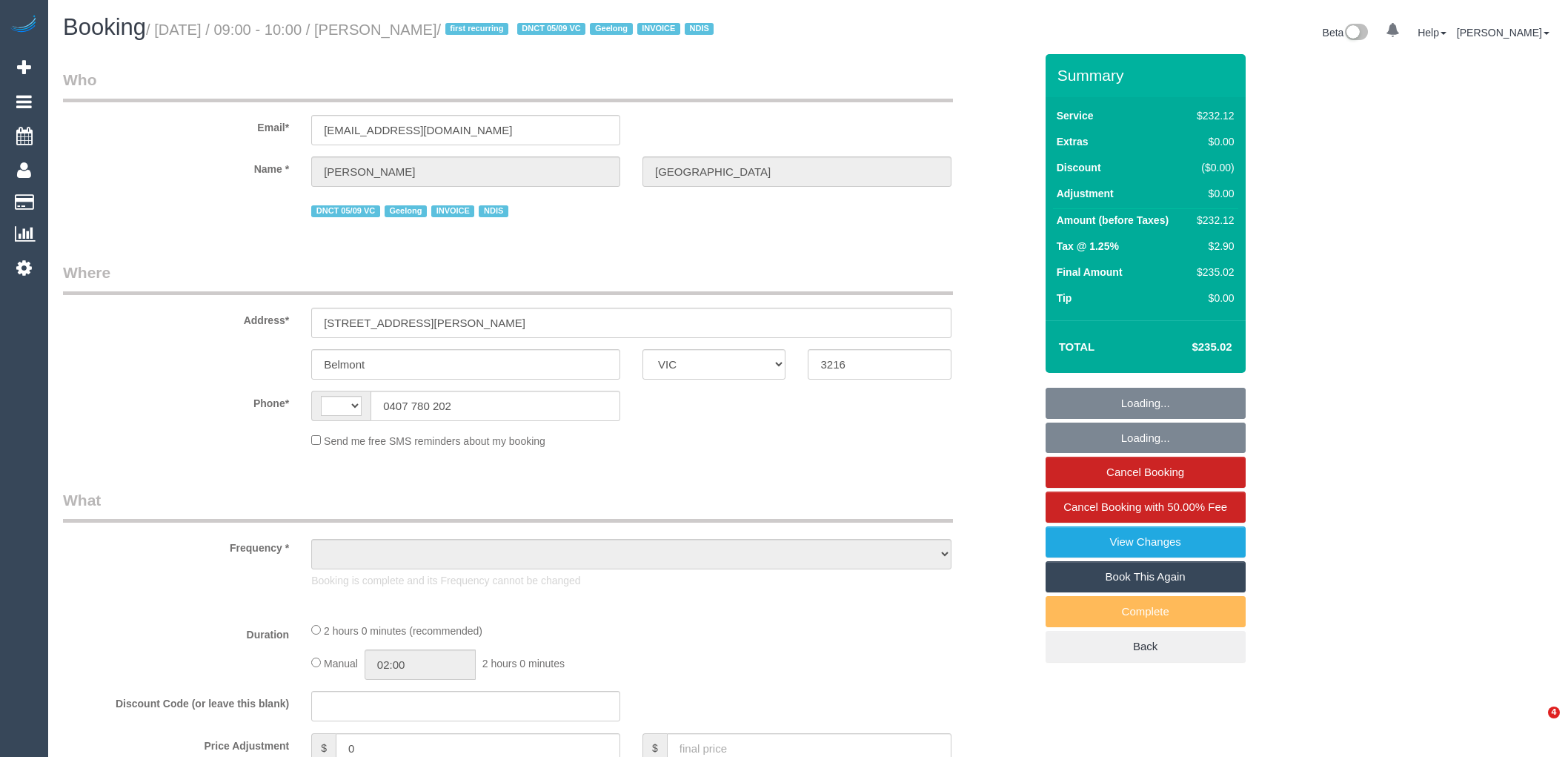
select select "VIC"
select select "string:AU"
select select "object:565"
select select "2"
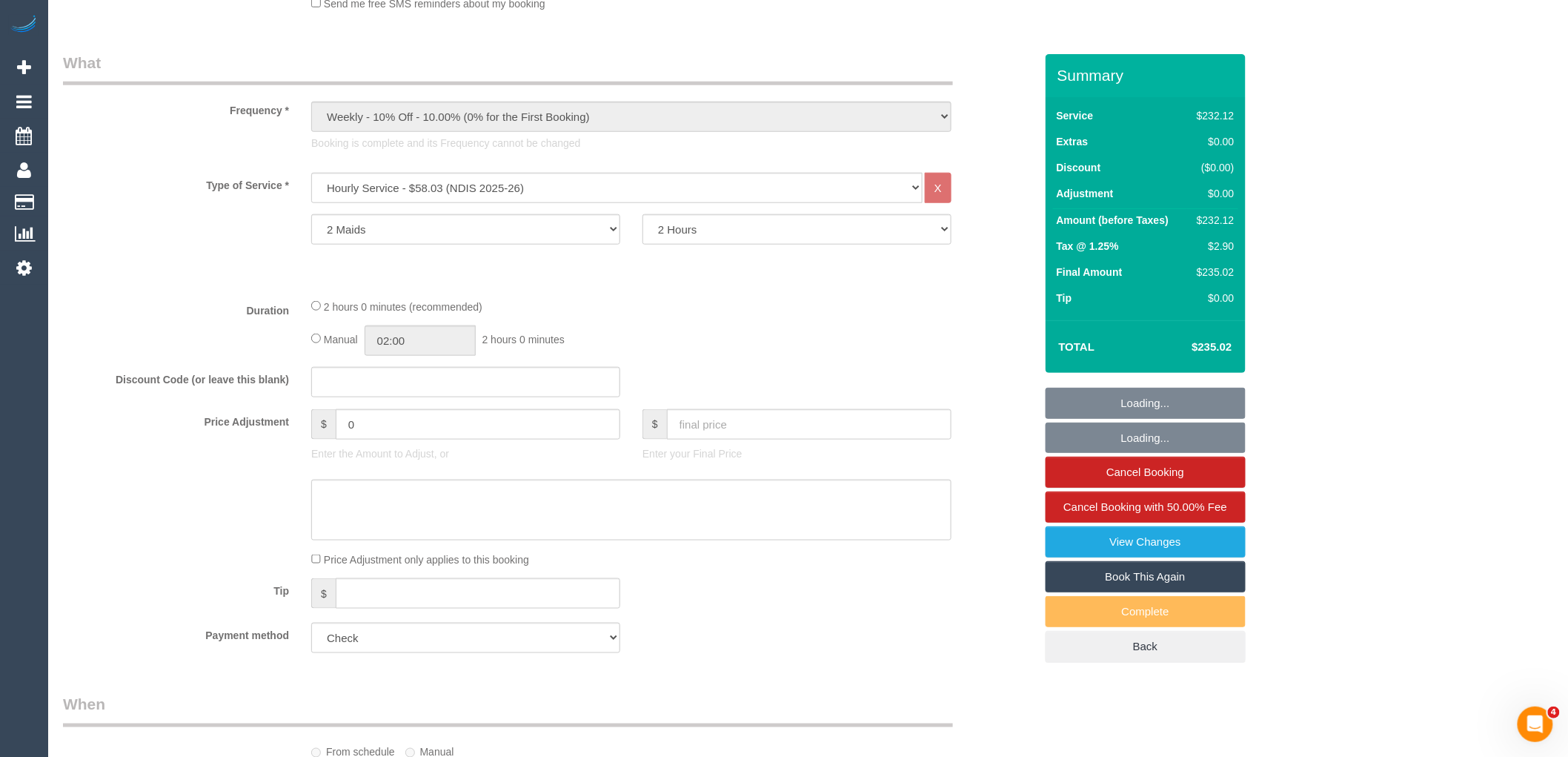
select select "object:851"
select select "number:27"
select select "number:14"
select select "number:19"
select select "number:25"
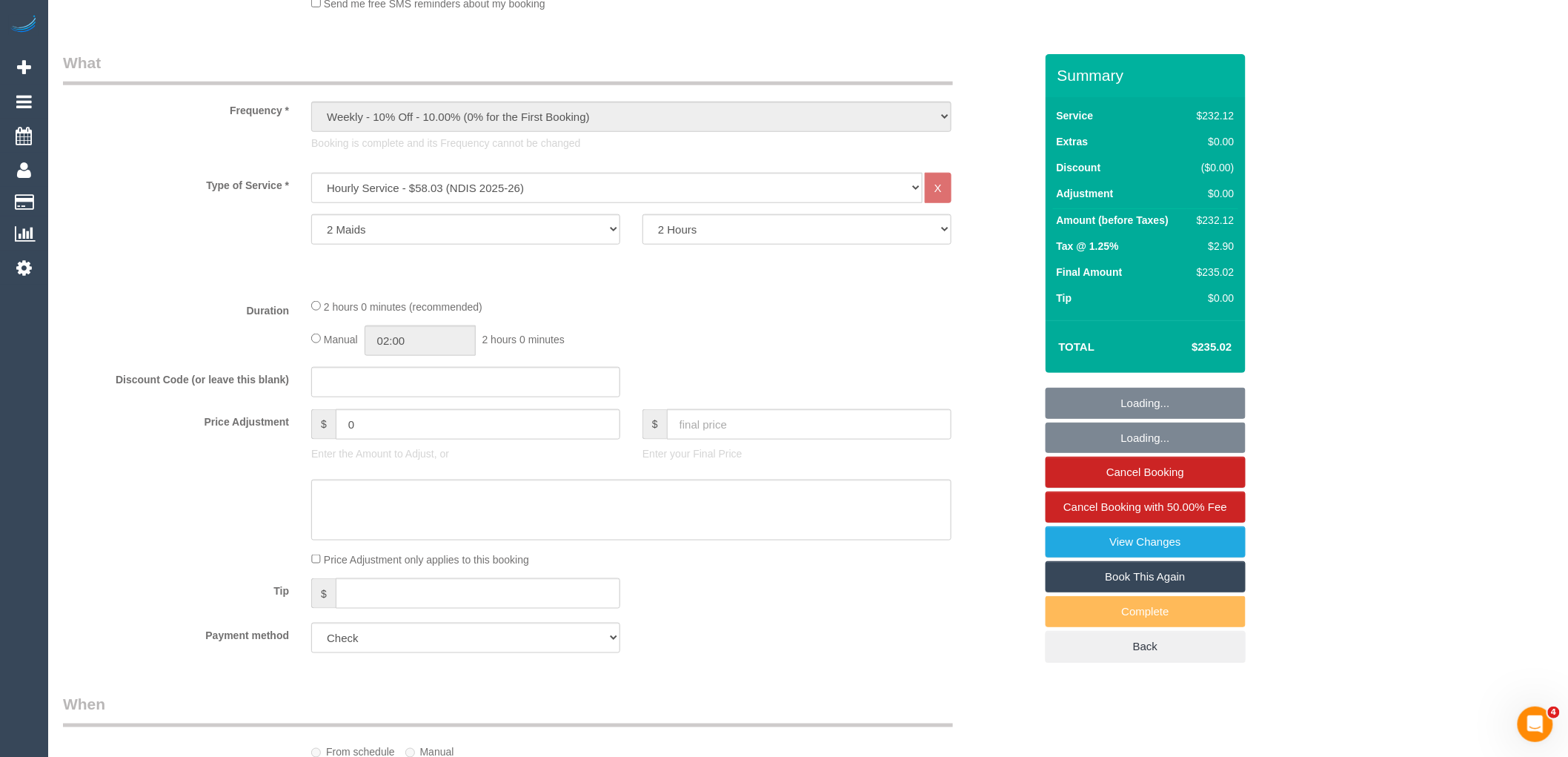
select select "number:35"
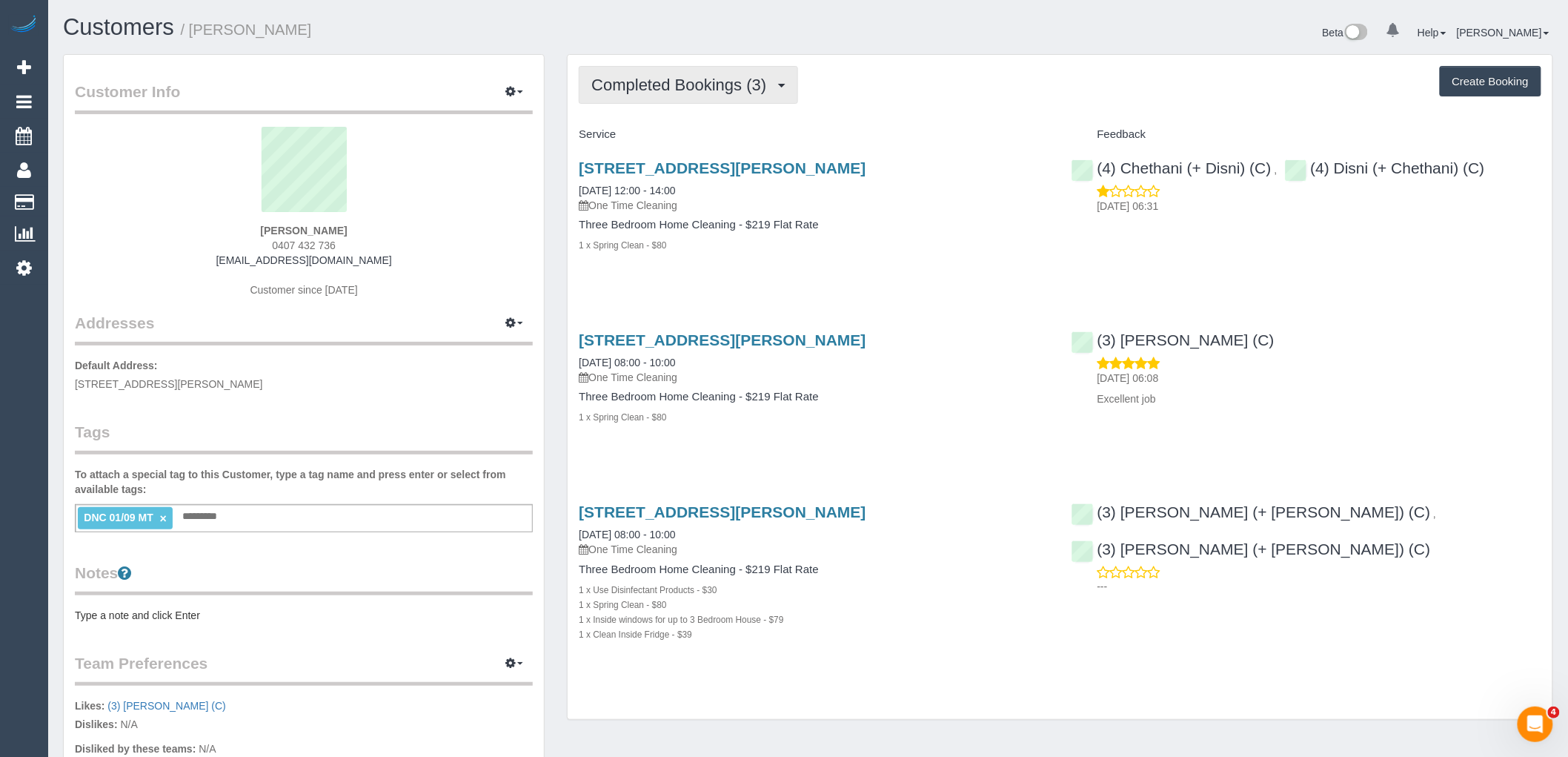
click at [682, 98] on button "Completed Bookings (3)" at bounding box center [688, 85] width 220 height 38
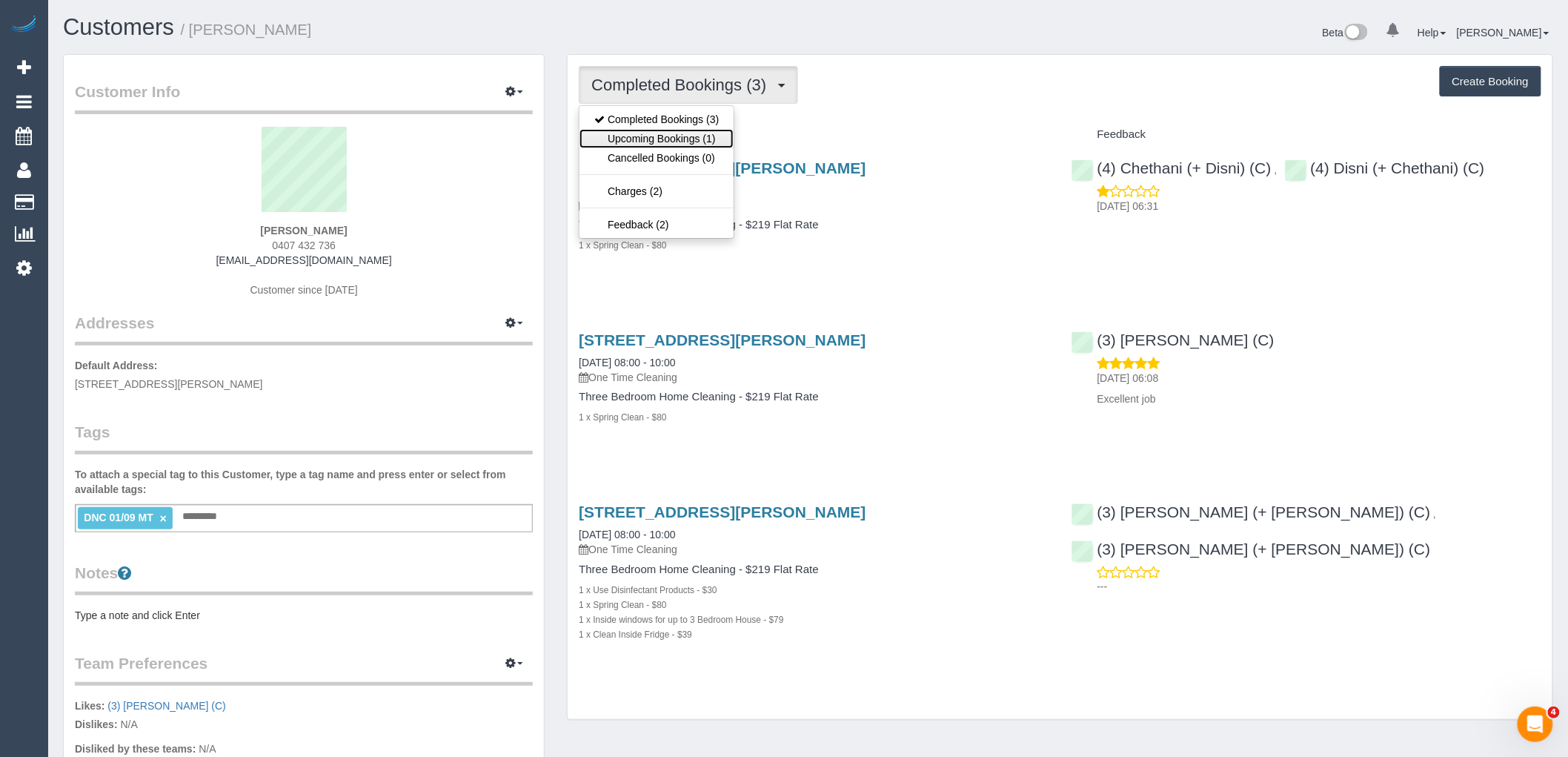
click at [697, 138] on link "Upcoming Bookings (1)" at bounding box center [656, 138] width 154 height 19
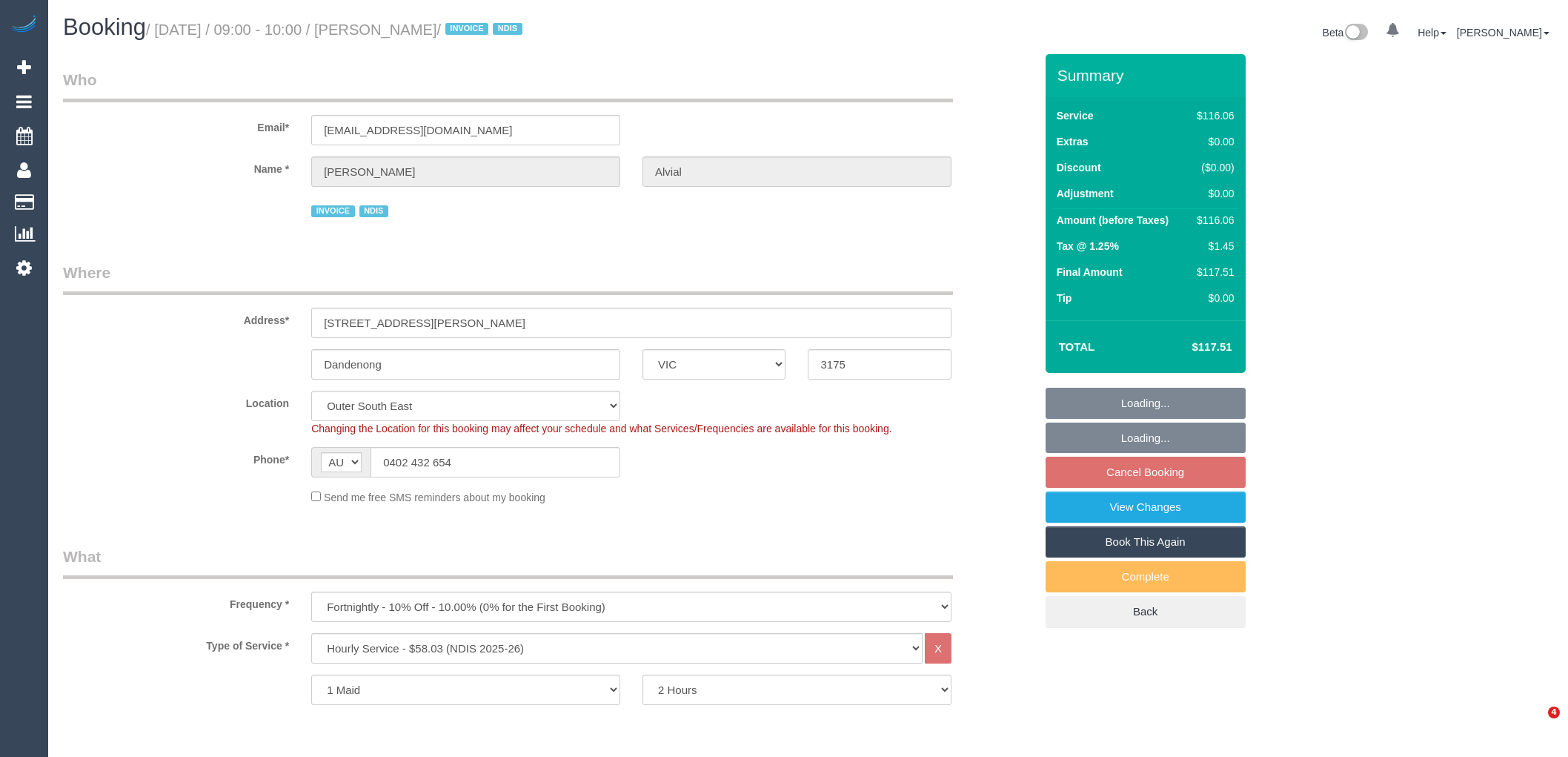
select select "VIC"
select select "number:29"
select select "number:14"
select select "number:19"
select select "number:36"
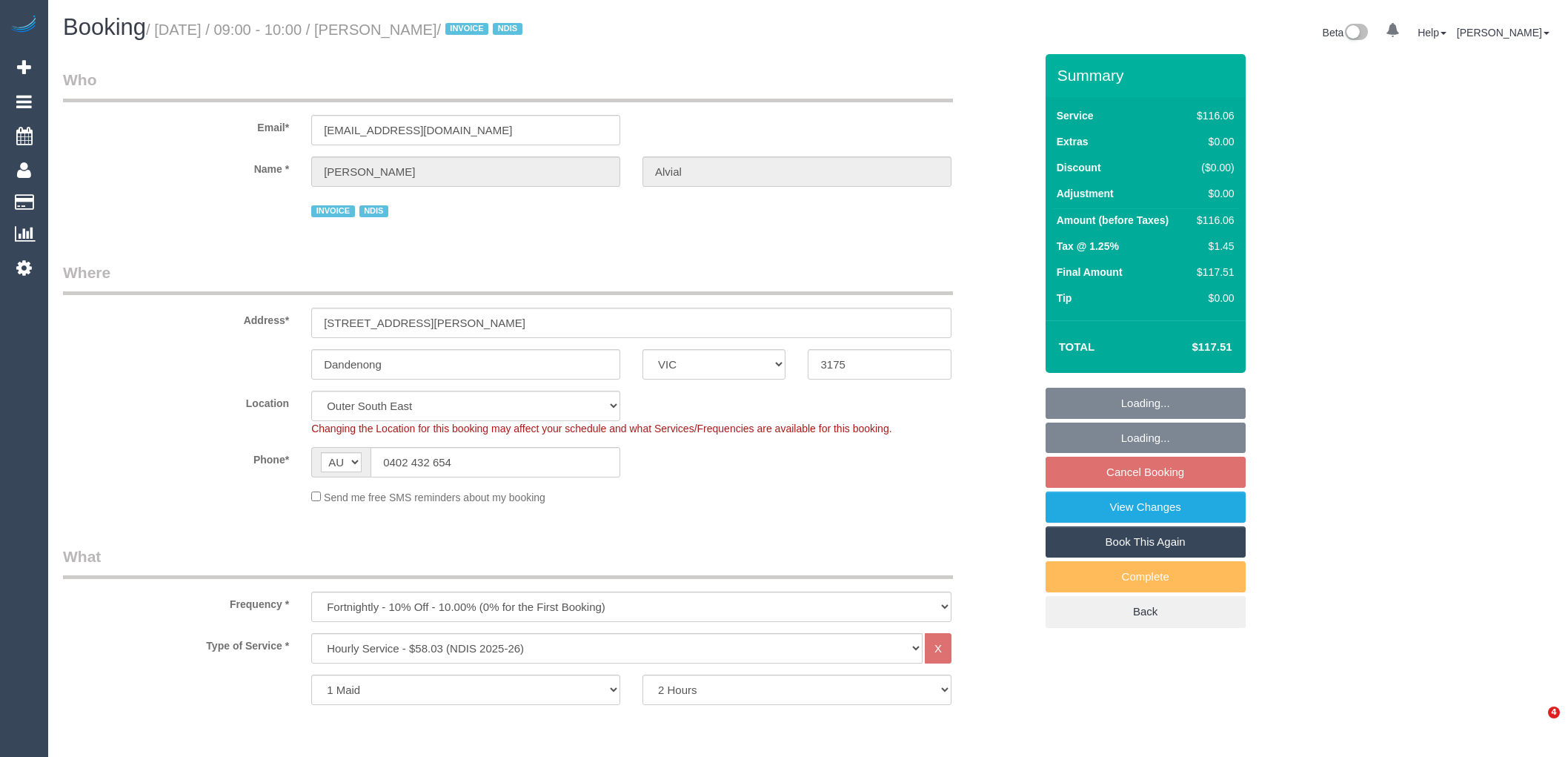
select select "number:35"
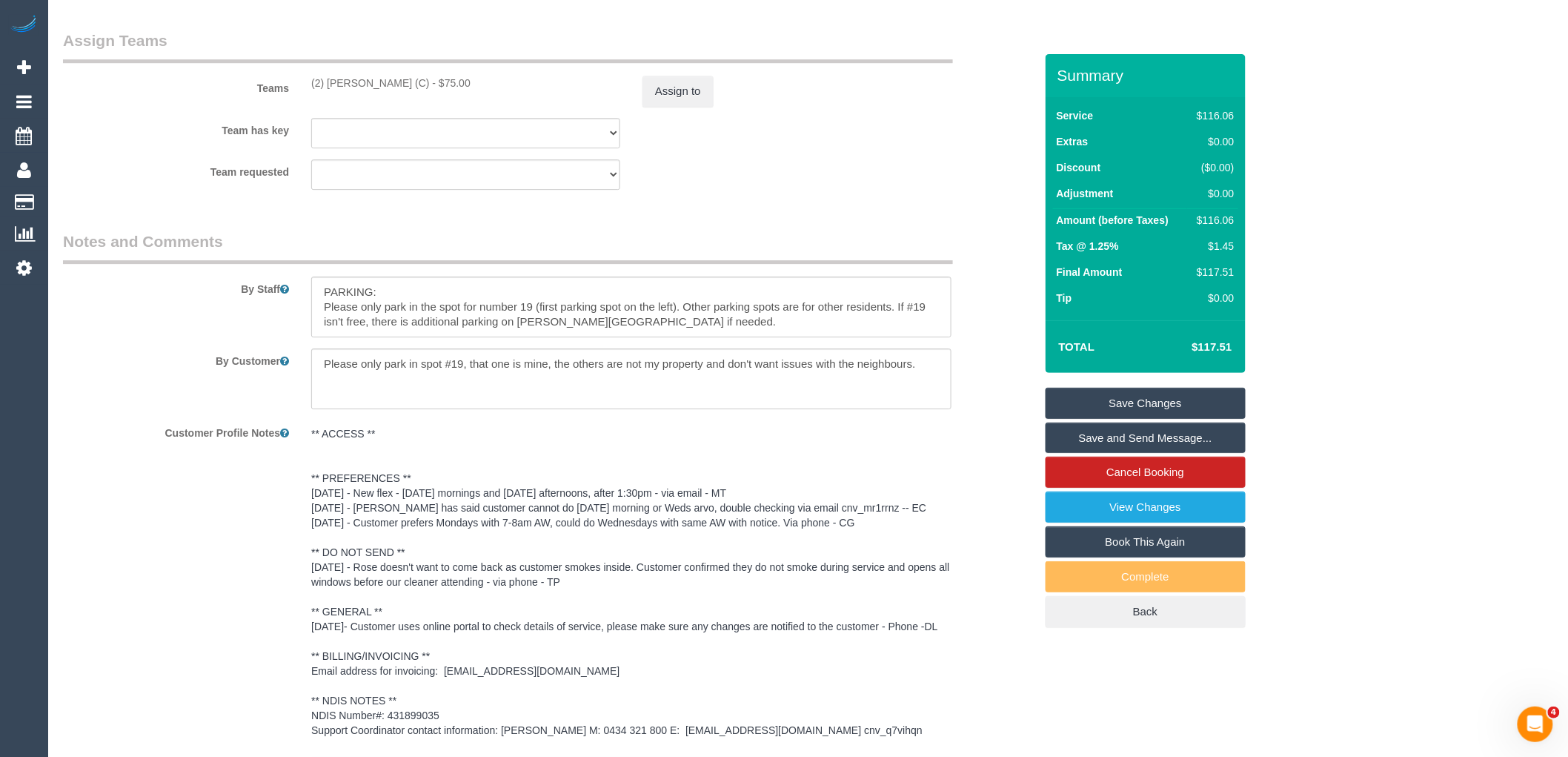
scroll to position [1992, 0]
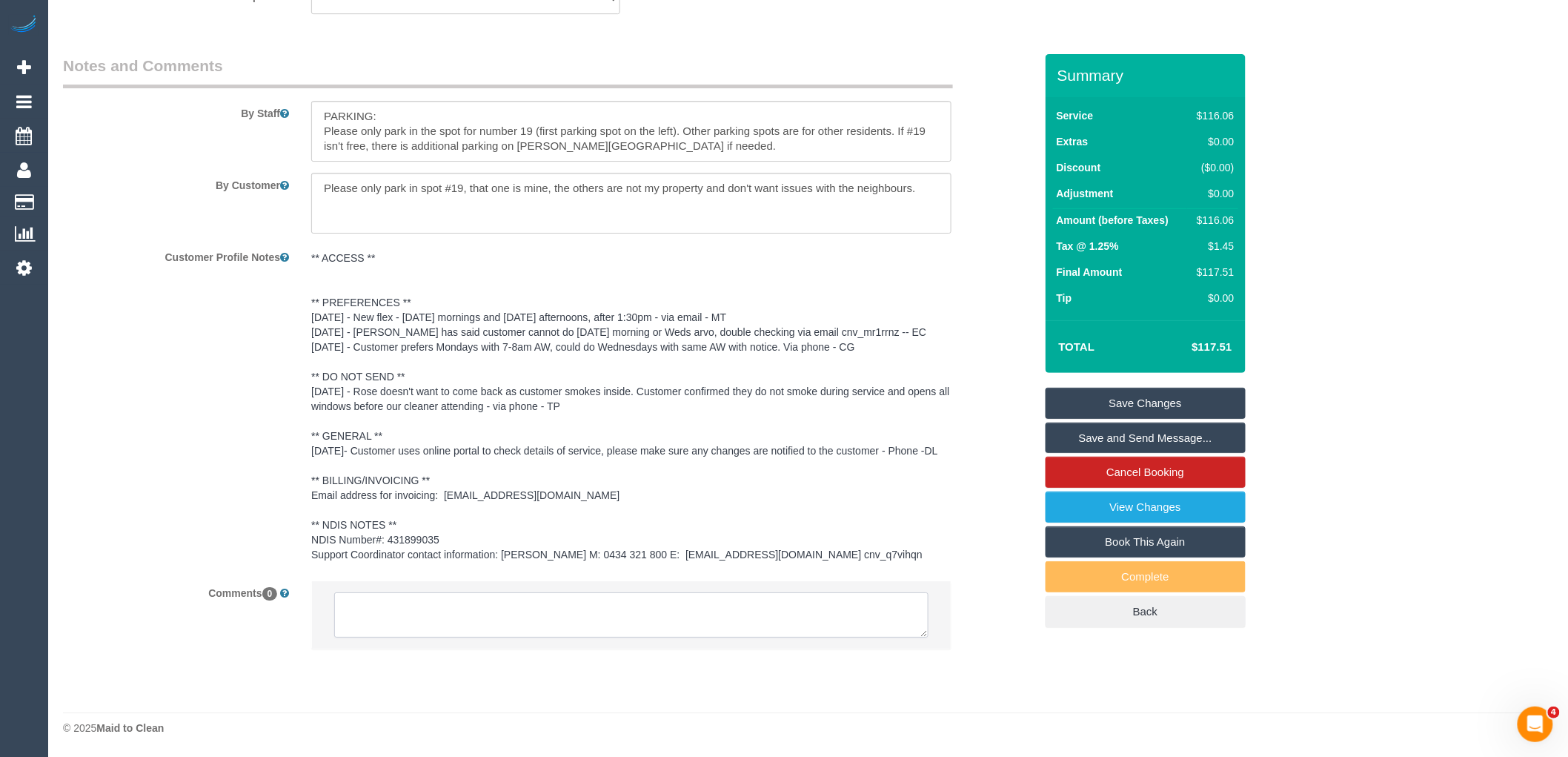
click at [498, 603] on textarea at bounding box center [631, 615] width 594 height 46
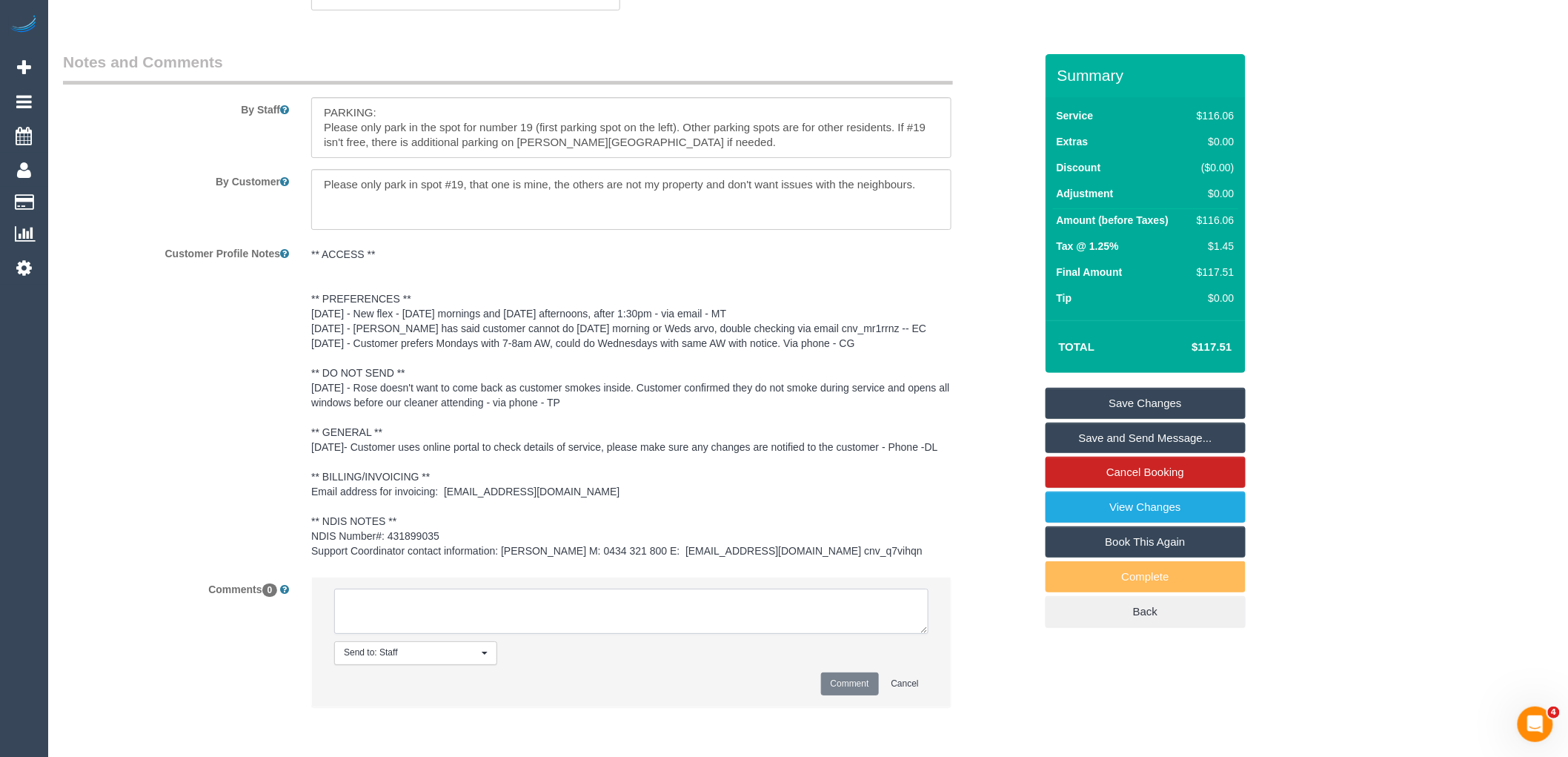
paste textarea "(2) [PERSON_NAME] (C) not available 9/9-10/9 Customer not contacted"
drag, startPoint x: 488, startPoint y: 613, endPoint x: 406, endPoint y: 612, distance: 82.0
click at [407, 616] on textarea at bounding box center [631, 611] width 594 height 46
click at [508, 627] on textarea at bounding box center [631, 611] width 594 height 46
drag, startPoint x: 428, startPoint y: 617, endPoint x: 397, endPoint y: 615, distance: 31.1
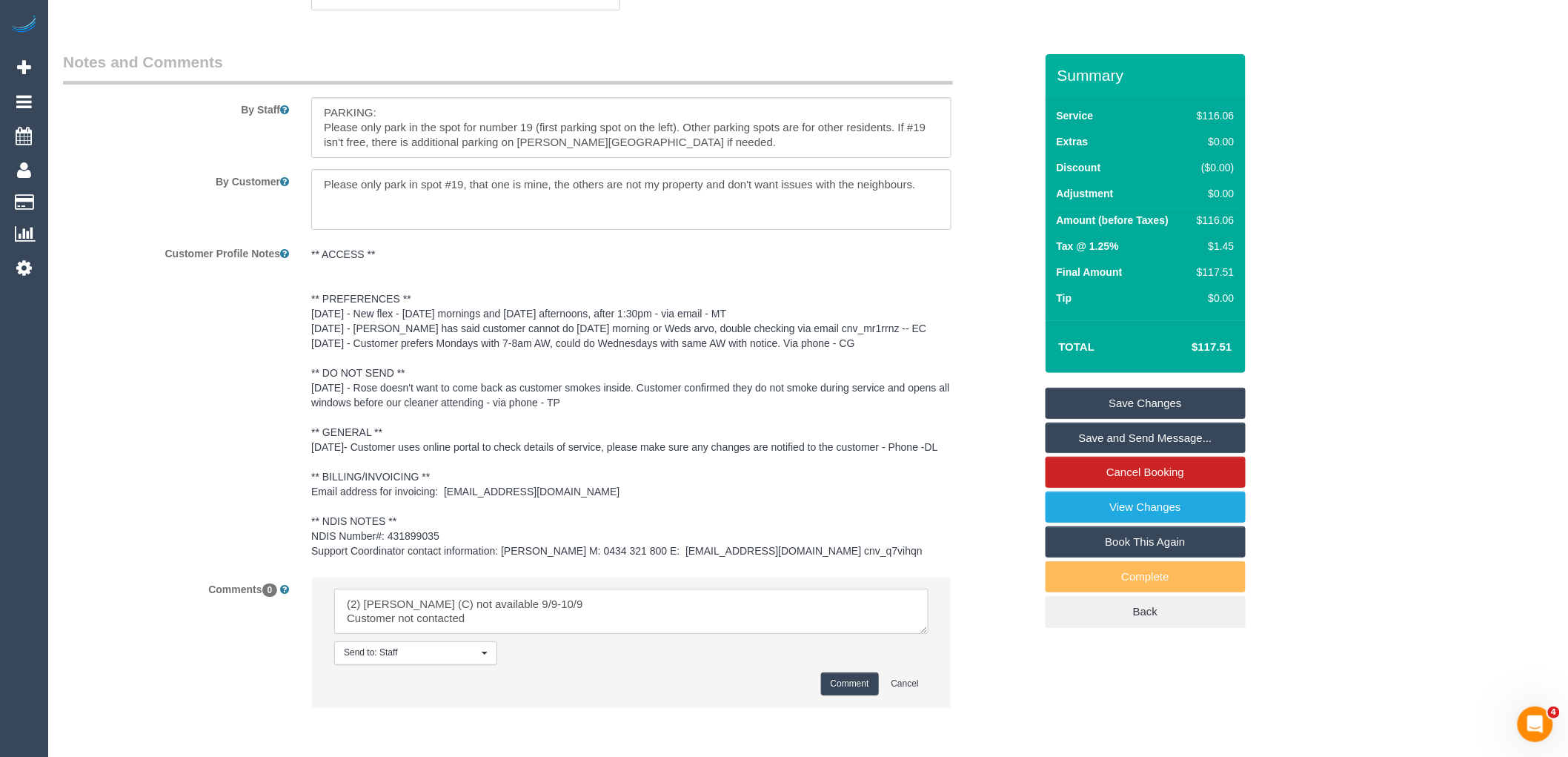
click at [397, 615] on textarea at bounding box center [631, 611] width 594 height 46
drag, startPoint x: 559, startPoint y: 631, endPoint x: 169, endPoint y: 576, distance: 393.9
click at [169, 576] on sui-booking-comments "By Staff By Customer Customer Profile Notes Comments 0 Send to: Staff Nothing s…" at bounding box center [549, 387] width 972 height 671
type textarea "(2) [PERSON_NAME] (C) not available 9/9-10/9 Customer contacted via email"
click at [856, 687] on button "Comment" at bounding box center [850, 683] width 58 height 23
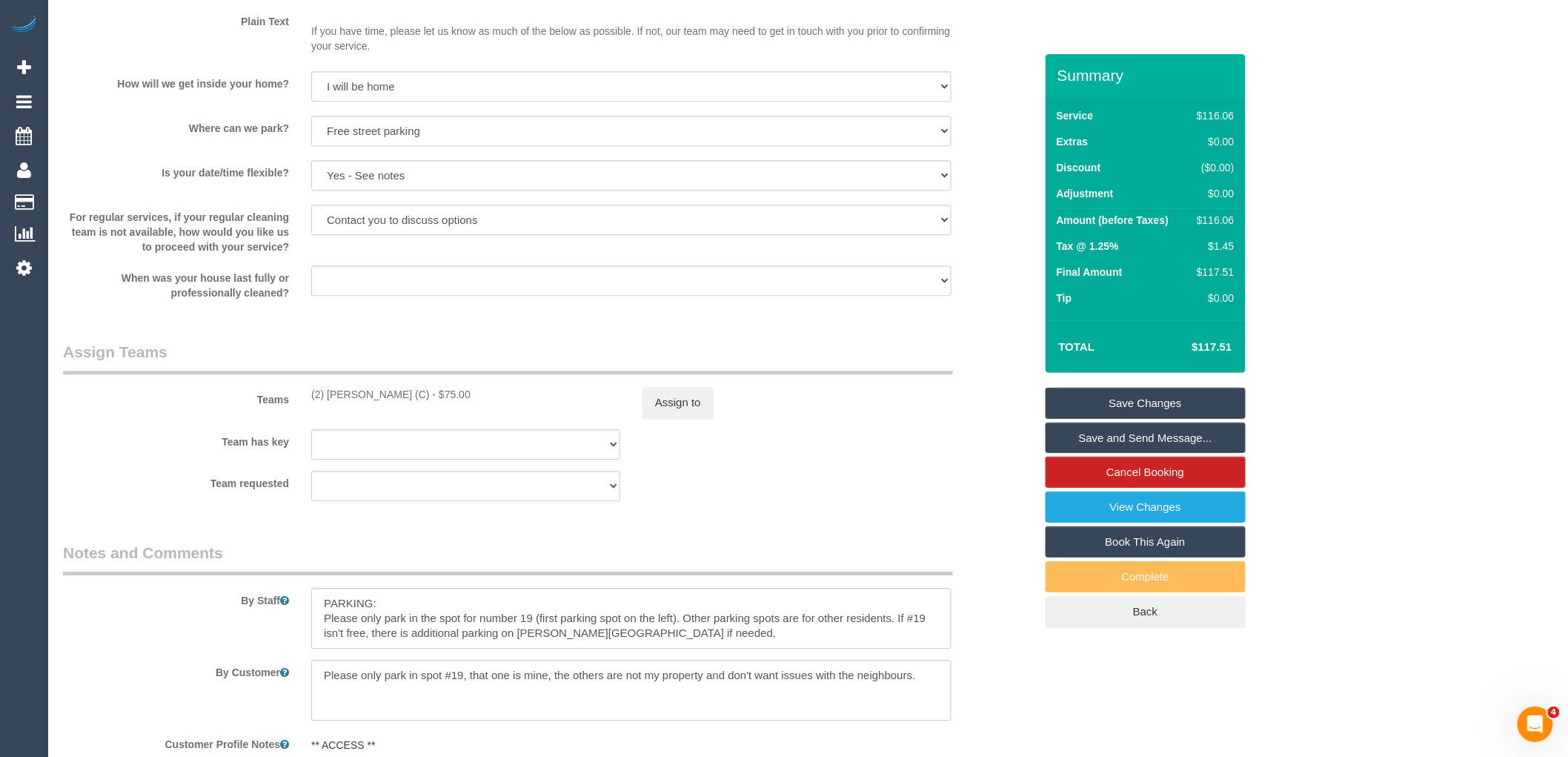
scroll to position [1498, 0]
click at [695, 390] on div "Teams (2) Priyanshi Patel (C) - $75.00 Assign to" at bounding box center [548, 382] width 994 height 77
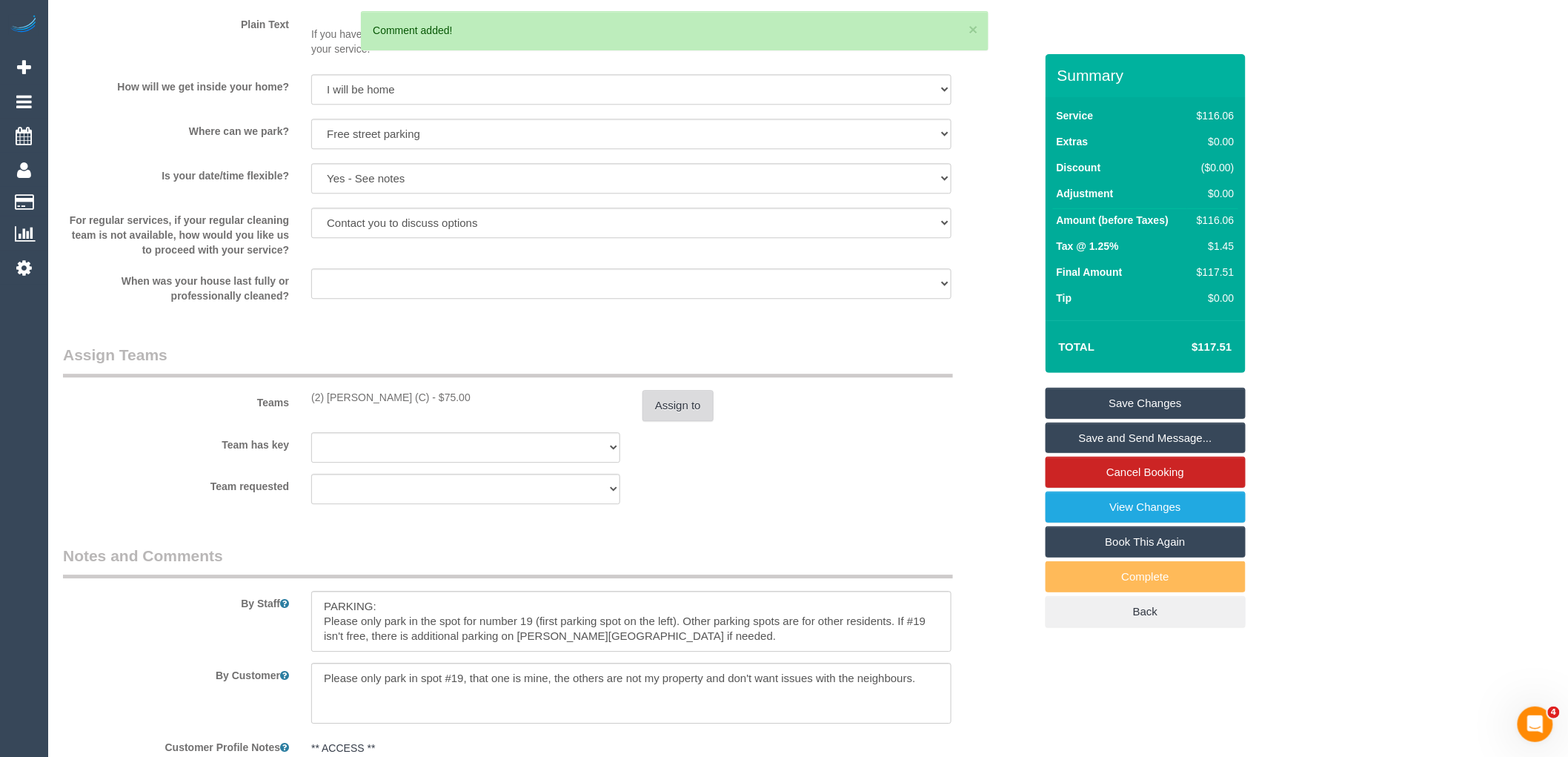
click at [697, 405] on button "Assign to" at bounding box center [678, 406] width 71 height 31
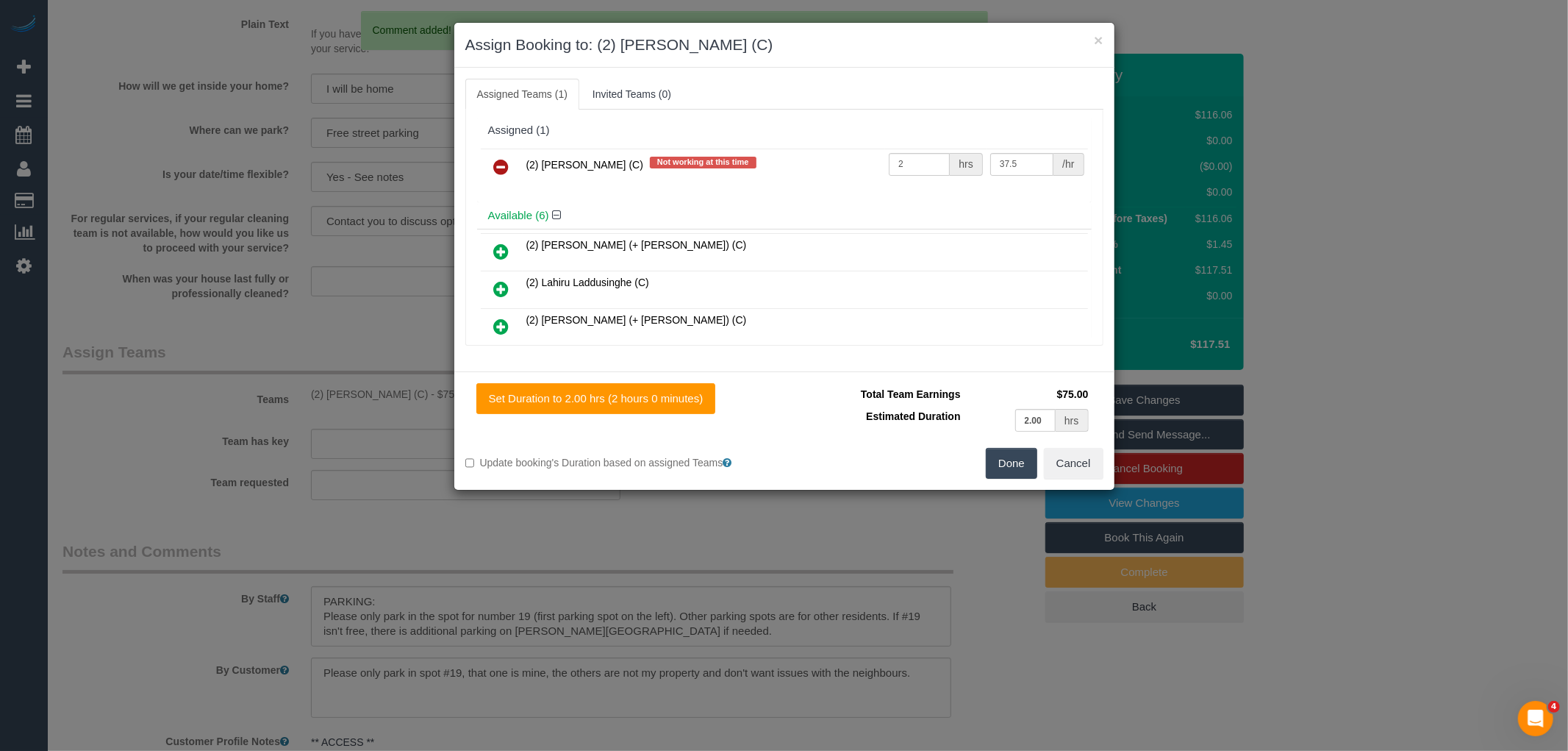
click at [498, 165] on icon at bounding box center [502, 167] width 15 height 18
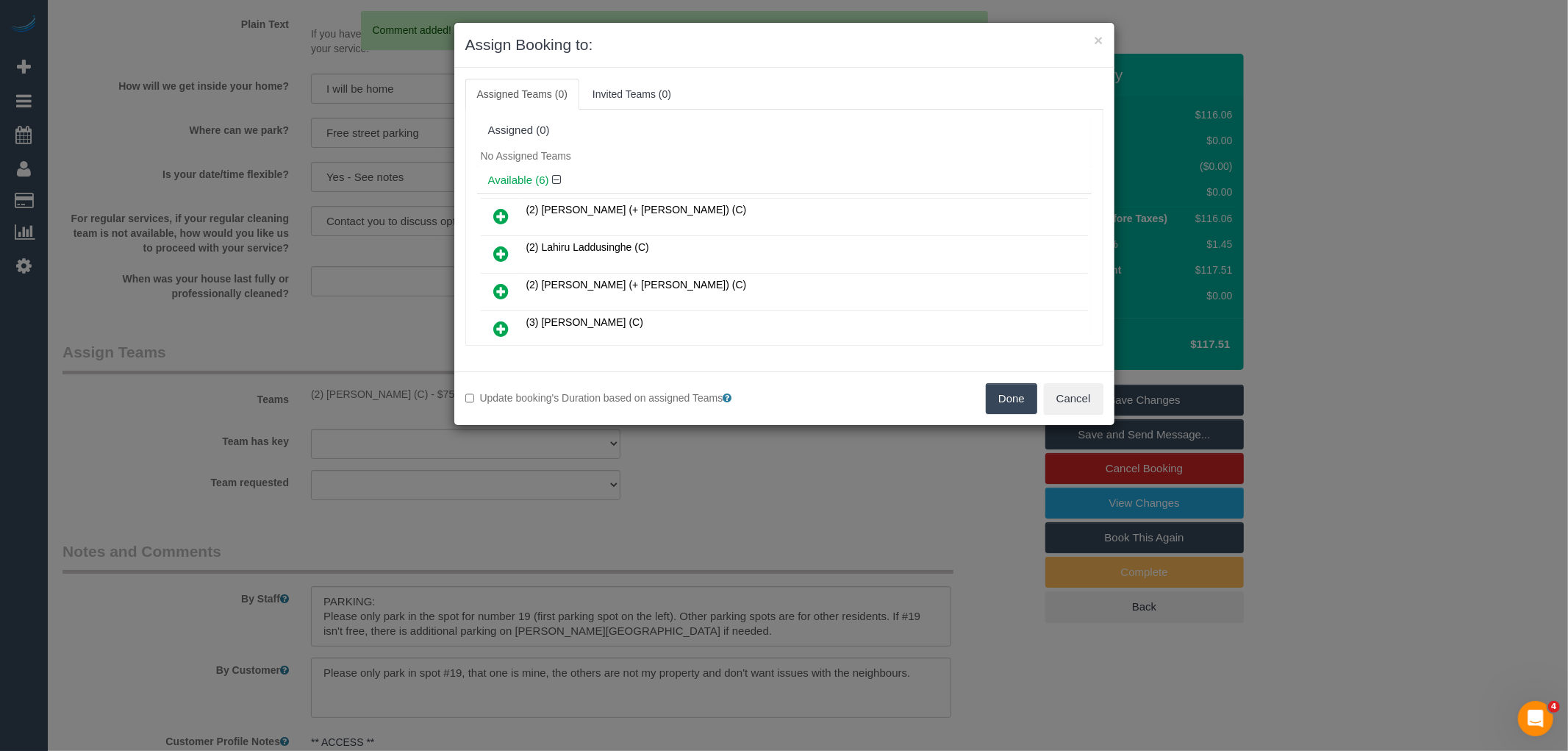
click at [993, 401] on button "Done" at bounding box center [1011, 398] width 51 height 31
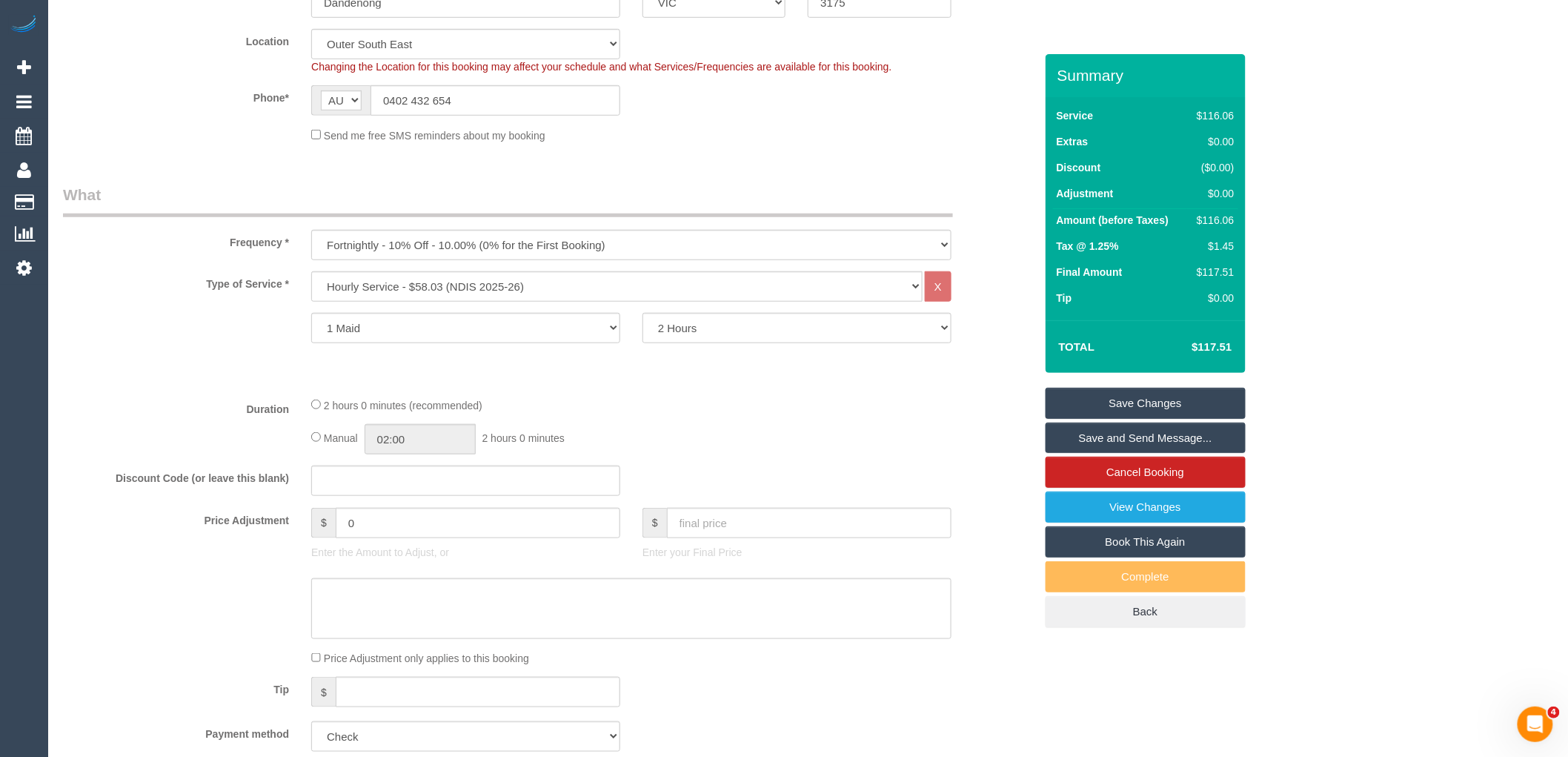
scroll to position [0, 0]
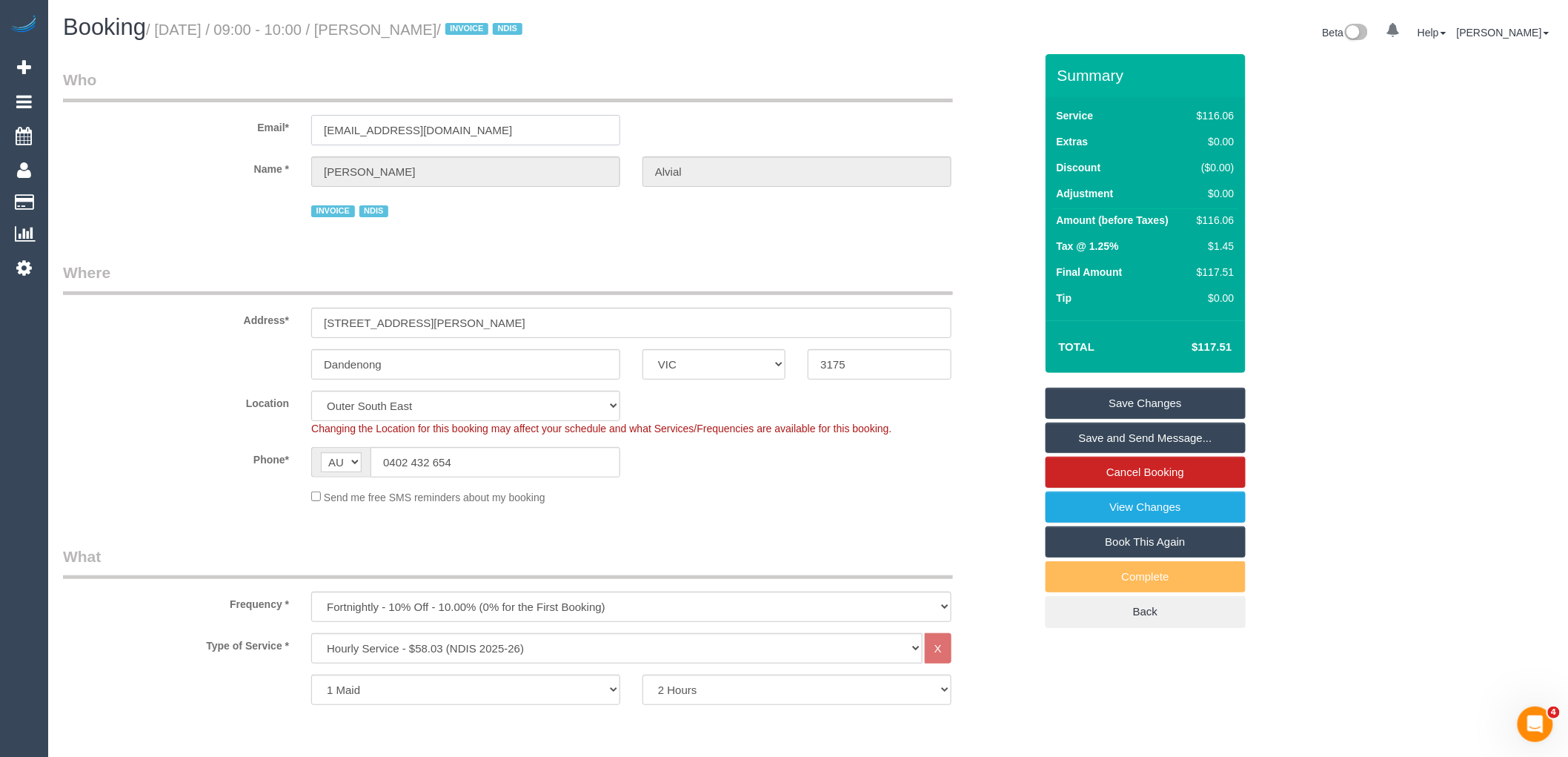
drag, startPoint x: 434, startPoint y: 127, endPoint x: 127, endPoint y: 138, distance: 307.2
click at [190, 127] on div "Email* mrfalcor@gmail.com" at bounding box center [548, 107] width 994 height 76
drag, startPoint x: 1173, startPoint y: 402, endPoint x: 1165, endPoint y: 365, distance: 37.9
click at [1173, 402] on link "Save Changes" at bounding box center [1145, 403] width 200 height 31
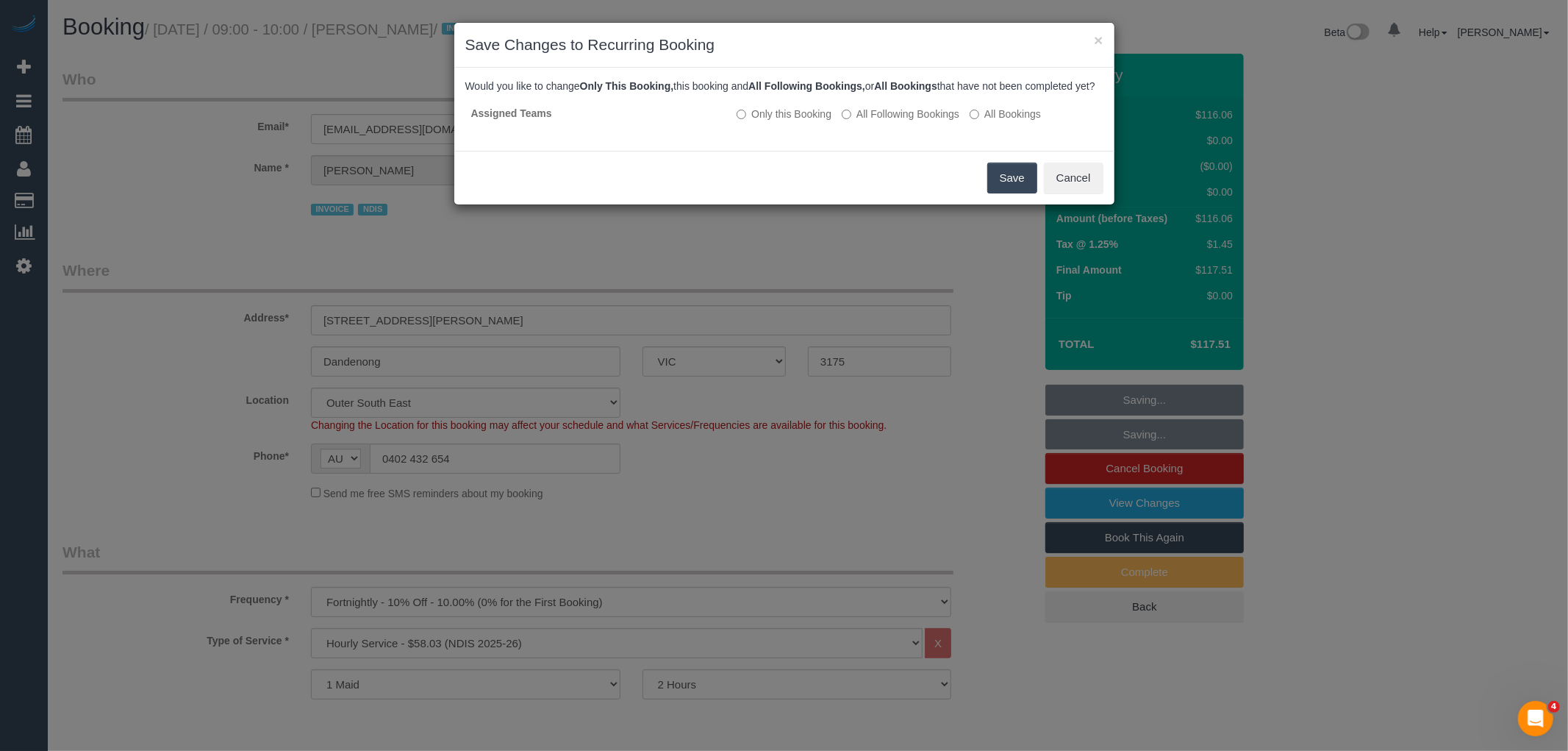
drag, startPoint x: 1016, startPoint y: 189, endPoint x: 1004, endPoint y: 188, distance: 12.0
click at [1017, 189] on button "Save" at bounding box center [1012, 178] width 50 height 31
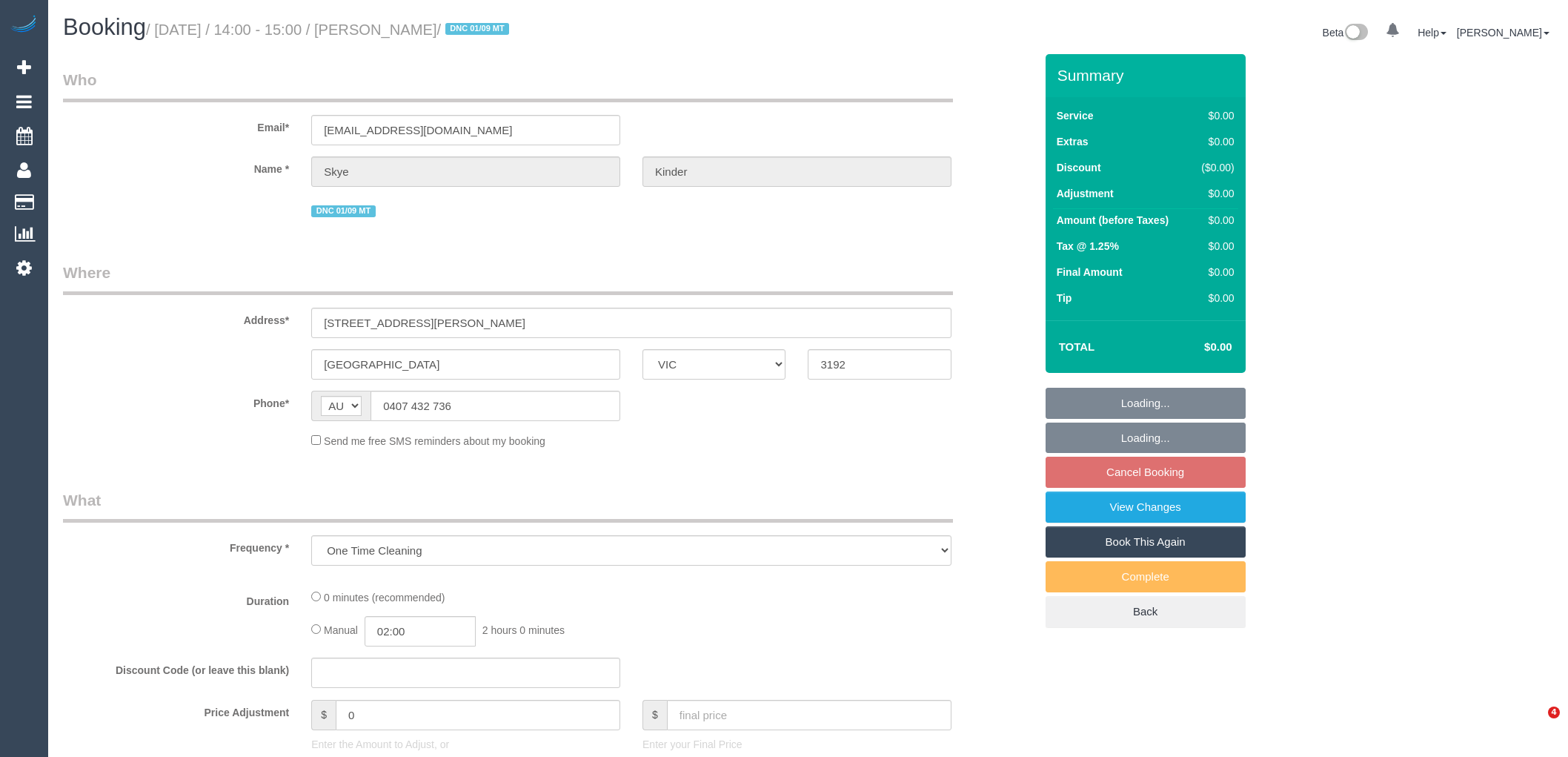
select select "VIC"
select select "string:stripe-pm_1RuB7k2GScqysDRVExNNQnZW"
select select "number:29"
select select "number:14"
select select "number:19"
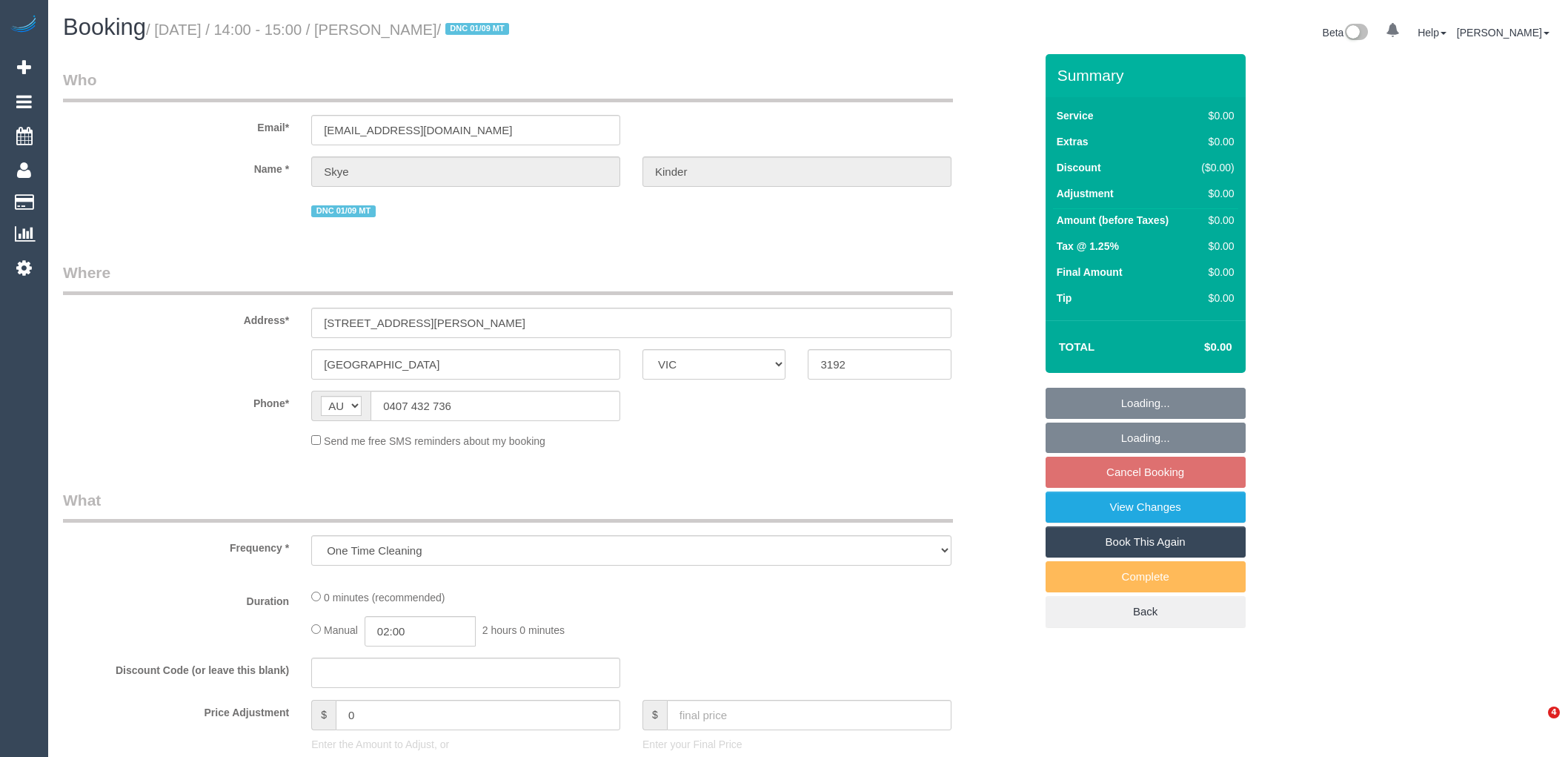
select select "number:24"
select select "number:13"
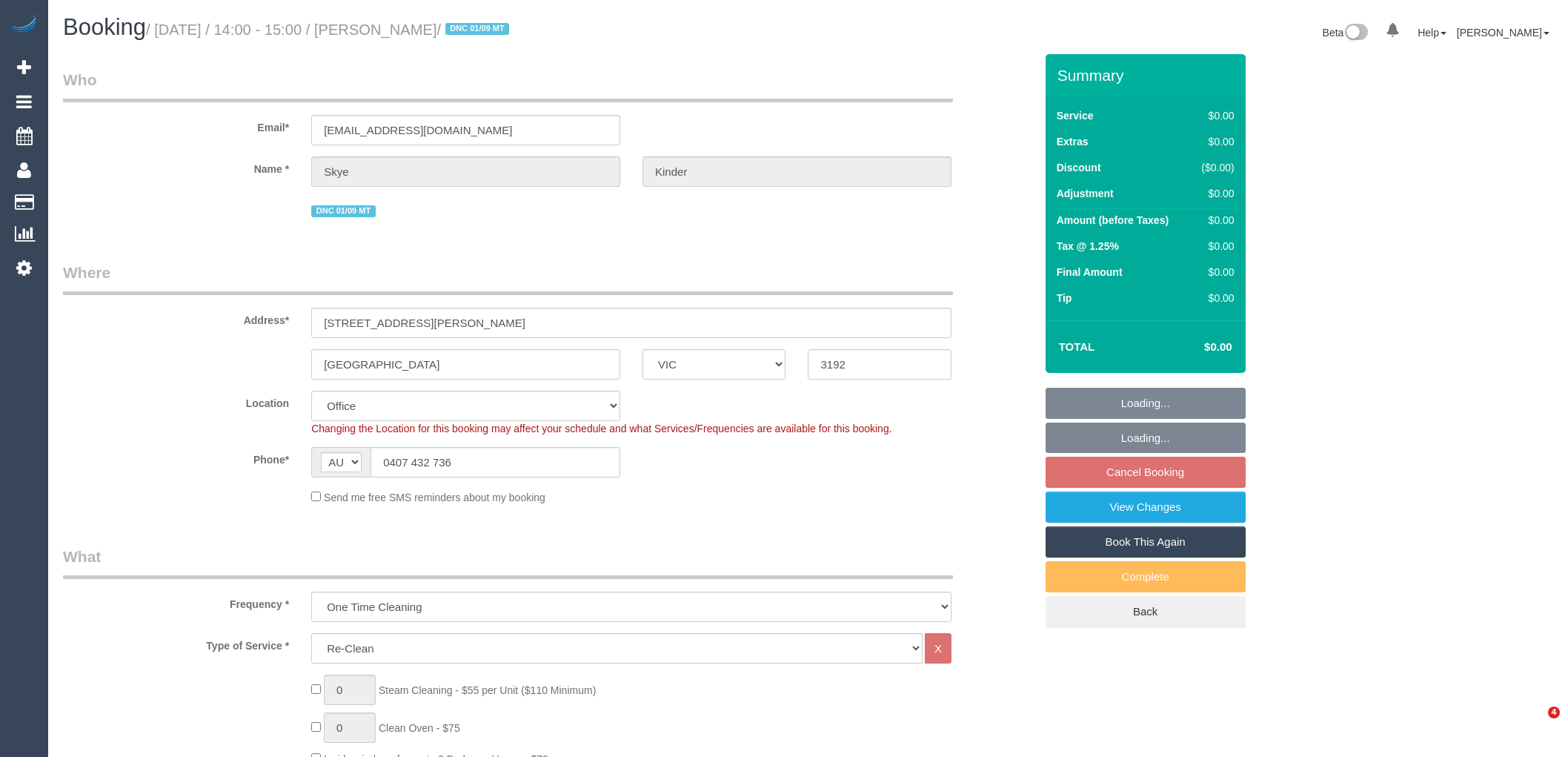
select select "object:803"
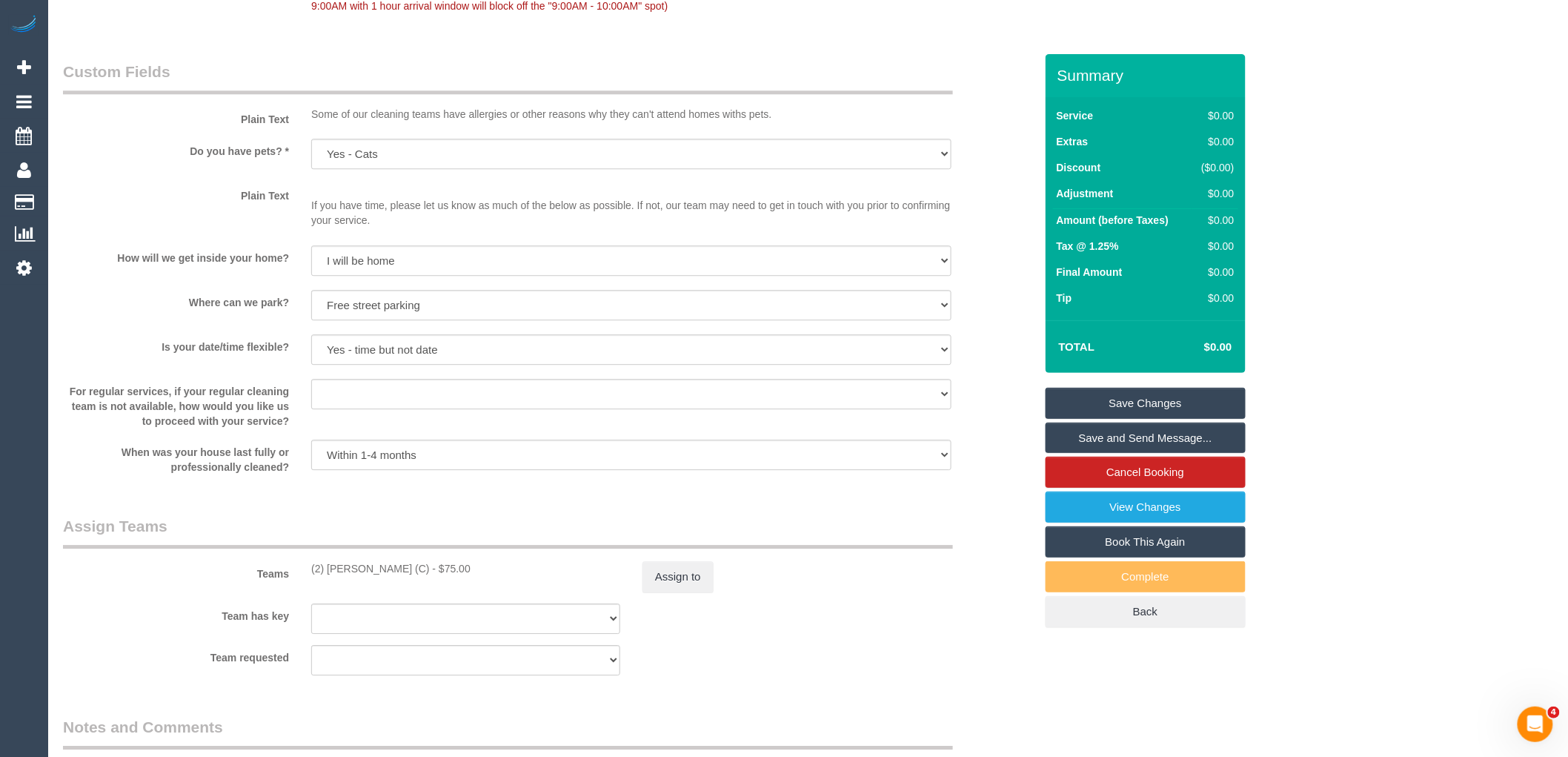
scroll to position [1729, 0]
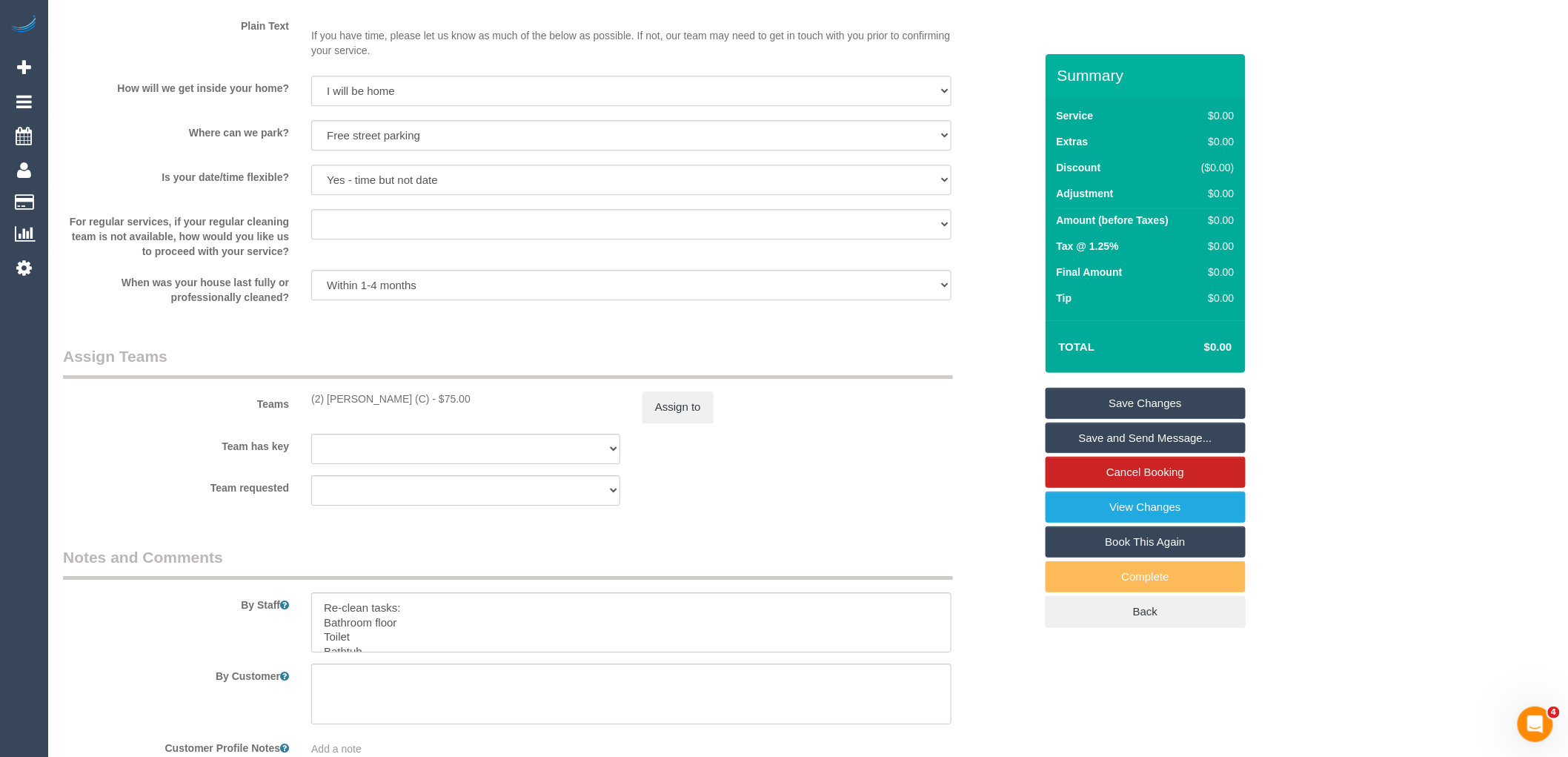
drag, startPoint x: 418, startPoint y: 402, endPoint x: 299, endPoint y: 388, distance: 119.8
click at [299, 388] on div "Teams (2) Priyanshi Patel (C) - $75.00 Assign to" at bounding box center [548, 383] width 994 height 77
copy div "(2) Priyanshi Patel (C) -"
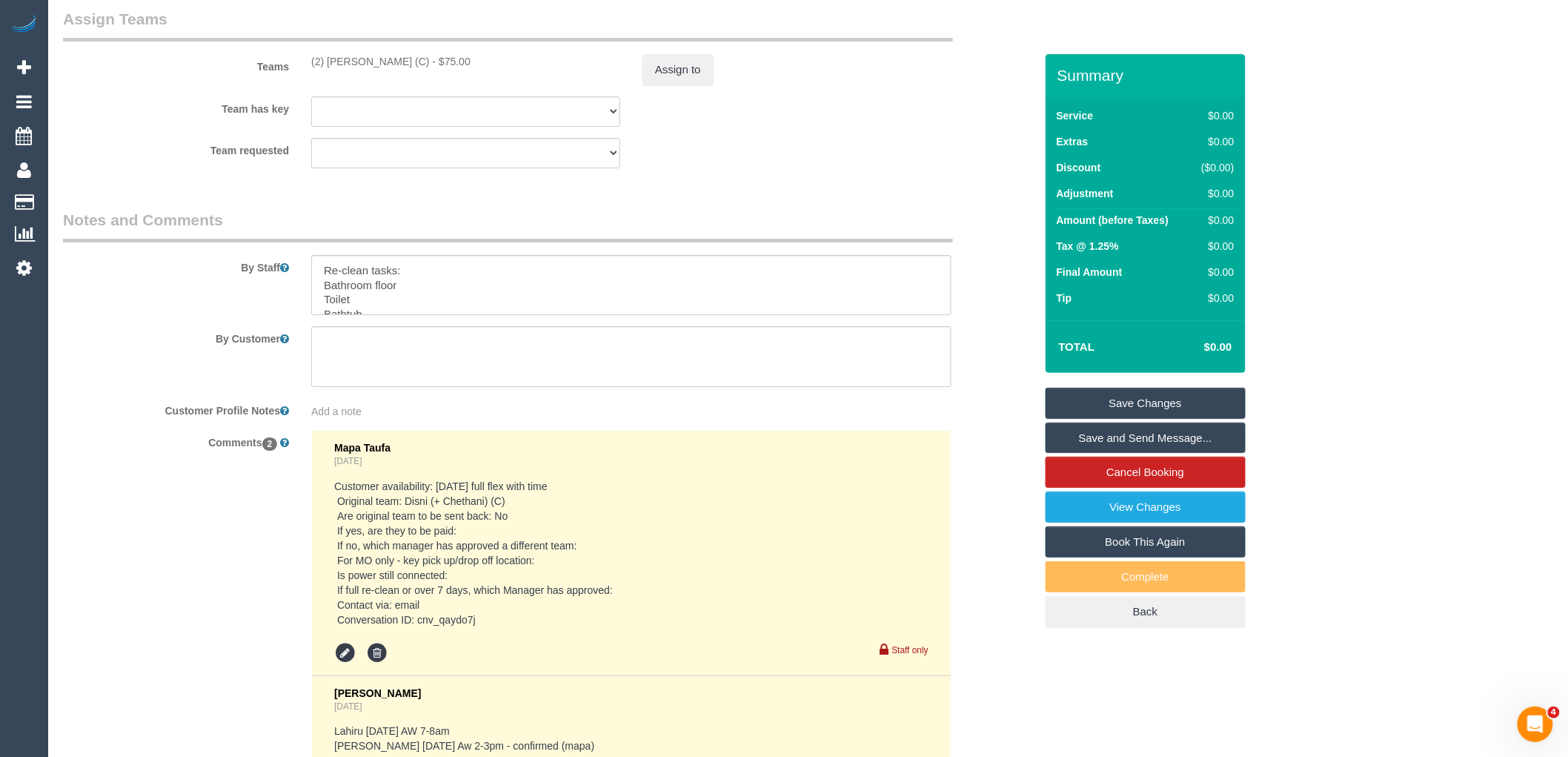
scroll to position [2346, 0]
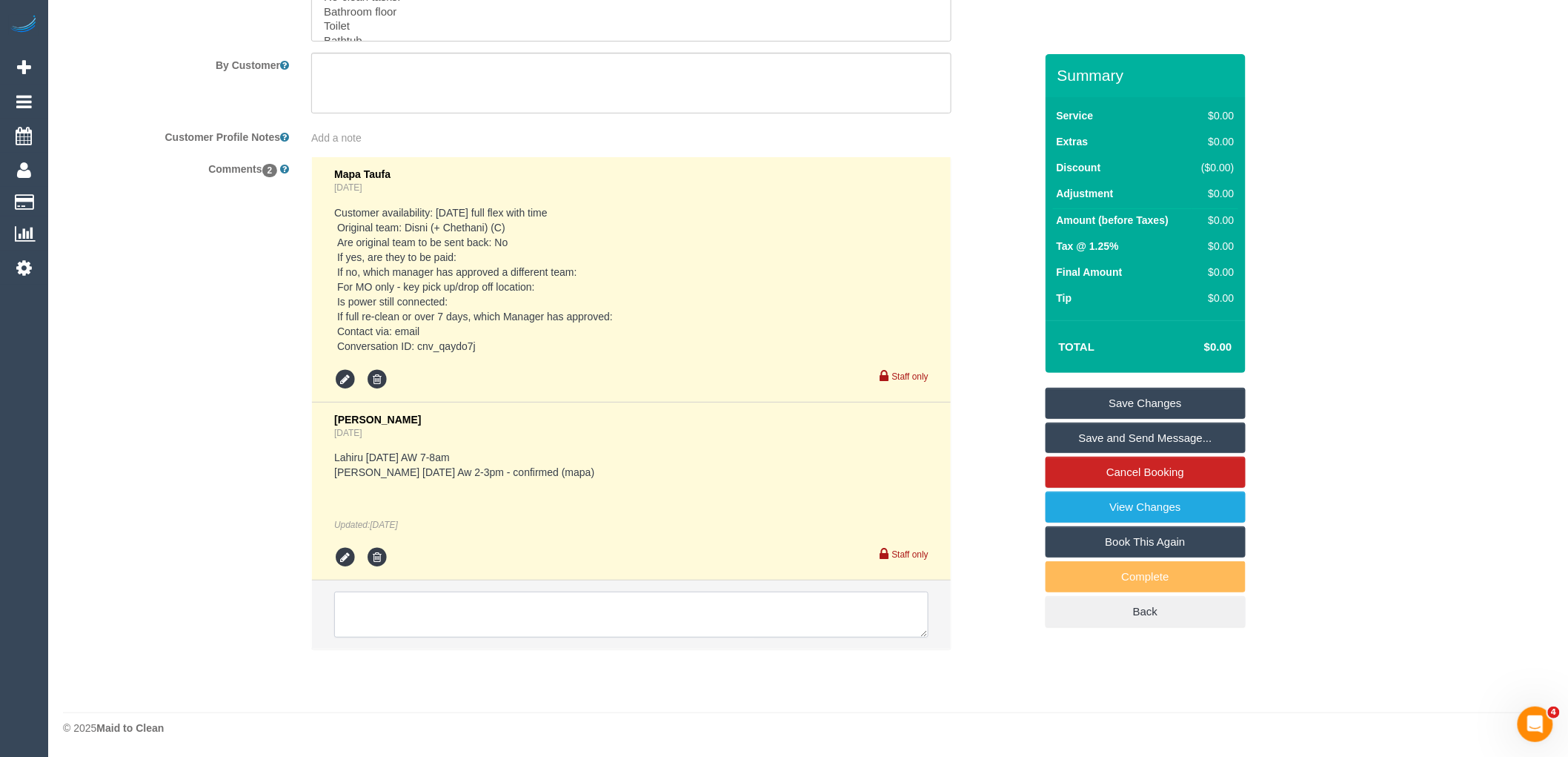
click at [438, 626] on textarea at bounding box center [631, 614] width 594 height 46
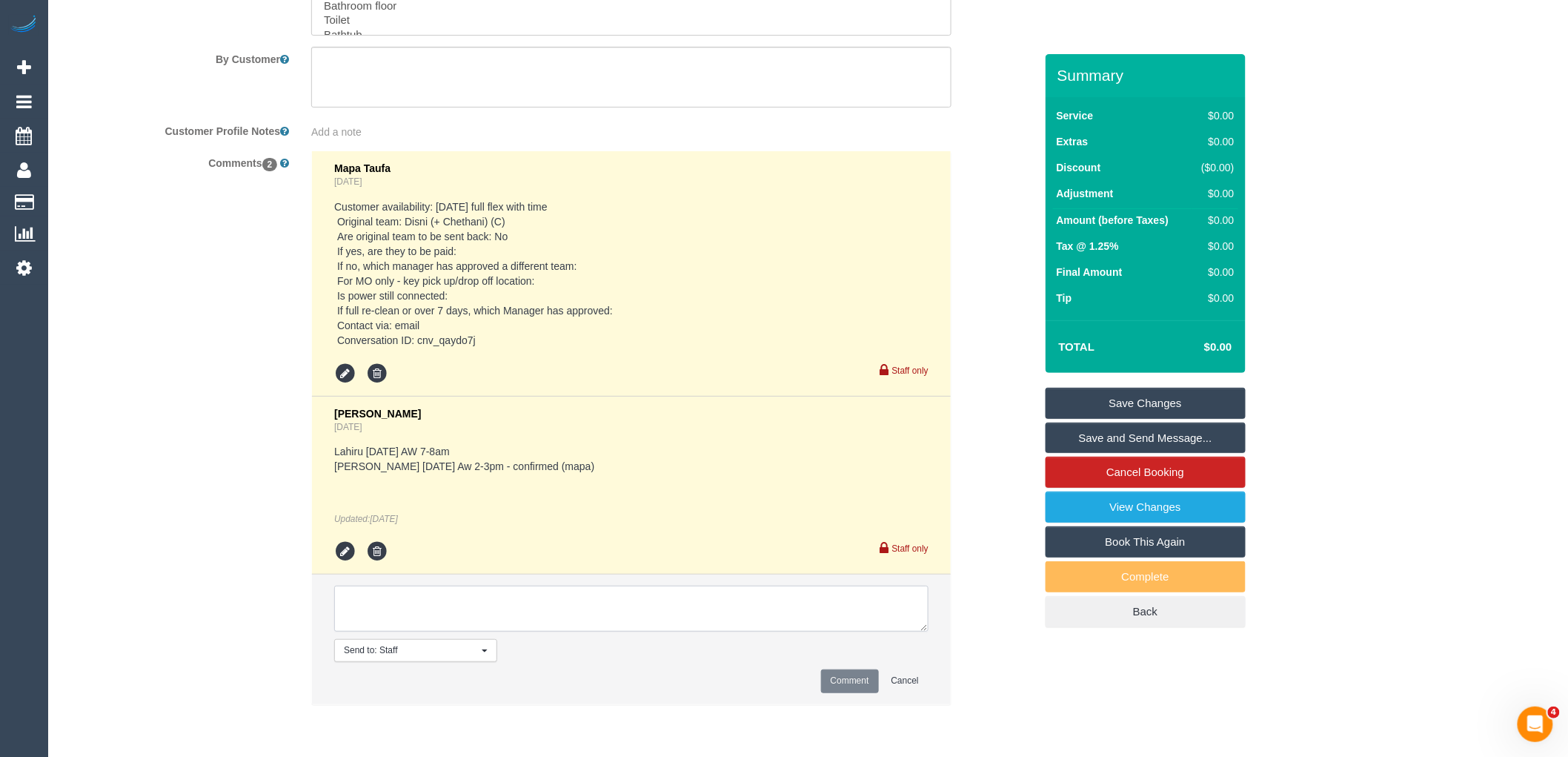
paste textarea "(2) Priyanshi Patel (C) -"
type textarea "(2) Priyanshi Patel (C) not available Customer not contacted"
click at [853, 685] on button "Comment" at bounding box center [850, 681] width 58 height 23
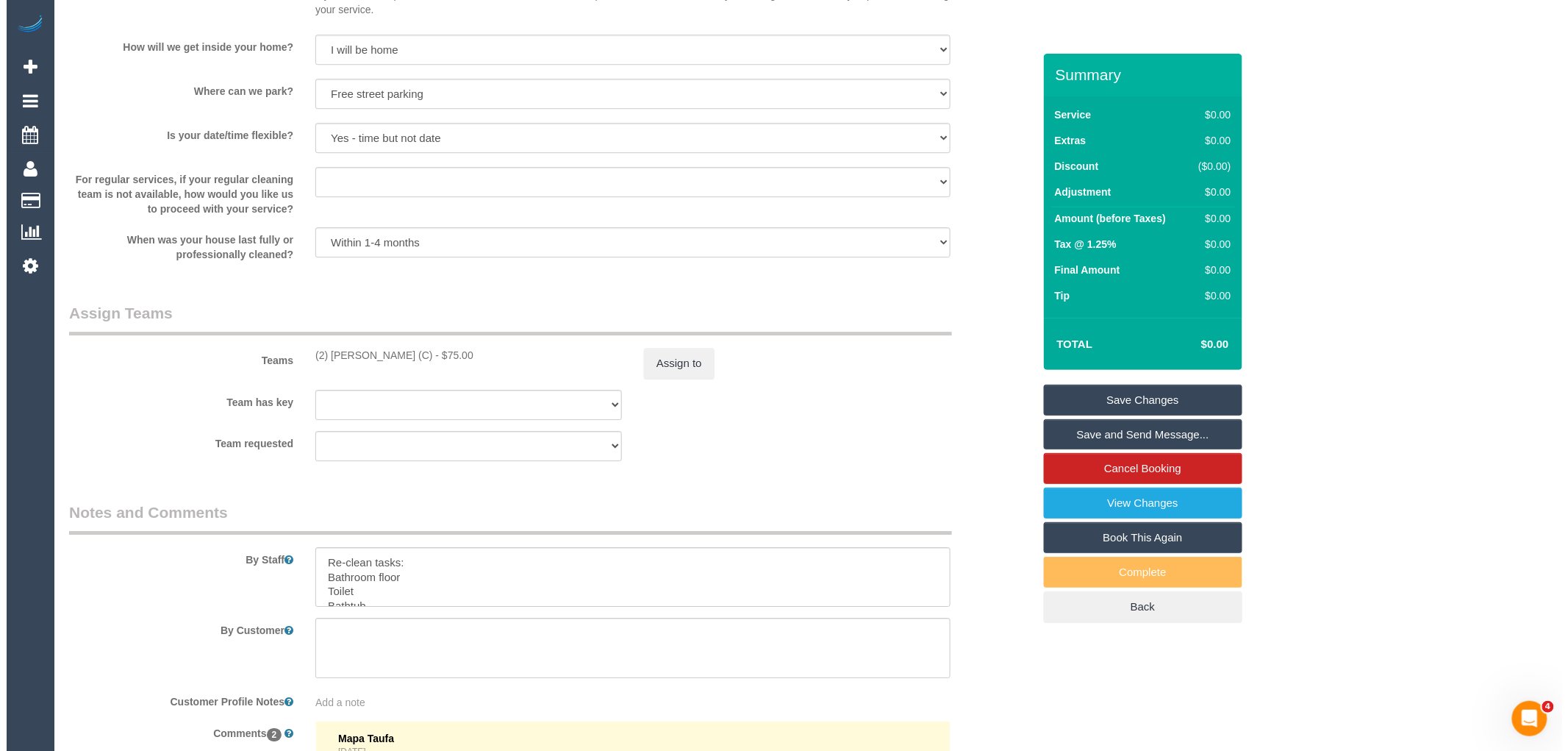
scroll to position [1756, 0]
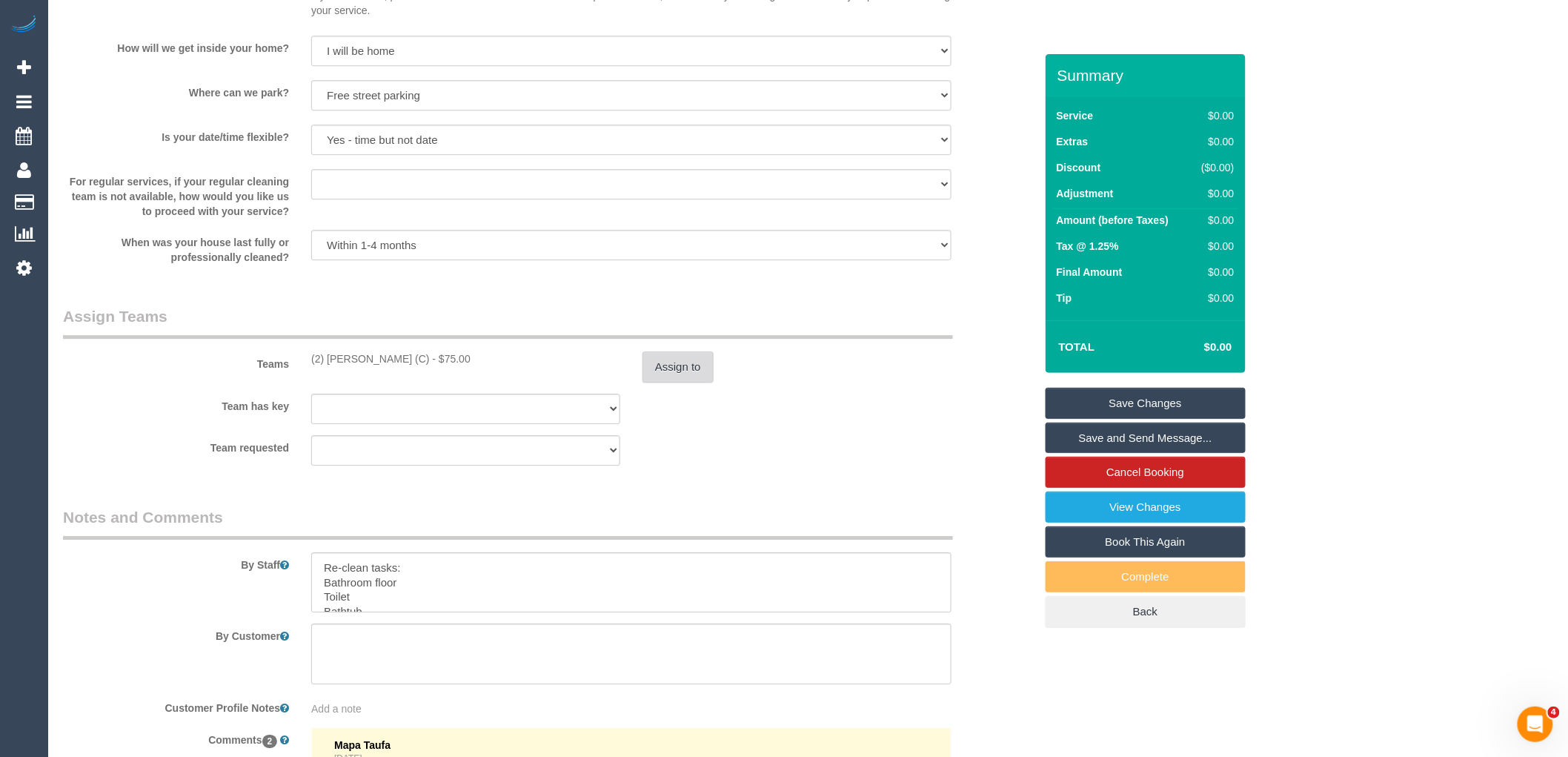
click at [663, 375] on button "Assign to" at bounding box center [678, 367] width 71 height 31
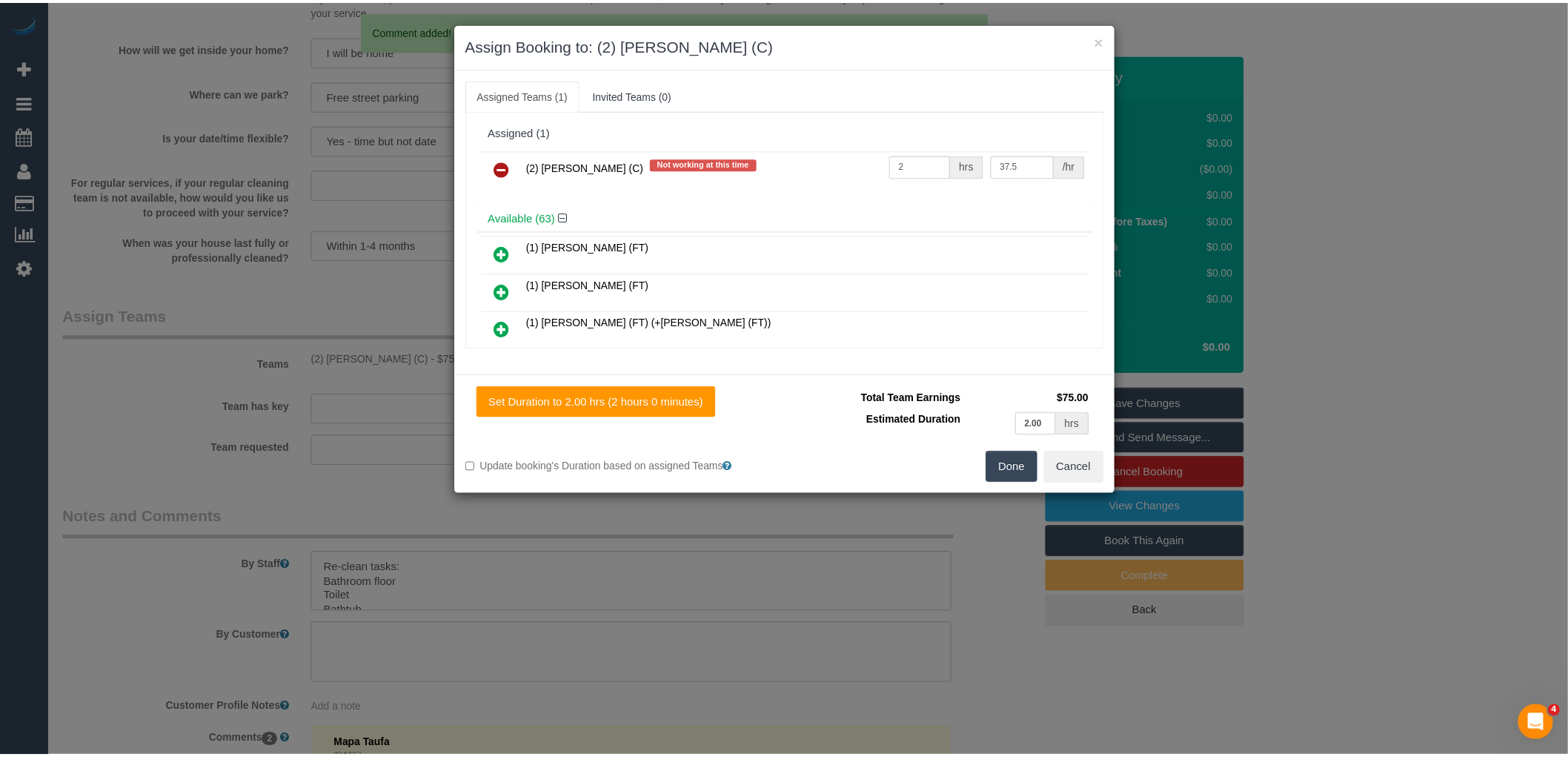
scroll to position [0, 0]
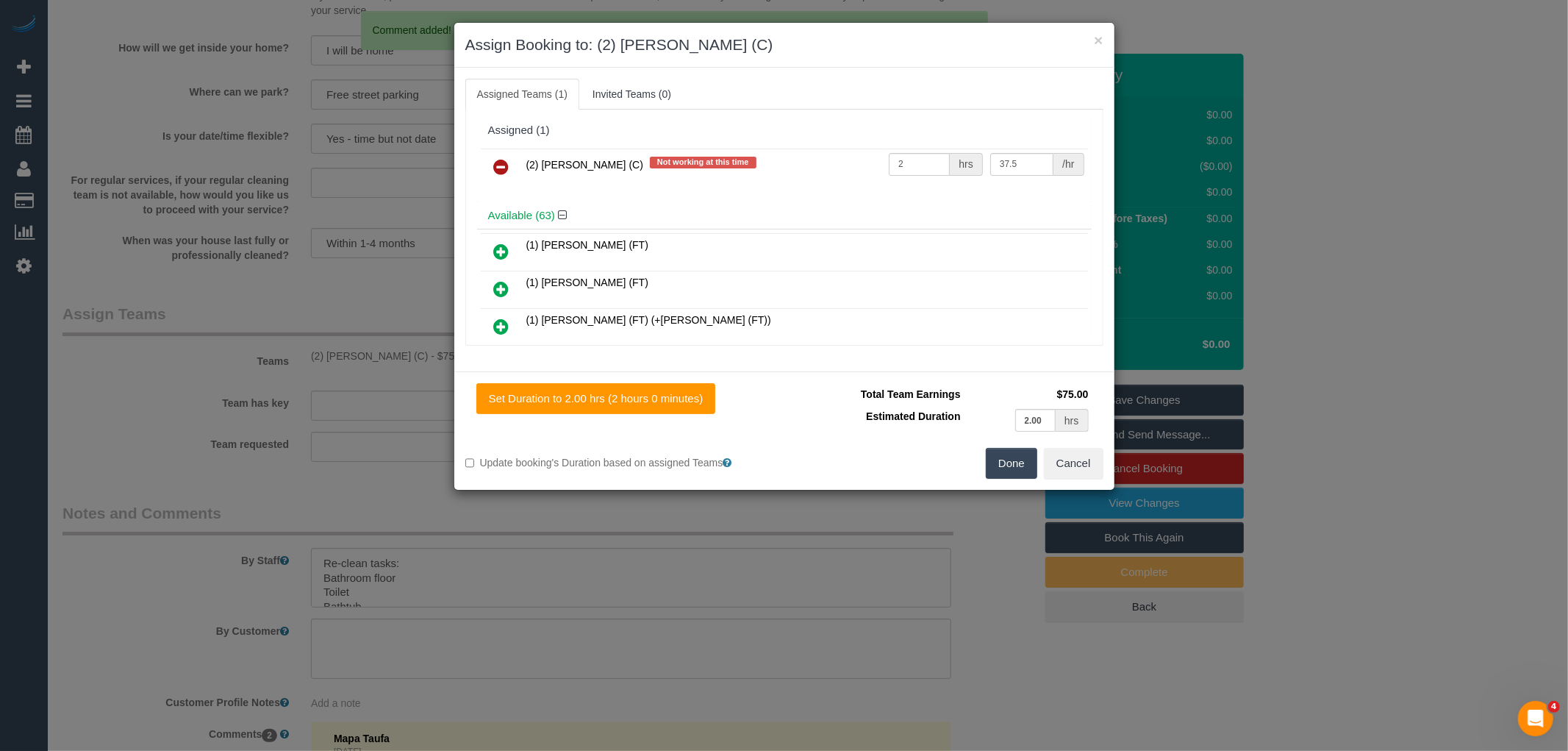
click at [501, 164] on icon at bounding box center [502, 167] width 15 height 18
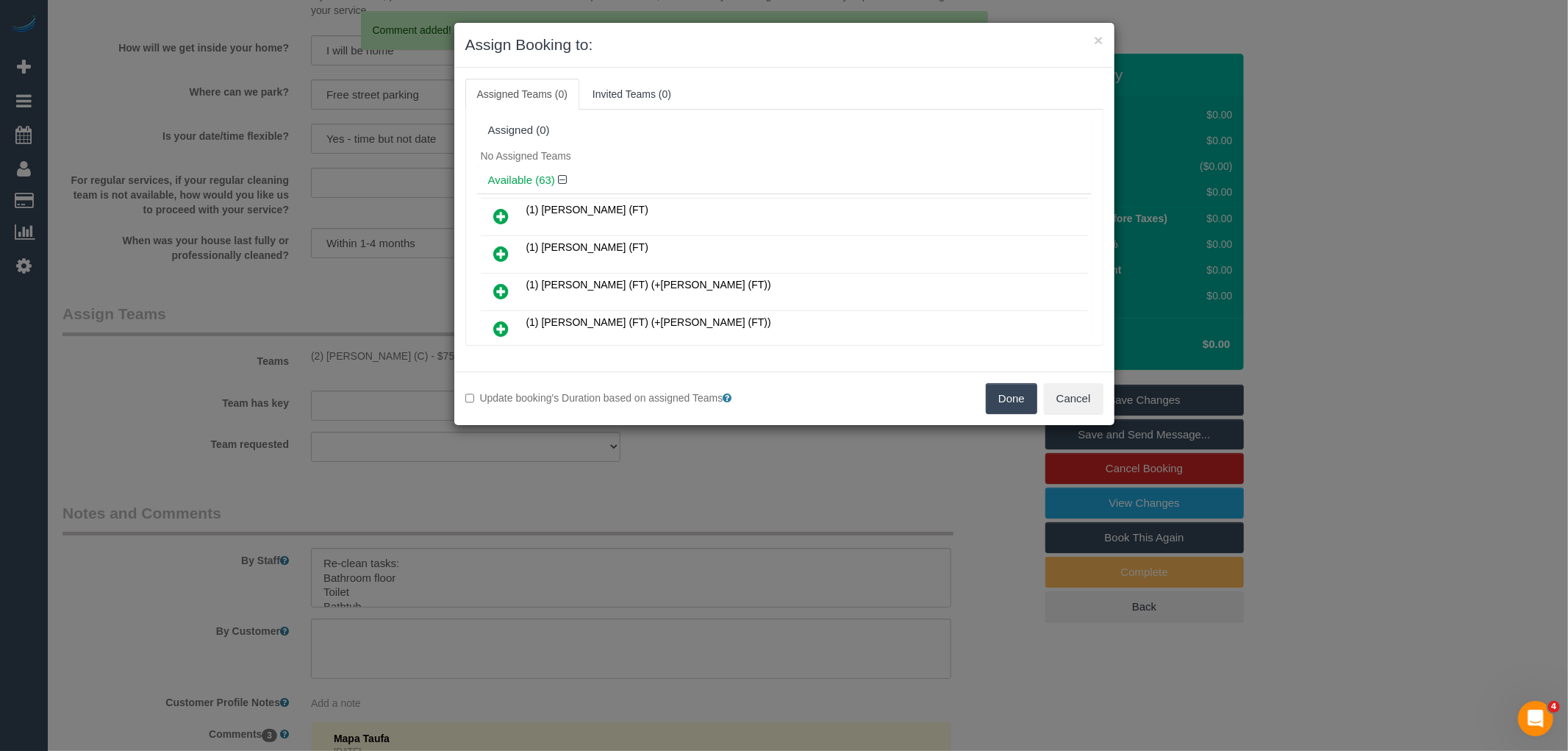
click at [1008, 399] on button "Done" at bounding box center [1011, 398] width 51 height 31
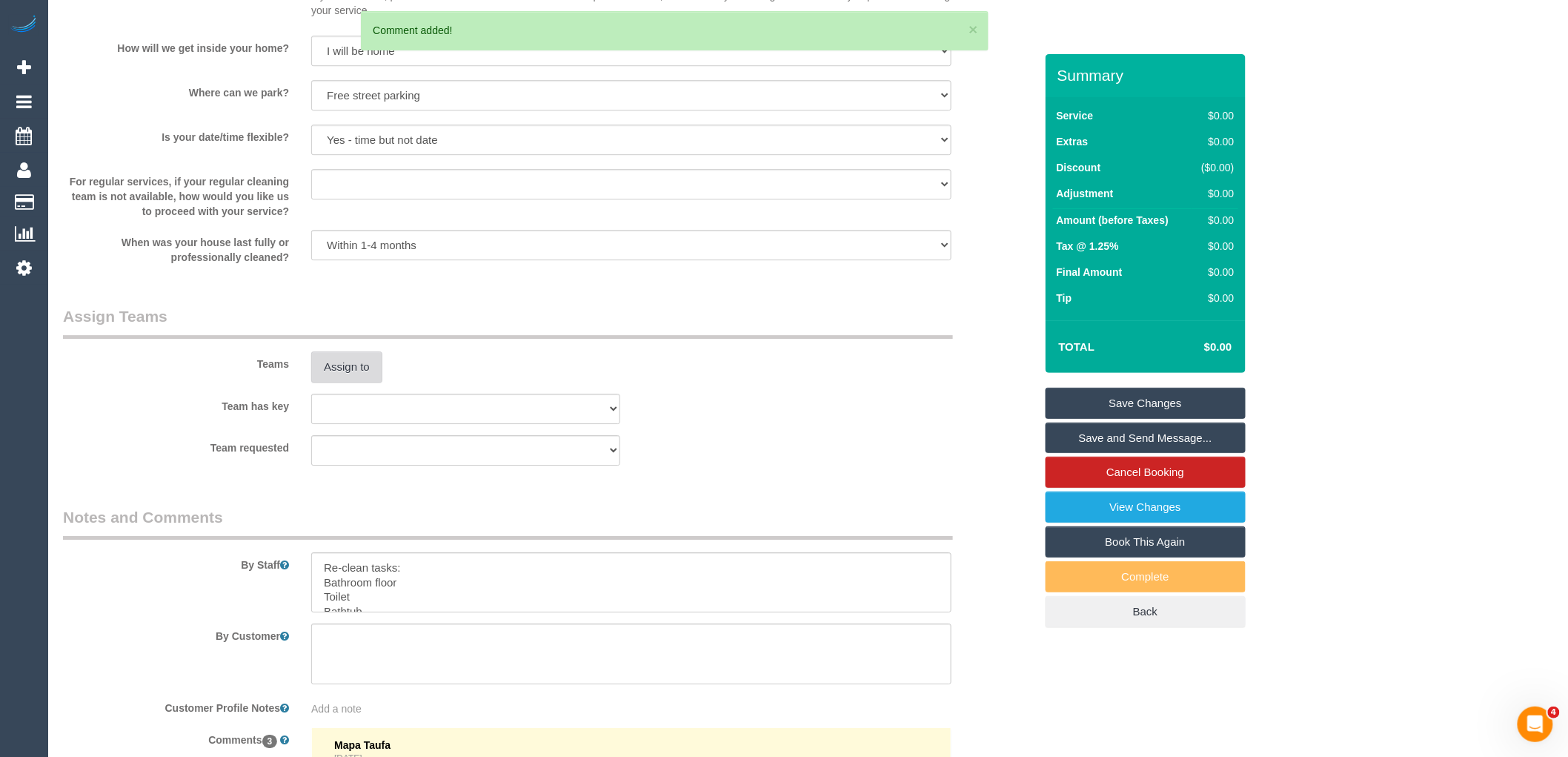
scroll to position [2346, 0]
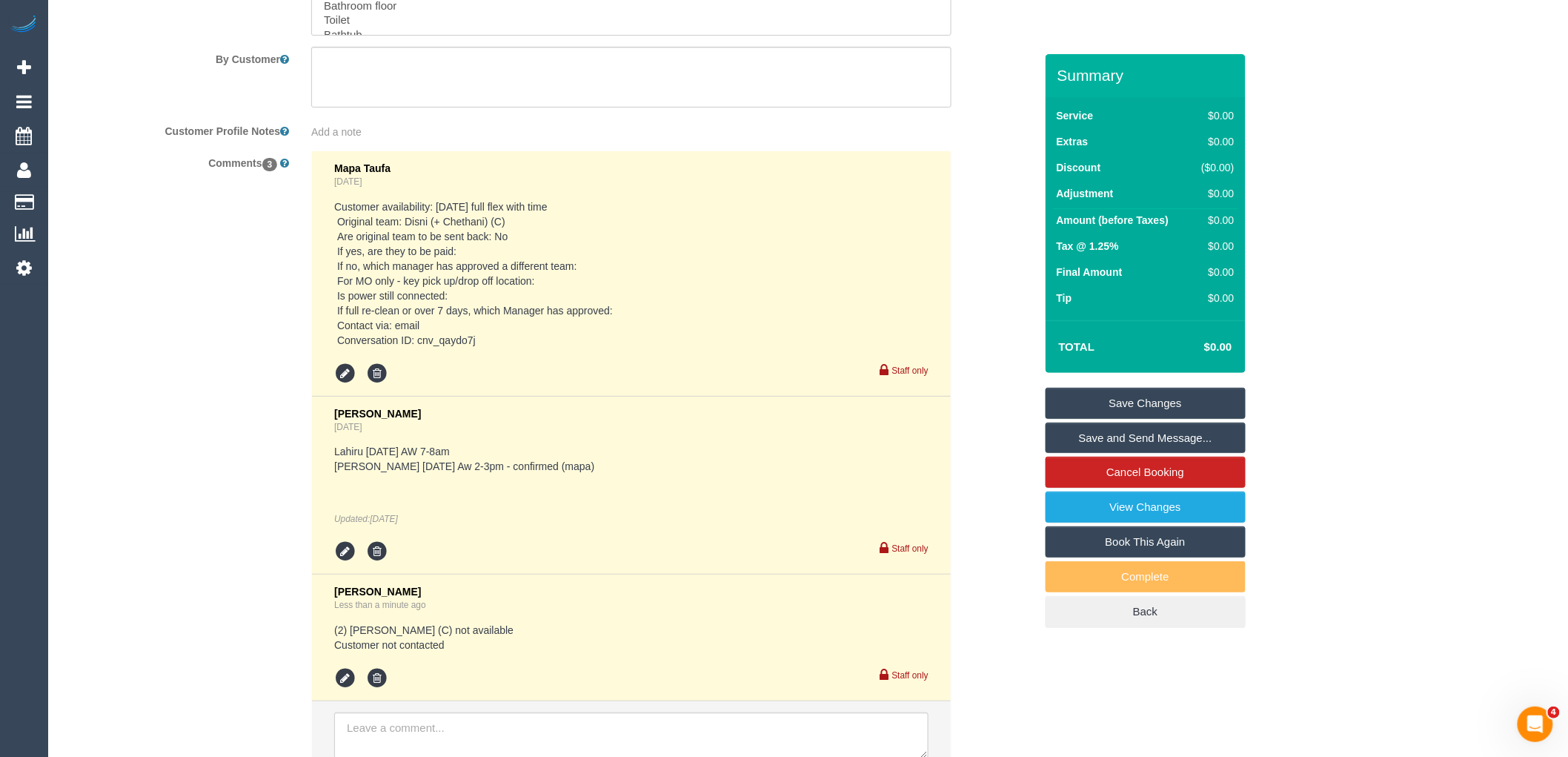
click at [1188, 401] on link "Save Changes" at bounding box center [1145, 403] width 200 height 31
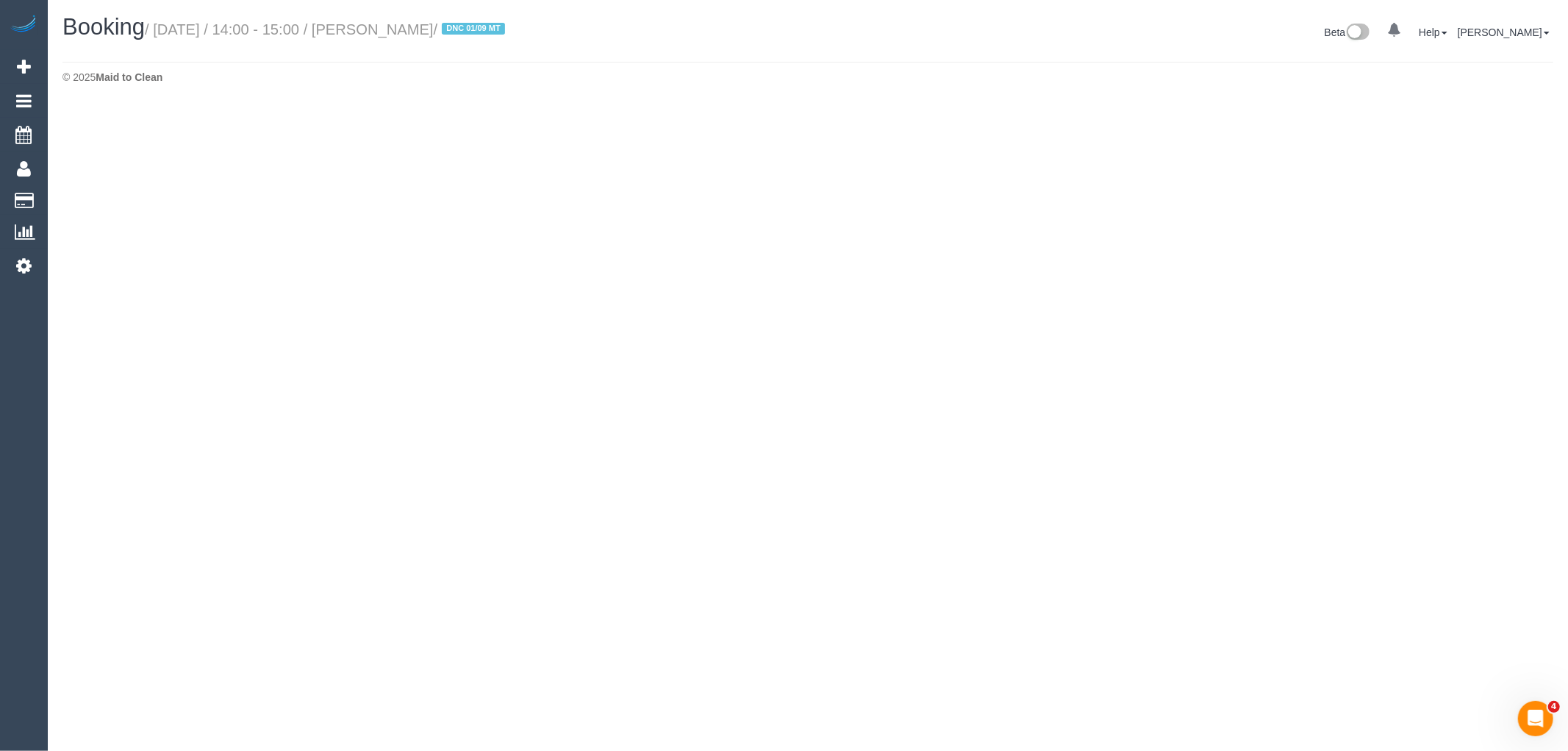
select select "VIC"
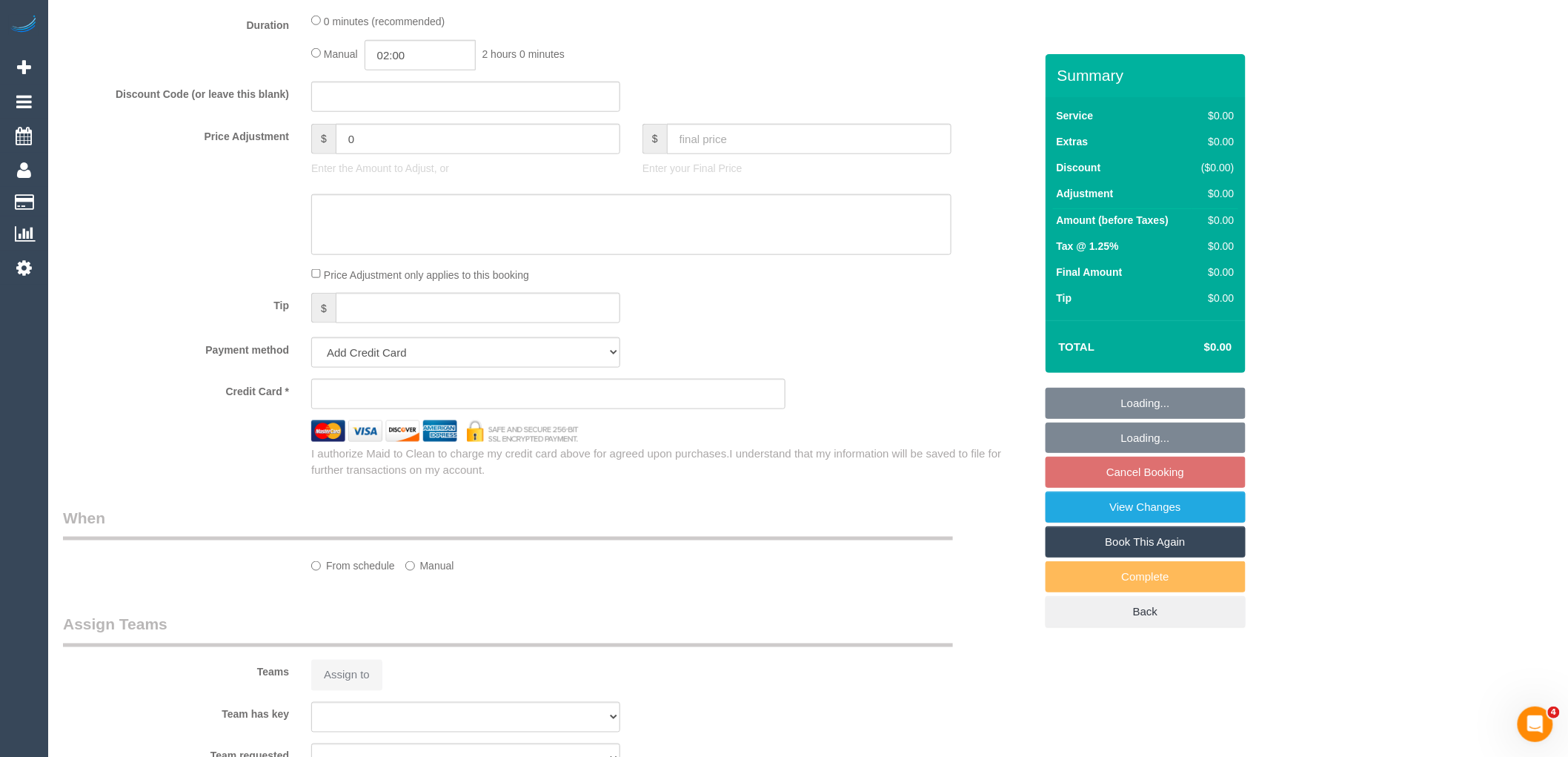
select select "object:8477"
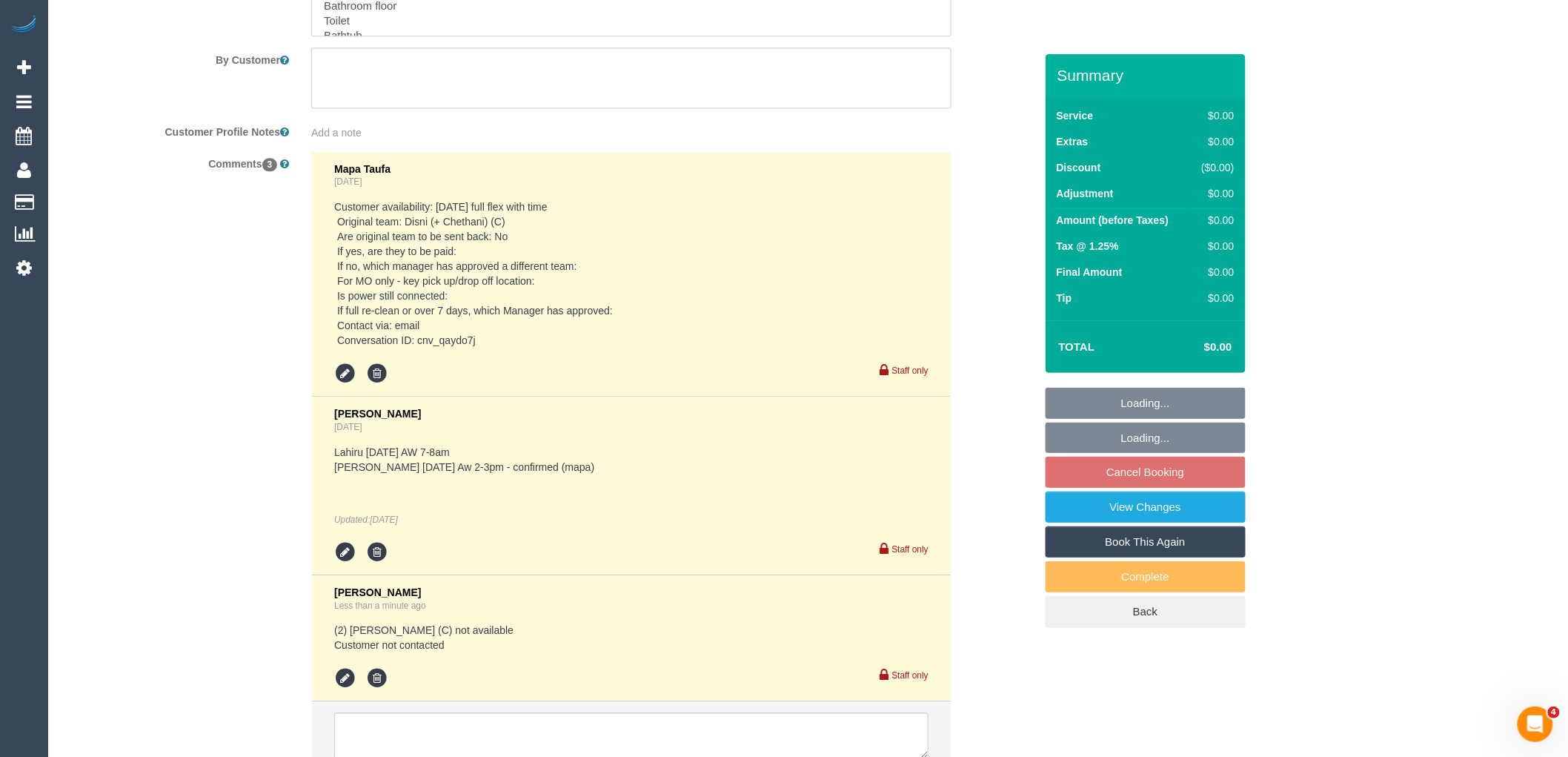
select select "string:stripe-pm_1RuB7k2GScqysDRVExNNQnZW"
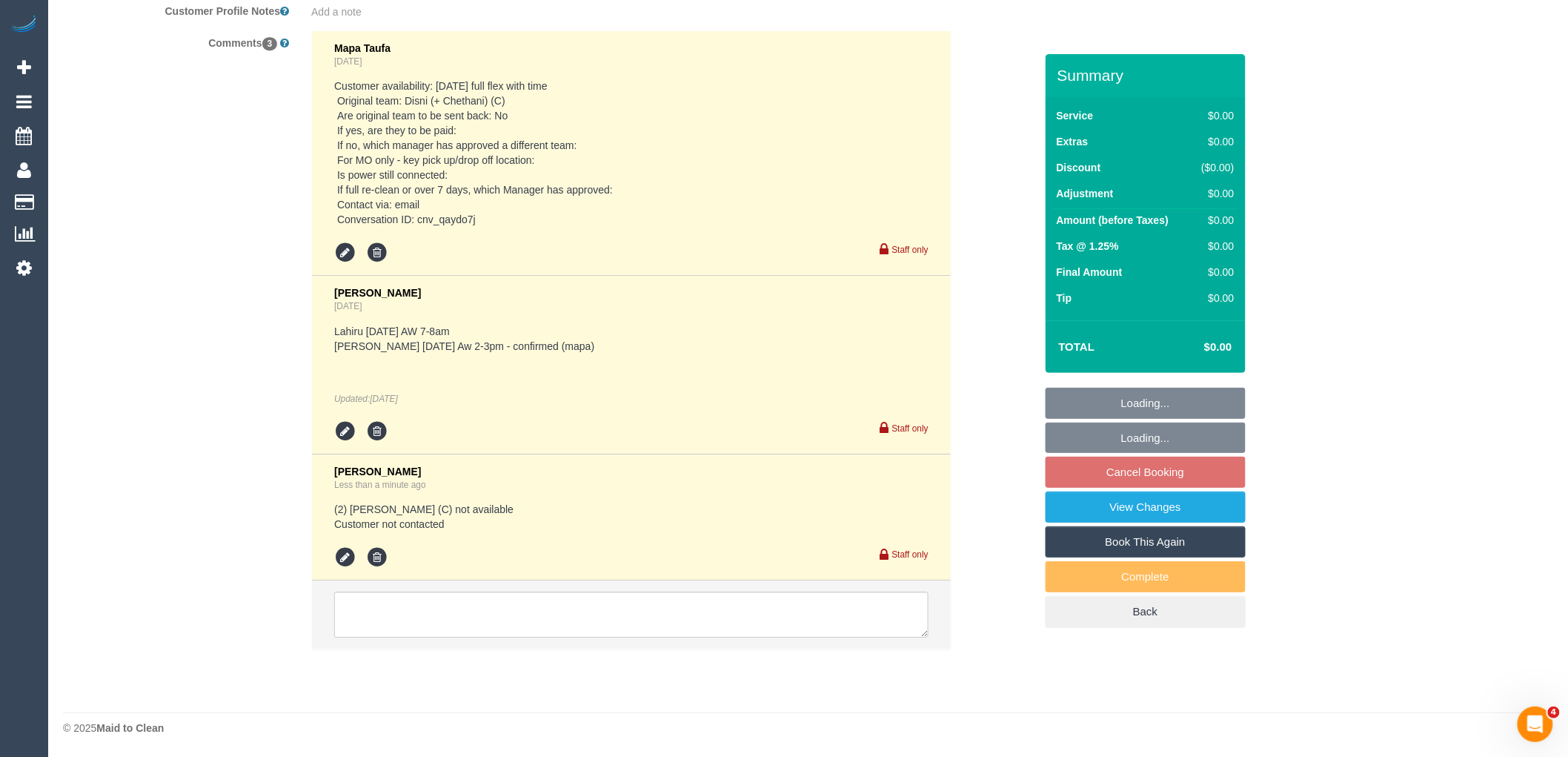
select select "number:29"
select select "number:14"
select select "number:19"
select select "number:24"
select select "number:13"
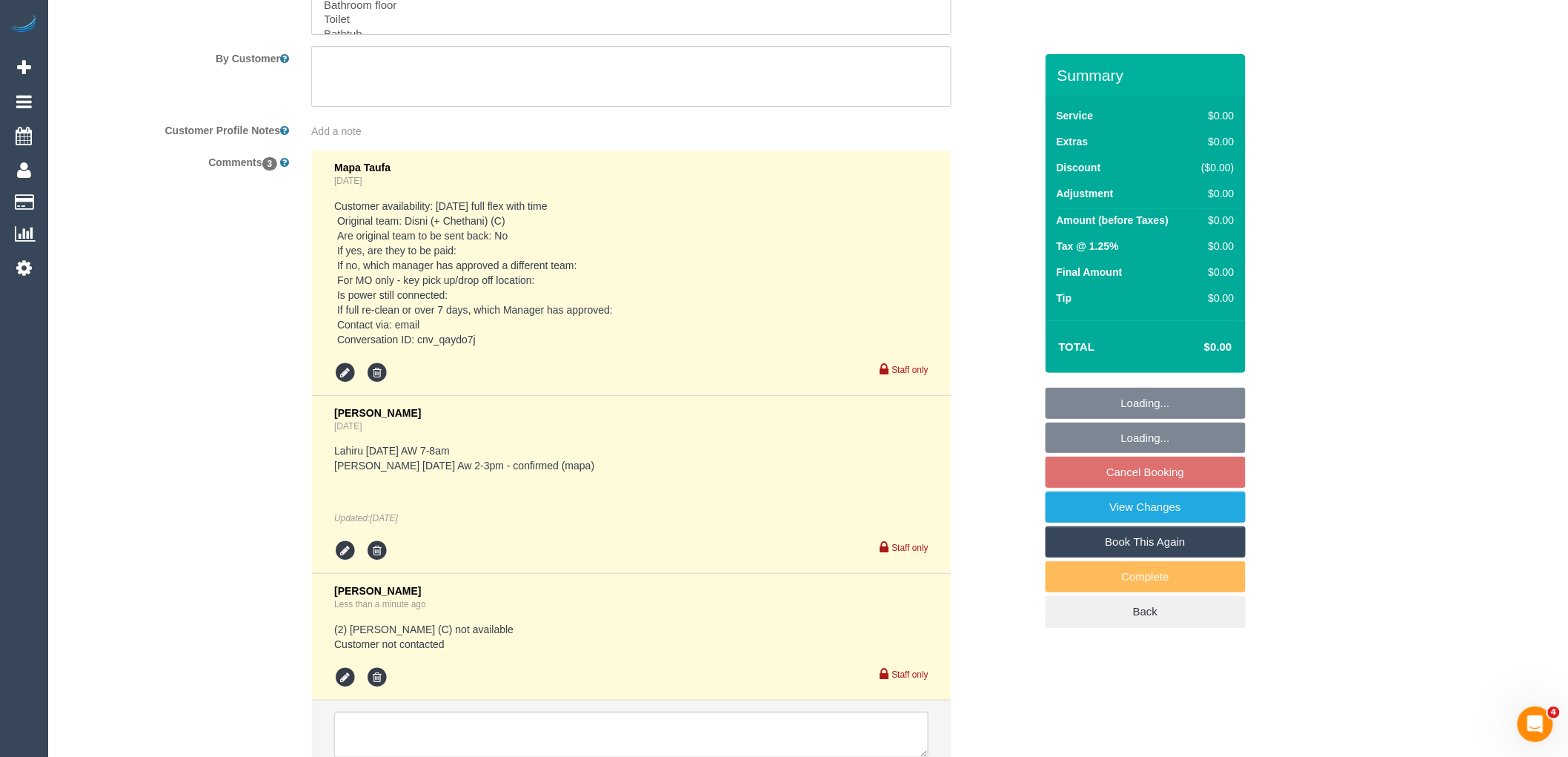
select select "object:9958"
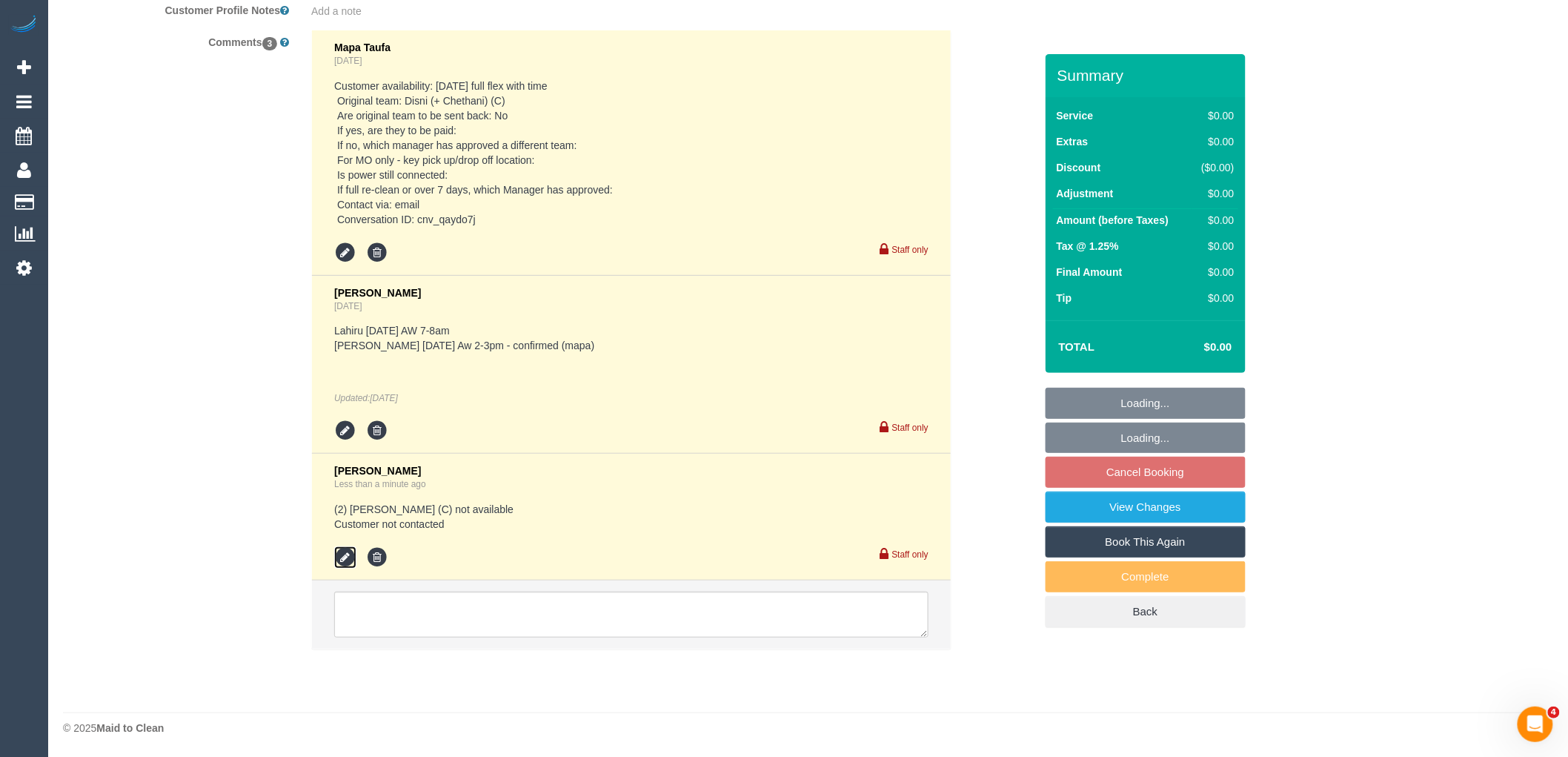
click at [349, 568] on icon at bounding box center [346, 558] width 22 height 22
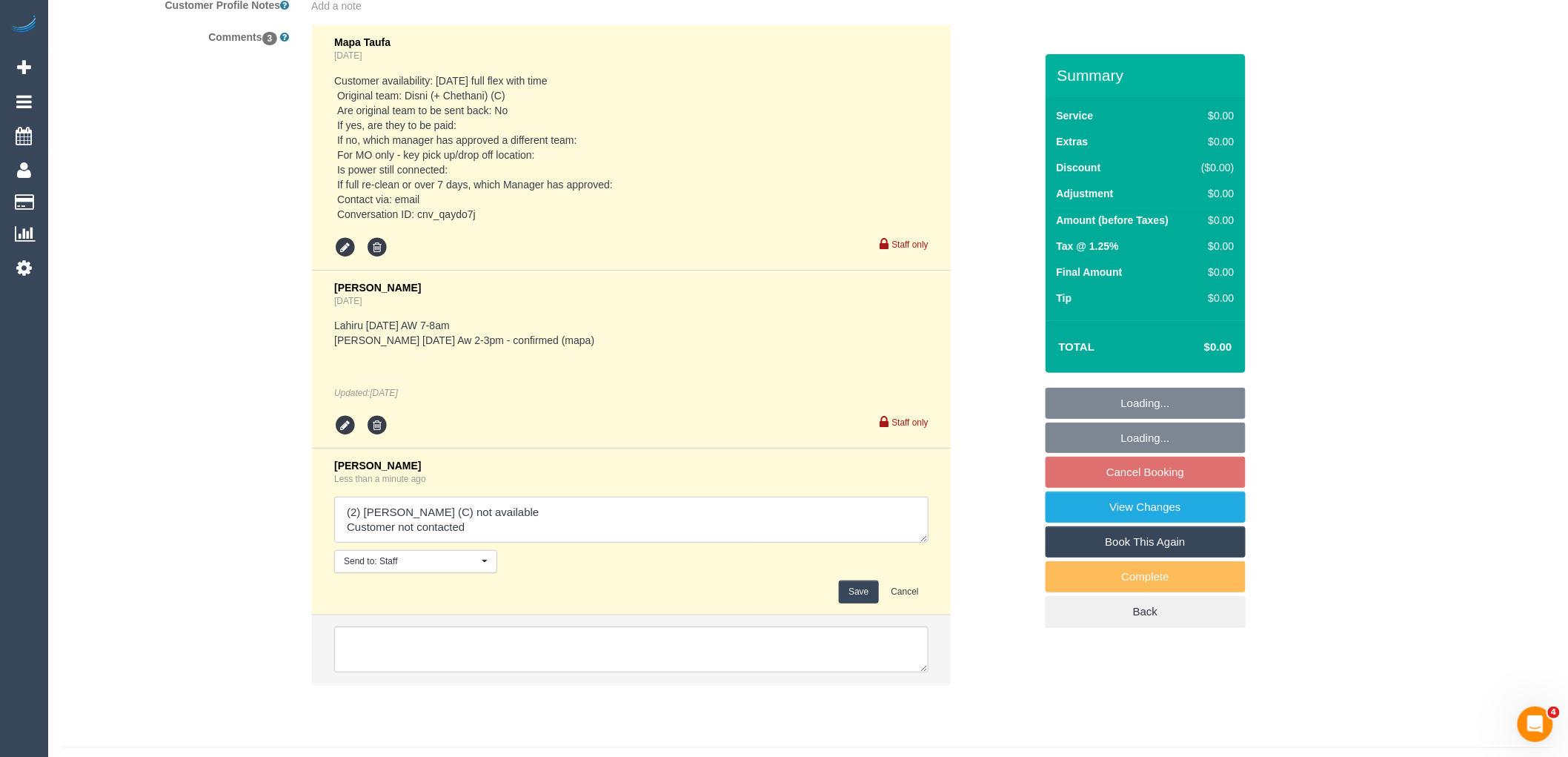
click at [660, 521] on textarea at bounding box center [631, 519] width 594 height 46
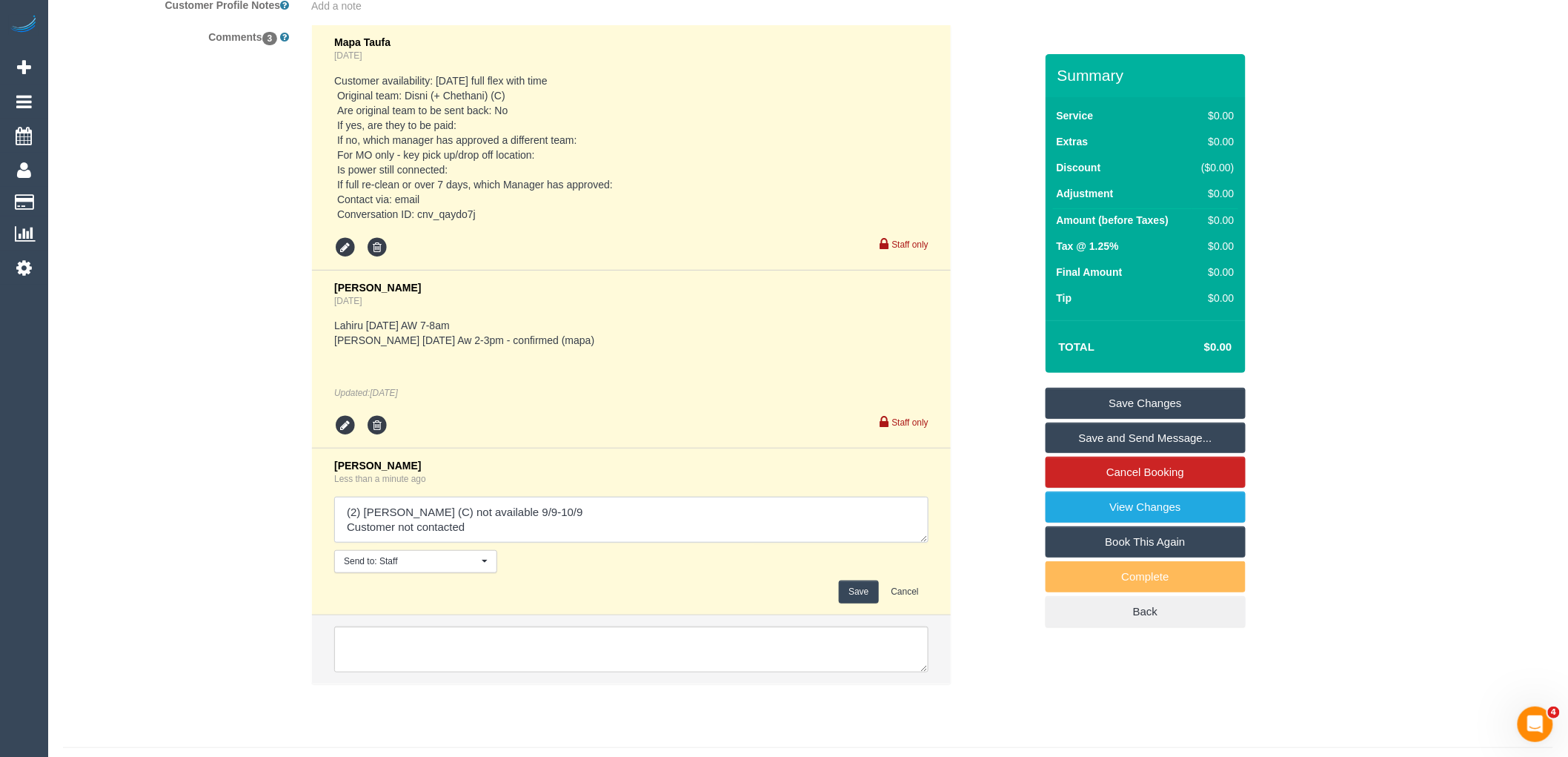
drag, startPoint x: 505, startPoint y: 535, endPoint x: 265, endPoint y: 478, distance: 246.7
click at [265, 478] on div "Comments 3 Mapa Taufa 1 day ago Customer availability: Tuesday 09/09 full flex …" at bounding box center [548, 362] width 994 height 675
type textarea "(2) Priyanshi Patel (C) not available 9/9-10/9 Customer not contacted"
click at [858, 599] on button "Save" at bounding box center [858, 592] width 39 height 23
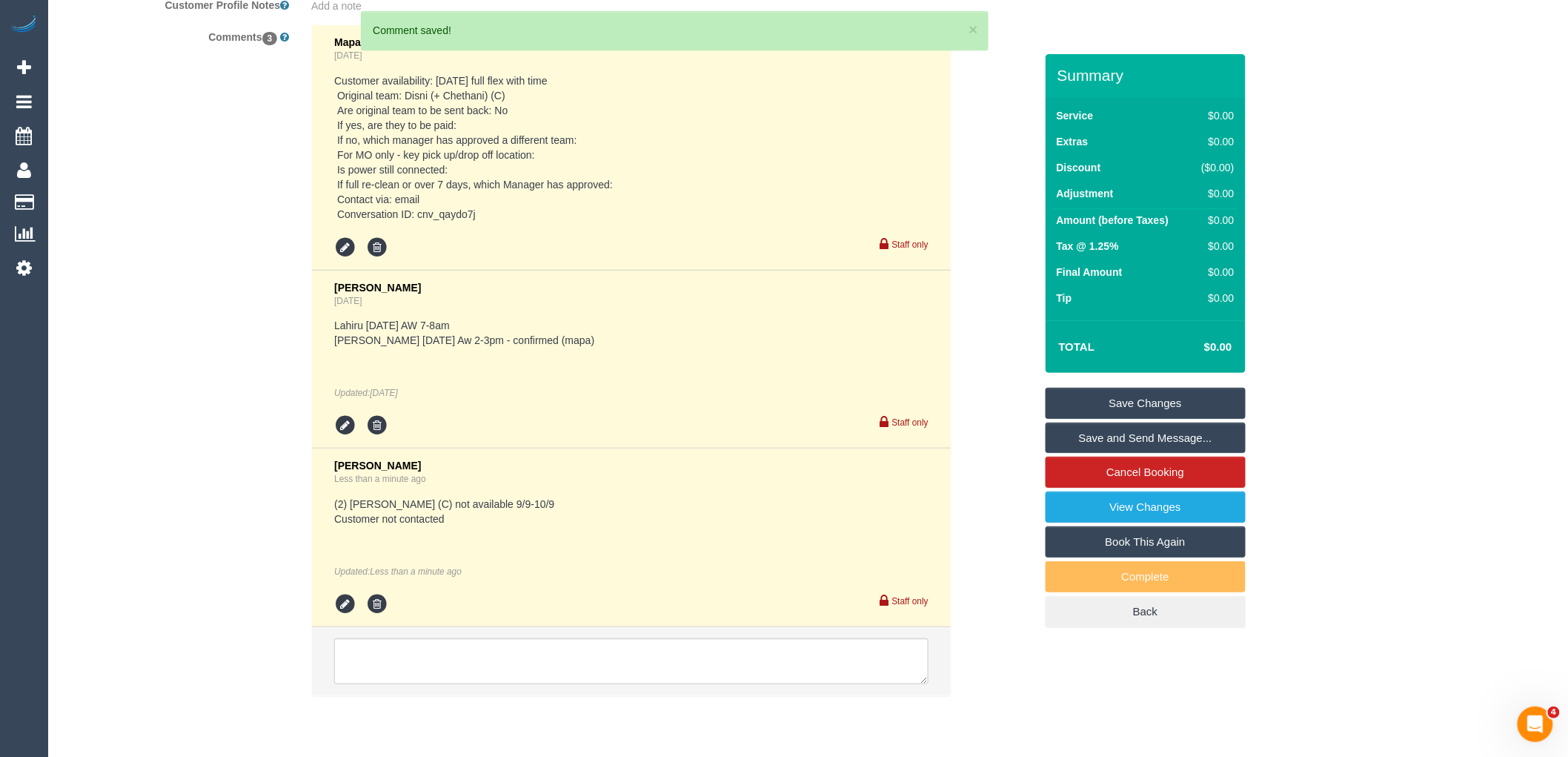
click at [1134, 399] on link "Save Changes" at bounding box center [1145, 403] width 200 height 31
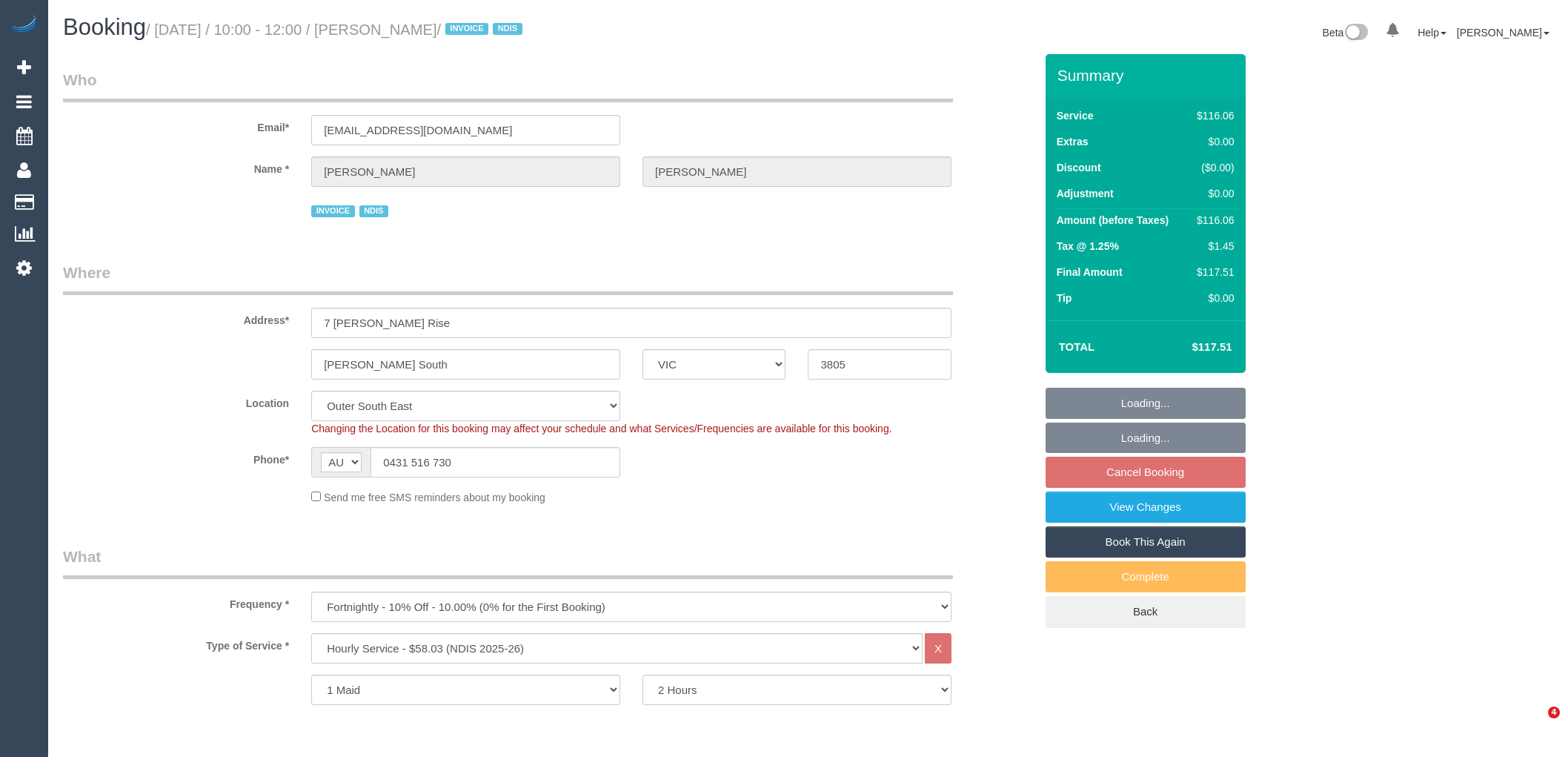
select select "VIC"
select select "object:591"
select select "number:27"
select select "number:14"
select select "number:18"
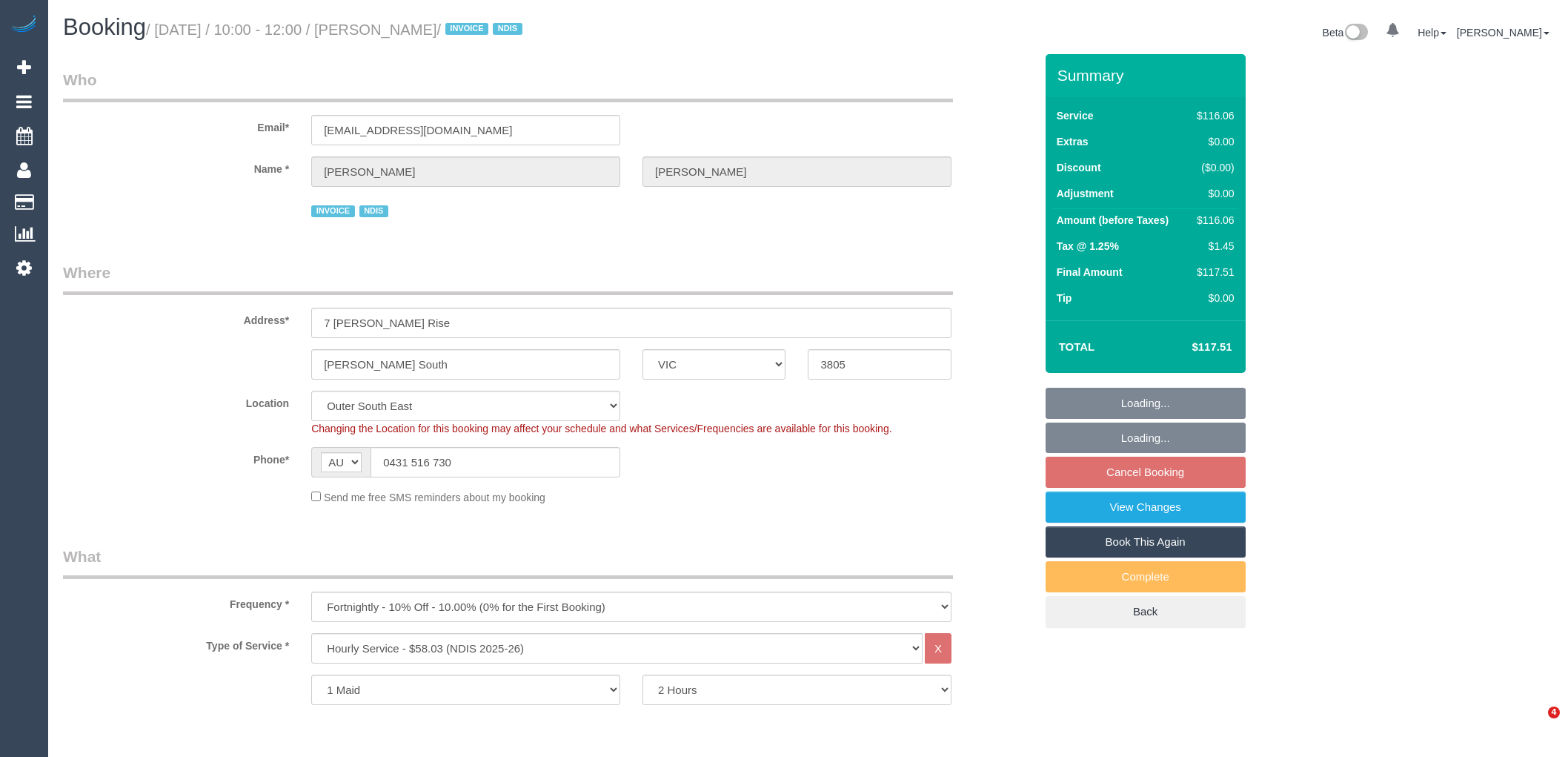
select select "number:36"
select select "number:33"
select select "spot1"
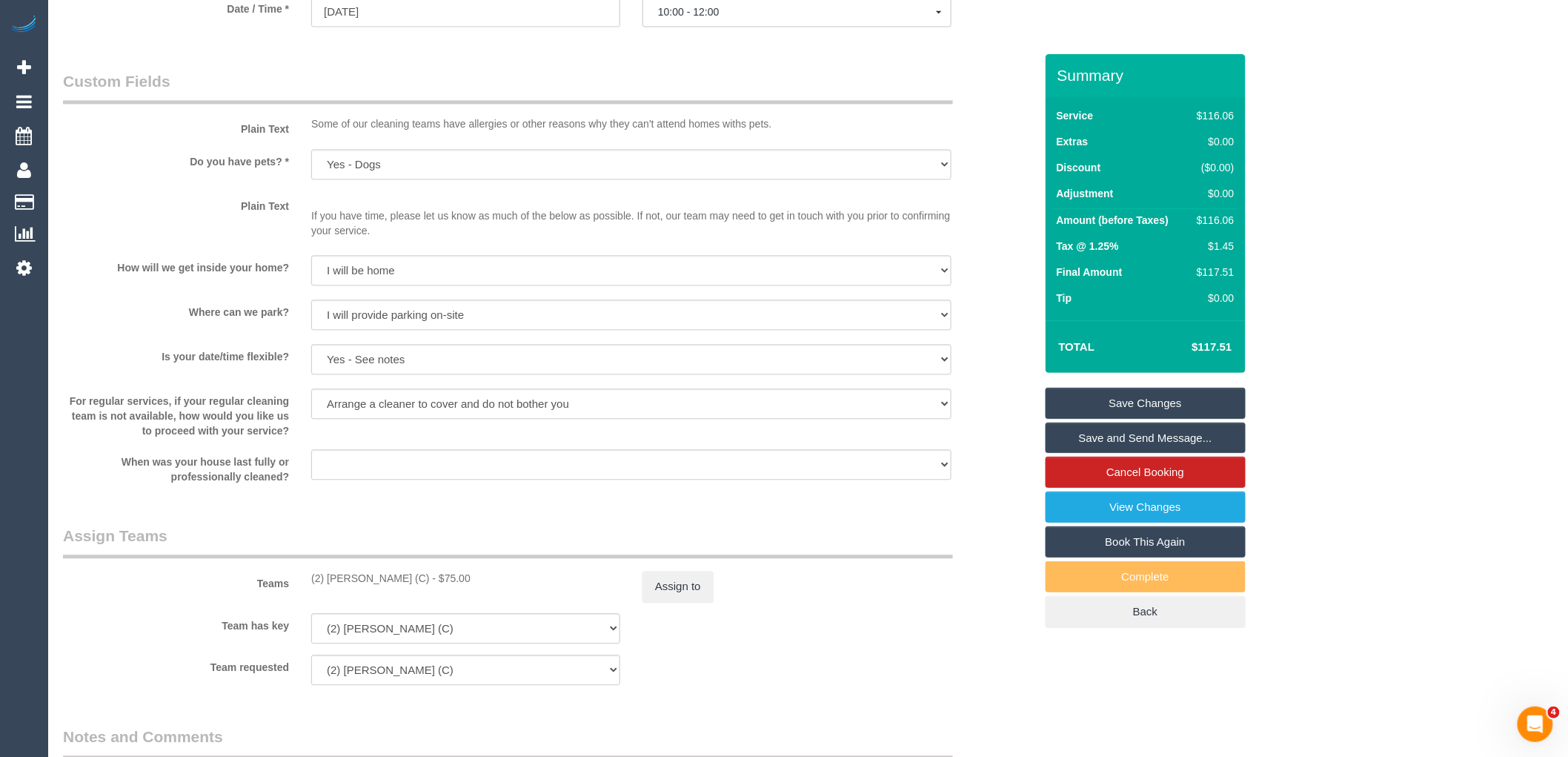
scroll to position [1881, 0]
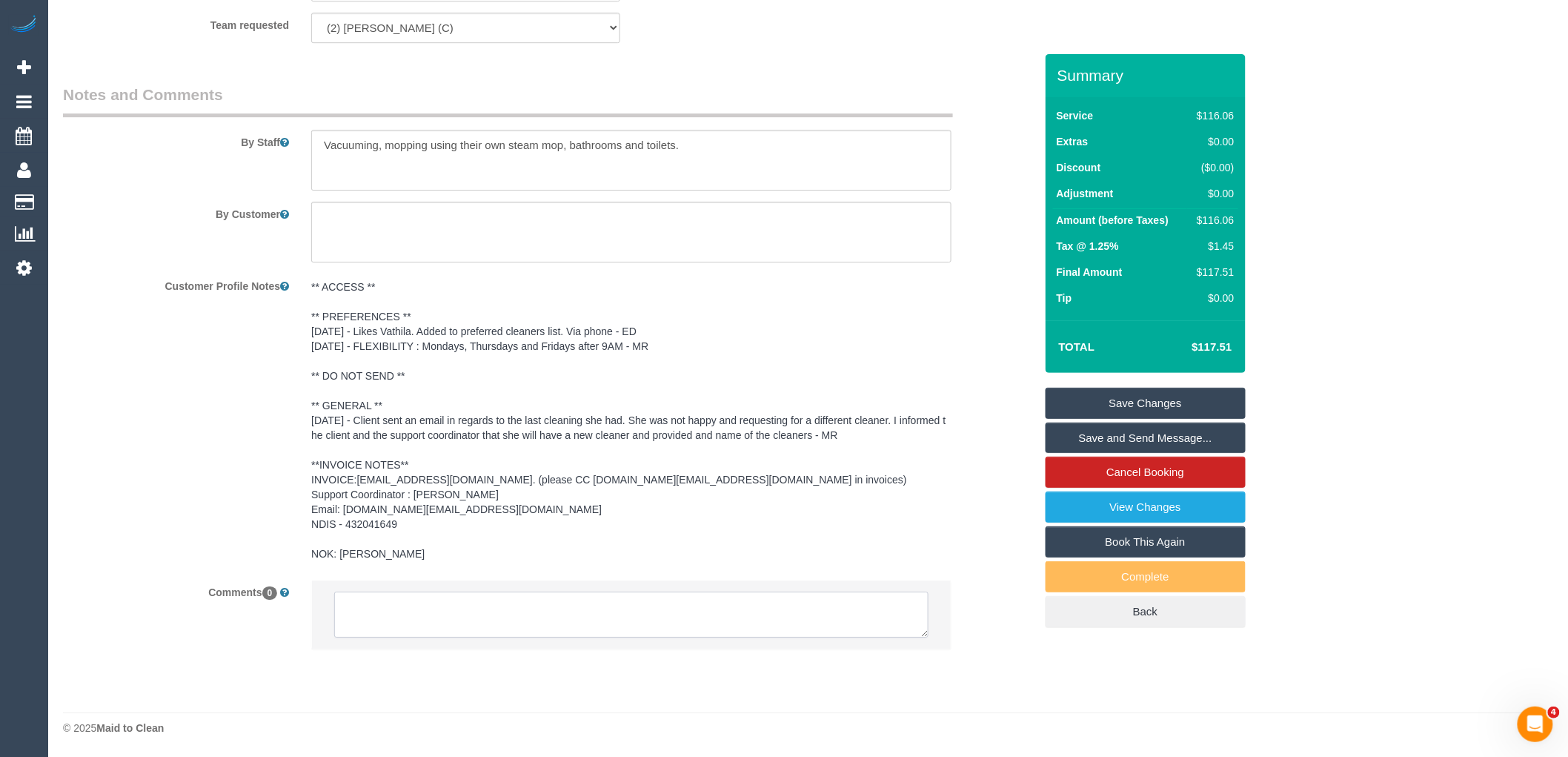
click at [479, 603] on textarea at bounding box center [631, 614] width 594 height 46
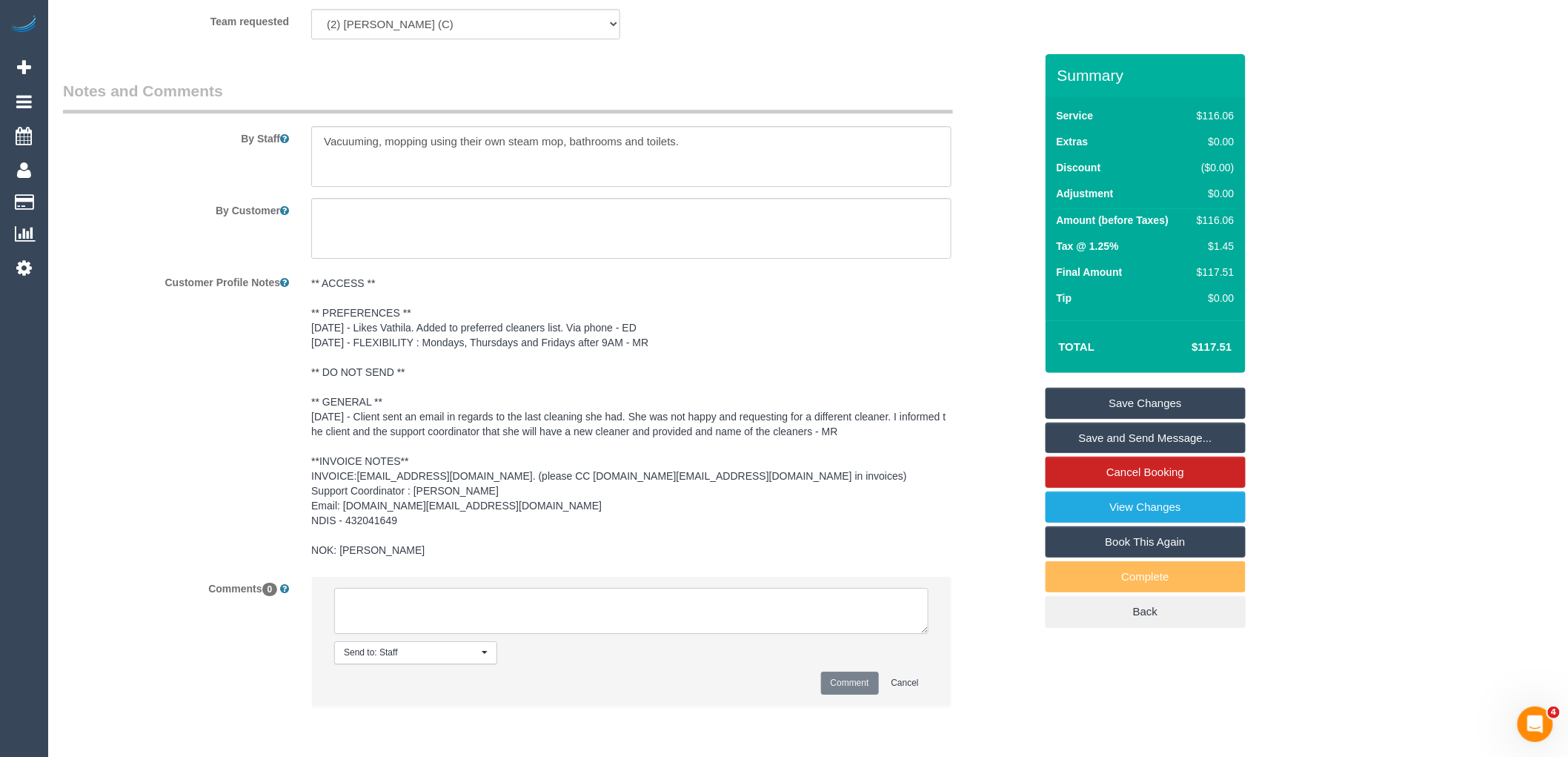
paste textarea "(2) [PERSON_NAME] (C) not available 9/9-10/9 Customer contacted via email"
drag, startPoint x: 556, startPoint y: 620, endPoint x: 395, endPoint y: 619, distance: 161.0
click at [395, 619] on textarea at bounding box center [631, 611] width 594 height 46
type textarea "(2) Priyanshi Patel (C) not available 9/9-10/9 Customer not contacted"
click at [854, 686] on button "Comment" at bounding box center [850, 683] width 58 height 23
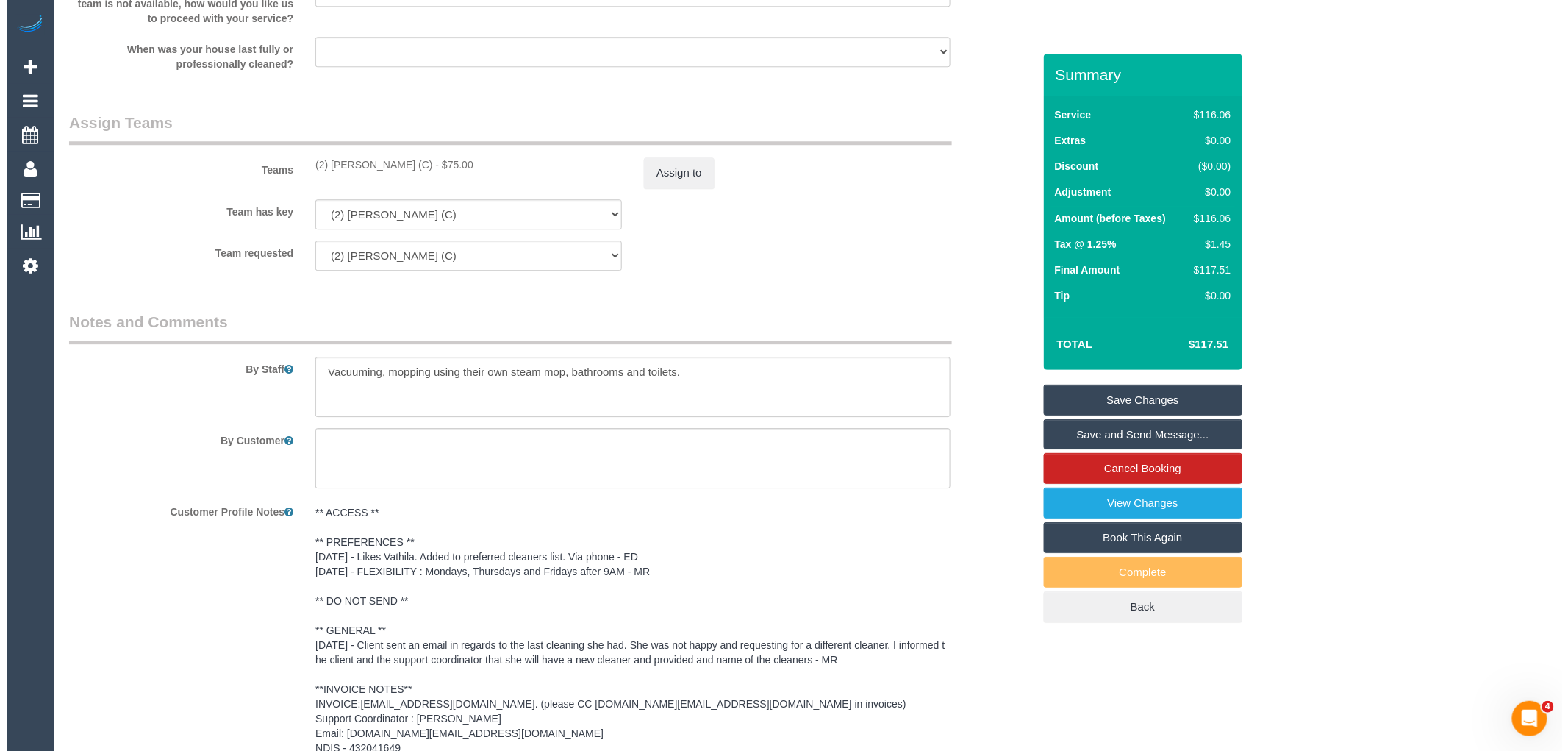
scroll to position [1376, 0]
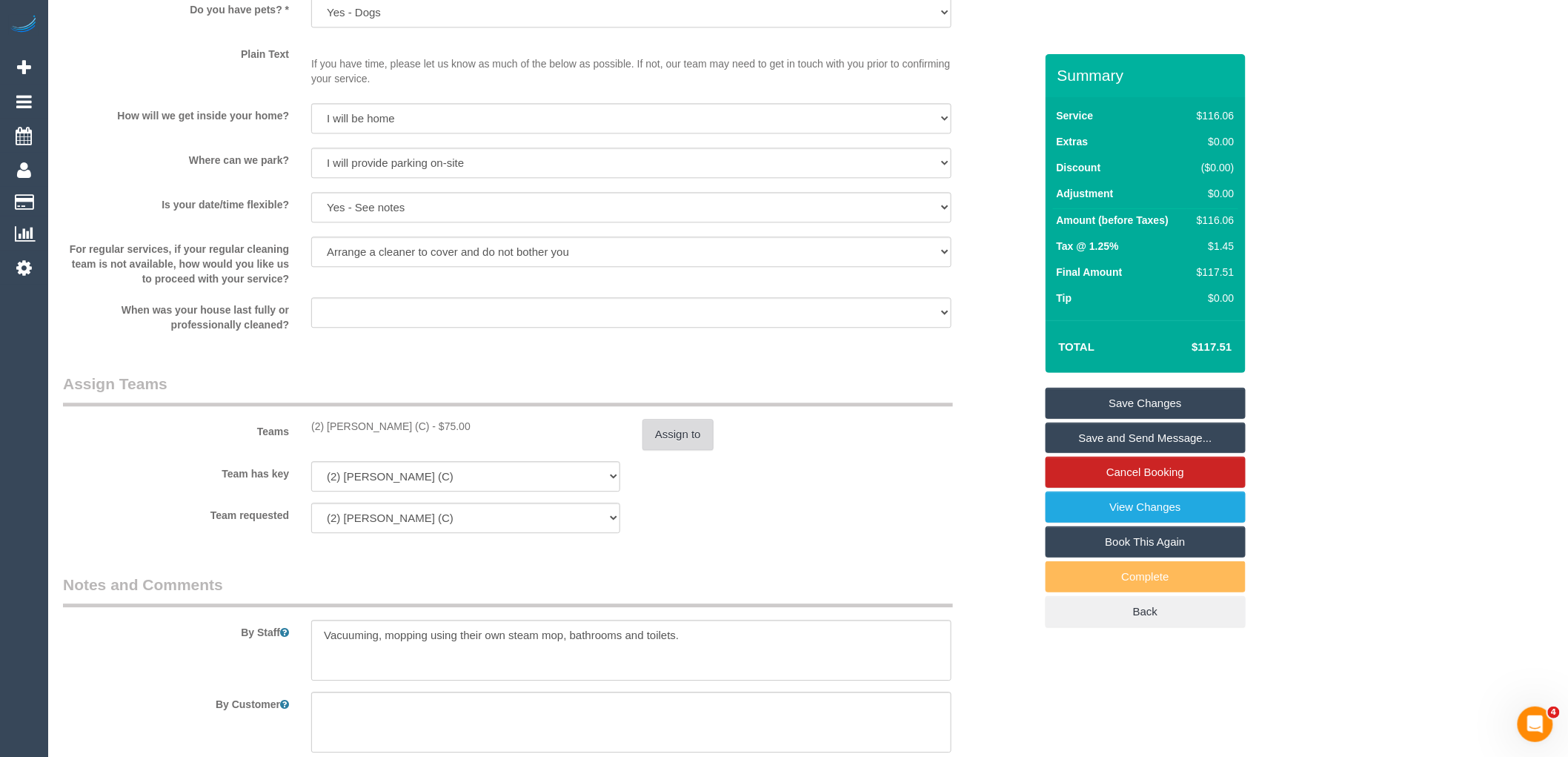
click at [683, 435] on button "Assign to" at bounding box center [678, 434] width 71 height 31
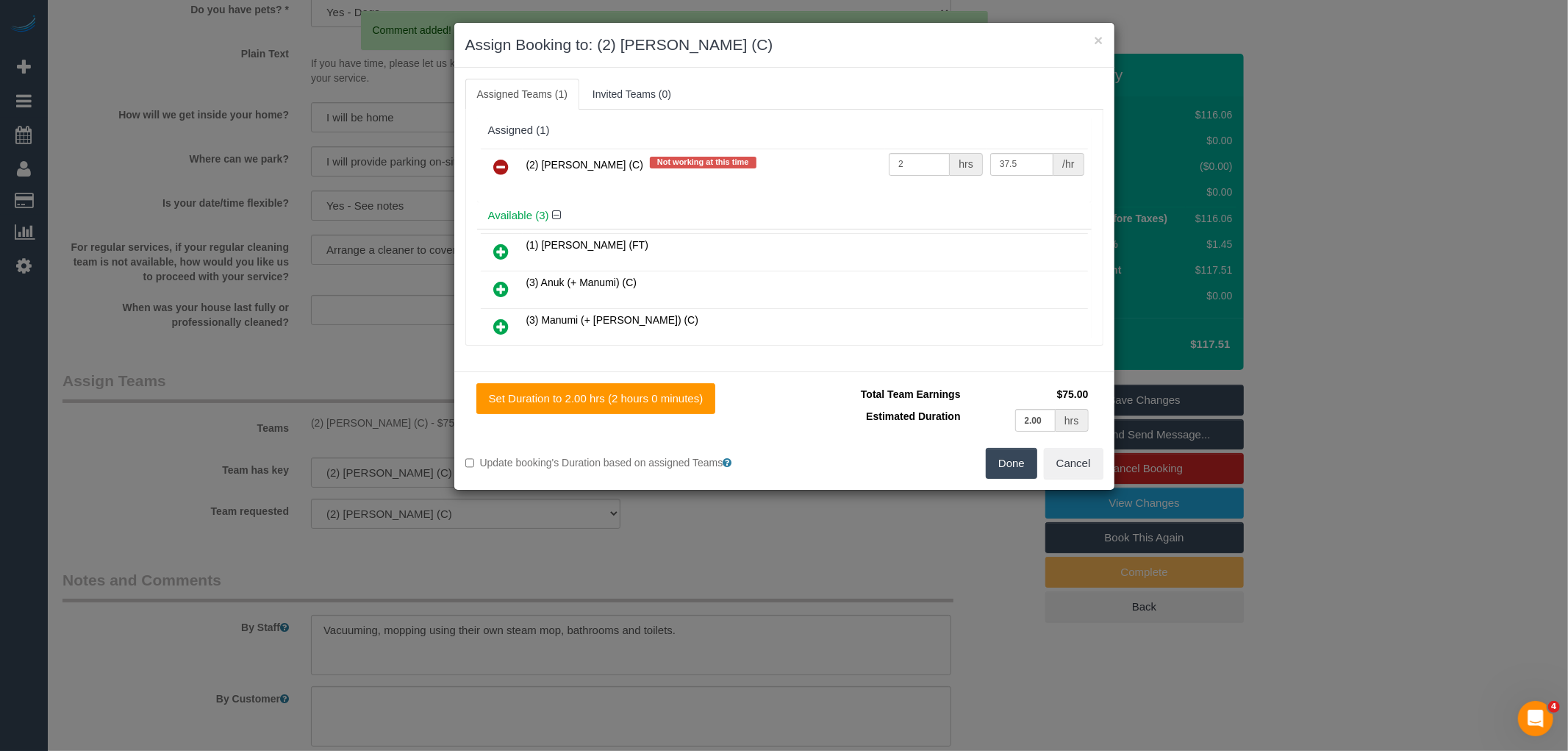
click at [491, 162] on link at bounding box center [502, 167] width 34 height 29
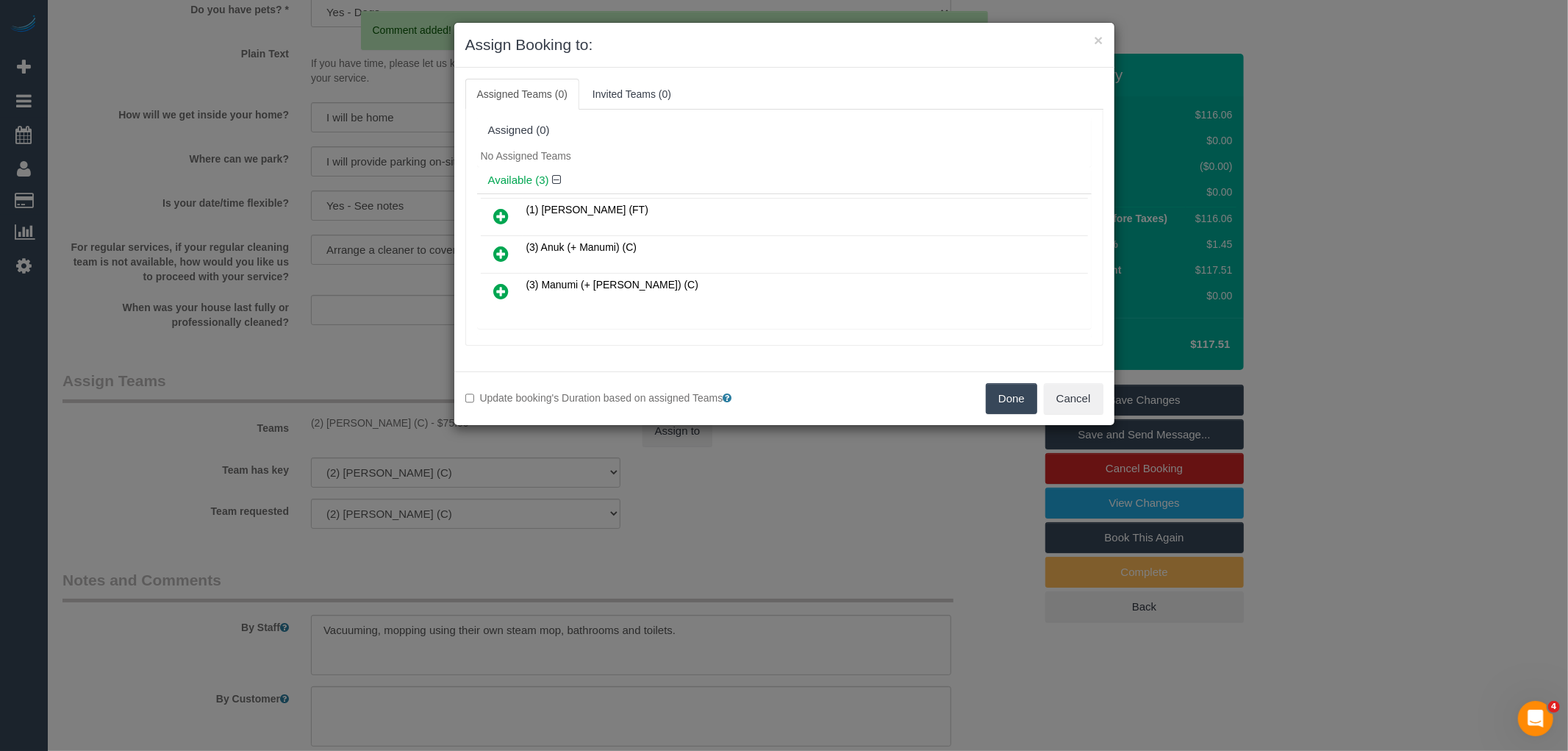
click at [1001, 410] on button "Done" at bounding box center [1011, 398] width 51 height 31
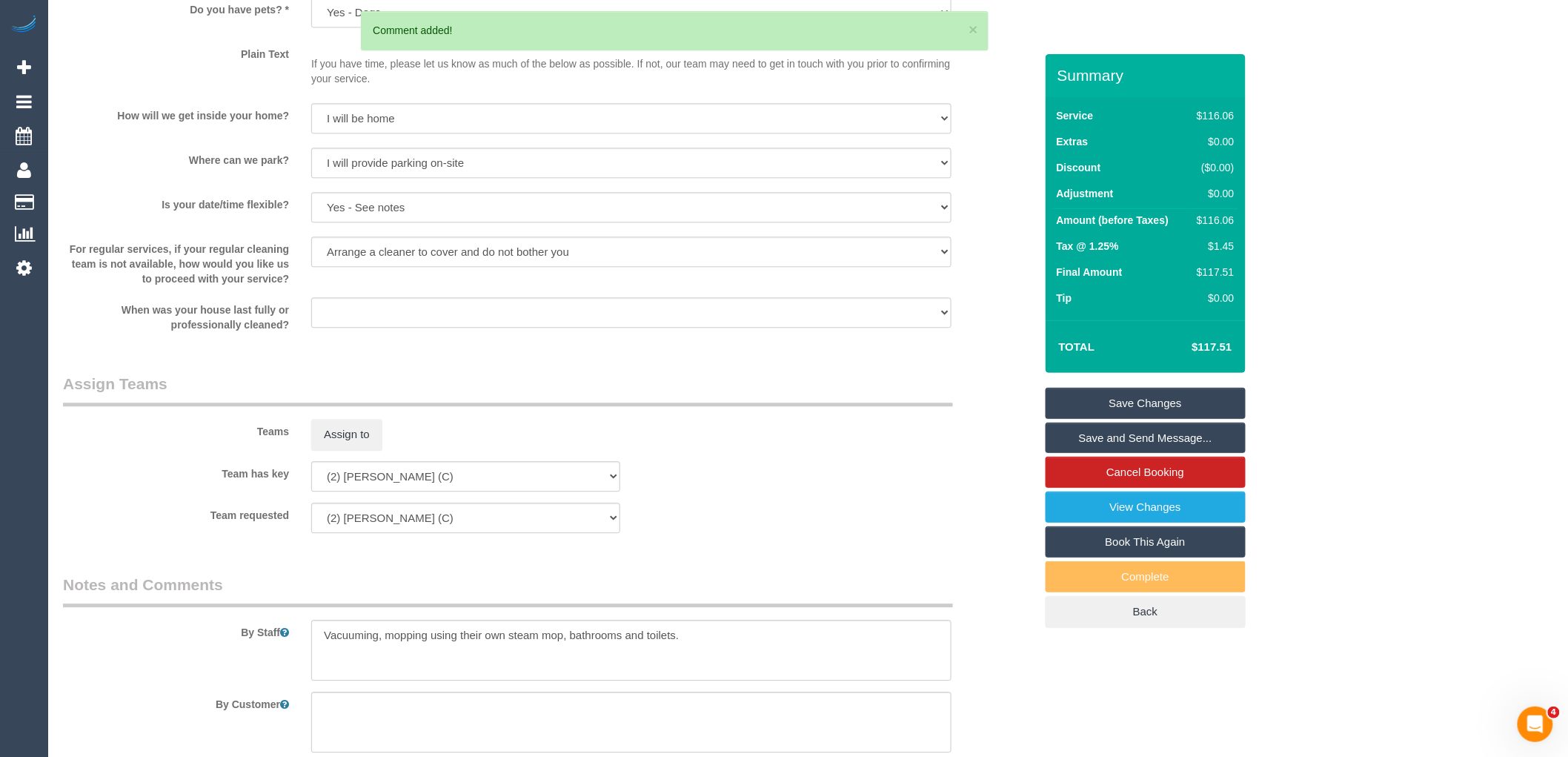
click at [1174, 397] on link "Save Changes" at bounding box center [1145, 403] width 200 height 31
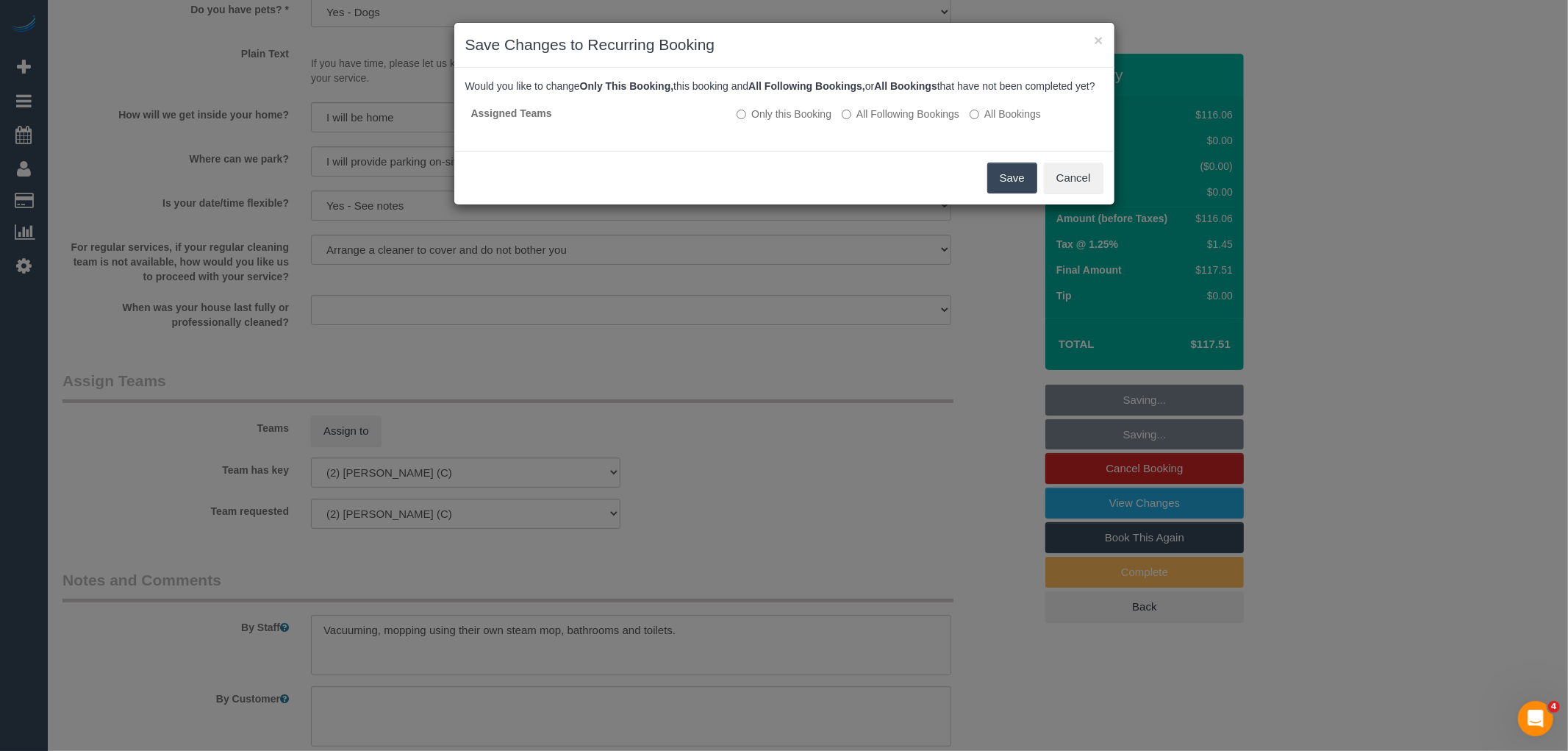
drag, startPoint x: 1005, startPoint y: 188, endPoint x: 1002, endPoint y: 96, distance: 92.0
click at [1005, 188] on button "Save" at bounding box center [1012, 178] width 50 height 31
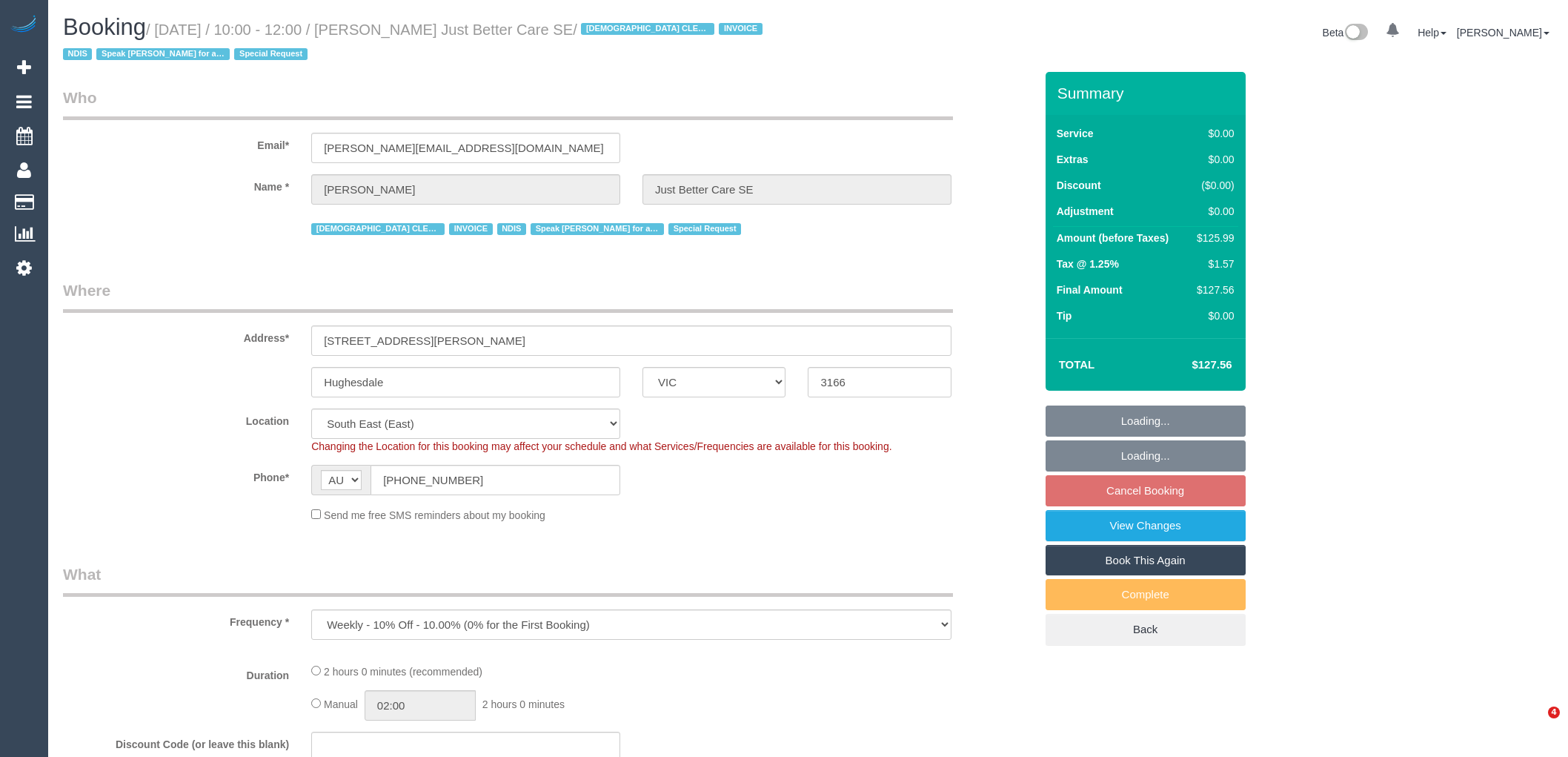
select select "VIC"
select select "120"
select select "number:27"
select select "number:14"
select select "number:19"
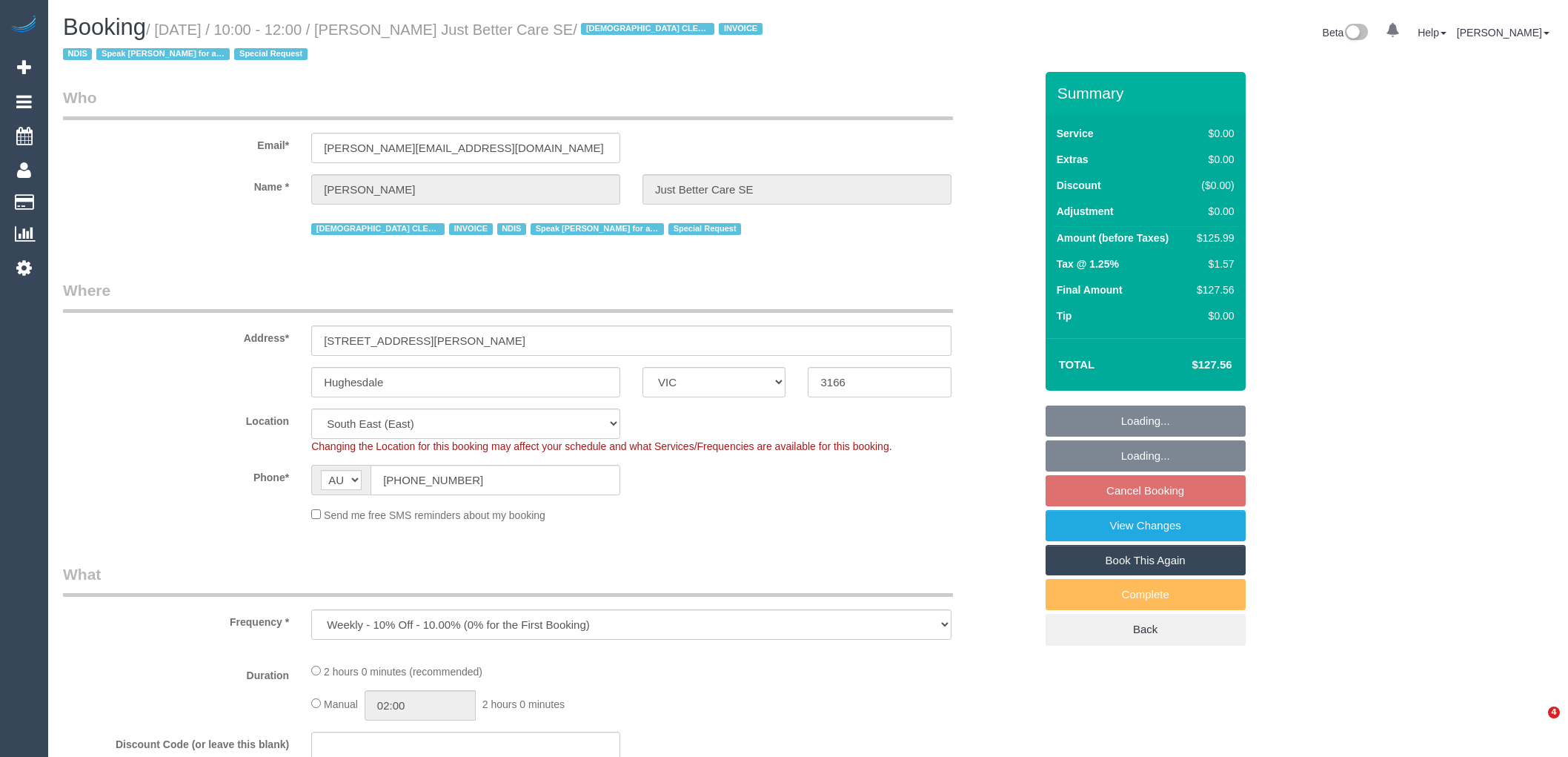
select select "number:36"
select select "number:35"
select select "number:11"
select select "object:1317"
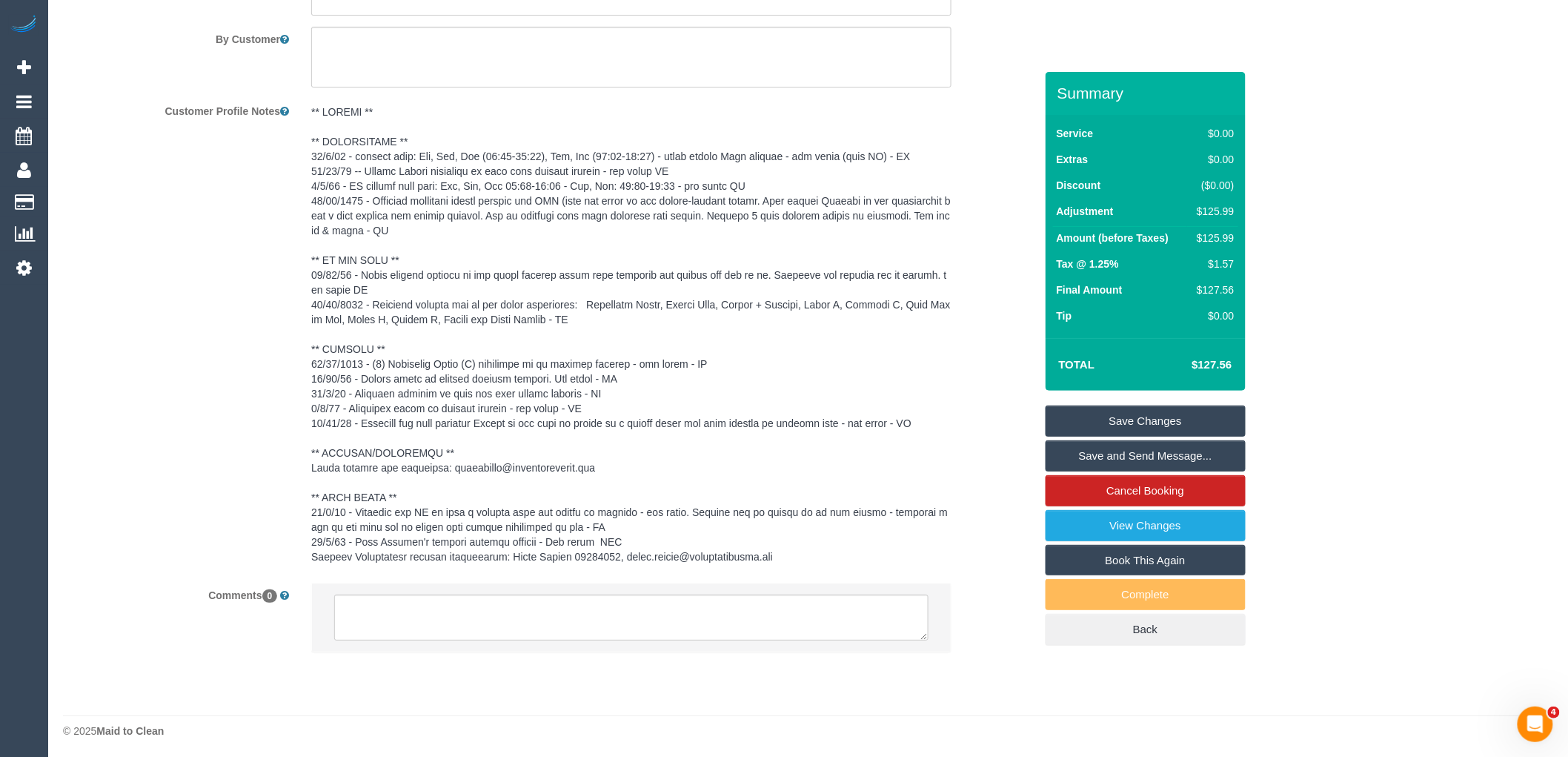
scroll to position [2156, 0]
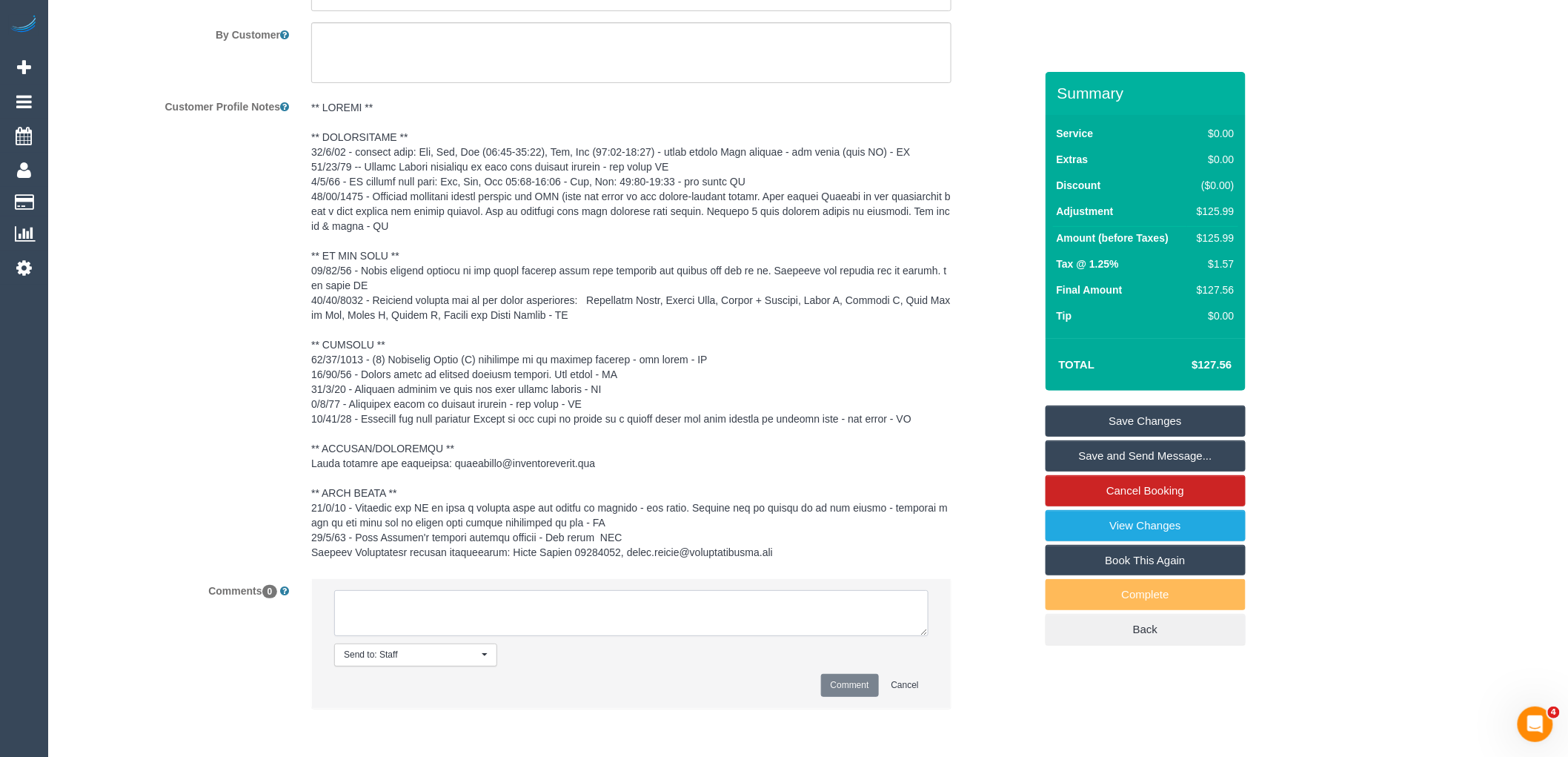
click at [439, 604] on textarea at bounding box center [631, 613] width 594 height 46
paste textarea "(2) [PERSON_NAME] (C) not available 9/9-10/9 Customer contacted via email"
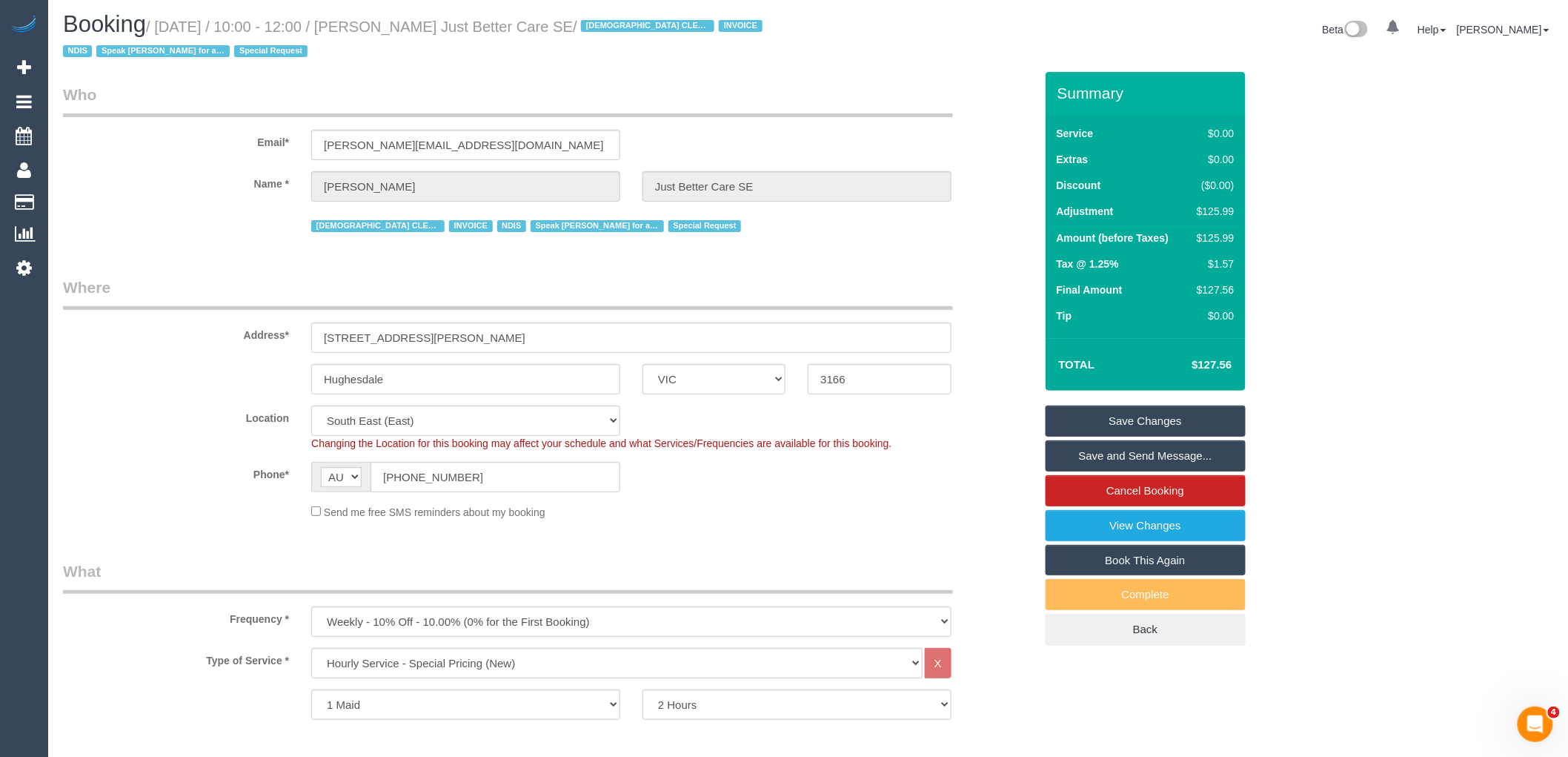
scroll to position [0, 0]
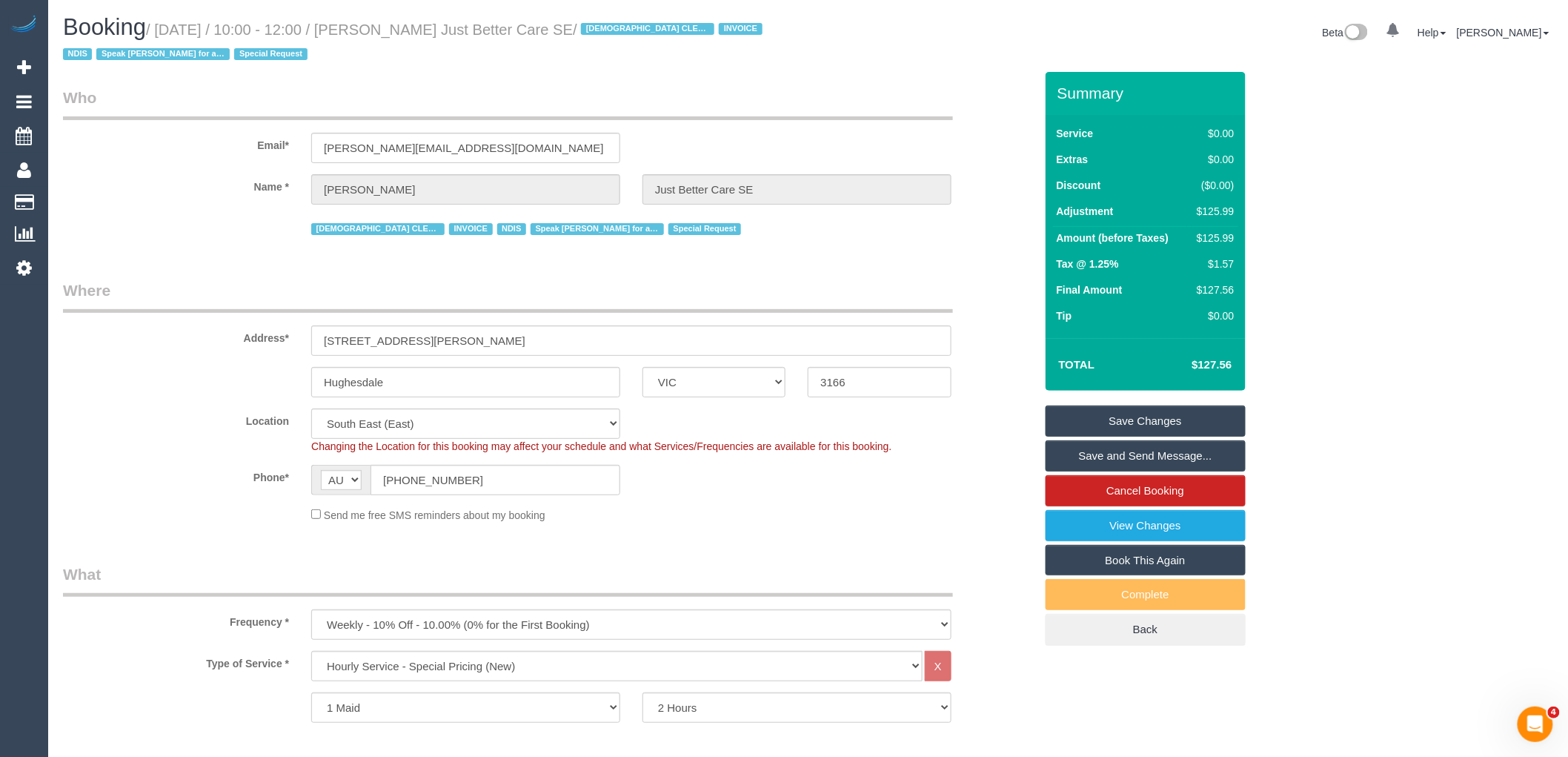
drag, startPoint x: 546, startPoint y: 27, endPoint x: 411, endPoint y: 29, distance: 135.0
click at [411, 29] on small "/ [DATE] / 10:00 - 12:00 / [PERSON_NAME] Just Better Care SE / [DEMOGRAPHIC_DAT…" at bounding box center [415, 42] width 704 height 42
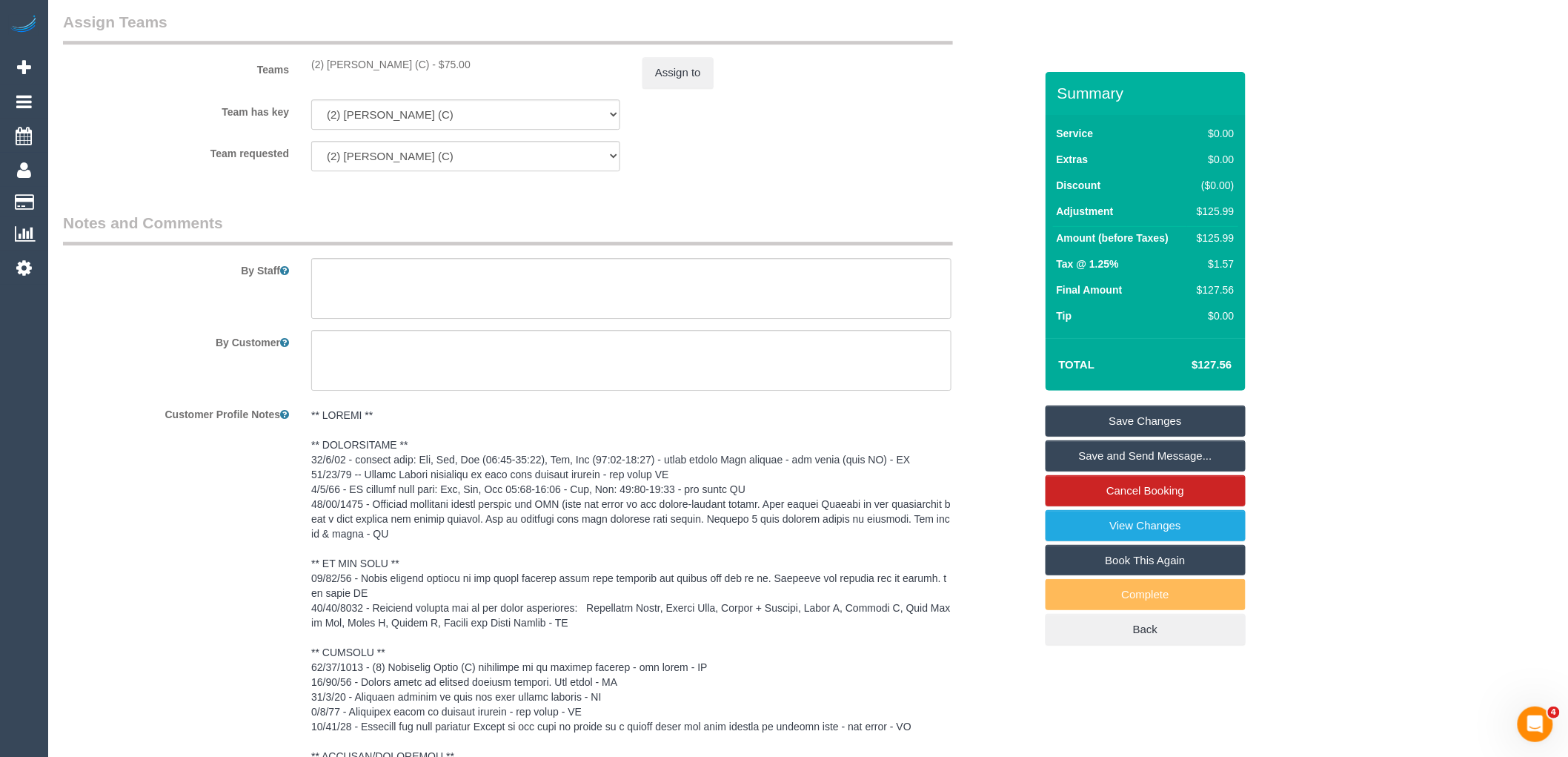
scroll to position [2136, 0]
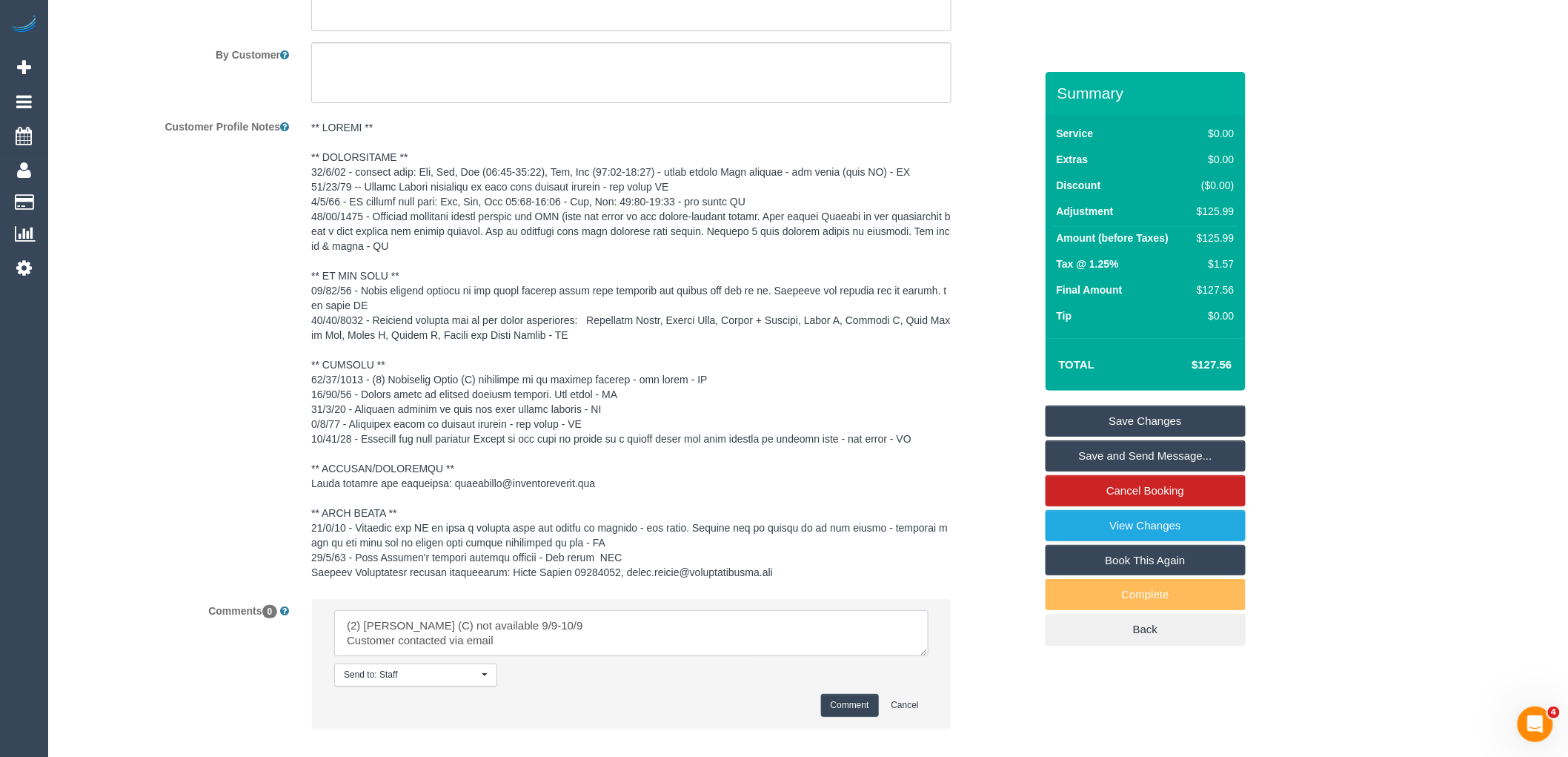
click at [367, 640] on textarea at bounding box center [631, 632] width 594 height 46
click at [368, 640] on textarea at bounding box center [631, 632] width 594 height 46
type textarea "(2) Priyanshi Patel (C) not available 9/9-10/9 SW contacted via email"
click at [829, 697] on button "Comment" at bounding box center [850, 705] width 58 height 23
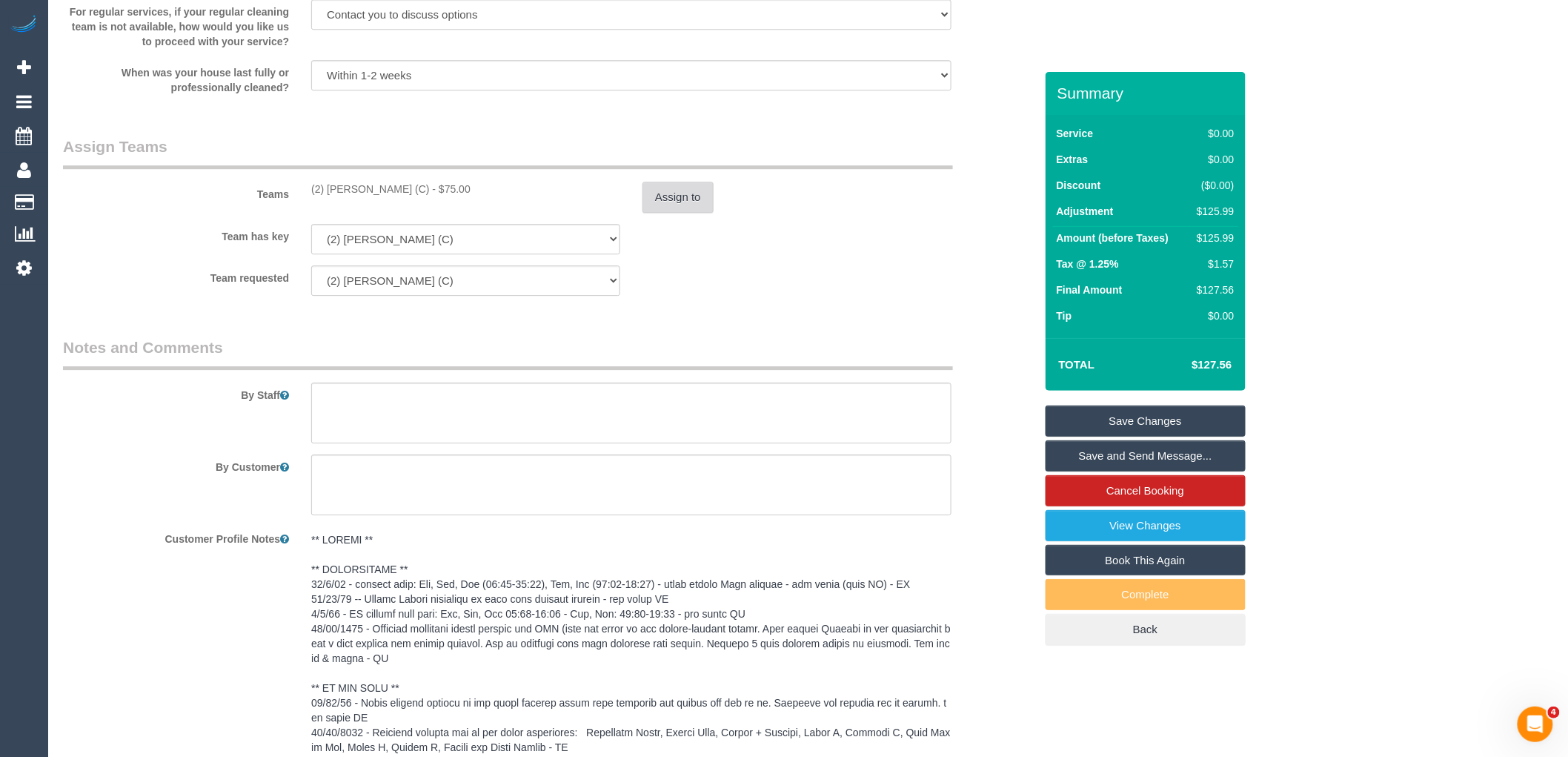
click at [684, 201] on button "Assign to" at bounding box center [678, 197] width 71 height 31
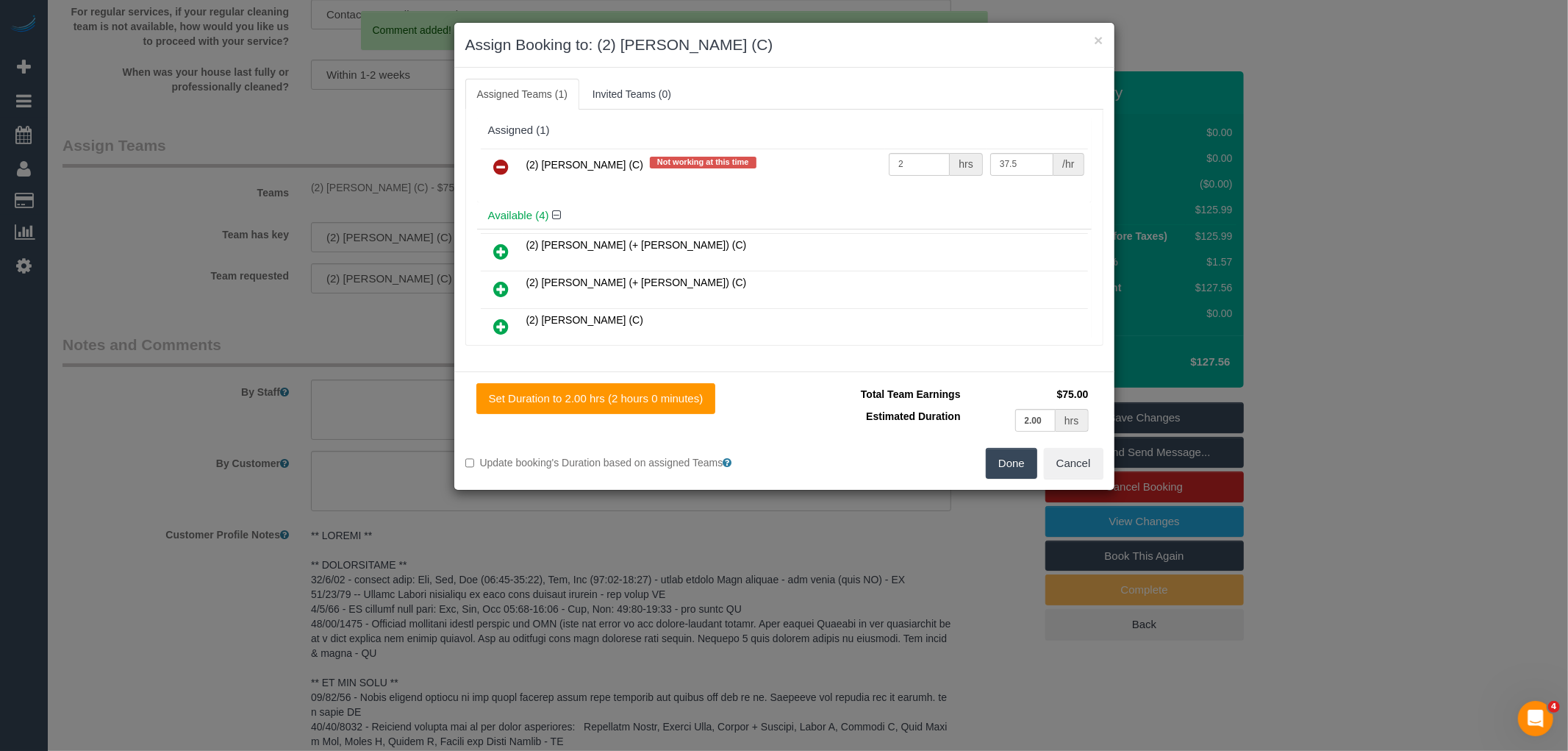
click at [511, 160] on link at bounding box center [502, 167] width 34 height 29
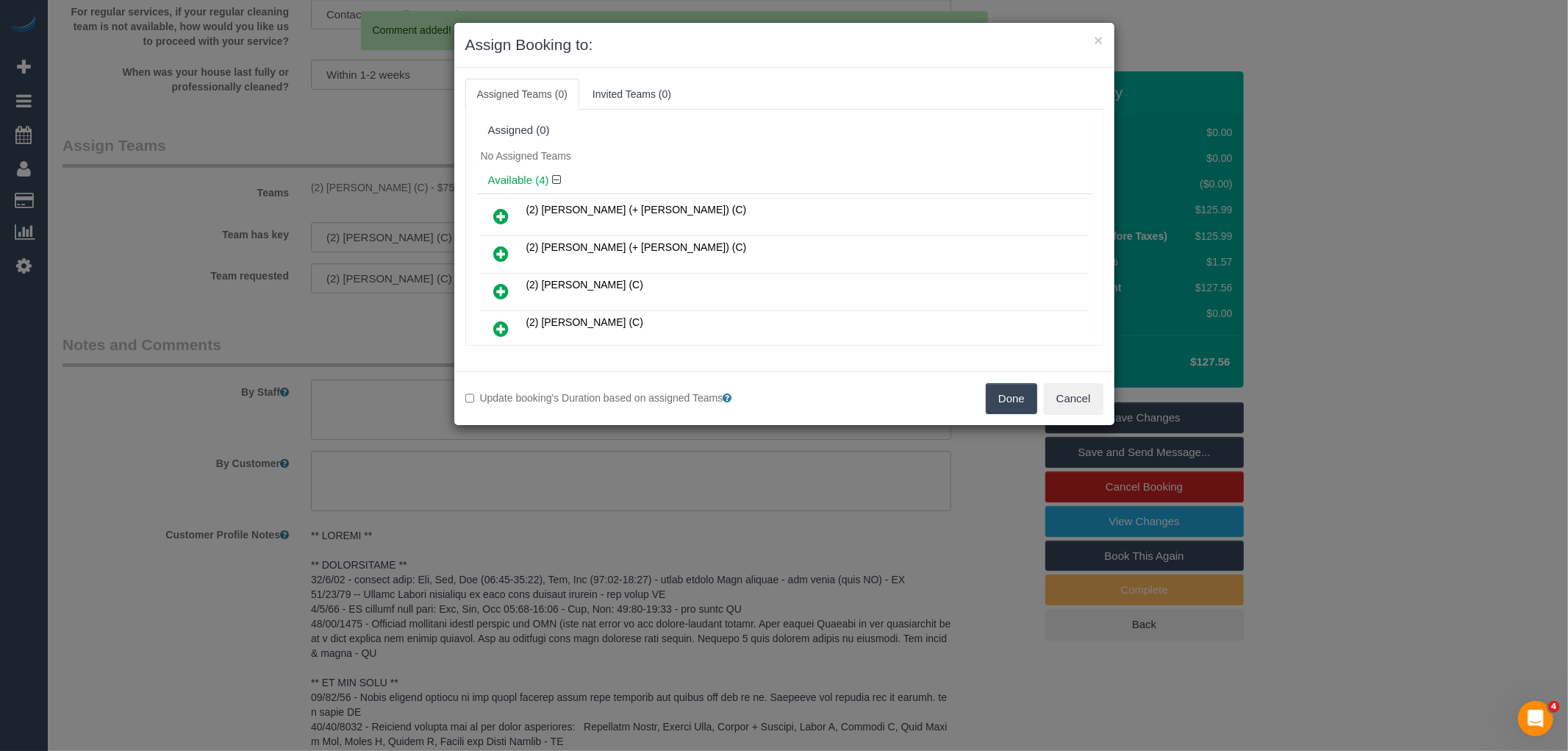
click at [1010, 392] on button "Done" at bounding box center [1011, 398] width 51 height 31
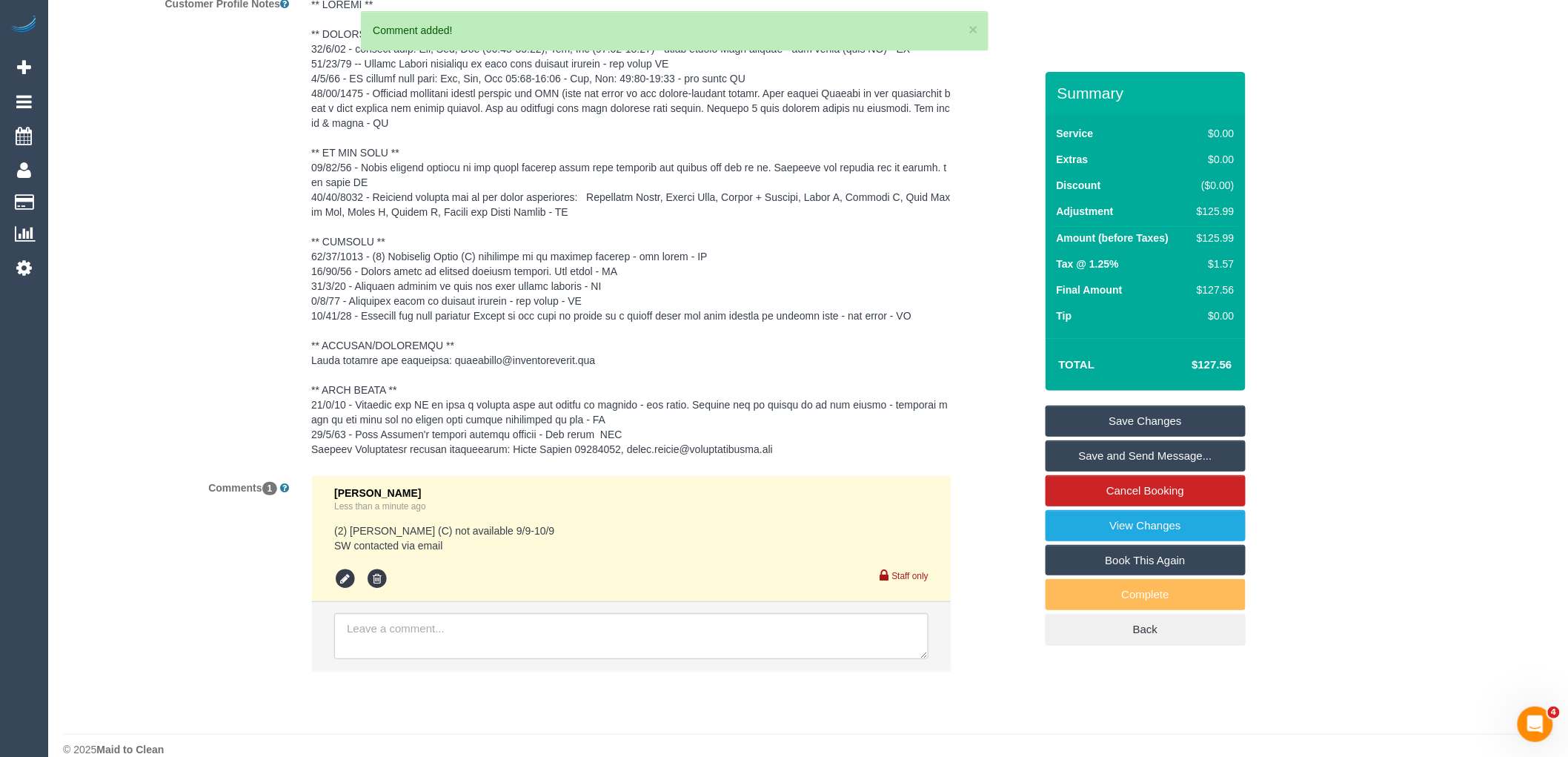
scroll to position [2282, 0]
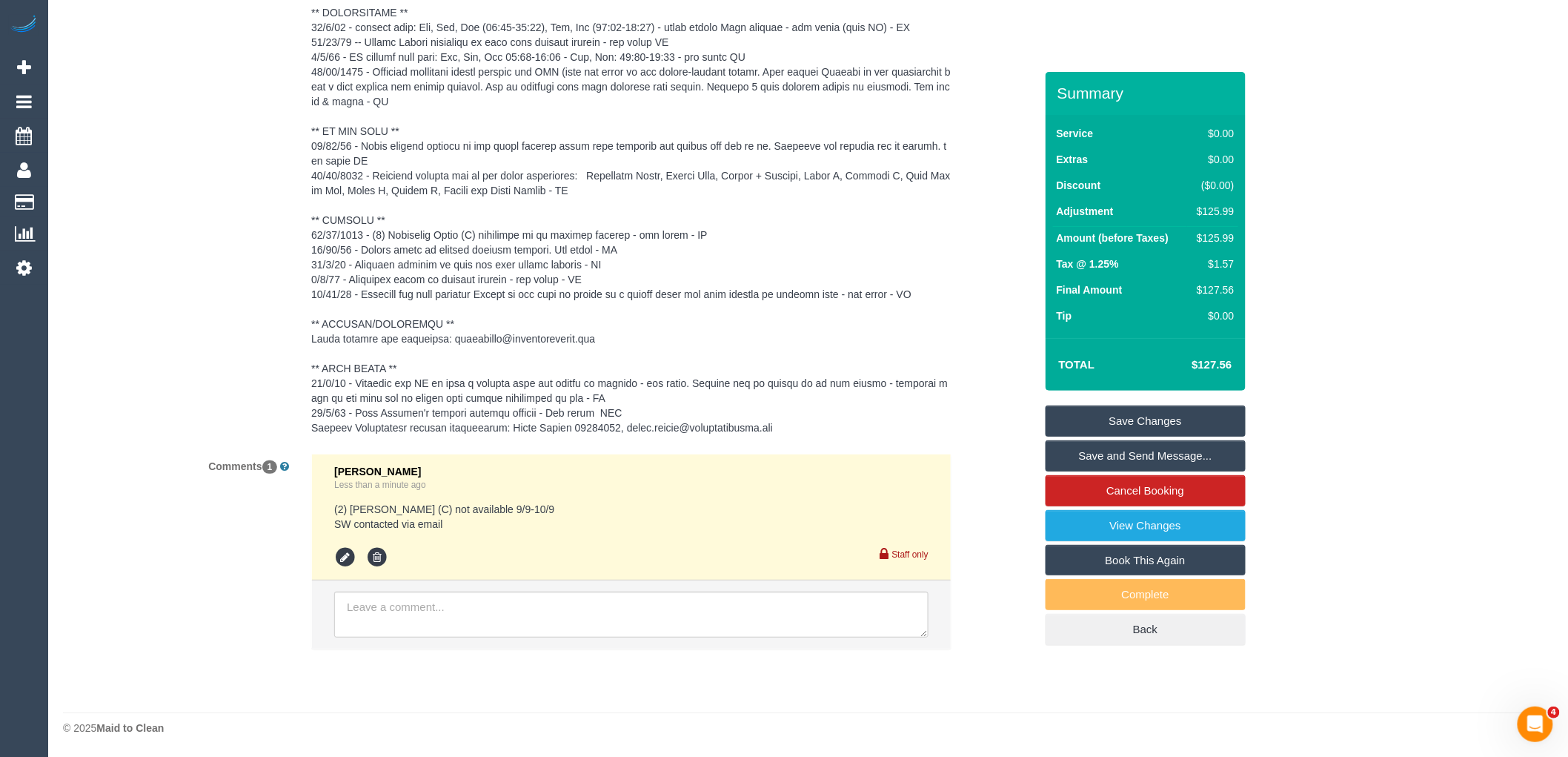
click at [432, 238] on pre at bounding box center [631, 205] width 640 height 459
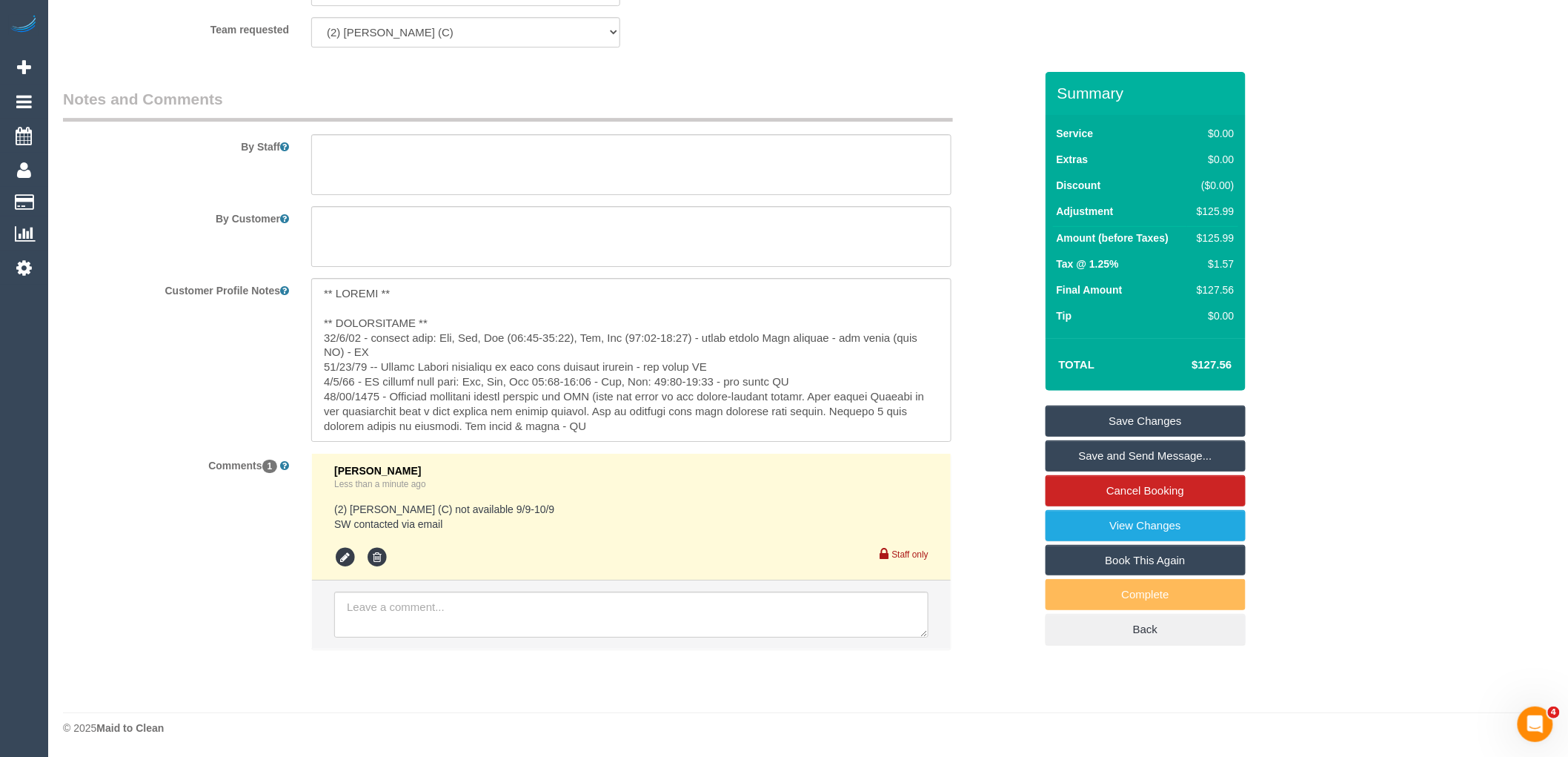
scroll to position [339, 0]
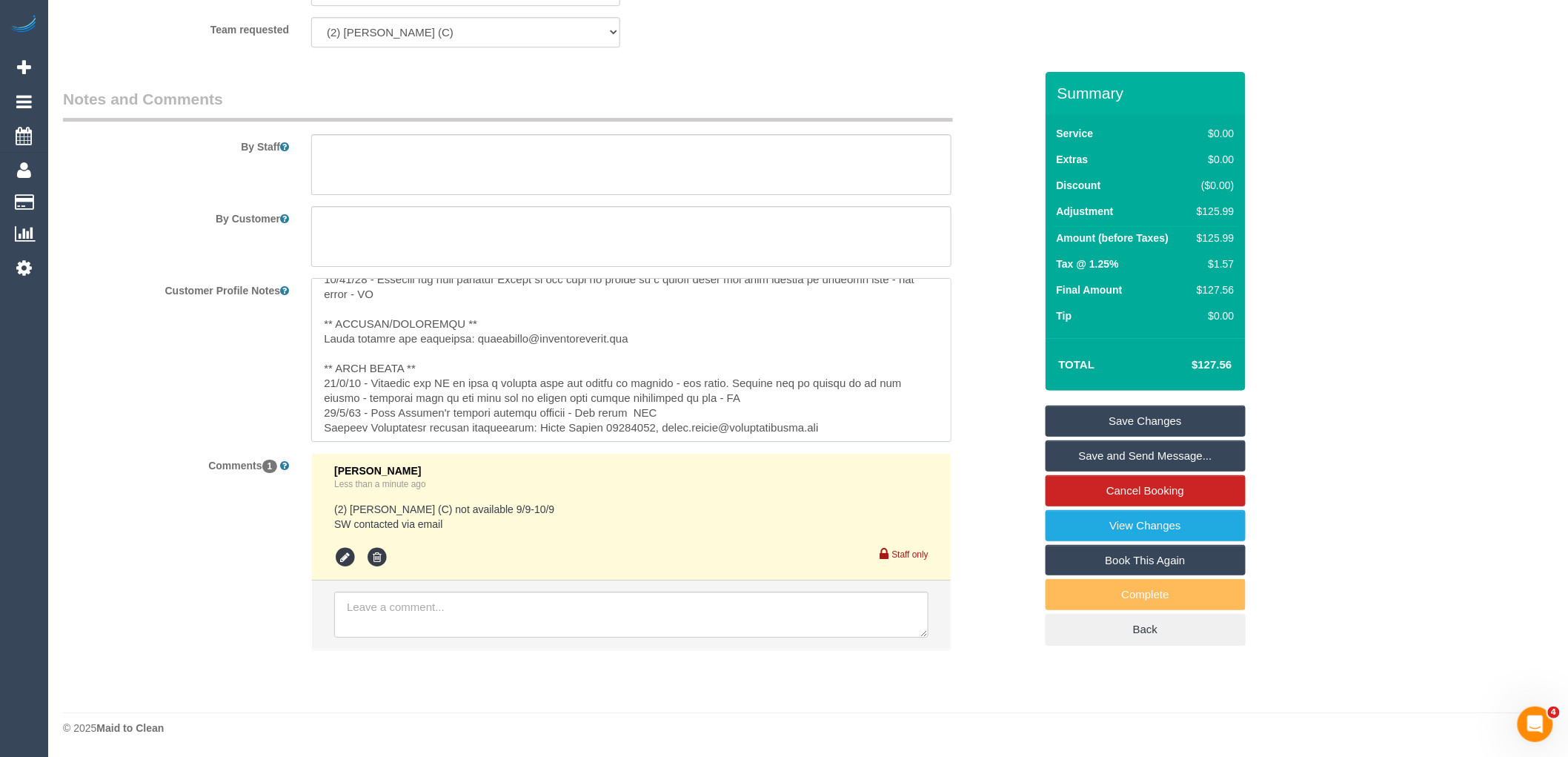
drag, startPoint x: 841, startPoint y: 430, endPoint x: 650, endPoint y: 431, distance: 191.0
click at [650, 431] on textarea at bounding box center [631, 359] width 640 height 164
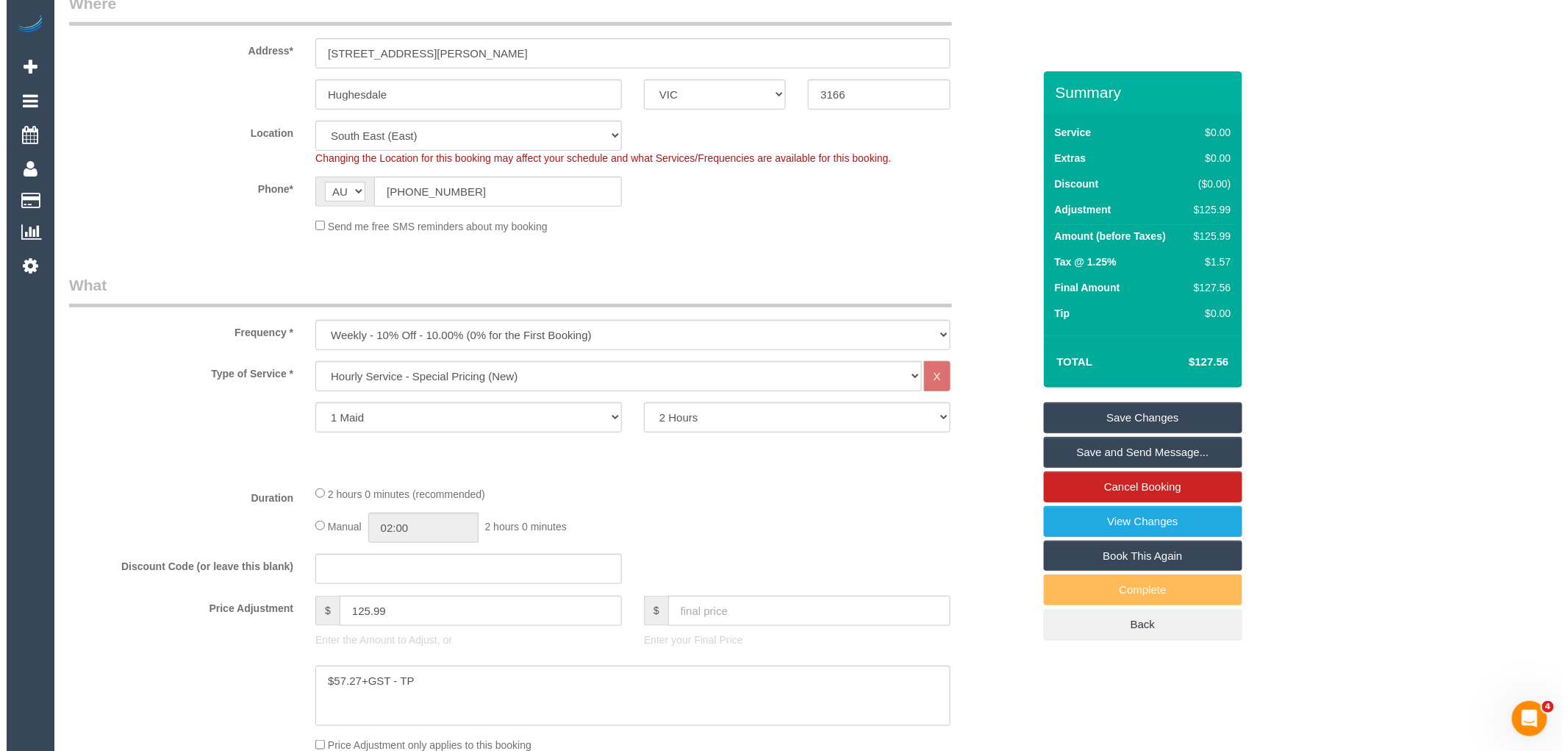
scroll to position [0, 0]
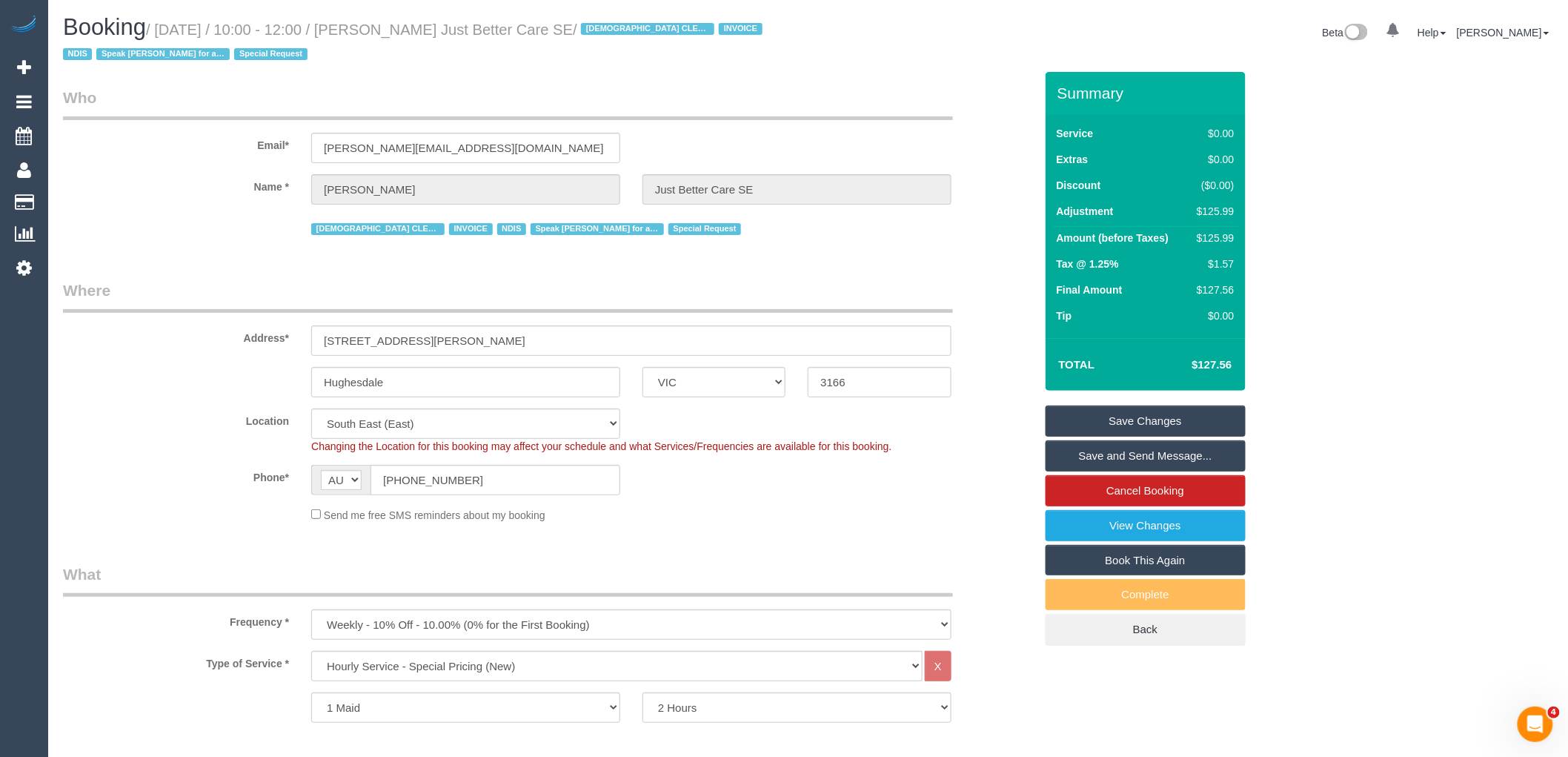
drag, startPoint x: 547, startPoint y: 25, endPoint x: 410, endPoint y: 29, distance: 137.1
click at [410, 29] on small "/ September 10, 2025 / 10:00 - 12:00 / Ginette Dissanayake Just Better Care SE …" at bounding box center [415, 42] width 704 height 42
copy small "Ginette Dissanayake"
drag, startPoint x: 332, startPoint y: 378, endPoint x: 222, endPoint y: 379, distance: 110.0
click at [230, 378] on div "Hughesdale ACT NSW NT QLD SA TAS VIC WA 3166" at bounding box center [548, 382] width 994 height 30
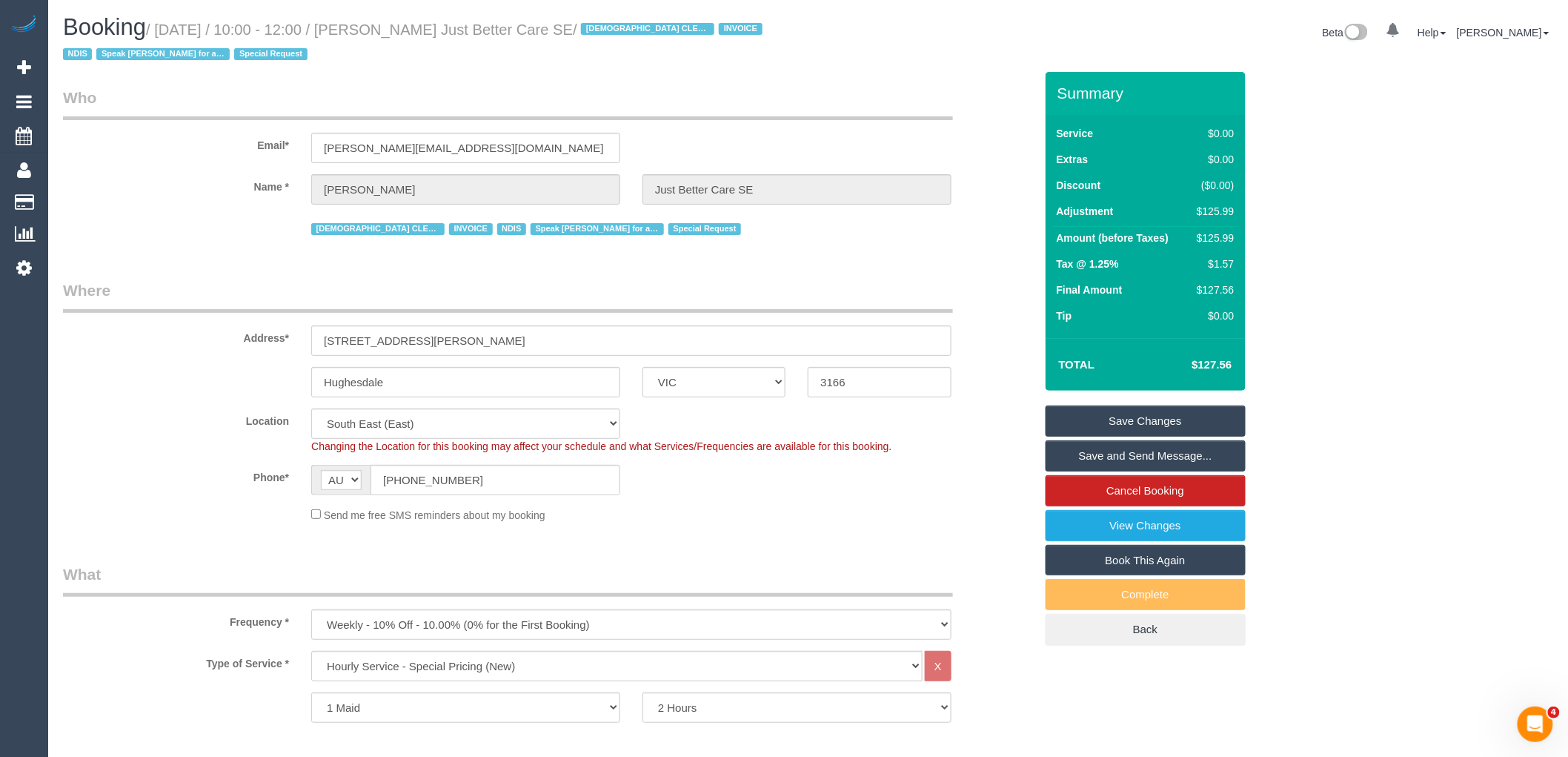
click at [1137, 416] on link "Save Changes" at bounding box center [1145, 421] width 200 height 31
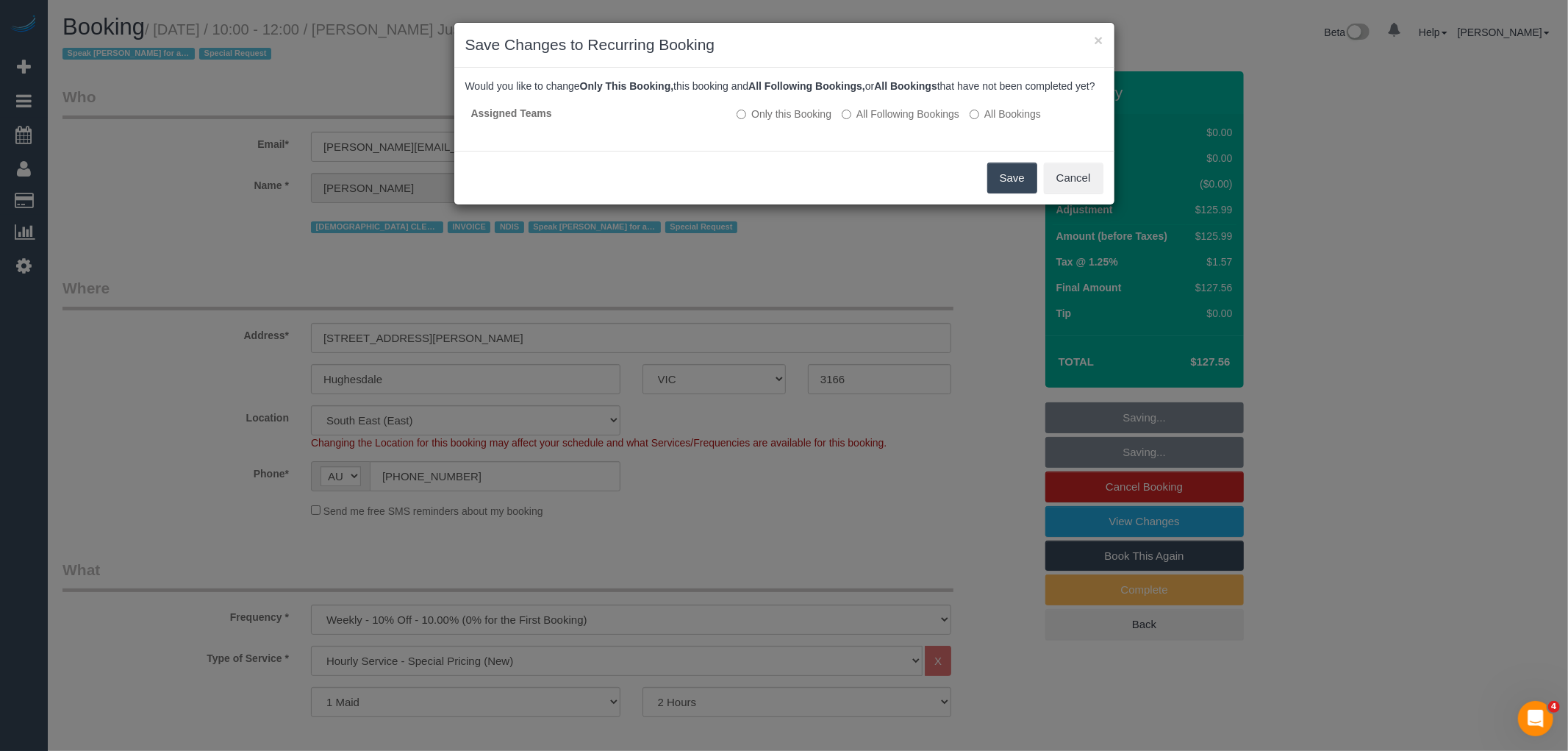
click at [1008, 188] on button "Save" at bounding box center [1012, 178] width 50 height 31
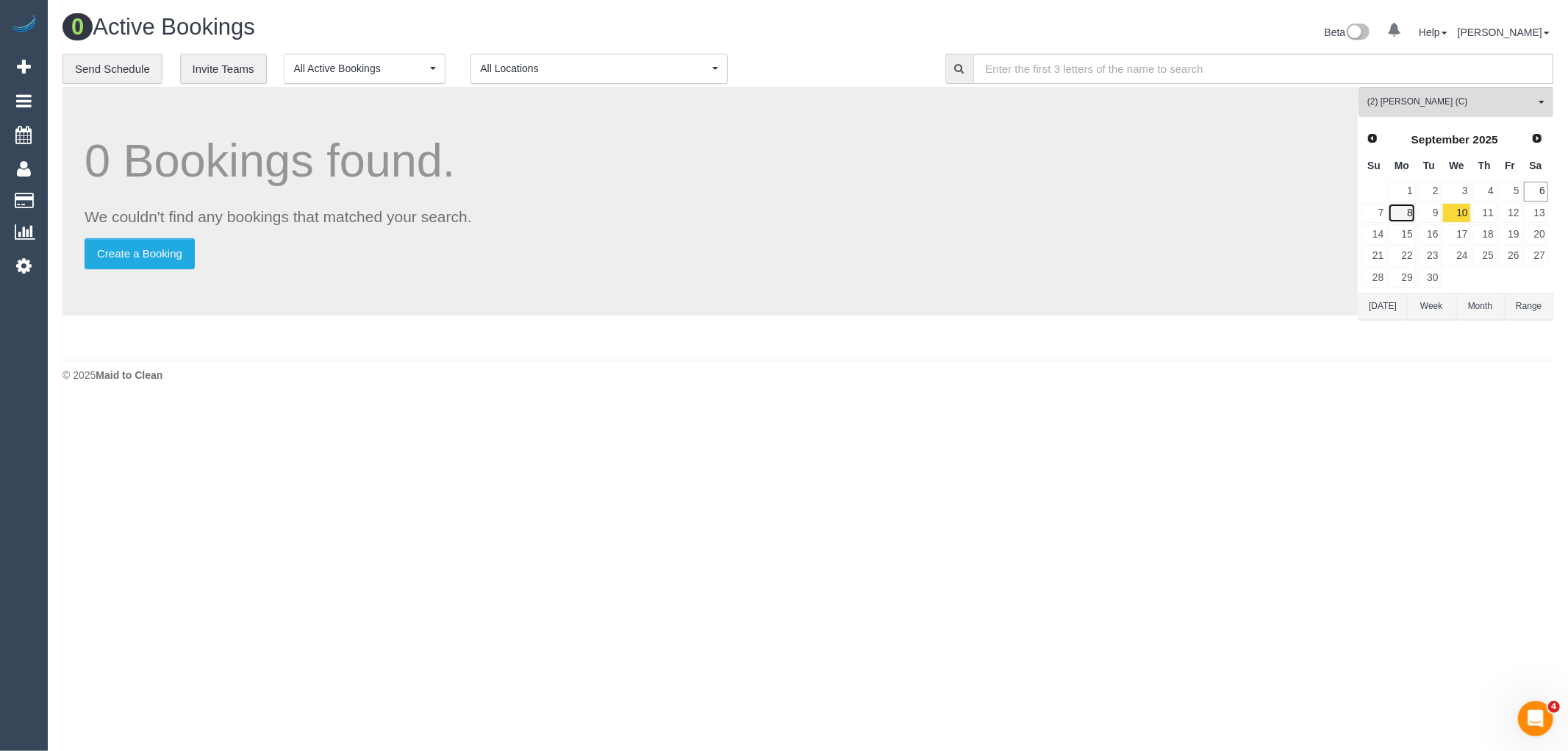
click at [1396, 217] on link "8" at bounding box center [1402, 213] width 27 height 20
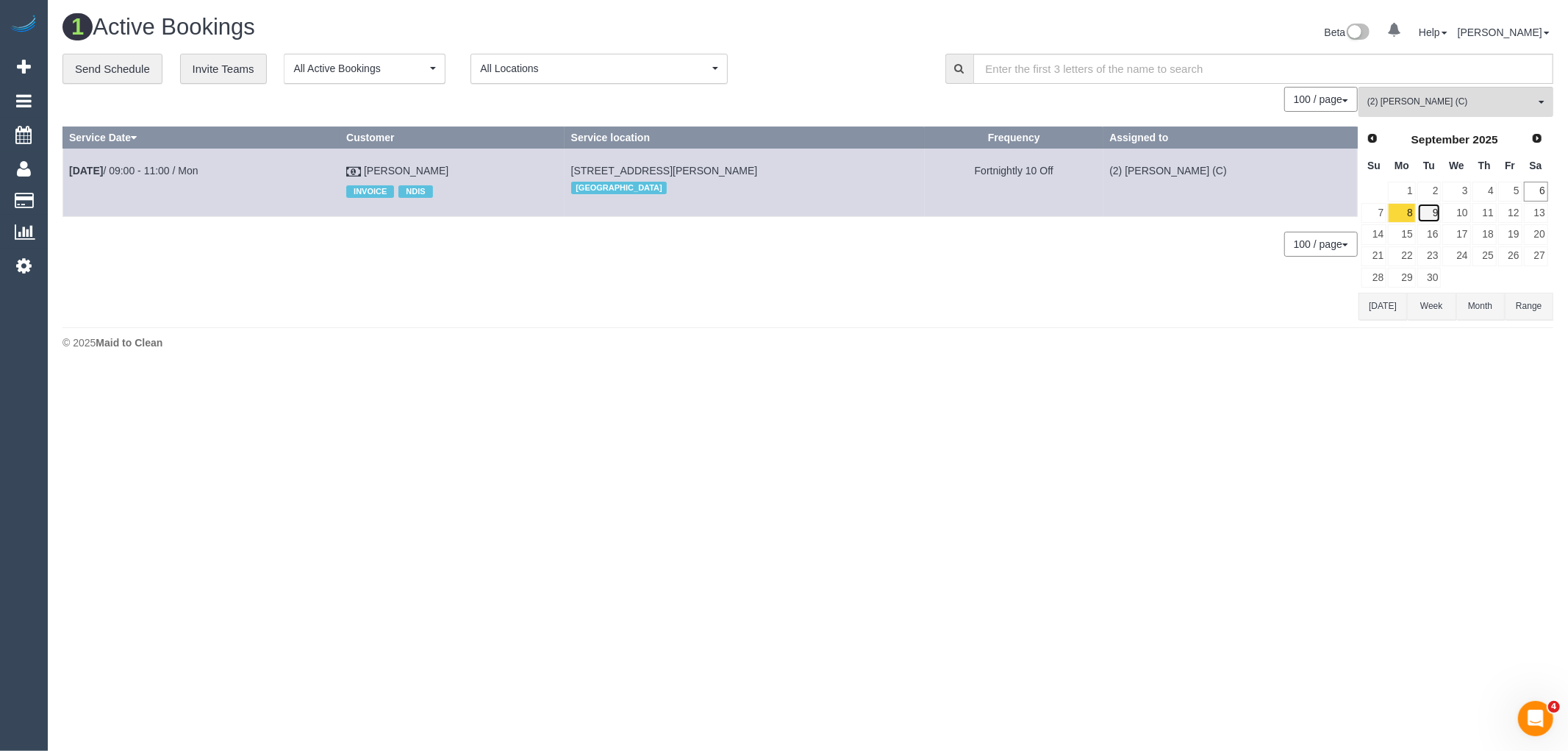
click at [1427, 215] on link "9" at bounding box center [1429, 213] width 24 height 20
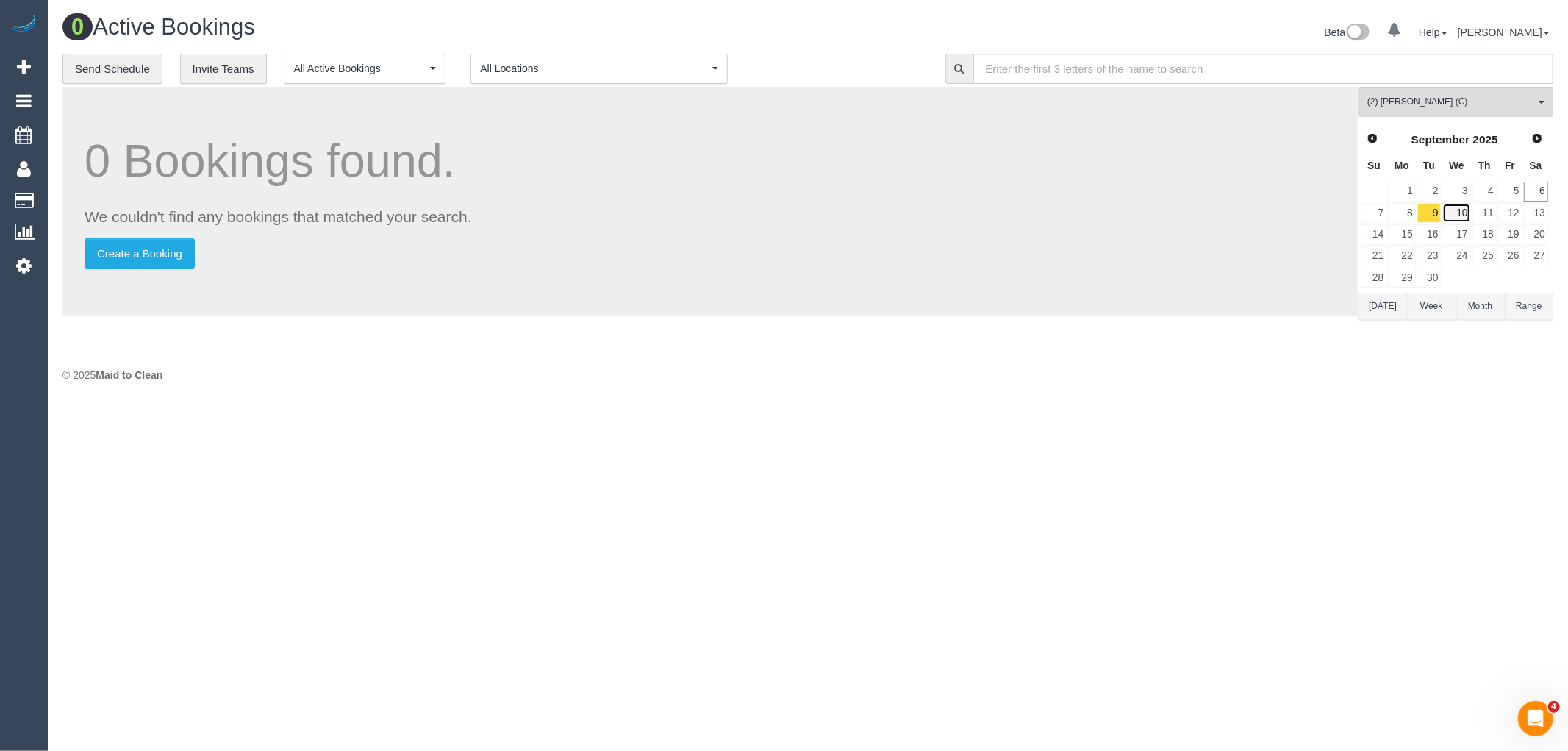
click at [1462, 218] on link "10" at bounding box center [1456, 213] width 28 height 20
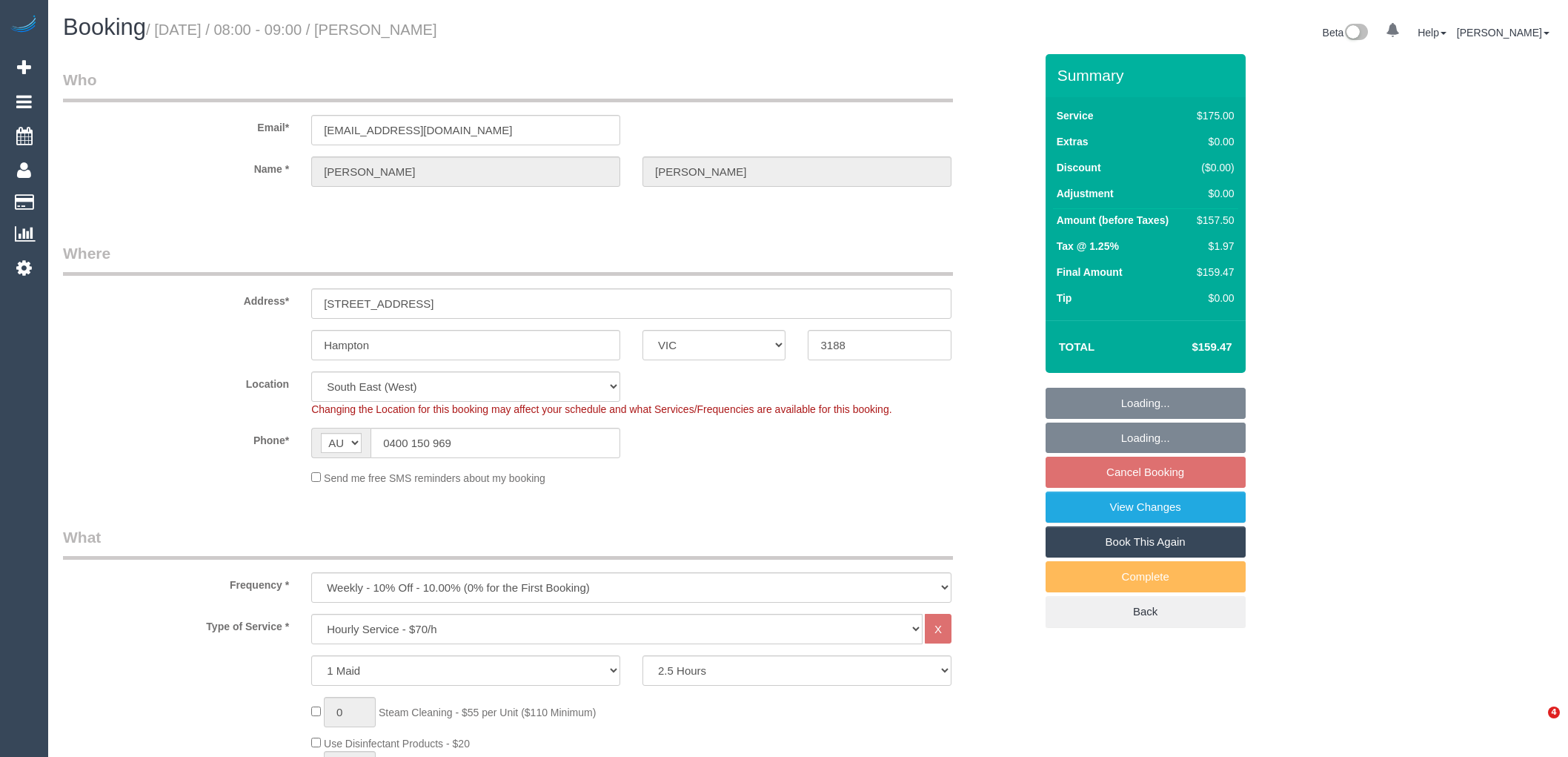
select select "VIC"
select select "150"
select select "number:27"
select select "number:14"
select select "number:19"
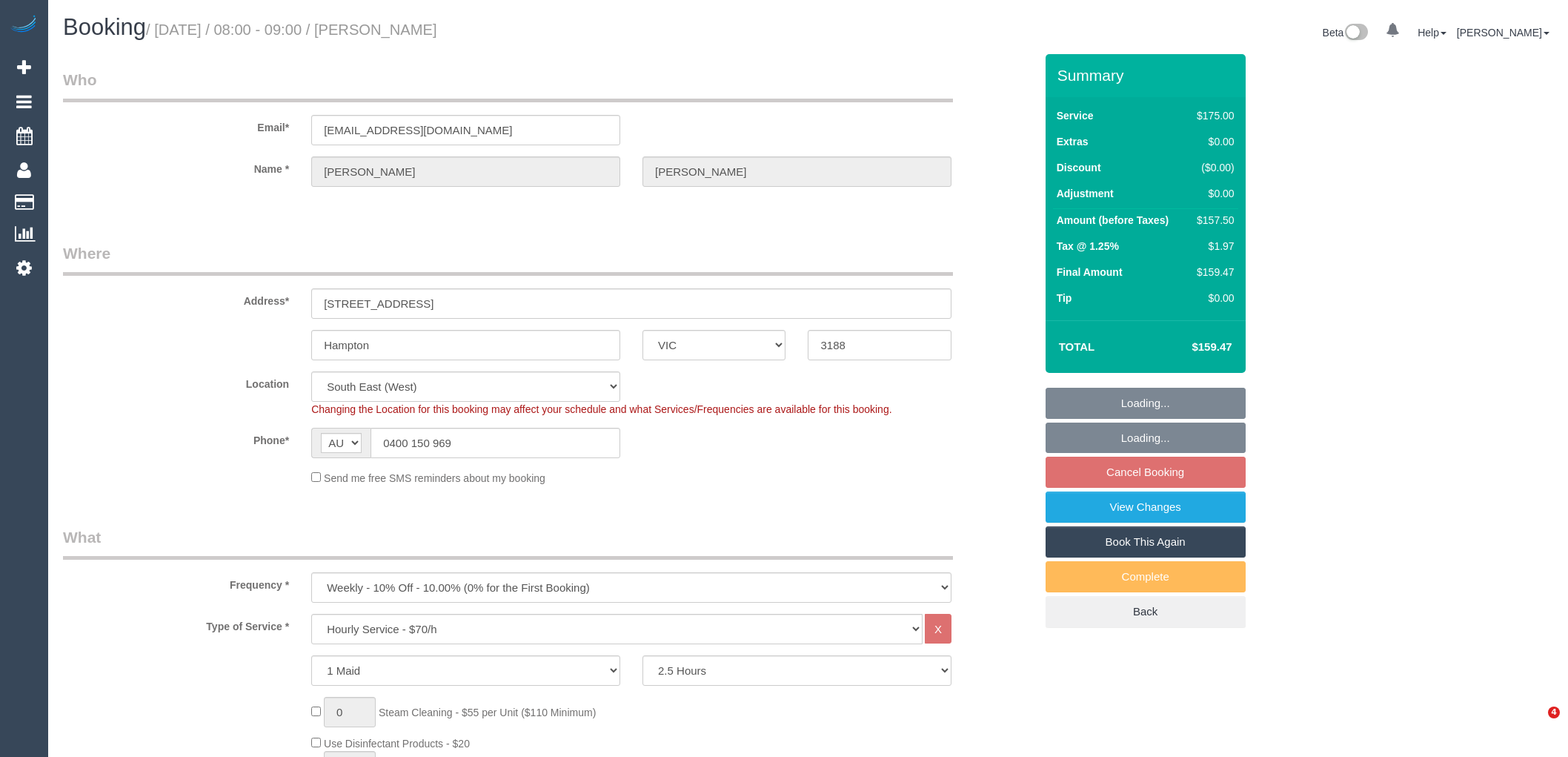
select select "number:22"
select select "number:11"
select select "object:865"
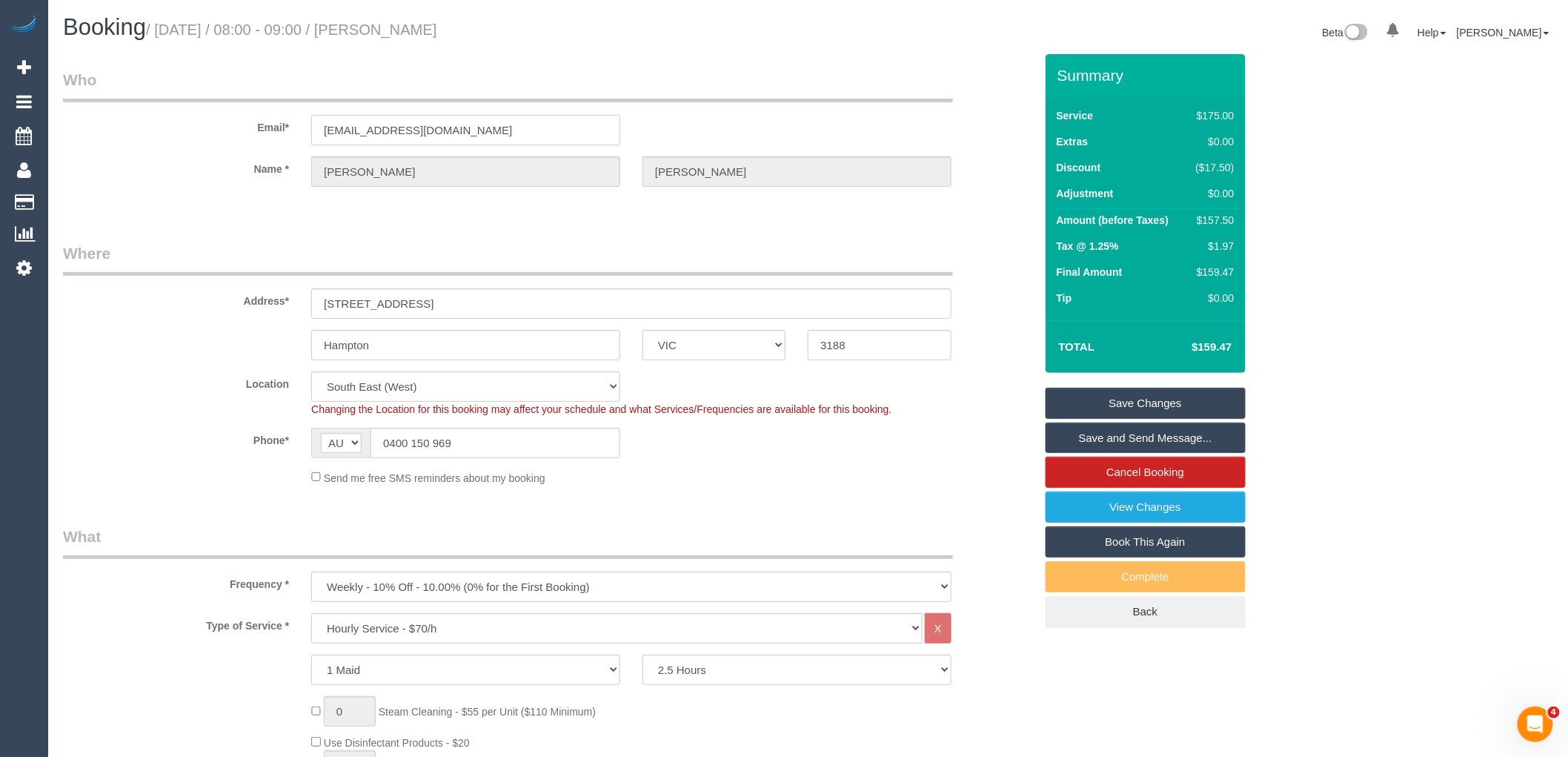
drag, startPoint x: 467, startPoint y: 116, endPoint x: 221, endPoint y: 115, distance: 246.0
click at [221, 115] on div "Email* [EMAIL_ADDRESS][DOMAIN_NAME]" at bounding box center [548, 107] width 994 height 76
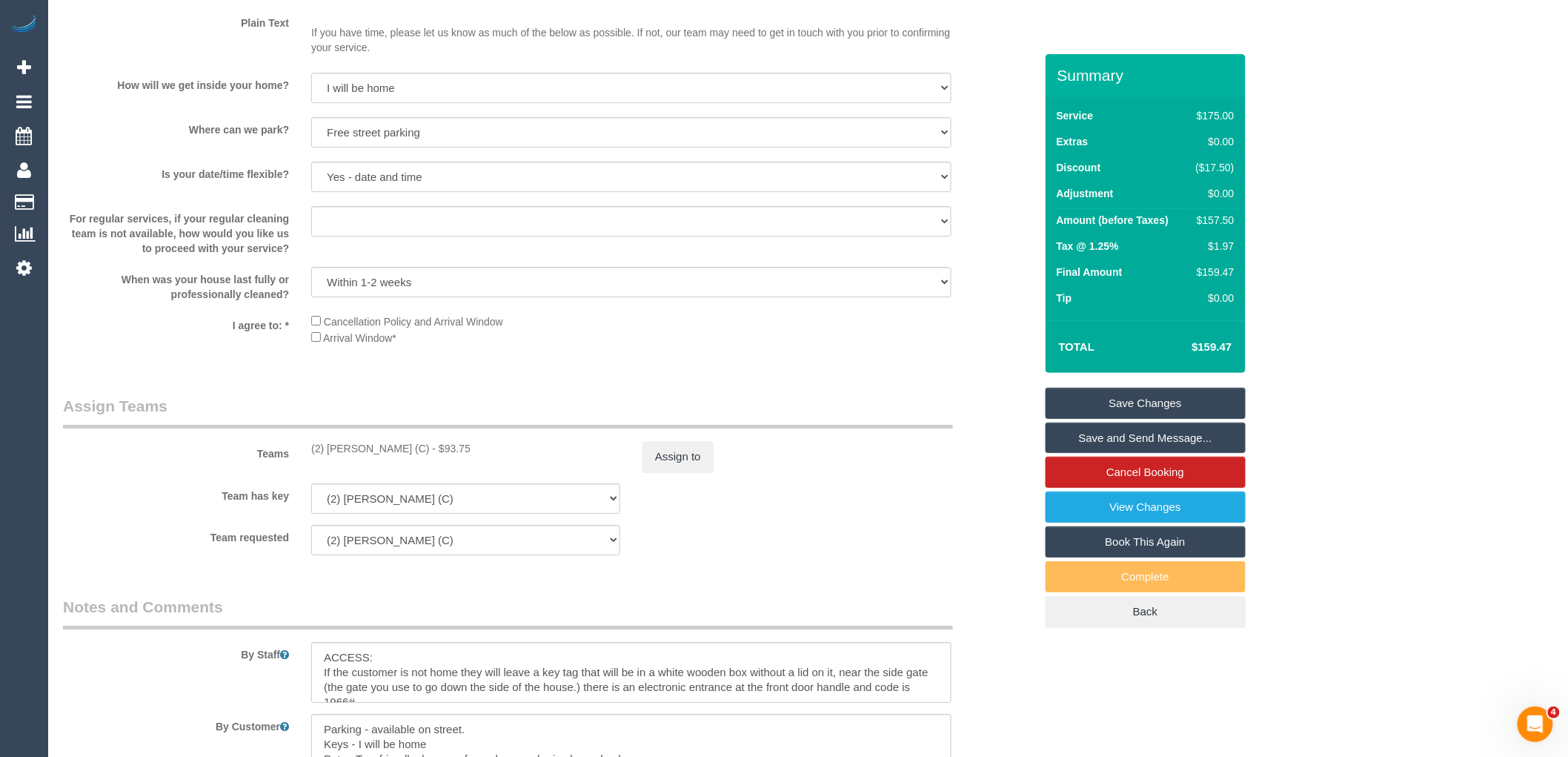
scroll to position [2323, 0]
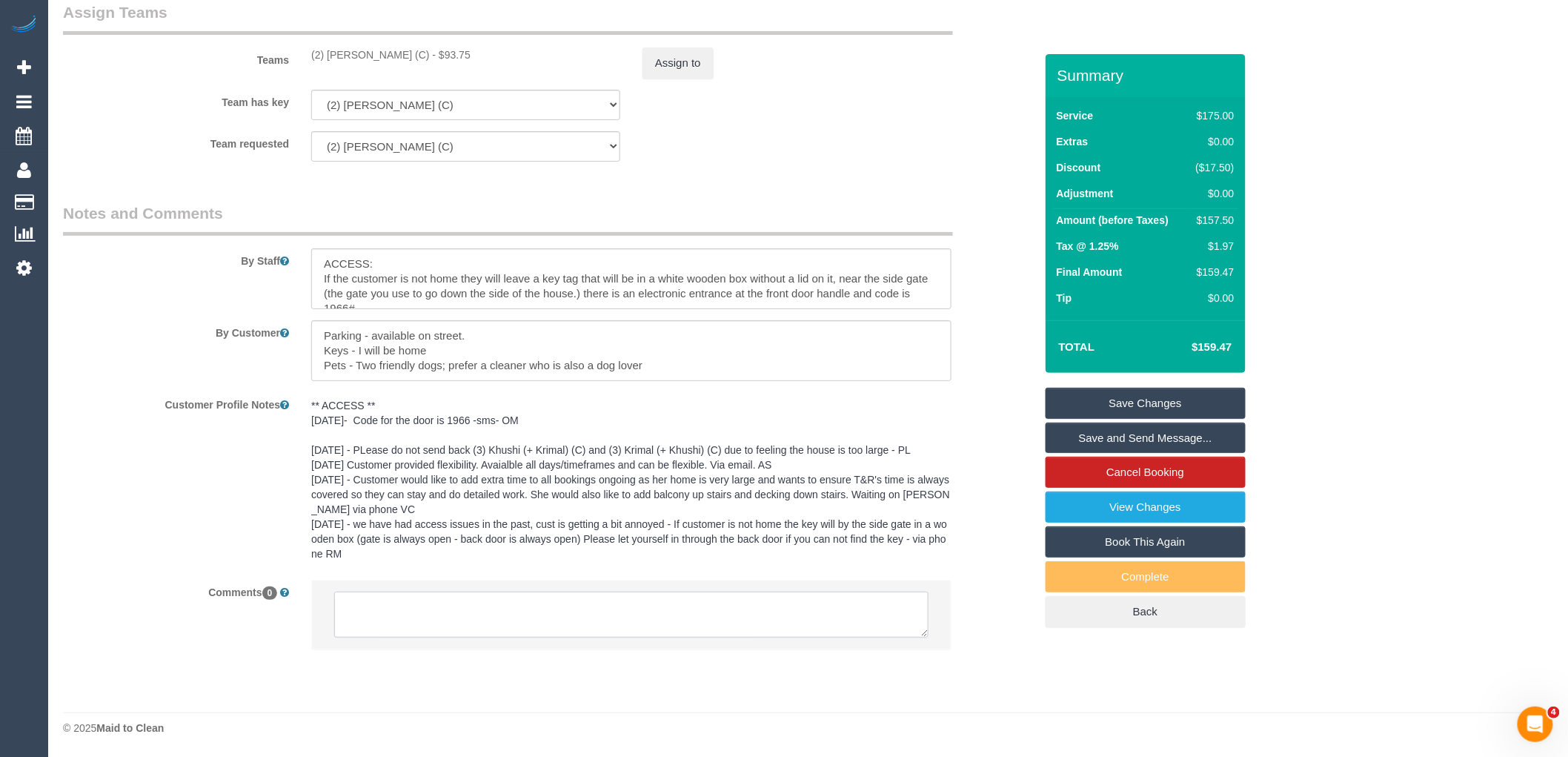
click at [452, 605] on textarea at bounding box center [631, 614] width 594 height 46
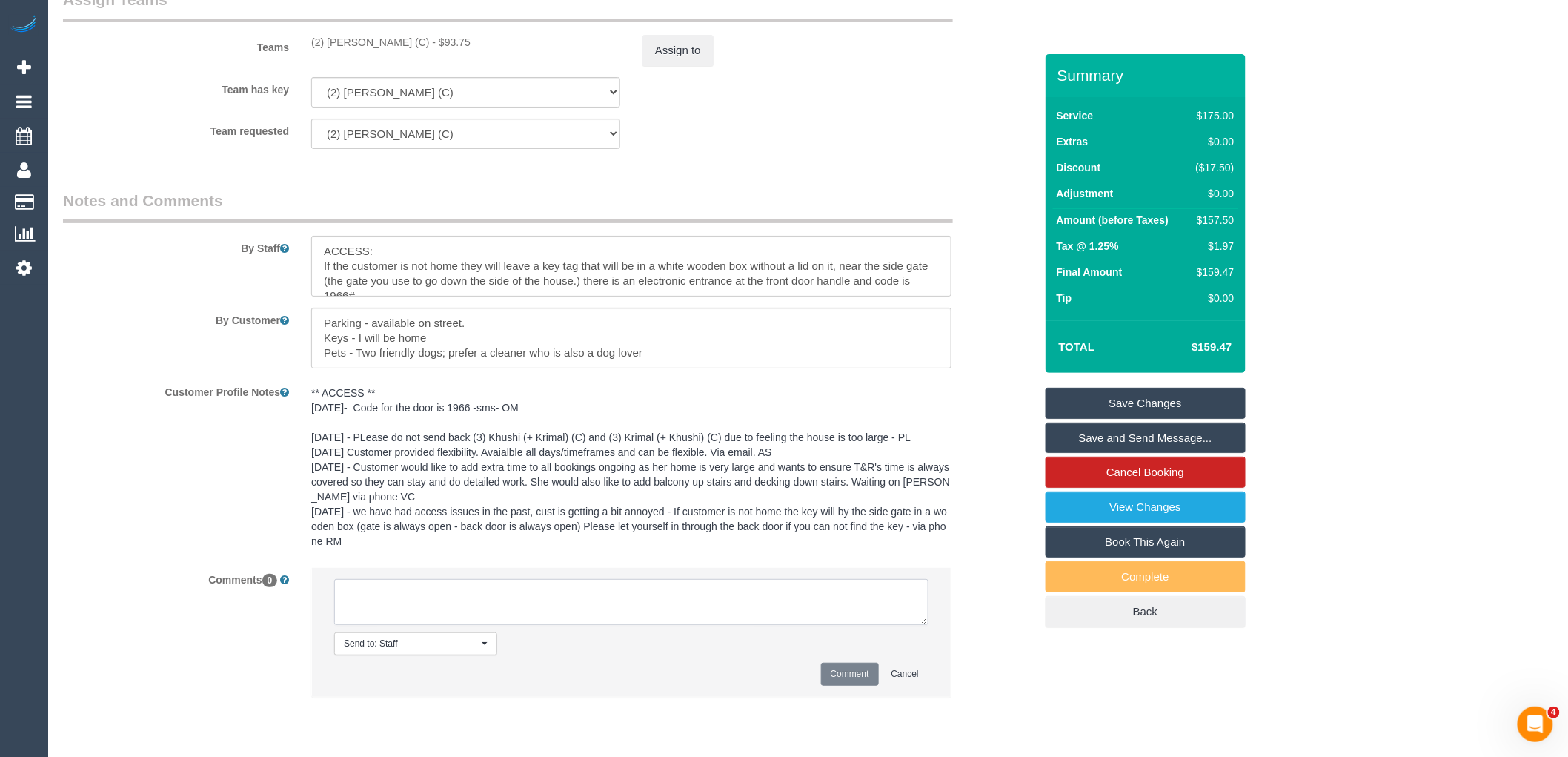
paste textarea "(2) [PERSON_NAME] (C) not available 9/9-10/9 Customer contacted via email"
type textarea "(2) [PERSON_NAME] (C) not available 9/9-10/9 Customer contacted via email"
click at [906, 686] on button "Cancel" at bounding box center [906, 674] width 47 height 23
click at [739, 625] on textarea at bounding box center [631, 601] width 594 height 46
click at [870, 697] on li "Send to: Staff Nothing selected Send to: Staff Send to: Customer Send to: Team …" at bounding box center [631, 632] width 639 height 129
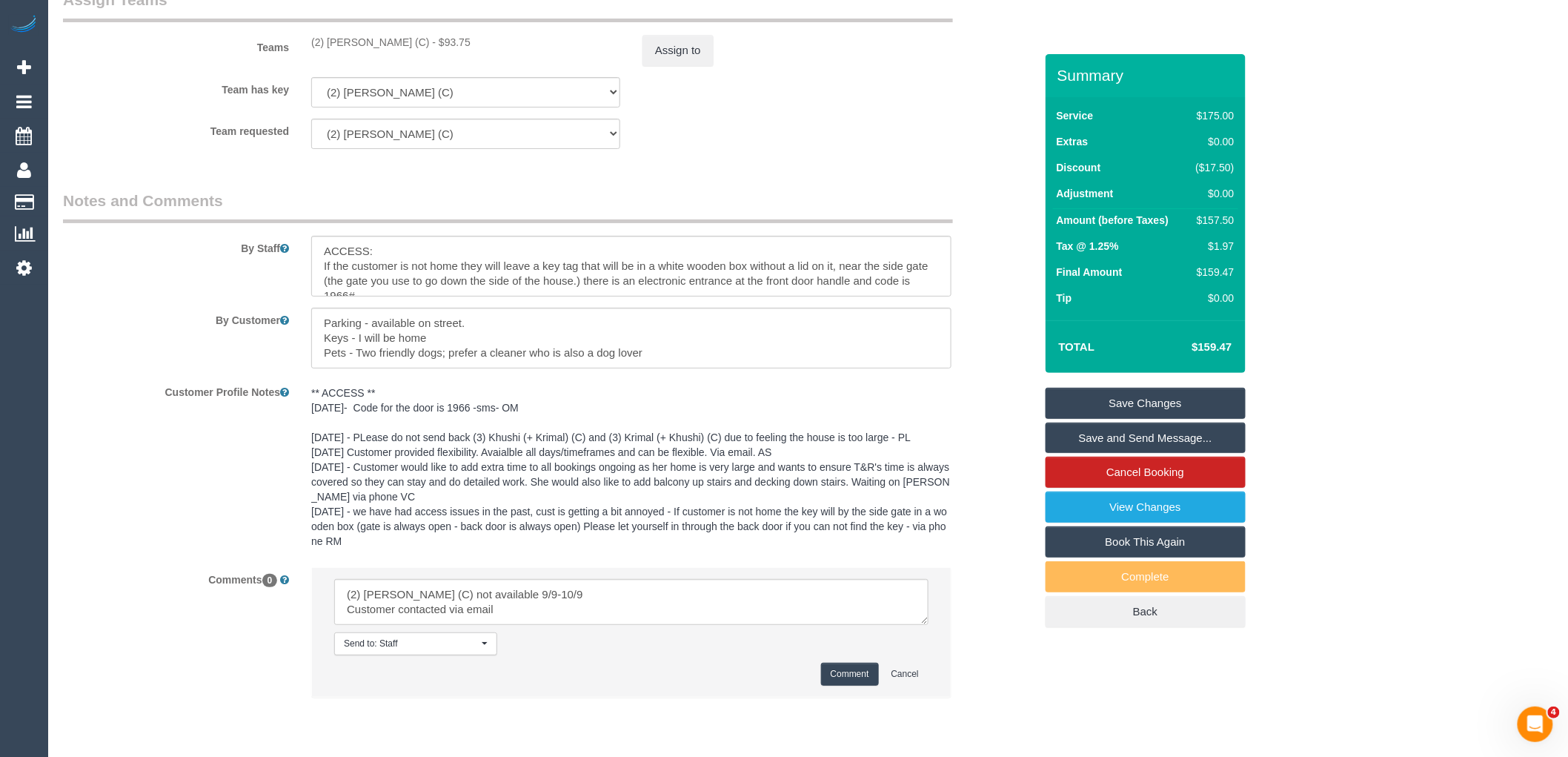
click at [860, 672] on li "Send to: Staff Nothing selected Send to: Staff Send to: Customer Send to: Team …" at bounding box center [631, 632] width 639 height 129
click at [860, 683] on button "Comment" at bounding box center [850, 674] width 58 height 23
click at [681, 52] on button "Assign to" at bounding box center [678, 50] width 71 height 31
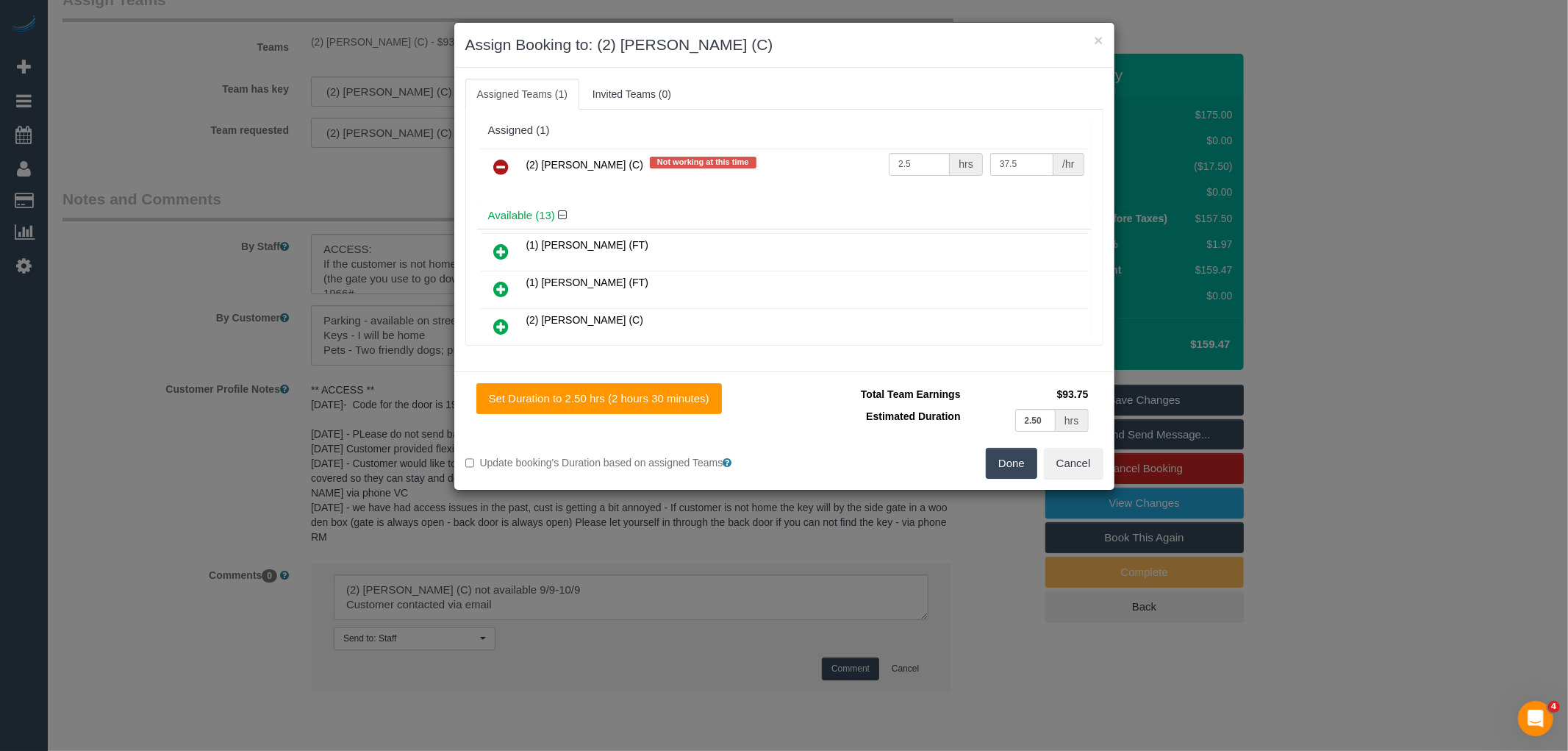
click at [494, 158] on icon at bounding box center [502, 167] width 15 height 18
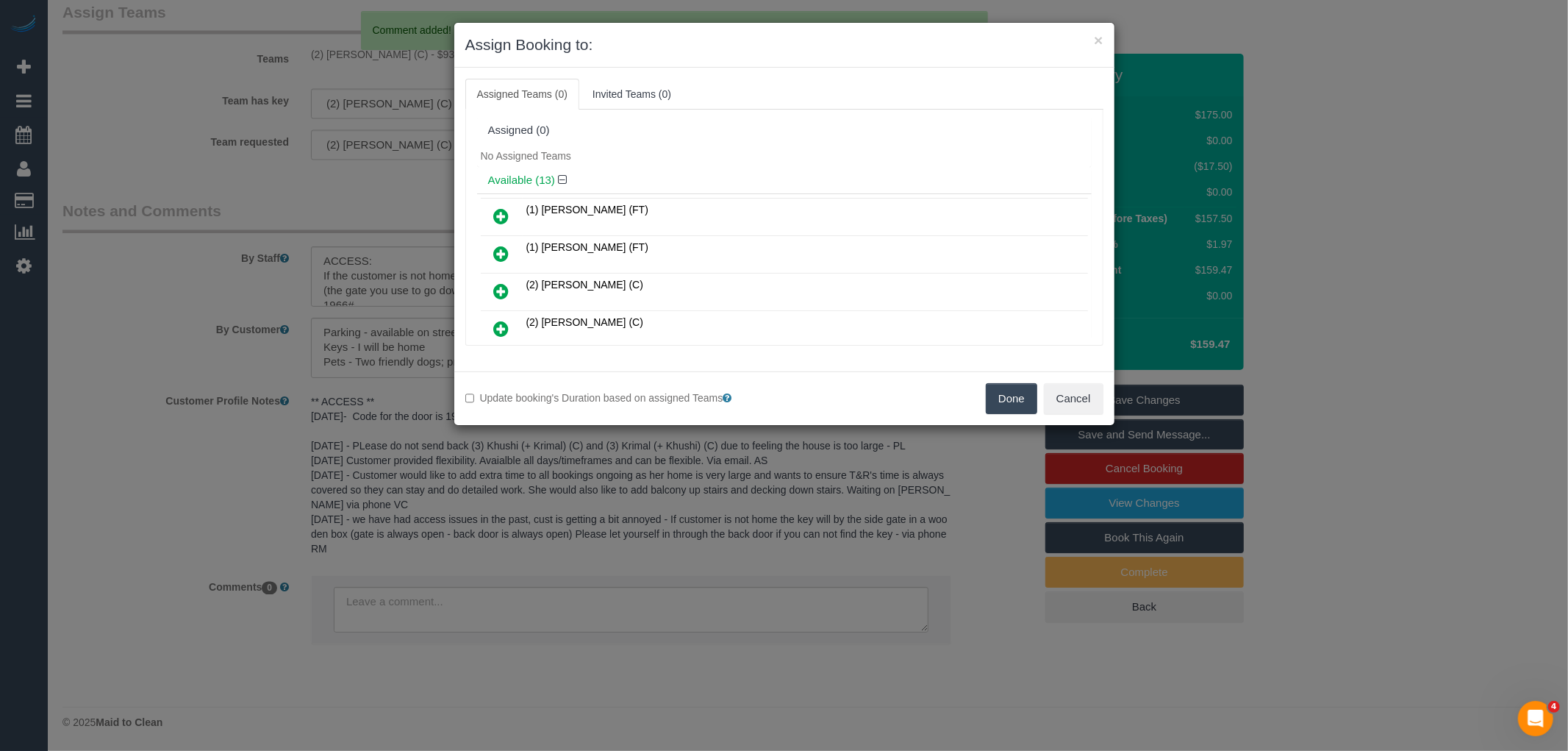
click at [1016, 405] on button "Done" at bounding box center [1011, 398] width 51 height 31
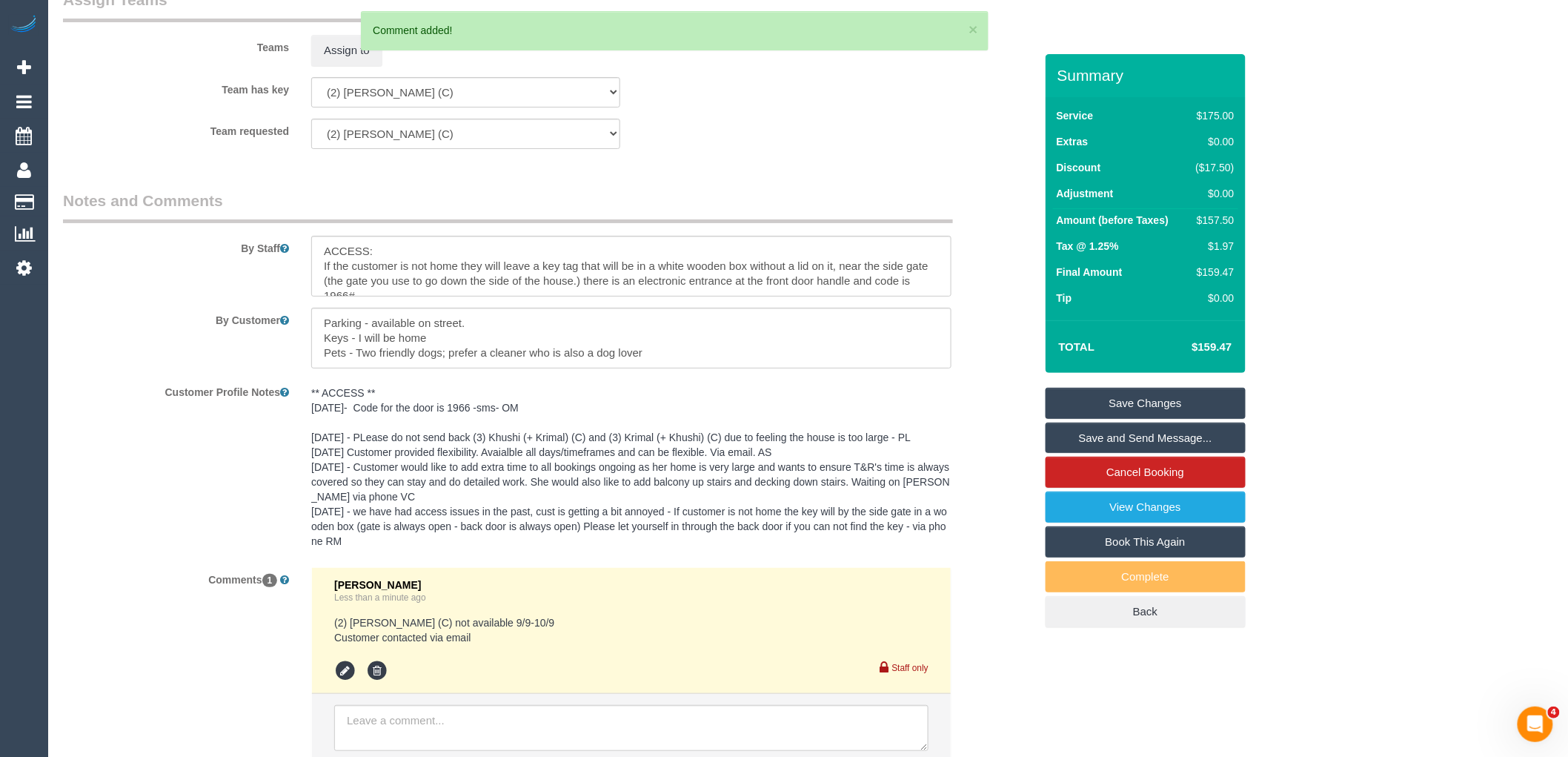
click at [1127, 401] on link "Save Changes" at bounding box center [1145, 403] width 200 height 31
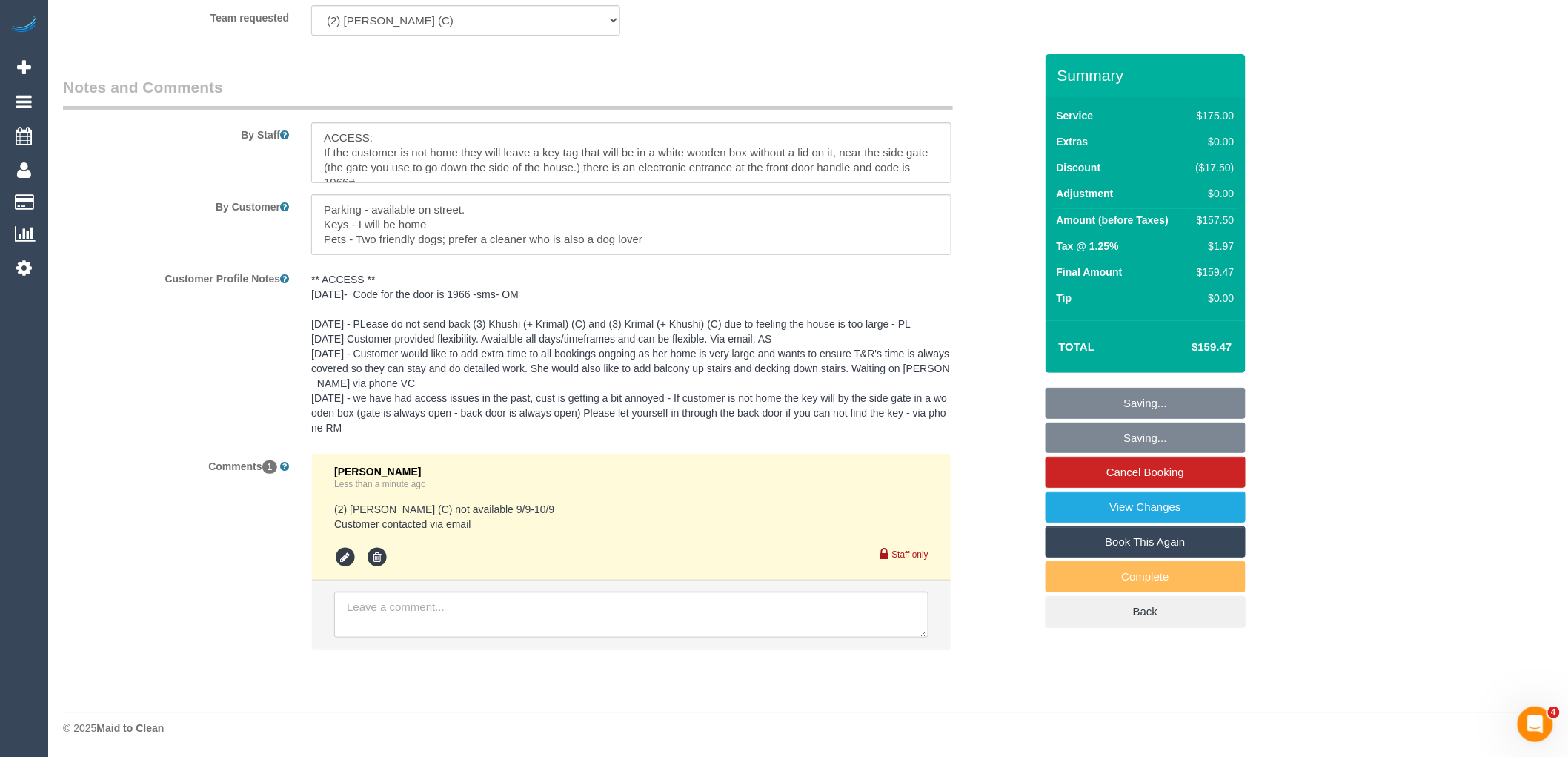
scroll to position [2037, 0]
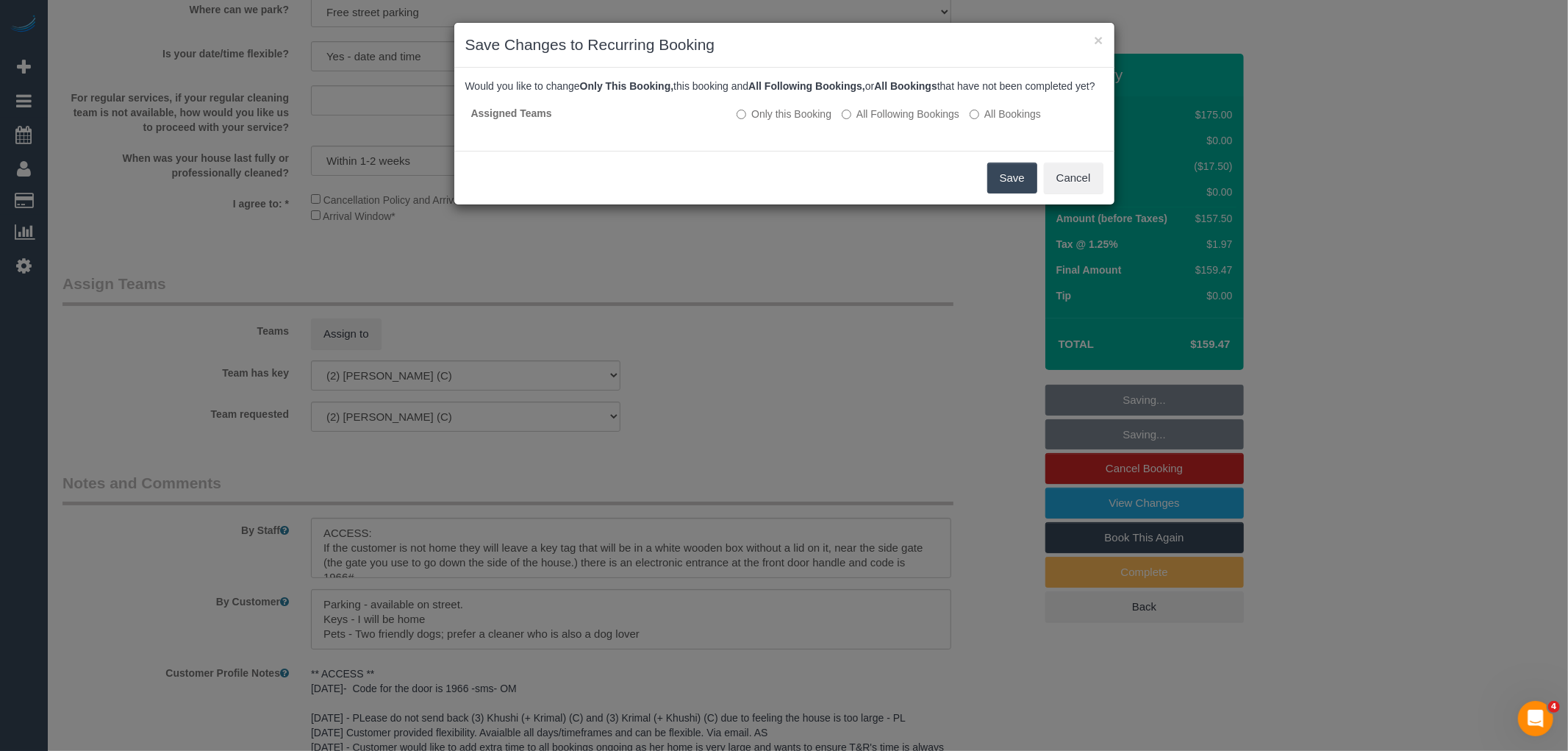
click at [1013, 181] on button "Save" at bounding box center [1012, 178] width 50 height 31
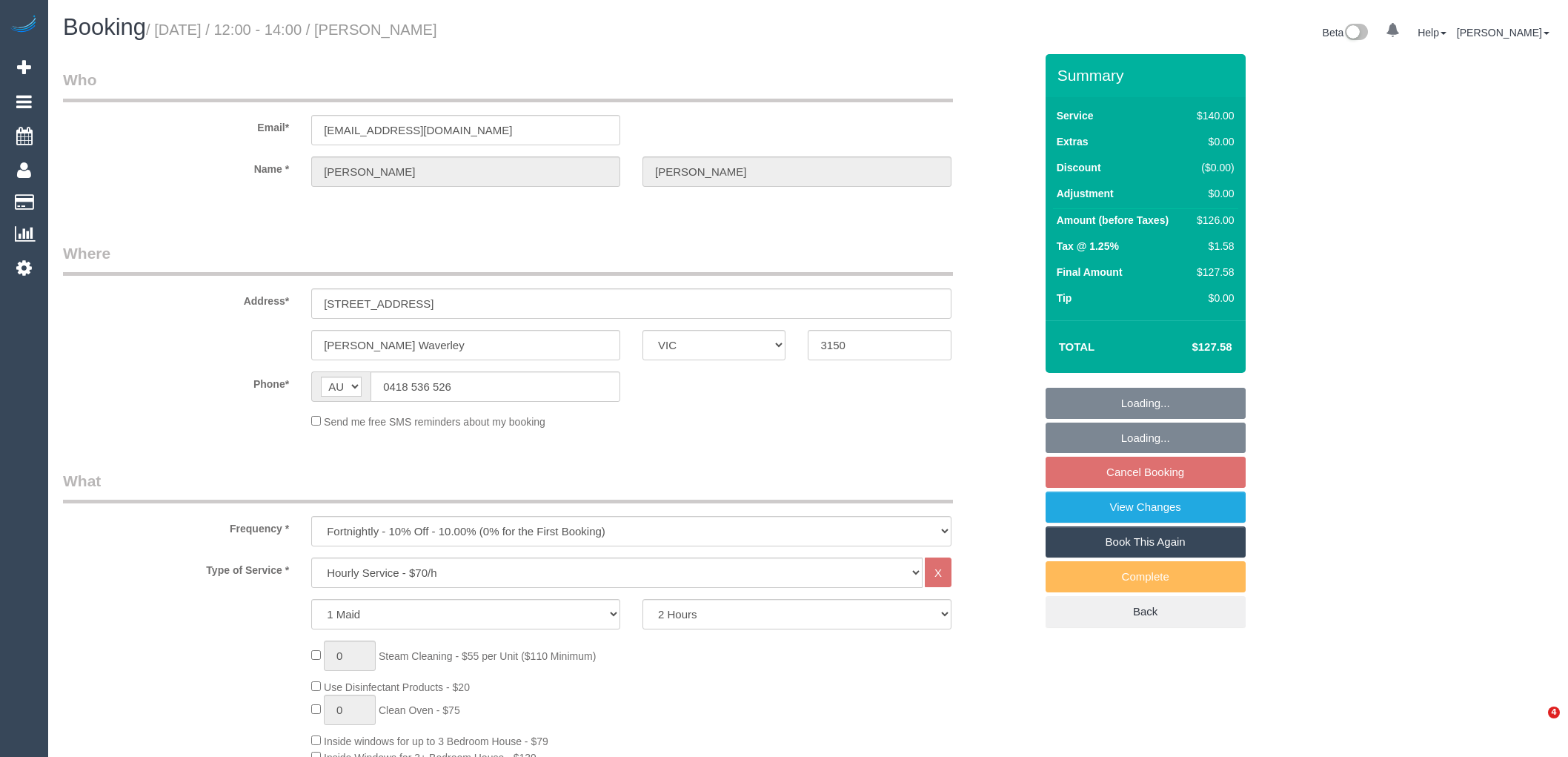
select select "VIC"
select select "string:stripe-pm_1RUOCr2GScqysDRV7JegQ2WE"
select select "number:27"
select select "number:14"
select select "number:19"
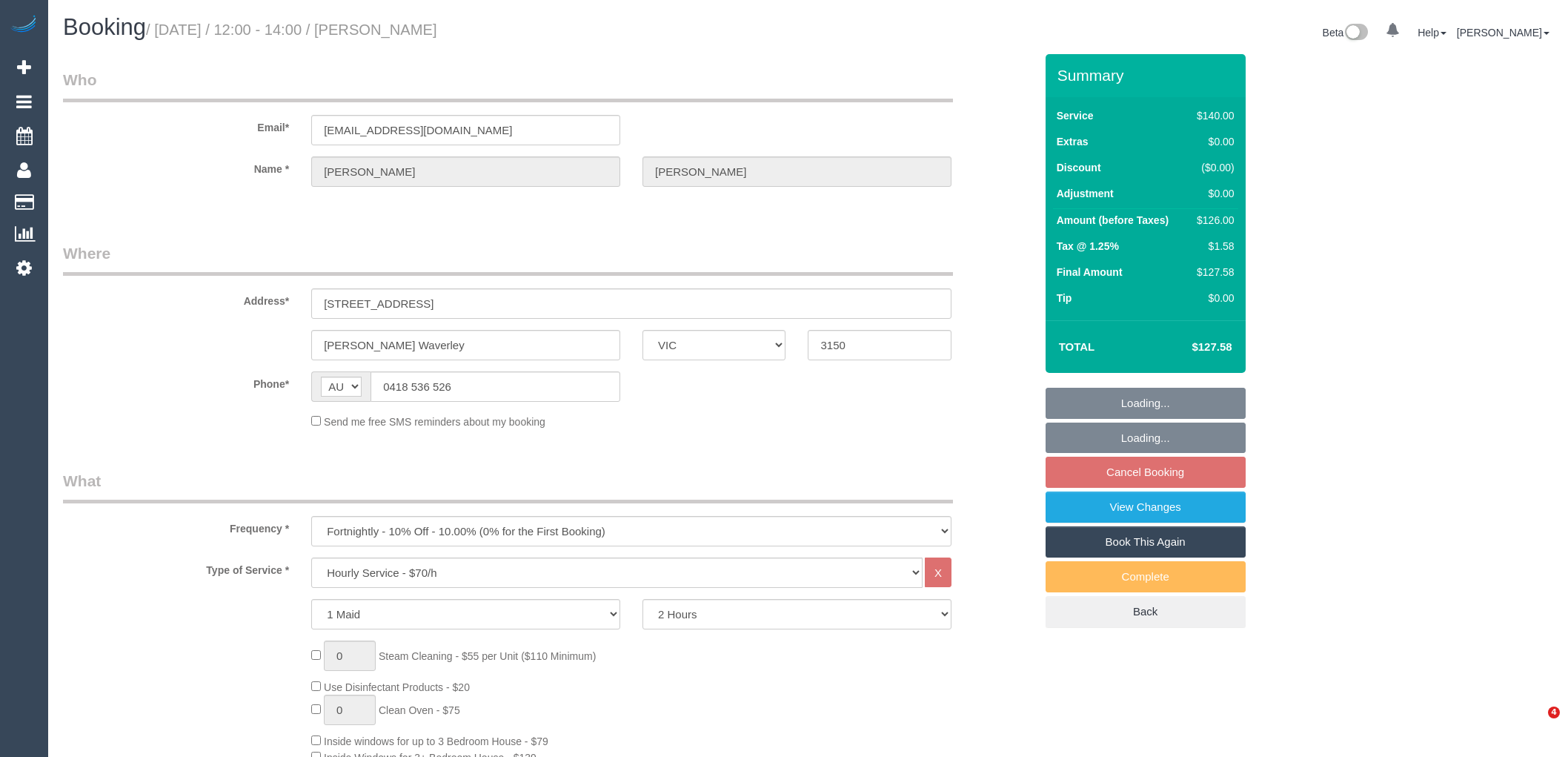
select select "number:22"
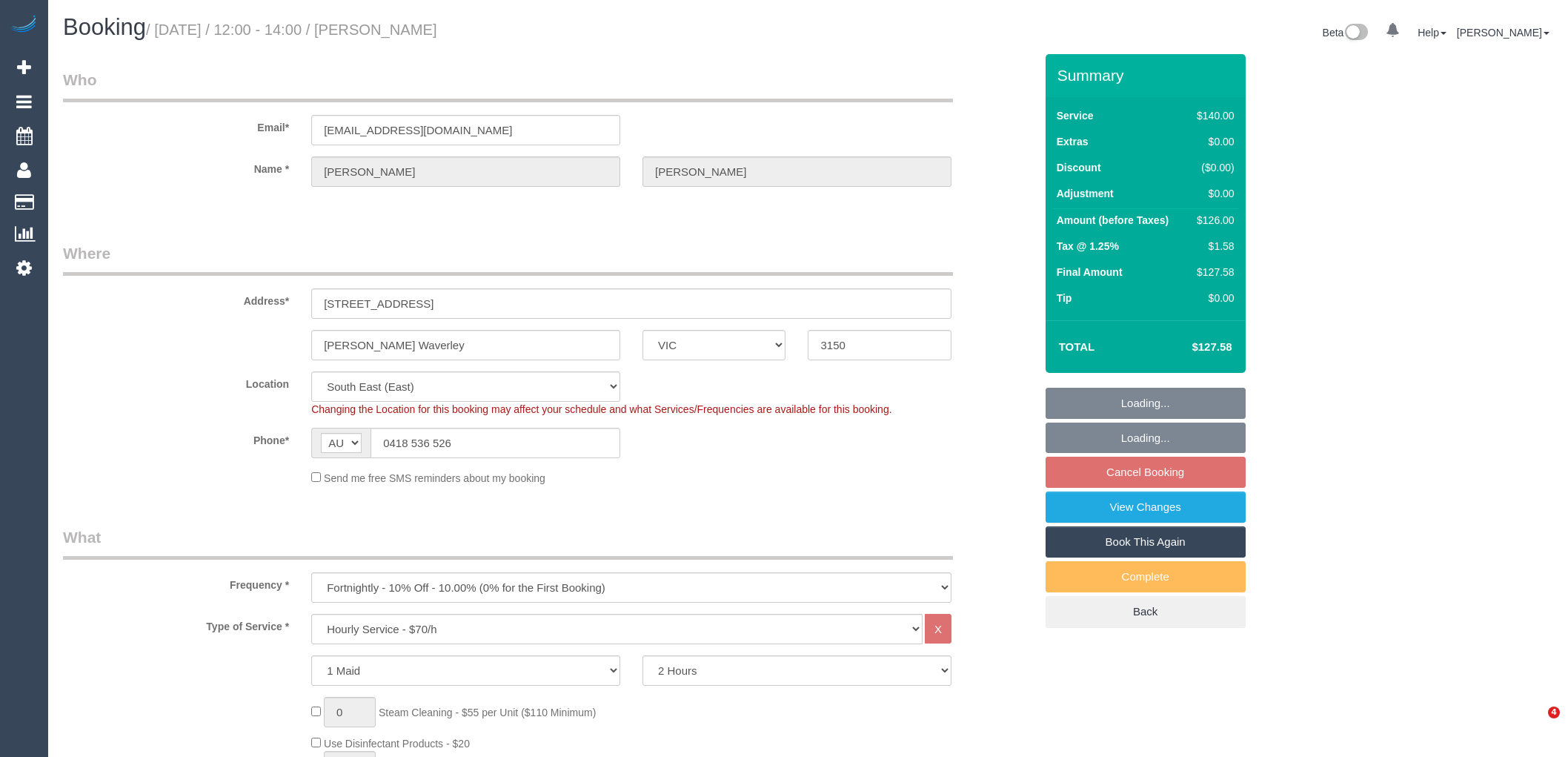
select select "object:1353"
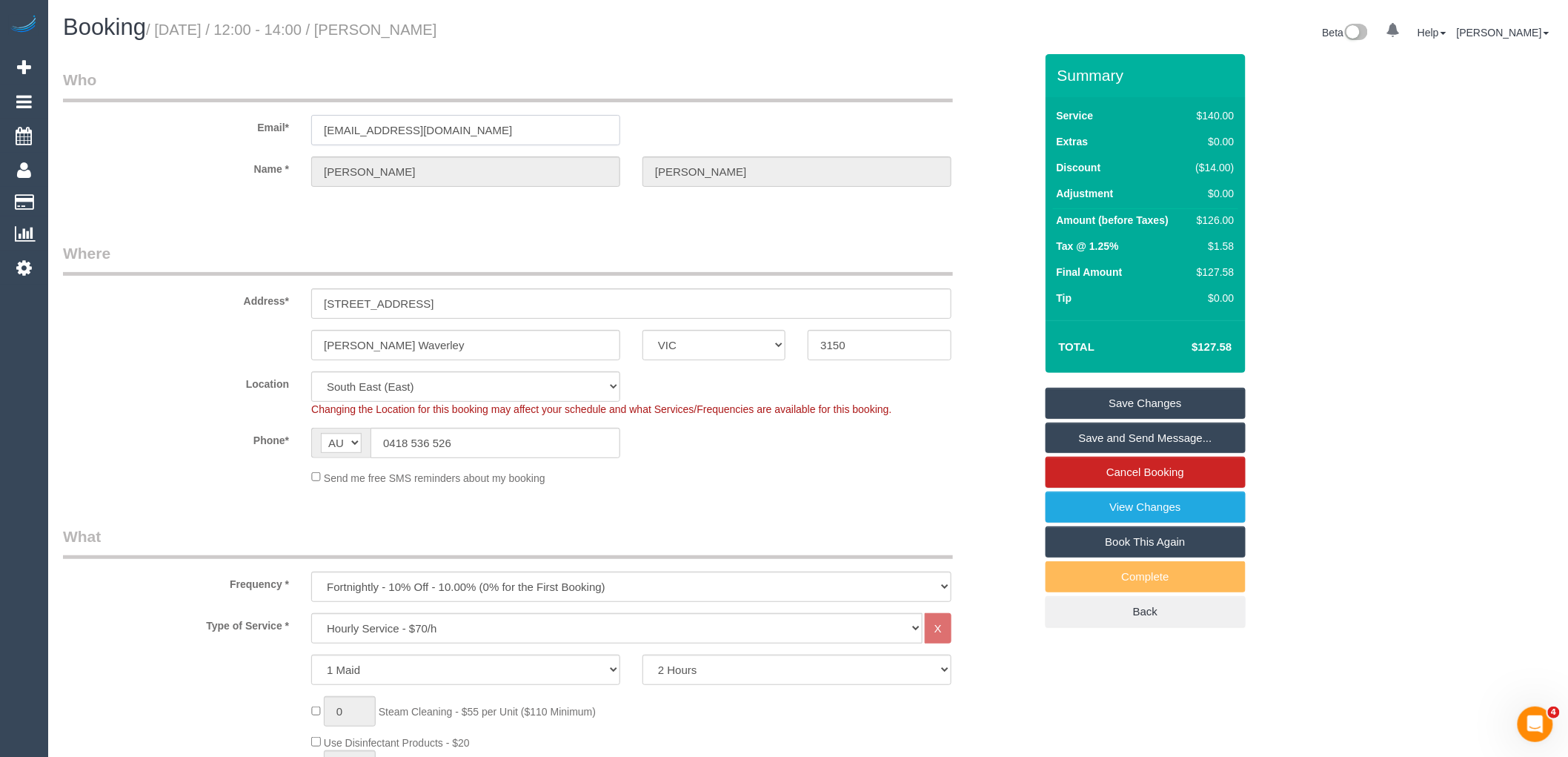
drag, startPoint x: 573, startPoint y: 132, endPoint x: 158, endPoint y: 149, distance: 415.3
click at [195, 127] on div "Email* margaretmarystephens@gmail.com" at bounding box center [548, 107] width 994 height 76
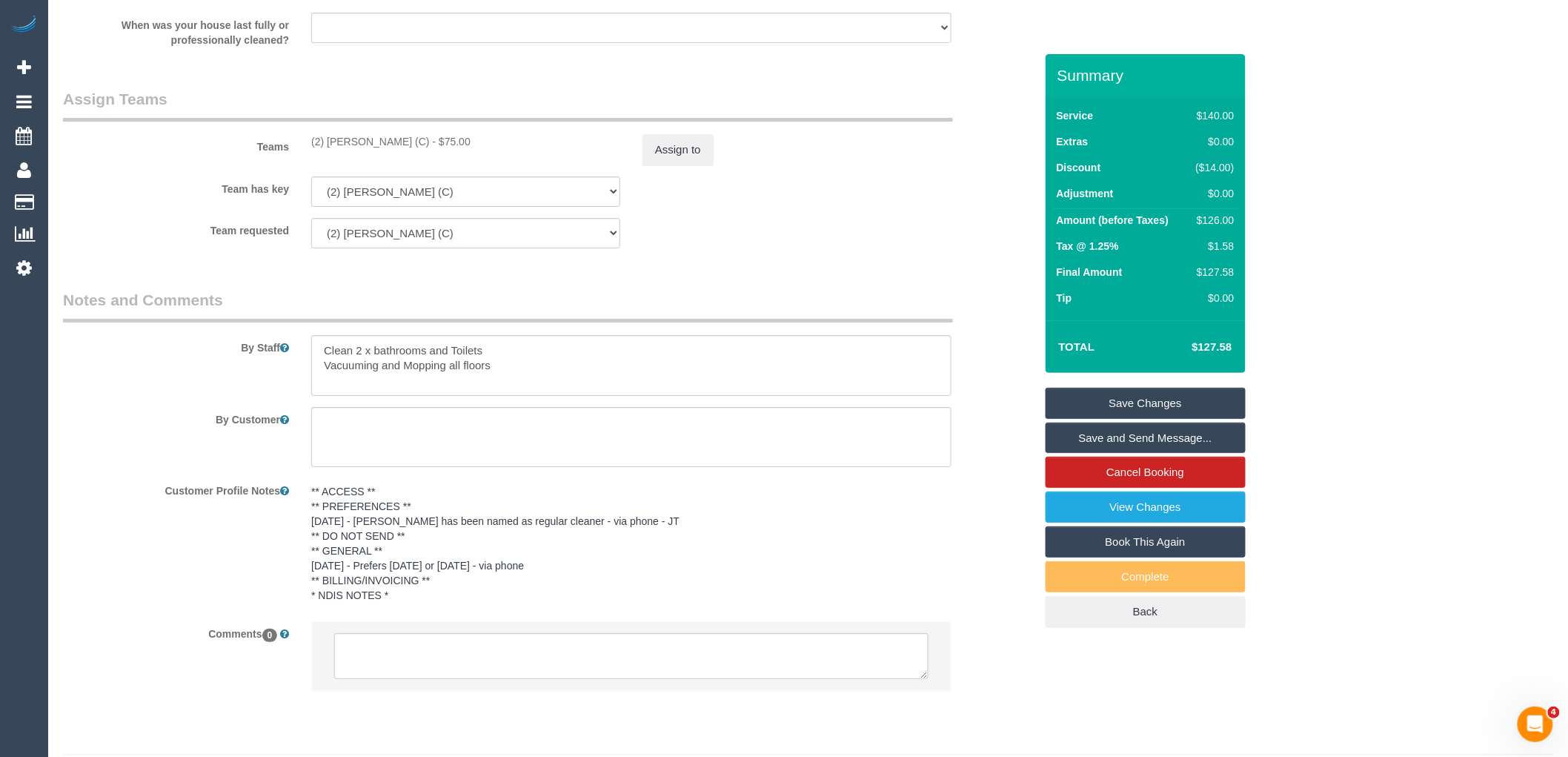
scroll to position [2223, 0]
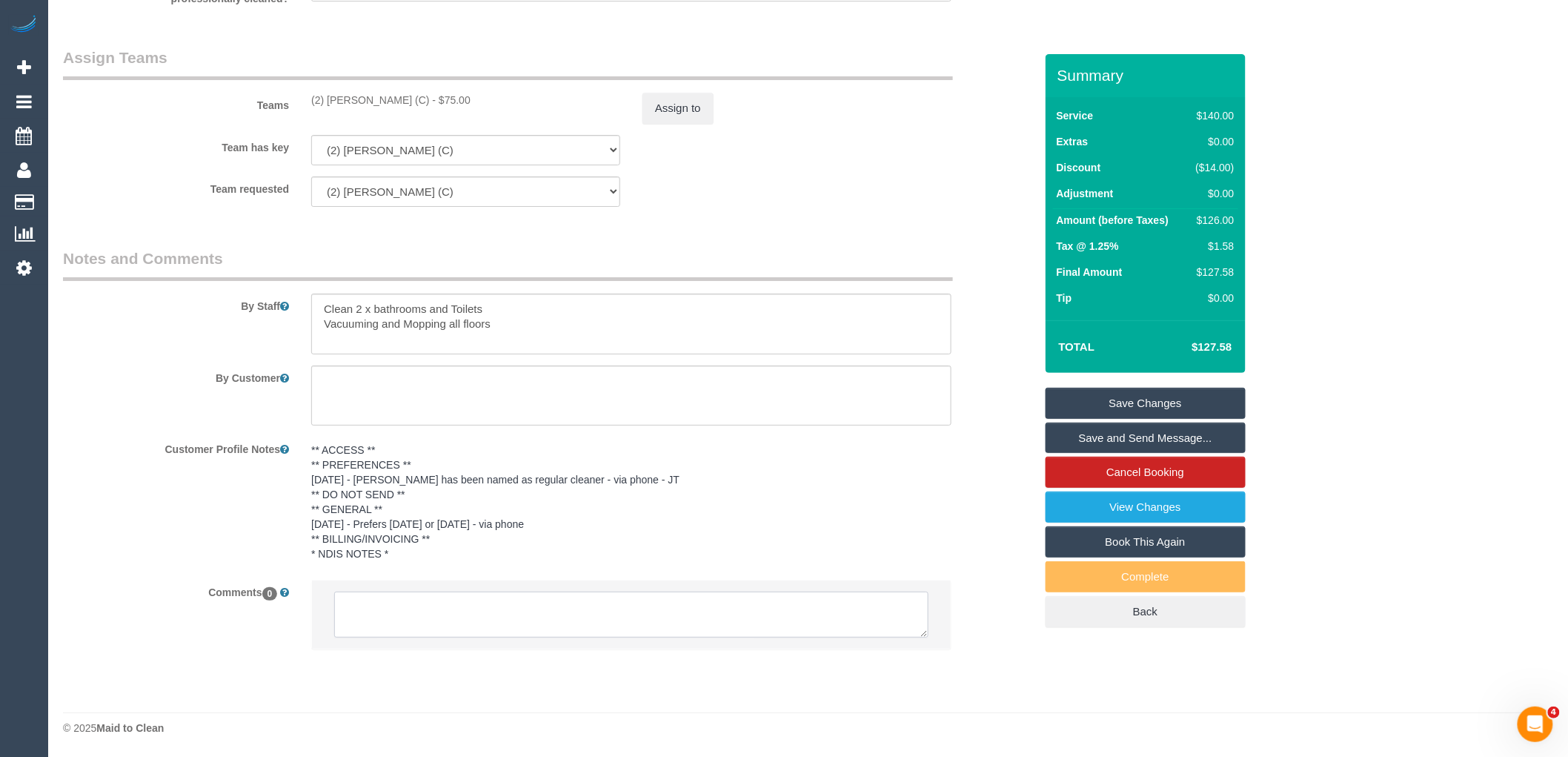
click at [468, 608] on textarea at bounding box center [631, 614] width 594 height 46
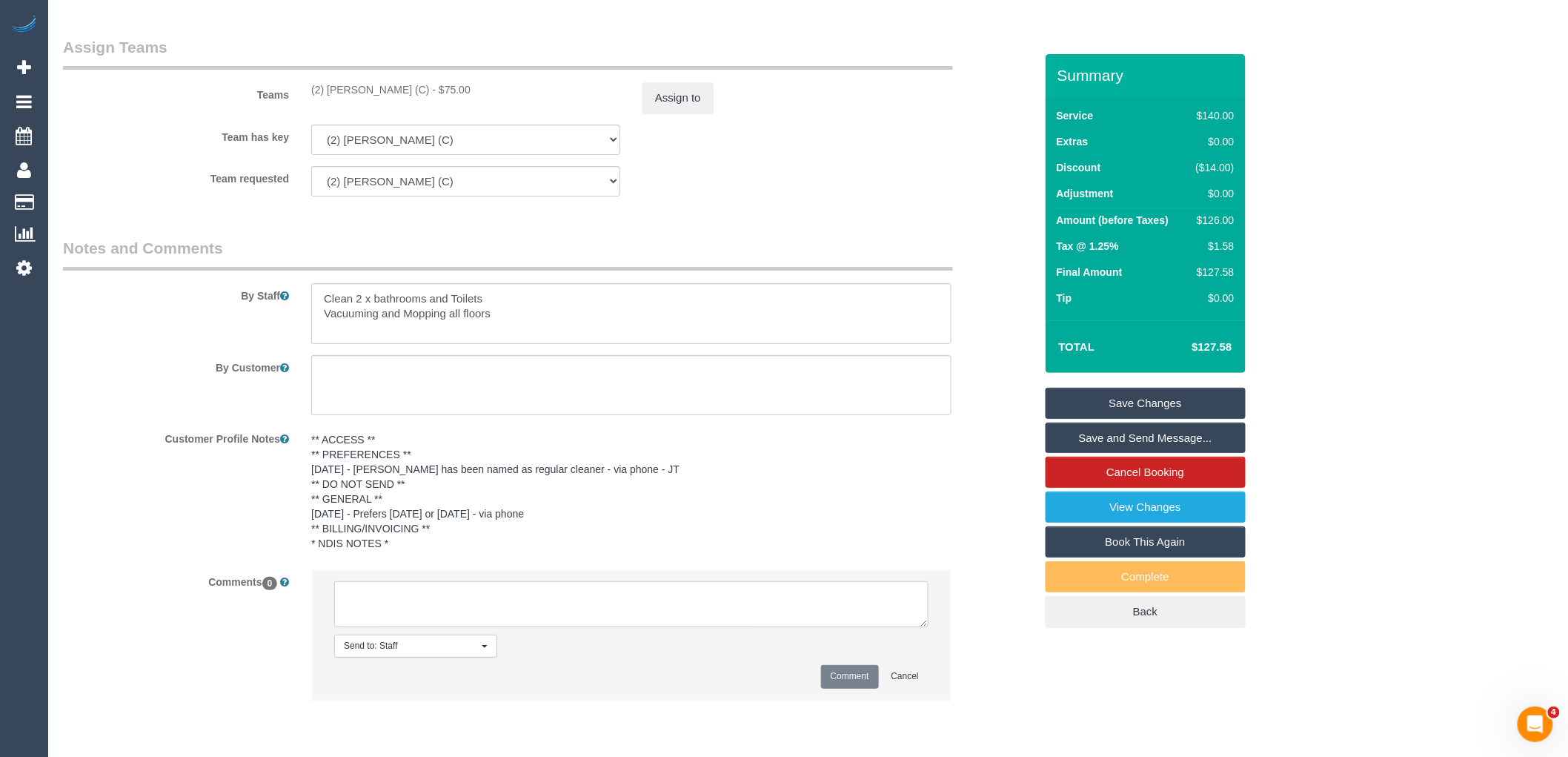
paste textarea "(2) Priyanshi Patel (C) not available 9/9-10/9 Customer contacted via email"
type textarea "(2) Priyanshi Patel (C) not available 9/9-10/9 Customer contacted via email"
click at [878, 688] on button "Comment" at bounding box center [850, 677] width 58 height 23
click at [692, 113] on button "Assign to" at bounding box center [678, 98] width 71 height 31
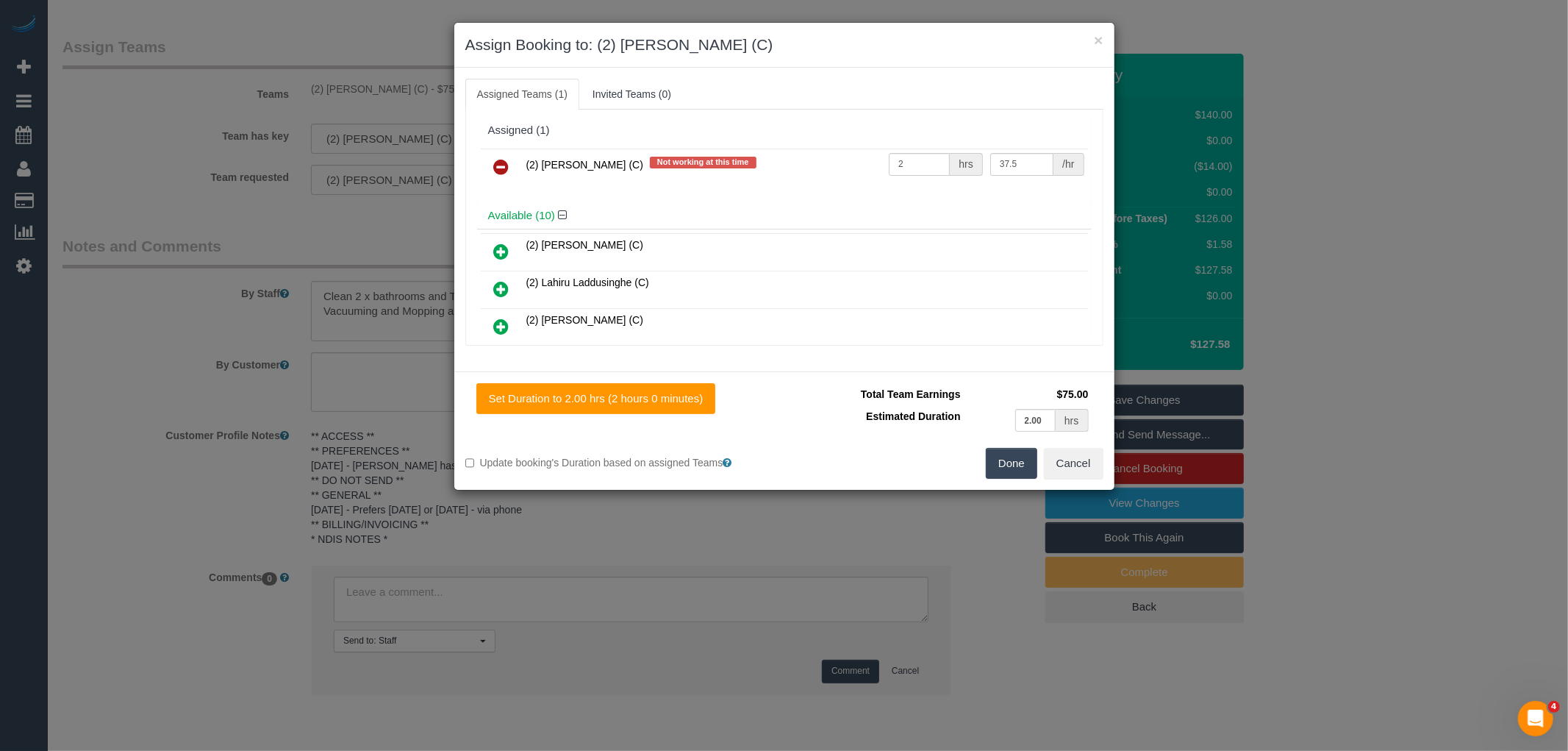
click at [509, 153] on link at bounding box center [502, 167] width 34 height 29
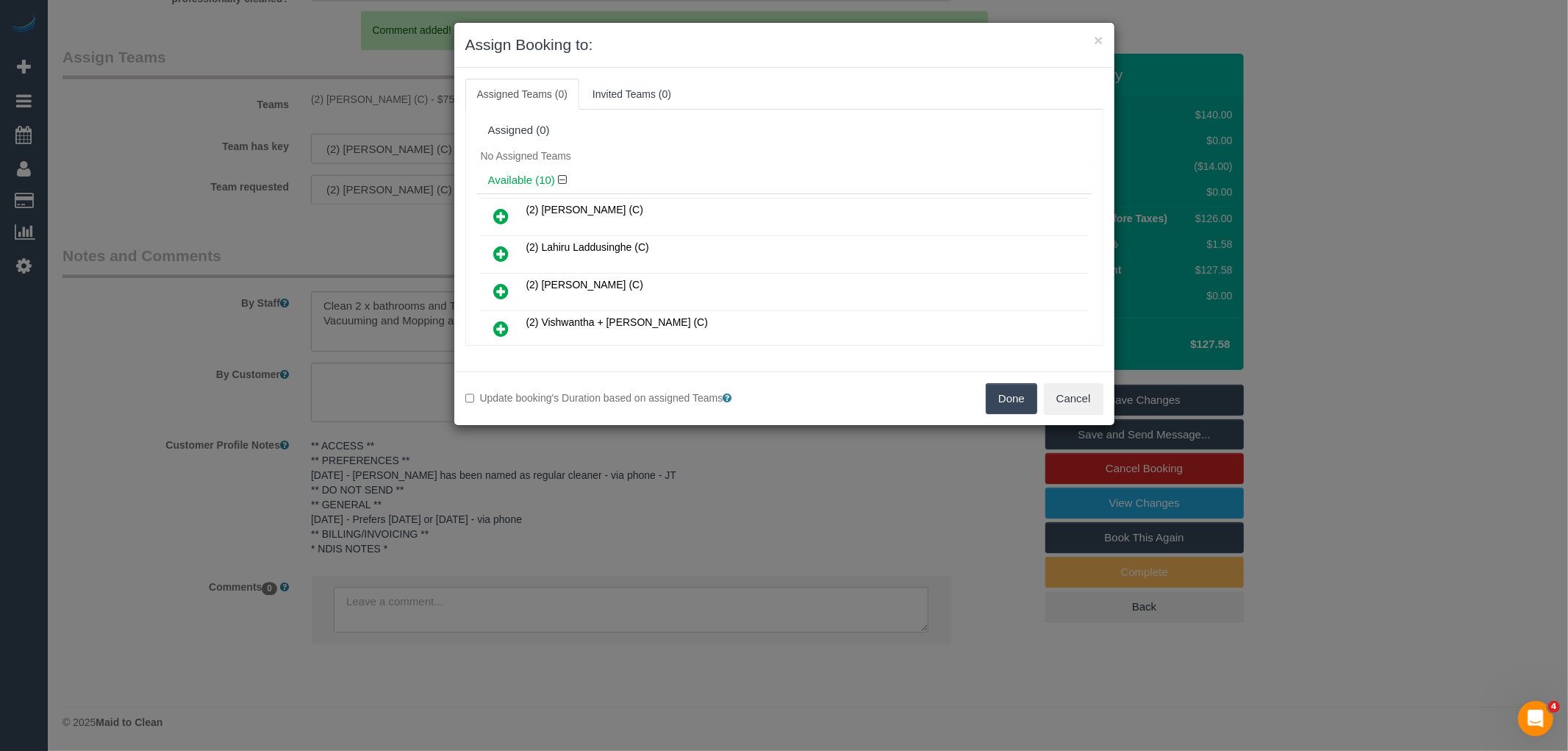
click at [1016, 395] on button "Done" at bounding box center [1011, 398] width 51 height 31
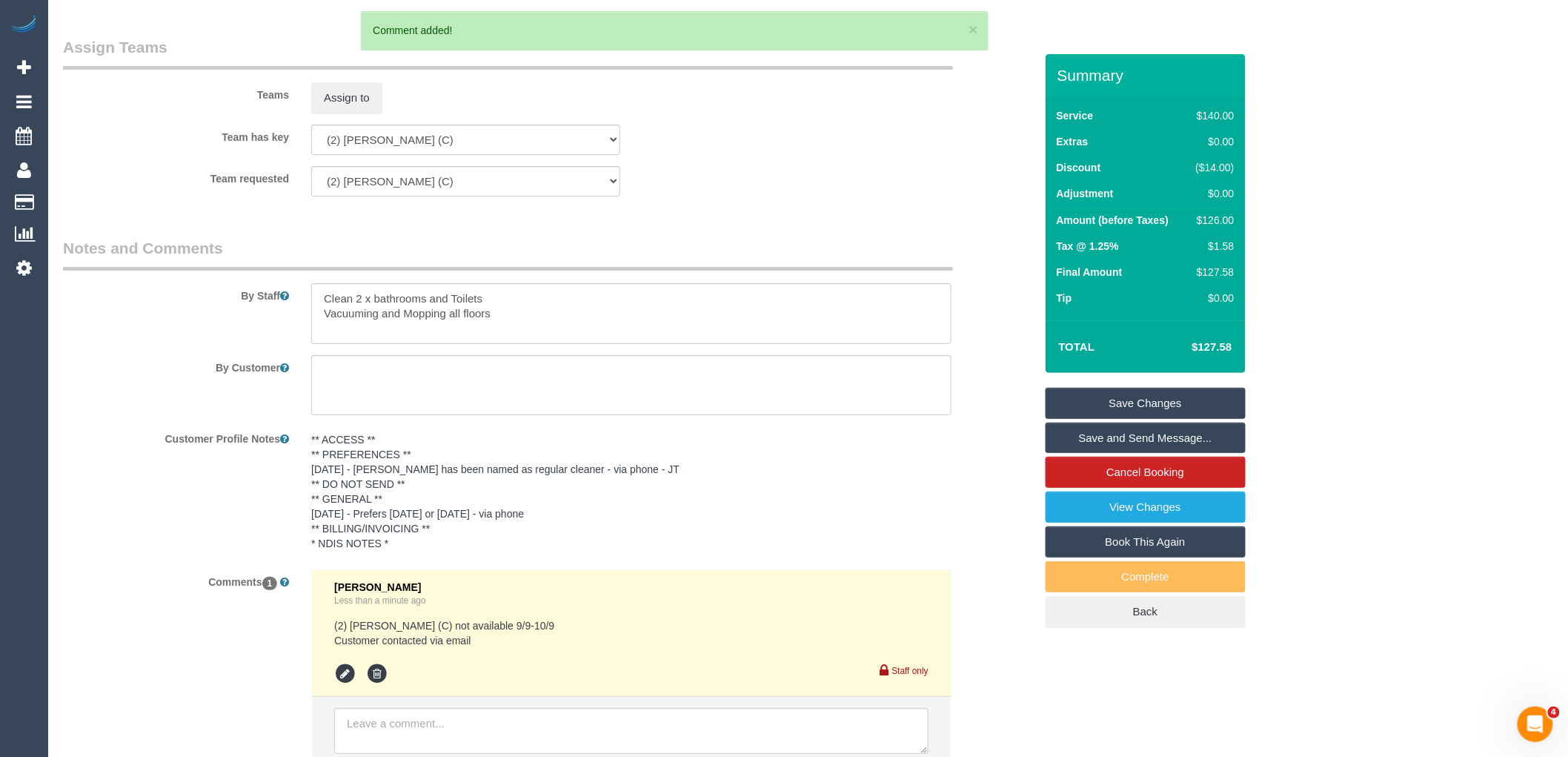
click at [1134, 405] on link "Save Changes" at bounding box center [1145, 403] width 200 height 31
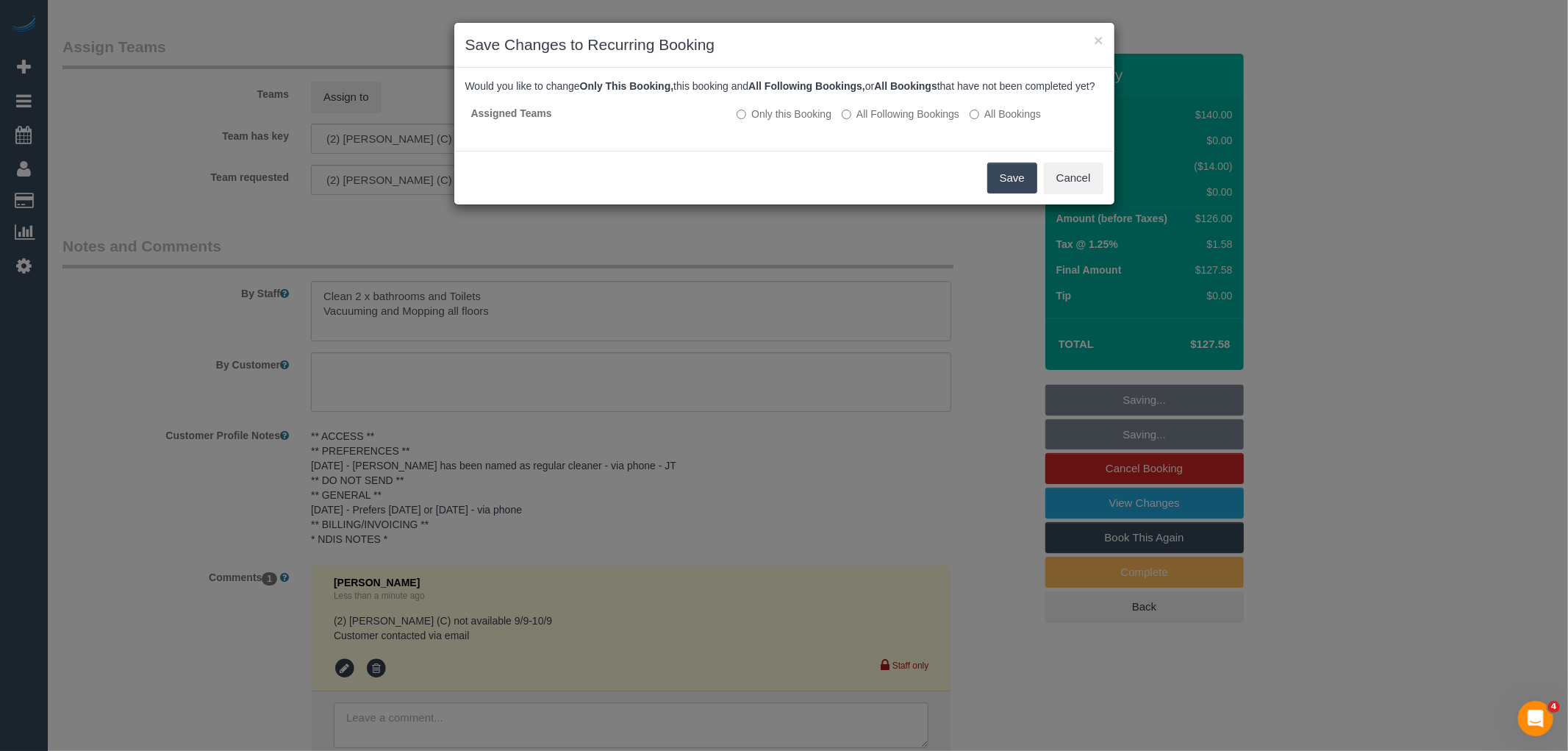
click at [995, 180] on button "Save" at bounding box center [1012, 178] width 50 height 31
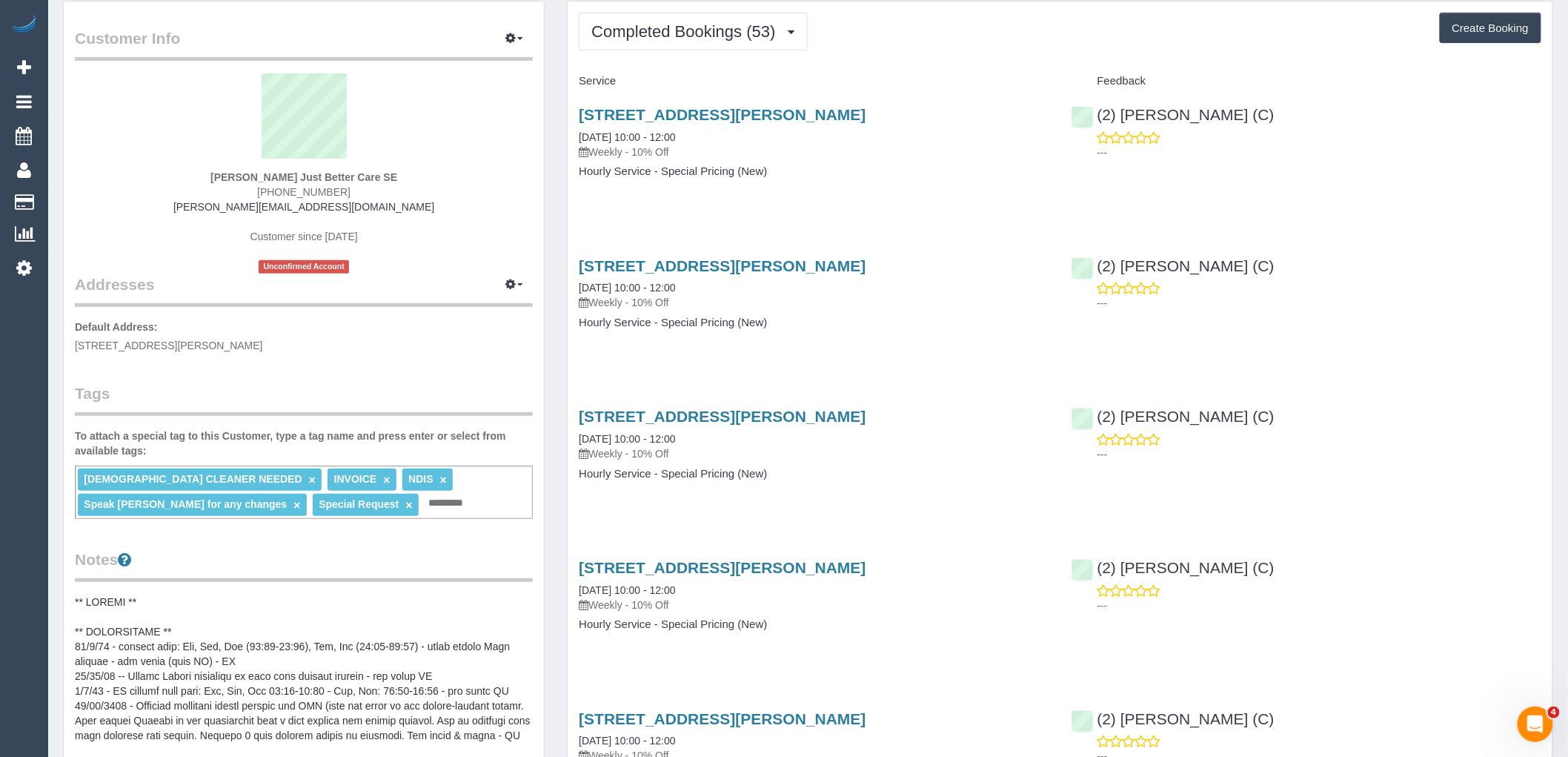
scroll to position [82, 0]
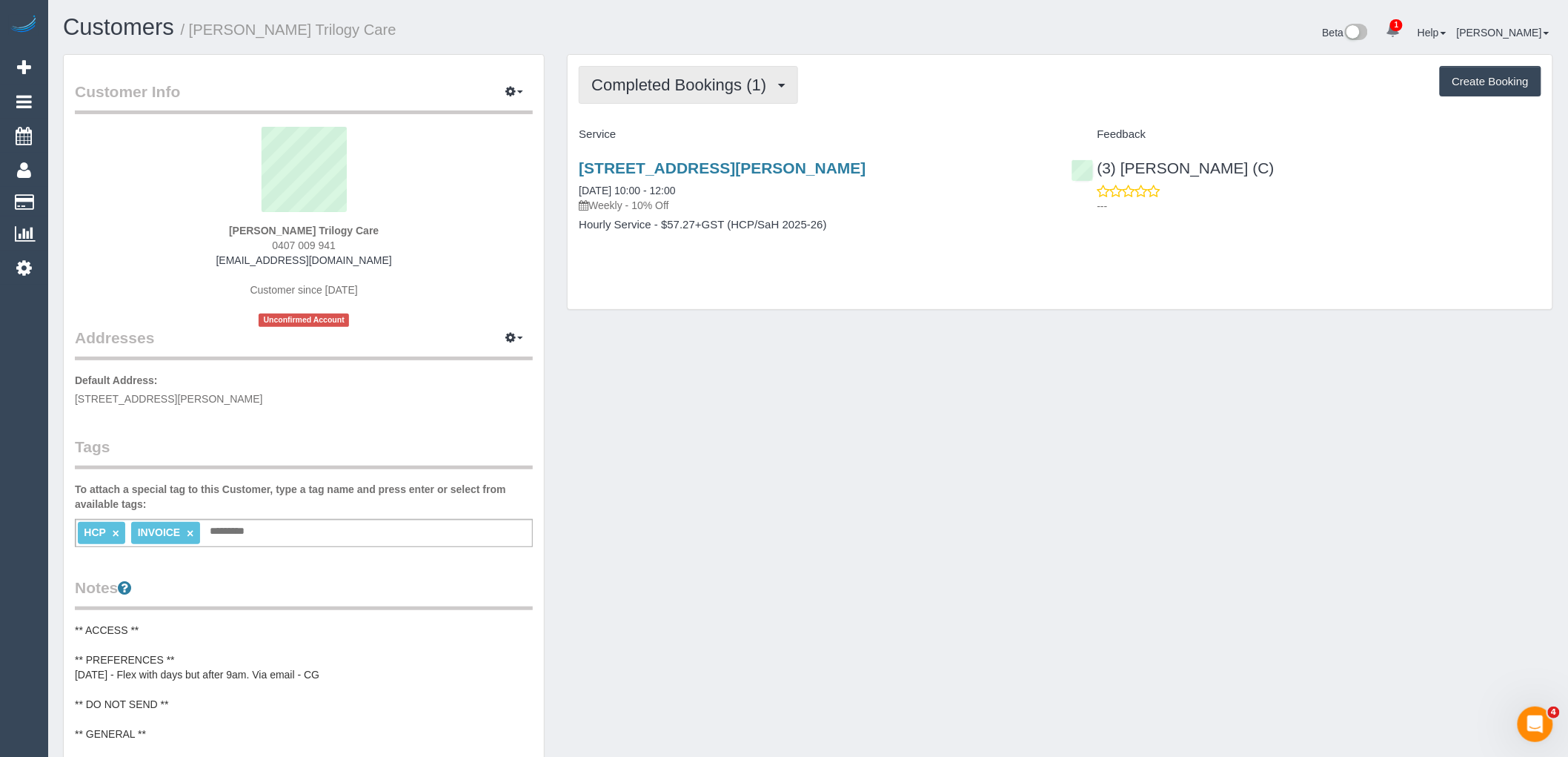
click at [743, 86] on span "Completed Bookings (1)" at bounding box center [682, 84] width 182 height 18
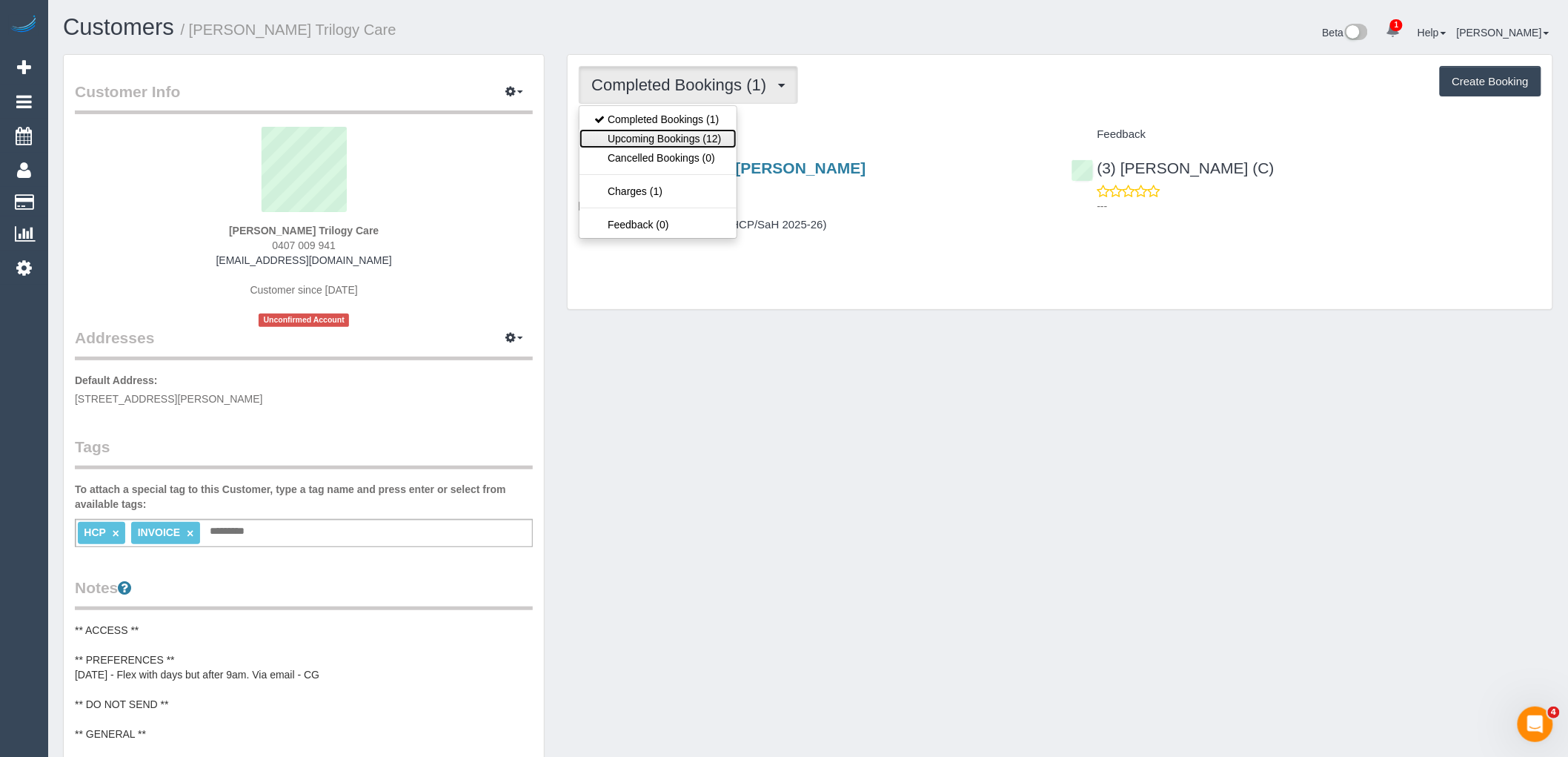
click at [695, 141] on link "Upcoming Bookings (12)" at bounding box center [657, 138] width 157 height 19
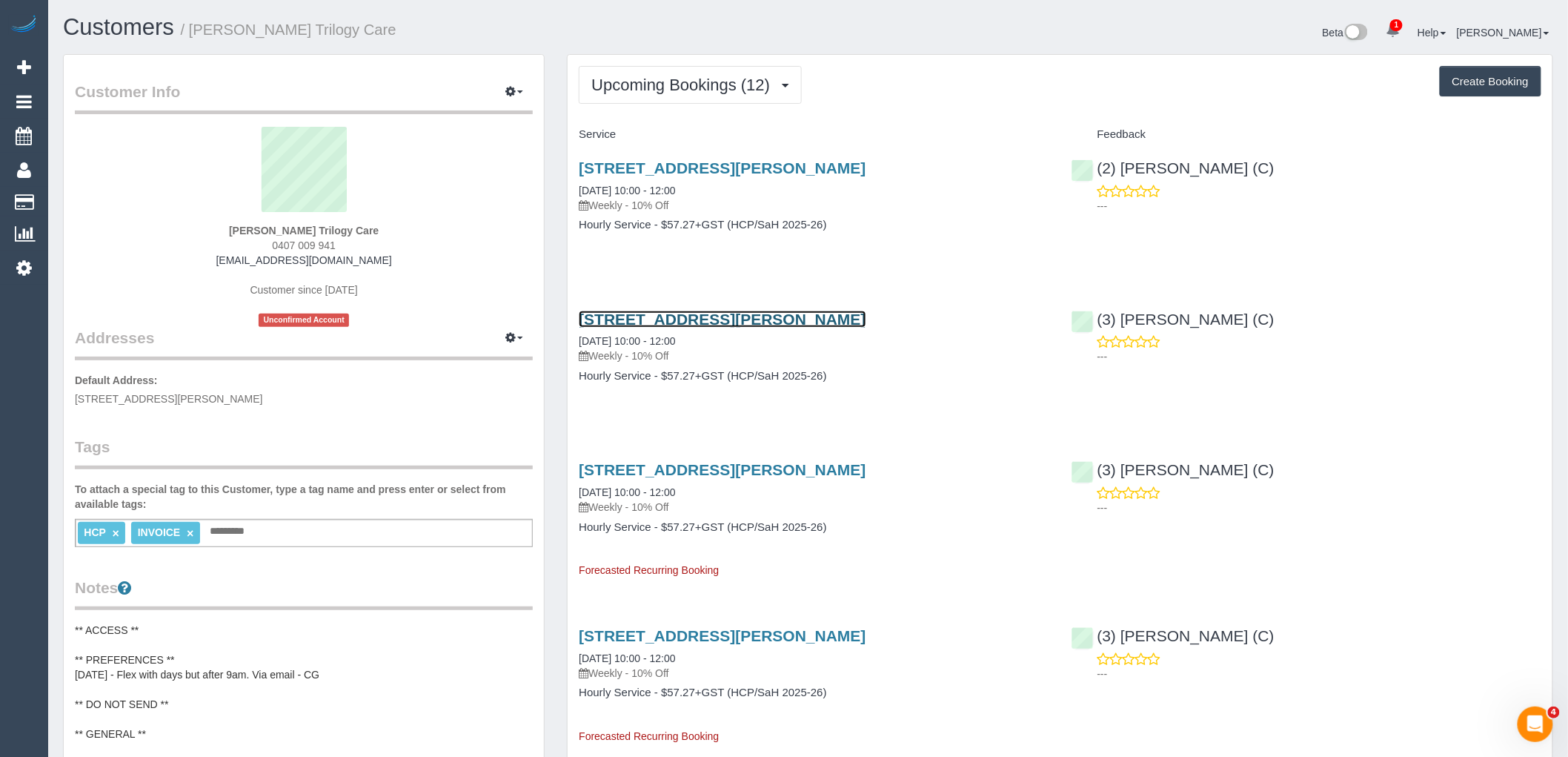
click at [735, 319] on link "[STREET_ADDRESS][PERSON_NAME]" at bounding box center [722, 319] width 287 height 17
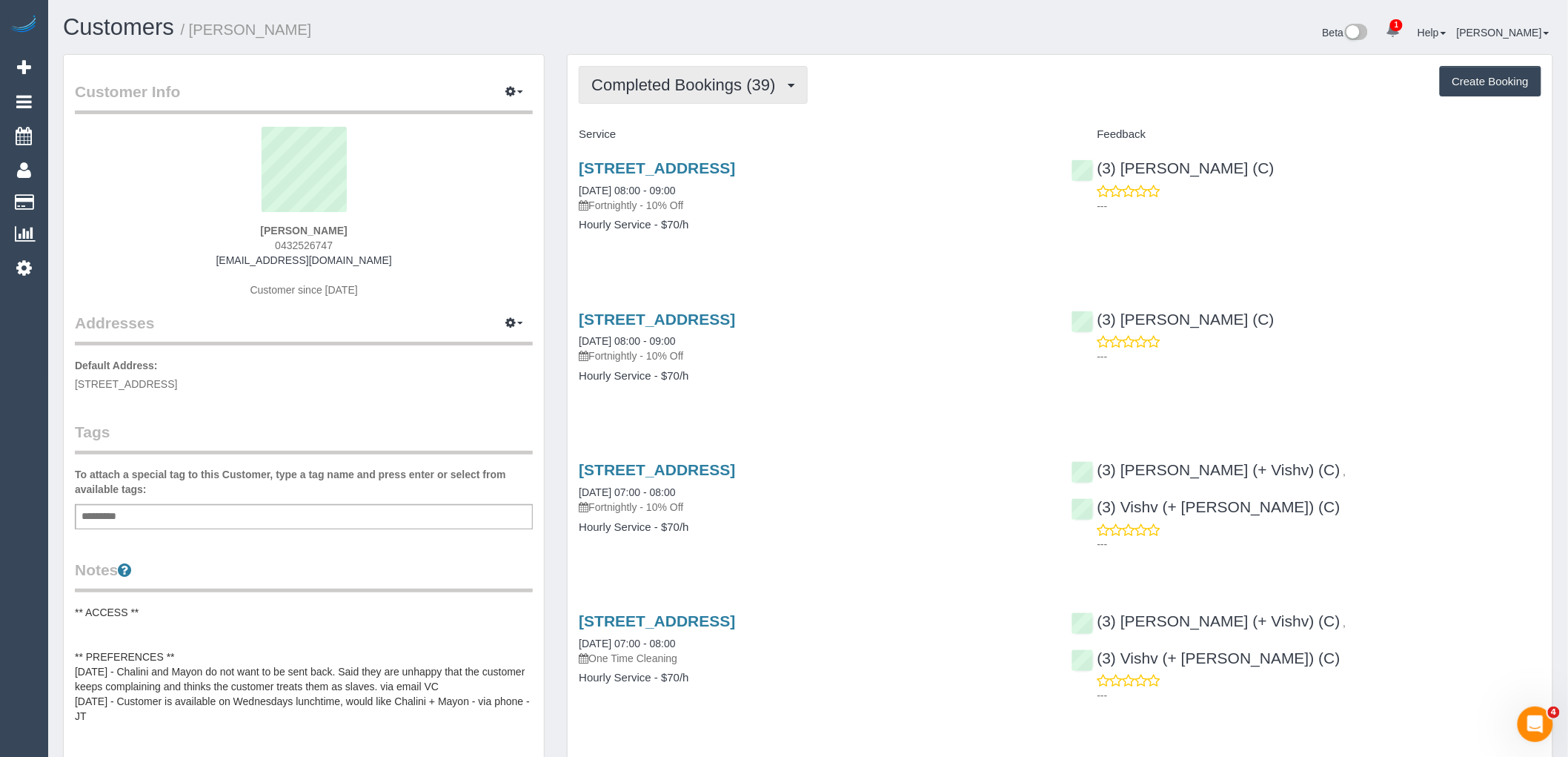
click at [668, 82] on span "Completed Bookings (39)" at bounding box center [687, 84] width 191 height 18
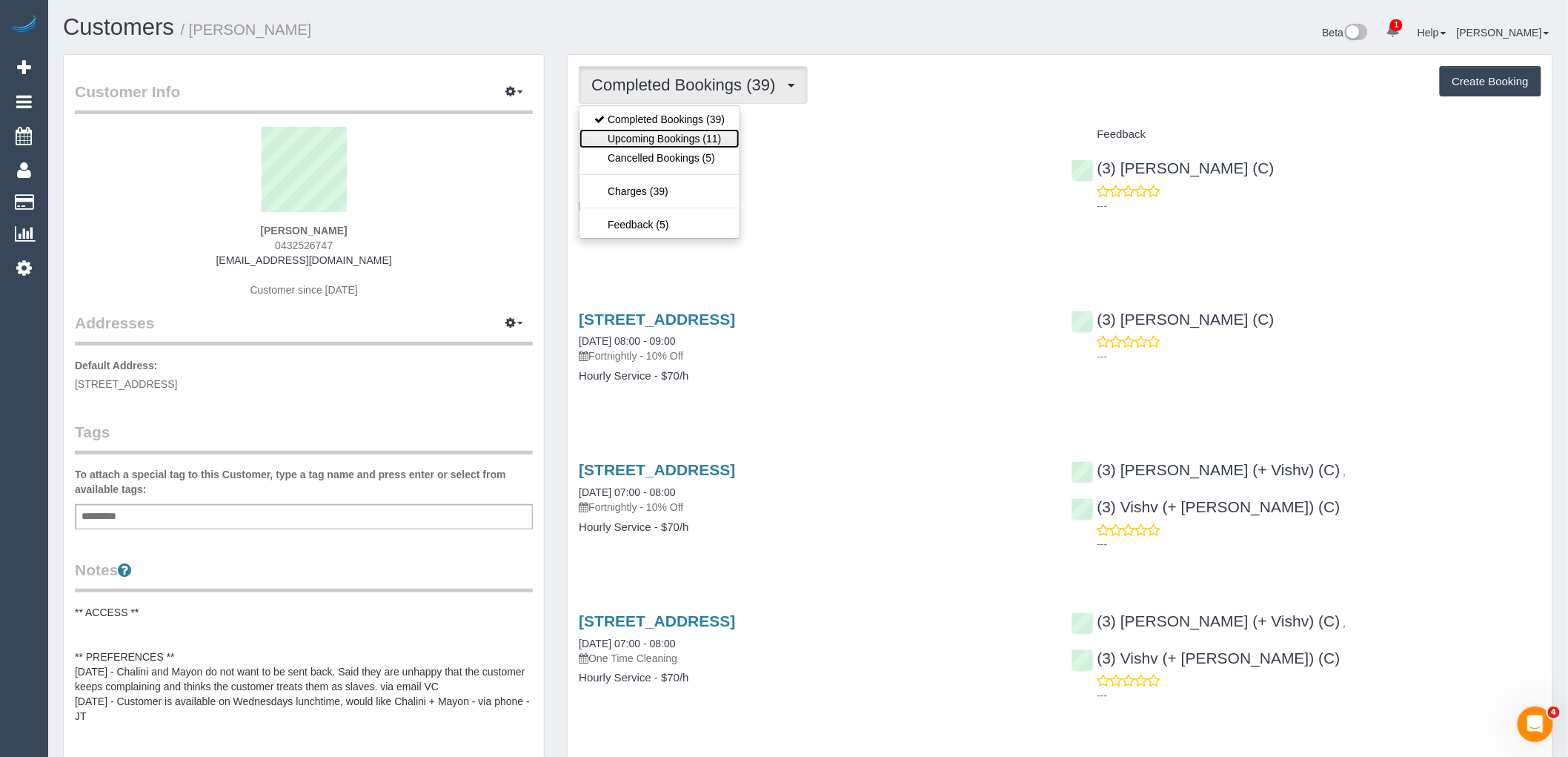
click at [697, 147] on link "Upcoming Bookings (11)" at bounding box center [659, 138] width 160 height 19
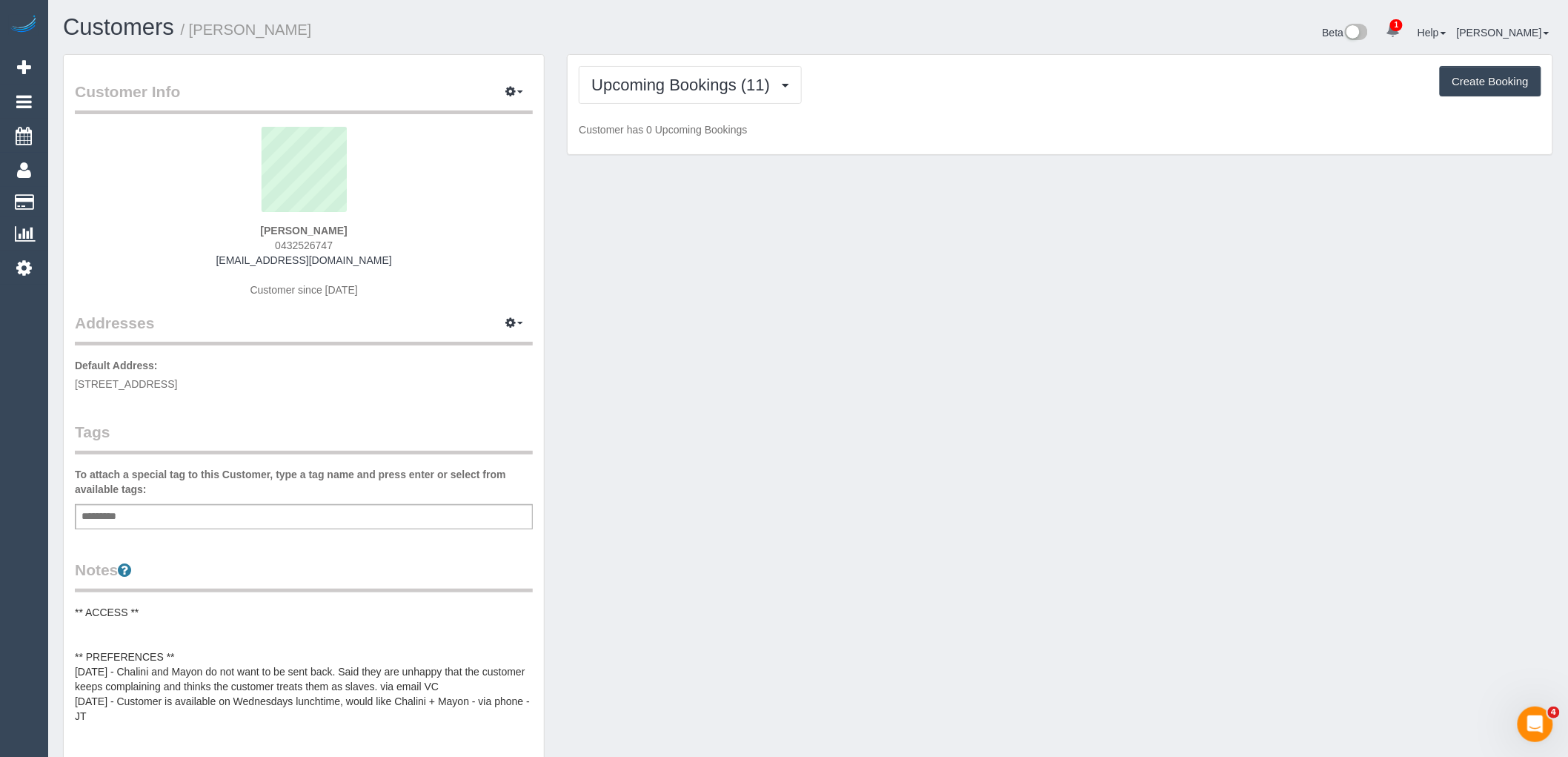
drag, startPoint x: 366, startPoint y: 262, endPoint x: 251, endPoint y: 292, distance: 118.8
click at [139, 262] on div "Clinton Fernandes 0432526747 clinton_fernandes@icloud.com Customer since 2024" at bounding box center [304, 220] width 458 height 185
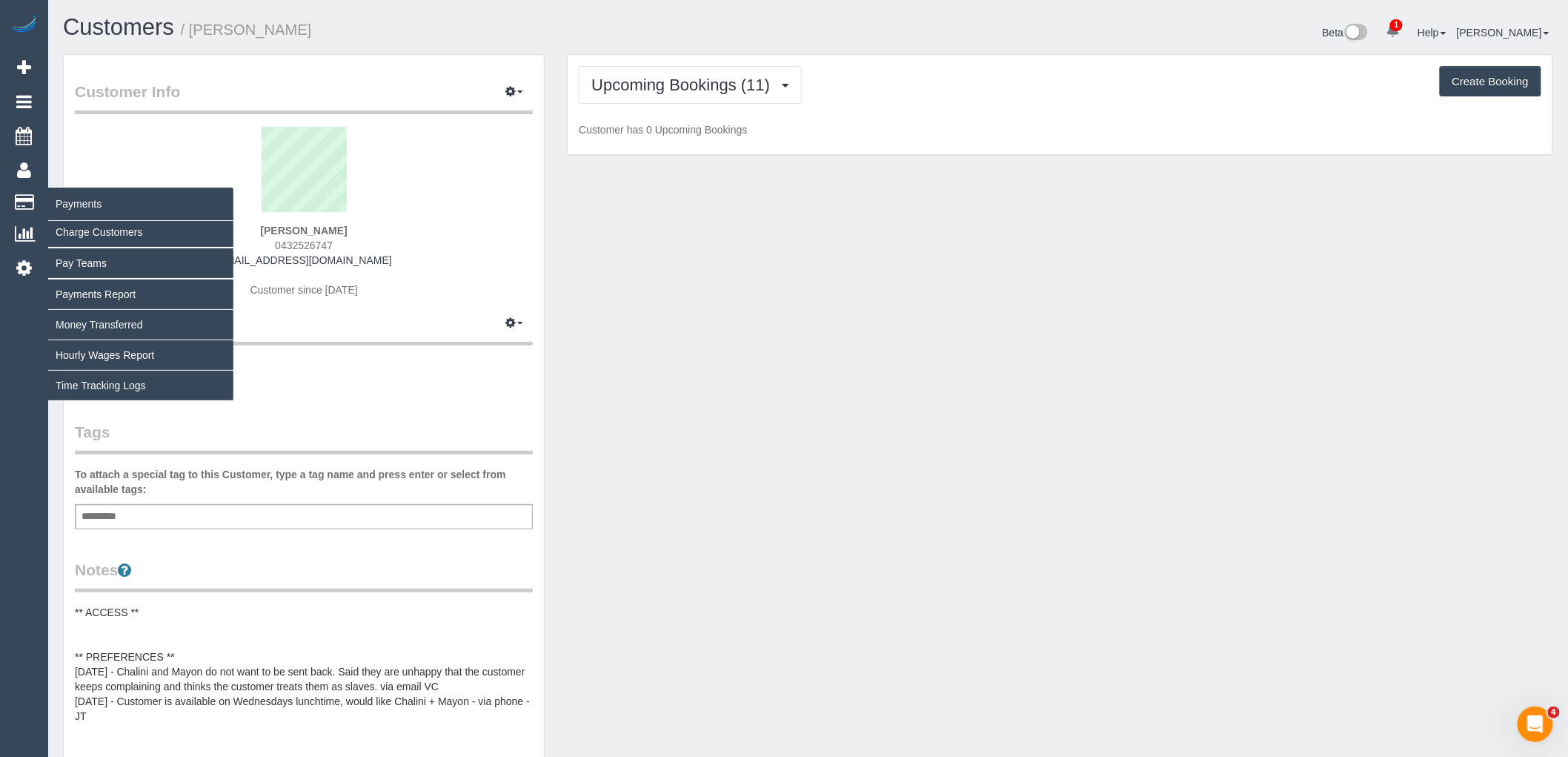
copy link "clinton_fernandes@icloud.com"
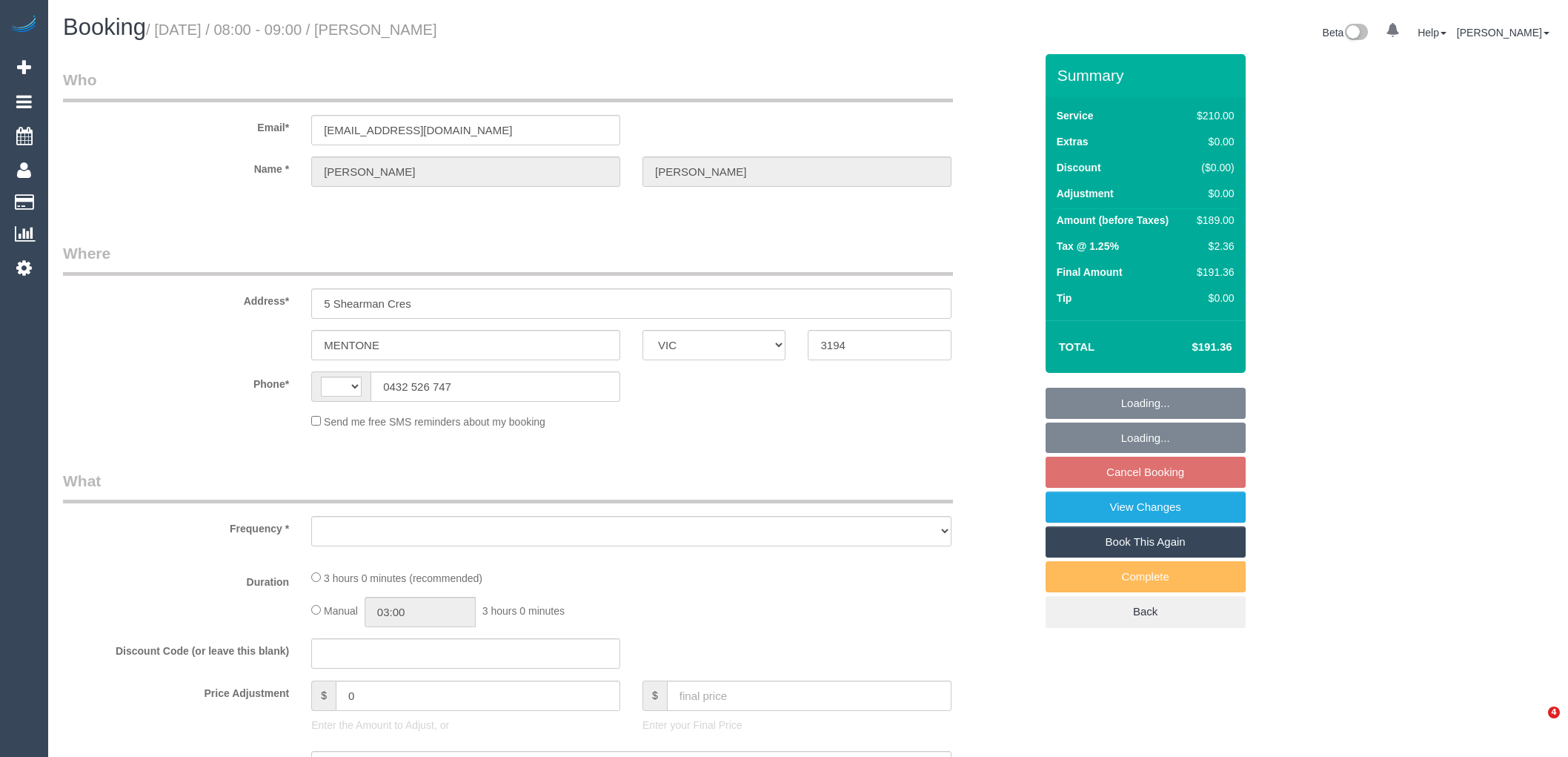
select select "VIC"
select select "string:AU"
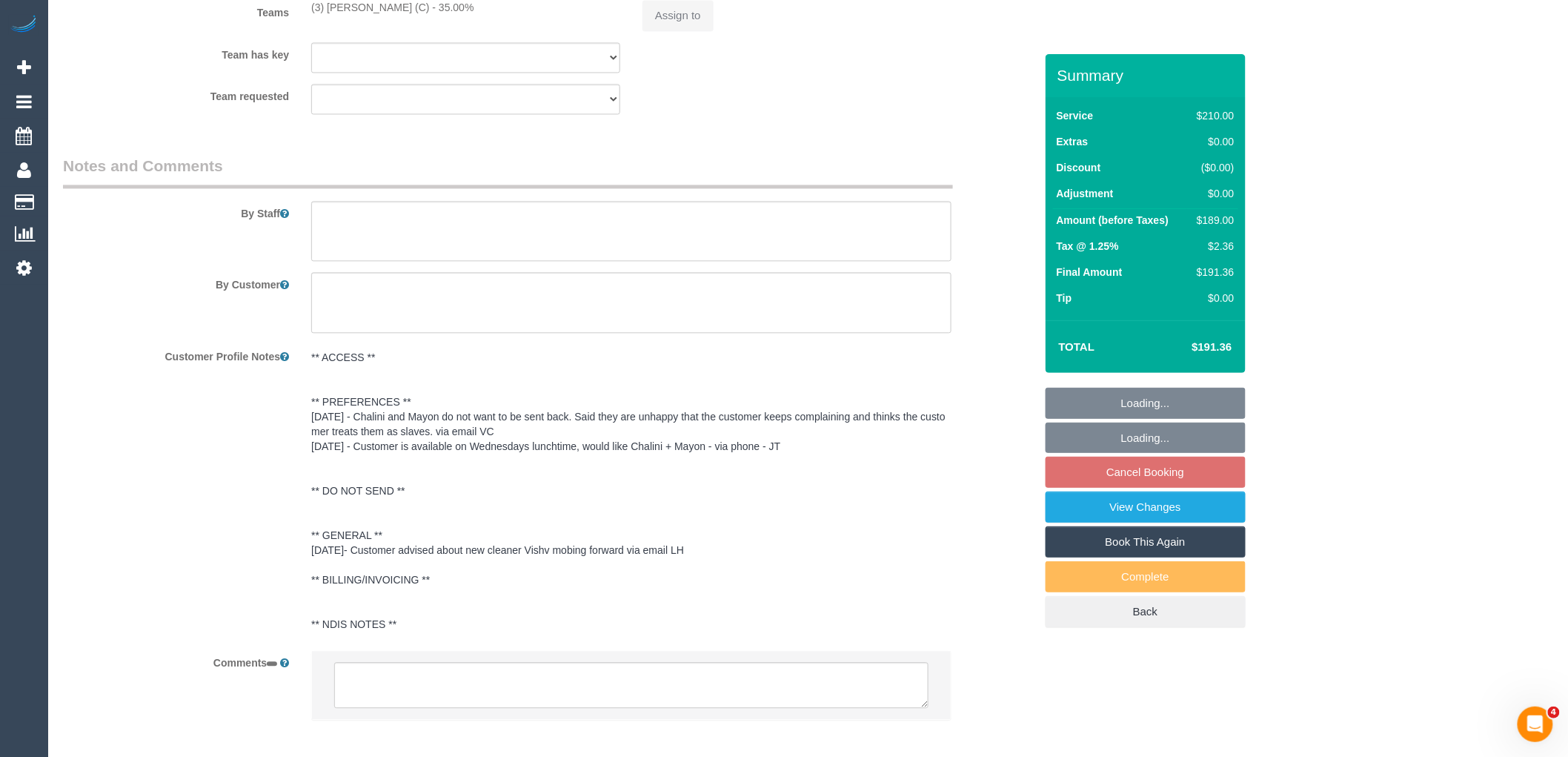
select select "object:537"
select select "180"
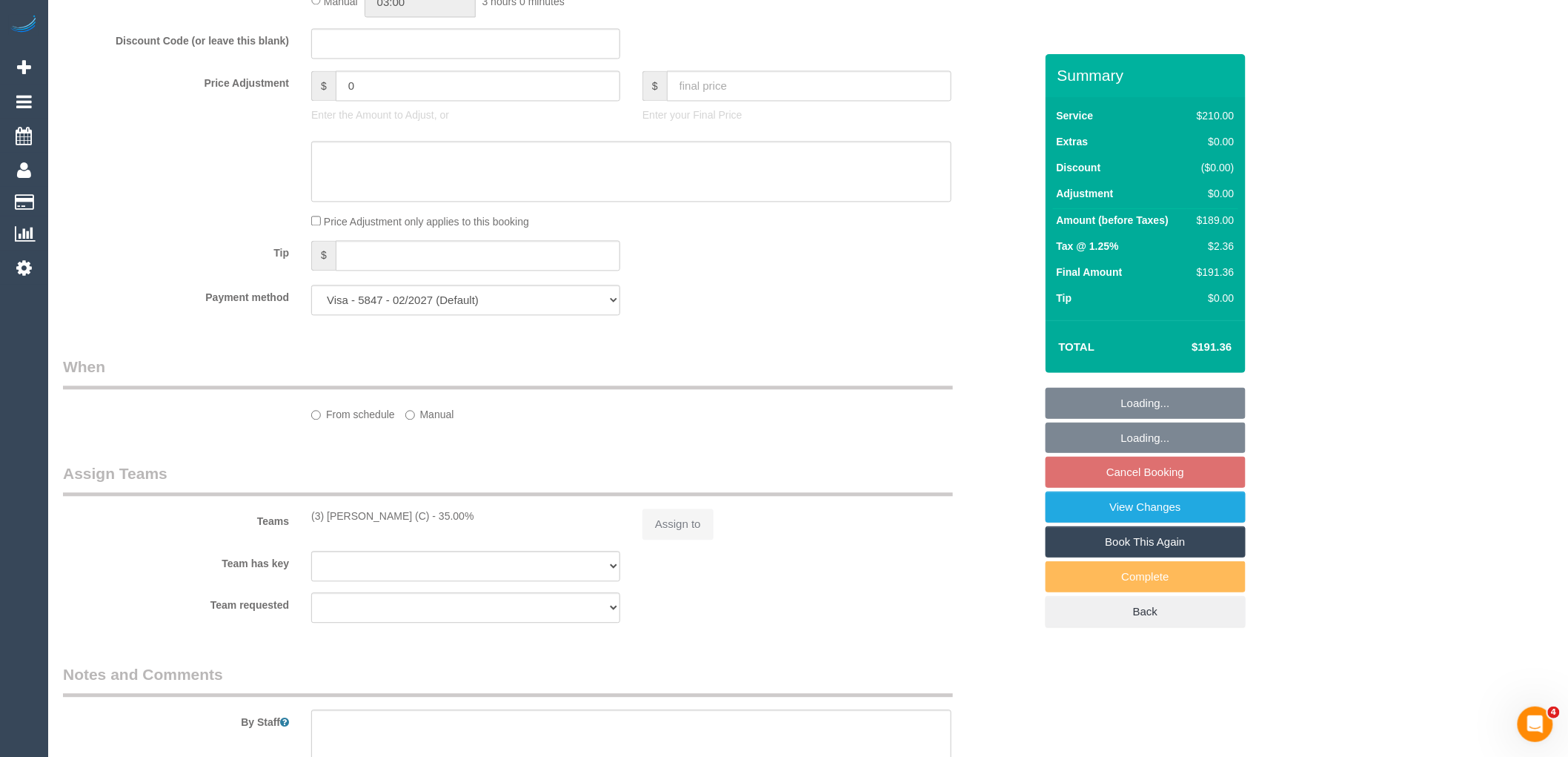
select select "string:stripe-pm_1Qradk2GScqysDRVNu1NuYHD"
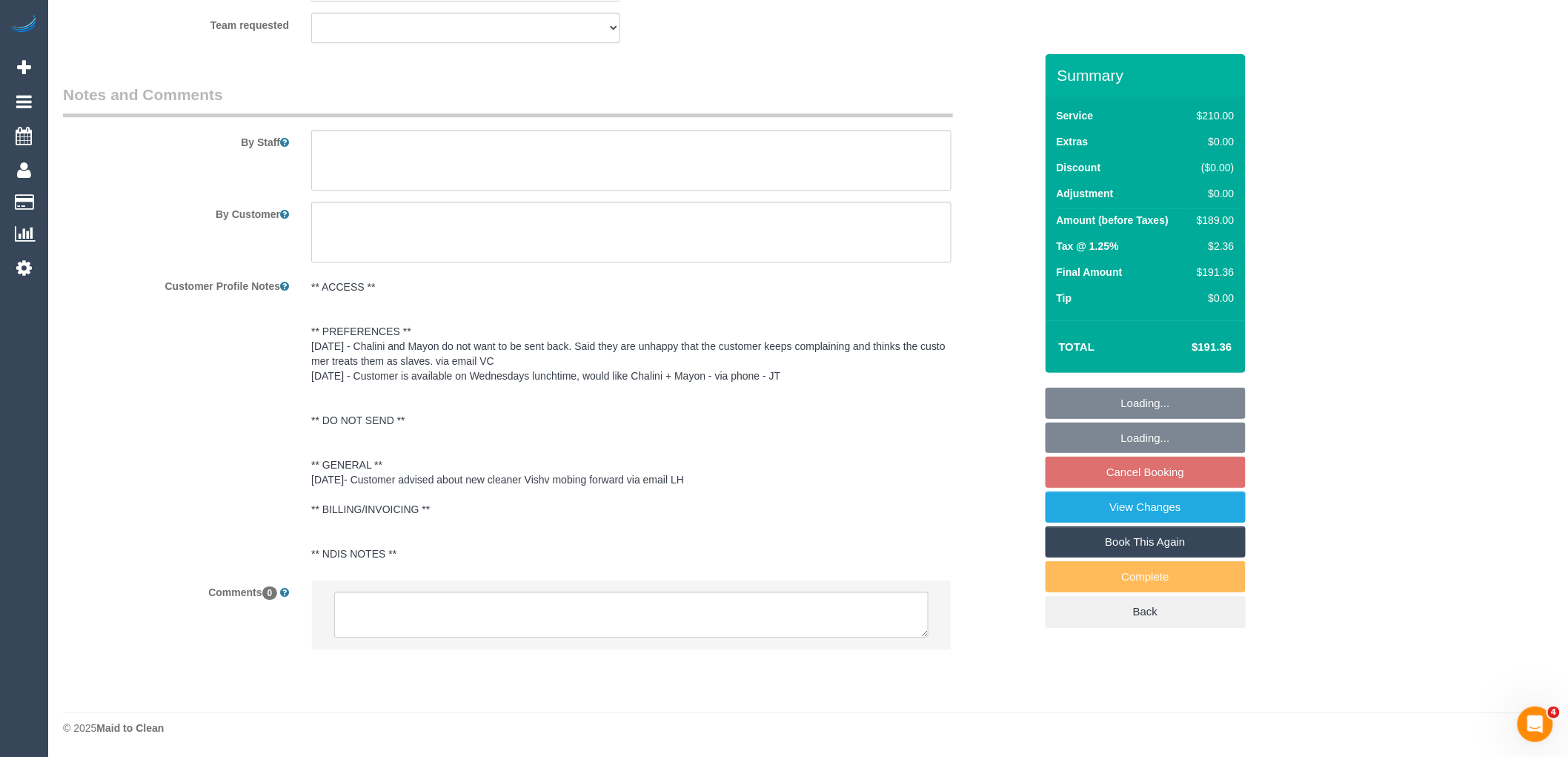
select select "object:708"
select select "number:27"
select select "number:14"
select select "number:18"
select select "number:22"
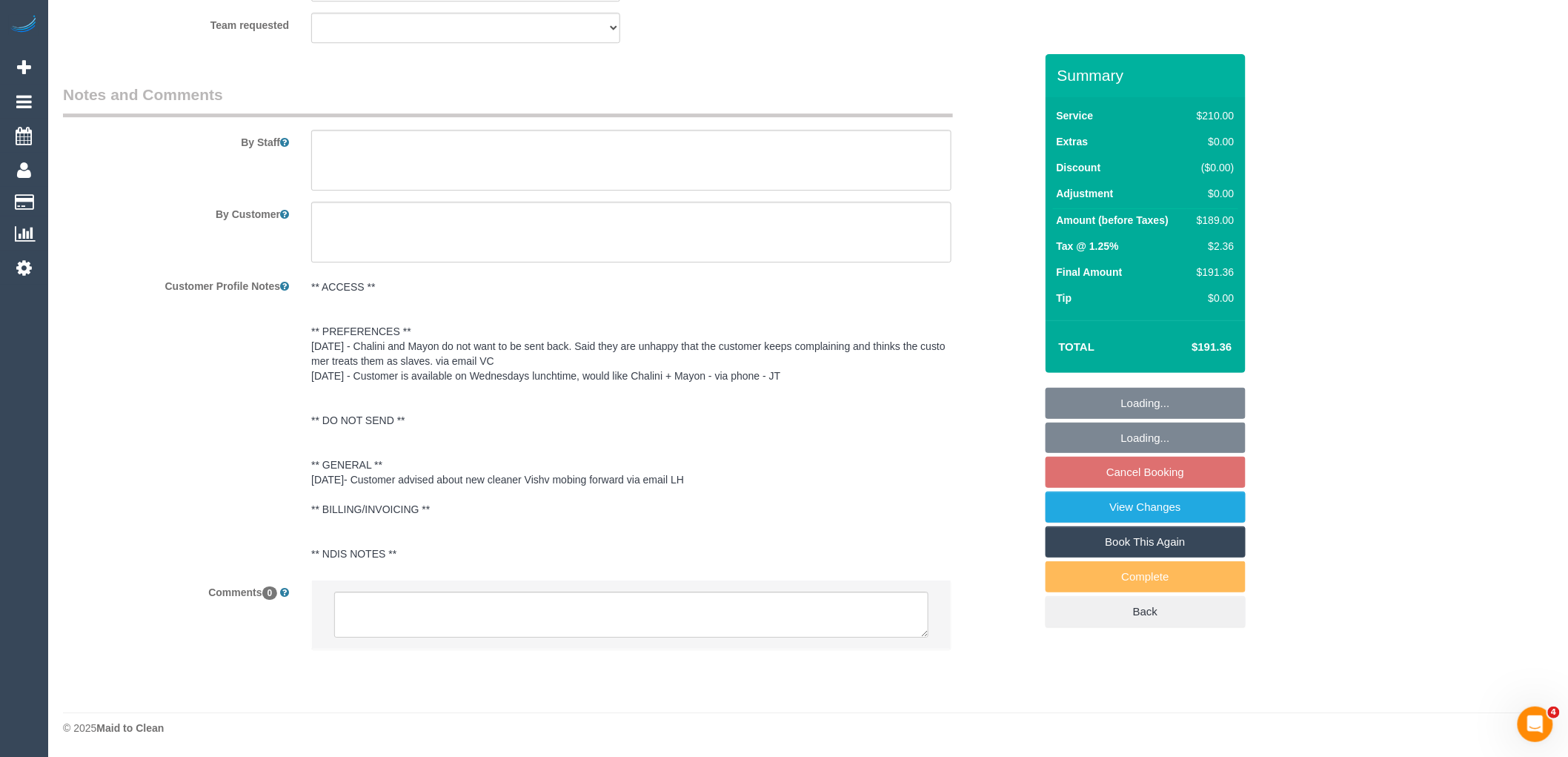
select select "number:34"
select select "number:12"
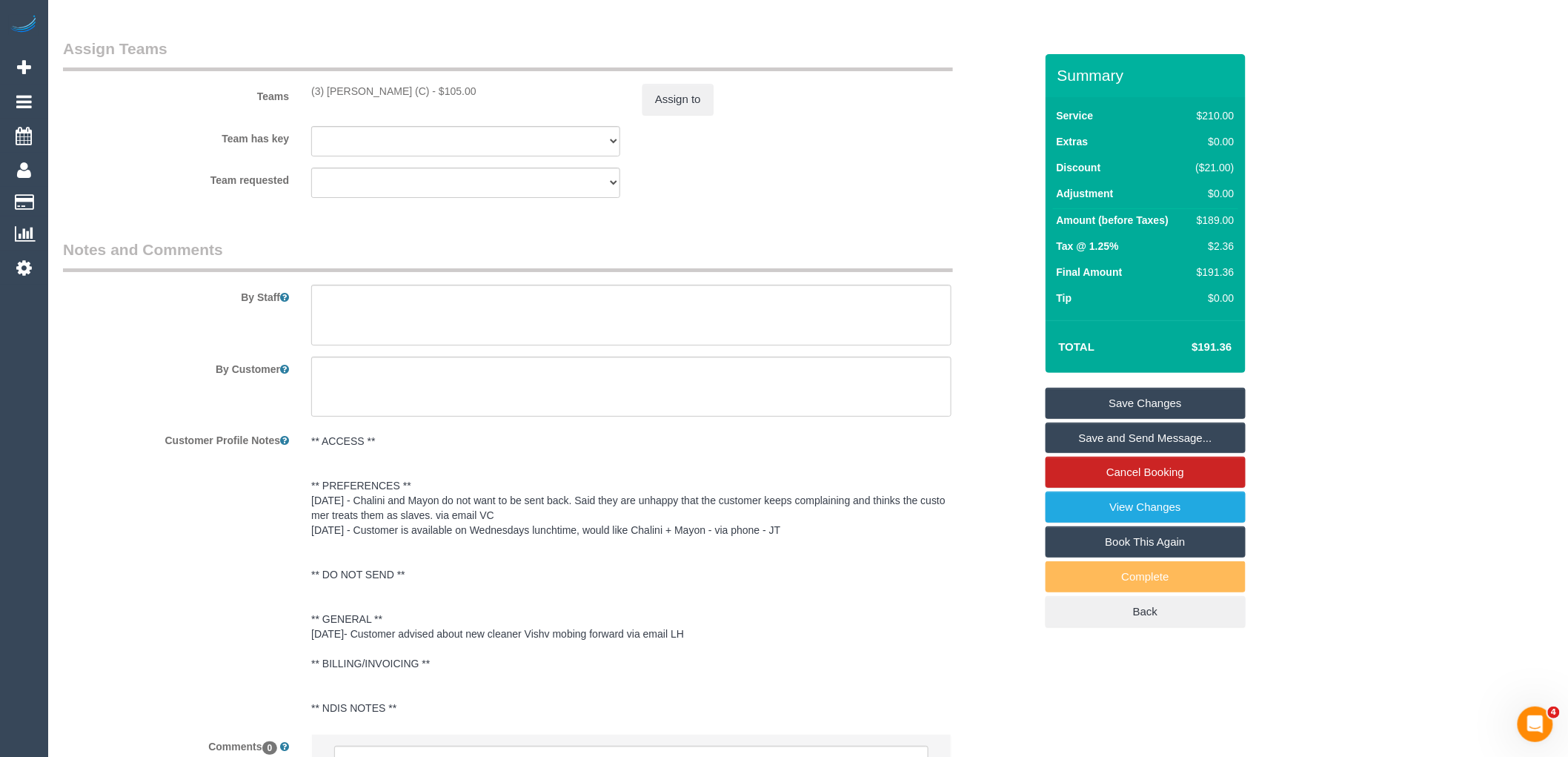
scroll to position [2221, 0]
drag, startPoint x: 431, startPoint y: 99, endPoint x: 299, endPoint y: 97, distance: 132.0
click at [300, 97] on div "(3) [PERSON_NAME] (C) - $105.00" at bounding box center [465, 92] width 331 height 15
copy div "(3) [PERSON_NAME] (C)"
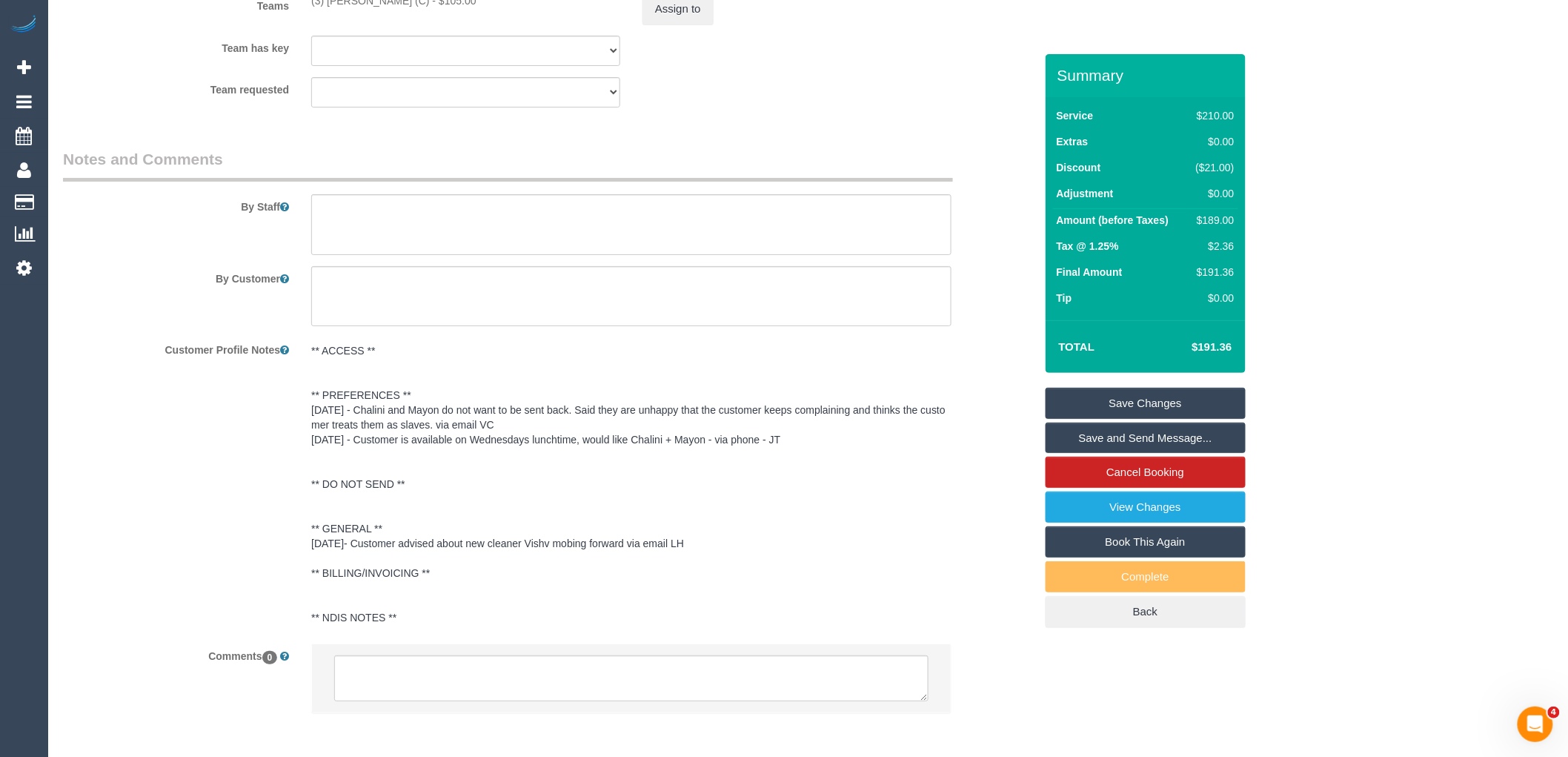
scroll to position [2385, 0]
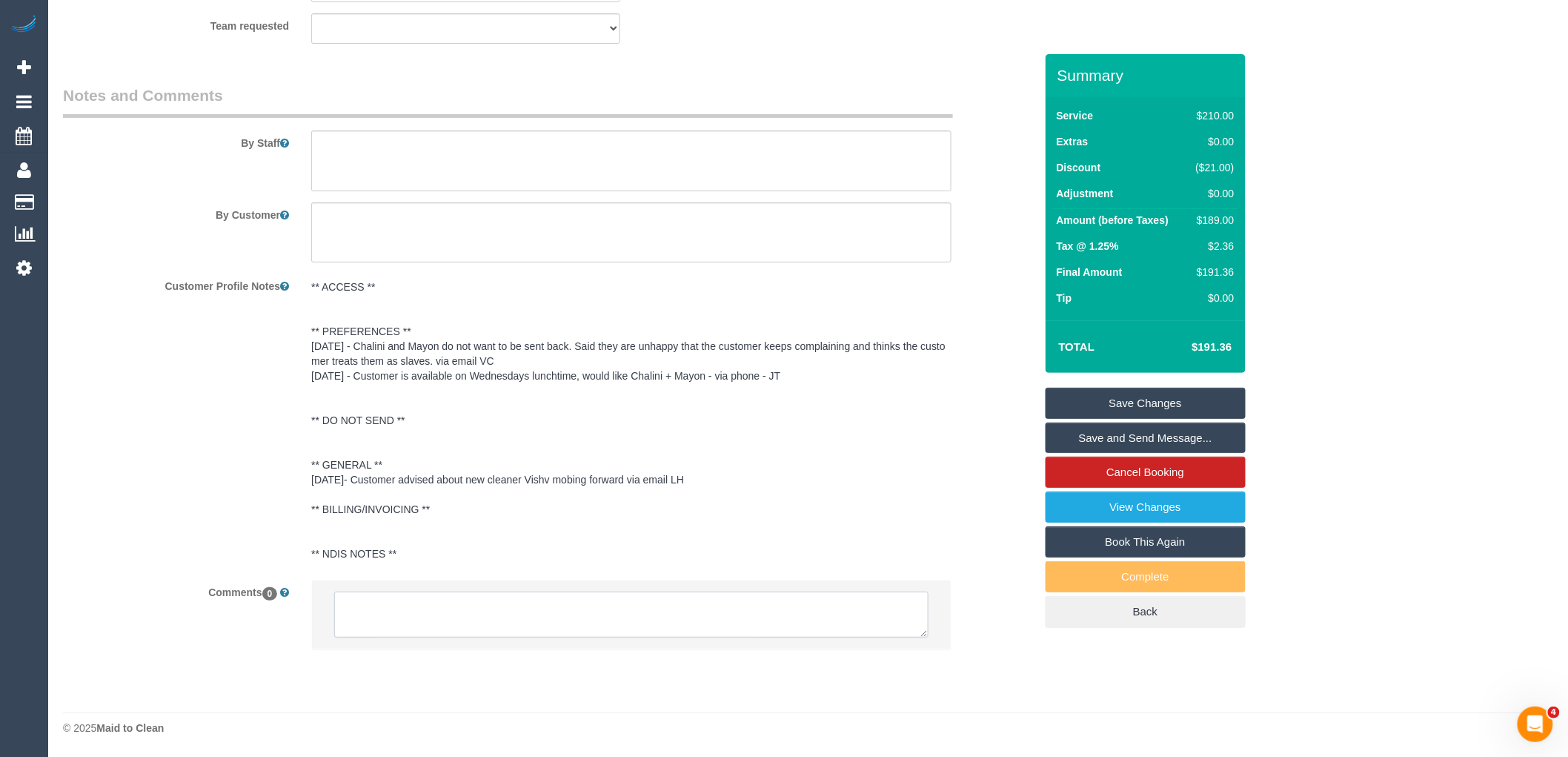
click at [490, 613] on textarea at bounding box center [631, 614] width 594 height 46
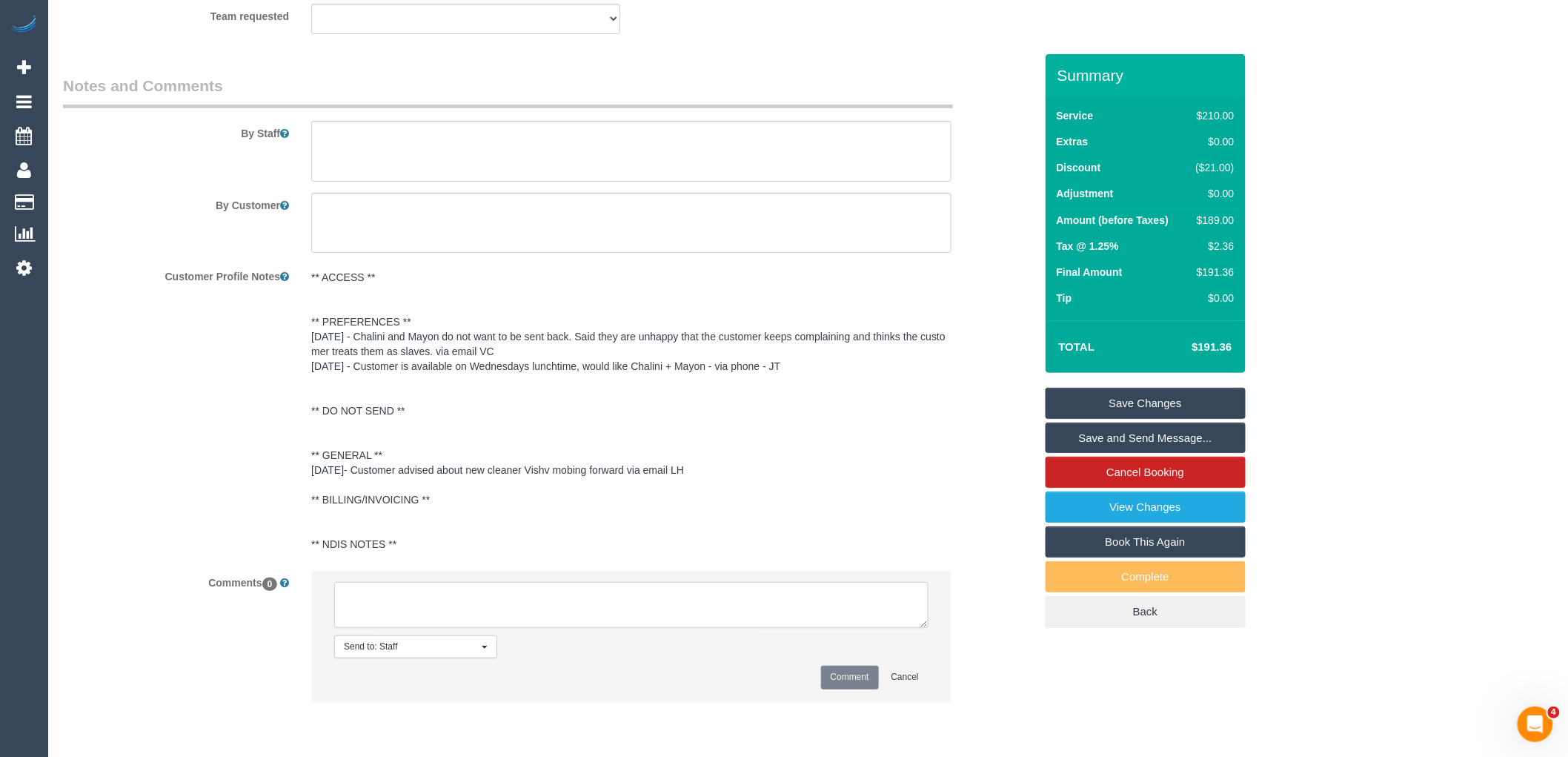
paste textarea "(3) [PERSON_NAME] (C)"
drag, startPoint x: 495, startPoint y: 635, endPoint x: 299, endPoint y: 578, distance: 204.1
click at [299, 578] on sui-booking-comments "By Staff By Customer Customer Profile Notes ** ACCESS ** ** PREFERENCES ** 4/6/…" at bounding box center [549, 395] width 972 height 641
type textarea "(3) Milasha Fernando (C) moved no longer avialable for this service Customer in…"
click at [854, 689] on button "Comment" at bounding box center [850, 677] width 58 height 23
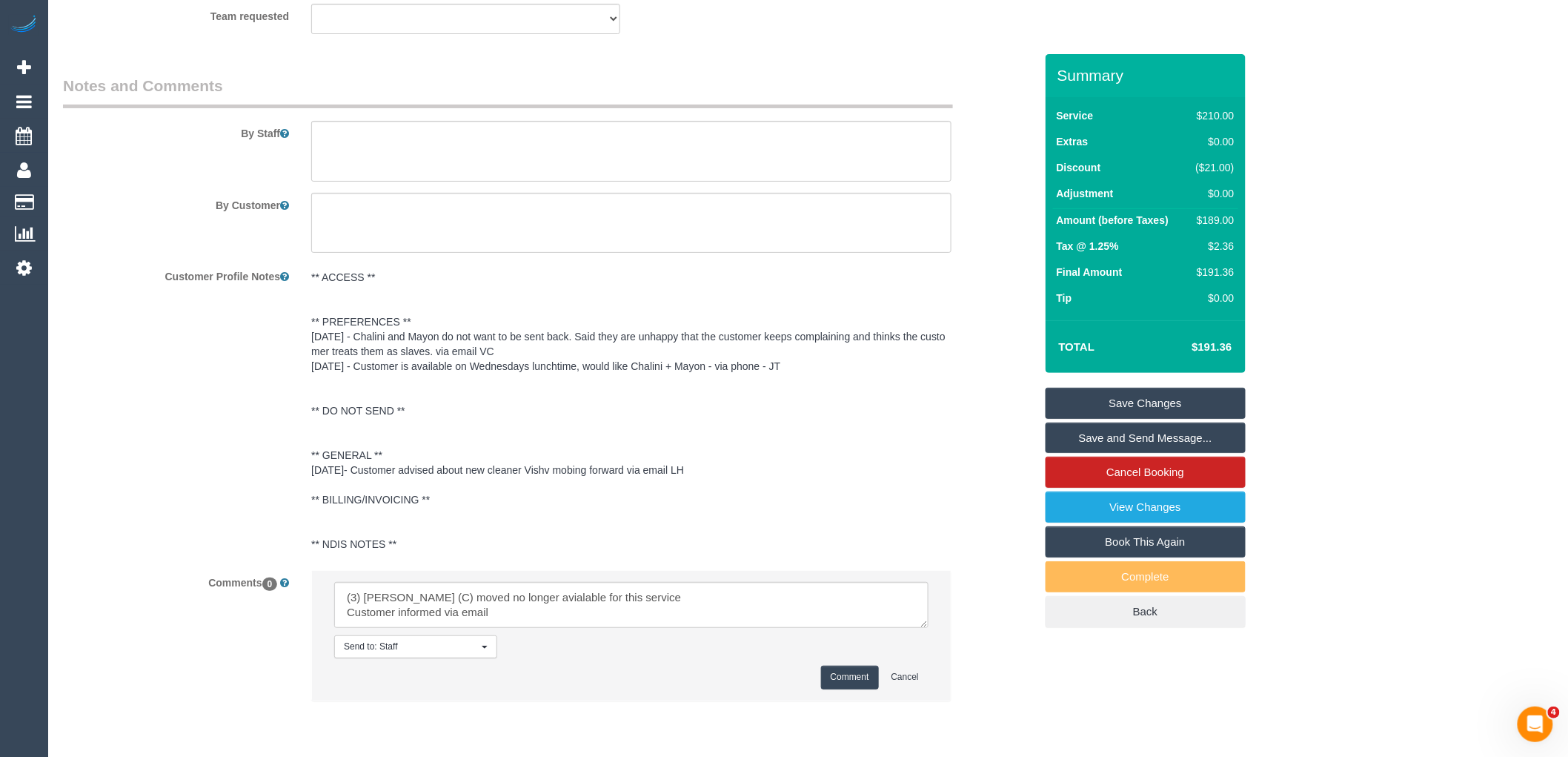
scroll to position [2056, 0]
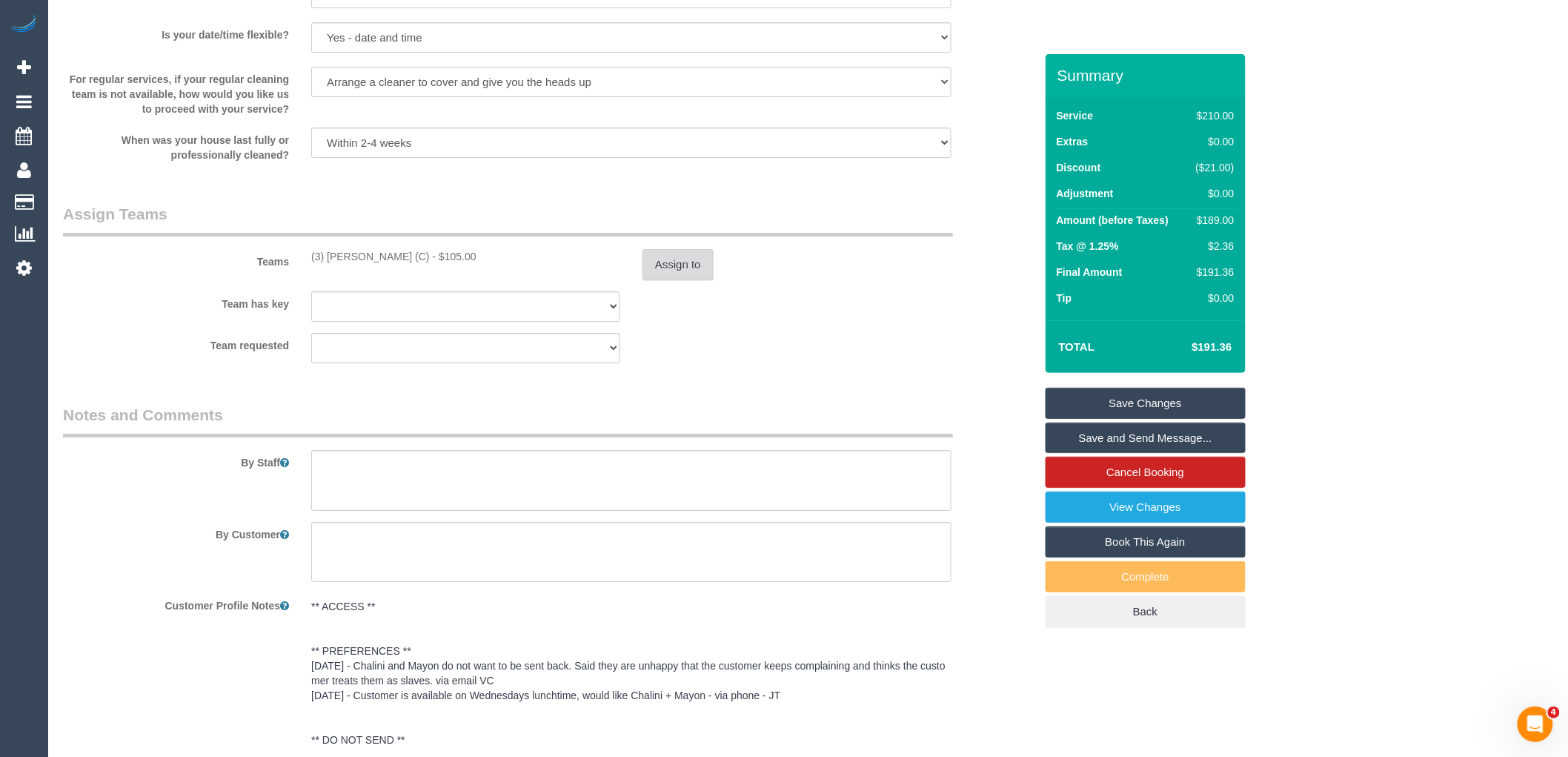
click at [666, 280] on button "Assign to" at bounding box center [678, 265] width 71 height 31
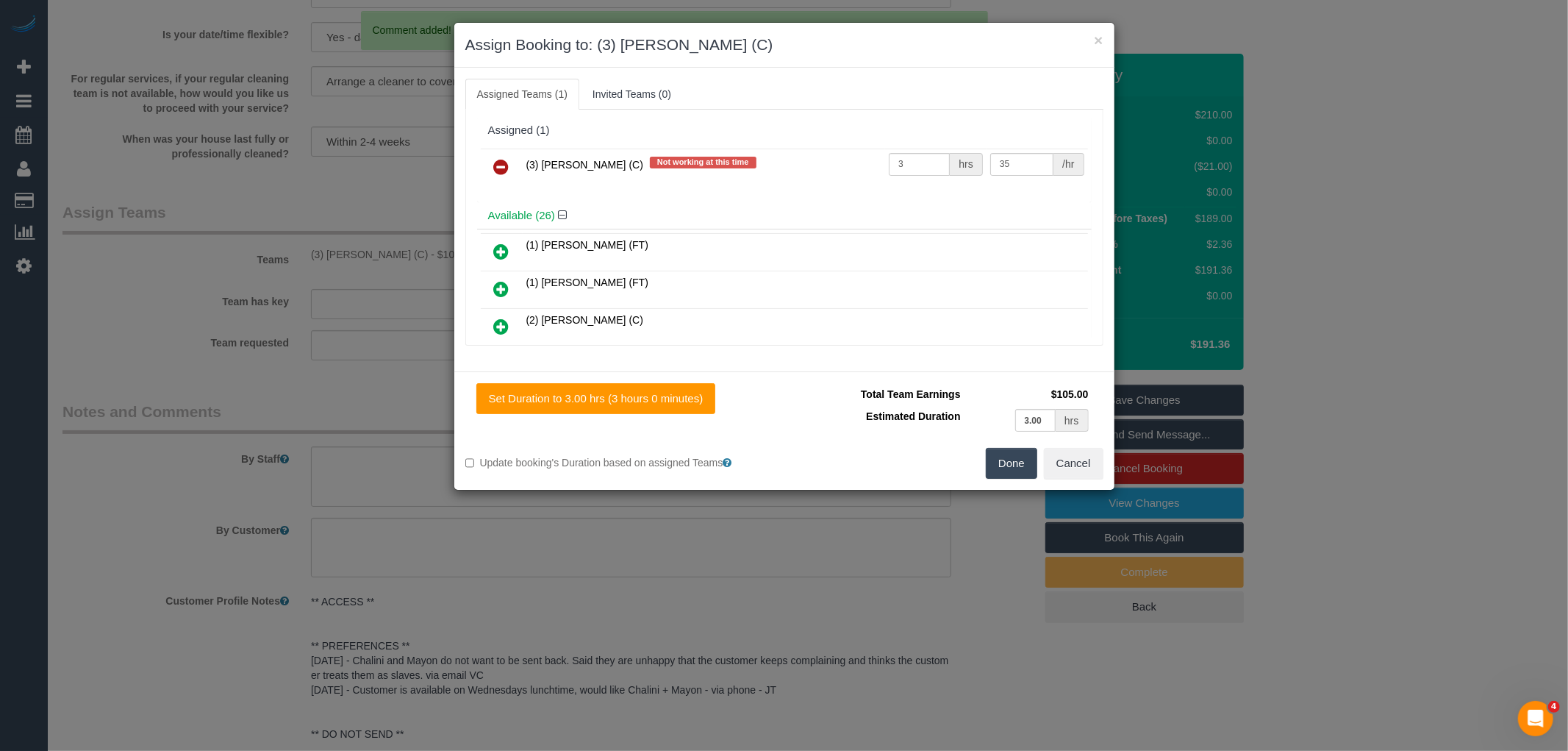
click at [504, 160] on icon at bounding box center [502, 167] width 15 height 18
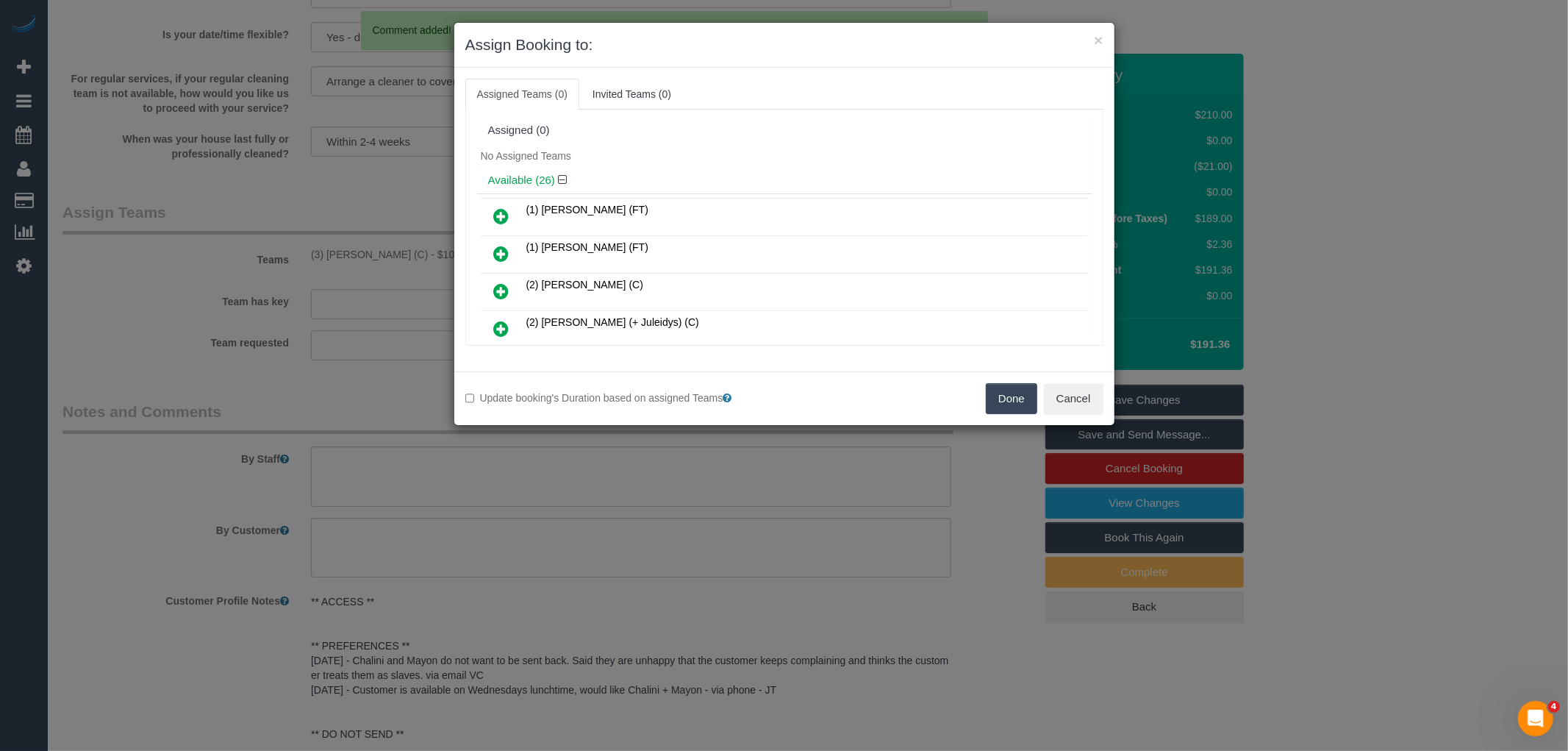
click at [1012, 398] on button "Done" at bounding box center [1011, 398] width 51 height 31
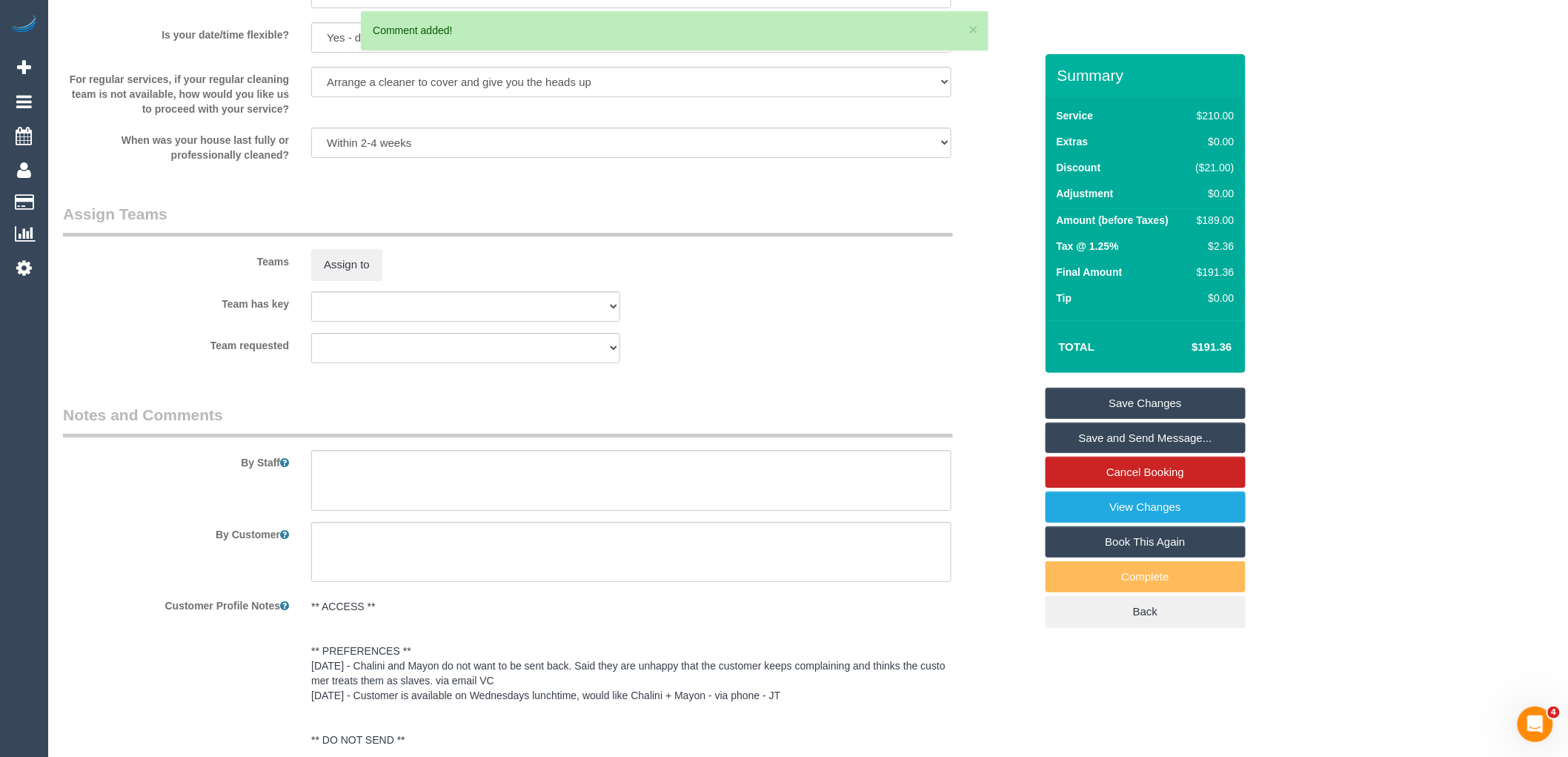
click at [1142, 405] on link "Save Changes" at bounding box center [1145, 403] width 200 height 31
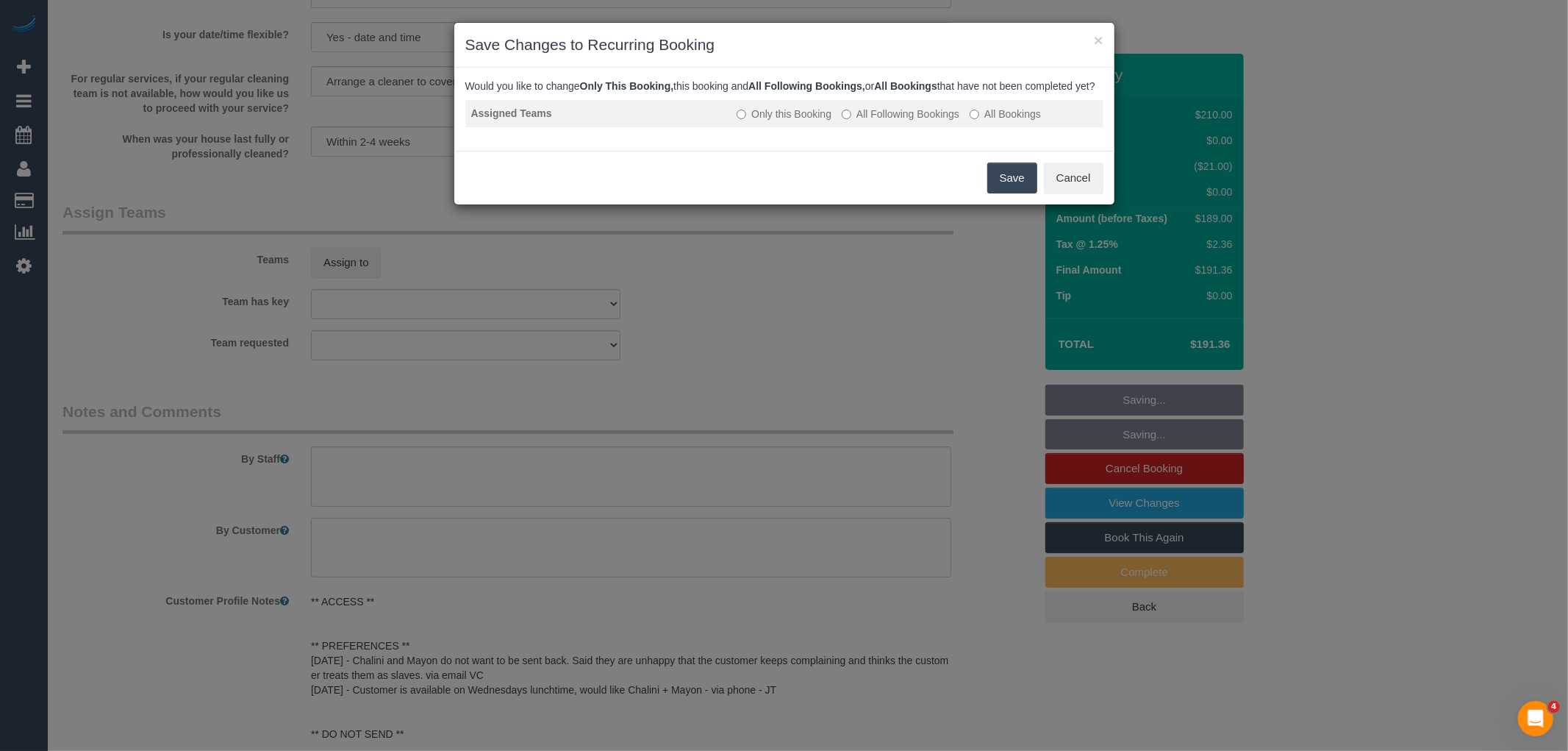
click at [914, 121] on label "All Following Bookings" at bounding box center [900, 113] width 118 height 15
click at [1022, 188] on button "Save" at bounding box center [1012, 178] width 50 height 31
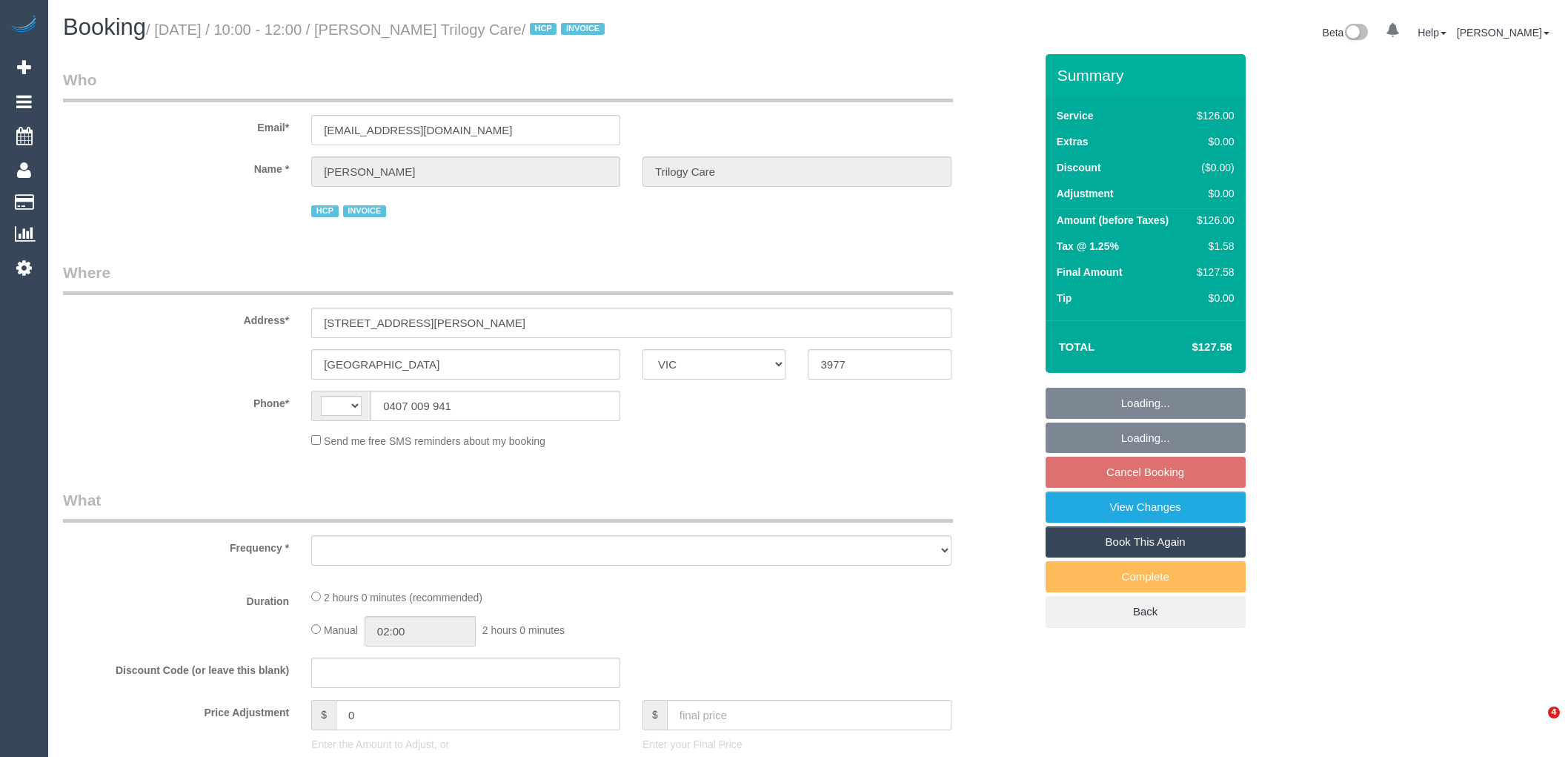
select select "VIC"
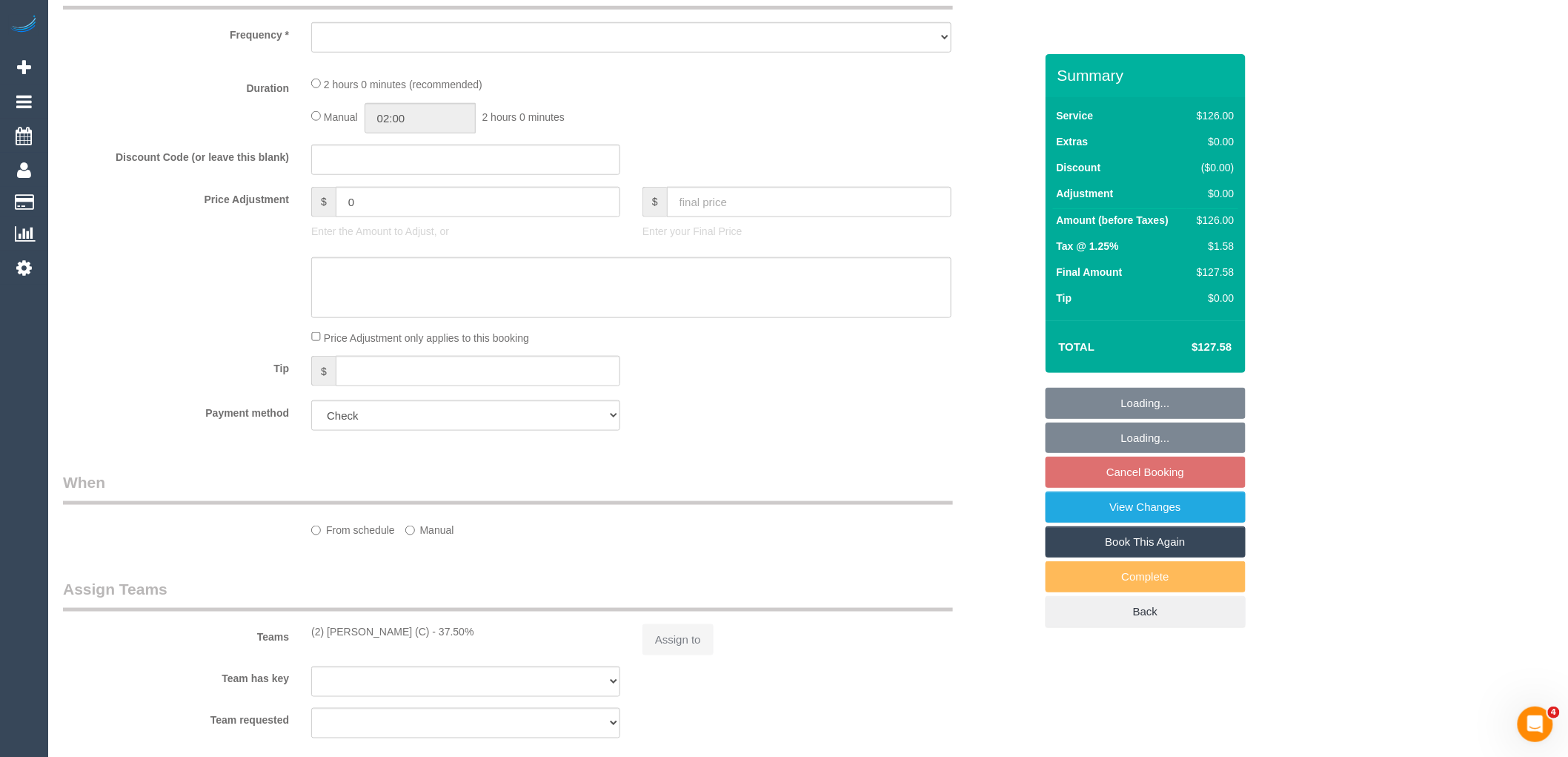
scroll to position [576, 0]
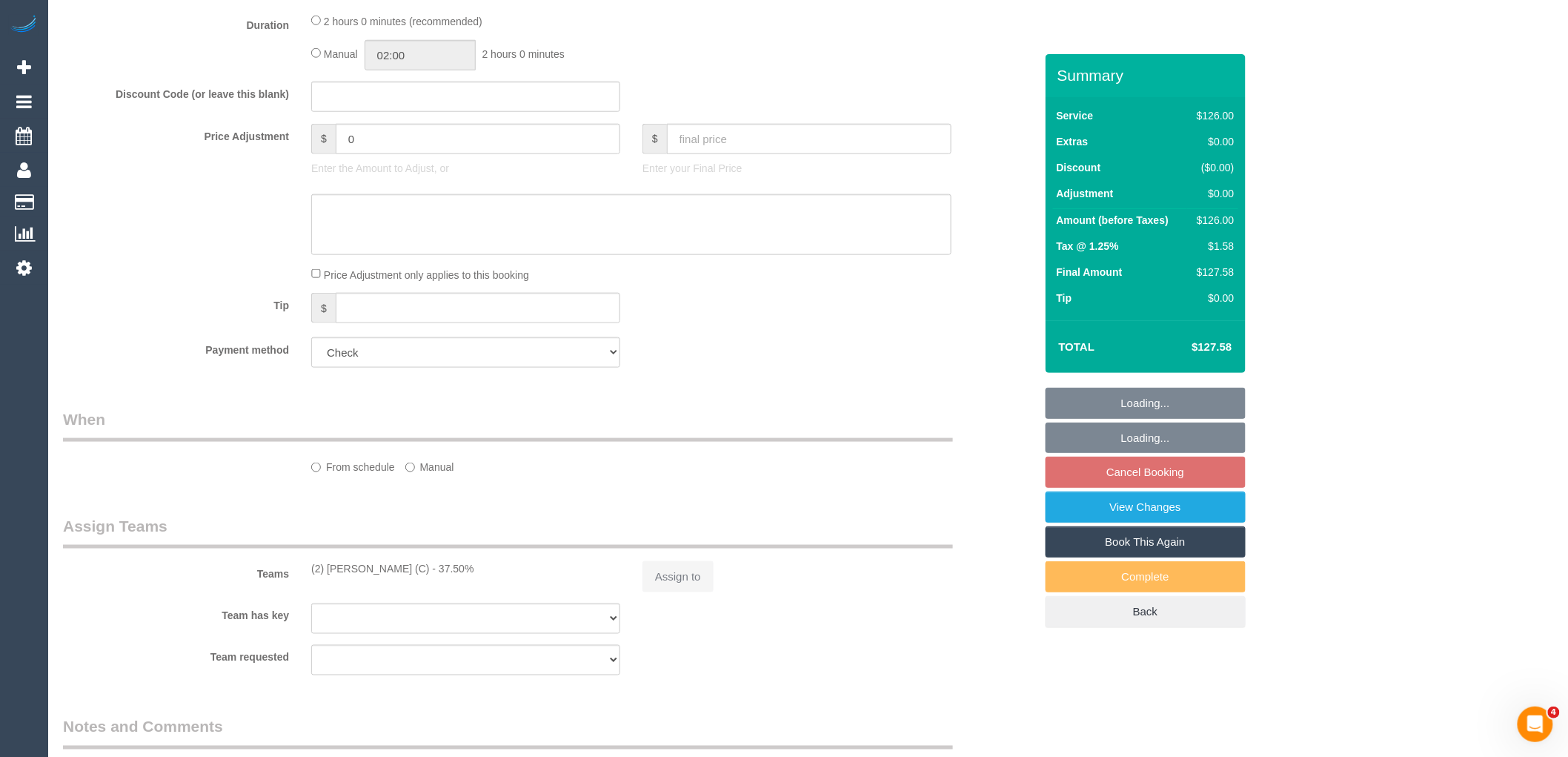
select select "string:AU"
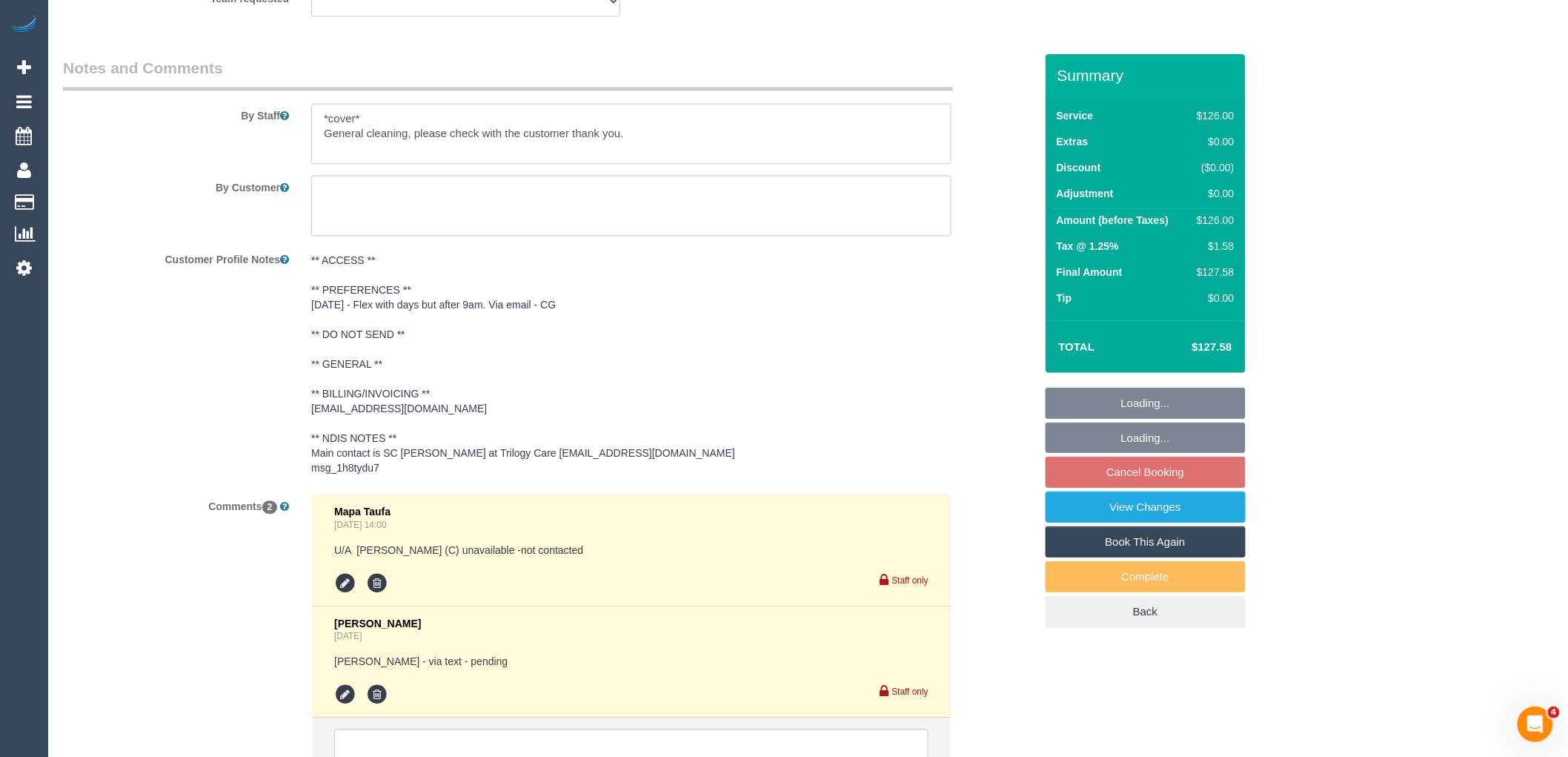
select select "object:580"
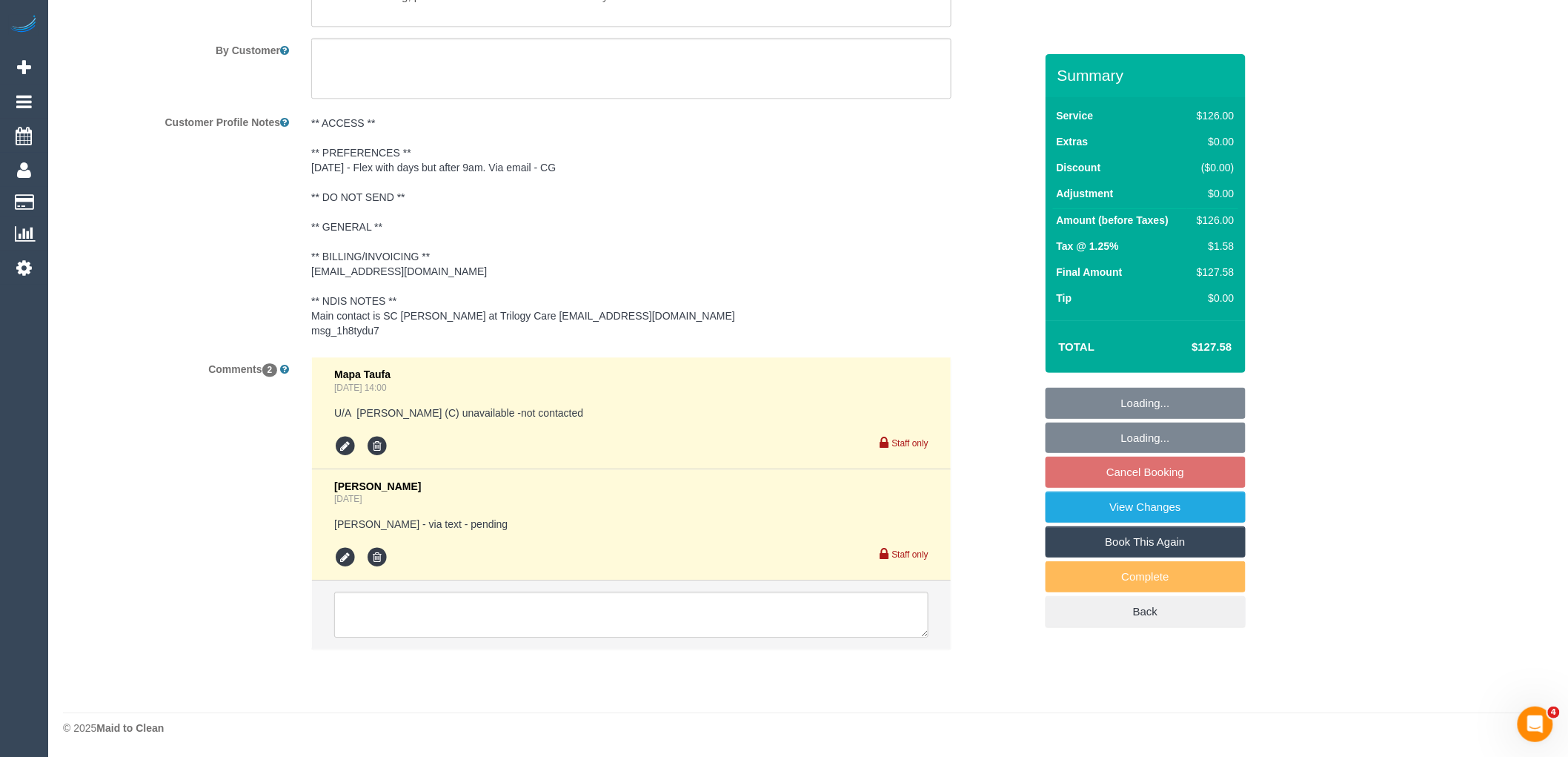
select select "120"
select select "number:27"
select select "number:14"
select select "number:19"
select select "number:23"
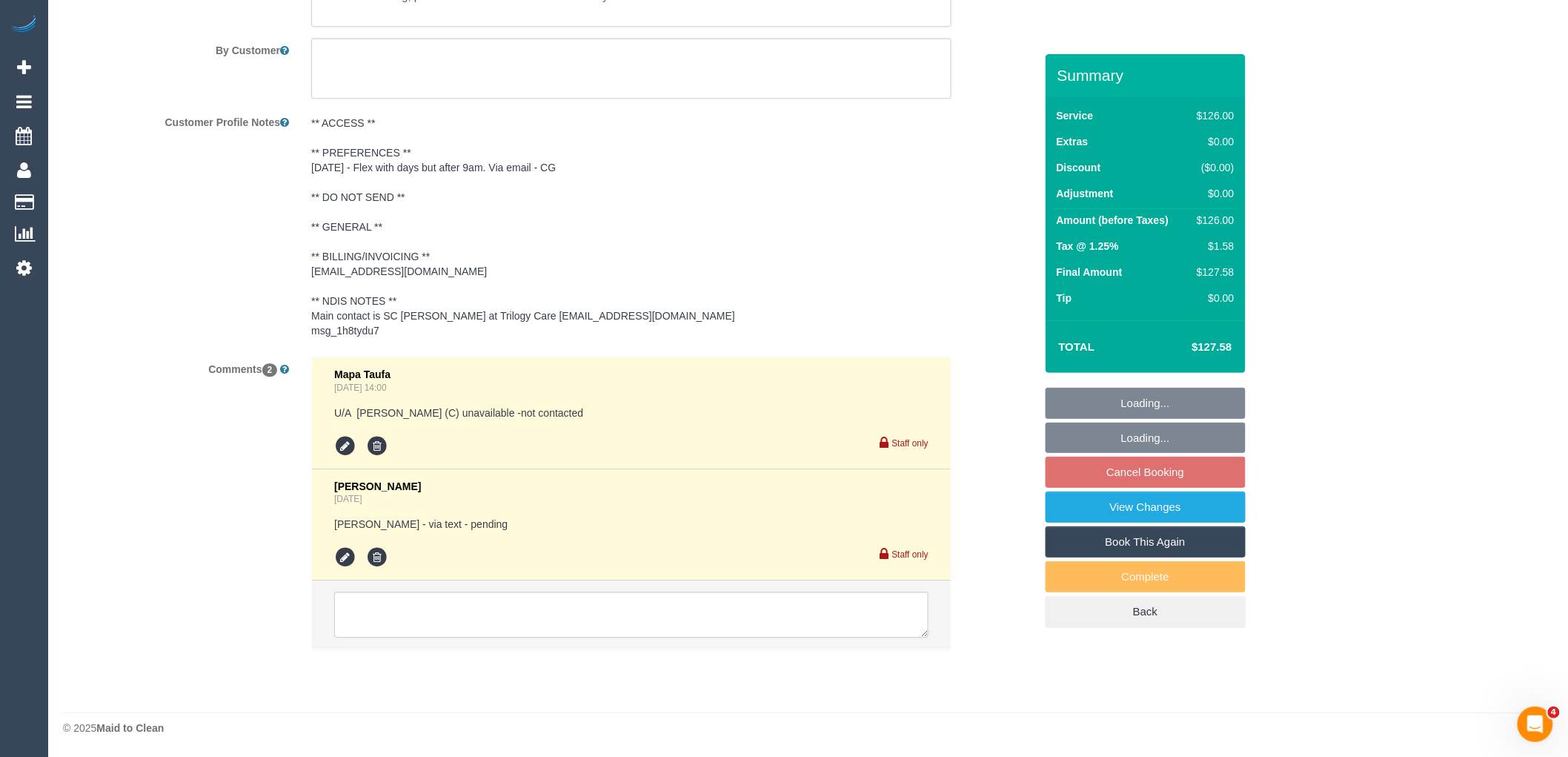
select select "number:35"
select select "number:12"
select select "spot1"
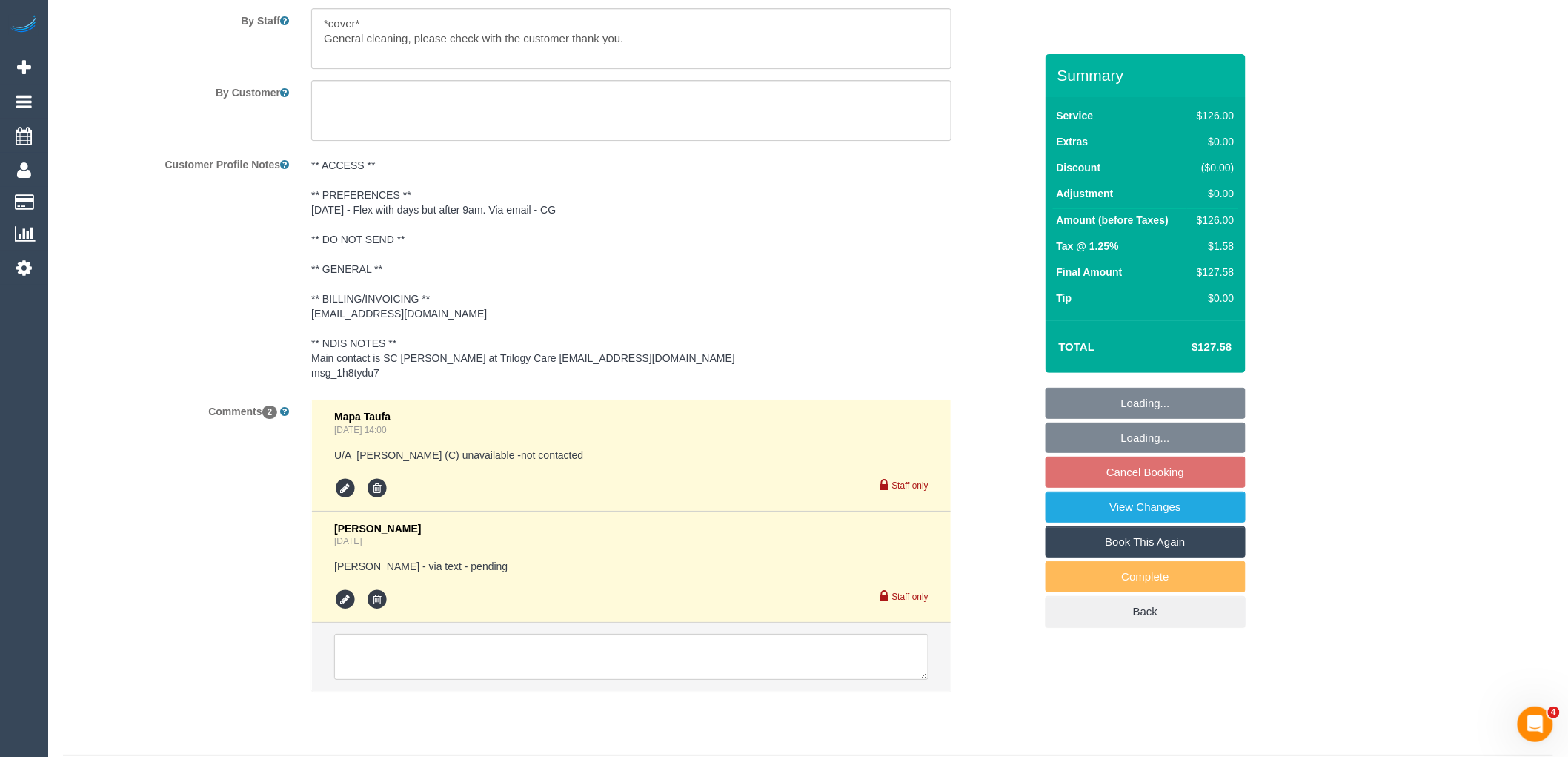
scroll to position [2069, 0]
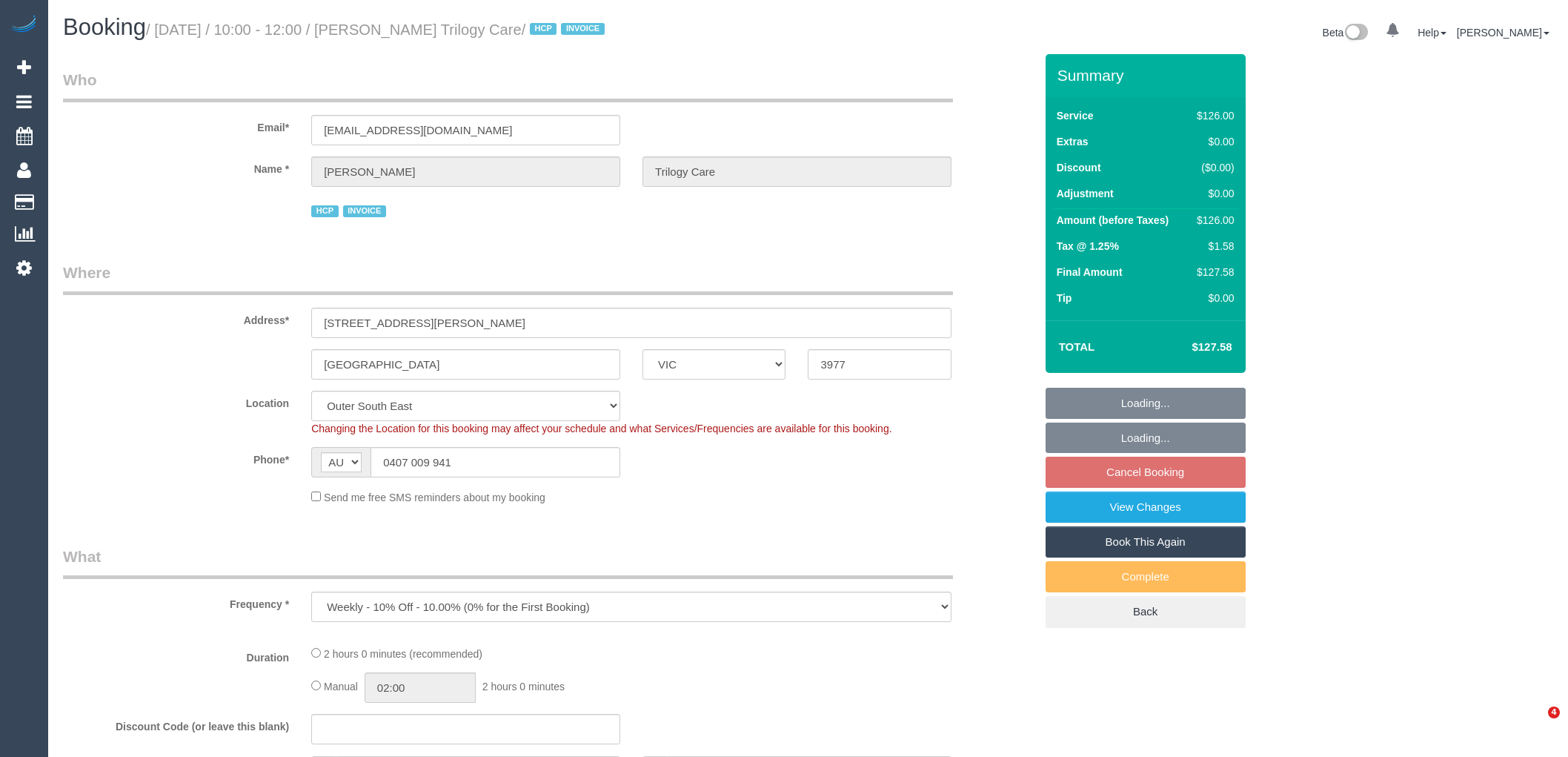
select select "VIC"
select select "number:27"
select select "number:14"
select select "number:19"
select select "number:23"
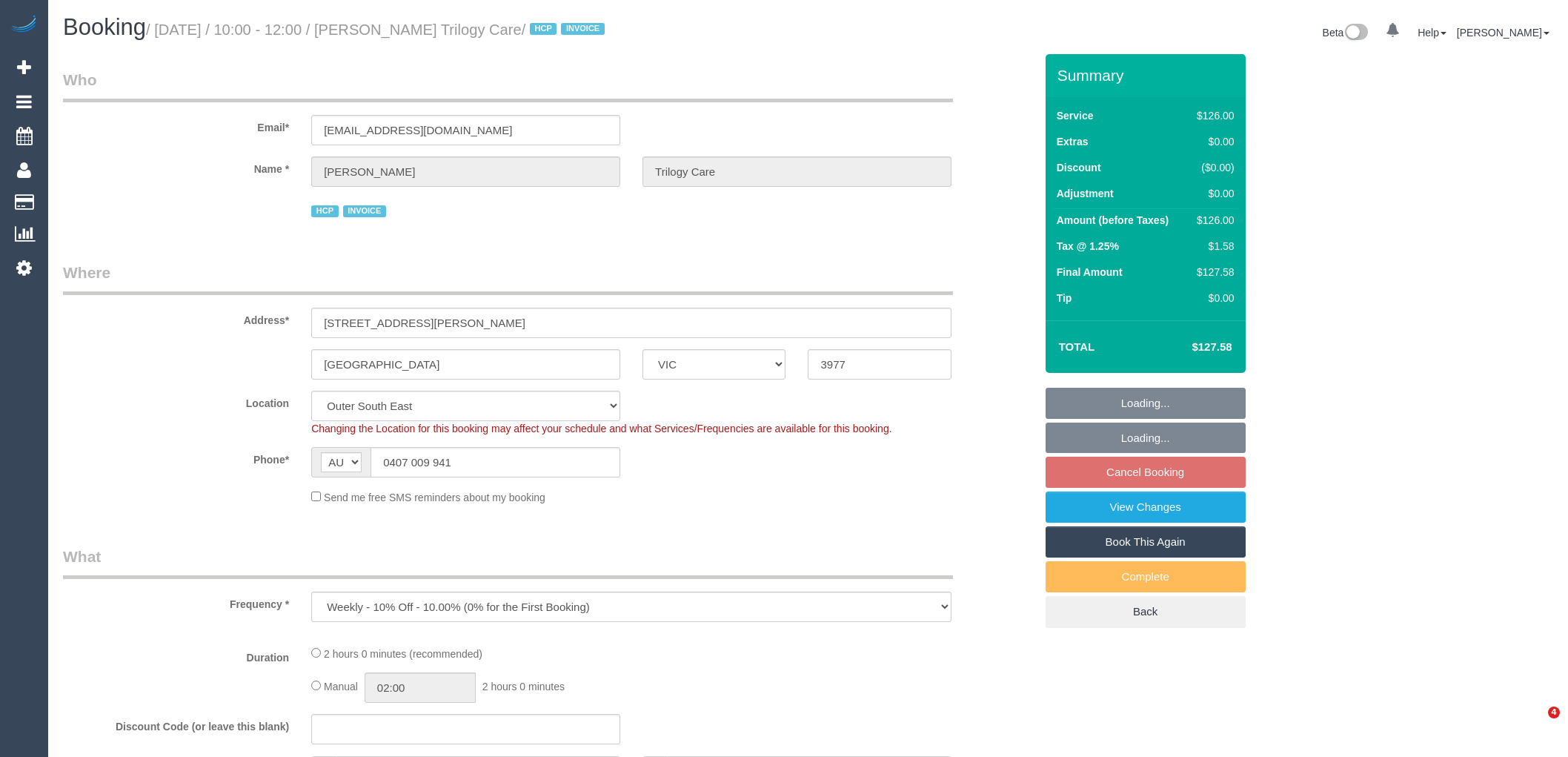
select select "number:35"
select select "number:12"
select select "object:687"
select select "120"
select select "spot3"
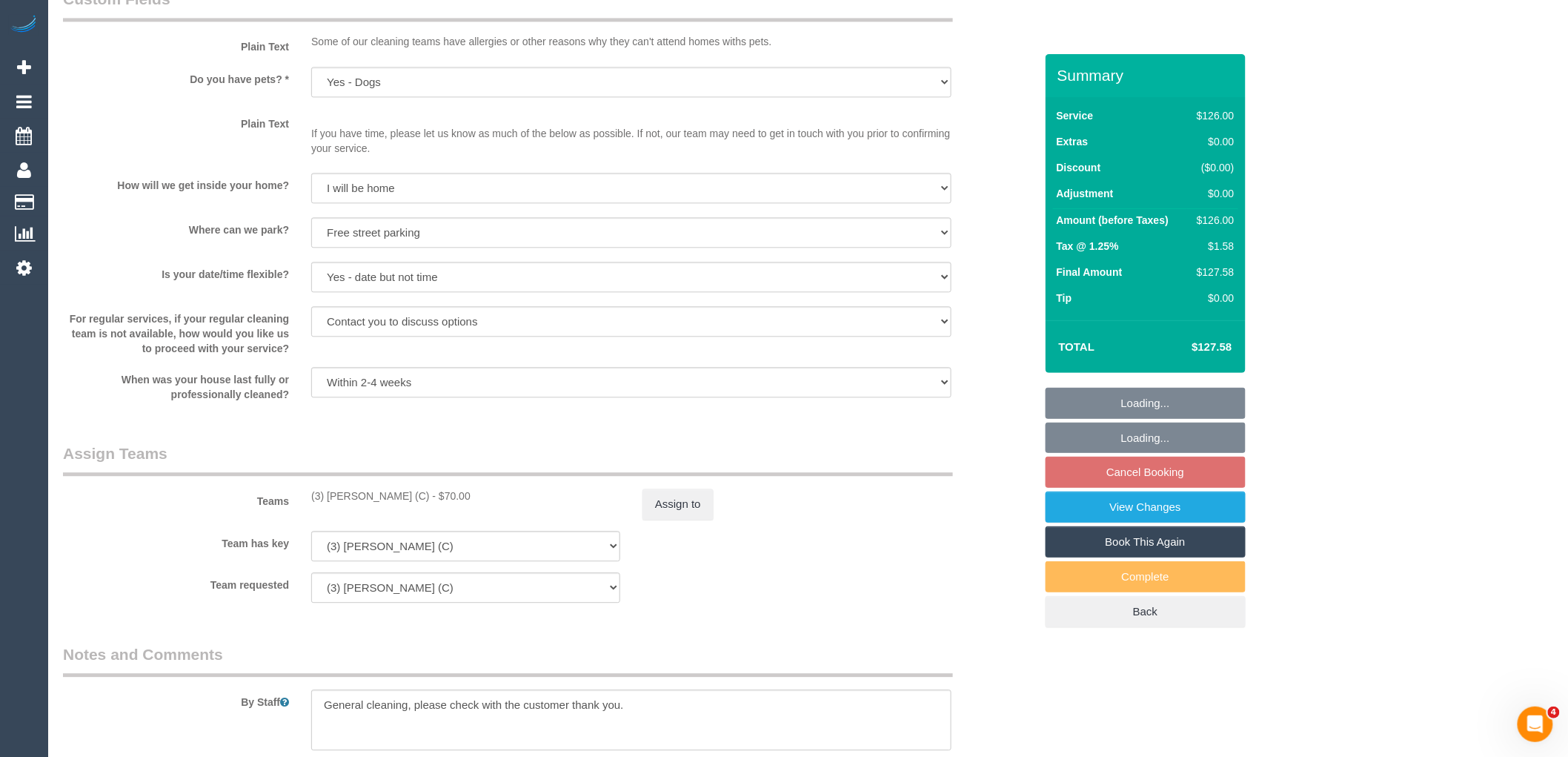
scroll to position [1822, 0]
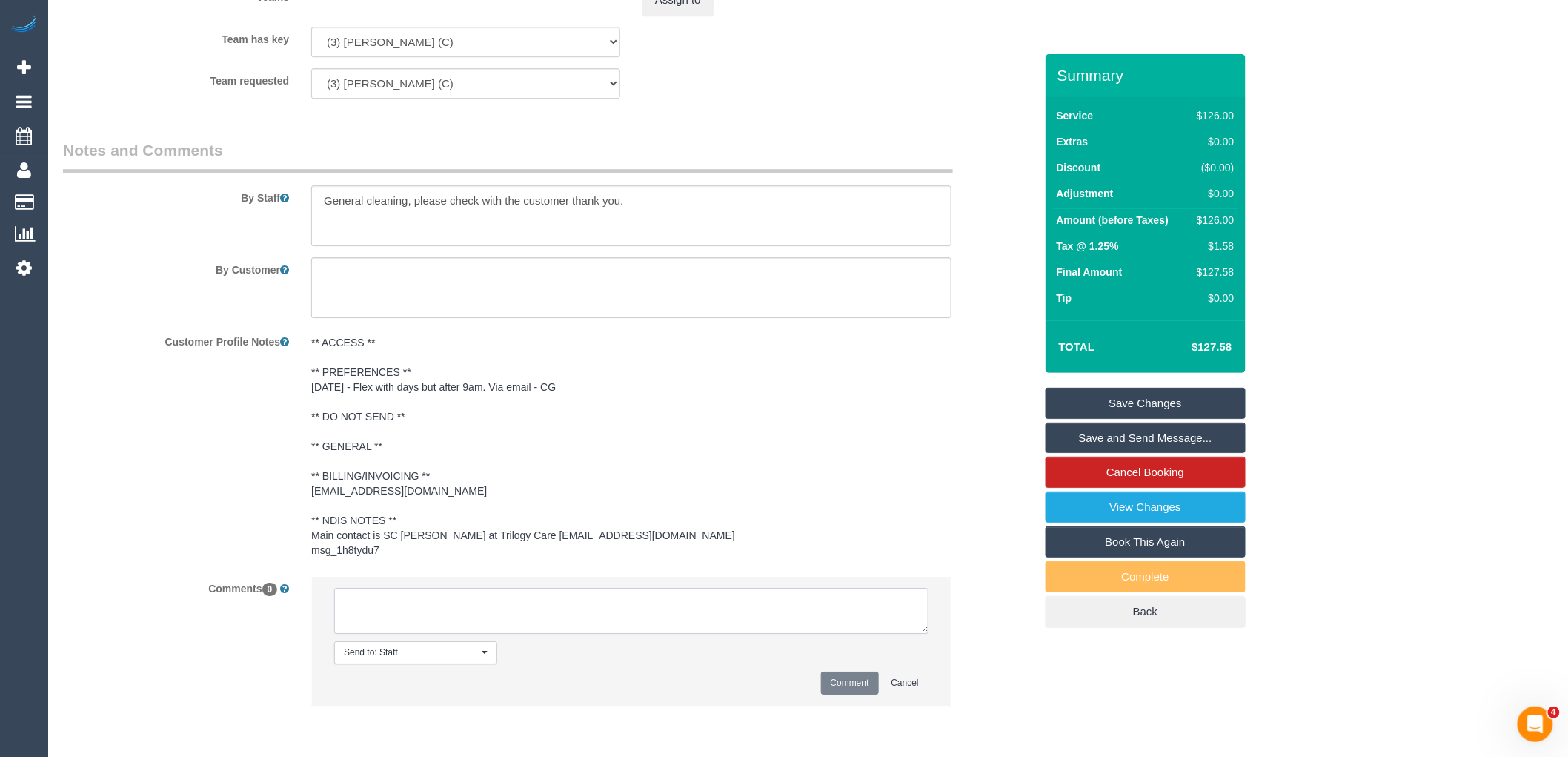
click at [454, 619] on textarea at bounding box center [631, 611] width 594 height 46
paste textarea "(3) [PERSON_NAME] (C) moved no longer avialable for this service Customer infor…"
click at [374, 620] on textarea at bounding box center [631, 611] width 594 height 46
type textarea "(3) Milasha Fernando (C) moved no longer avialable for this service SC informed…"
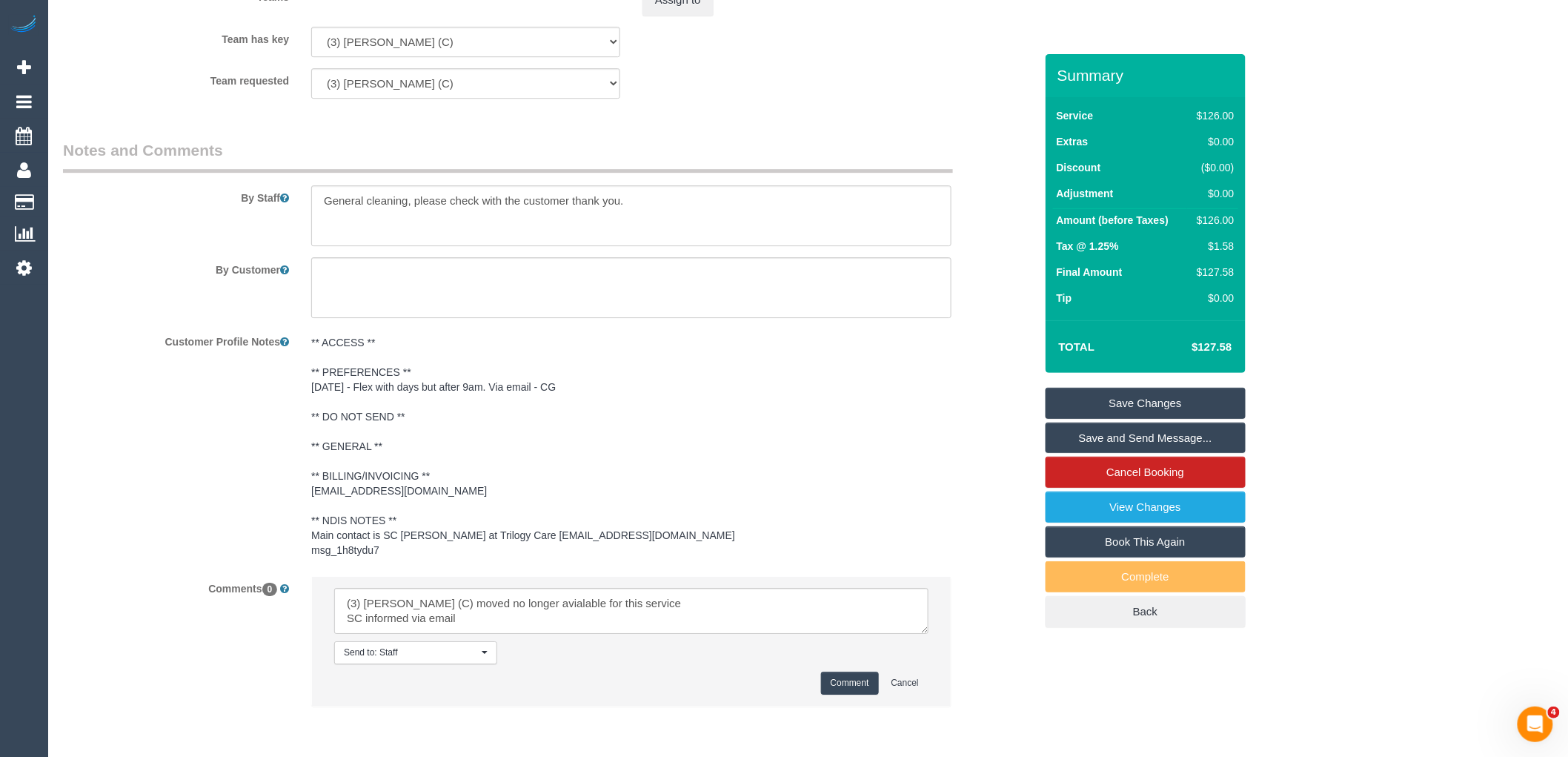
click at [854, 686] on button "Comment" at bounding box center [850, 683] width 58 height 23
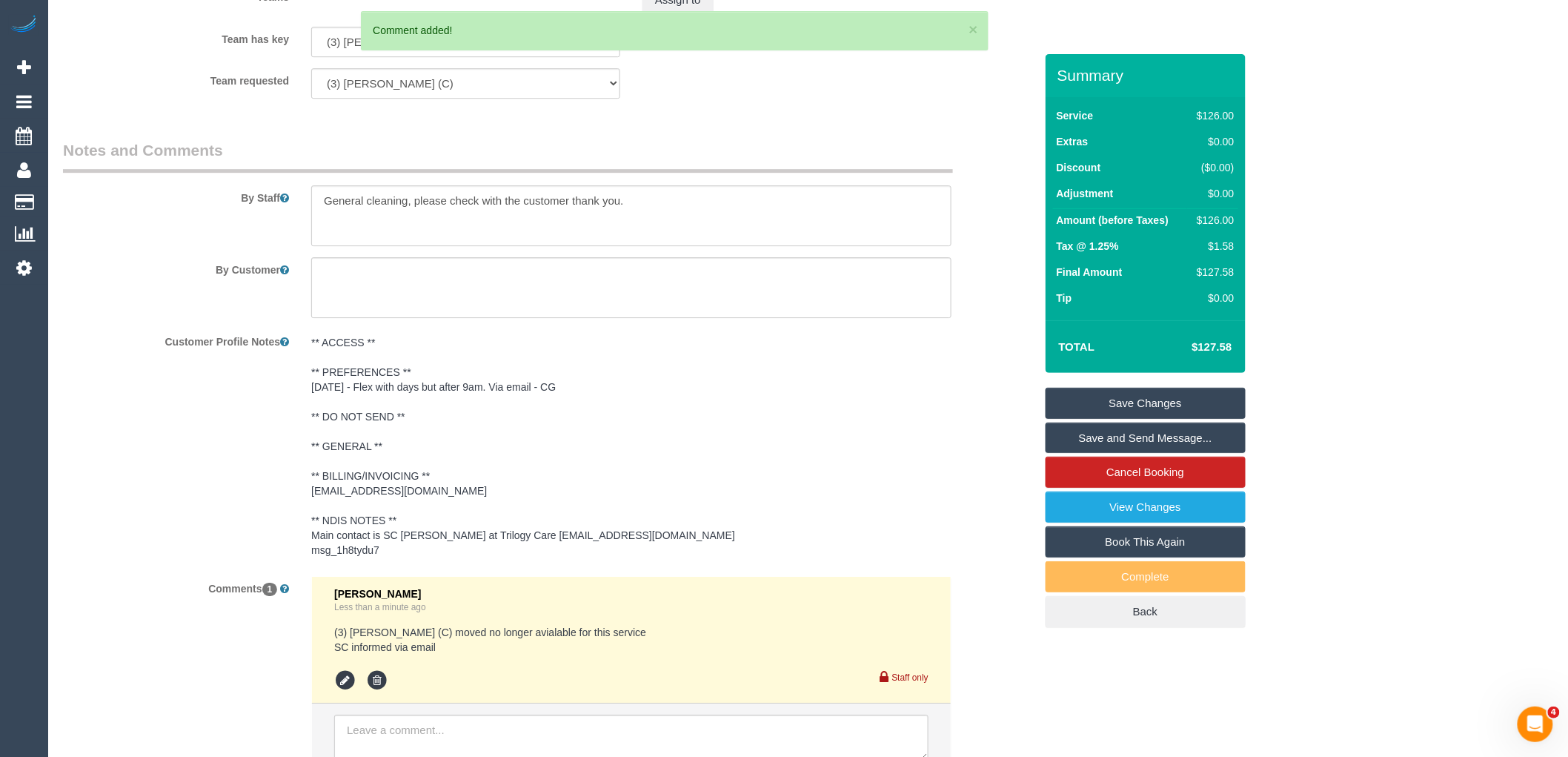
click at [470, 549] on pre "** ACCESS ** ** PREFERENCES ** 25/08/25 - Flex with days but after 9am. Via ema…" at bounding box center [631, 446] width 640 height 222
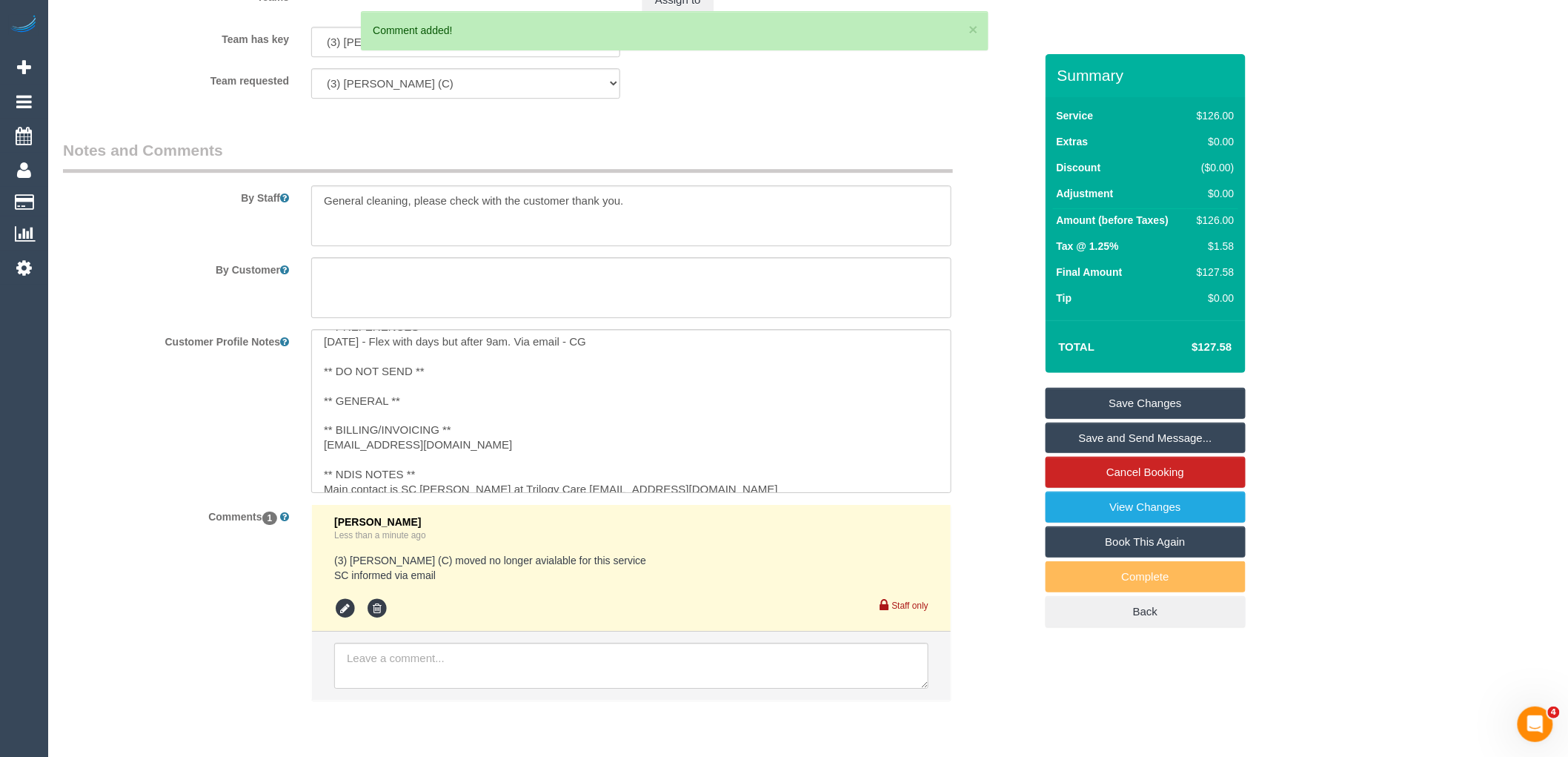
scroll to position [73, 0]
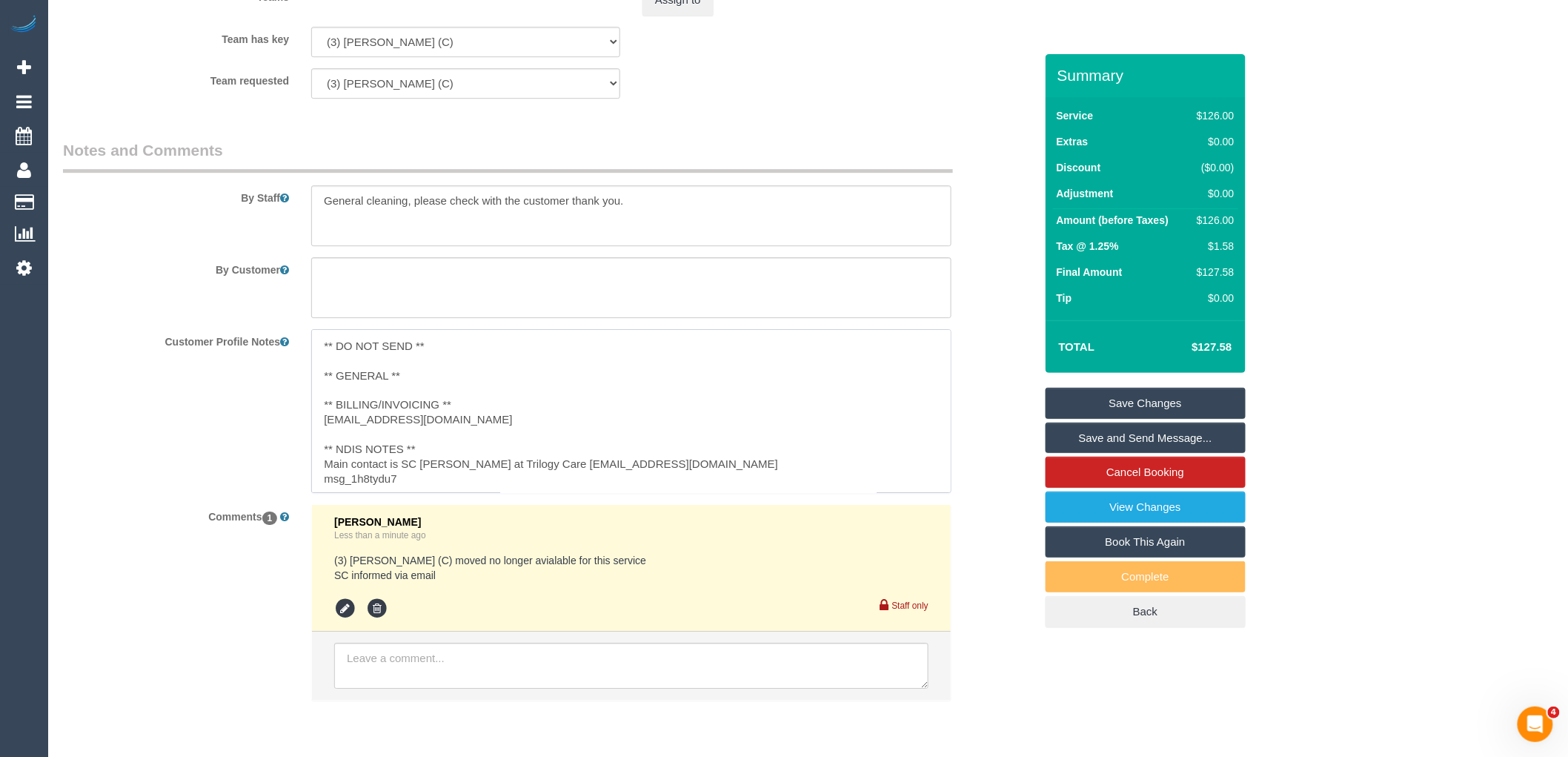
drag, startPoint x: 736, startPoint y: 465, endPoint x: 550, endPoint y: 467, distance: 186.0
click at [550, 467] on textarea "** ACCESS ** ** PREFERENCES ** 25/08/25 - Flex with days but after 9am. Via ema…" at bounding box center [631, 411] width 640 height 164
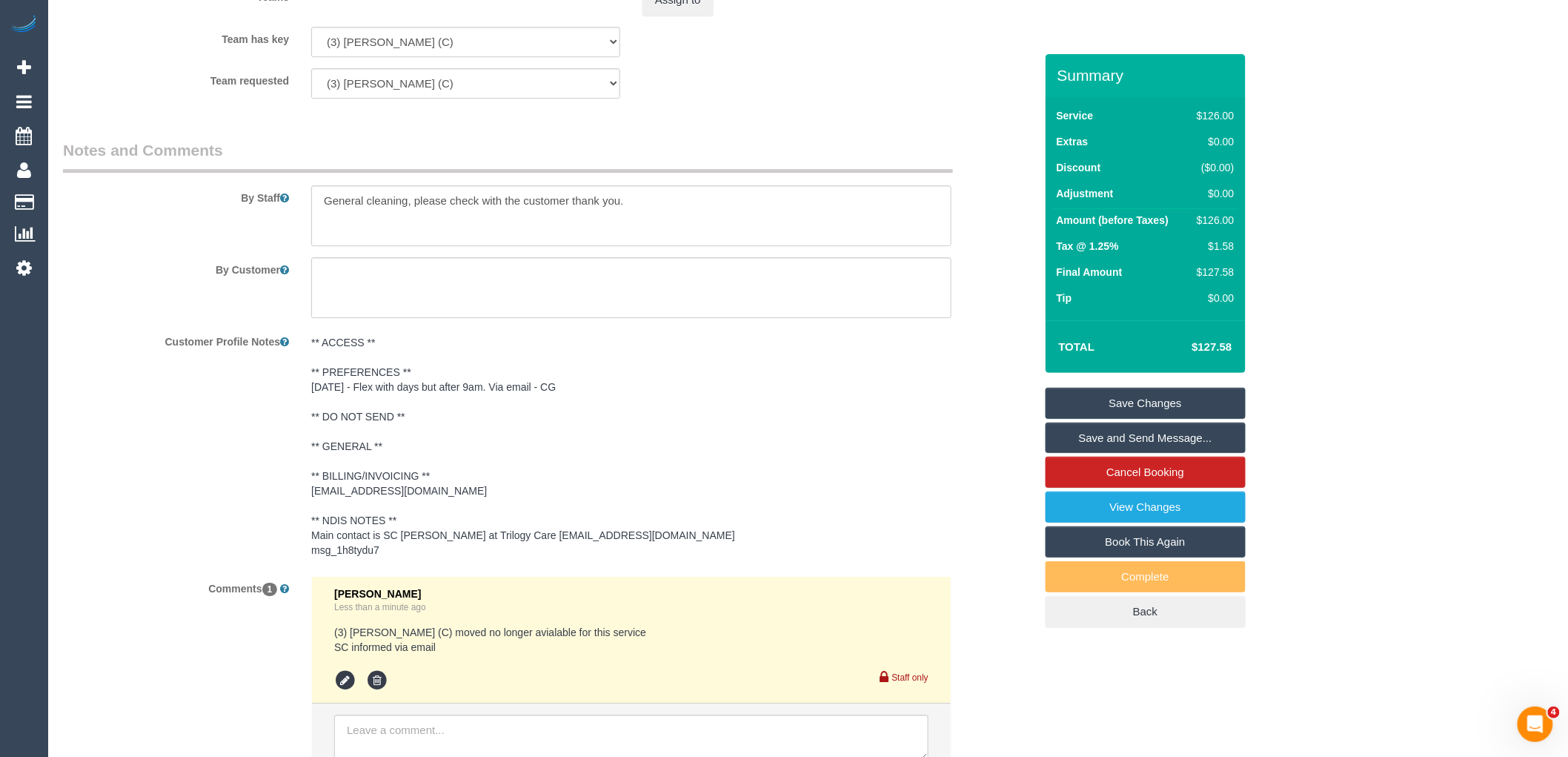
click at [508, 535] on pre "** ACCESS ** ** PREFERENCES ** 25/08/25 - Flex with days but after 9am. Via ema…" at bounding box center [631, 446] width 640 height 222
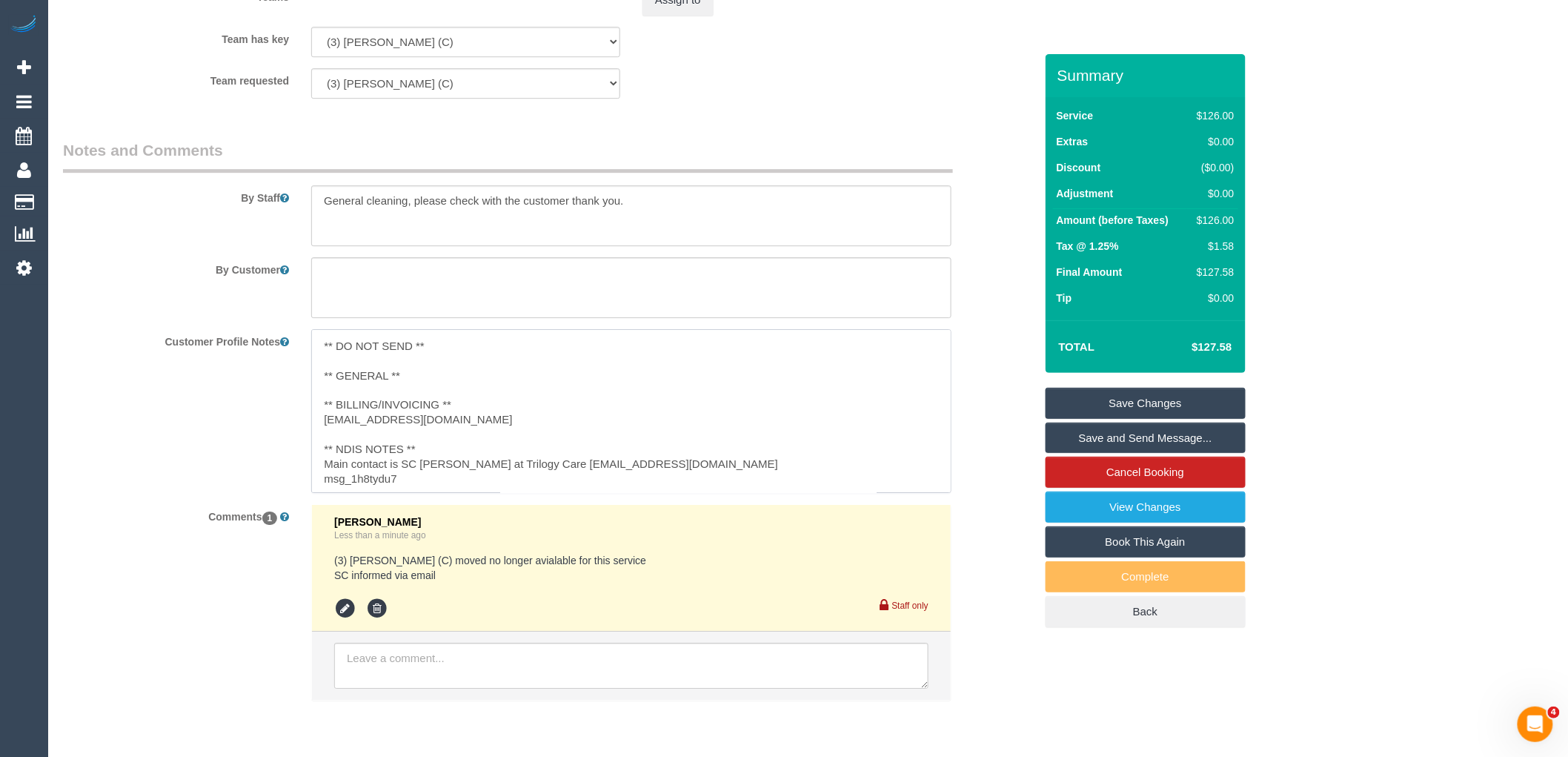
drag, startPoint x: 474, startPoint y: 464, endPoint x: 419, endPoint y: 467, distance: 55.1
click at [419, 467] on textarea "** ACCESS ** ** PREFERENCES ** 25/08/25 - Flex with days but after 9am. Via ema…" at bounding box center [631, 411] width 640 height 164
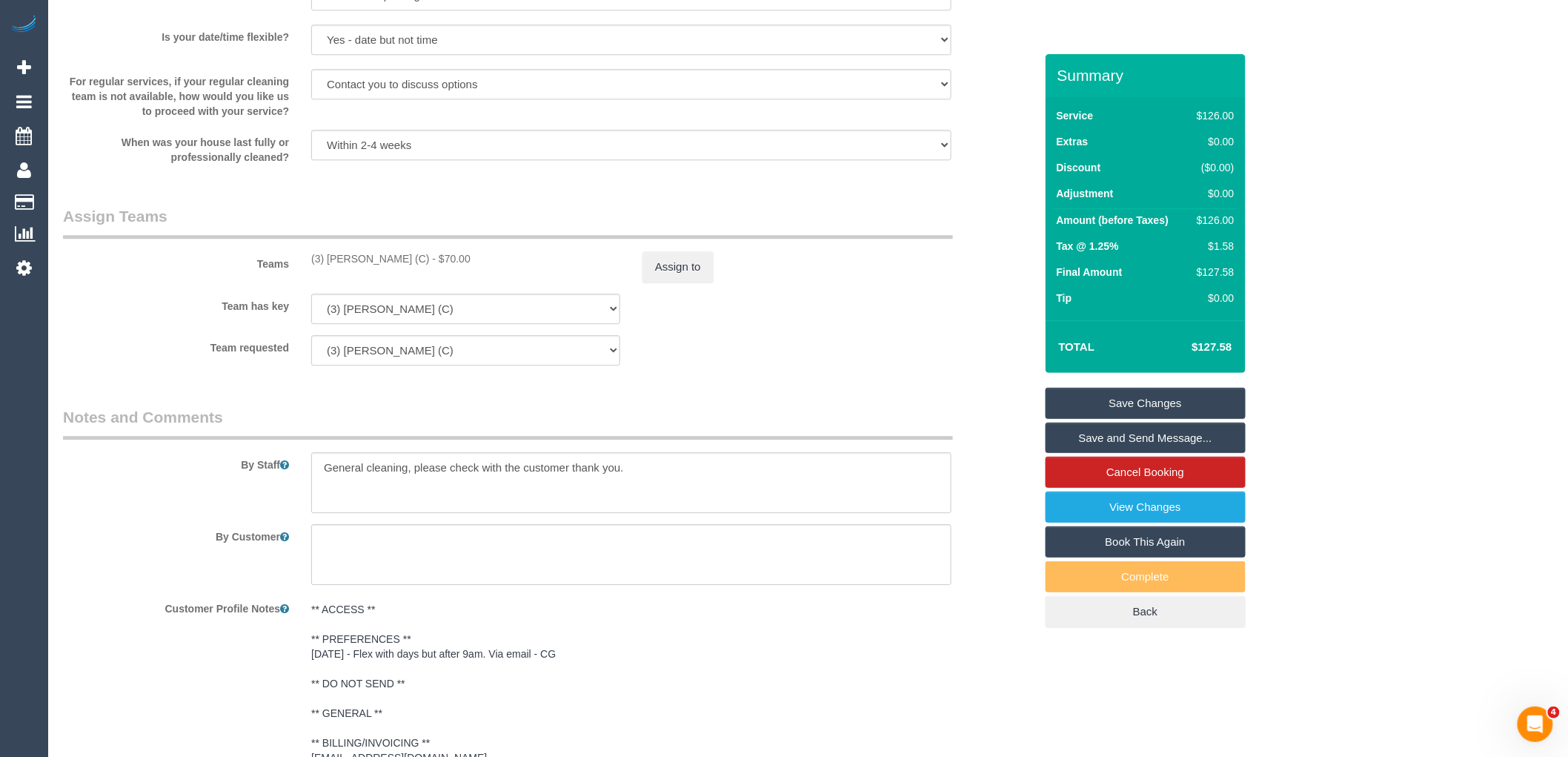
scroll to position [1246, 0]
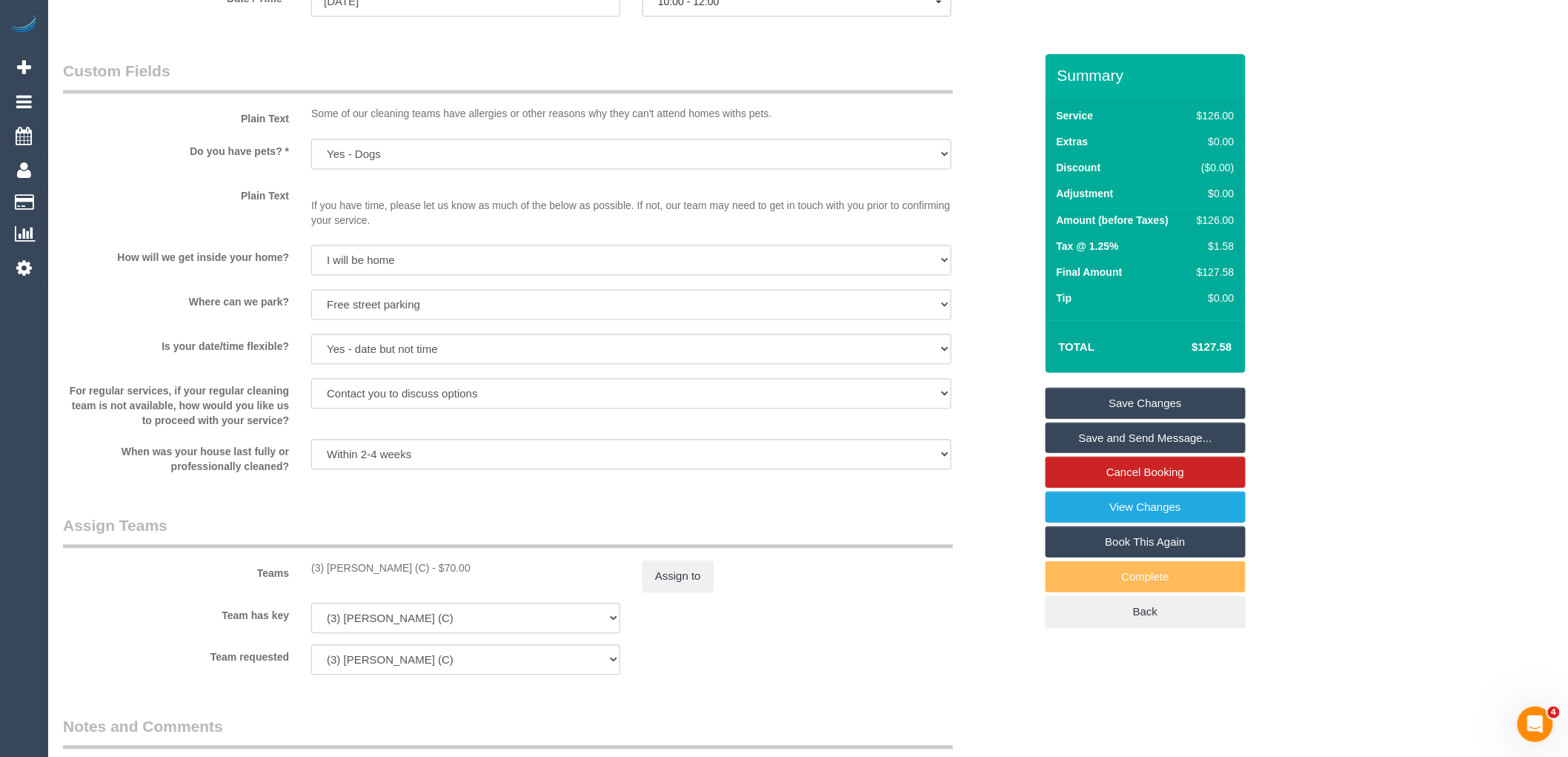
drag, startPoint x: 426, startPoint y: 568, endPoint x: 310, endPoint y: 565, distance: 116.0
click at [310, 565] on div "(3) Milasha Fernando (C) - $70.00" at bounding box center [465, 568] width 331 height 15
click at [689, 592] on button "Assign to" at bounding box center [678, 576] width 71 height 31
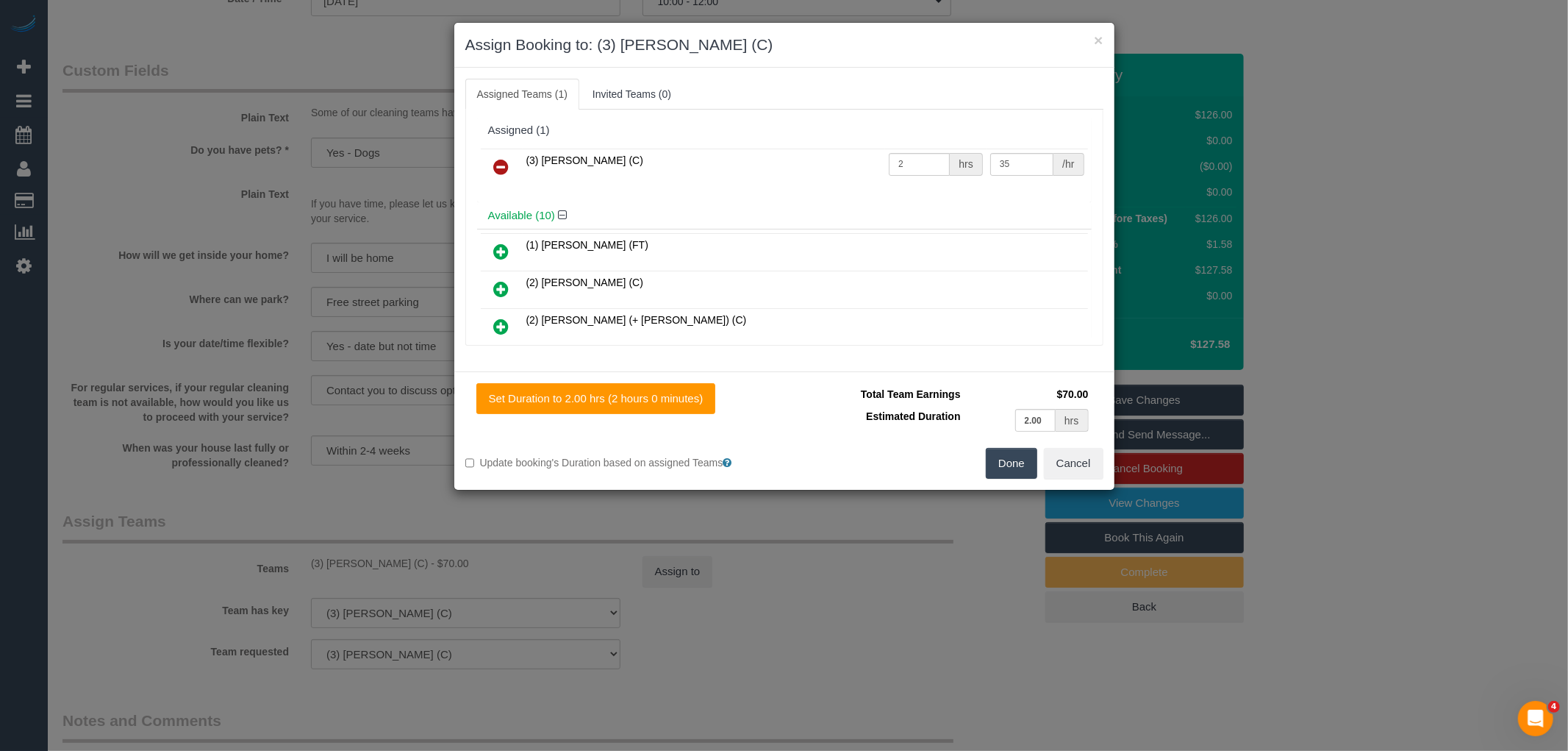
click at [498, 157] on link at bounding box center [502, 167] width 34 height 29
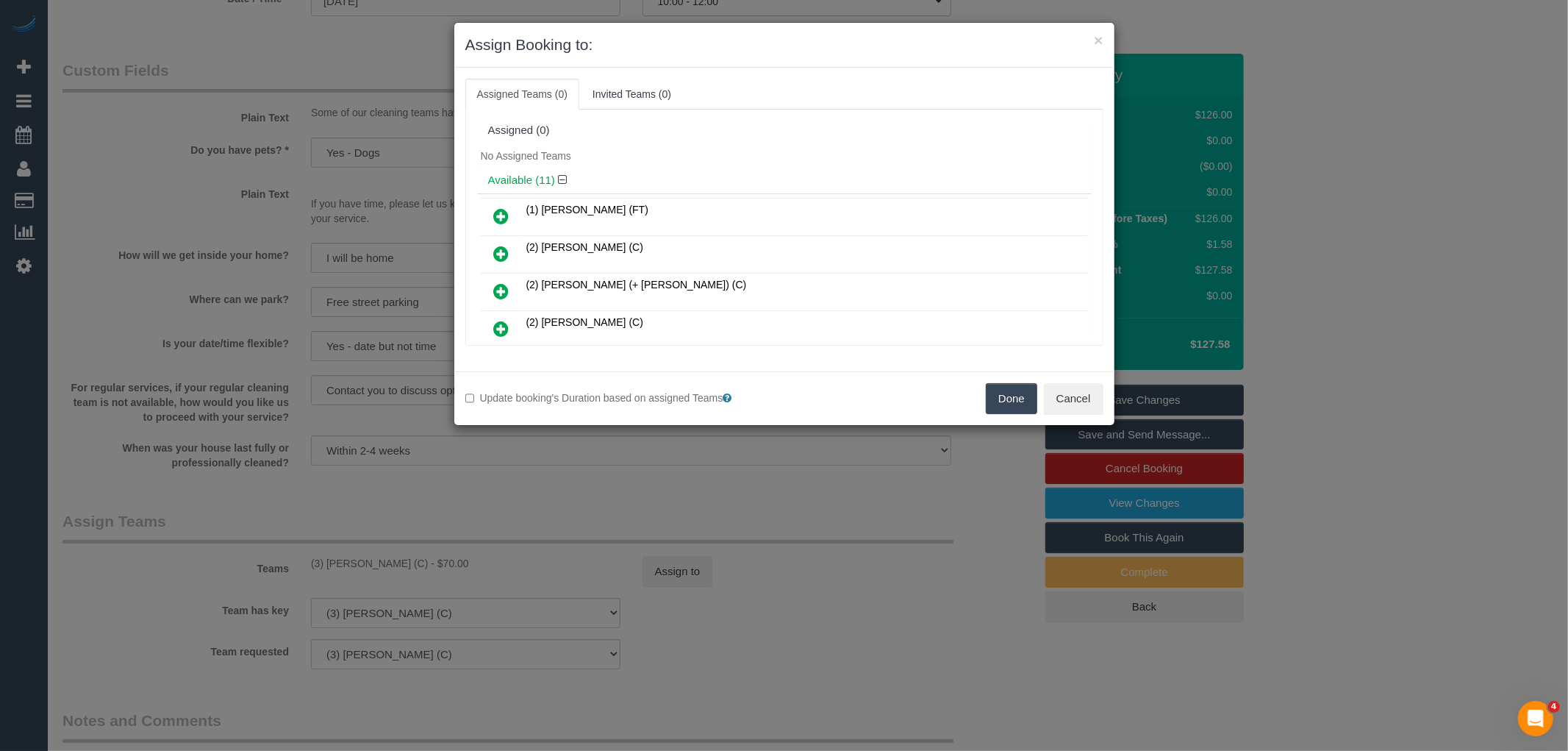
click at [1009, 401] on button "Done" at bounding box center [1011, 398] width 51 height 31
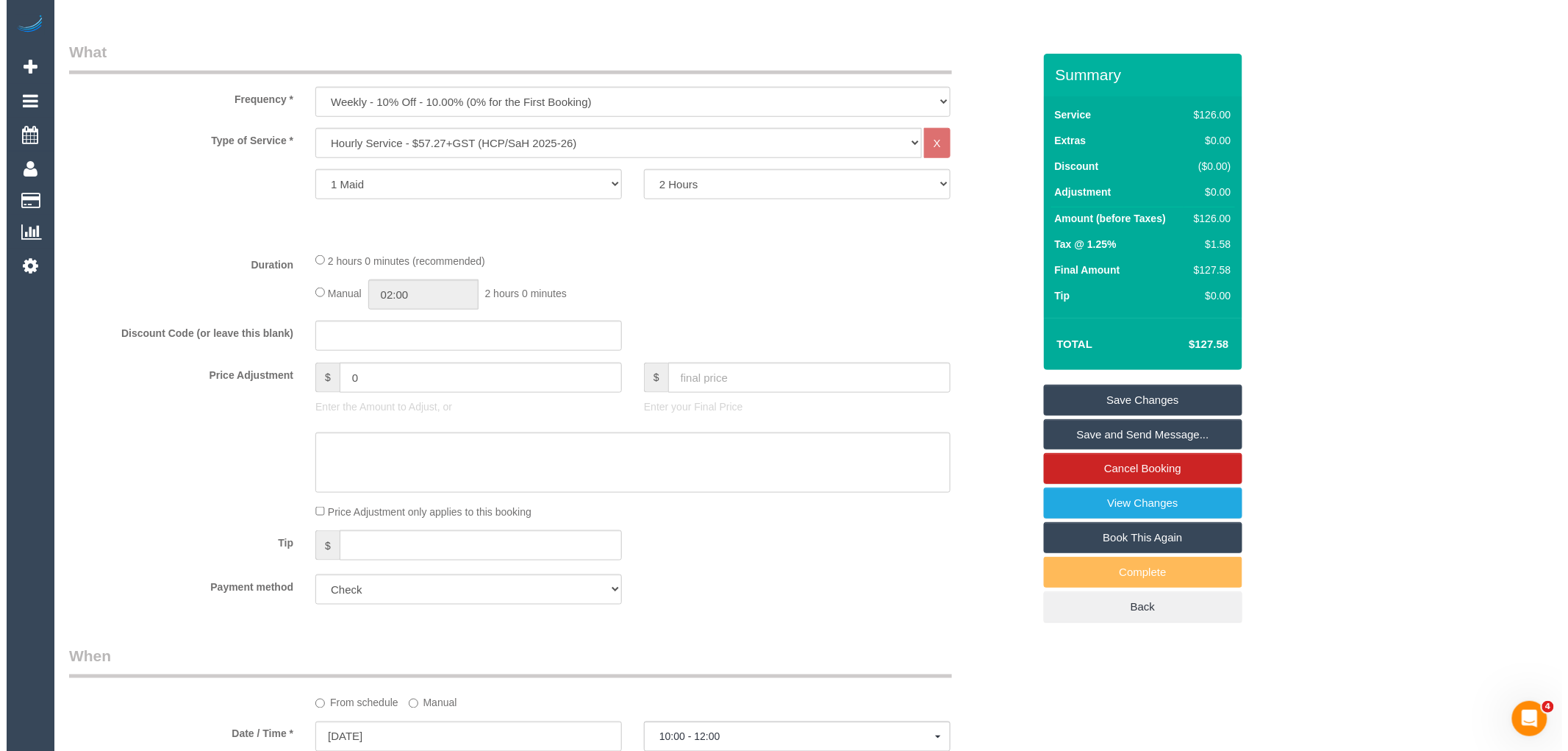
scroll to position [0, 0]
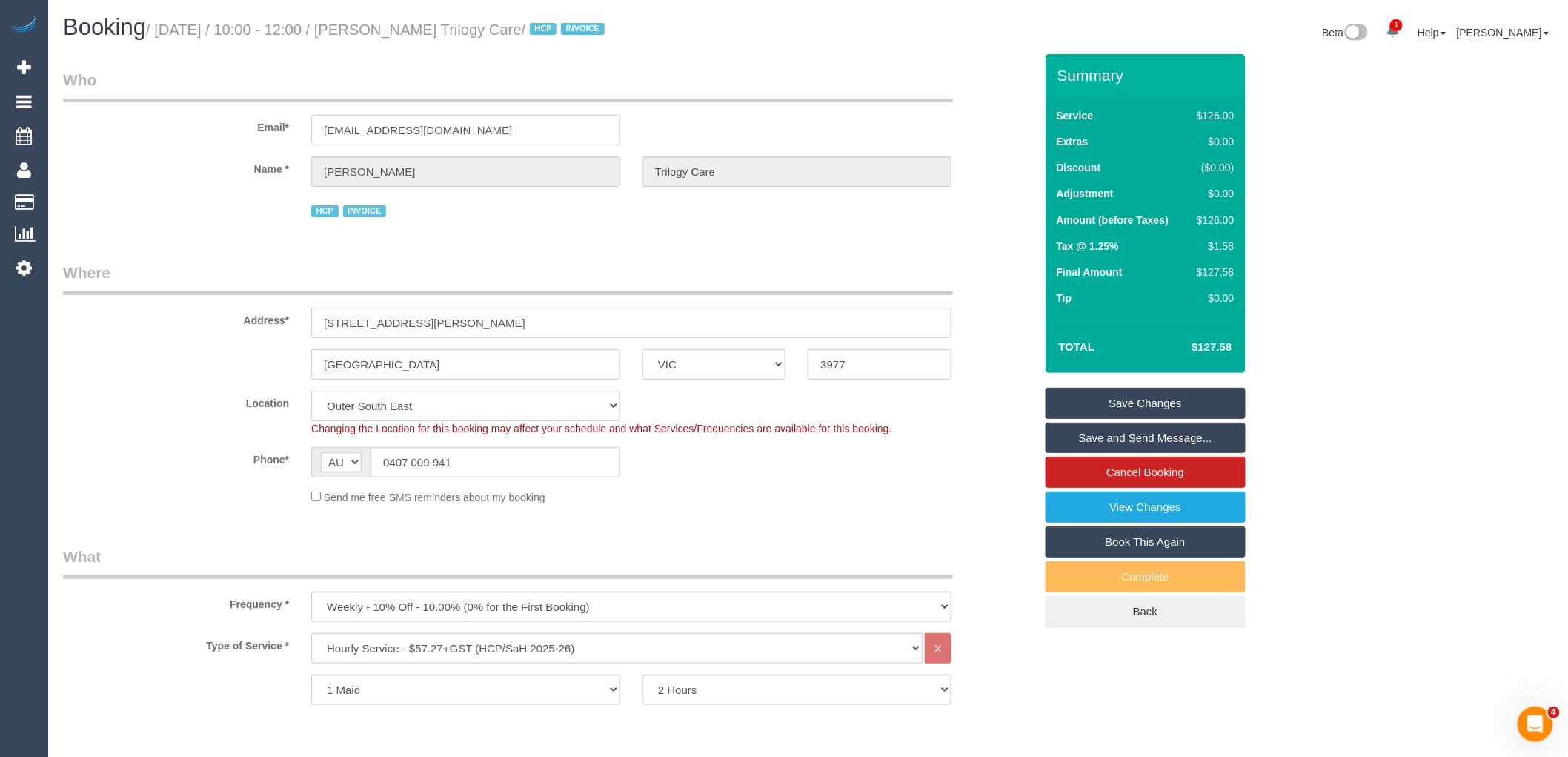
drag, startPoint x: 487, startPoint y: 27, endPoint x: 409, endPoint y: 27, distance: 78.0
click at [409, 27] on small "/ September 16, 2025 / 10:00 - 12:00 / Jillian Redenbach Trilogy Care / HCP INV…" at bounding box center [378, 29] width 464 height 16
copy small "Jillian Redenbach"
drag, startPoint x: 450, startPoint y: 368, endPoint x: 3, endPoint y: 382, distance: 447.2
click at [156, 365] on div "Cranbourne North ACT NSW NT QLD SA TAS VIC WA 3977" at bounding box center [548, 364] width 994 height 30
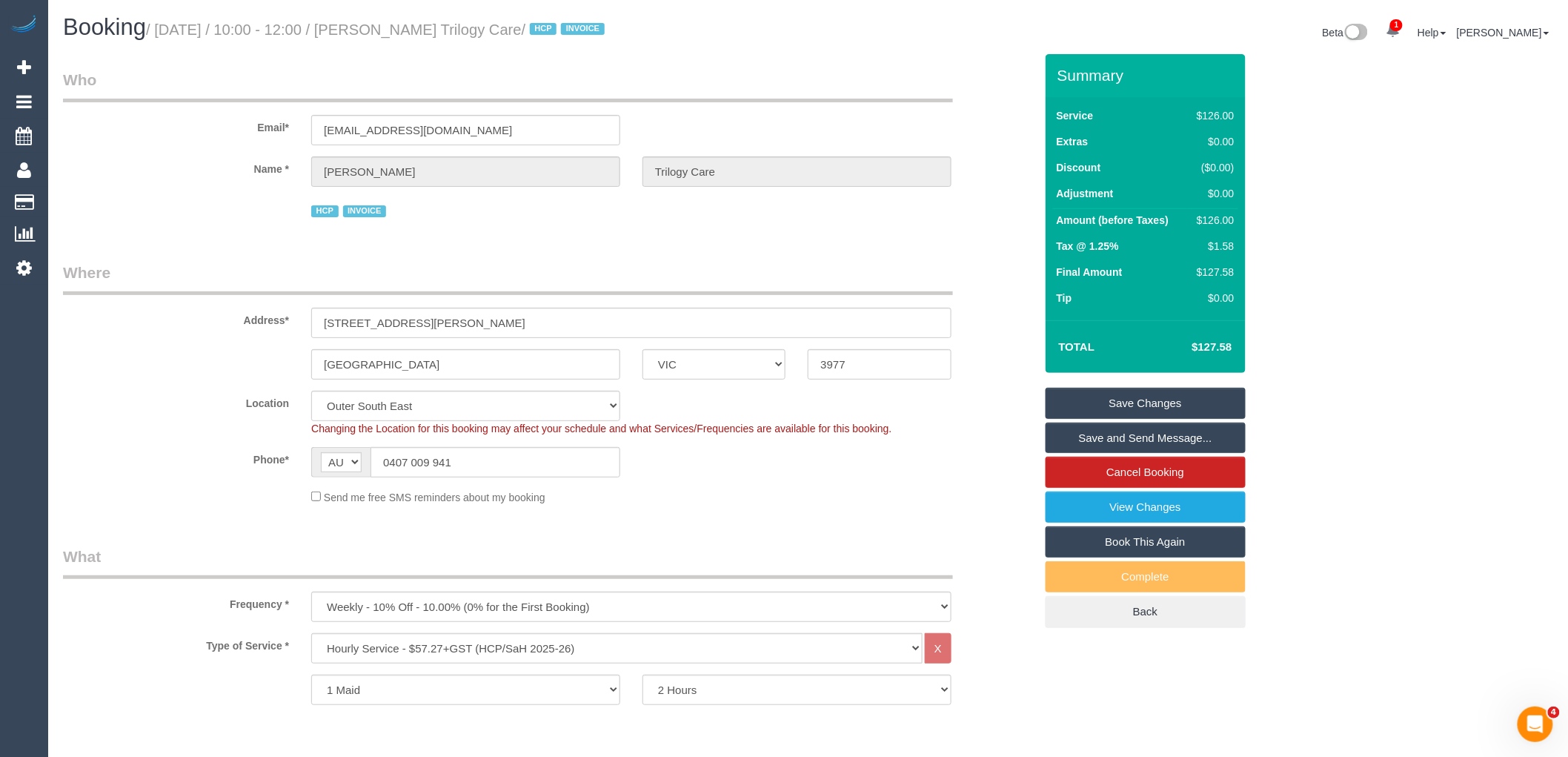
click at [436, 24] on small "/ September 16, 2025 / 10:00 - 12:00 / Jillian Redenbach Trilogy Care / HCP INV…" at bounding box center [378, 29] width 464 height 16
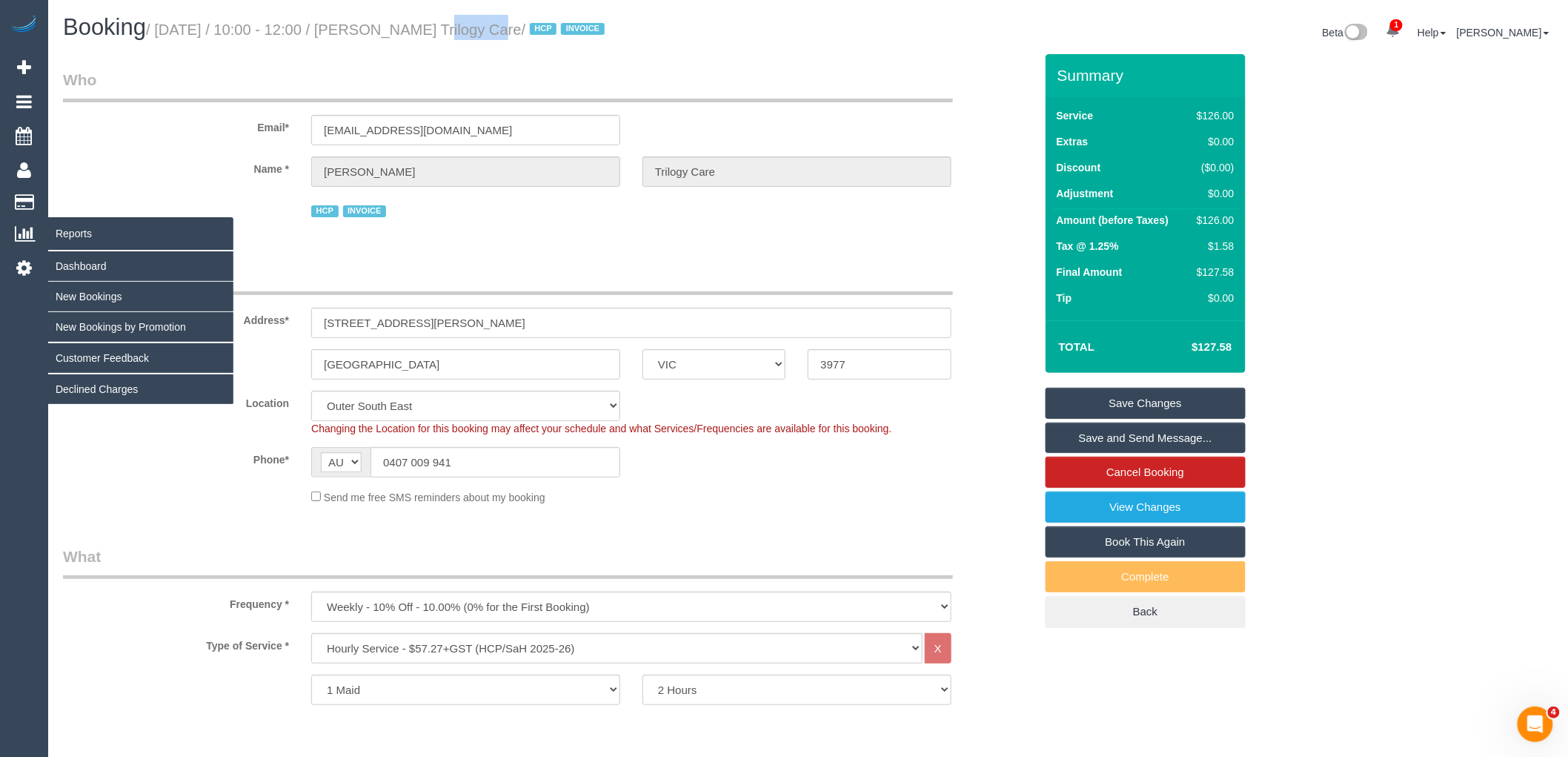
copy small "[PERSON_NAME]"
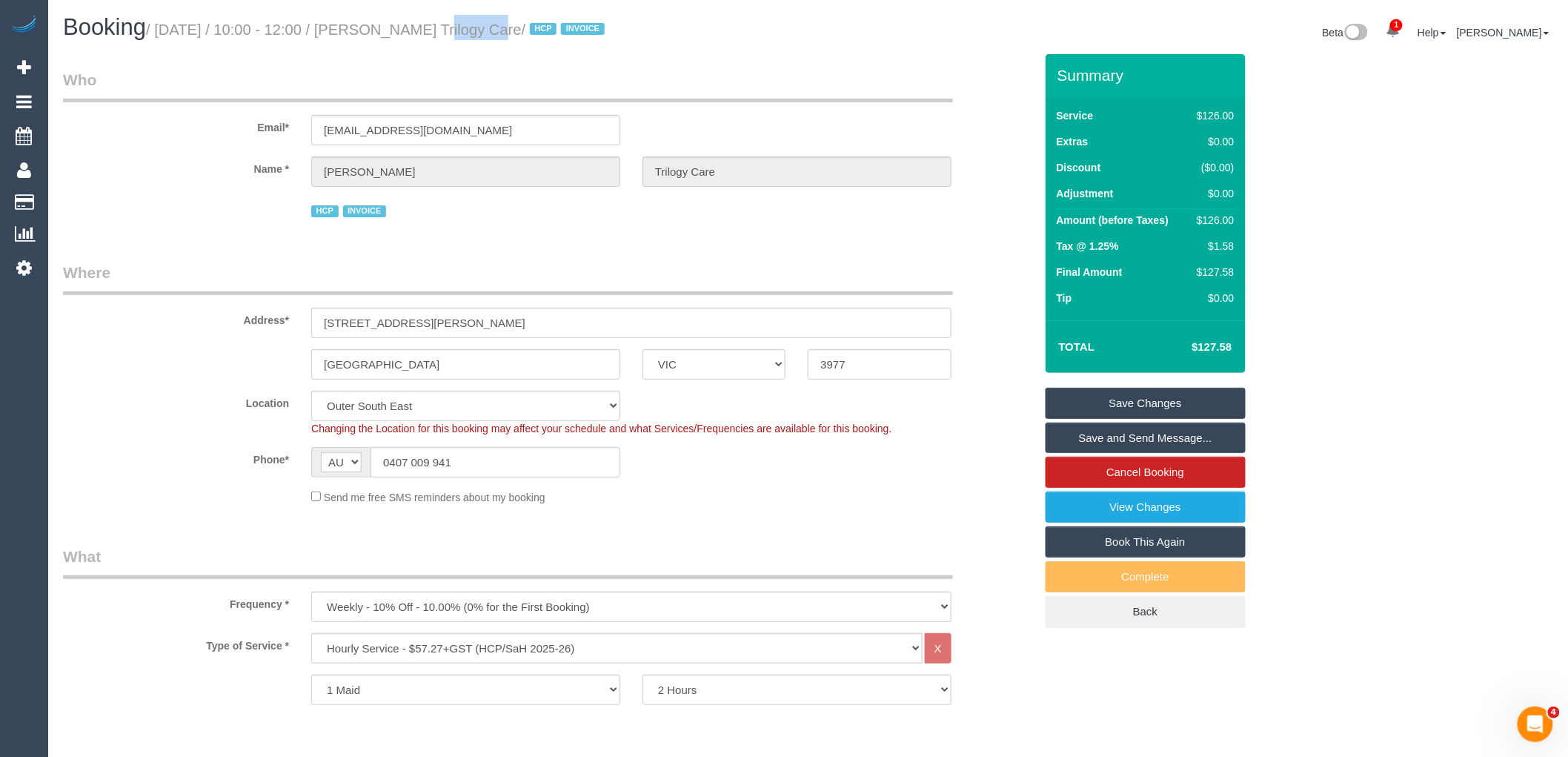
click at [1200, 406] on link "Save Changes" at bounding box center [1145, 403] width 200 height 31
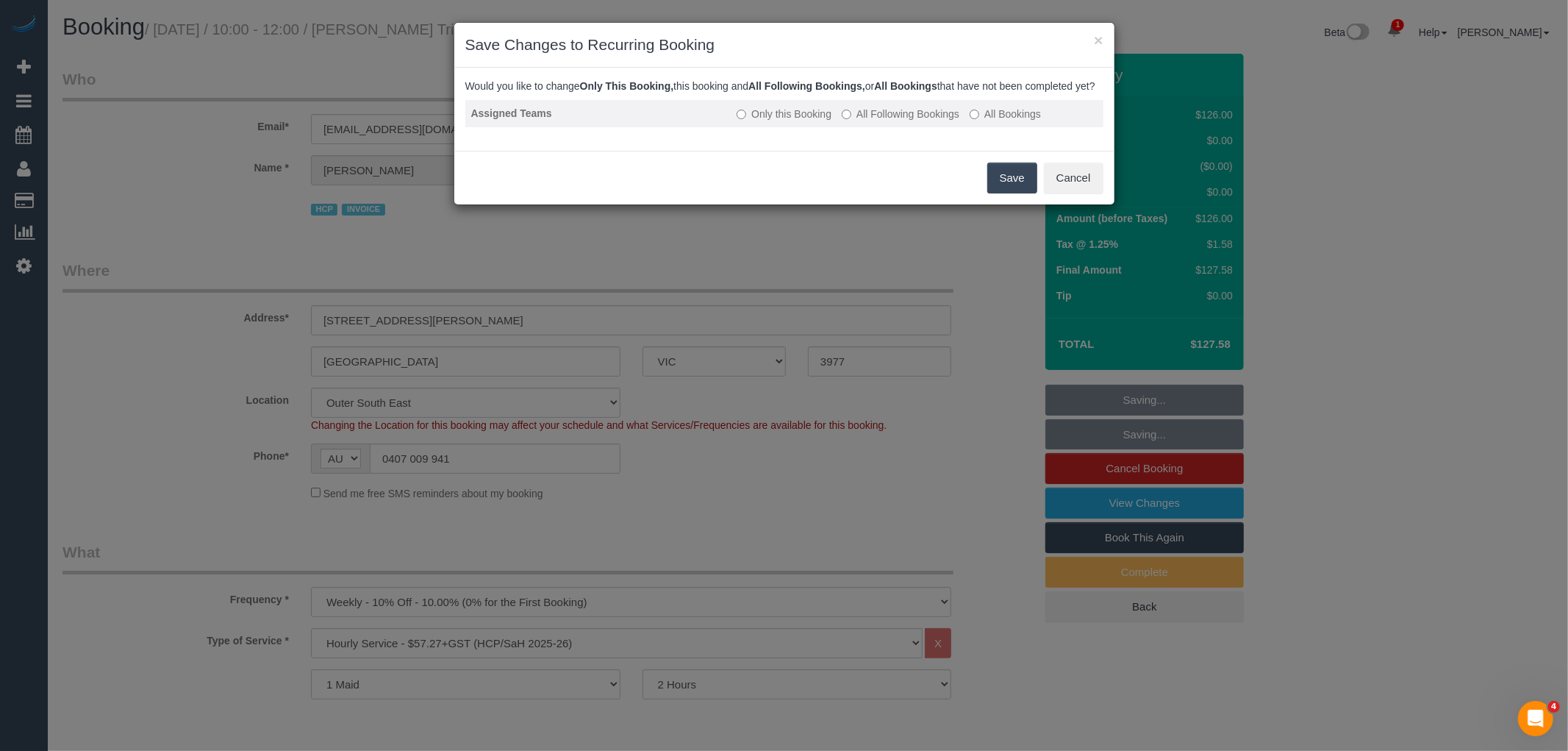
click at [925, 121] on label "All Following Bookings" at bounding box center [900, 113] width 118 height 15
click at [995, 173] on div "Save Cancel" at bounding box center [785, 178] width 660 height 54
click at [1008, 186] on button "Save" at bounding box center [1012, 178] width 50 height 31
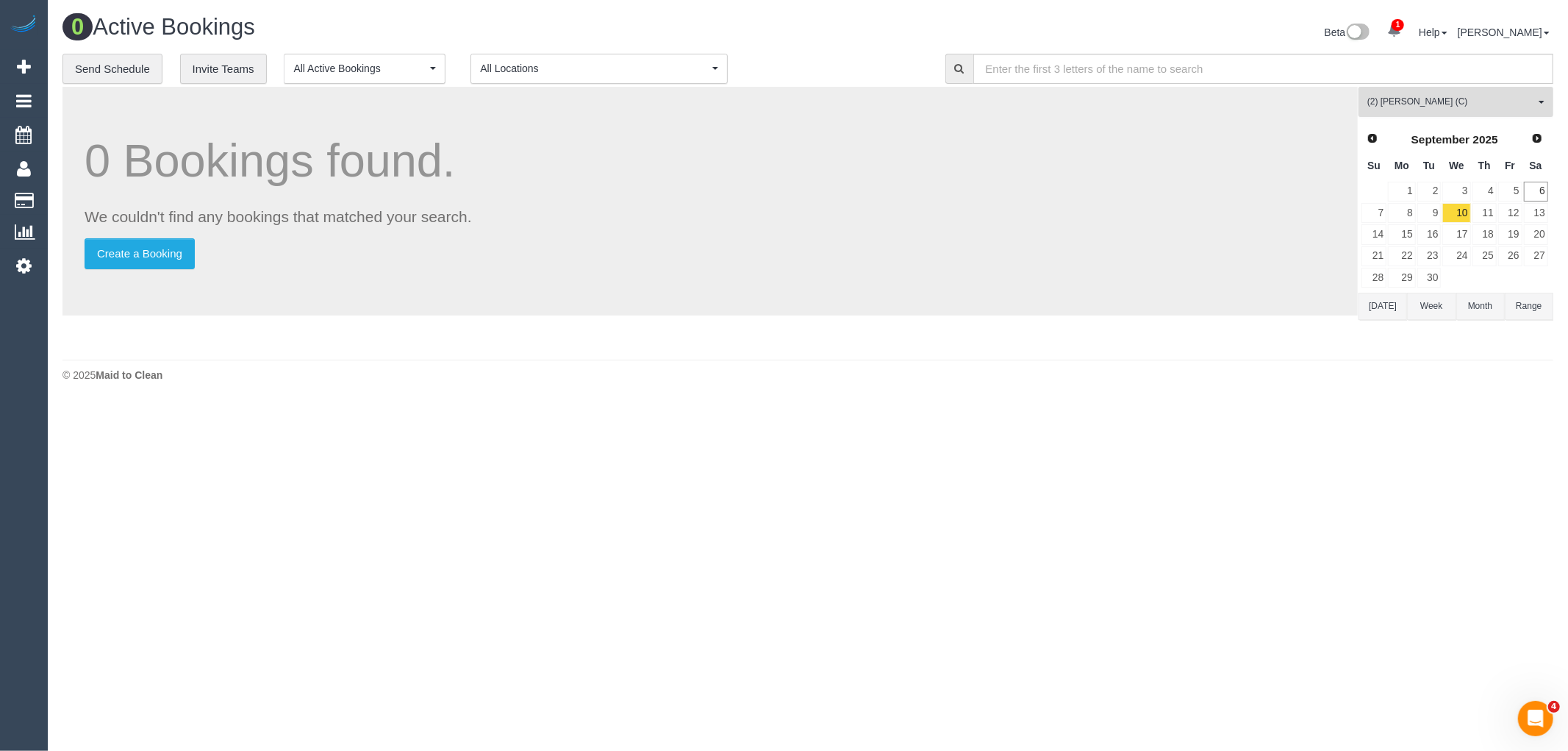
click at [1509, 101] on span "(2) [PERSON_NAME] (C)" at bounding box center [1450, 101] width 167 height 13
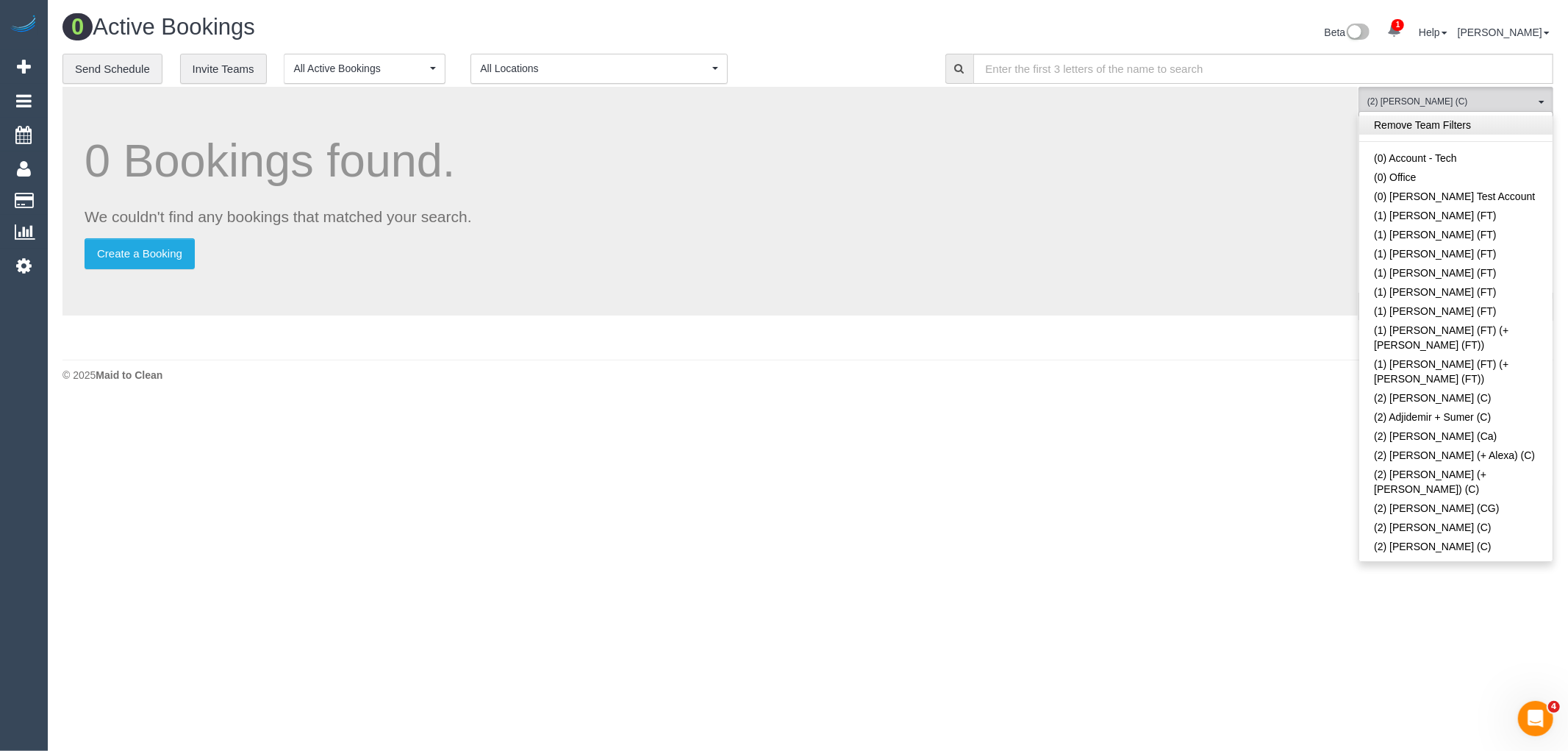
click at [1493, 130] on link "Remove Team Filters" at bounding box center [1456, 125] width 193 height 19
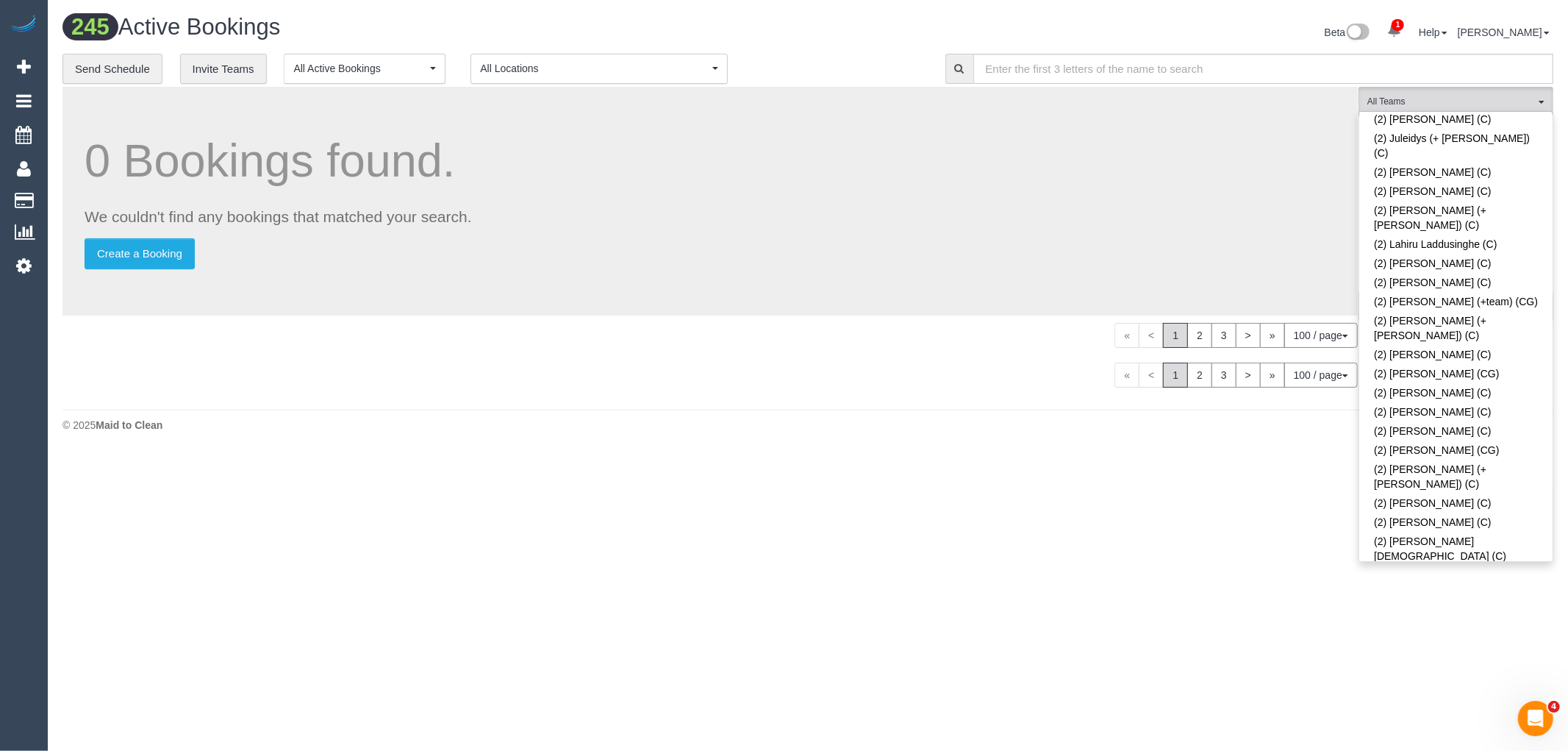
click at [1511, 584] on link "(2) [PERSON_NAME] (C)" at bounding box center [1456, 594] width 193 height 19
click at [1515, 566] on link "(2) [PERSON_NAME] (PT)" at bounding box center [1456, 575] width 193 height 19
click at [1517, 584] on link "(2) [PERSON_NAME] (C)" at bounding box center [1456, 594] width 193 height 19
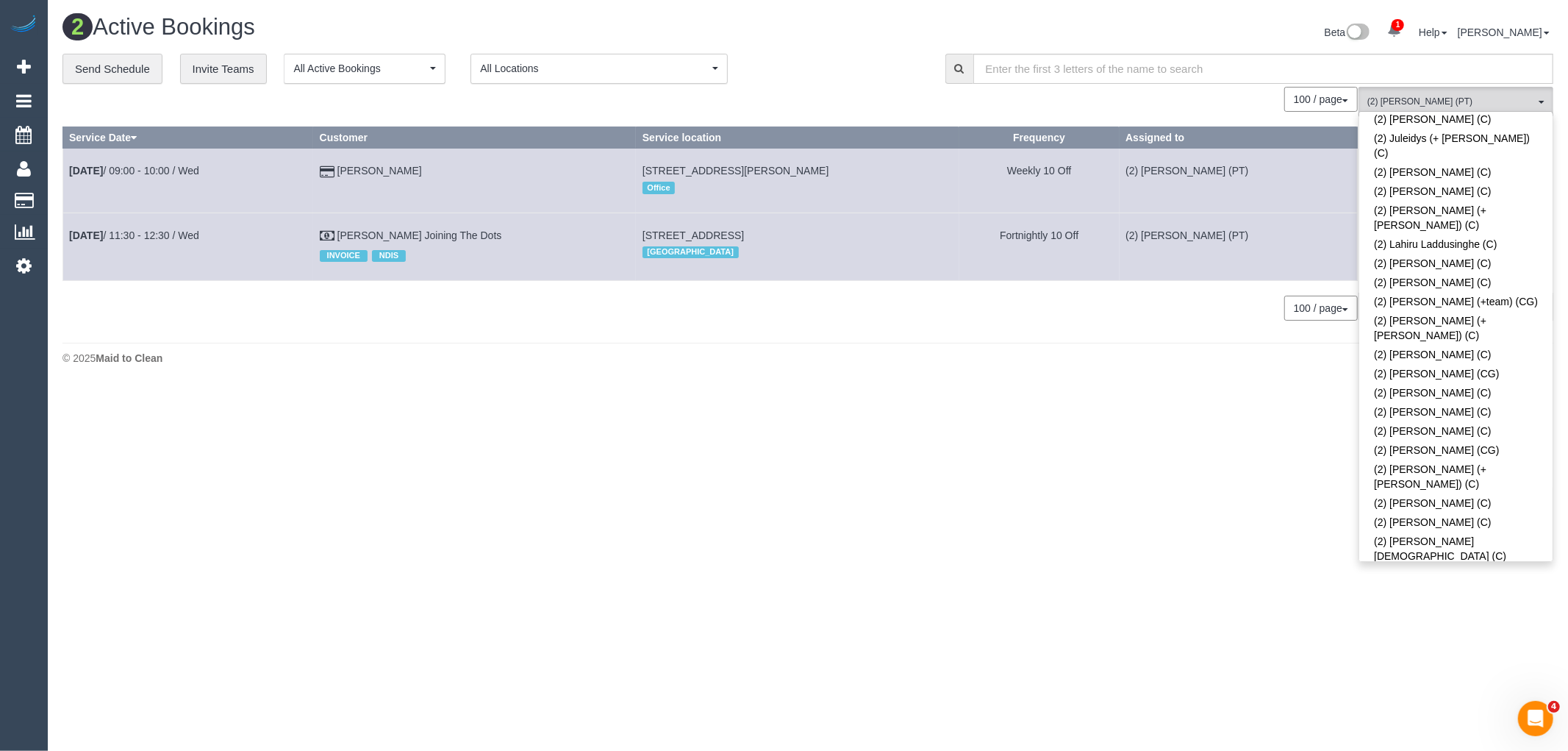
click at [854, 54] on div "**********" at bounding box center [493, 70] width 861 height 31
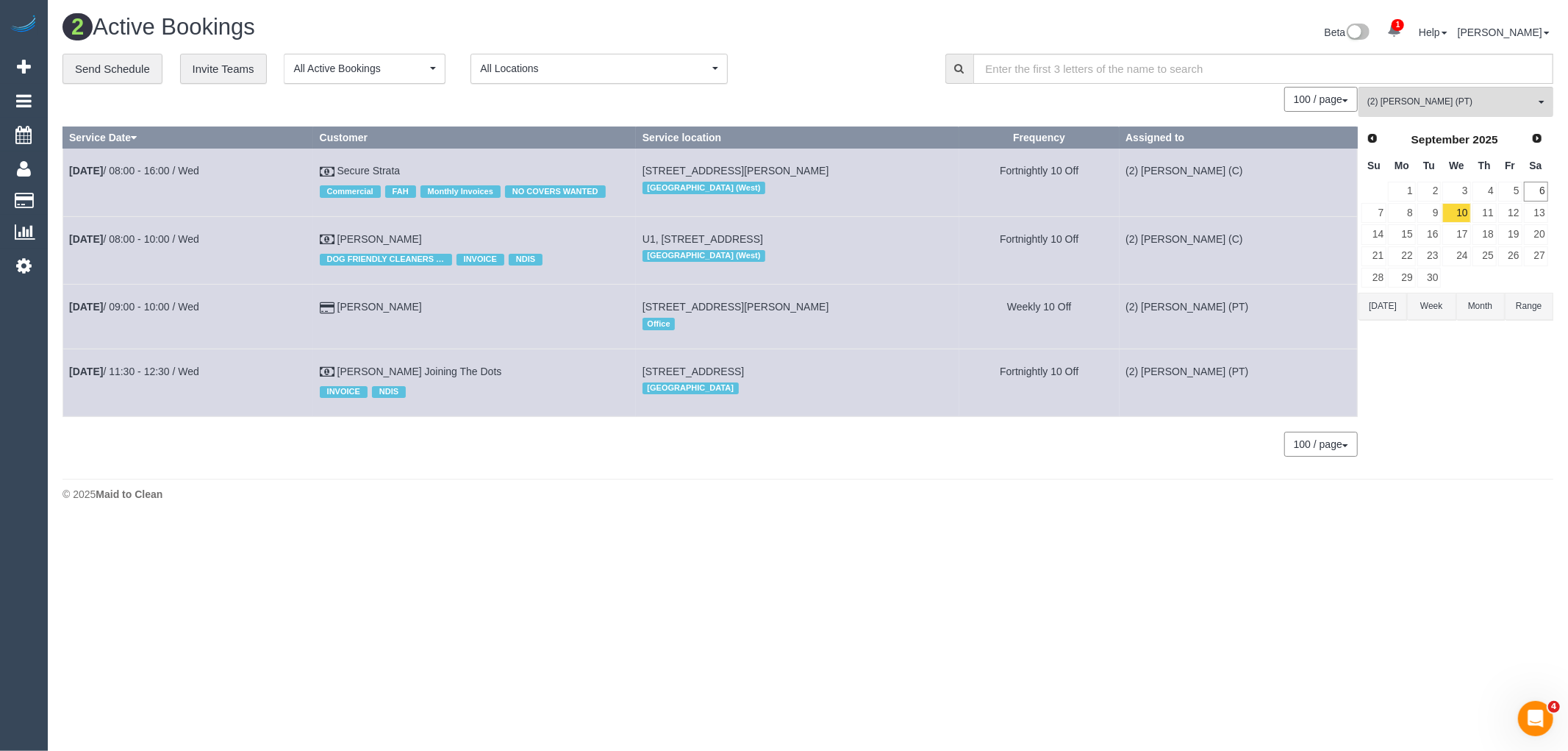
click at [1380, 312] on button "[DATE]" at bounding box center [1383, 306] width 49 height 27
click at [1482, 218] on link "11" at bounding box center [1485, 213] width 24 height 20
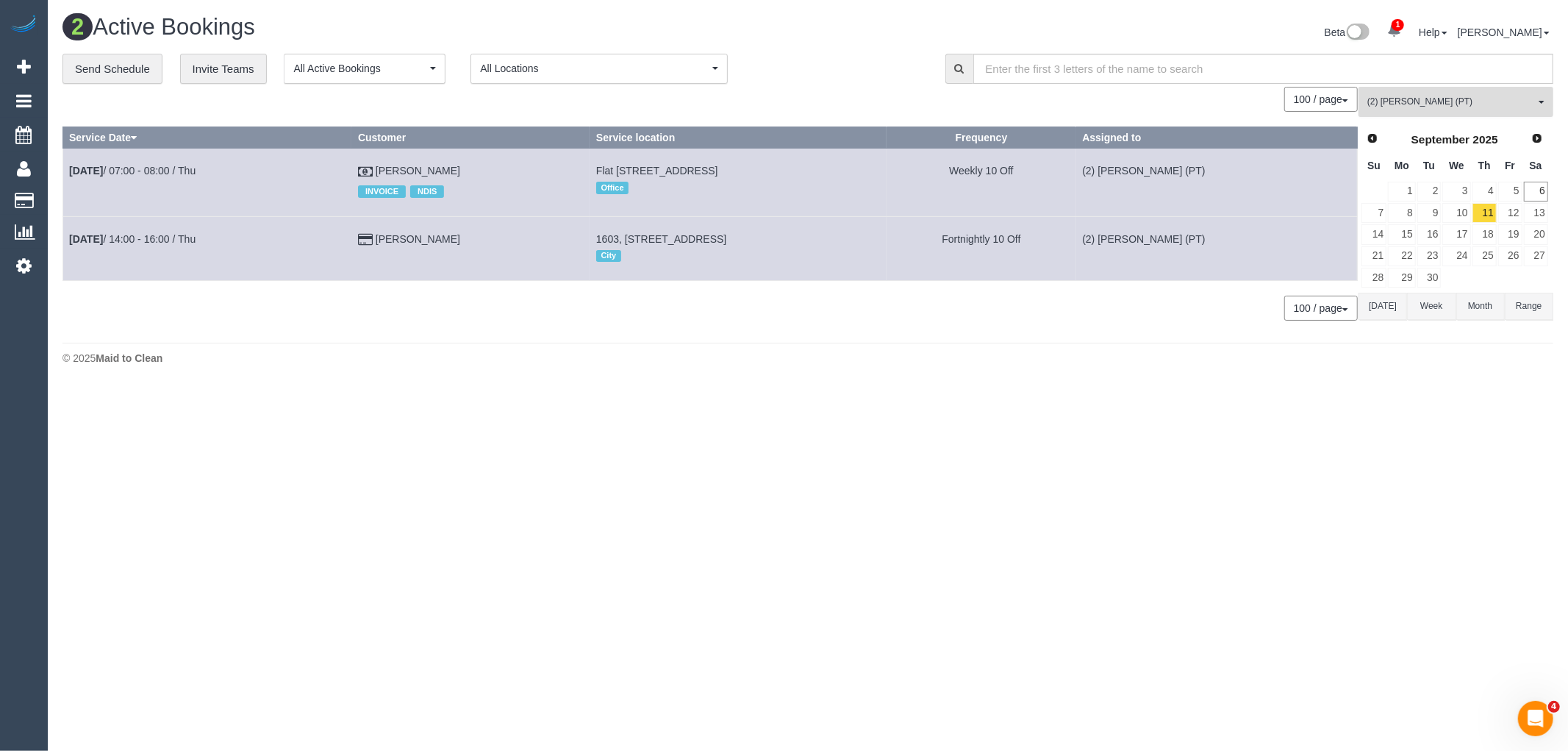
click at [1460, 100] on span "(2) Reggy Cogulet (PT)" at bounding box center [1450, 101] width 167 height 13
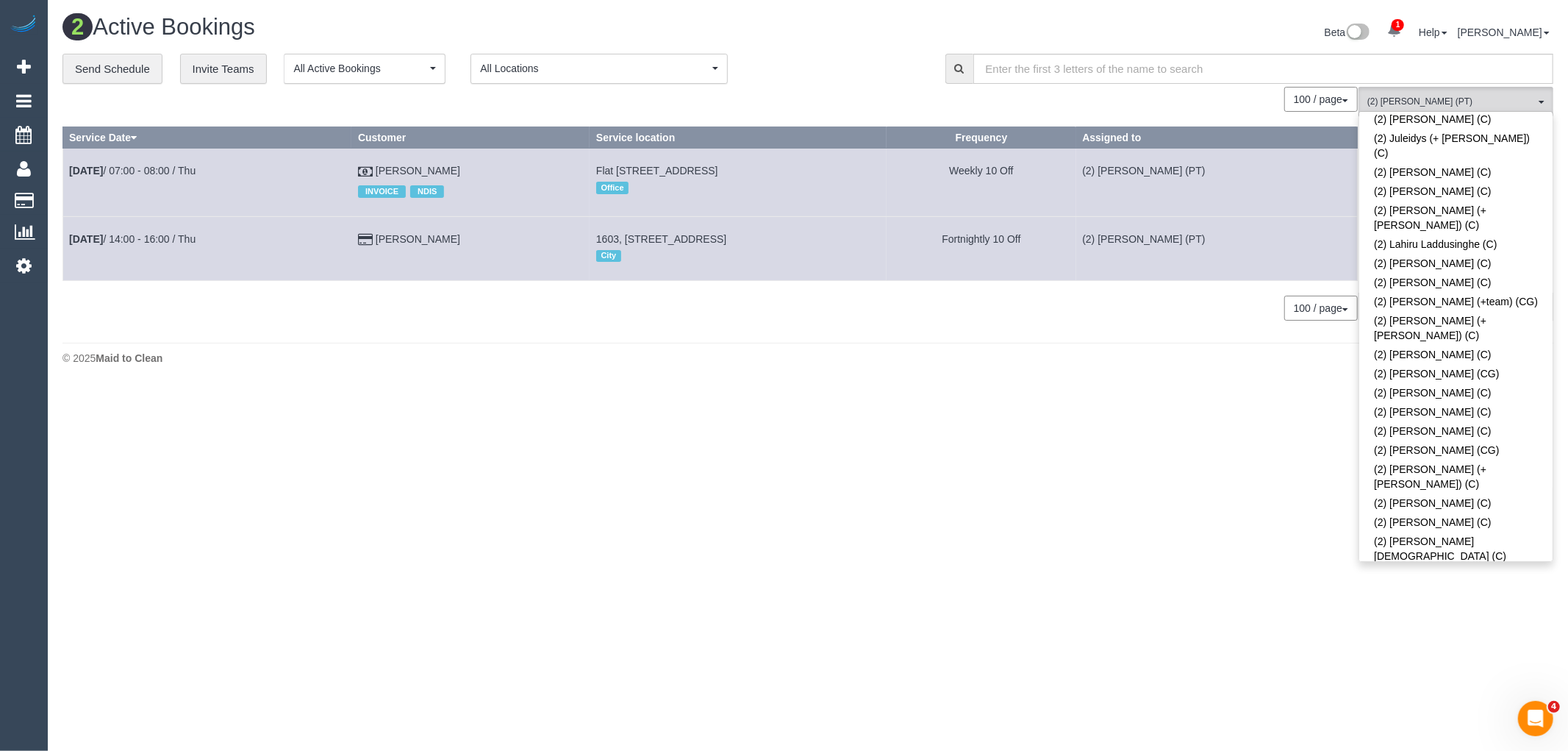
scroll to position [0, 0]
click at [1494, 121] on link "Remove Team Filters" at bounding box center [1456, 125] width 193 height 19
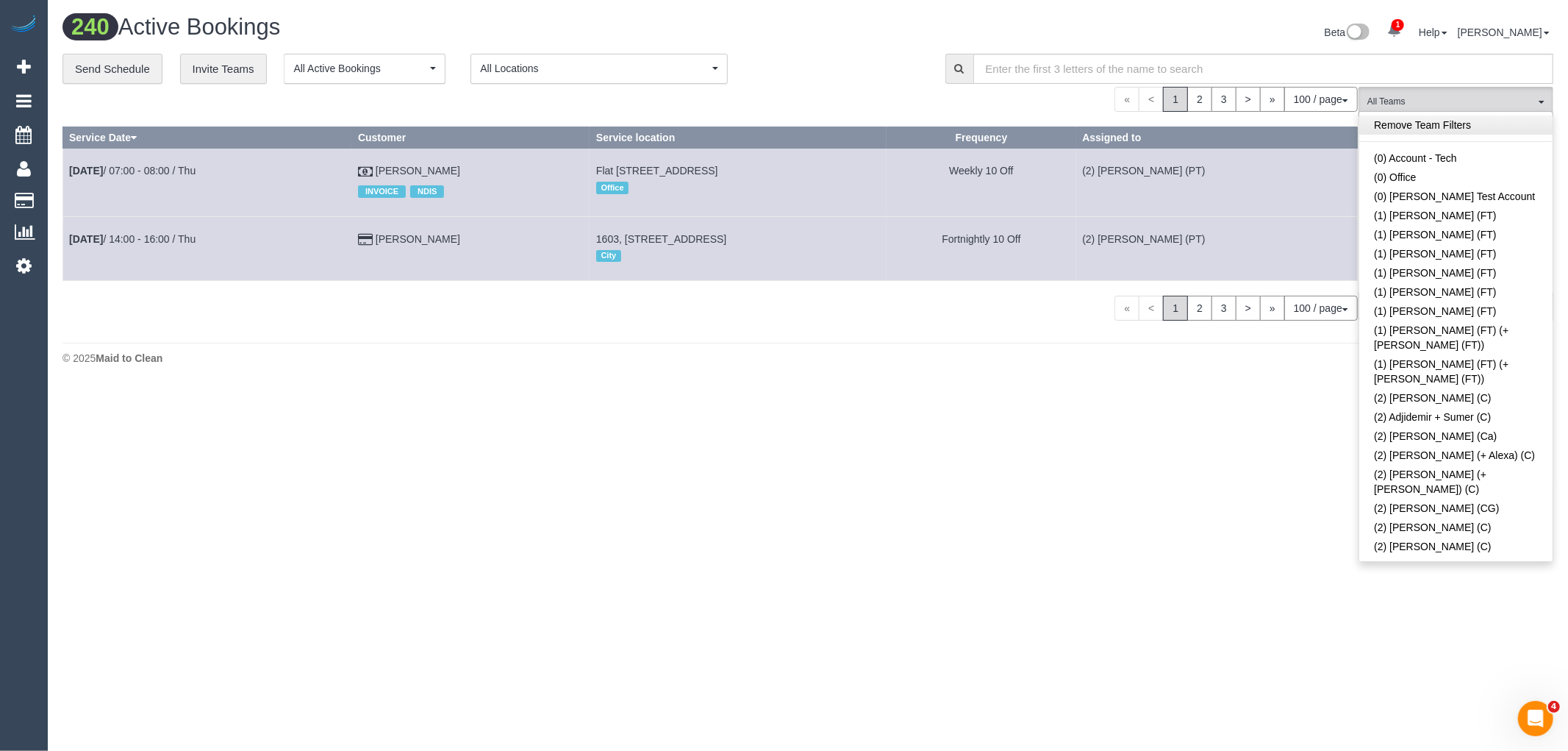
scroll to position [373, 0]
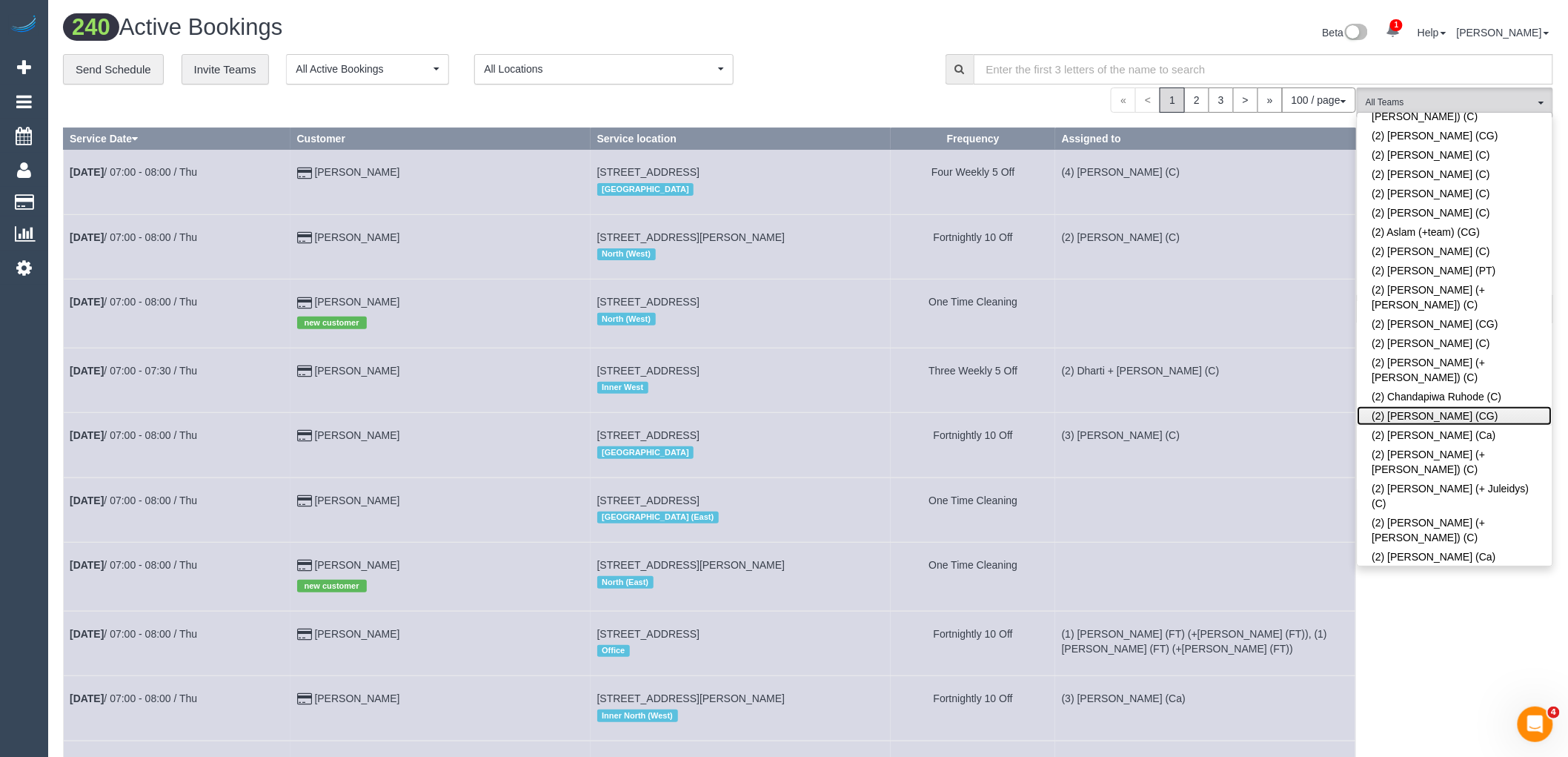
click at [1475, 407] on link "(2) [PERSON_NAME] (CG)" at bounding box center [1455, 416] width 195 height 19
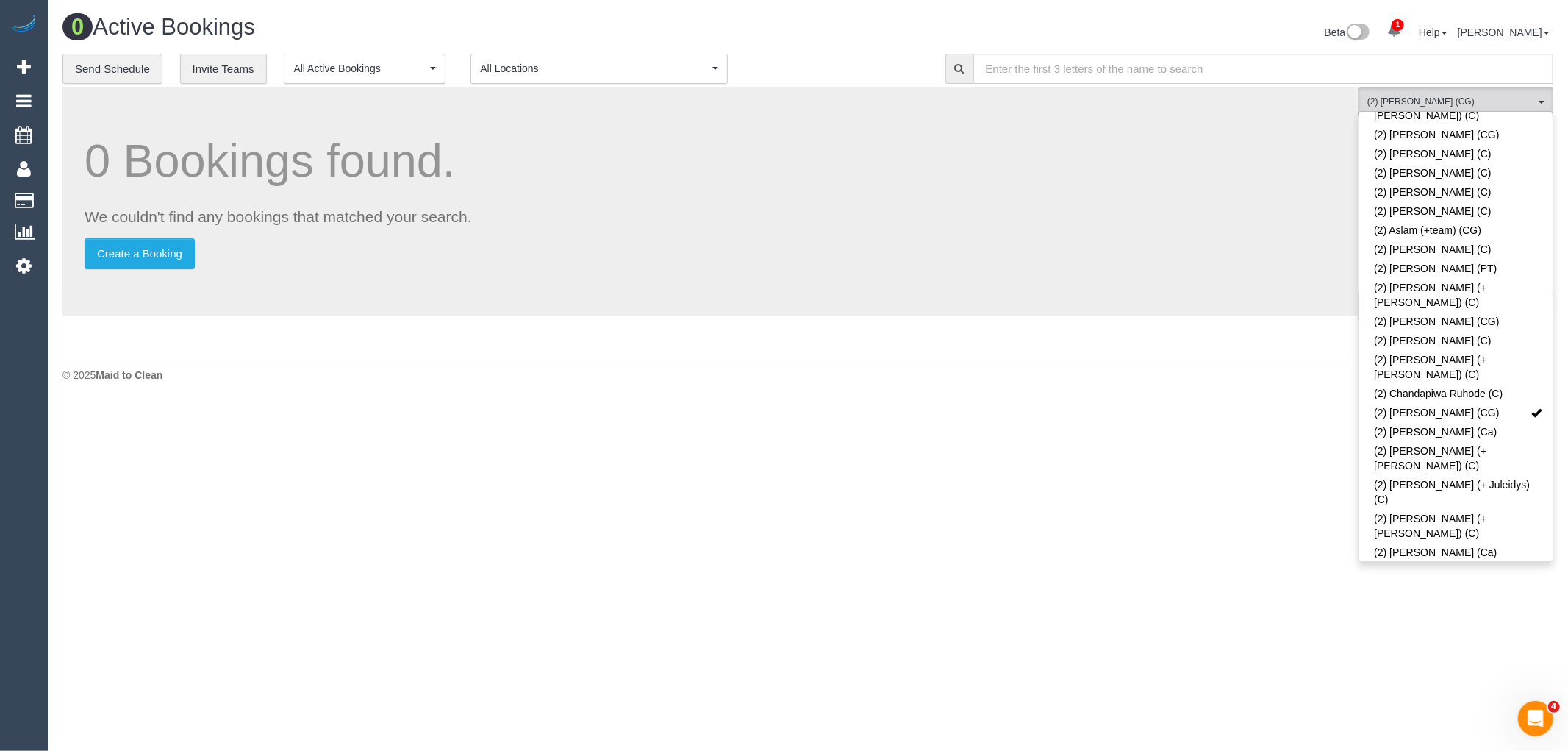
click at [861, 78] on div "**********" at bounding box center [493, 70] width 861 height 31
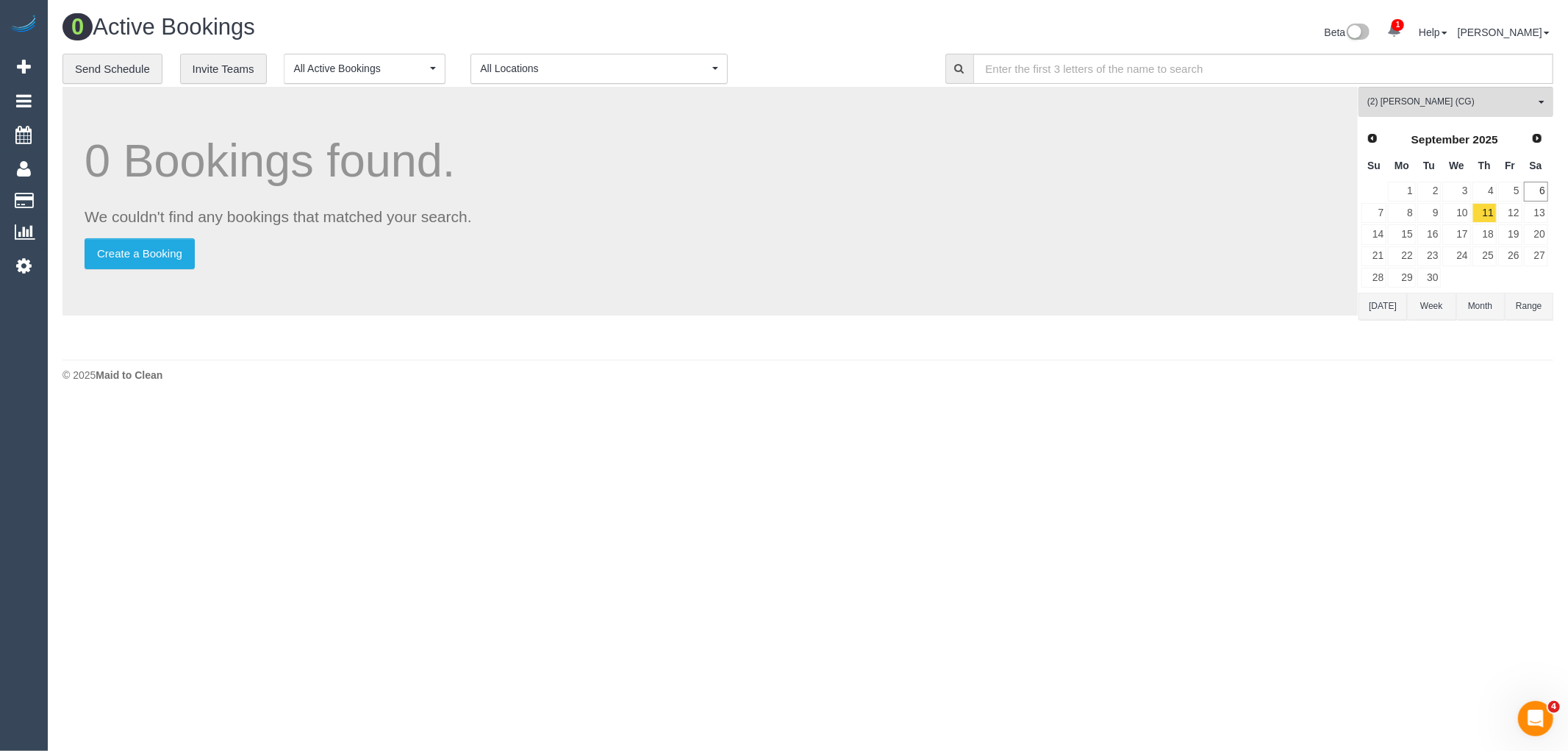
click at [1379, 312] on button "Today" at bounding box center [1383, 306] width 49 height 27
click at [1511, 209] on link "12" at bounding box center [1511, 213] width 24 height 20
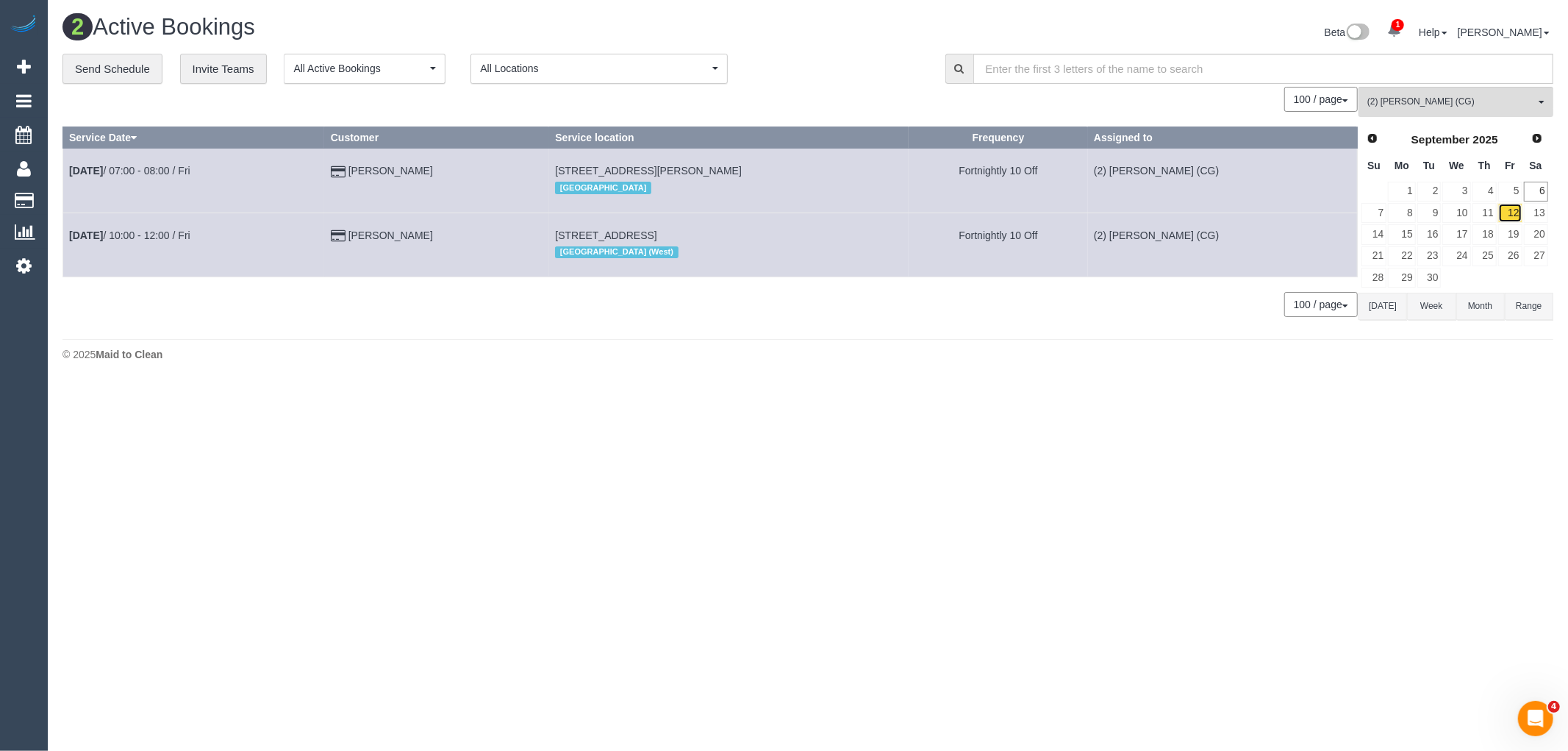
click at [1512, 215] on link "12" at bounding box center [1511, 213] width 24 height 20
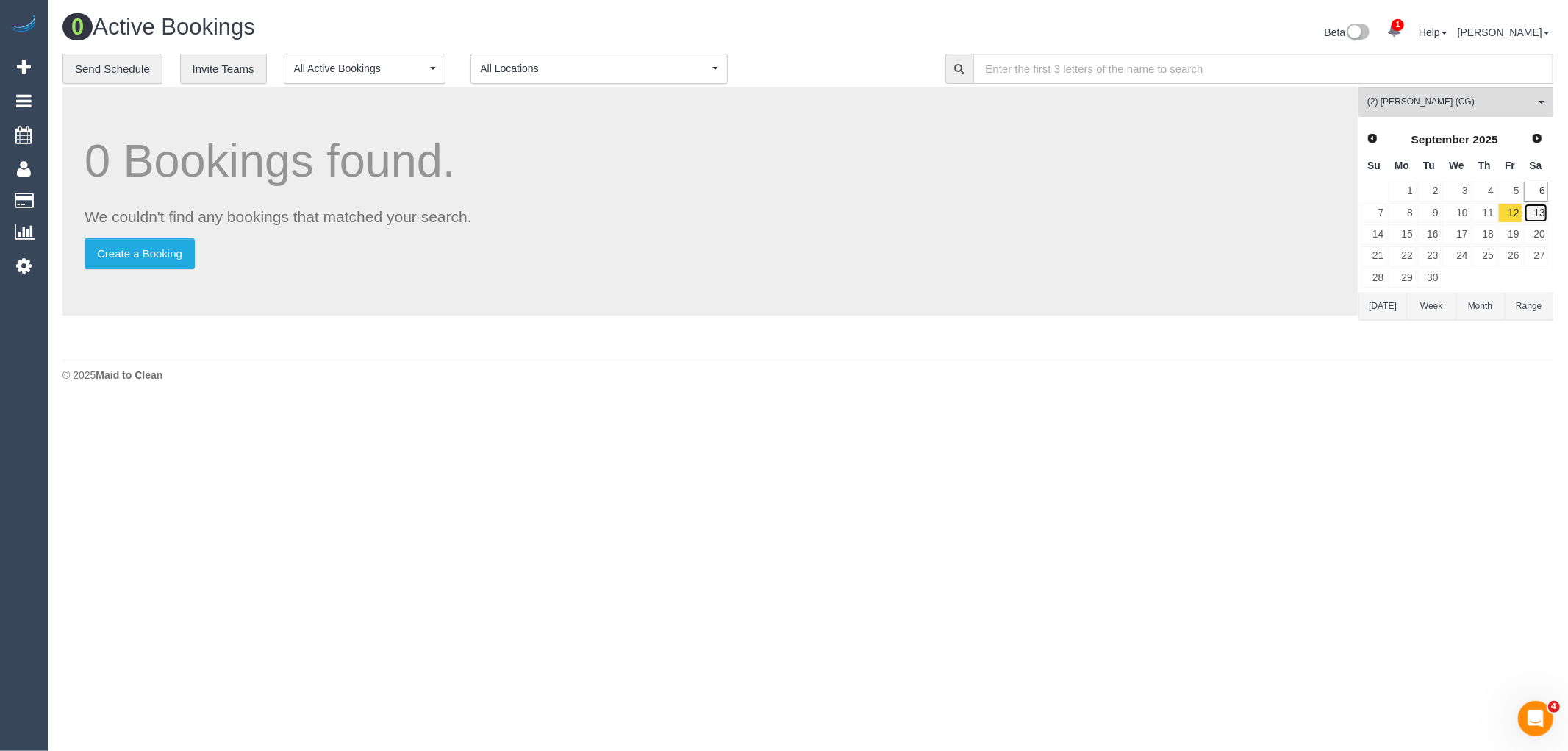
click at [1530, 209] on link "13" at bounding box center [1536, 213] width 24 height 20
click at [1535, 237] on link "20" at bounding box center [1536, 233] width 24 height 20
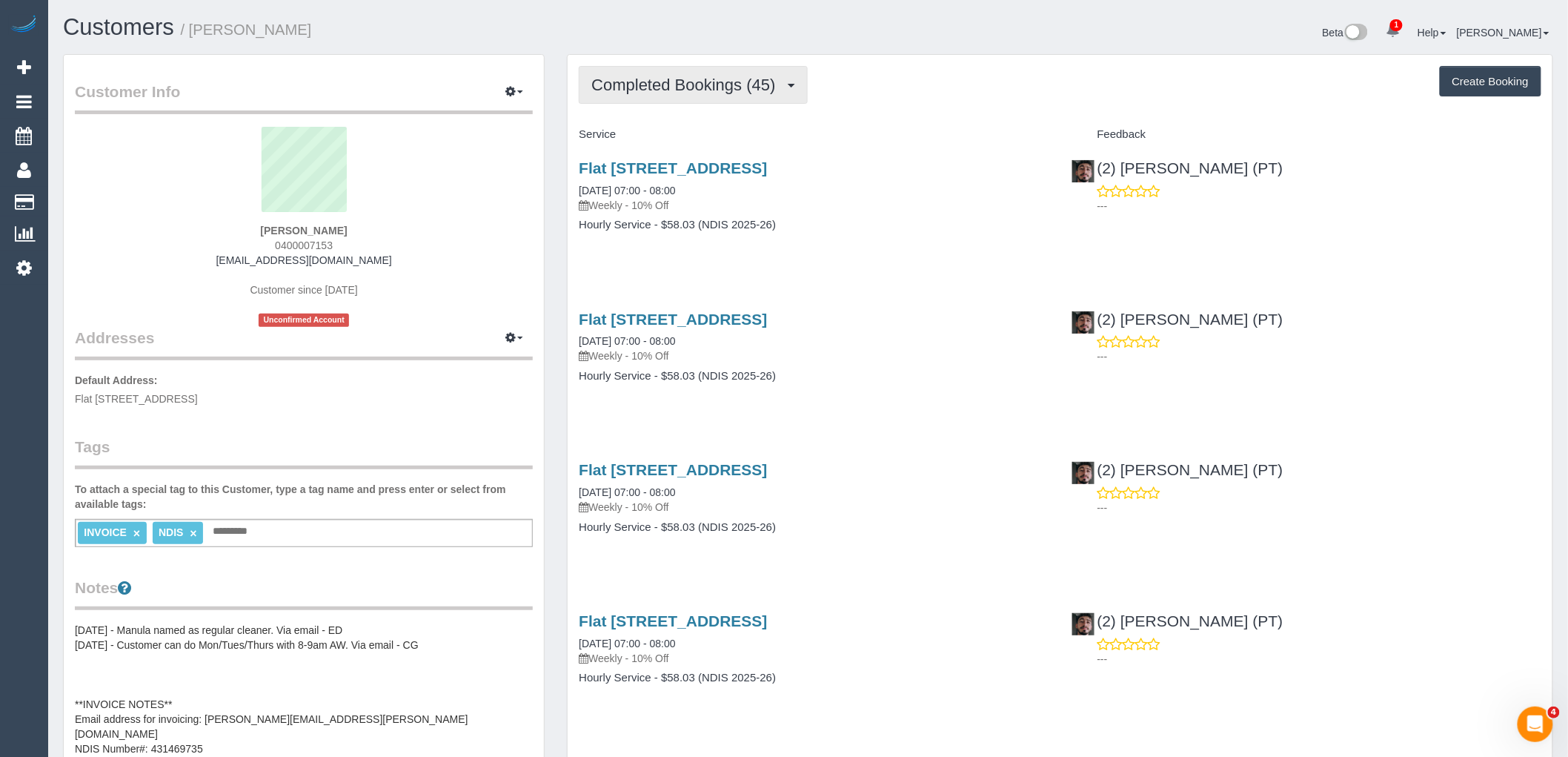
click at [669, 83] on span "Completed Bookings (45)" at bounding box center [687, 84] width 191 height 18
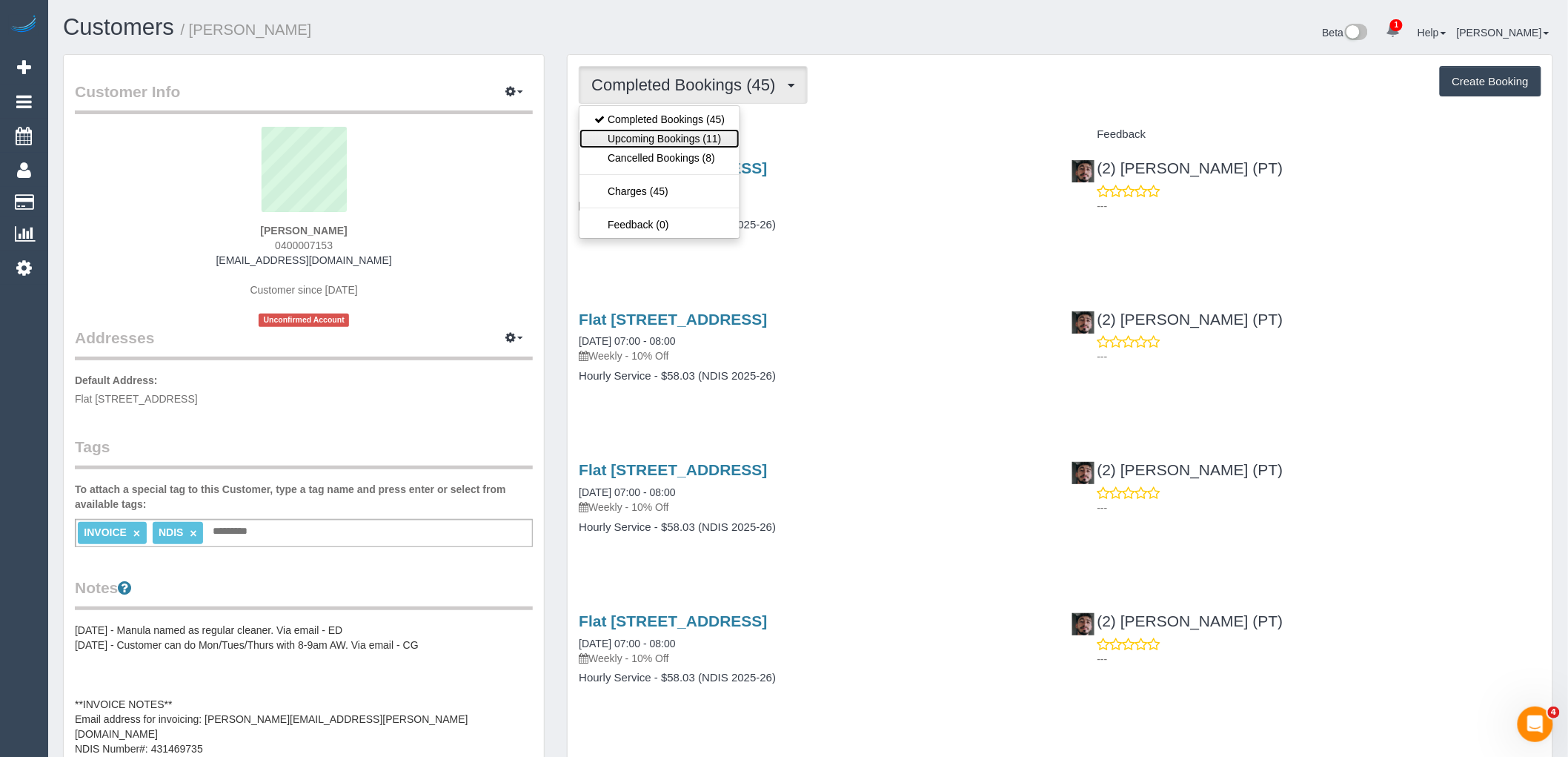
click at [679, 144] on link "Upcoming Bookings (11)" at bounding box center [659, 138] width 160 height 19
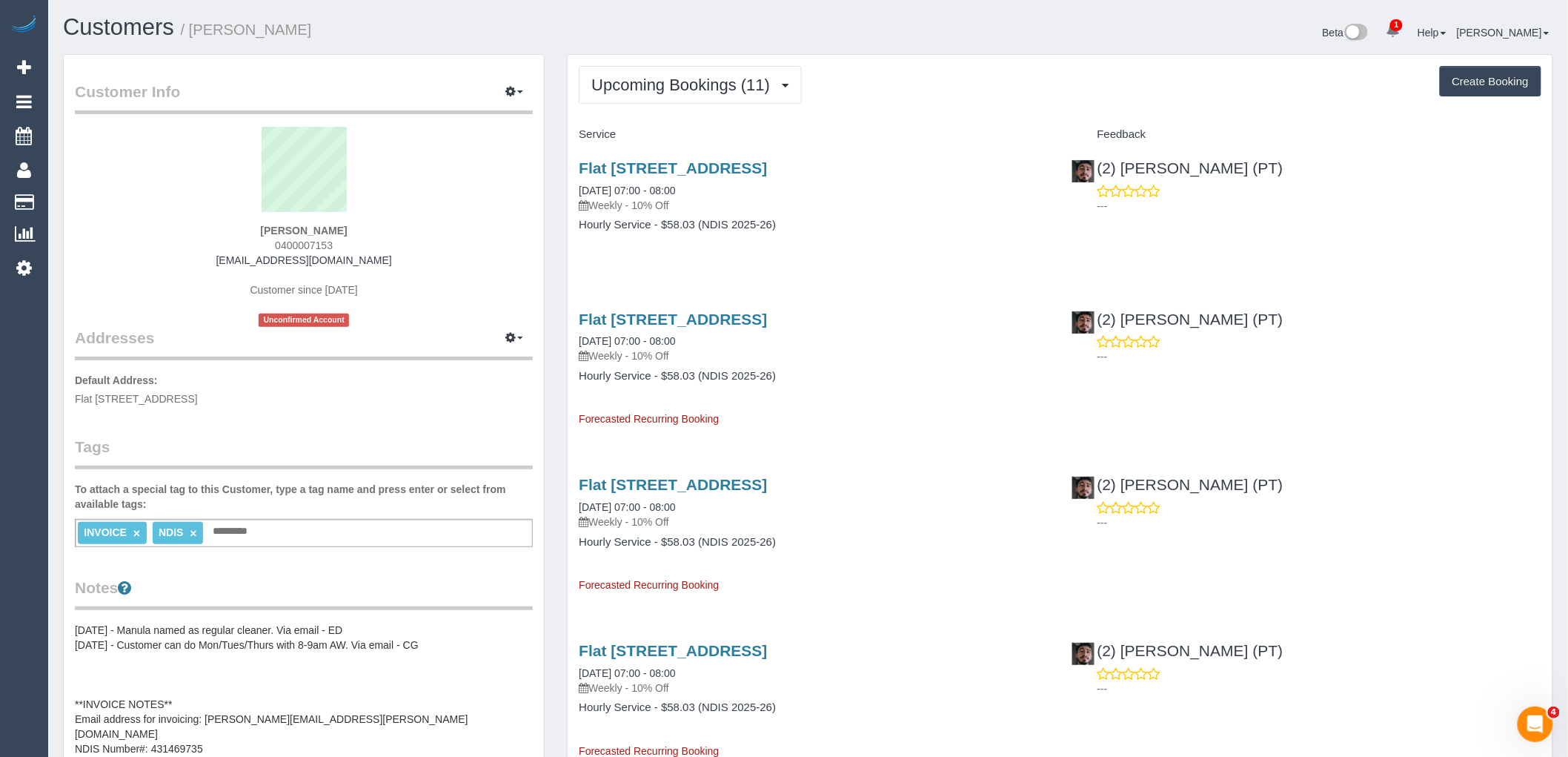
drag, startPoint x: 390, startPoint y: 257, endPoint x: 133, endPoint y: 262, distance: 257.0
click at [133, 262] on div "[PERSON_NAME] 0400007153 [EMAIL_ADDRESS][DOMAIN_NAME] Customer since [DATE] Unc…" at bounding box center [304, 227] width 458 height 200
copy link "[EMAIL_ADDRESS][DOMAIN_NAME]"
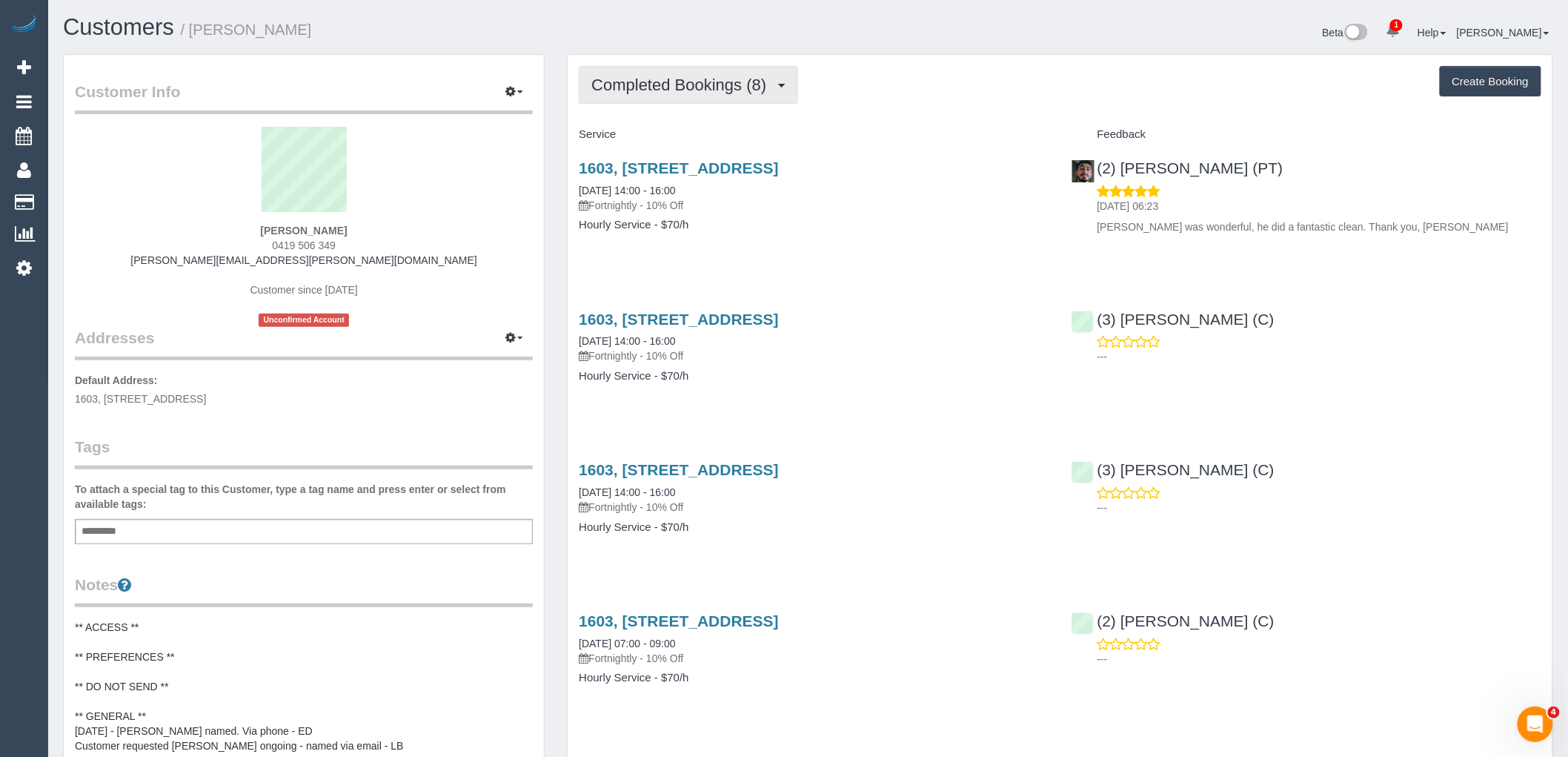
click at [720, 70] on button "Completed Bookings (8)" at bounding box center [688, 85] width 220 height 38
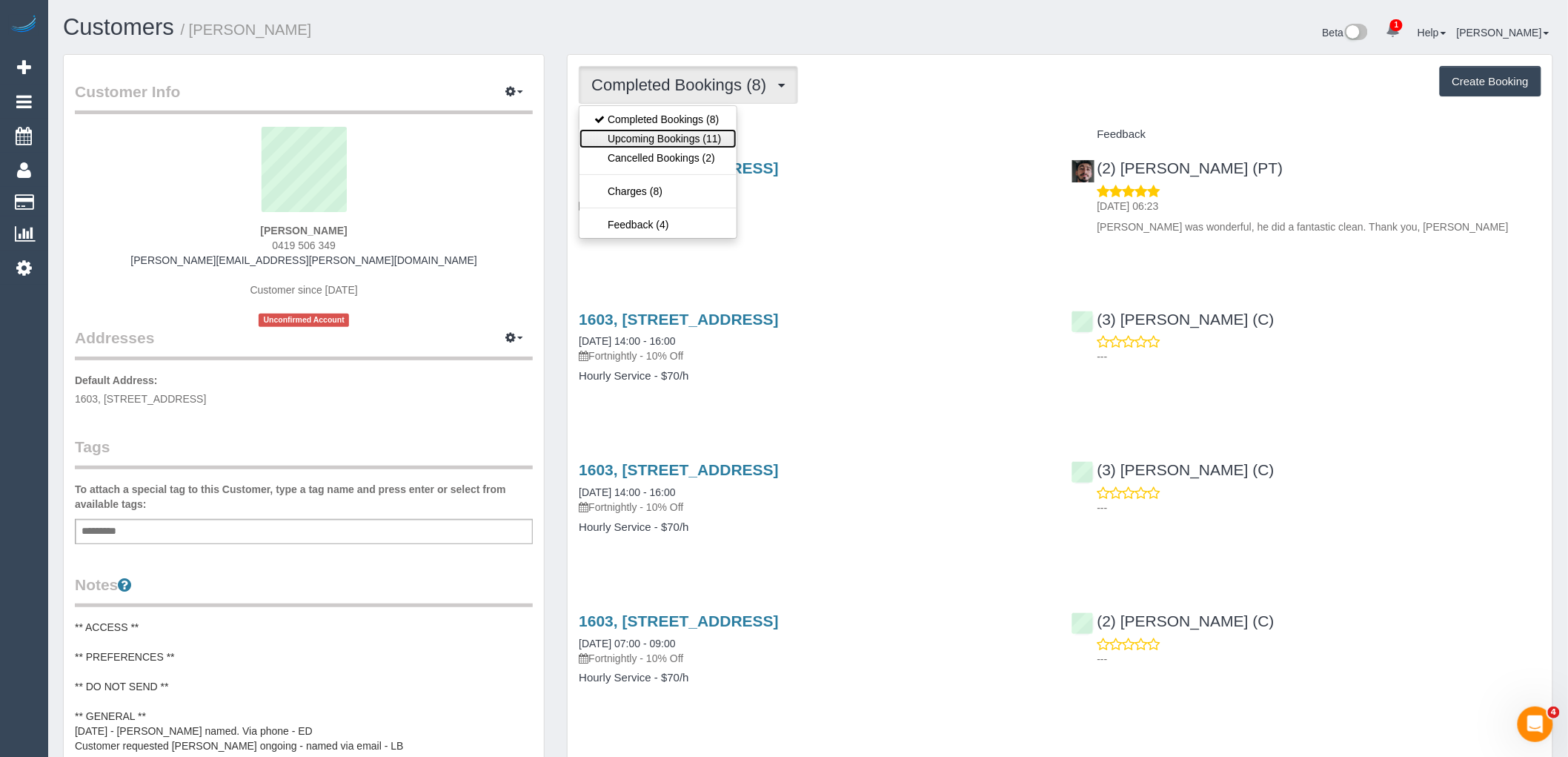
click at [710, 138] on link "Upcoming Bookings (11)" at bounding box center [657, 138] width 157 height 19
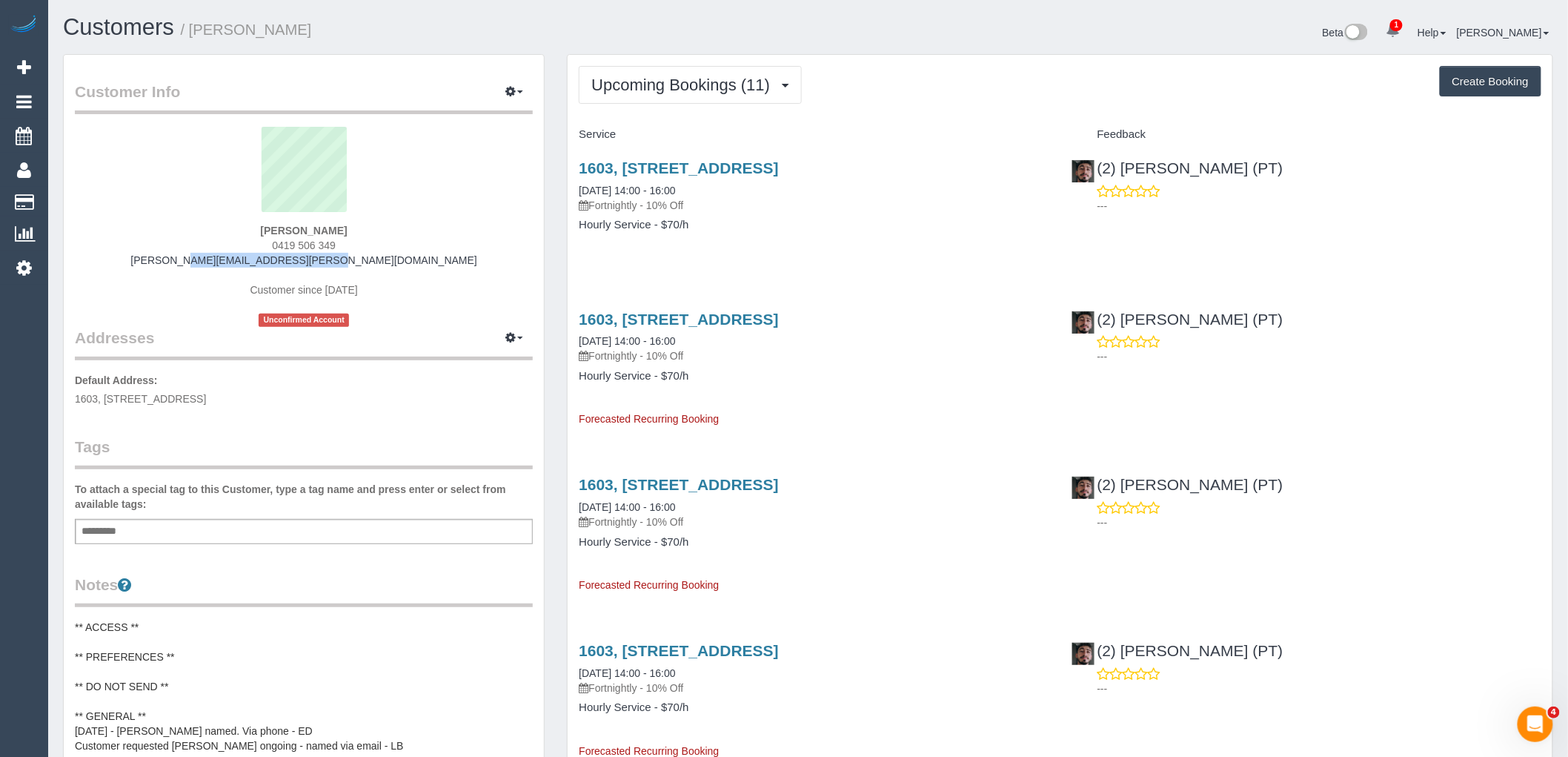
drag, startPoint x: 309, startPoint y: 267, endPoint x: 211, endPoint y: 267, distance: 98.0
click at [211, 267] on div "Jillian Craig 0419 506 349 jillian.j.craig@gmail.com Customer since 2023 Unconf…" at bounding box center [304, 227] width 458 height 200
click at [387, 267] on div "Jillian Craig 0419 506 349 jillian.j.craig@gmail.com Customer since 2023 Unconf…" at bounding box center [304, 227] width 458 height 200
drag, startPoint x: 396, startPoint y: 262, endPoint x: 161, endPoint y: 271, distance: 235.2
click at [182, 262] on div "Jillian Craig 0419 506 349 jillian.j.craig@gmail.com Customer since 2023 Unconf…" at bounding box center [304, 227] width 458 height 200
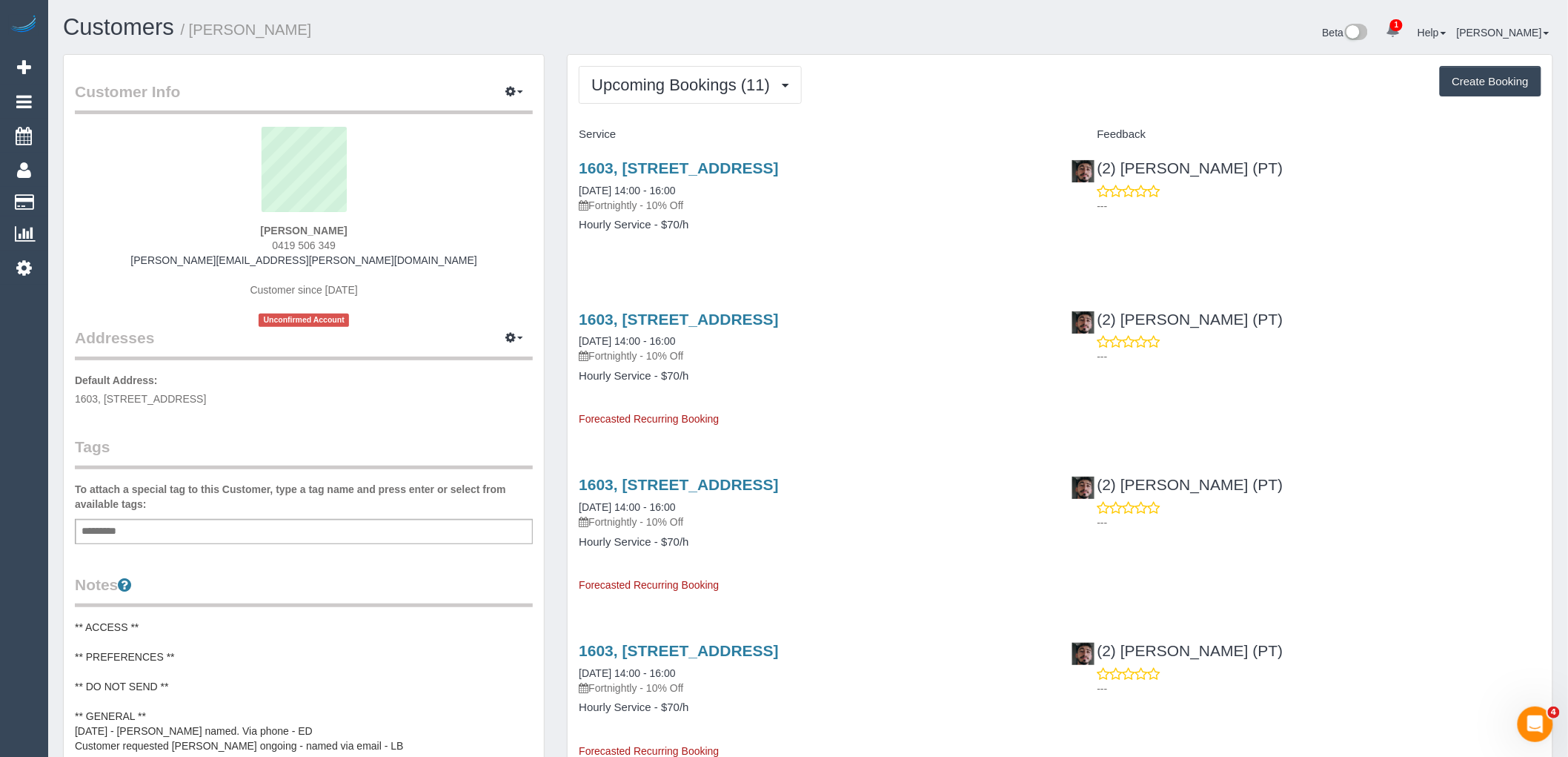
click at [391, 240] on div "Jillian Craig 0419 506 349 jillian.j.craig@gmail.com Customer since 2023 Unconf…" at bounding box center [304, 227] width 458 height 200
drag, startPoint x: 383, startPoint y: 257, endPoint x: 212, endPoint y: 257, distance: 171.0
click at [221, 258] on div "Jillian Craig 0419 506 349 jillian.j.craig@gmail.com Customer since 2023 Unconf…" at bounding box center [304, 227] width 458 height 200
copy link "jillian.j.craig@gmail.com"
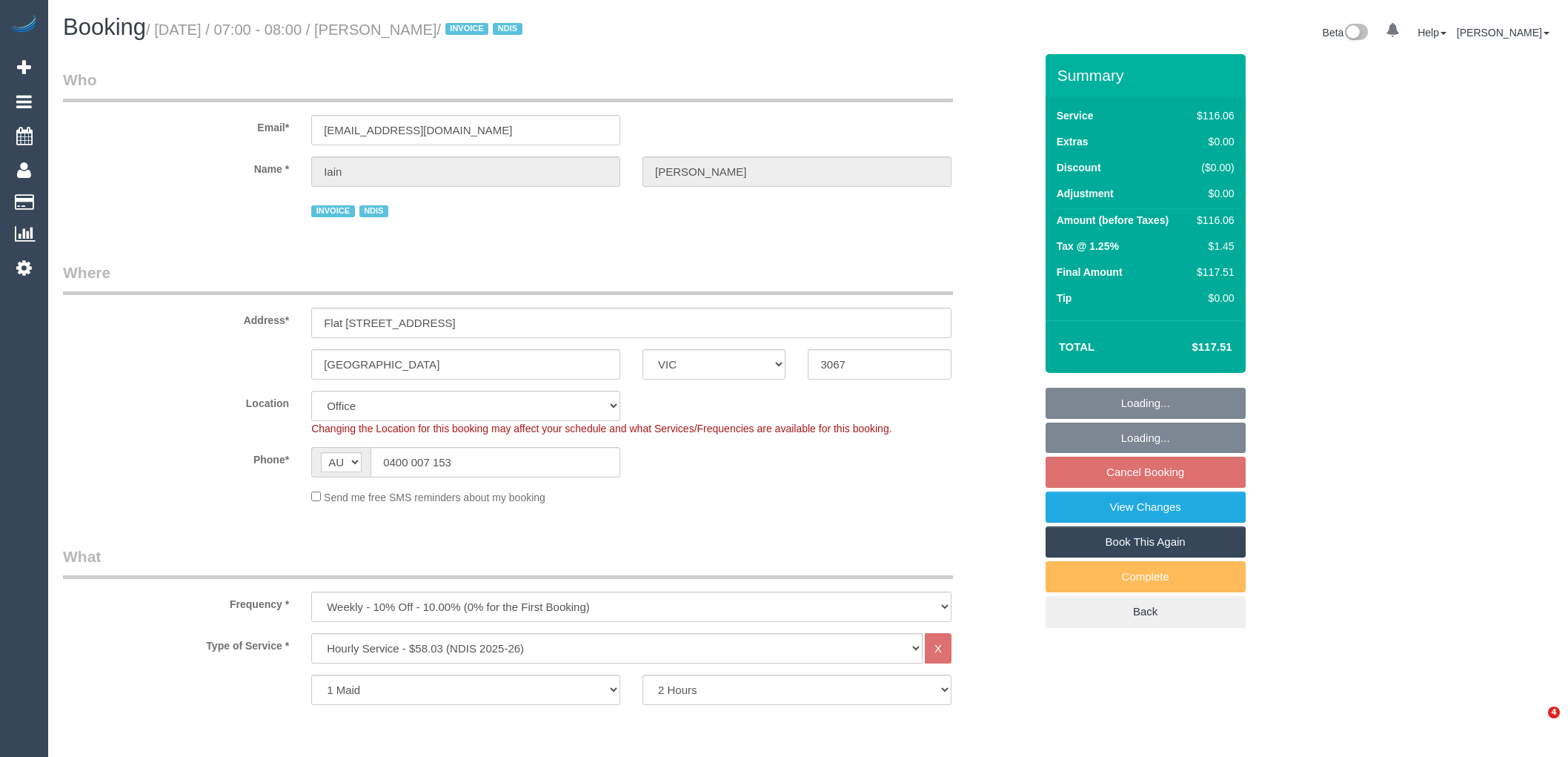
select select "VIC"
select select "number:28"
select select "number:14"
select select "number:19"
select select "number:36"
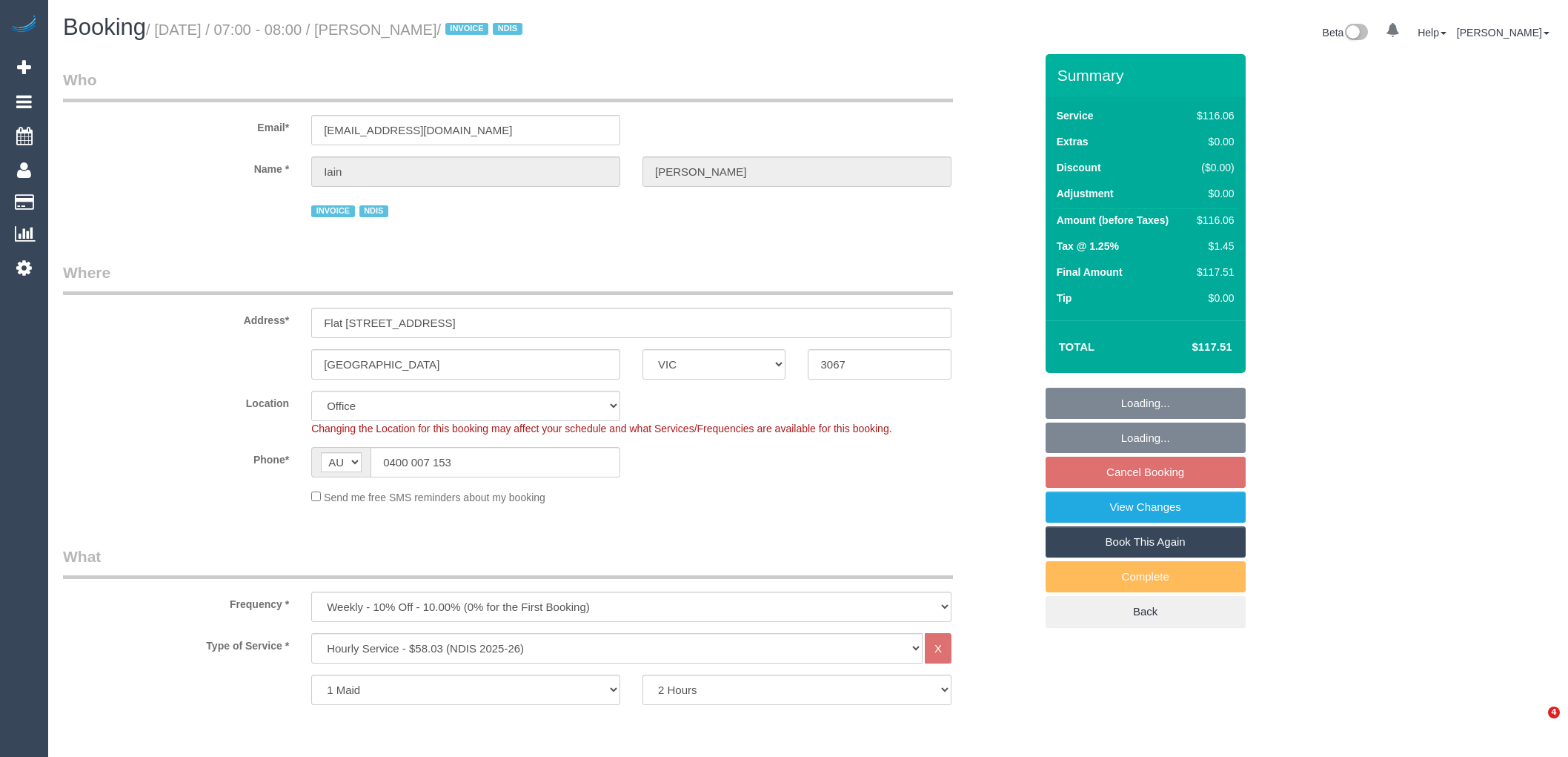
select select "number:35"
select select "object:2019"
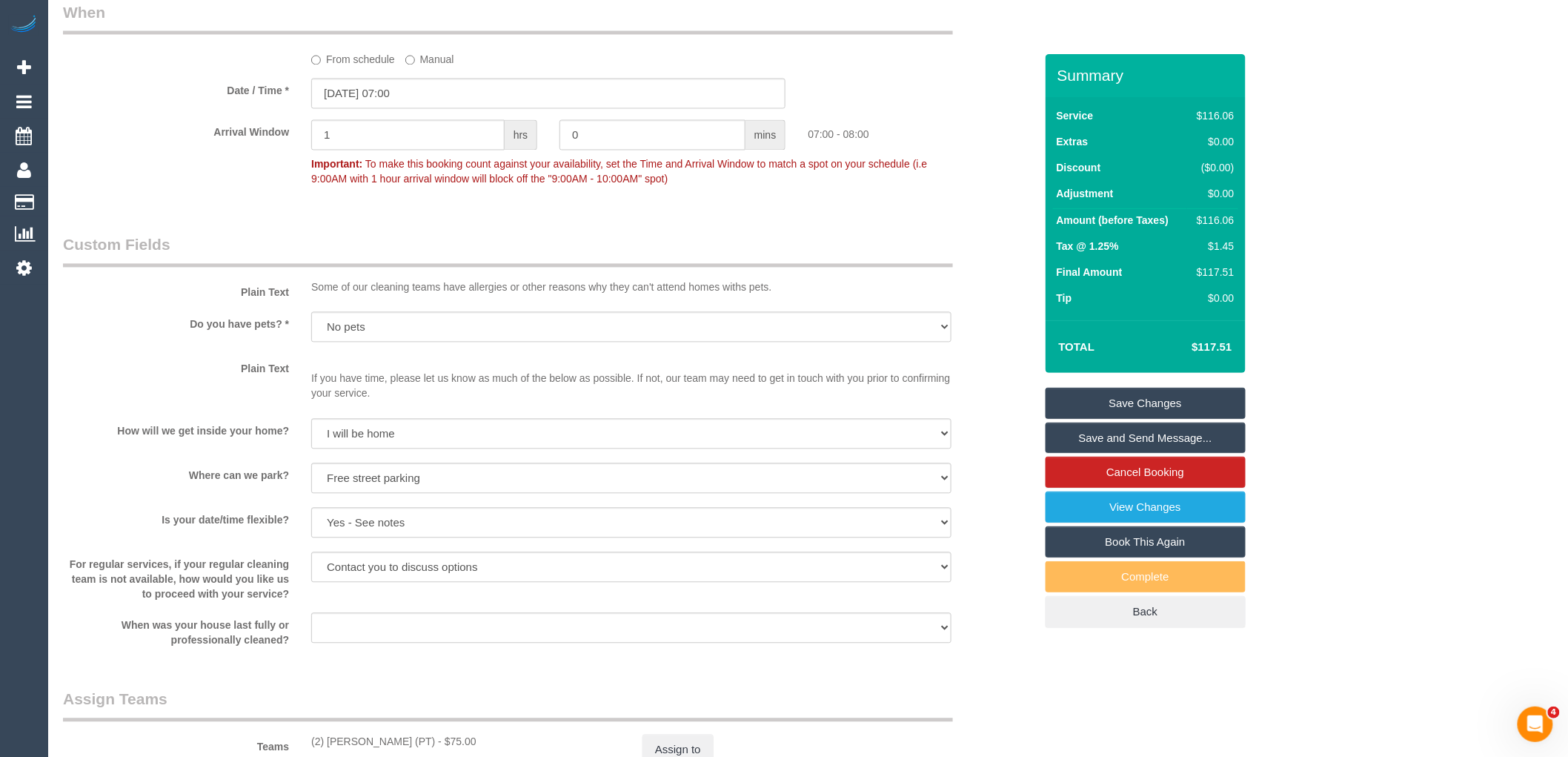
scroll to position [1647, 0]
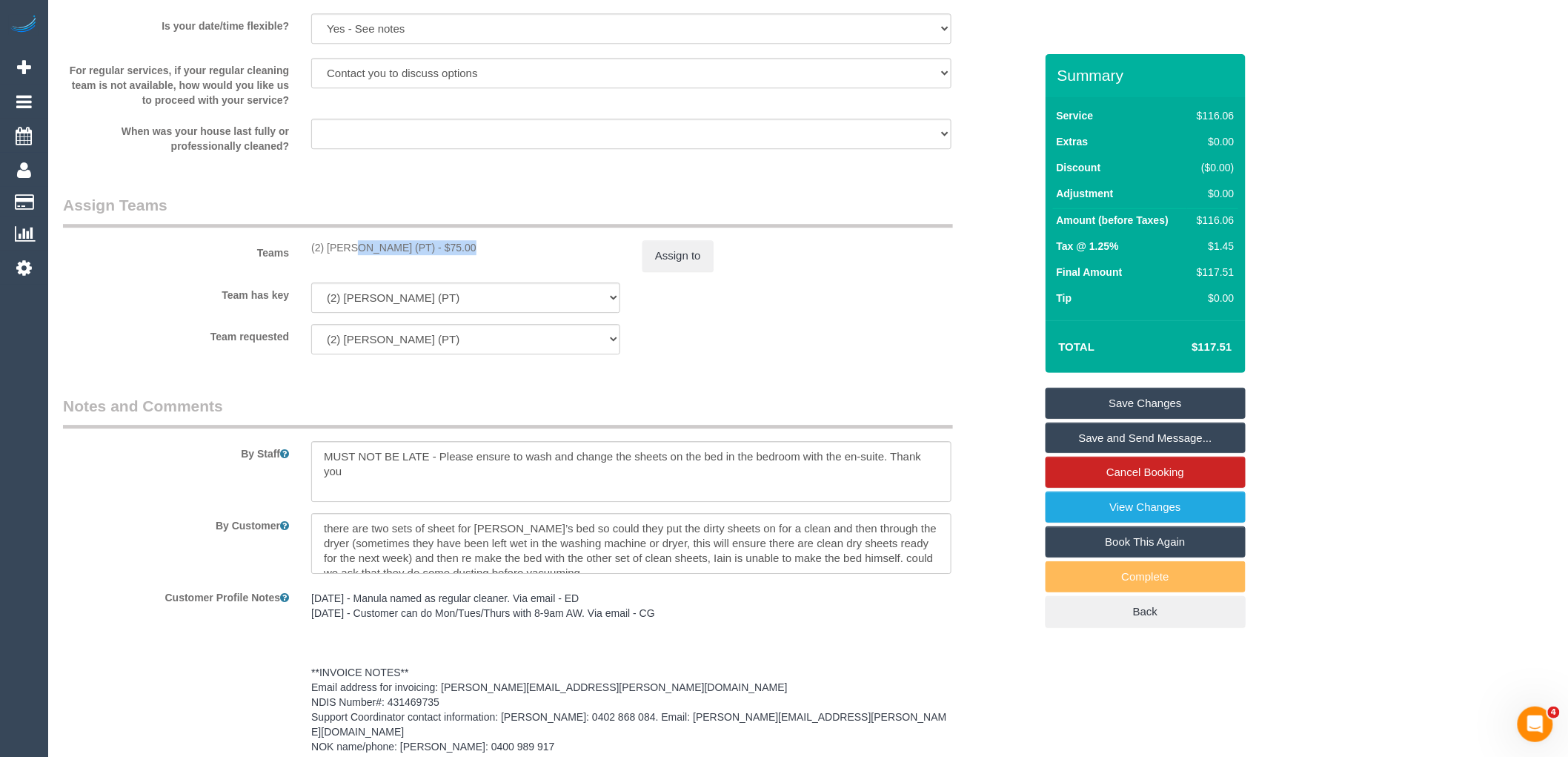
drag, startPoint x: 417, startPoint y: 249, endPoint x: 302, endPoint y: 253, distance: 115.1
click at [302, 253] on div "(2) [PERSON_NAME] (PT) - $75.00" at bounding box center [465, 247] width 331 height 15
copy div "(2) [PERSON_NAME] (PT)"
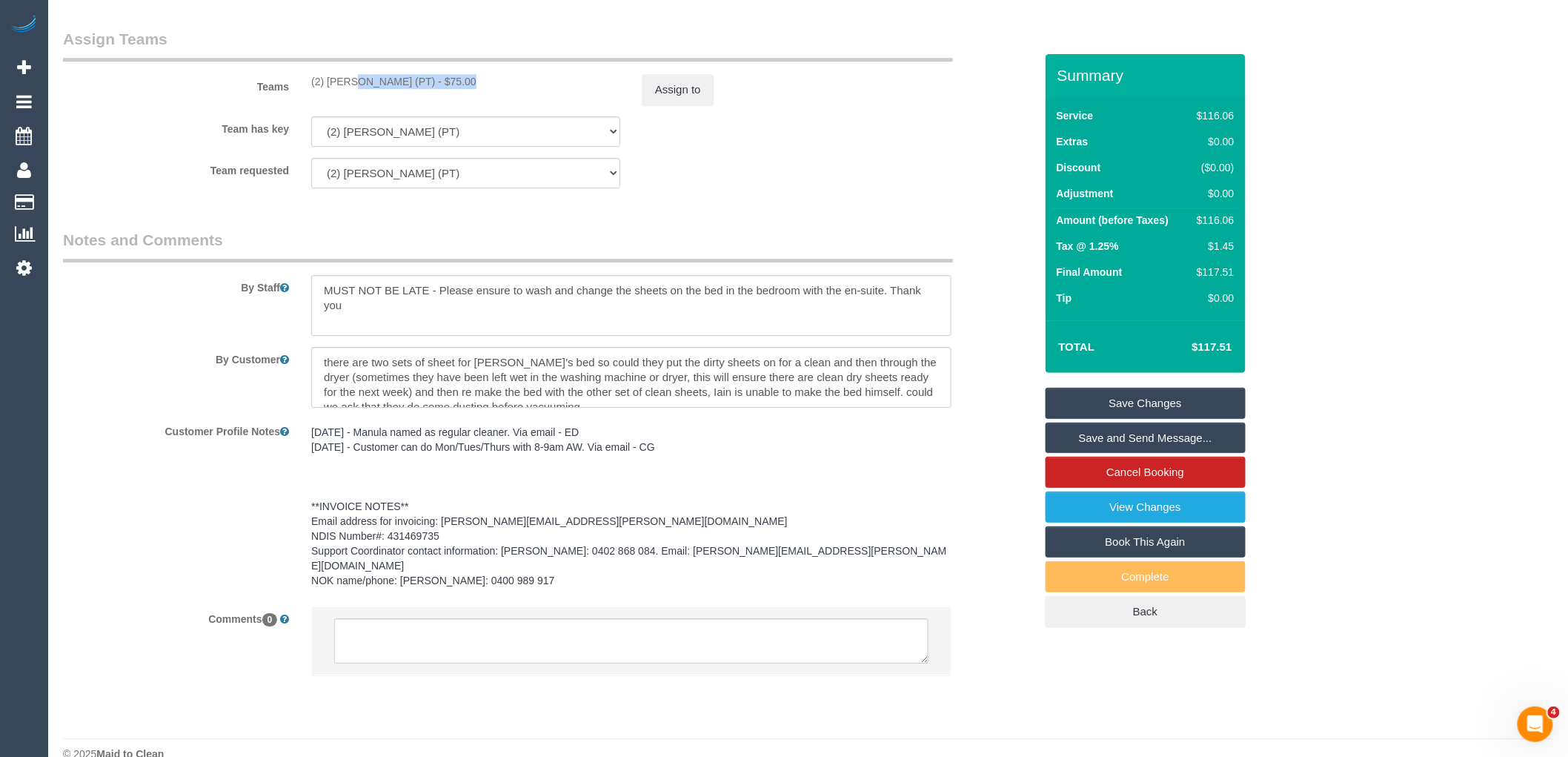
scroll to position [1828, 0]
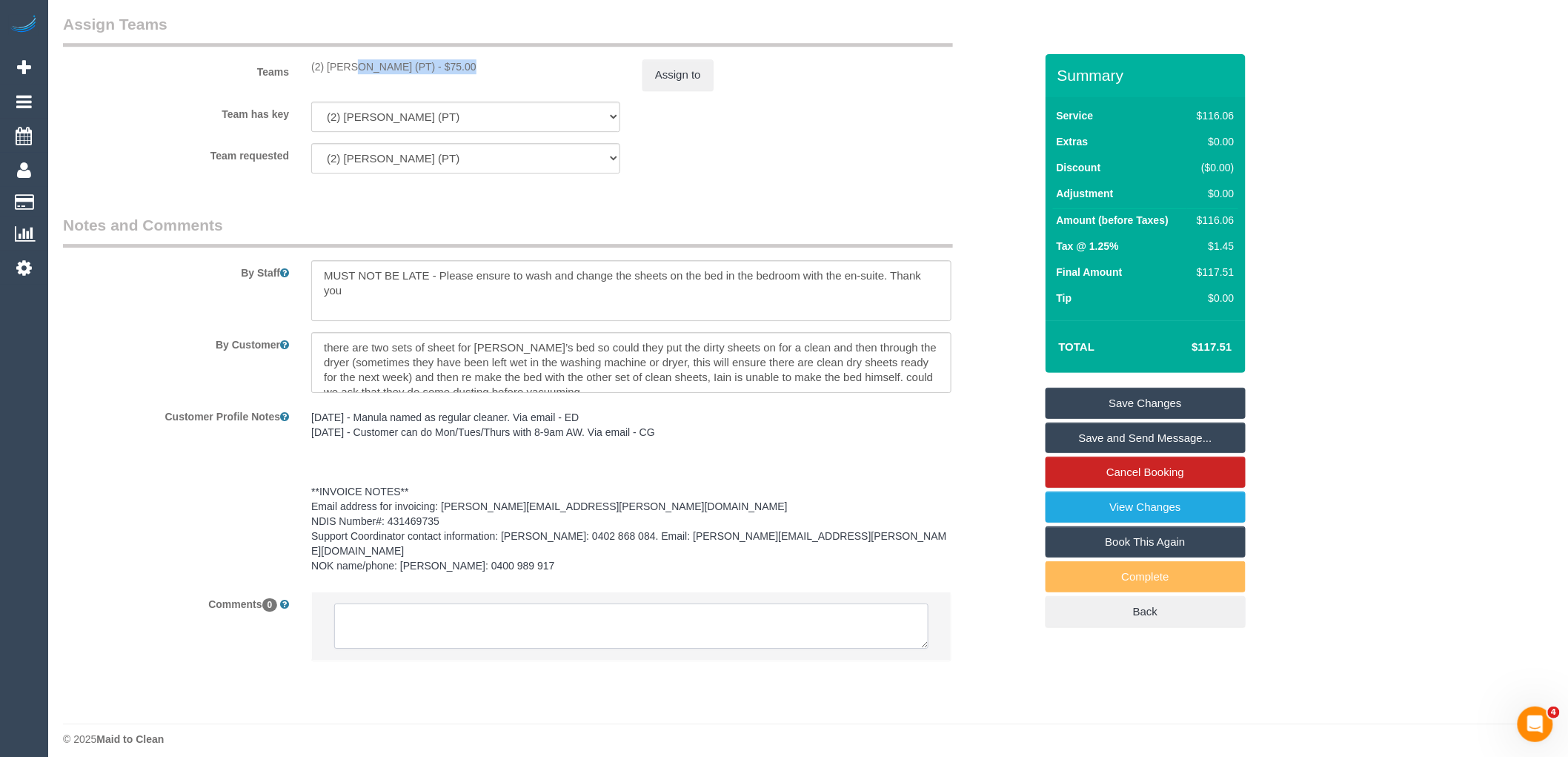
click at [436, 636] on textarea at bounding box center [631, 626] width 594 height 46
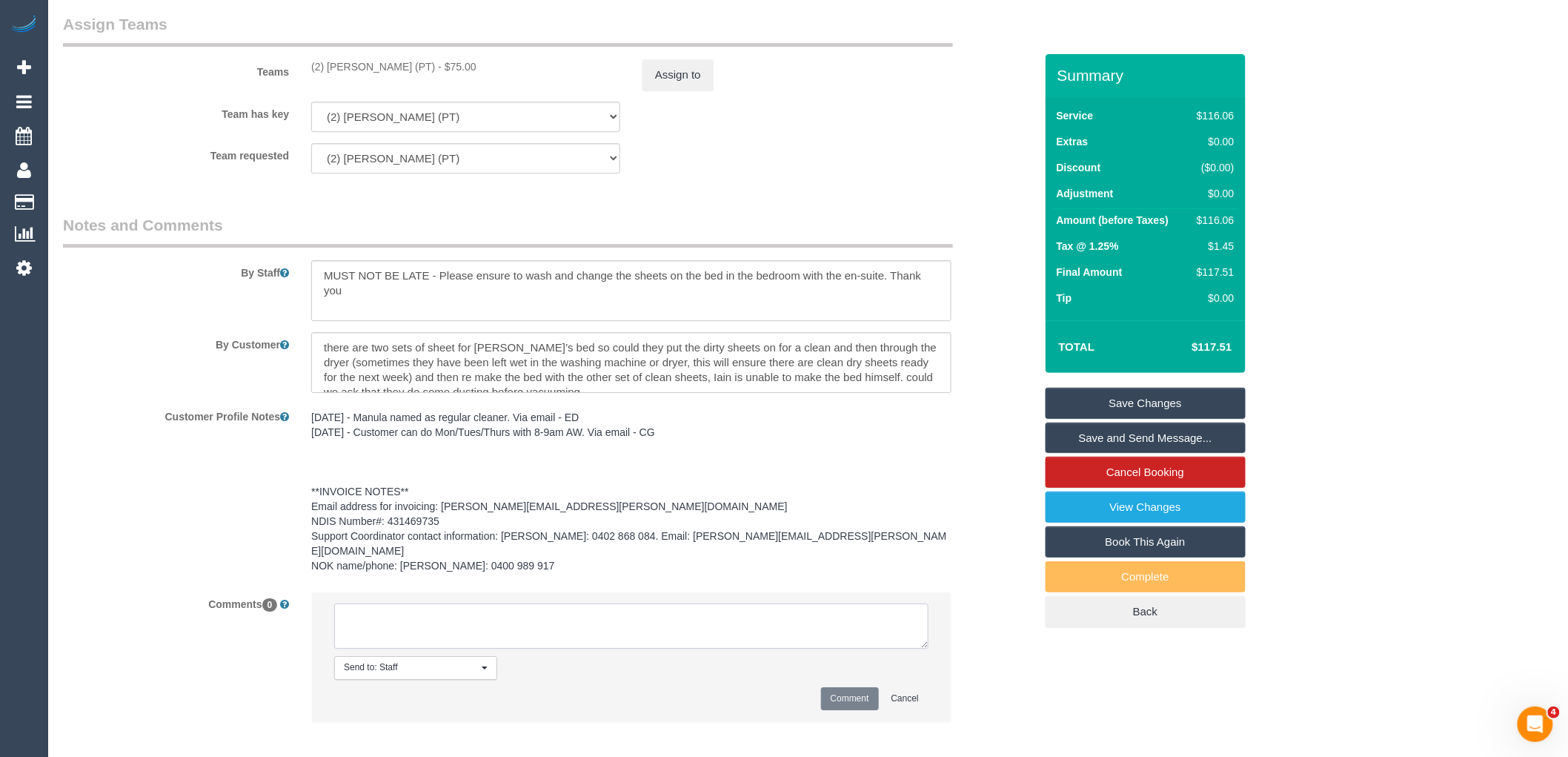
paste textarea "(2) [PERSON_NAME] (PT)"
click at [430, 620] on textarea at bounding box center [631, 626] width 594 height 46
drag, startPoint x: 551, startPoint y: 621, endPoint x: 240, endPoint y: 587, distance: 312.9
click at [224, 592] on div "Comments 0 Send to: Staff Nothing selected Send to: Staff Send to: Customer Sen…" at bounding box center [548, 664] width 994 height 145
type textarea "(2) Reggy Cogulet (PT) not available 11/09 Customer contacted via email"
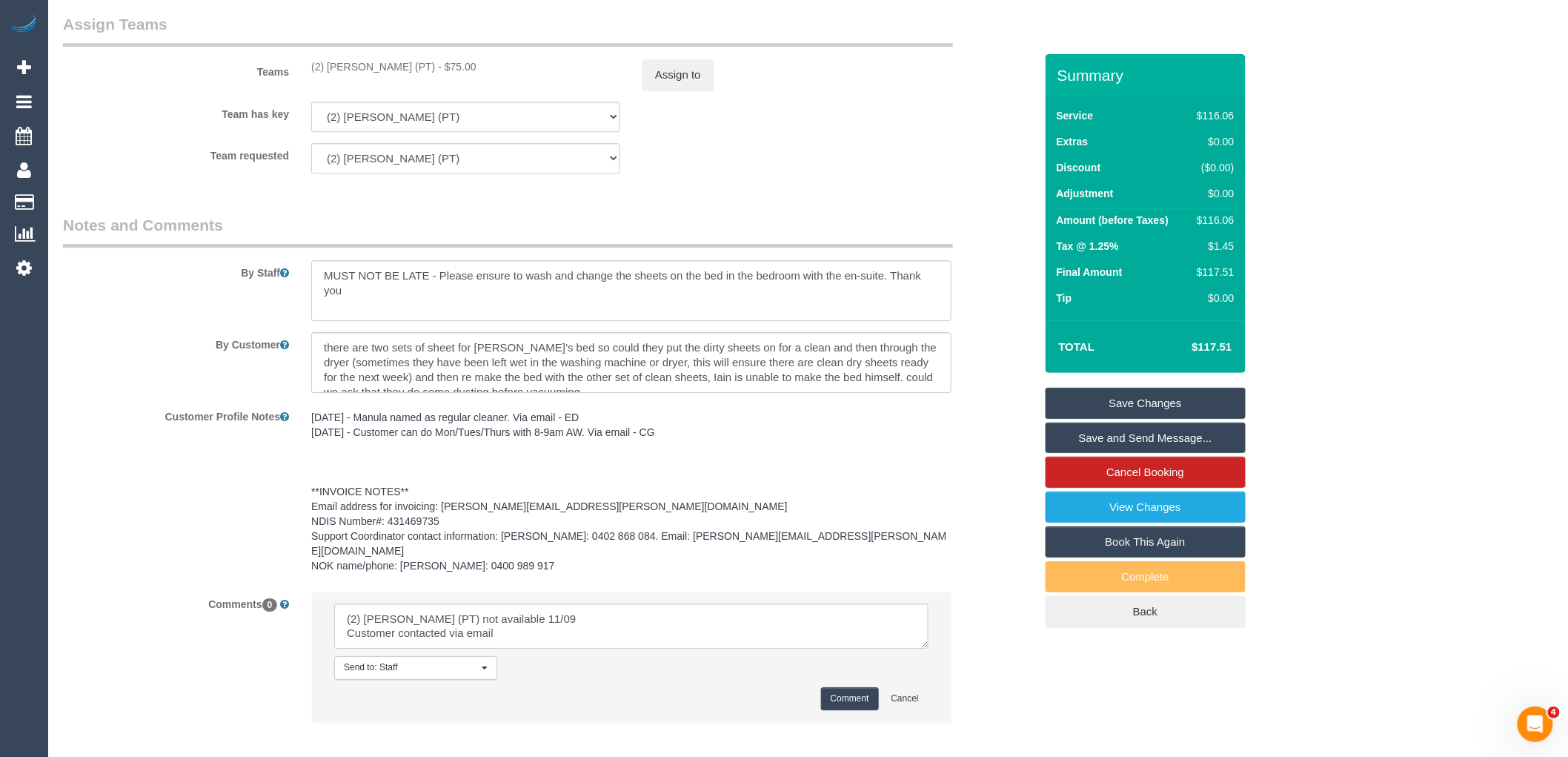
click at [858, 687] on button "Comment" at bounding box center [850, 698] width 58 height 23
click at [666, 76] on button "Assign to" at bounding box center [678, 75] width 71 height 31
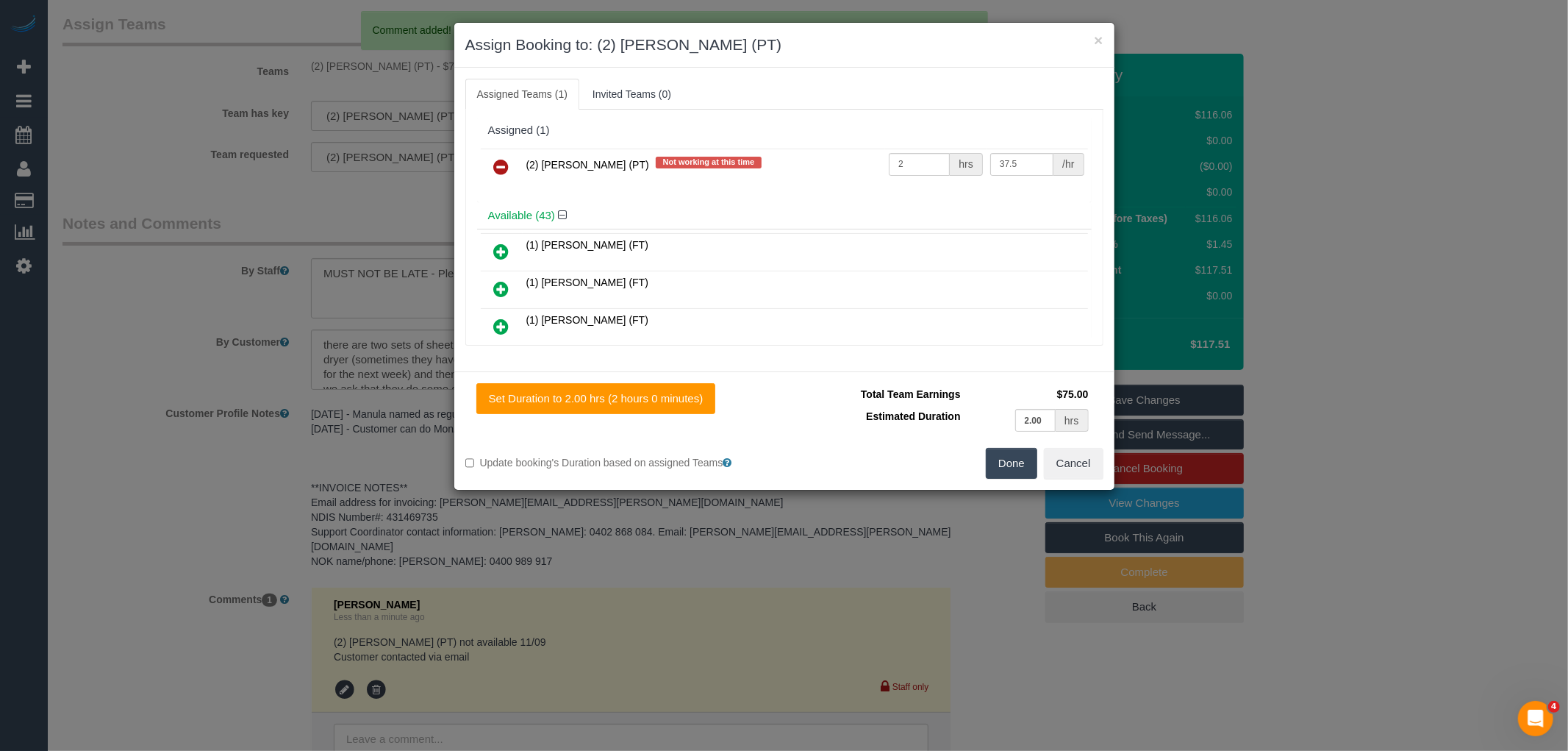
click at [522, 163] on td "(2) Reggy Cogulet (PT) Not working at this time" at bounding box center [703, 167] width 363 height 38
click at [494, 171] on icon at bounding box center [502, 167] width 15 height 18
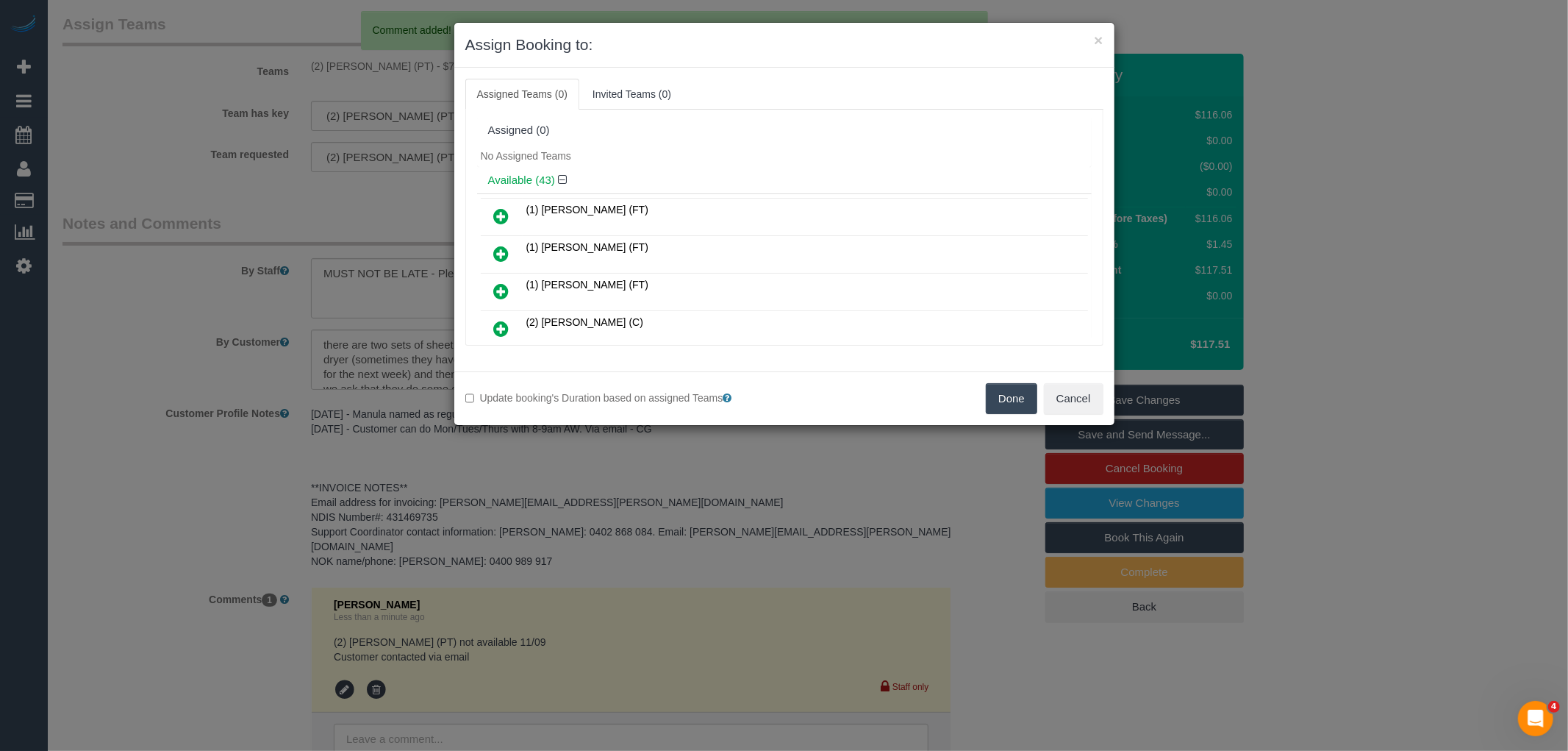
click at [1010, 393] on button "Done" at bounding box center [1011, 398] width 51 height 31
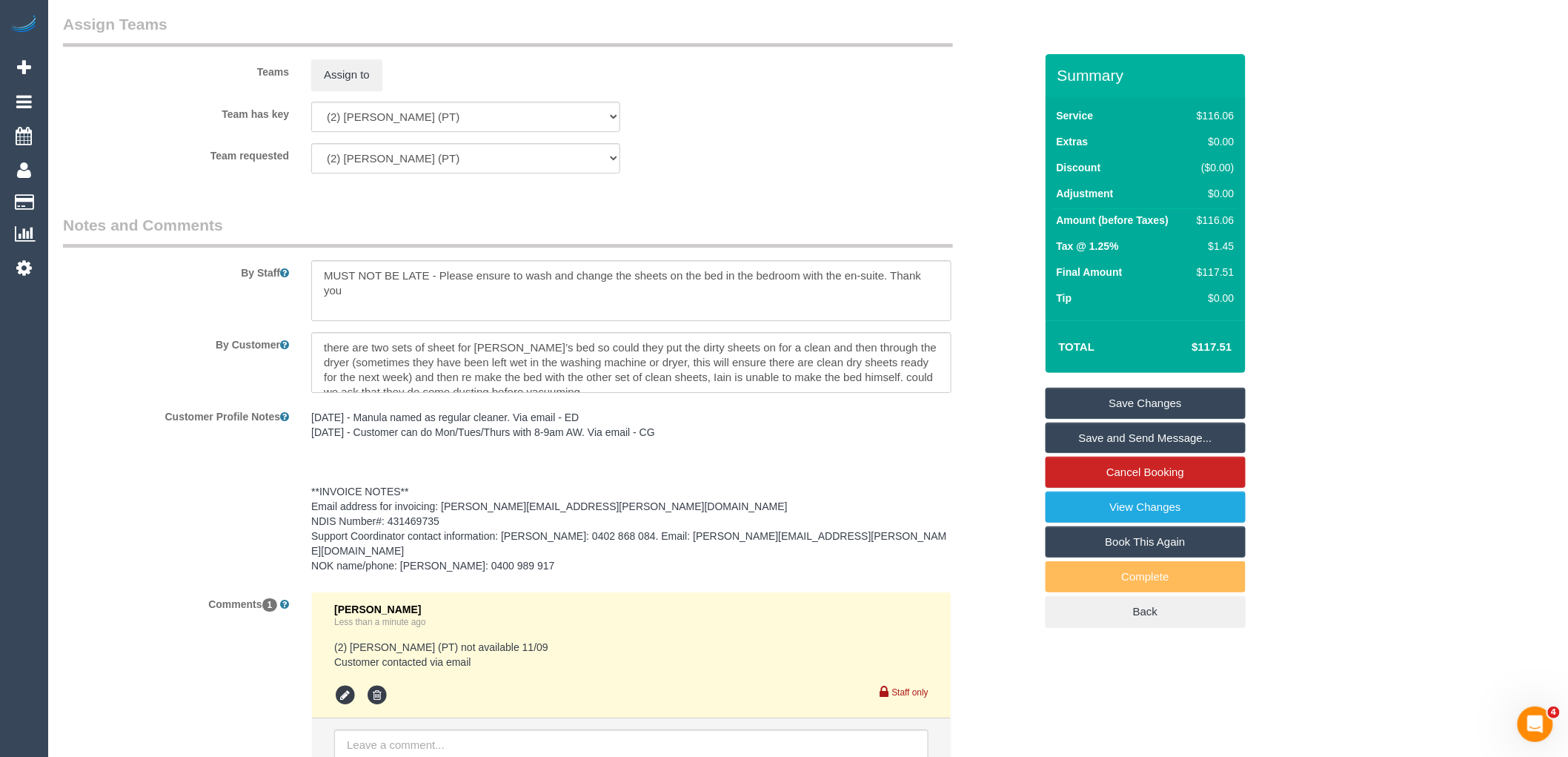
click at [1181, 403] on link "Save Changes" at bounding box center [1145, 403] width 200 height 31
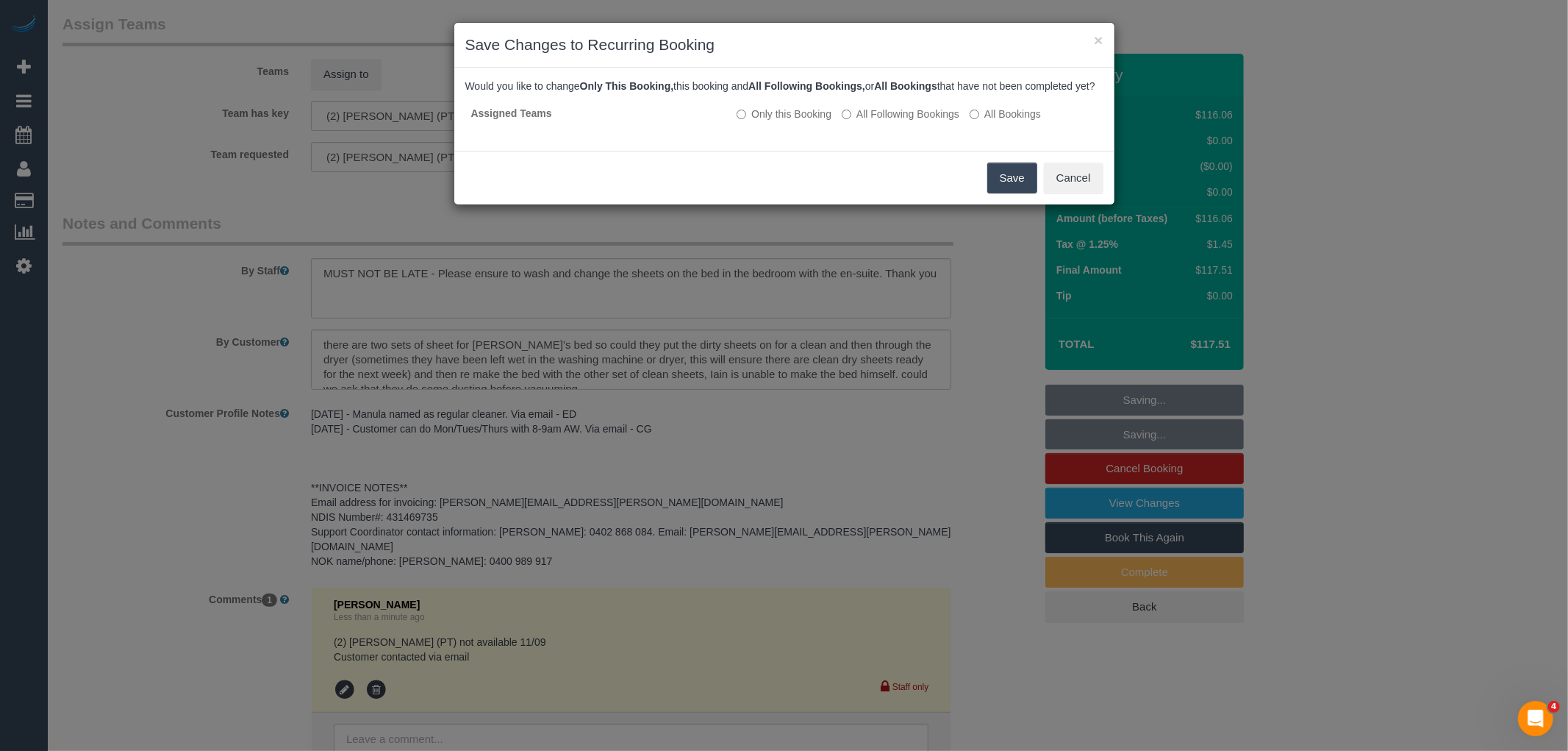
click at [1017, 189] on button "Save" at bounding box center [1012, 178] width 50 height 31
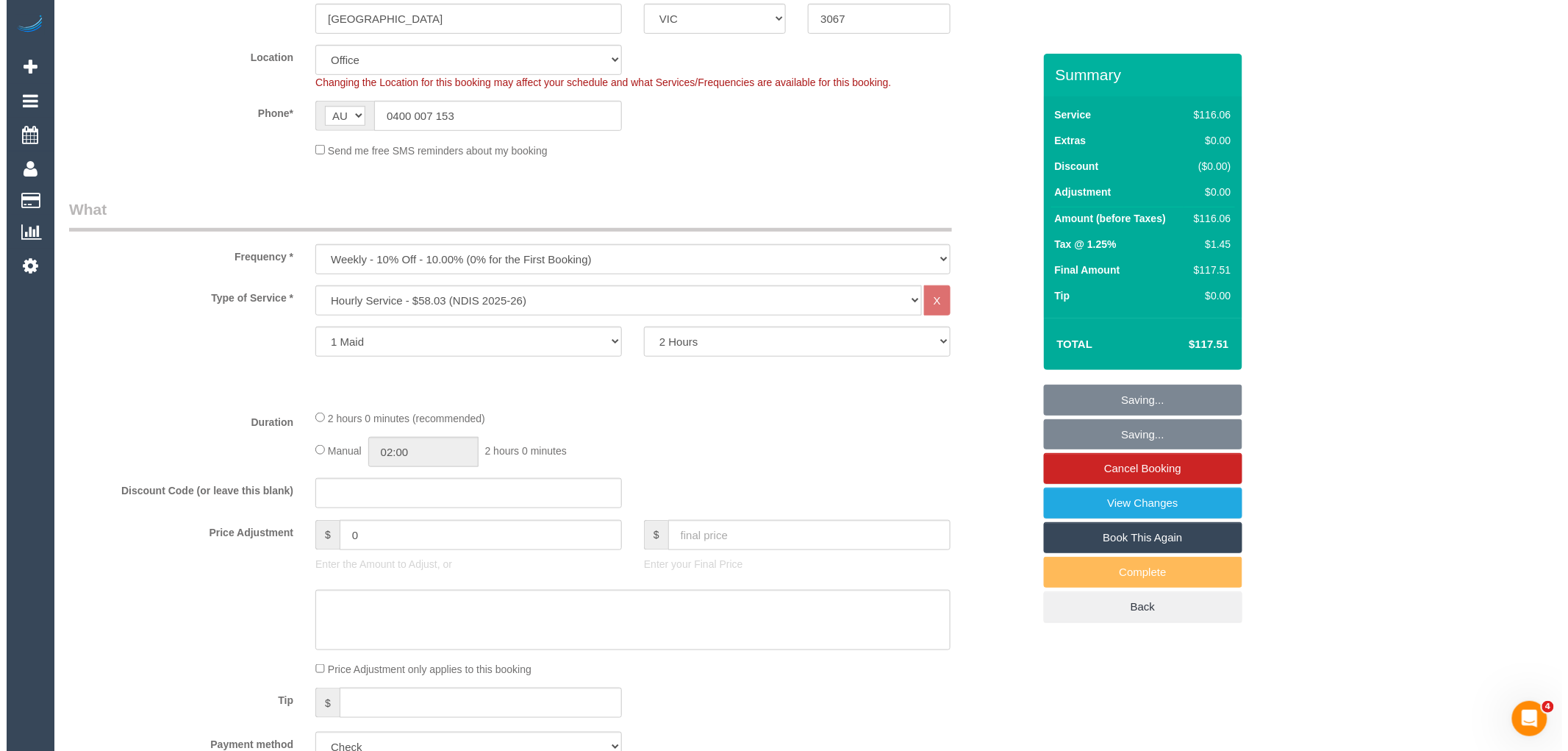
scroll to position [0, 0]
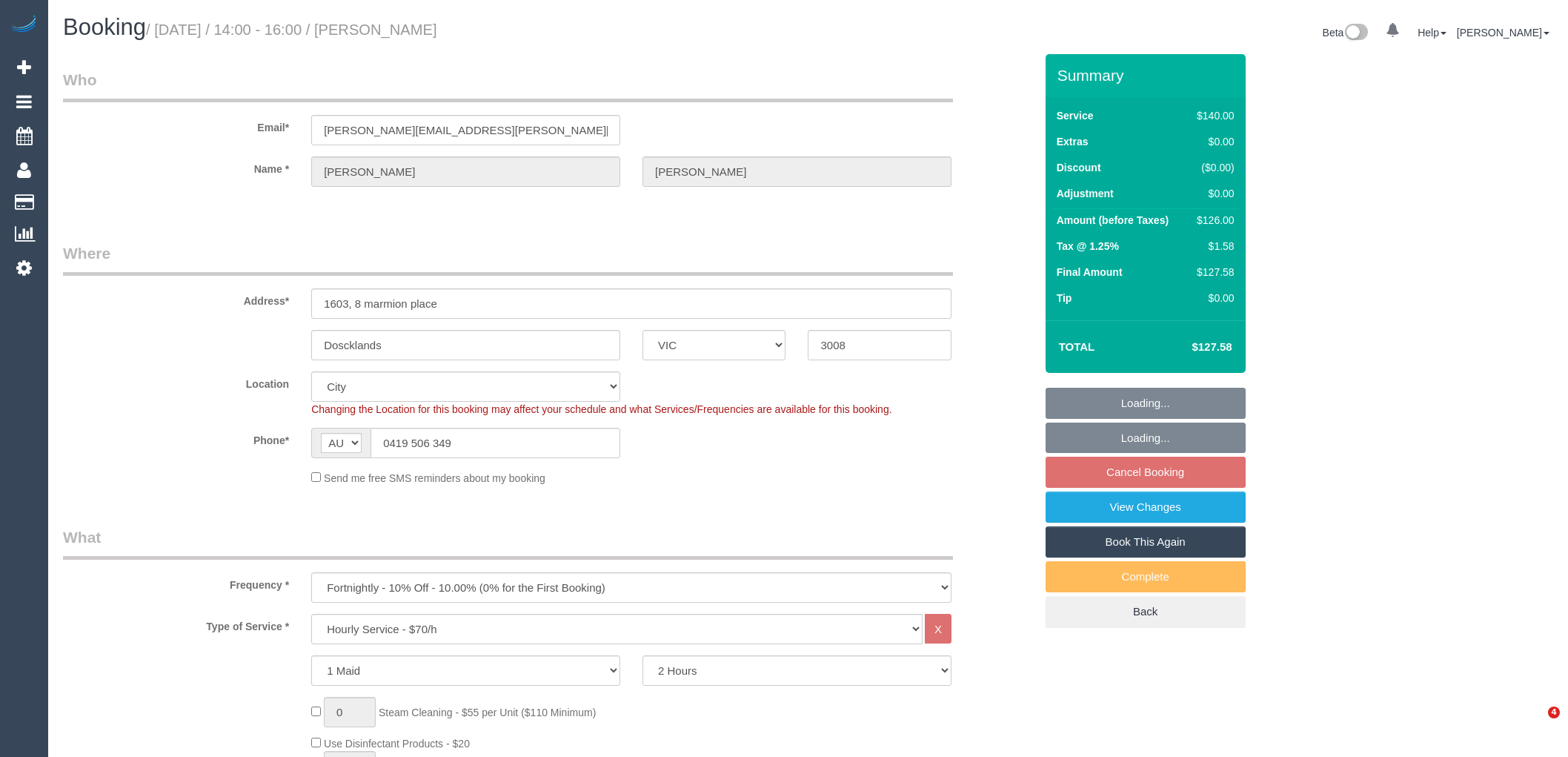
select select "VIC"
select select "number:28"
select select "number:14"
select select "number:20"
select select "object:859"
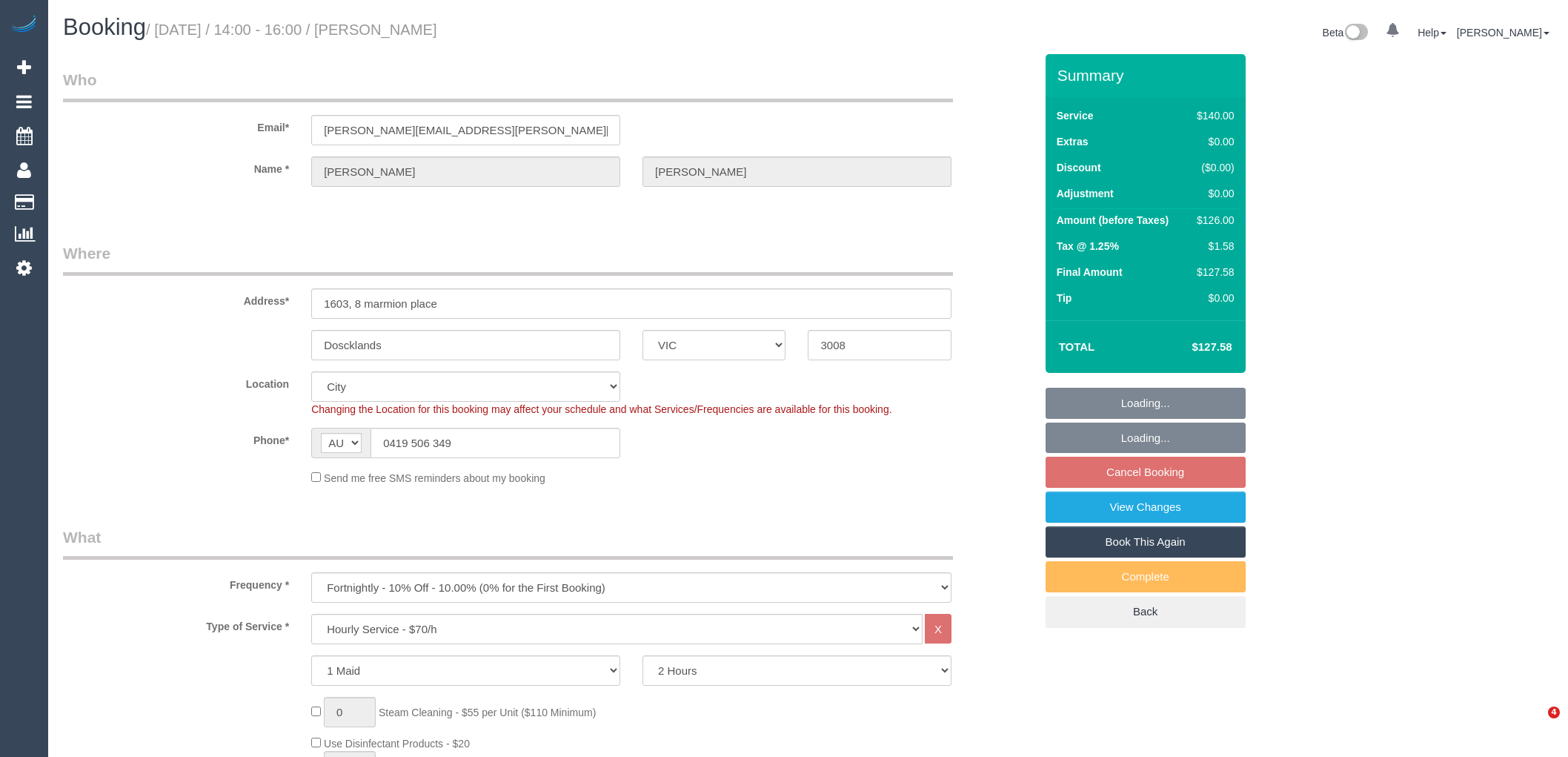
select select "spot5"
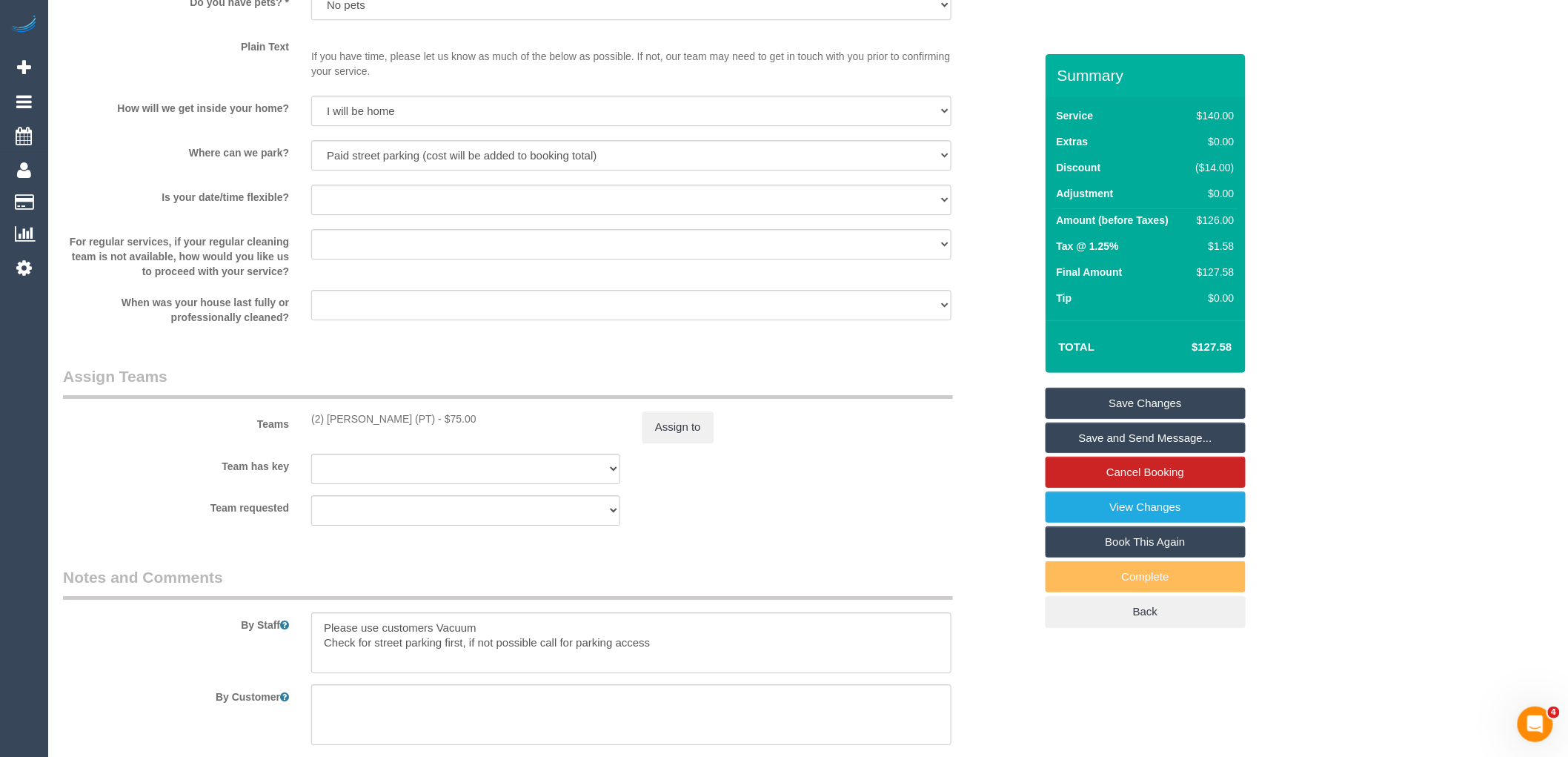
scroll to position [2185, 0]
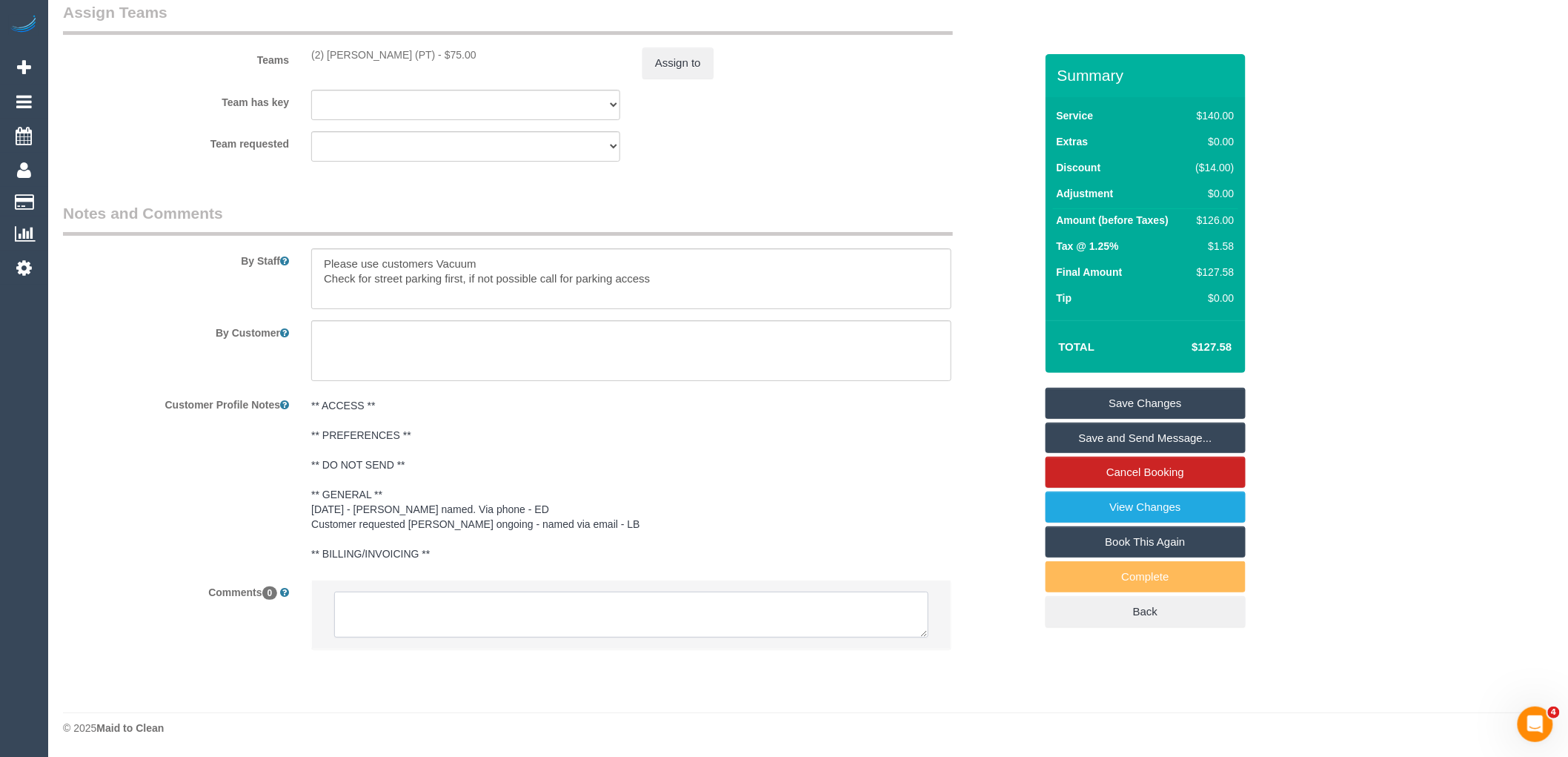
click at [448, 612] on textarea at bounding box center [631, 614] width 594 height 46
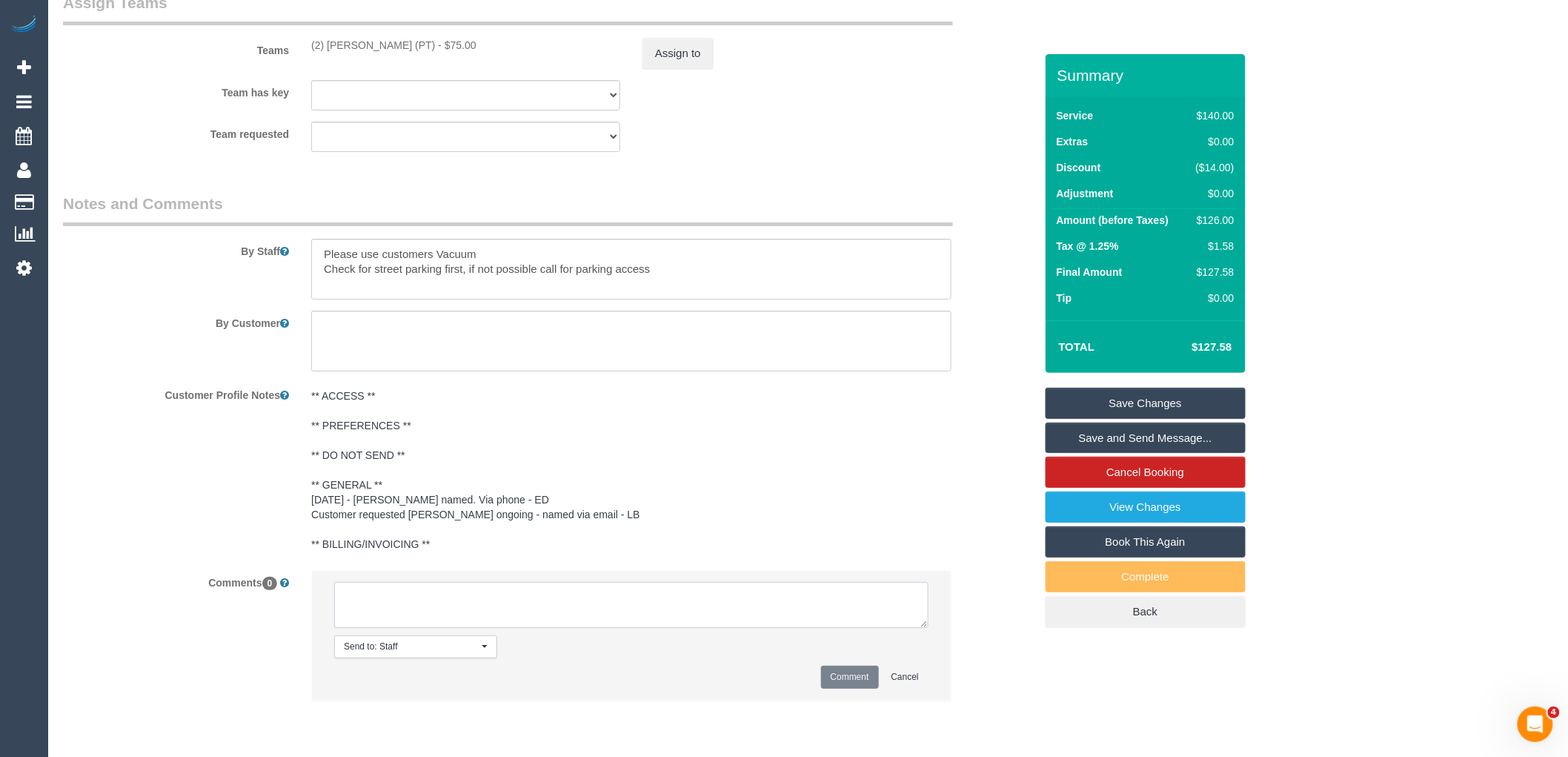
paste textarea "(2) [PERSON_NAME] (PT) not available 11/09 Customer contacted via email"
type textarea "(2) [PERSON_NAME] (PT) not available 11/09 Customer contacted via email"
click at [854, 678] on button "Comment" at bounding box center [850, 677] width 58 height 23
click at [653, 69] on button "Assign to" at bounding box center [678, 54] width 71 height 31
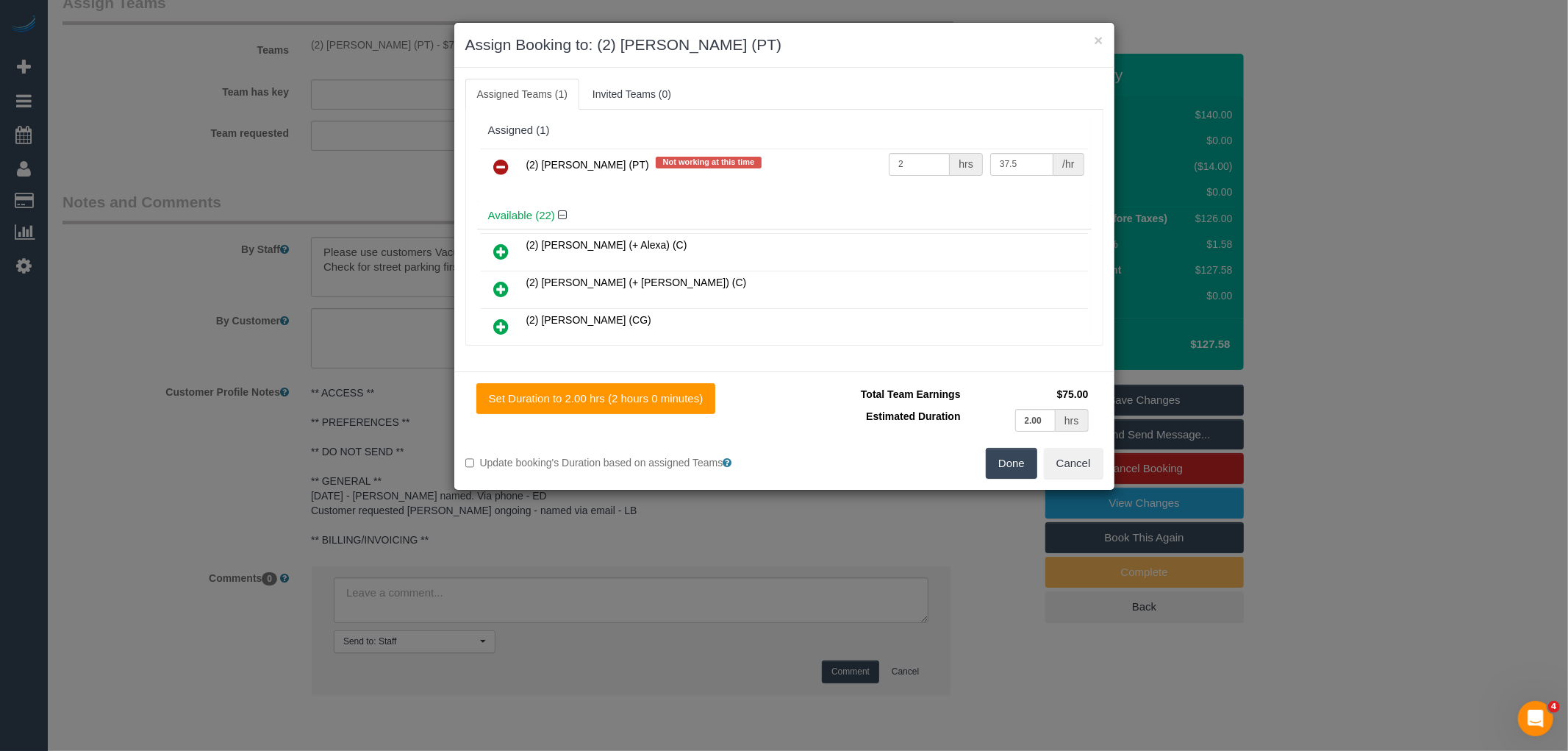
click at [503, 167] on icon at bounding box center [502, 167] width 15 height 18
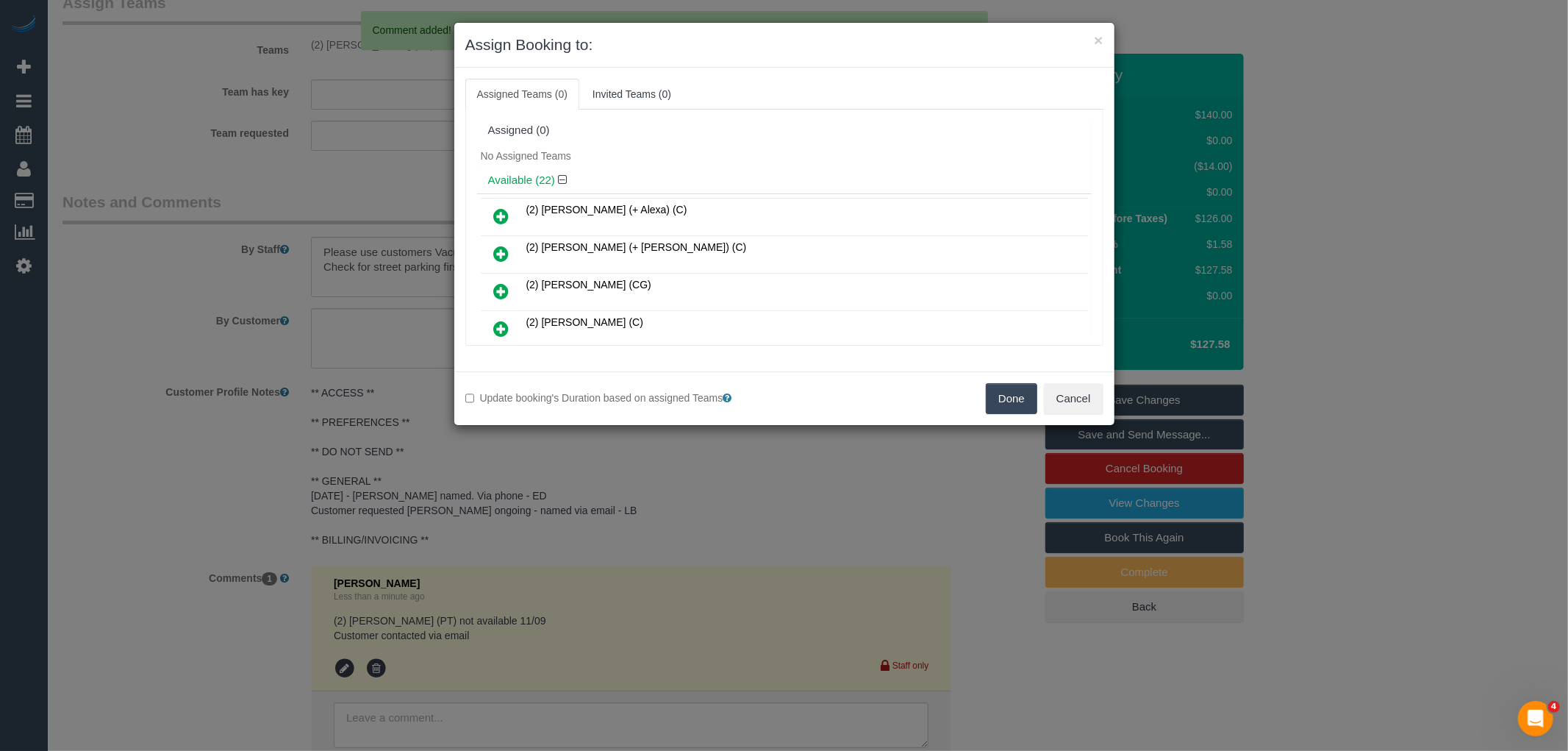
click at [1010, 388] on button "Done" at bounding box center [1011, 398] width 51 height 31
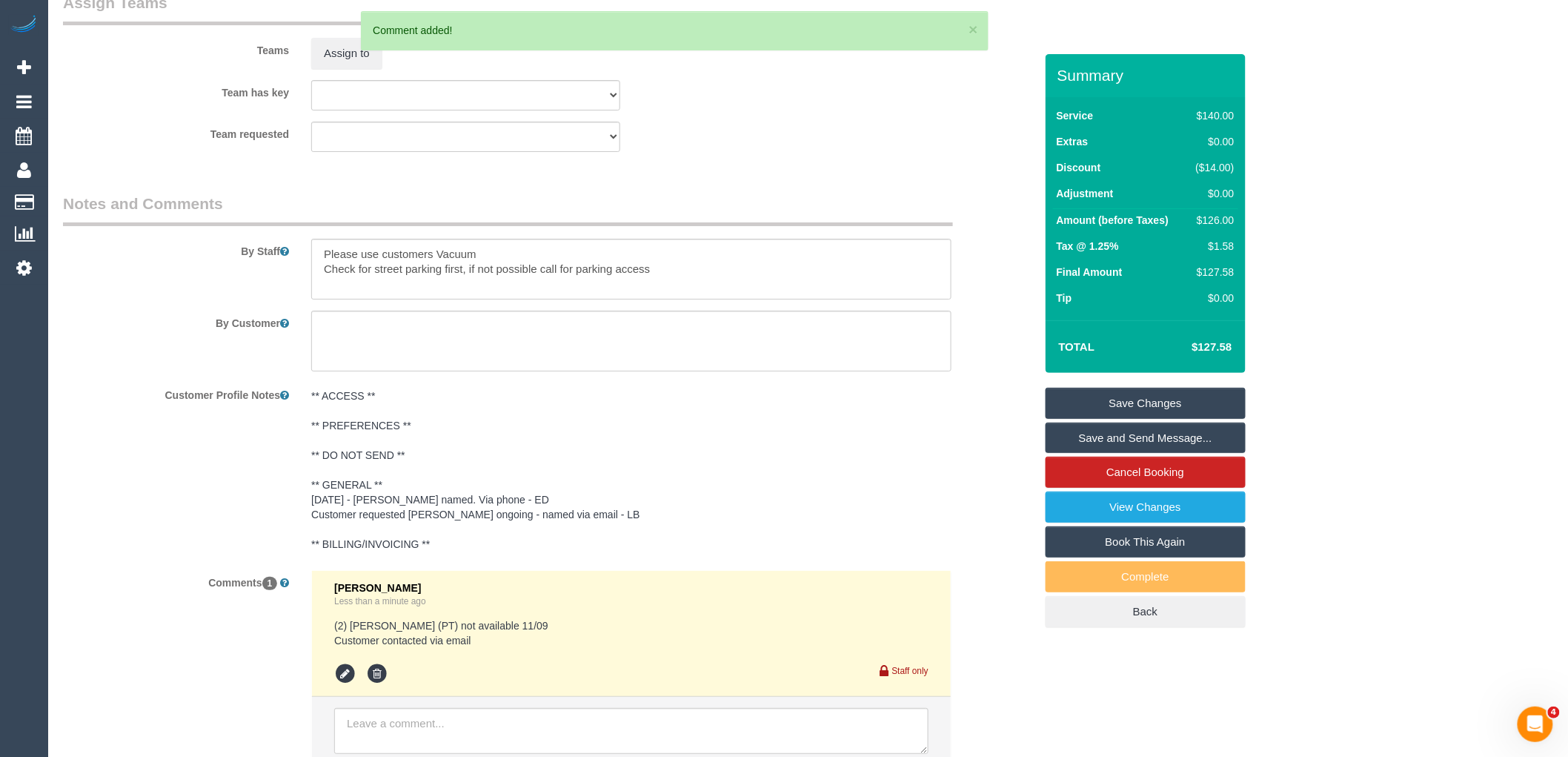
click at [1196, 395] on link "Save Changes" at bounding box center [1145, 403] width 200 height 31
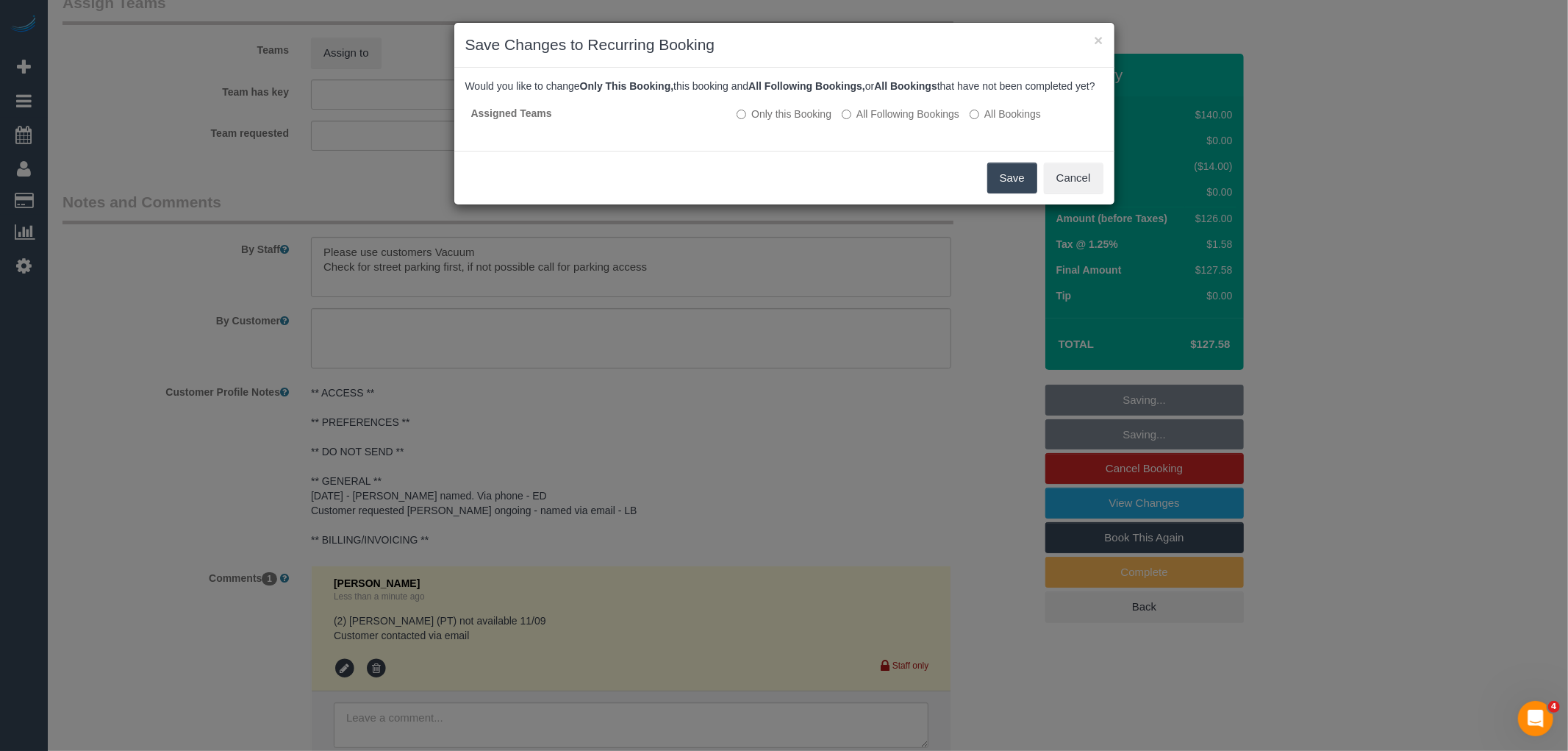
click at [1004, 183] on button "Save" at bounding box center [1012, 178] width 50 height 31
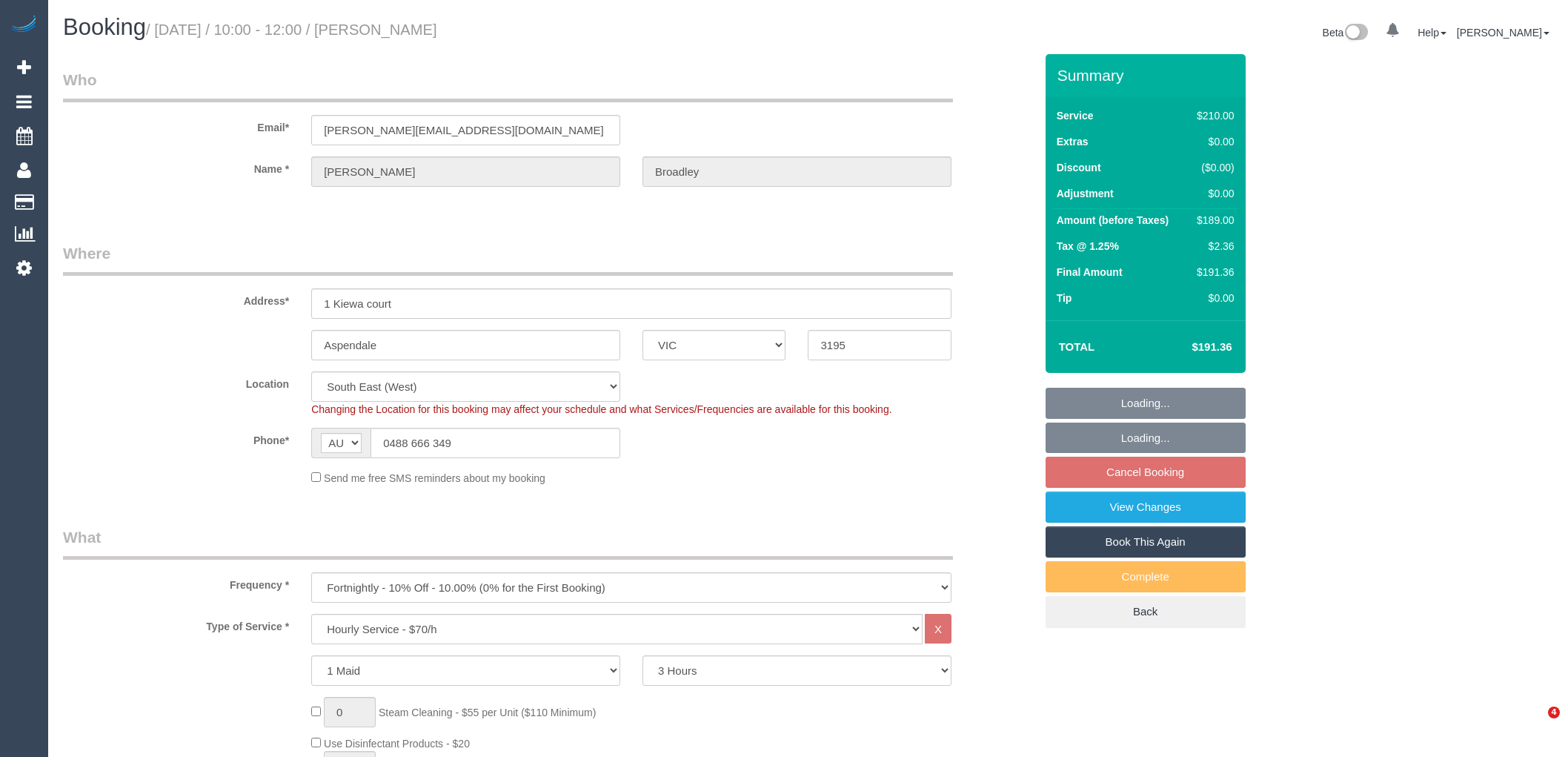
select select "VIC"
select select "180"
select select "string:stripe-pm_1QZ0oz2GScqysDRVtyTJ0NhQ"
select select "number:27"
select select "number:14"
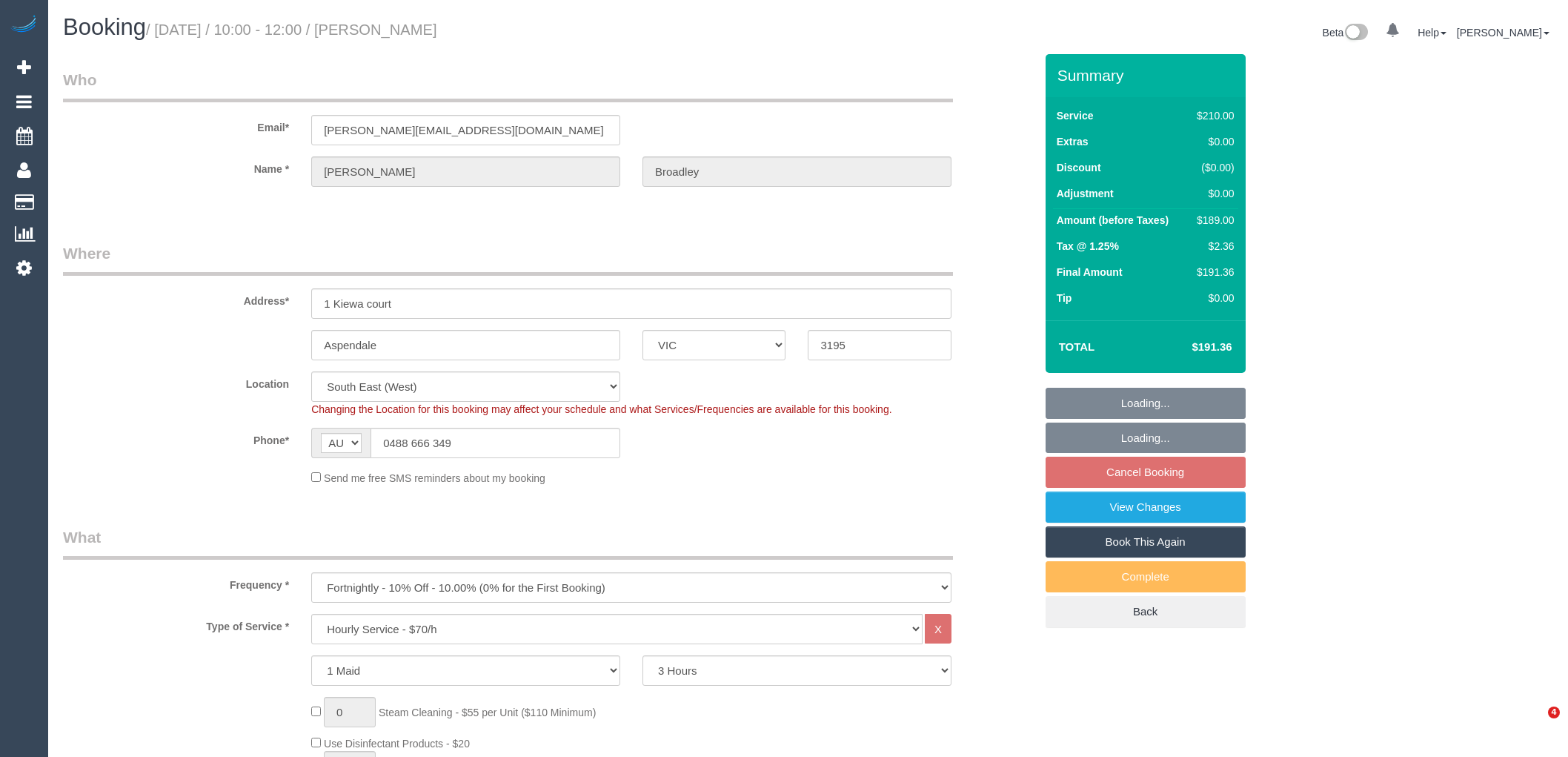
select select "number:19"
select select "number:22"
select select "number:34"
select select "number:26"
select select "object:854"
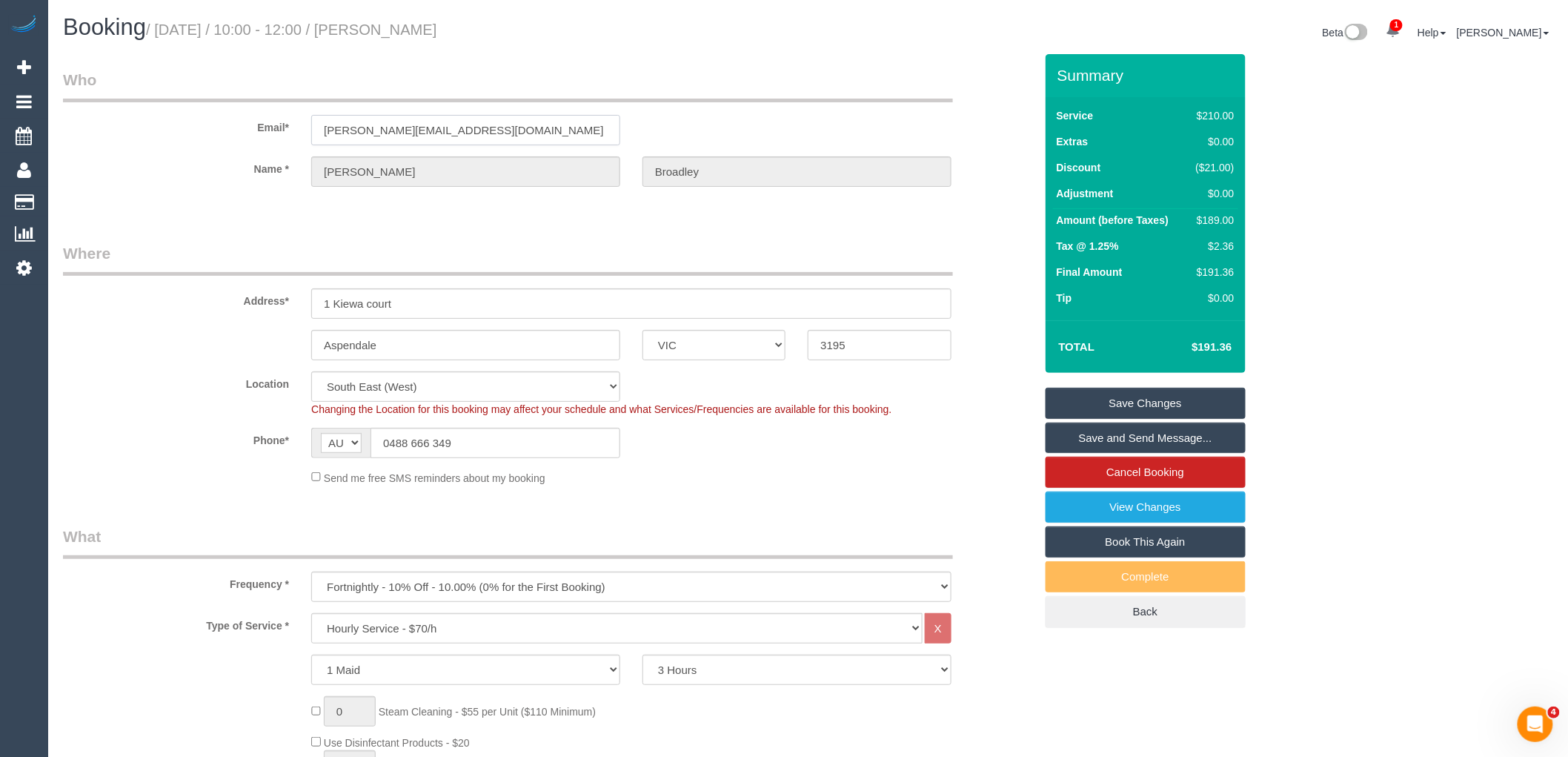
drag, startPoint x: 513, startPoint y: 123, endPoint x: 106, endPoint y: 138, distance: 407.3
click at [182, 128] on div "Email* sheila_morton@hotmail.com" at bounding box center [548, 107] width 994 height 76
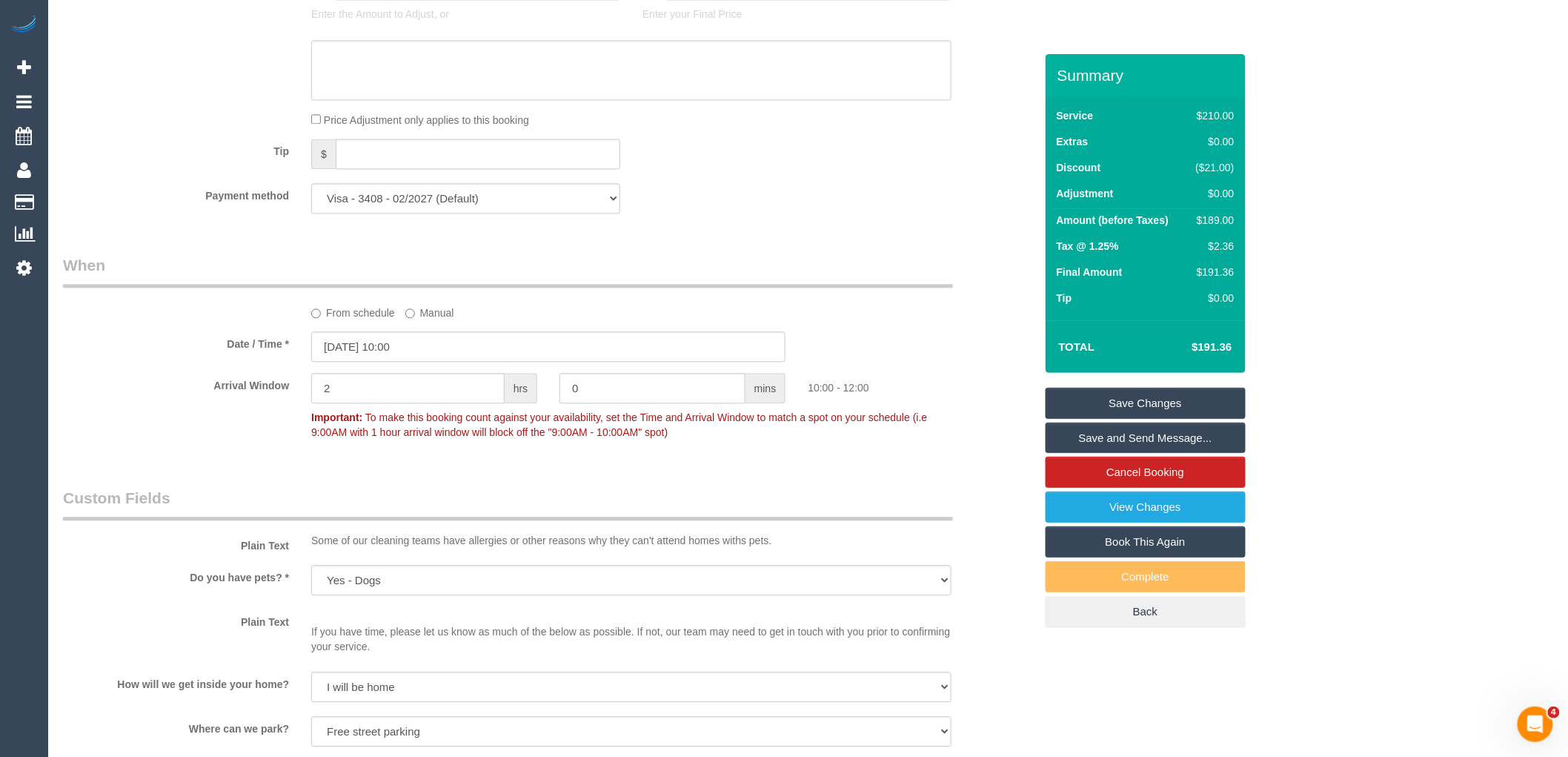
scroll to position [1729, 0]
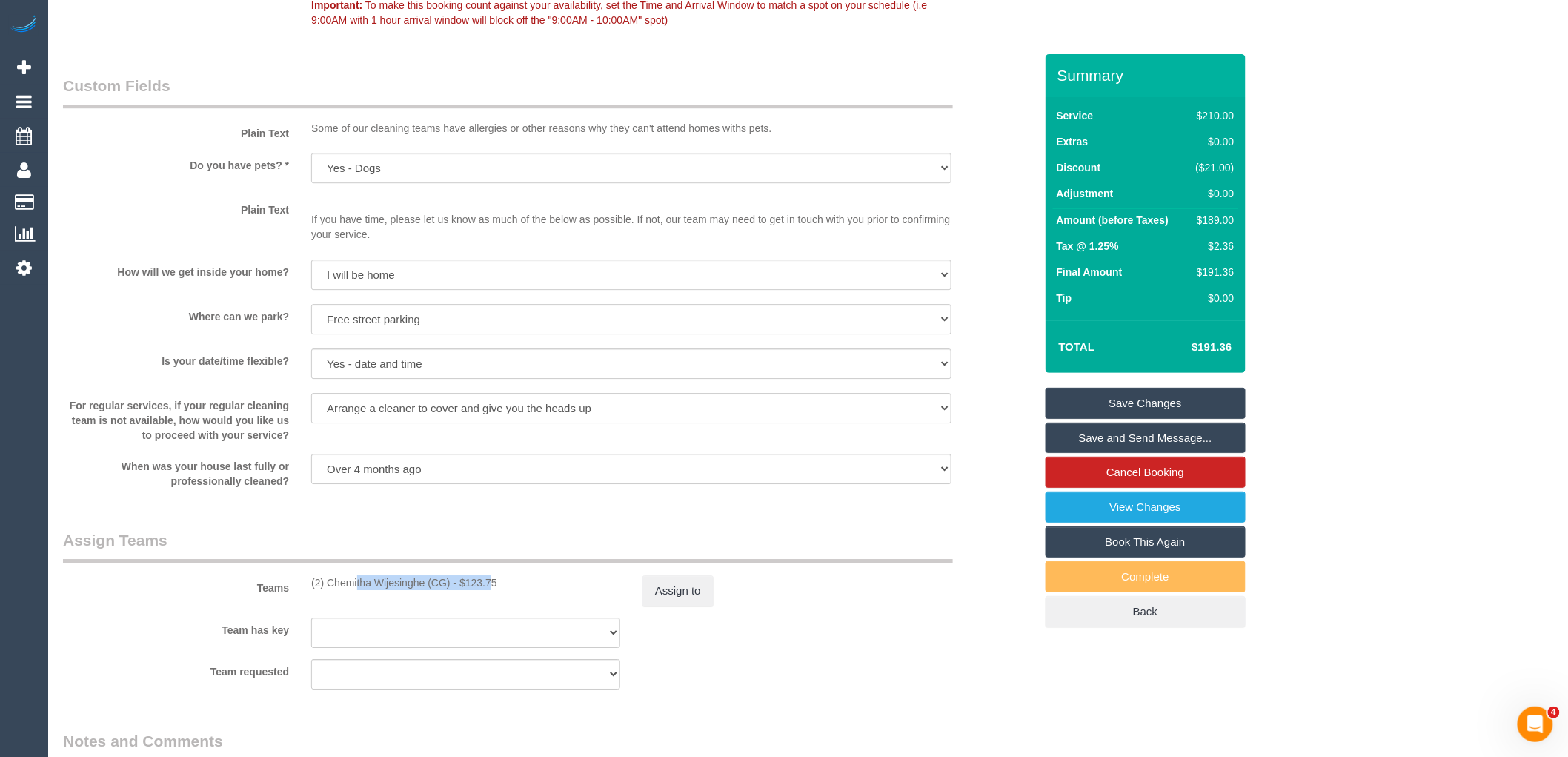
drag, startPoint x: 451, startPoint y: 590, endPoint x: 313, endPoint y: 590, distance: 138.0
click at [313, 590] on div "(2) Chemitha Wijesinghe (CG) - $123.75" at bounding box center [465, 582] width 309 height 15
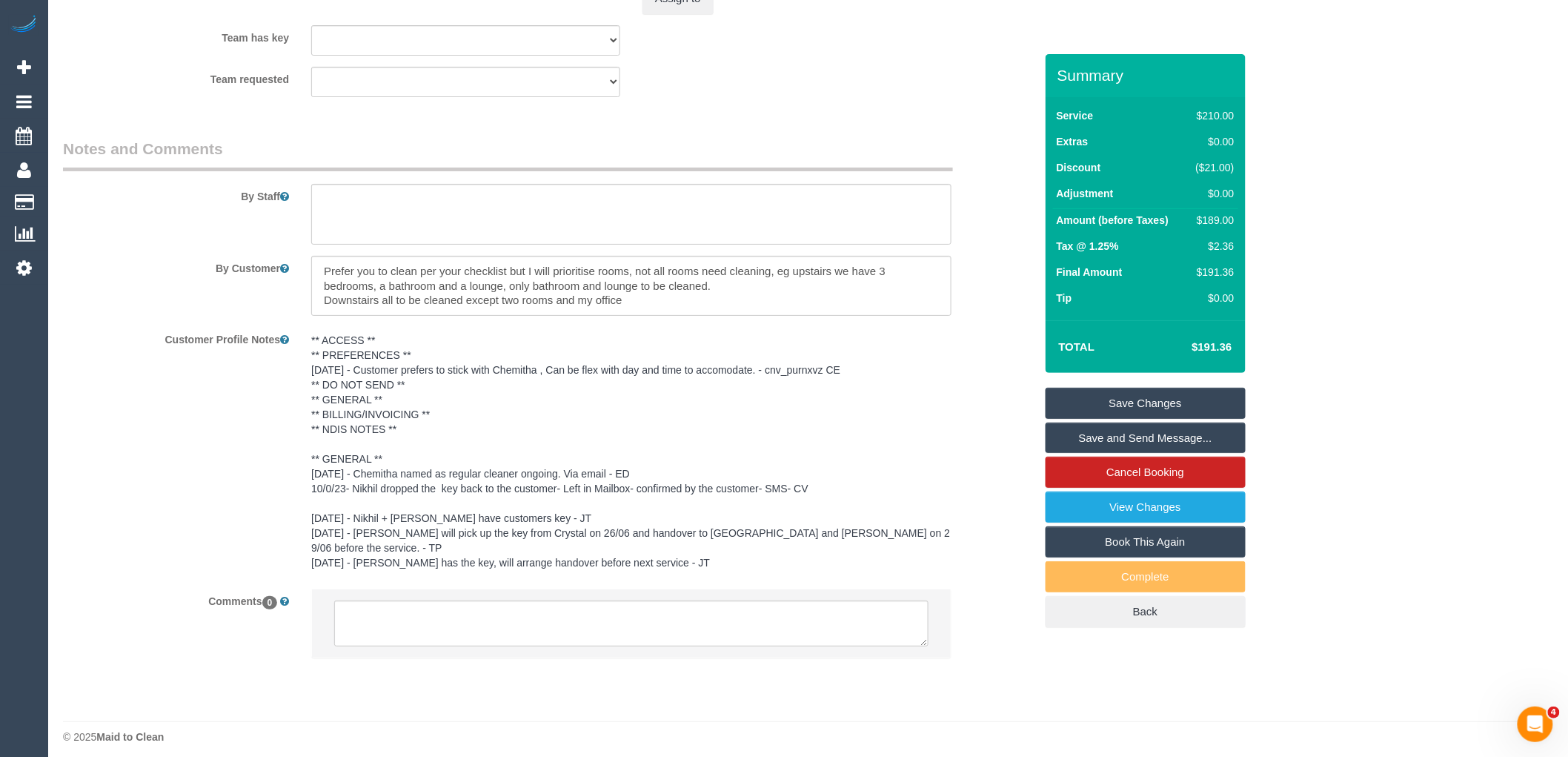
scroll to position [2326, 0]
click at [475, 615] on textarea at bounding box center [631, 619] width 594 height 46
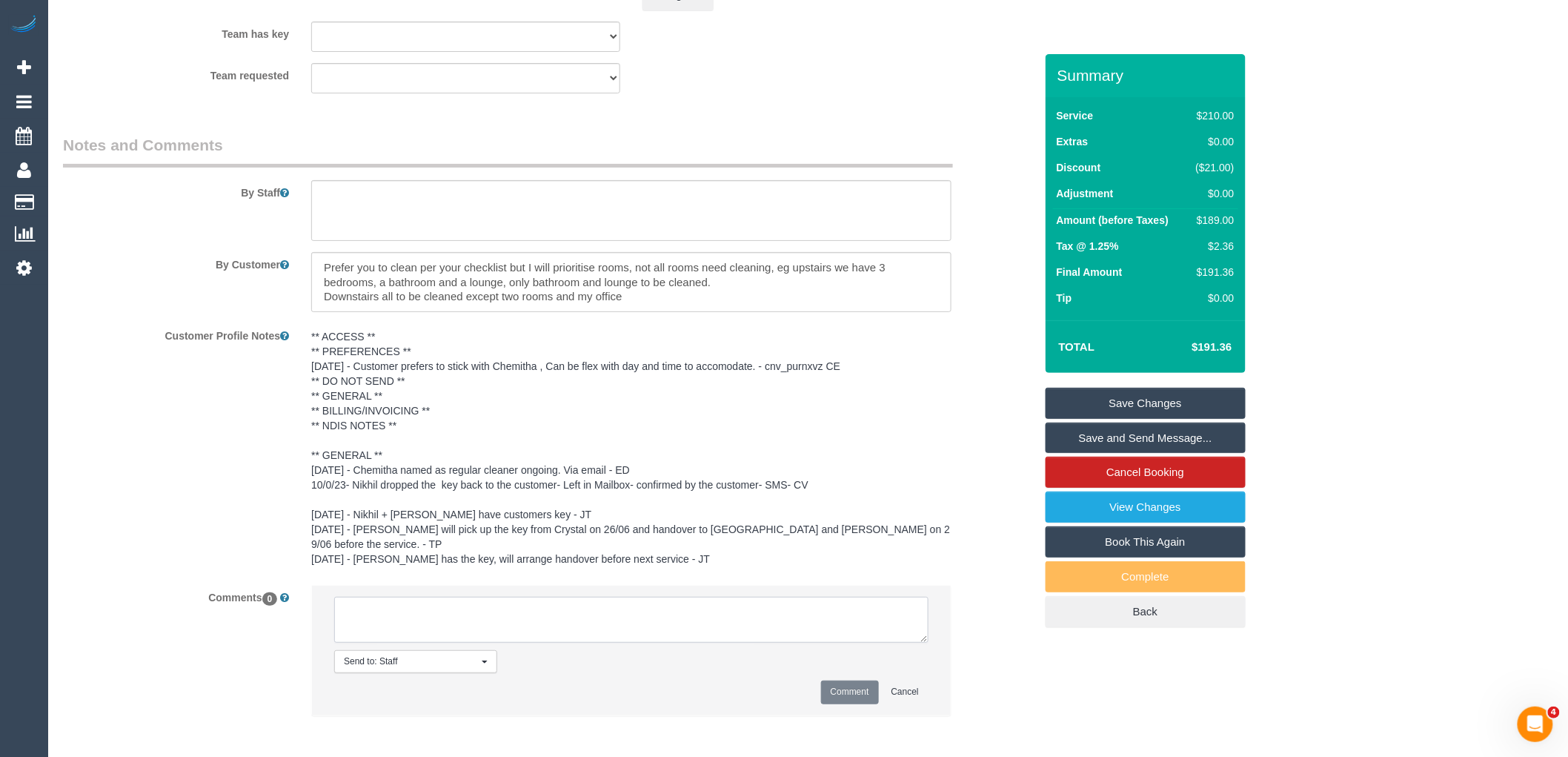
paste textarea "(2) [PERSON_NAME] (CG)"
click at [579, 619] on textarea at bounding box center [631, 619] width 594 height 46
paste textarea "is unavailable for work 12/09 - 13/09."
drag, startPoint x: 509, startPoint y: 632, endPoint x: 306, endPoint y: 586, distance: 208.1
click at [306, 586] on div "Send to: Staff Nothing selected Send to: Staff Send to: Customer Send to: Team …" at bounding box center [631, 658] width 662 height 145
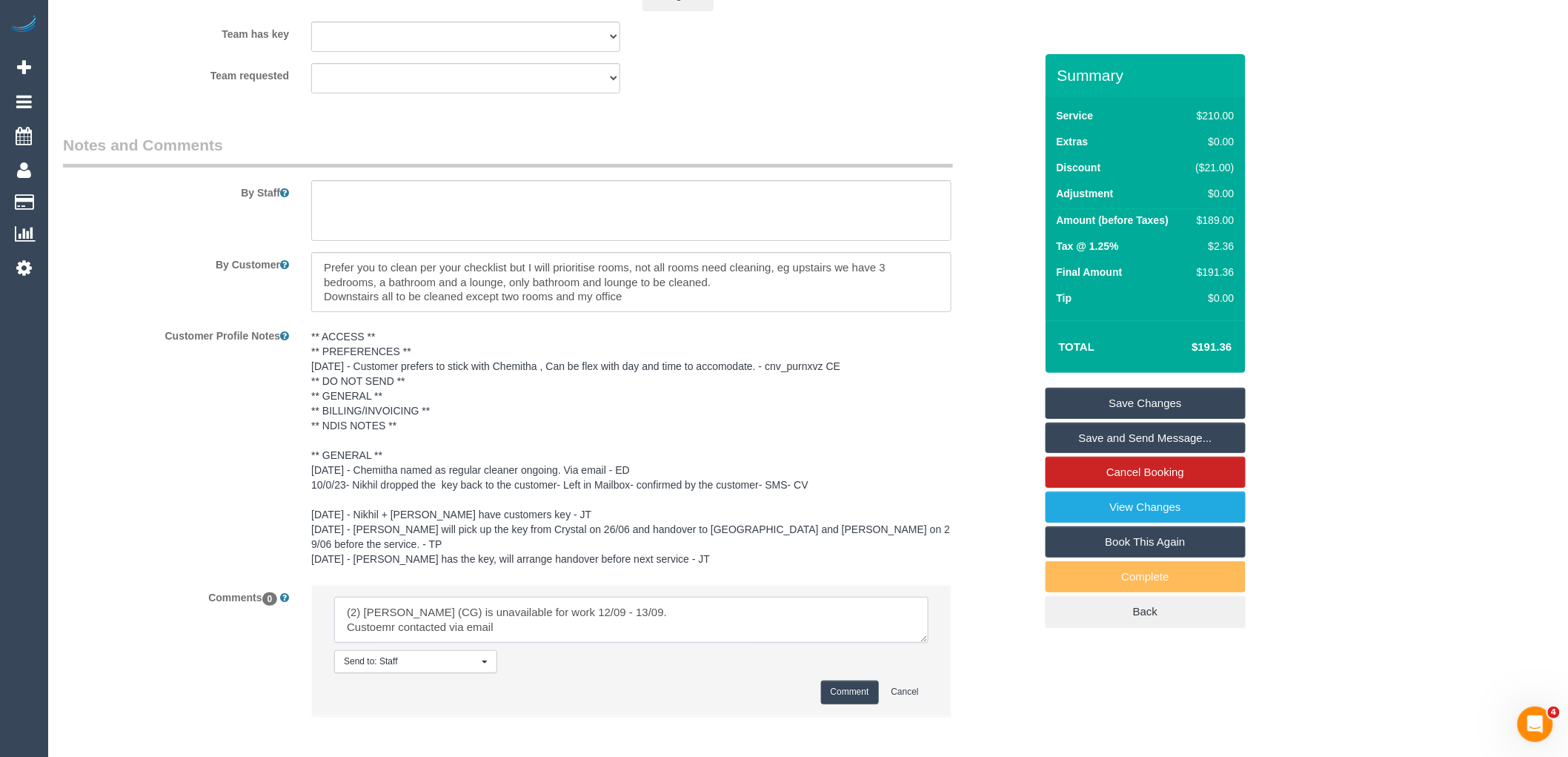
type textarea "(2) Chemitha Wijesinghe (CG) is unavailable for work 12/09 - 13/09. Custoemr co…"
click at [842, 683] on button "Comment" at bounding box center [850, 692] width 58 height 23
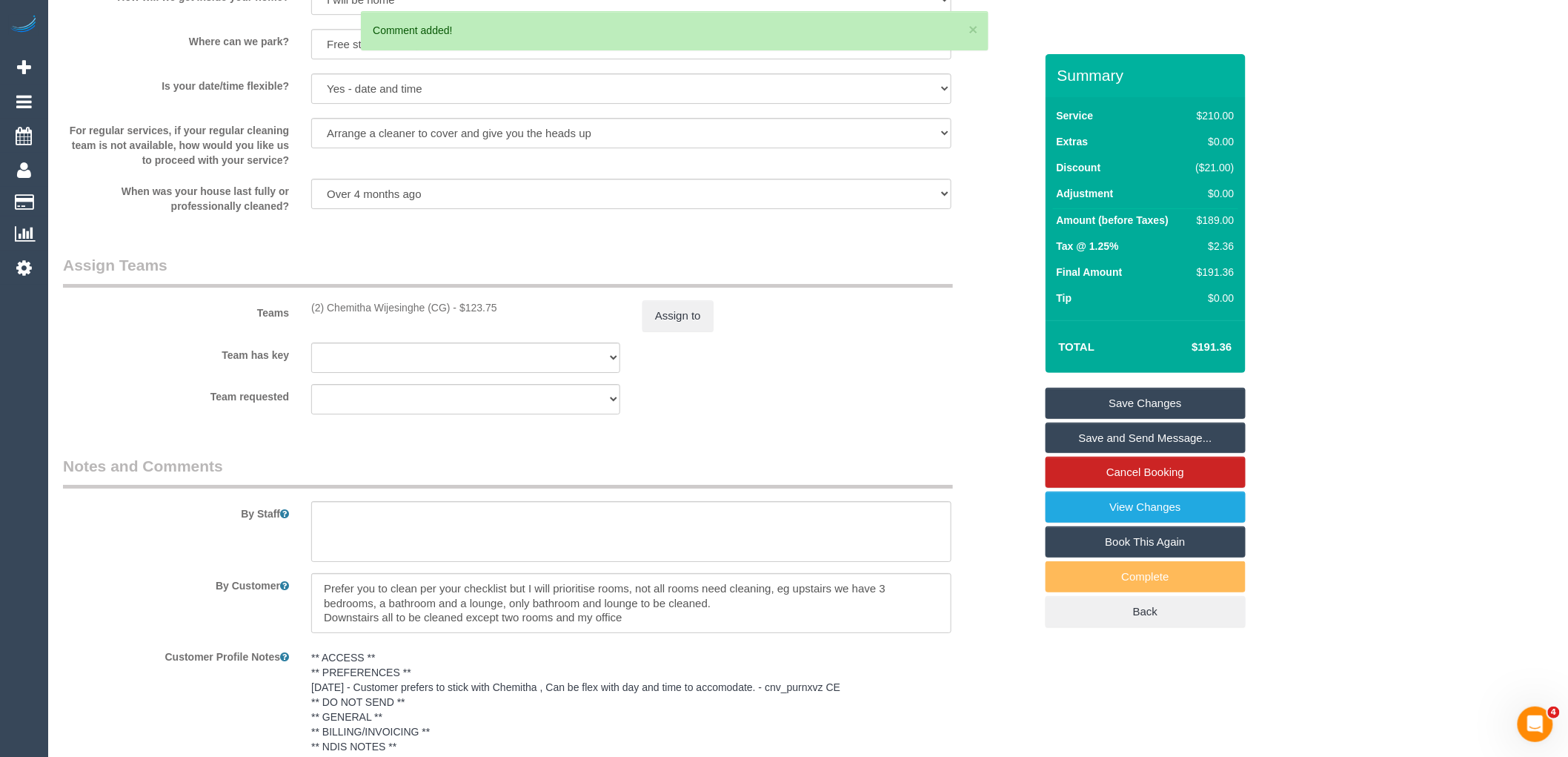
scroll to position [1997, 0]
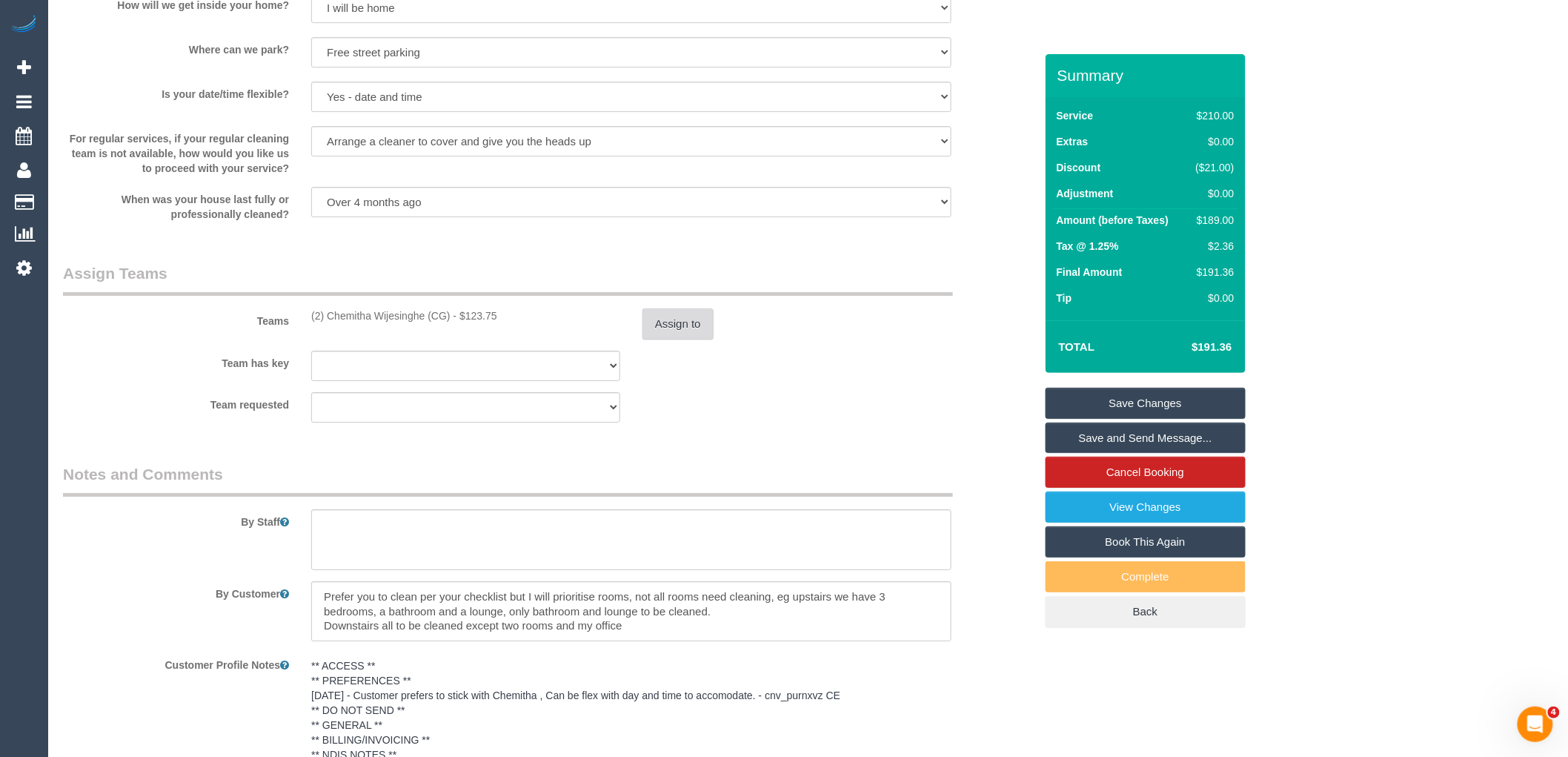
click at [661, 337] on button "Assign to" at bounding box center [678, 324] width 71 height 31
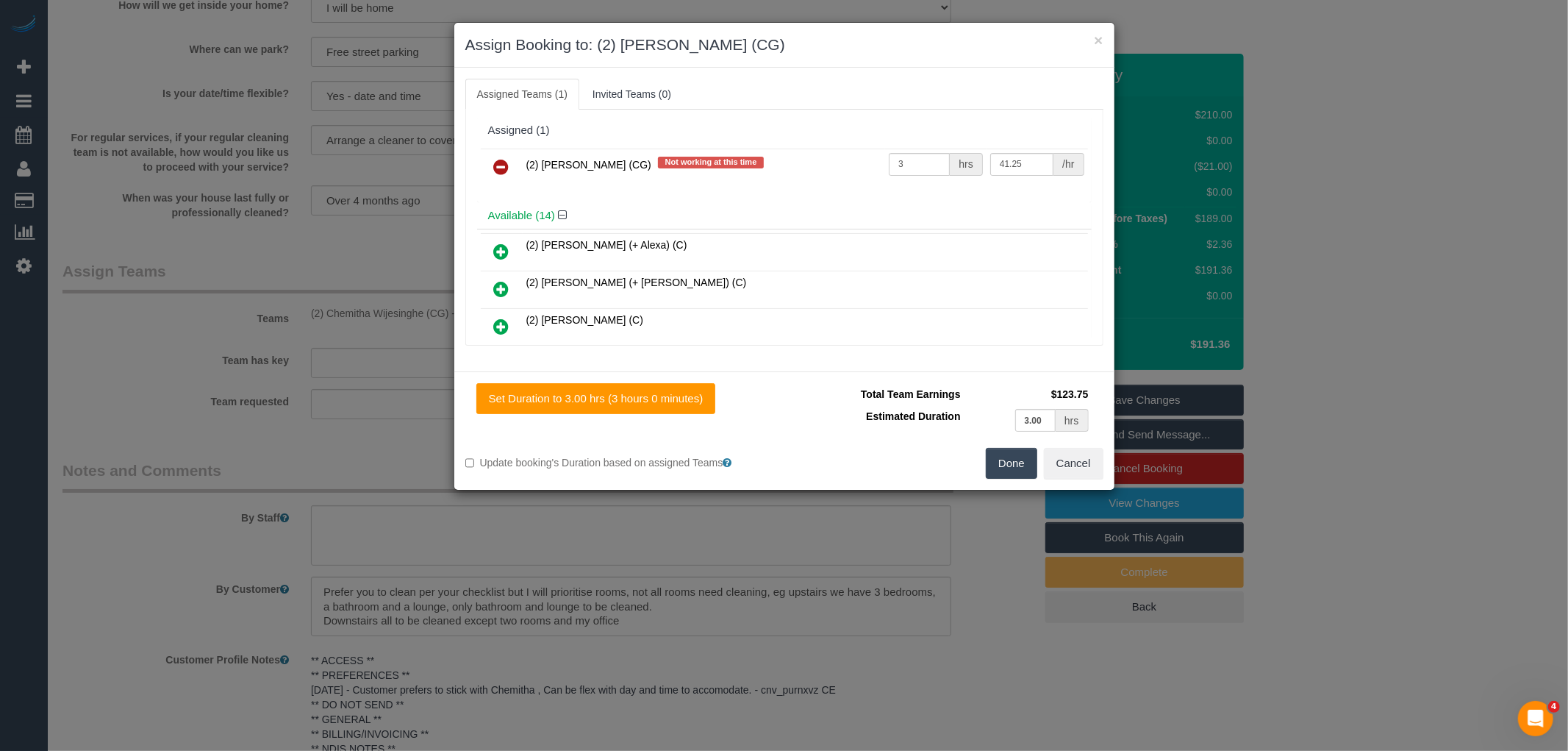
click at [512, 162] on link at bounding box center [502, 167] width 34 height 29
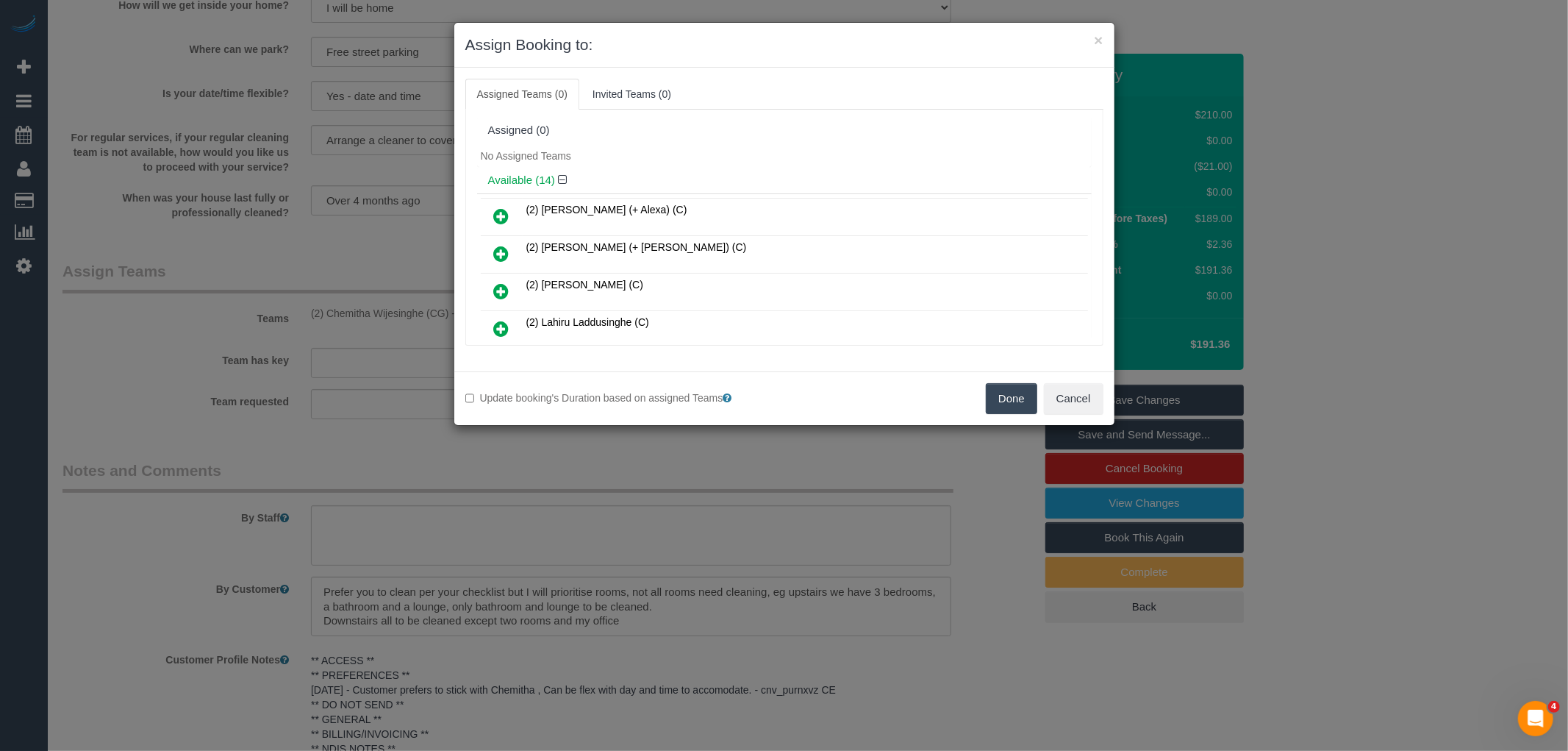
click at [1012, 393] on button "Done" at bounding box center [1011, 398] width 51 height 31
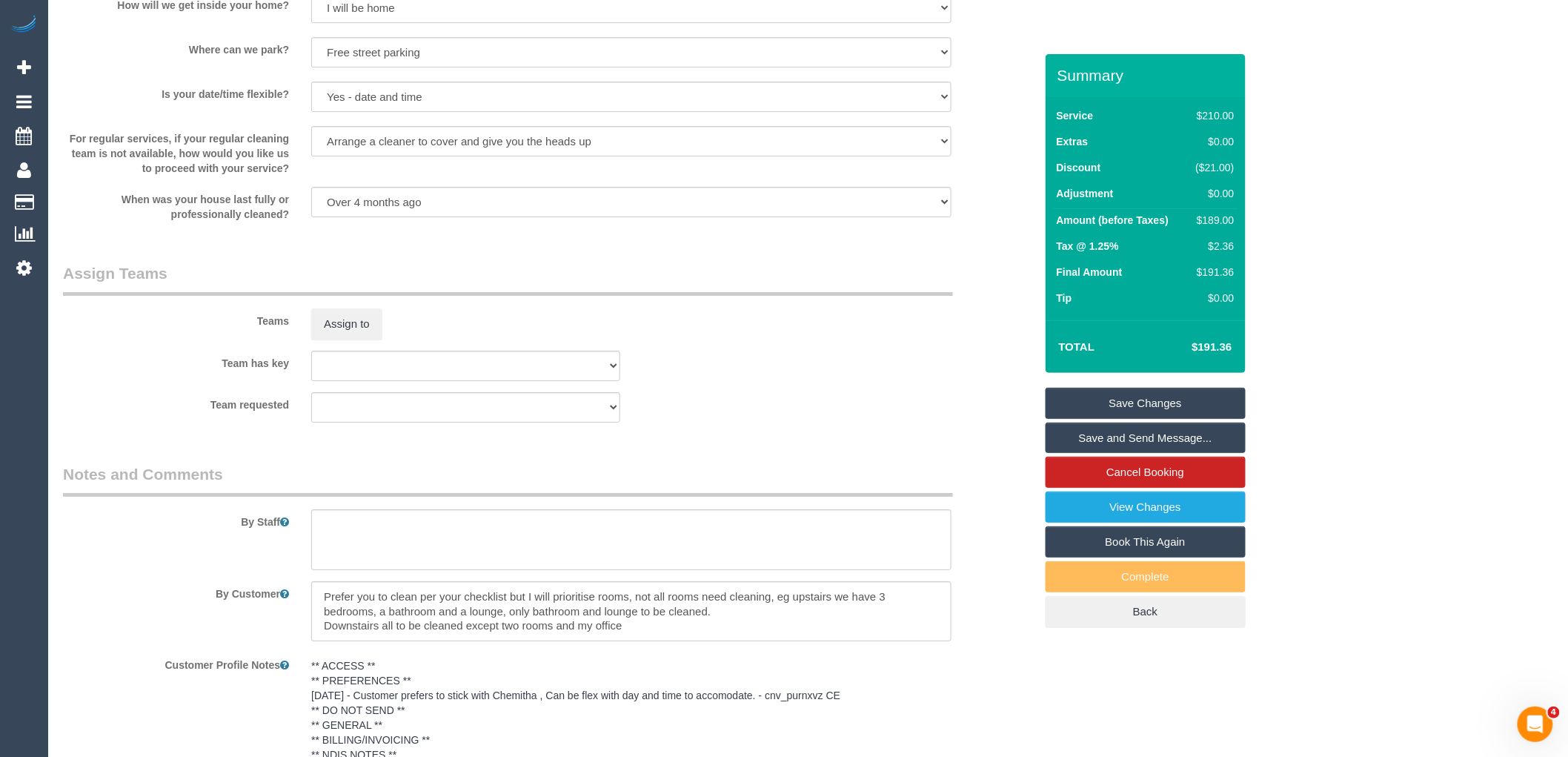
click at [1136, 395] on link "Save Changes" at bounding box center [1145, 403] width 200 height 31
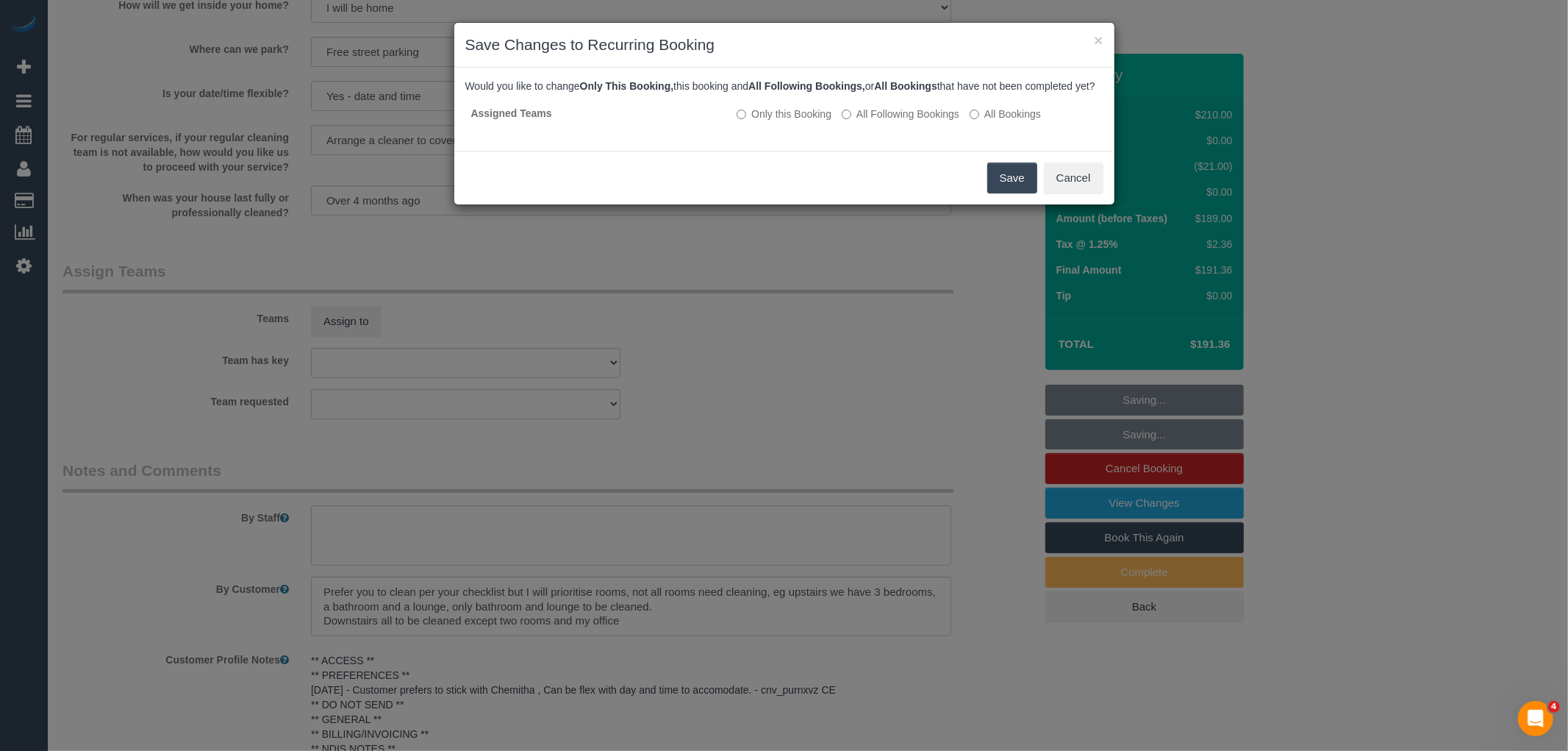
click at [1010, 183] on button "Save" at bounding box center [1012, 178] width 50 height 31
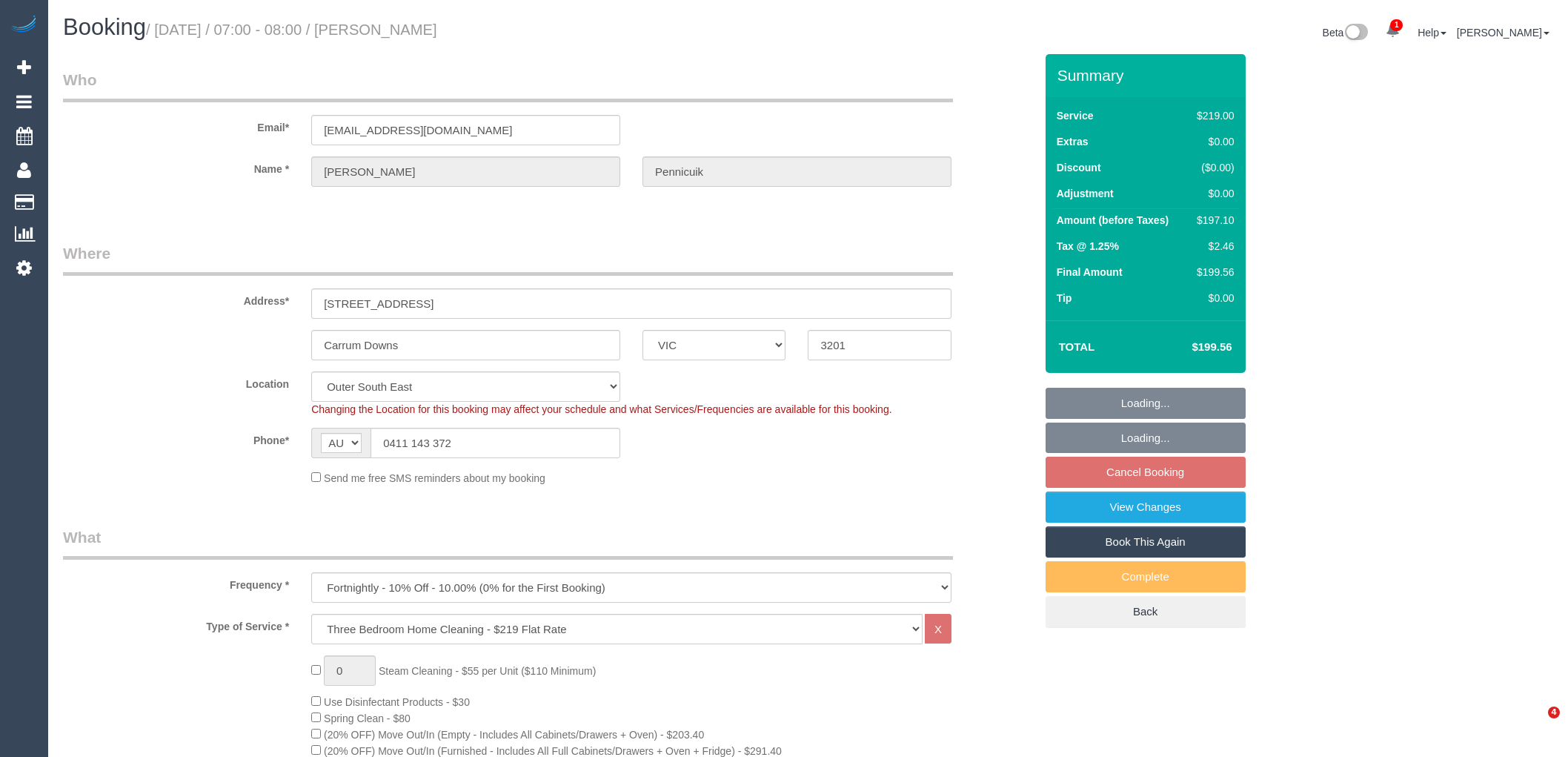
select select "VIC"
select select "number:28"
select select "number:15"
select select "number:19"
select select "number:22"
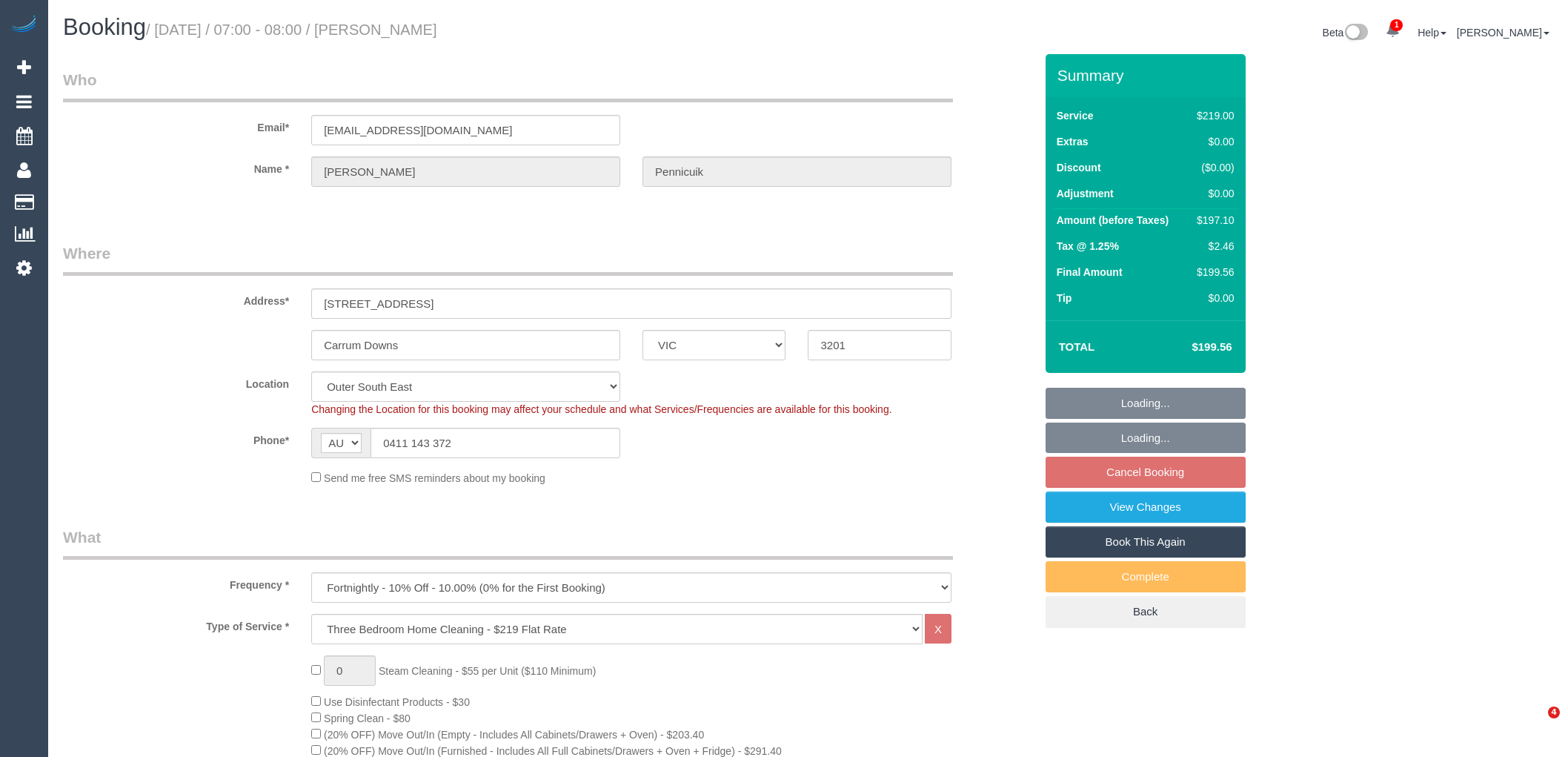
select select "number:35"
select select "number:26"
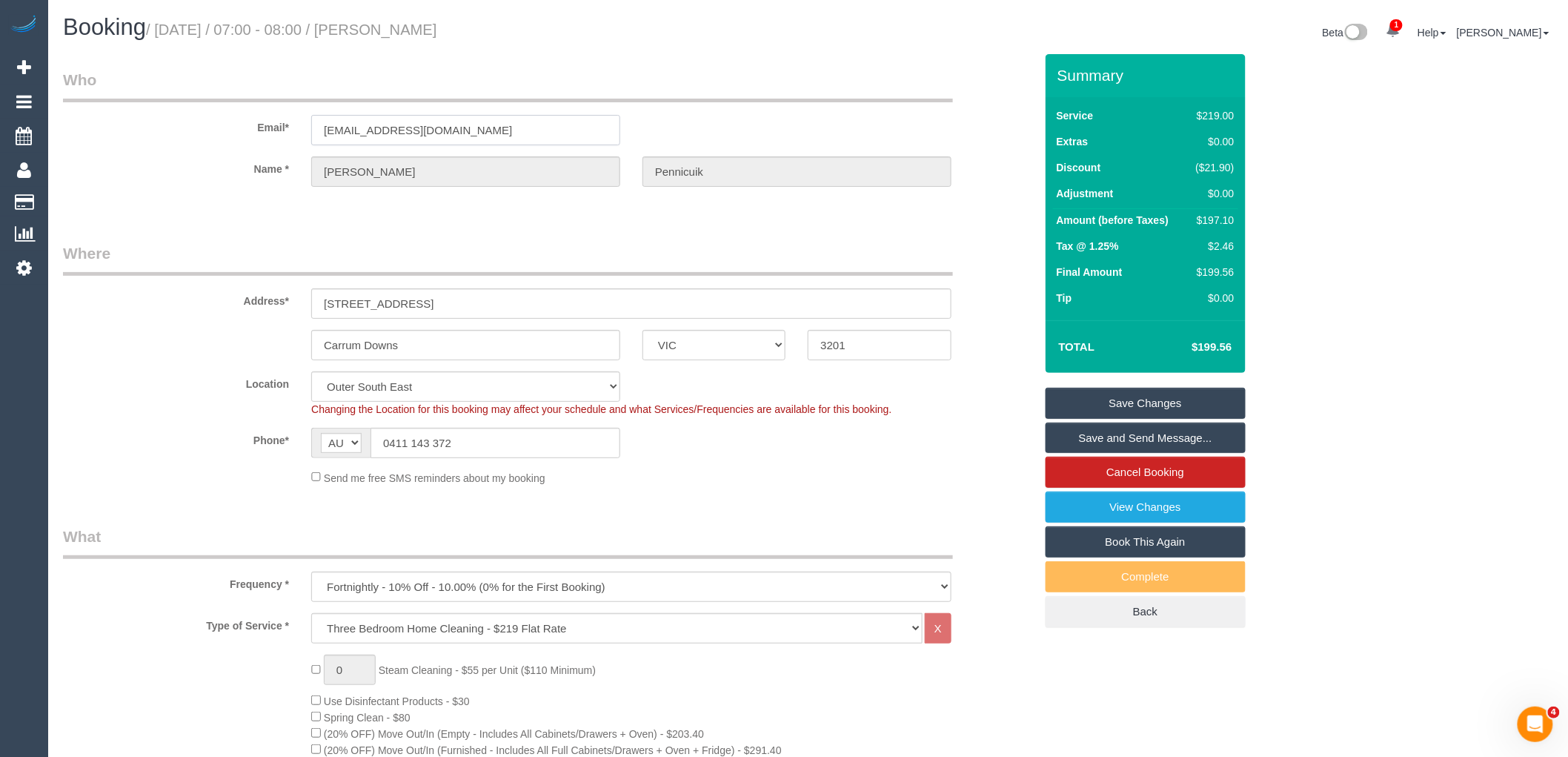
drag, startPoint x: 476, startPoint y: 125, endPoint x: 262, endPoint y: 125, distance: 214.0
click at [265, 125] on div "Email* wenpen1005@gmail.com" at bounding box center [548, 107] width 994 height 76
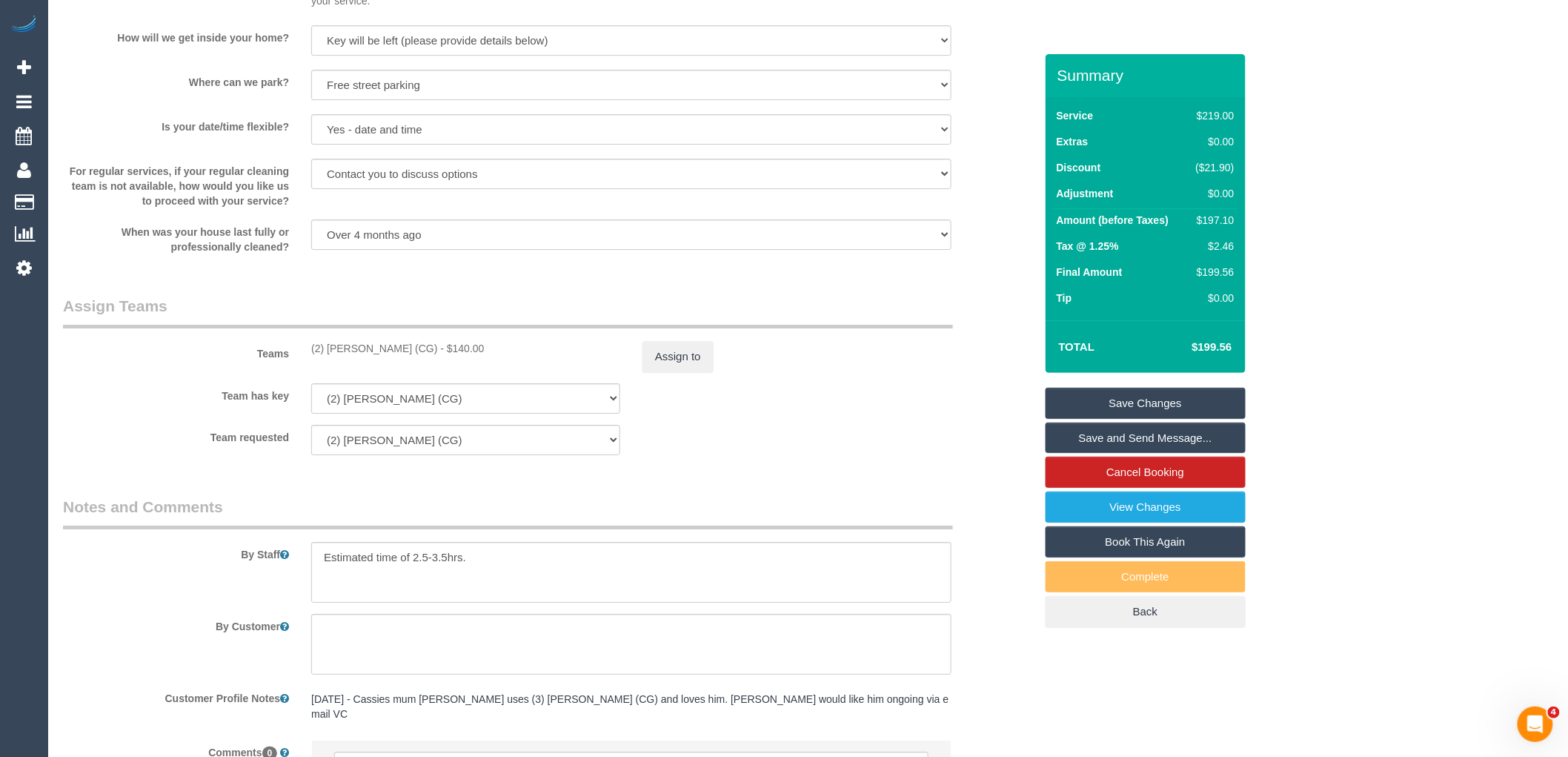
scroll to position [2165, 0]
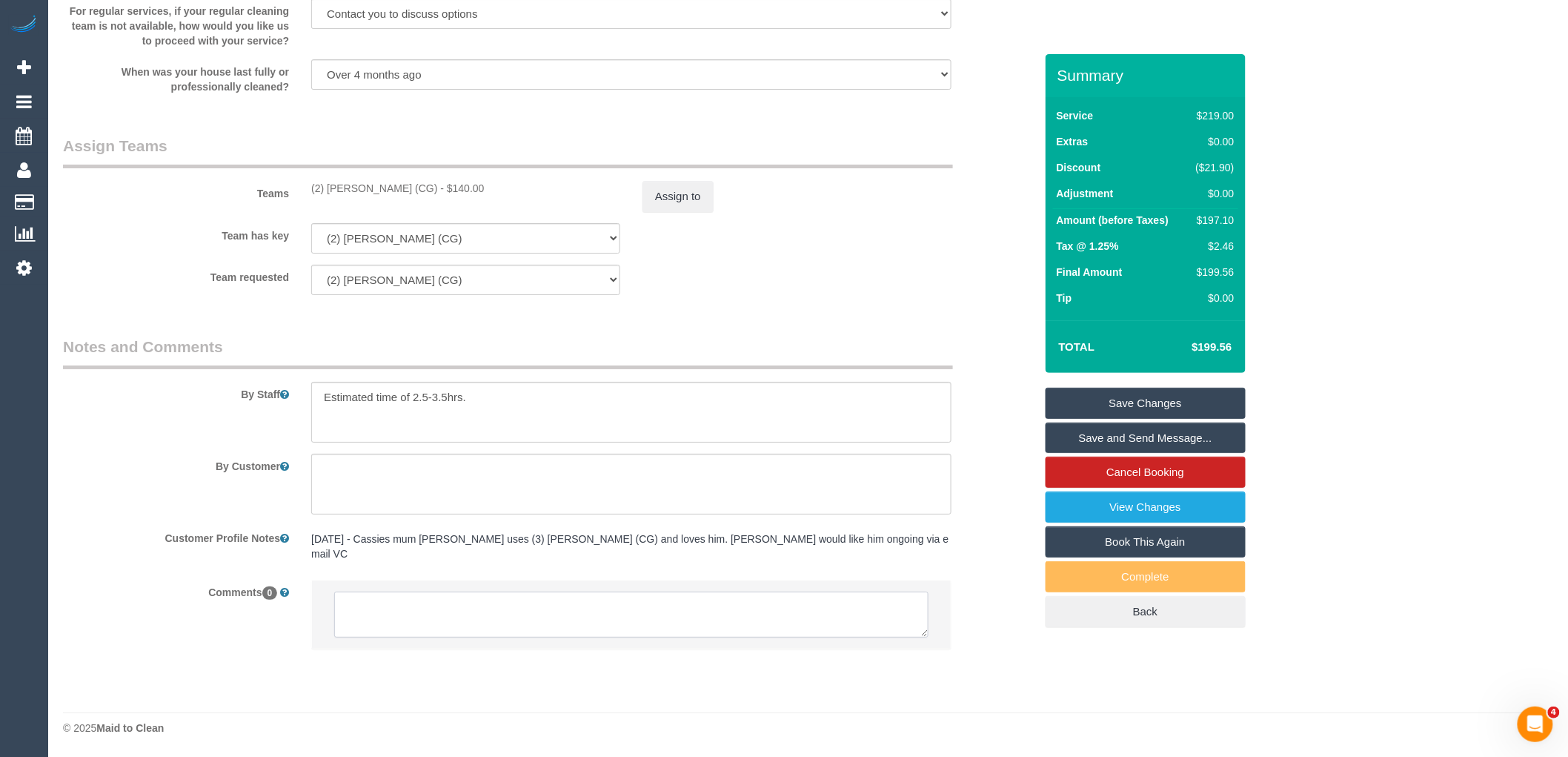
click at [455, 608] on textarea at bounding box center [631, 614] width 594 height 46
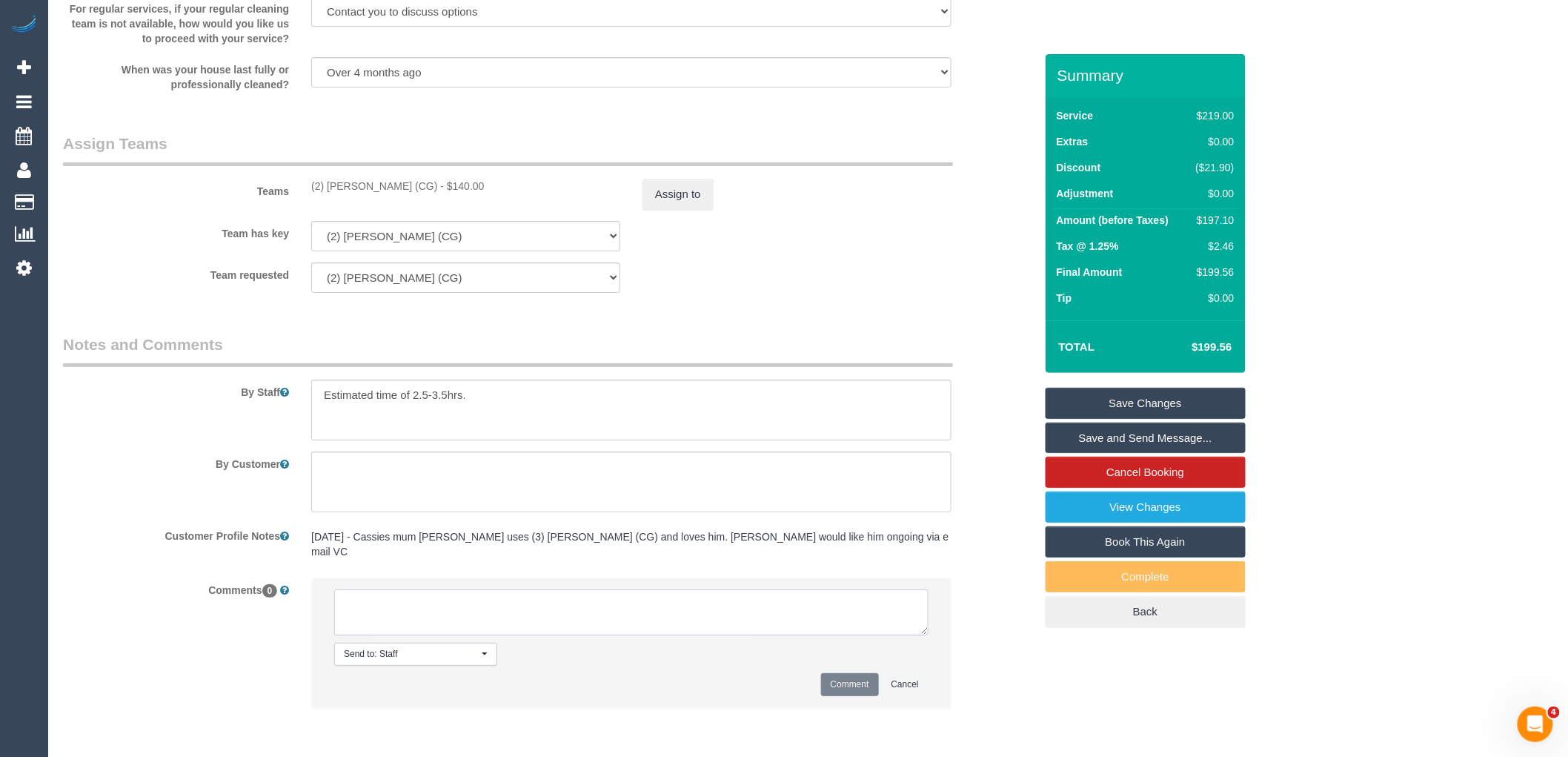
paste textarea "(2) Chemitha Wijesinghe (CG) is unavailable for work 12/09 - 13/09. Custoemr co…"
type textarea "(2) Chemitha Wijesinghe (CG) is unavailable for work 12/09 - 13/09. Custoemr co…"
click at [835, 684] on button "Comment" at bounding box center [850, 684] width 58 height 23
click at [682, 210] on button "Assign to" at bounding box center [678, 195] width 71 height 31
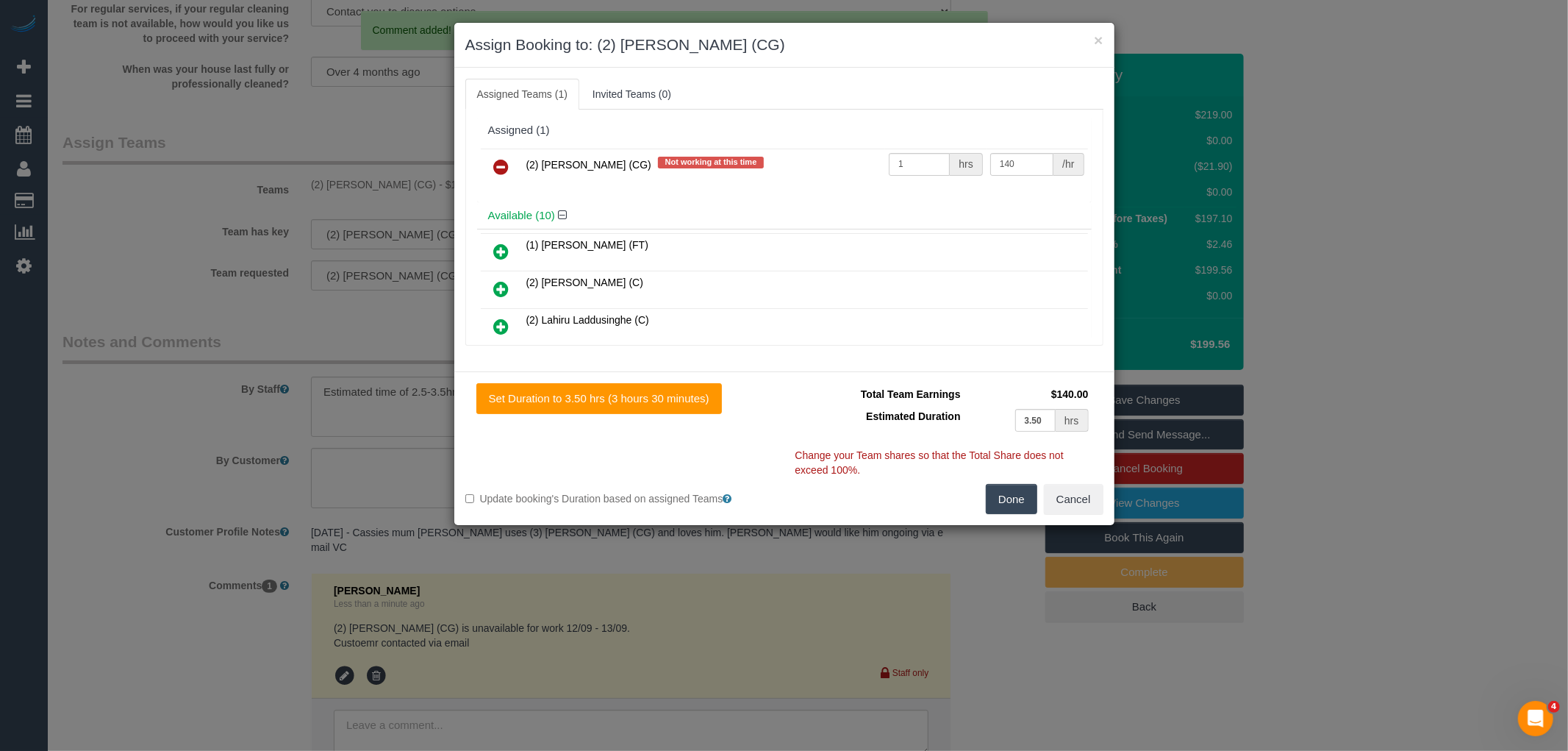
click at [512, 153] on link at bounding box center [502, 167] width 34 height 29
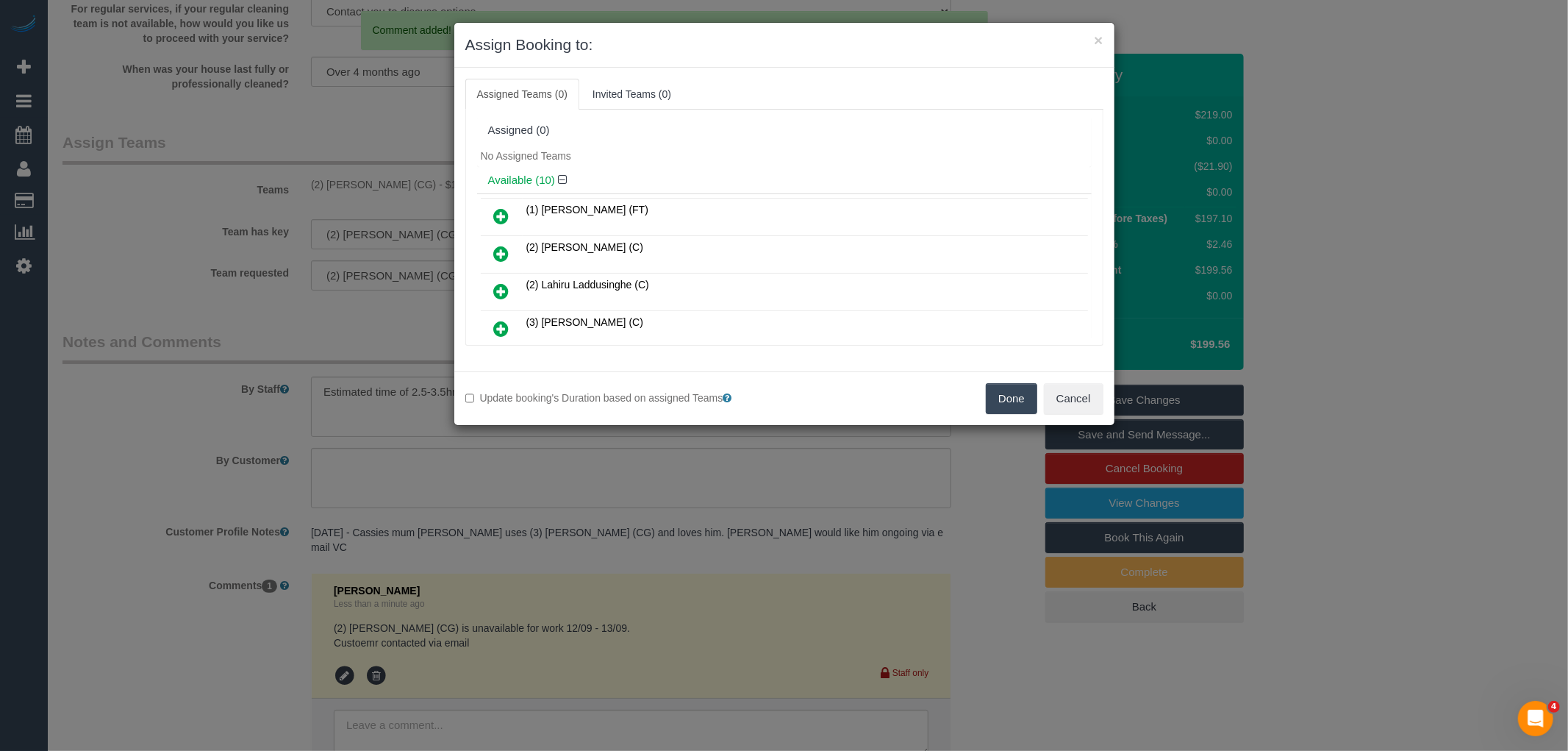
click at [995, 393] on button "Done" at bounding box center [1011, 398] width 51 height 31
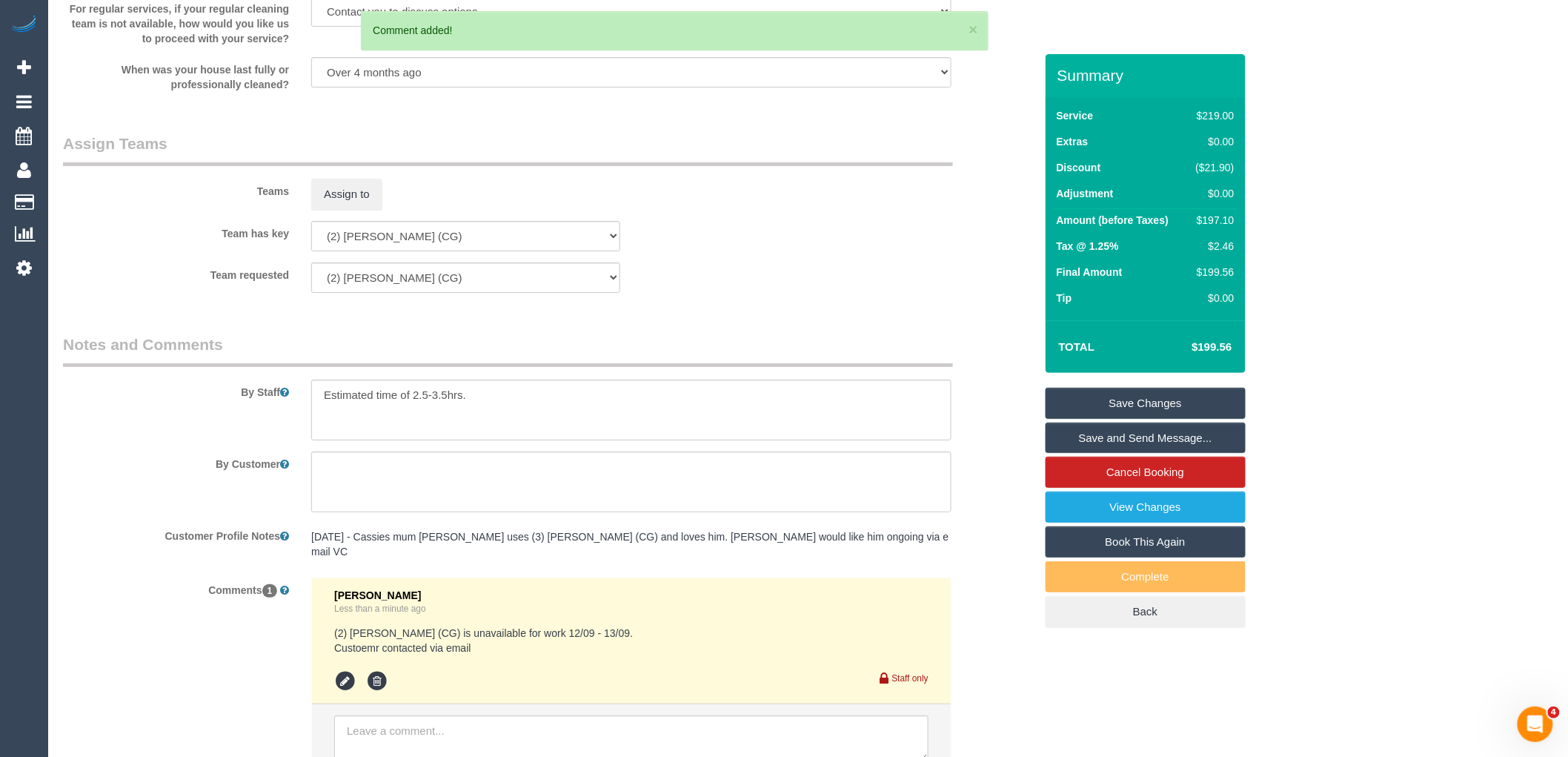
click at [1149, 399] on link "Save Changes" at bounding box center [1145, 403] width 200 height 31
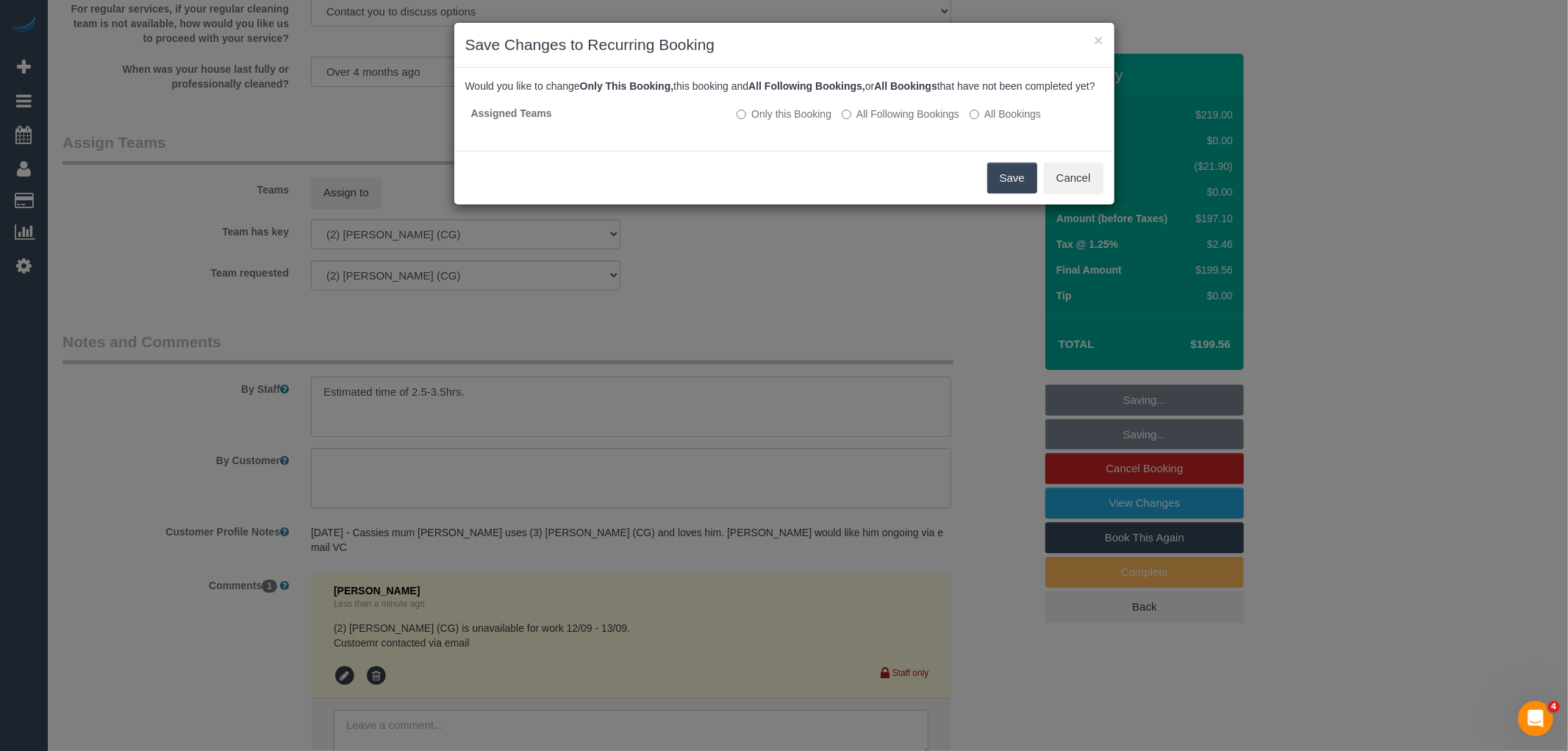
click at [1010, 188] on button "Save" at bounding box center [1012, 178] width 50 height 31
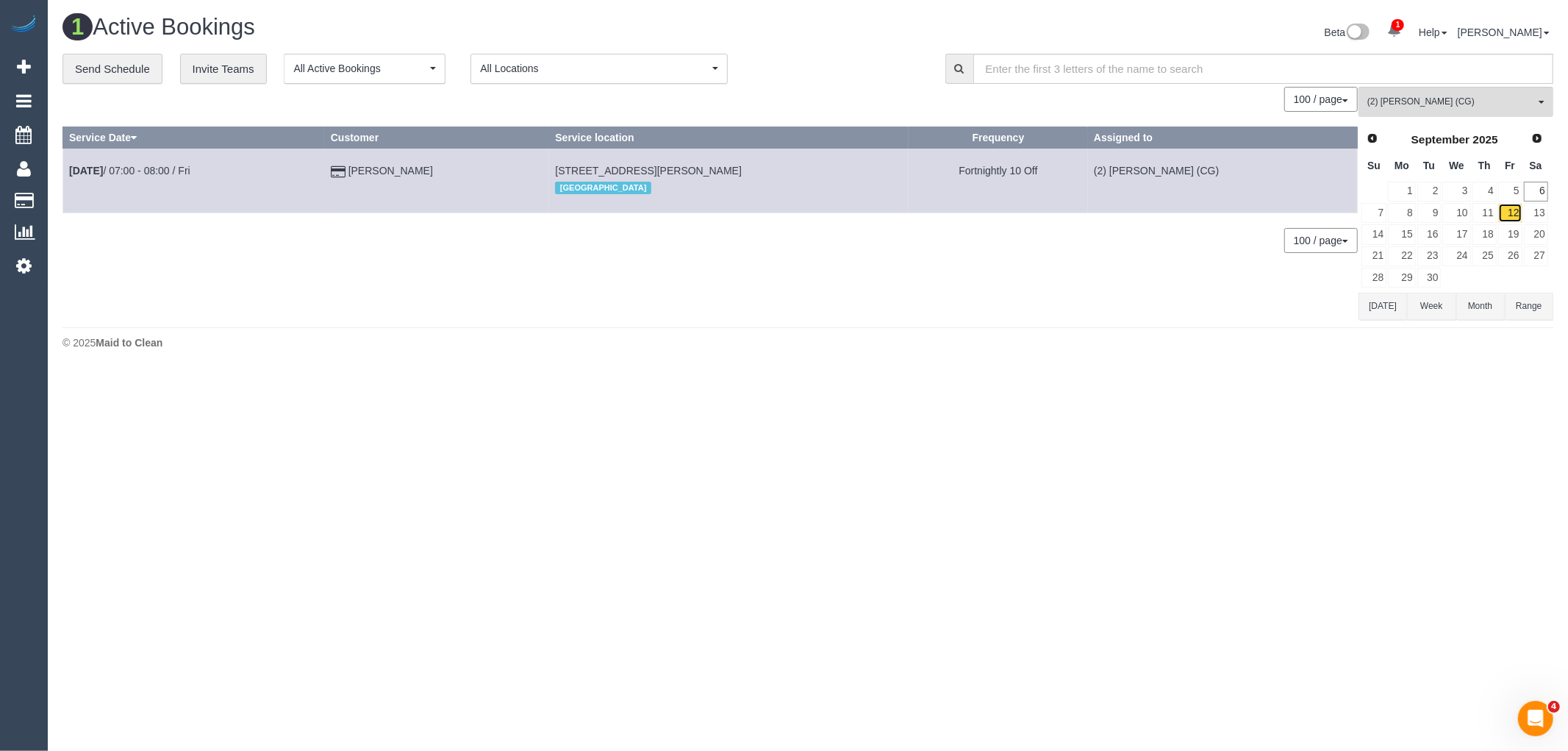
click at [1509, 209] on link "12" at bounding box center [1511, 213] width 24 height 20
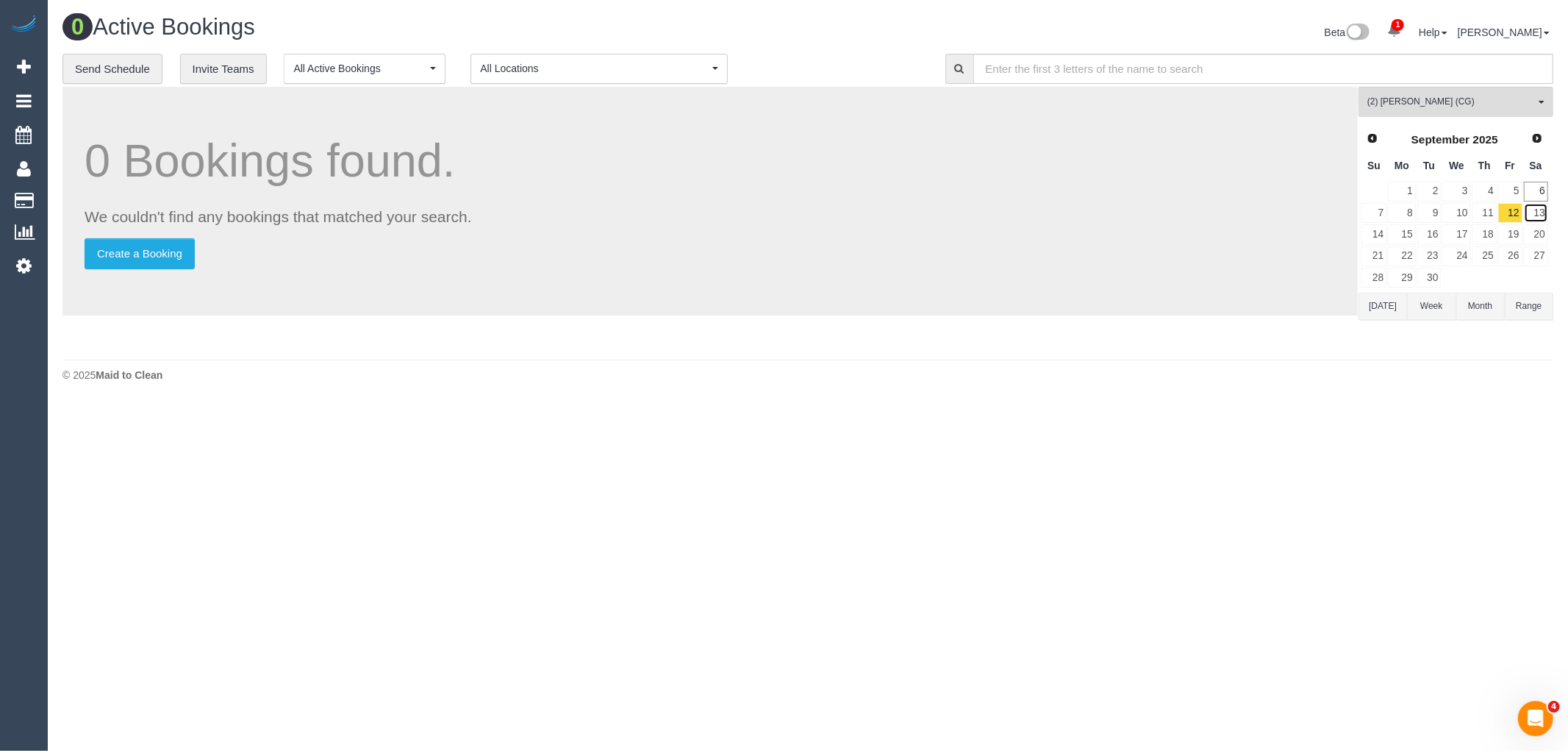
click at [1538, 210] on link "13" at bounding box center [1536, 213] width 24 height 20
click at [1510, 214] on link "12" at bounding box center [1511, 213] width 24 height 20
click at [1539, 214] on link "13" at bounding box center [1536, 213] width 24 height 20
click at [1511, 215] on link "12" at bounding box center [1511, 213] width 24 height 20
click at [1546, 215] on link "13" at bounding box center [1536, 213] width 24 height 20
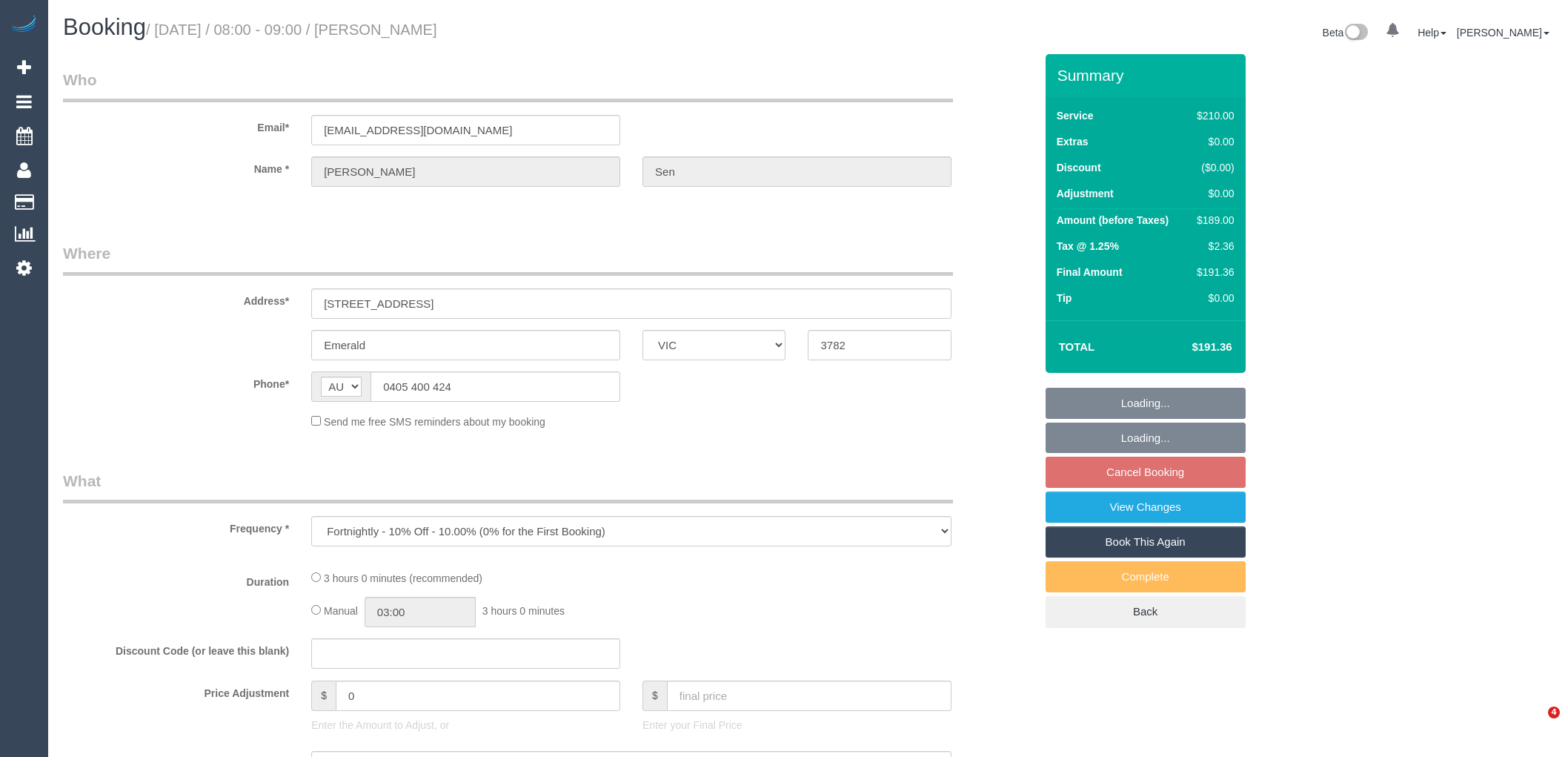
select select "VIC"
select select "string:stripe-pm_1OgZMF2GScqysDRVgssmITV4"
select select "180"
select select "number:29"
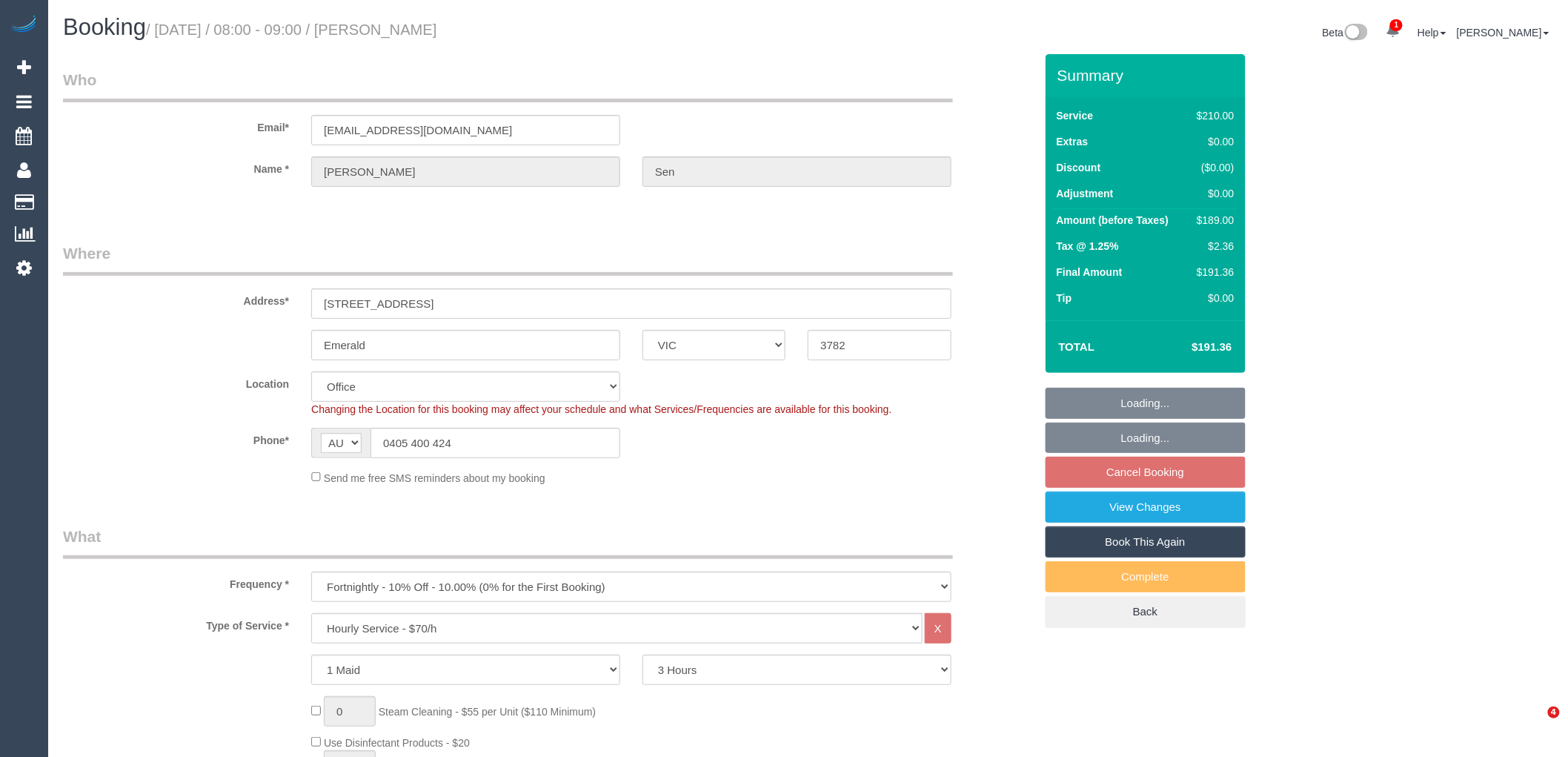
select select "object:2147"
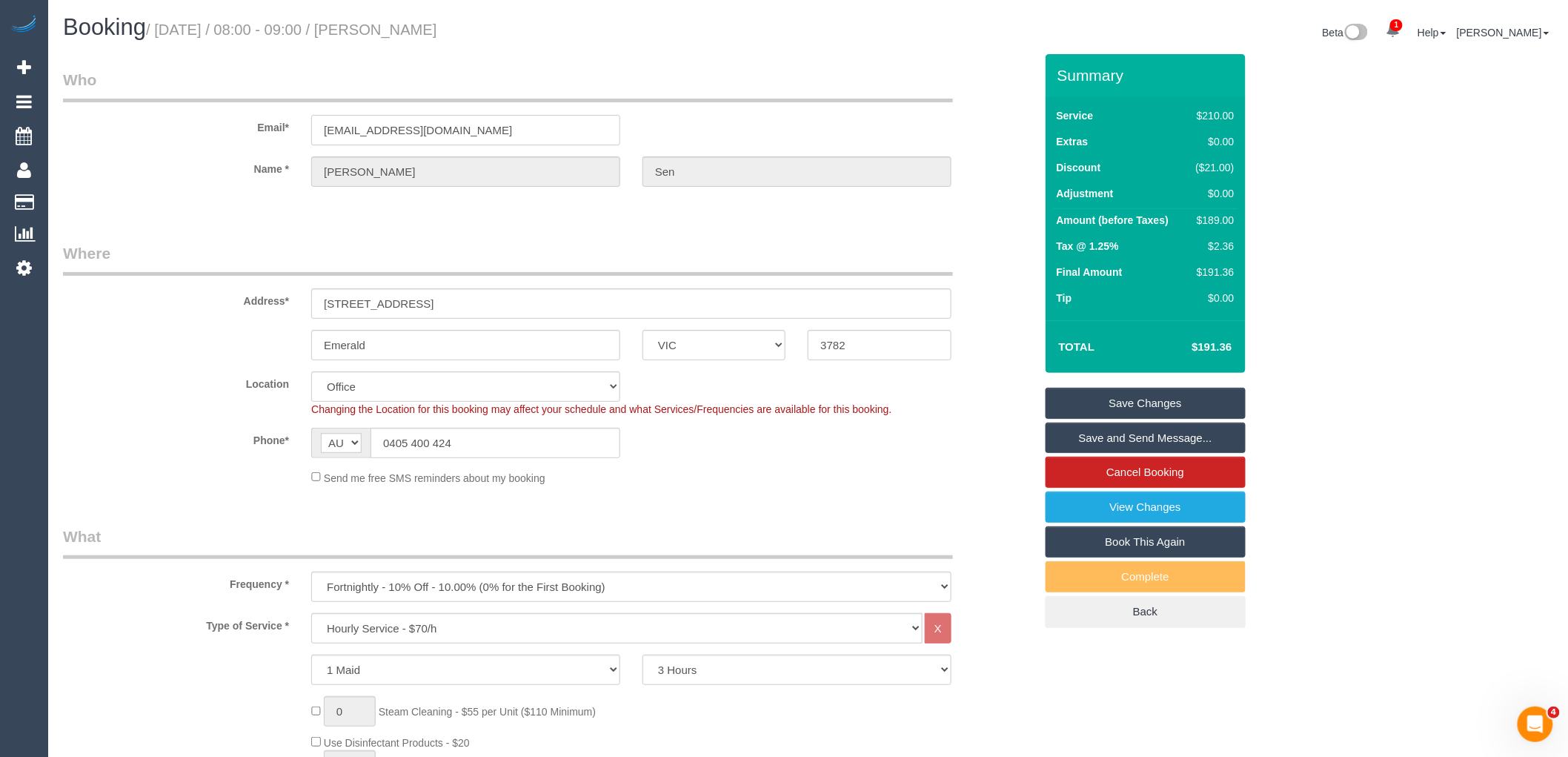
drag, startPoint x: 412, startPoint y: 129, endPoint x: 132, endPoint y: 134, distance: 280.0
click at [163, 129] on div "Email* grainass@gmail.com" at bounding box center [548, 107] width 994 height 76
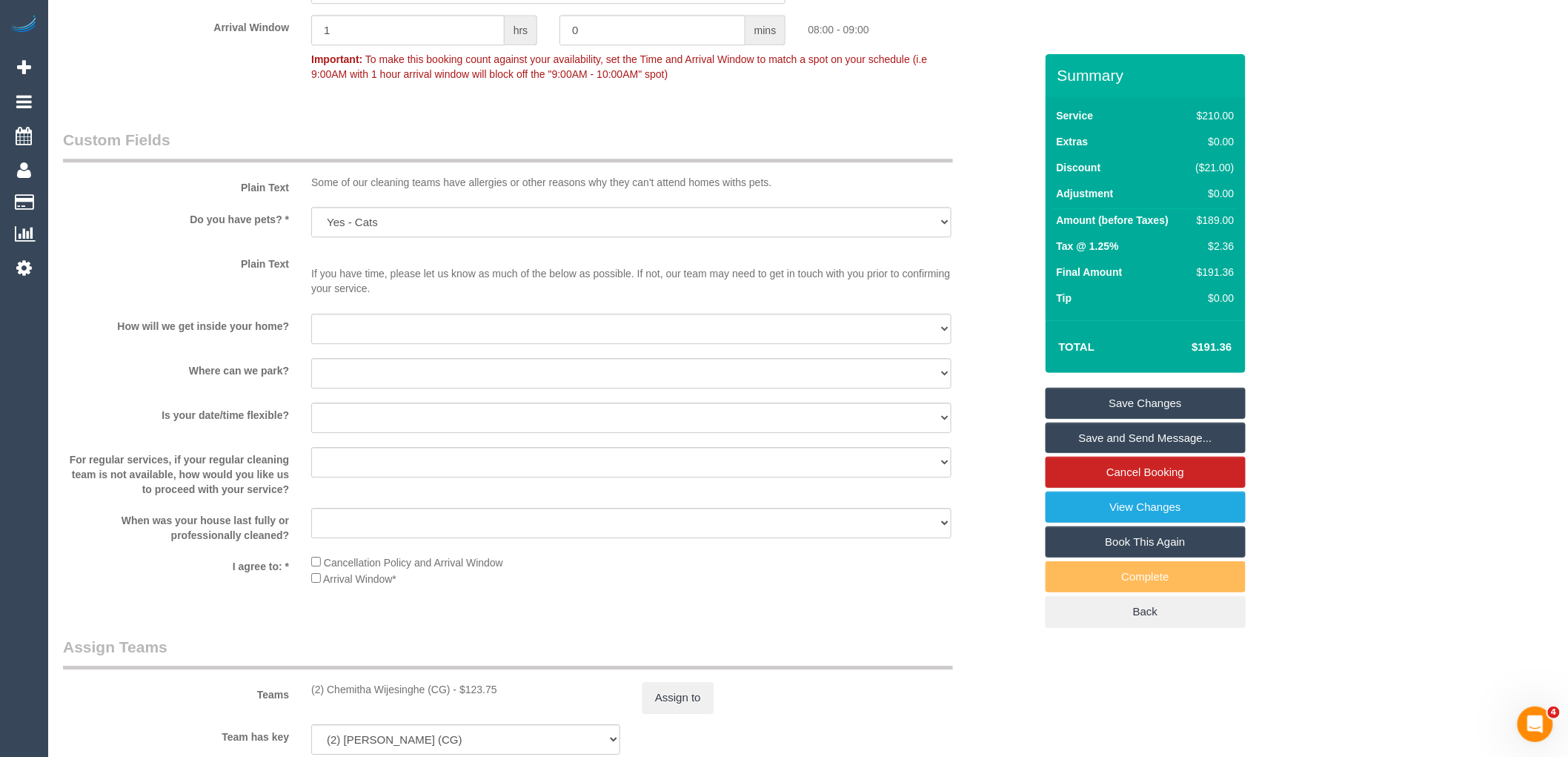
scroll to position [1895, 0]
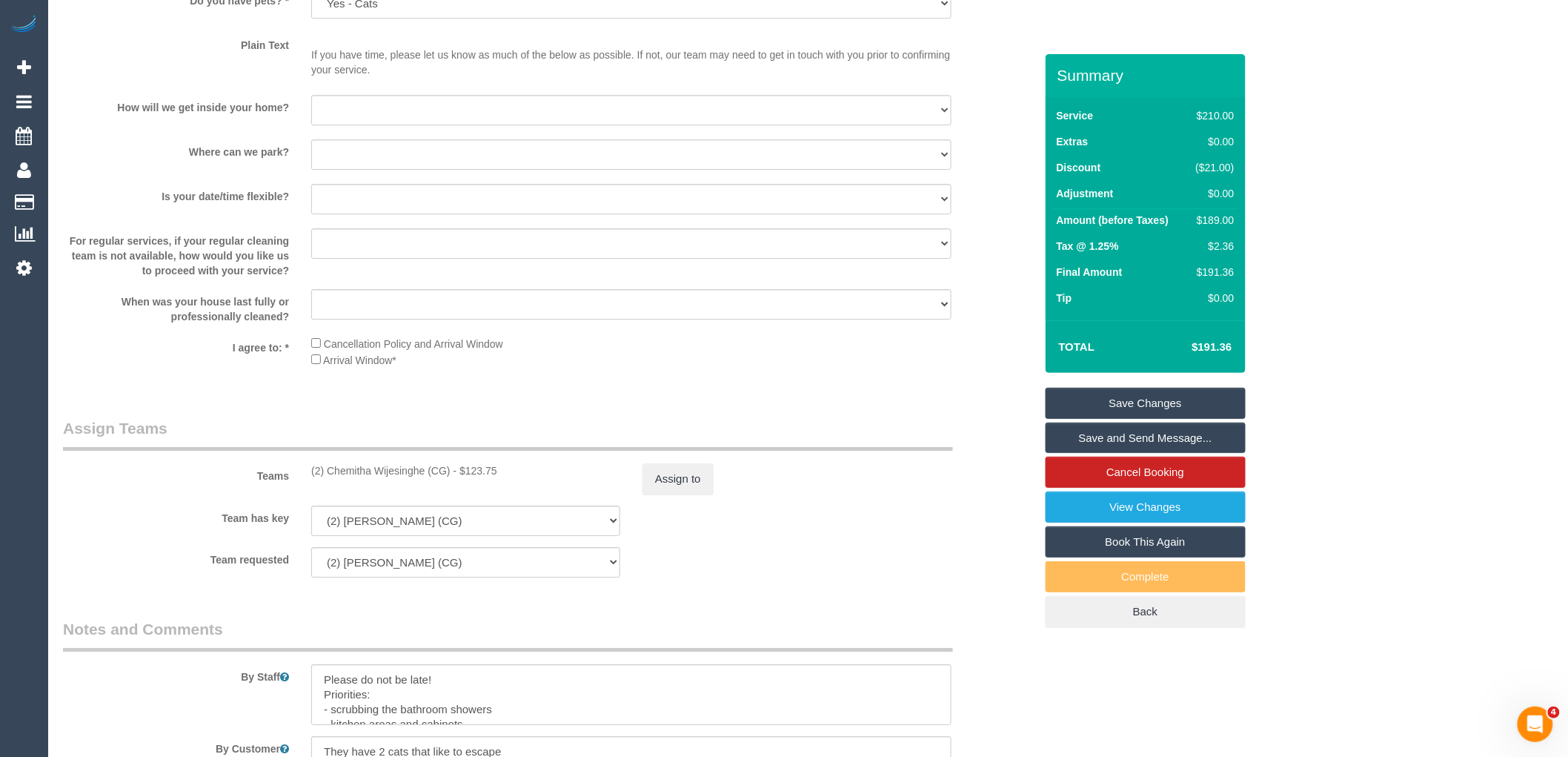
drag, startPoint x: 450, startPoint y: 480, endPoint x: 293, endPoint y: 483, distance: 157.0
click at [293, 483] on div "Teams (2) Chemitha Wijesinghe (CG) - $123.75 Assign to" at bounding box center [548, 455] width 994 height 77
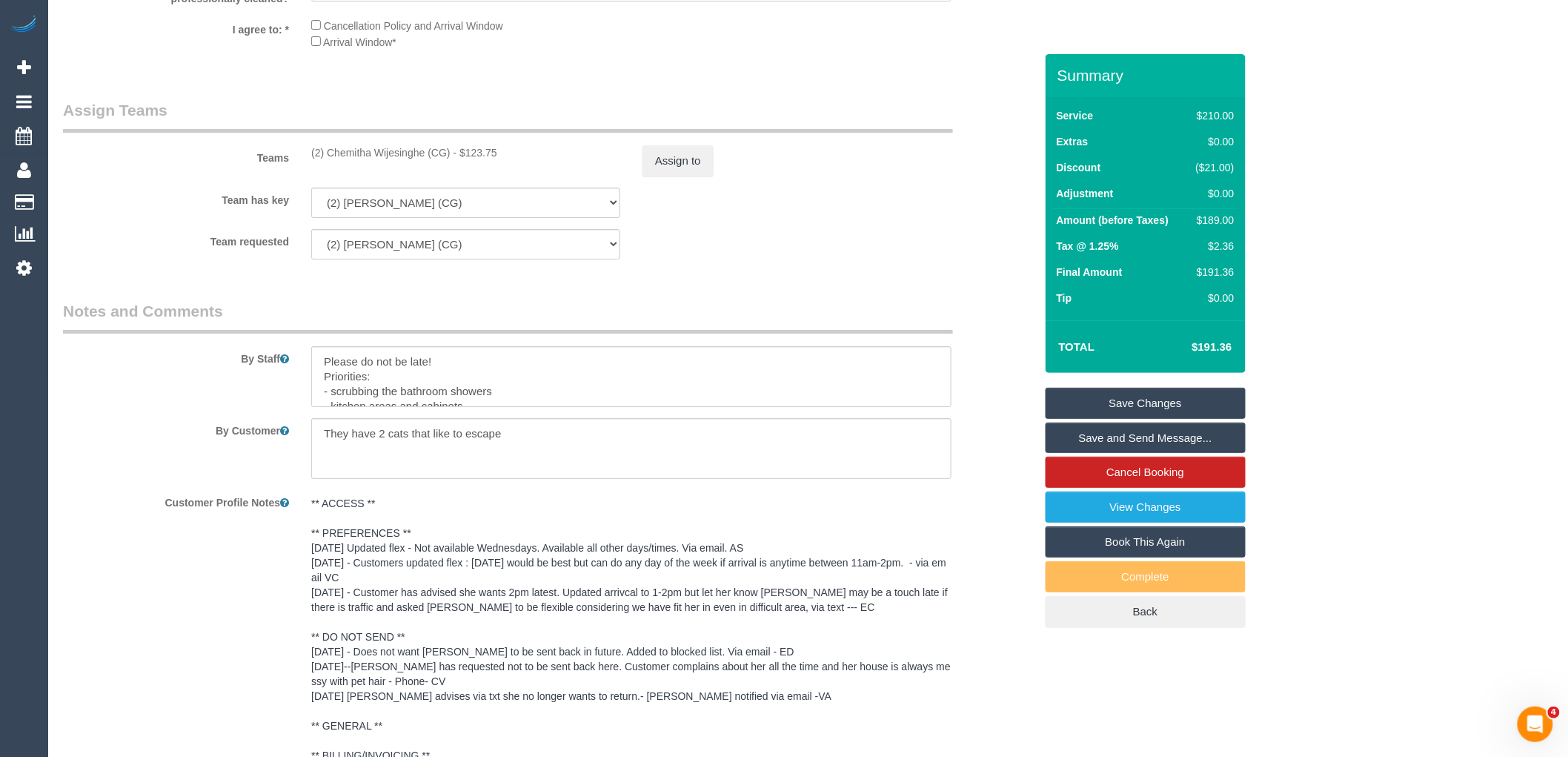
scroll to position [2427, 0]
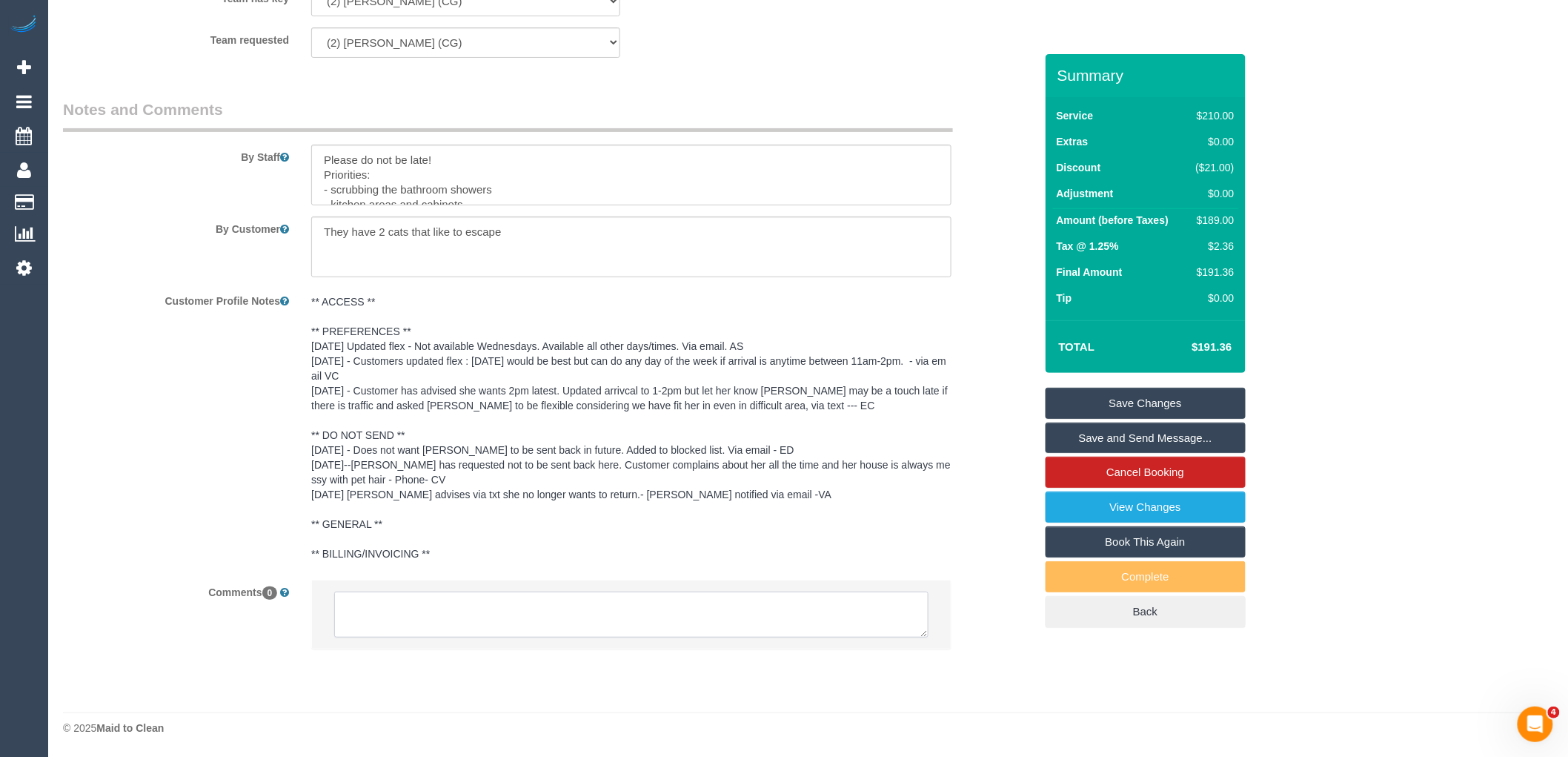
click at [515, 613] on textarea at bounding box center [631, 614] width 594 height 46
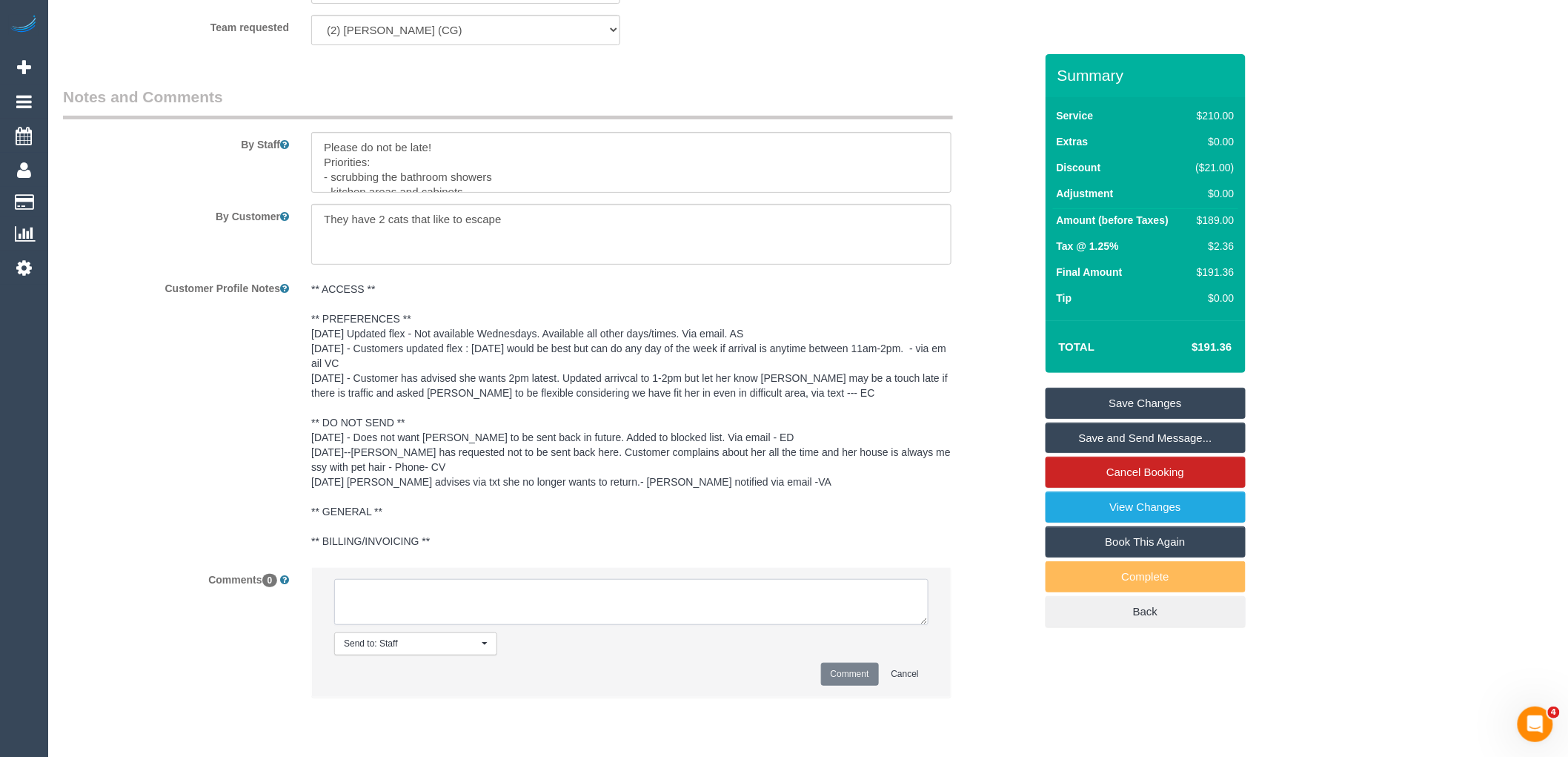
paste textarea "(2) [PERSON_NAME] (CG)"
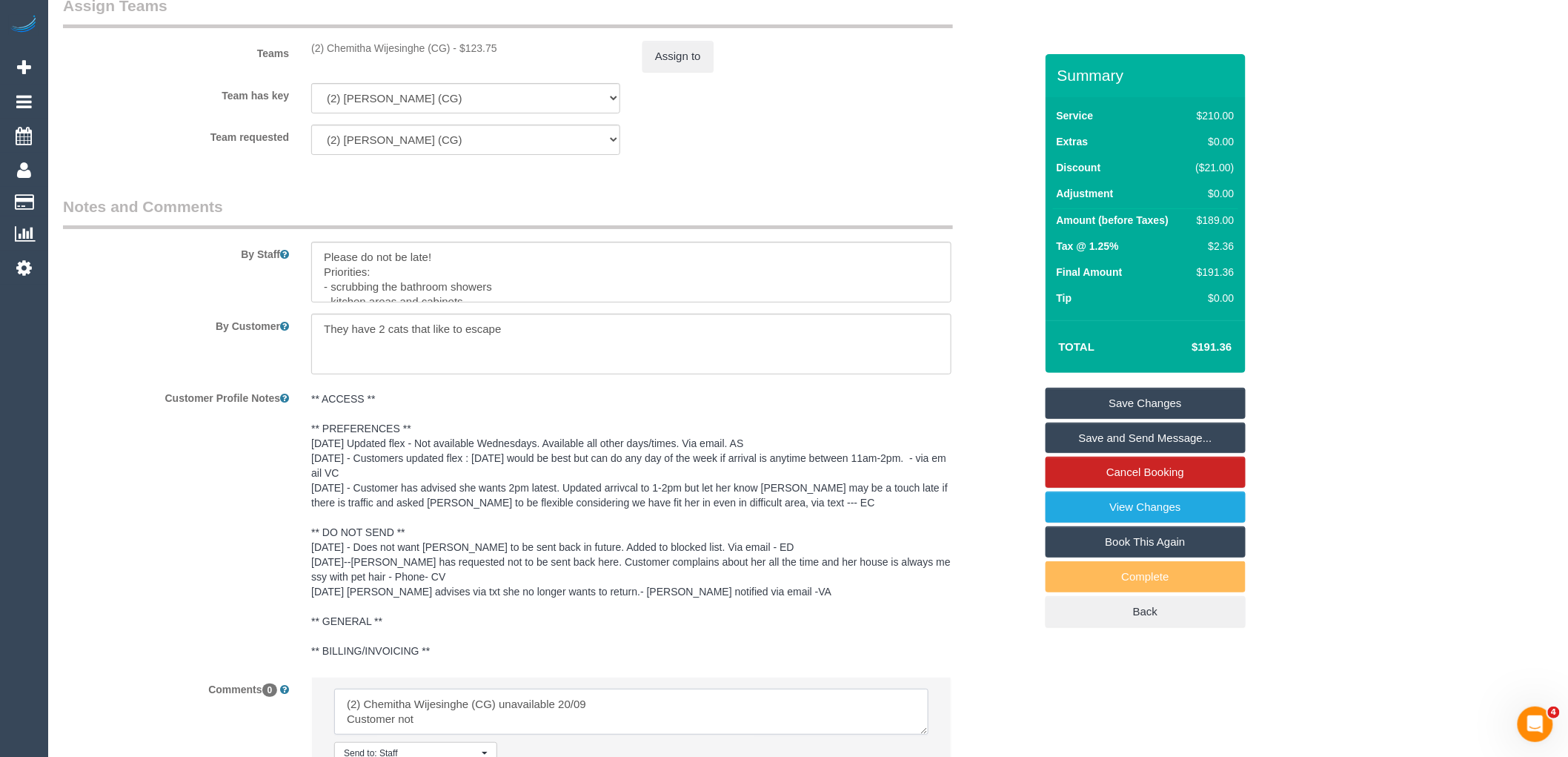
scroll to position [2487, 0]
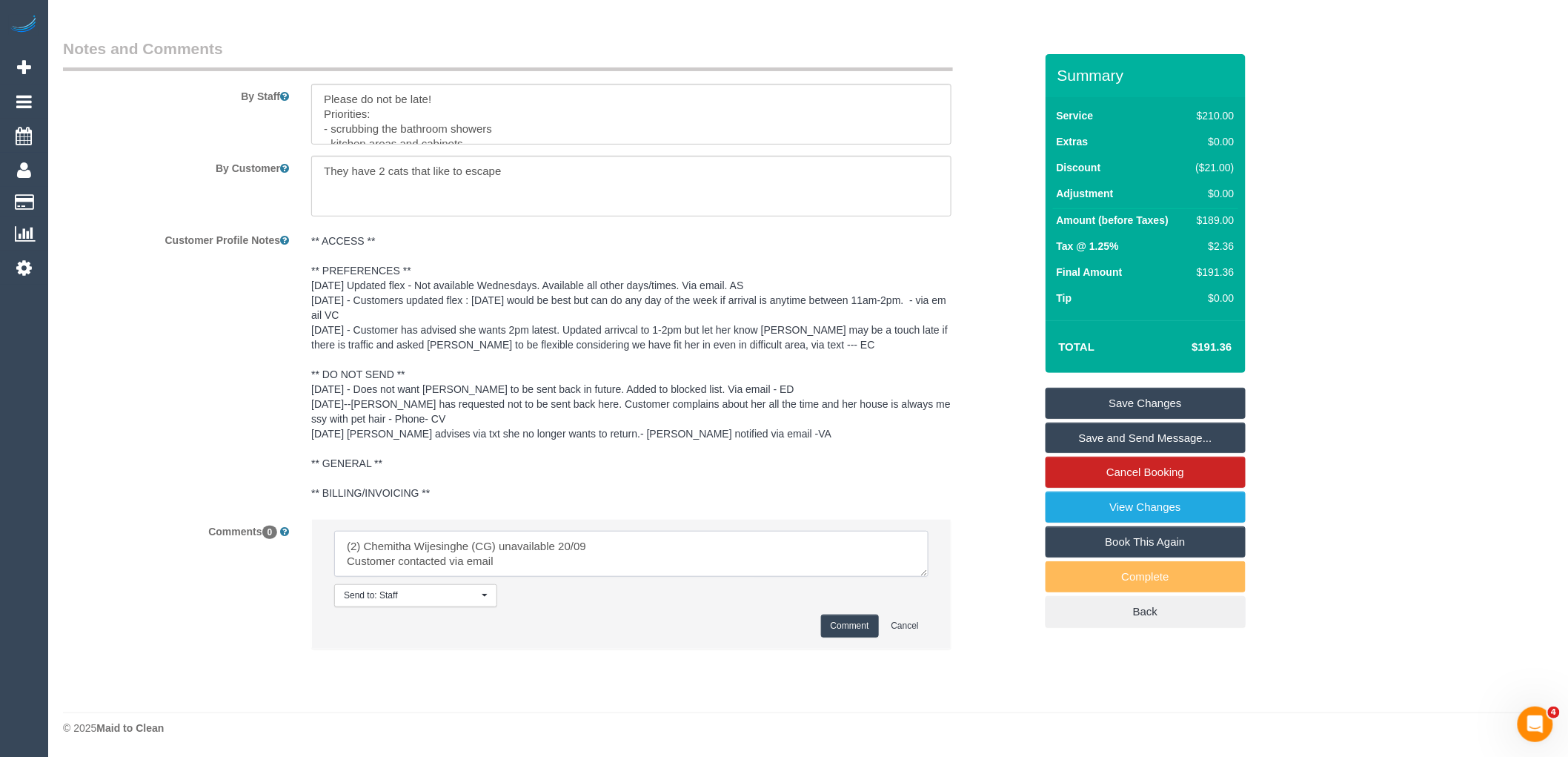
type textarea "(2) Chemitha Wijesinghe (CG) unavailable 20/09 Customer contacted via email"
click at [838, 628] on button "Comment" at bounding box center [850, 625] width 58 height 23
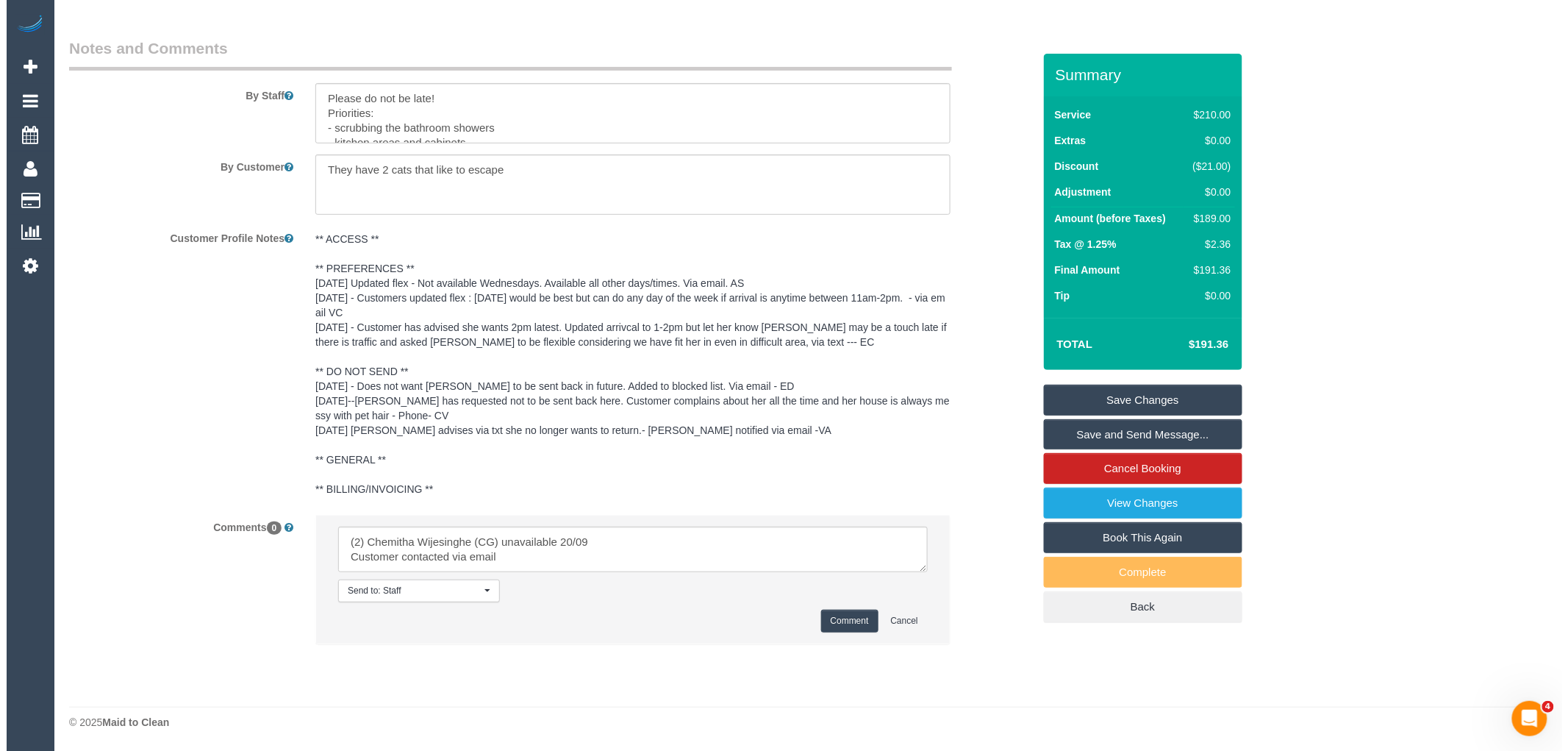
scroll to position [1977, 0]
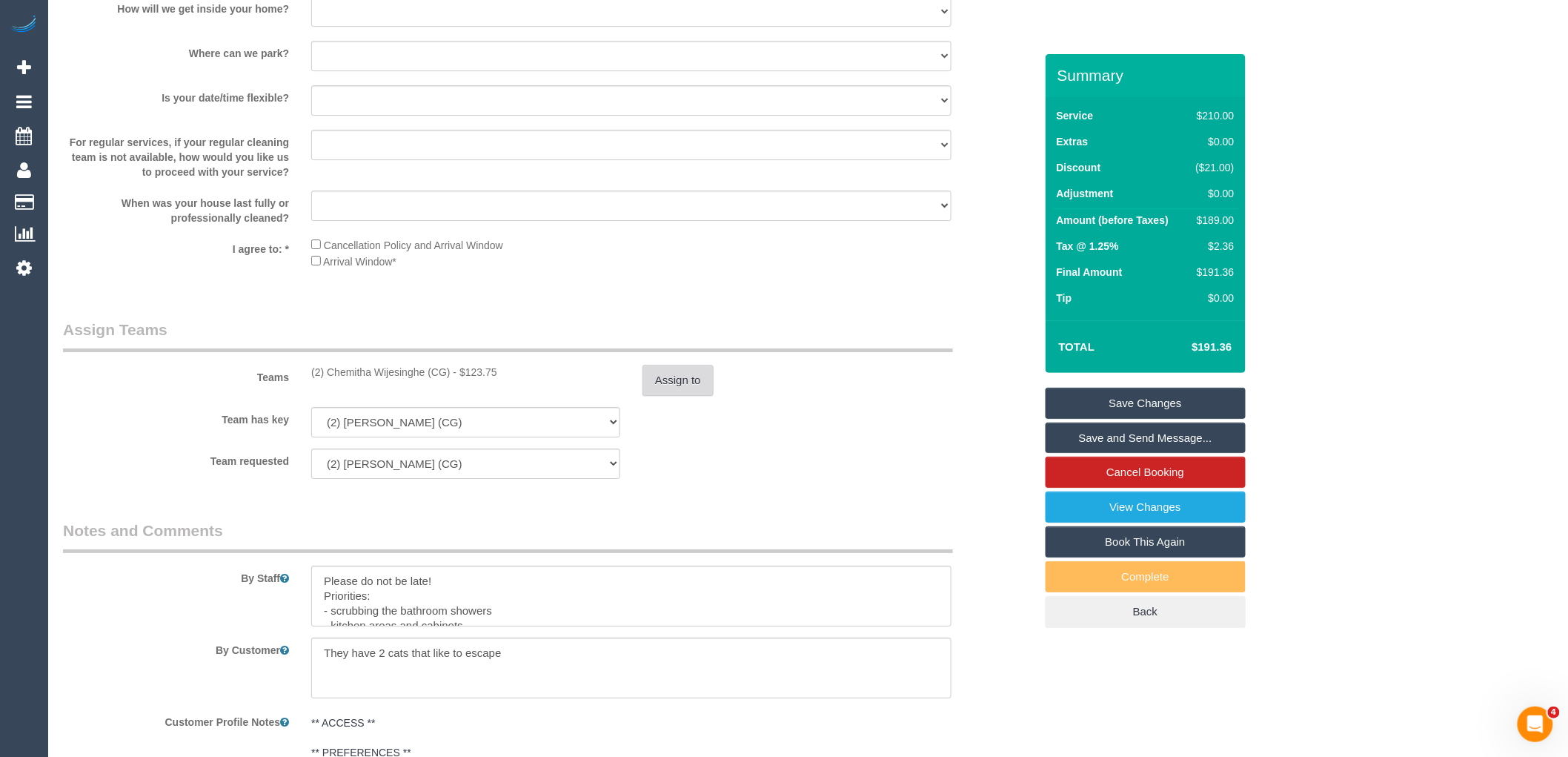
click at [682, 396] on button "Assign to" at bounding box center [678, 381] width 71 height 31
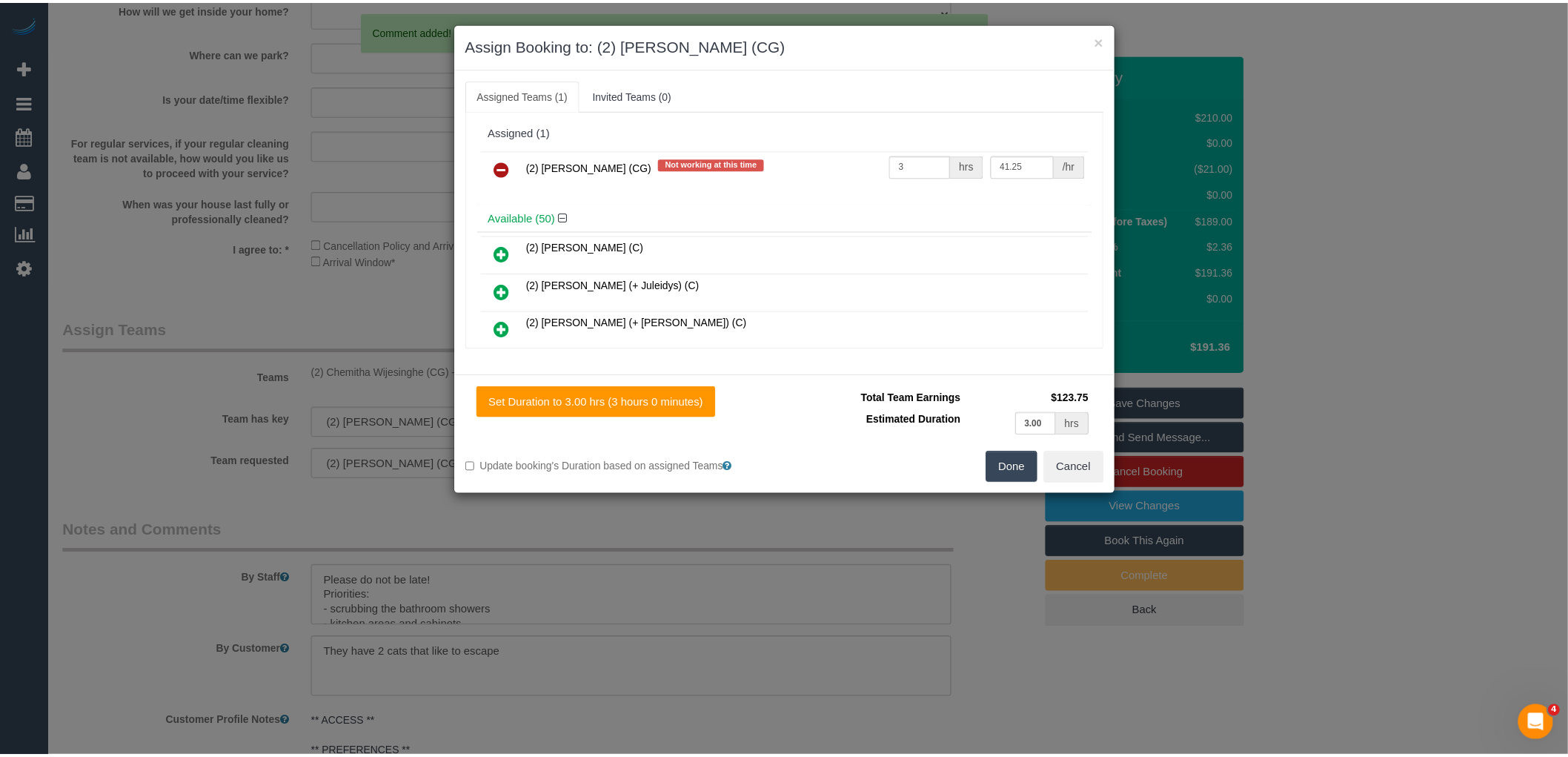
scroll to position [0, 0]
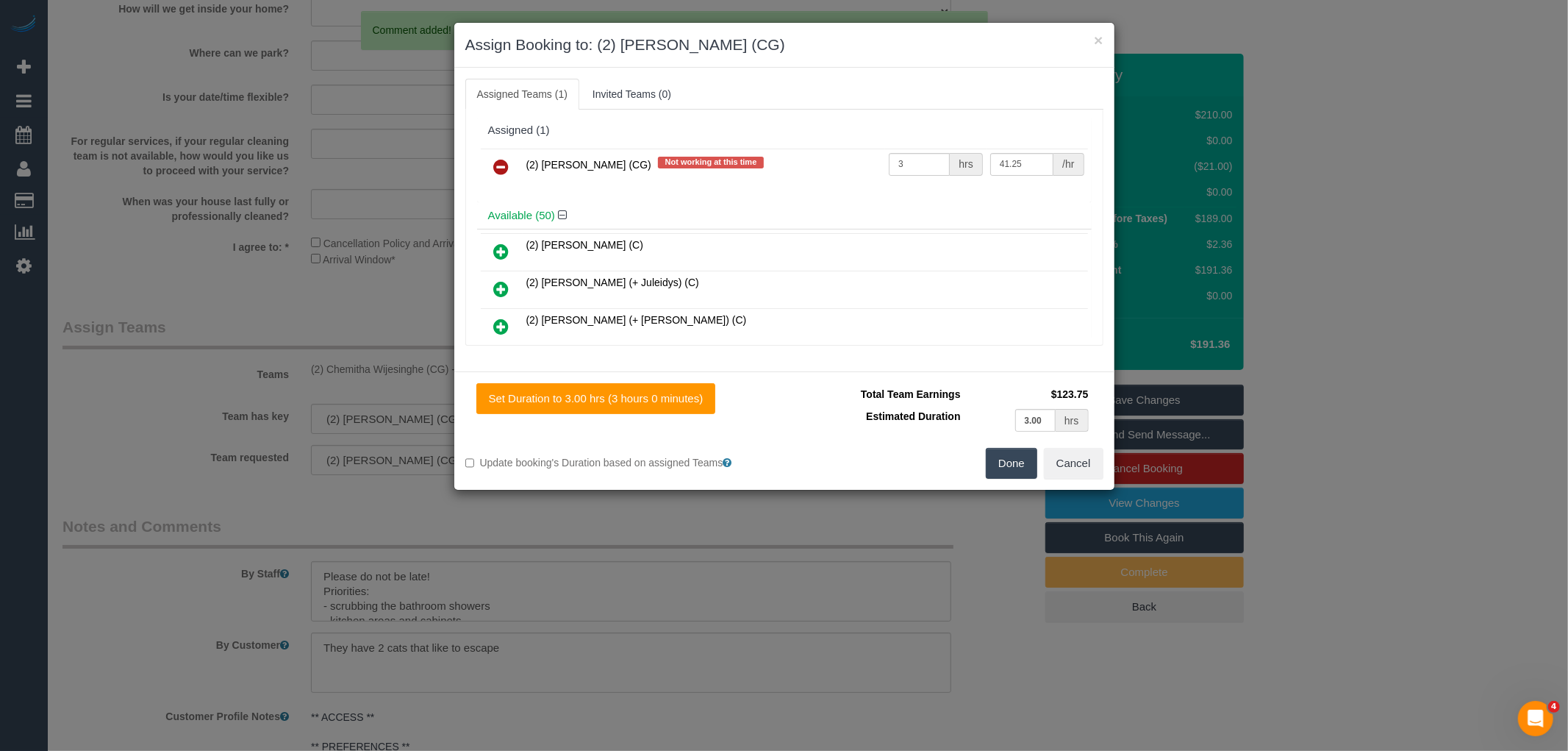
click at [505, 158] on icon at bounding box center [502, 167] width 15 height 18
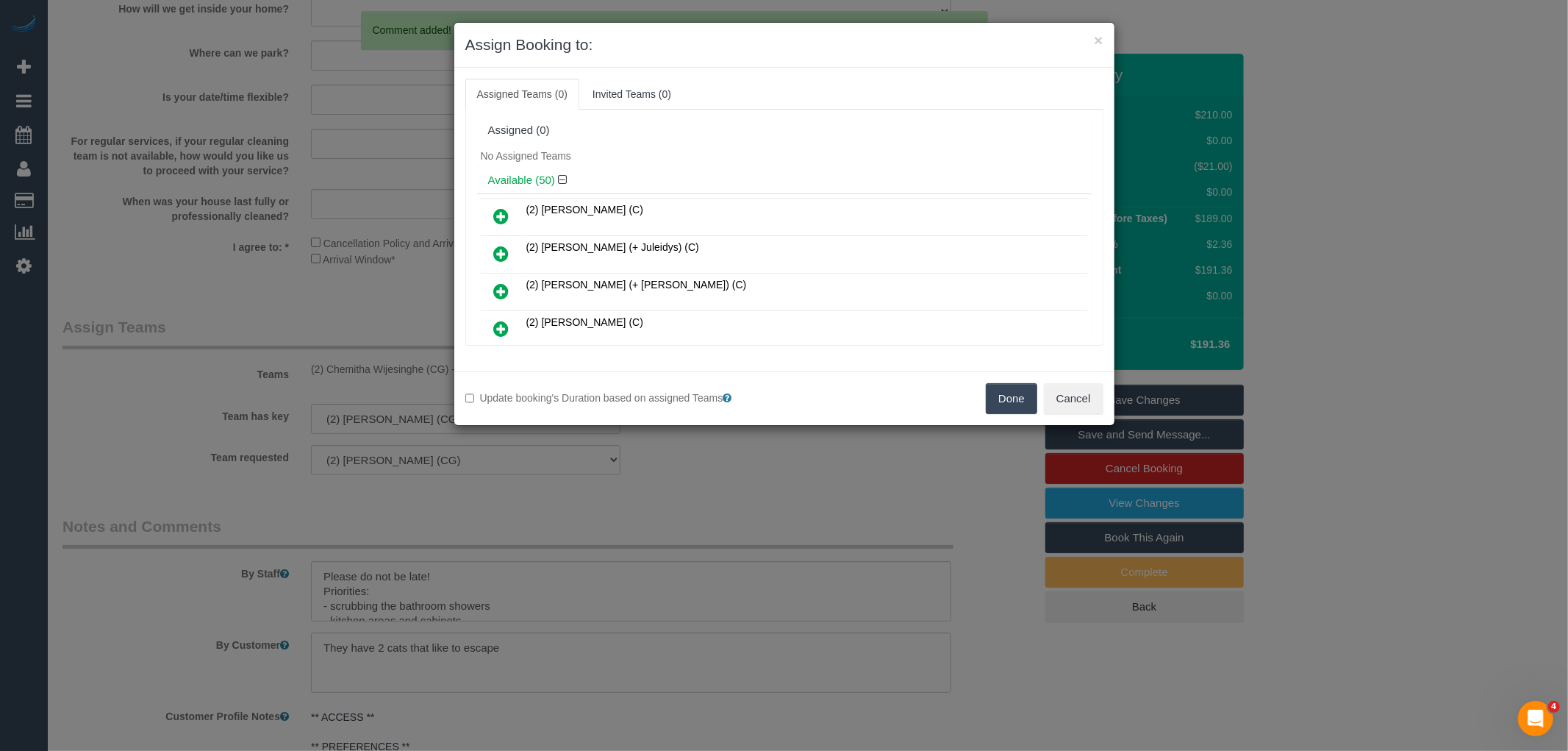
click at [1004, 386] on button "Done" at bounding box center [1011, 398] width 51 height 31
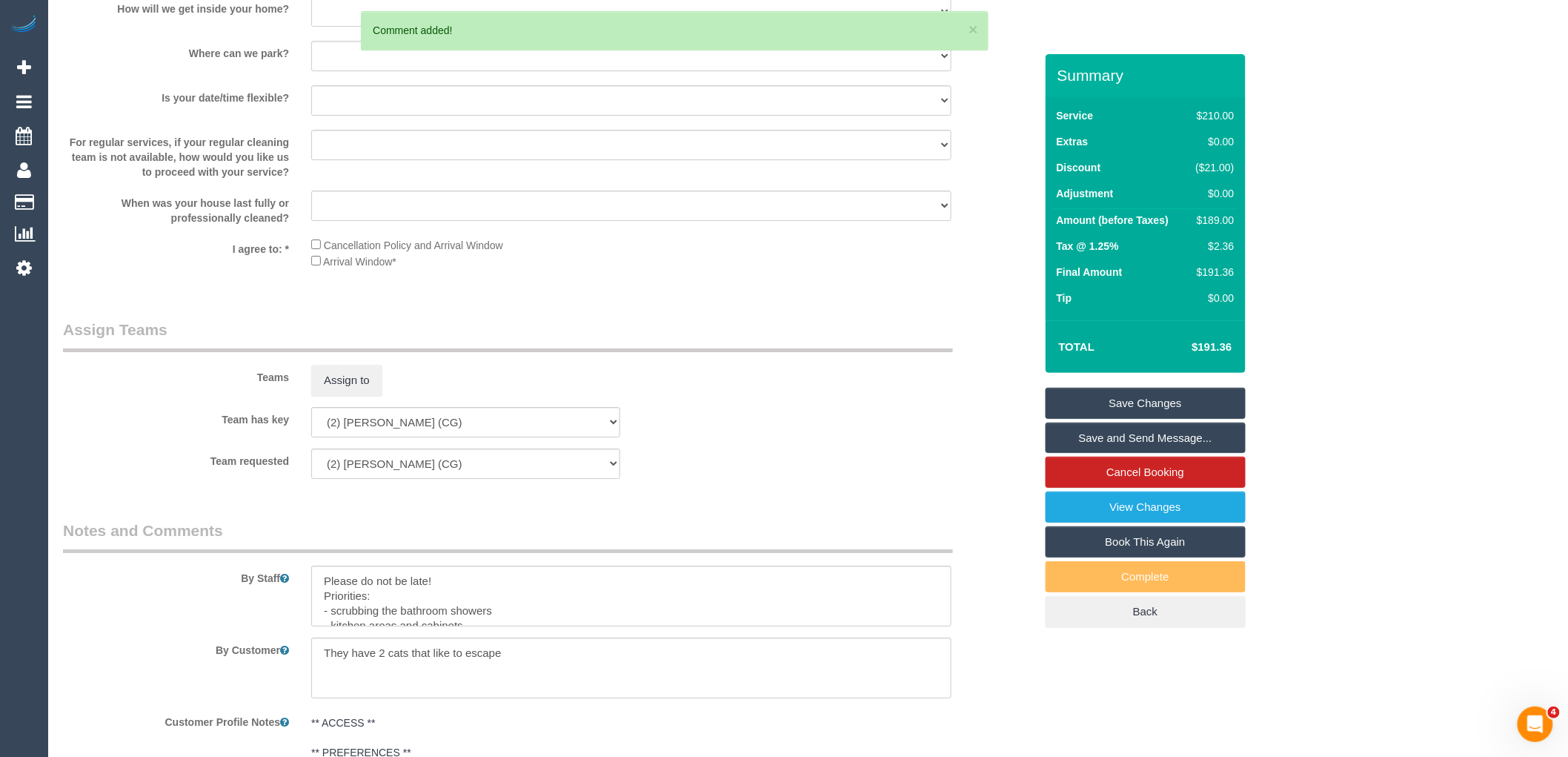
click at [1149, 403] on link "Save Changes" at bounding box center [1145, 403] width 200 height 31
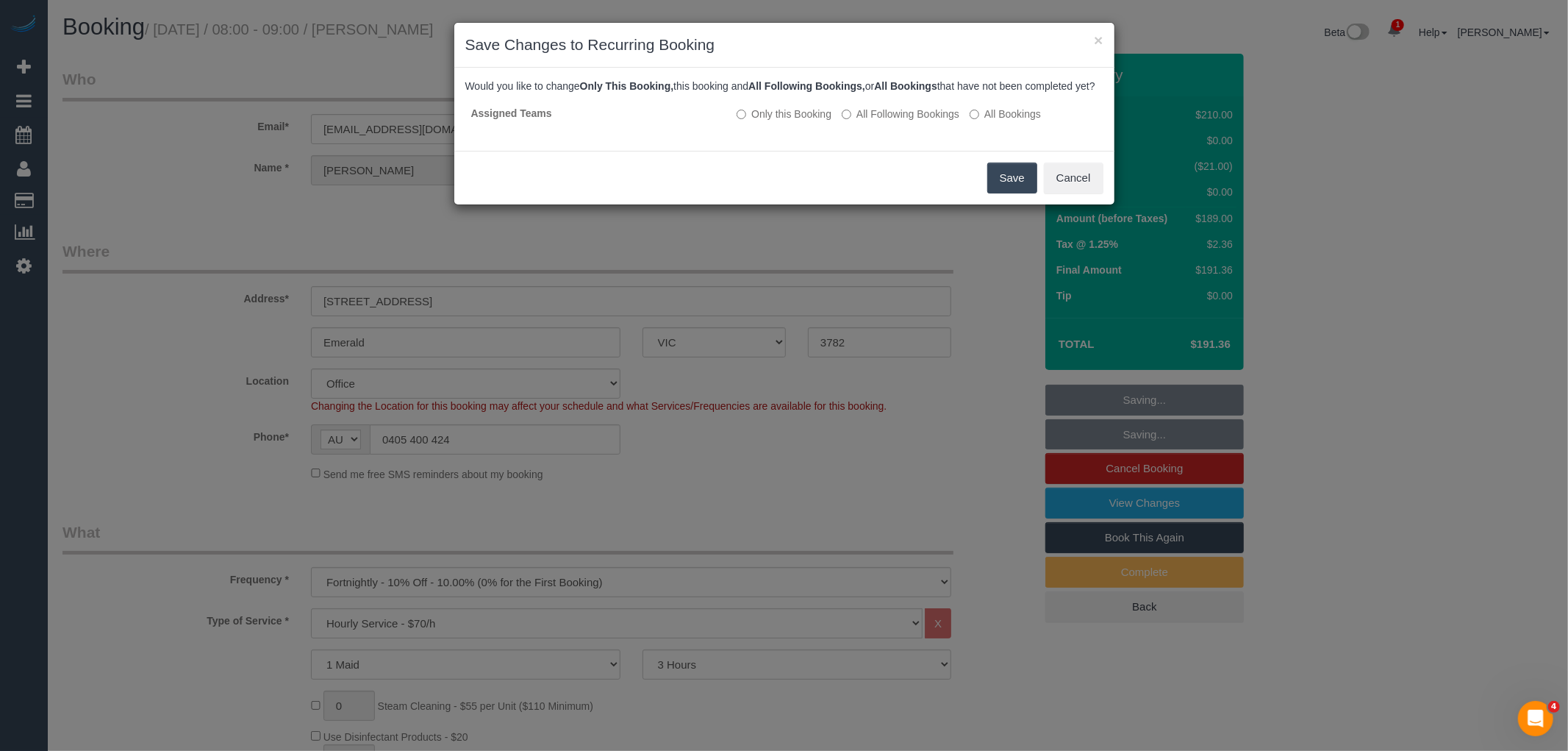
click at [1011, 190] on button "Save" at bounding box center [1012, 178] width 50 height 31
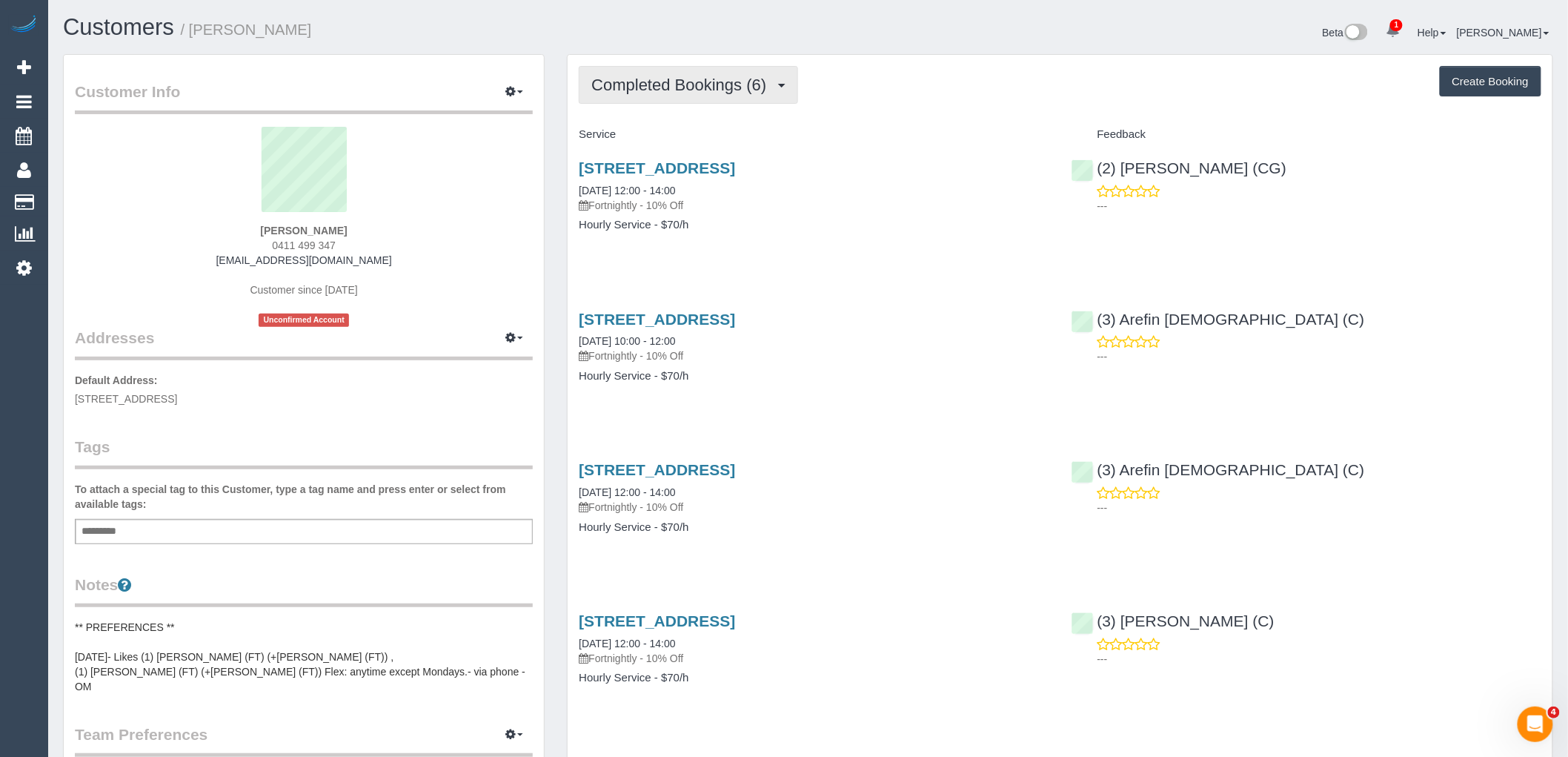
click at [723, 69] on button "Completed Bookings (6)" at bounding box center [688, 85] width 220 height 38
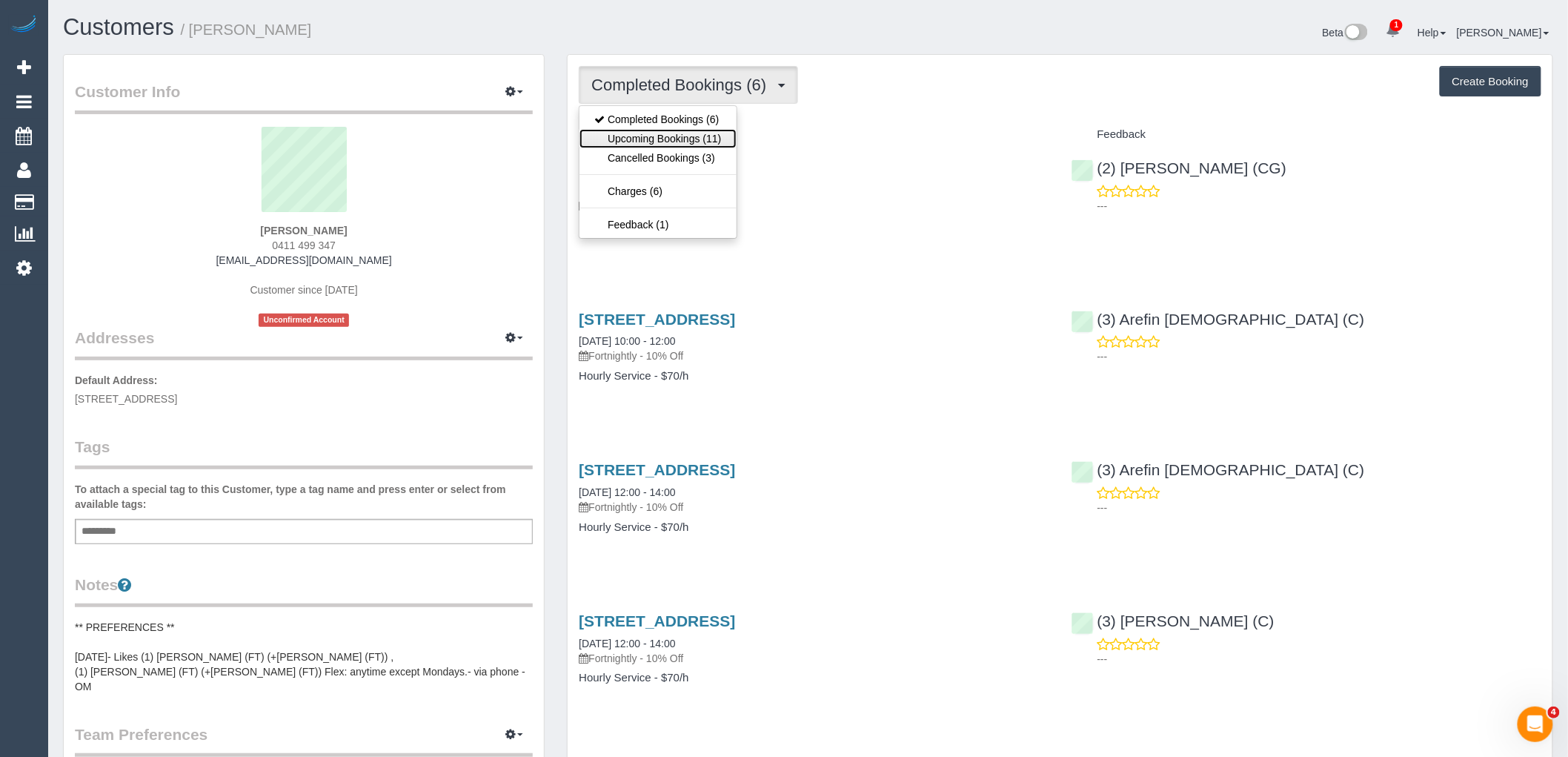
click at [718, 132] on link "Upcoming Bookings (11)" at bounding box center [657, 138] width 157 height 19
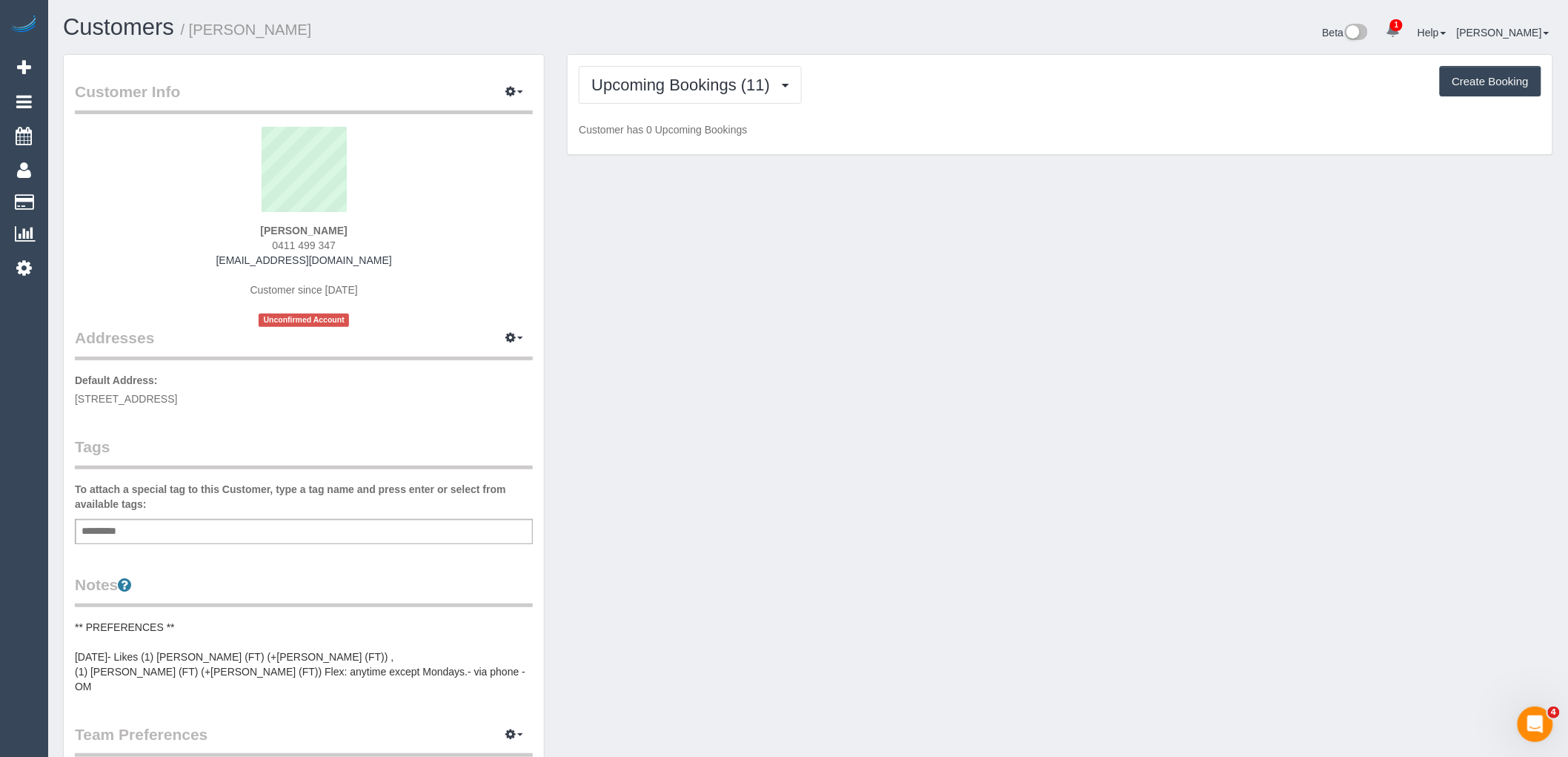
drag, startPoint x: 365, startPoint y: 258, endPoint x: 183, endPoint y: 260, distance: 182.0
click at [184, 260] on div "[PERSON_NAME] 0411 499 347 [EMAIL_ADDRESS][DOMAIN_NAME] Customer since [DATE] U…" at bounding box center [304, 227] width 458 height 200
copy link "[EMAIL_ADDRESS][DOMAIN_NAME]"
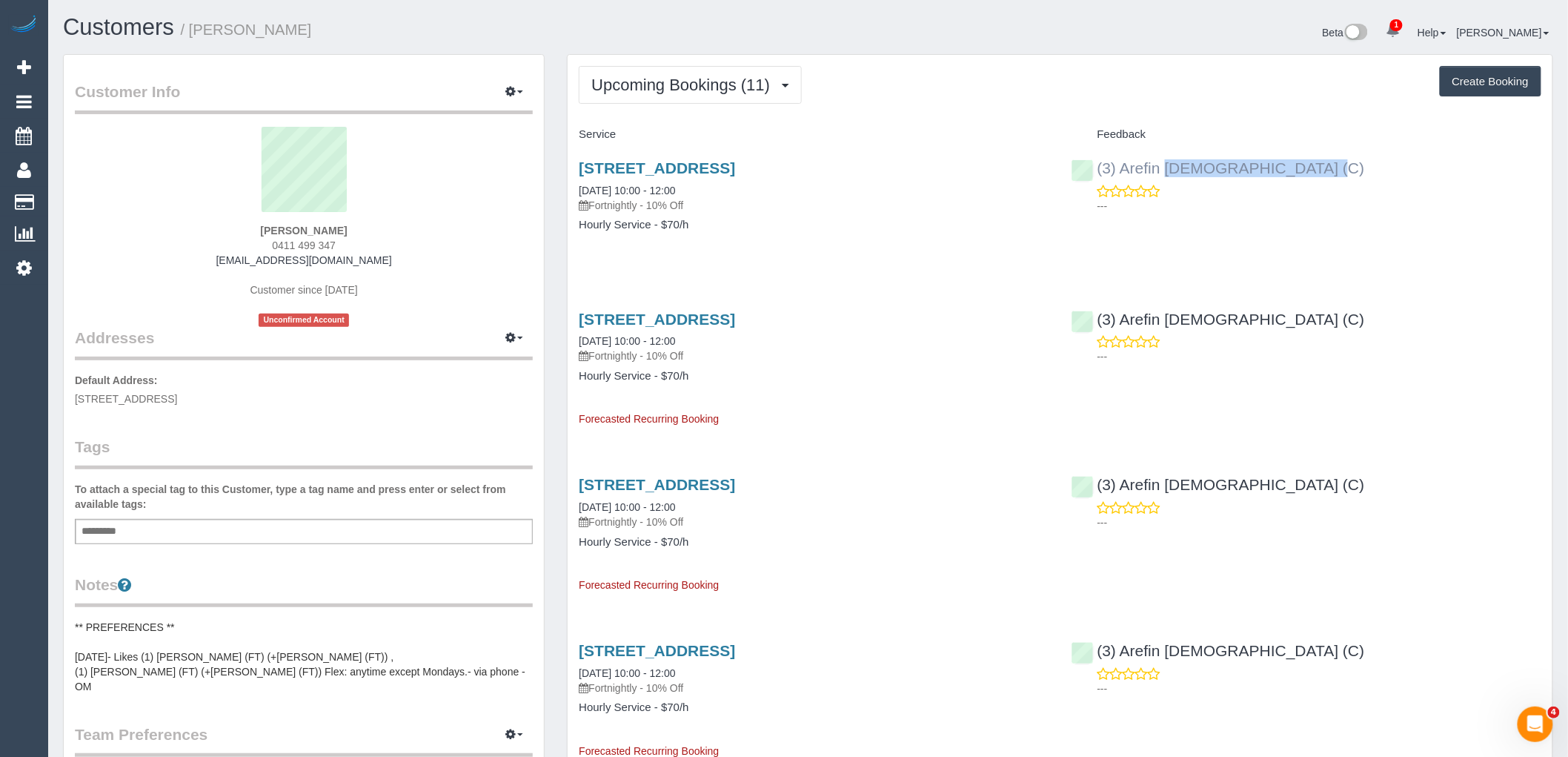
click at [1085, 174] on div "(3) Arefin [DEMOGRAPHIC_DATA] (C) ---" at bounding box center [1306, 183] width 492 height 73
copy link "(3) Arefin [DEMOGRAPHIC_DATA] (C)"
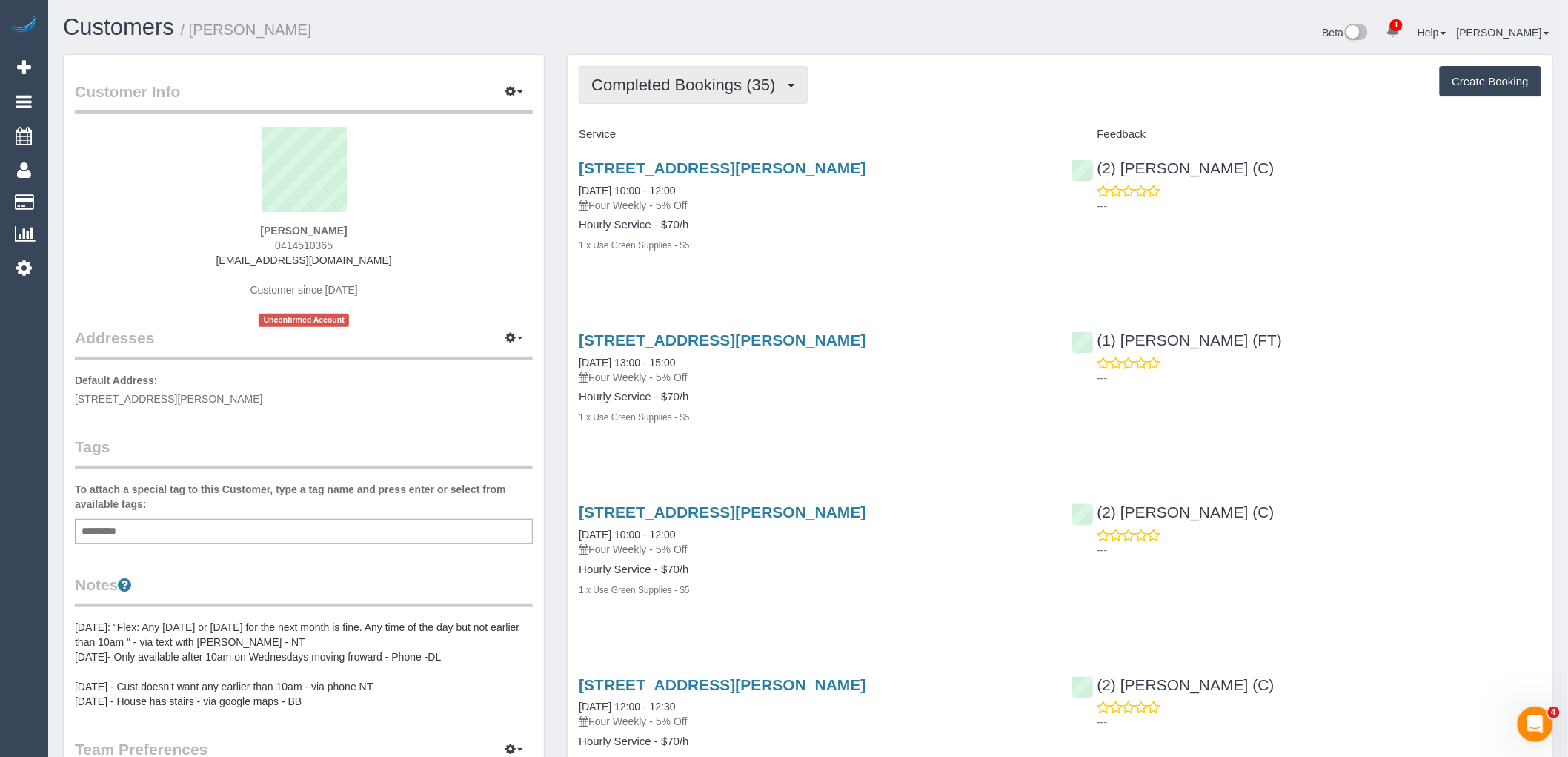
click at [707, 96] on button "Completed Bookings (35)" at bounding box center [693, 85] width 228 height 38
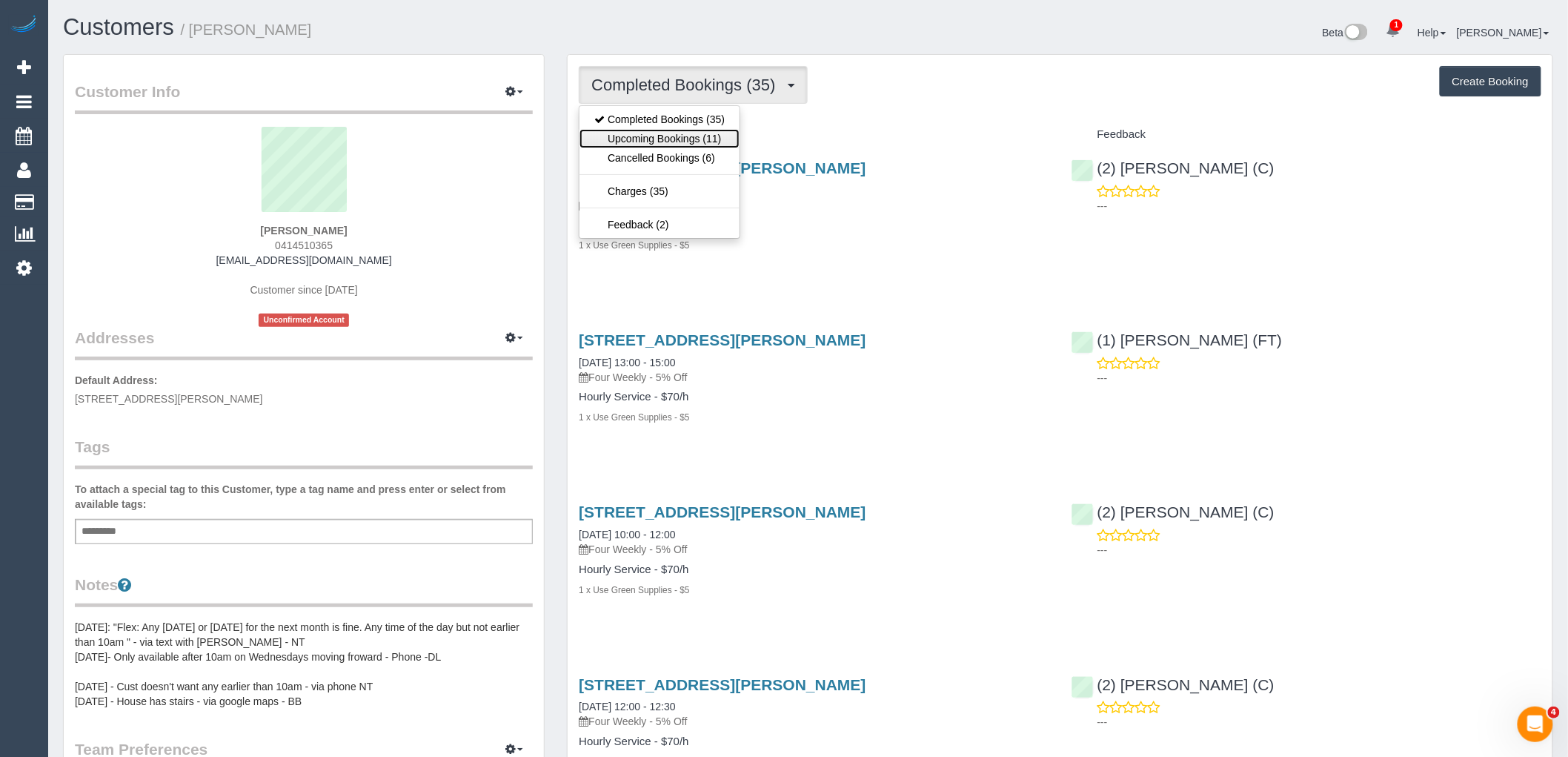
click at [669, 141] on link "Upcoming Bookings (11)" at bounding box center [659, 138] width 160 height 19
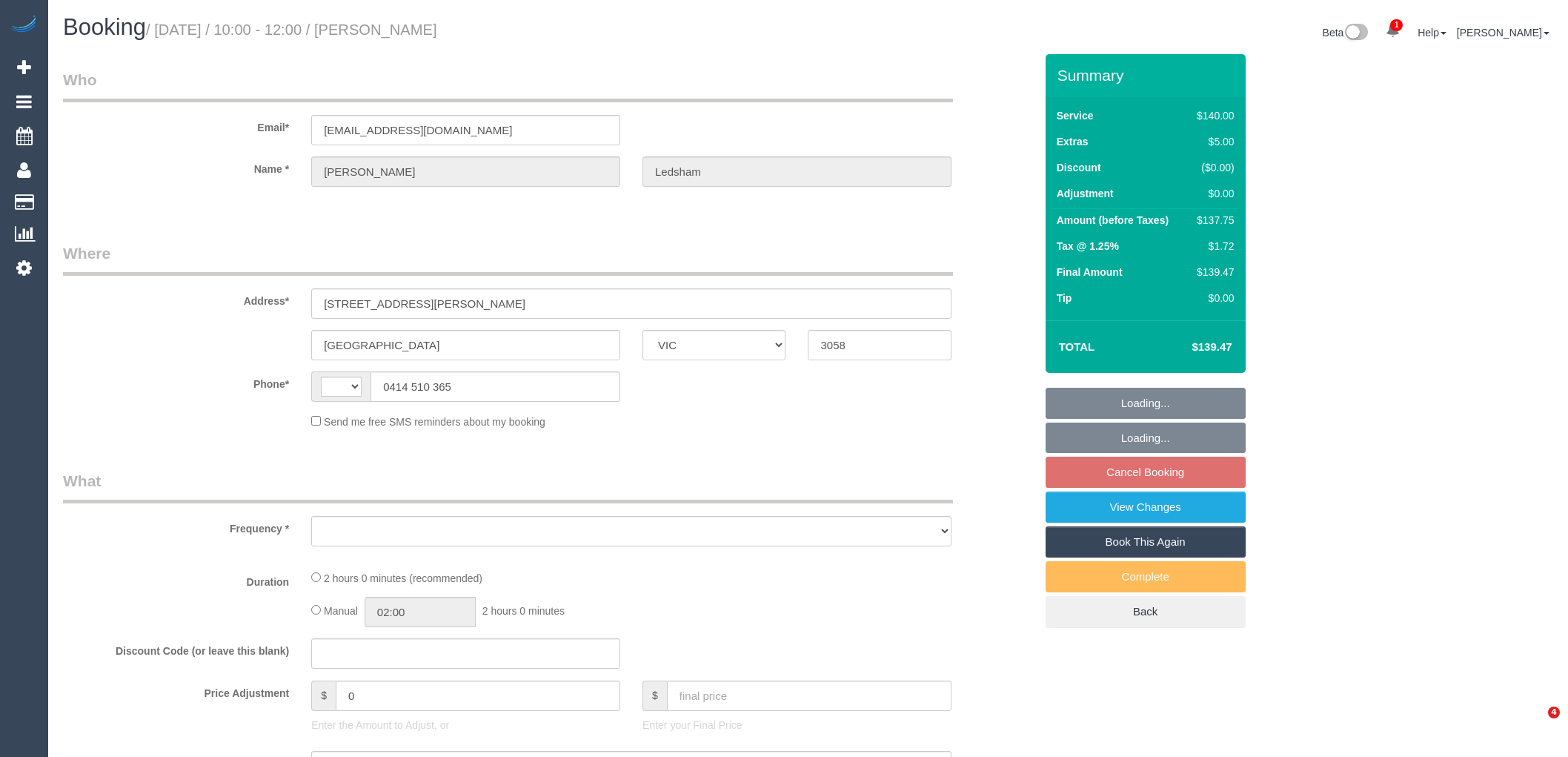
select select "VIC"
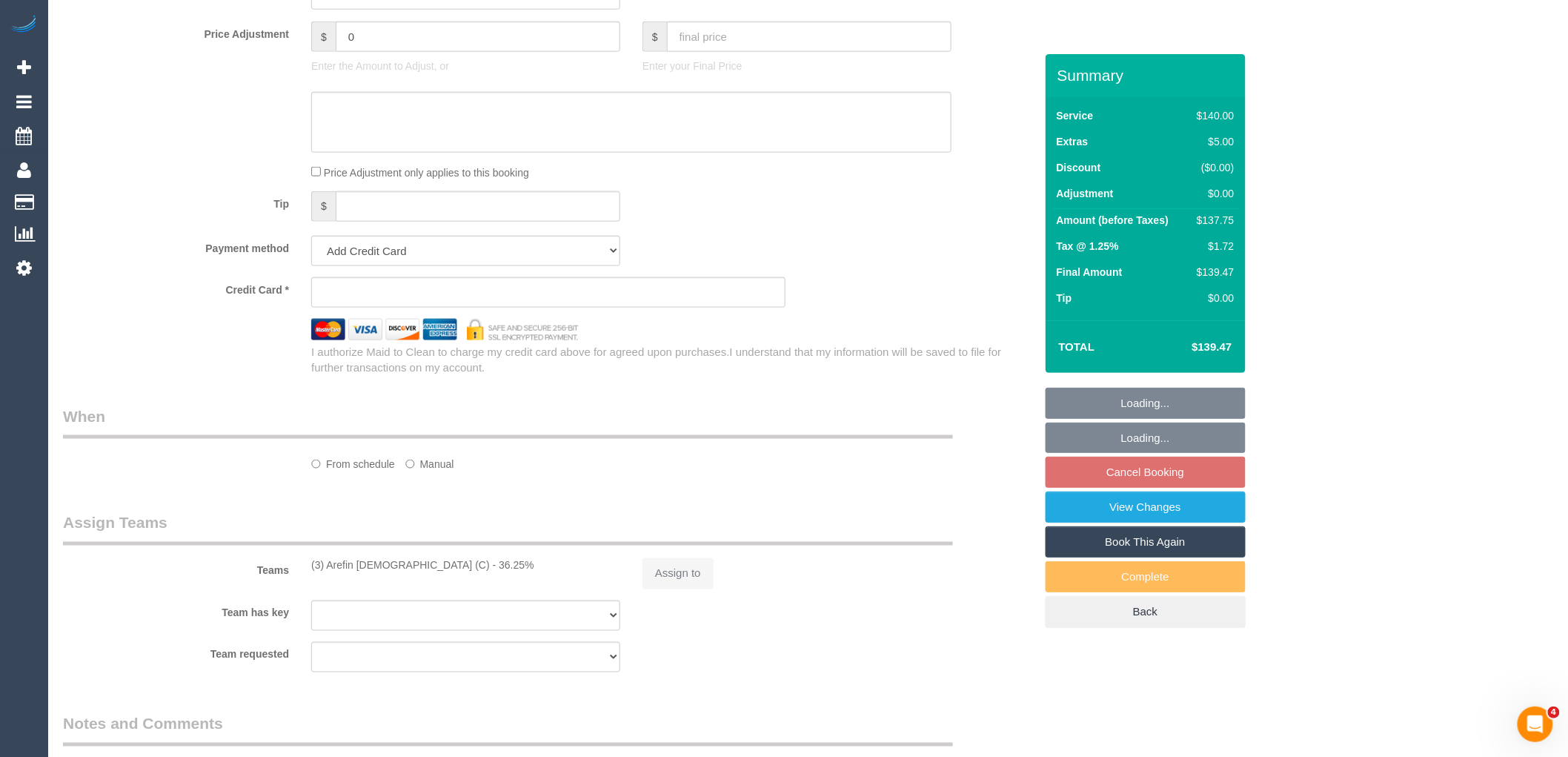
scroll to position [740, 0]
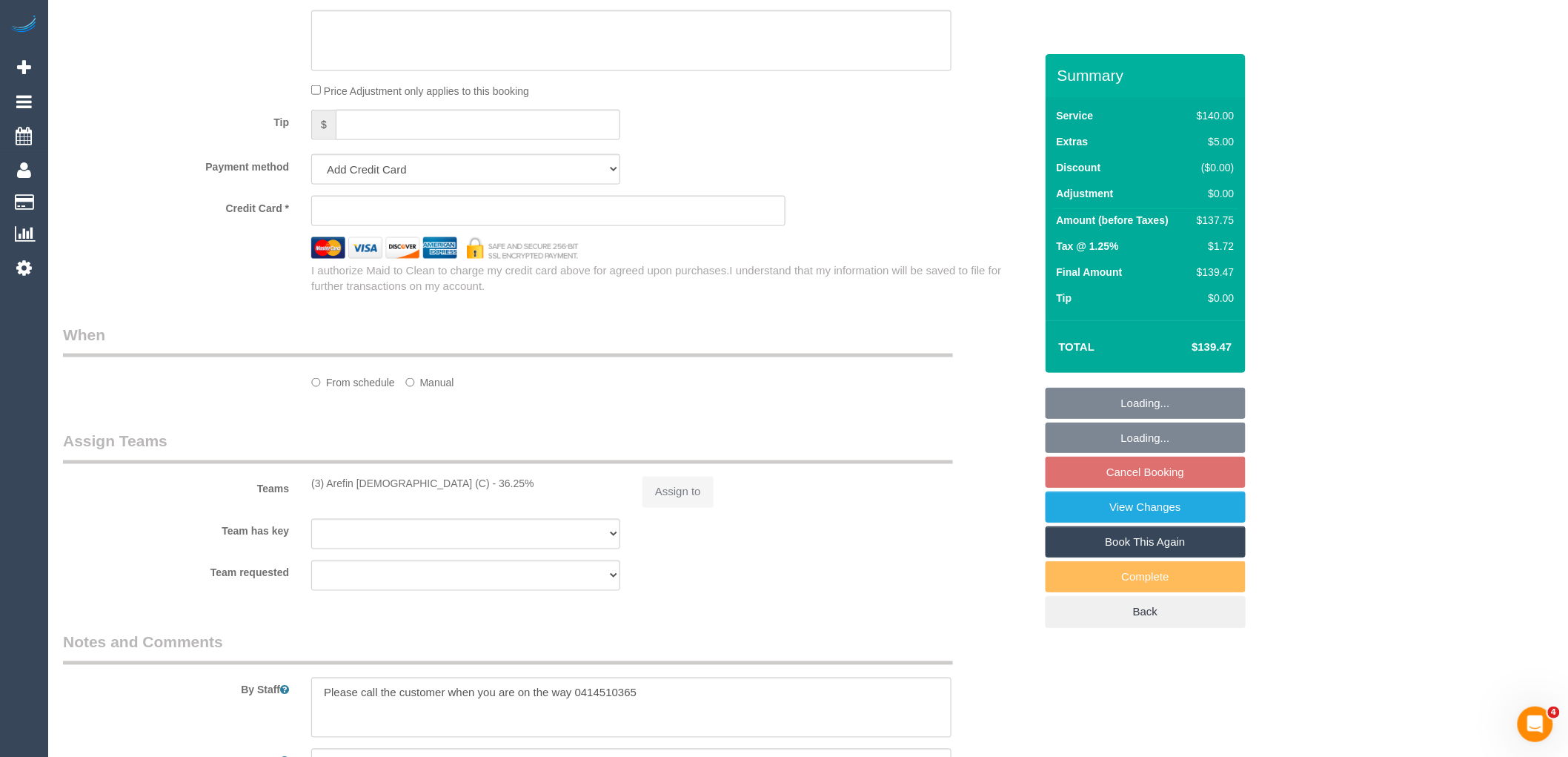
select select "string:AU"
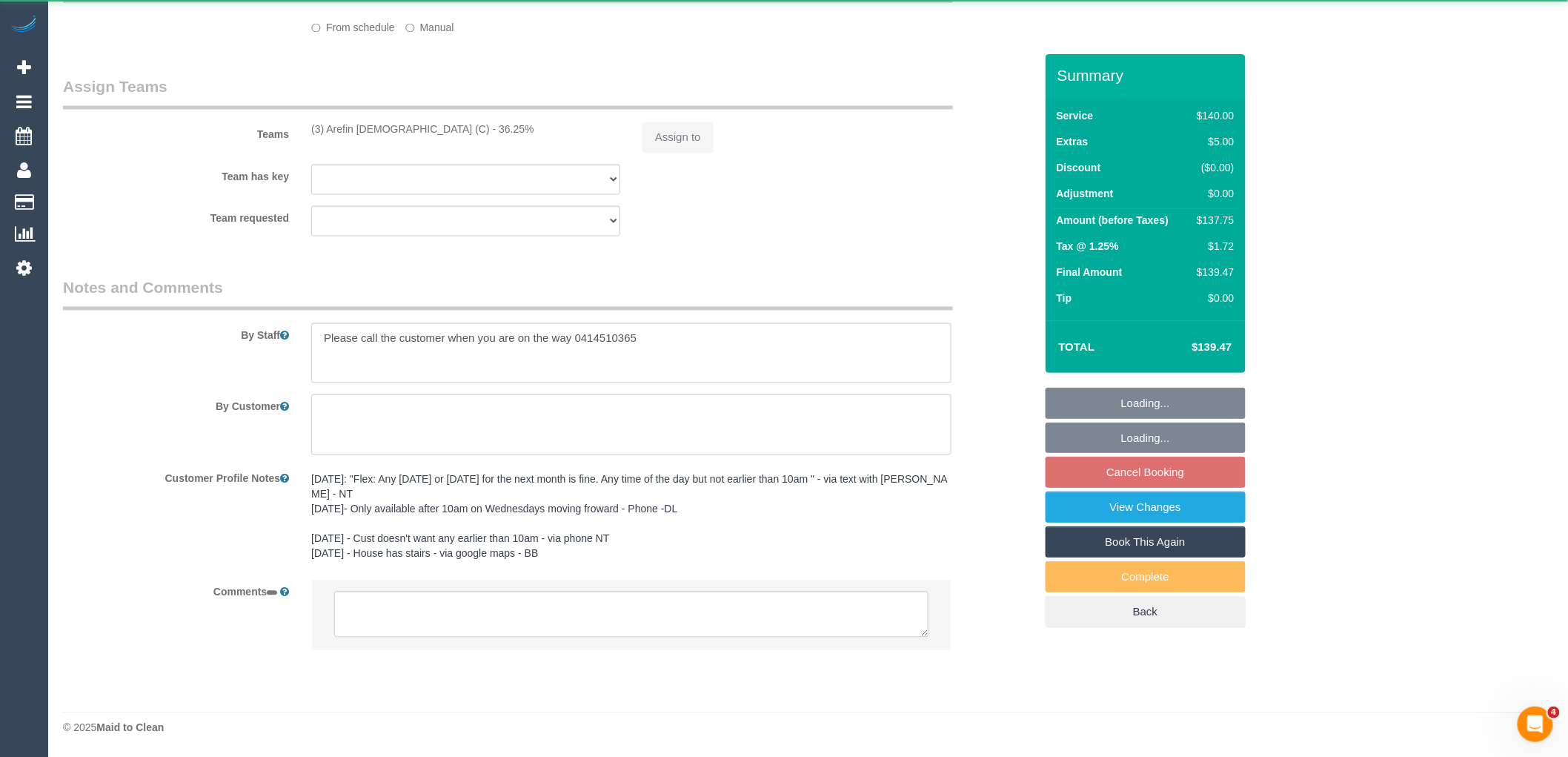
select select "object:539"
select select "string:stripe-pm_1MbGwX2GScqysDRVmXzM6bqb"
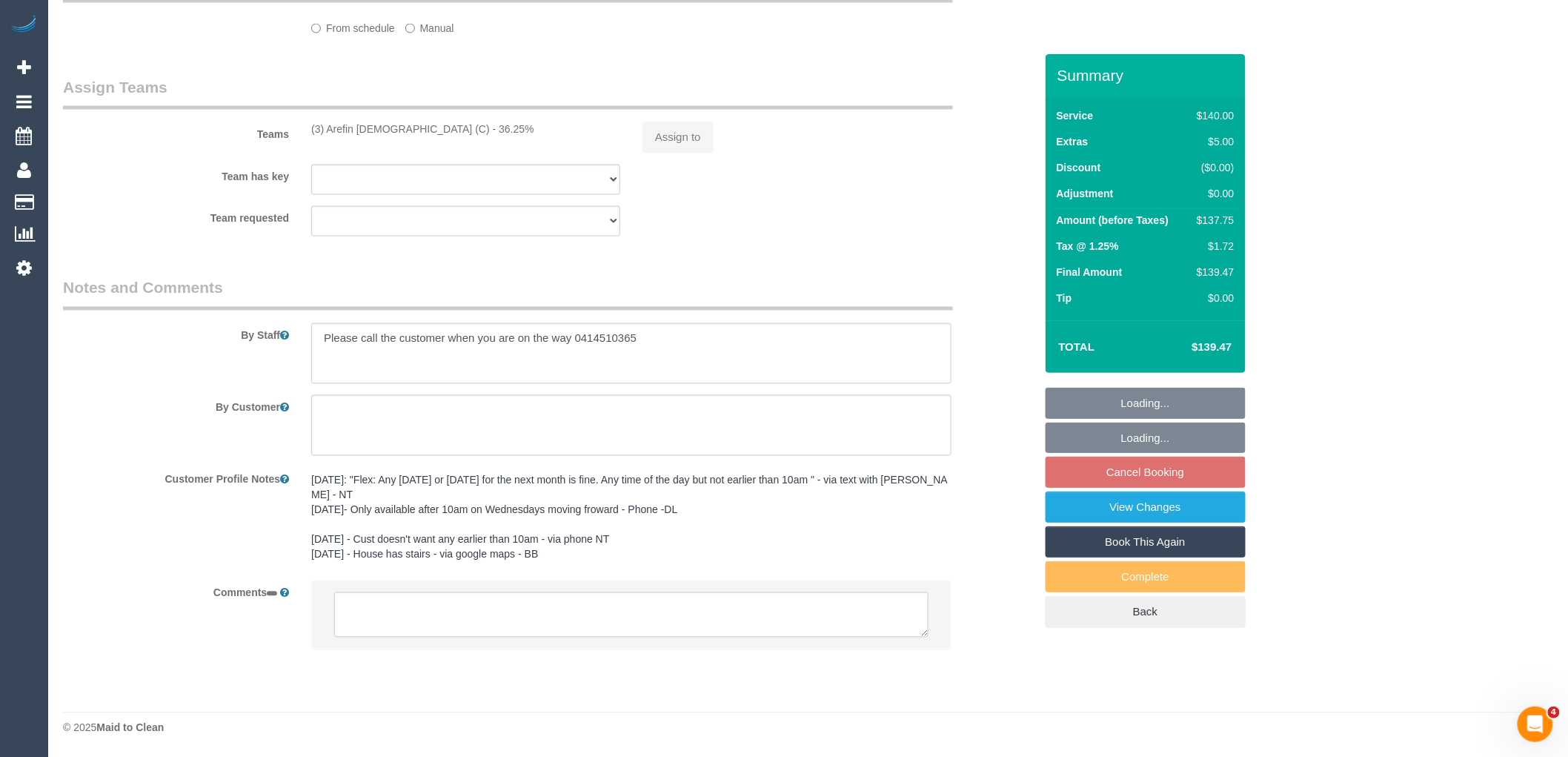
scroll to position [1055, 0]
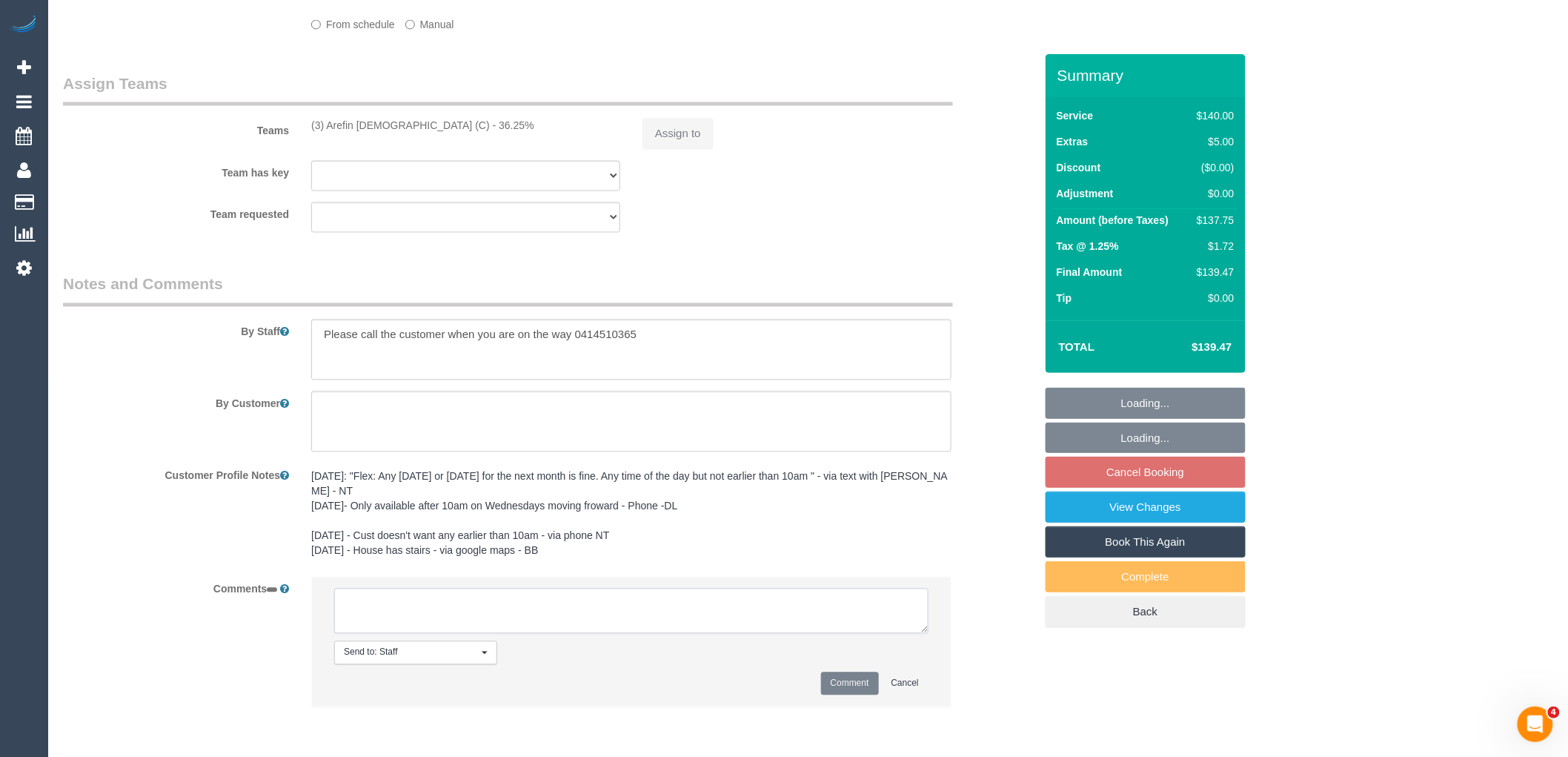
click at [465, 608] on textarea at bounding box center [631, 611] width 594 height 46
select select "object:554"
paste textarea "(3) Arefin [DEMOGRAPHIC_DATA] (C)"
type textarea "(3) Arefin [DEMOGRAPHIC_DATA] (C)"
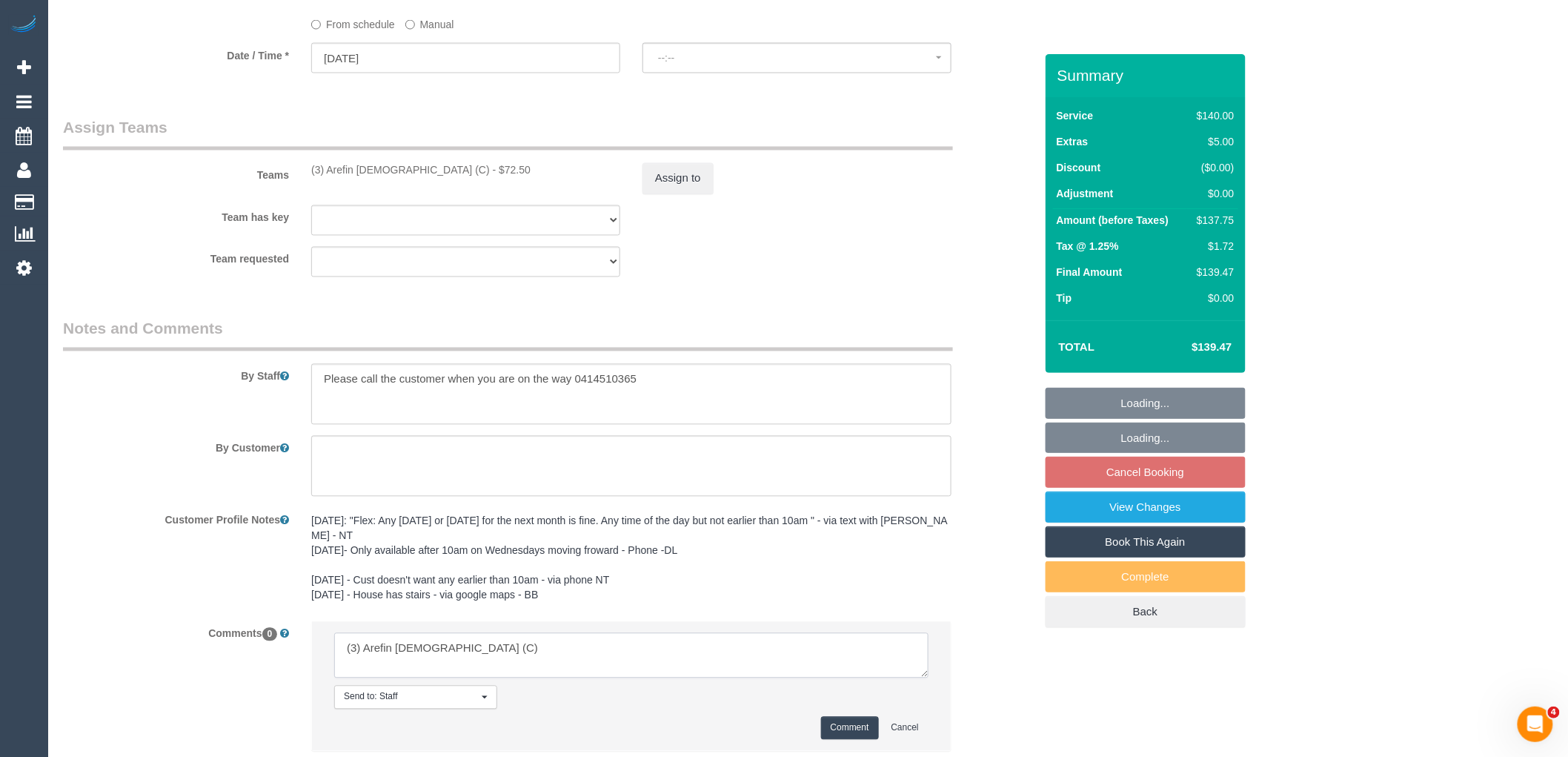
select select "spot3"
select select "number:29"
select select "number:14"
select select "number:18"
select select "number:24"
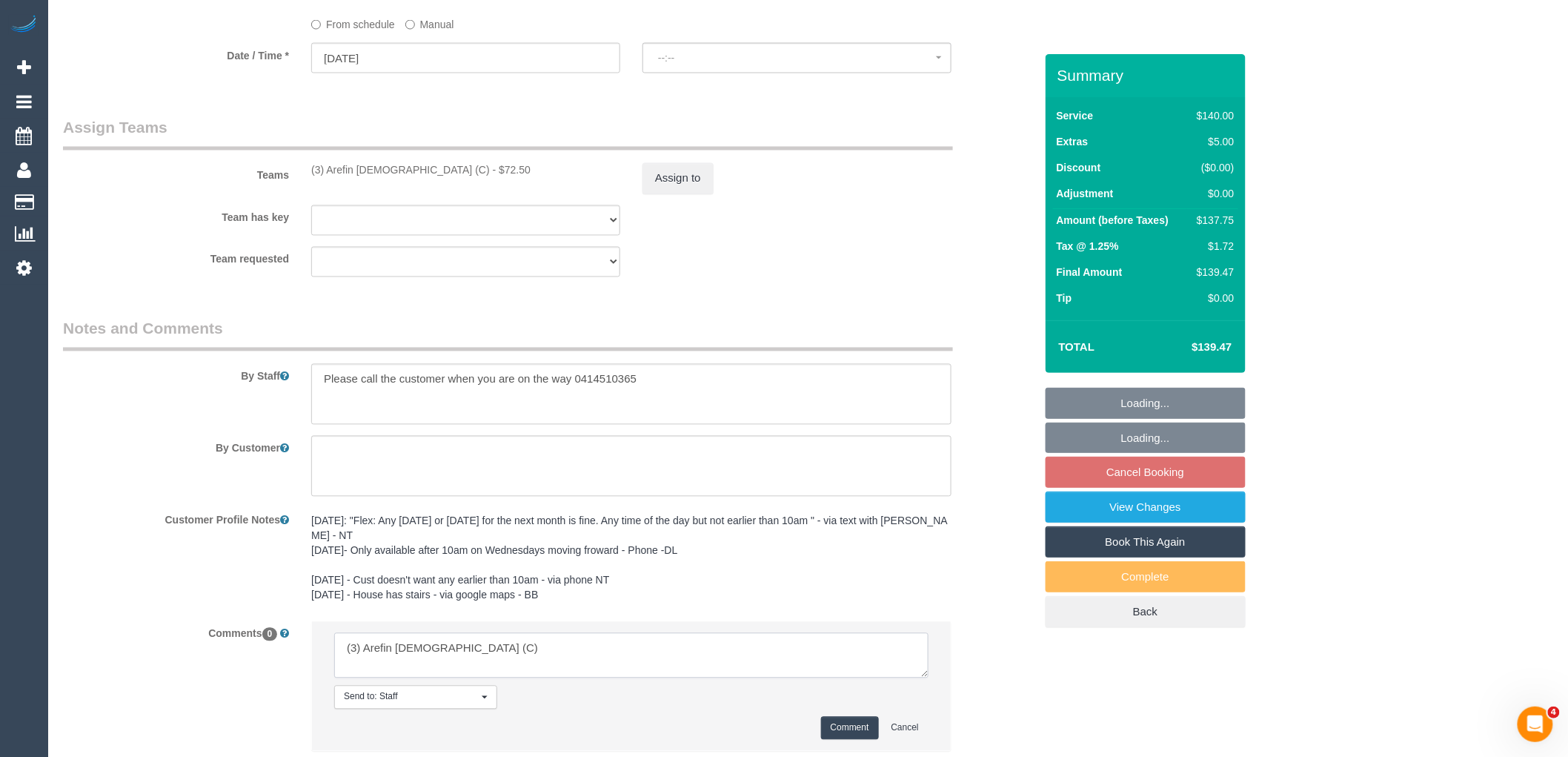
select select "number:34"
select select "number:13"
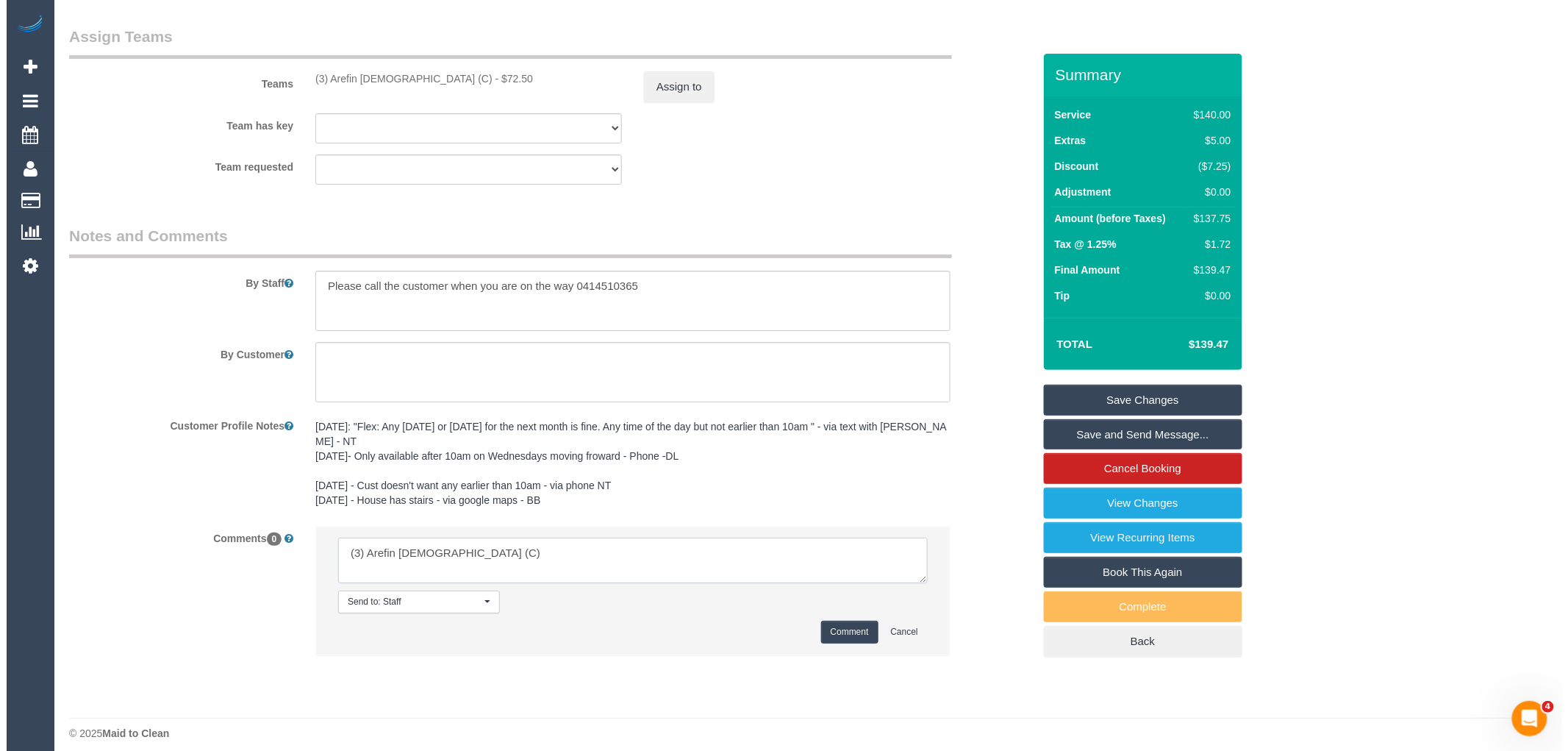
scroll to position [2157, 0]
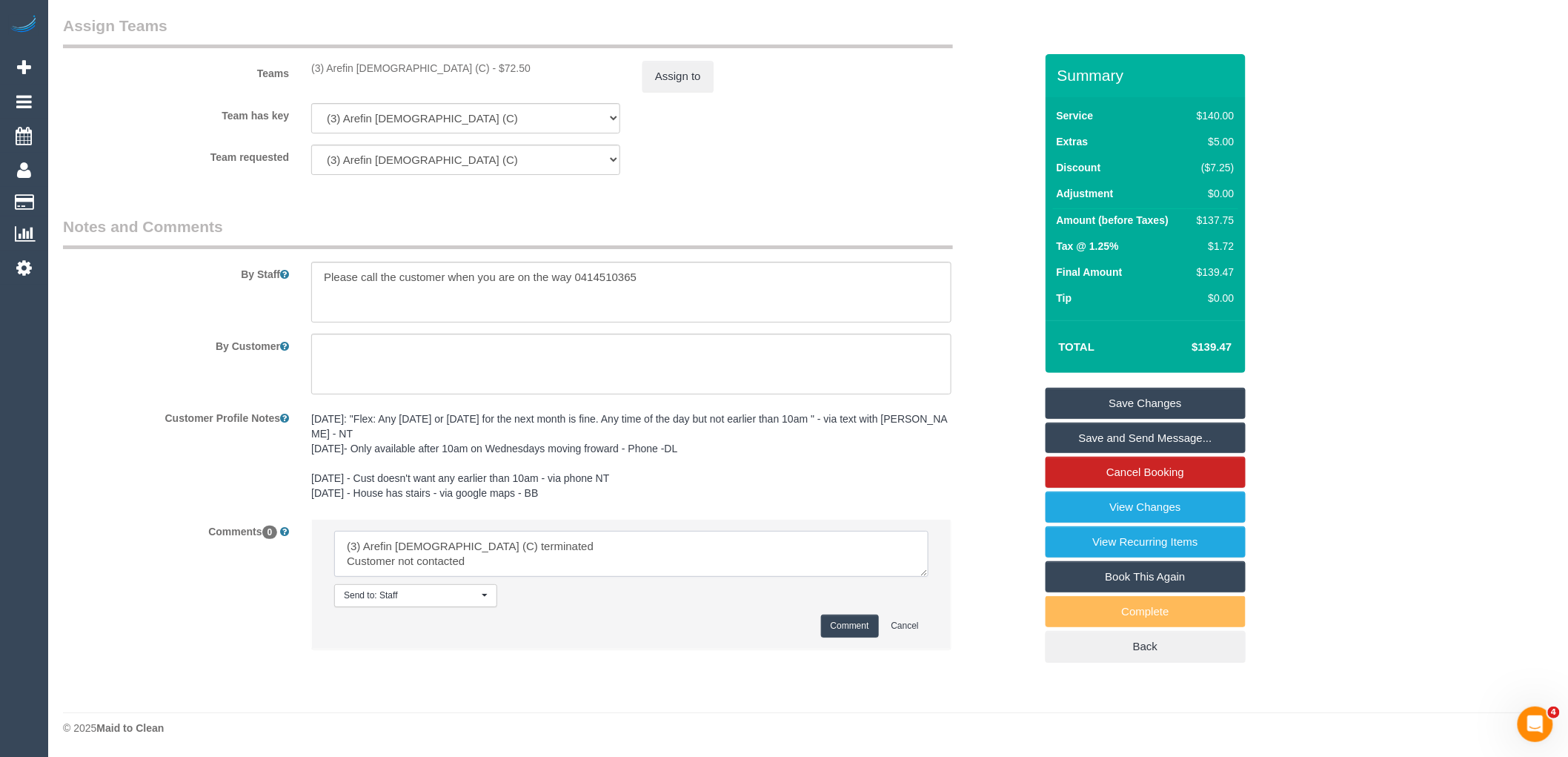
drag, startPoint x: 495, startPoint y: 556, endPoint x: 309, endPoint y: 531, distance: 187.7
click at [309, 531] on div "Send to: Staff Nothing selected Send to: Staff Send to: Customer Send to: Team …" at bounding box center [631, 592] width 662 height 145
type textarea "(3) Arefin [DEMOGRAPHIC_DATA] (C) terminated Customer not contacted"
click at [856, 614] on button "Comment" at bounding box center [850, 625] width 58 height 23
click at [693, 61] on button "Assign to" at bounding box center [678, 76] width 71 height 31
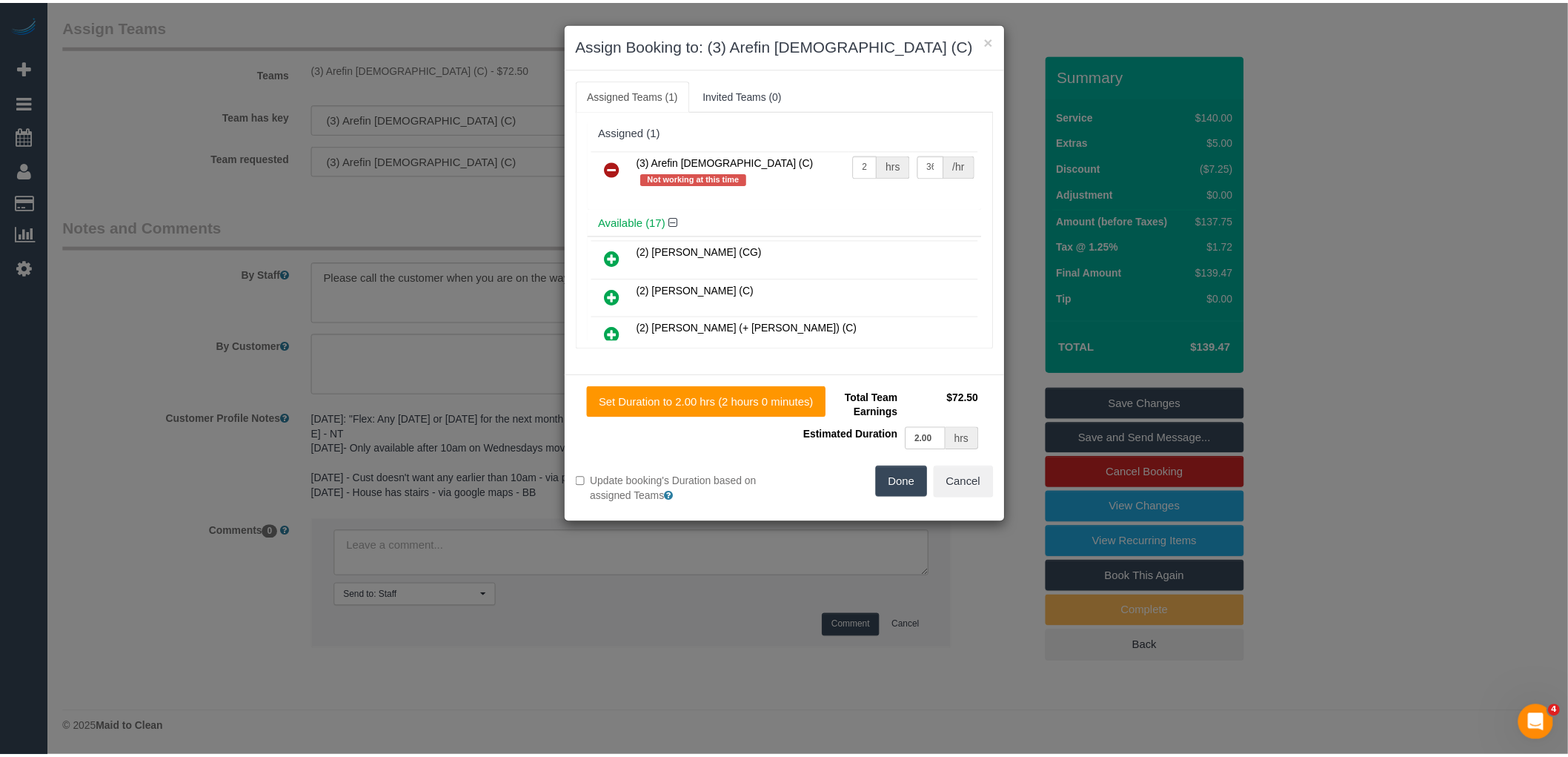
scroll to position [2112, 0]
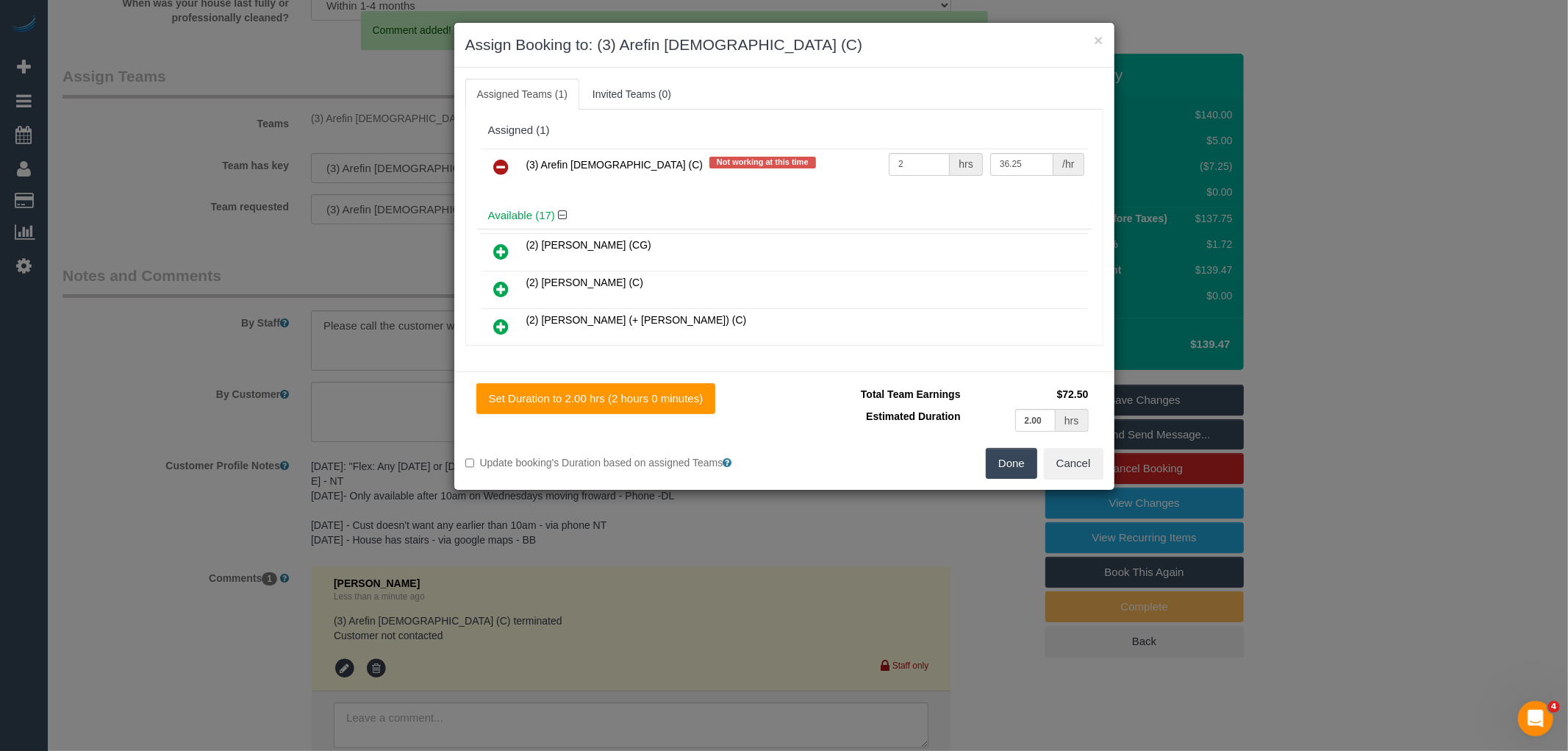
click at [508, 155] on link at bounding box center [502, 167] width 34 height 29
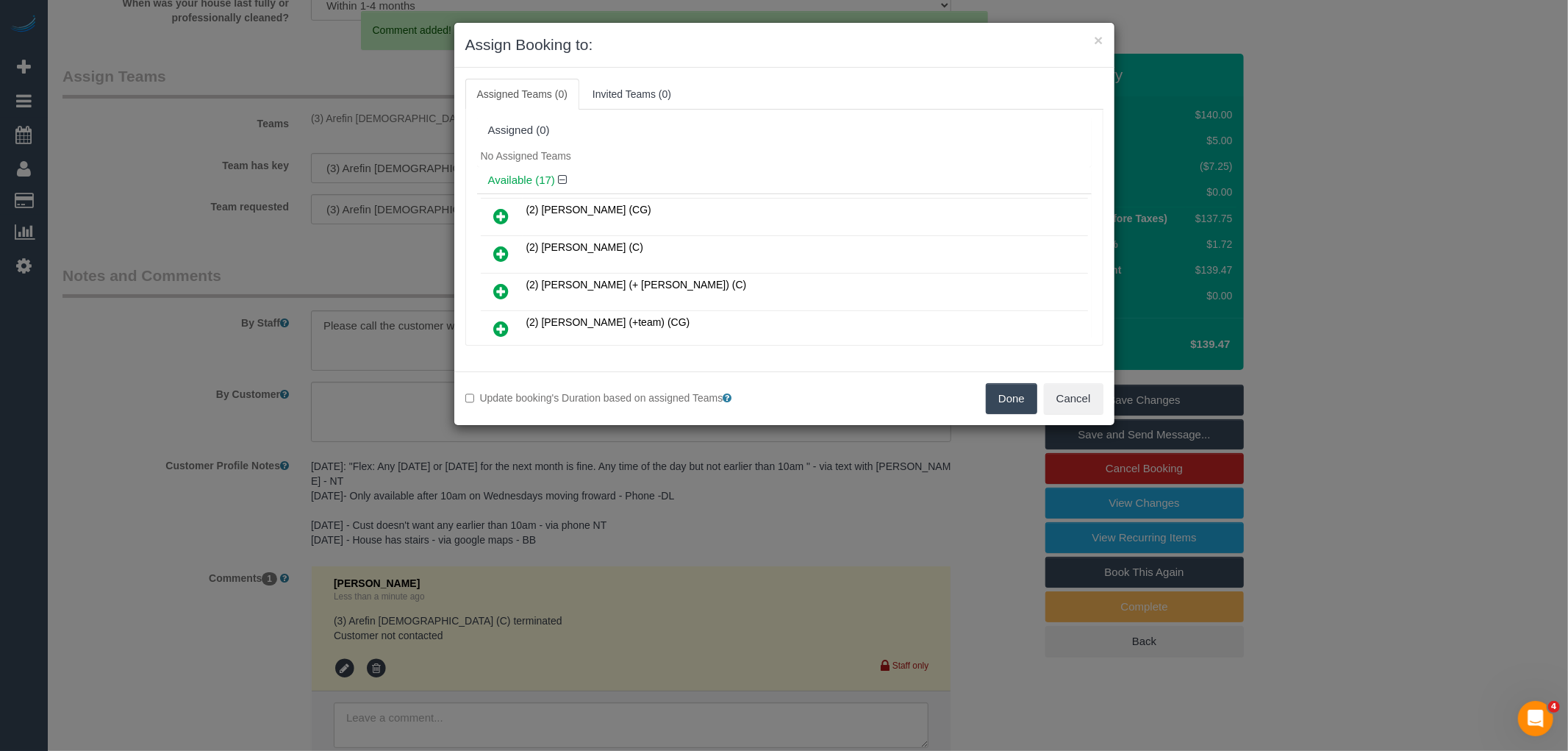
click at [1019, 398] on button "Done" at bounding box center [1011, 398] width 51 height 31
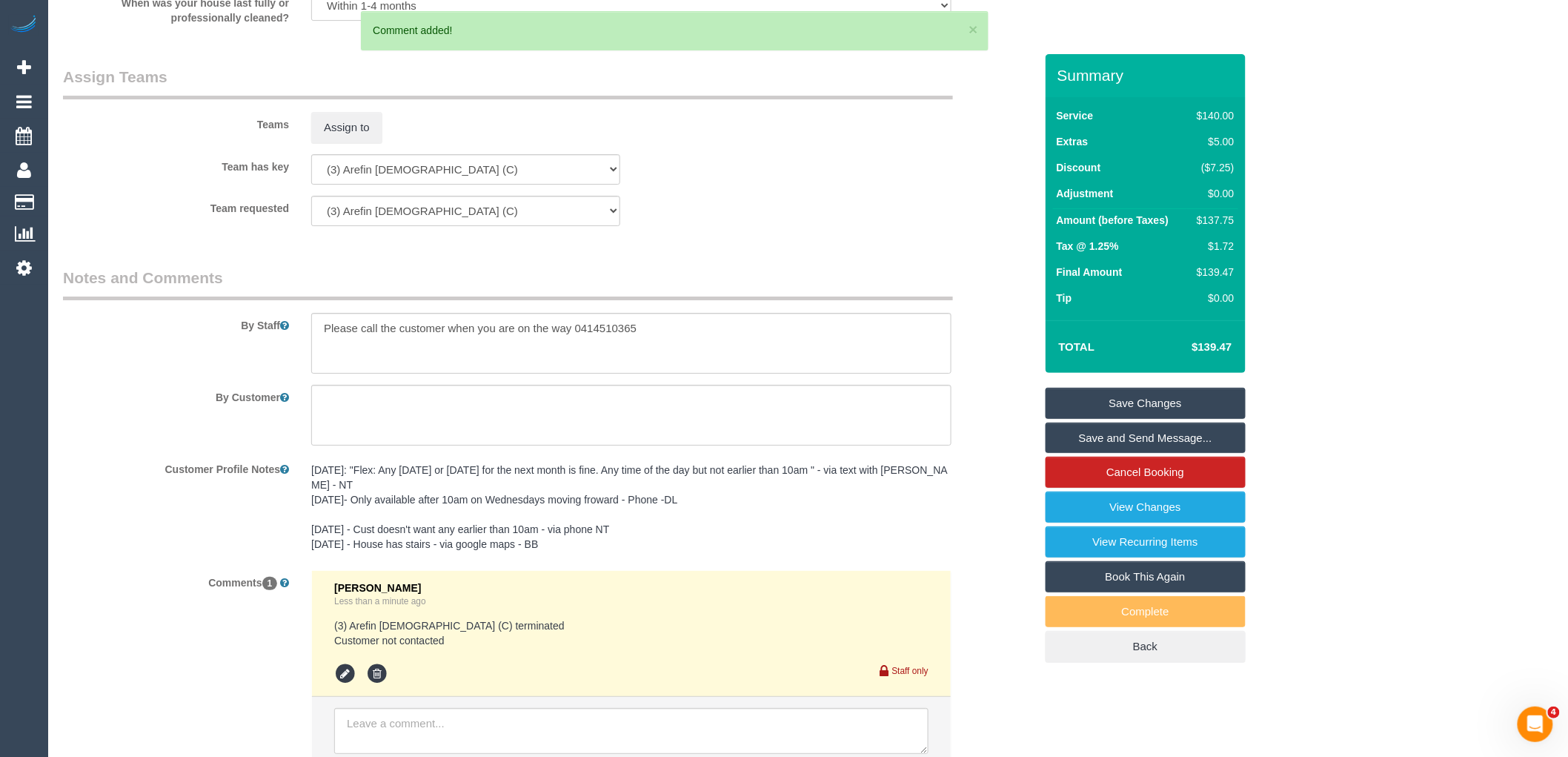
click at [1148, 401] on link "Save Changes" at bounding box center [1145, 403] width 200 height 31
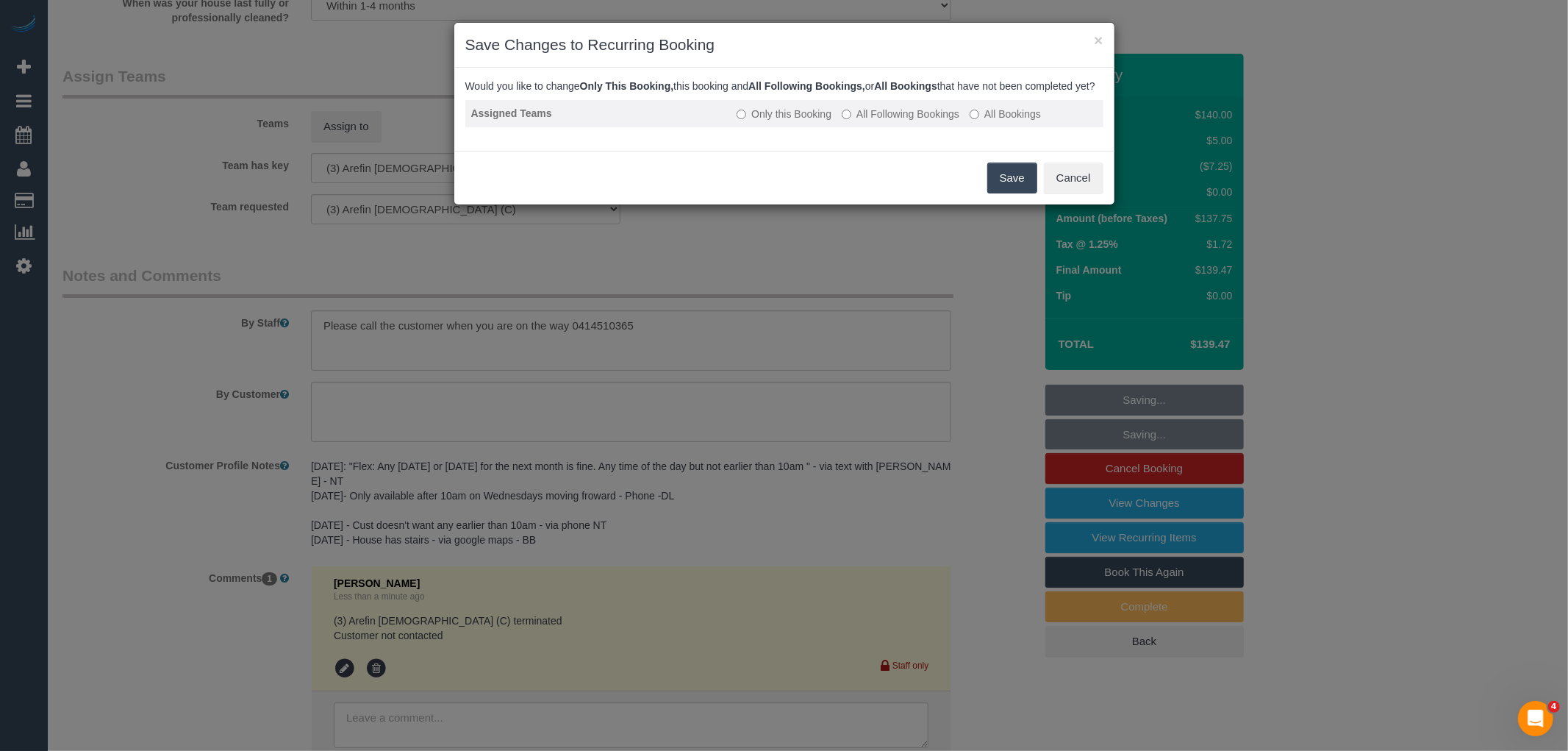
click at [914, 121] on label "All Following Bookings" at bounding box center [900, 113] width 118 height 15
click at [1026, 179] on button "Save" at bounding box center [1012, 178] width 50 height 31
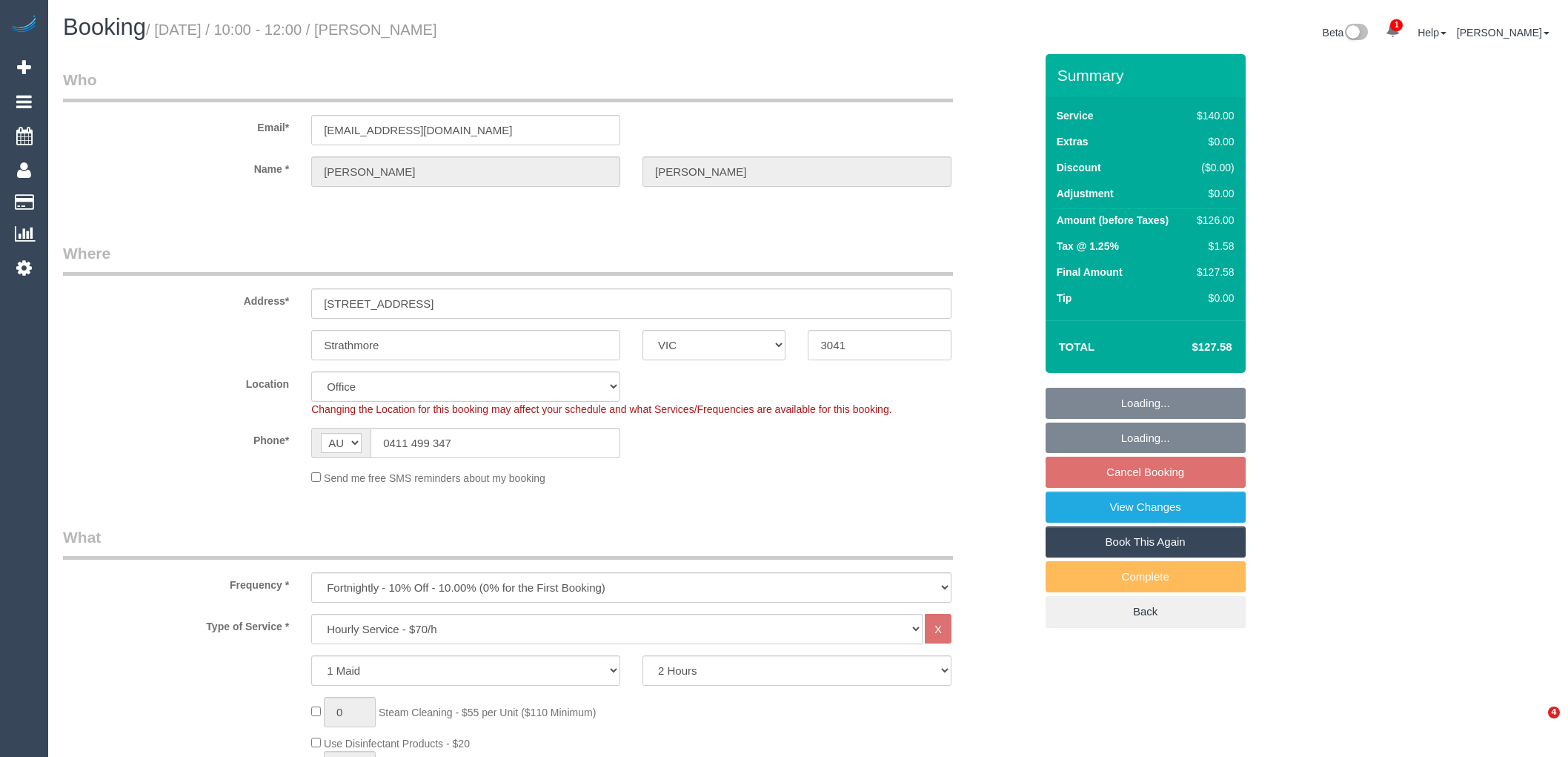
select select "VIC"
select select "number:28"
select select "number:14"
select select "number:18"
select select "number:24"
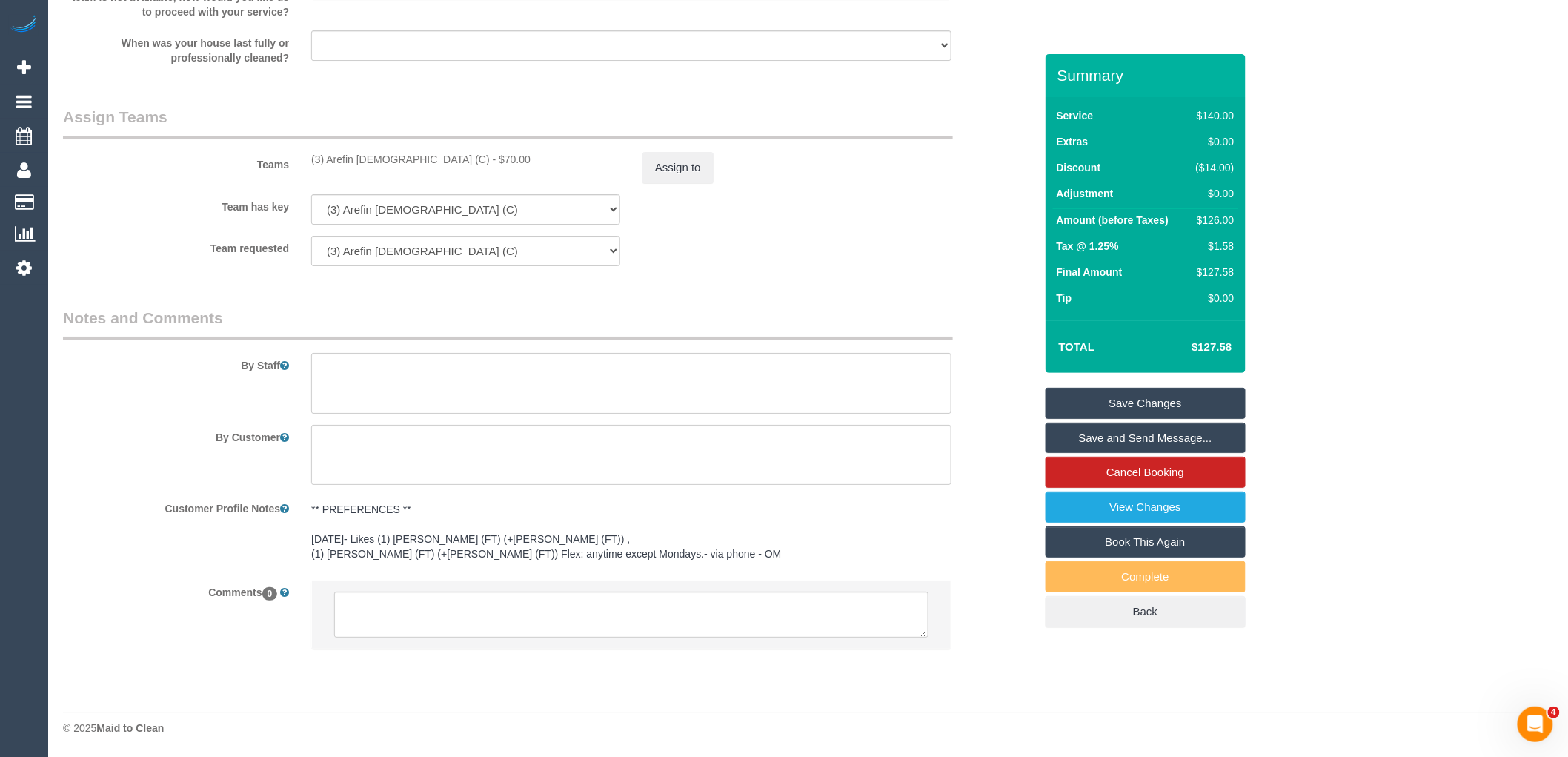
scroll to position [2164, 0]
click at [459, 623] on textarea at bounding box center [631, 614] width 594 height 46
paste textarea "(3) Arefin [DEMOGRAPHIC_DATA] (C) terminated Customer not contacted"
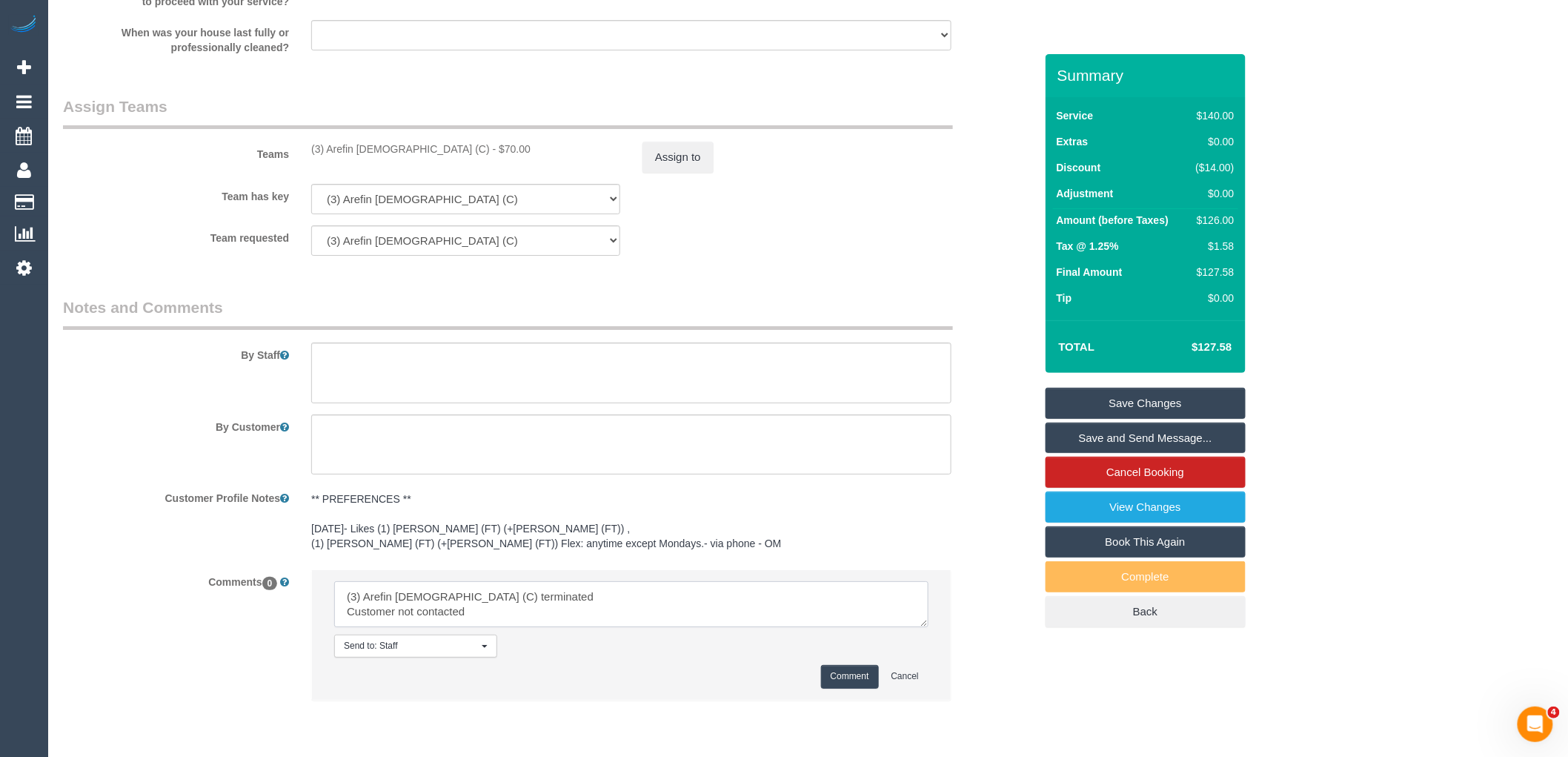
click at [402, 619] on textarea at bounding box center [631, 604] width 594 height 46
click at [479, 618] on textarea at bounding box center [631, 604] width 594 height 46
type textarea "(3) Arefin [DEMOGRAPHIC_DATA] (C) terminated Customer contacted via email"
click at [869, 683] on button "Comment" at bounding box center [850, 677] width 58 height 23
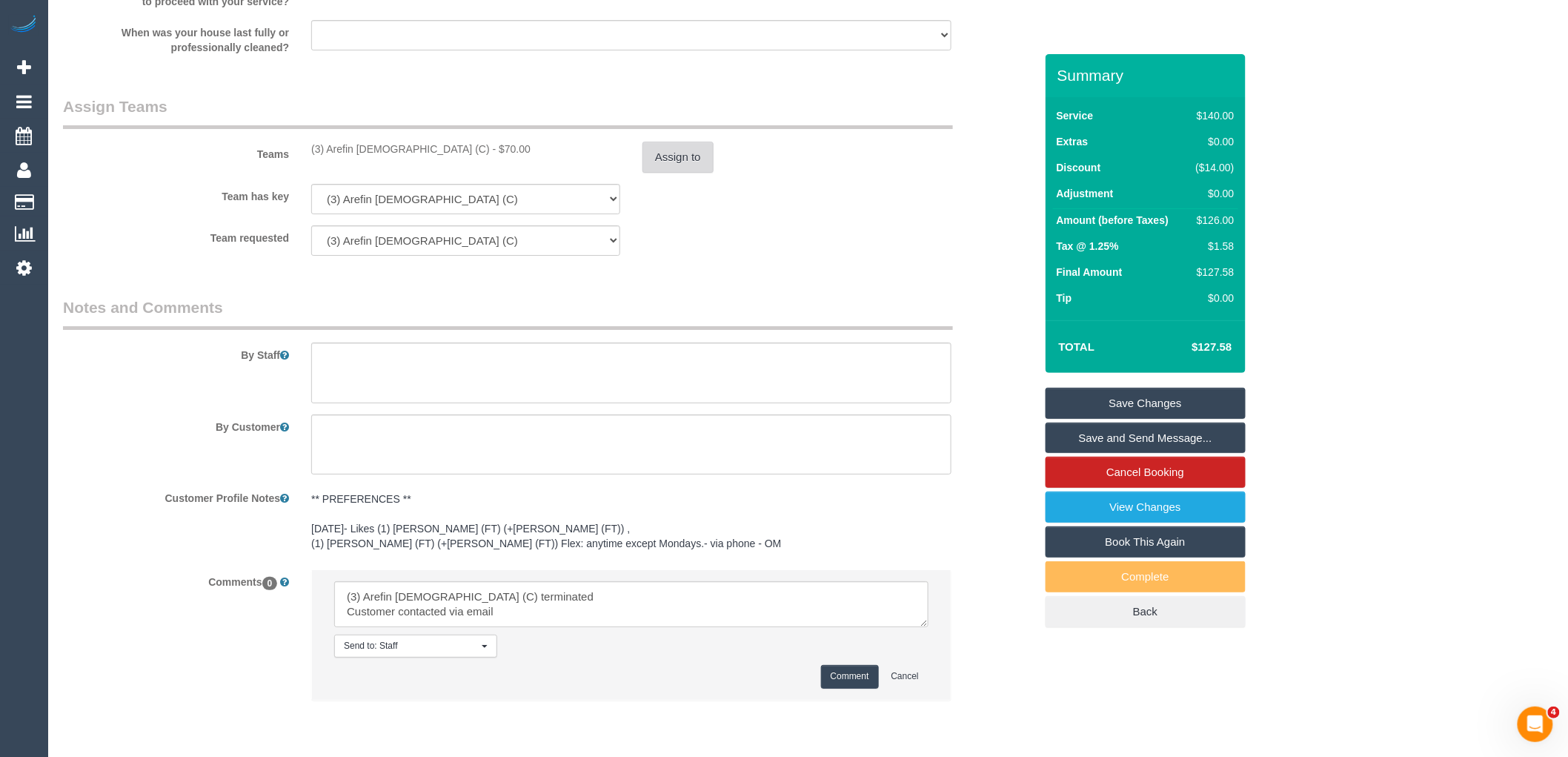
click at [672, 153] on button "Assign to" at bounding box center [678, 157] width 71 height 31
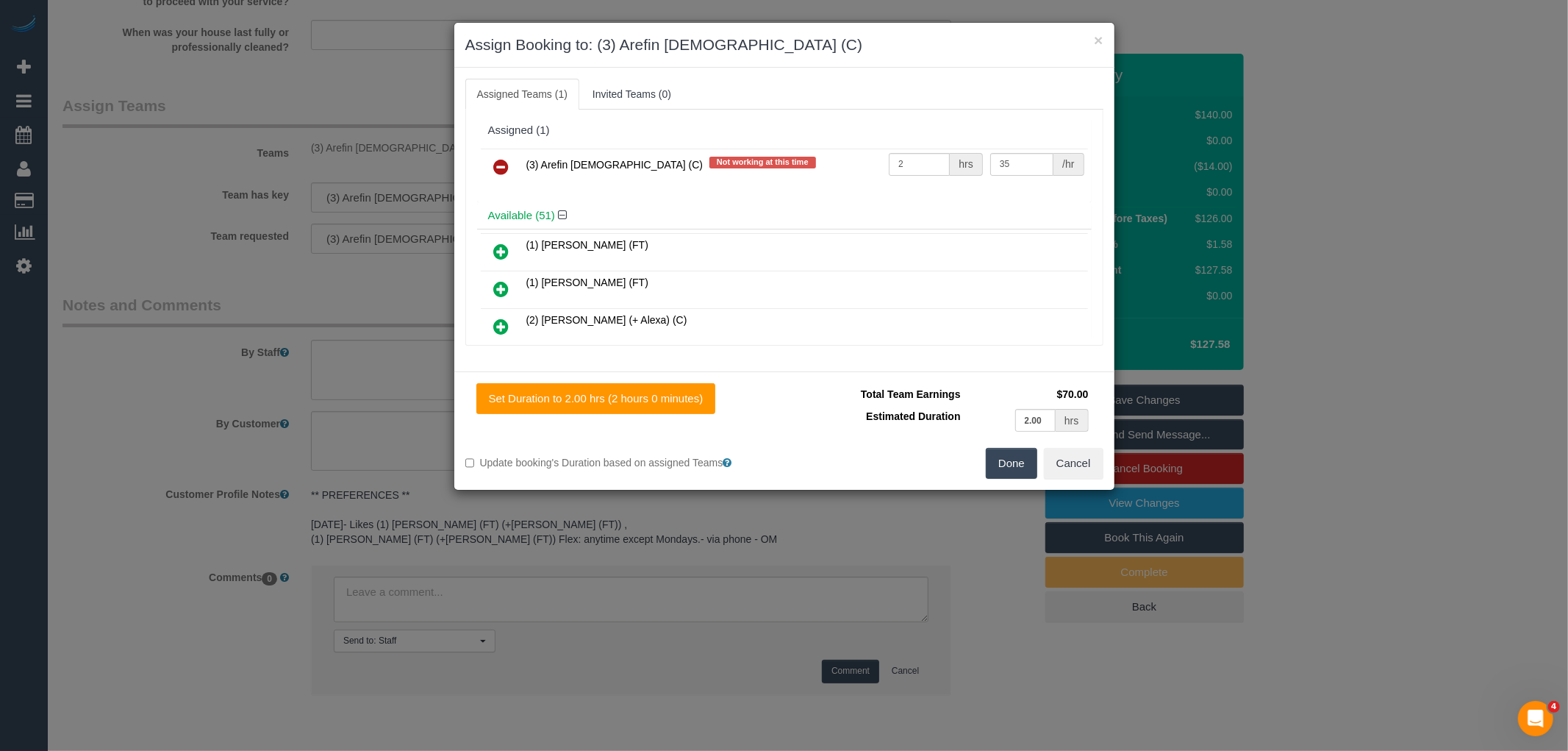
click at [508, 170] on icon at bounding box center [502, 167] width 15 height 18
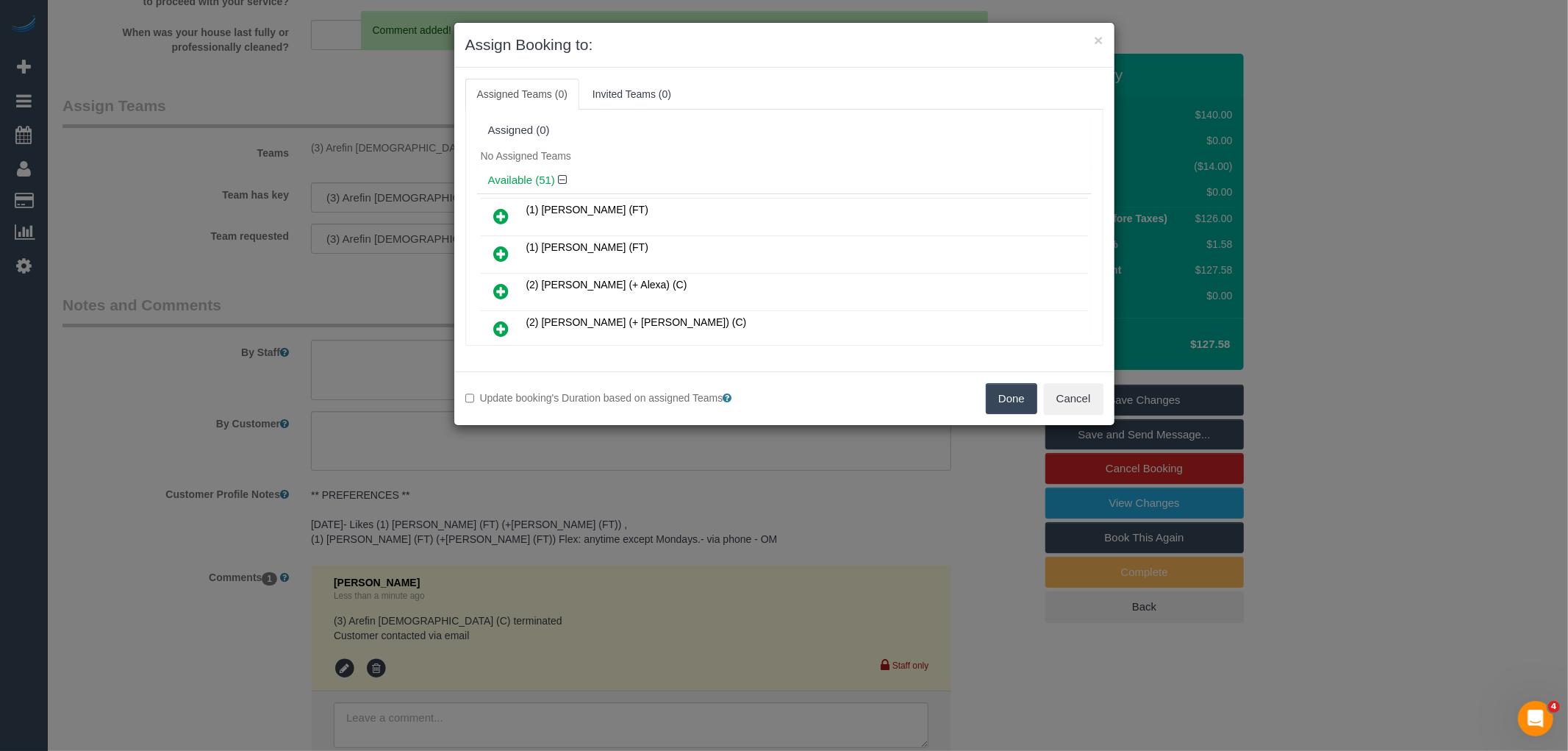
click at [995, 400] on button "Done" at bounding box center [1011, 398] width 51 height 31
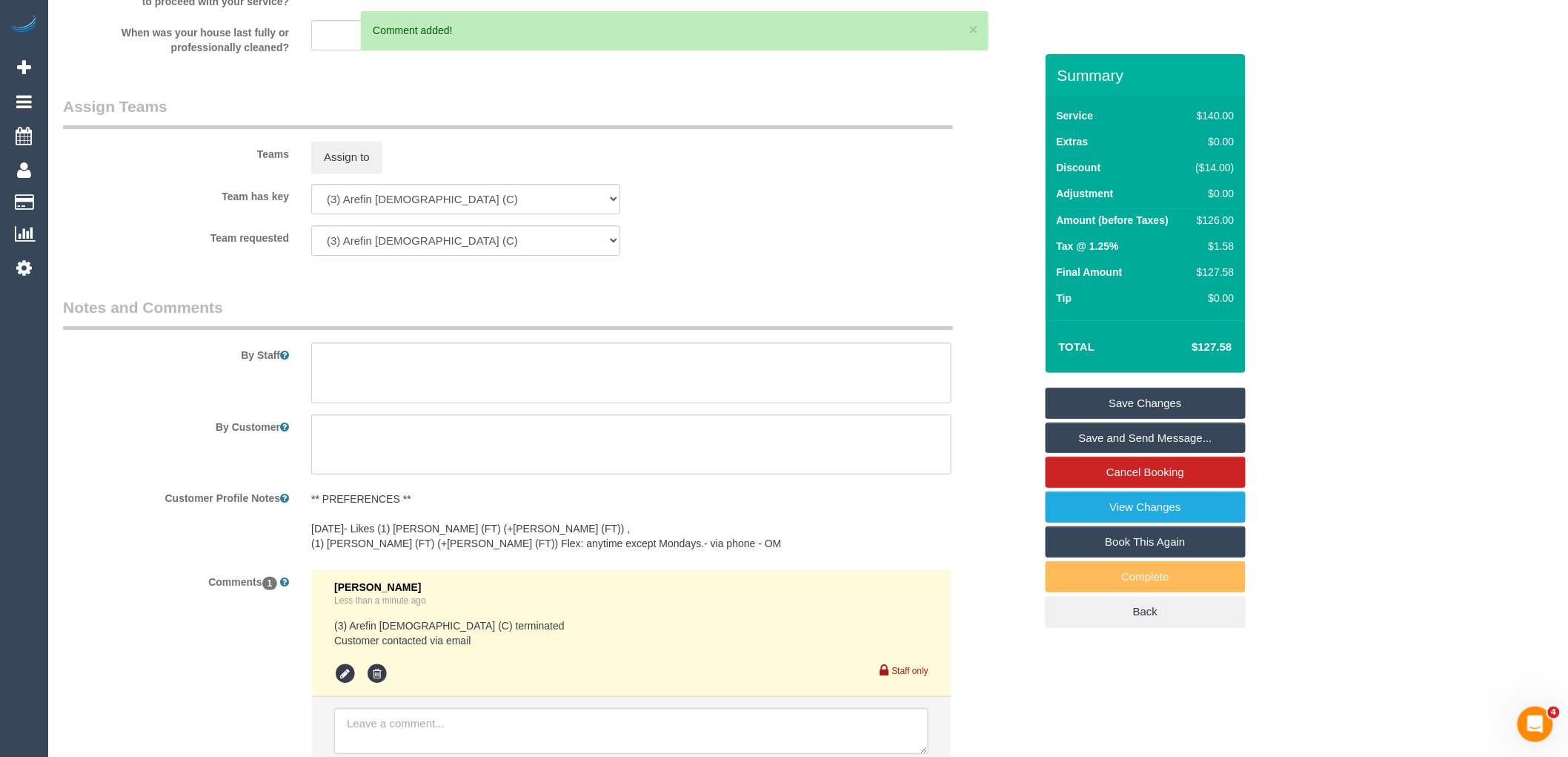
click at [1146, 403] on link "Save Changes" at bounding box center [1145, 403] width 200 height 31
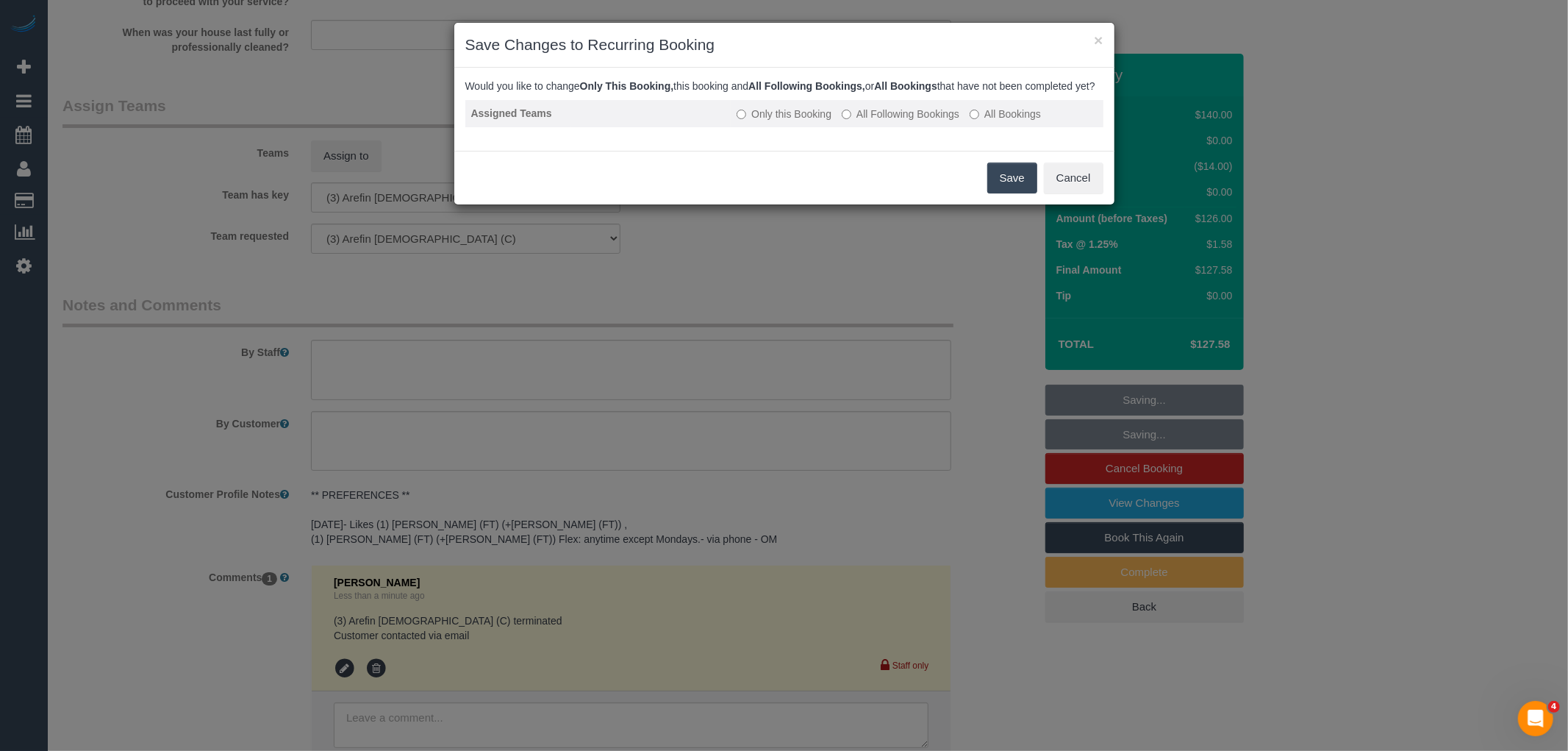
click at [932, 121] on label "All Following Bookings" at bounding box center [900, 113] width 118 height 15
click at [1015, 187] on button "Save" at bounding box center [1012, 178] width 50 height 31
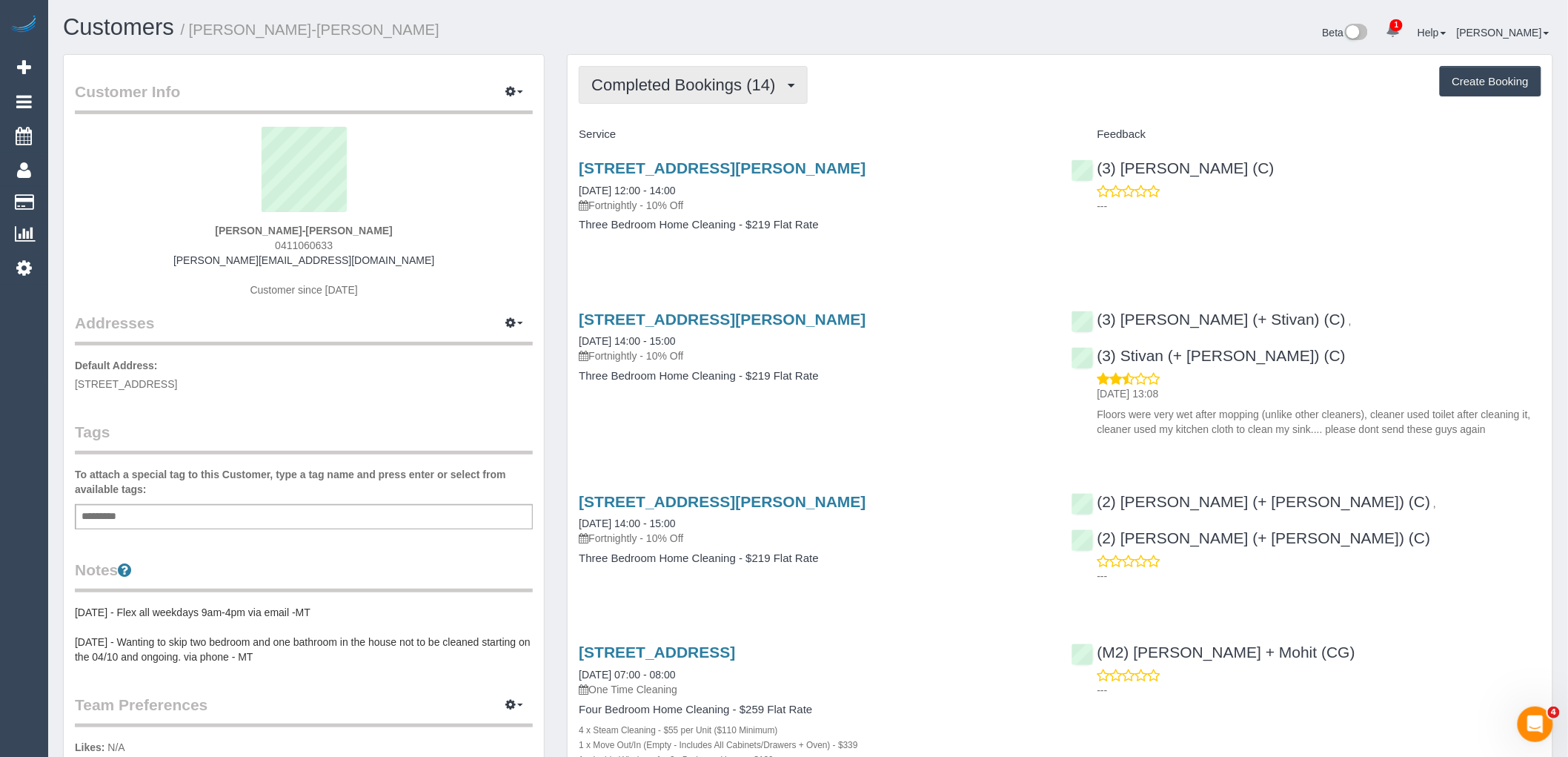
click at [707, 74] on button "Completed Bookings (14)" at bounding box center [693, 85] width 228 height 38
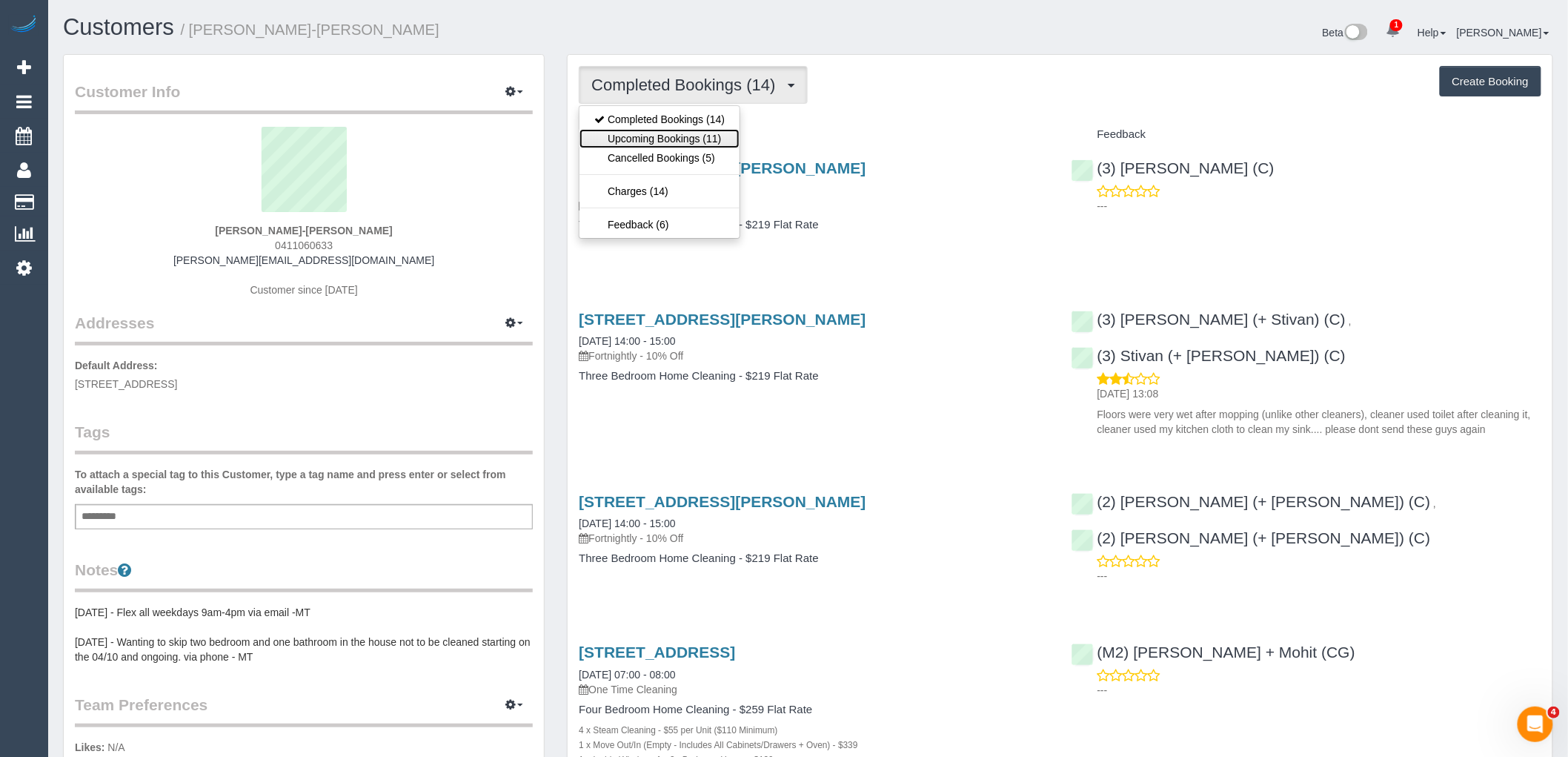
click at [707, 138] on link "Upcoming Bookings (11)" at bounding box center [659, 138] width 160 height 19
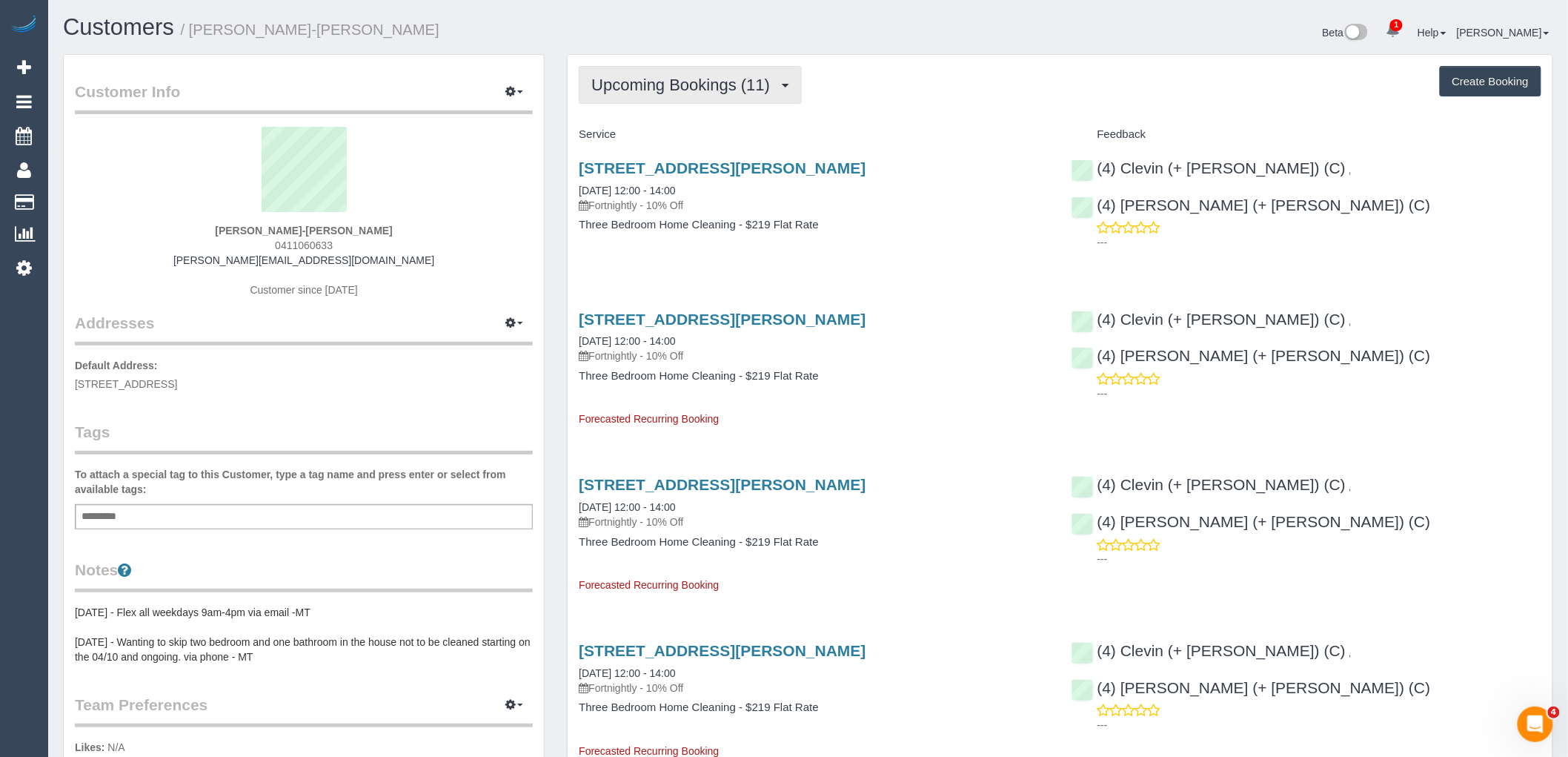
click at [684, 86] on span "Upcoming Bookings (11)" at bounding box center [684, 84] width 186 height 18
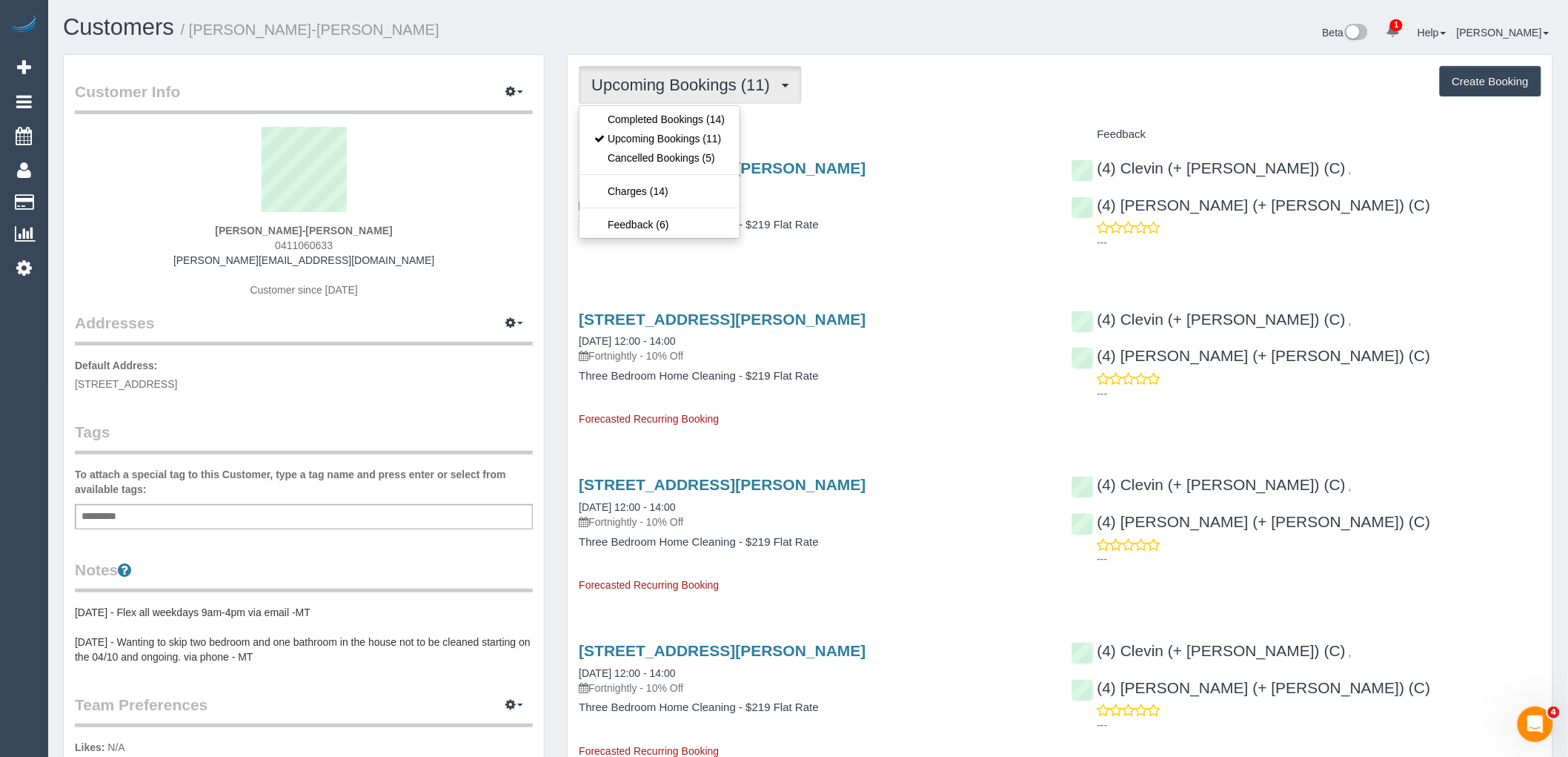
click at [683, 106] on ul "Completed Bookings (14) Upcoming Bookings (11) Cancelled Bookings (5) Charges (…" at bounding box center [659, 172] width 162 height 133
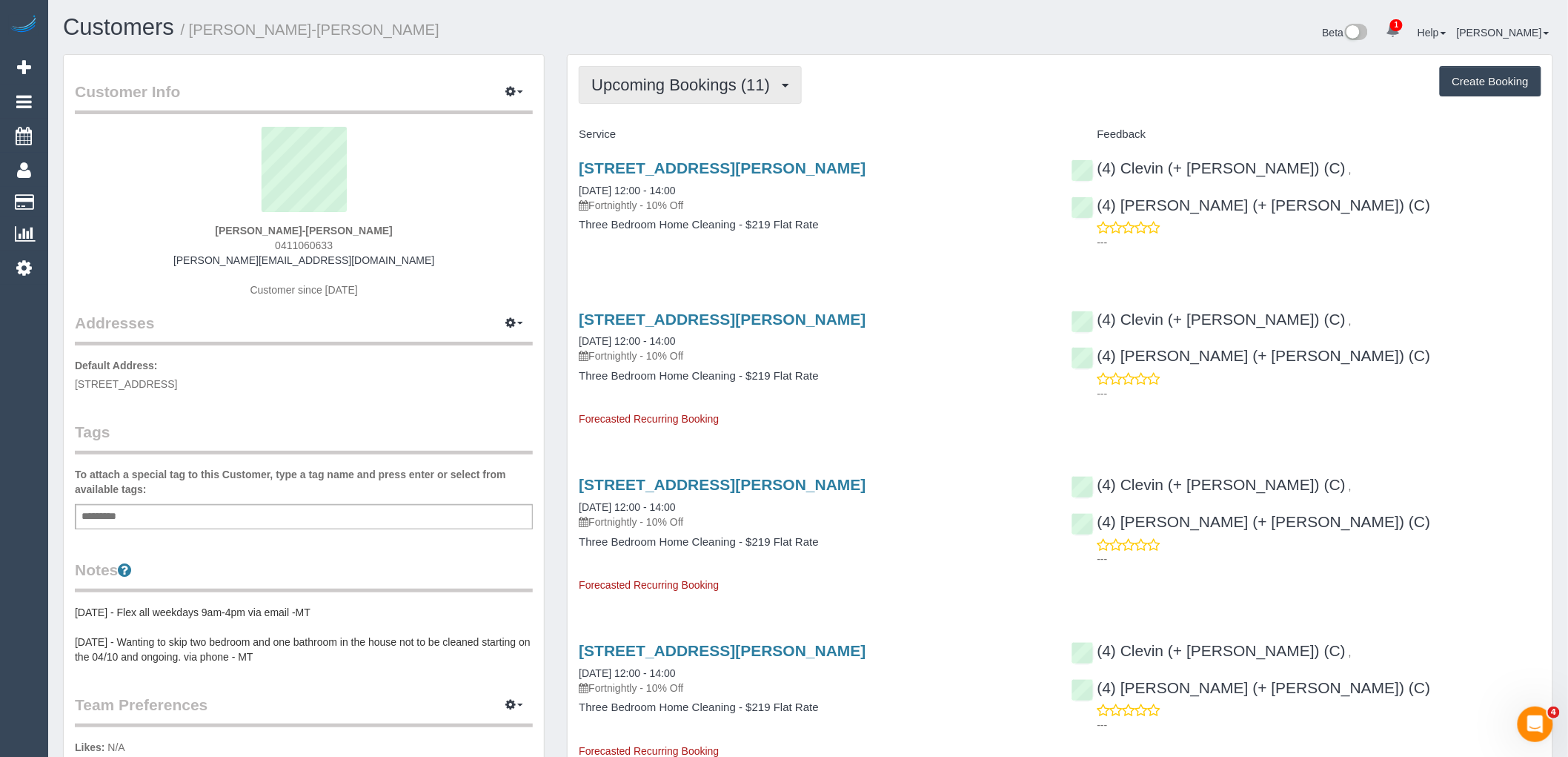
click at [687, 84] on span "Upcoming Bookings (11)" at bounding box center [684, 84] width 186 height 18
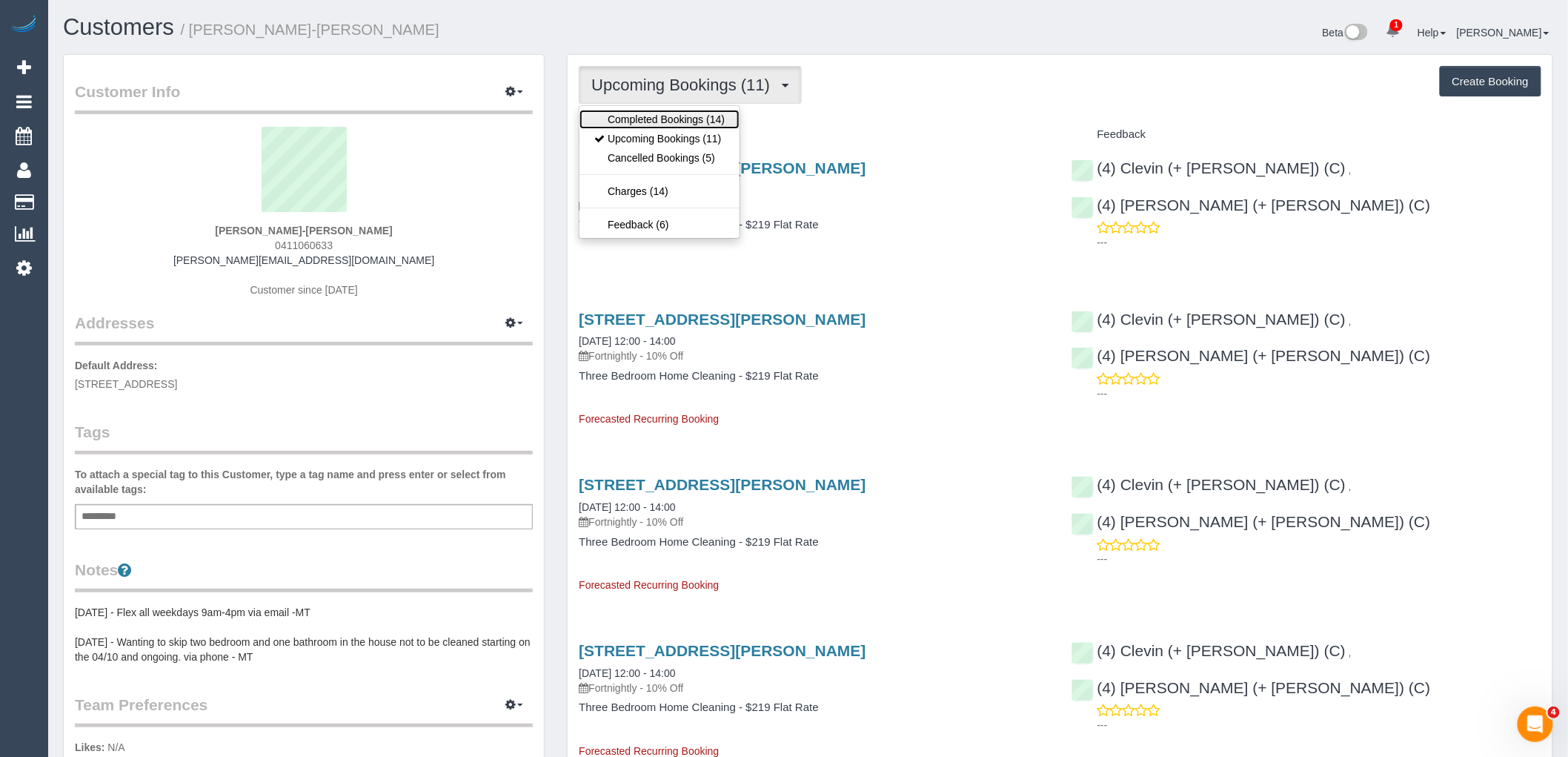
click at [689, 128] on link "Completed Bookings (14)" at bounding box center [659, 119] width 160 height 19
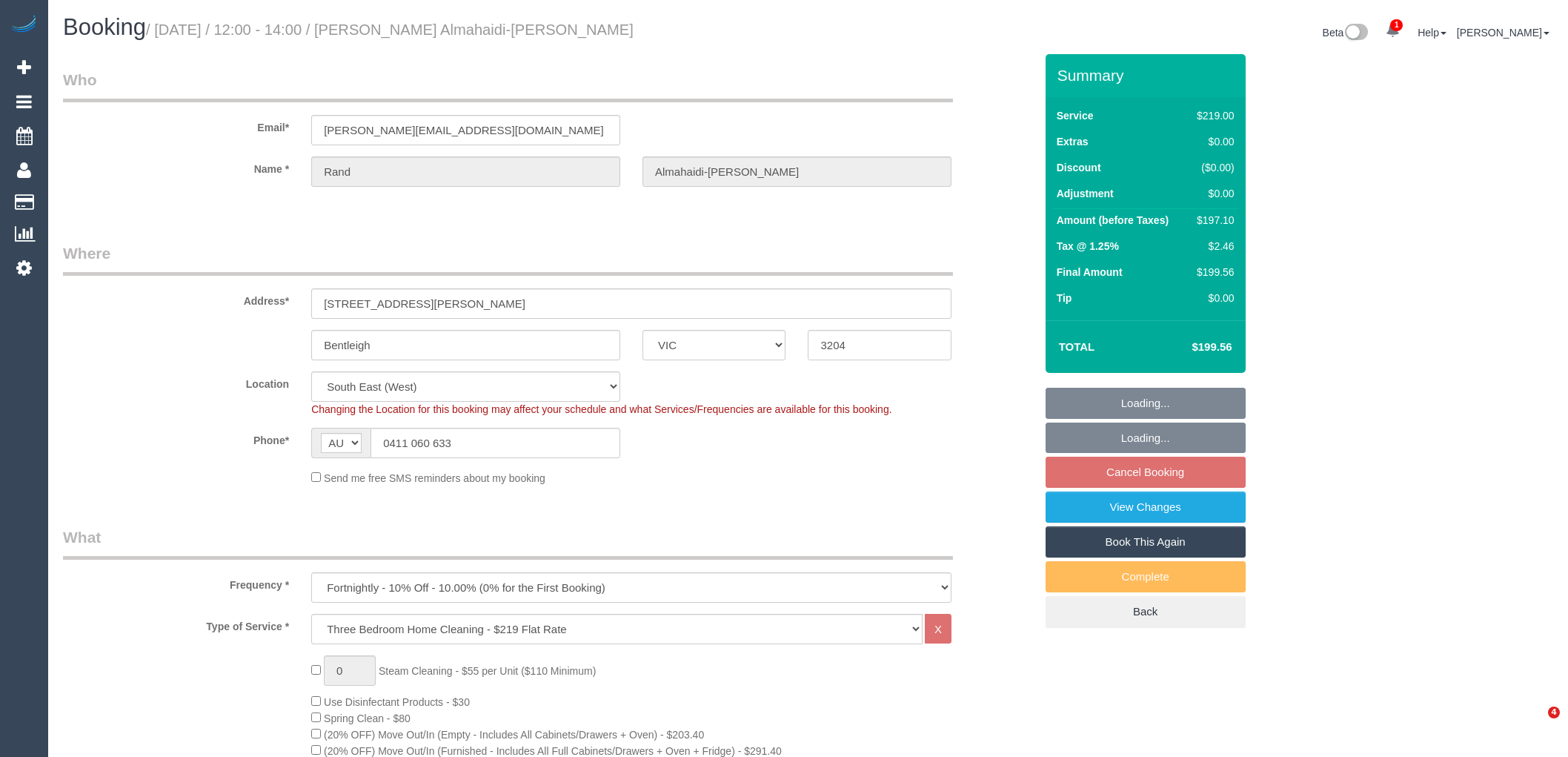
select select "VIC"
select select "string:stripe-pm_1Rpc7m2GScqysDRVGN0snWo1"
select select "number:28"
select select "number:14"
select select "number:19"
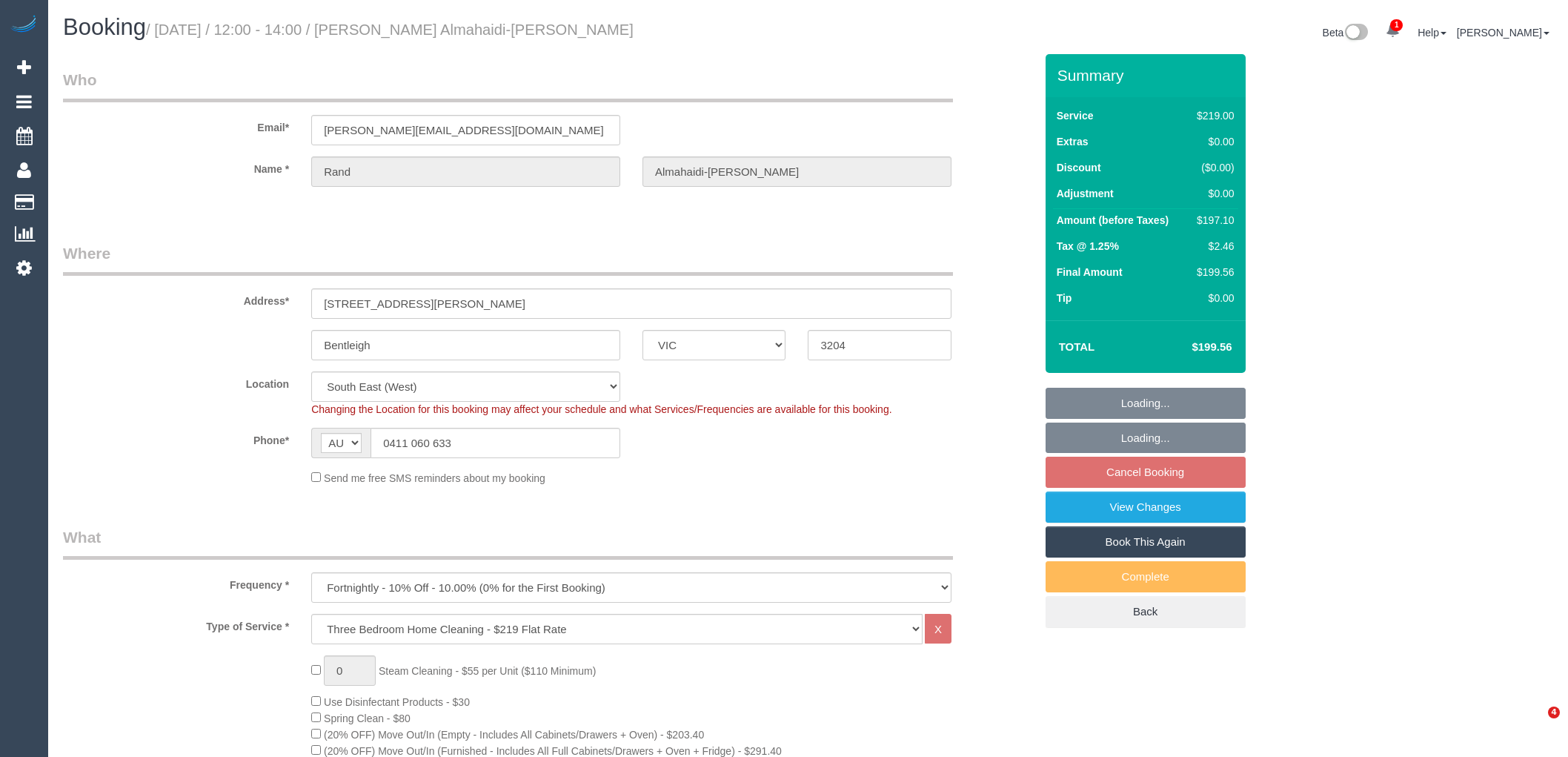
select select "number:24"
select select "number:34"
select select "number:12"
select select "spot3"
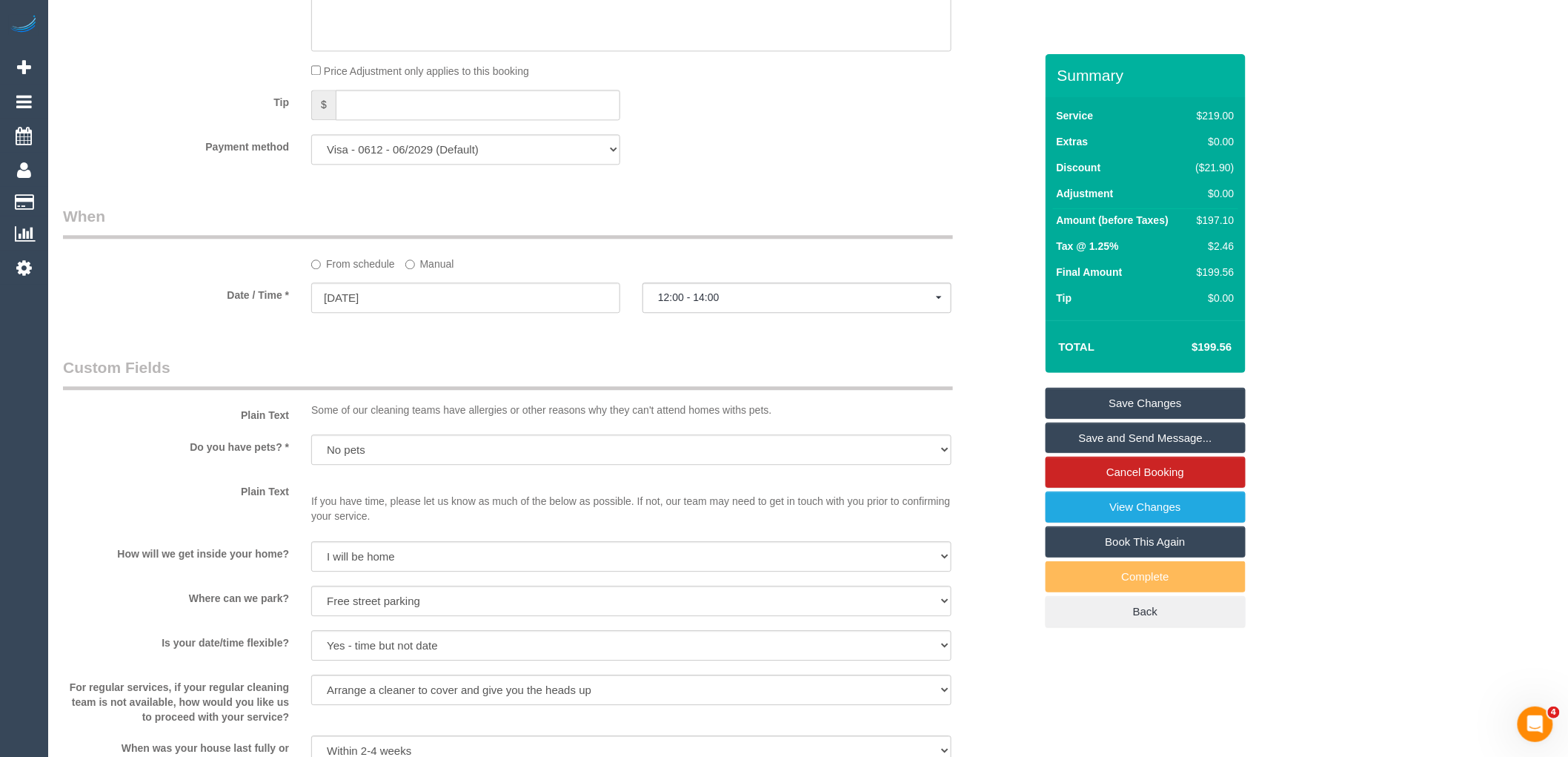
scroll to position [2059, 0]
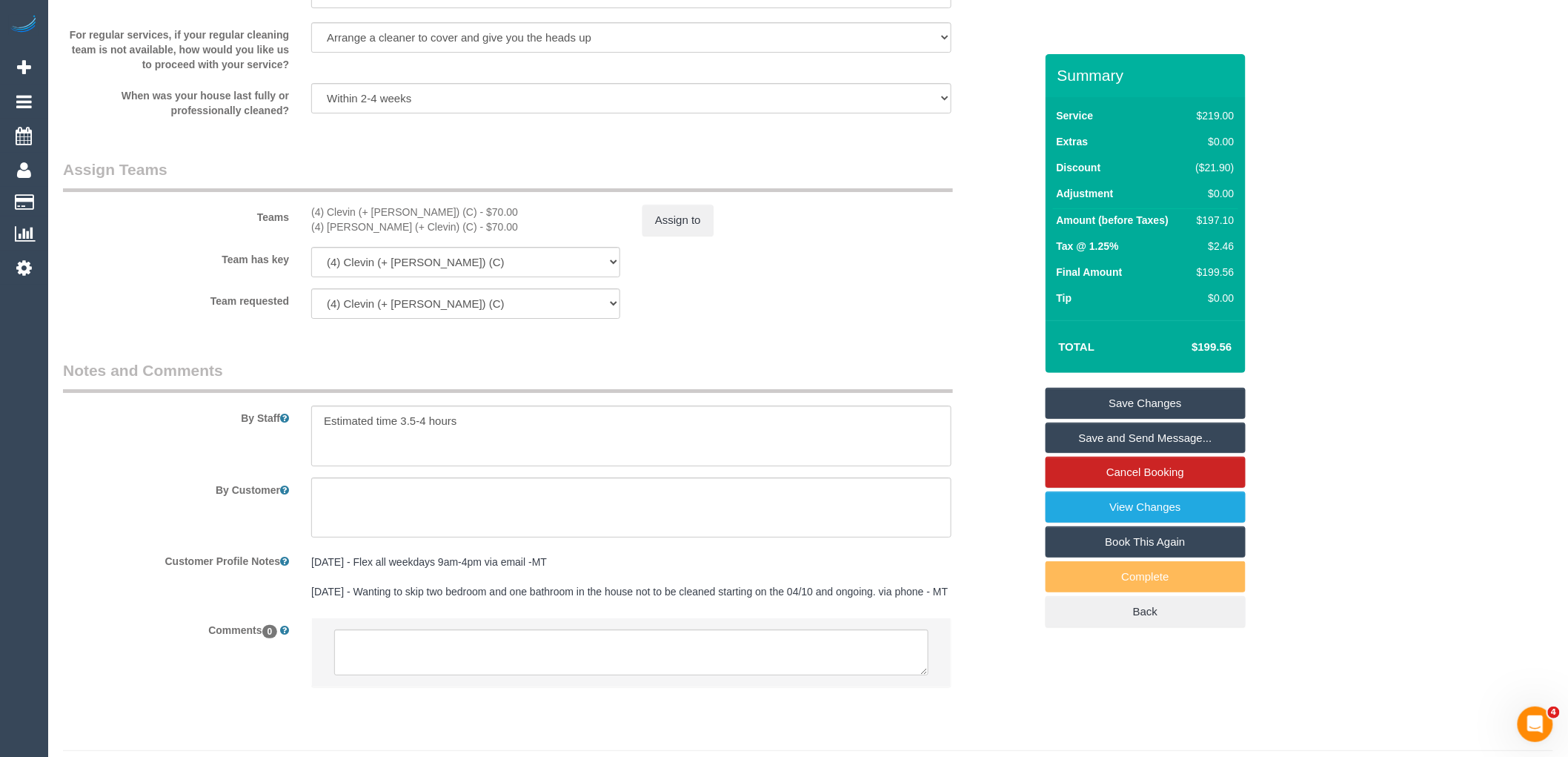
drag, startPoint x: 343, startPoint y: 222, endPoint x: 294, endPoint y: 222, distance: 49.0
click at [294, 222] on div "Teams (4) Clevin (+ [PERSON_NAME]) (C) - $70.00 (4) [PERSON_NAME] (+ Clevin) (C…" at bounding box center [548, 196] width 994 height 77
copy div "(4) Clevin (+ [PERSON_NAME]) (C)"
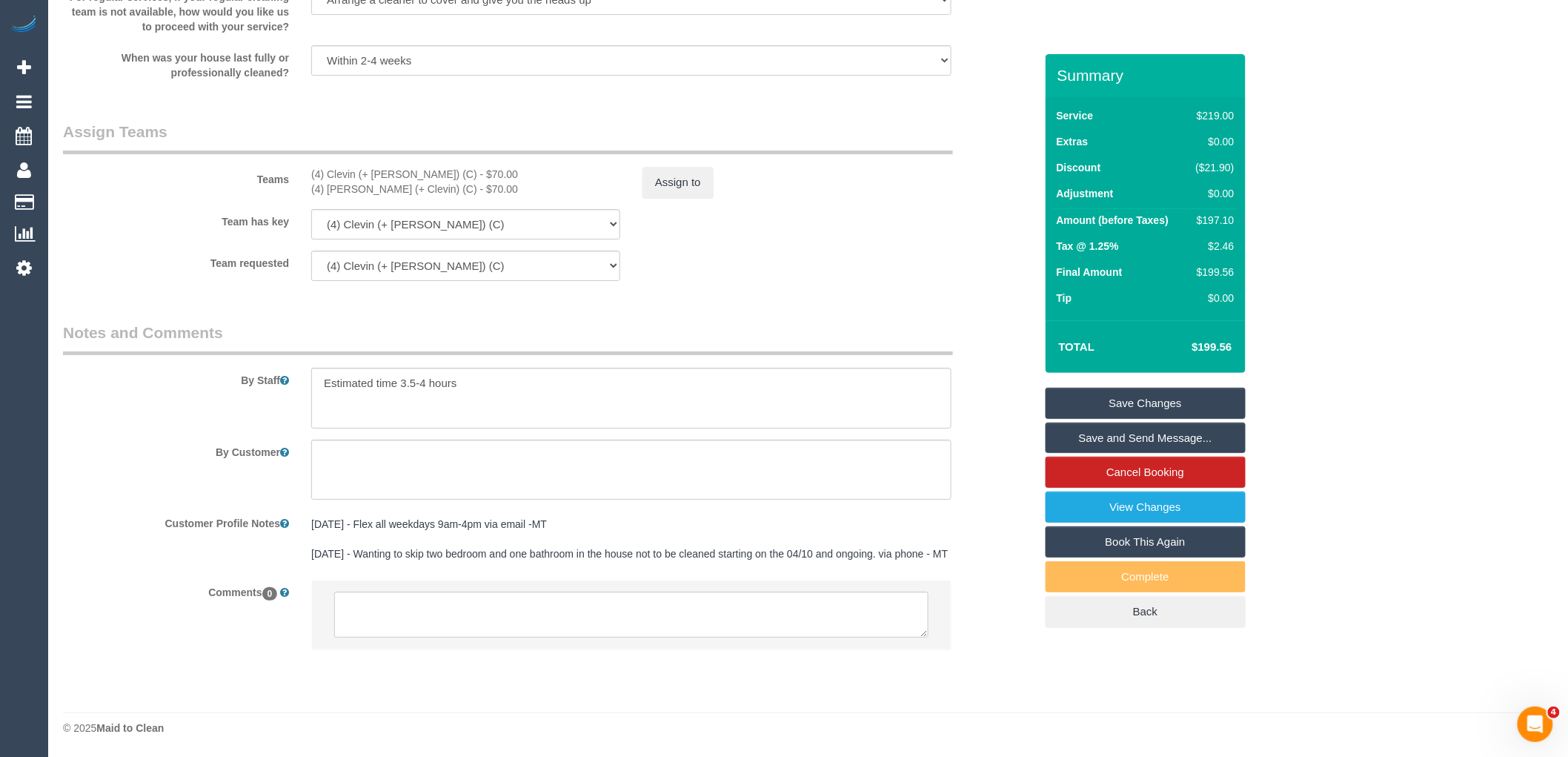
scroll to position [2128, 0]
click at [538, 629] on textarea at bounding box center [631, 614] width 594 height 46
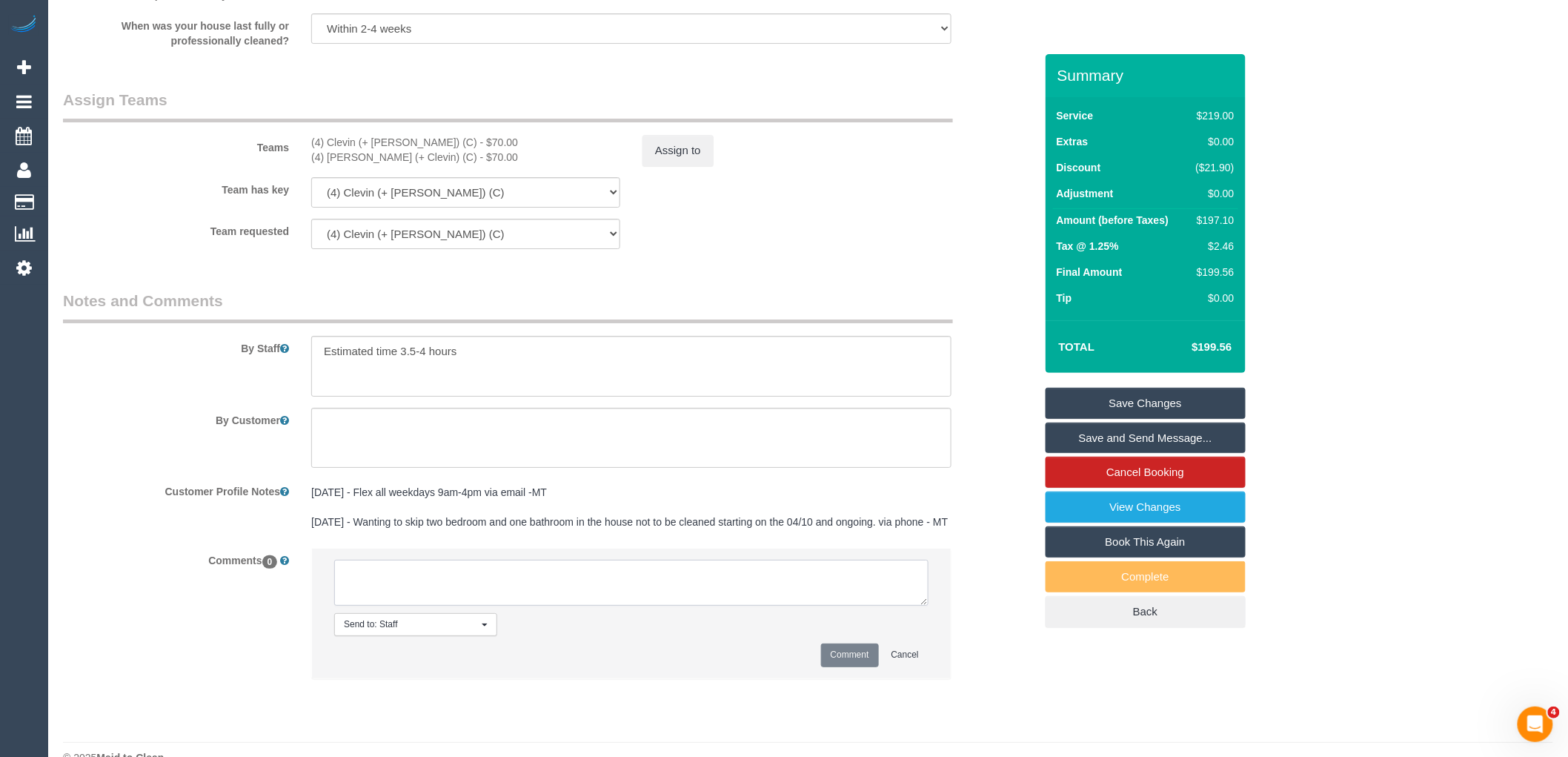
paste textarea "(4) Clevin (+ [PERSON_NAME]) (C)"
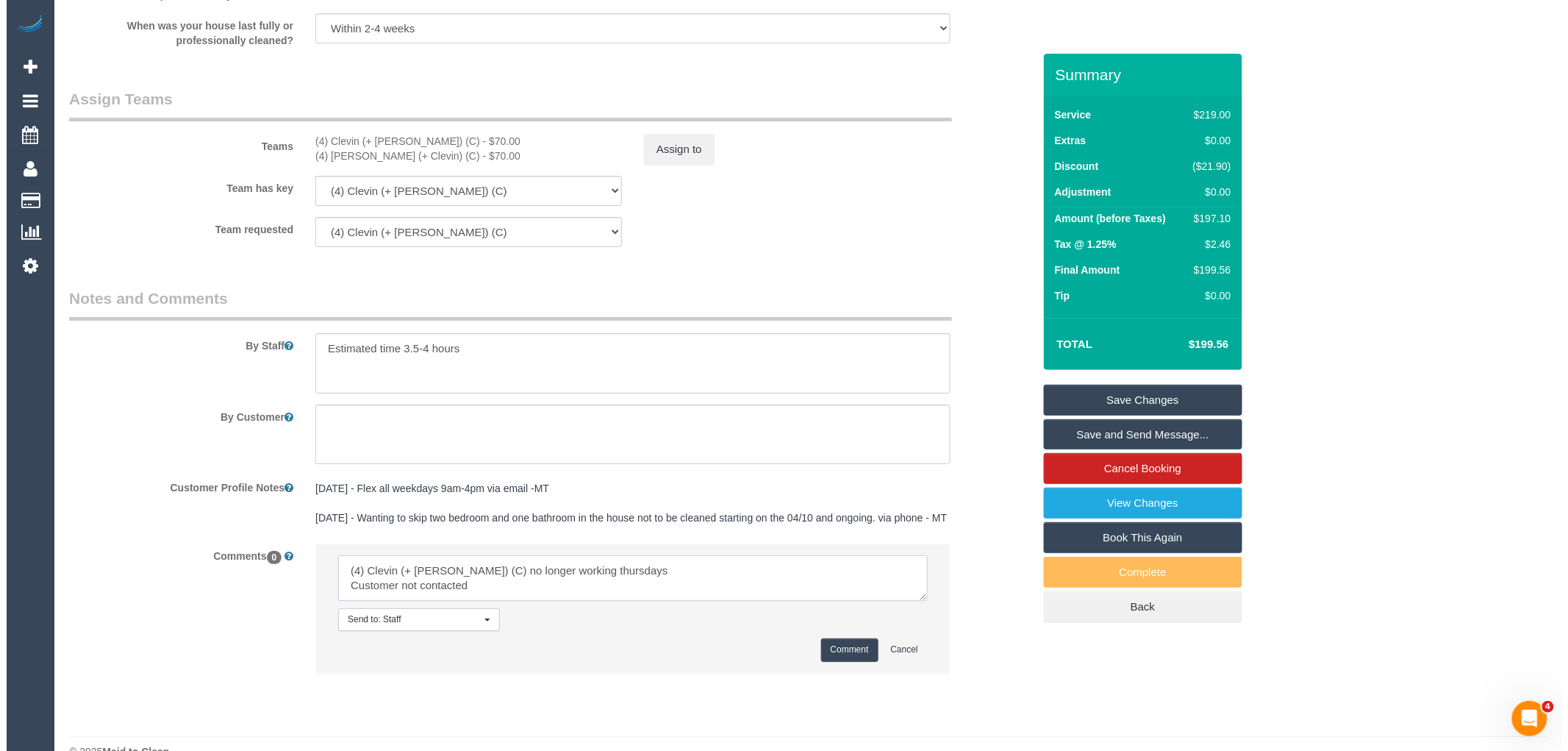
scroll to position [15, 0]
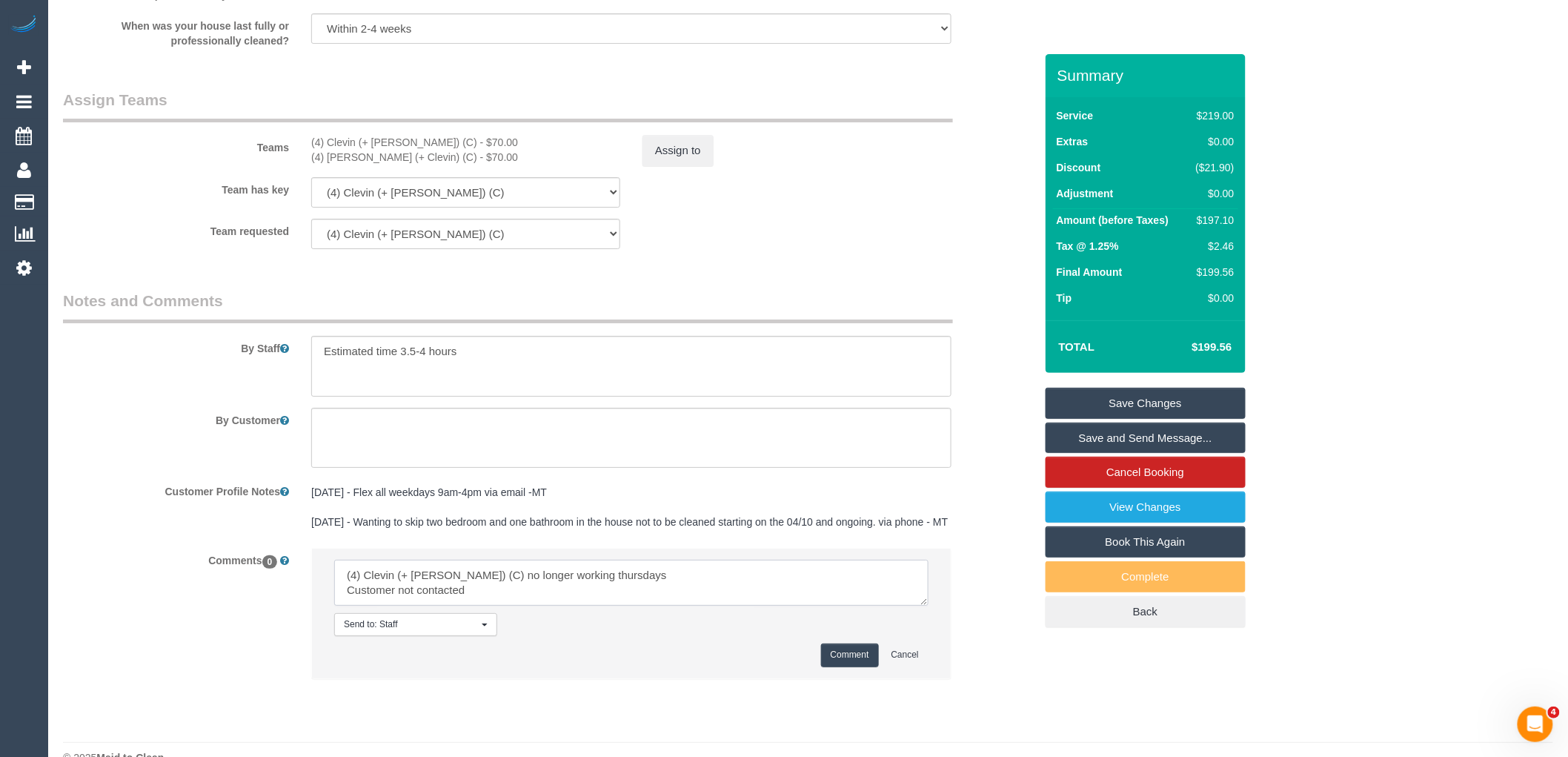
drag, startPoint x: 464, startPoint y: 631, endPoint x: 320, endPoint y: 609, distance: 145.7
click at [320, 609] on li "Send to: Staff Nothing selected Send to: Staff Send to: Customer Send to: Team …" at bounding box center [631, 613] width 639 height 129
type textarea "(4) Clevin (+ [PERSON_NAME]) (C) no longer working thursdays Customer not conta…"
click at [851, 675] on li "Send to: Staff Nothing selected Send to: Staff Send to: Customer Send to: Team …" at bounding box center [631, 613] width 639 height 129
click at [853, 666] on button "Comment" at bounding box center [850, 655] width 58 height 23
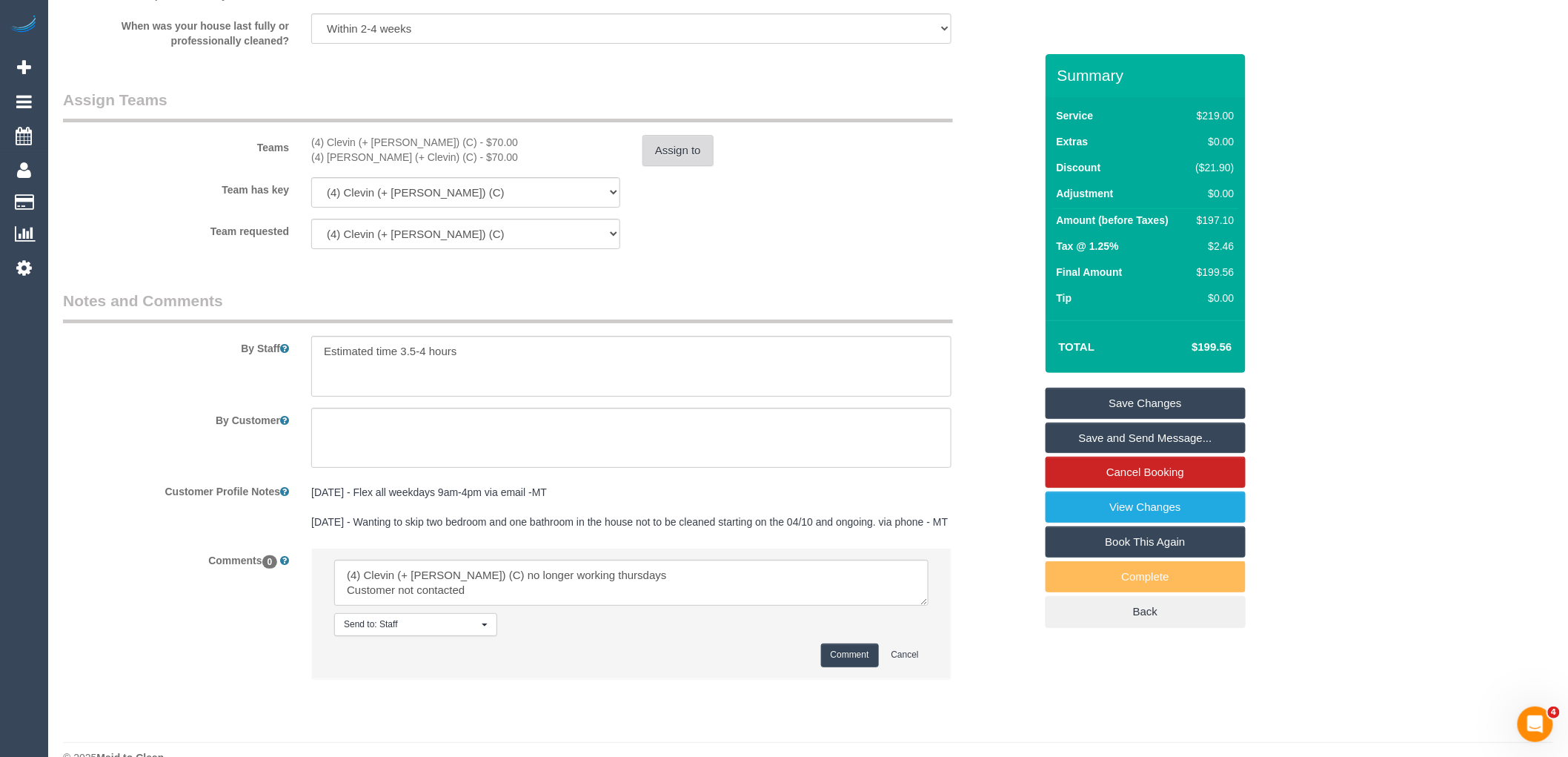
click at [682, 166] on button "Assign to" at bounding box center [678, 151] width 71 height 31
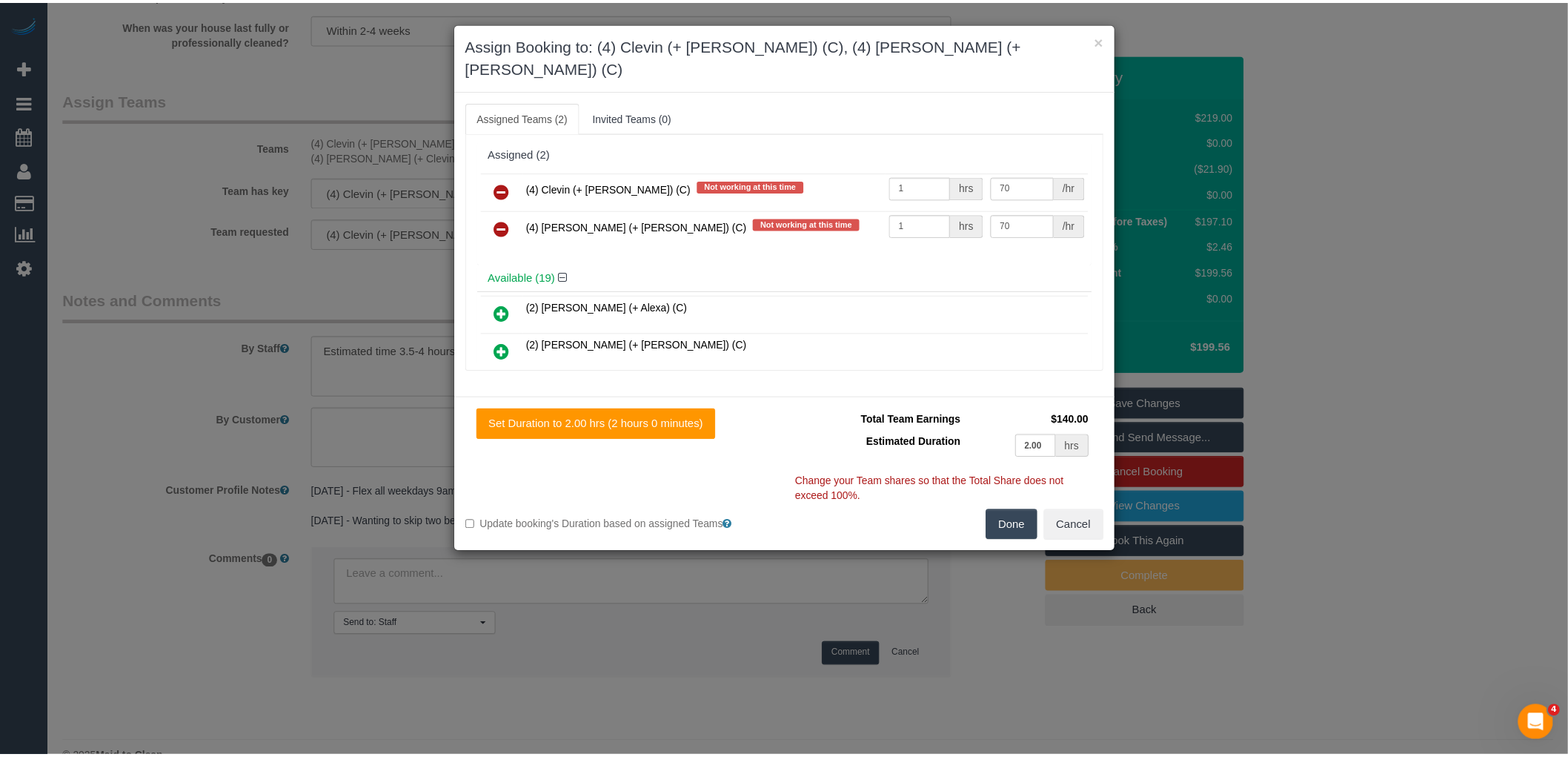
scroll to position [2114, 0]
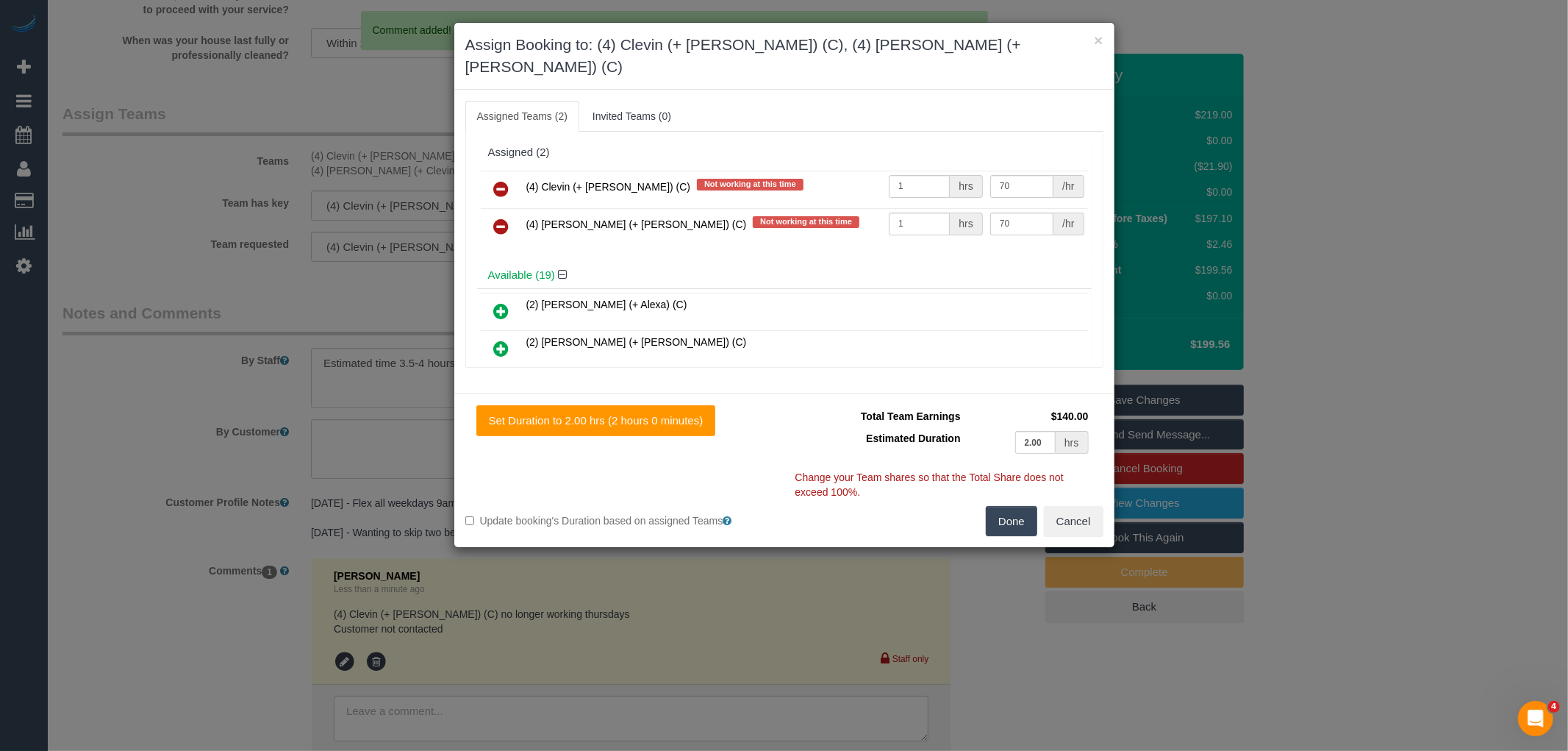
click at [501, 180] on icon at bounding box center [502, 189] width 15 height 18
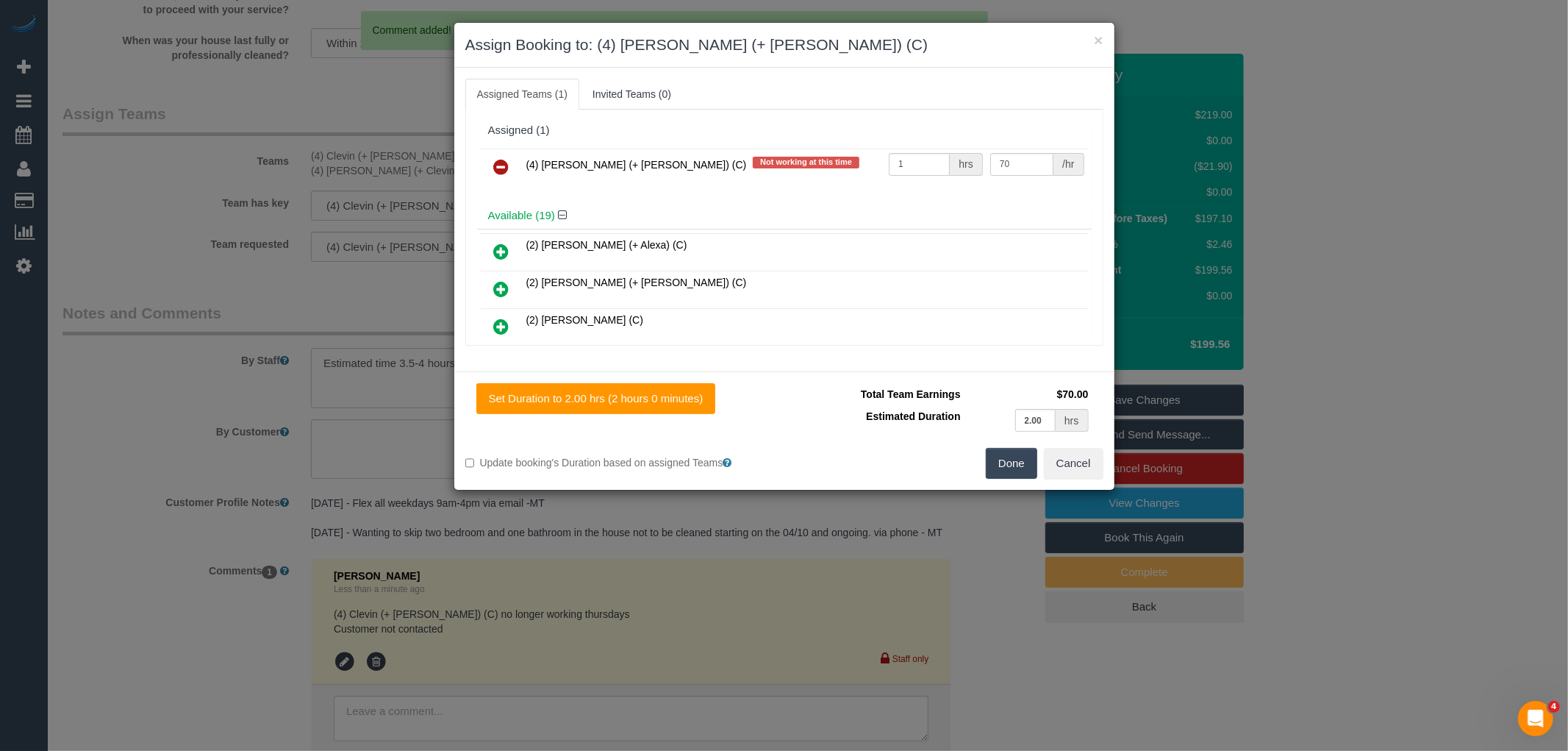
click at [501, 162] on icon at bounding box center [502, 167] width 15 height 18
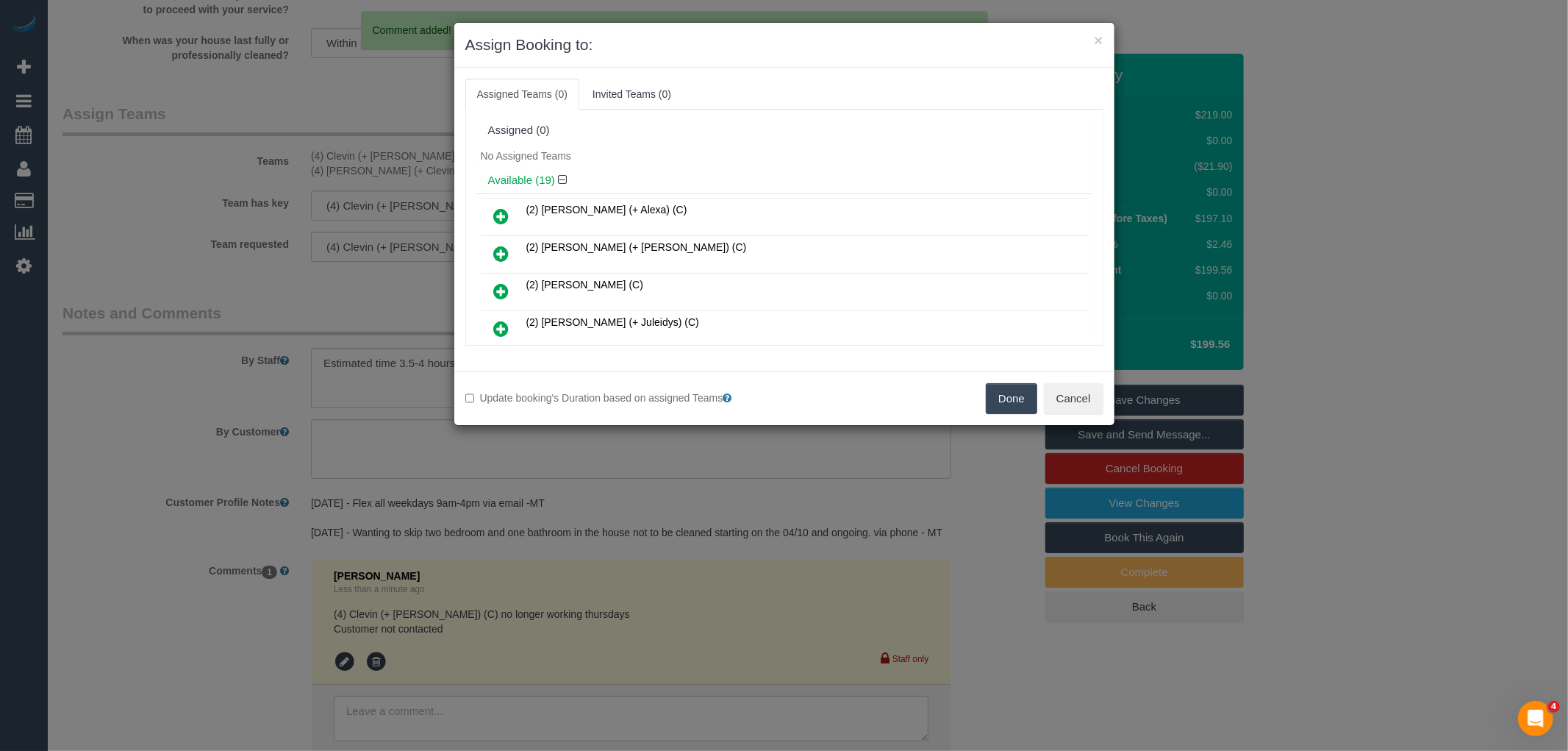
click at [1022, 396] on button "Done" at bounding box center [1011, 398] width 51 height 31
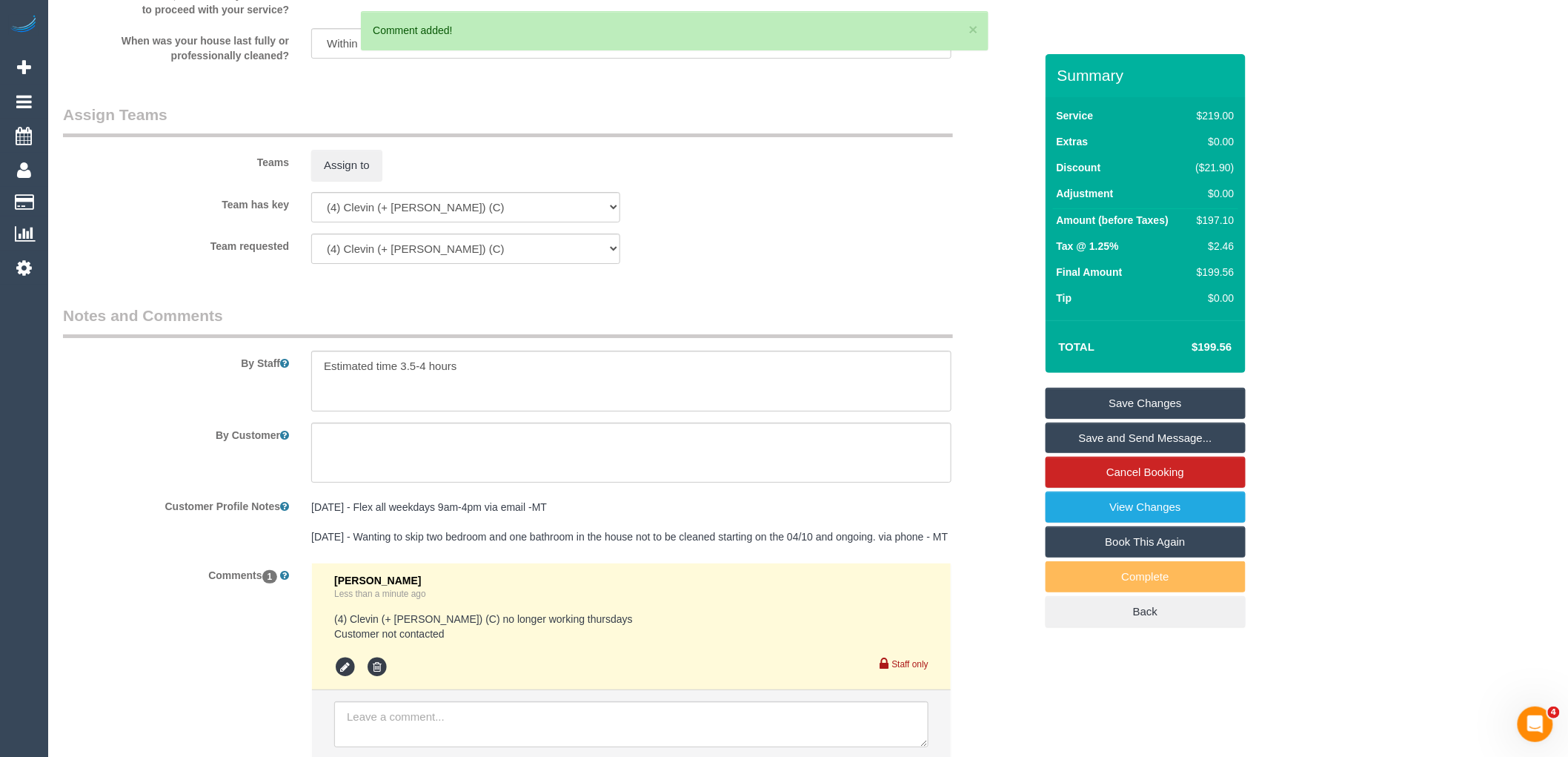
click at [1138, 401] on link "Save Changes" at bounding box center [1145, 403] width 200 height 31
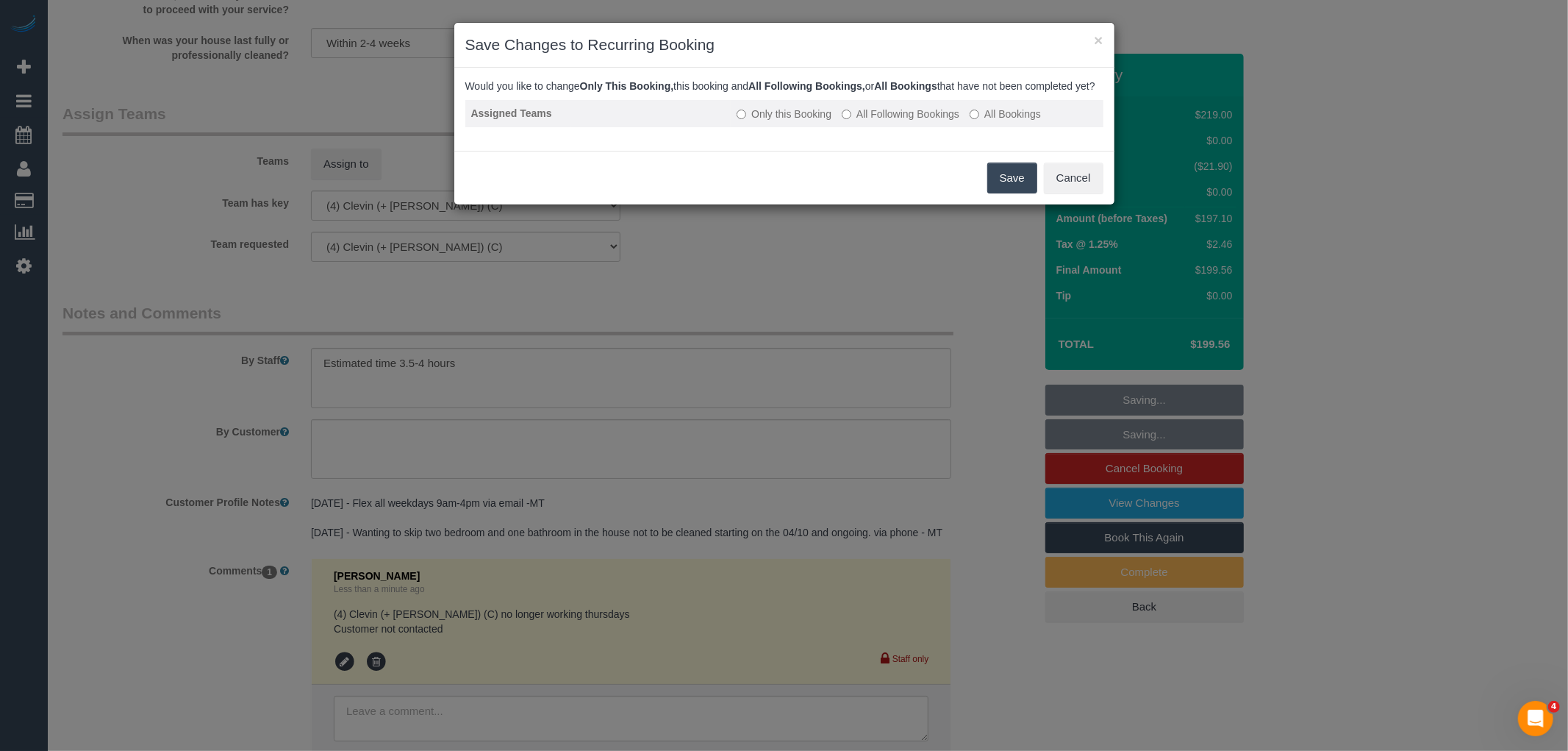
click at [898, 121] on label "All Following Bookings" at bounding box center [900, 113] width 118 height 15
click at [1034, 193] on button "Save" at bounding box center [1012, 178] width 50 height 31
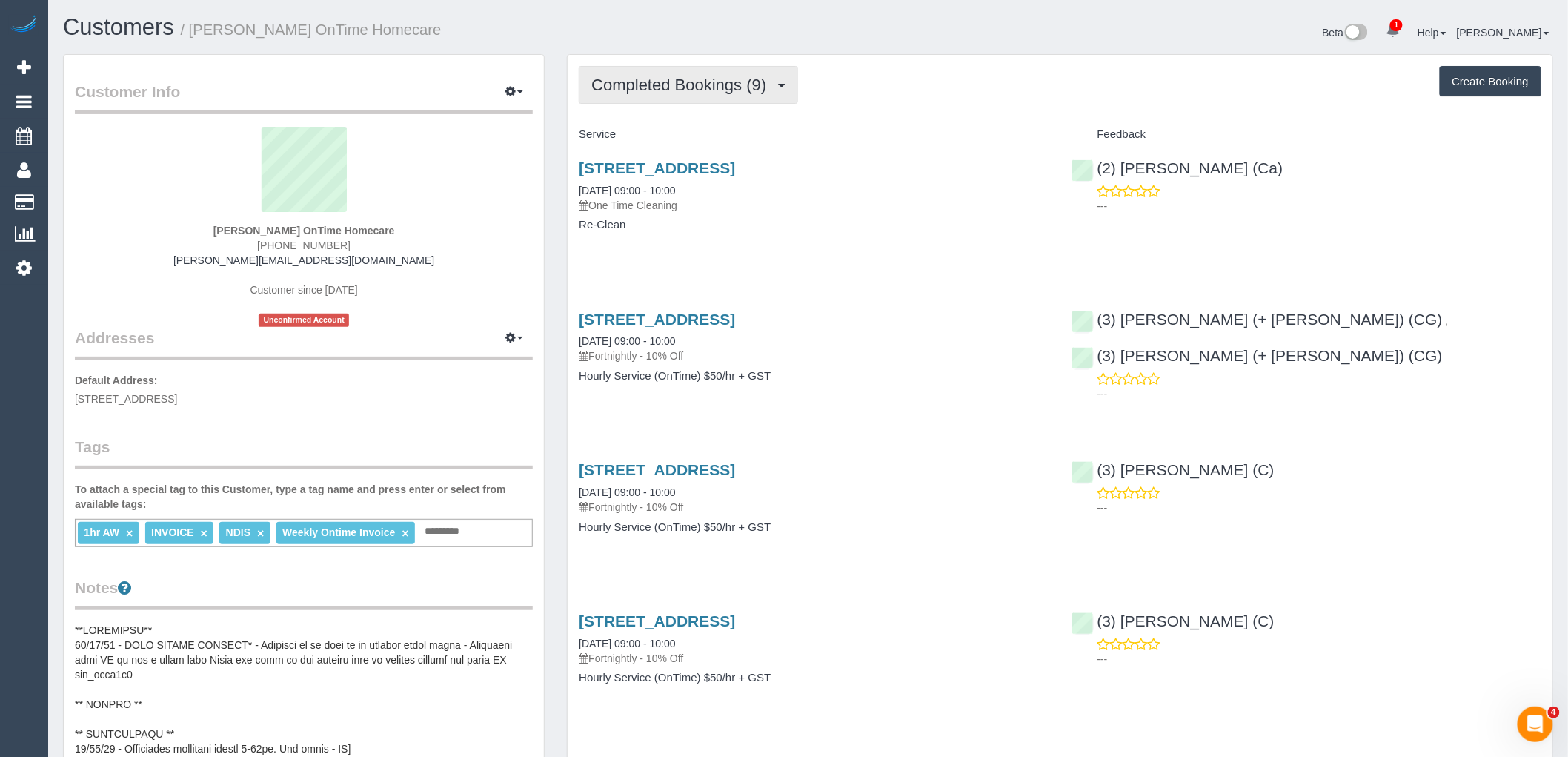
click at [697, 92] on span "Completed Bookings (9)" at bounding box center [682, 84] width 182 height 18
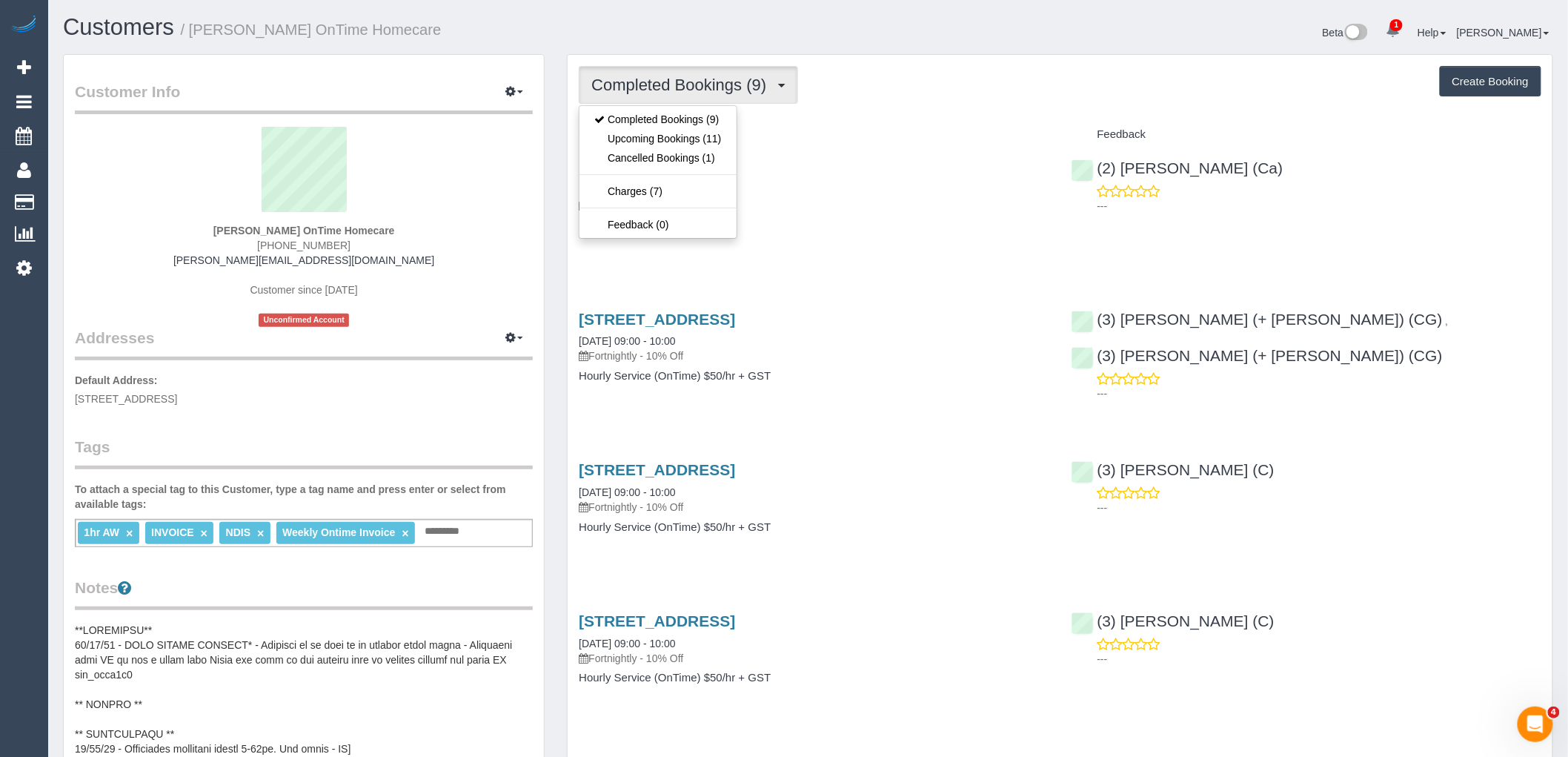
click at [853, 96] on div "Completed Bookings (9) Completed Bookings (9) Upcoming Bookings (11) Cancelled …" at bounding box center [1059, 85] width 963 height 38
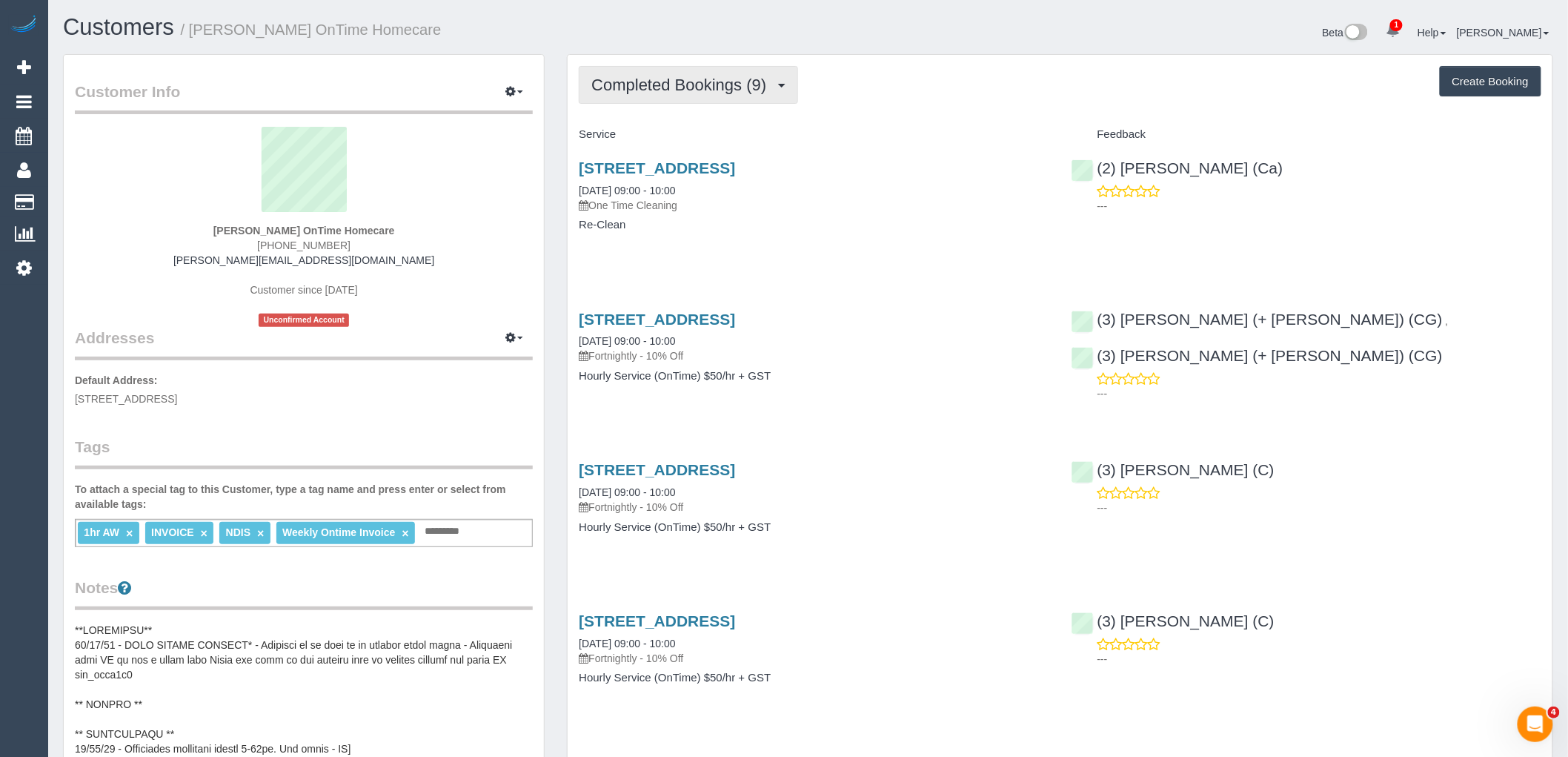
click at [690, 91] on span "Completed Bookings (9)" at bounding box center [682, 84] width 182 height 18
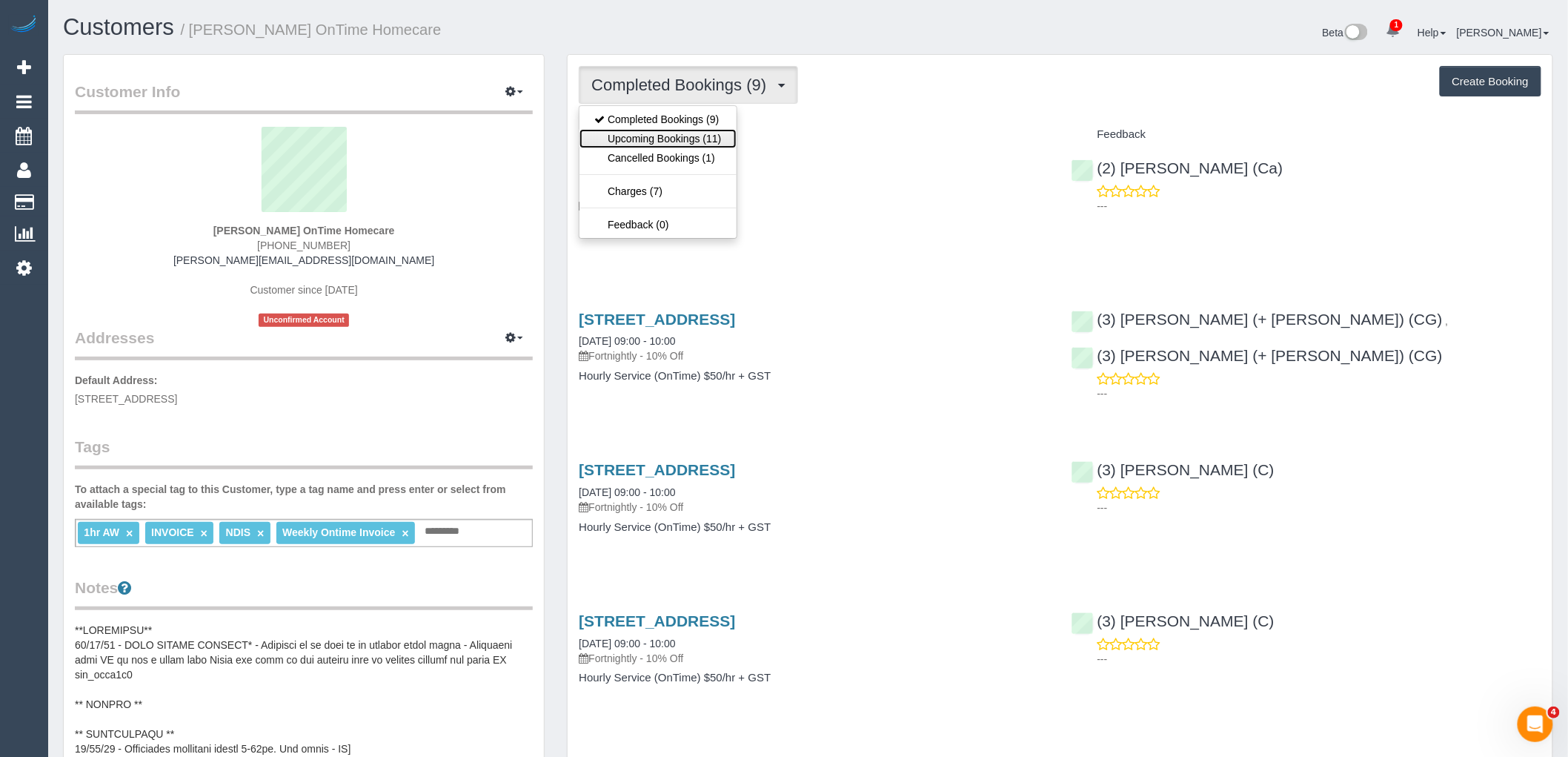
click at [693, 138] on link "Upcoming Bookings (11)" at bounding box center [657, 138] width 157 height 19
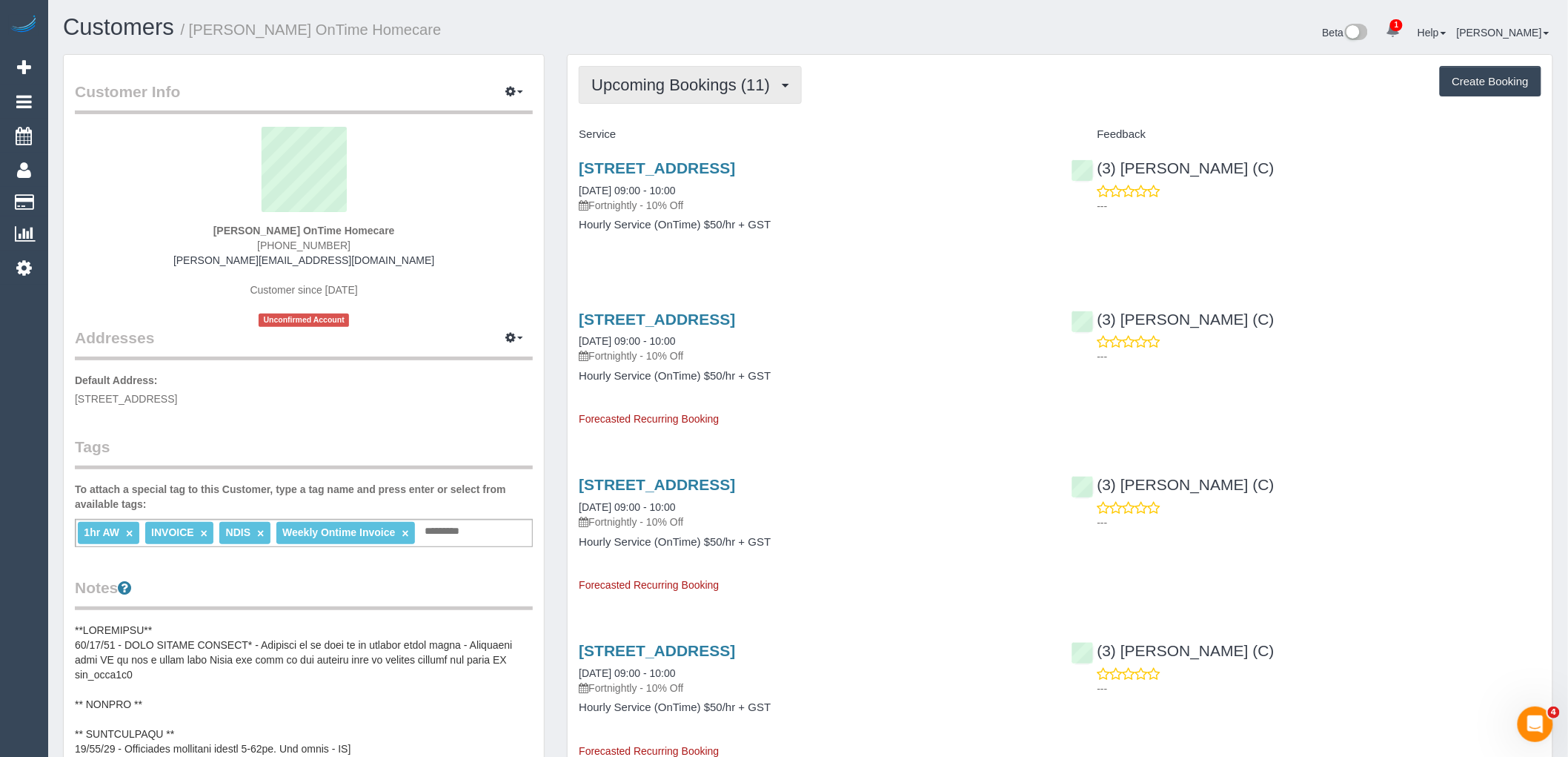
click at [707, 79] on span "Upcoming Bookings (11)" at bounding box center [684, 84] width 186 height 18
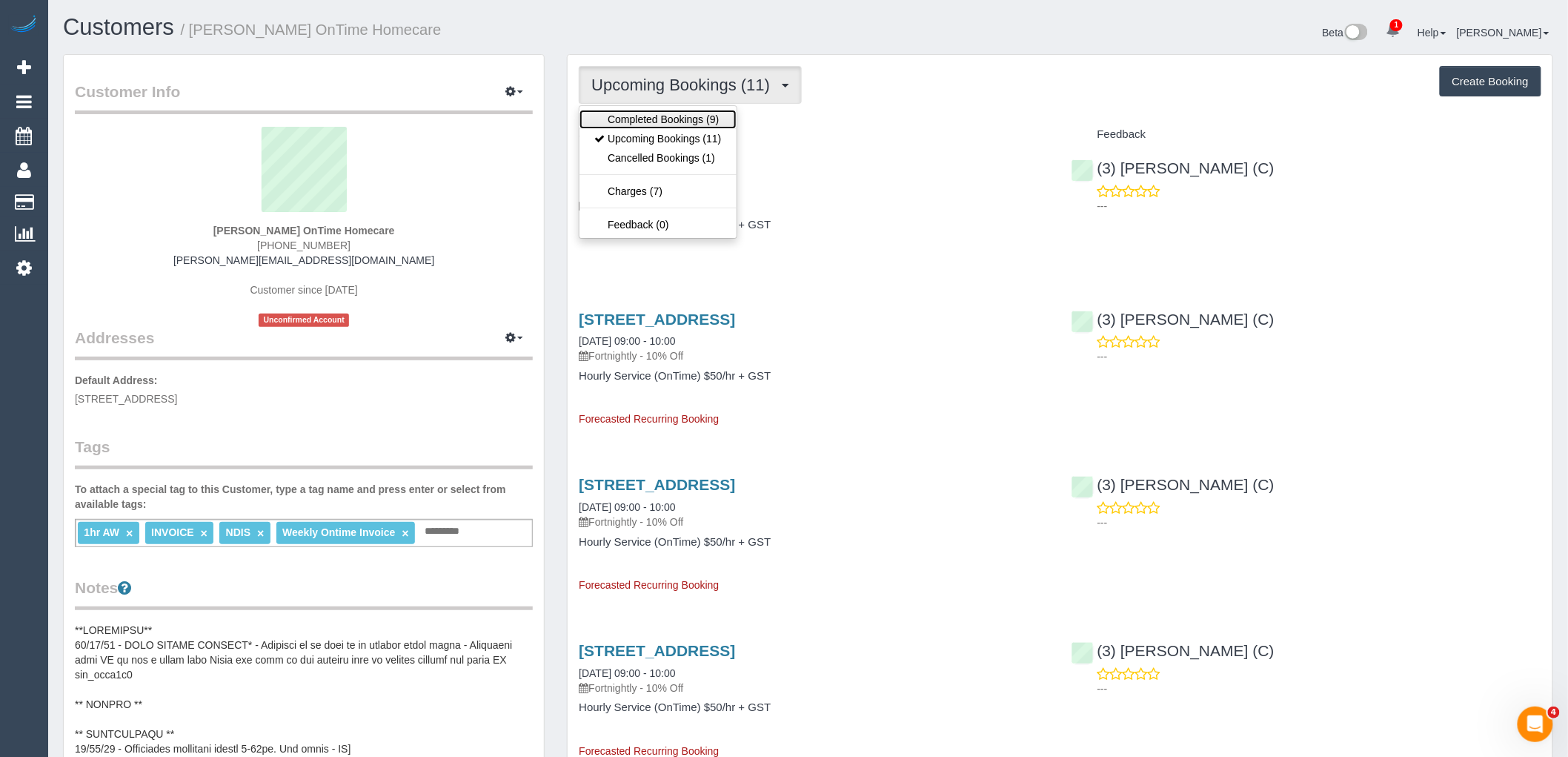
click at [700, 116] on link "Completed Bookings (9)" at bounding box center [657, 119] width 157 height 19
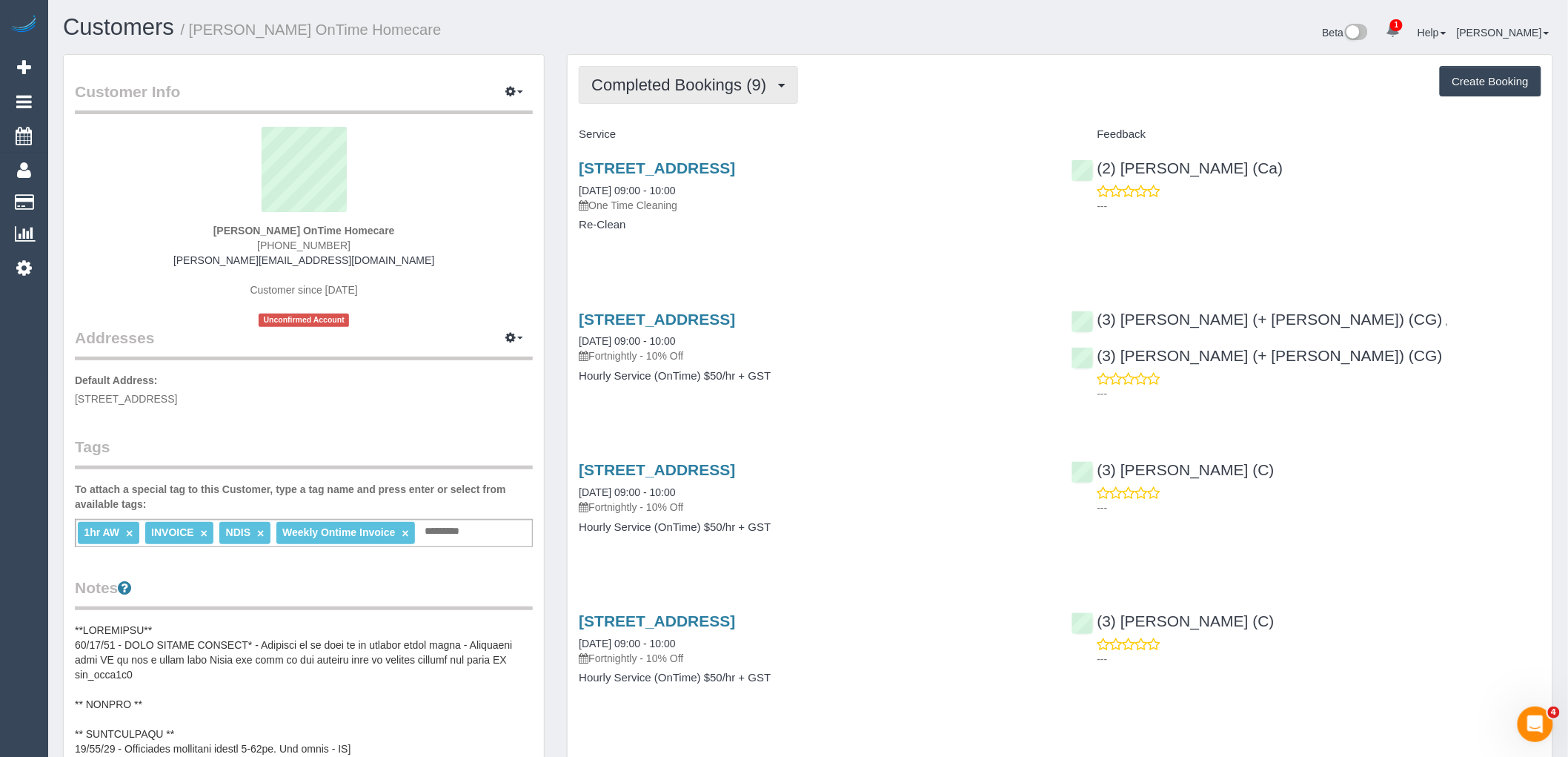
click at [720, 75] on button "Completed Bookings (9)" at bounding box center [688, 85] width 220 height 38
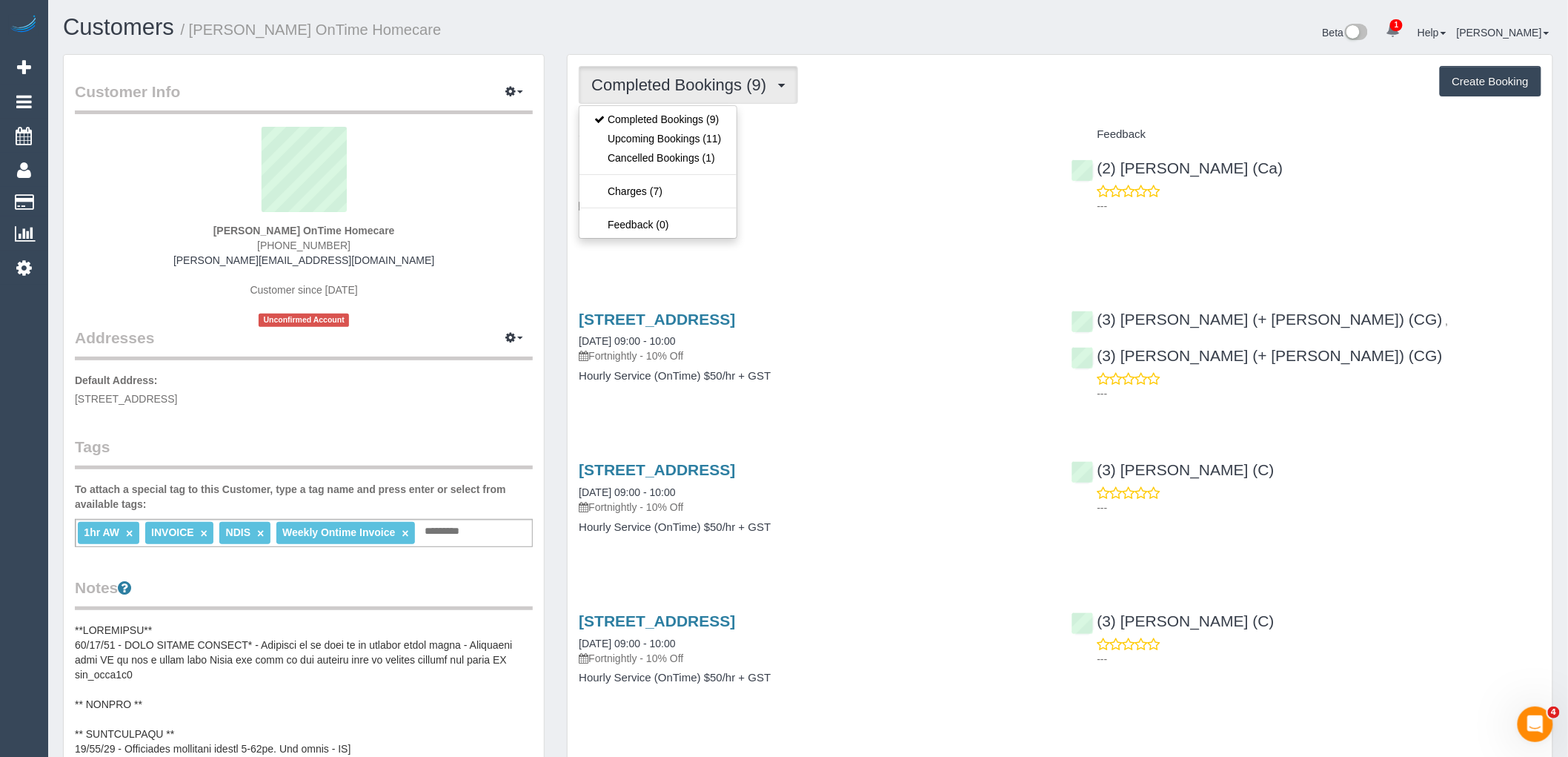
click at [861, 87] on div "Completed Bookings (9) Completed Bookings (9) Upcoming Bookings (11) Cancelled …" at bounding box center [1059, 85] width 963 height 38
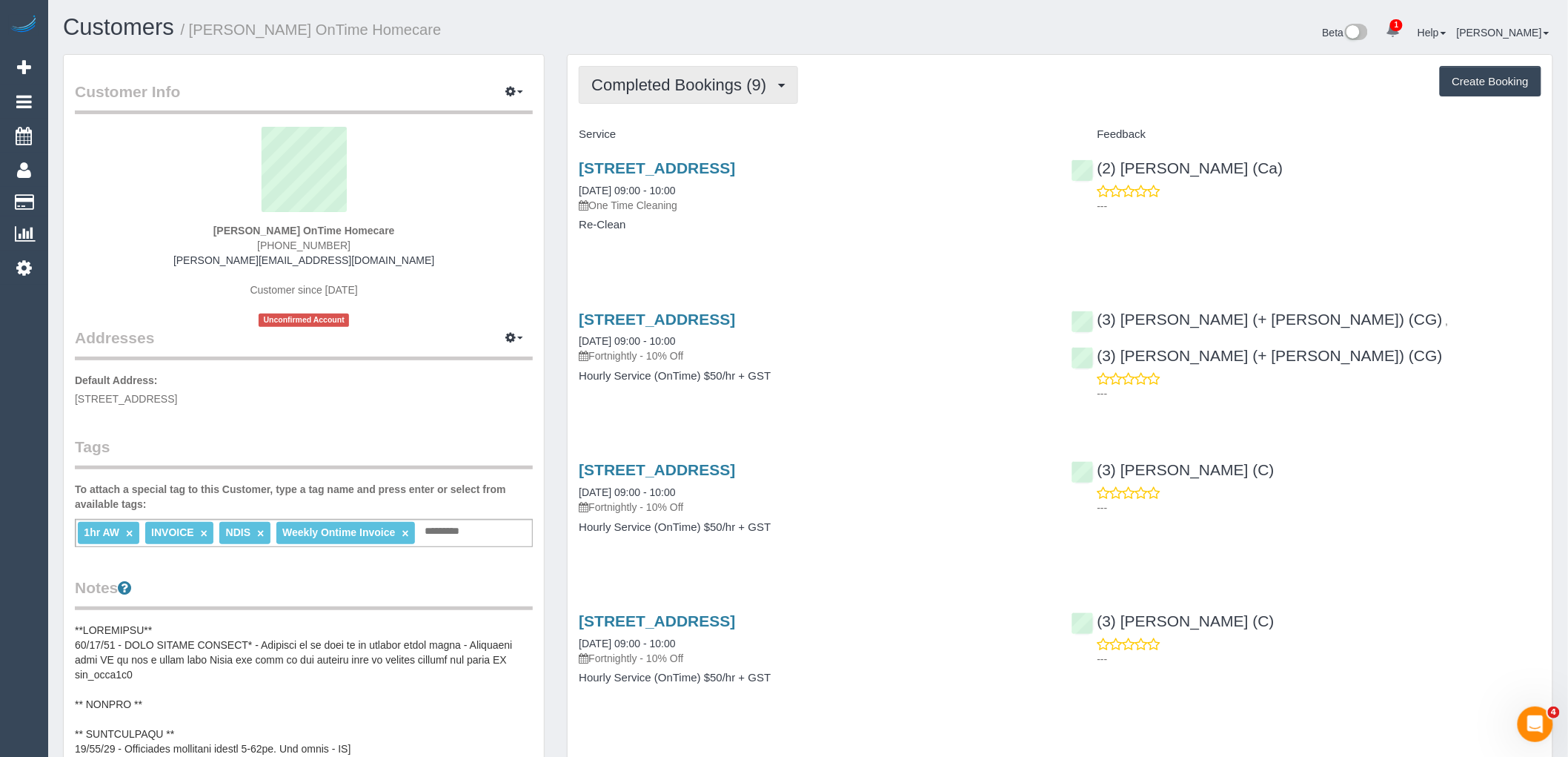
click at [687, 91] on span "Completed Bookings (9)" at bounding box center [682, 84] width 182 height 18
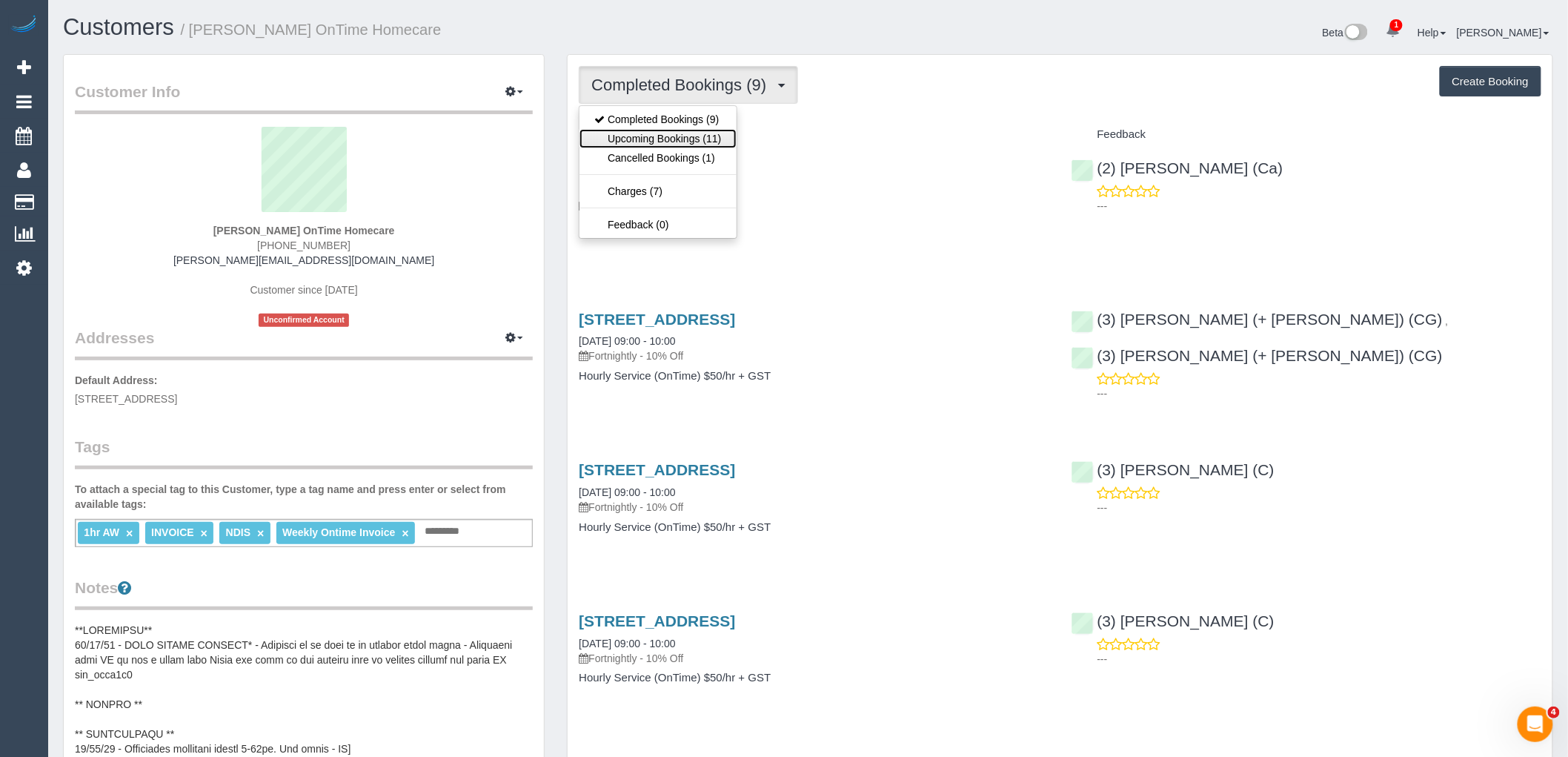
click at [682, 138] on link "Upcoming Bookings (11)" at bounding box center [657, 138] width 157 height 19
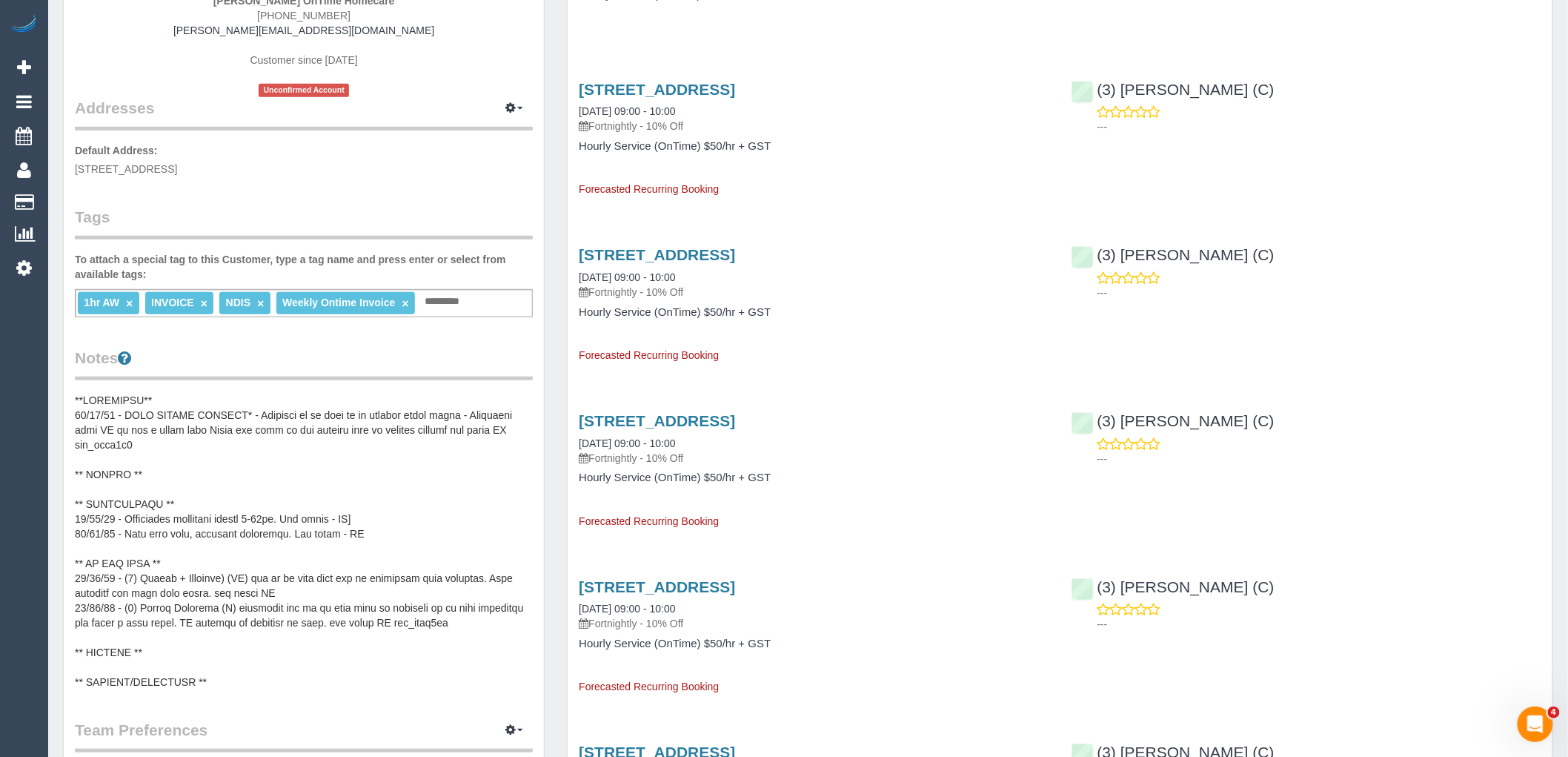
scroll to position [247, 0]
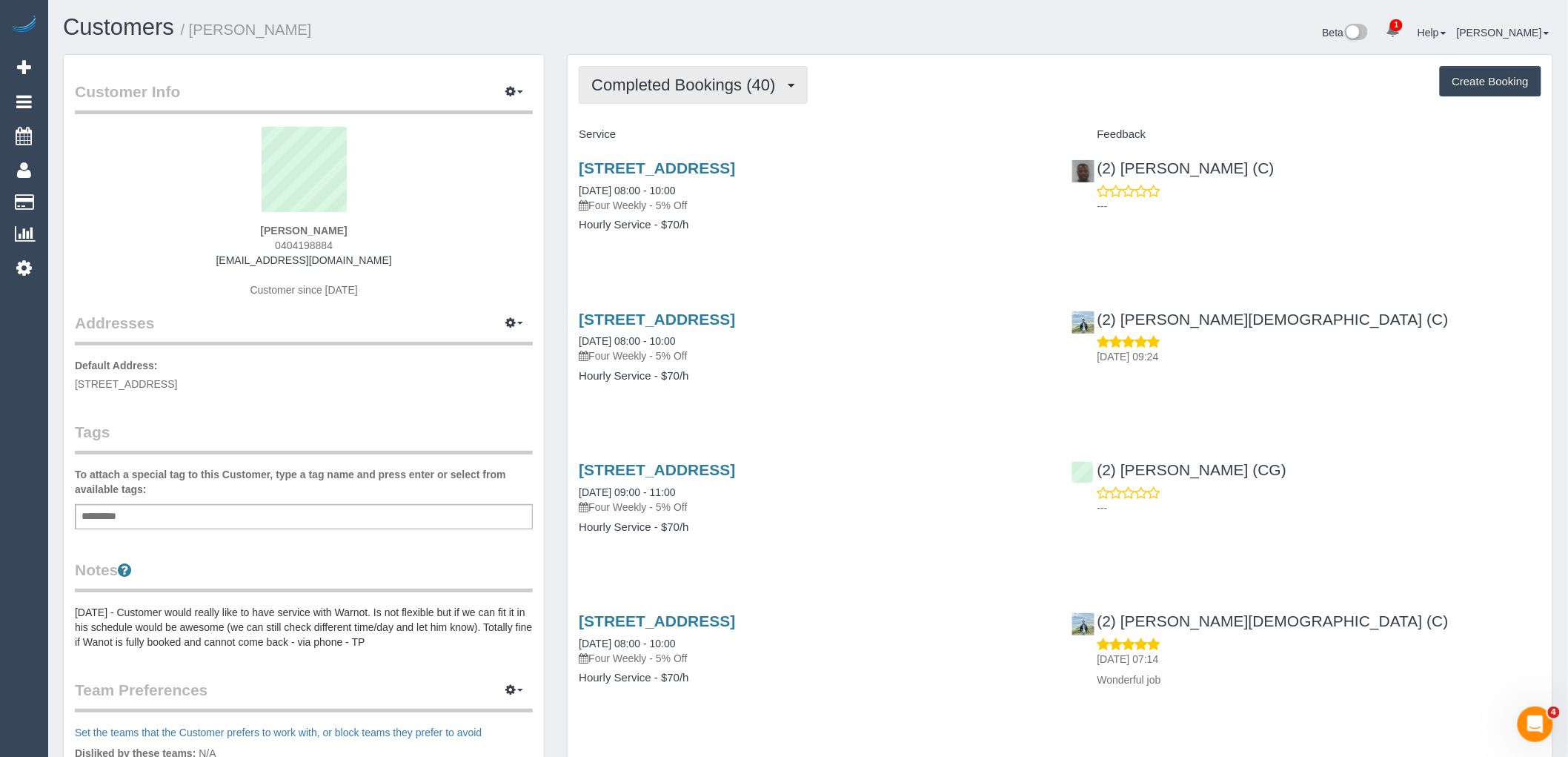
click at [724, 91] on span "Completed Bookings (40)" at bounding box center [687, 84] width 191 height 18
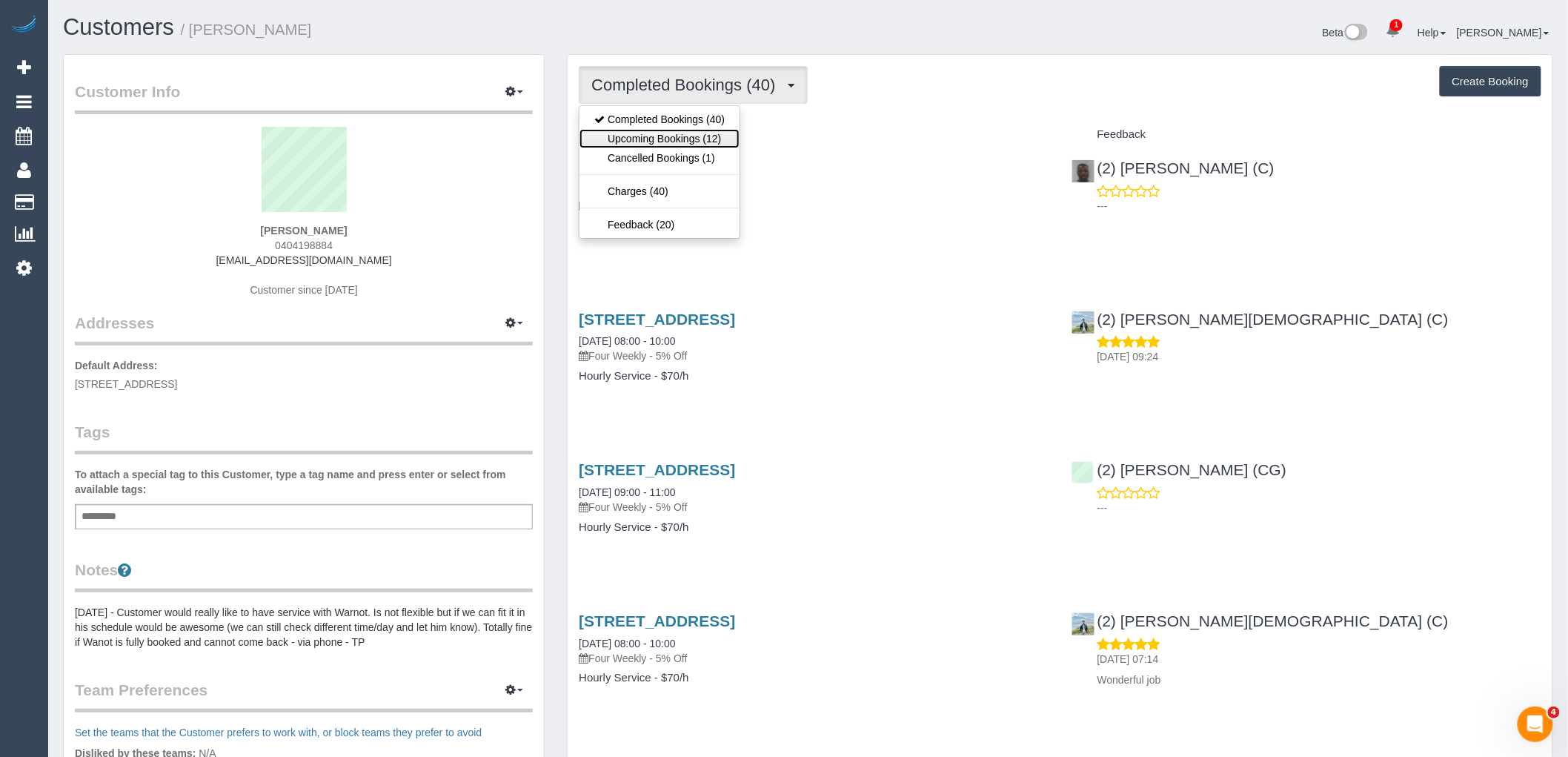
click at [724, 139] on link "Upcoming Bookings (12)" at bounding box center [659, 138] width 160 height 19
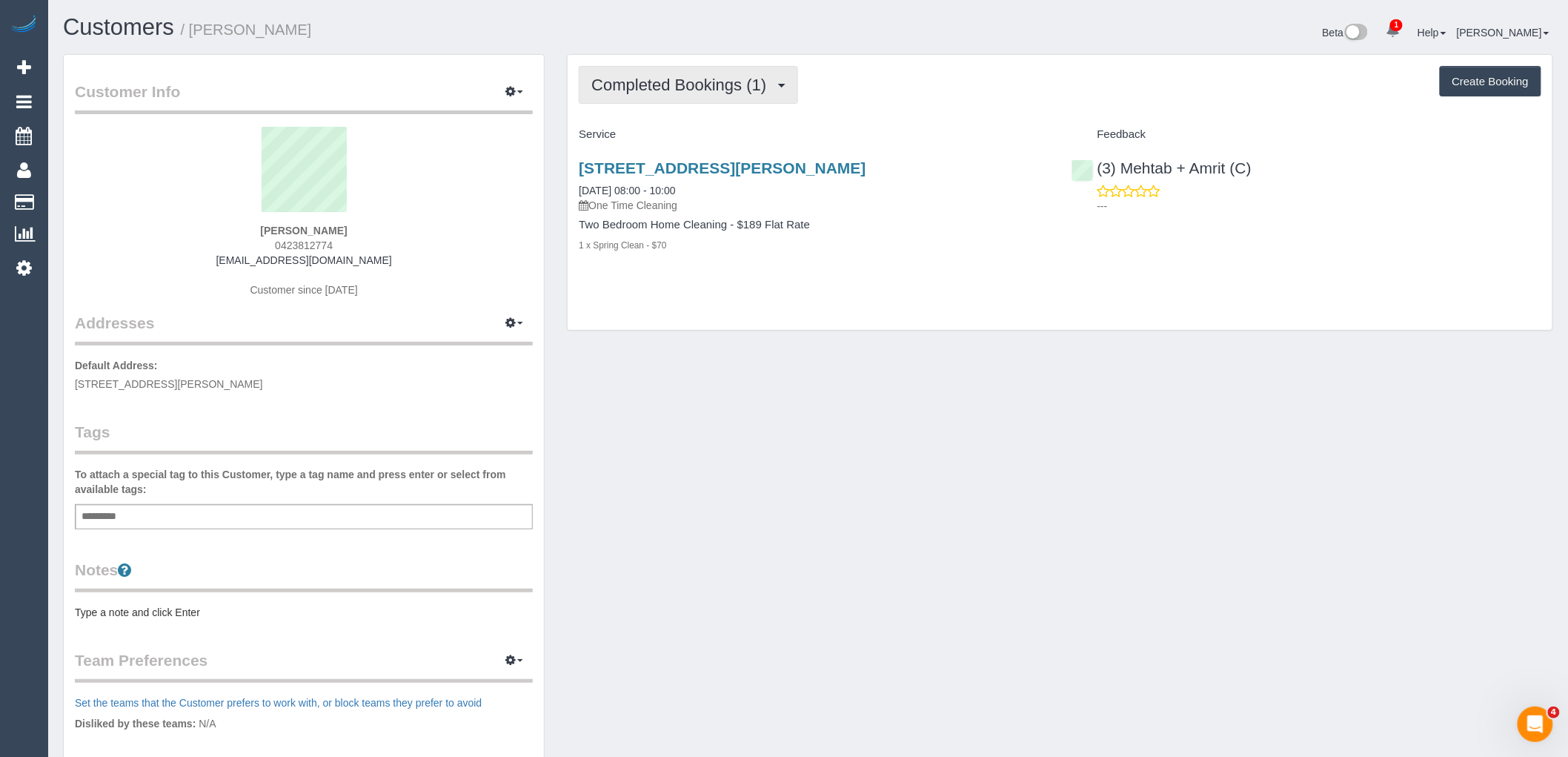
click at [694, 85] on span "Completed Bookings (1)" at bounding box center [682, 84] width 182 height 18
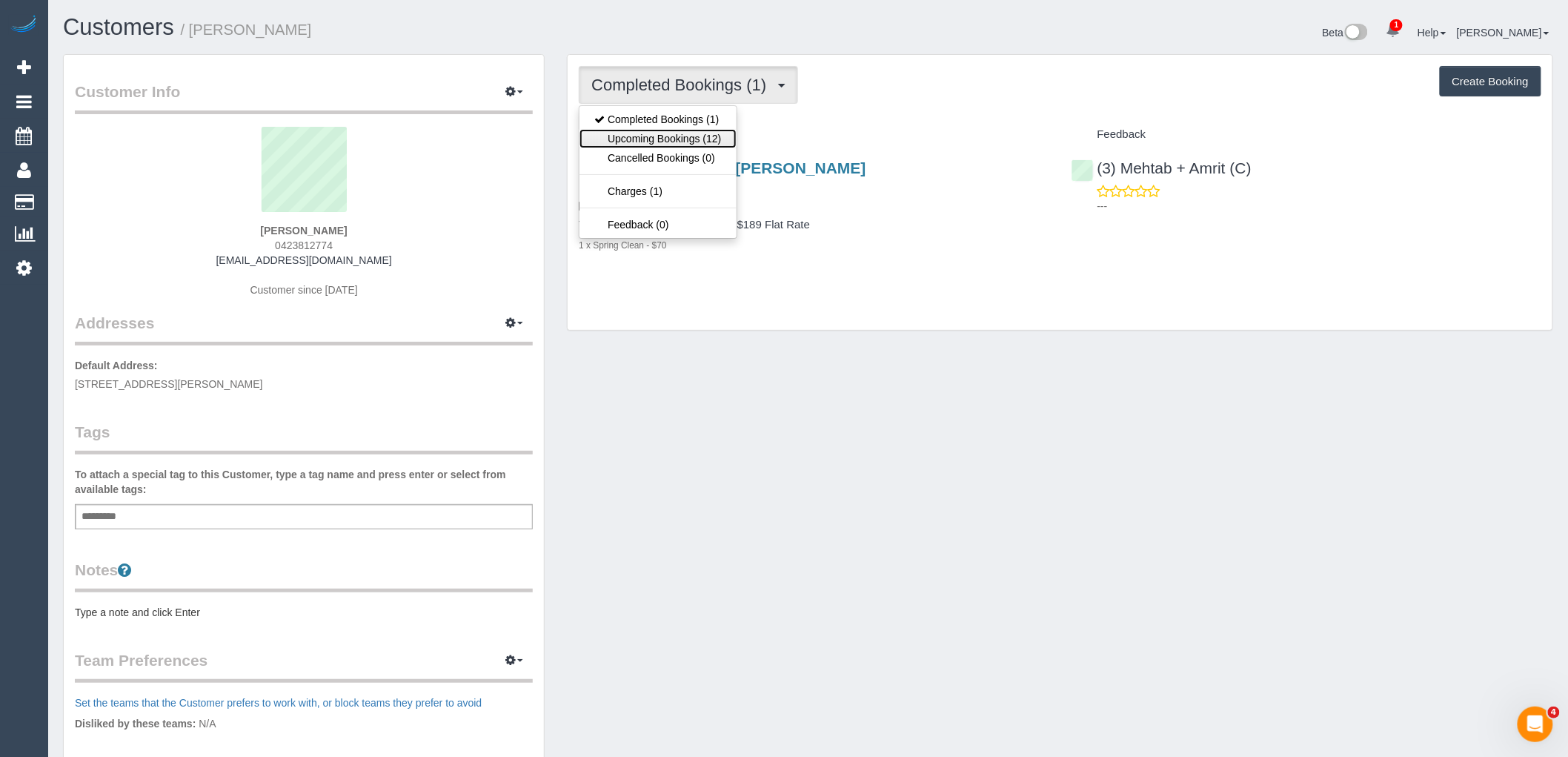
click at [690, 138] on link "Upcoming Bookings (12)" at bounding box center [657, 138] width 157 height 19
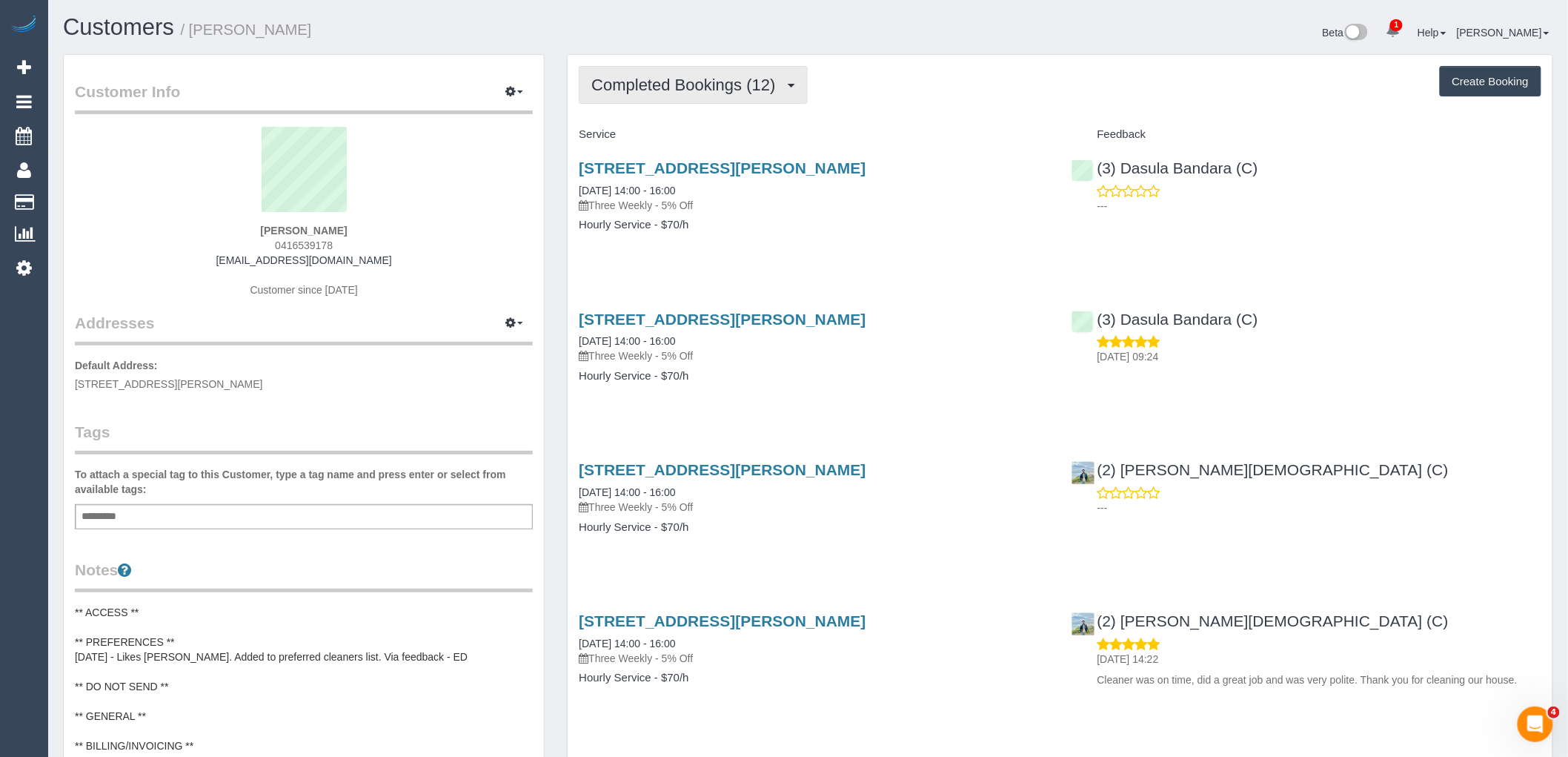
click at [717, 70] on button "Completed Bookings (12)" at bounding box center [693, 85] width 228 height 38
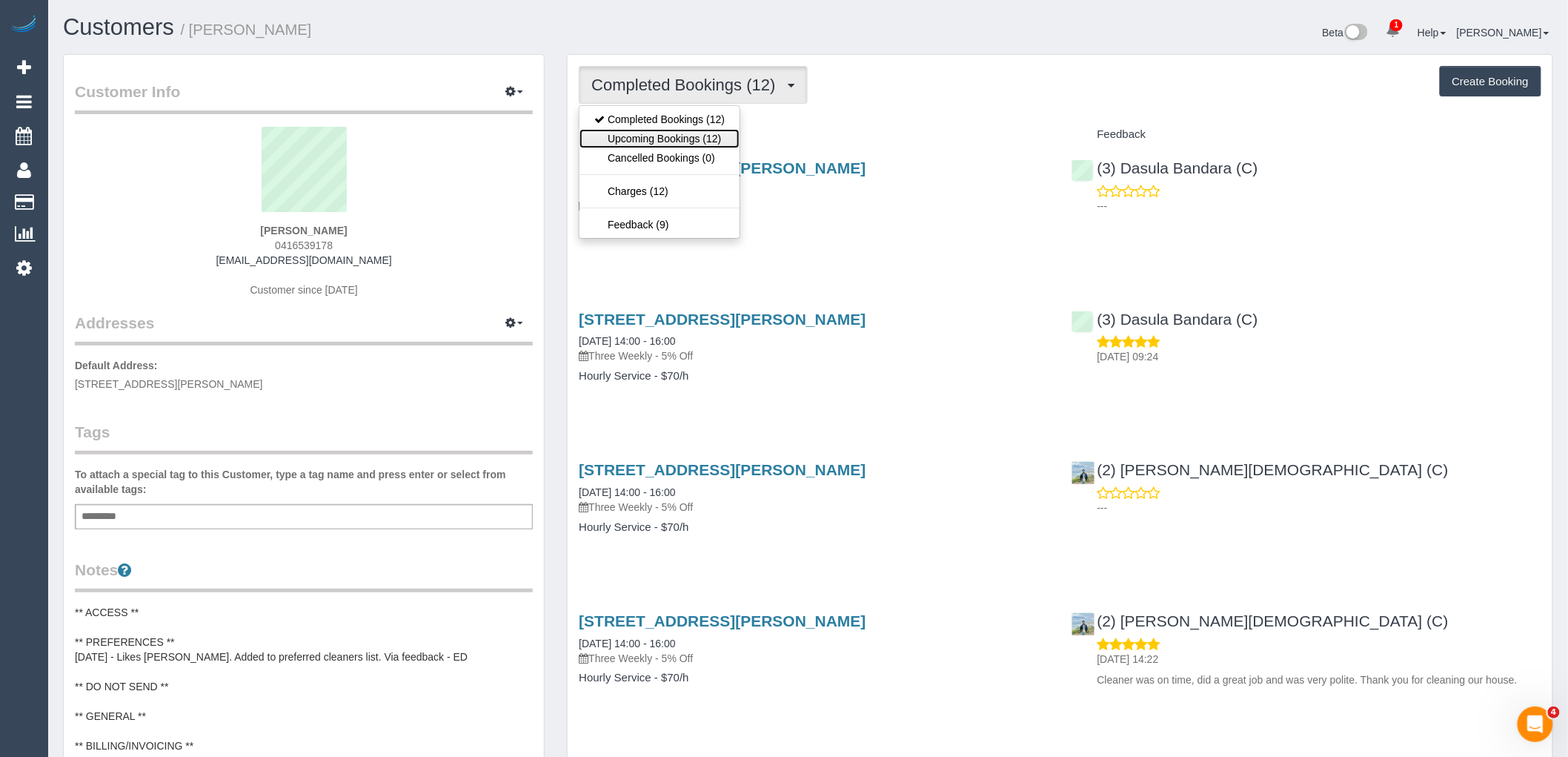
click at [727, 144] on link "Upcoming Bookings (12)" at bounding box center [659, 138] width 160 height 19
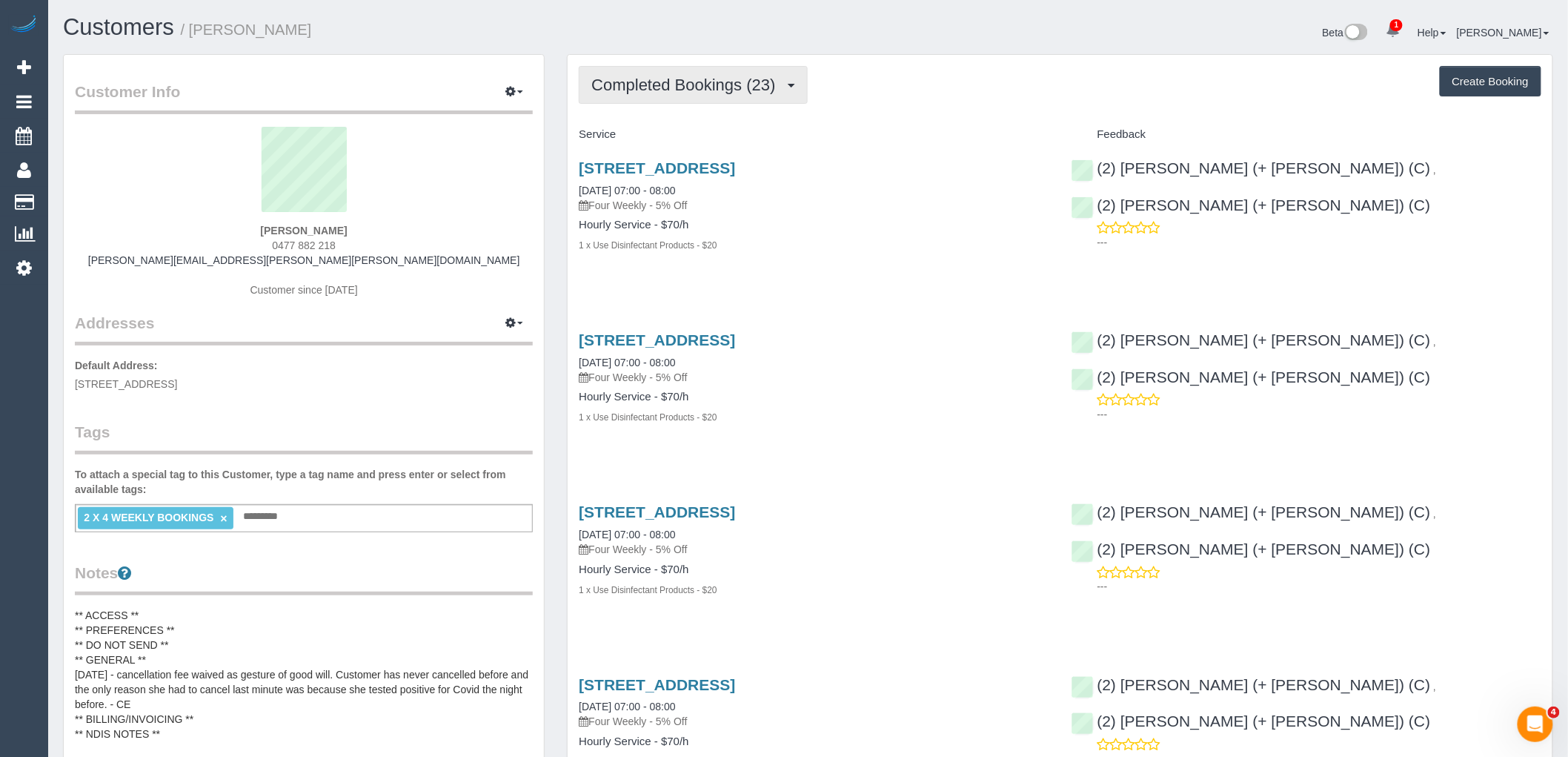
click at [715, 80] on span "Completed Bookings (23)" at bounding box center [687, 84] width 191 height 18
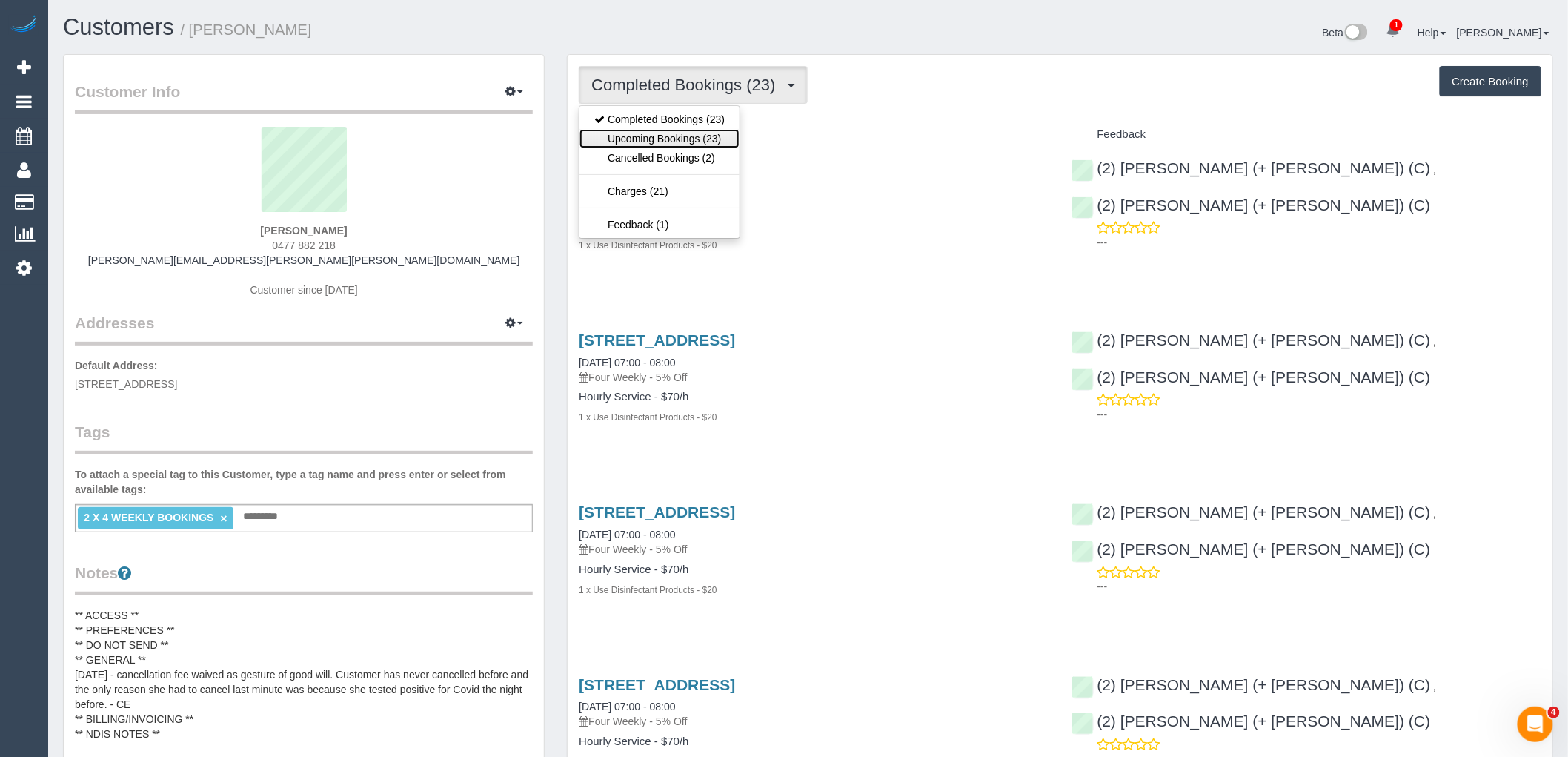
click at [718, 138] on link "Upcoming Bookings (23)" at bounding box center [659, 138] width 160 height 19
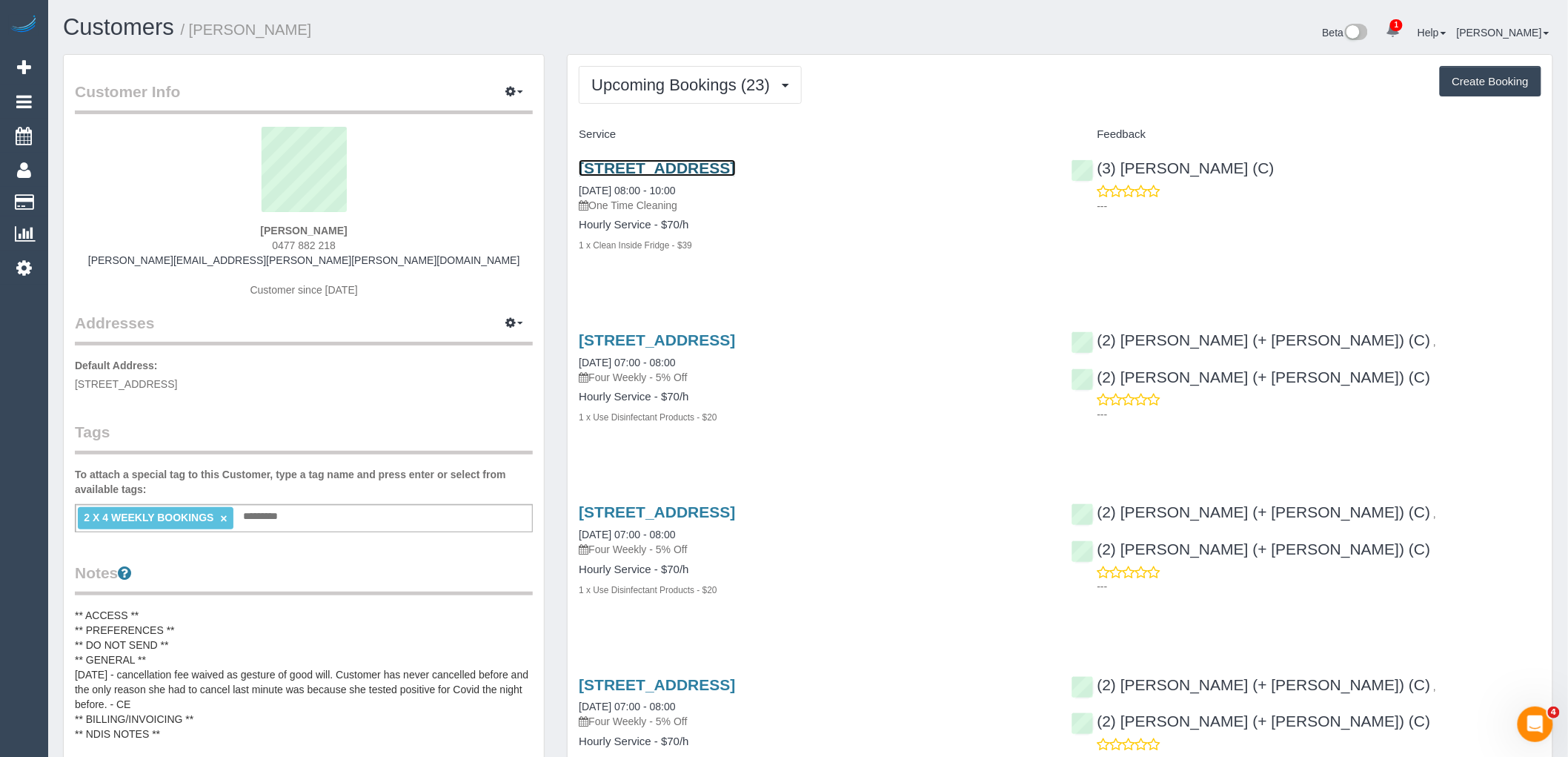
click at [735, 165] on link "[STREET_ADDRESS]" at bounding box center [656, 168] width 157 height 17
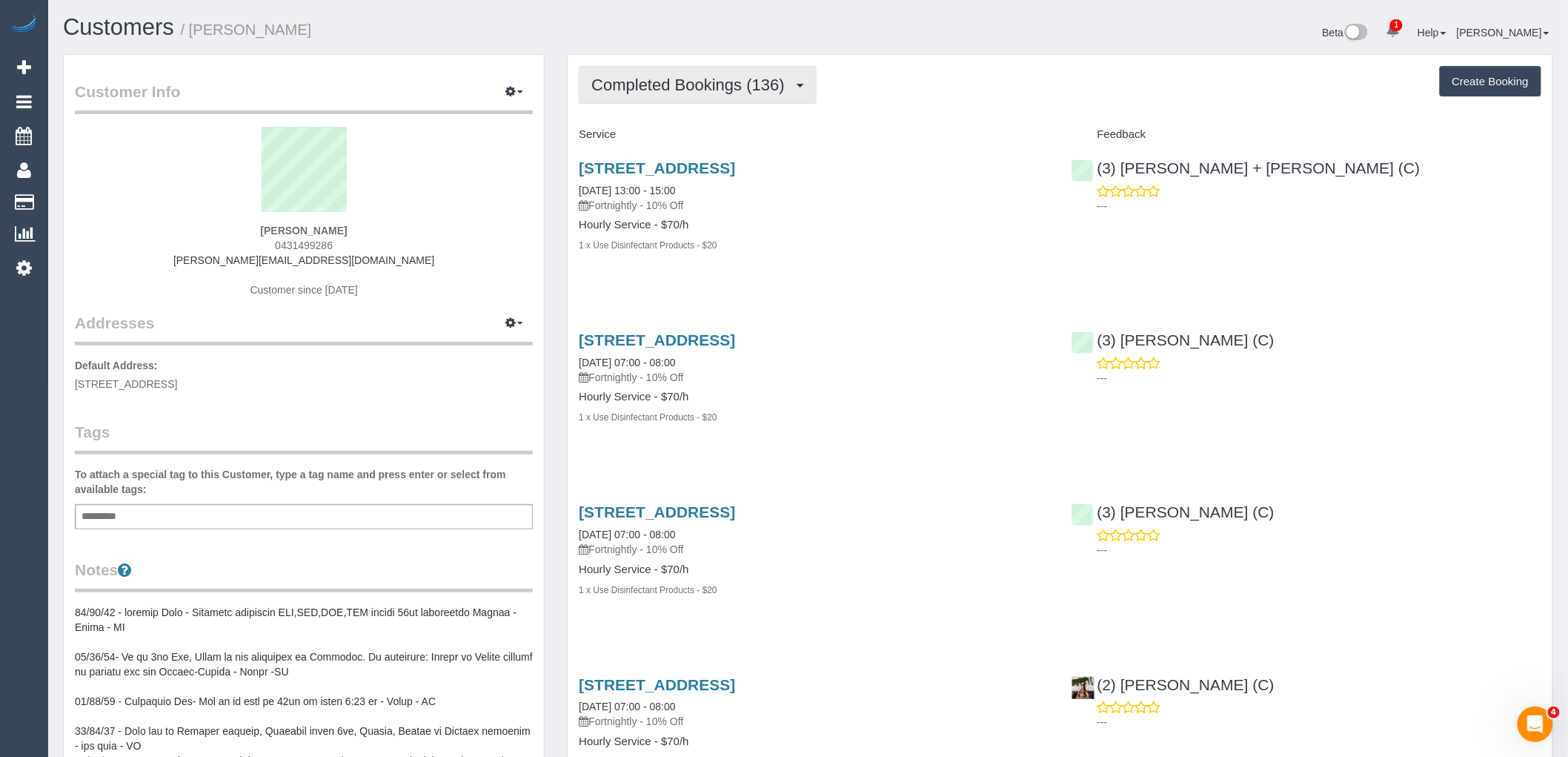
click at [698, 91] on span "Completed Bookings (136)" at bounding box center [691, 84] width 200 height 18
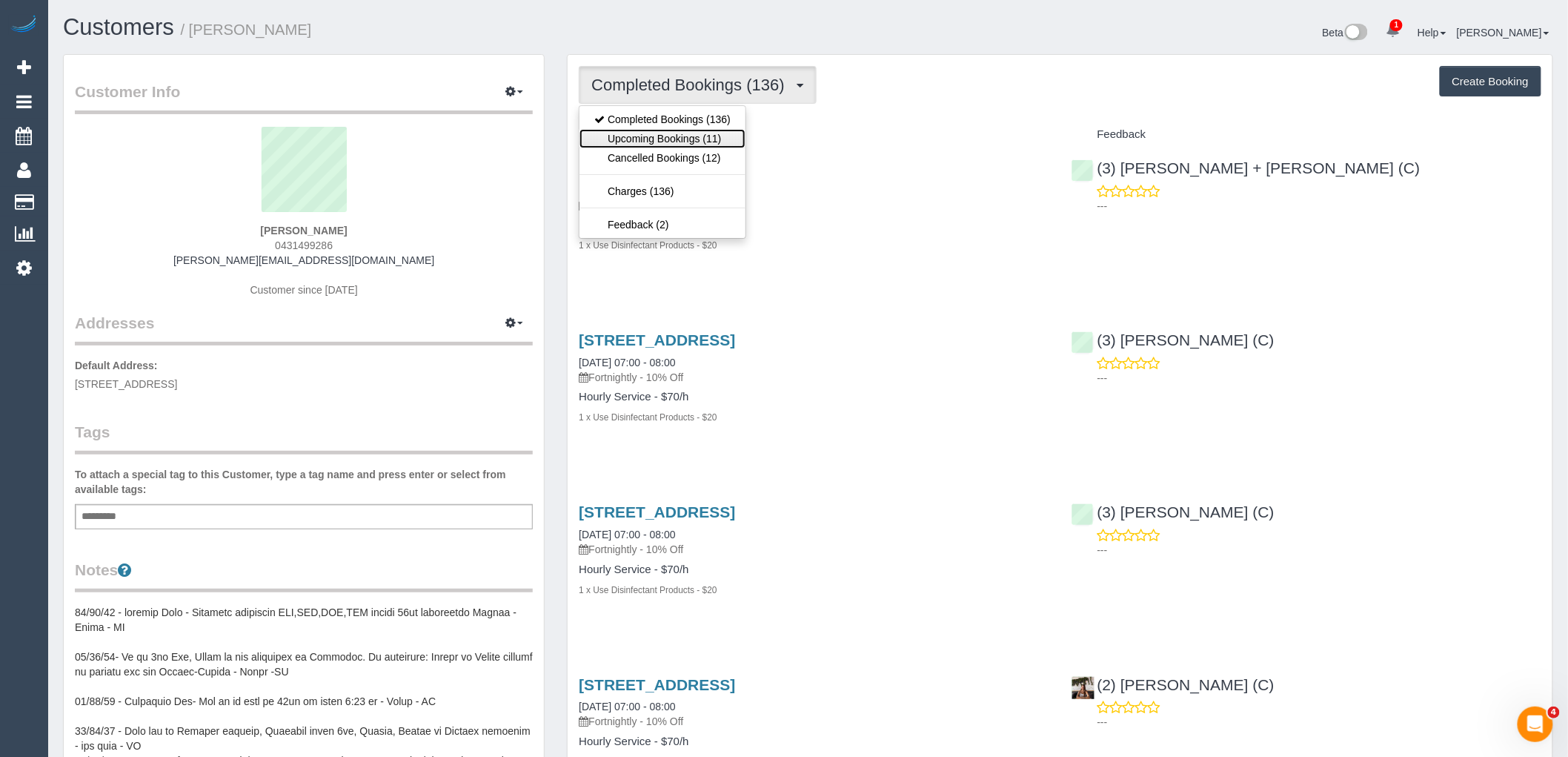
click at [707, 134] on link "Upcoming Bookings (11)" at bounding box center [662, 138] width 166 height 19
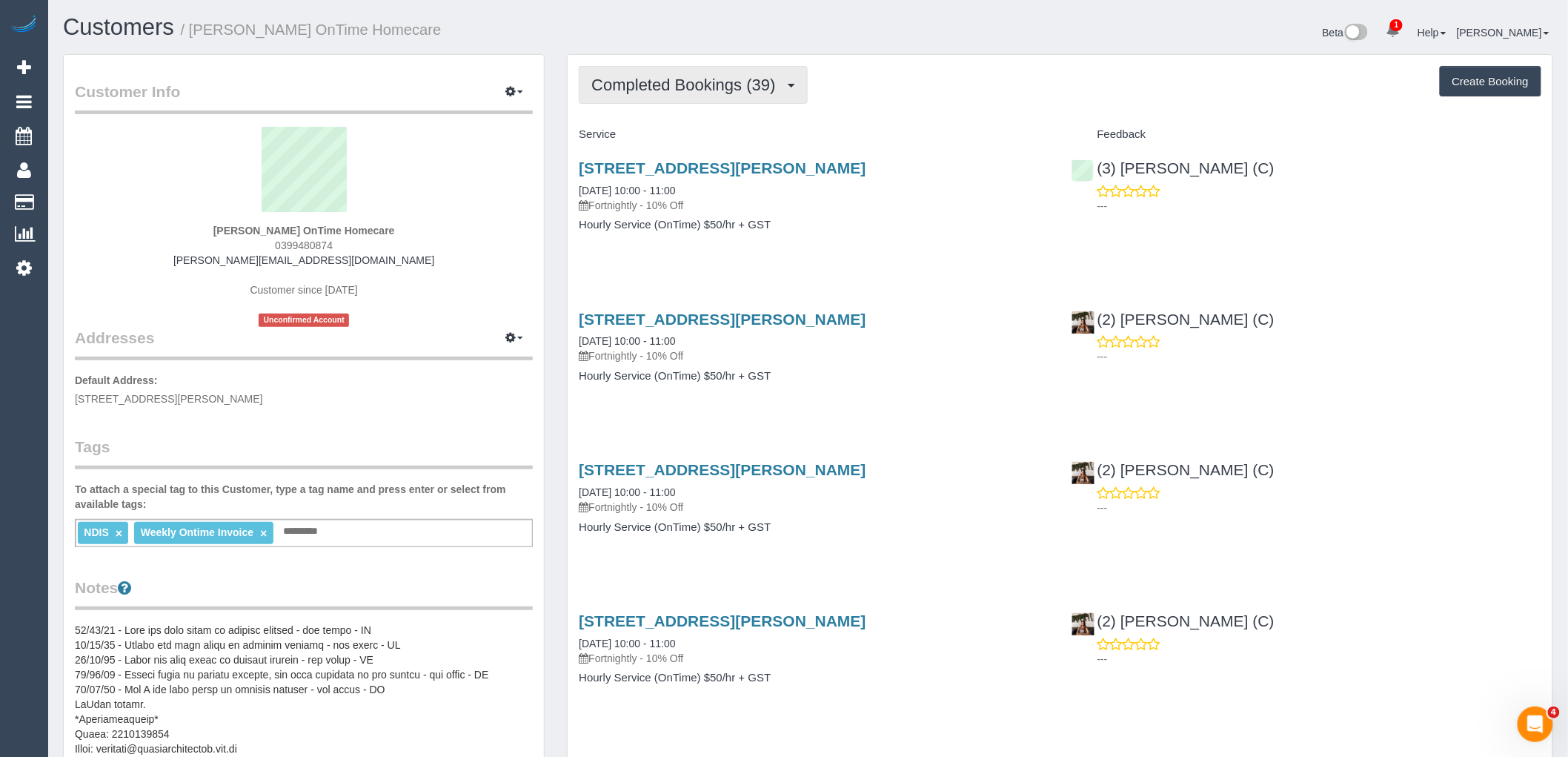
click at [697, 79] on span "Completed Bookings (39)" at bounding box center [687, 84] width 191 height 18
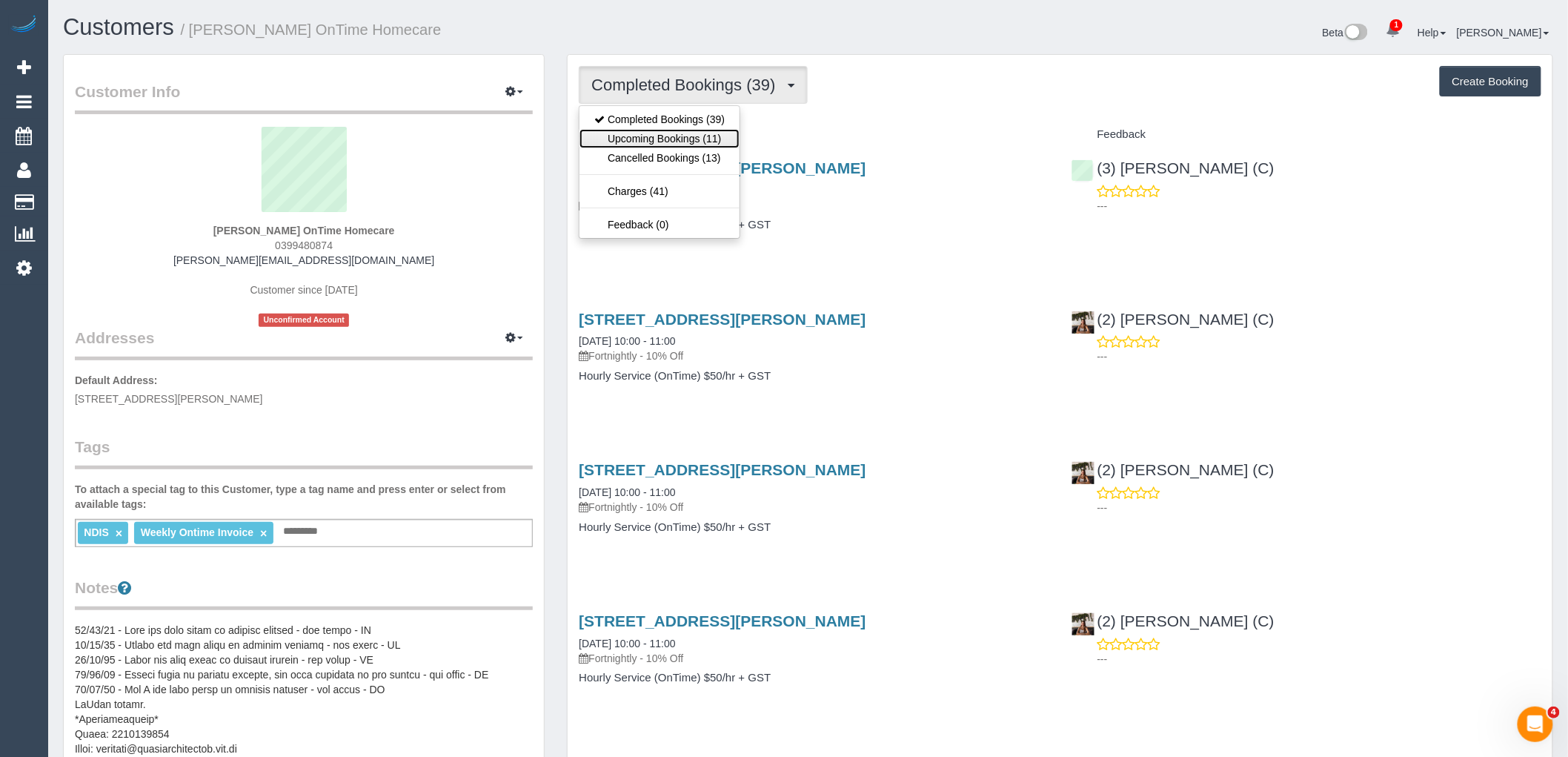
click at [701, 143] on link "Upcoming Bookings (11)" at bounding box center [659, 138] width 160 height 19
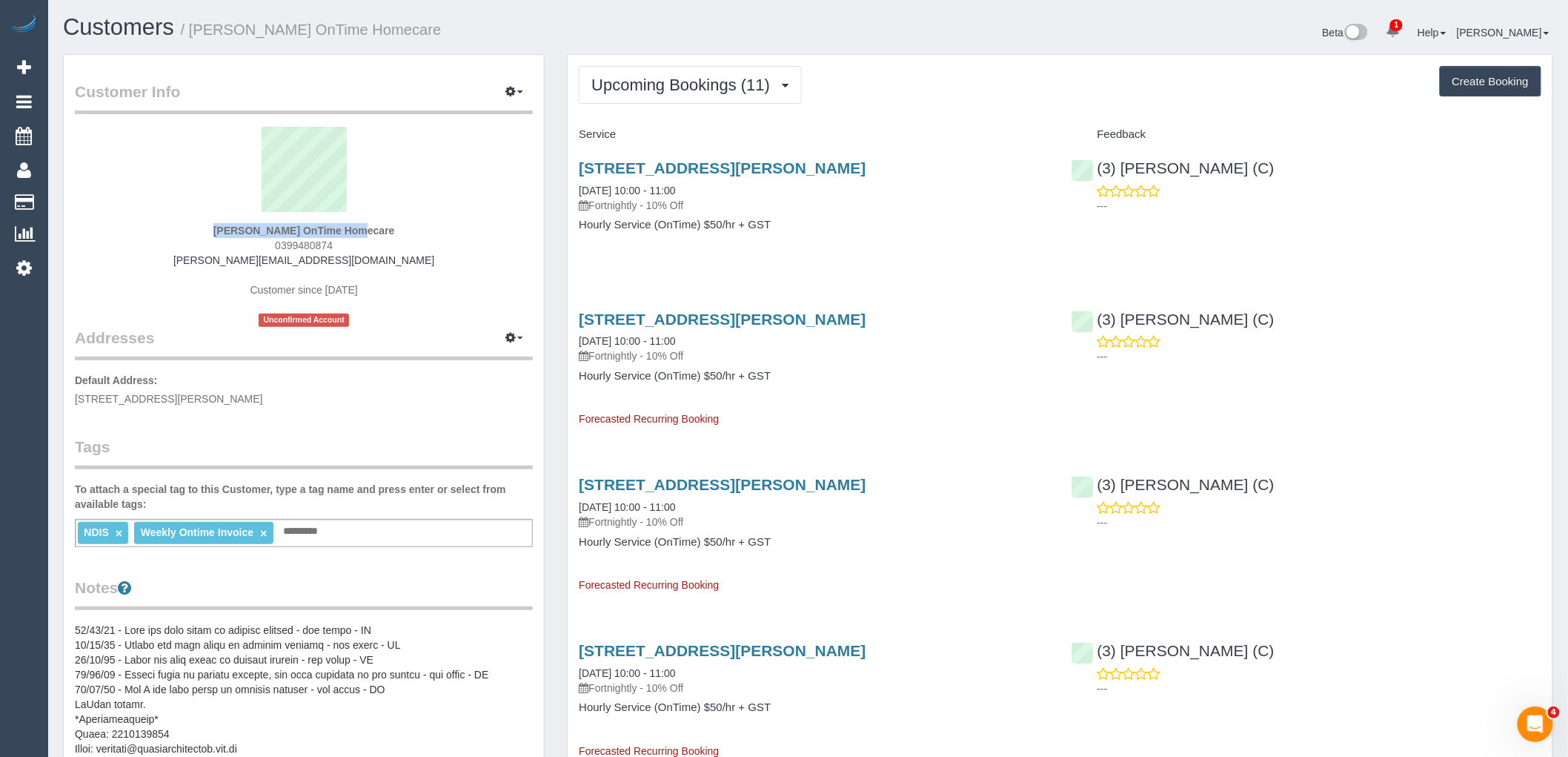
drag, startPoint x: 217, startPoint y: 216, endPoint x: 293, endPoint y: 232, distance: 77.7
click at [293, 232] on div "[PERSON_NAME] OnTime Homecare 0399480874 [PERSON_NAME][EMAIL_ADDRESS][DOMAIN_NA…" at bounding box center [304, 227] width 458 height 200
copy div "[PERSON_NAME]"
drag, startPoint x: 910, startPoint y: 169, endPoint x: 728, endPoint y: 169, distance: 182.0
click at [728, 169] on h3 "[STREET_ADDRESS][PERSON_NAME]" at bounding box center [813, 168] width 470 height 17
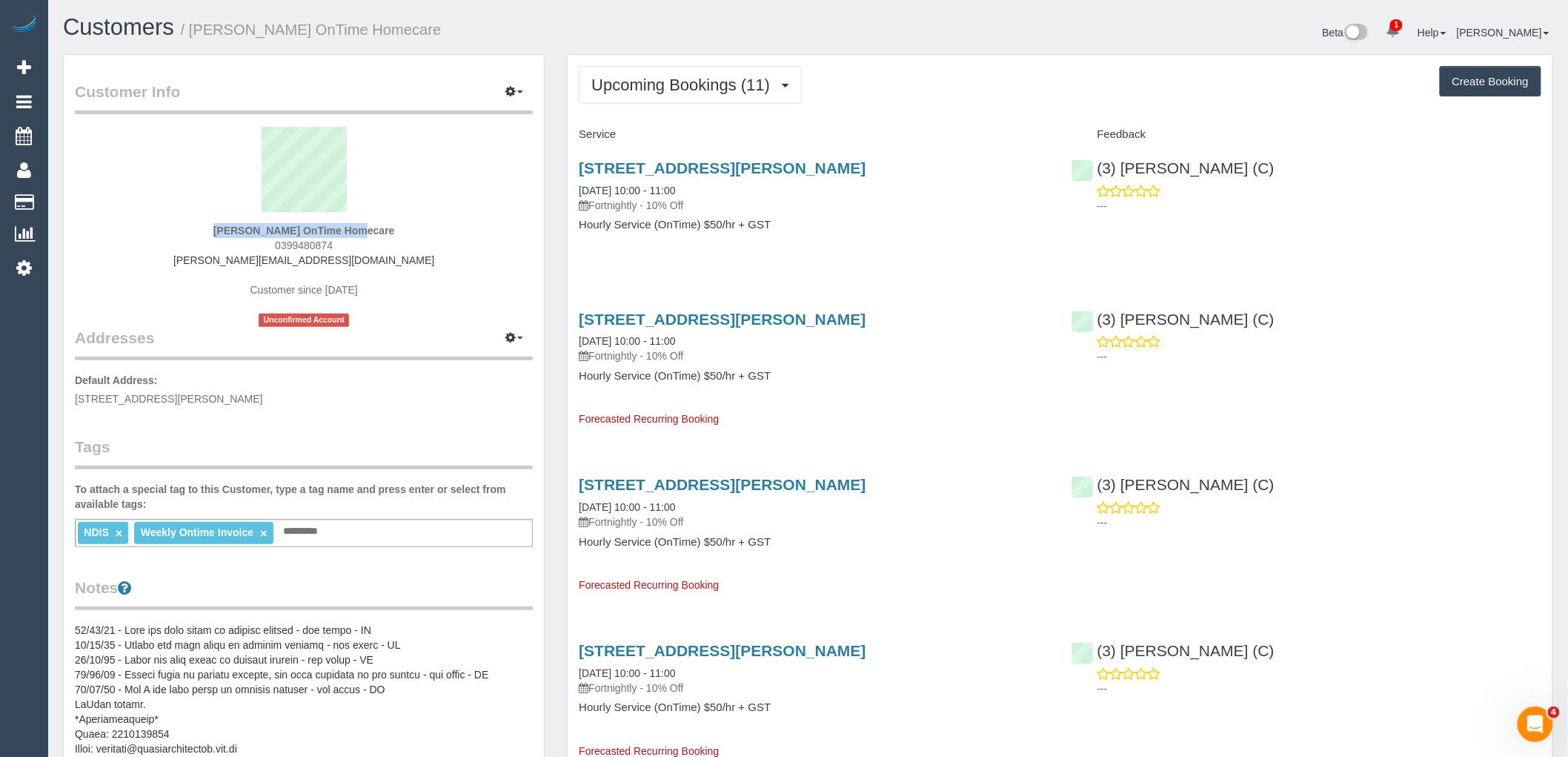
copy link "[GEOGRAPHIC_DATA]"
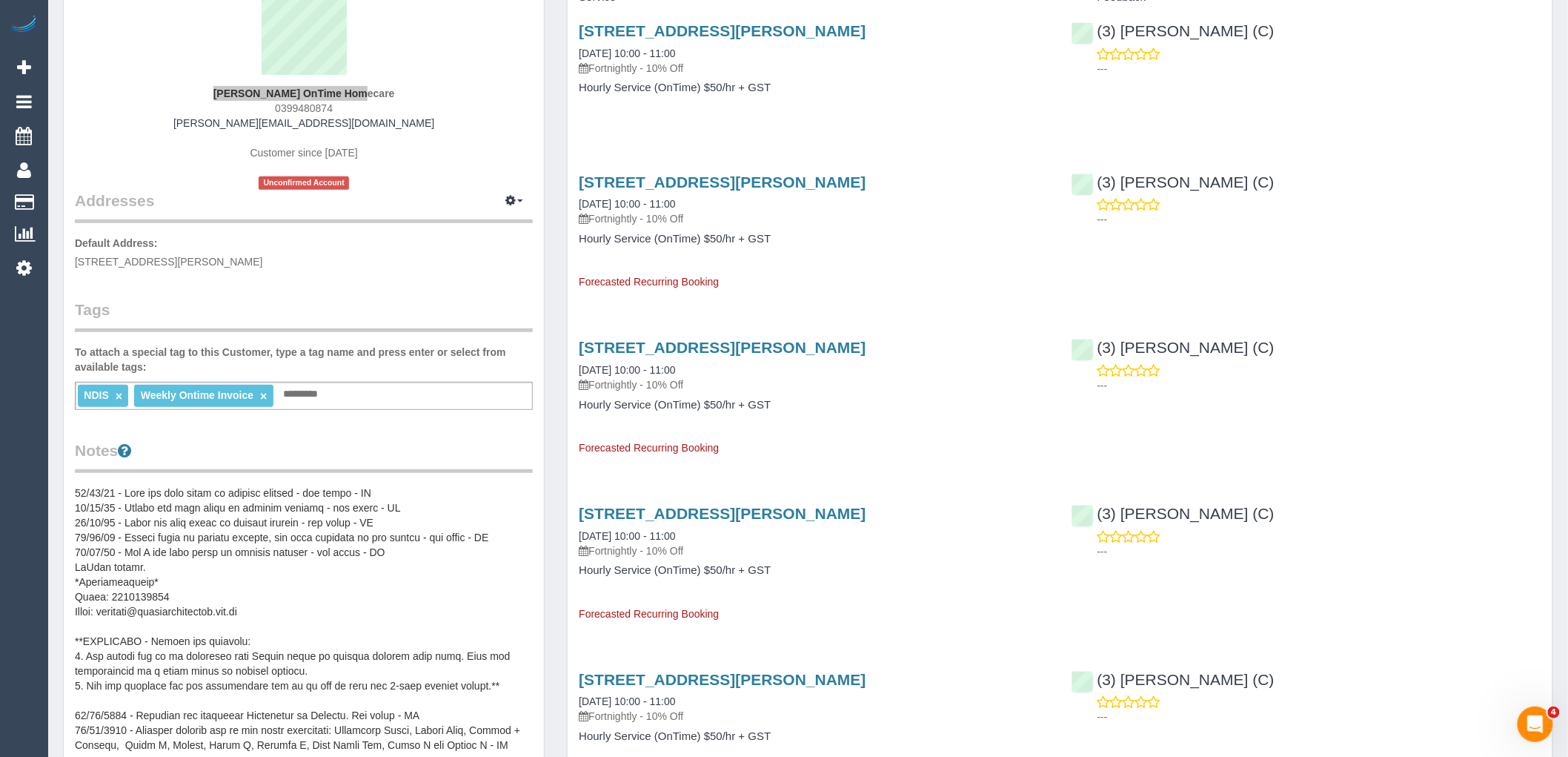
scroll to position [330, 0]
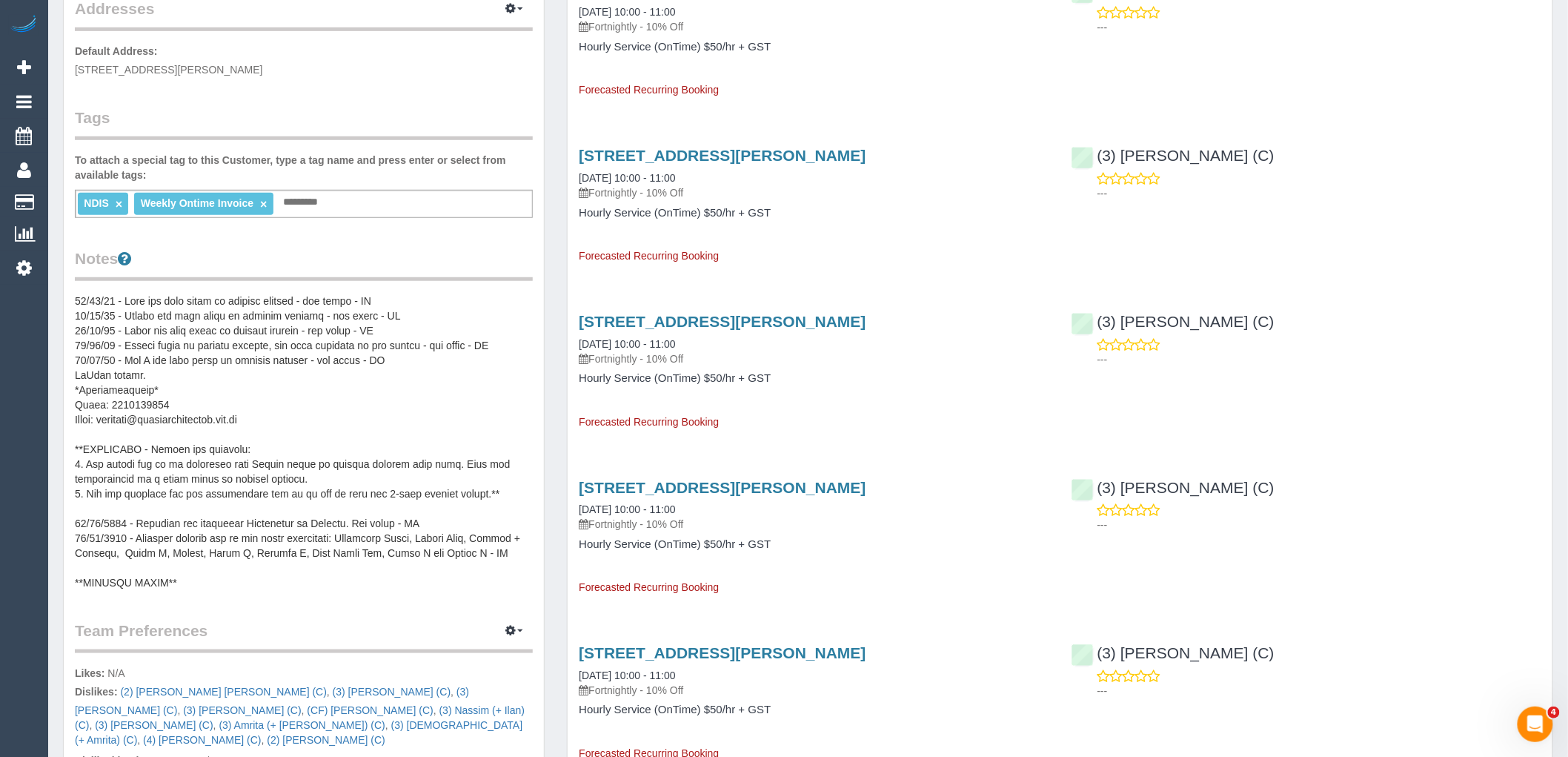
click at [309, 407] on pre at bounding box center [304, 441] width 458 height 297
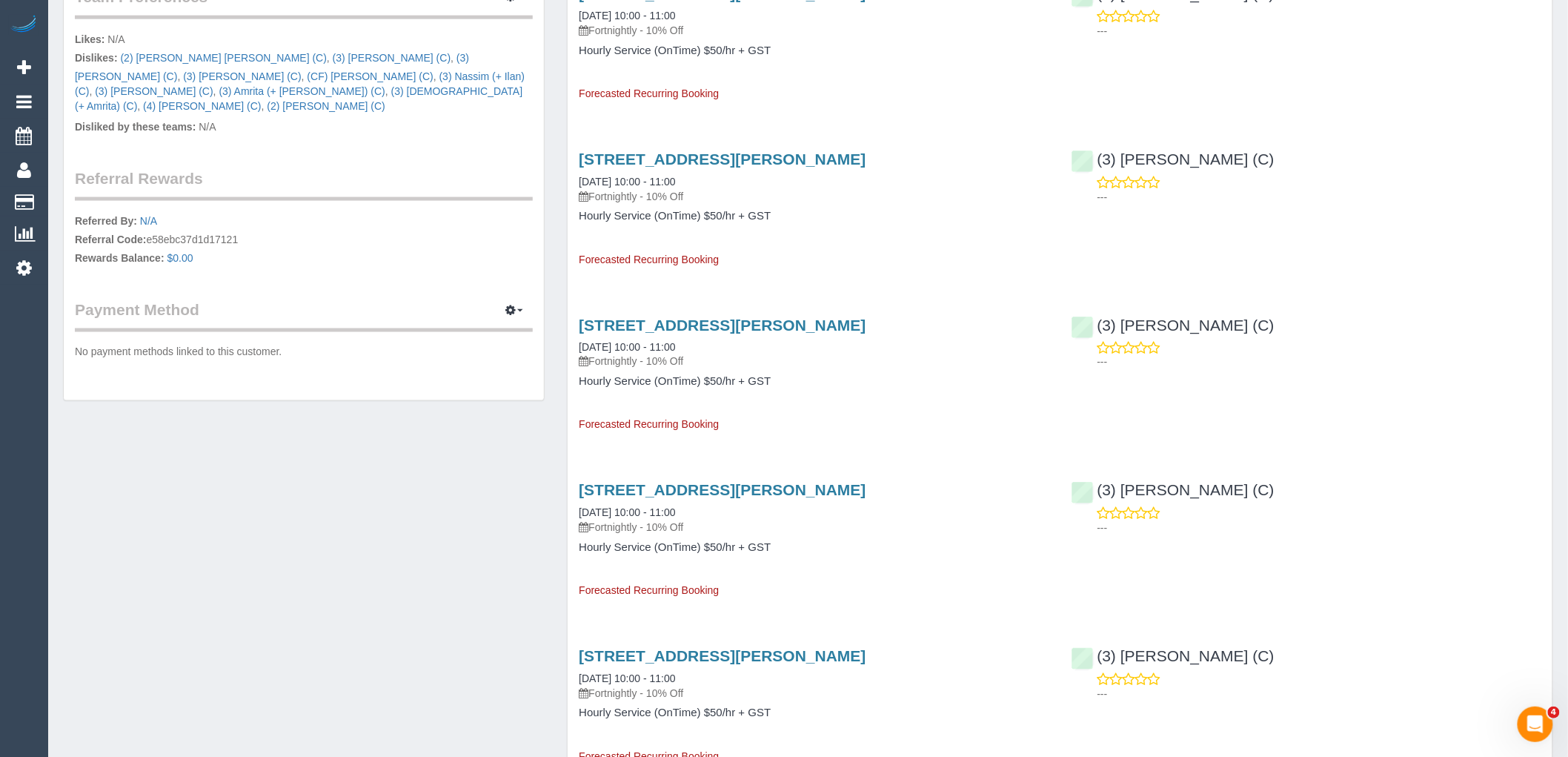
scroll to position [494, 0]
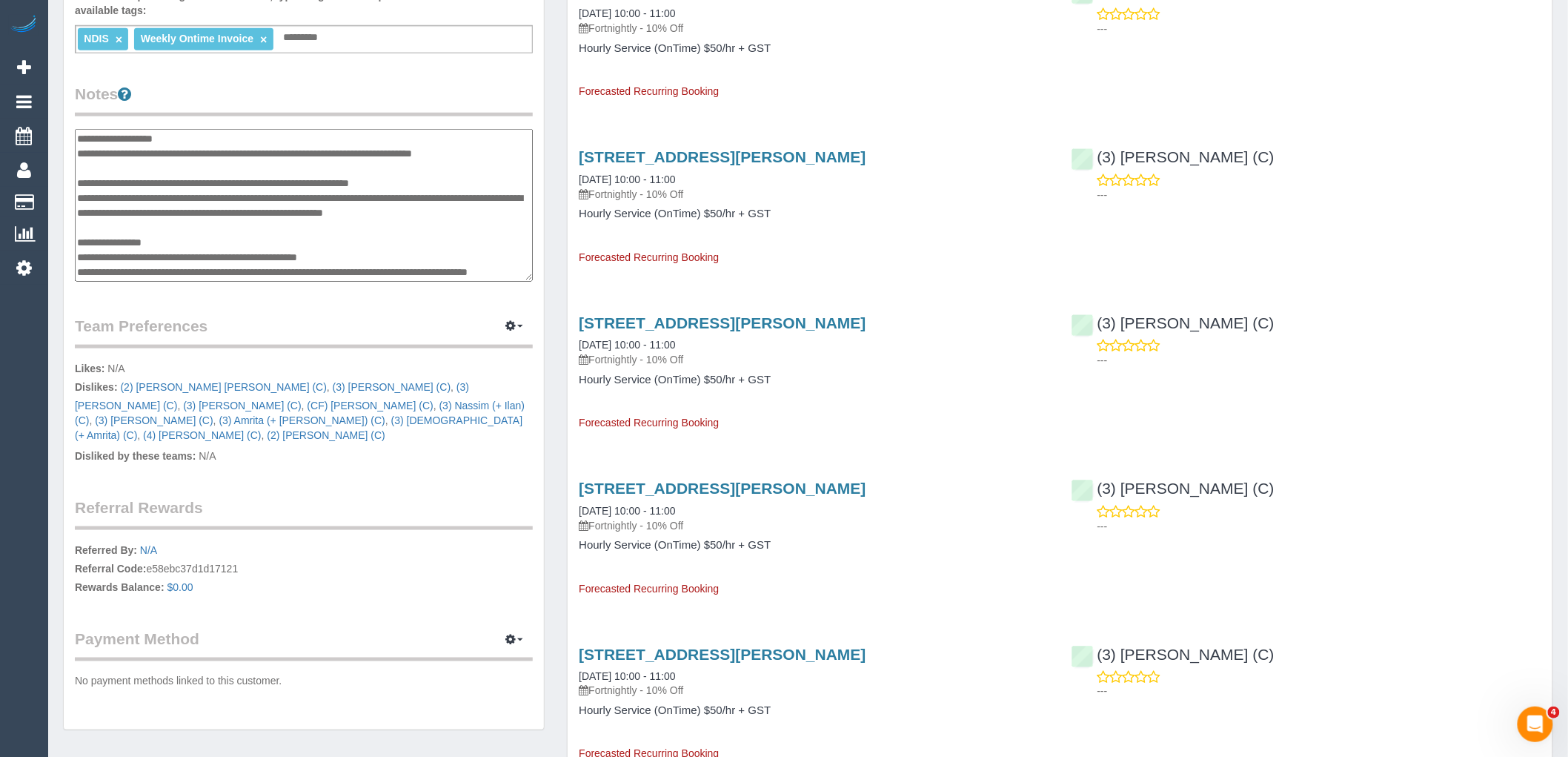
drag, startPoint x: 265, startPoint y: 268, endPoint x: 78, endPoint y: 267, distance: 187.0
click at [78, 267] on textarea at bounding box center [304, 205] width 458 height 153
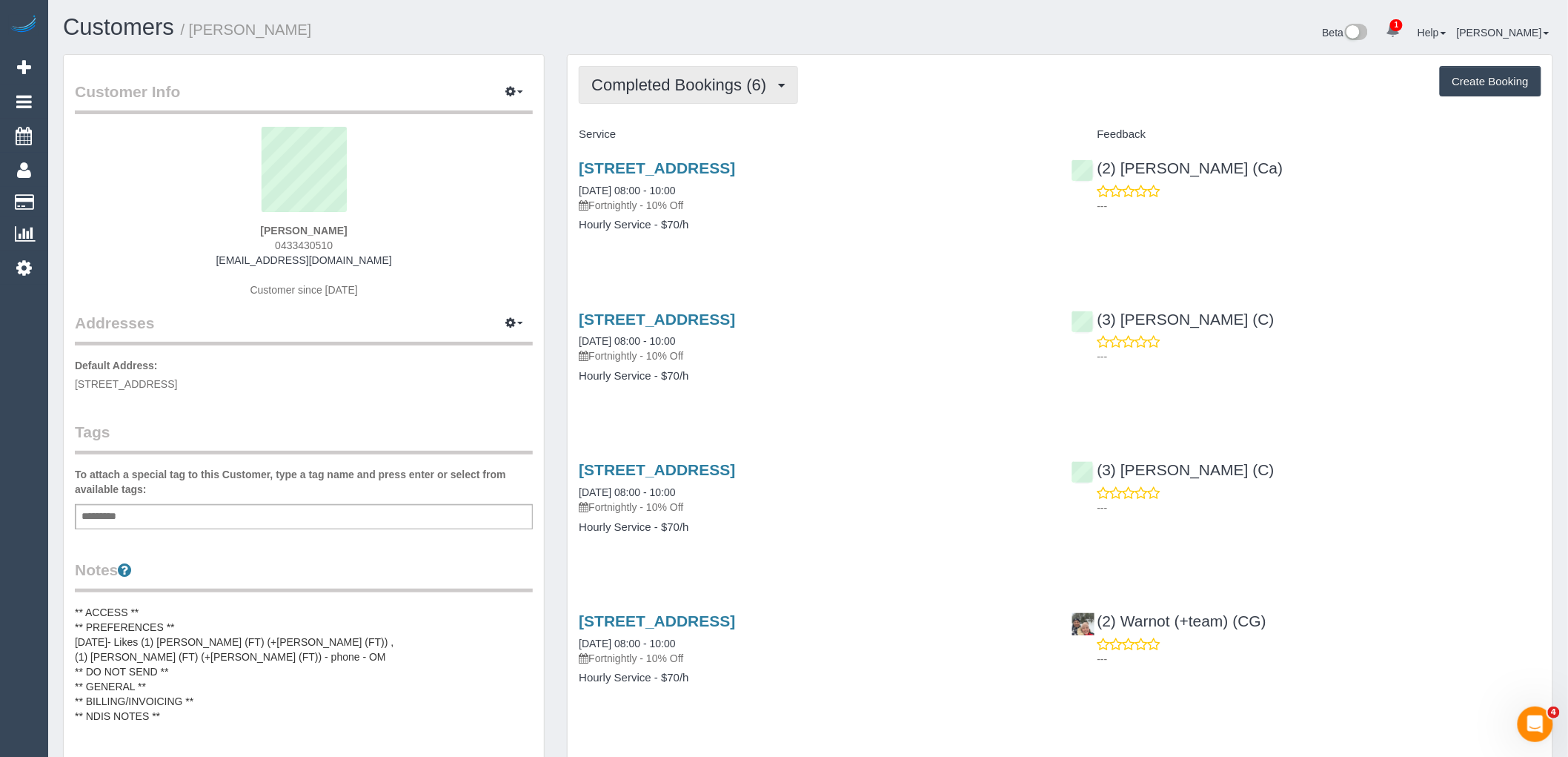
click at [702, 77] on span "Completed Bookings (6)" at bounding box center [682, 84] width 182 height 18
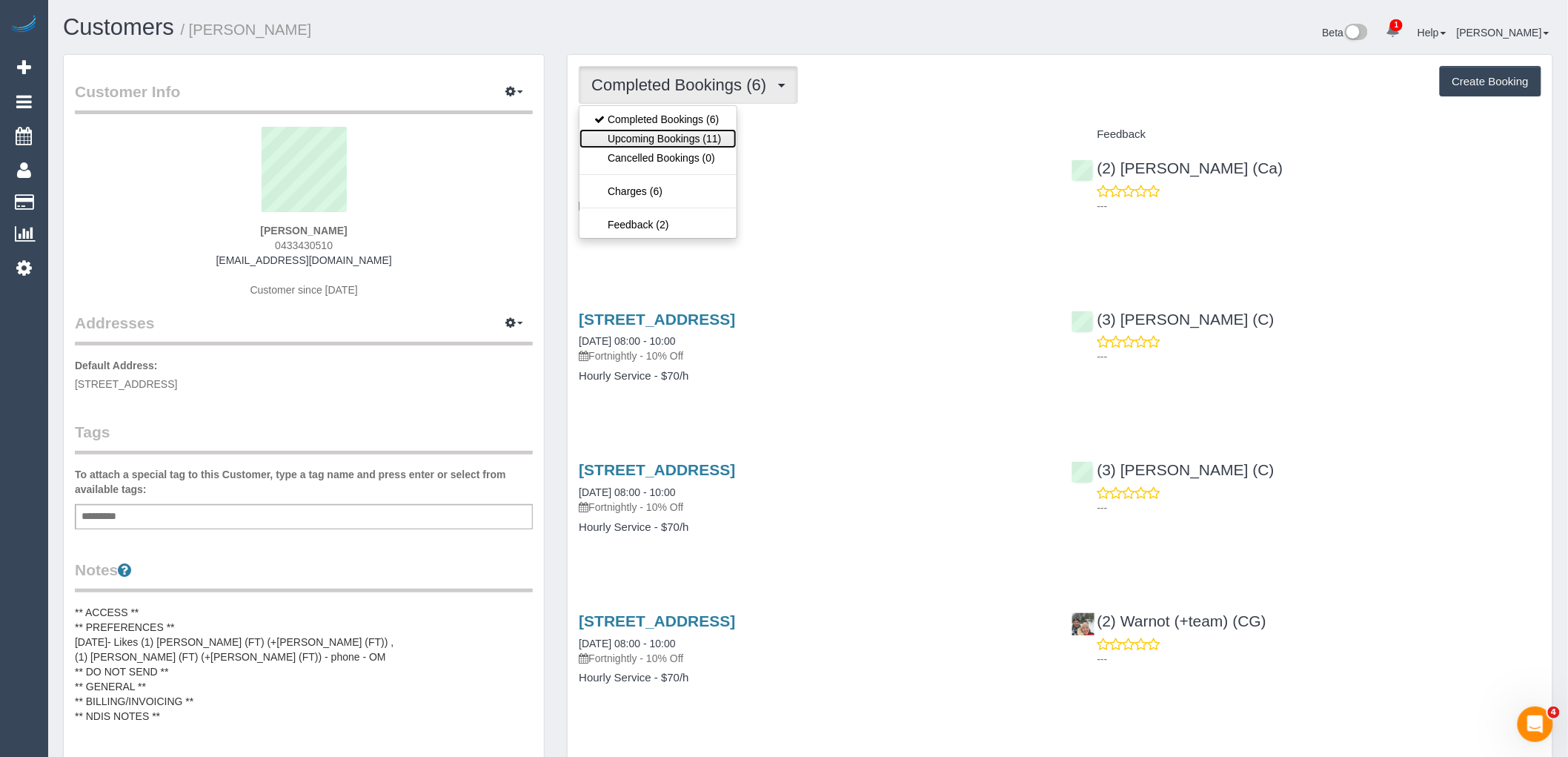
click at [708, 137] on link "Upcoming Bookings (11)" at bounding box center [657, 138] width 157 height 19
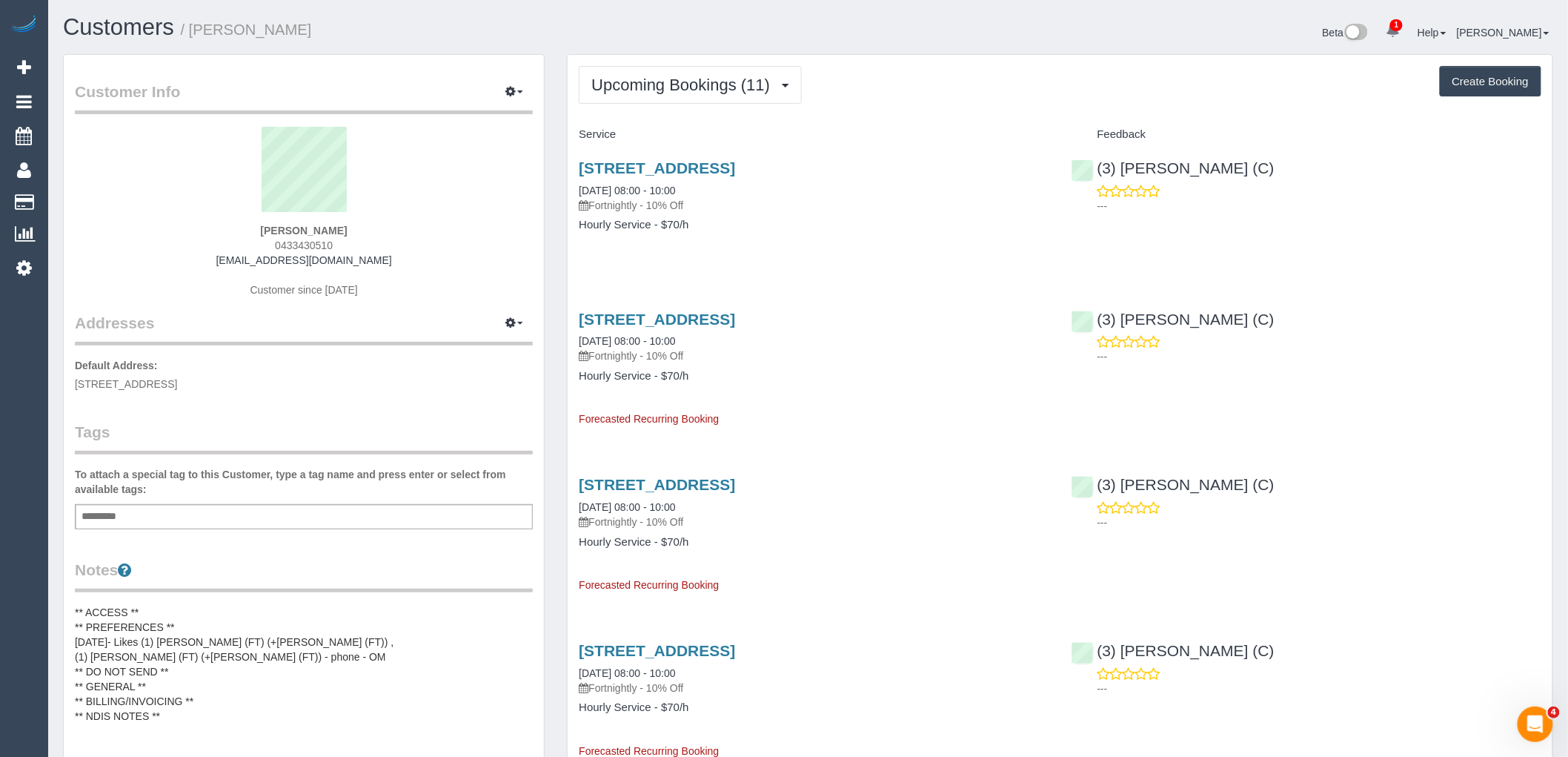
drag, startPoint x: 266, startPoint y: 260, endPoint x: 63, endPoint y: 257, distance: 203.0
click at [110, 260] on div "Sean Nuthall 0433430510 seanjnuthall@gmail.com Customer since 2025" at bounding box center [304, 220] width 458 height 185
copy link "seanjnuthall@gmail.com"
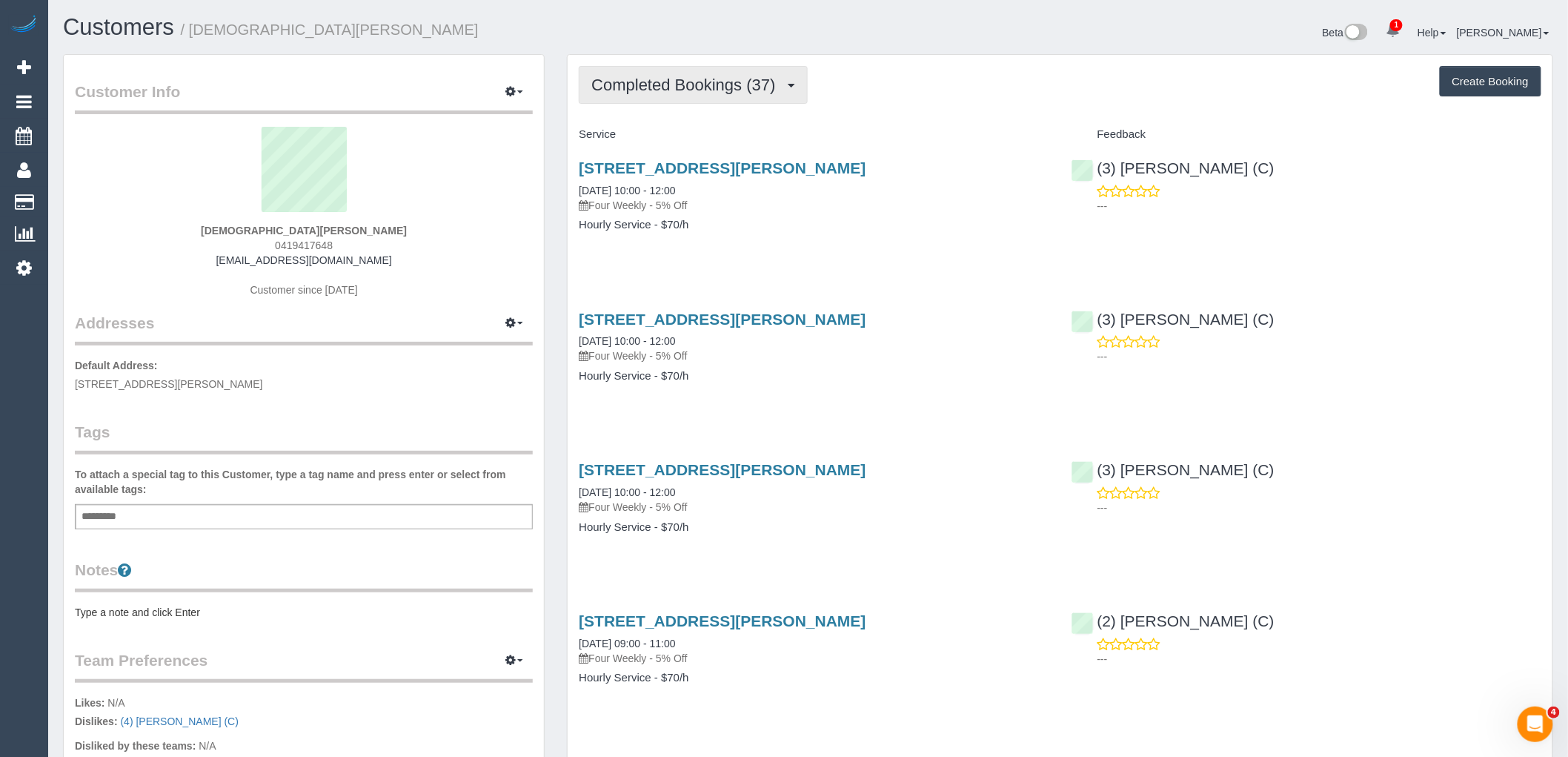
click at [720, 79] on span "Completed Bookings (37)" at bounding box center [687, 84] width 191 height 18
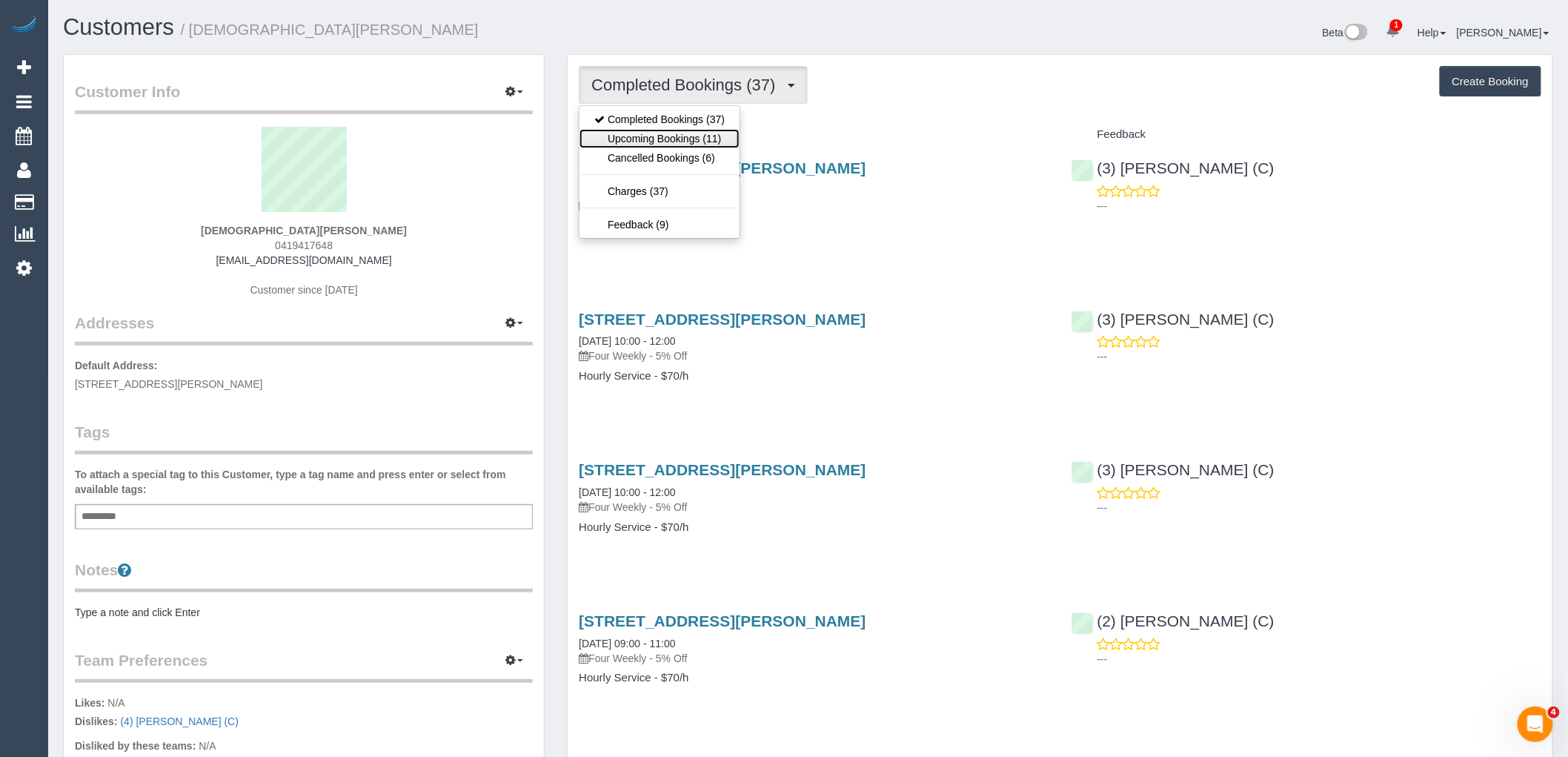
click at [713, 144] on link "Upcoming Bookings (11)" at bounding box center [659, 138] width 160 height 19
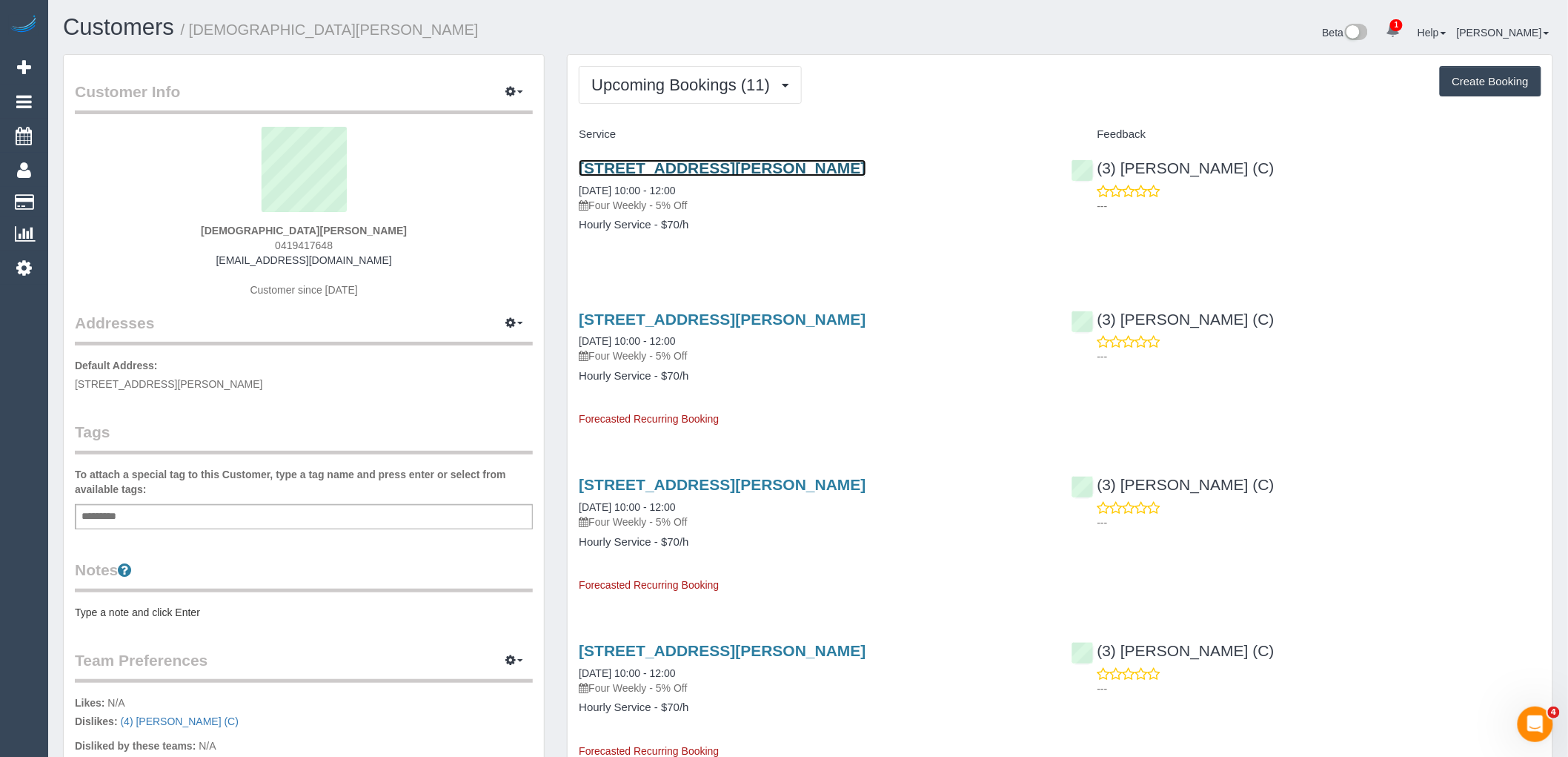
click at [729, 165] on link "27 Donald St, Footscray, VIC 3011" at bounding box center [722, 168] width 287 height 17
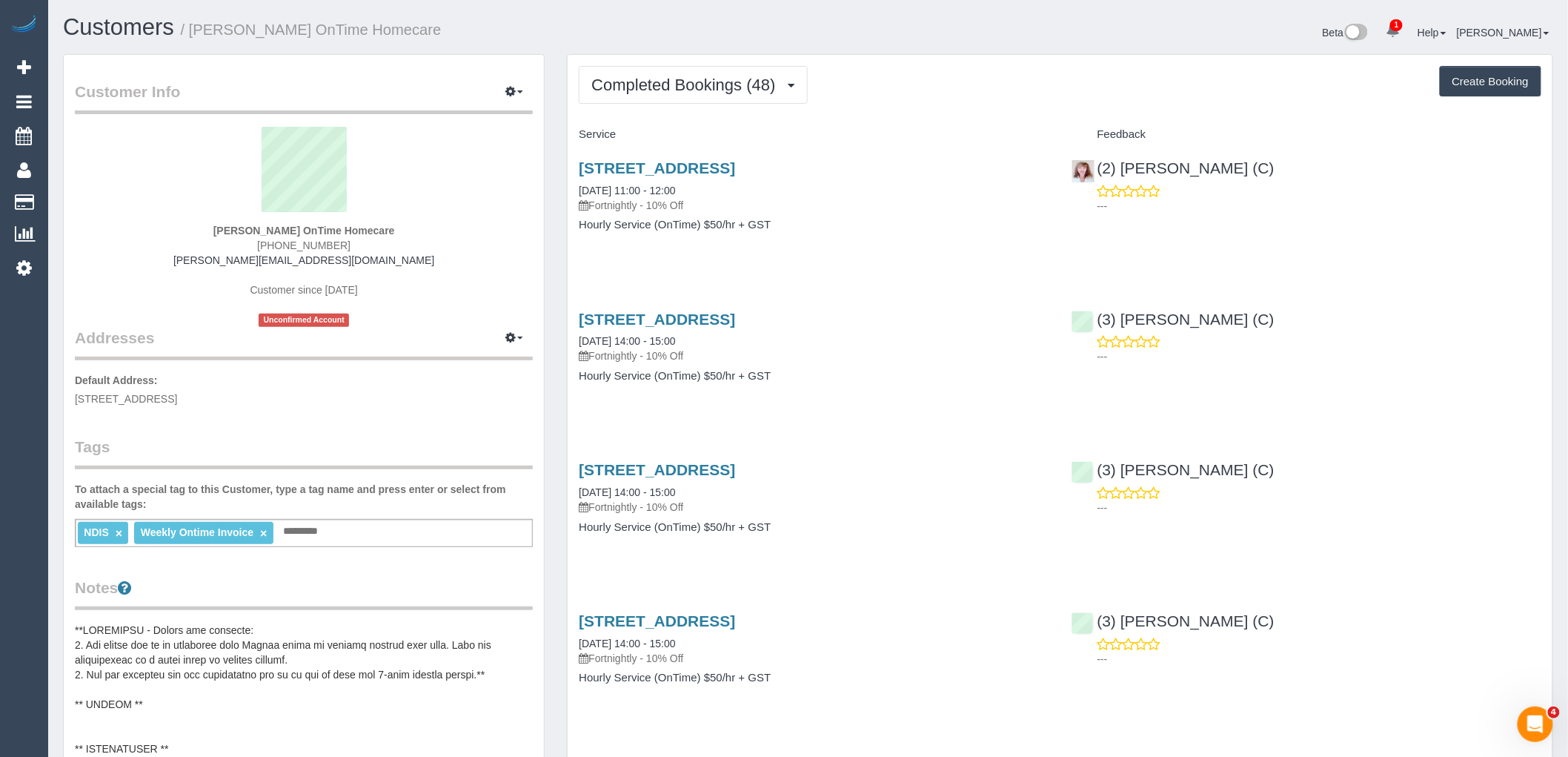
click at [698, 94] on button "Completed Bookings (48)" at bounding box center [693, 85] width 228 height 38
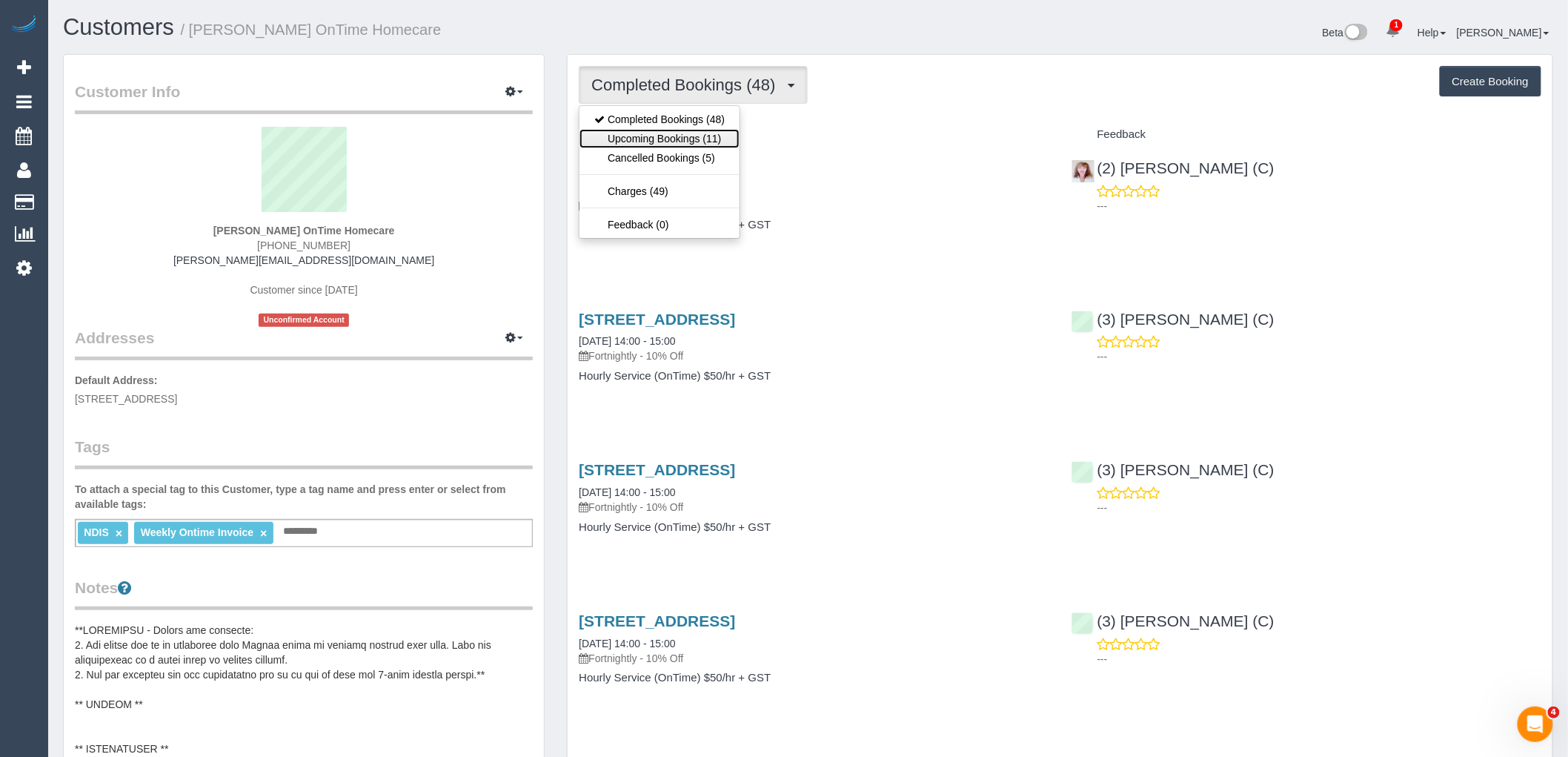
click at [701, 142] on link "Upcoming Bookings (11)" at bounding box center [659, 138] width 160 height 19
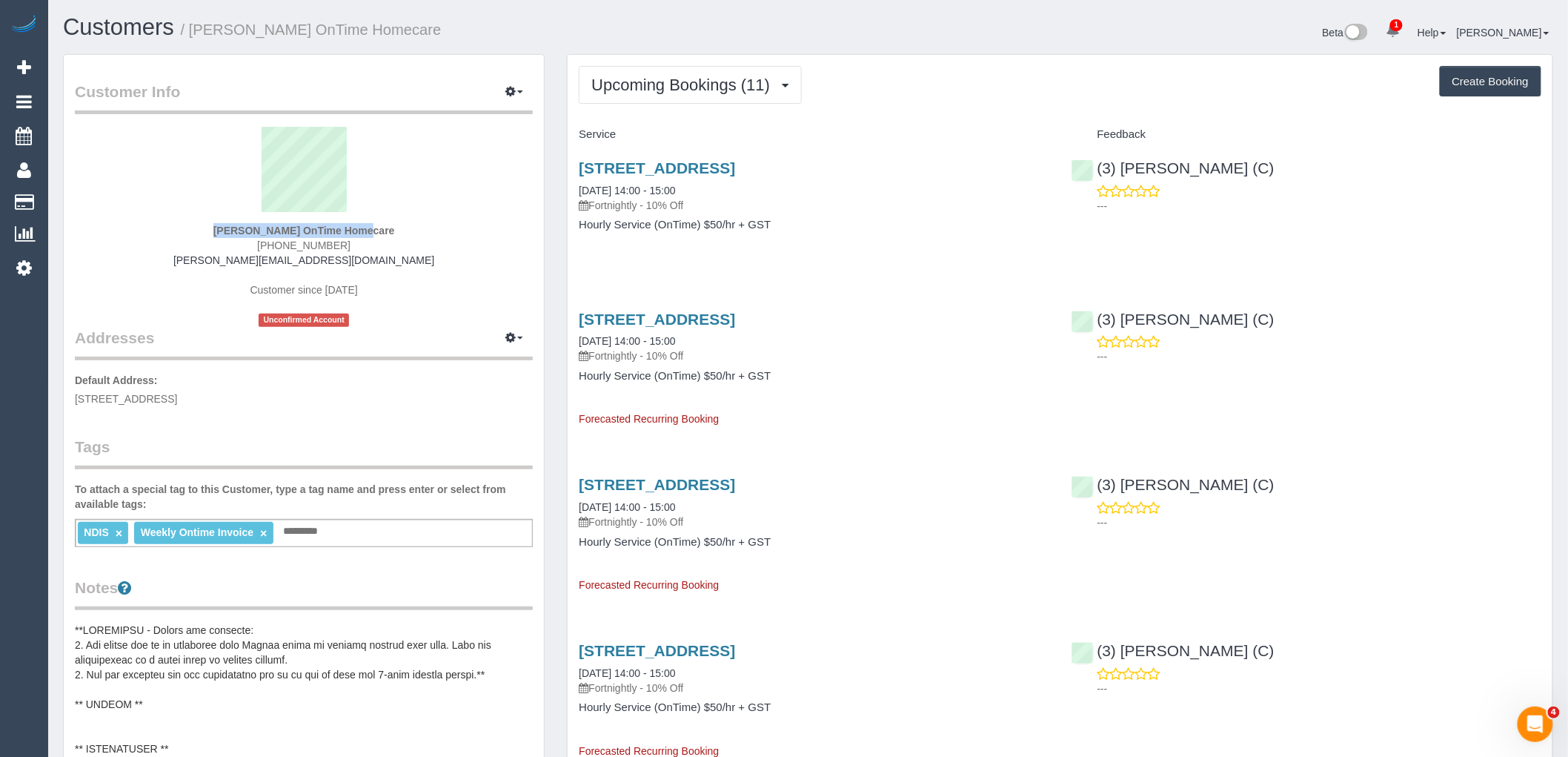
drag, startPoint x: 199, startPoint y: 216, endPoint x: 298, endPoint y: 228, distance: 99.7
click at [298, 228] on div "Petar Mitanovski OnTime Homecare (03) 9948 0874 petar.ontimehomecare@fake.com C…" at bounding box center [304, 227] width 458 height 200
copy div "Petar Mitanovski"
drag, startPoint x: 936, startPoint y: 165, endPoint x: 686, endPoint y: 167, distance: 250.0
click at [686, 167] on h3 "5 Filly Street, Werribee, VIC 3030" at bounding box center [813, 168] width 470 height 17
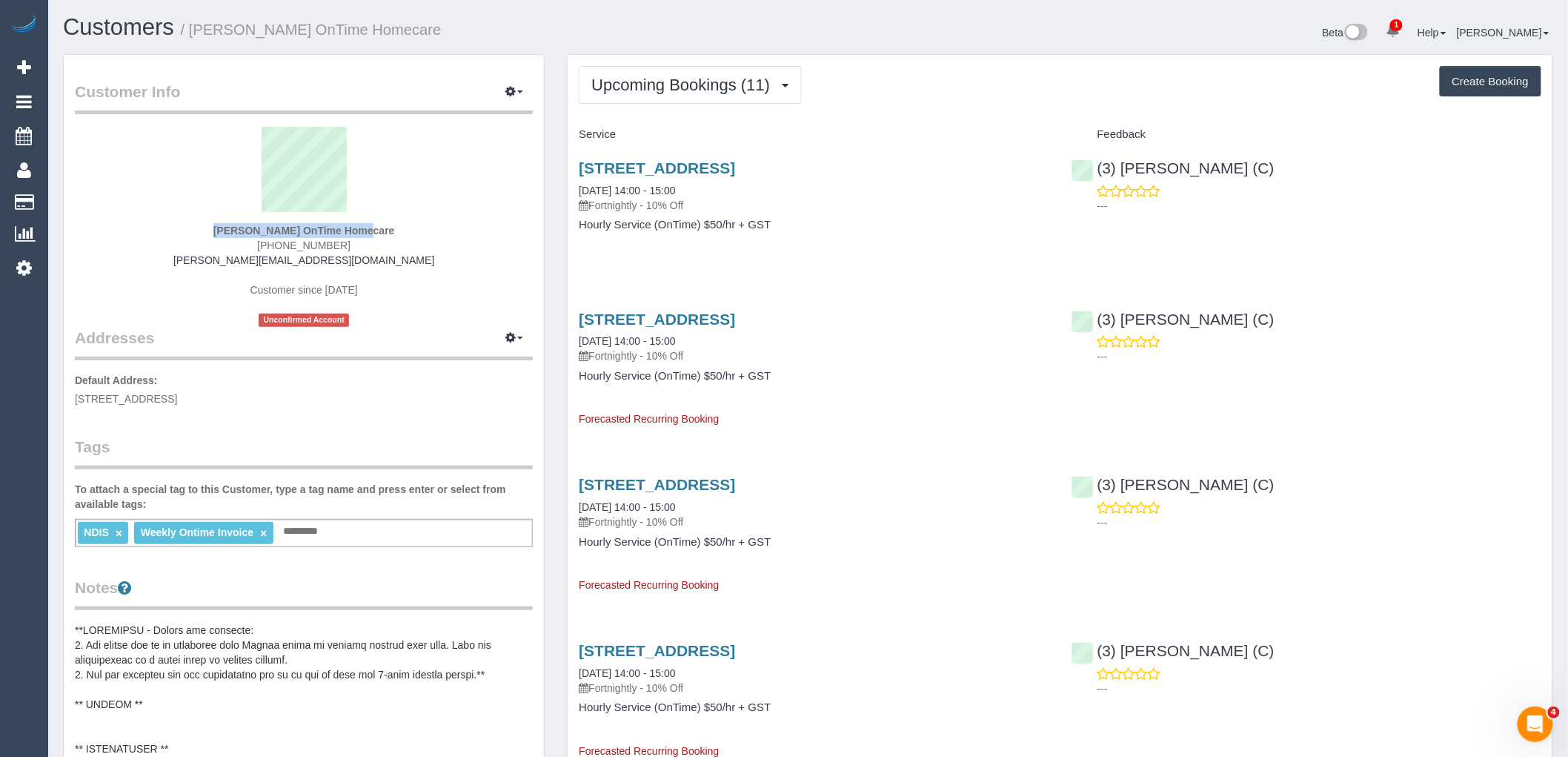
copy link "Werribee, VIC 3030"
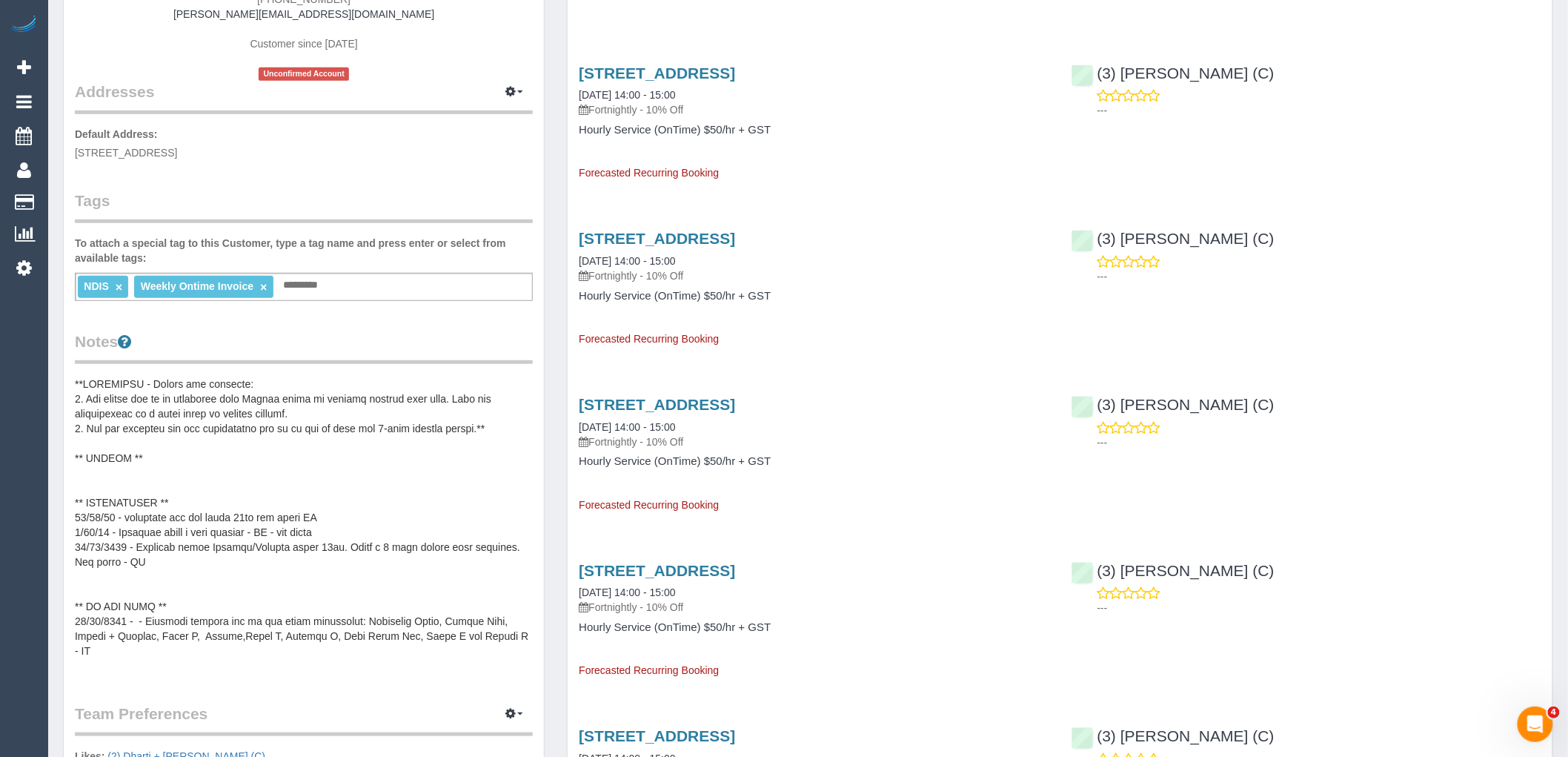
scroll to position [247, 0]
click at [274, 427] on pre at bounding box center [304, 523] width 458 height 297
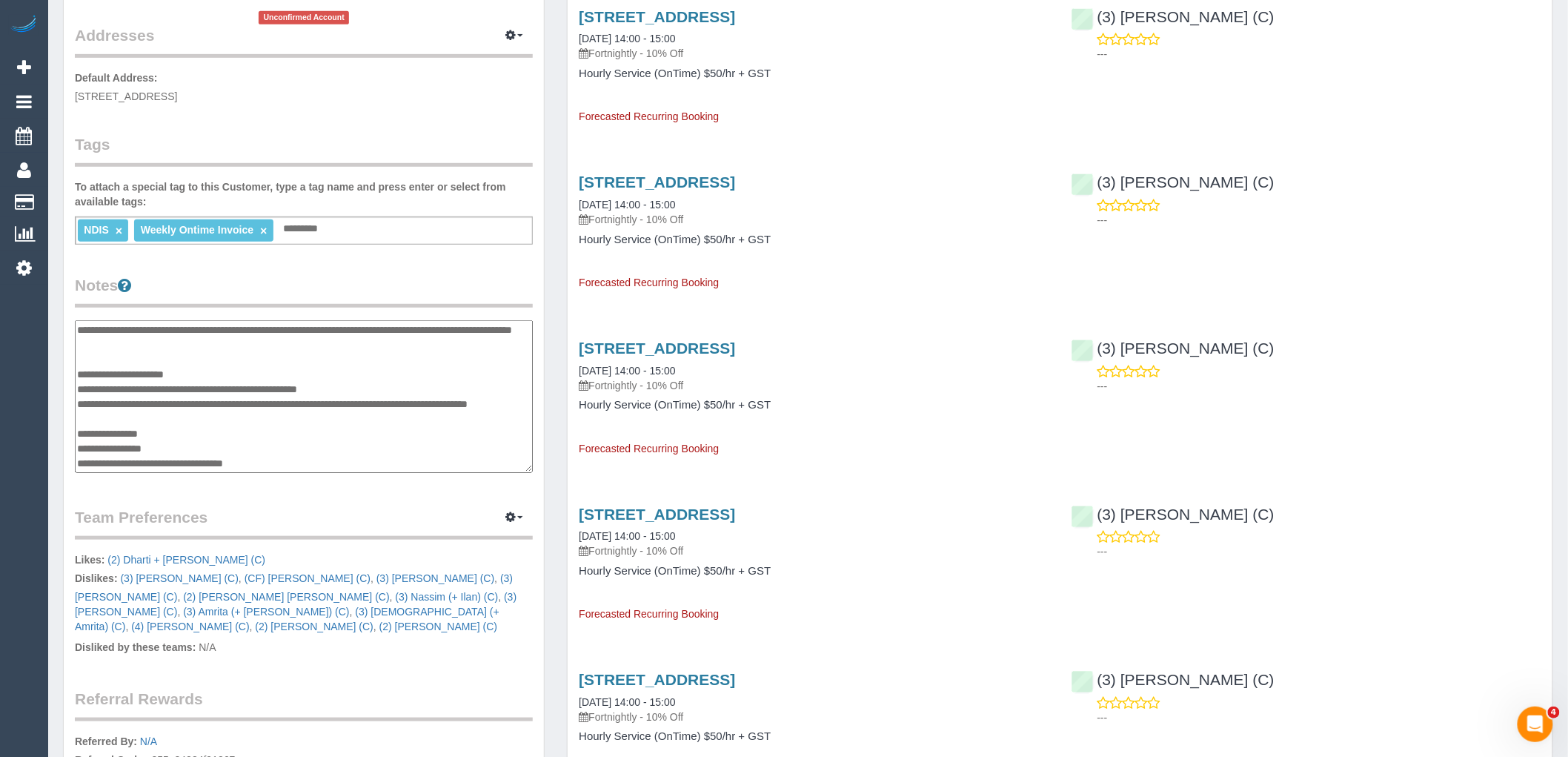
scroll to position [330, 0]
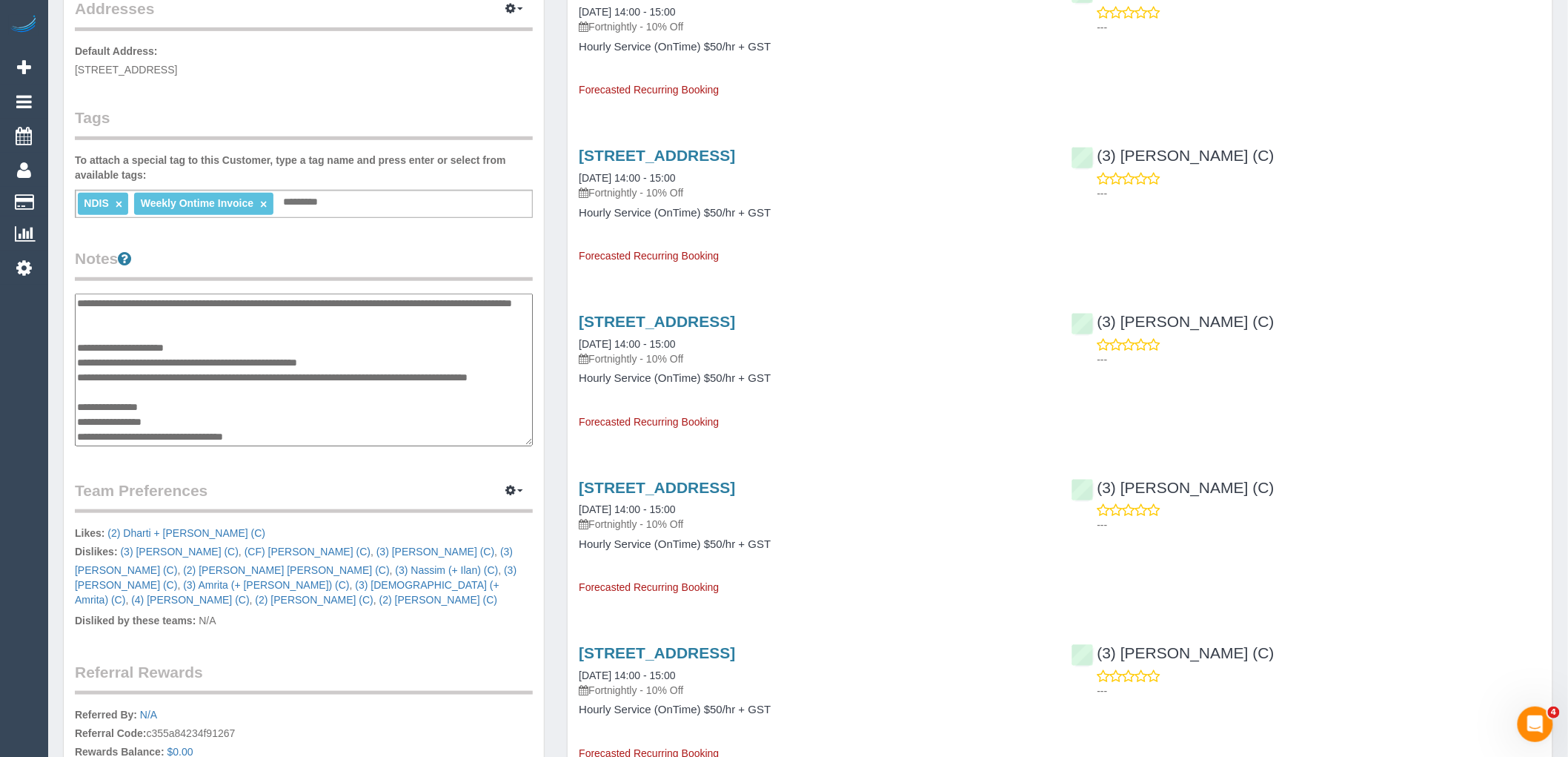
drag, startPoint x: 310, startPoint y: 435, endPoint x: 109, endPoint y: 433, distance: 201.0
click at [109, 433] on textarea at bounding box center [304, 369] width 458 height 153
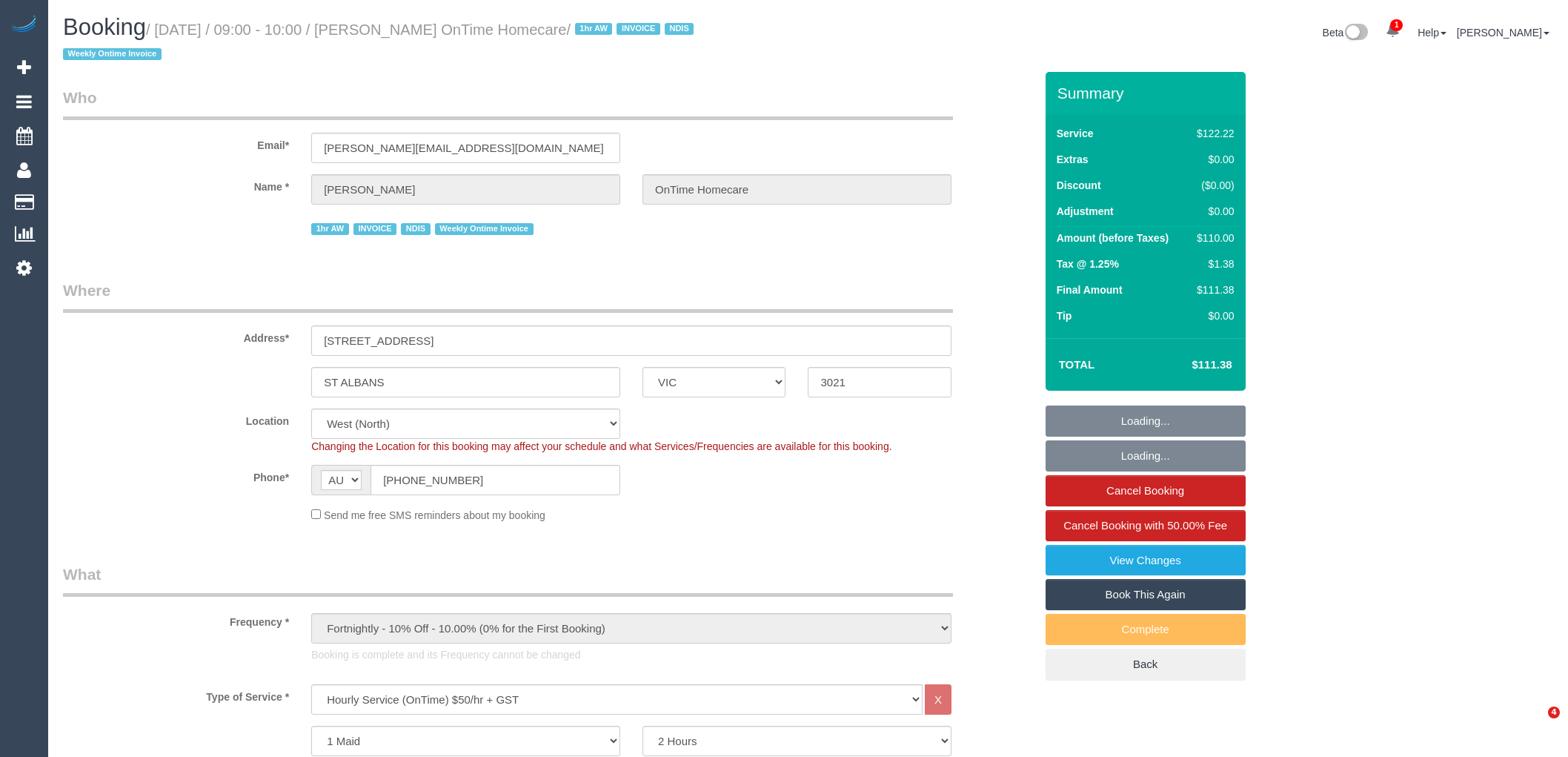
select select "VIC"
select select "number:28"
select select "number:14"
select select "number:19"
select select "number:25"
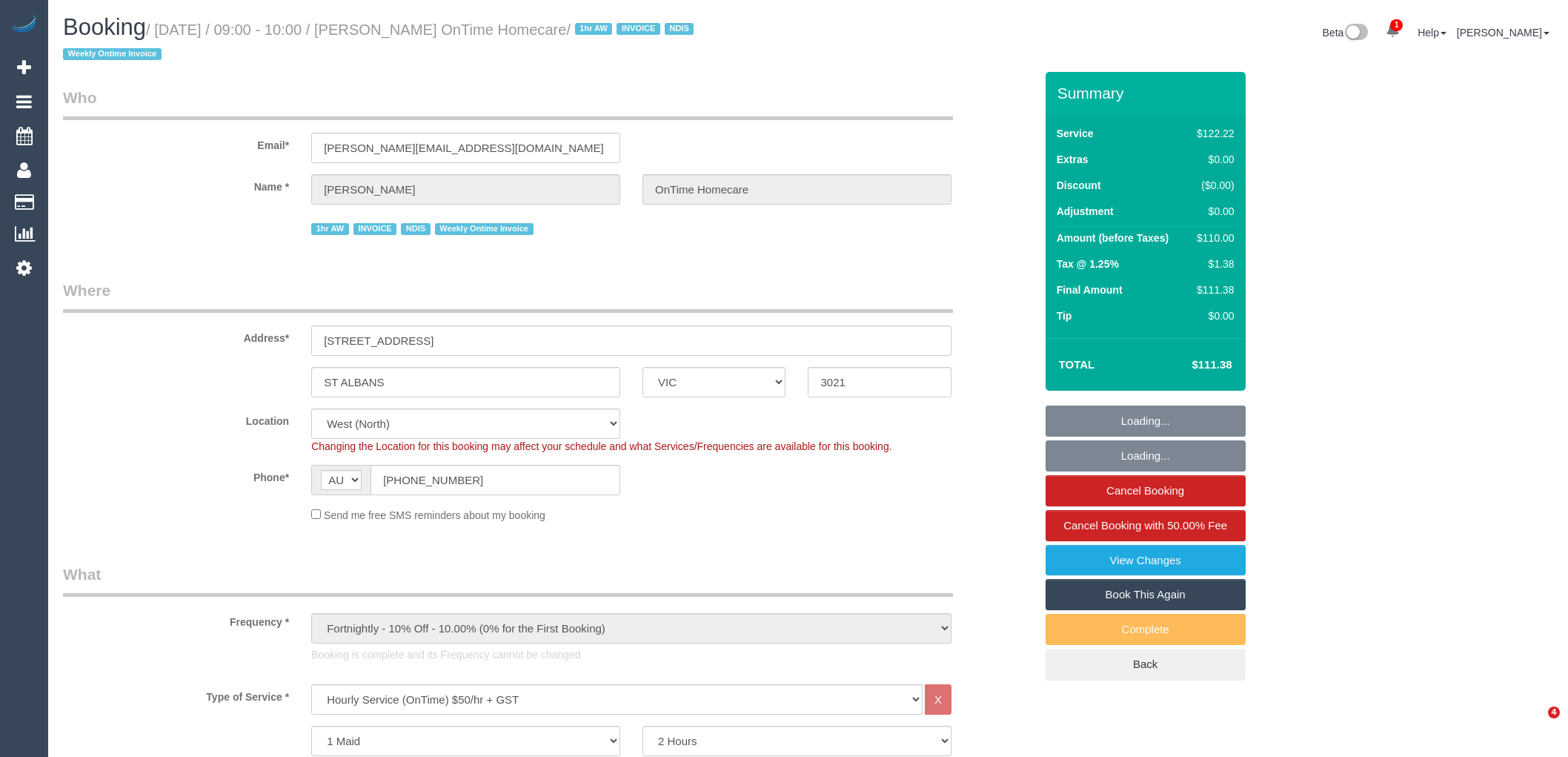
select select "number:35"
select select "number:11"
select select "object:1377"
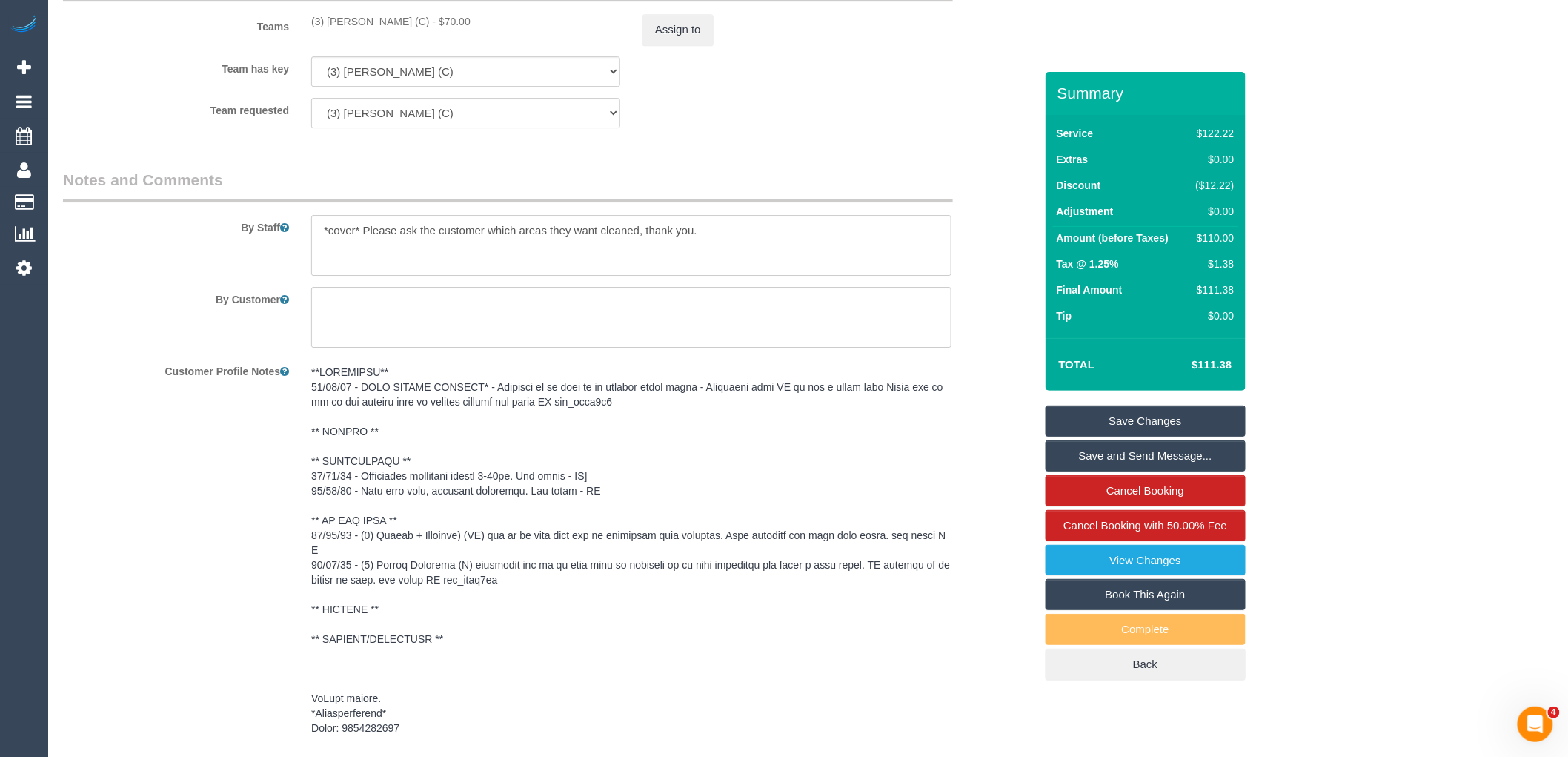
scroll to position [2605, 0]
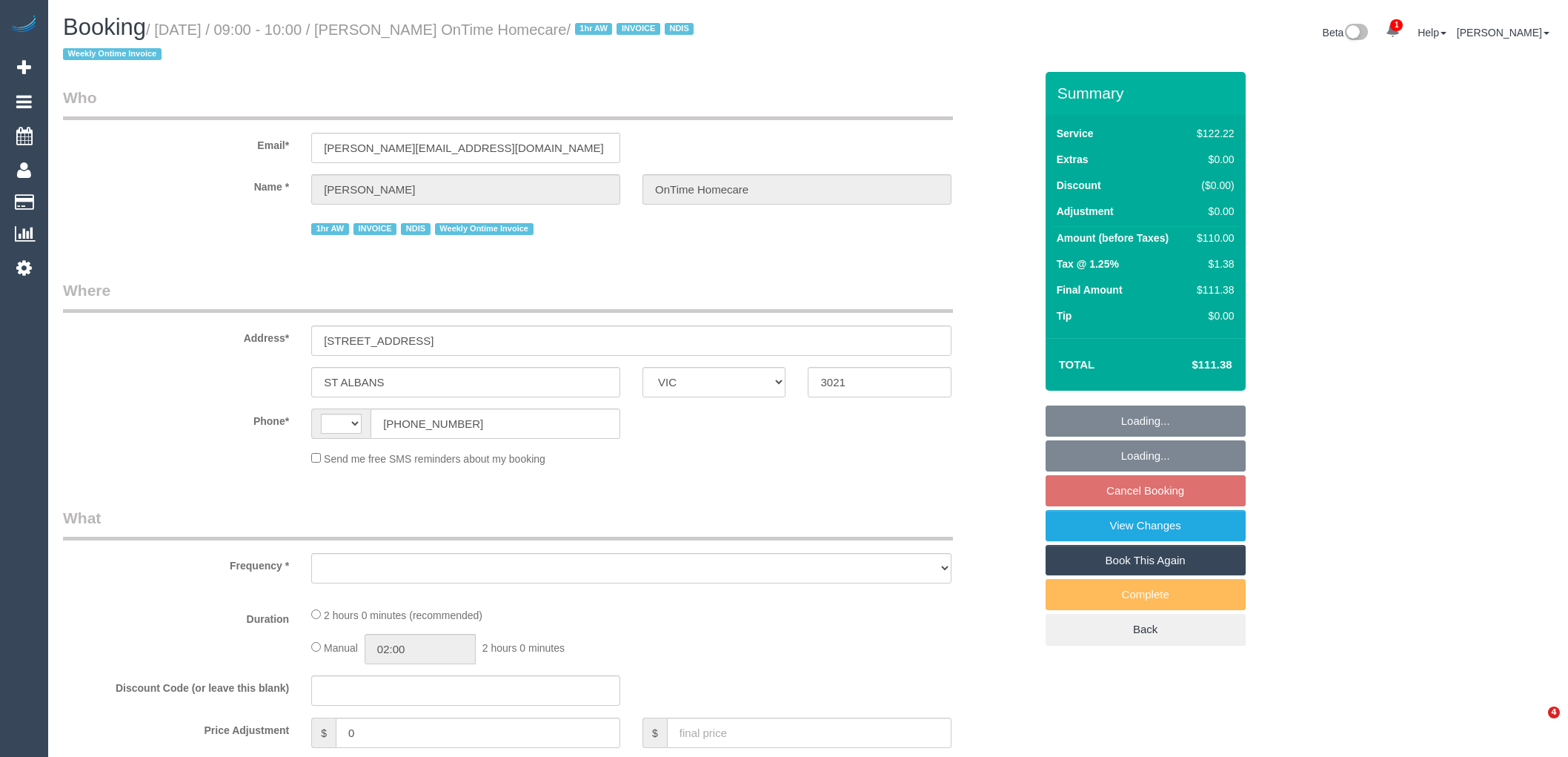
select select "VIC"
select select "string:AU"
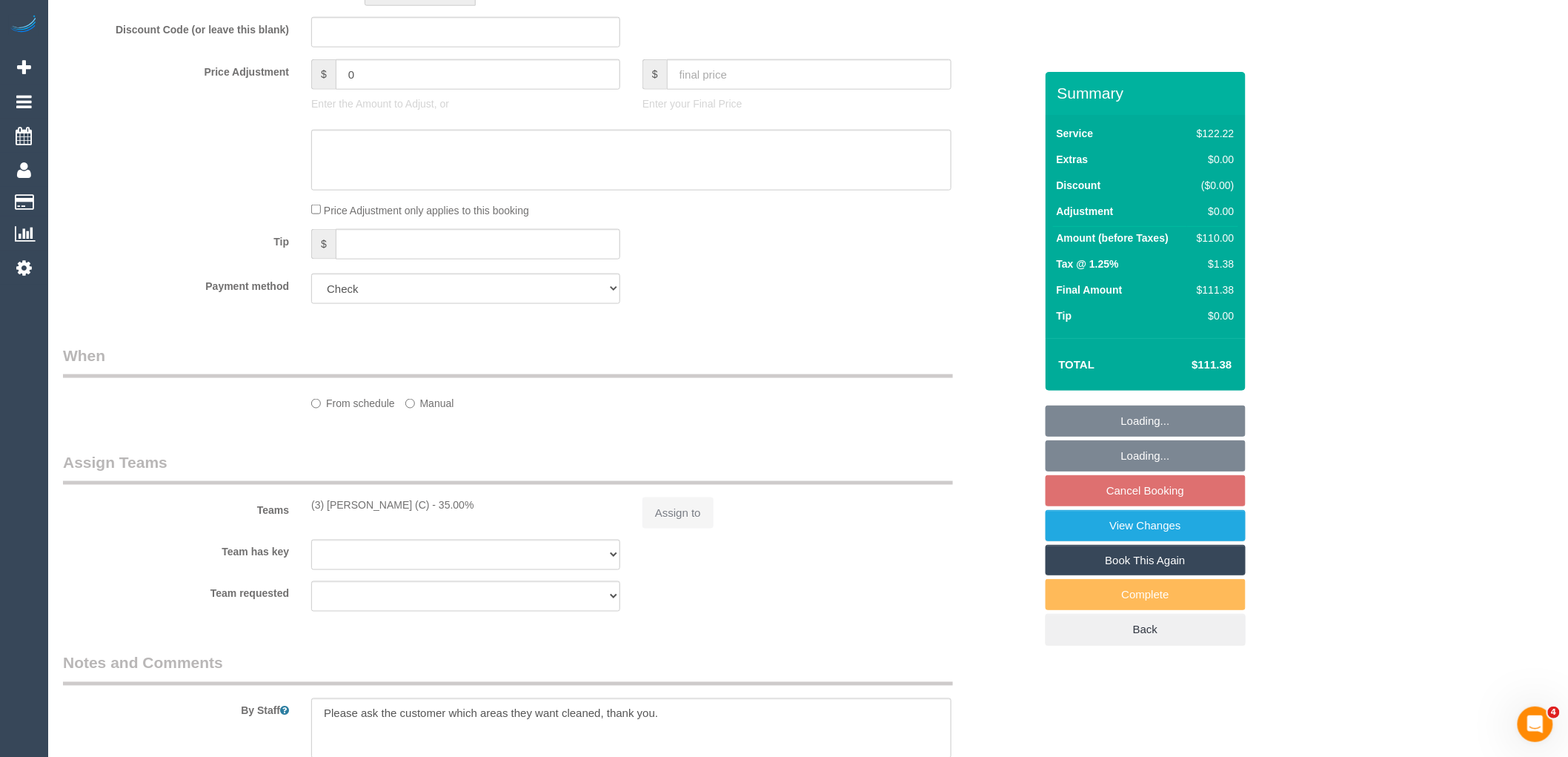
select select "object:603"
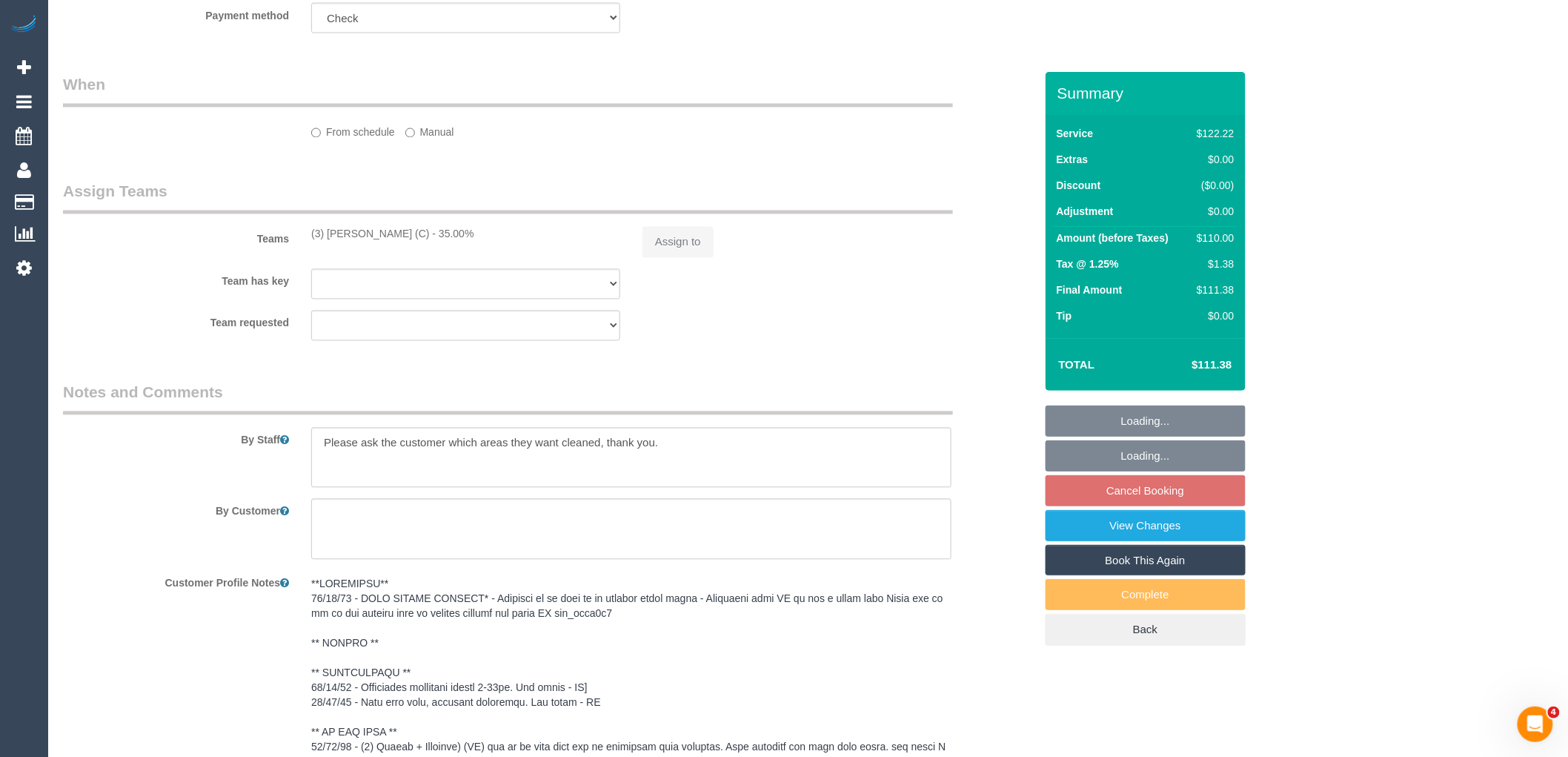
select select "number:28"
select select "number:14"
select select "number:19"
select select "number:25"
select select "number:35"
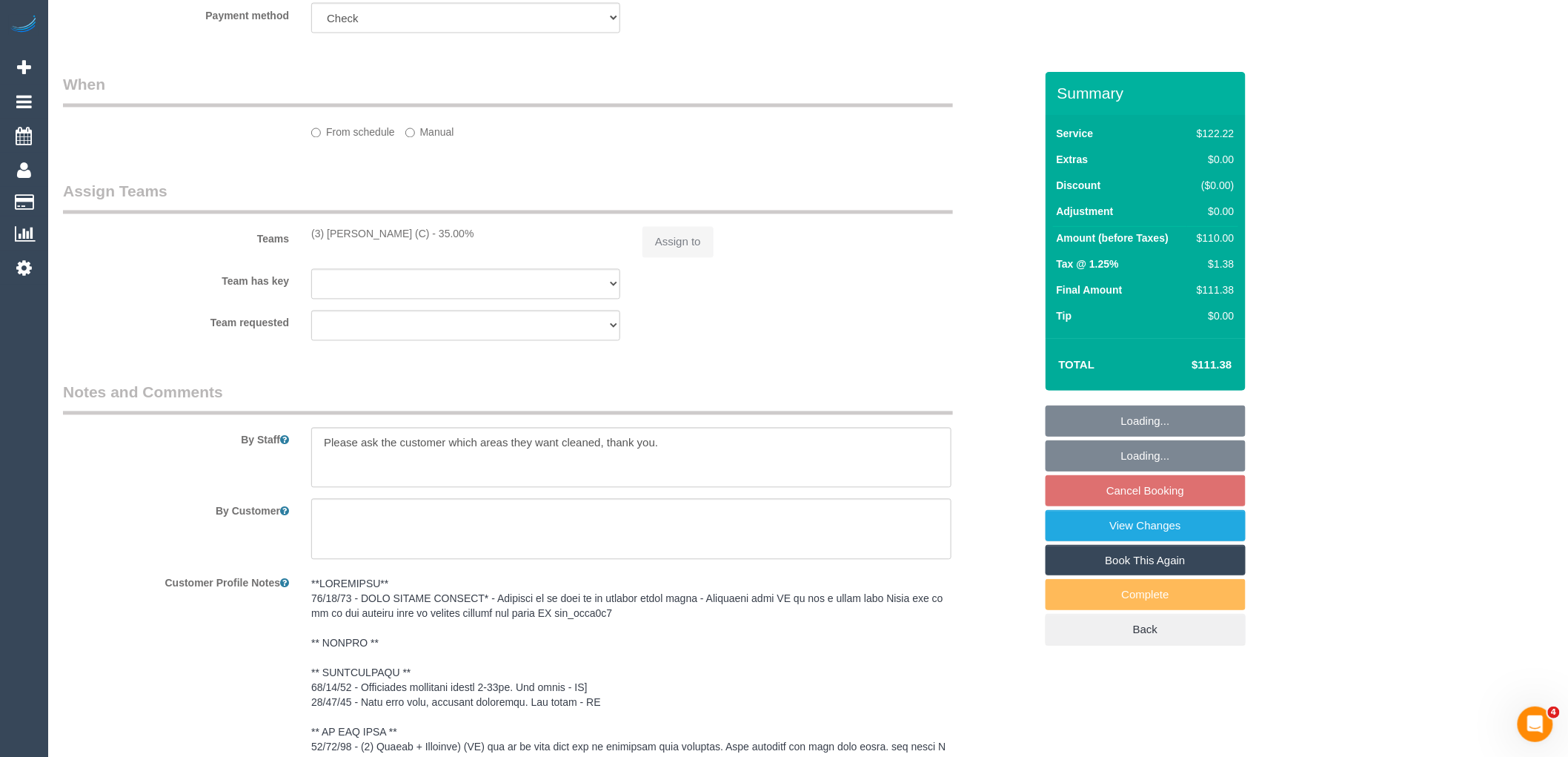
select select "number:11"
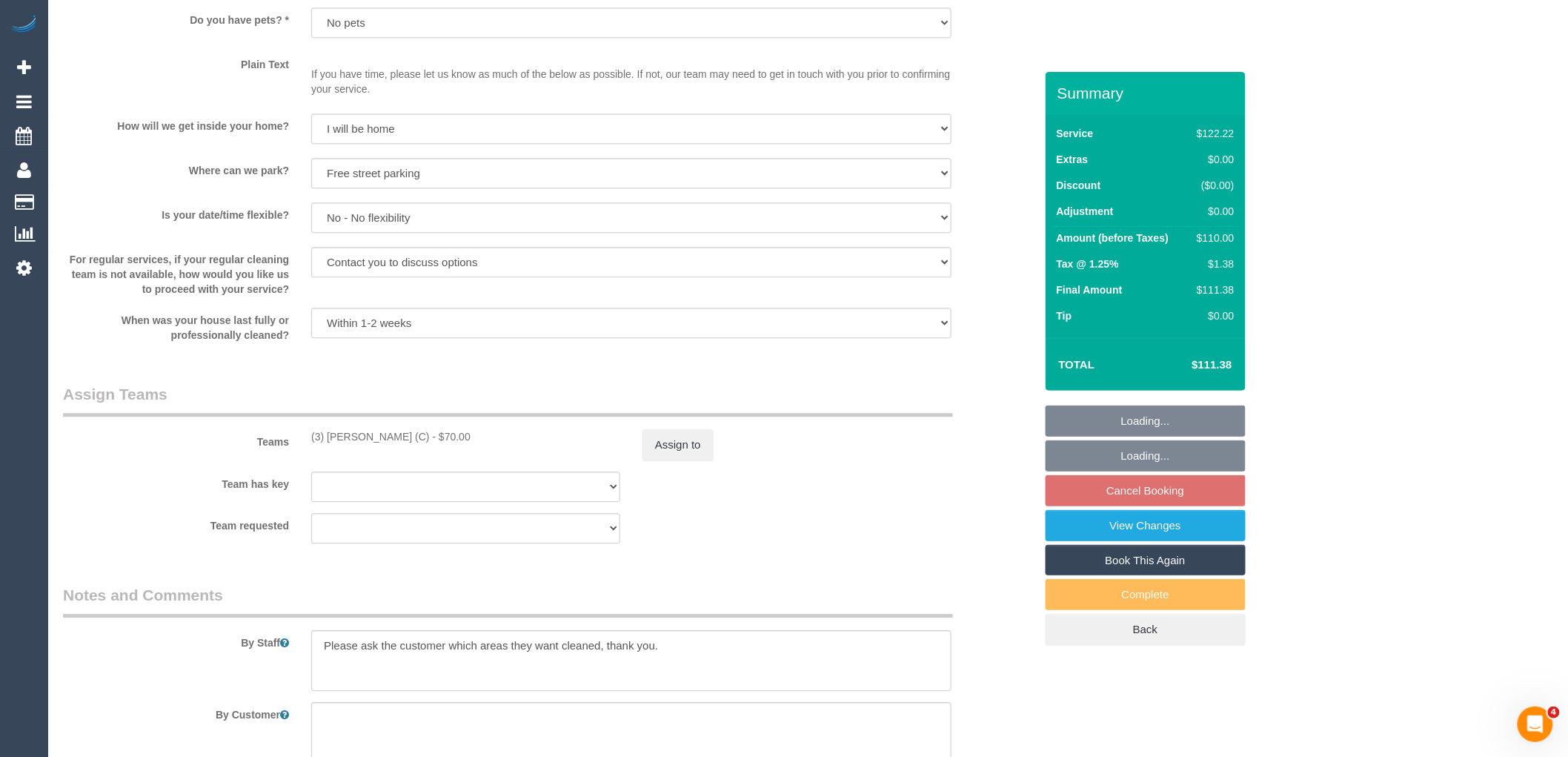
select select "object:1321"
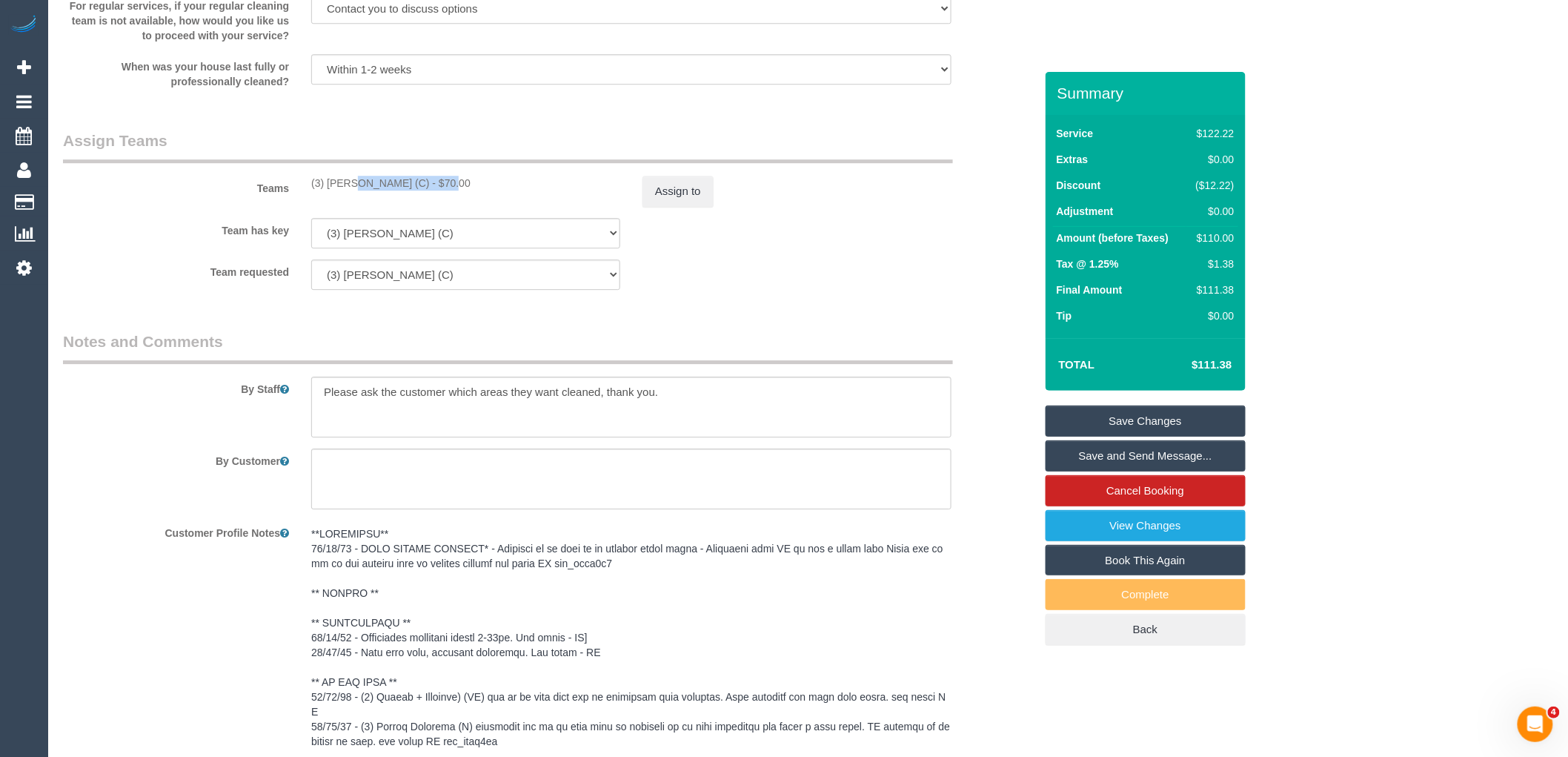
drag, startPoint x: 405, startPoint y: 182, endPoint x: 305, endPoint y: 185, distance: 100.0
click at [305, 185] on div "(3) Barun Chand (C) - $70.00" at bounding box center [465, 183] width 331 height 15
copy div "(3) [PERSON_NAME] (C)"
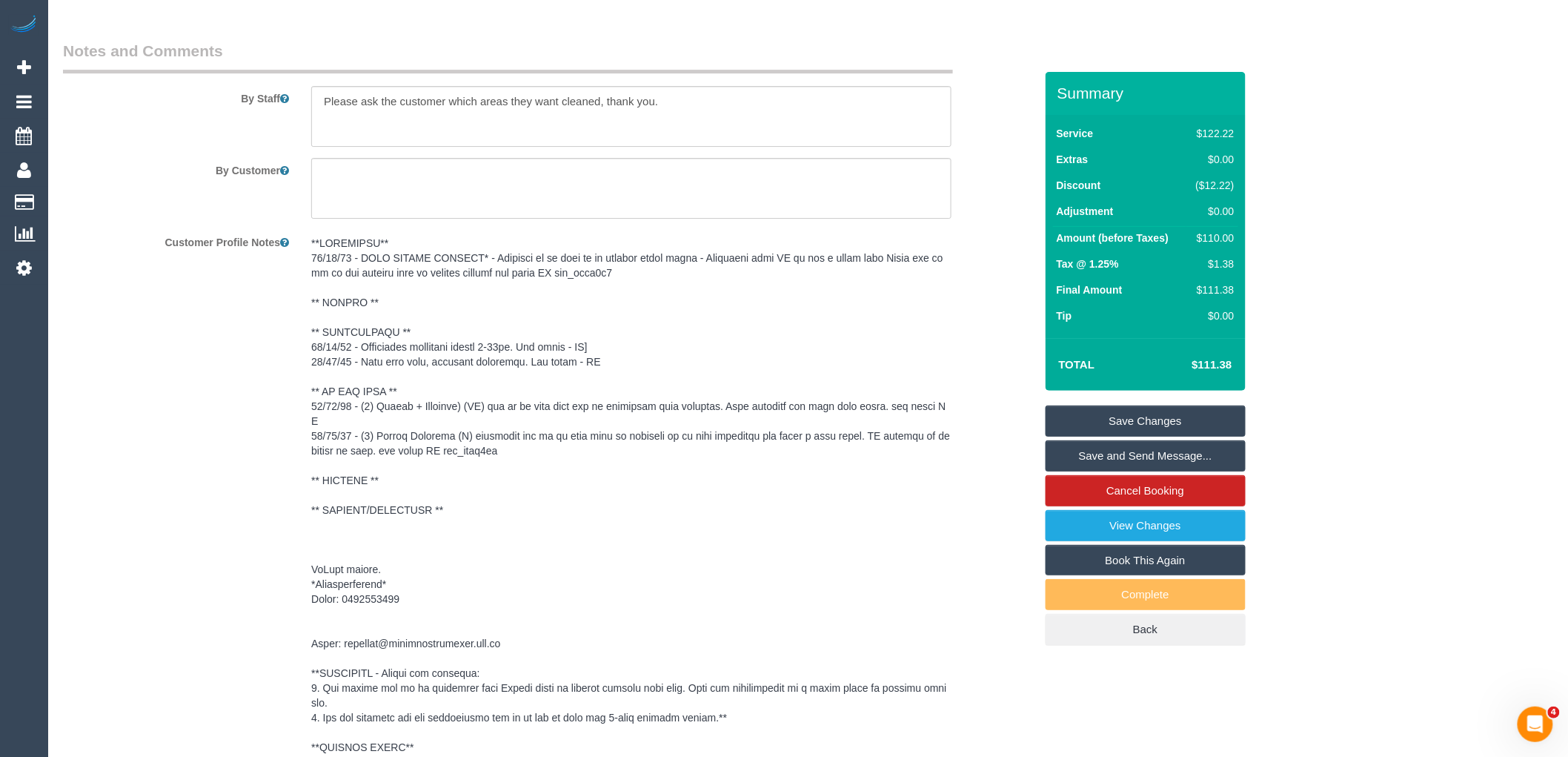
scroll to position [2230, 0]
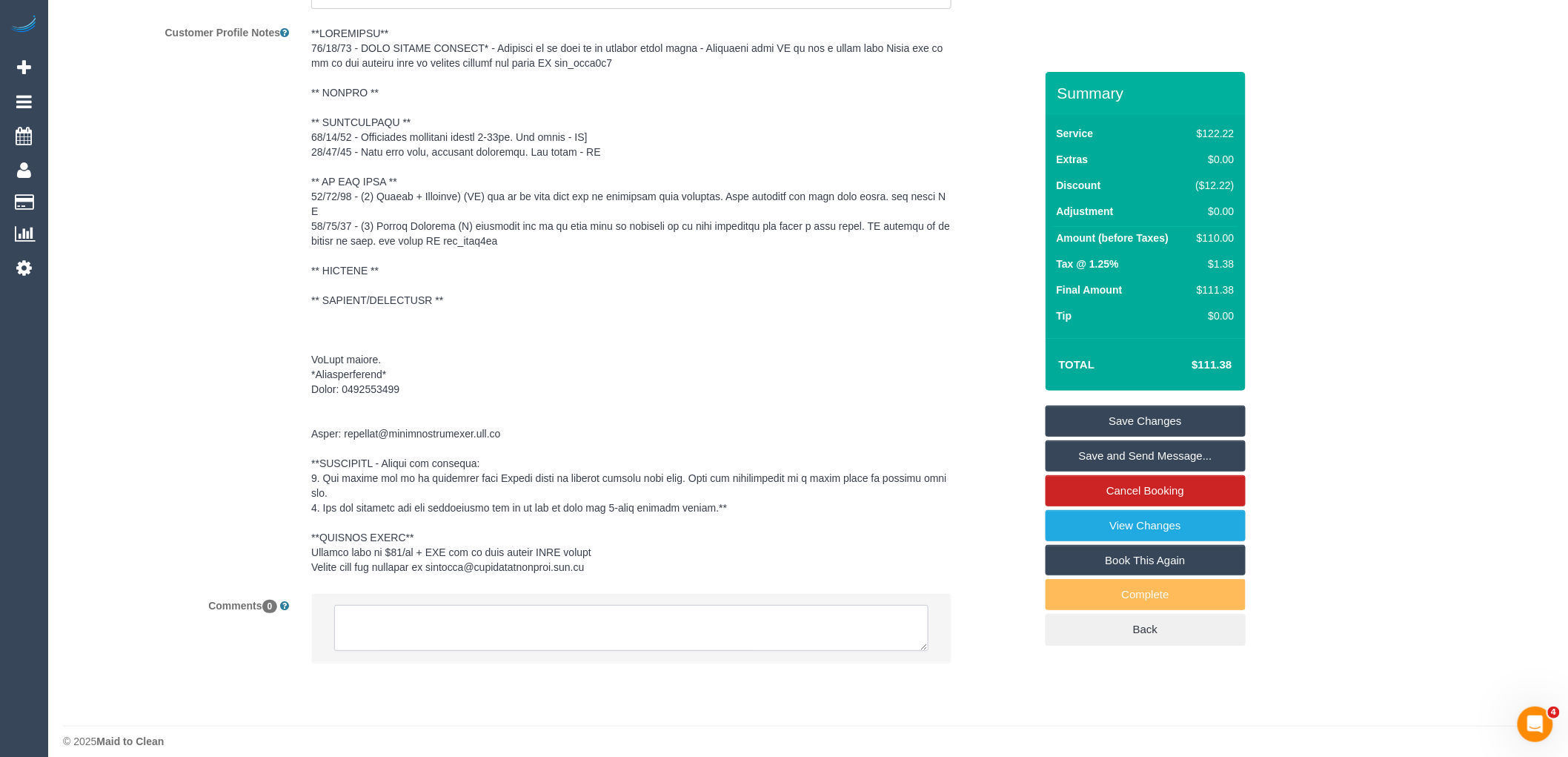
click at [412, 605] on textarea at bounding box center [631, 627] width 594 height 46
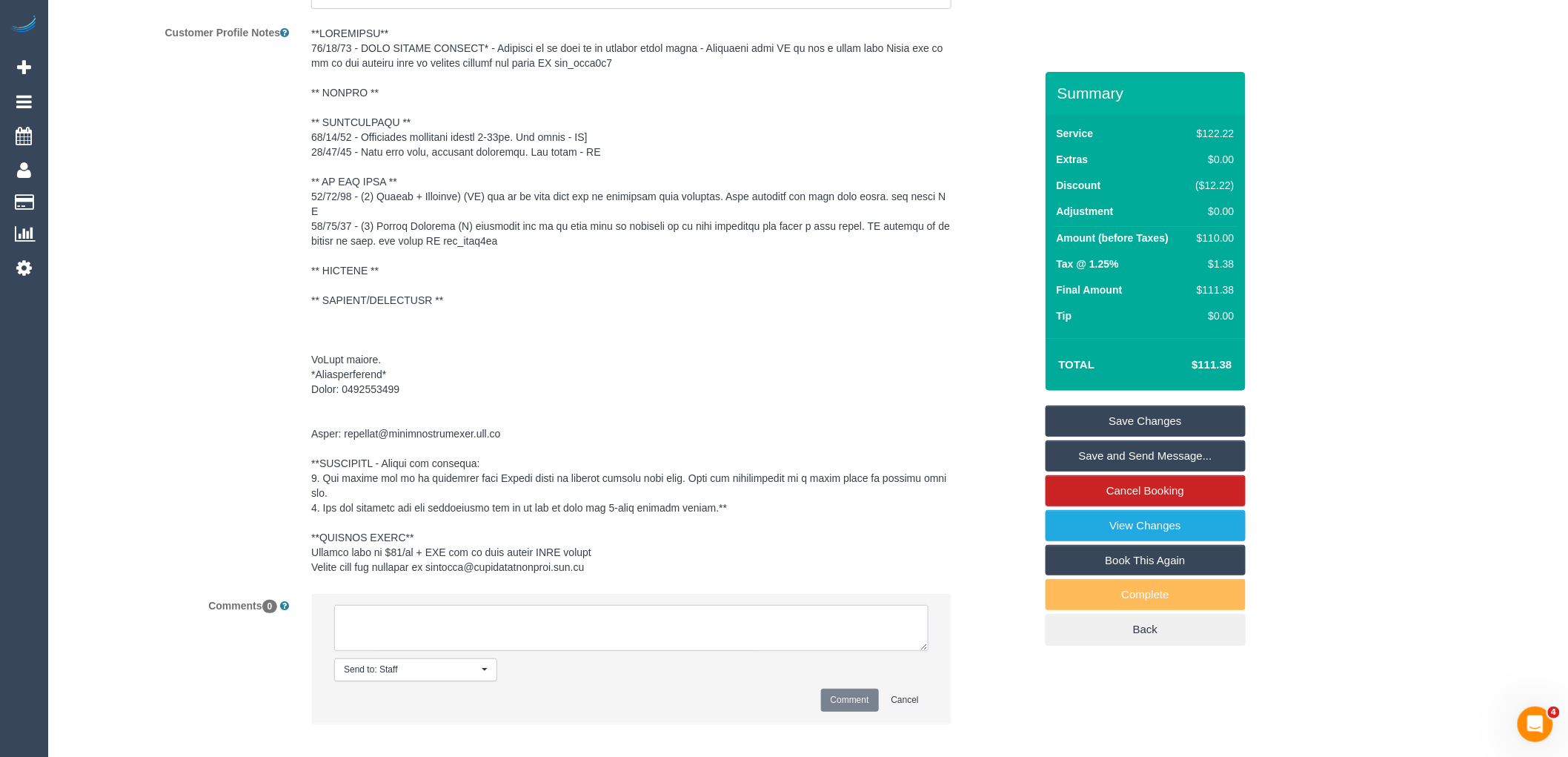
paste textarea "(3) [PERSON_NAME] (C)"
type textarea "(3) Barun Chand (C) car issues - will be off for many weeks. Not confirmed as o…"
click at [866, 691] on button "Comment" at bounding box center [850, 700] width 58 height 23
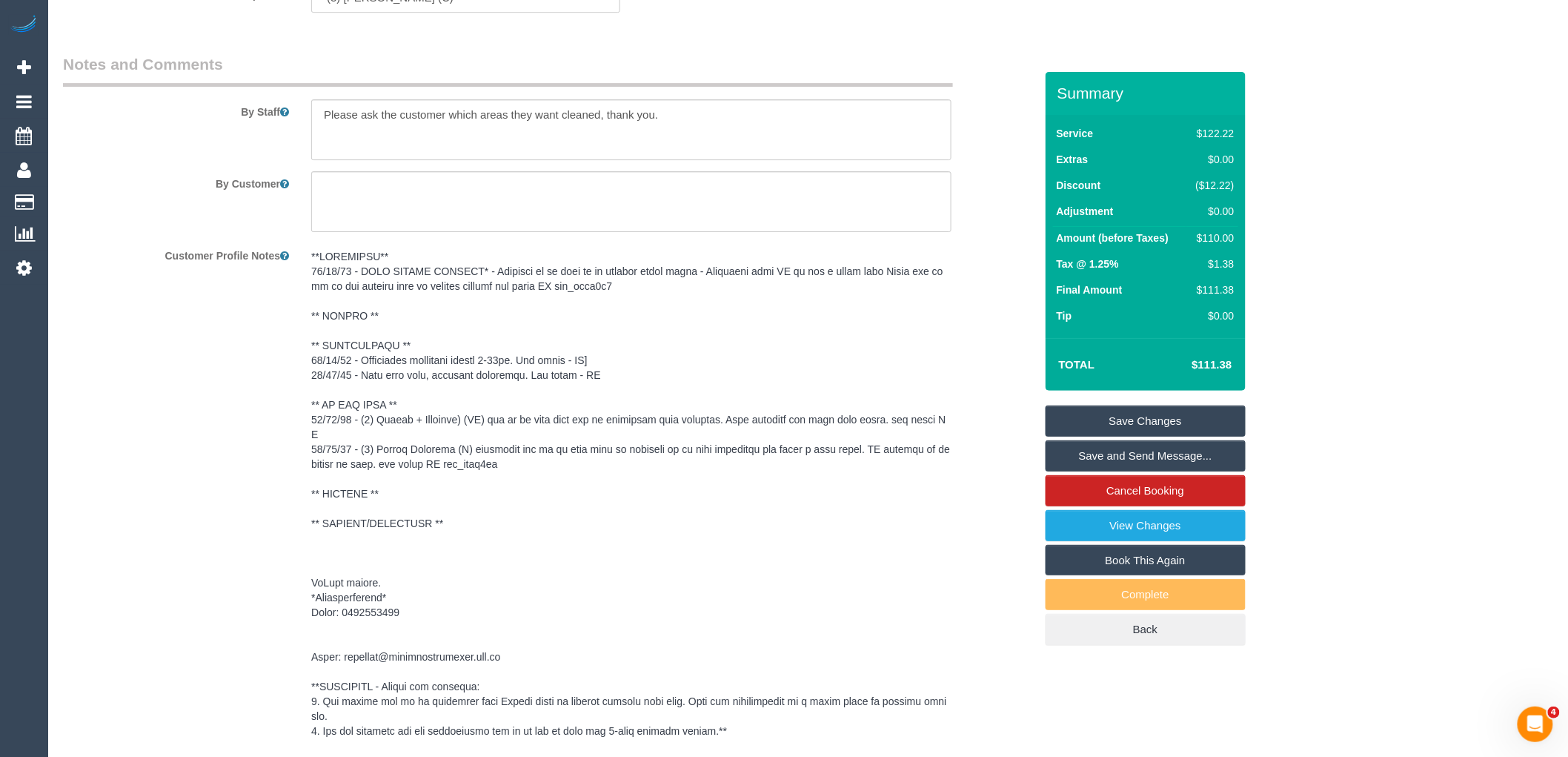
scroll to position [1736, 0]
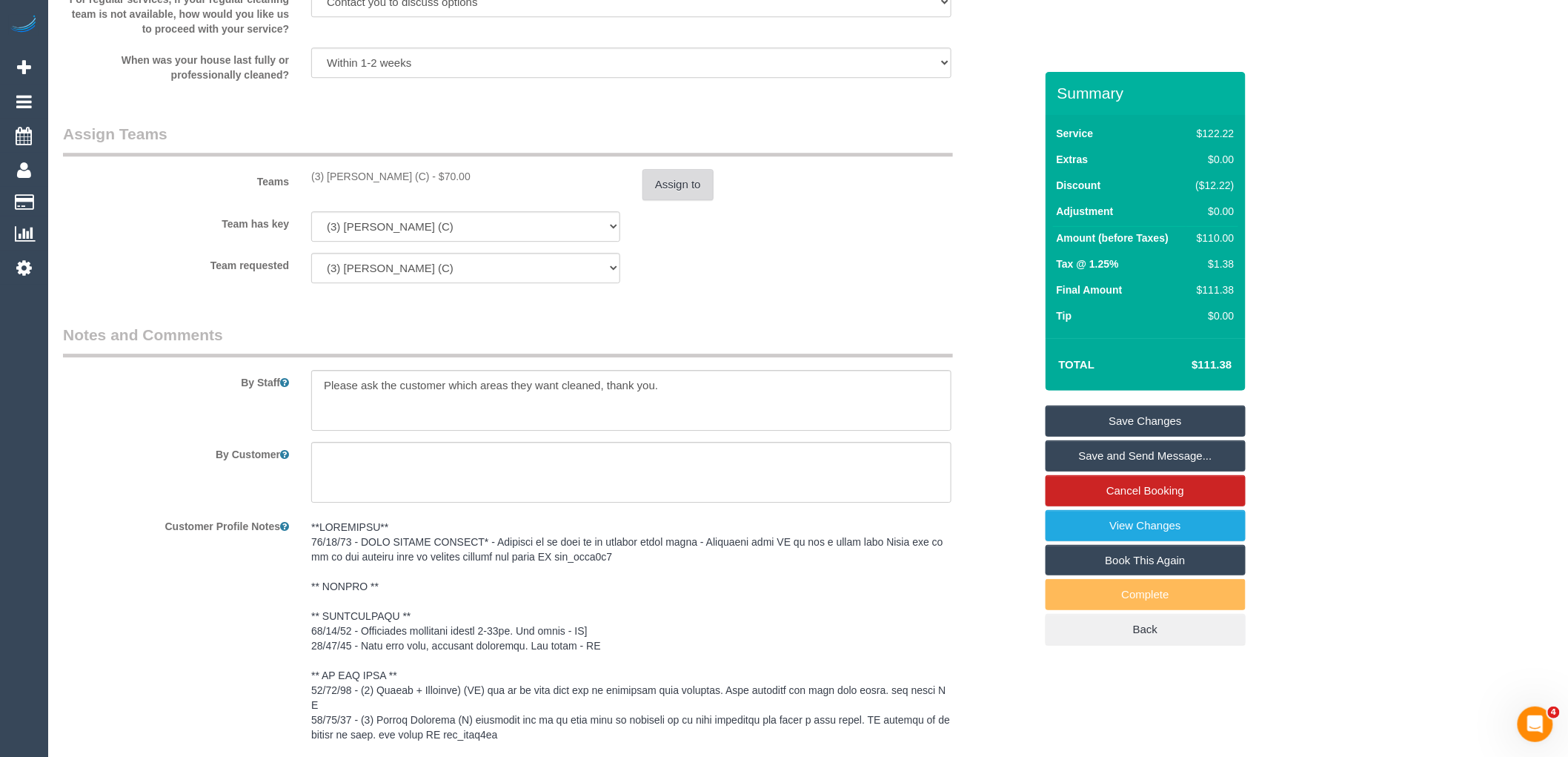
click at [680, 197] on button "Assign to" at bounding box center [678, 184] width 71 height 31
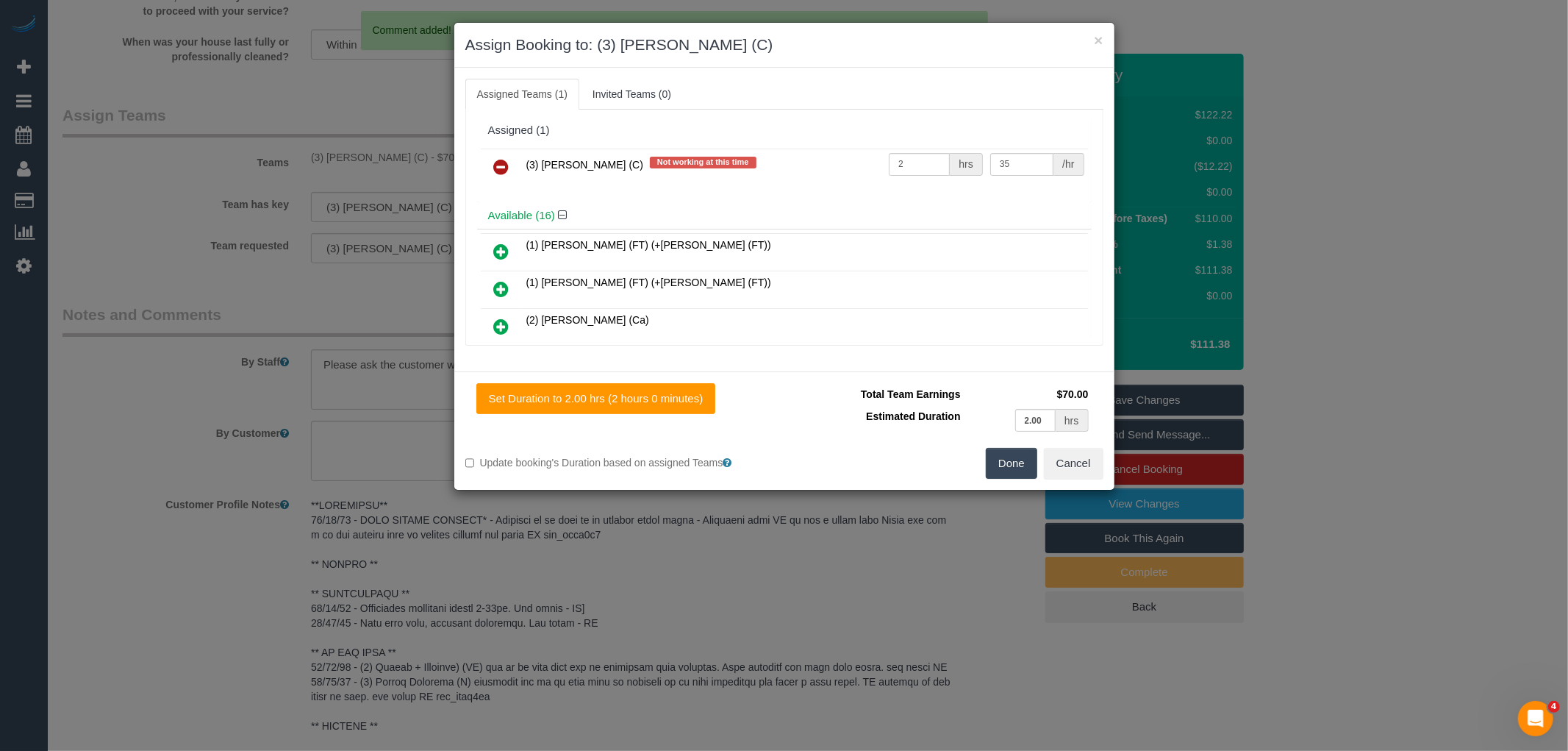
click at [501, 167] on icon at bounding box center [502, 167] width 15 height 18
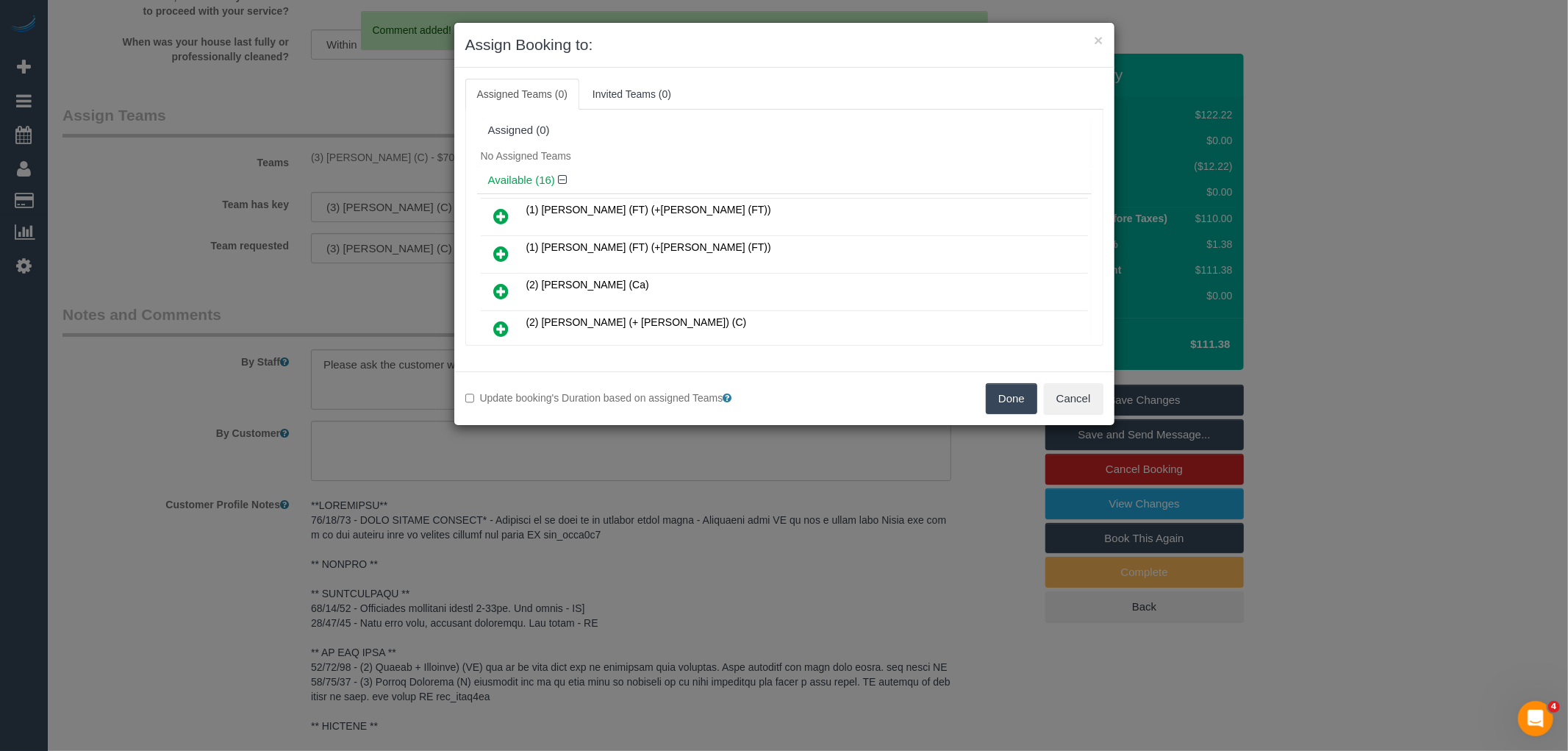
click at [1010, 393] on button "Done" at bounding box center [1011, 398] width 51 height 31
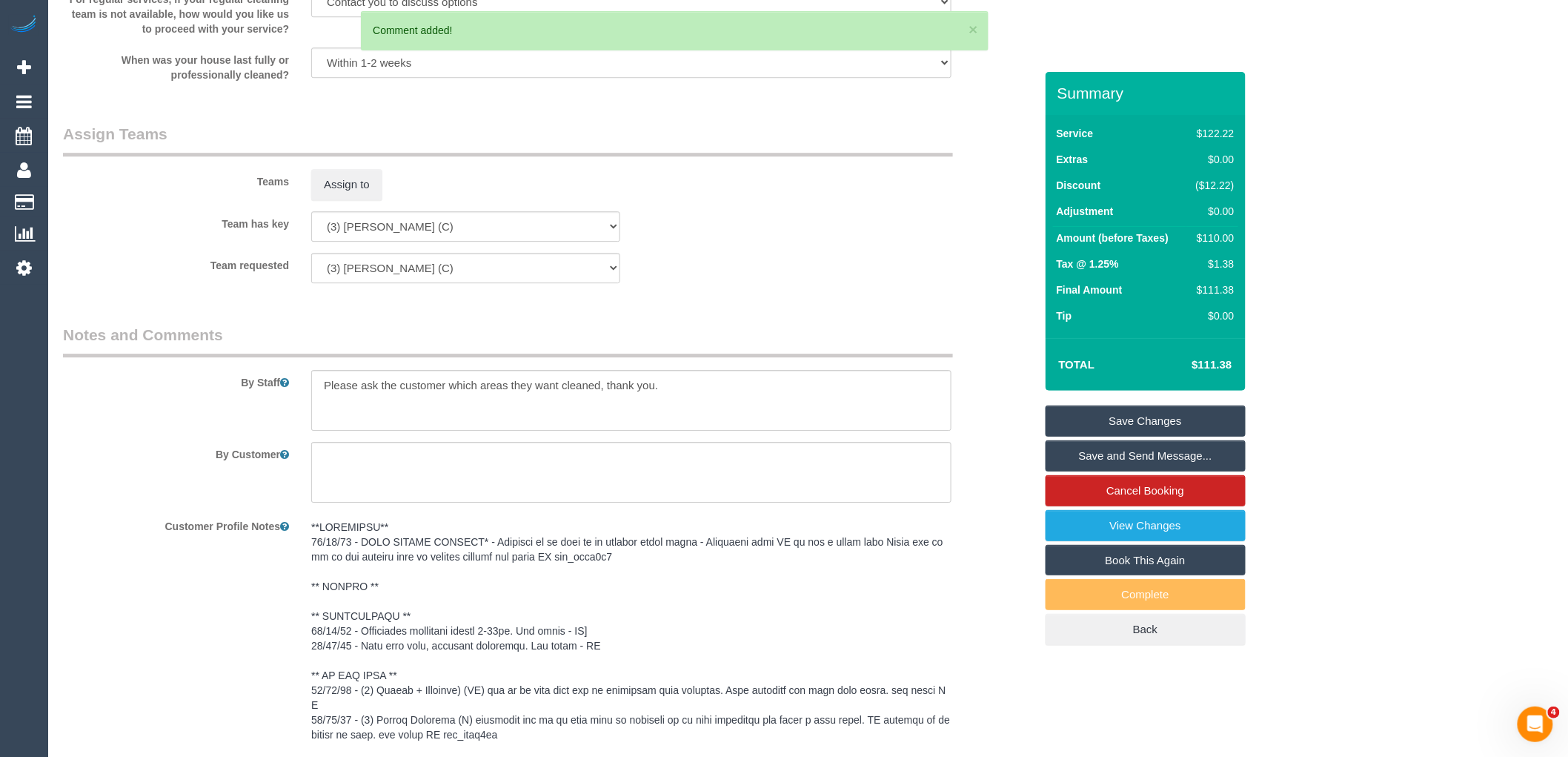
click at [1147, 424] on link "Save Changes" at bounding box center [1145, 421] width 200 height 31
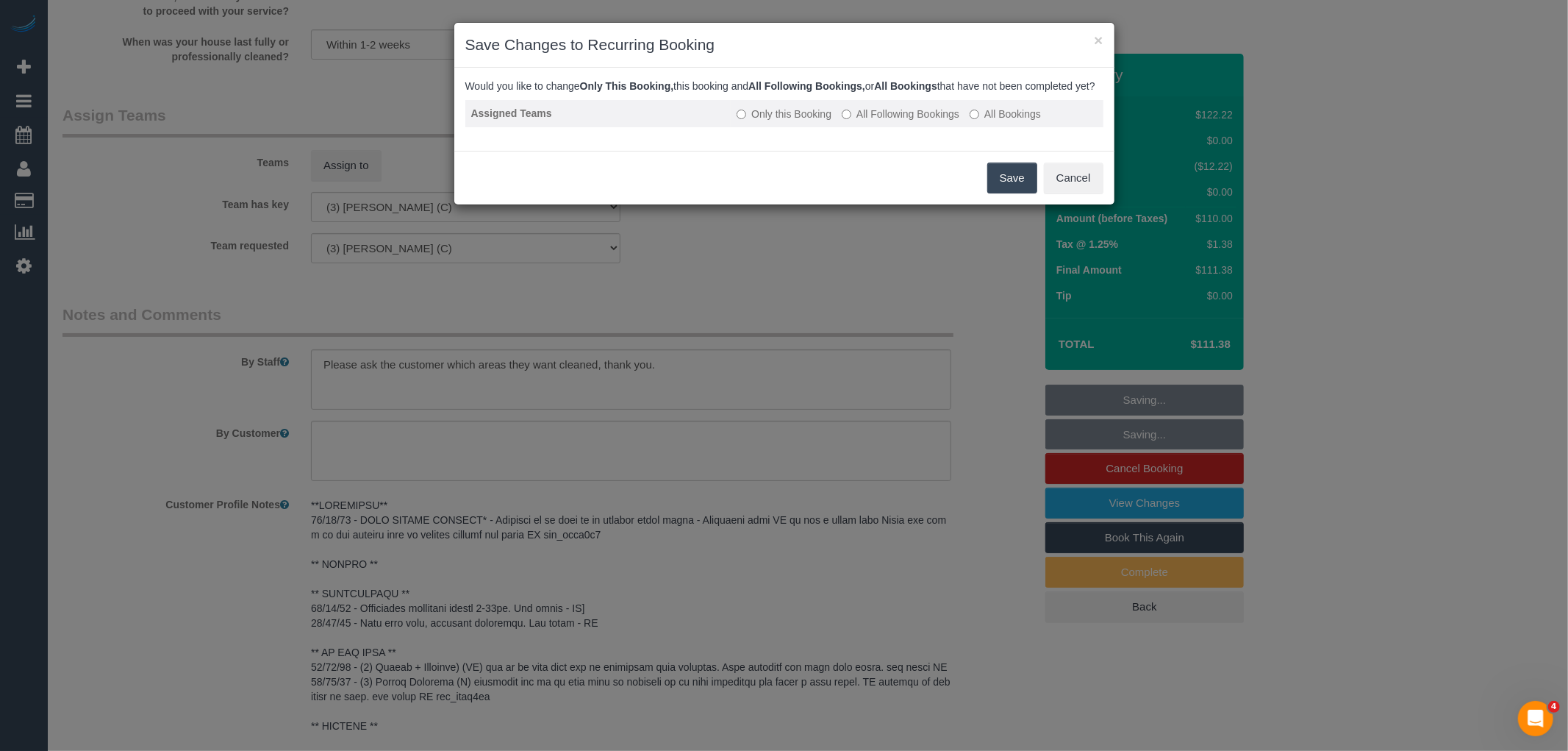
click at [886, 121] on label "All Following Bookings" at bounding box center [900, 113] width 118 height 15
click at [1007, 192] on button "Save" at bounding box center [1012, 178] width 50 height 31
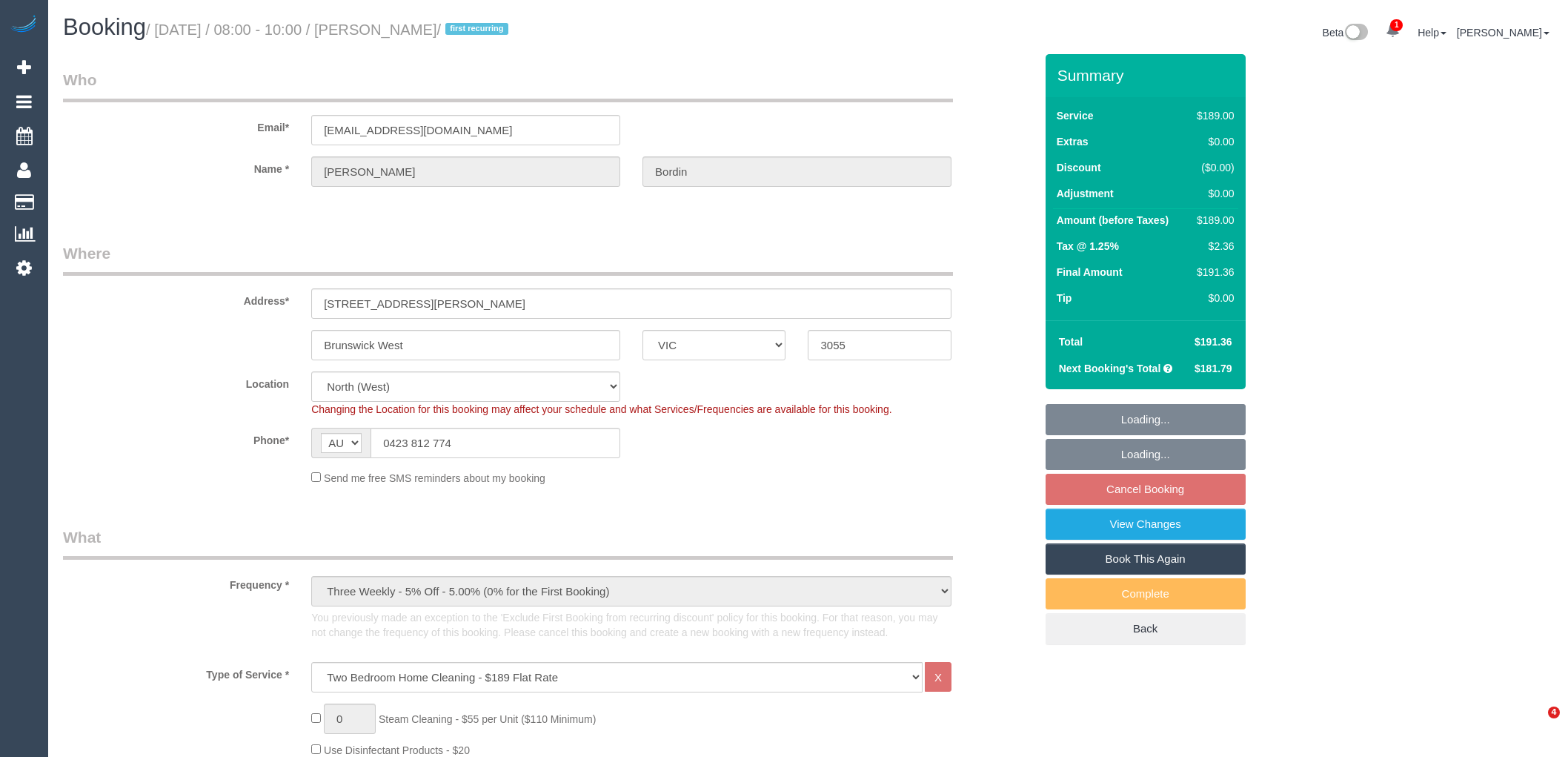
select select "VIC"
select select "number:28"
select select "number:15"
select select "number:19"
select select "number:22"
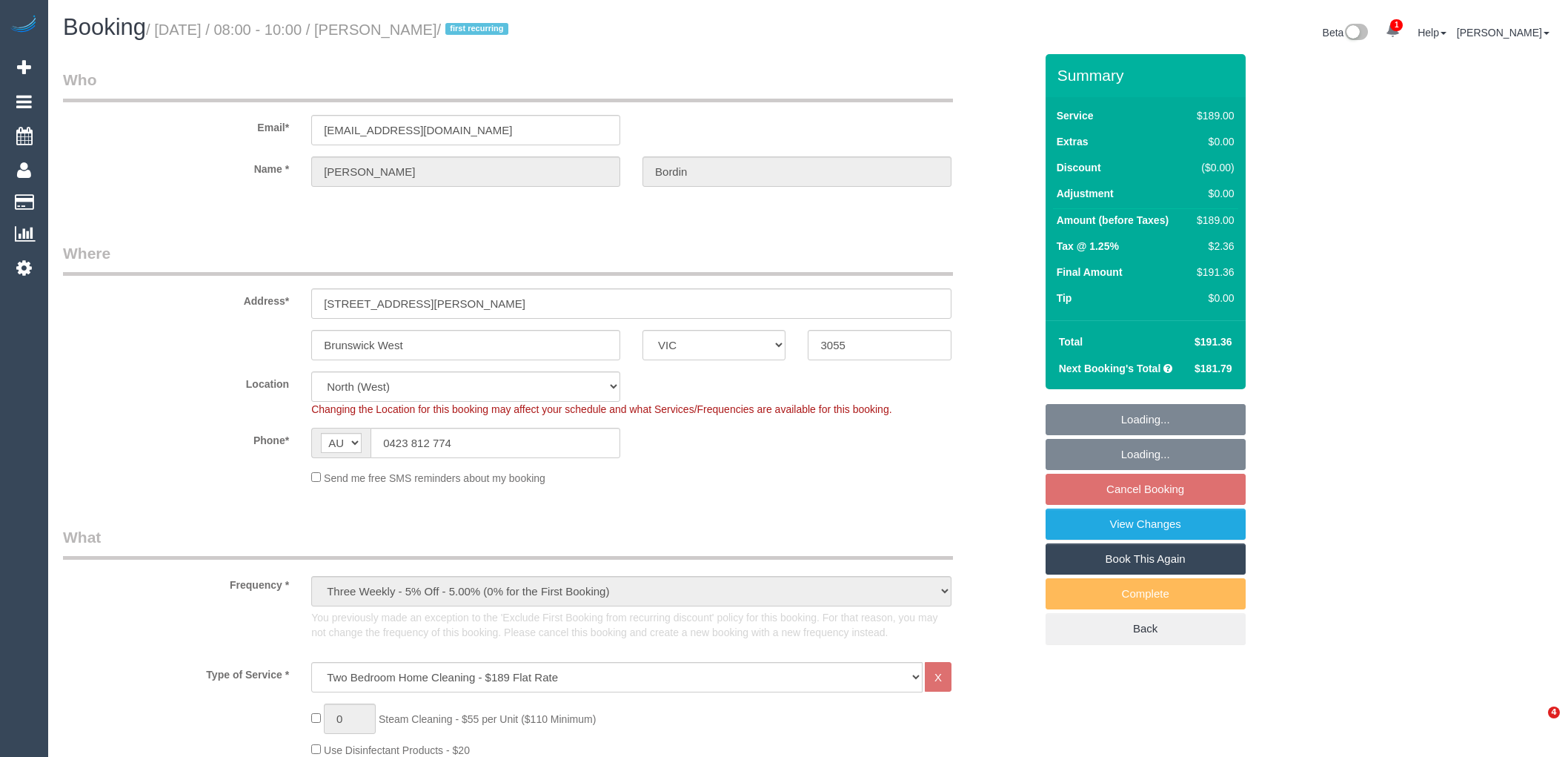
select select "number:13"
select select "spot2"
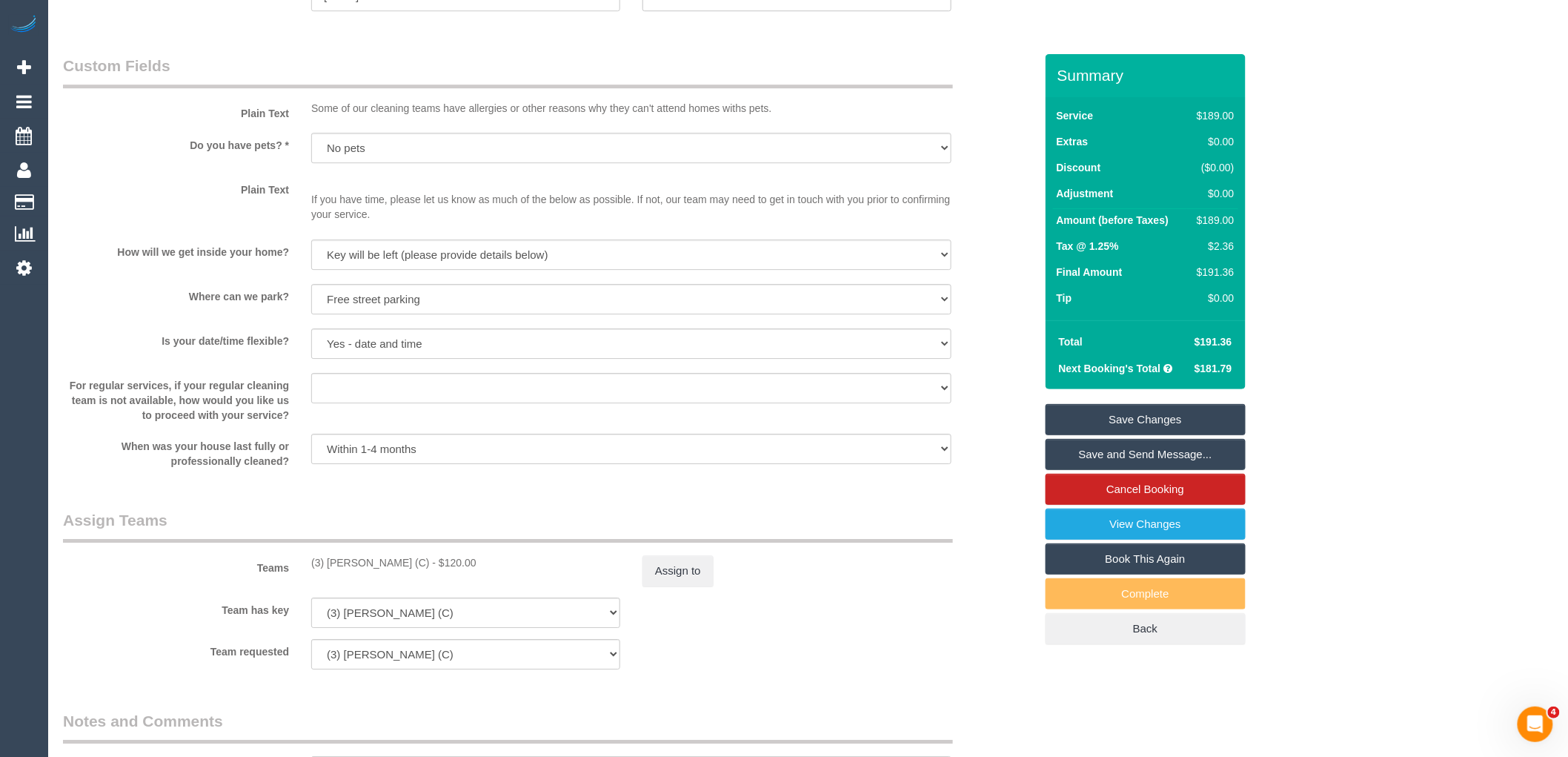
scroll to position [1977, 0]
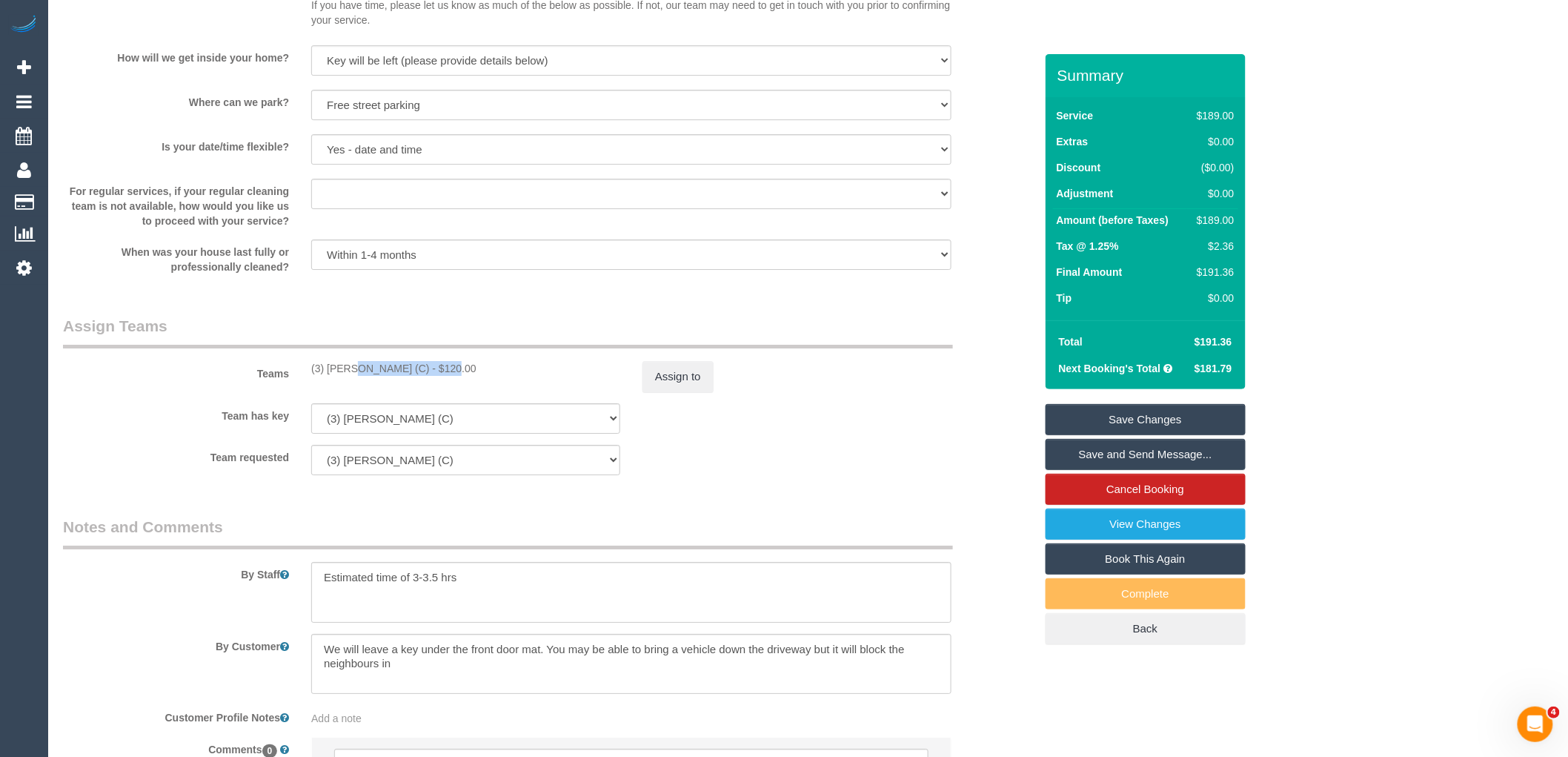
drag, startPoint x: 406, startPoint y: 383, endPoint x: 309, endPoint y: 384, distance: 97.0
click at [309, 375] on div "(3) [PERSON_NAME] (C) - $120.00" at bounding box center [465, 368] width 331 height 15
copy div "(3) [PERSON_NAME] (C)"
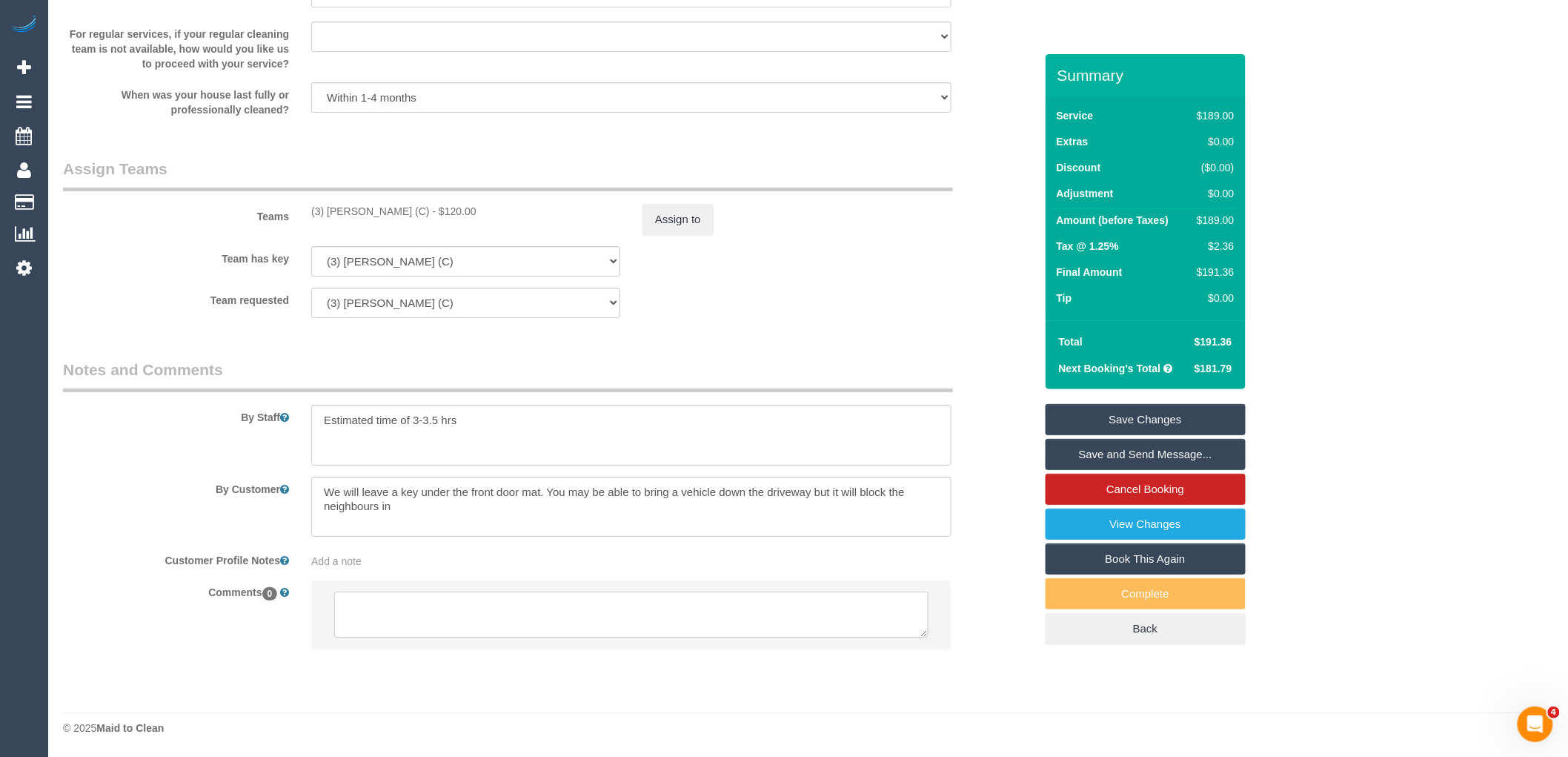
click at [515, 613] on textarea at bounding box center [631, 614] width 594 height 46
paste textarea "(3) [PERSON_NAME] (C) not unavailable for work between [DATE] - [DATE]. Custome…"
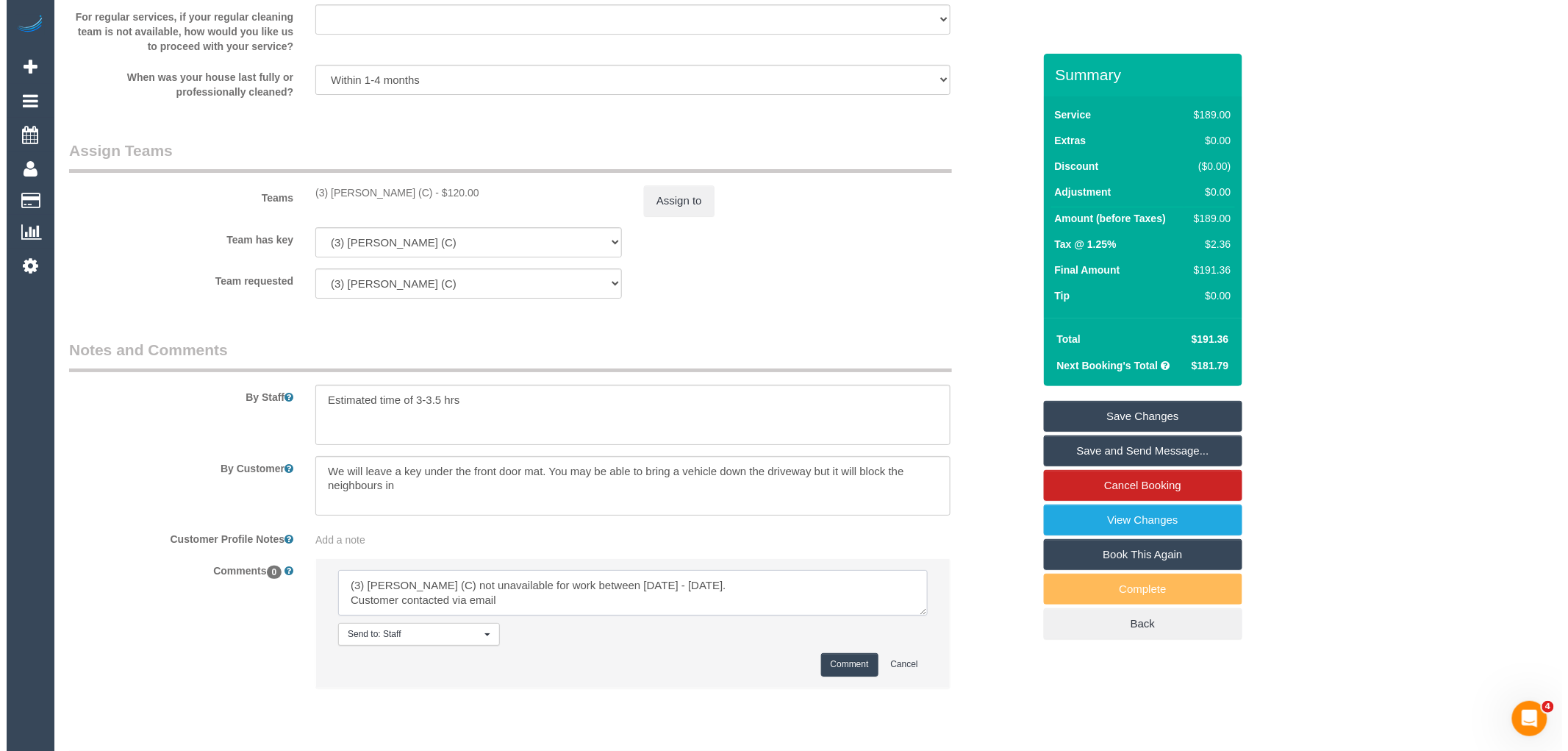
scroll to position [6, 0]
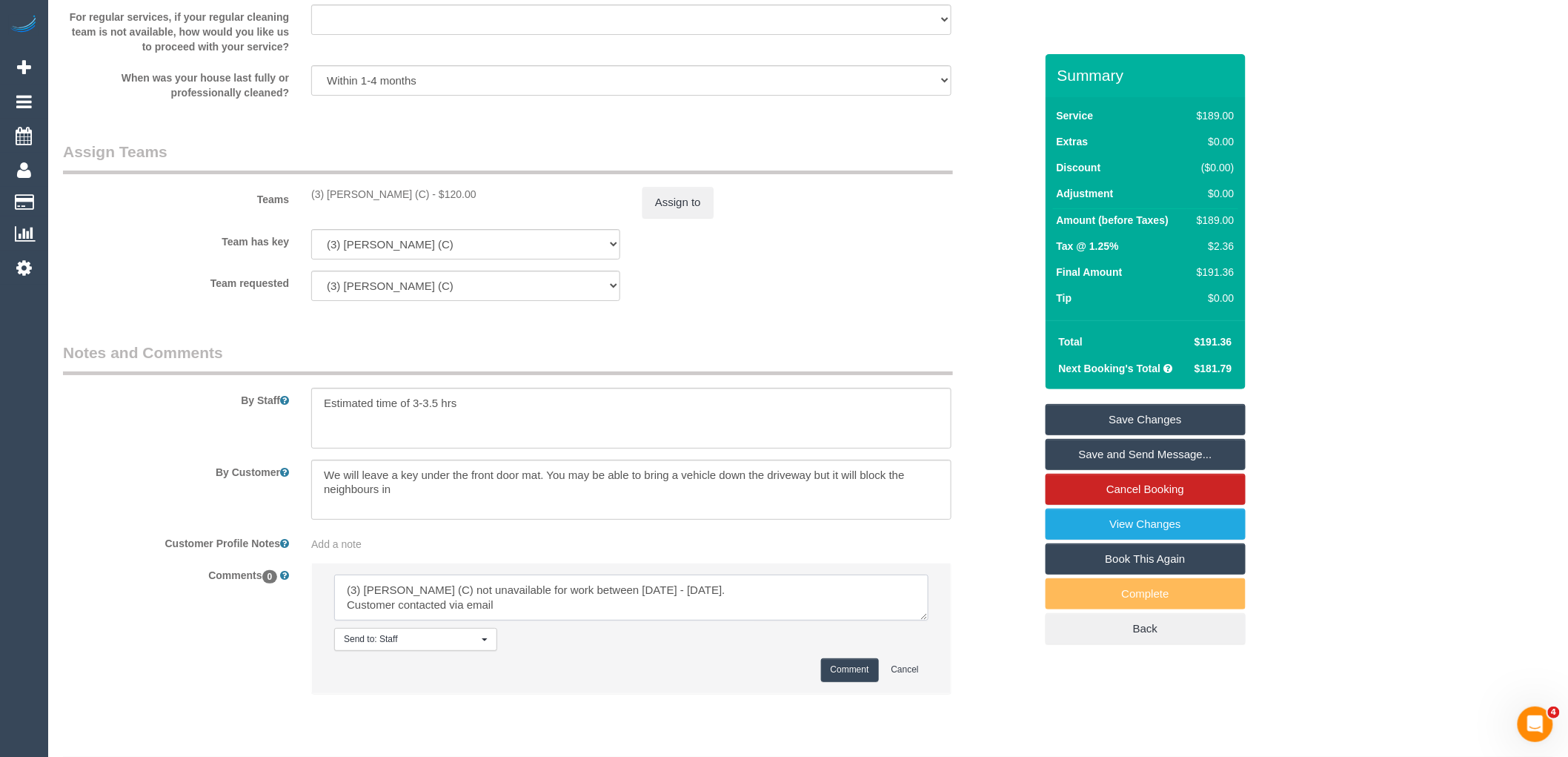
drag, startPoint x: 513, startPoint y: 616, endPoint x: 401, endPoint y: 613, distance: 112.0
click at [401, 613] on textarea at bounding box center [631, 597] width 594 height 46
type textarea "(3) [PERSON_NAME] (C) not unavailable for work between [DATE] - [DATE]. Custome…"
click at [858, 682] on button "Comment" at bounding box center [850, 670] width 58 height 23
click at [681, 174] on legend "Assign Teams" at bounding box center [508, 157] width 890 height 34
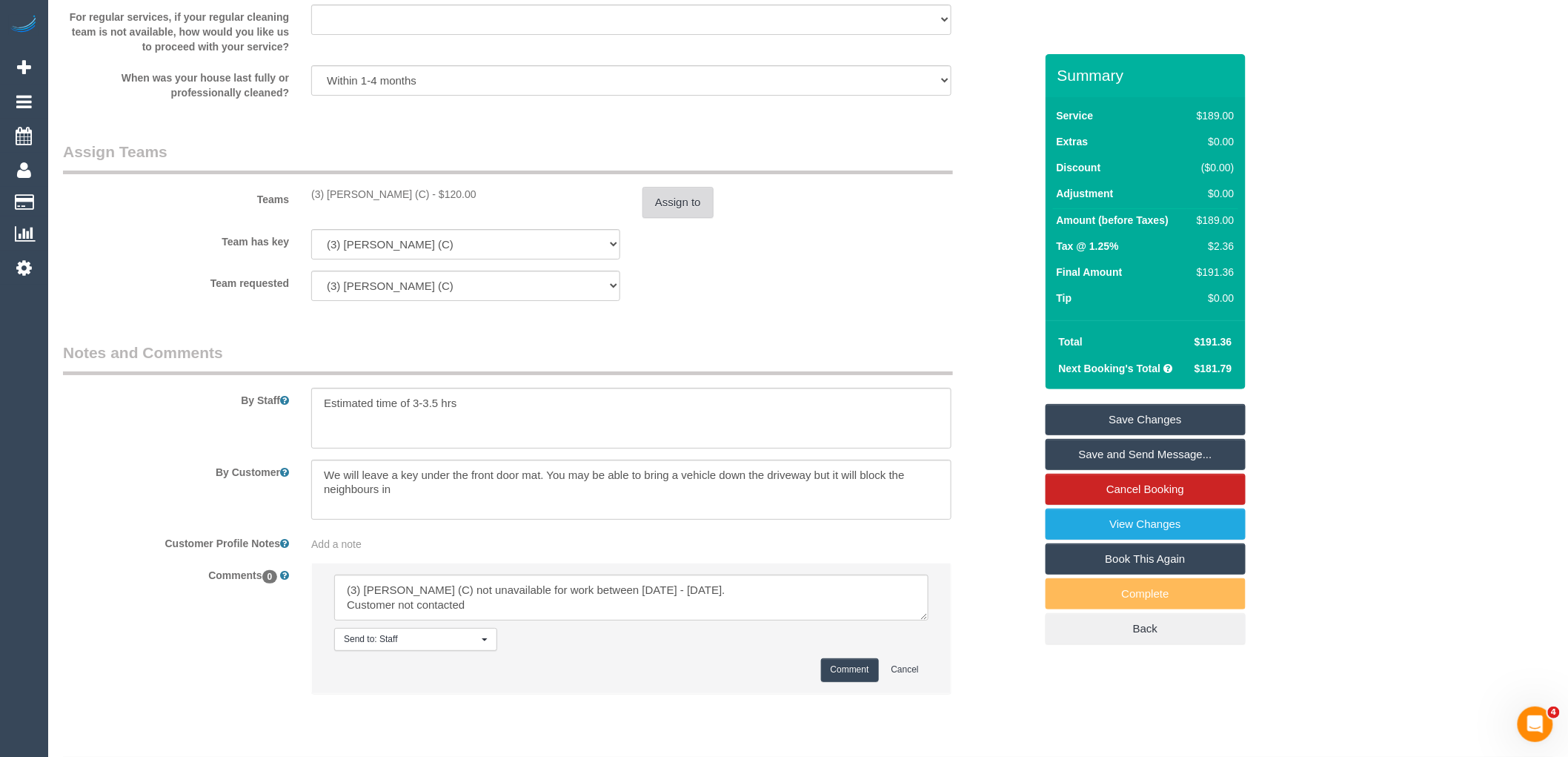
click at [677, 218] on button "Assign to" at bounding box center [678, 202] width 71 height 31
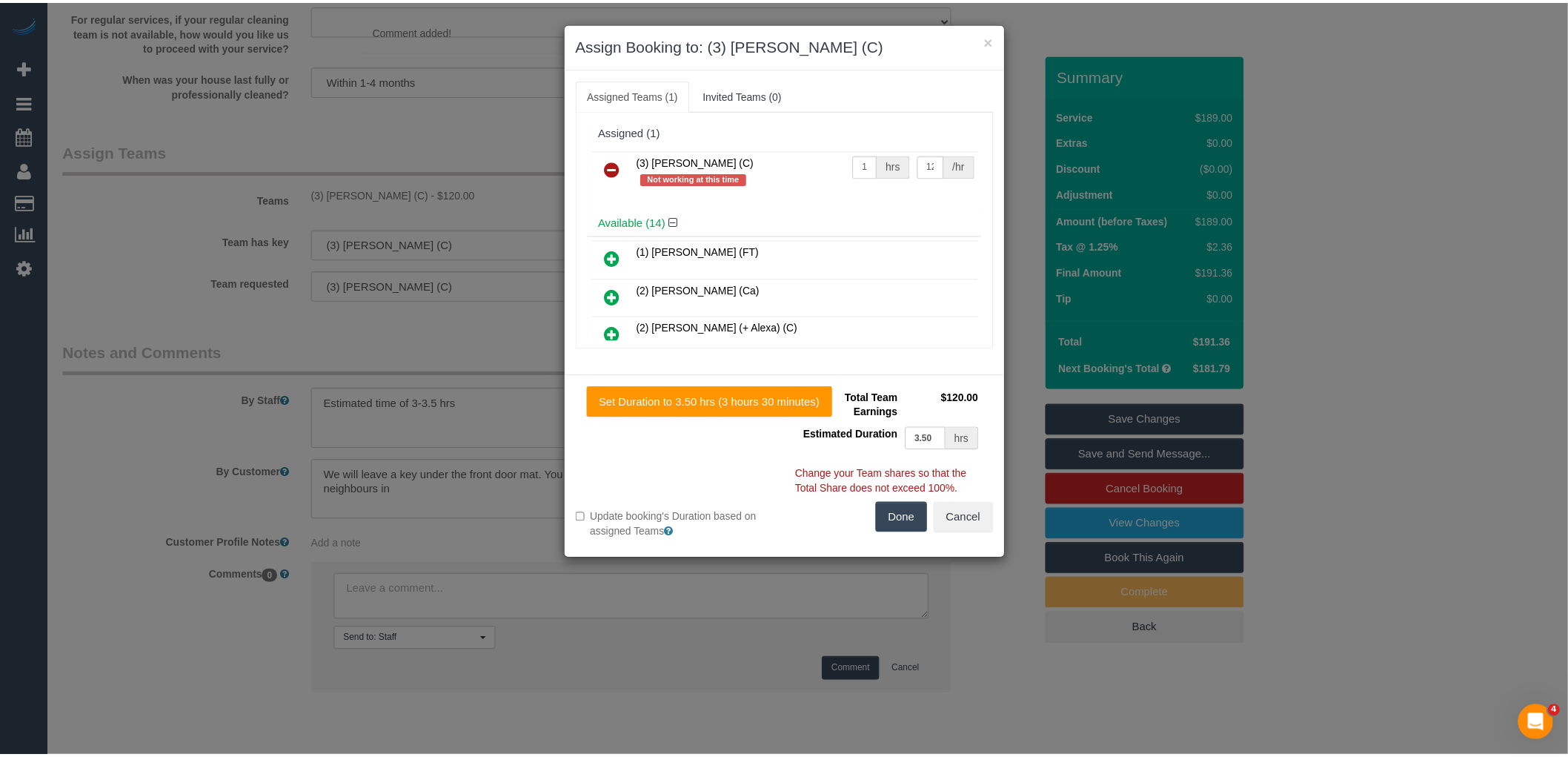
scroll to position [0, 0]
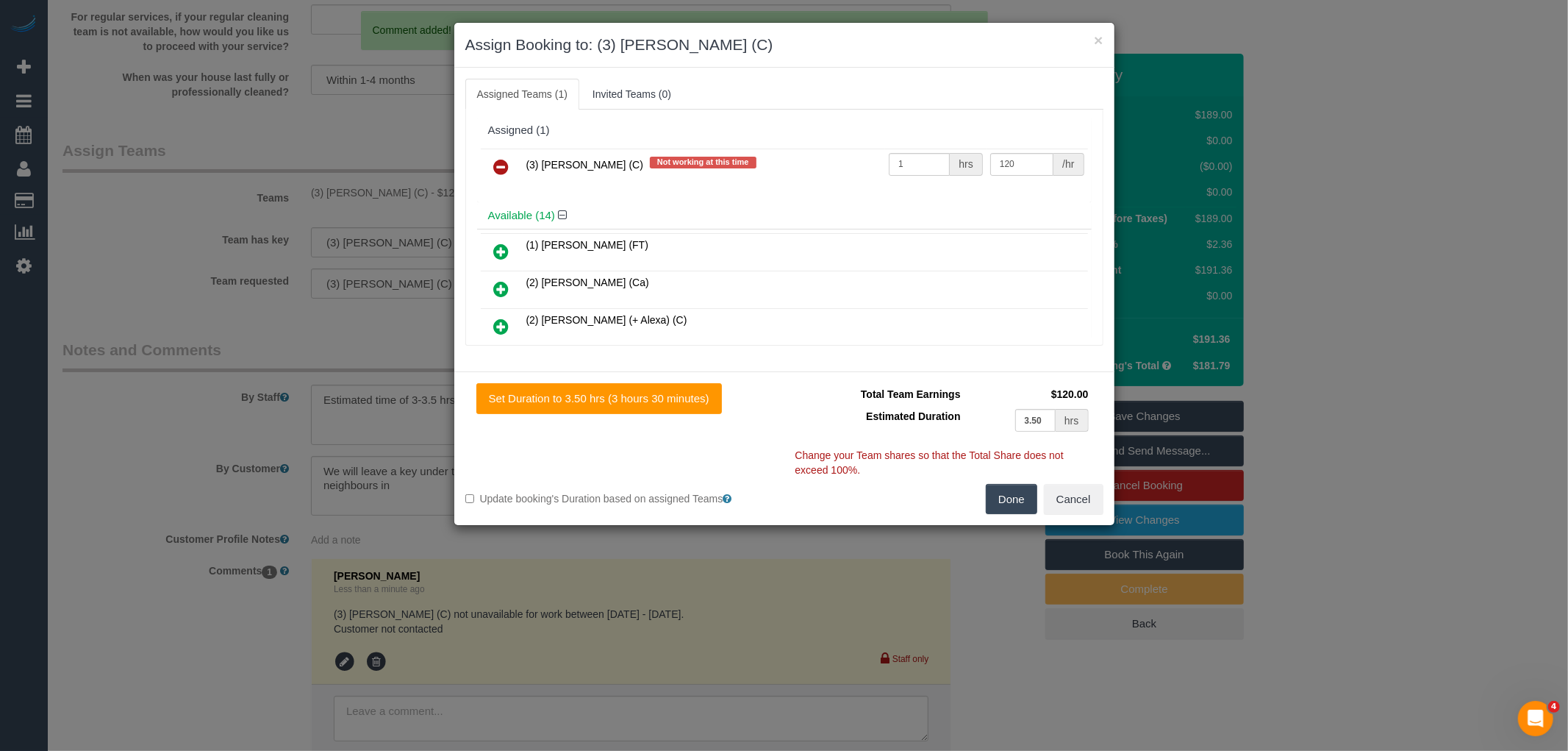
click at [508, 160] on icon at bounding box center [502, 167] width 15 height 18
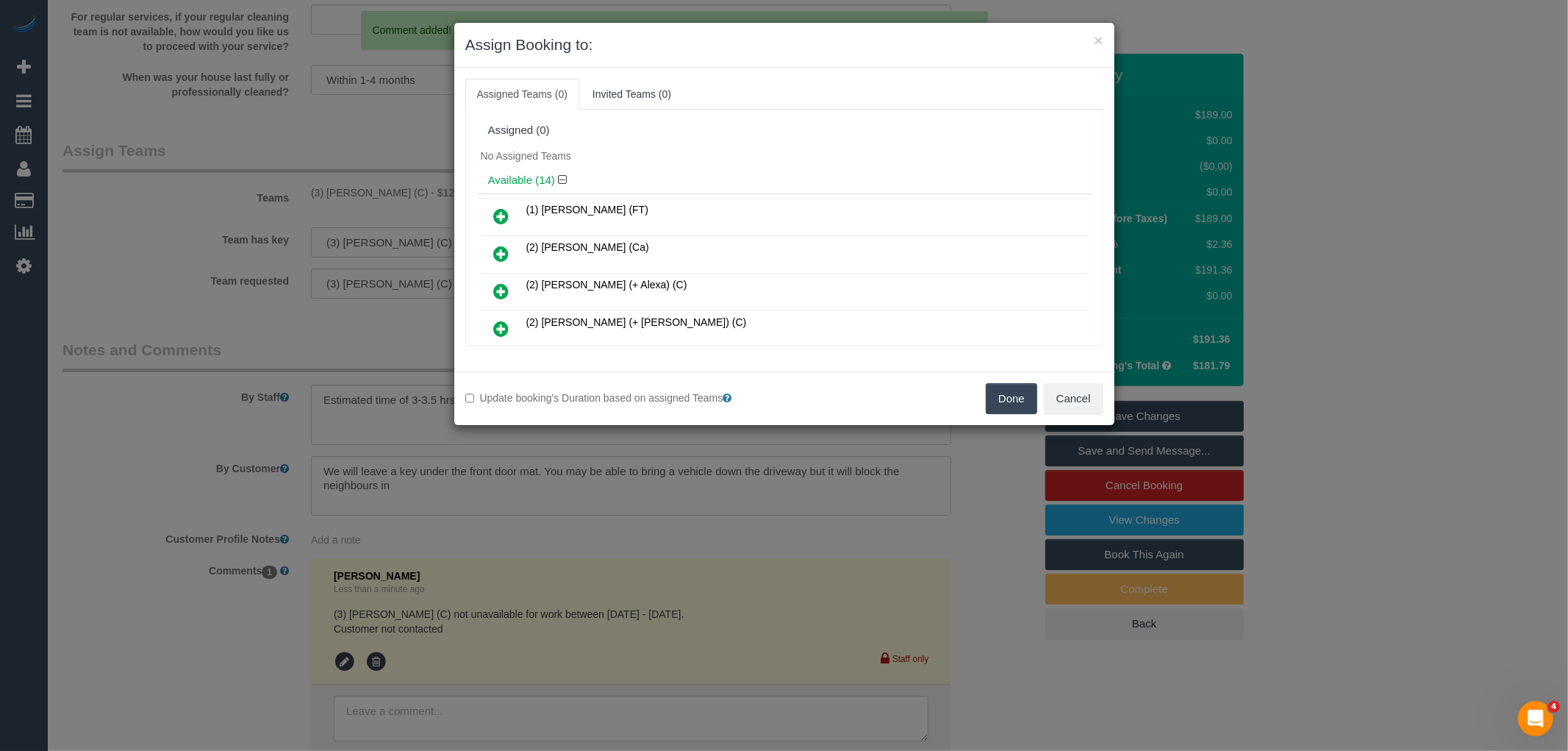
click at [1017, 402] on button "Done" at bounding box center [1011, 398] width 51 height 31
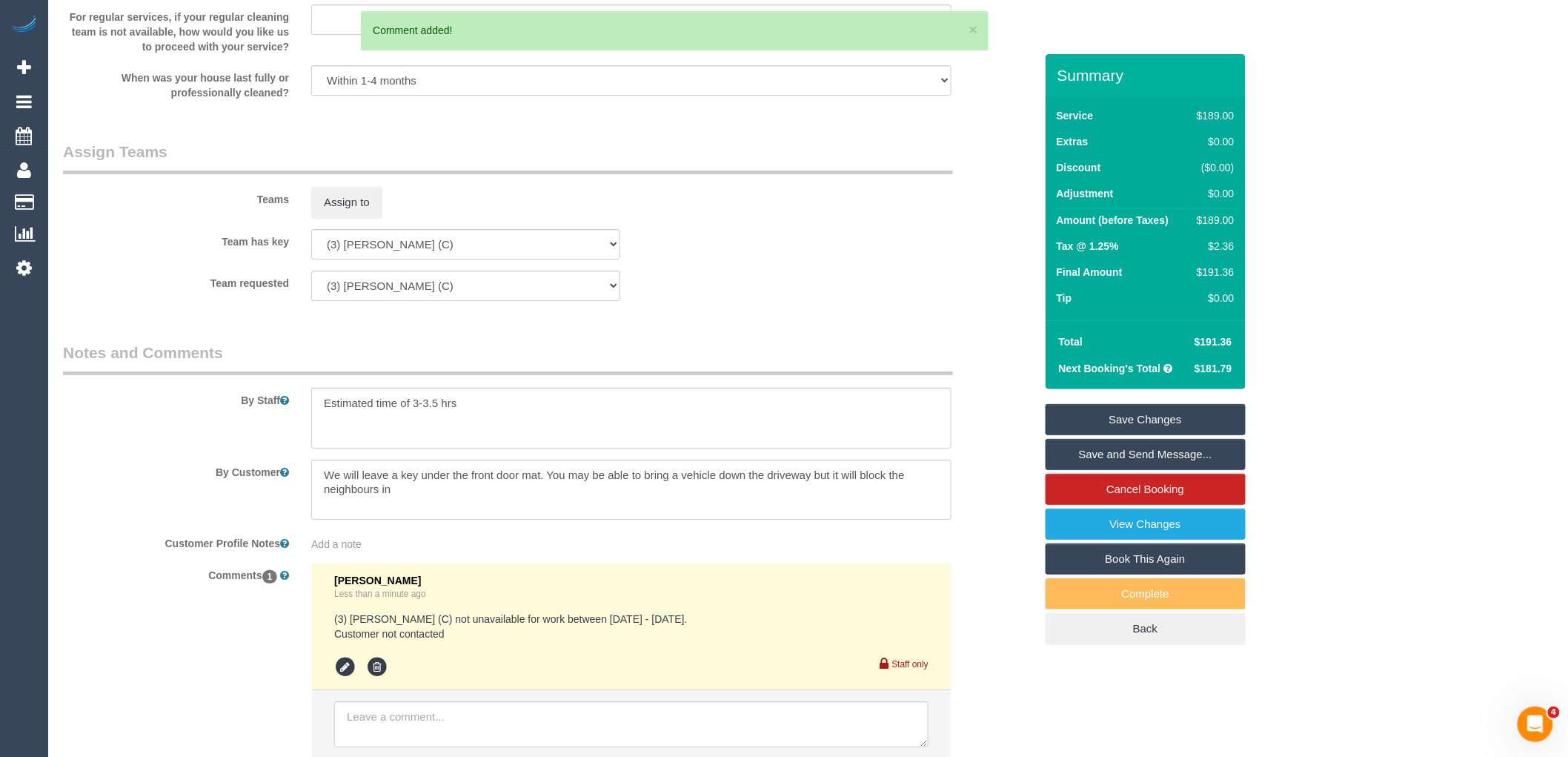
click at [1153, 417] on link "Save Changes" at bounding box center [1145, 420] width 200 height 31
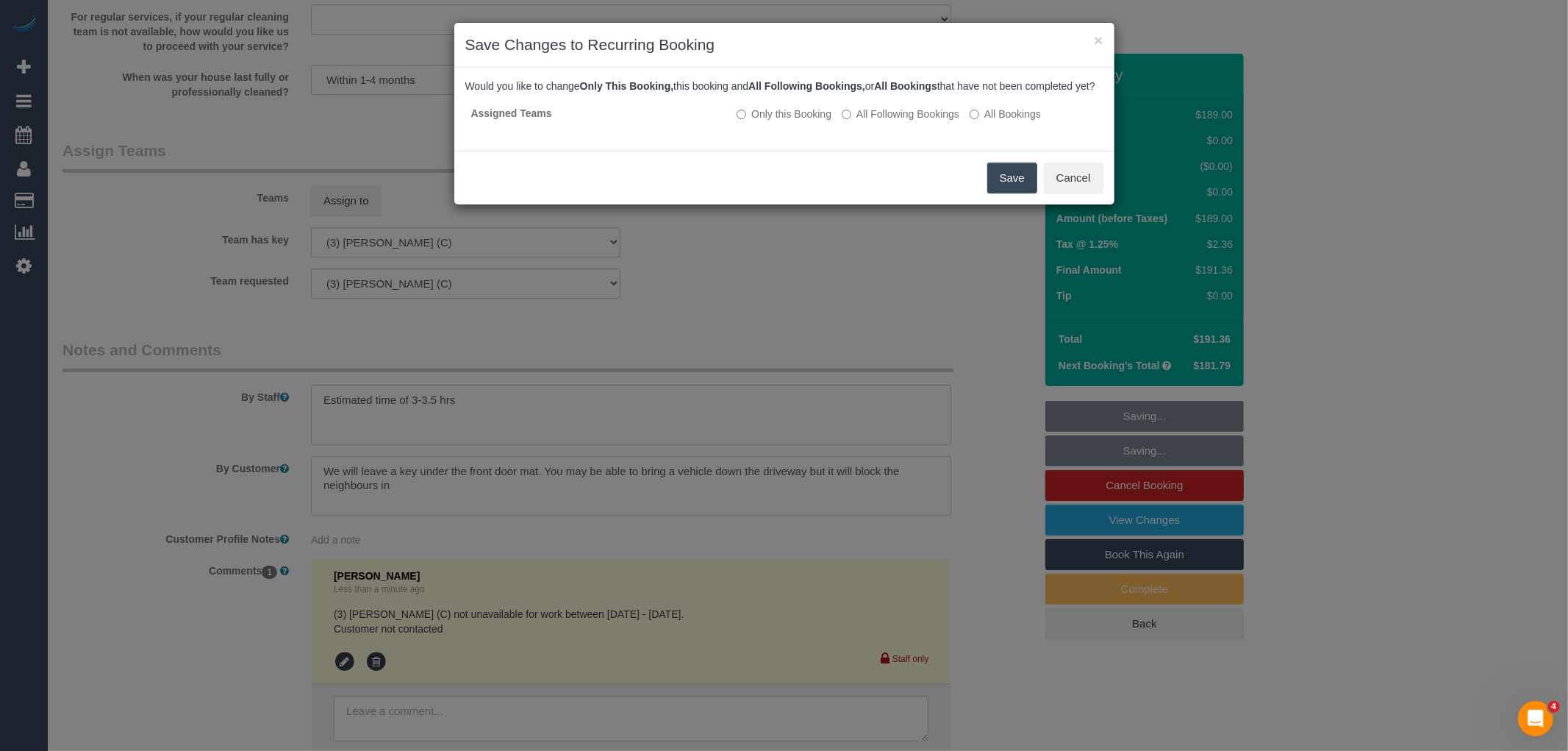
click at [1022, 193] on button "Save" at bounding box center [1012, 178] width 50 height 31
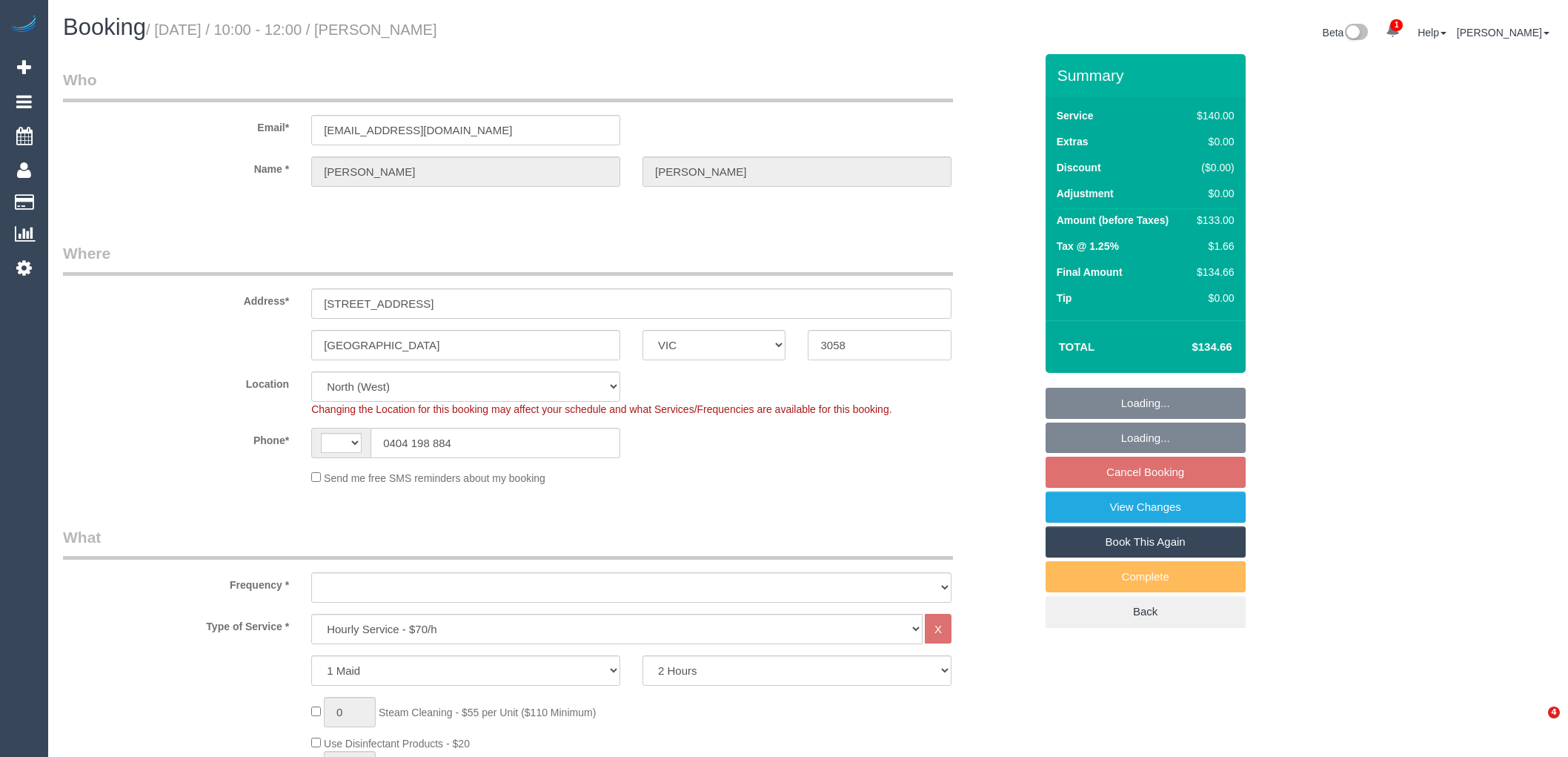
select select "VIC"
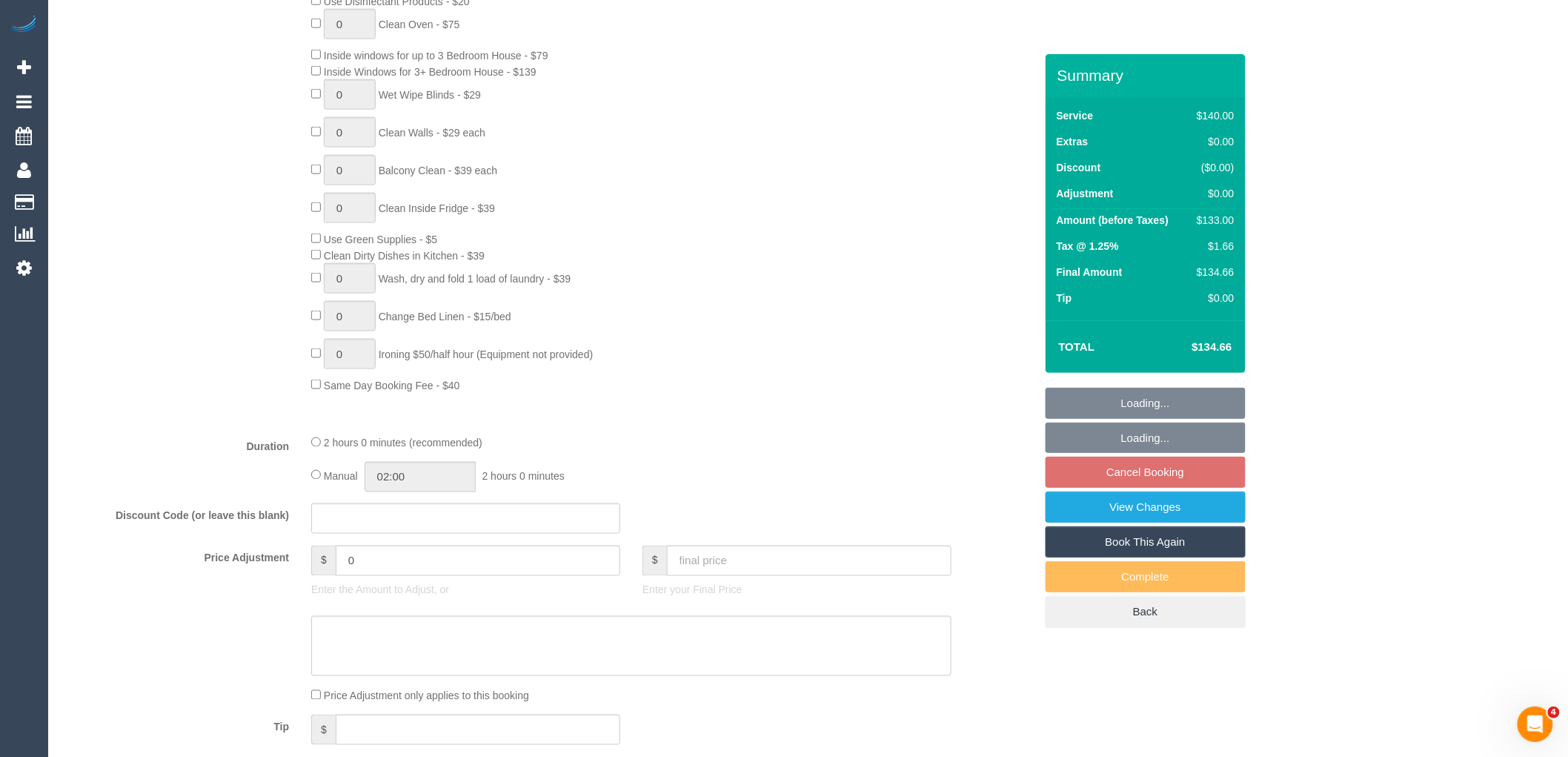
select select "string:stripe-pm_1KszkV2GScqysDRVpQJxxS5O"
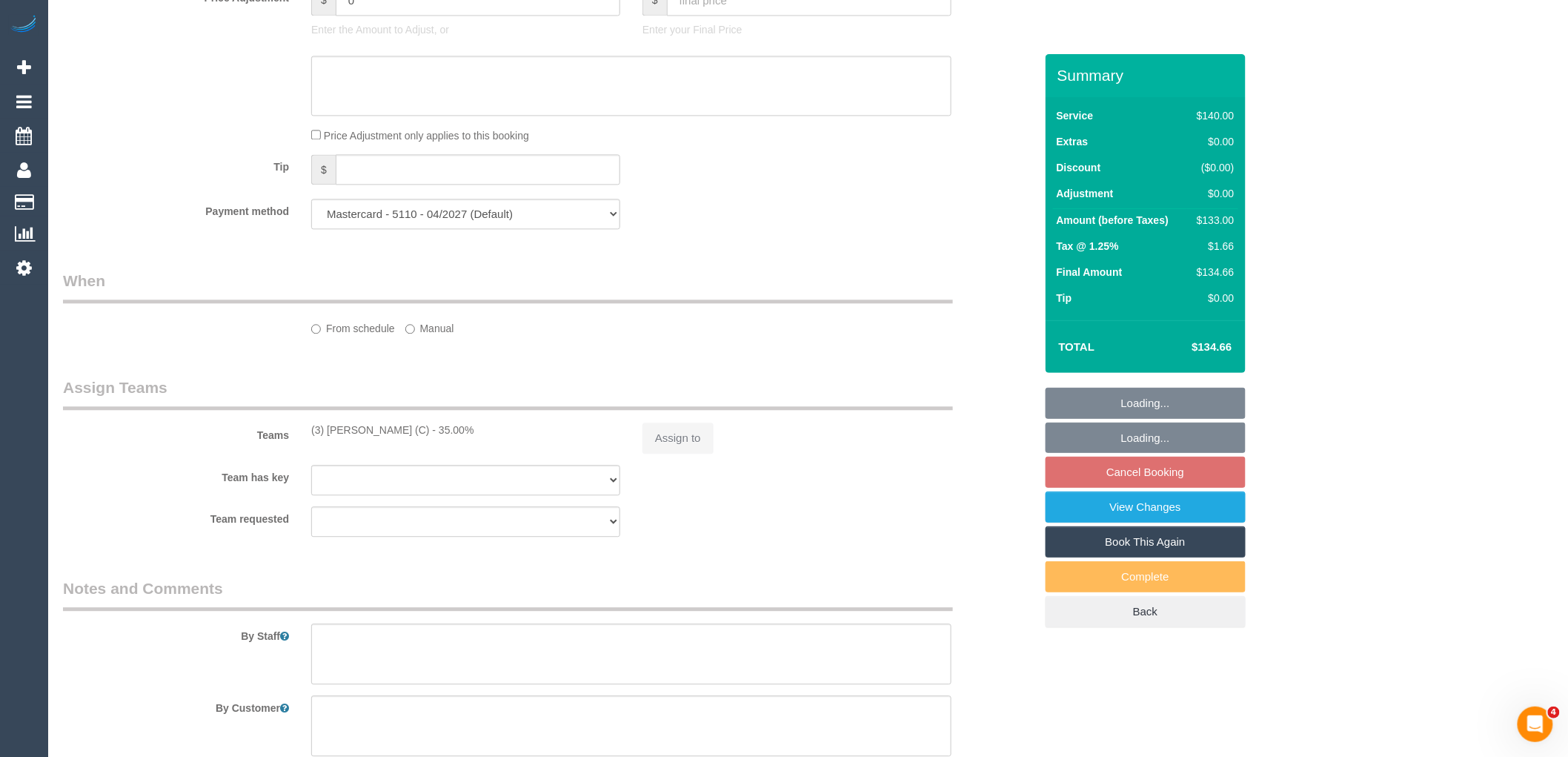
select select "string:AU"
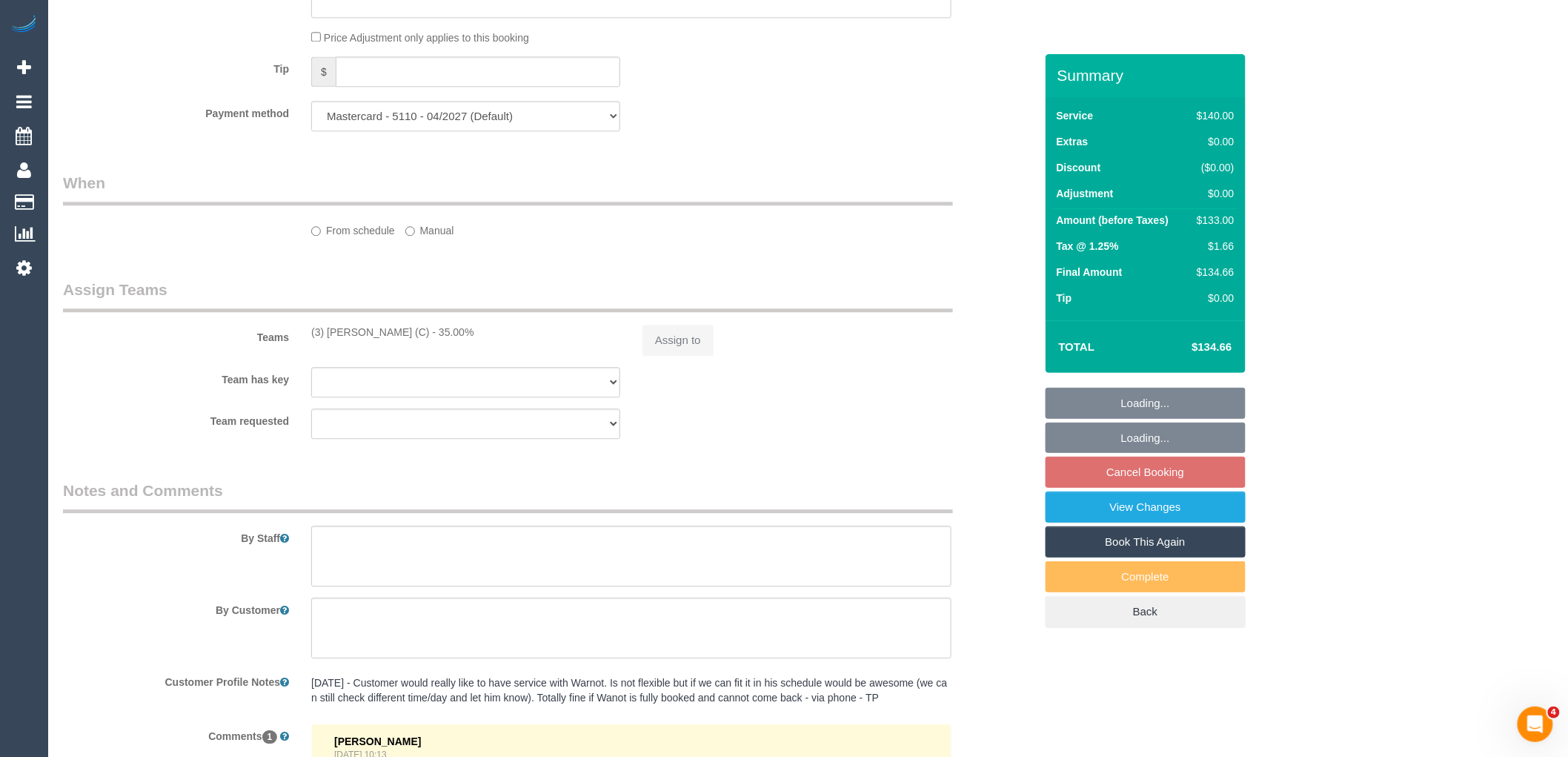
select select "object:729"
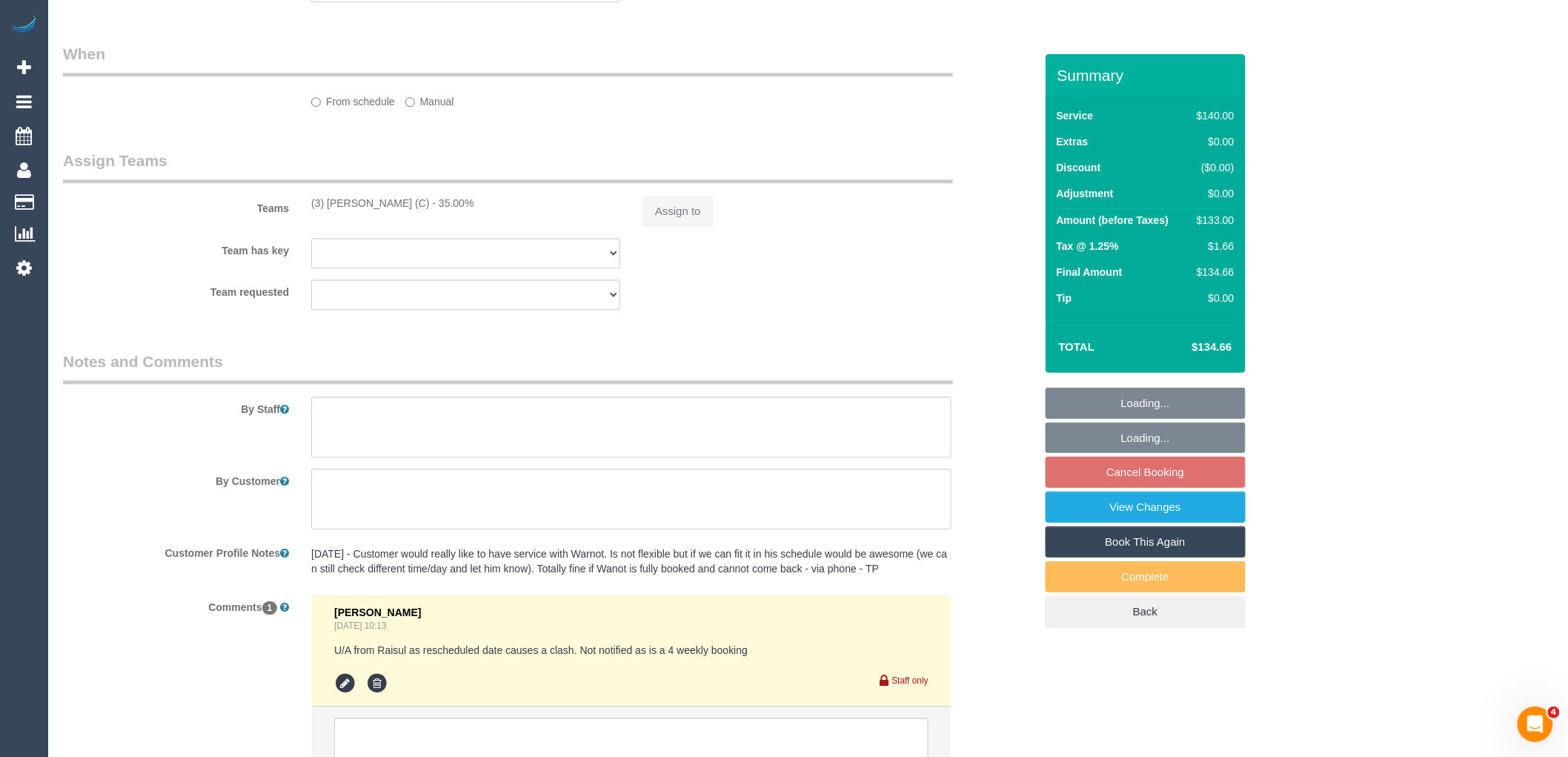
select select "number:28"
select select "number:14"
select select "number:19"
select select "number:25"
select select "number:35"
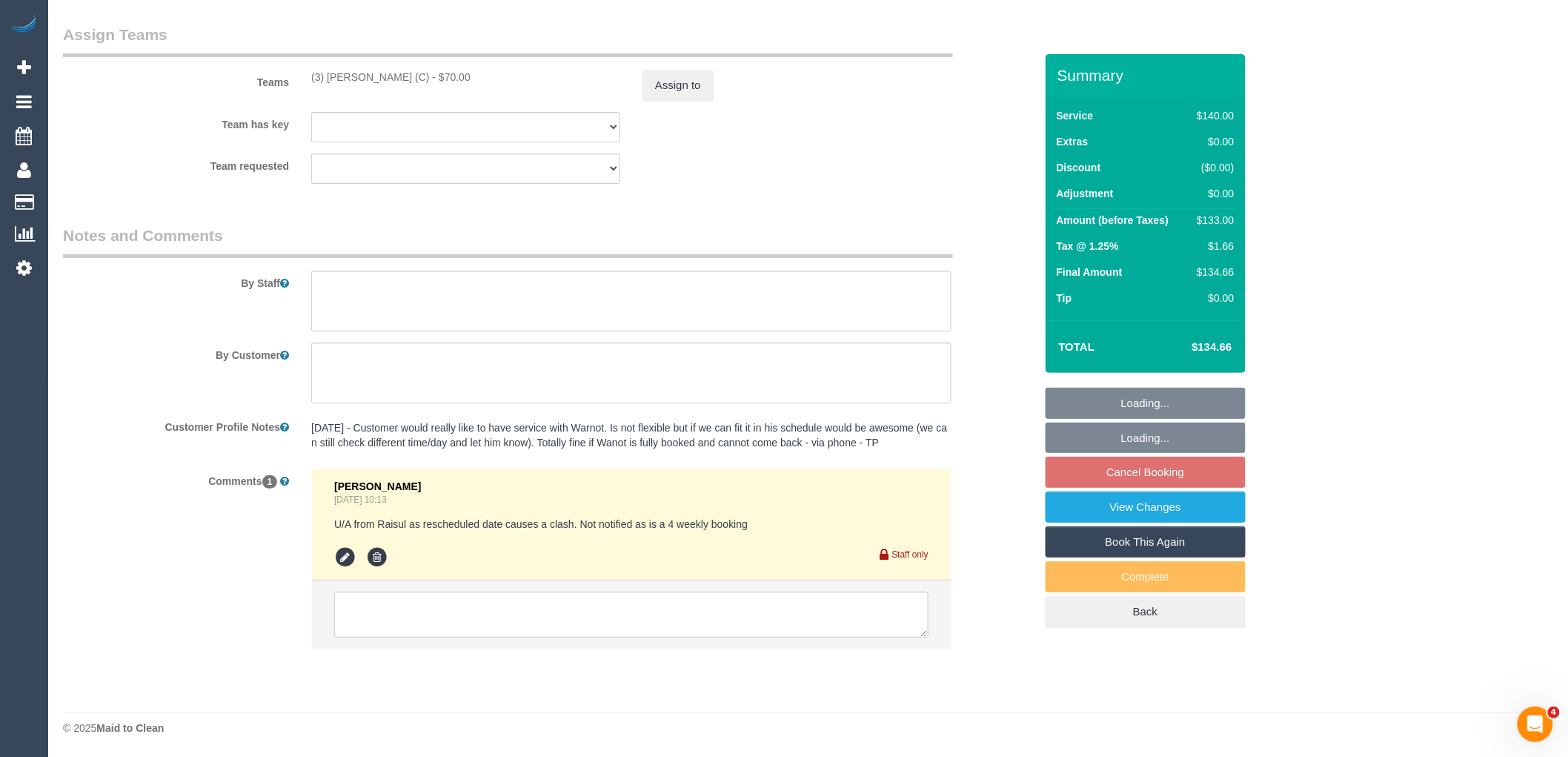
scroll to position [2190, 0]
select select "spot3"
click at [491, 624] on textarea at bounding box center [631, 614] width 594 height 46
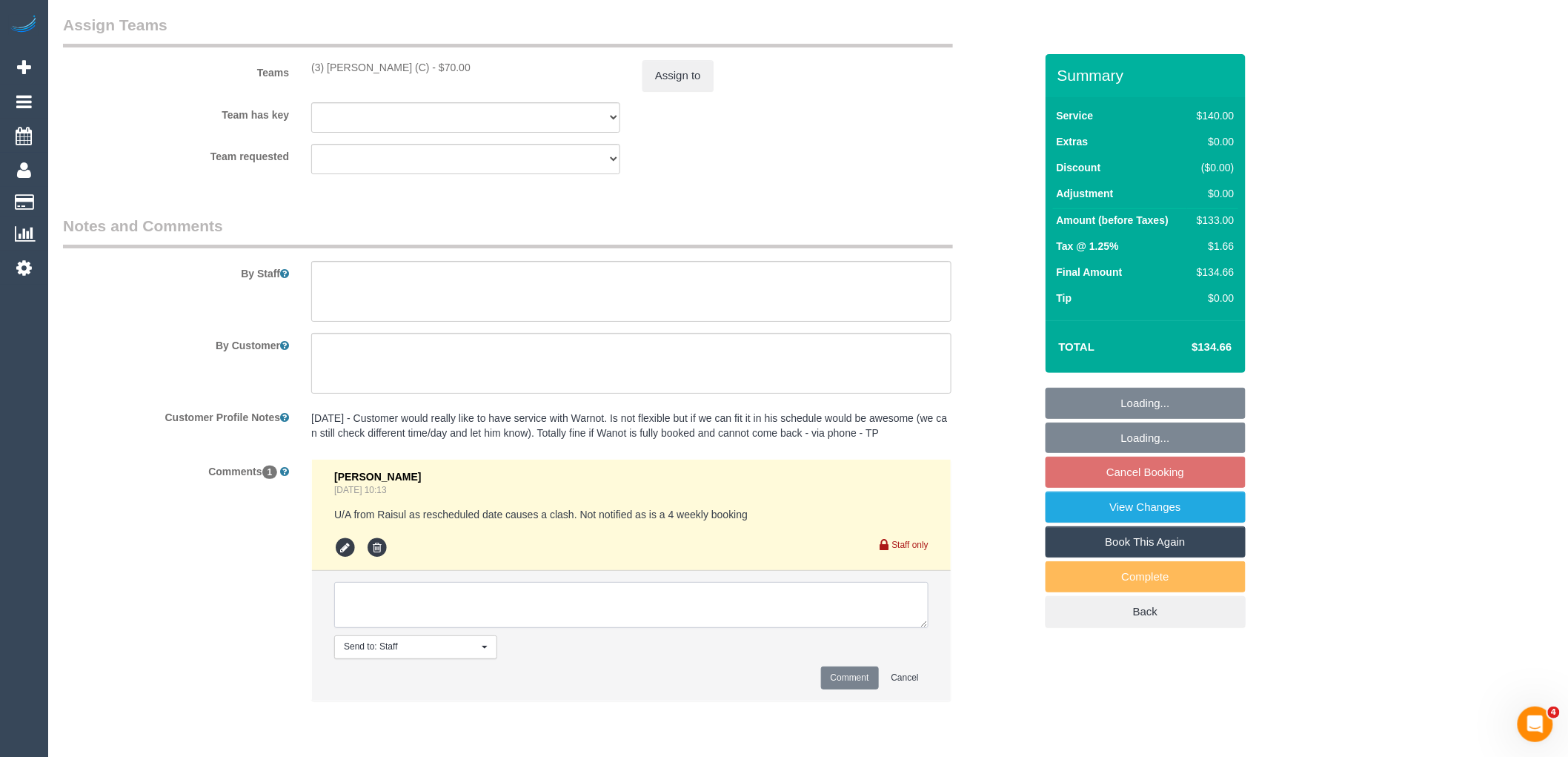
paste textarea "(3) [PERSON_NAME] (C) not unavailable for work between [DATE] - [DATE]. Custome…"
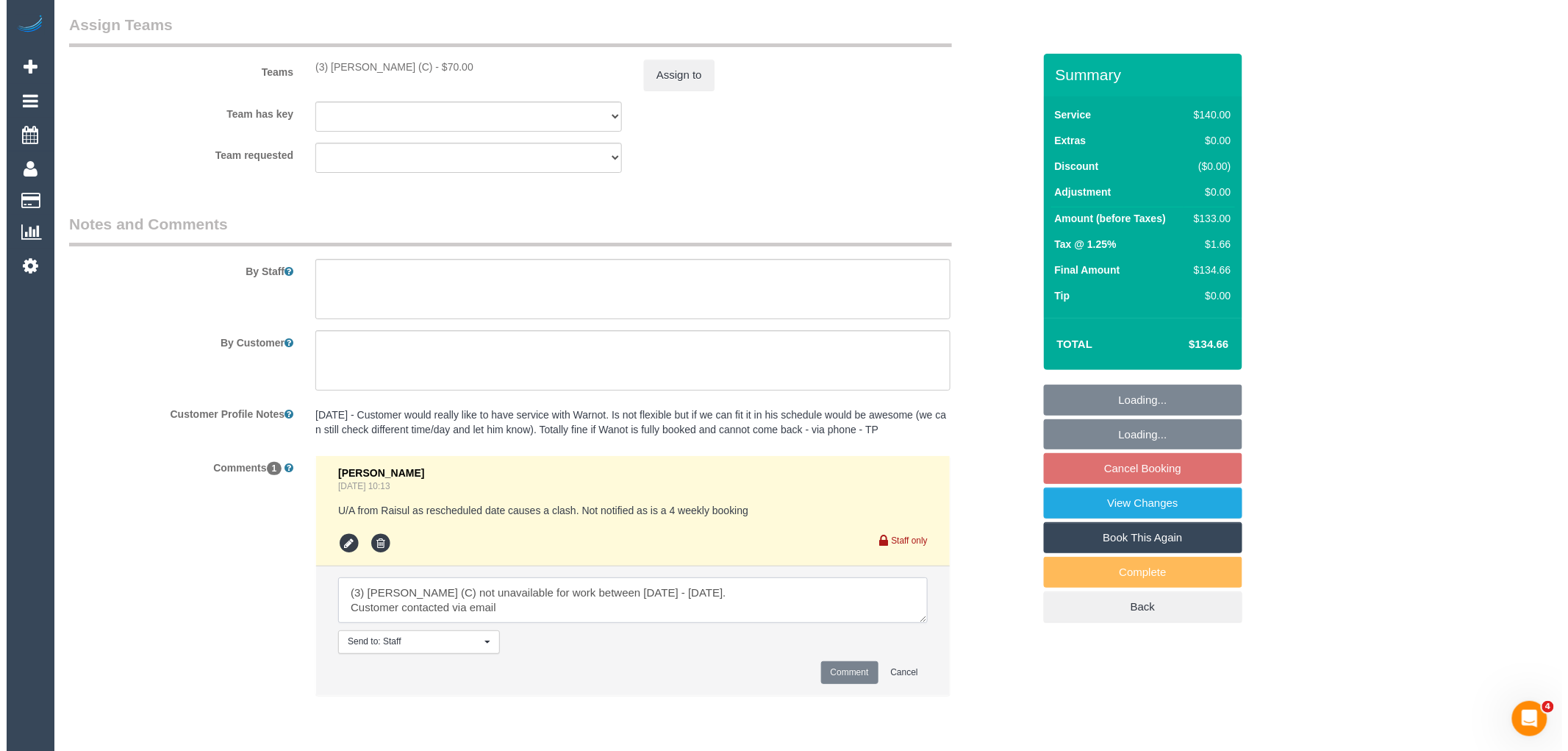
scroll to position [6, 0]
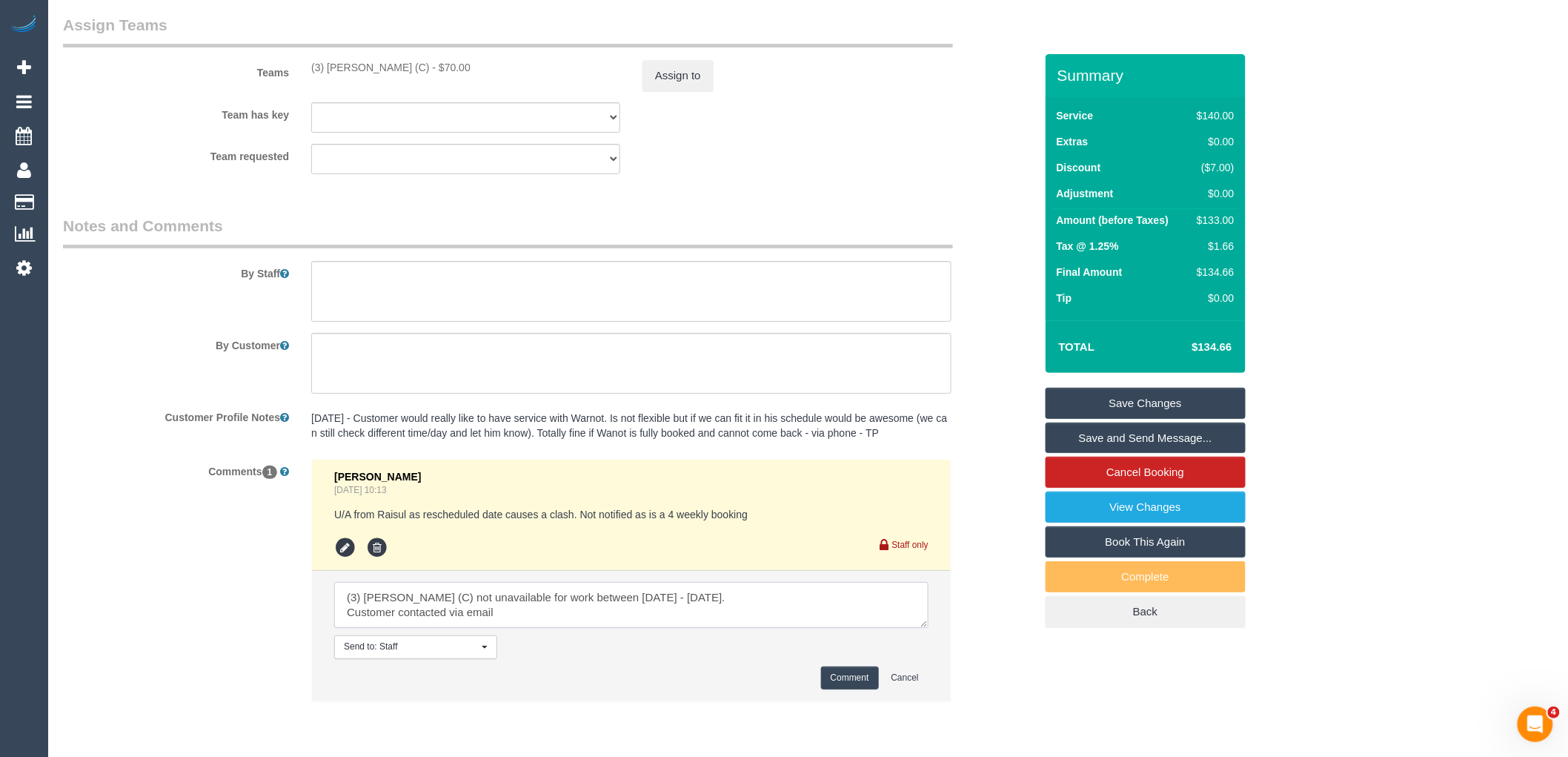
drag, startPoint x: 445, startPoint y: 617, endPoint x: 400, endPoint y: 611, distance: 45.4
click at [400, 611] on textarea at bounding box center [631, 605] width 594 height 46
type textarea "(3) [PERSON_NAME] (C) not unavailable for work between [DATE] - [DATE]. Custome…"
click at [853, 690] on button "Comment" at bounding box center [850, 677] width 58 height 23
click at [681, 70] on button "Assign to" at bounding box center [678, 75] width 71 height 31
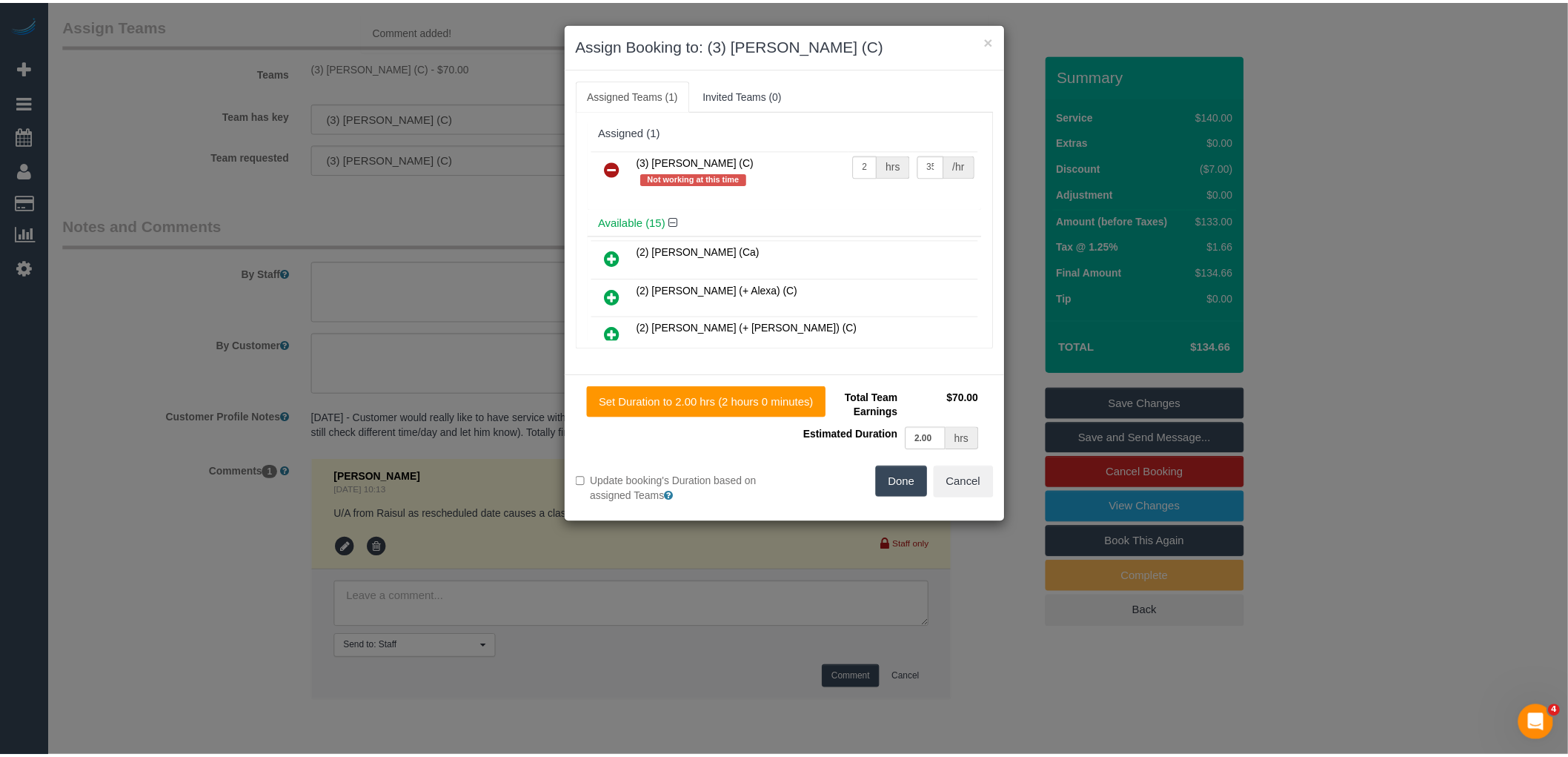
scroll to position [0, 0]
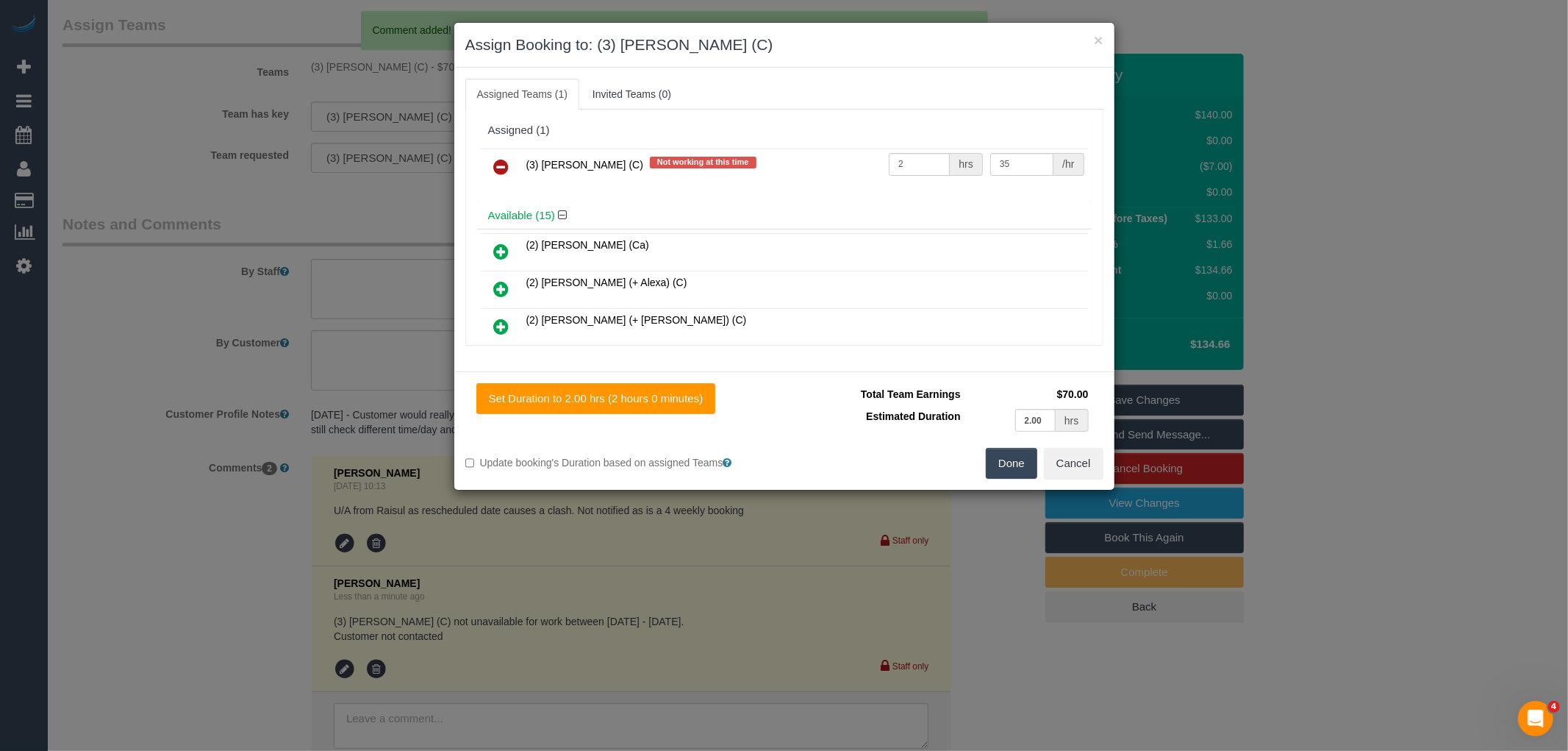
click at [515, 165] on link at bounding box center [502, 167] width 34 height 29
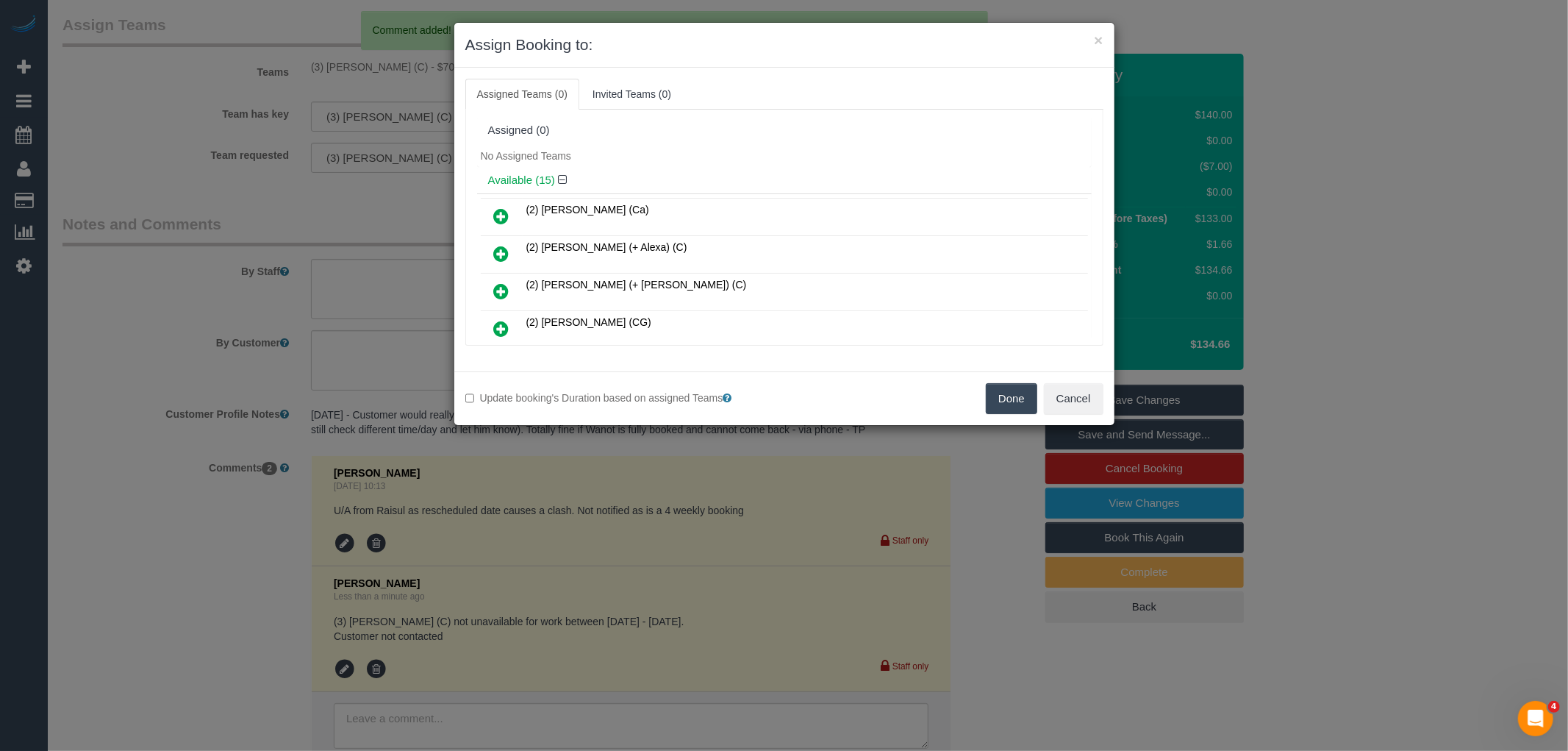
click at [1015, 392] on button "Done" at bounding box center [1011, 398] width 51 height 31
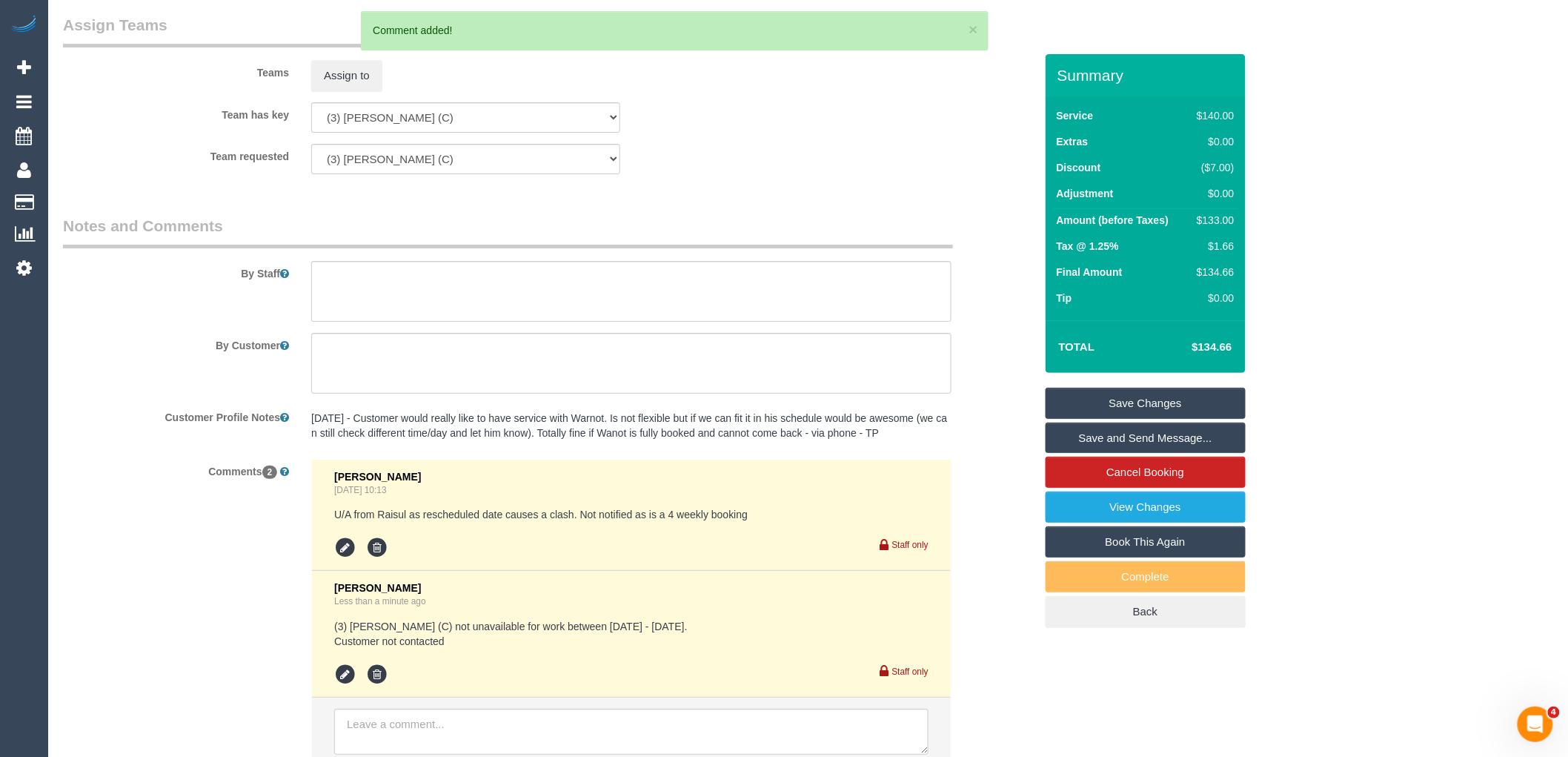
click at [1155, 406] on link "Save Changes" at bounding box center [1145, 403] width 200 height 31
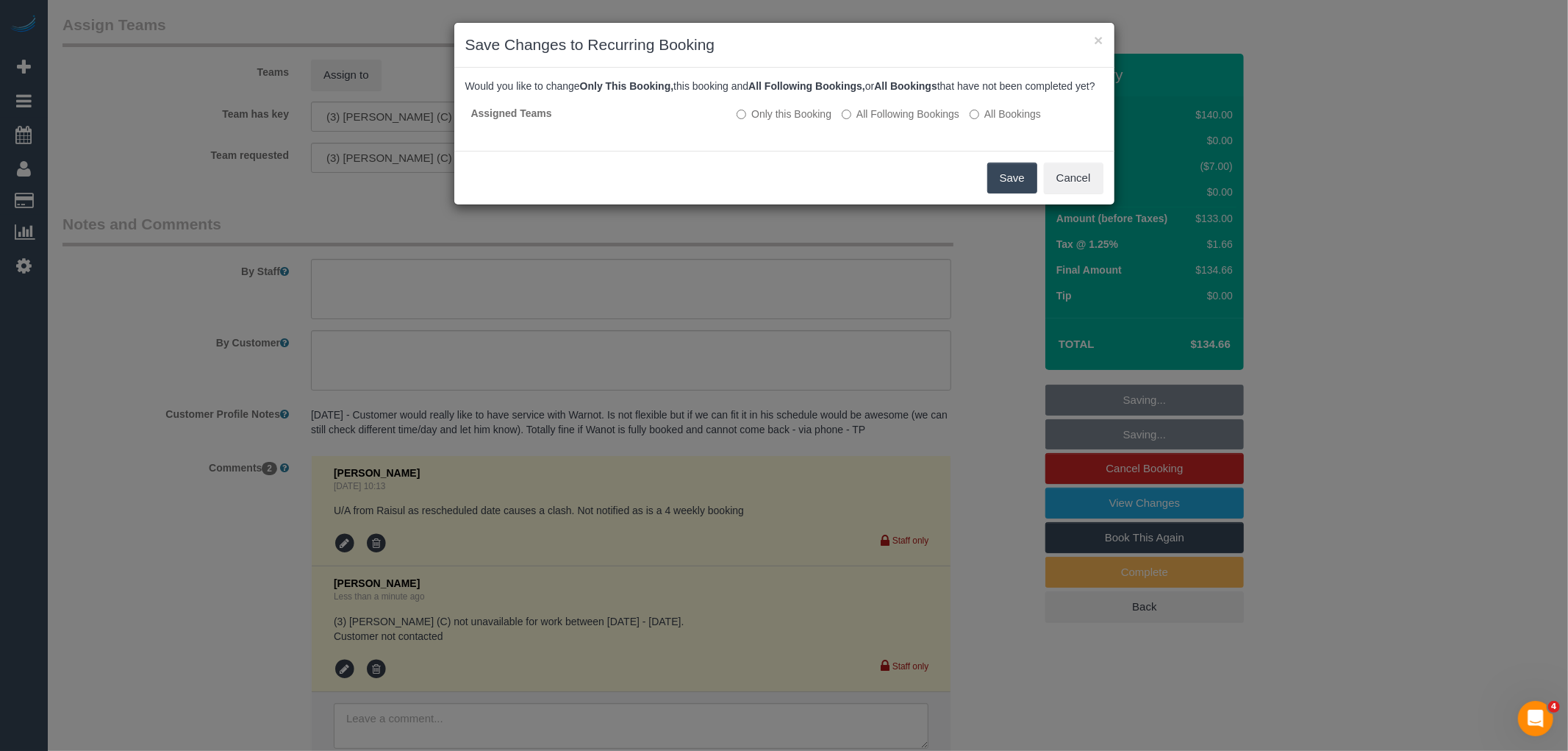
click at [1008, 191] on button "Save" at bounding box center [1012, 178] width 50 height 31
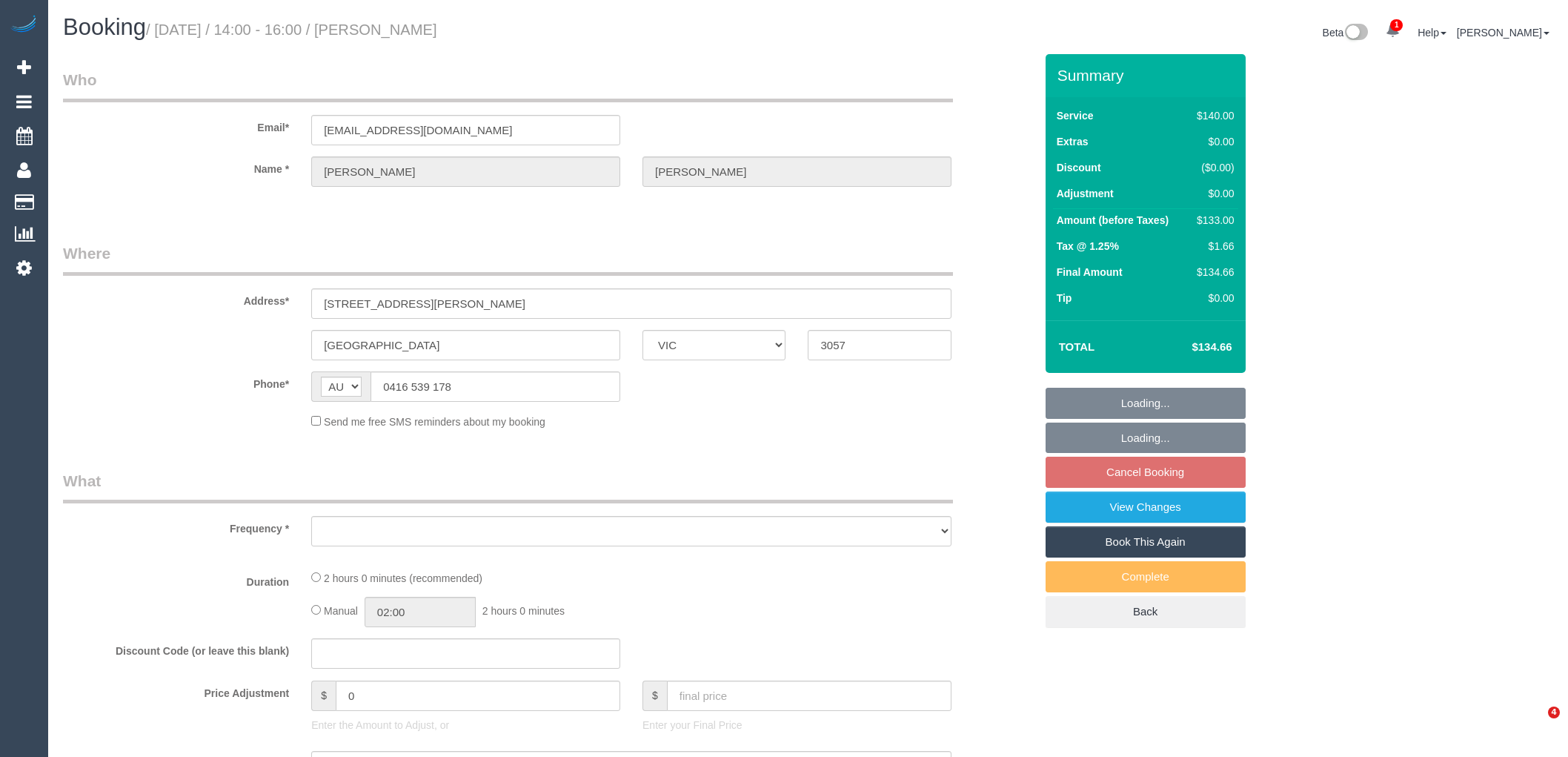
select select "VIC"
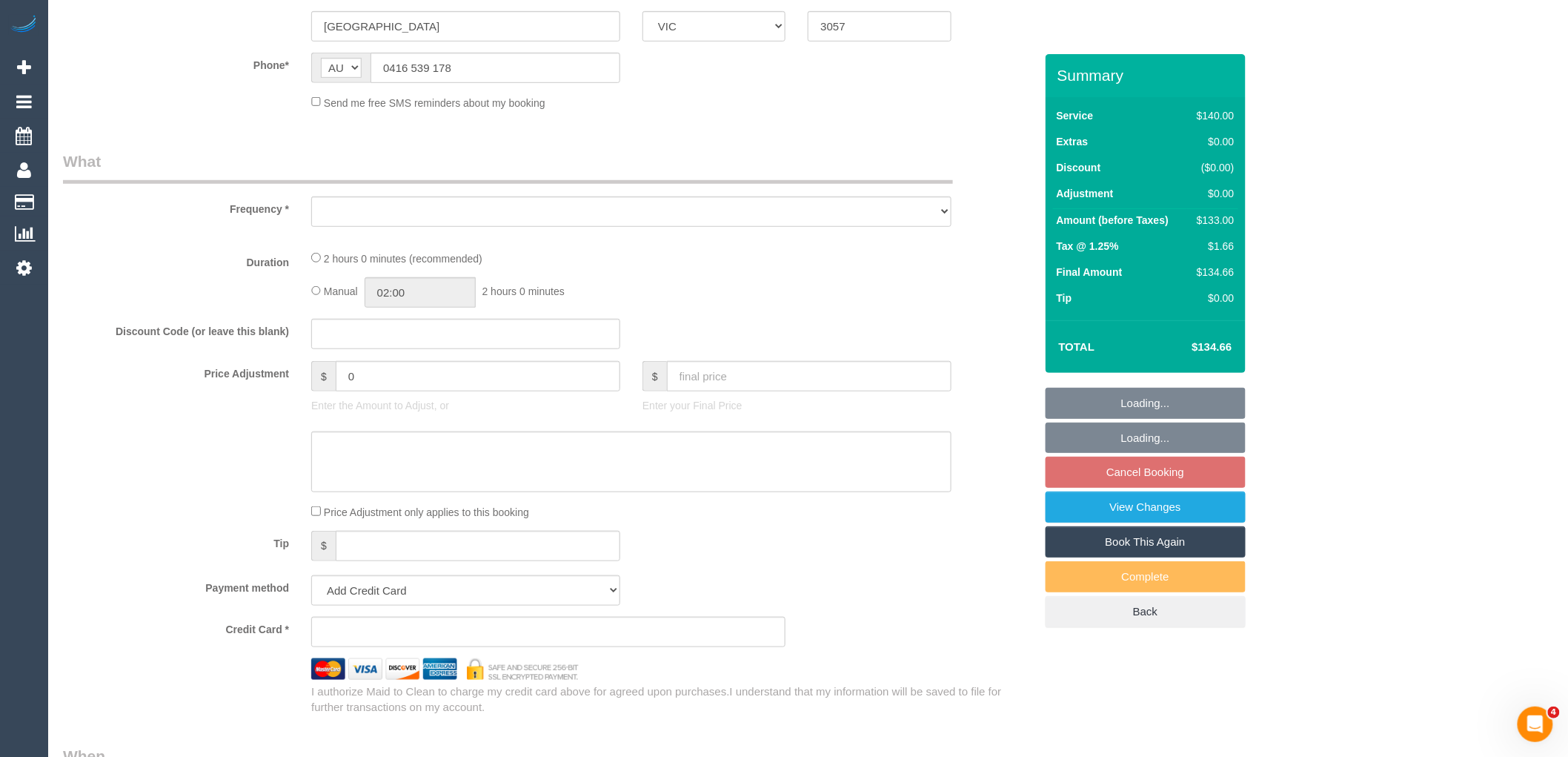
select select "object:537"
select select "number:27"
select select "number:14"
select select "number:18"
select select "number:25"
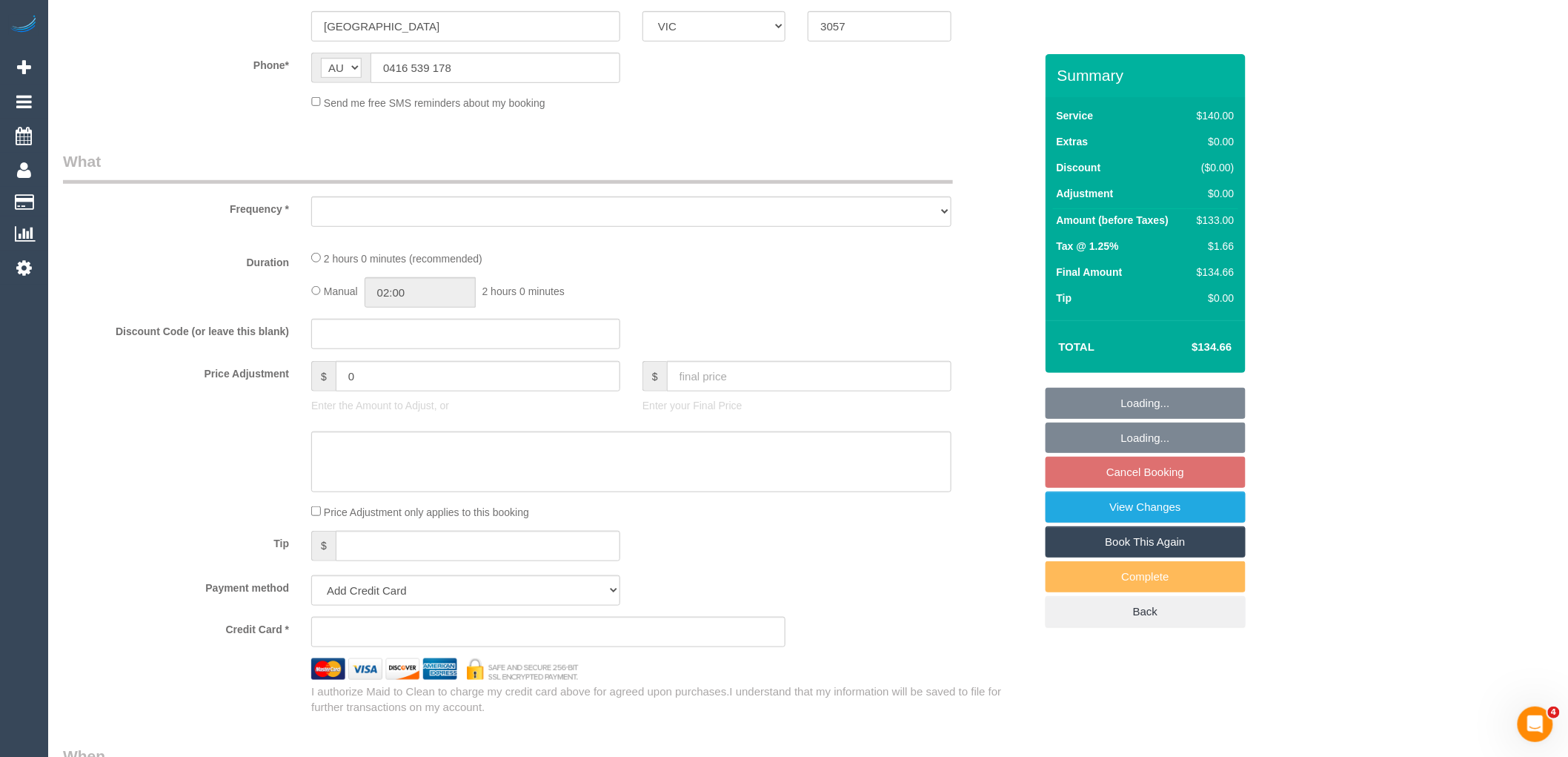
select select "number:33"
select select "number:12"
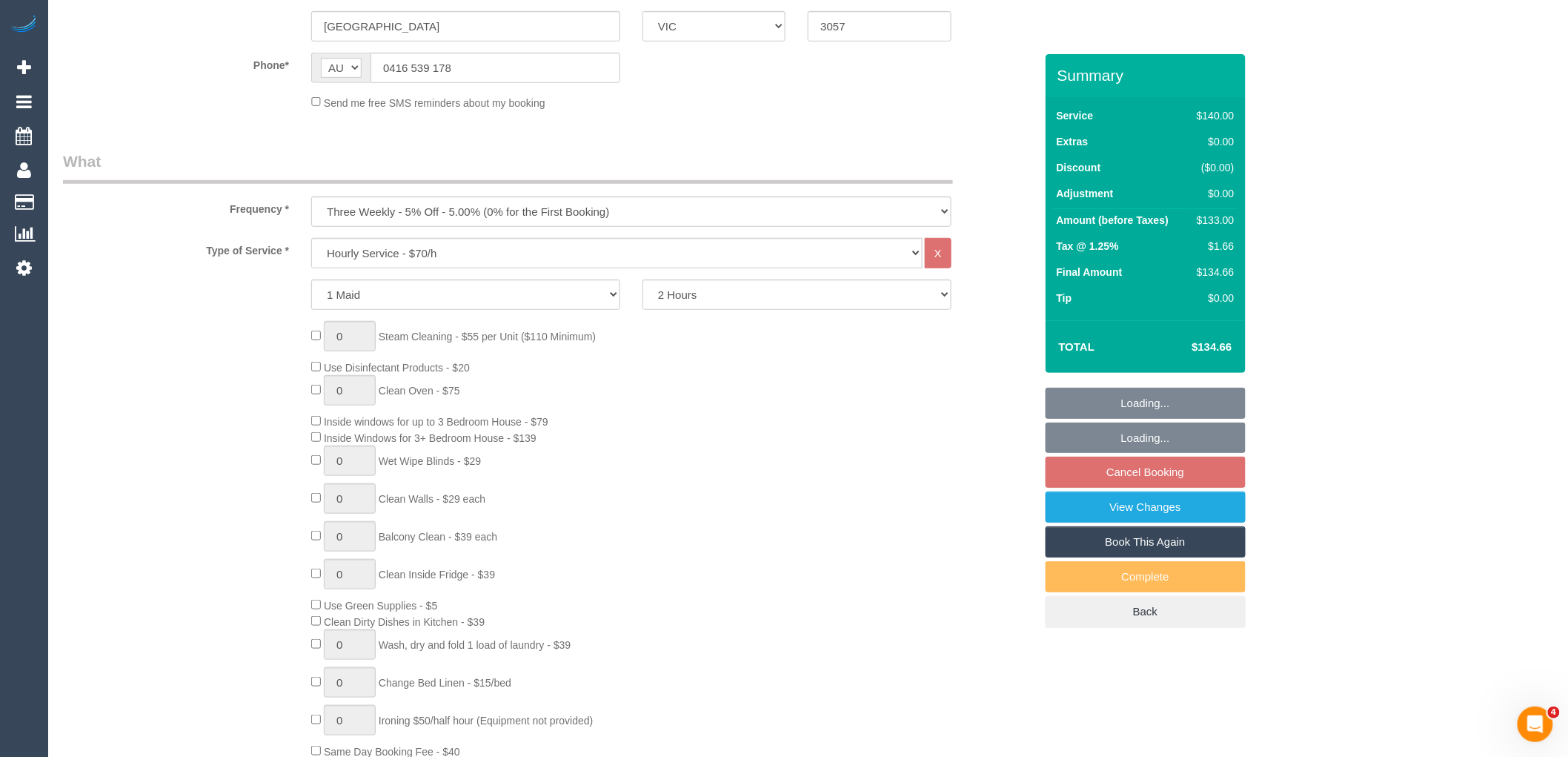
select select "string:stripe-pm_1QjTTD2GScqysDRV9DPZ16h7"
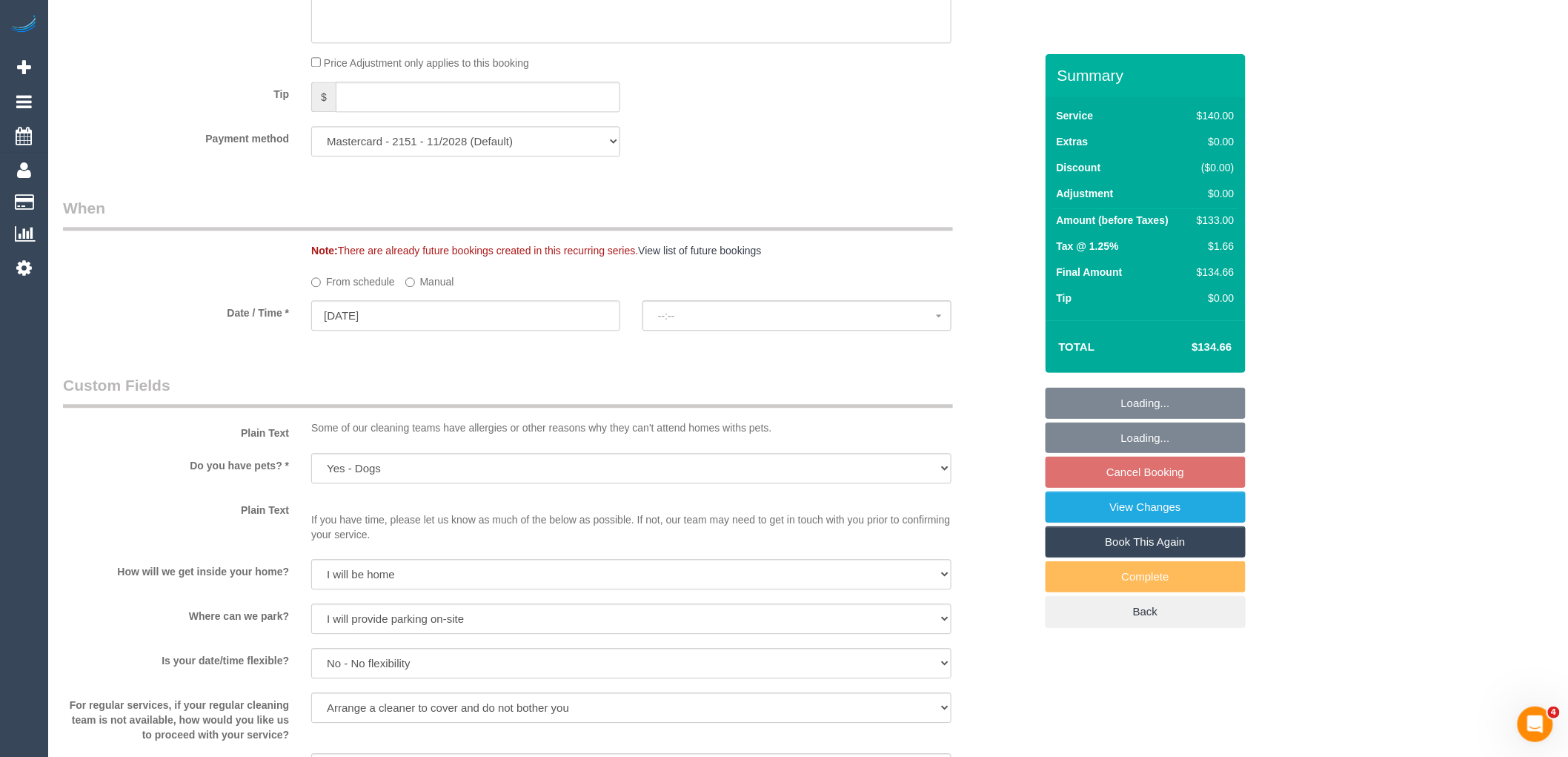
select select "object:1721"
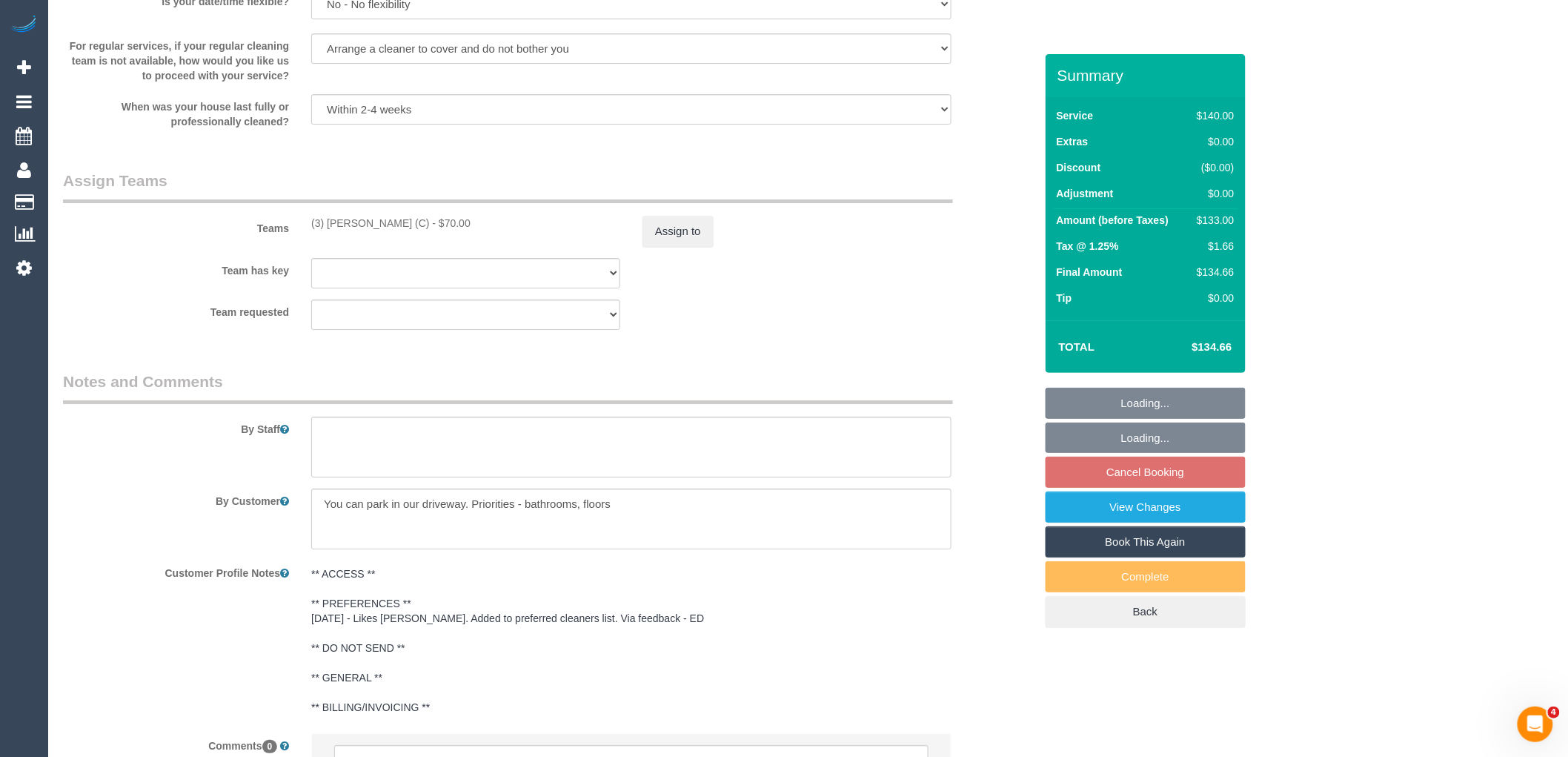
select select "spot7"
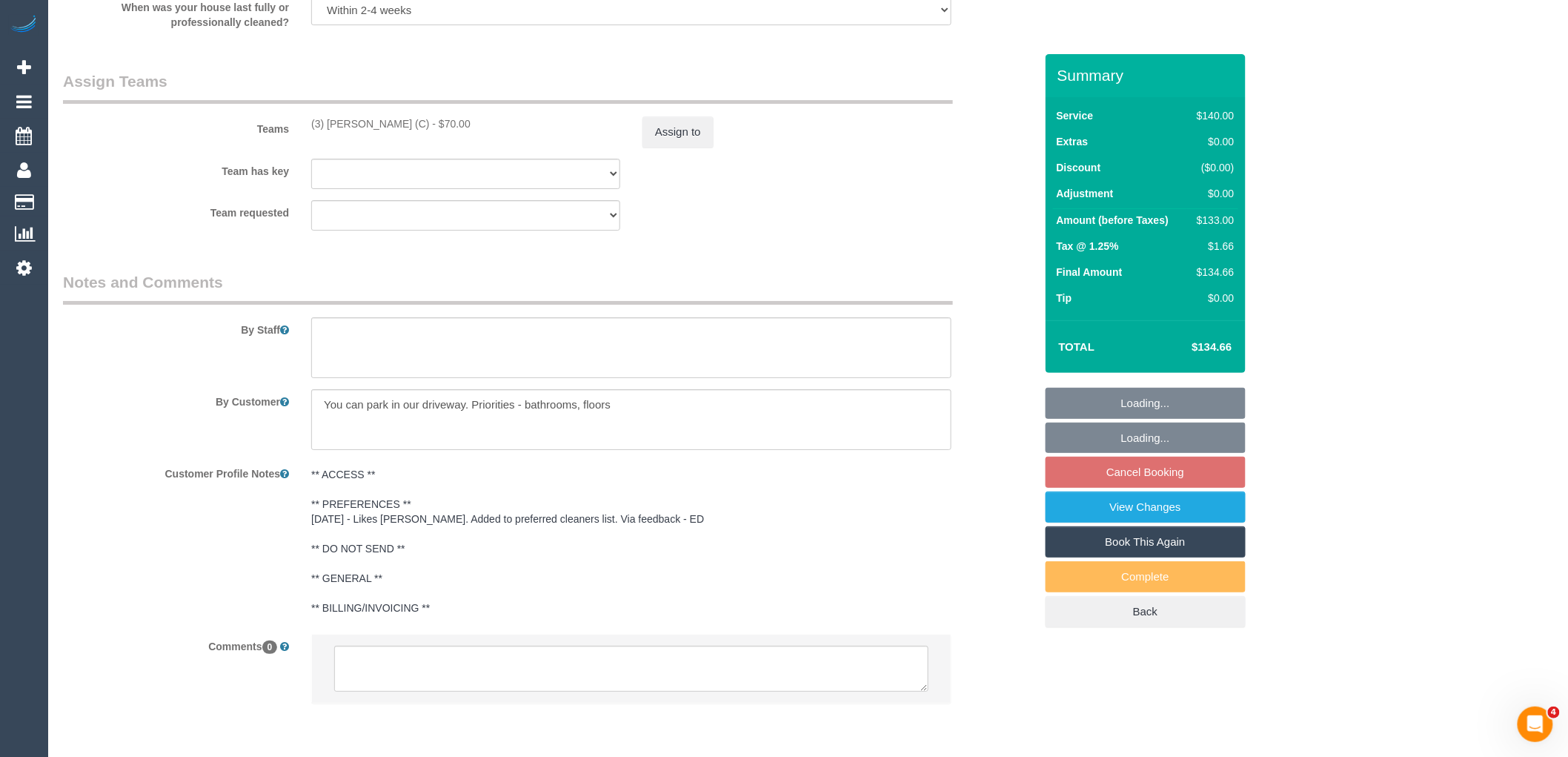
scroll to position [2197, 0]
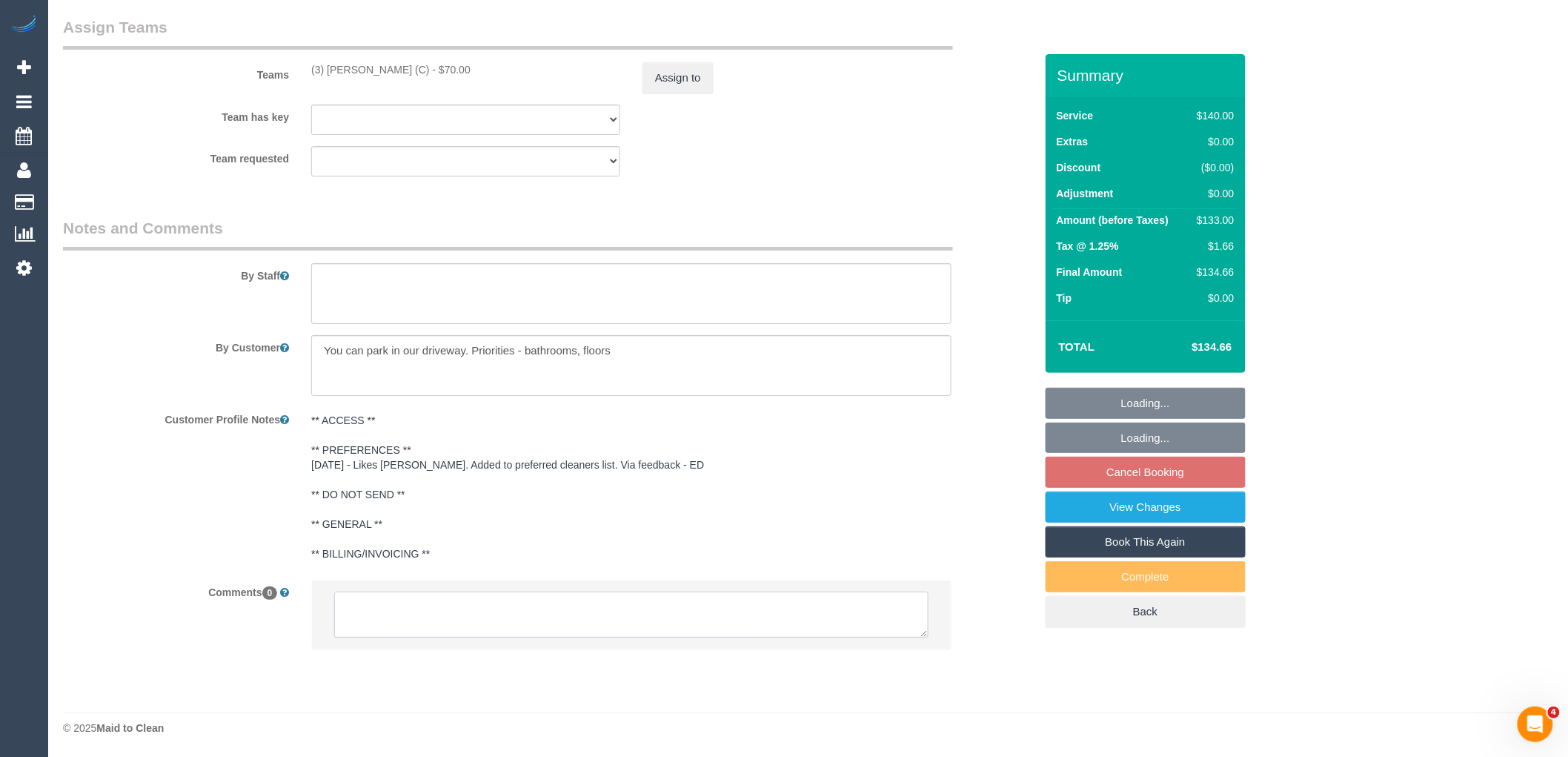
click at [517, 624] on textarea at bounding box center [631, 614] width 594 height 46
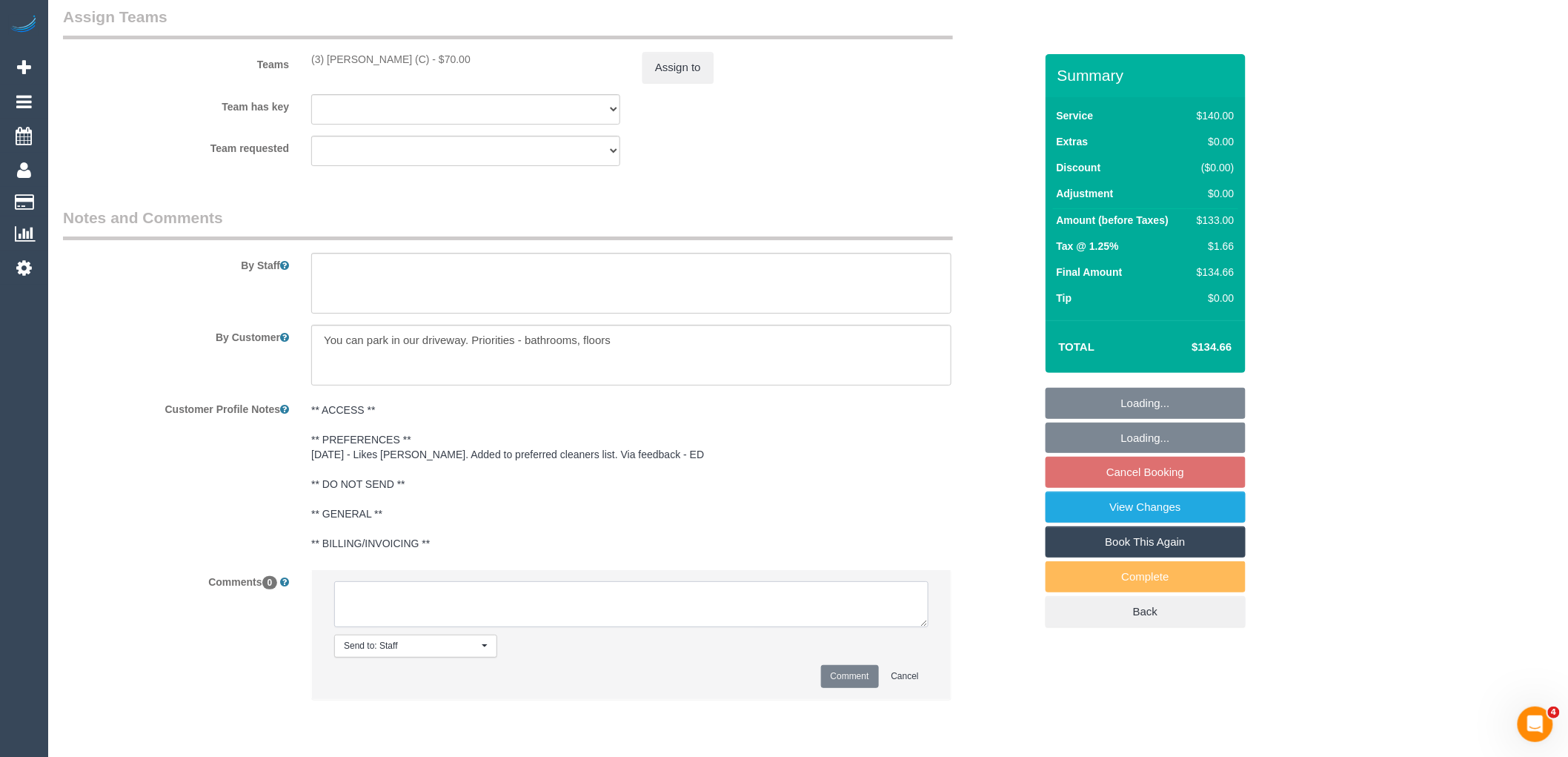
paste textarea "(3) [PERSON_NAME] (C) not unavailable for work between [DATE] - [DATE]. Custome…"
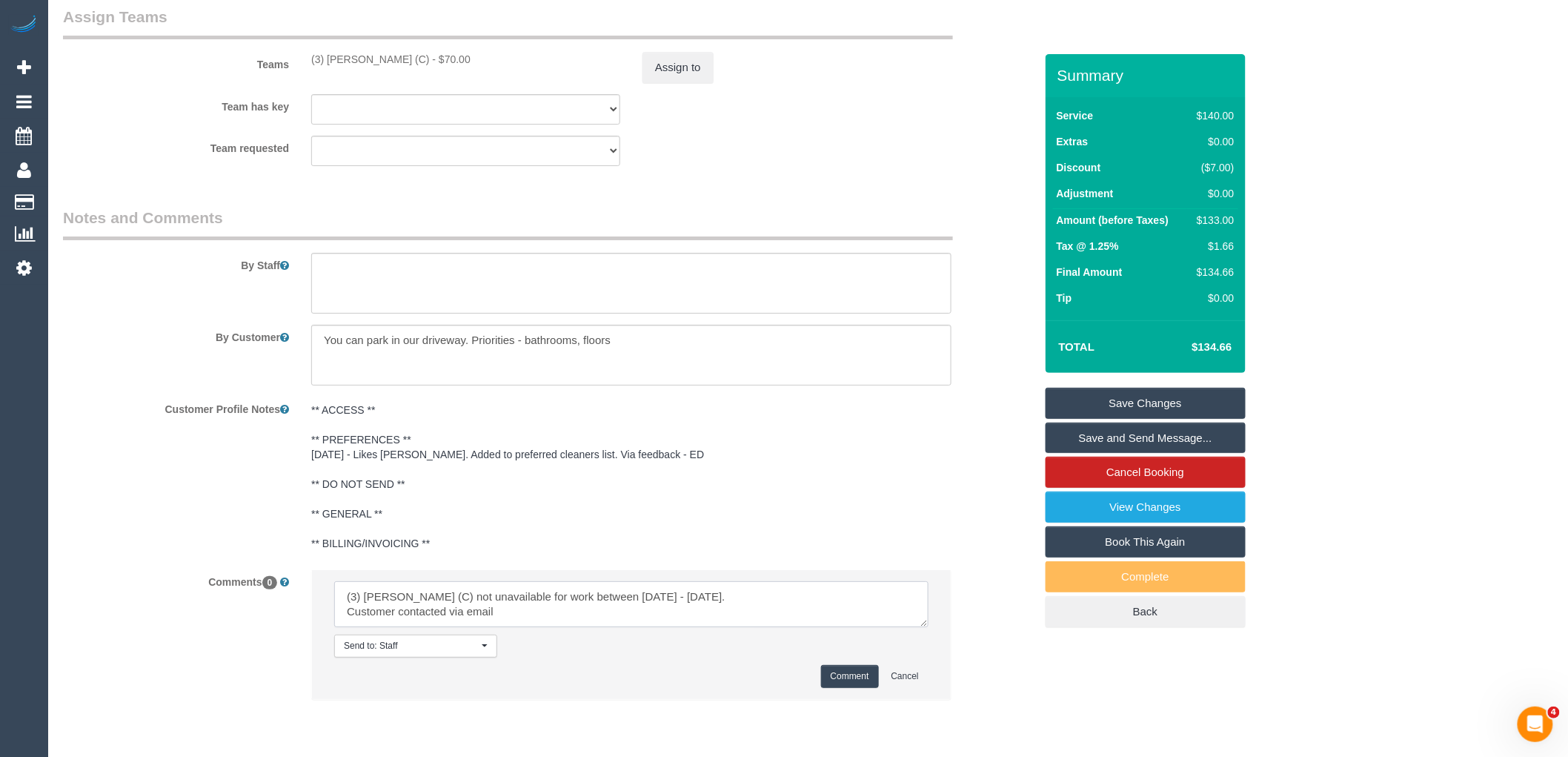
drag, startPoint x: 526, startPoint y: 616, endPoint x: 401, endPoint y: 614, distance: 125.0
click at [401, 614] on textarea at bounding box center [631, 604] width 594 height 46
drag, startPoint x: 505, startPoint y: 616, endPoint x: 231, endPoint y: 556, distance: 280.5
click at [231, 556] on sui-booking-comments "By Staff By Customer Customer Profile Notes ** ACCESS ** ** PREFERENCES ** 29/3…" at bounding box center [549, 460] width 972 height 508
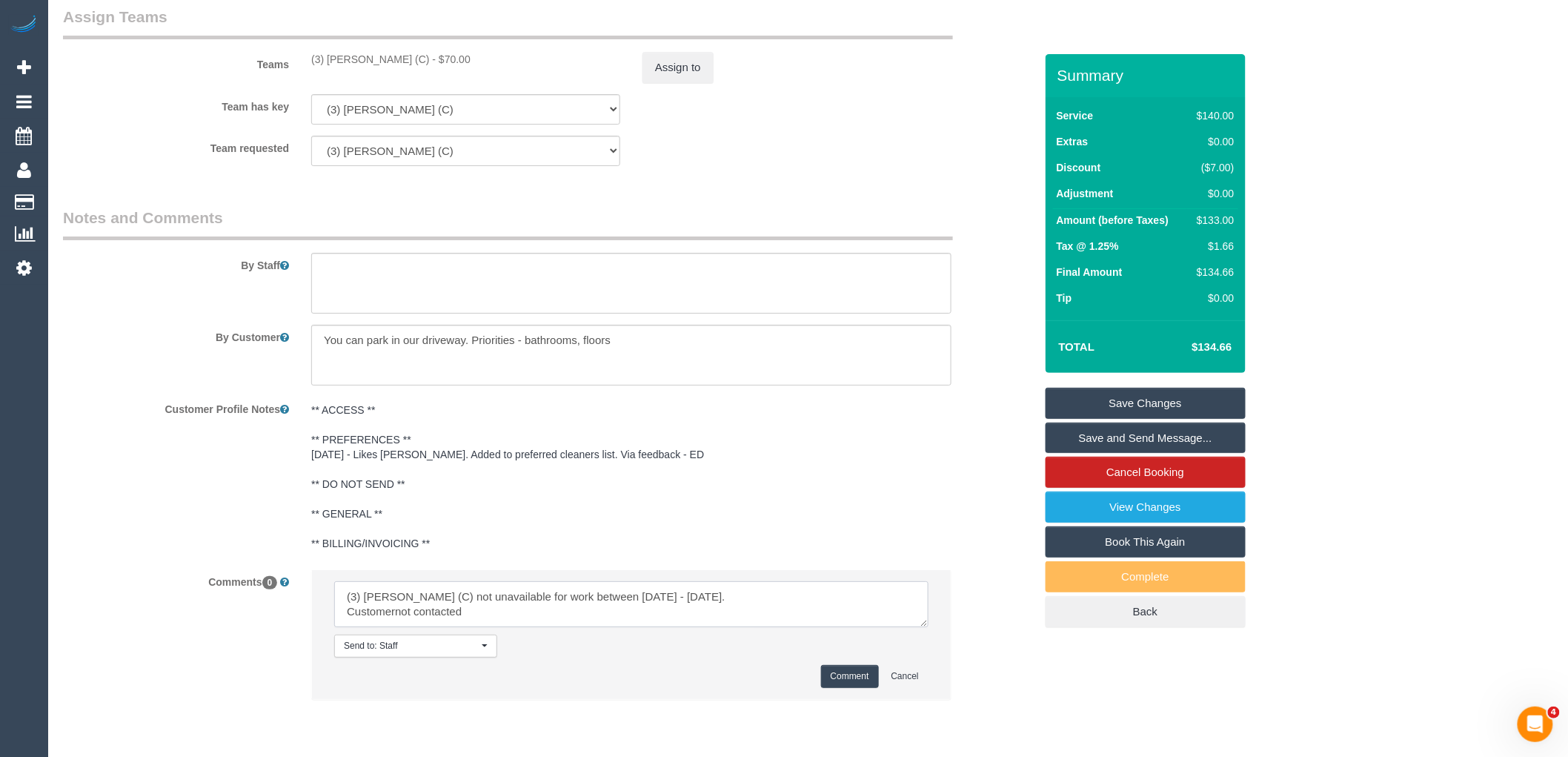
click at [416, 613] on textarea at bounding box center [631, 604] width 594 height 46
click at [396, 623] on textarea at bounding box center [631, 604] width 594 height 46
drag, startPoint x: 491, startPoint y: 625, endPoint x: 233, endPoint y: 574, distance: 263.0
click at [233, 574] on sui-booking-comments "By Staff By Customer Customer Profile Notes ** ACCESS ** ** PREFERENCES ** 29/3…" at bounding box center [549, 460] width 972 height 508
type textarea "(3) Barun Chand (C) not unavailable for work between 10/09/25 - 21/09/25. Custo…"
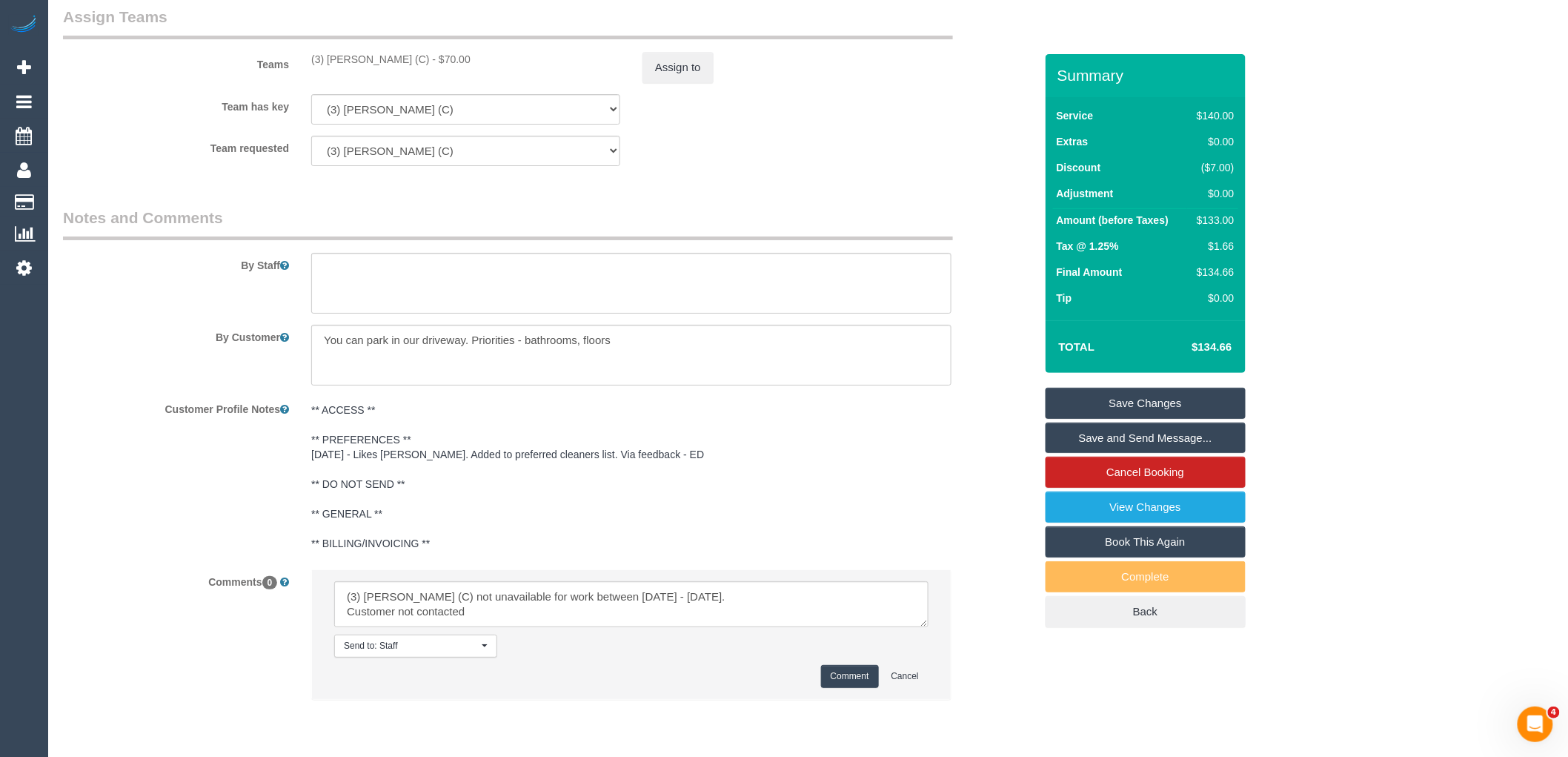
click at [848, 687] on button "Comment" at bounding box center [850, 677] width 58 height 23
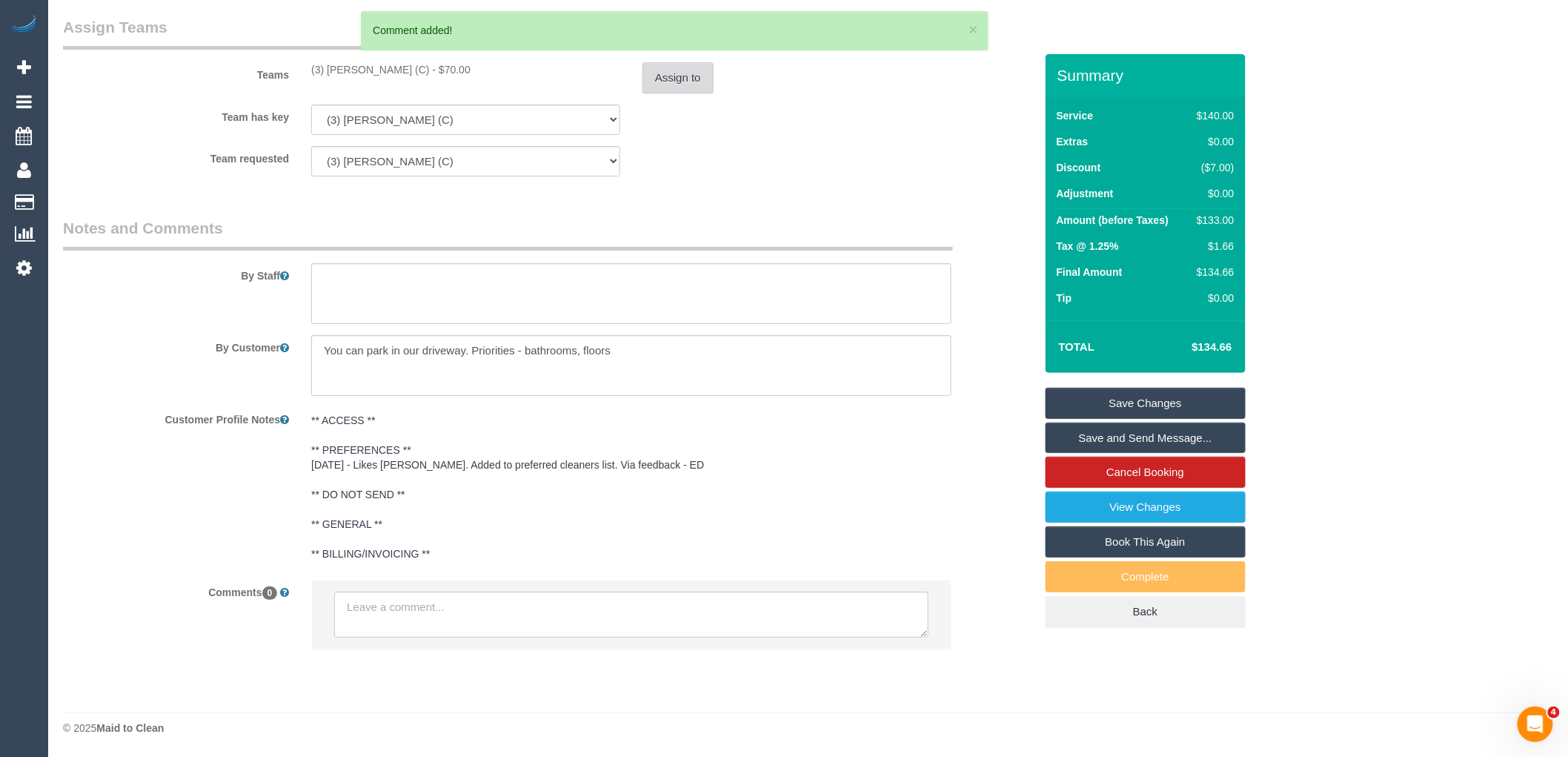
click at [691, 86] on button "Assign to" at bounding box center [678, 78] width 71 height 31
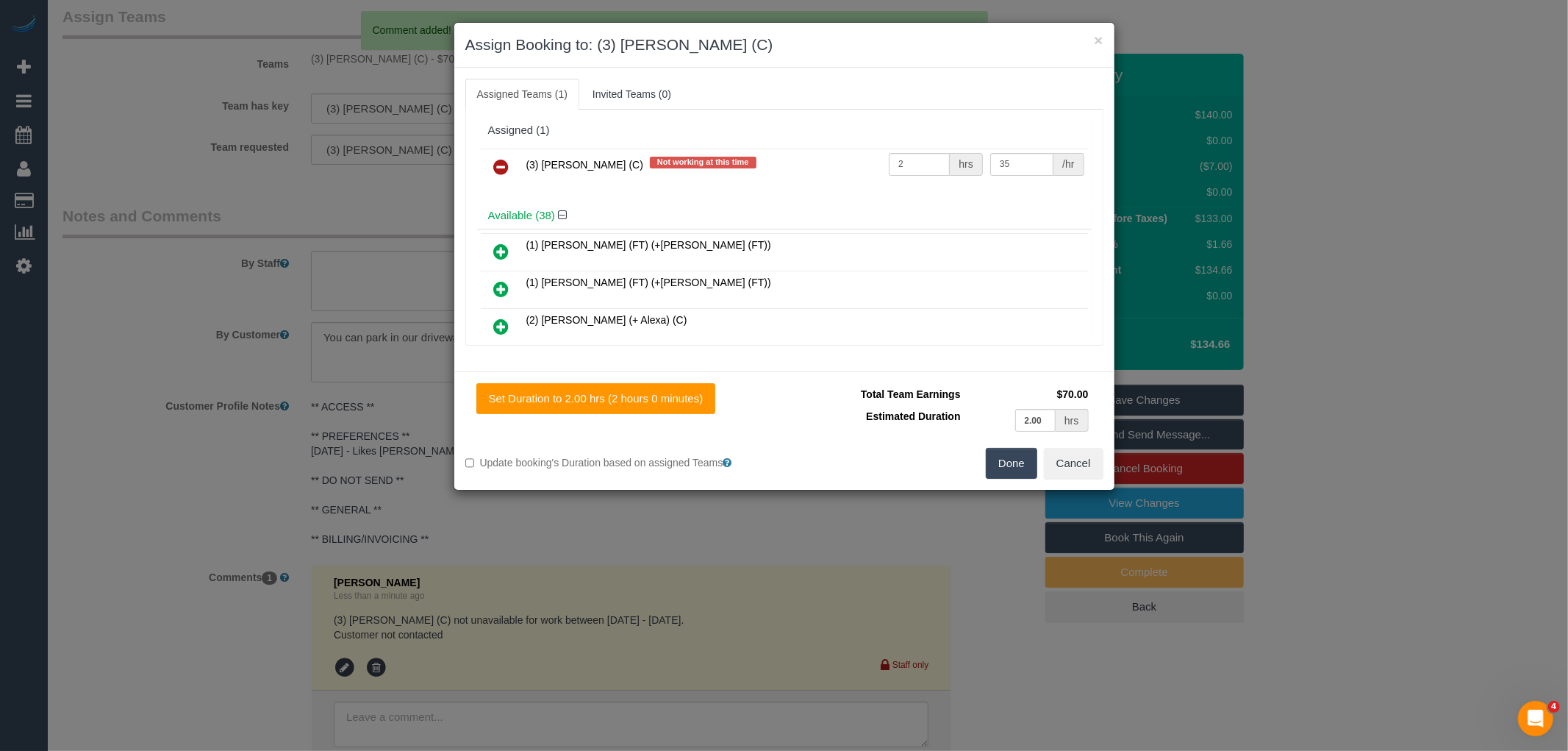
click at [503, 175] on icon at bounding box center [502, 167] width 15 height 18
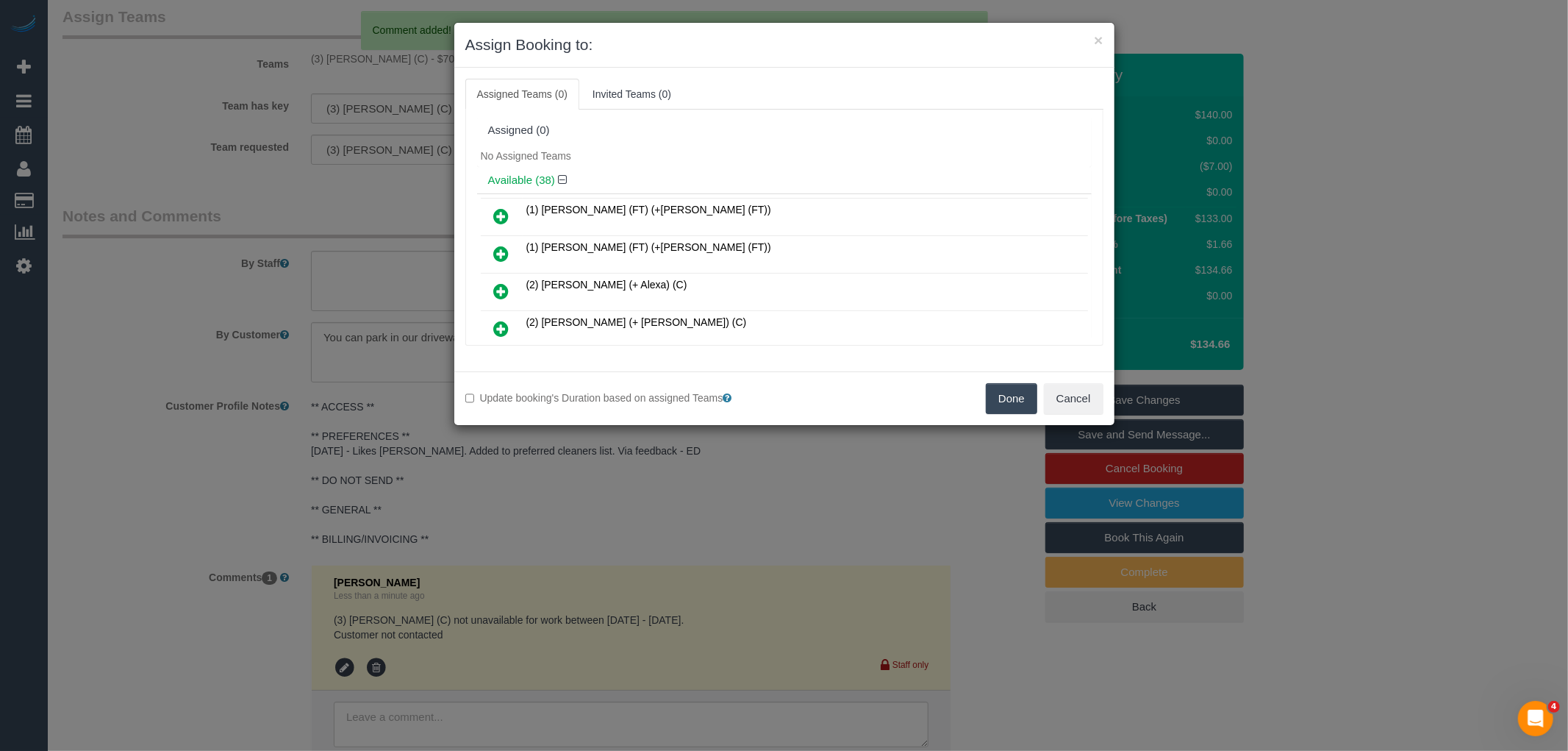
click at [1007, 403] on button "Done" at bounding box center [1011, 398] width 51 height 31
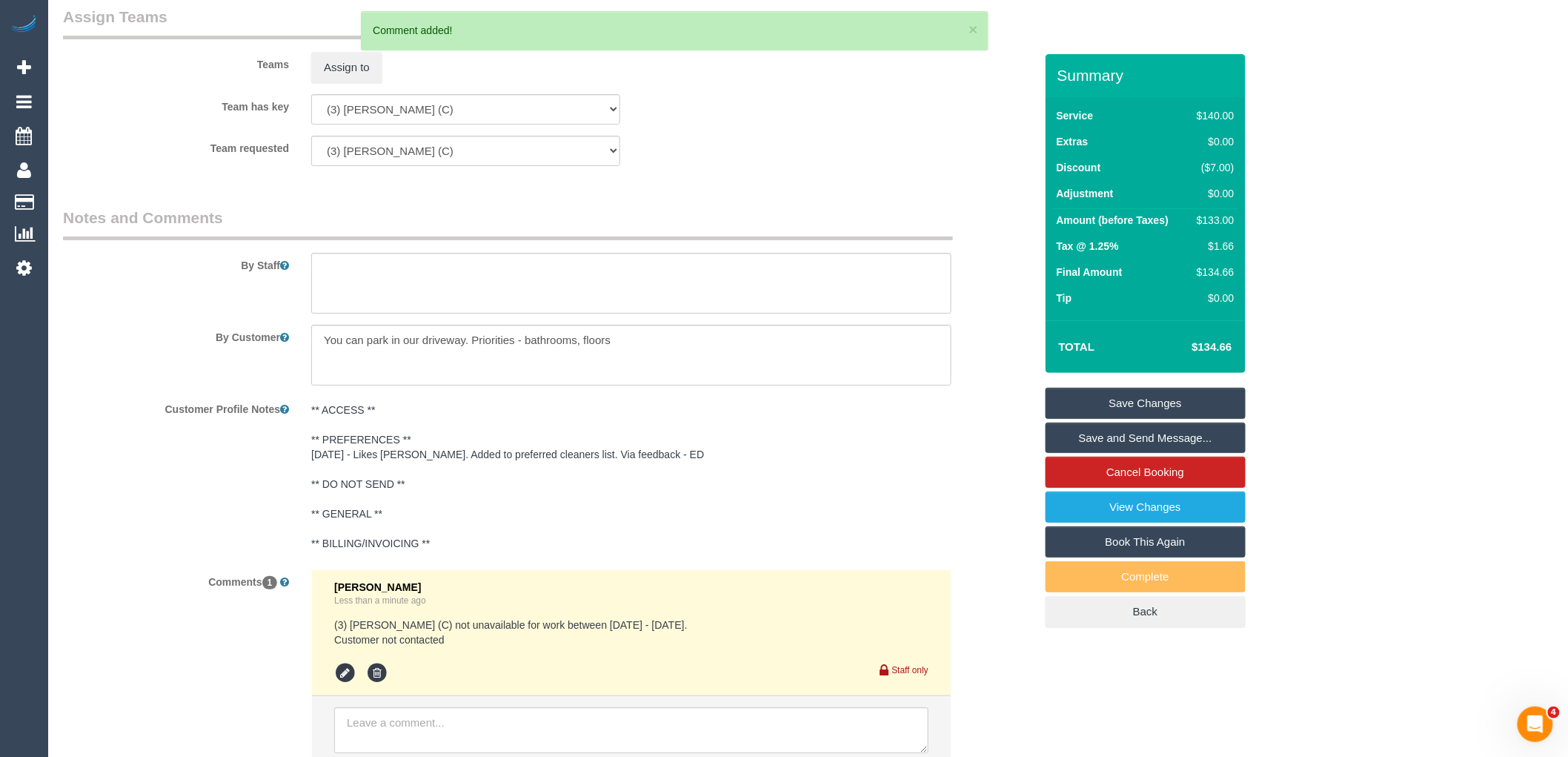
click at [1161, 403] on link "Save Changes" at bounding box center [1145, 403] width 200 height 31
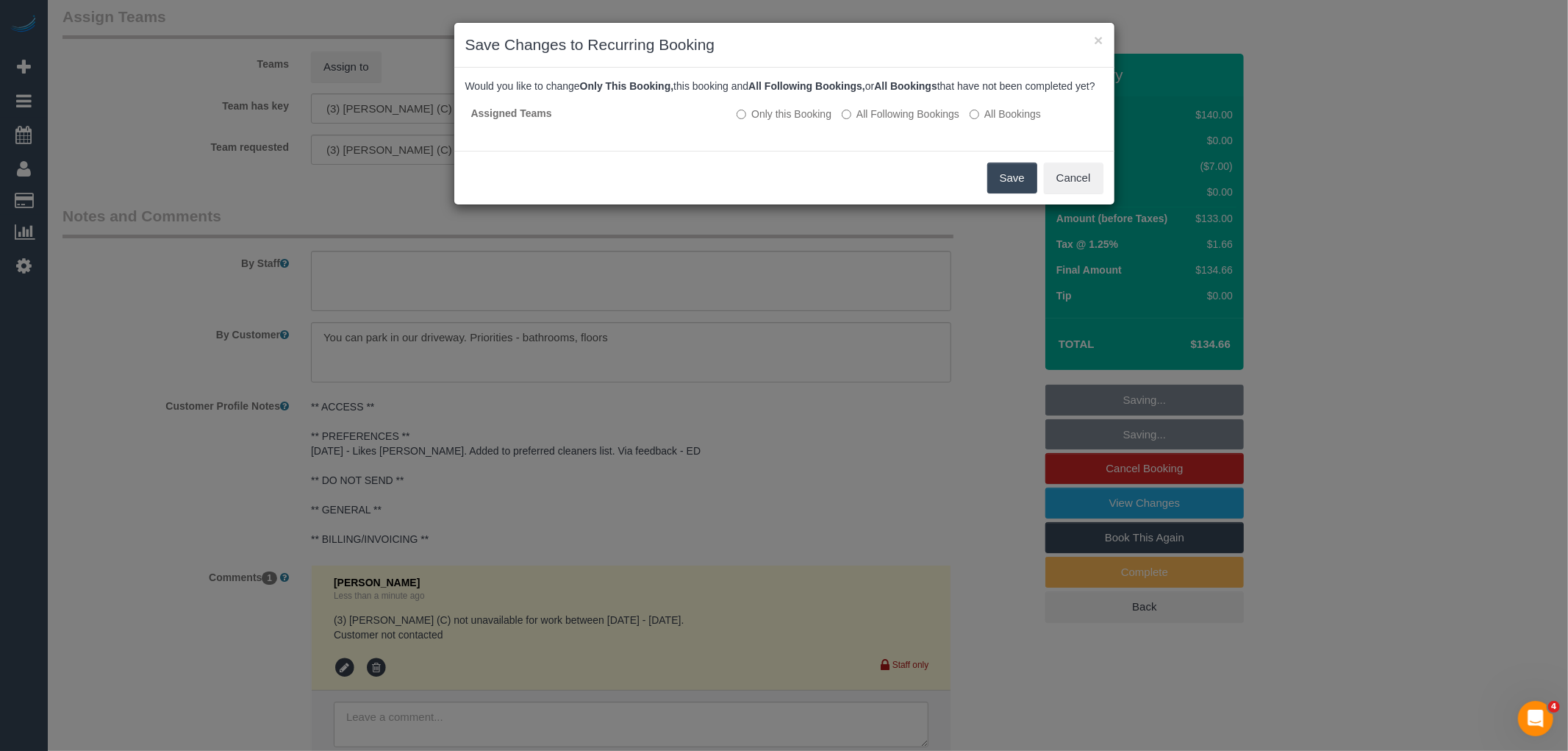
click at [1005, 193] on button "Save" at bounding box center [1012, 178] width 50 height 31
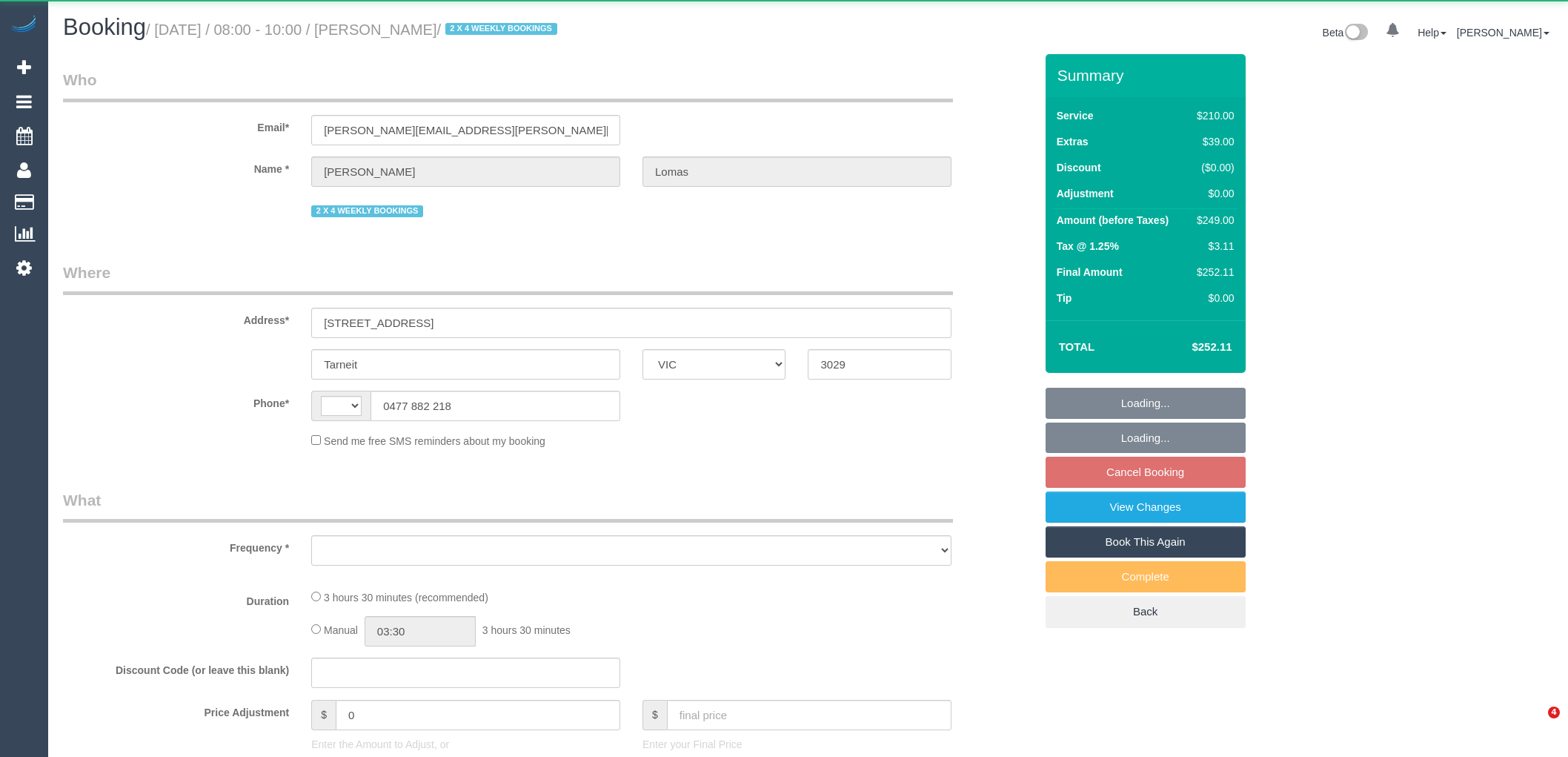
select select "VIC"
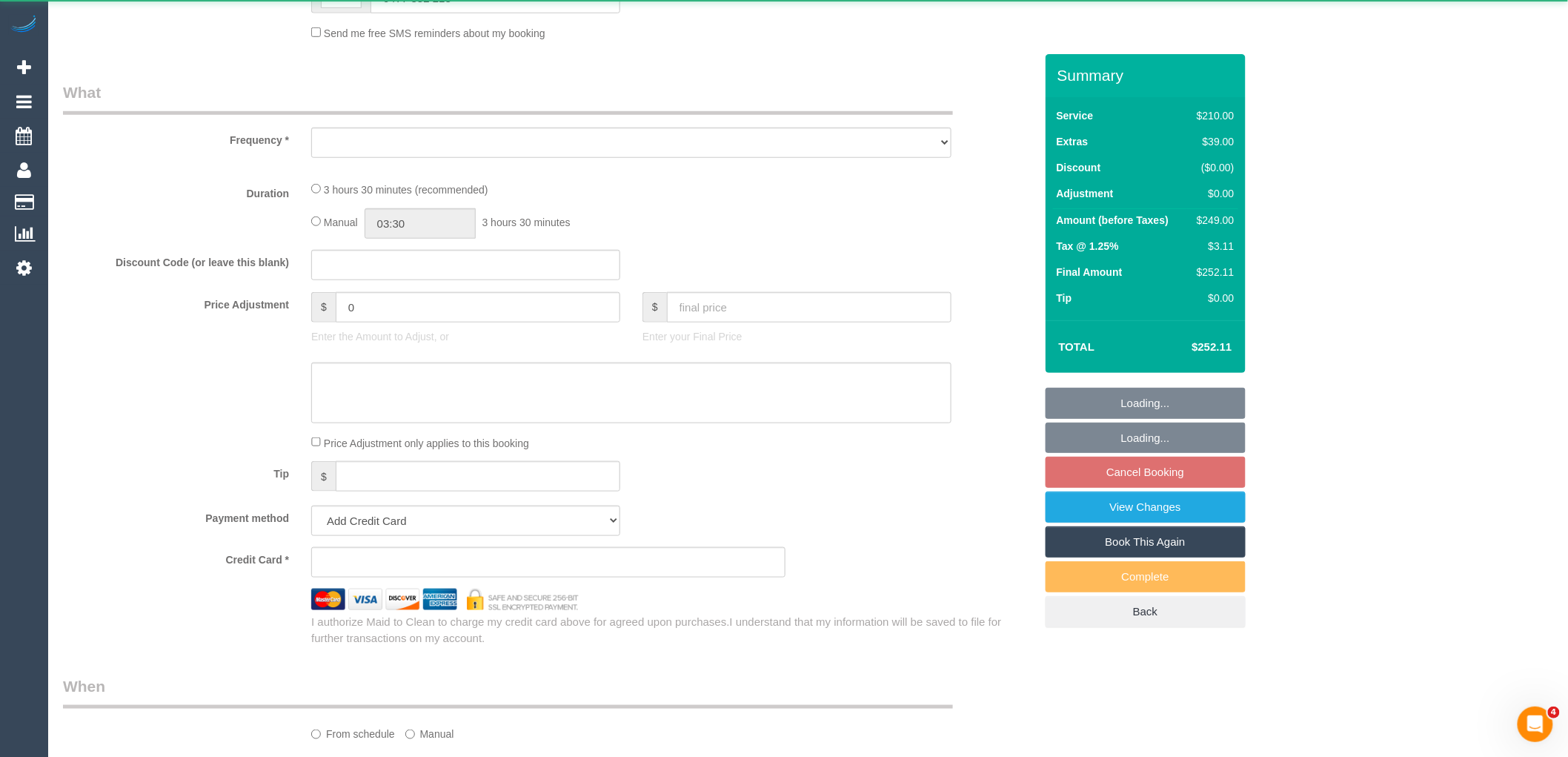
select select "180"
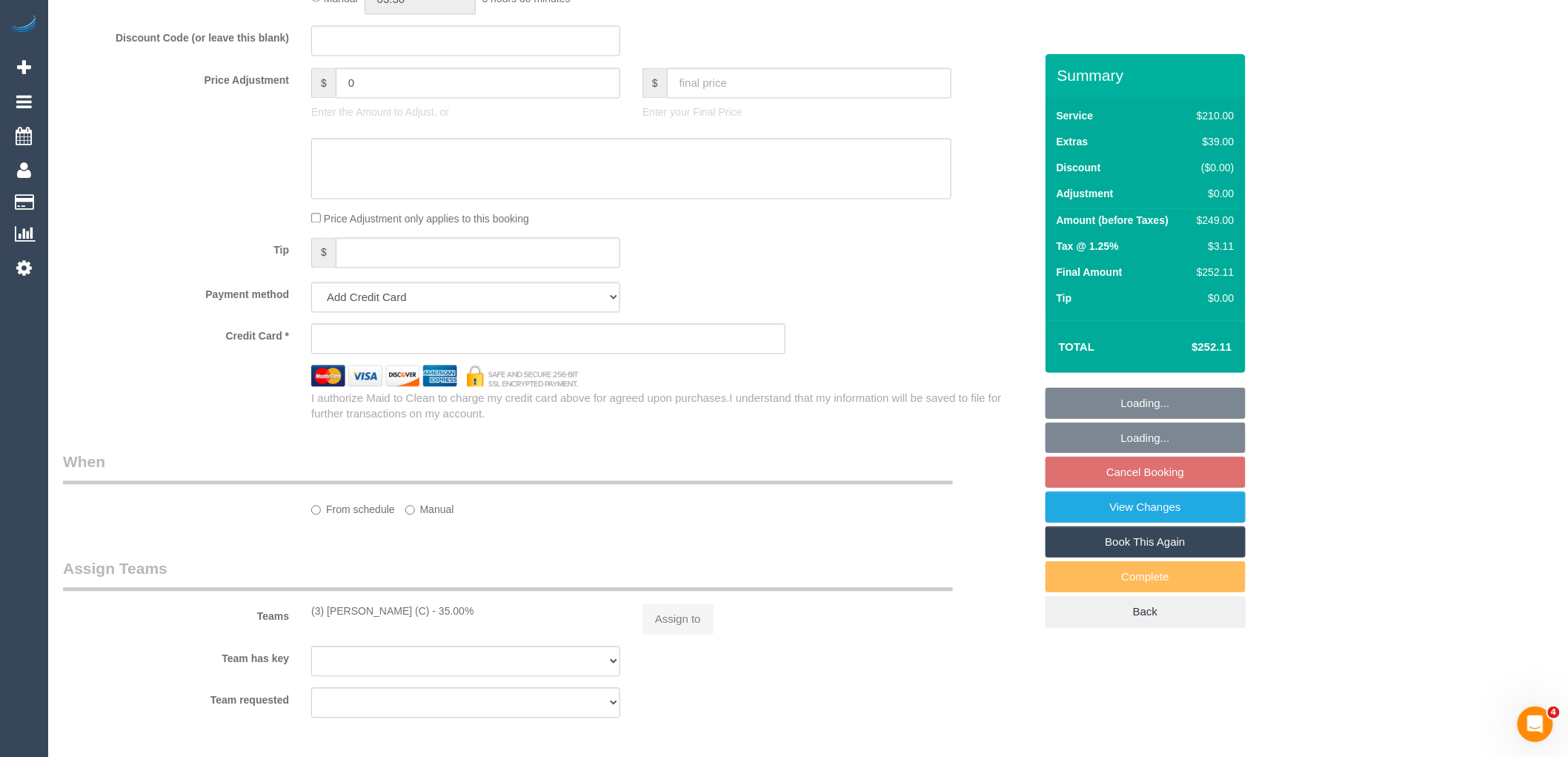
select select "string:AU"
select select "object:712"
select select "string:stripe-pm_1Rvpho2GScqysDRVE36DPEE9"
select select "number:27"
select select "number:14"
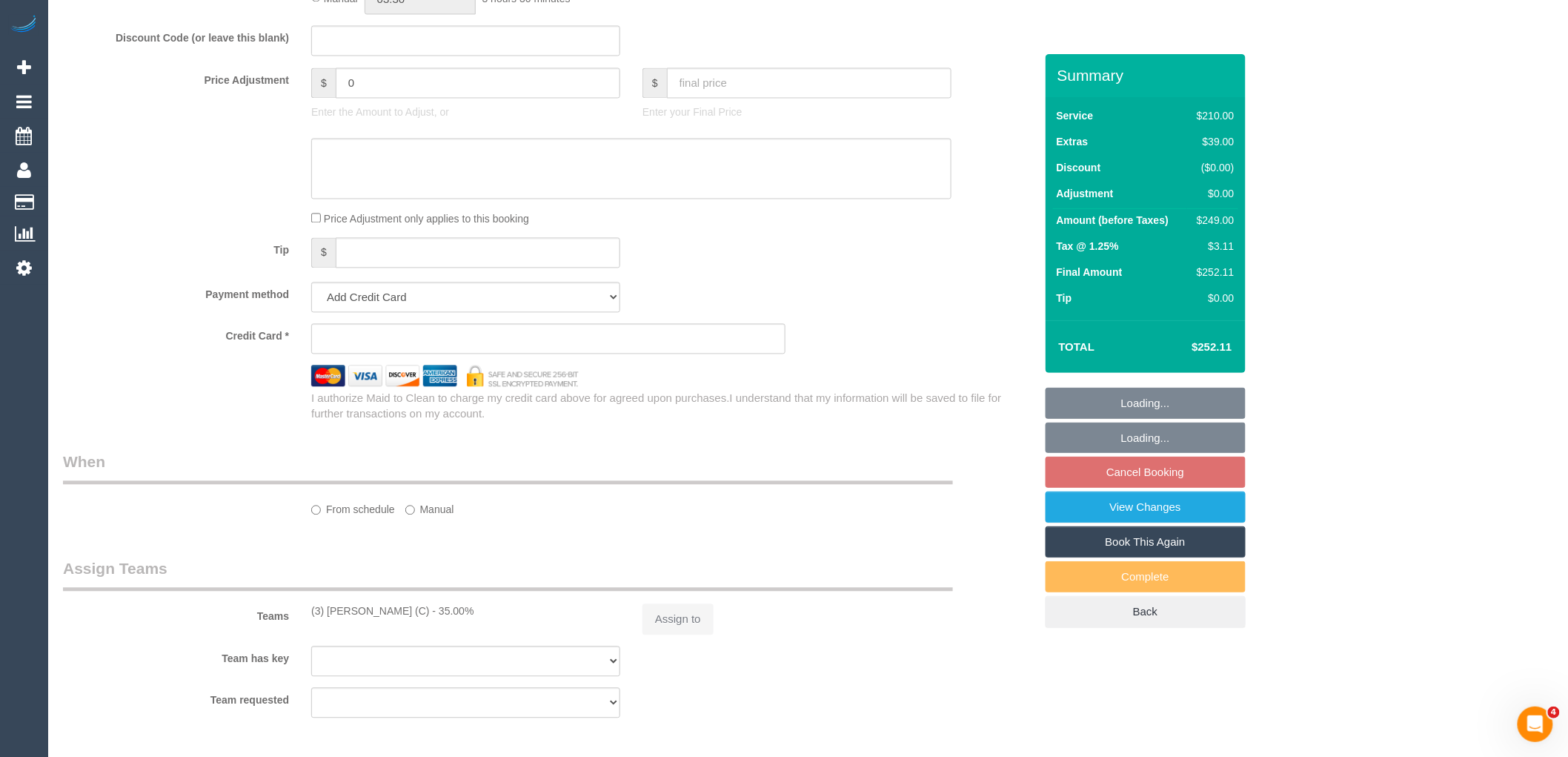
select select "number:19"
select select "number:25"
select select "number:35"
select select "number:11"
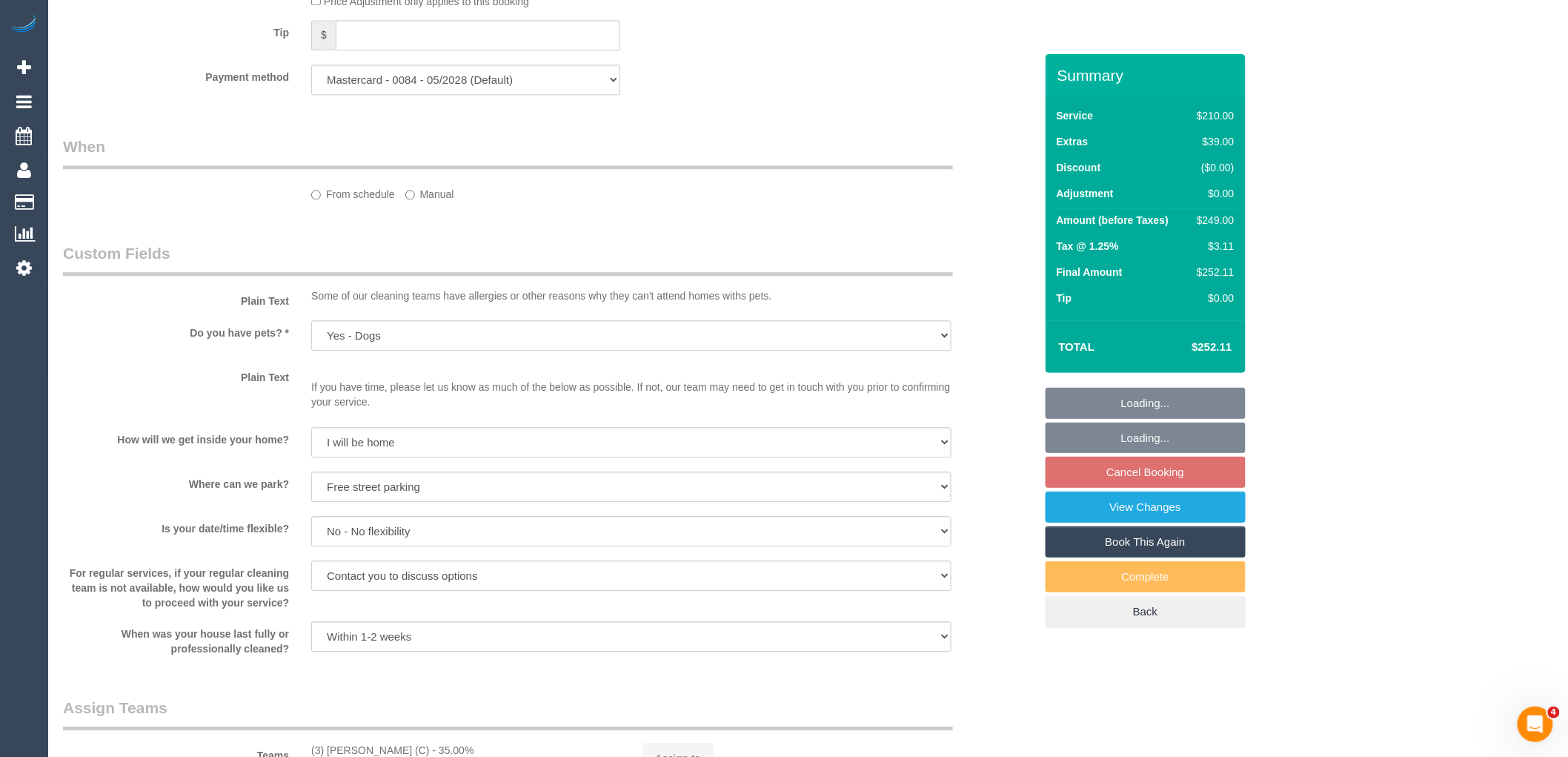
select select "object:1251"
select select "spot2"
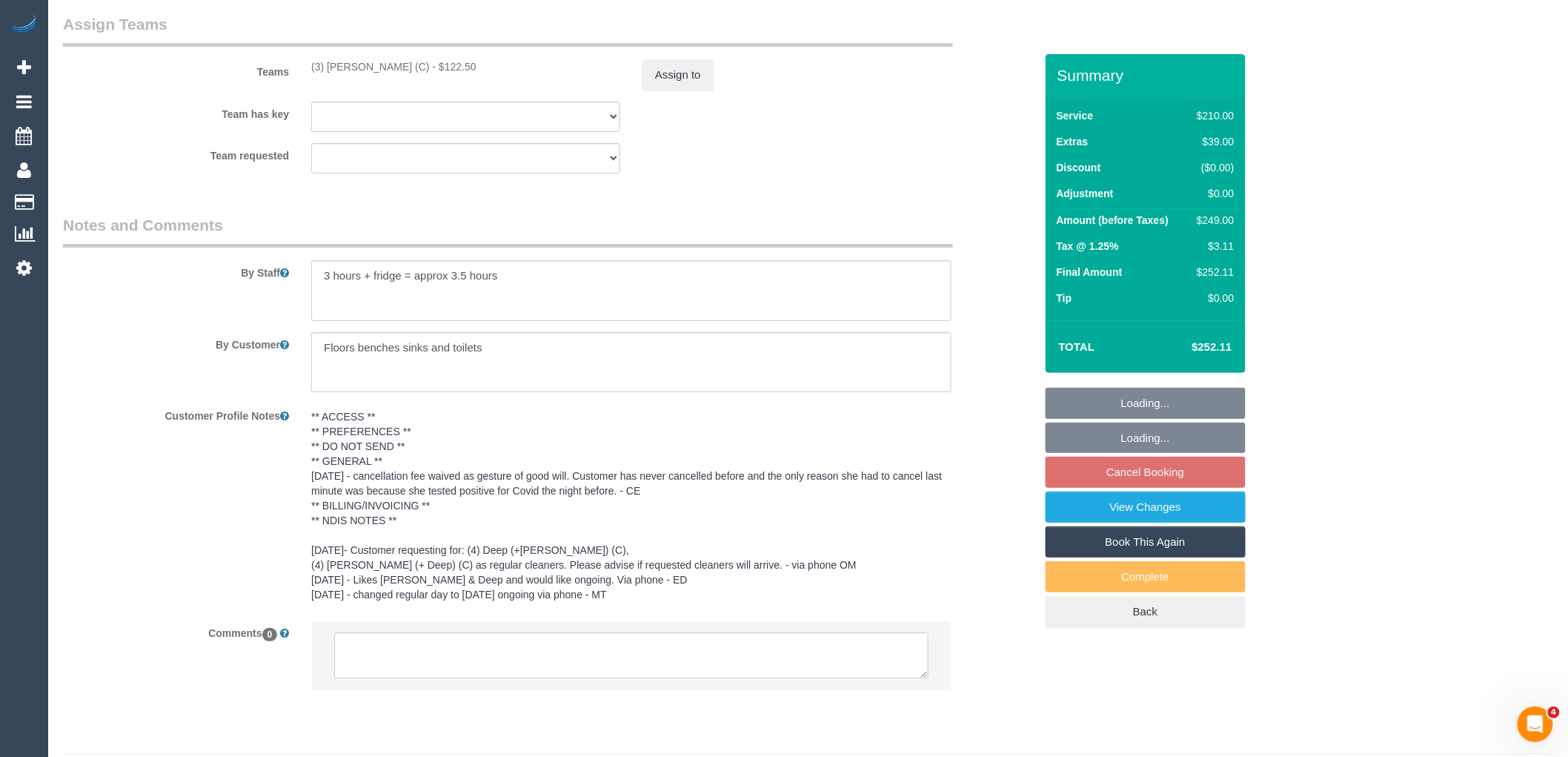
scroll to position [2236, 0]
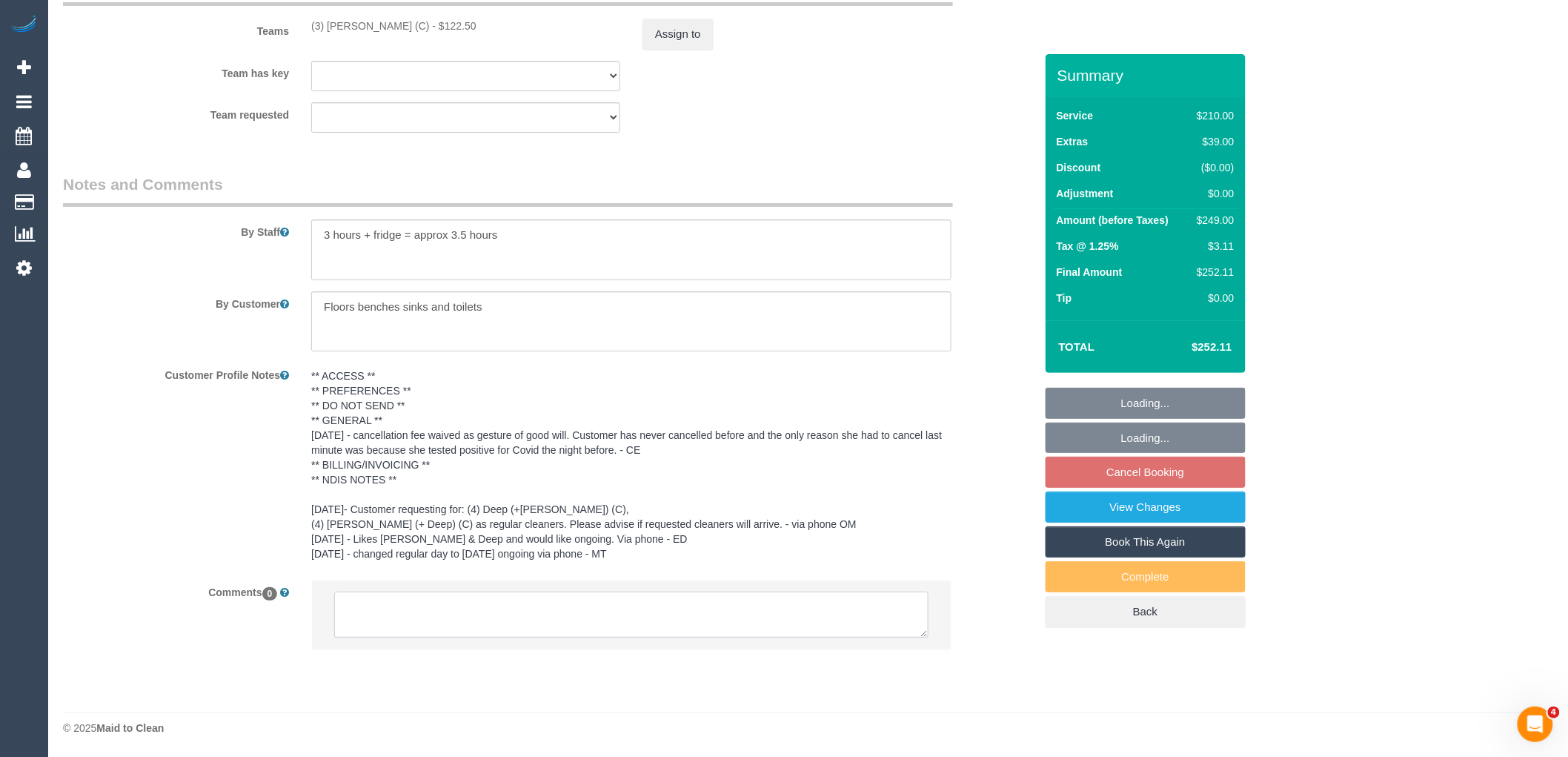
click at [454, 623] on textarea at bounding box center [631, 614] width 594 height 46
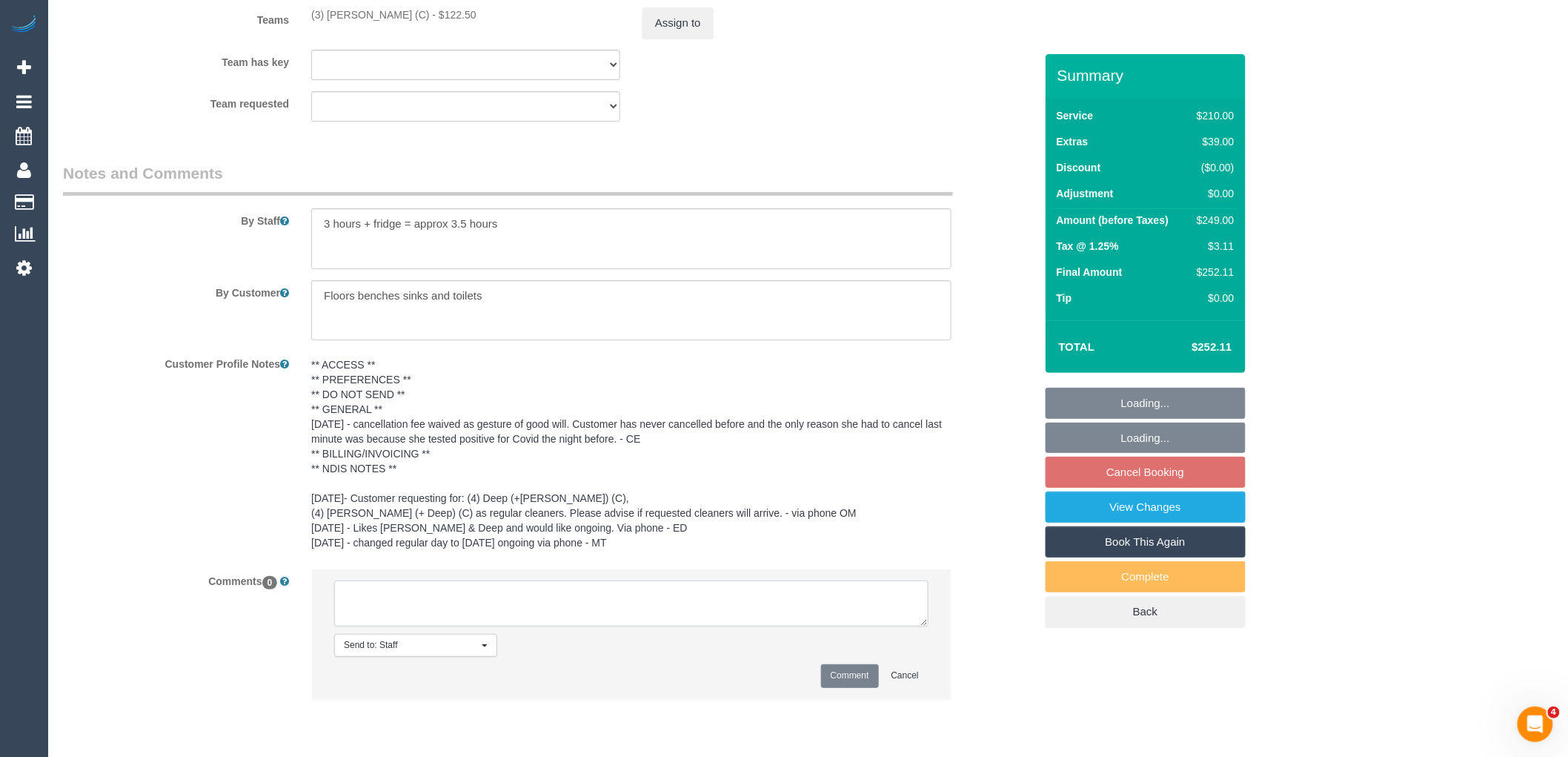
paste textarea "(3) [PERSON_NAME] (C) not unavailable for work between [DATE] - [DATE]. Custome…"
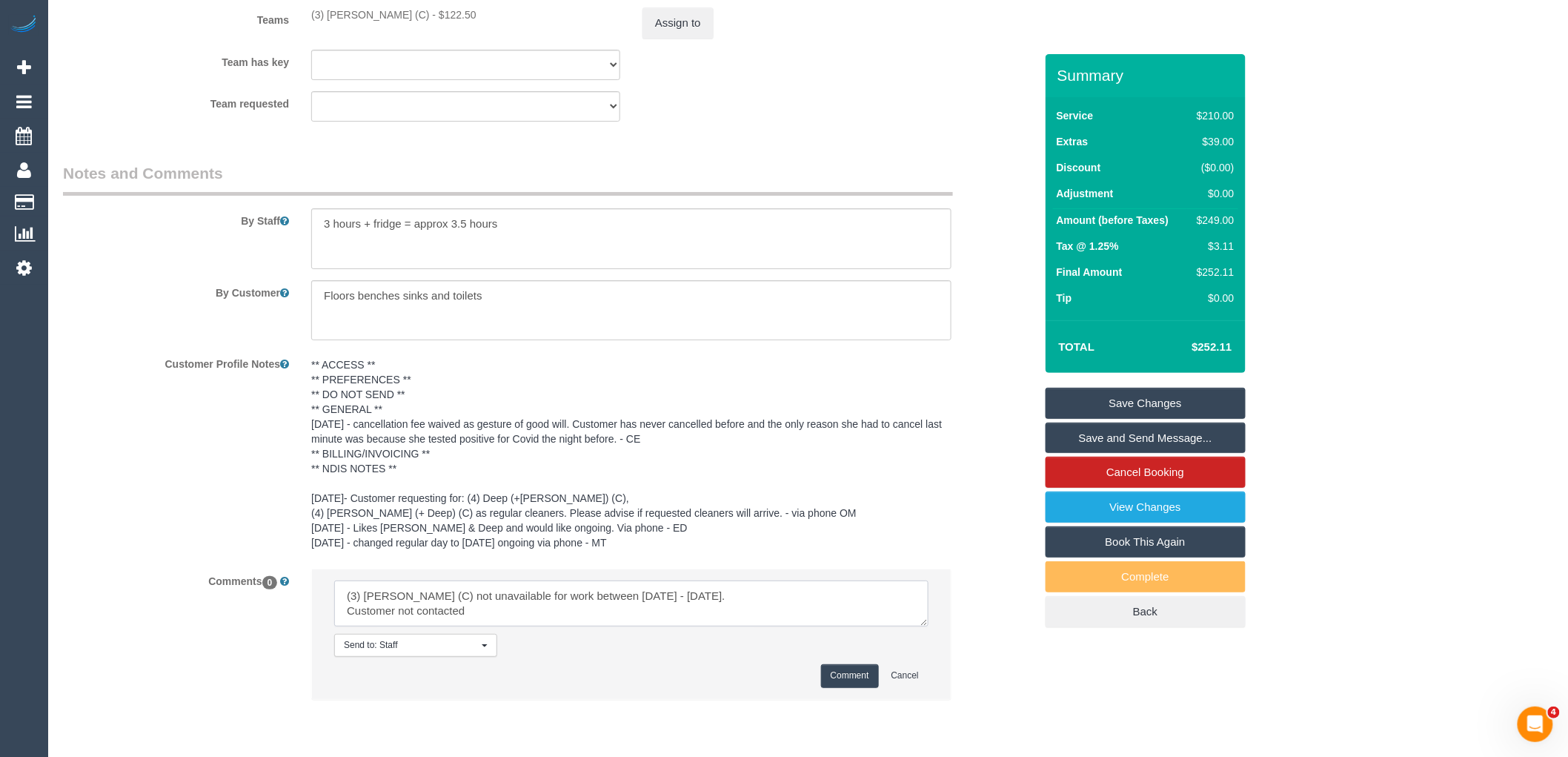
type textarea "(3) [PERSON_NAME] (C) not unavailable for work between [DATE] - [DATE]. Custome…"
click at [868, 687] on button "Comment" at bounding box center [850, 676] width 58 height 23
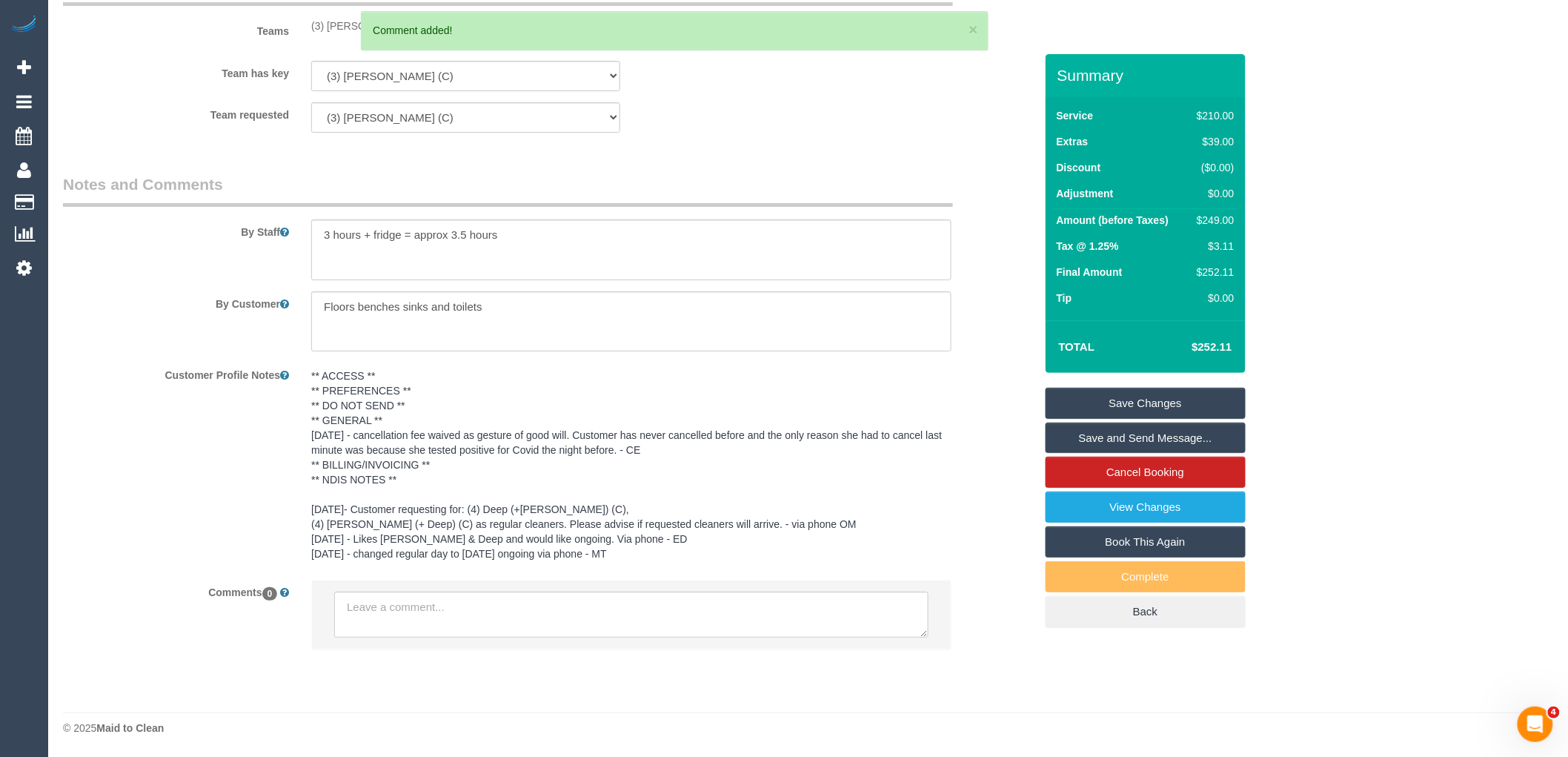
click at [667, 32] on div "Comment added!" at bounding box center [675, 30] width 604 height 15
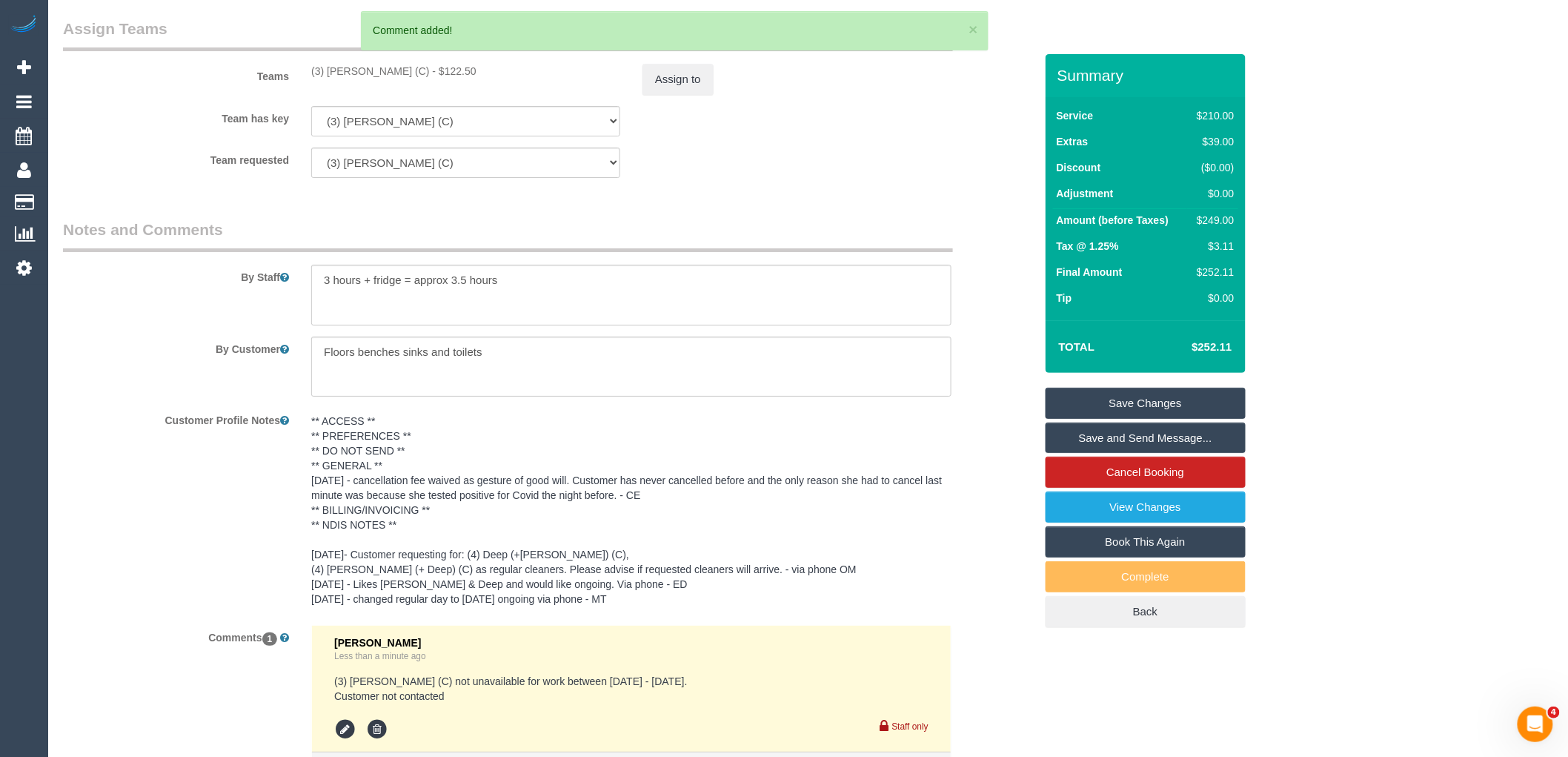
scroll to position [2154, 0]
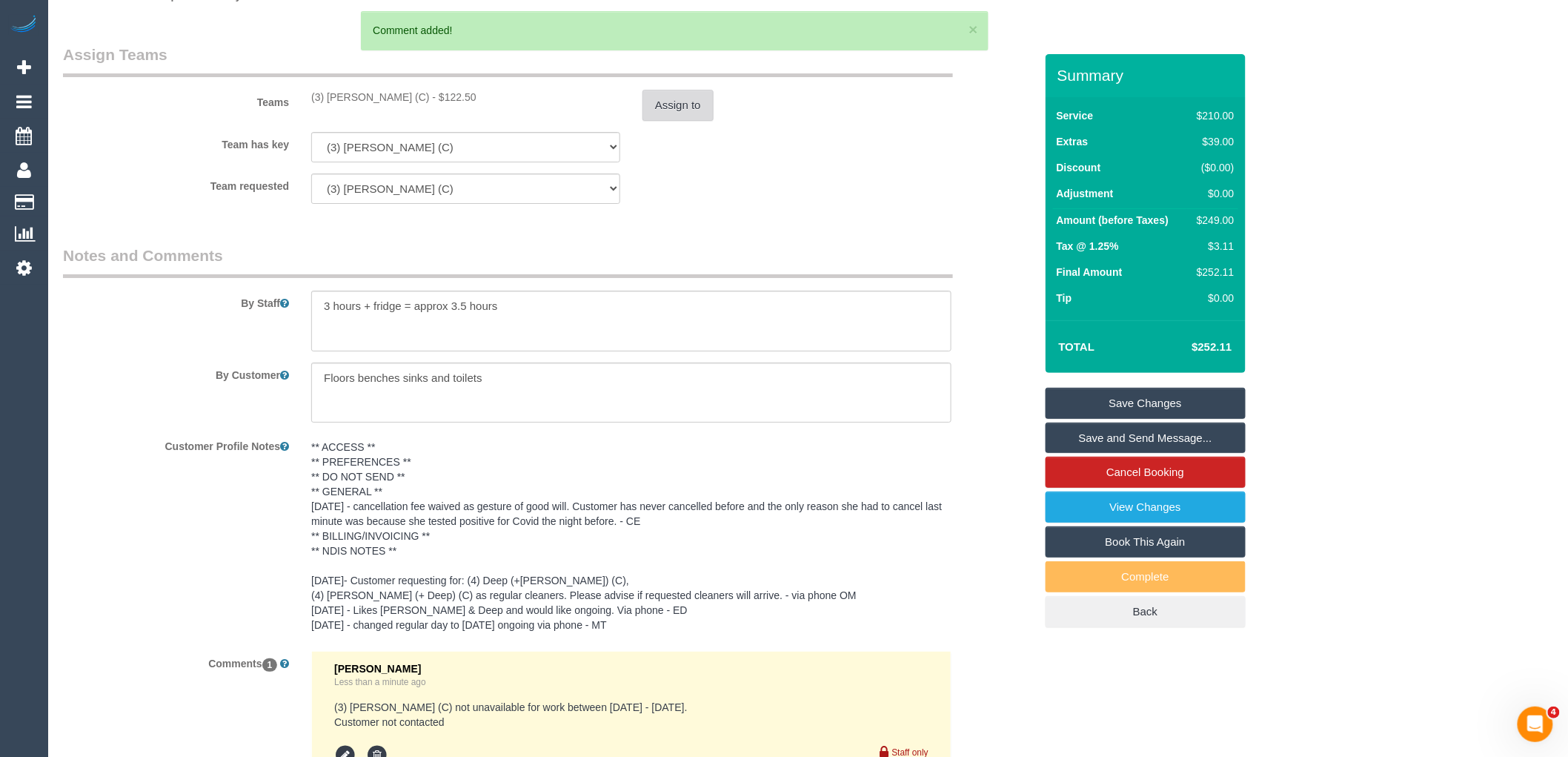
click at [684, 115] on button "Assign to" at bounding box center [678, 106] width 71 height 31
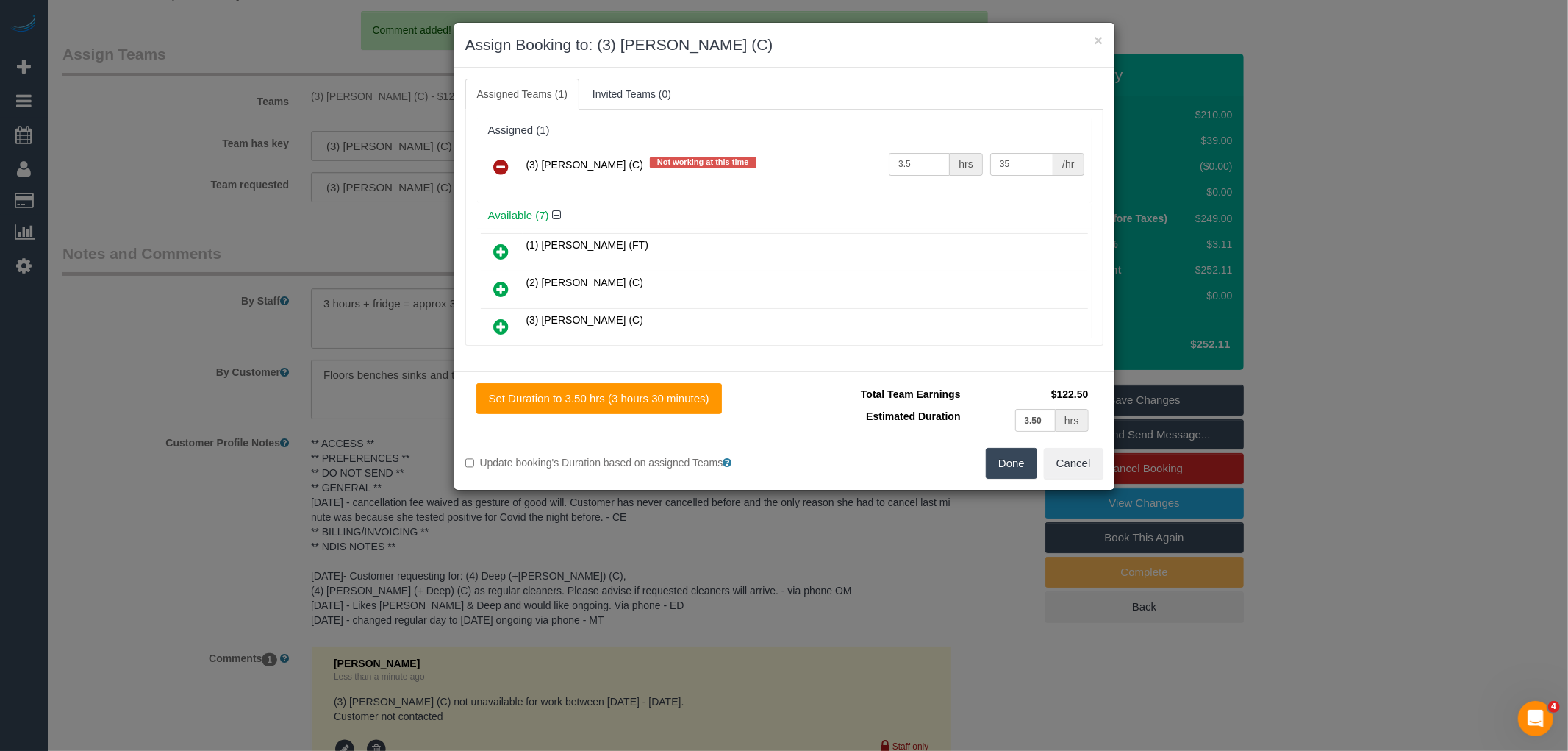
click at [506, 166] on icon at bounding box center [502, 167] width 15 height 18
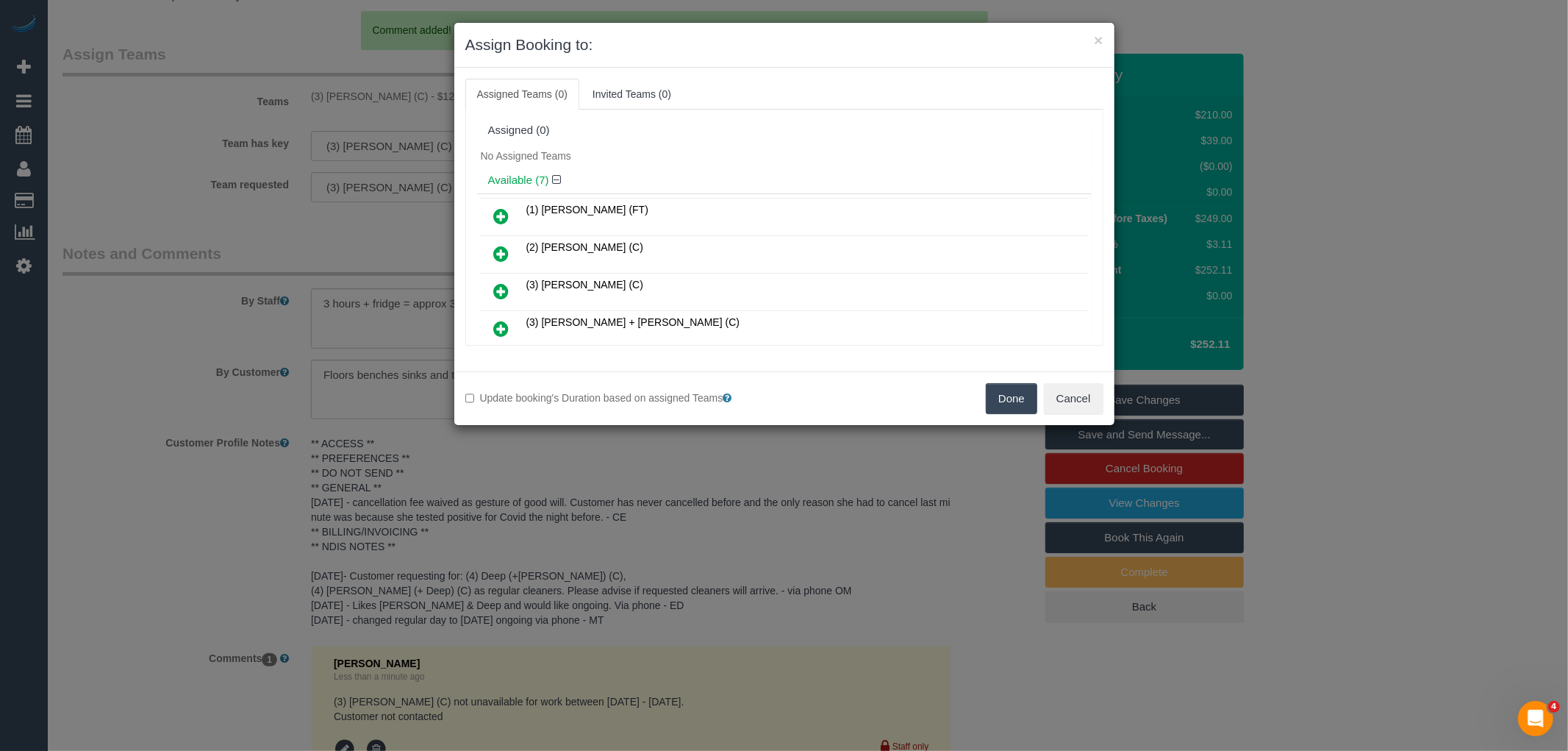
click at [998, 396] on button "Done" at bounding box center [1011, 398] width 51 height 31
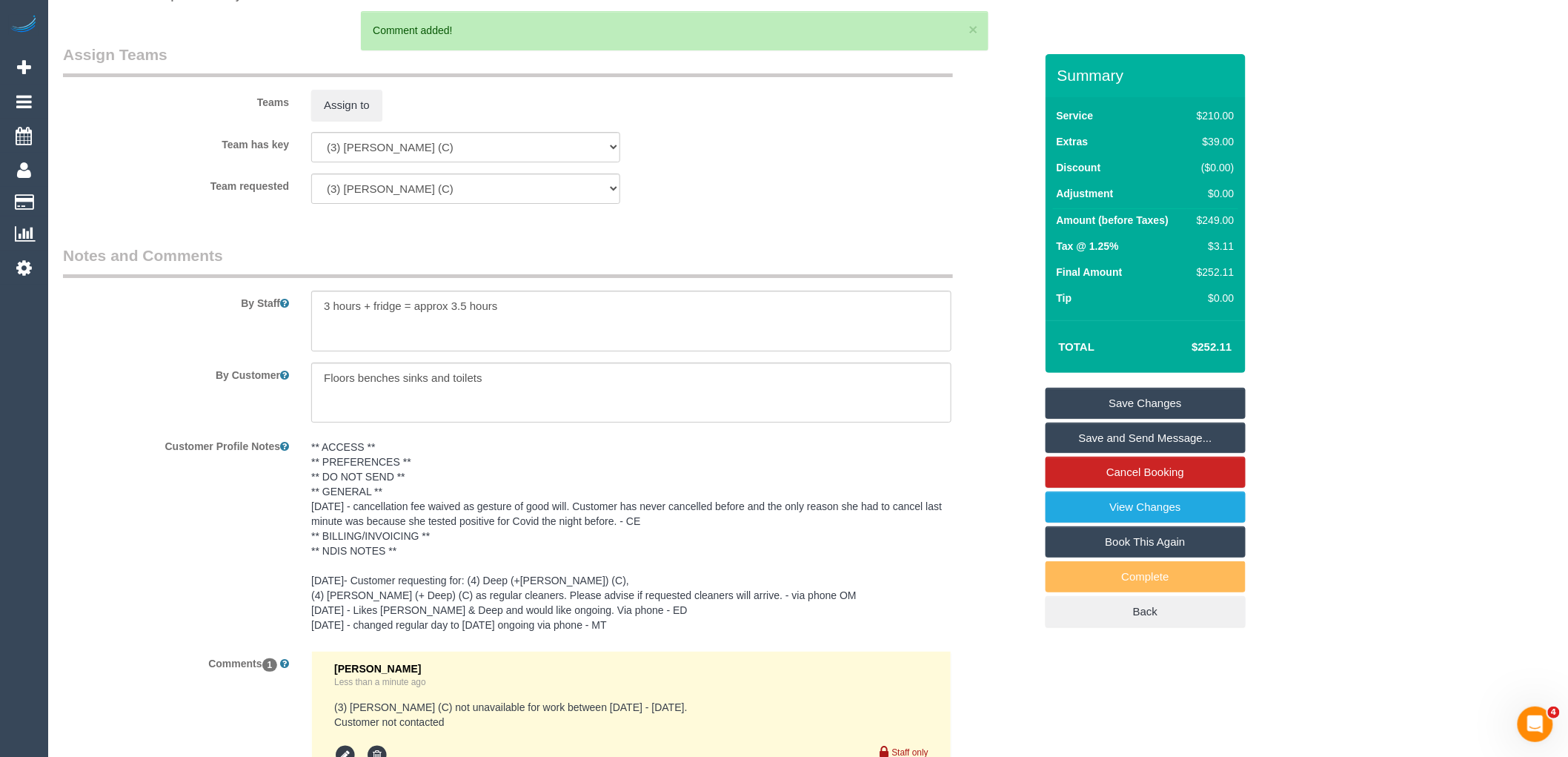
click at [1145, 403] on link "Save Changes" at bounding box center [1145, 403] width 200 height 31
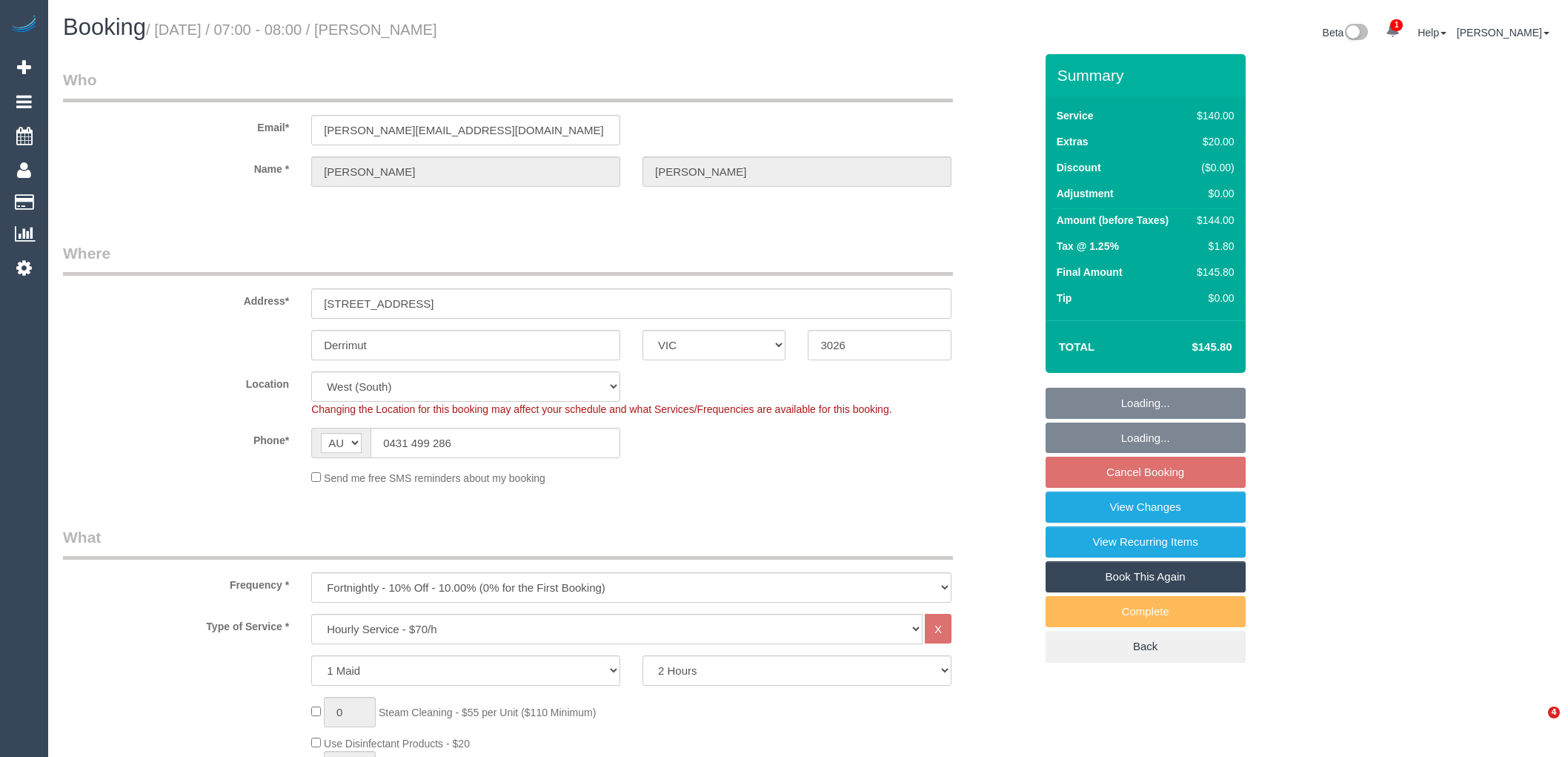
select select "VIC"
select select "number:28"
select select "number:14"
select select "number:18"
select select "number:36"
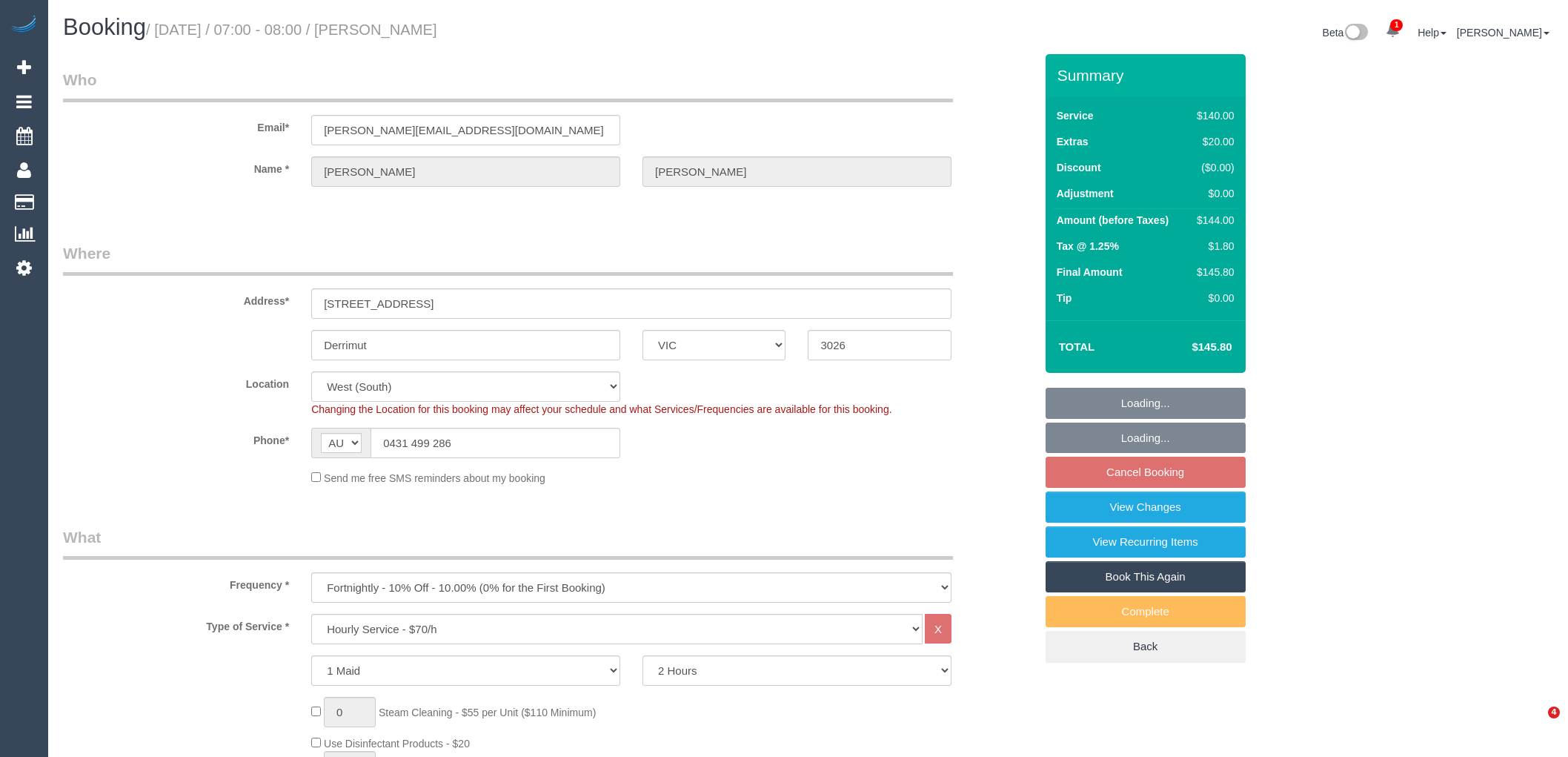
select select "number:34"
select select "number:12"
select select "spot1"
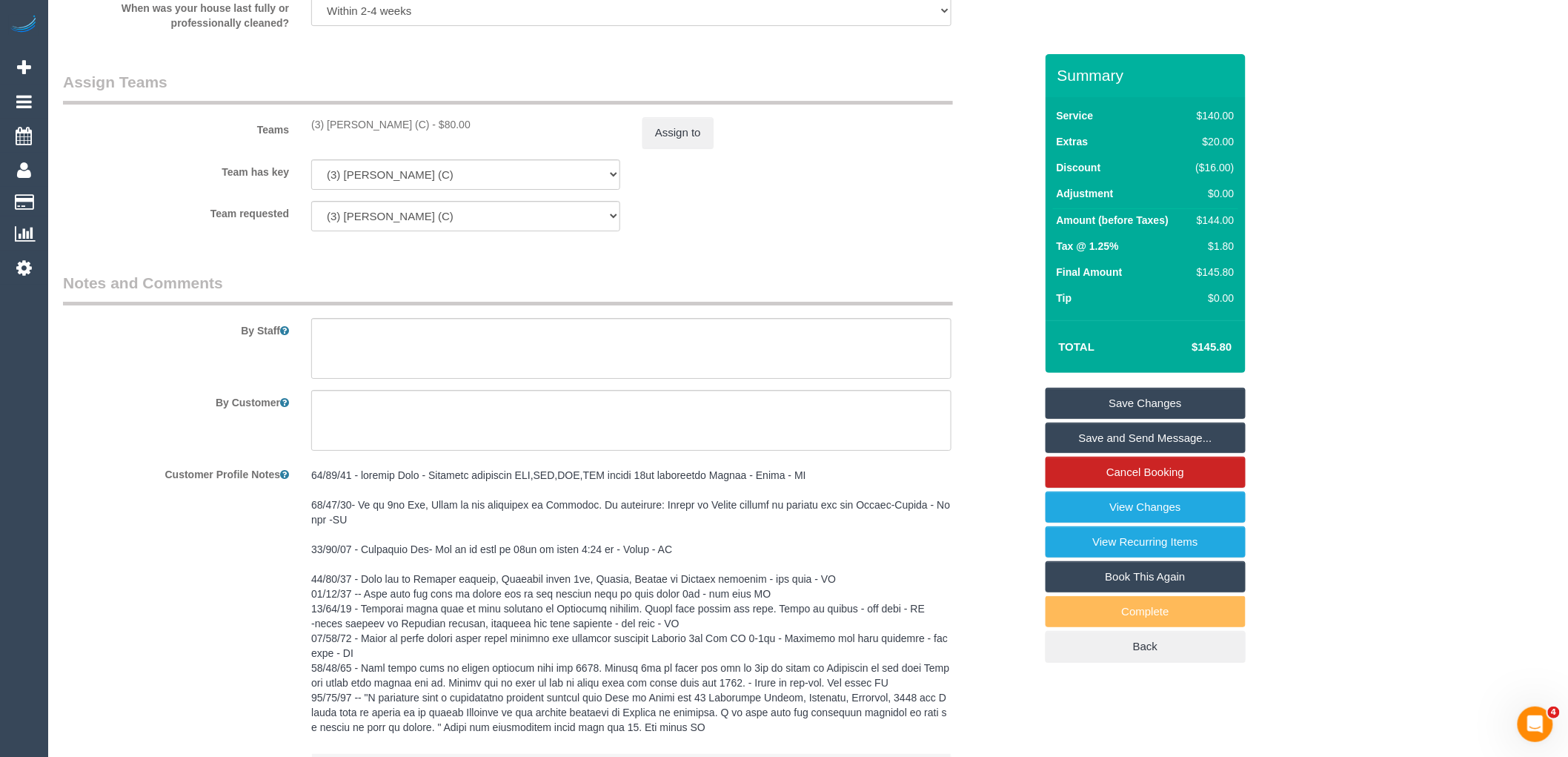
scroll to position [2289, 0]
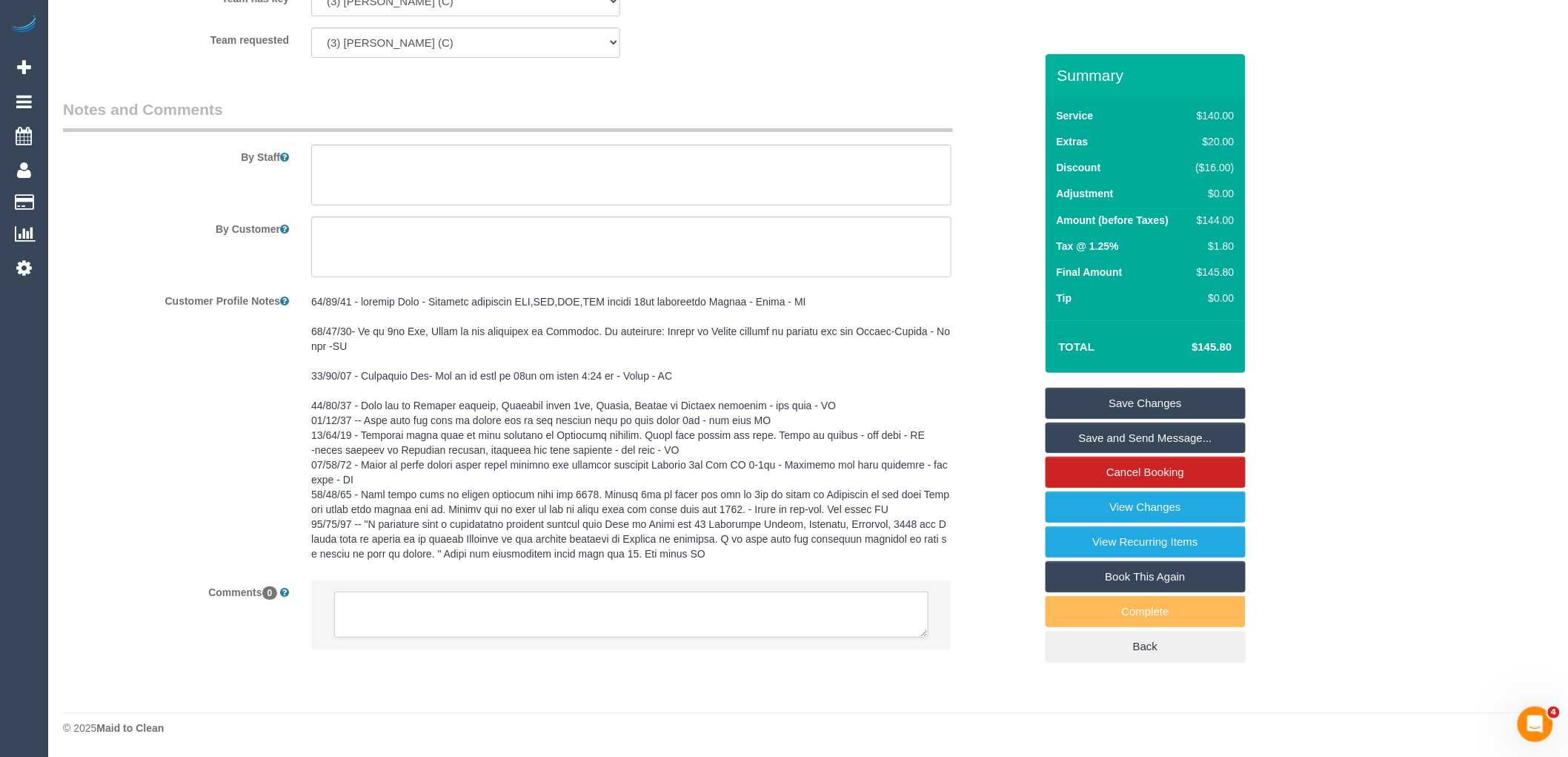
click at [484, 624] on textarea at bounding box center [631, 614] width 594 height 46
paste textarea "(3) [PERSON_NAME] (C) not unavailable for work between [DATE] - [DATE]. Custome…"
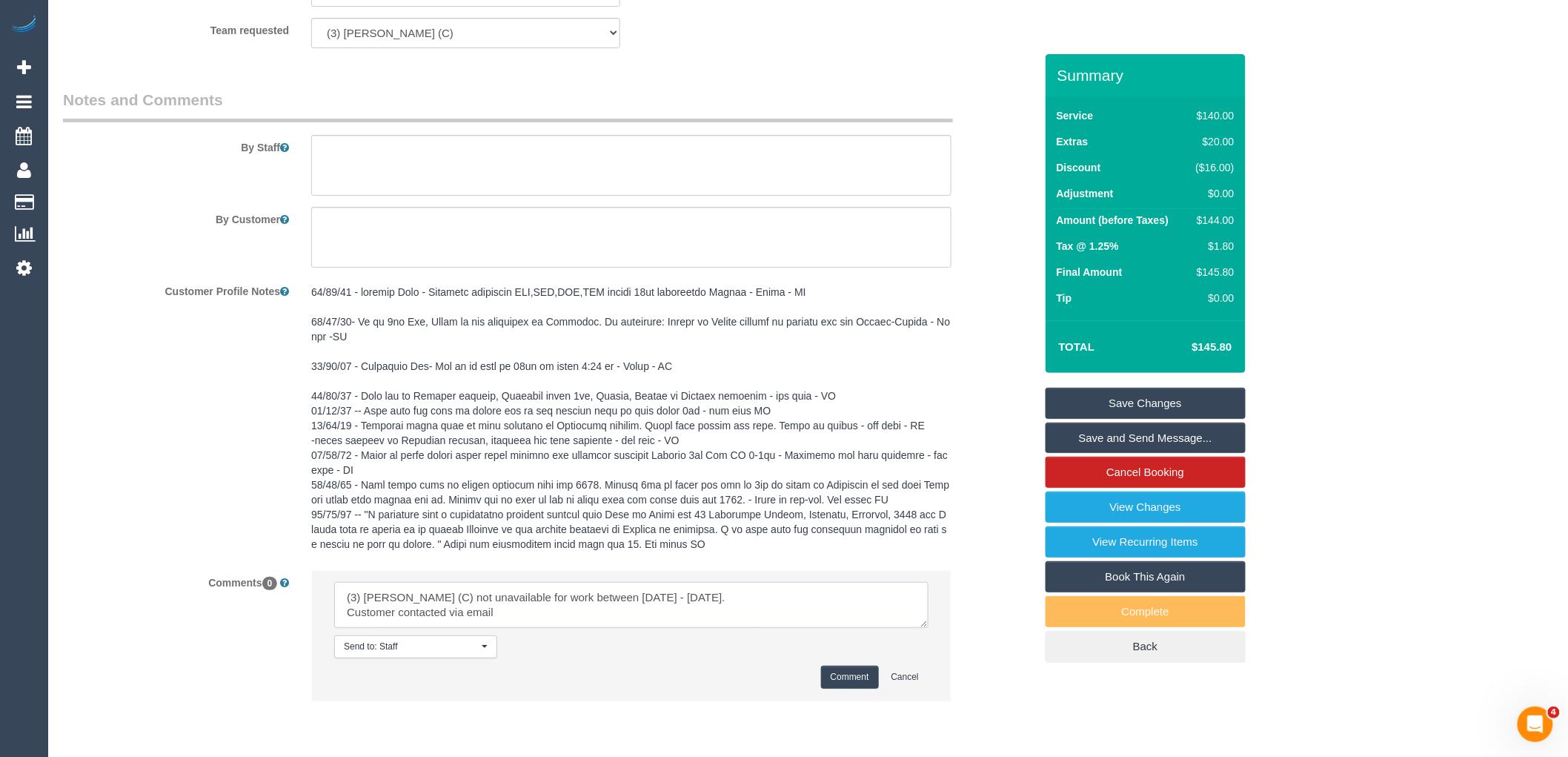
type textarea "(3) [PERSON_NAME] (C) not unavailable for work between [DATE] - [DATE]. Custome…"
click at [828, 681] on button "Comment" at bounding box center [850, 677] width 58 height 23
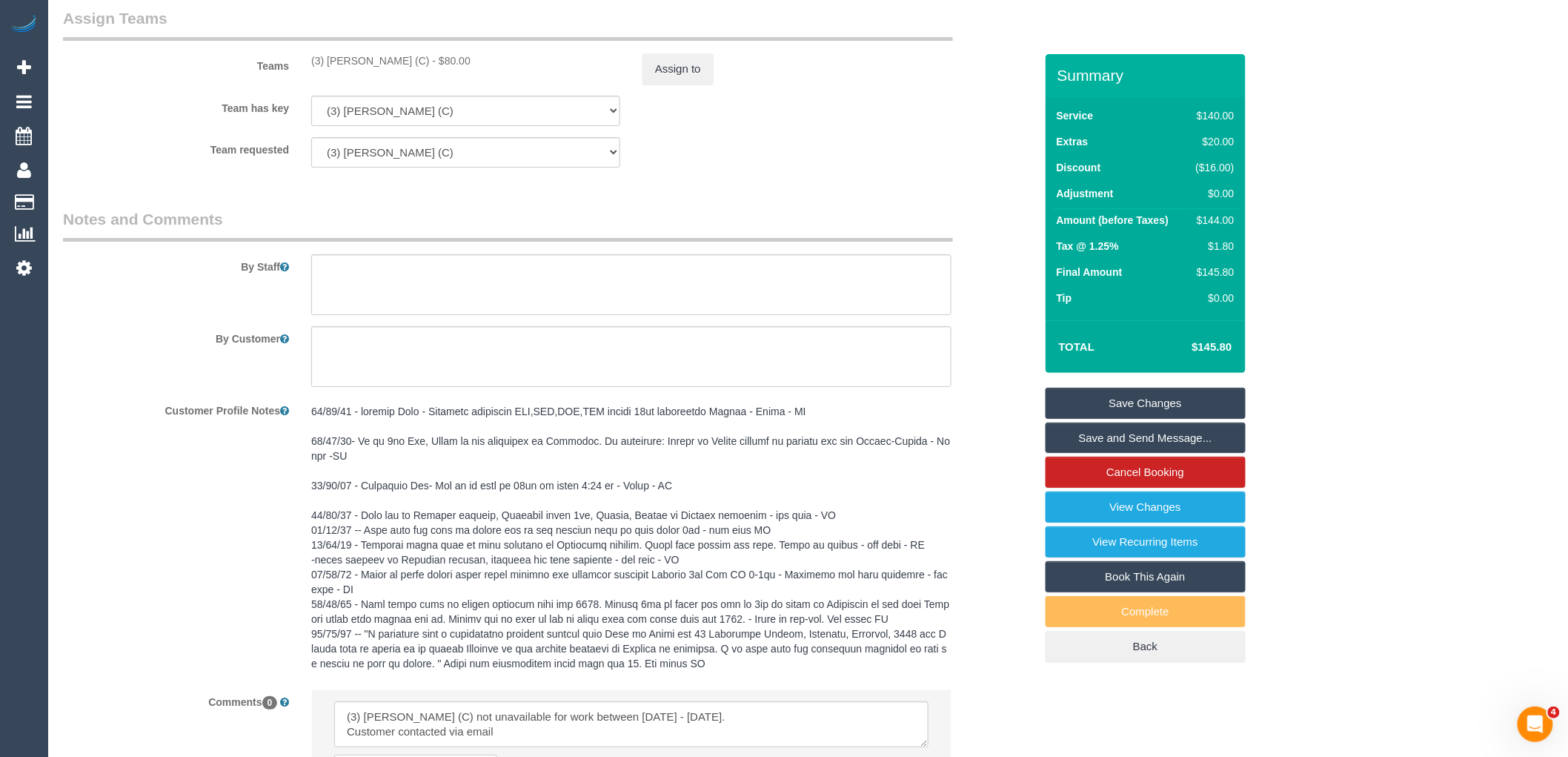
scroll to position [2043, 0]
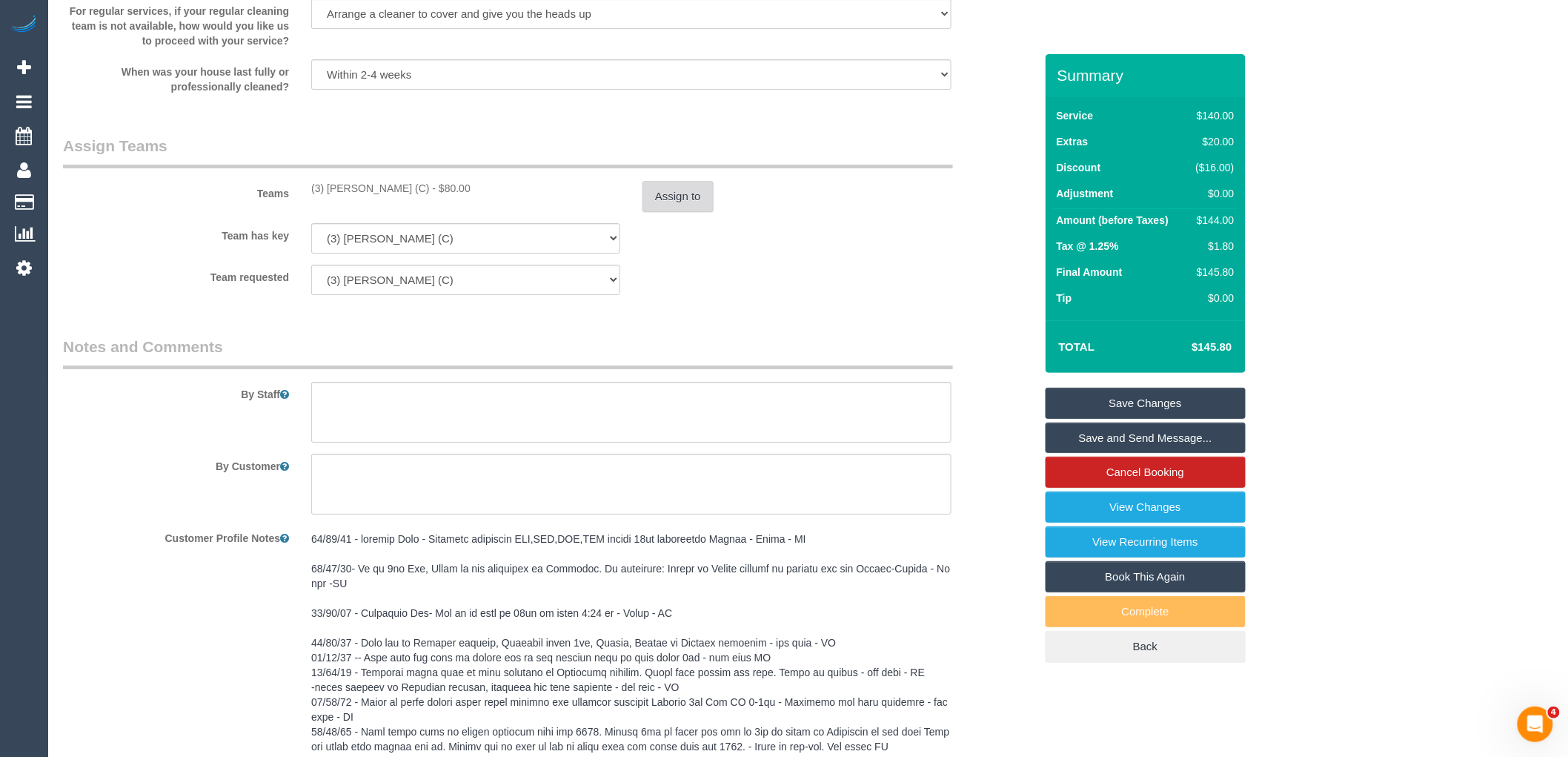
click at [676, 208] on button "Assign to" at bounding box center [678, 196] width 71 height 31
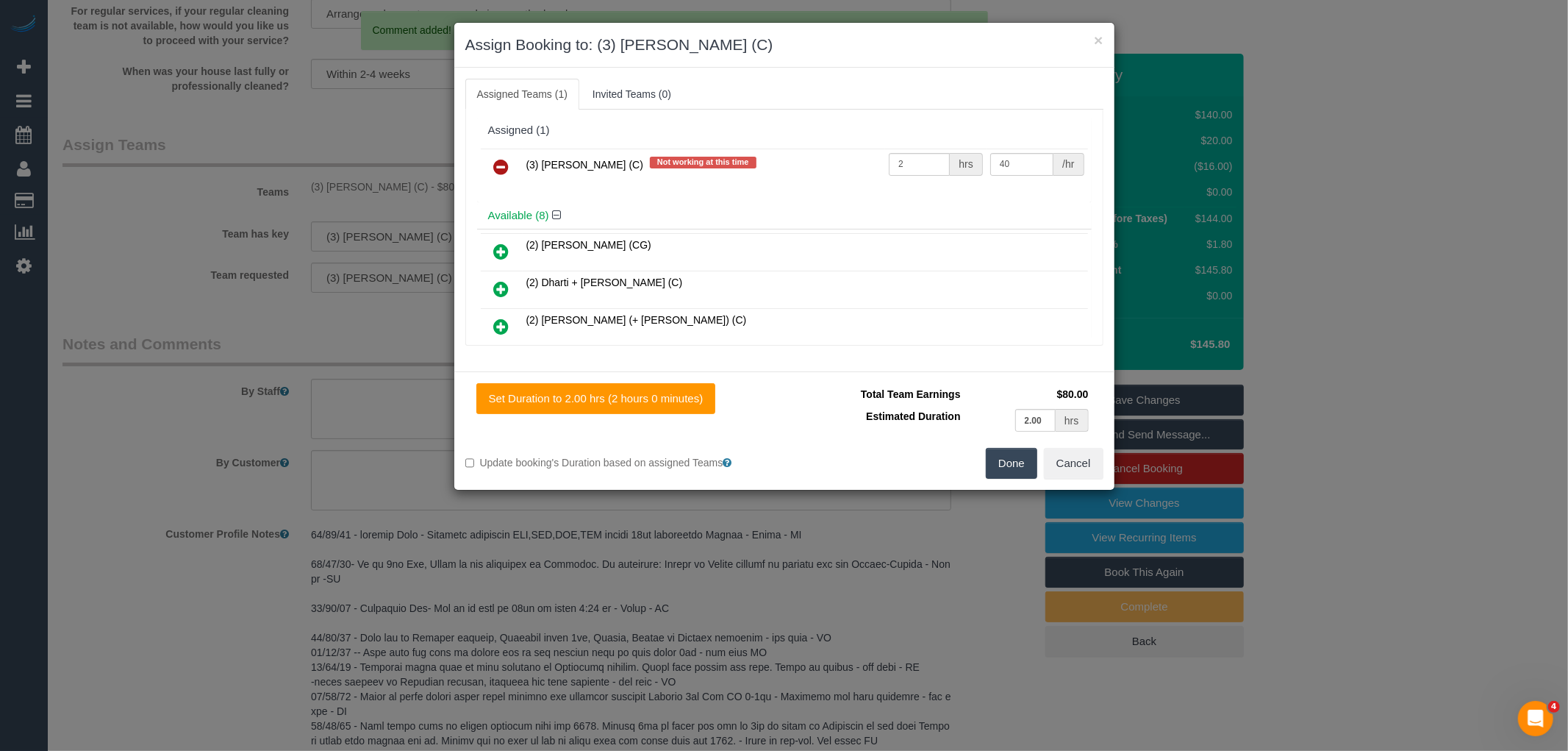
click at [504, 167] on icon at bounding box center [502, 167] width 15 height 18
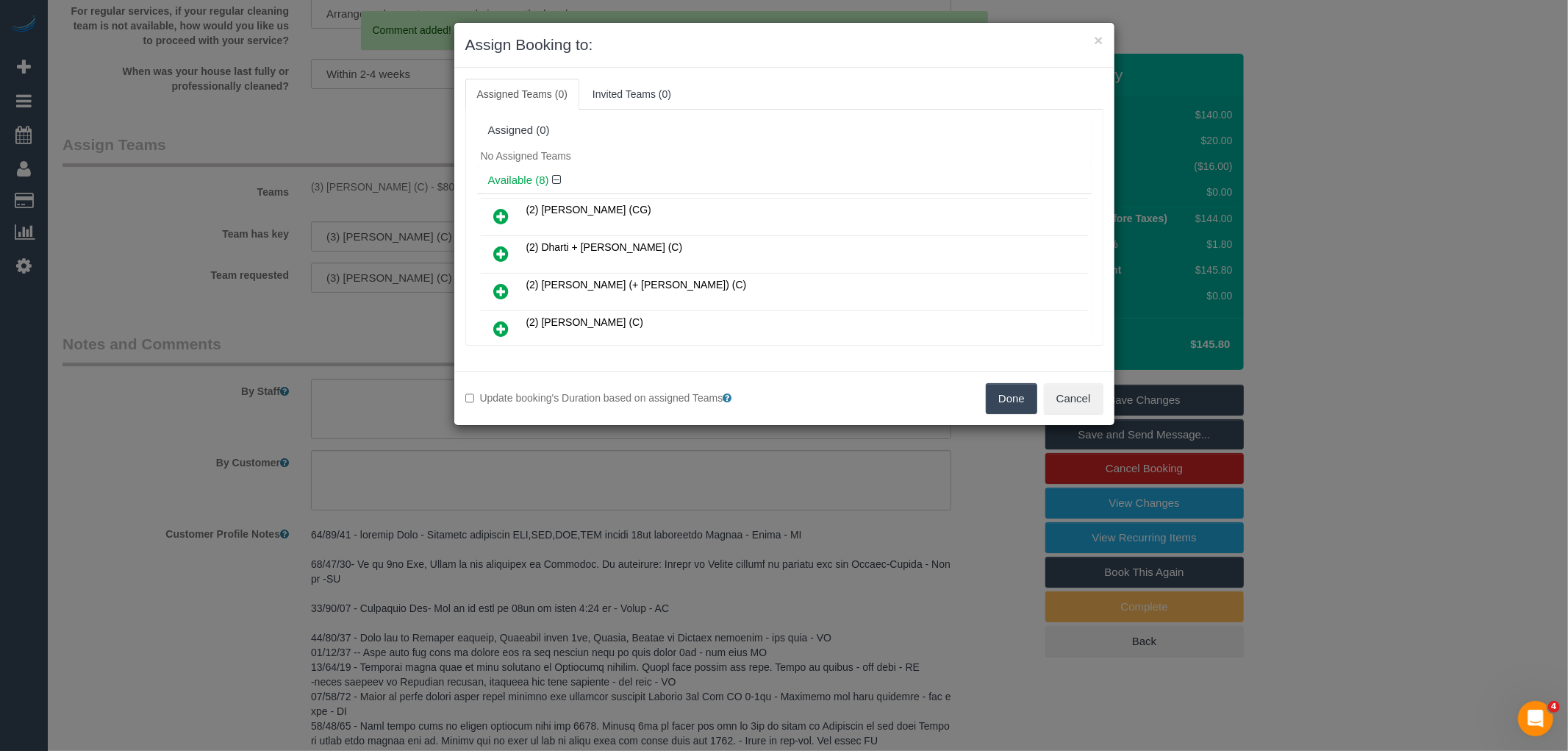
click at [1001, 399] on button "Done" at bounding box center [1011, 398] width 51 height 31
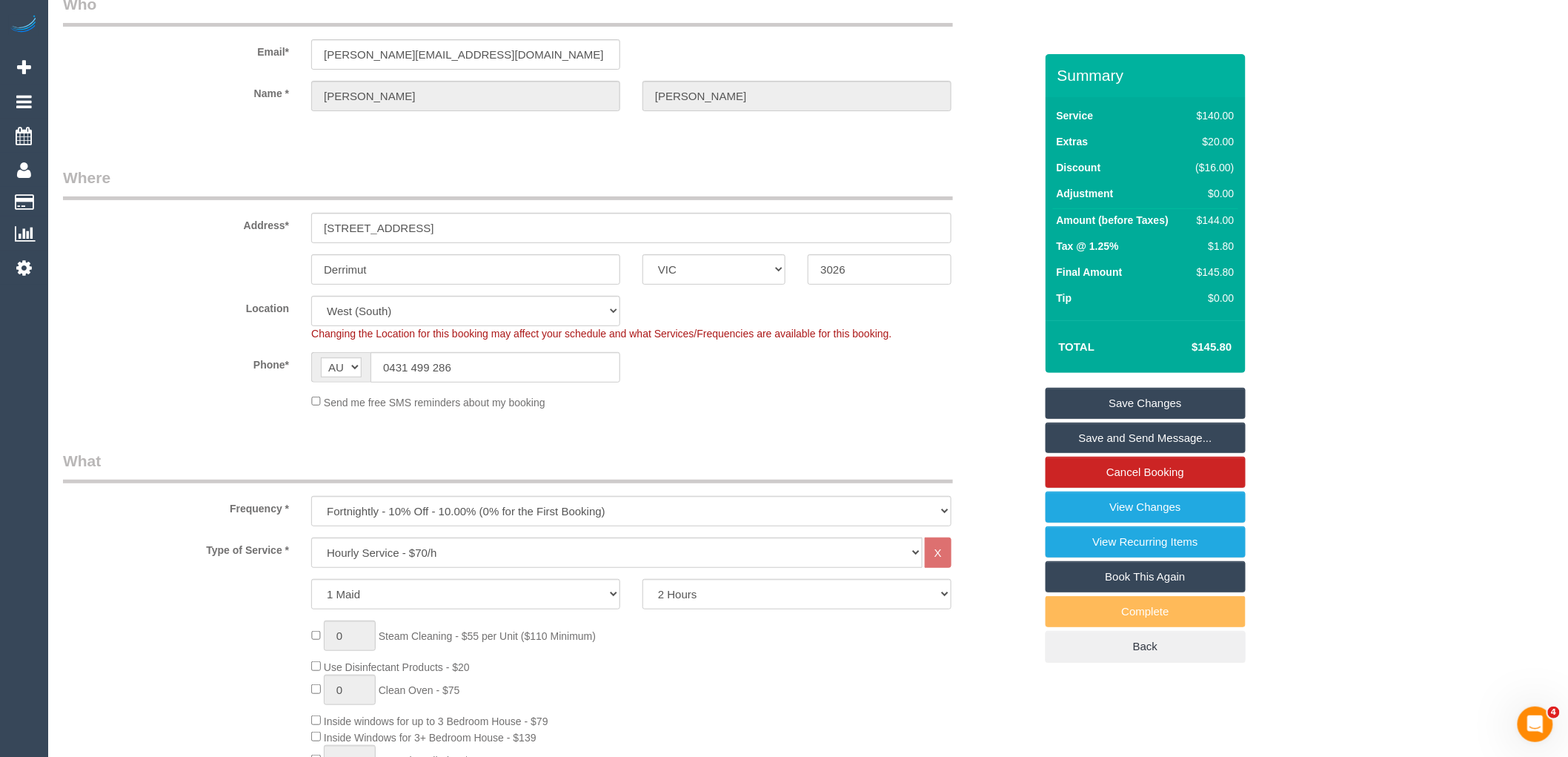
scroll to position [0, 0]
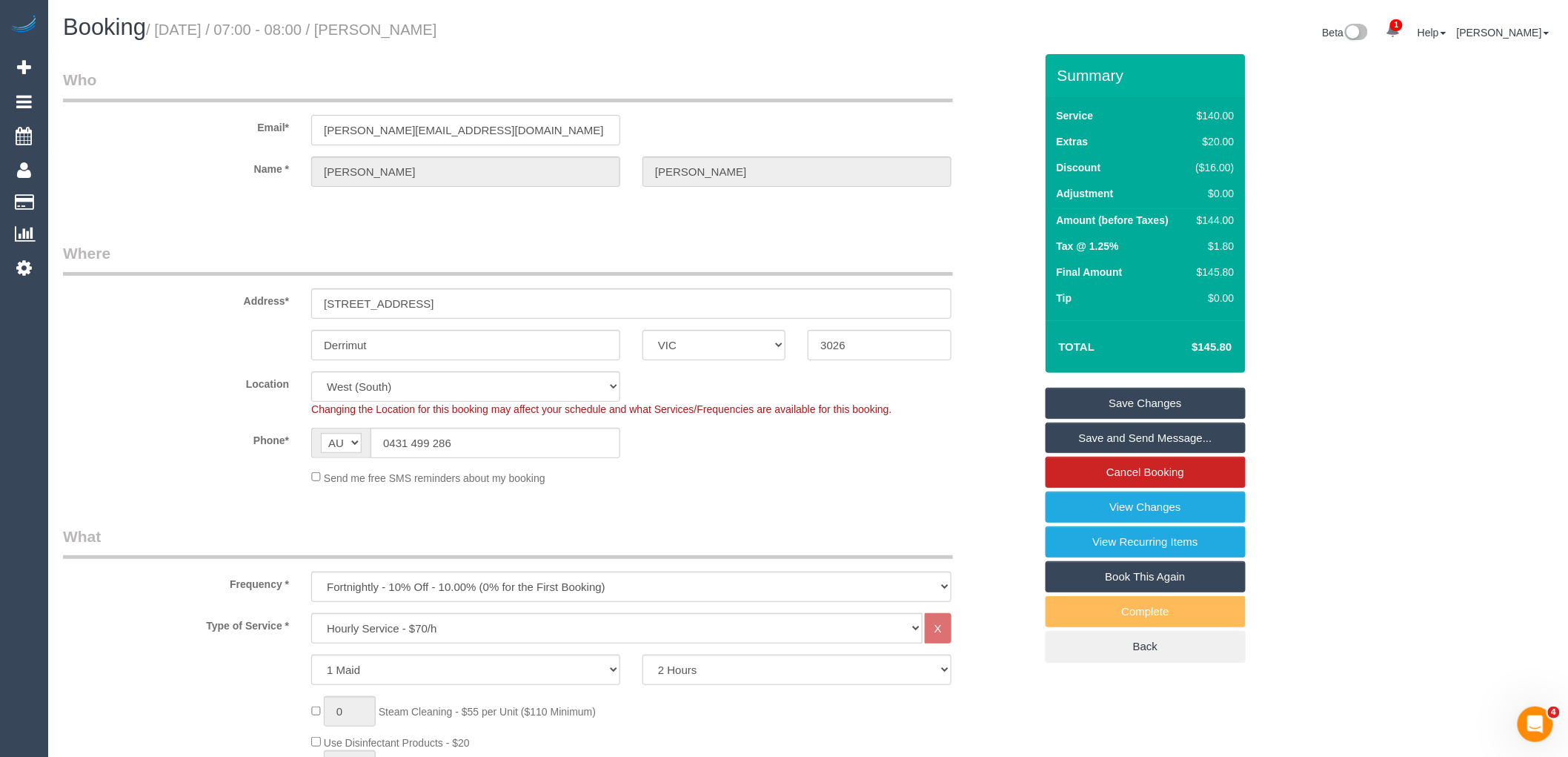
drag, startPoint x: 482, startPoint y: 121, endPoint x: 150, endPoint y: 121, distance: 332.0
click at [160, 121] on div "Email* brent@slcn.com.au" at bounding box center [548, 107] width 994 height 76
click at [1181, 410] on link "Save Changes" at bounding box center [1145, 403] width 200 height 31
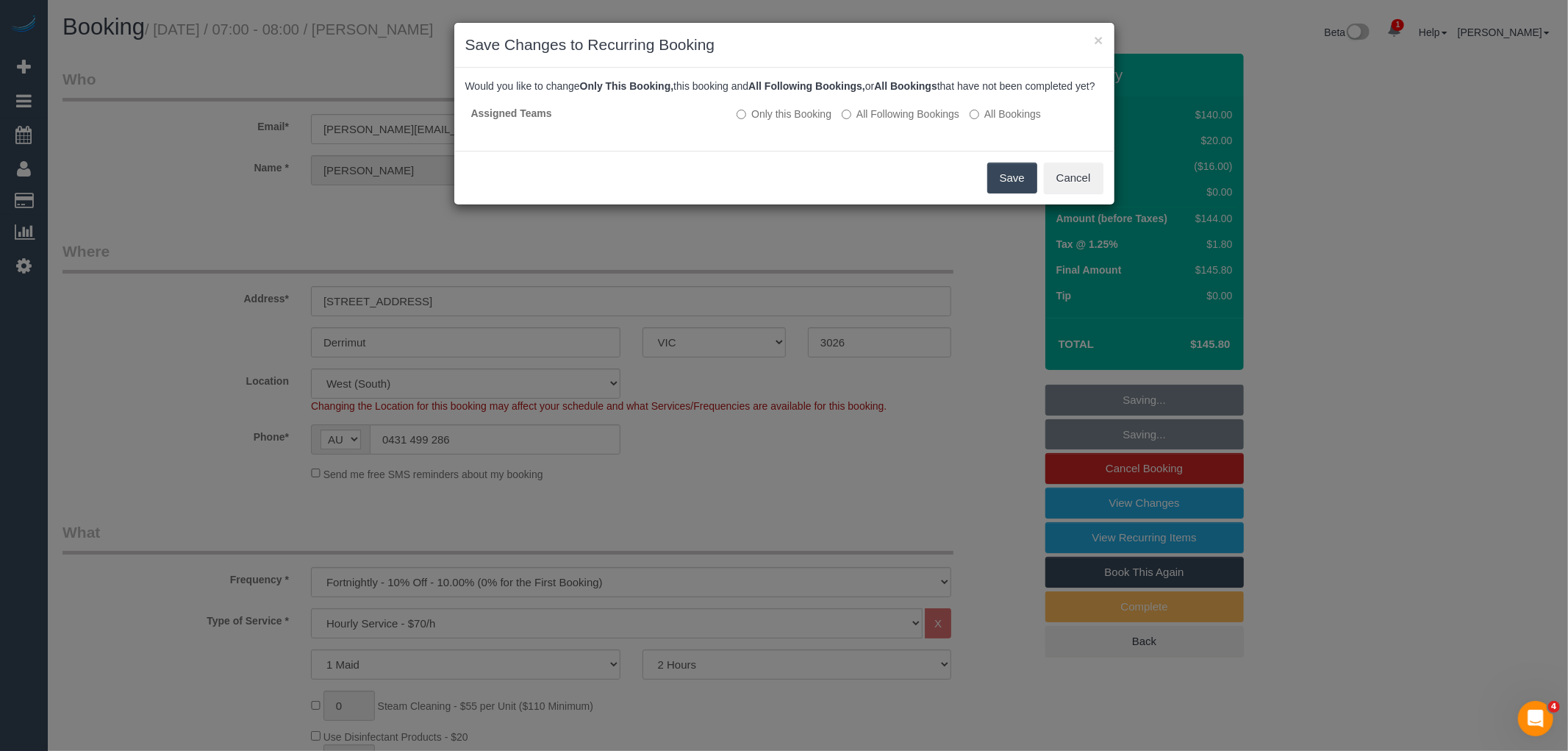
click at [1024, 179] on button "Save" at bounding box center [1012, 178] width 50 height 31
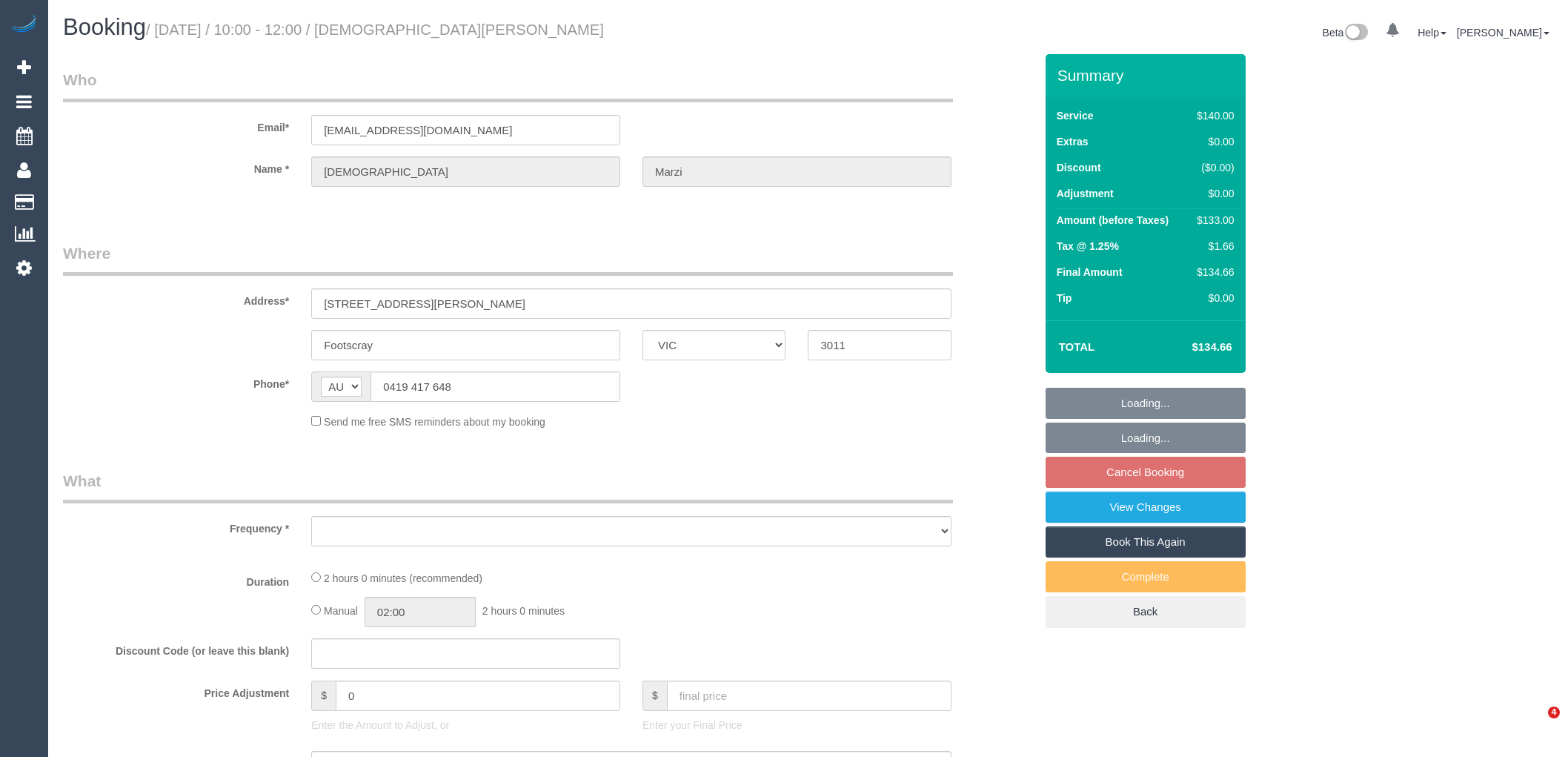
select select "VIC"
select select "object:537"
select select "string:stripe-pm_1P6A8H2GScqysDRVarQNxvHl"
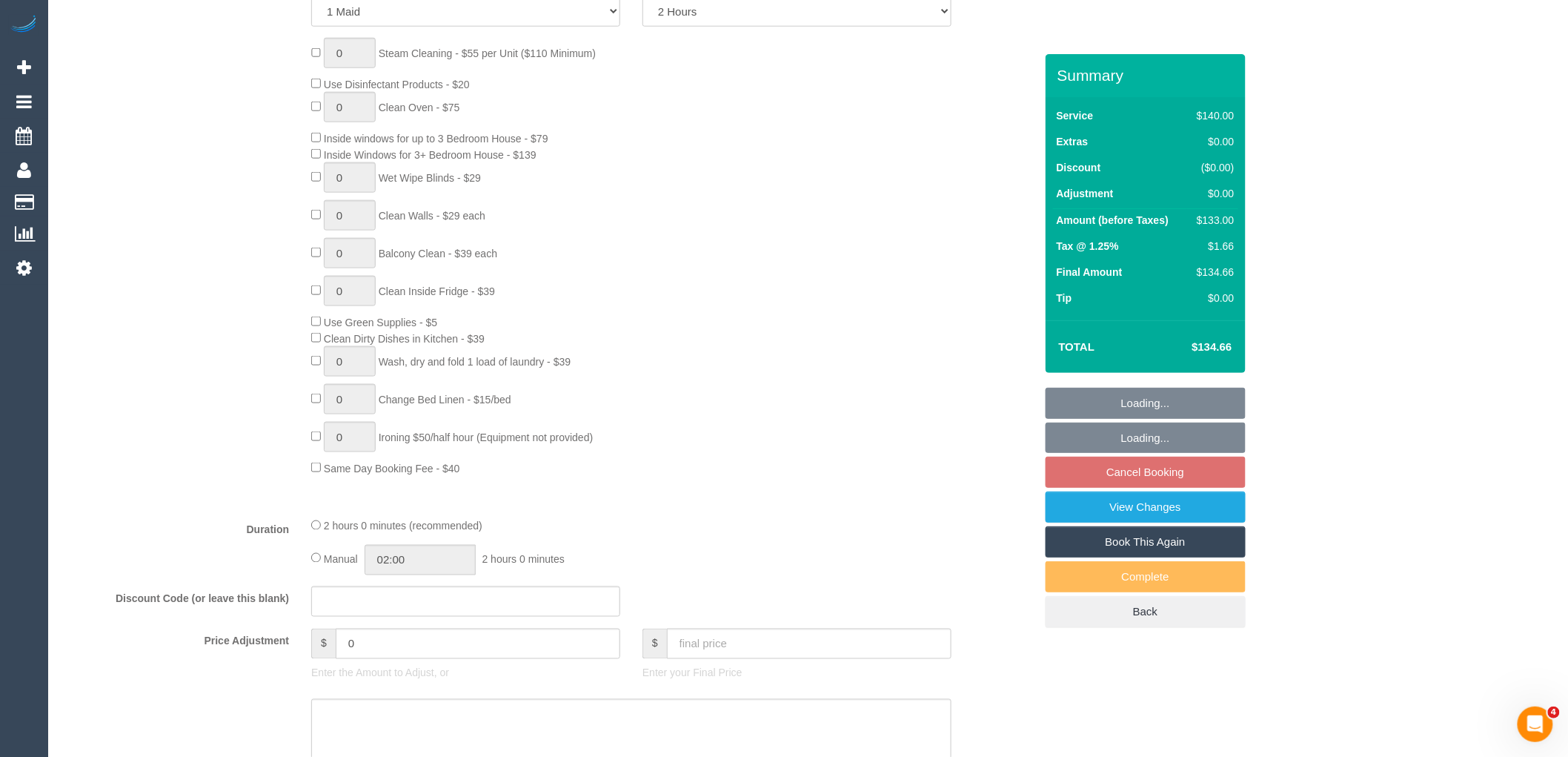
select select "object:854"
select select "number:28"
select select "number:17"
select select "number:19"
select select "number:22"
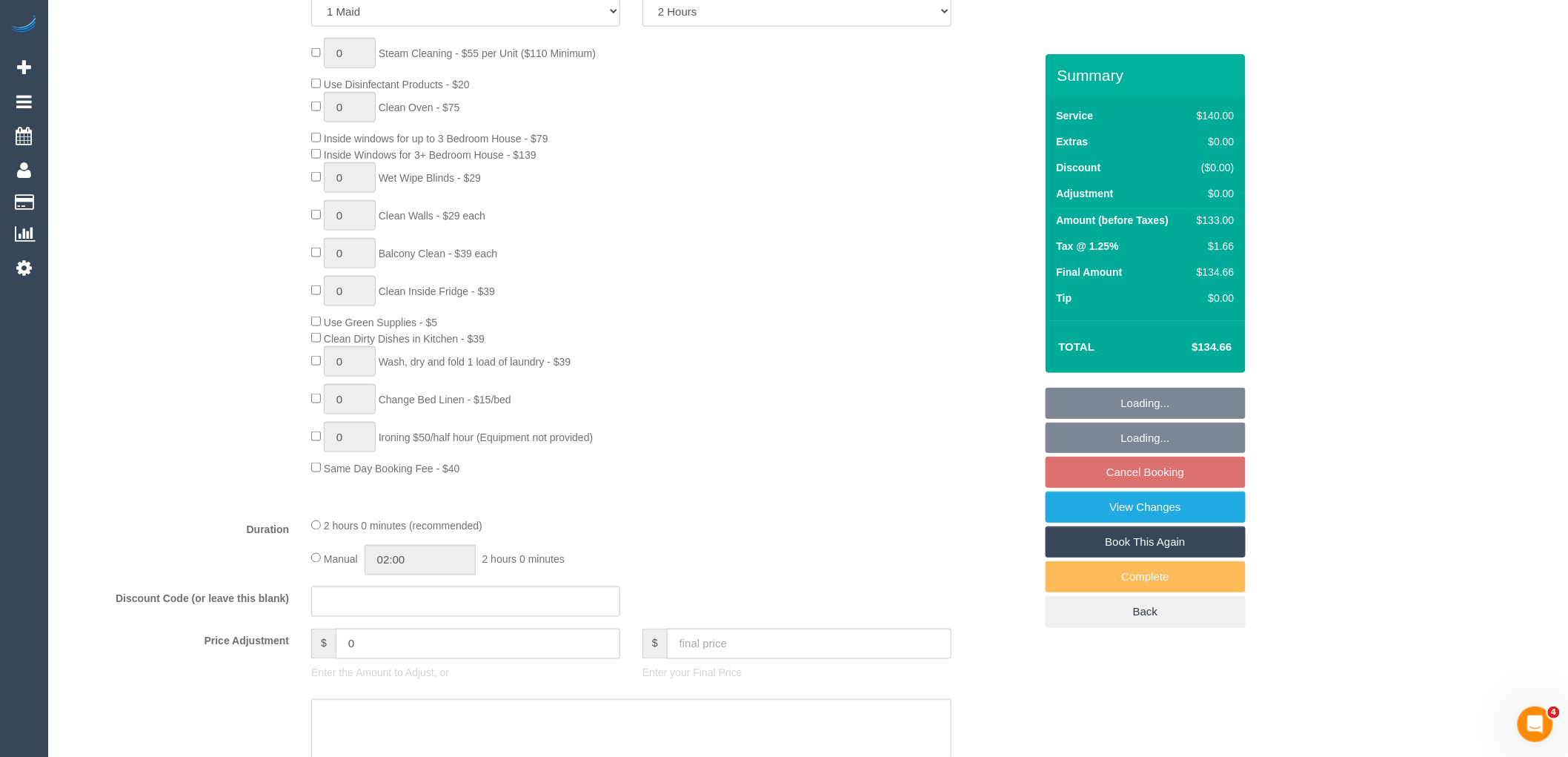
select select "number:34"
select select "number:13"
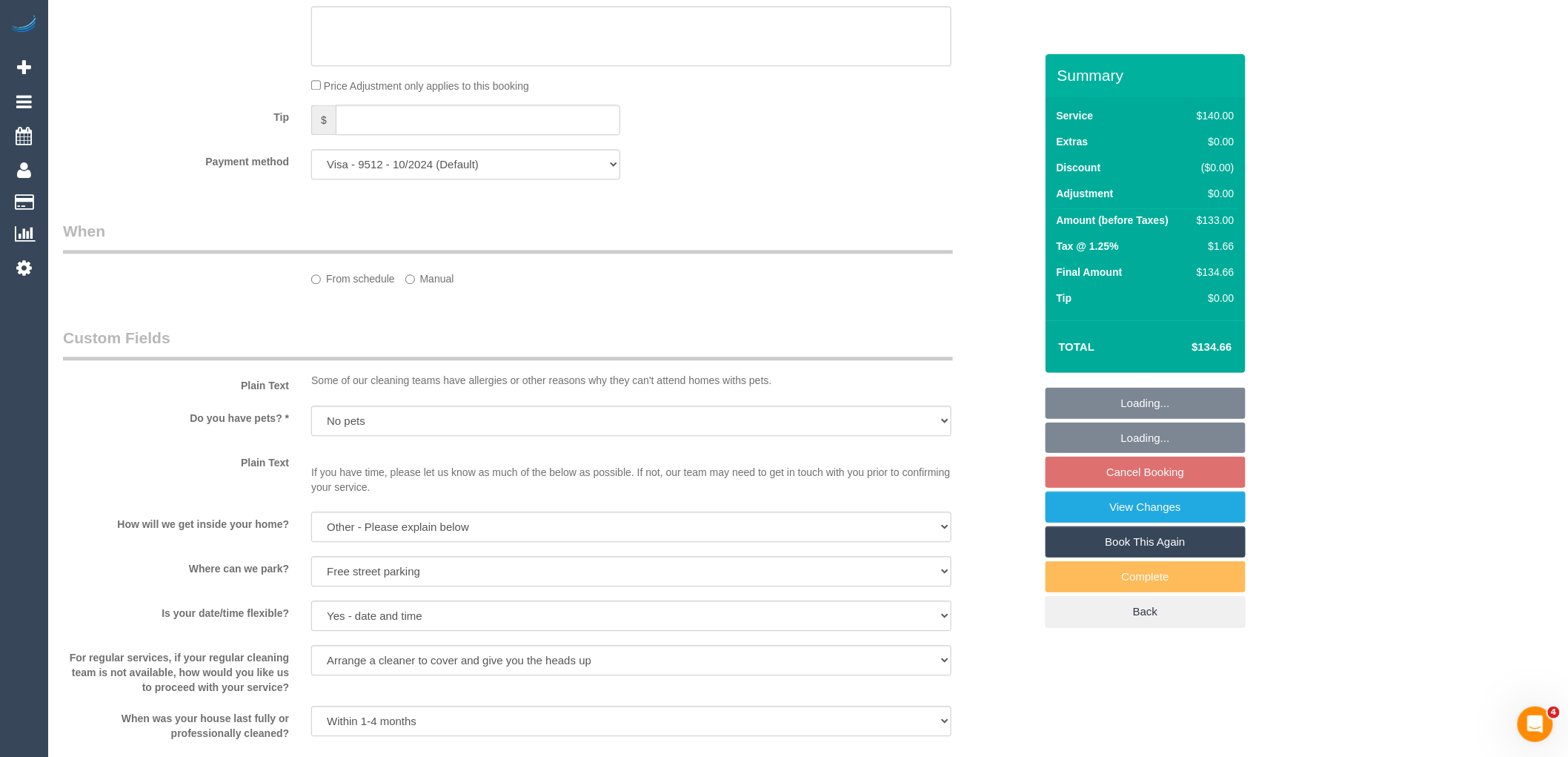
select select "spot3"
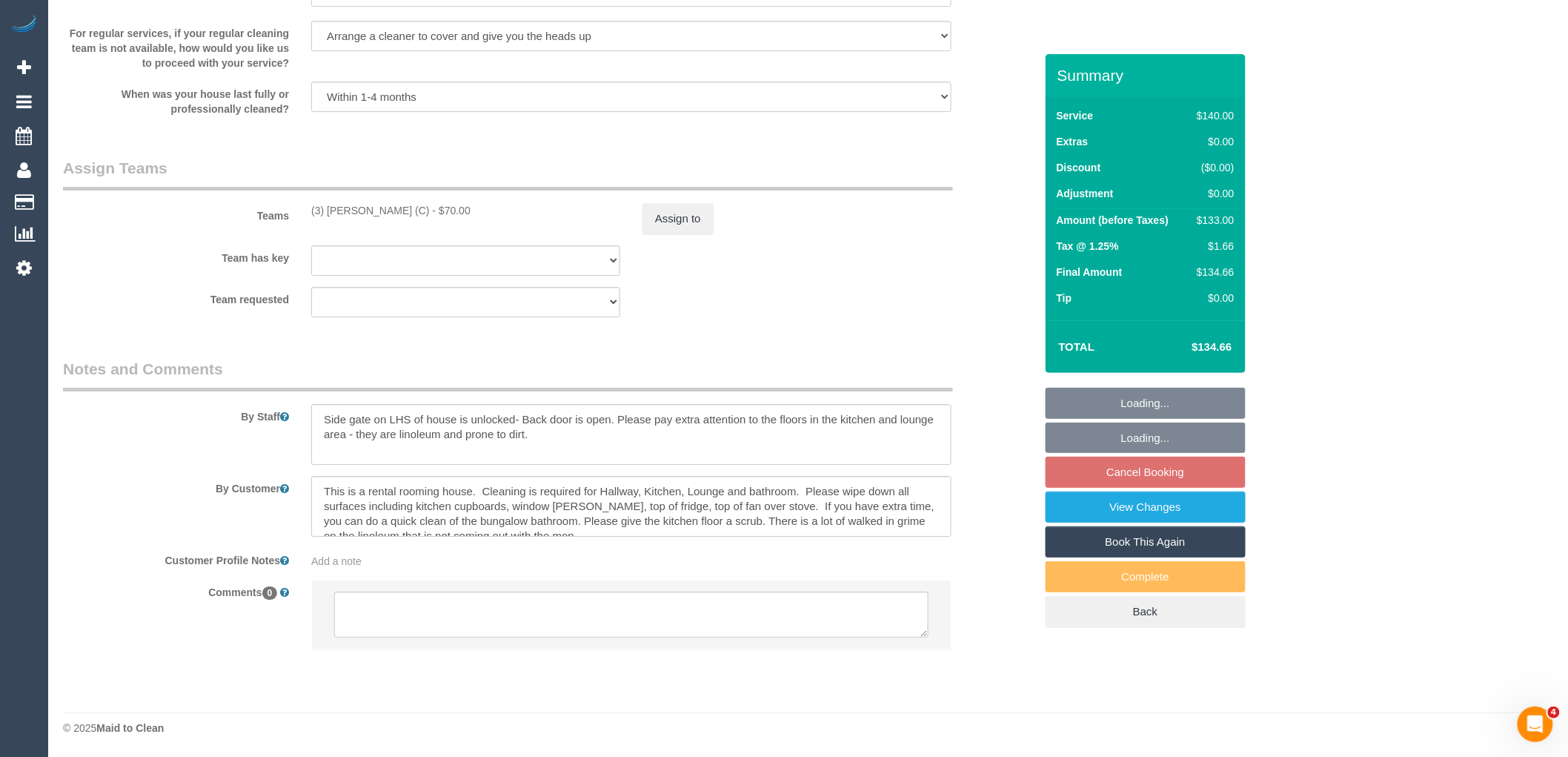
scroll to position [2030, 0]
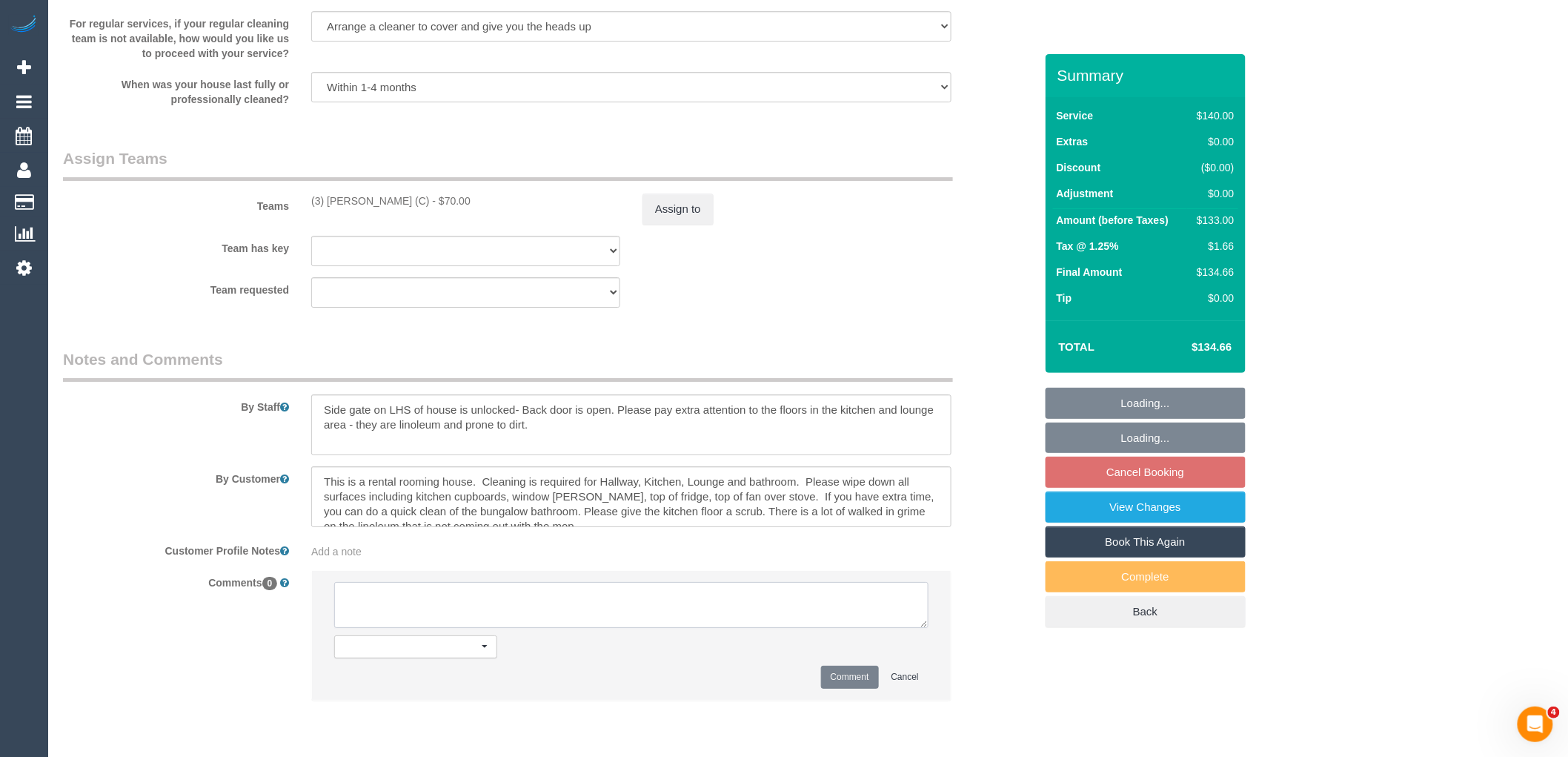
click at [438, 627] on textarea at bounding box center [631, 605] width 594 height 46
paste textarea "(3) Barun Chand (C) not unavailable for work between 10/09/25 - 21/09/25. Custo…"
type textarea "(3) Barun Chand (C) not unavailable for work between 10/09/25 - 21/09/25. Custo…"
click at [848, 683] on button "Comment" at bounding box center [850, 677] width 58 height 23
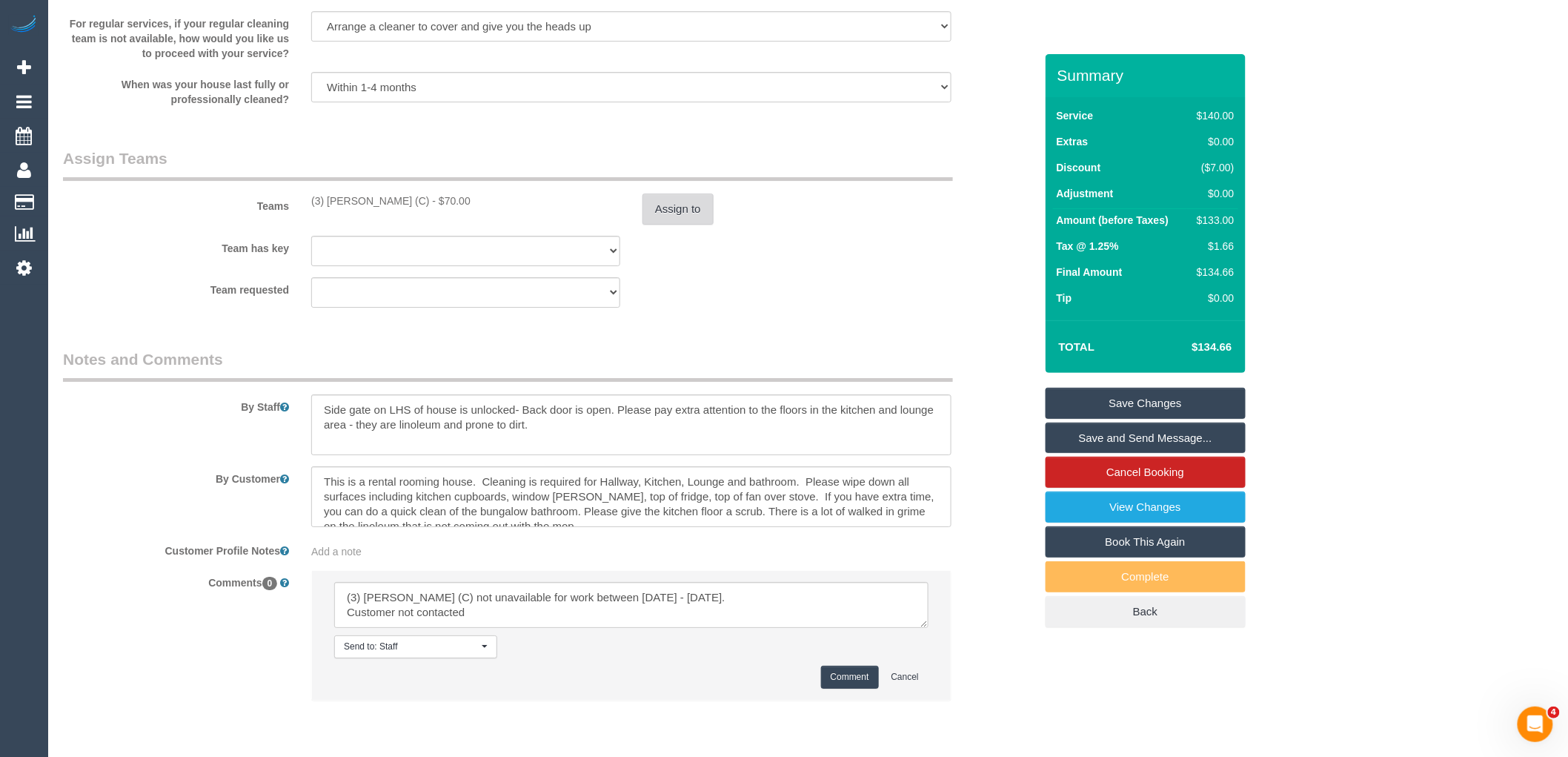
click at [686, 225] on button "Assign to" at bounding box center [678, 209] width 71 height 31
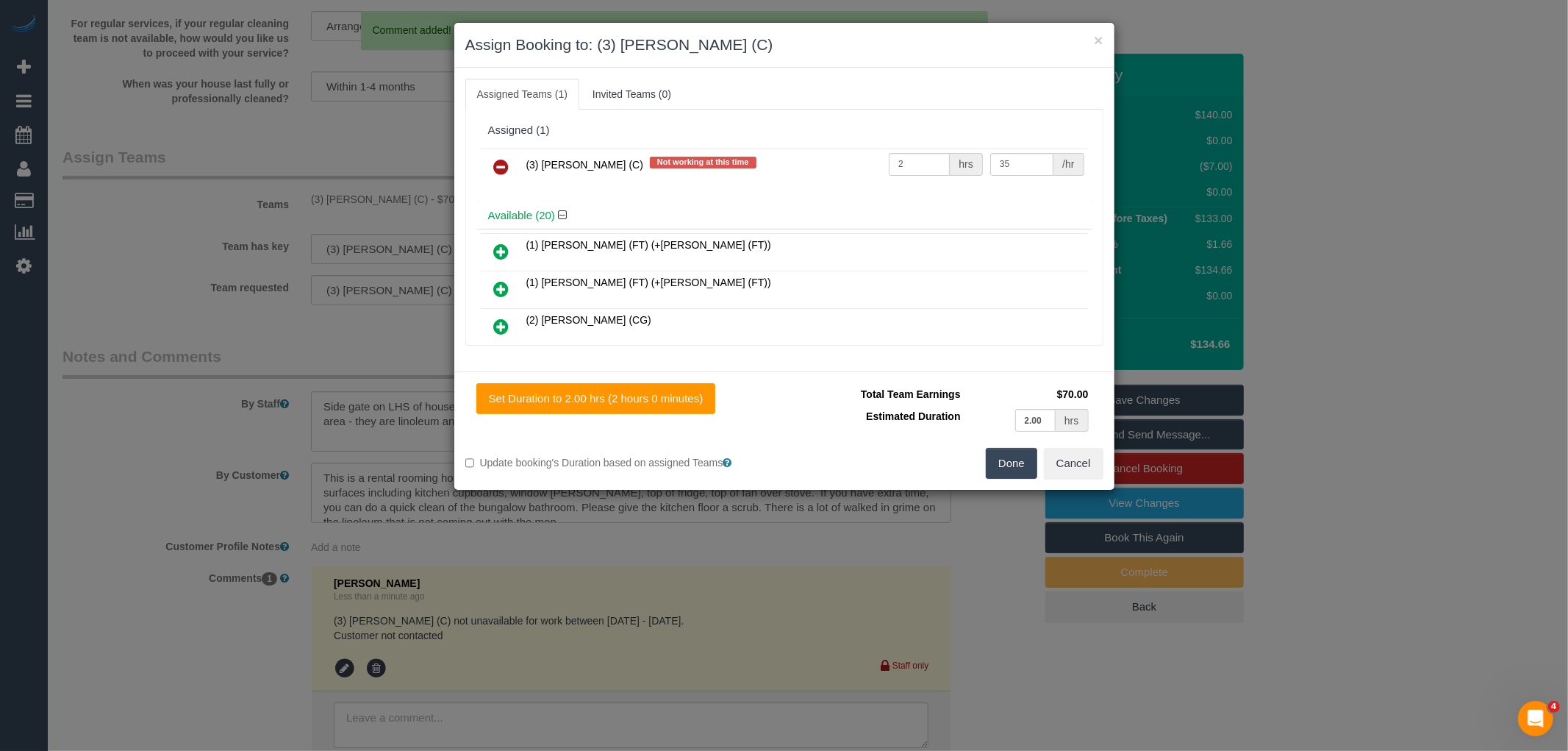
click at [522, 167] on td "(3) Barun Chand (C) Not working at this time" at bounding box center [703, 167] width 363 height 38
click at [501, 158] on icon at bounding box center [502, 167] width 15 height 18
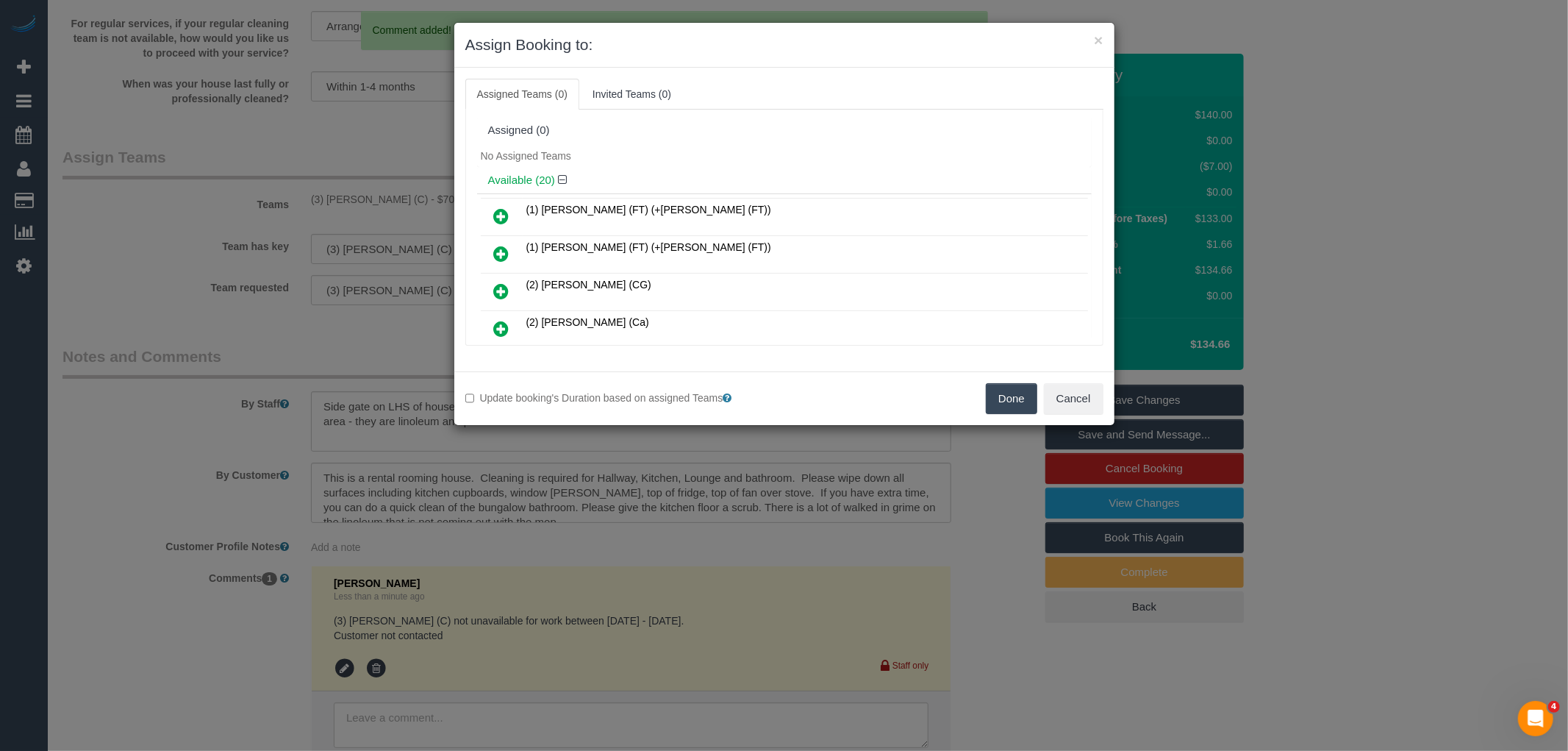
click at [1010, 390] on button "Done" at bounding box center [1011, 398] width 51 height 31
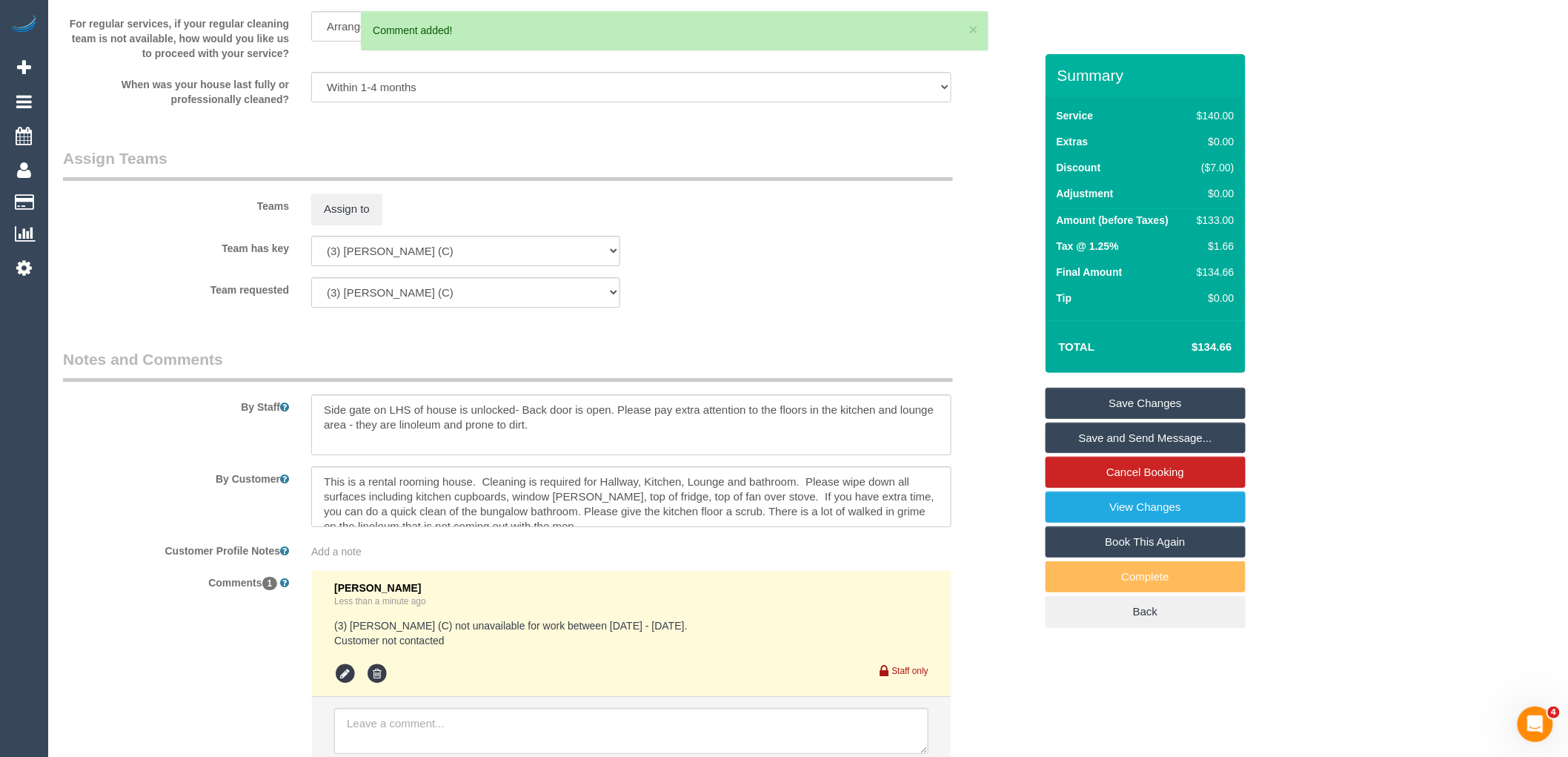
click at [1130, 406] on link "Save Changes" at bounding box center [1145, 403] width 200 height 31
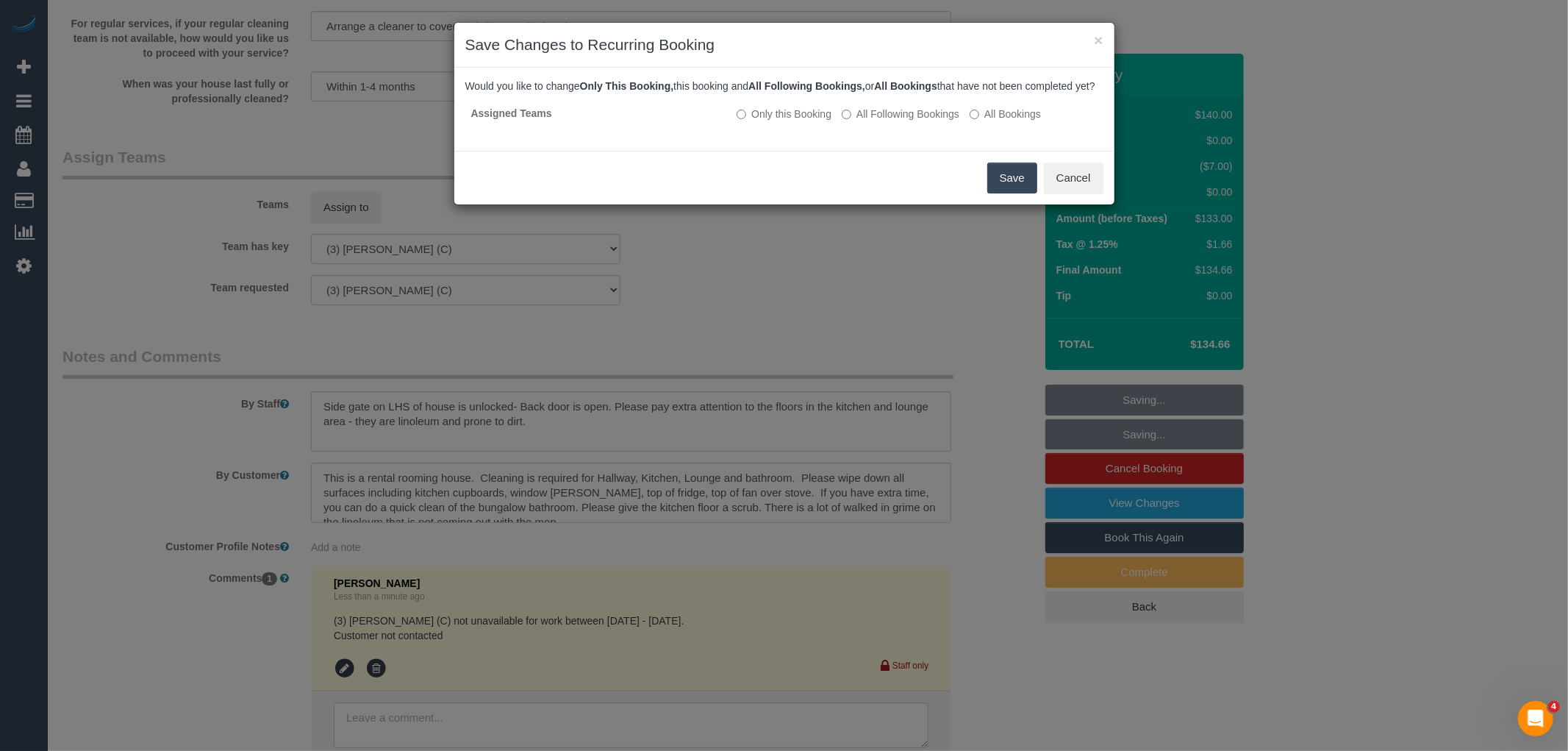
click at [1009, 184] on button "Save" at bounding box center [1012, 178] width 50 height 31
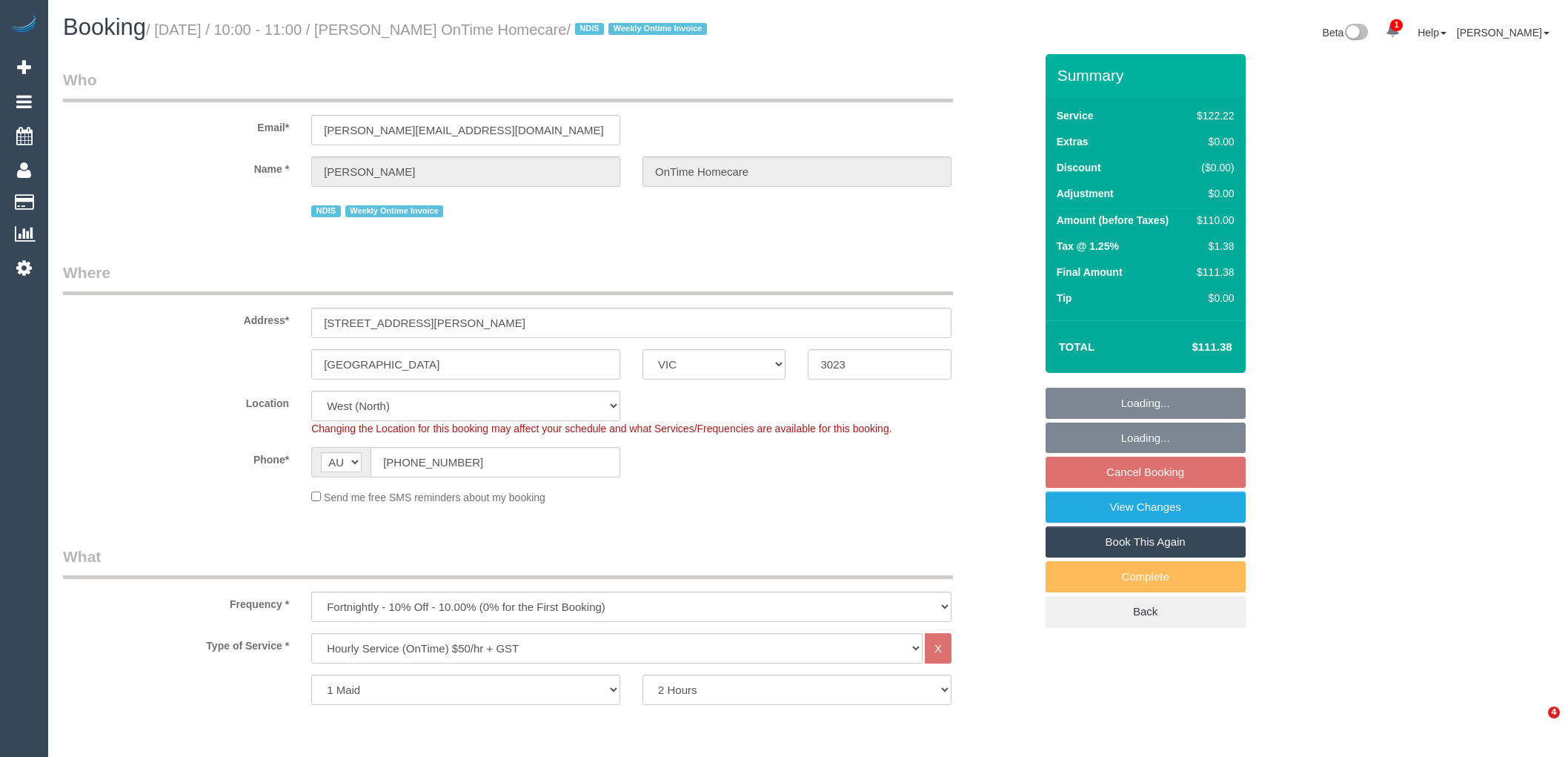
select select "VIC"
select select "number:27"
select select "number:14"
select select "number:19"
select select "number:36"
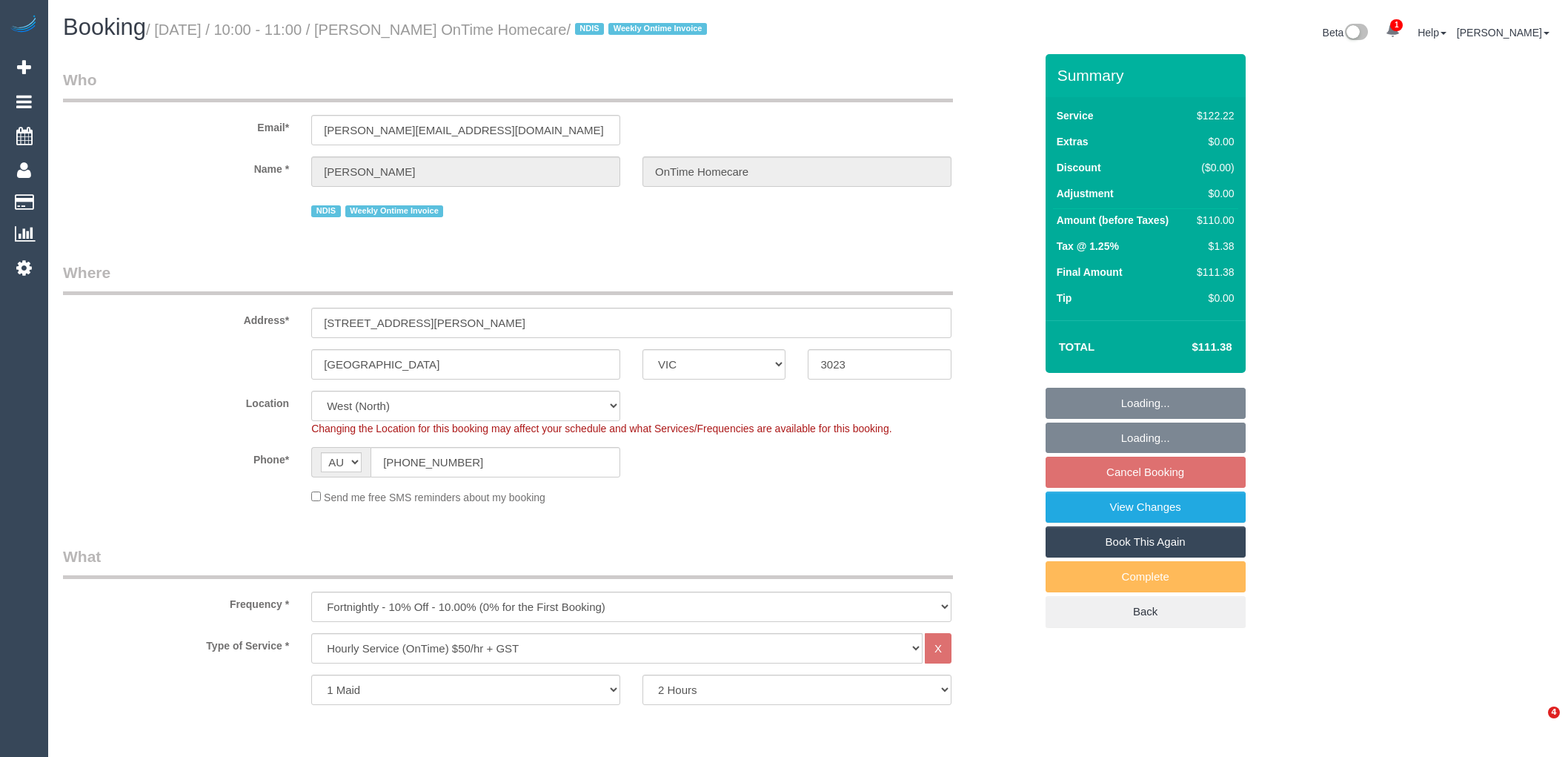
select select "number:35"
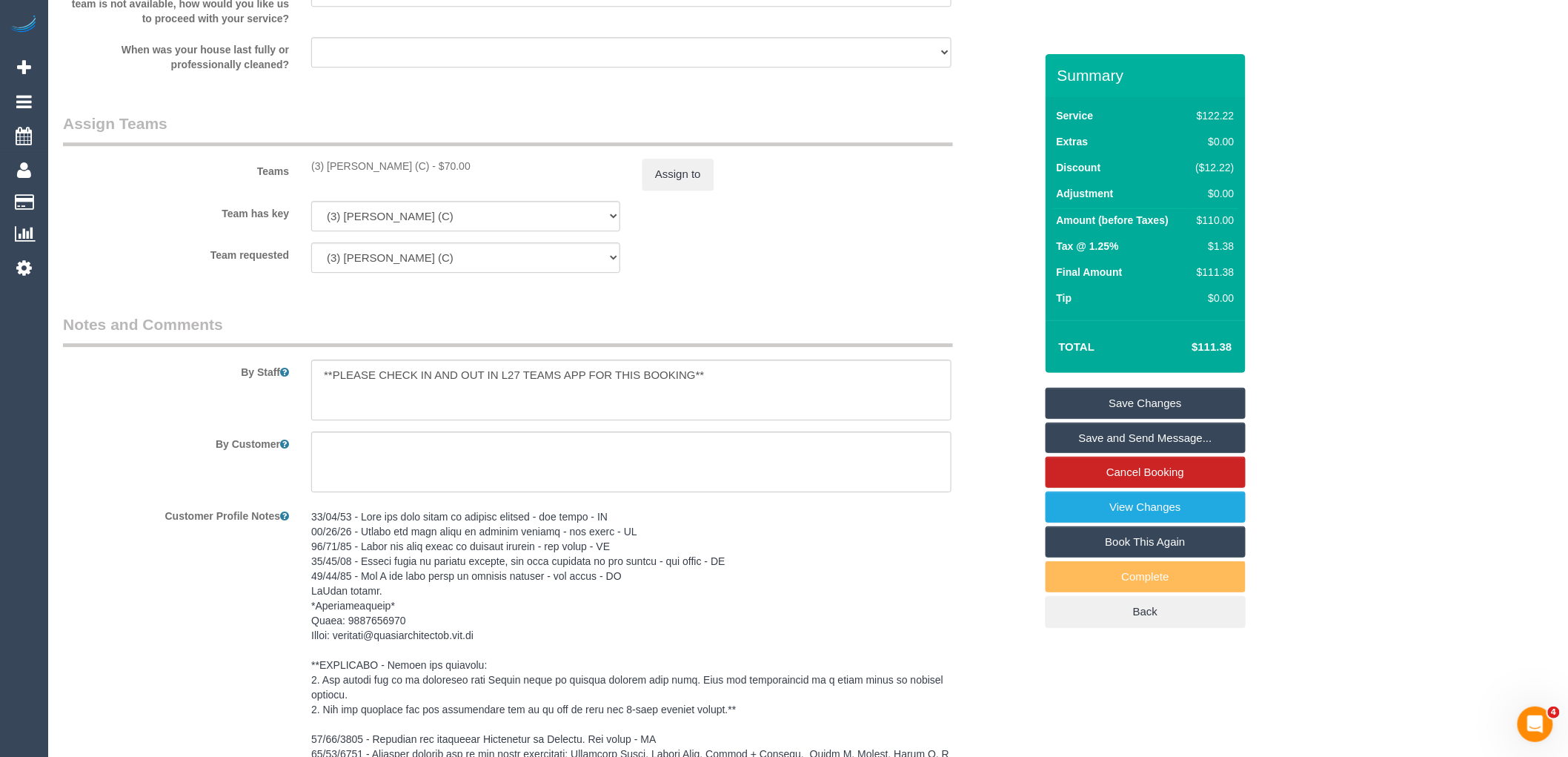
scroll to position [2006, 0]
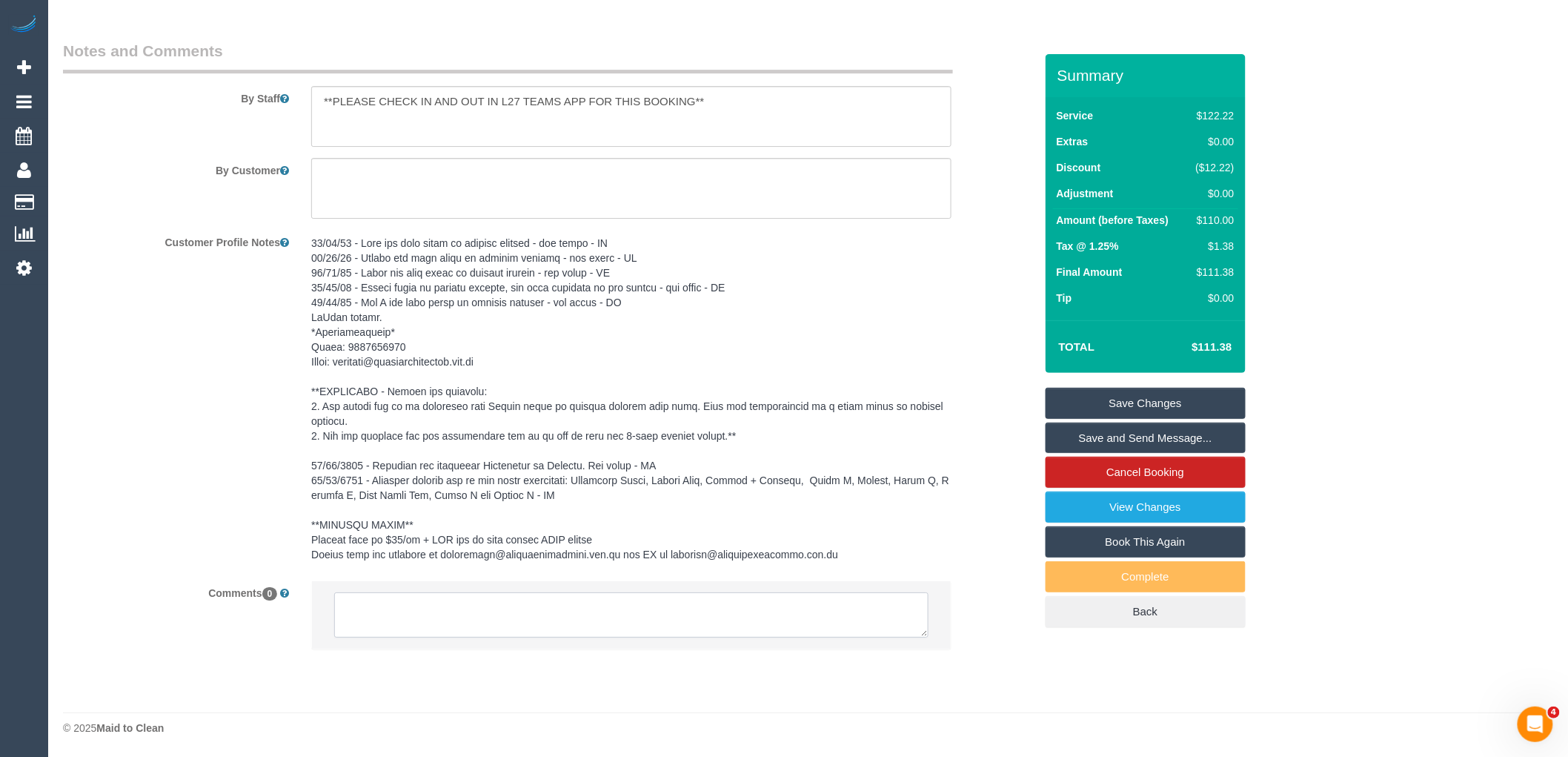
click at [438, 605] on textarea at bounding box center [631, 615] width 594 height 46
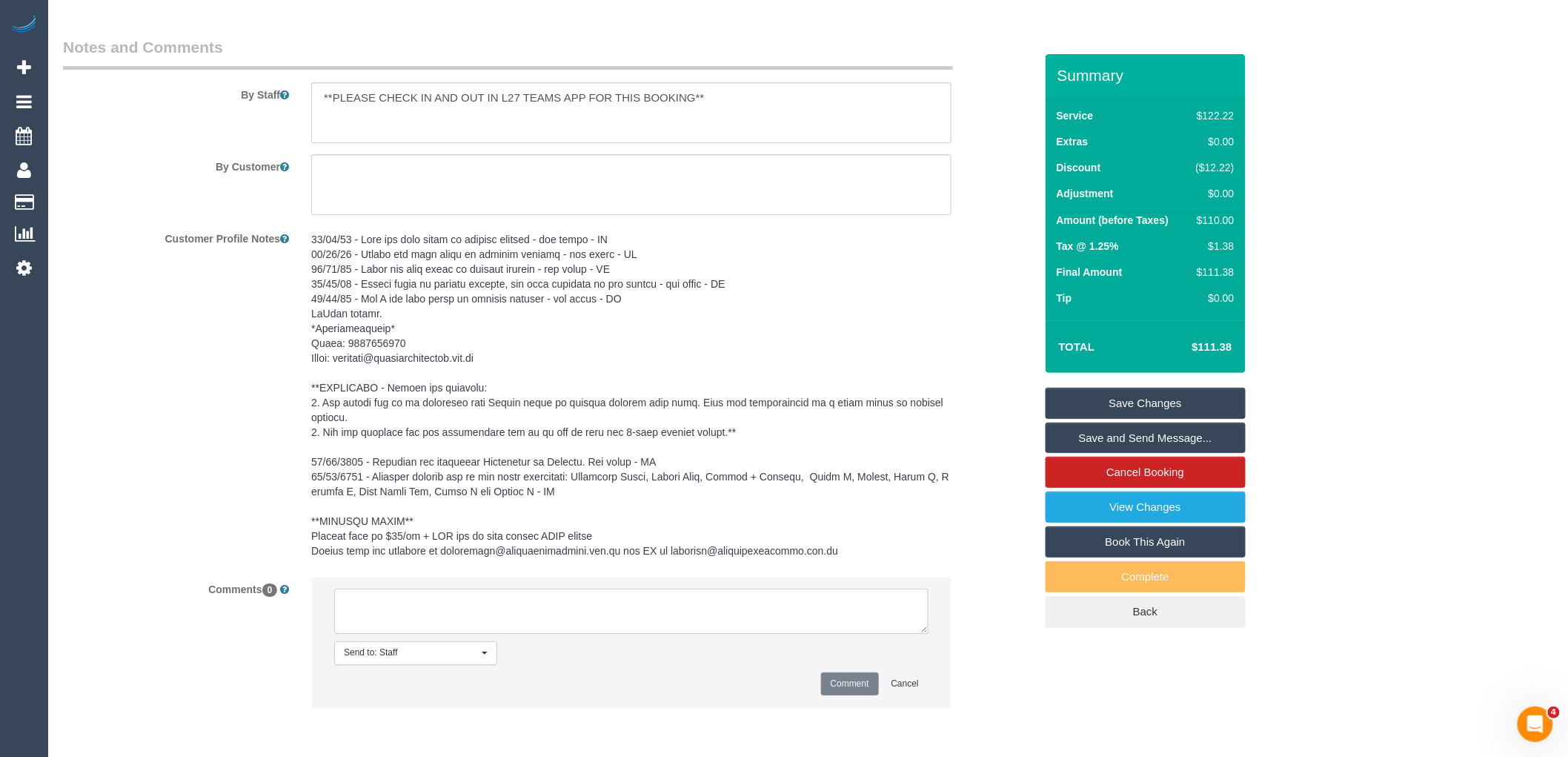
paste textarea "(3) [PERSON_NAME] (C) not unavailable for work between [DATE] - [DATE]. SW cont…"
type textarea "(3) [PERSON_NAME] (C) not unavailable for work between [DATE] - [DATE]. SW cont…"
click at [841, 683] on button "Comment" at bounding box center [850, 683] width 58 height 23
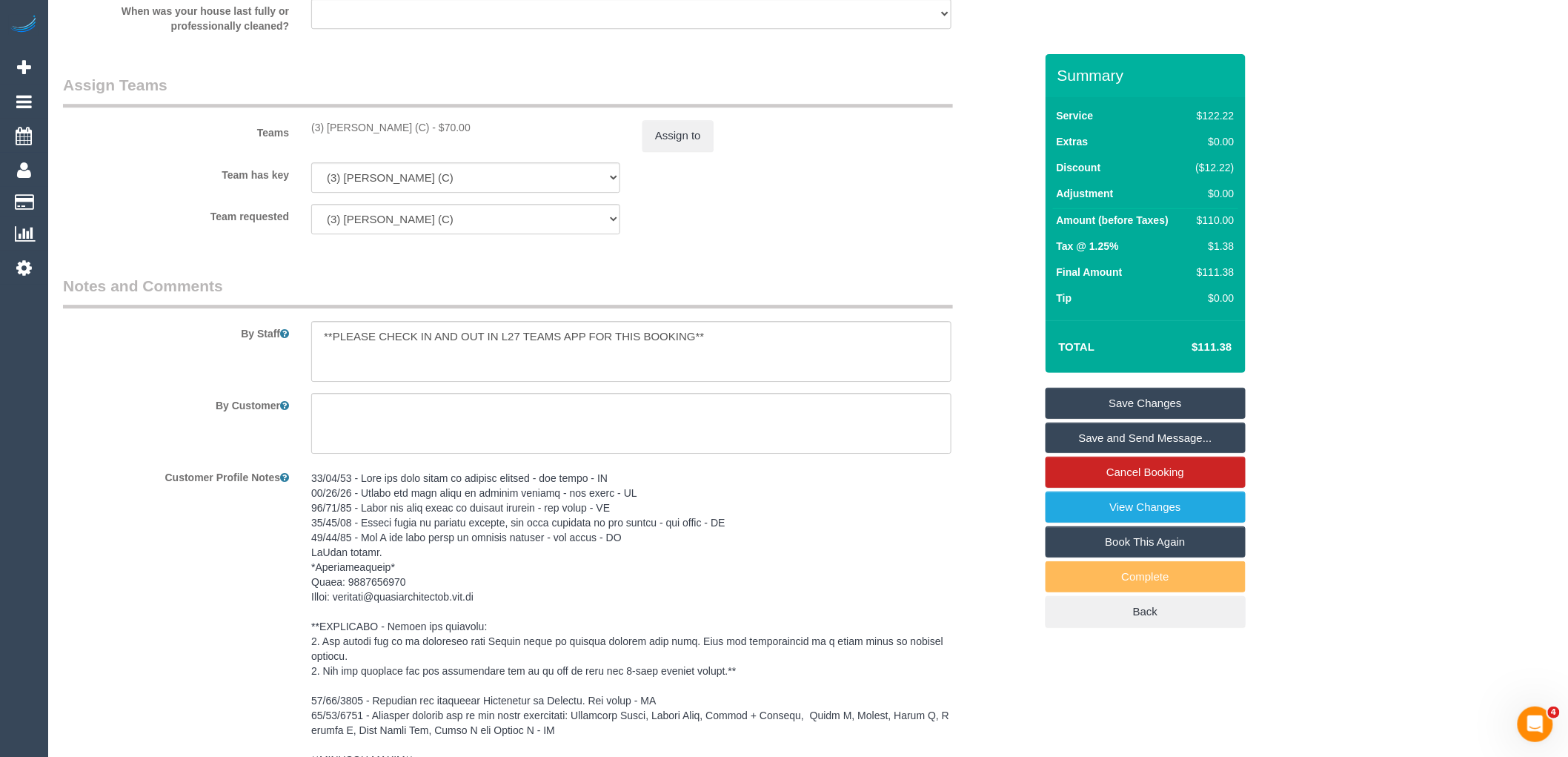
scroll to position [1429, 0]
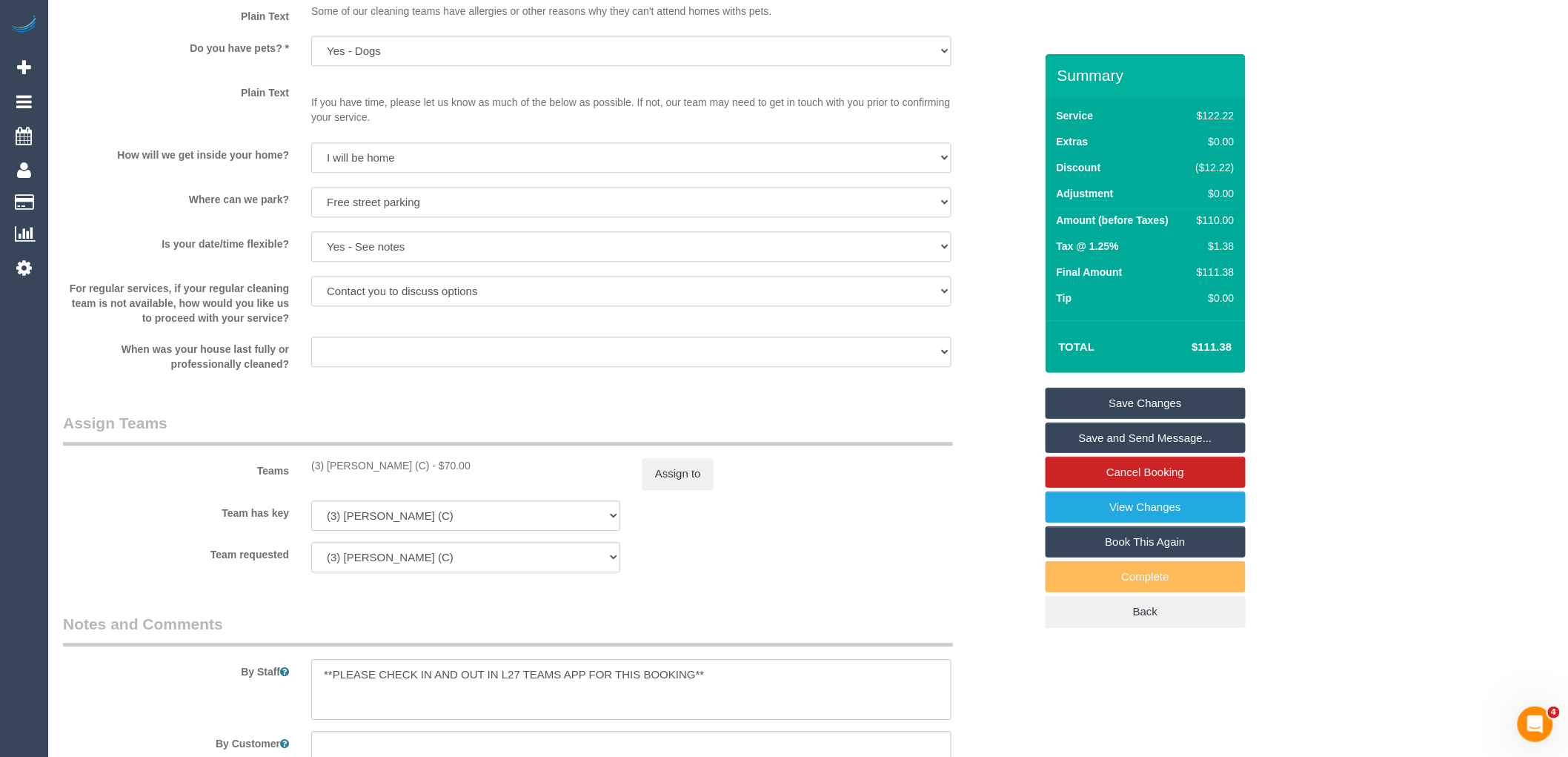
click at [672, 454] on div "Teams (3) [PERSON_NAME] (C) - $70.00 Assign to" at bounding box center [548, 450] width 994 height 77
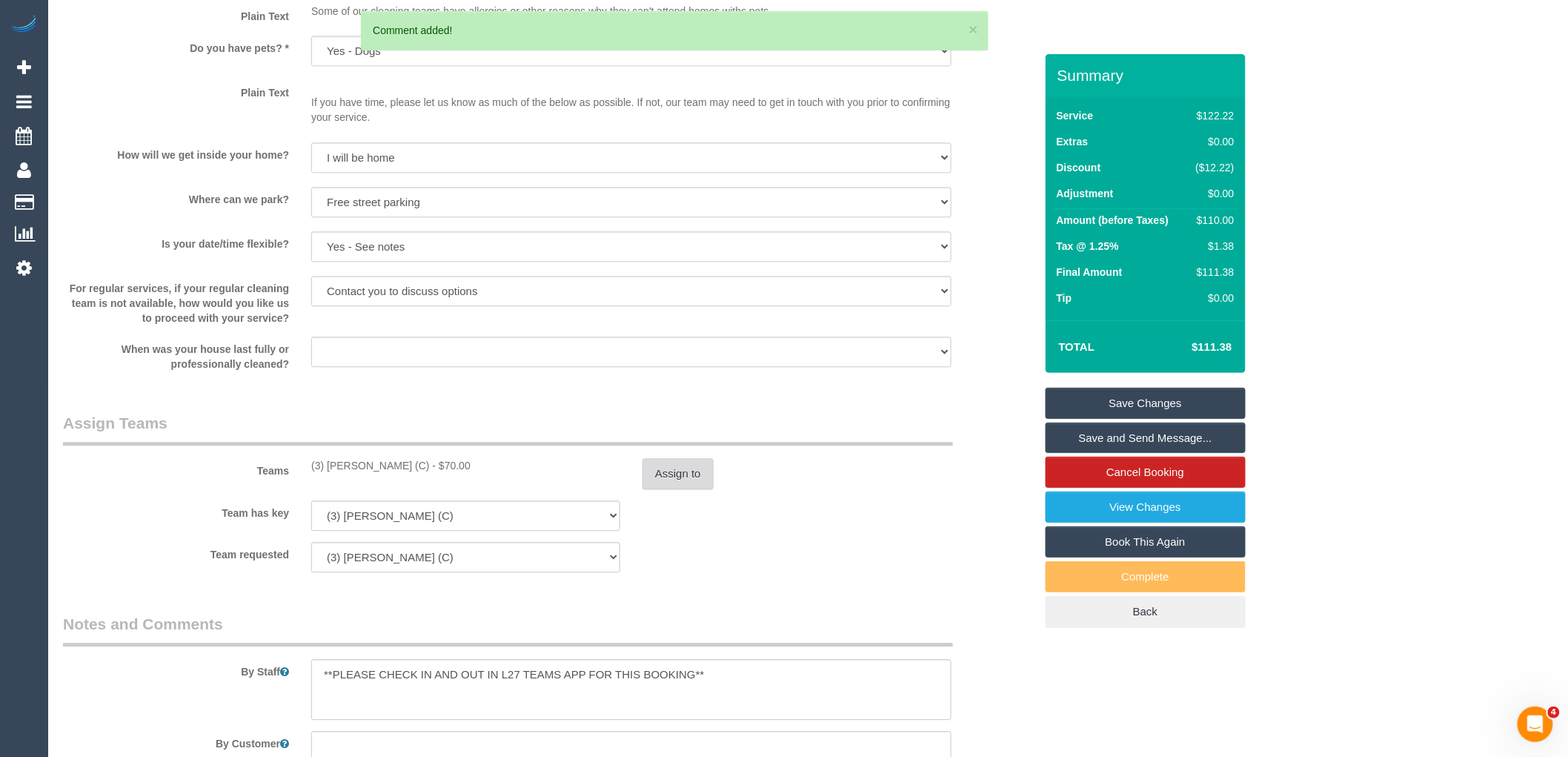
click at [668, 474] on button "Assign to" at bounding box center [678, 474] width 71 height 31
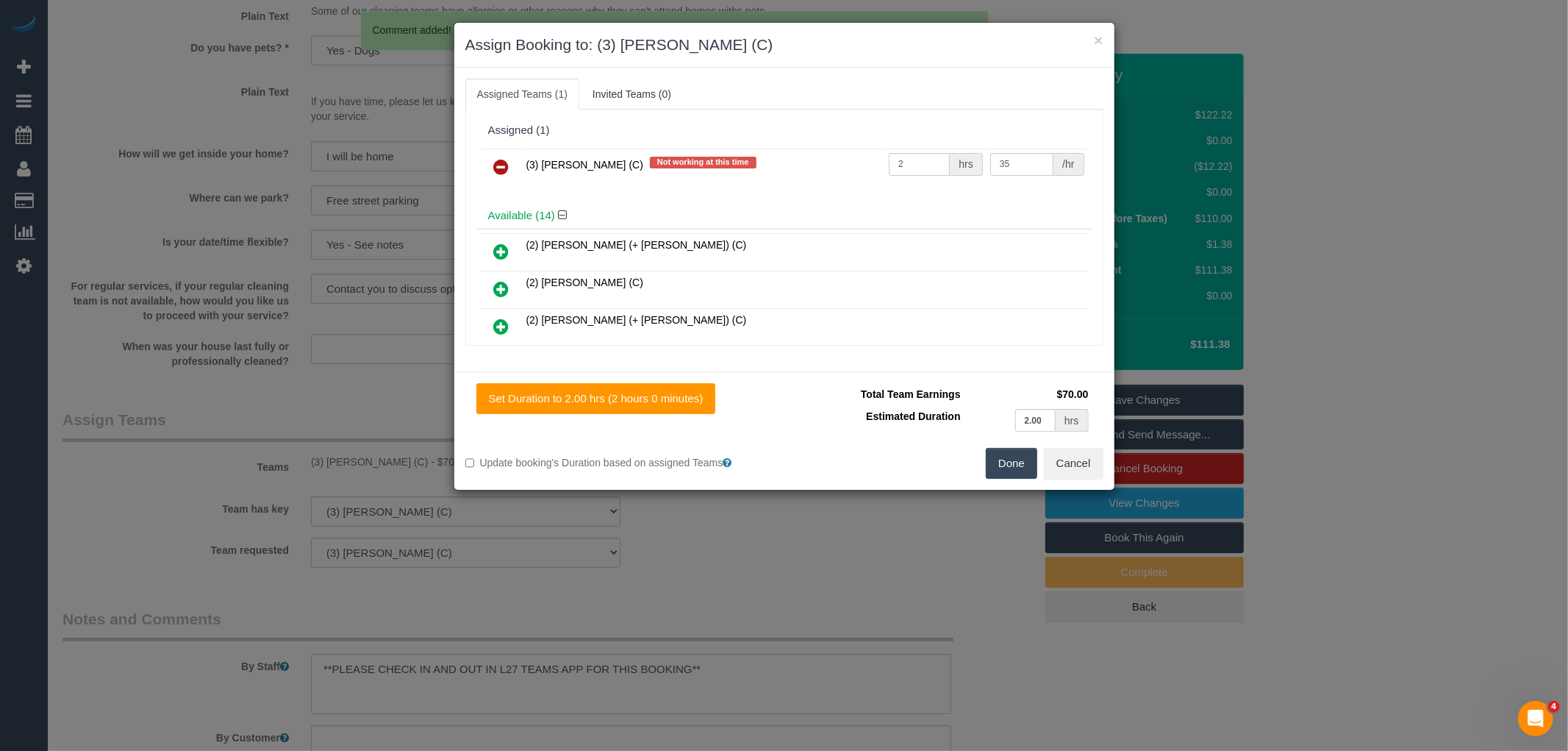
click at [510, 157] on link at bounding box center [502, 167] width 34 height 29
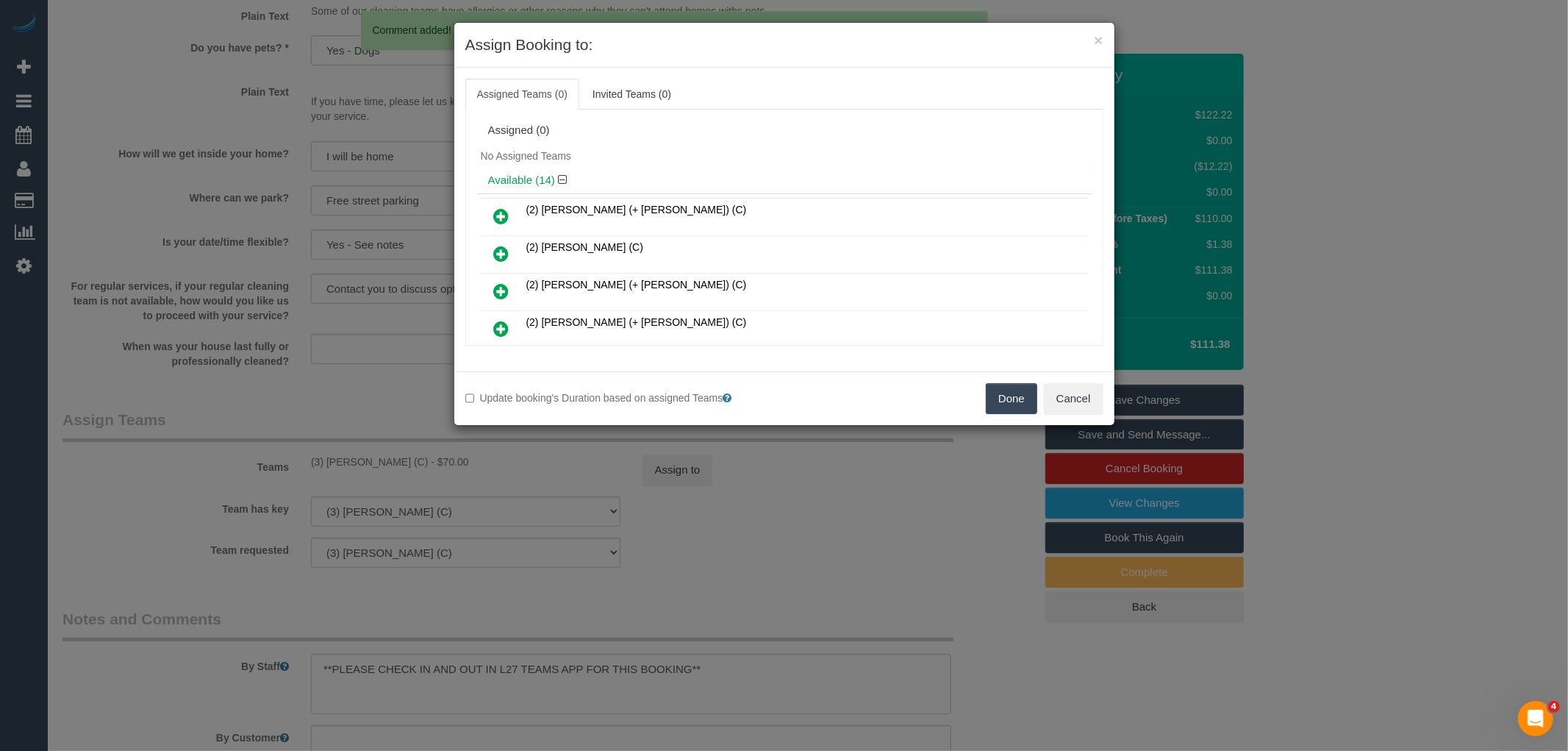
click at [1016, 409] on button "Done" at bounding box center [1011, 398] width 51 height 31
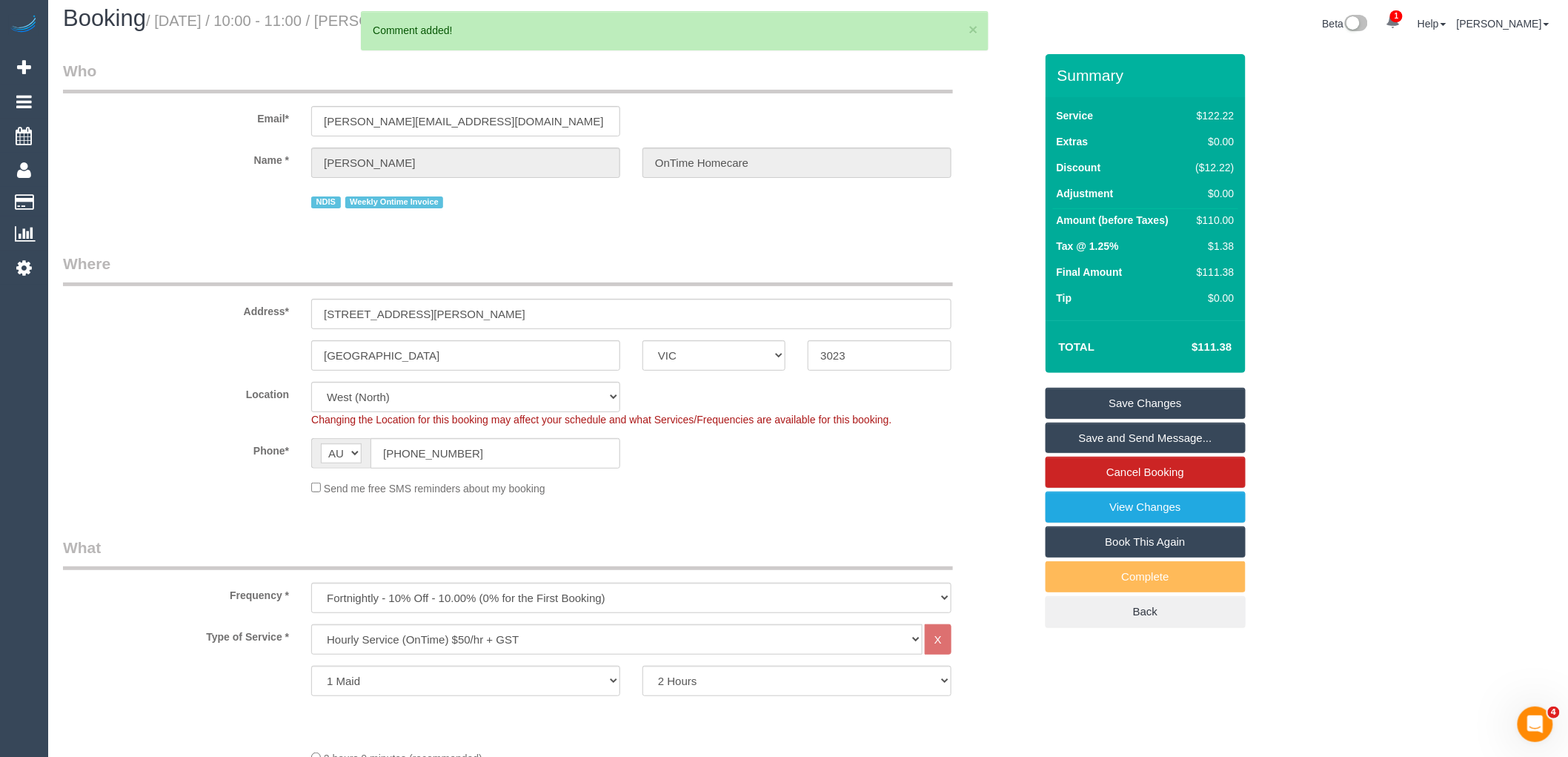
scroll to position [0, 0]
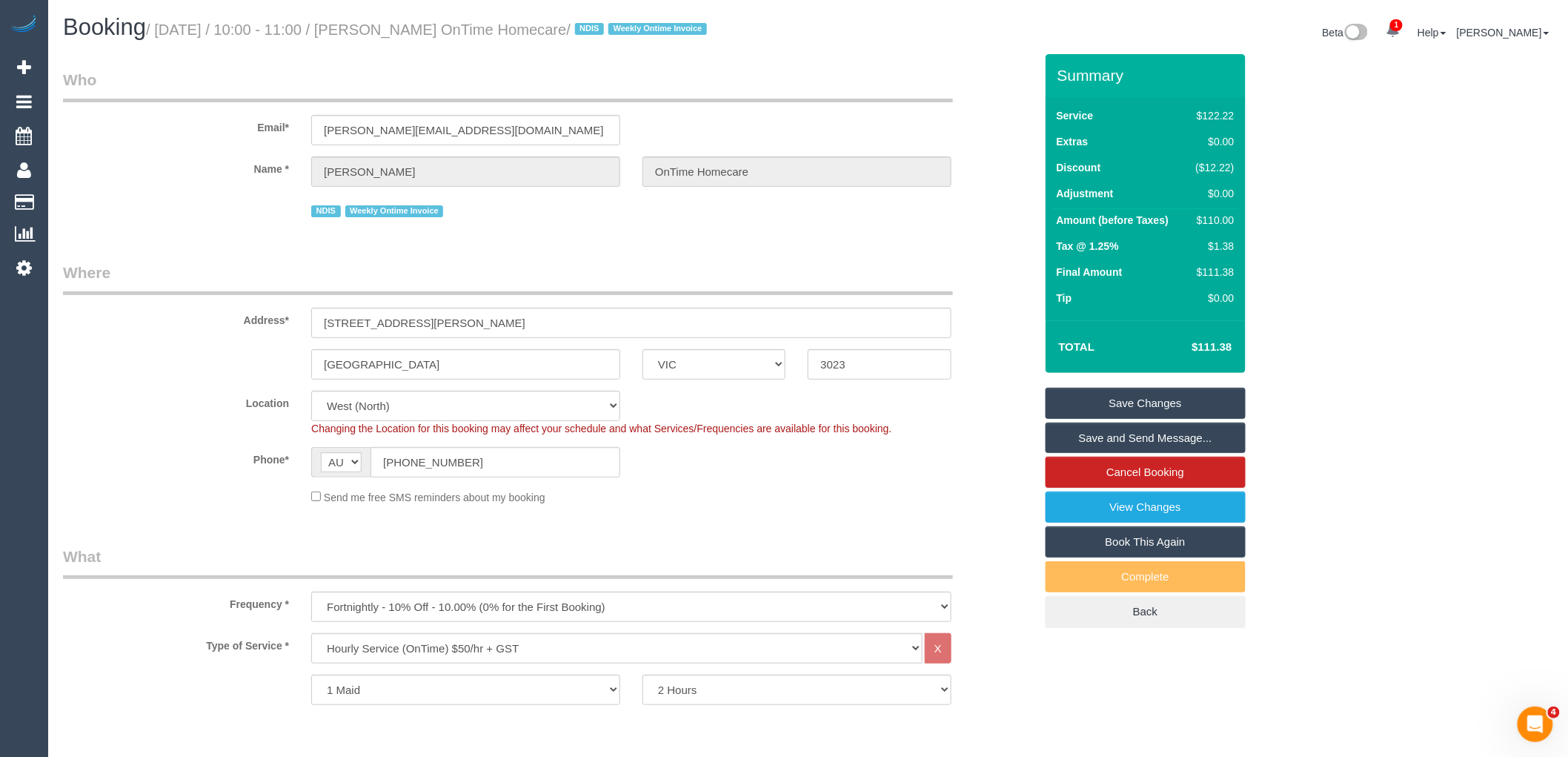
click at [1179, 390] on link "Save Changes" at bounding box center [1145, 403] width 200 height 31
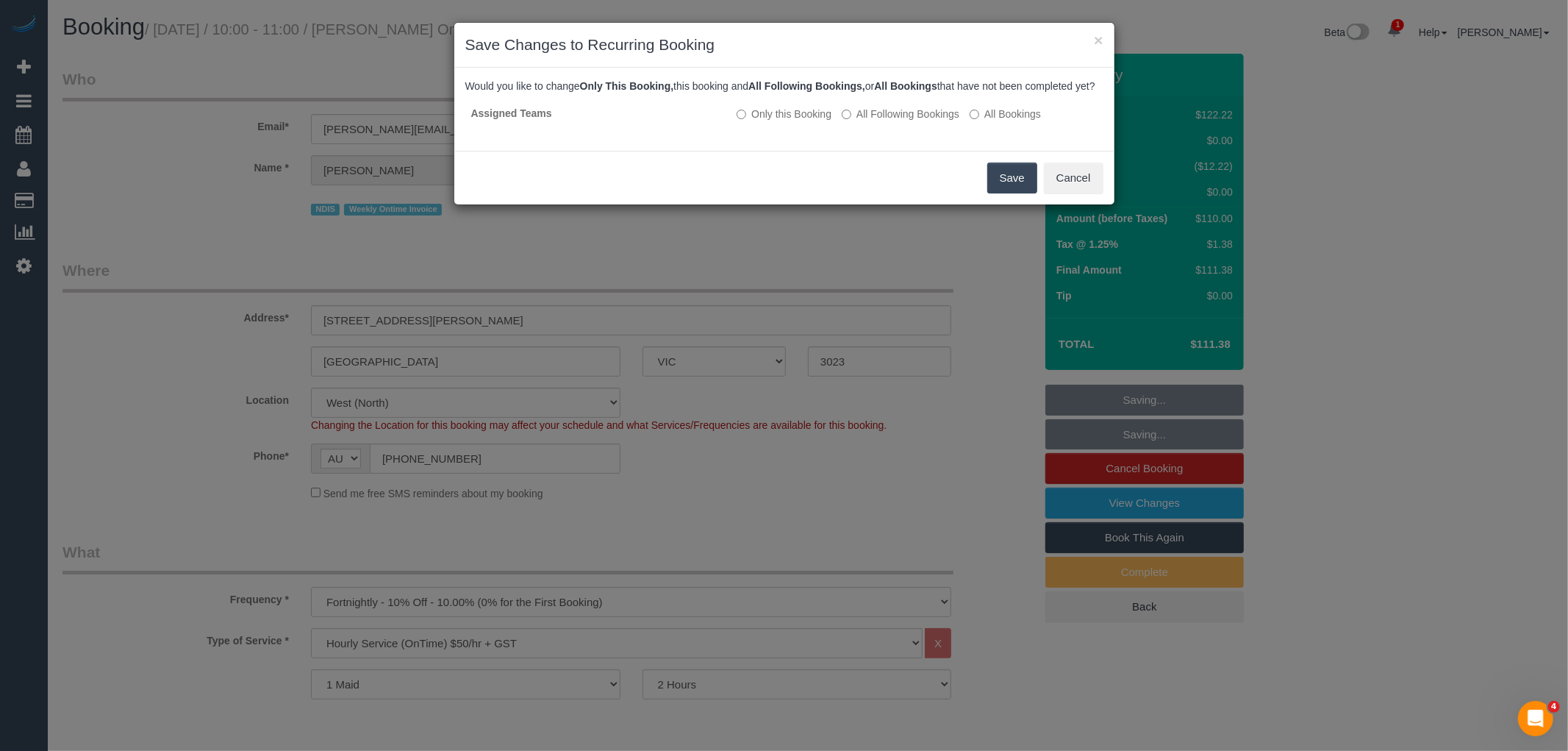
click at [1010, 193] on button "Save" at bounding box center [1012, 178] width 50 height 31
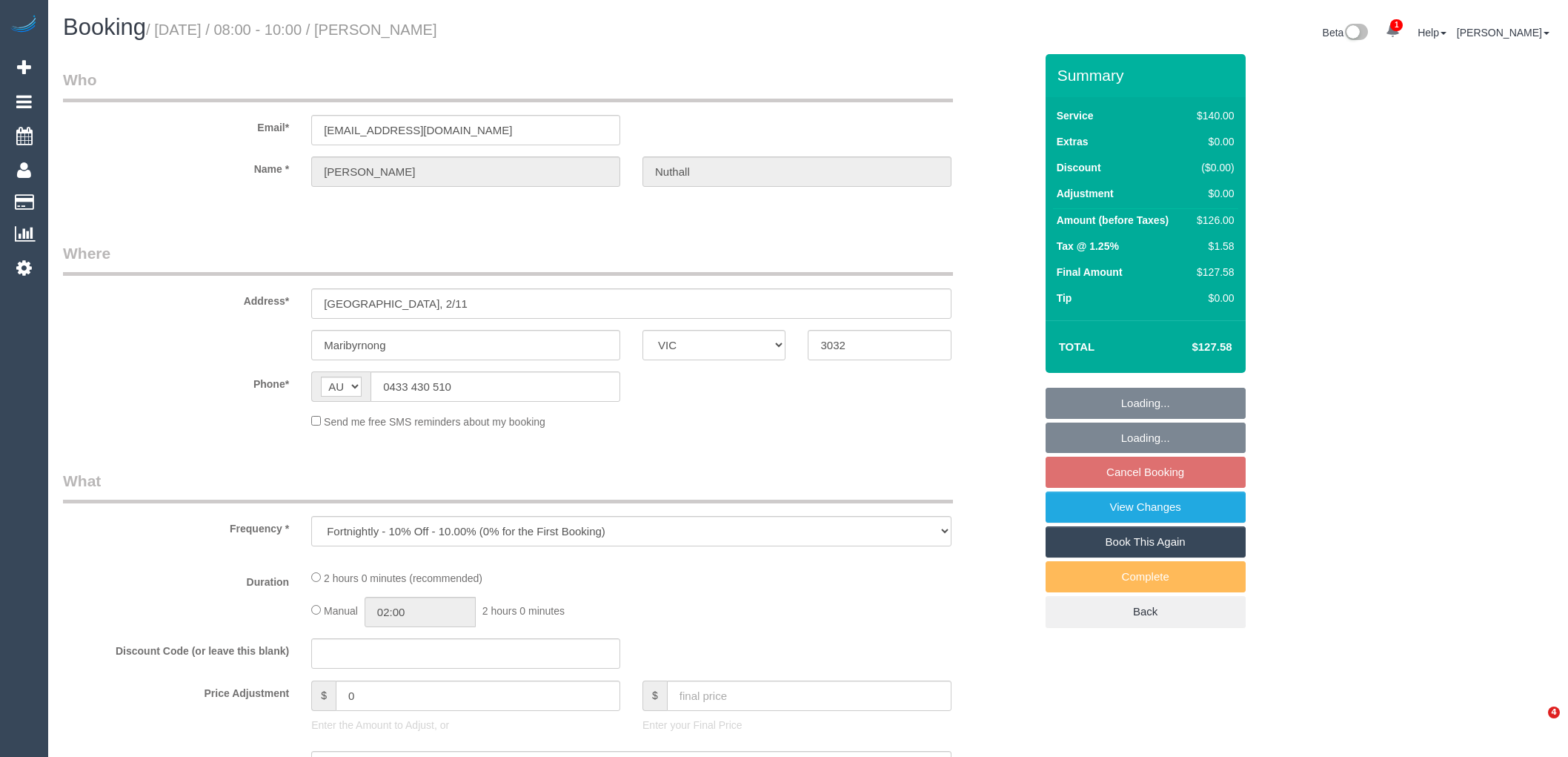
select select "VIC"
select select "string:stripe-pm_1Ra2vC2GScqysDRVo2aEZRzc"
select select "number:30"
select select "number:14"
select select "number:18"
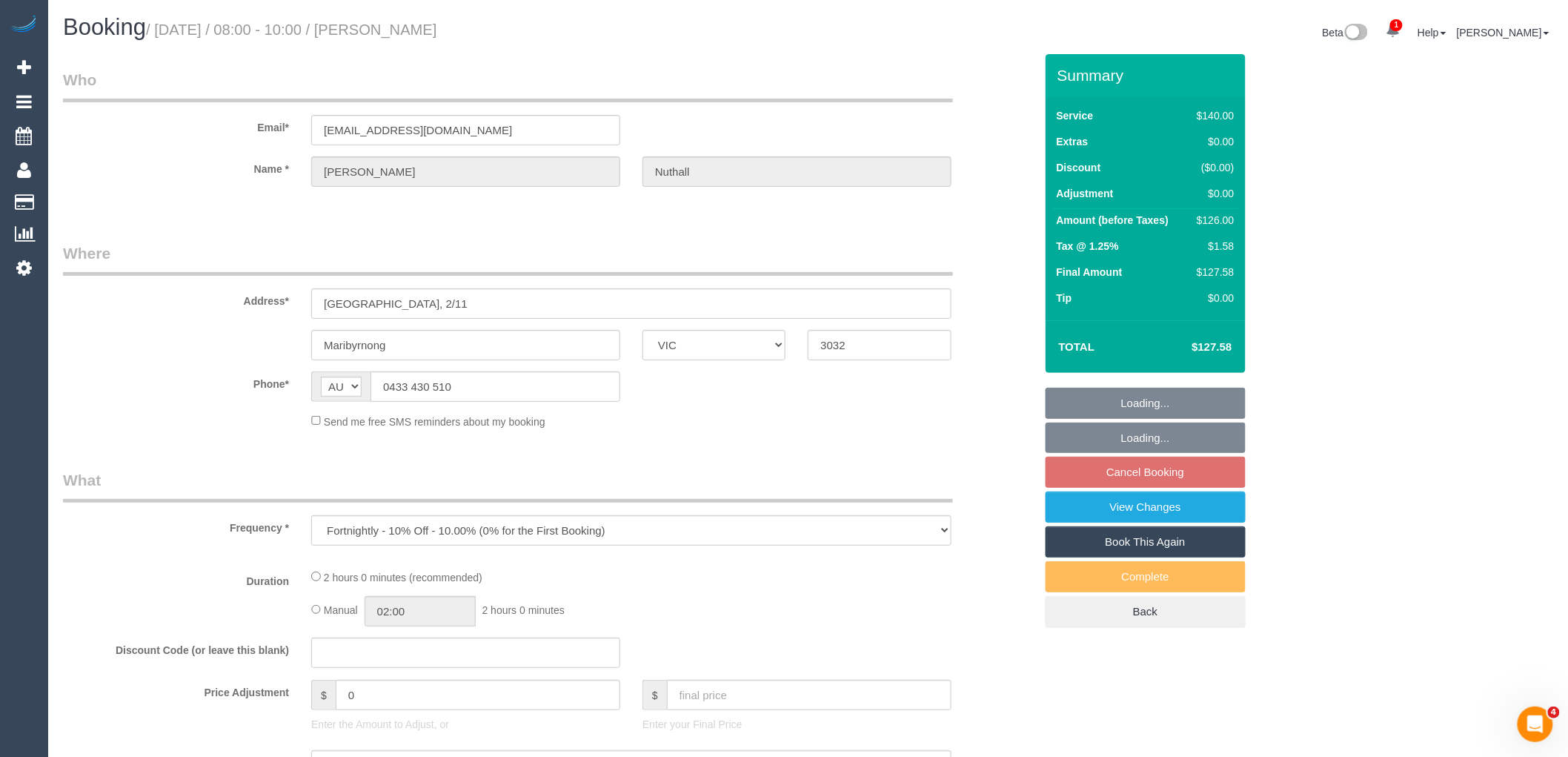
select select "number:22"
select select "number:34"
select select "number:11"
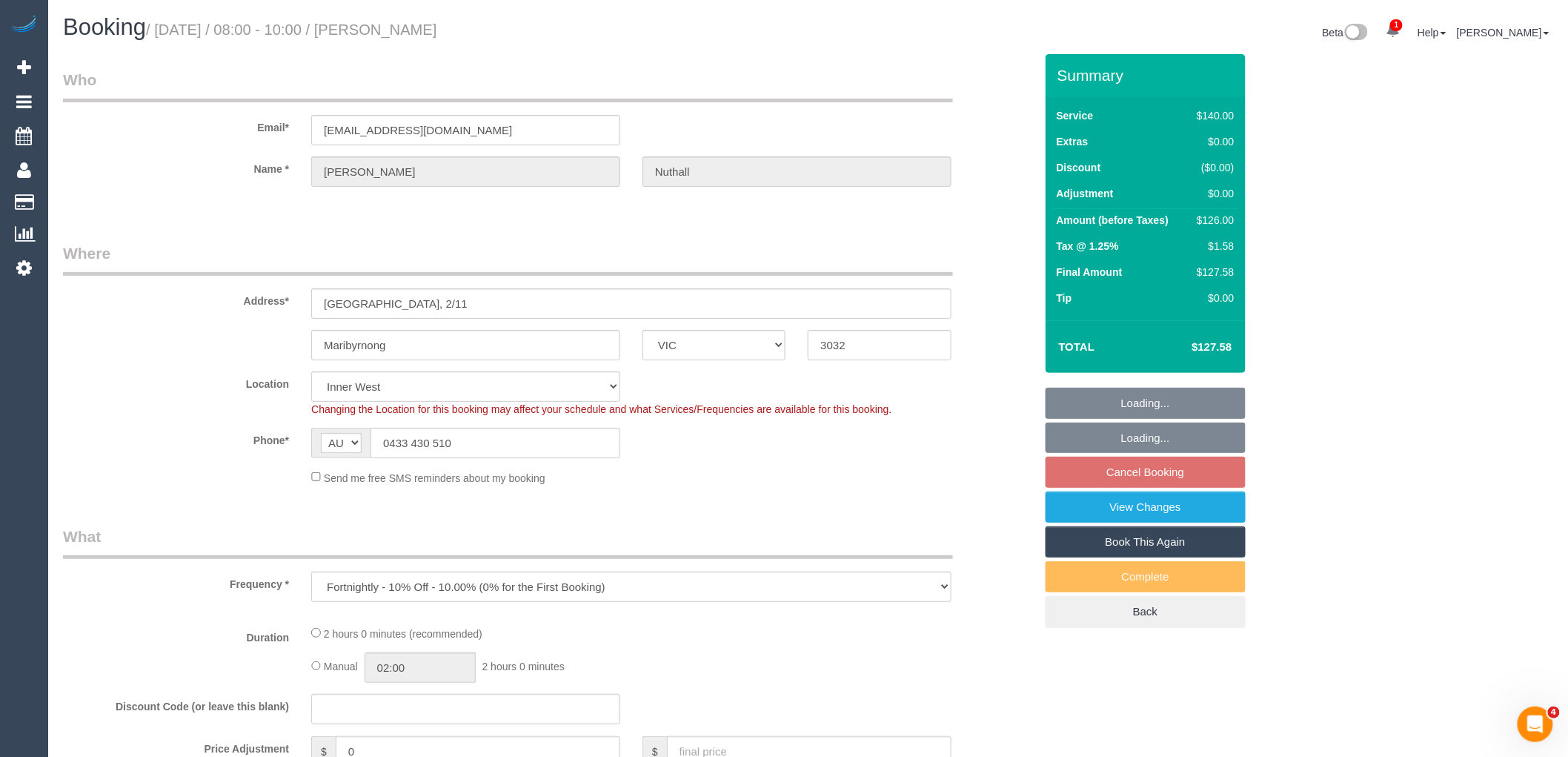
select select "spot2"
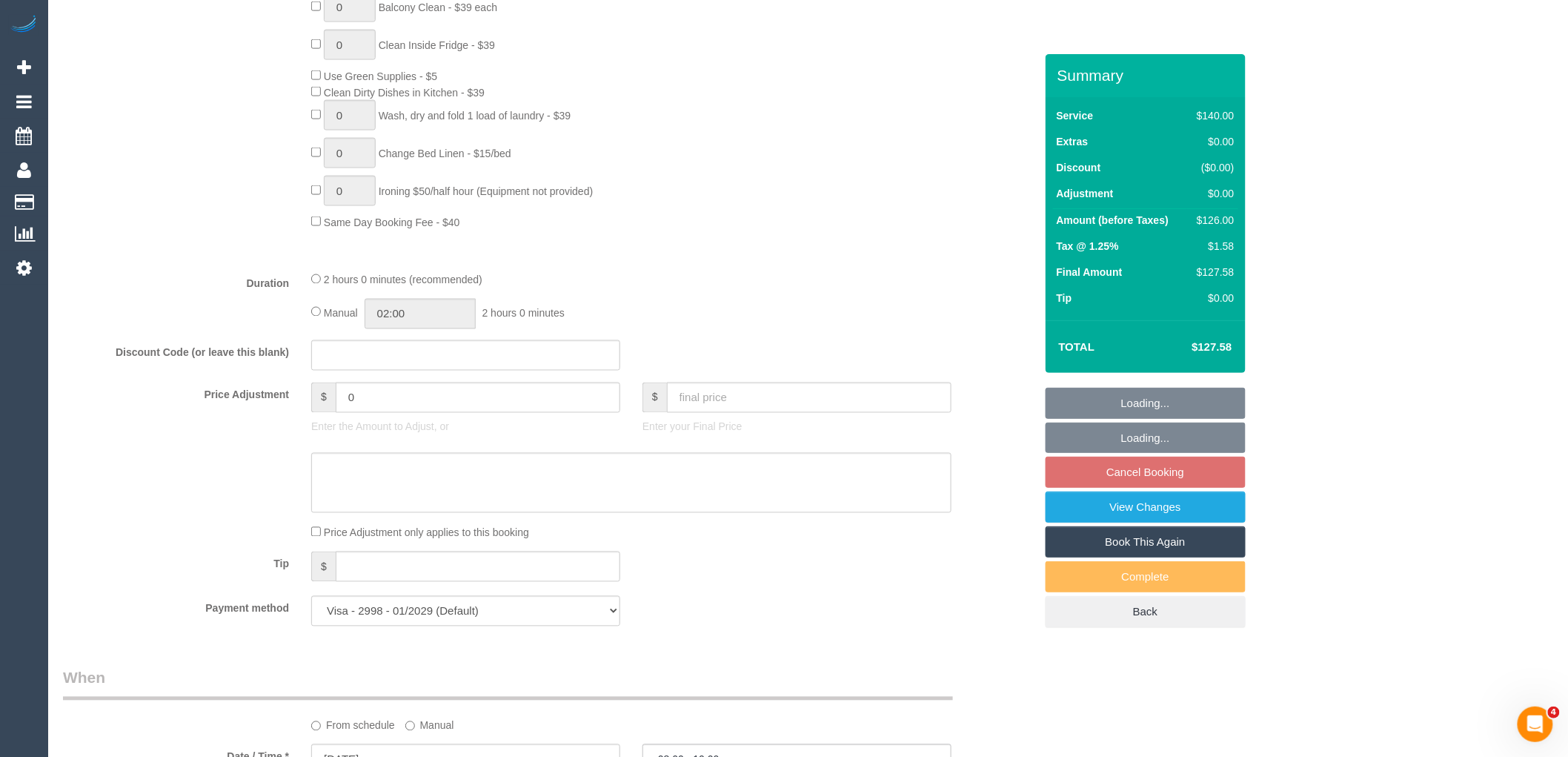
select select "object:859"
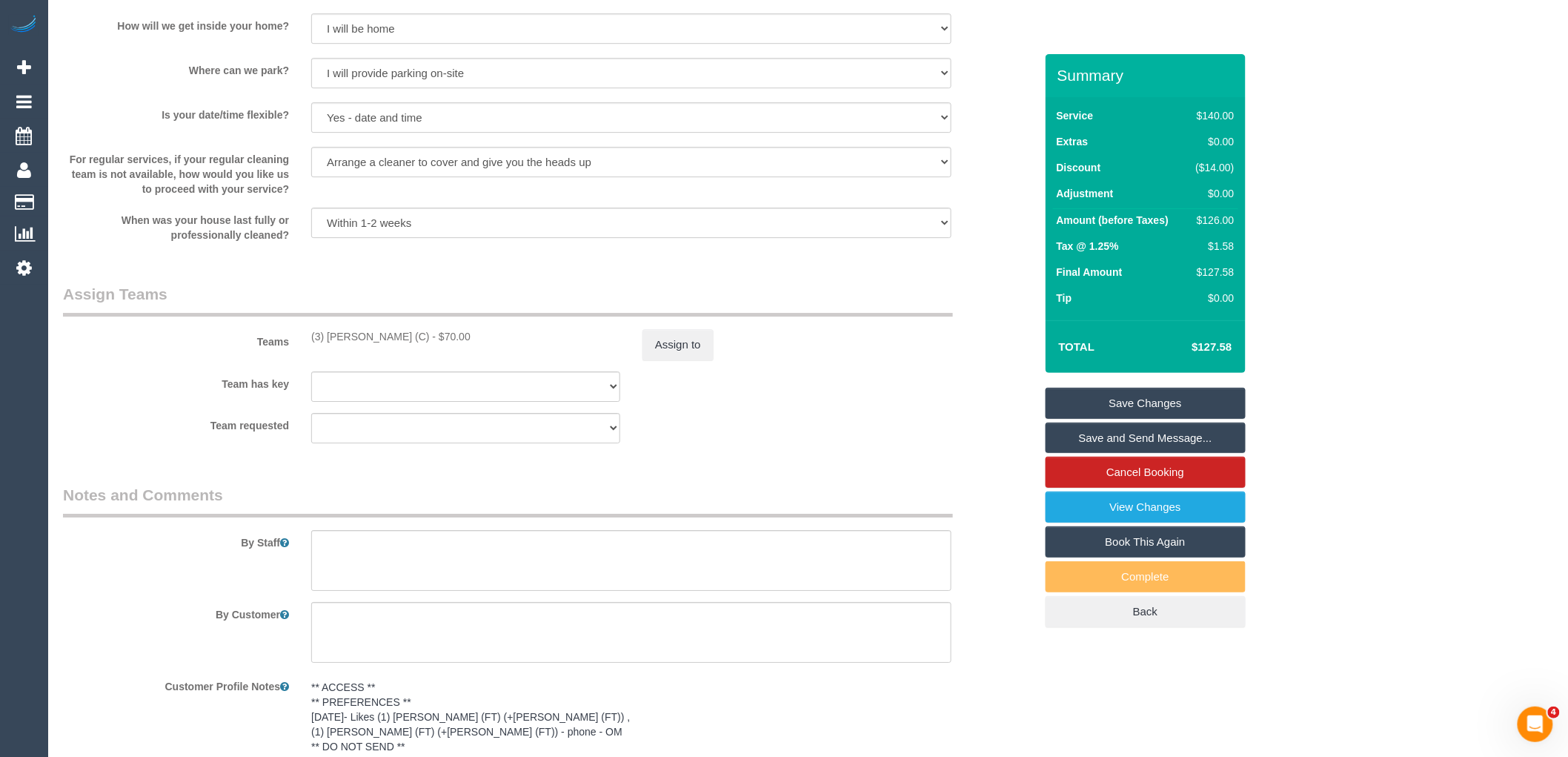
scroll to position [2141, 0]
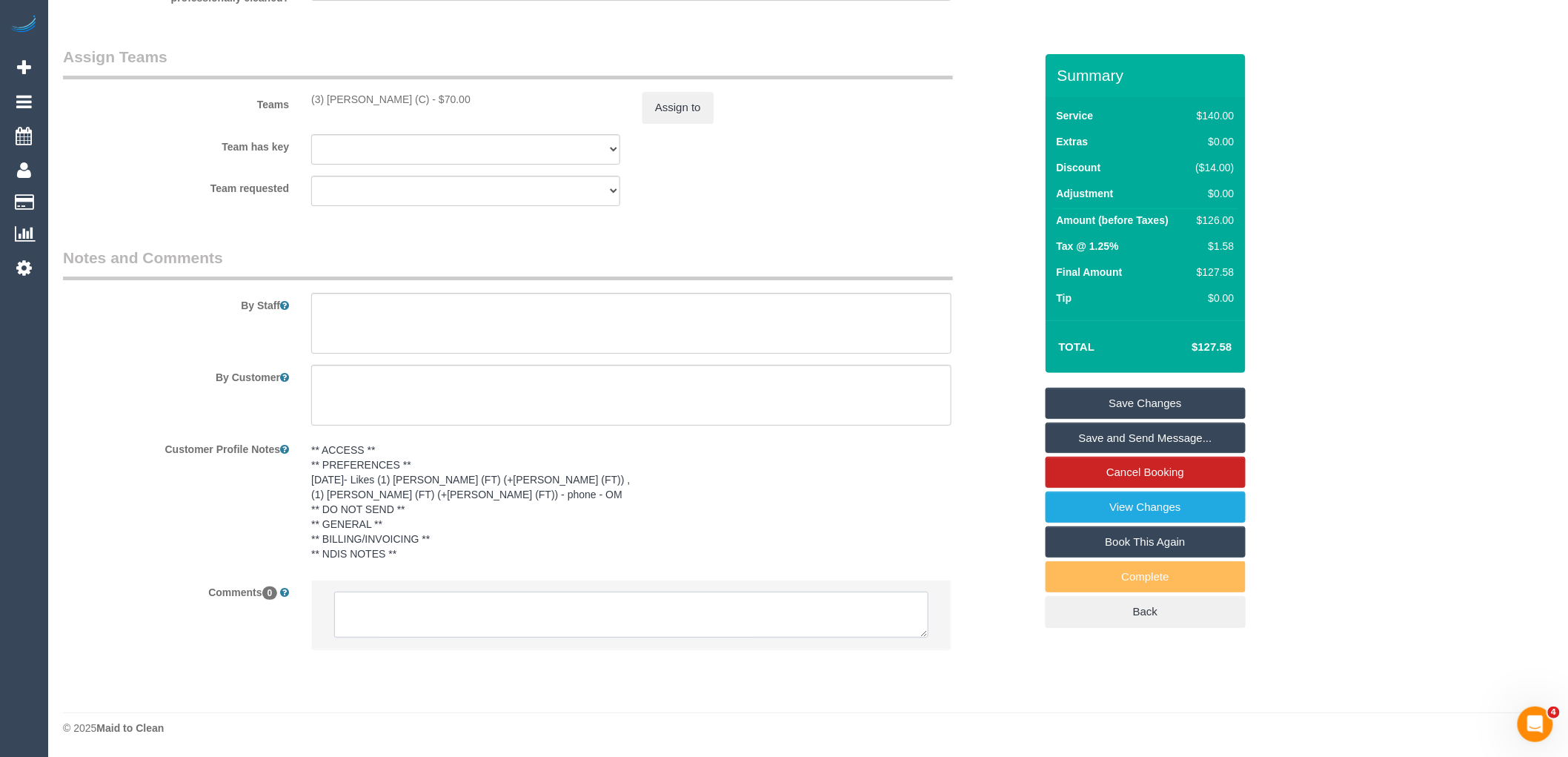
click at [502, 606] on textarea at bounding box center [631, 614] width 594 height 46
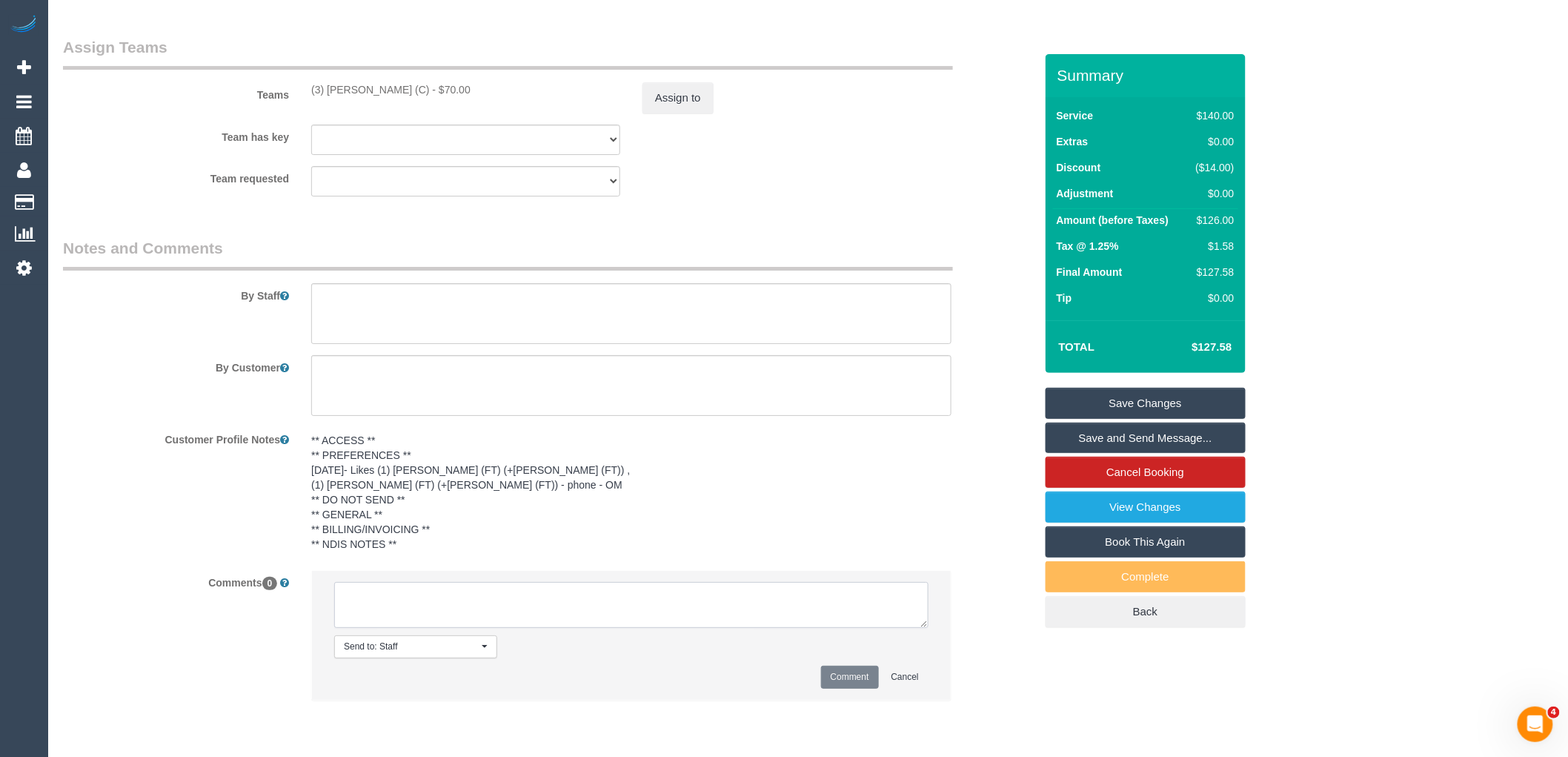
paste textarea "(3) [PERSON_NAME] (C) not unavailable for work between [DATE] - [DATE]. Custome…"
type textarea "(3) [PERSON_NAME] (C) not unavailable for work between [DATE] - [DATE]. Custome…"
click at [846, 689] on button "Comment" at bounding box center [850, 677] width 58 height 23
click at [679, 113] on button "Assign to" at bounding box center [678, 98] width 71 height 31
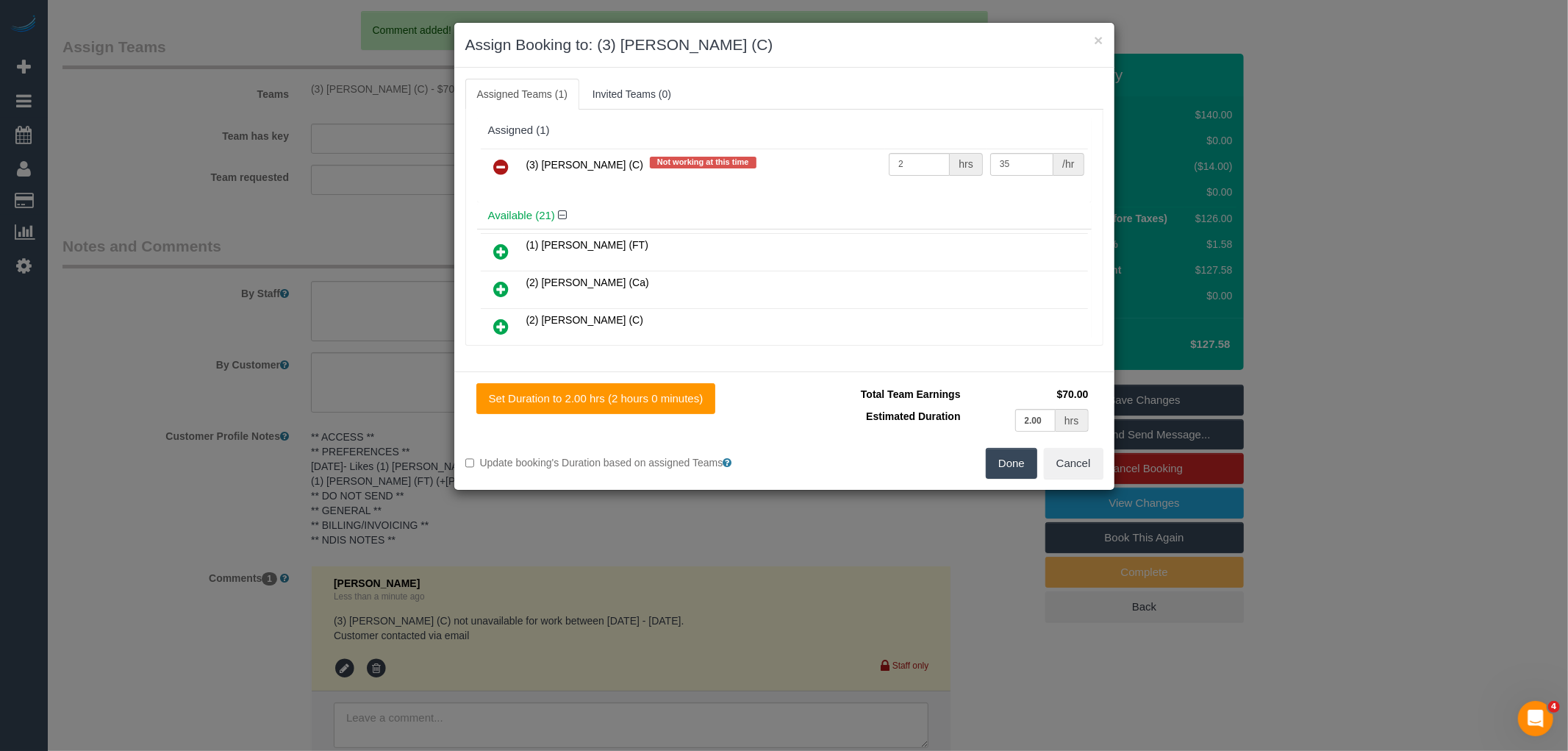
click at [504, 165] on icon at bounding box center [502, 167] width 15 height 18
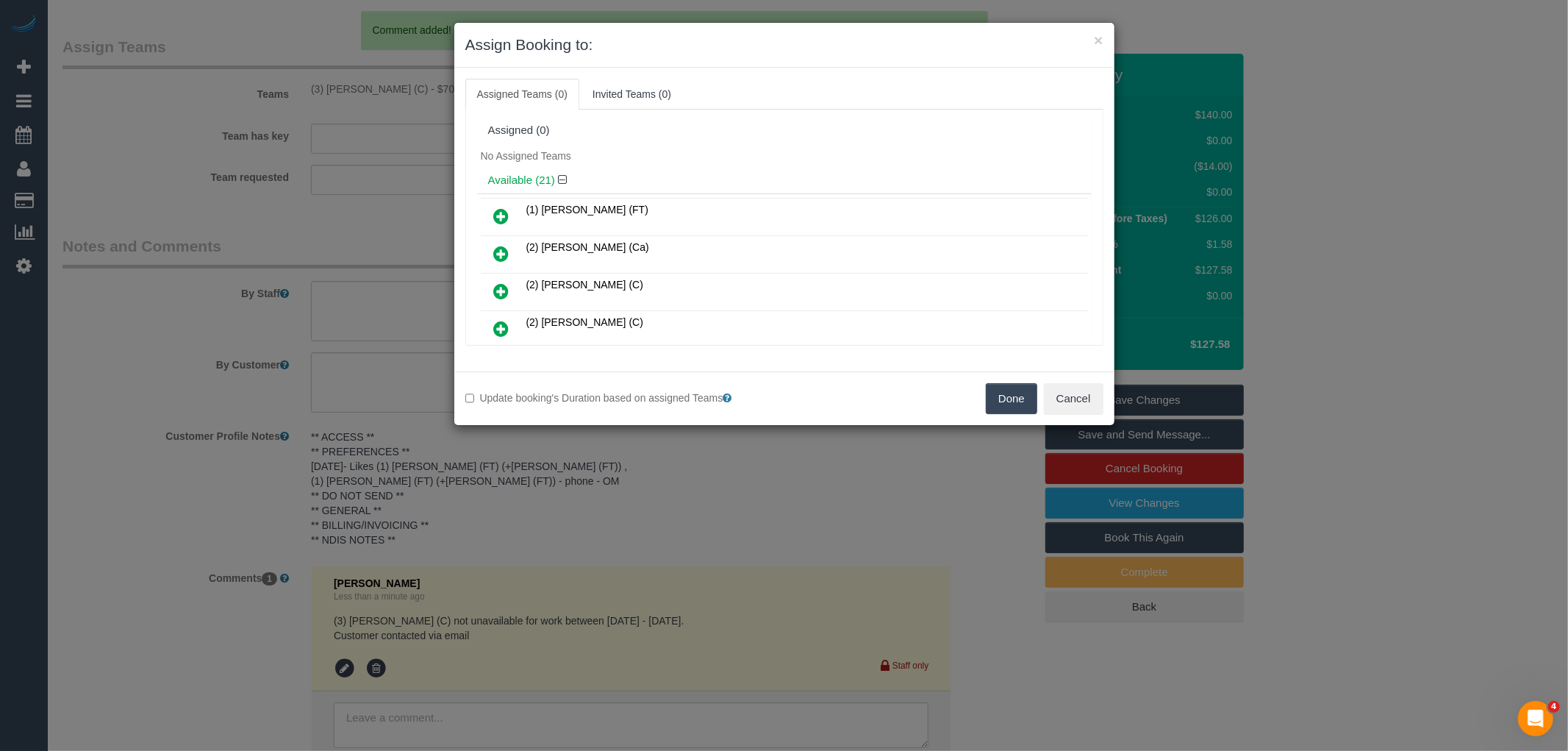
click at [1010, 405] on button "Done" at bounding box center [1011, 398] width 51 height 31
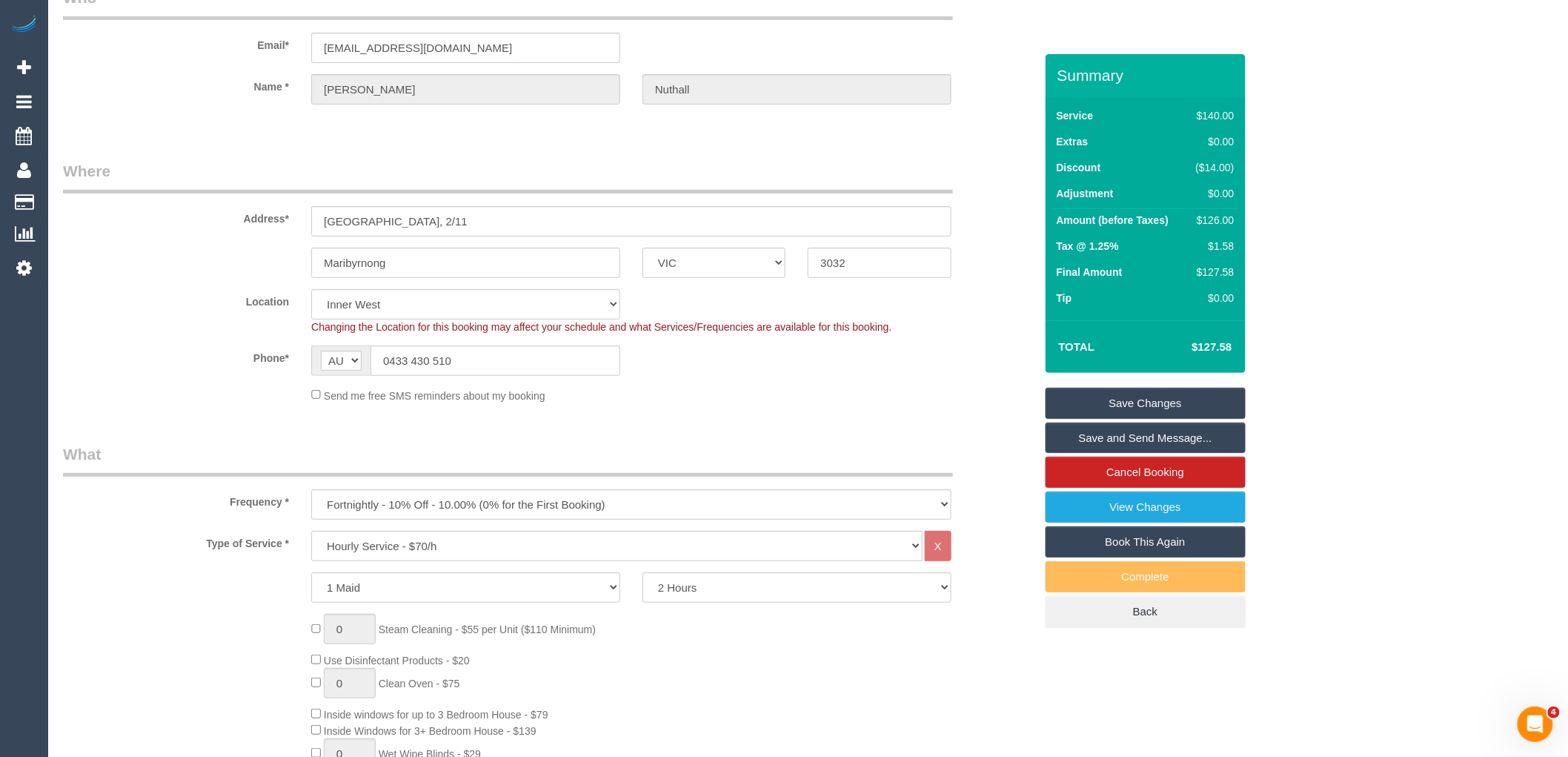
scroll to position [0, 0]
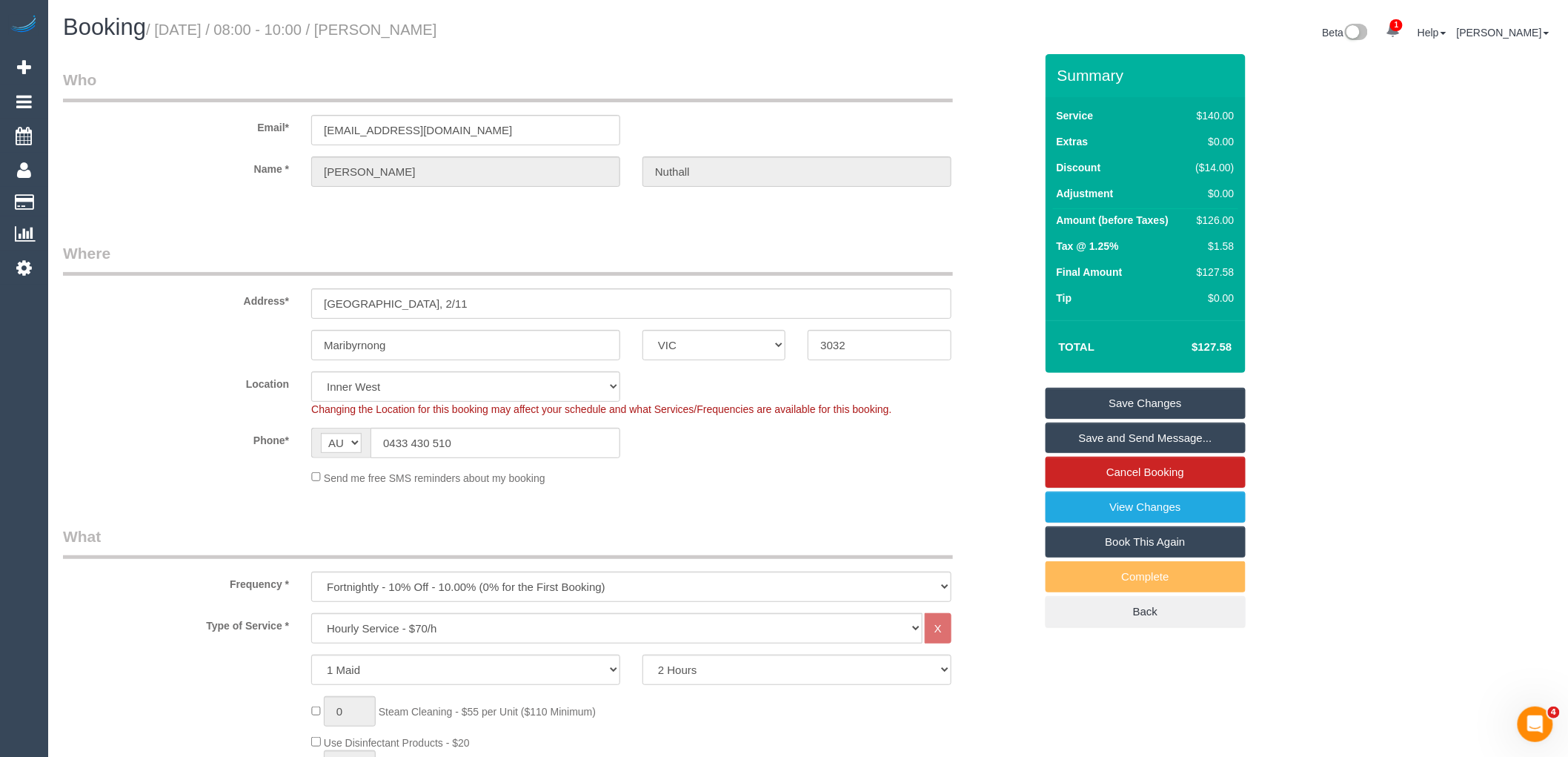
click at [1206, 404] on link "Save Changes" at bounding box center [1145, 403] width 200 height 31
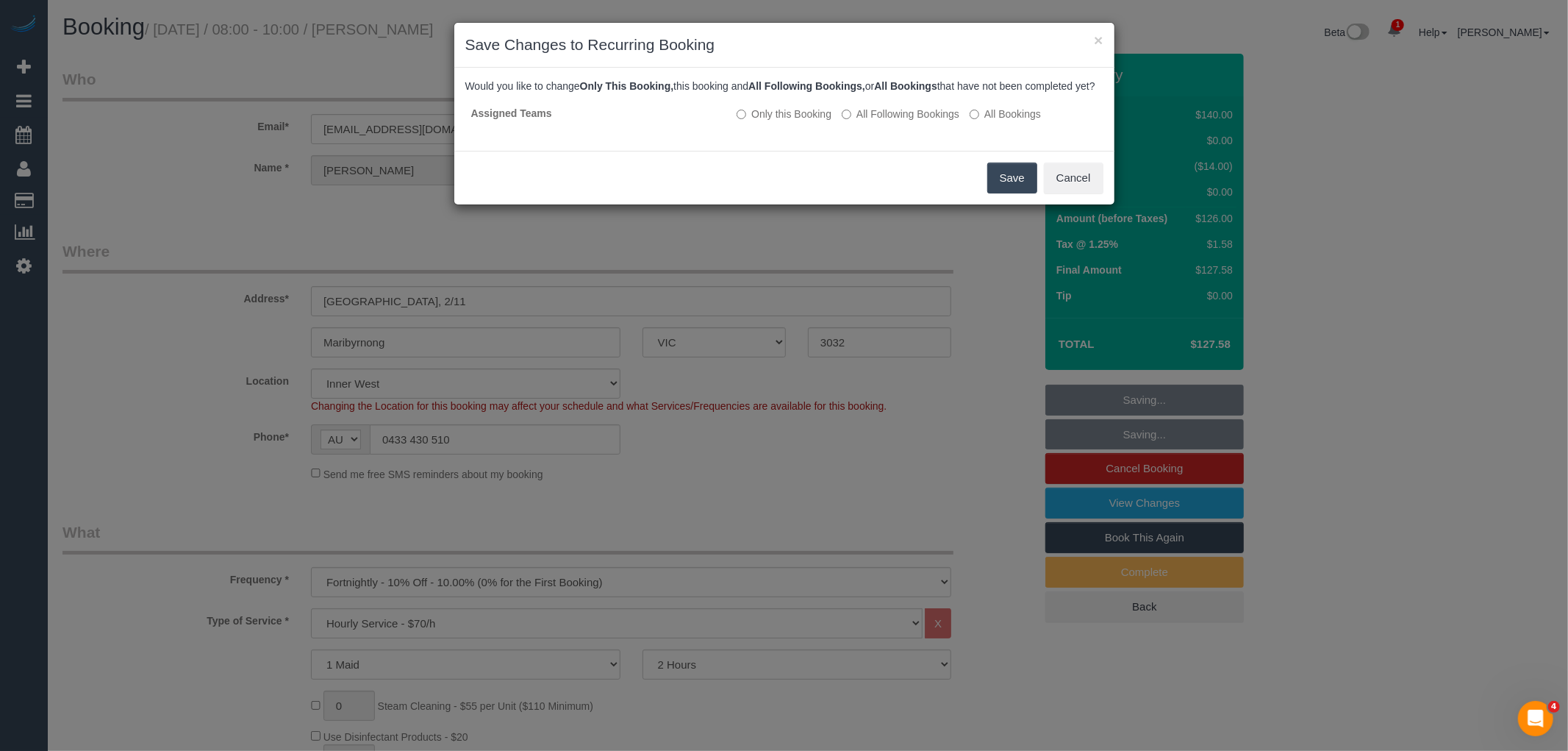
click at [1007, 184] on button "Save" at bounding box center [1012, 178] width 50 height 31
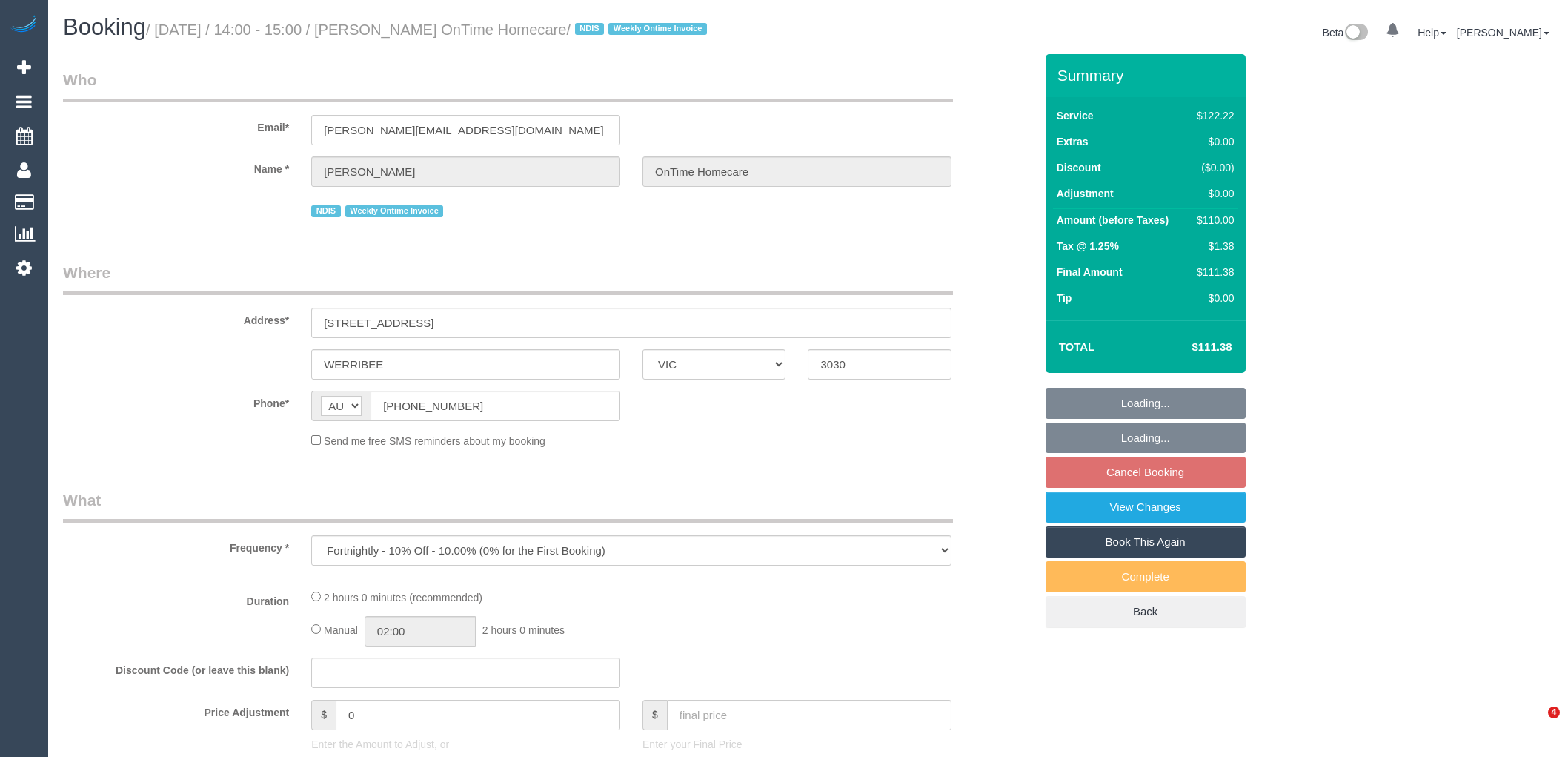
select select "VIC"
select select "number:28"
select select "number:14"
select select "number:19"
select select "number:36"
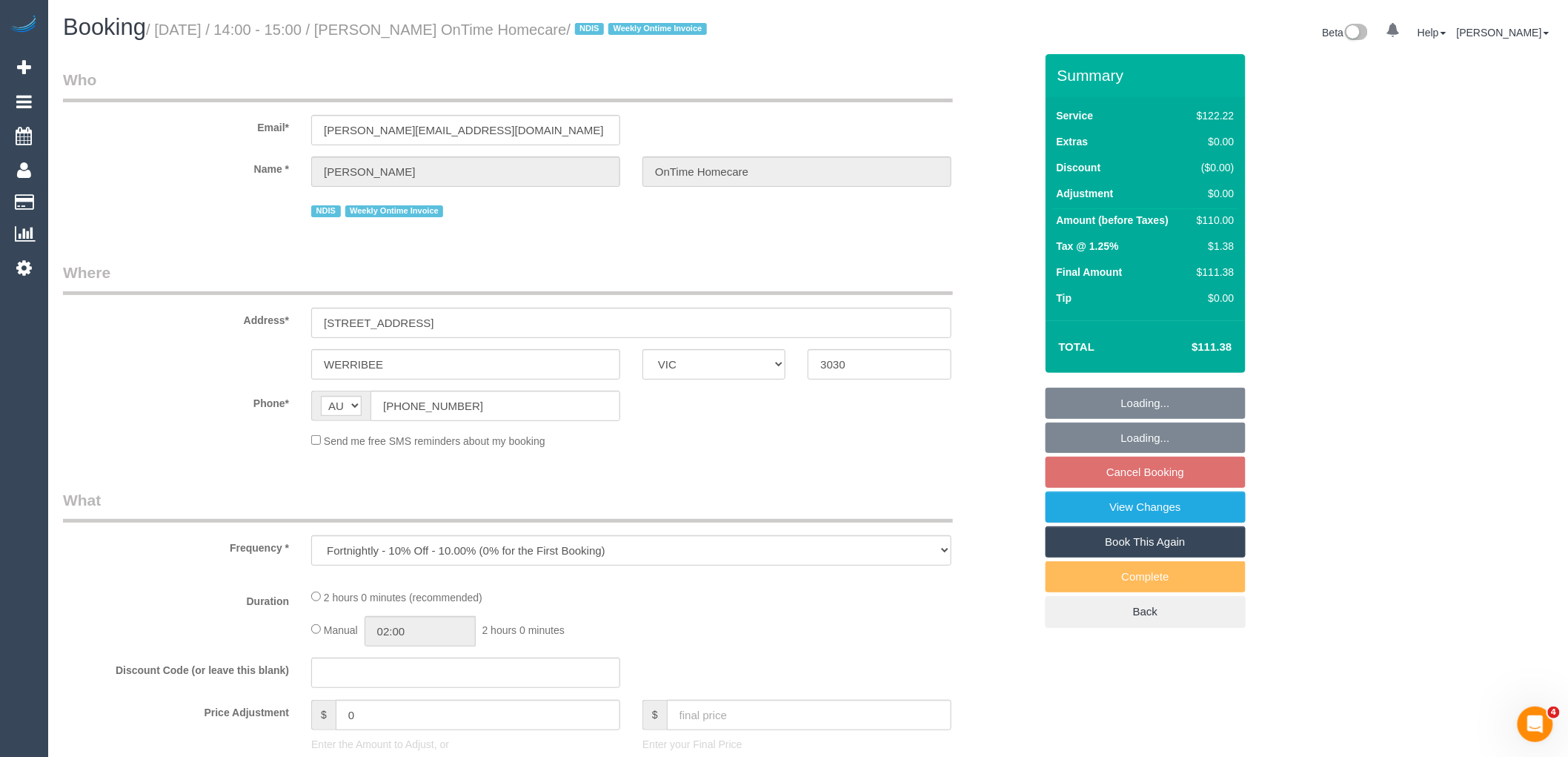
select select "number:35"
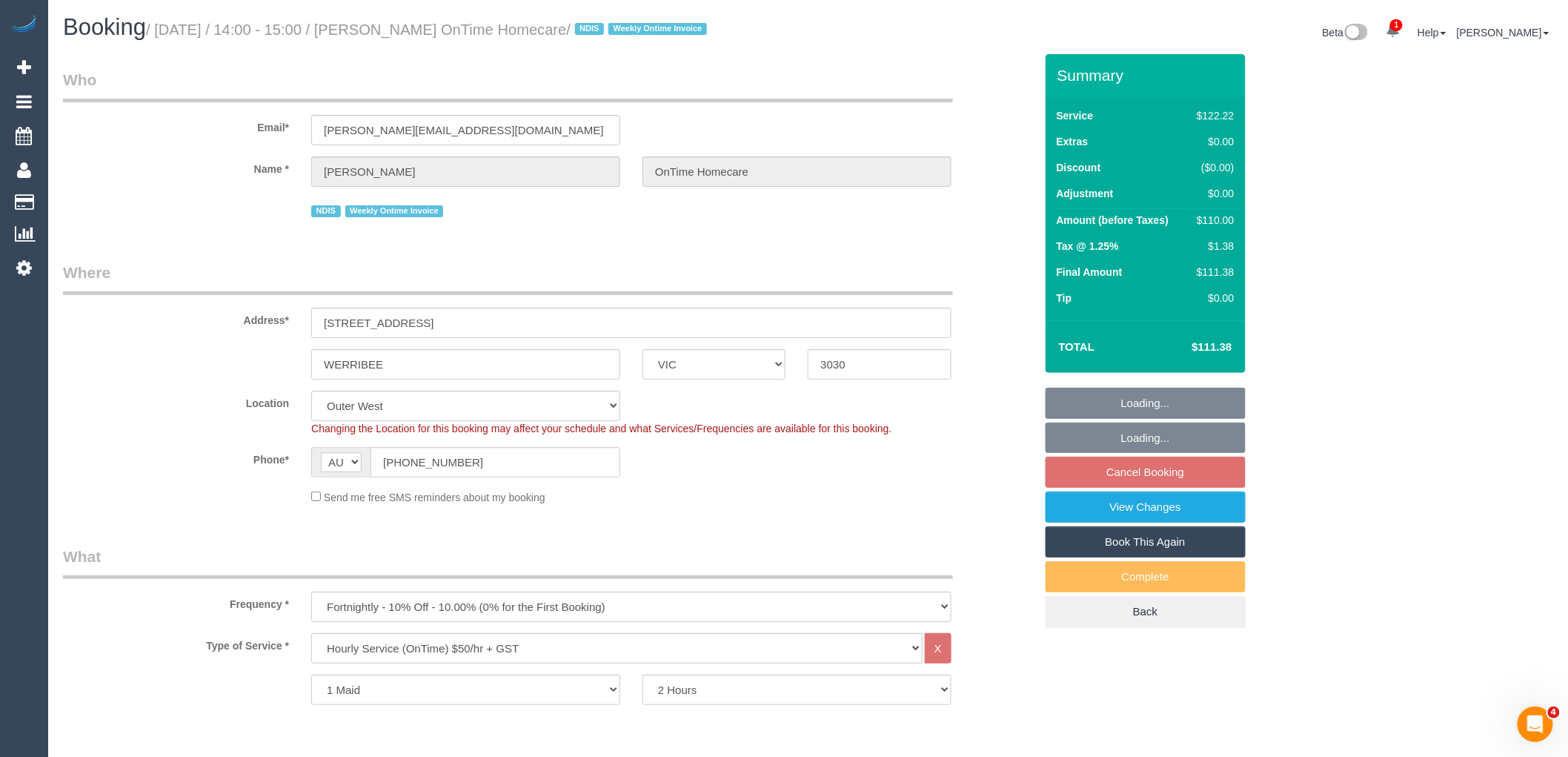
select select "object:1134"
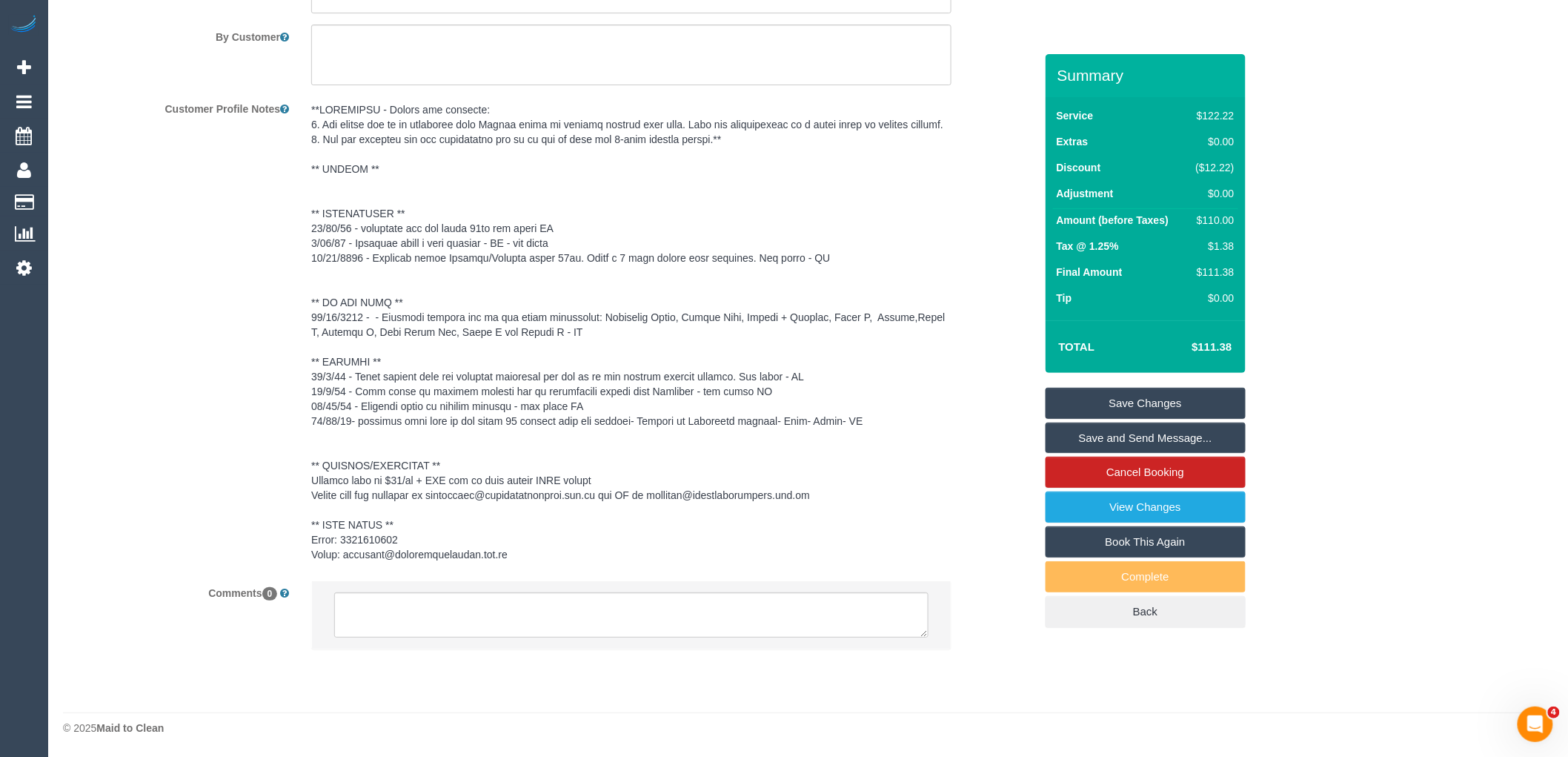
scroll to position [2171, 0]
click at [496, 621] on textarea at bounding box center [631, 615] width 594 height 46
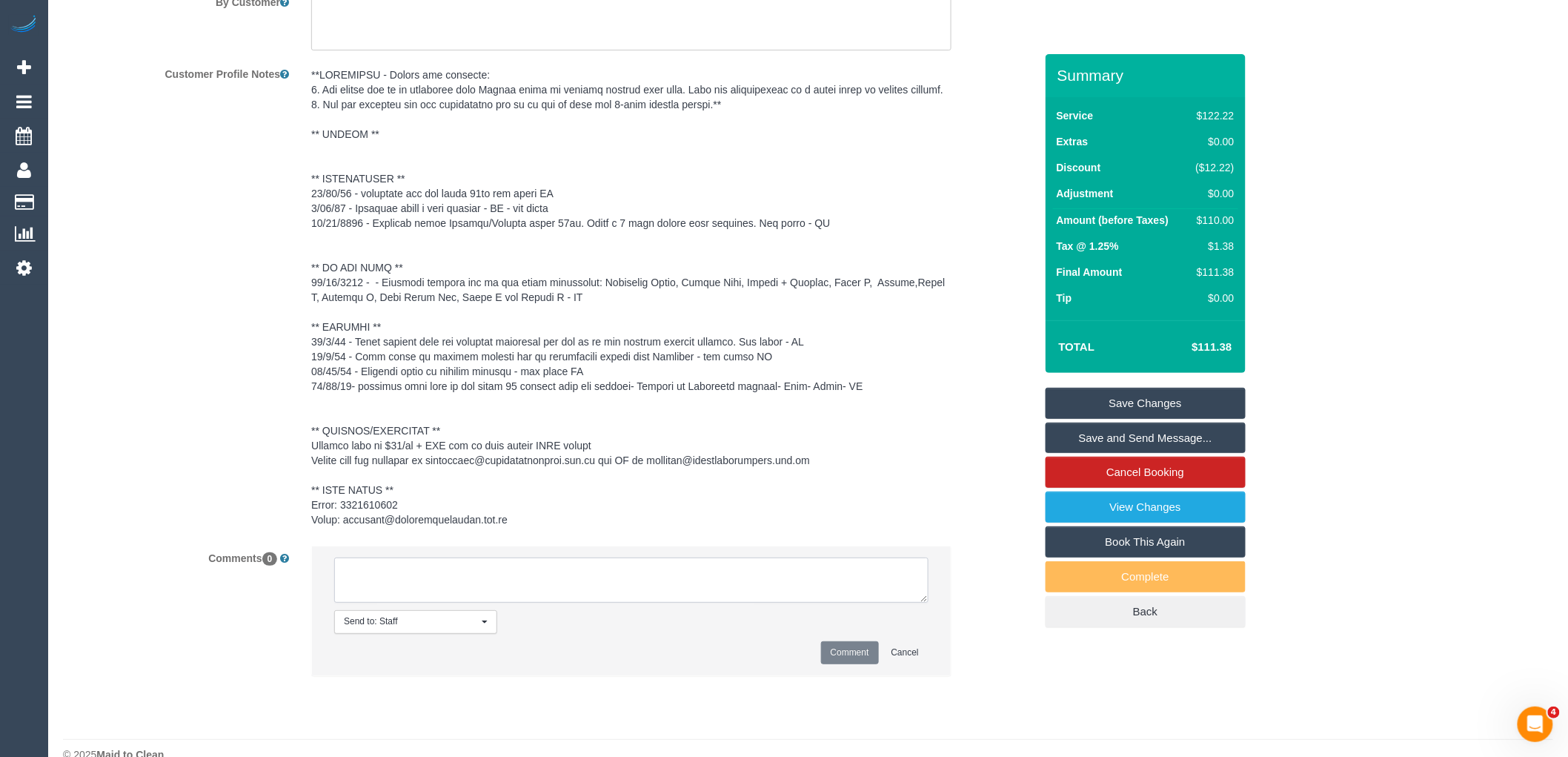
paste textarea "(3) [PERSON_NAME] (C) not unavailable for work between [DATE] - [DATE]. Custome…"
click at [358, 604] on textarea at bounding box center [631, 580] width 594 height 46
drag, startPoint x: 473, startPoint y: 628, endPoint x: 282, endPoint y: 603, distance: 192.6
click at [282, 603] on div "Comments 0 Send to: Staff Nothing selected Send to: Staff Send to: Customer Sen…" at bounding box center [548, 619] width 994 height 145
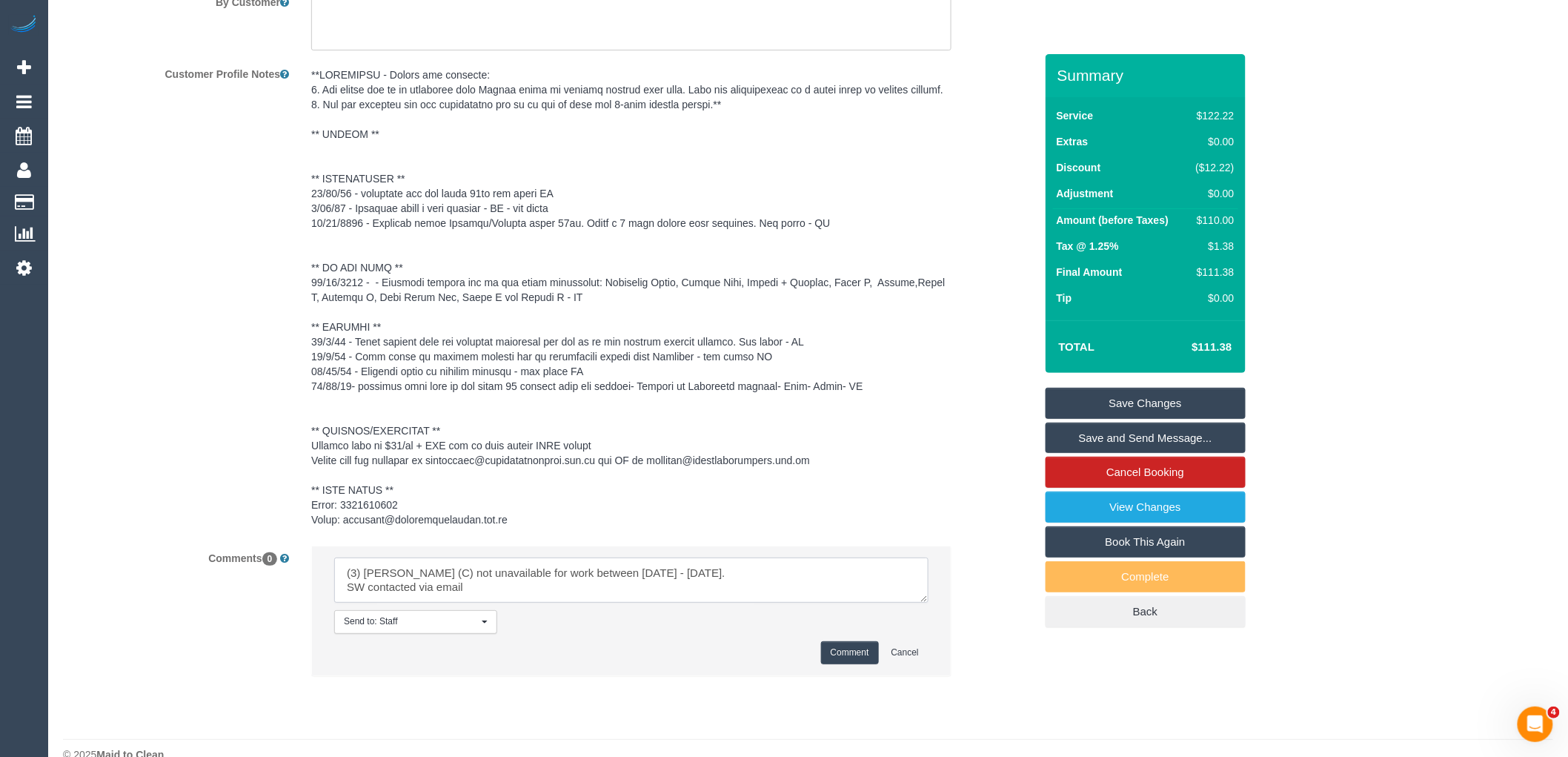
type textarea "(3) [PERSON_NAME] (C) not unavailable for work between [DATE] - [DATE]. SW cont…"
click at [845, 664] on button "Comment" at bounding box center [850, 652] width 58 height 23
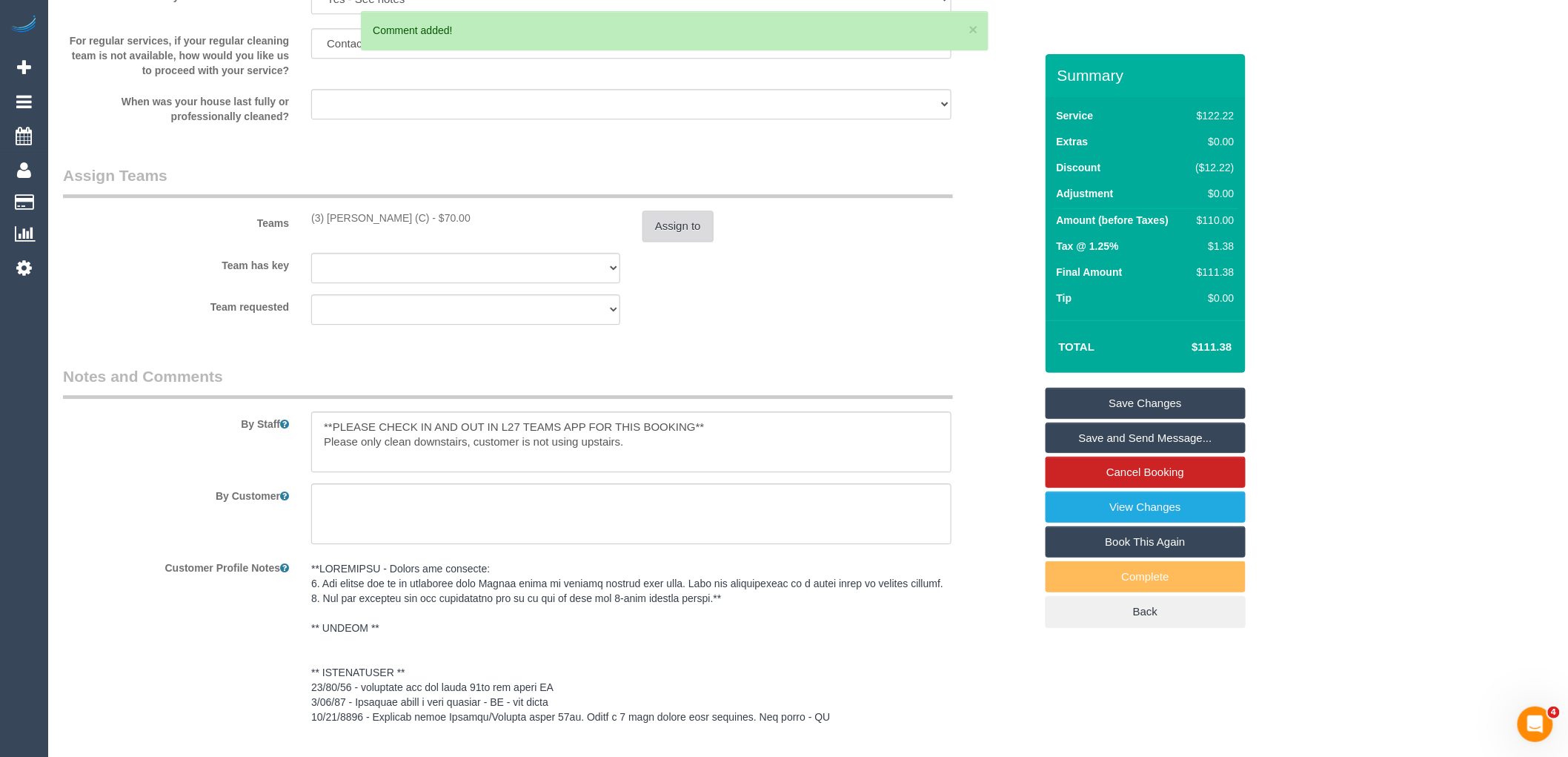
click at [697, 239] on button "Assign to" at bounding box center [678, 226] width 71 height 31
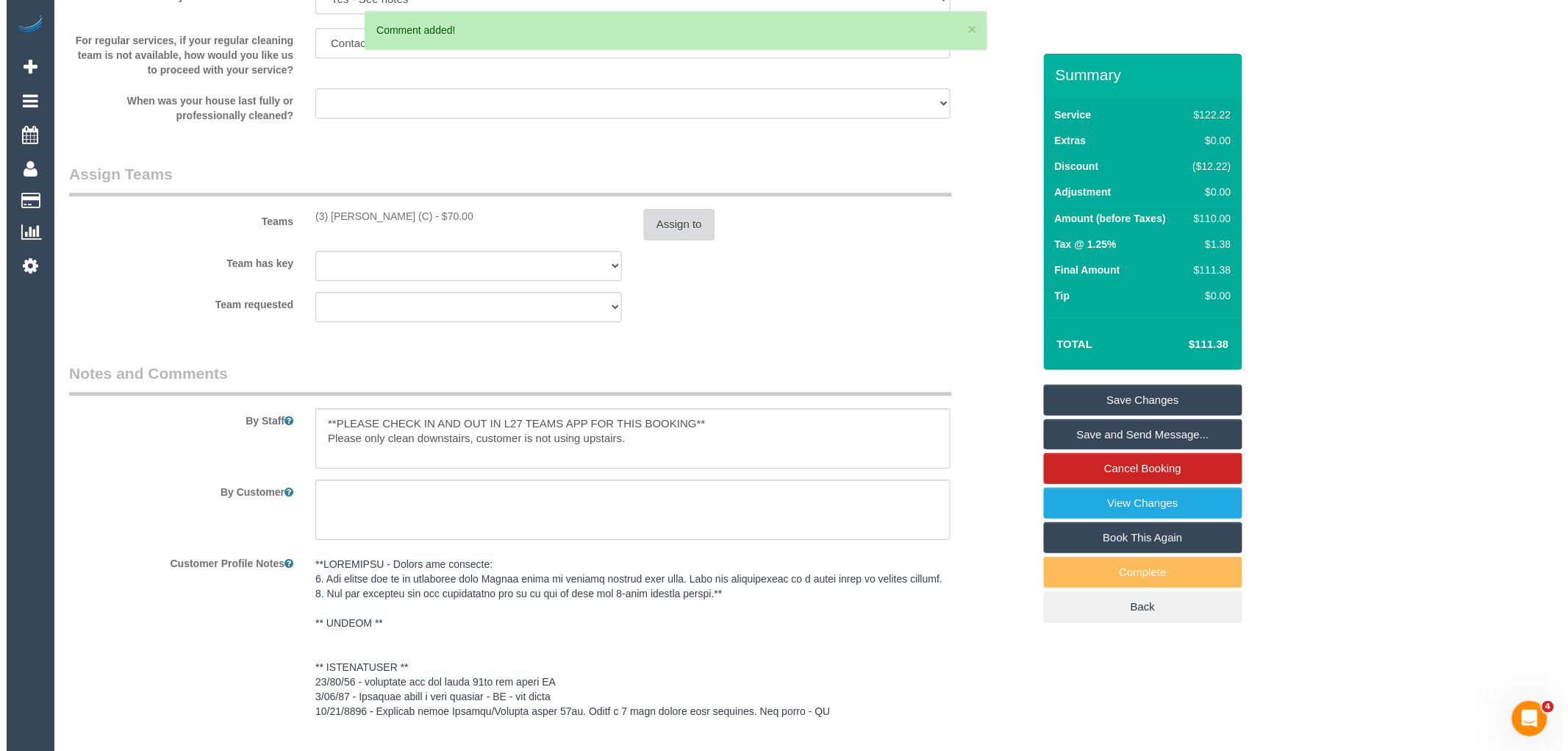
scroll to position [1646, 0]
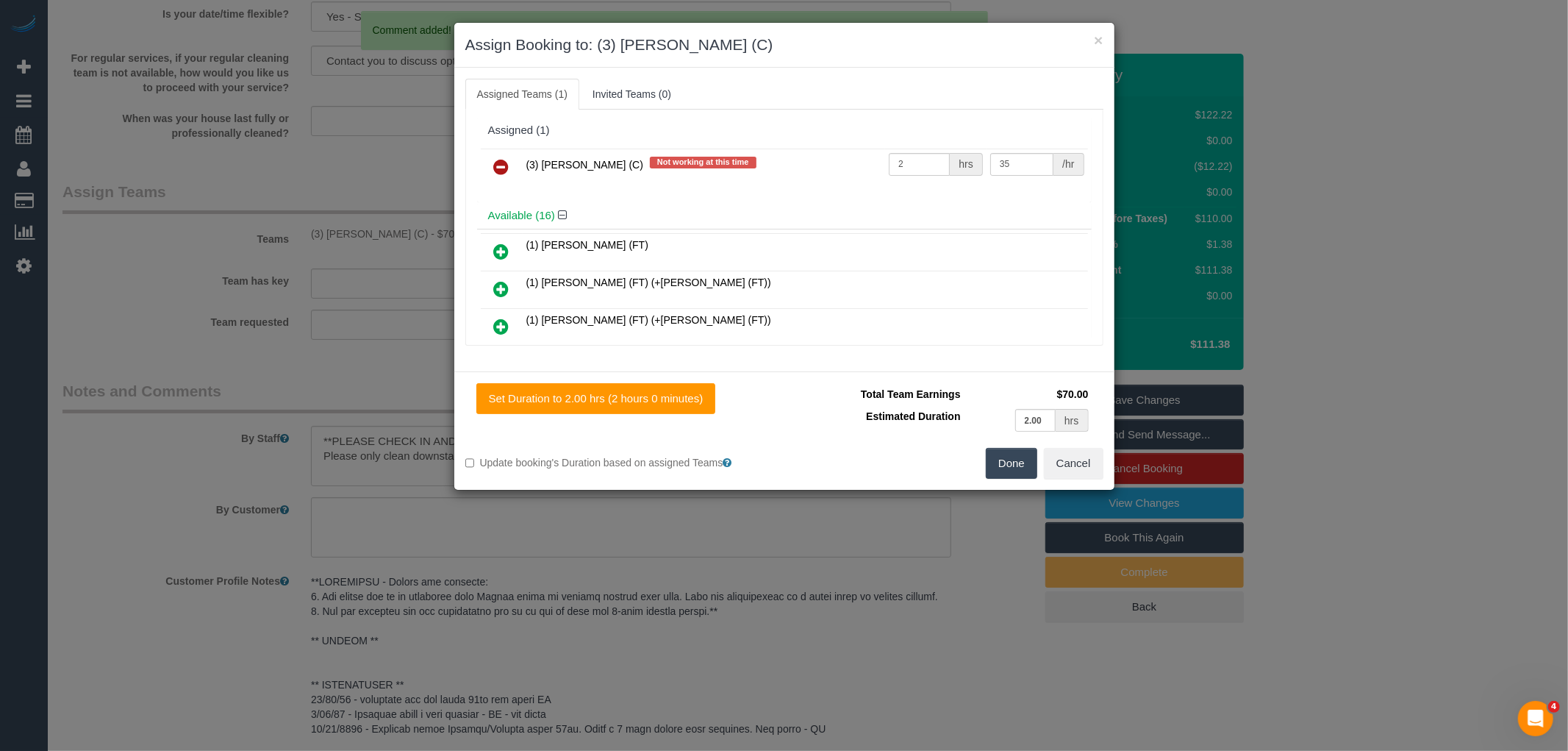
click at [500, 158] on icon at bounding box center [502, 167] width 15 height 18
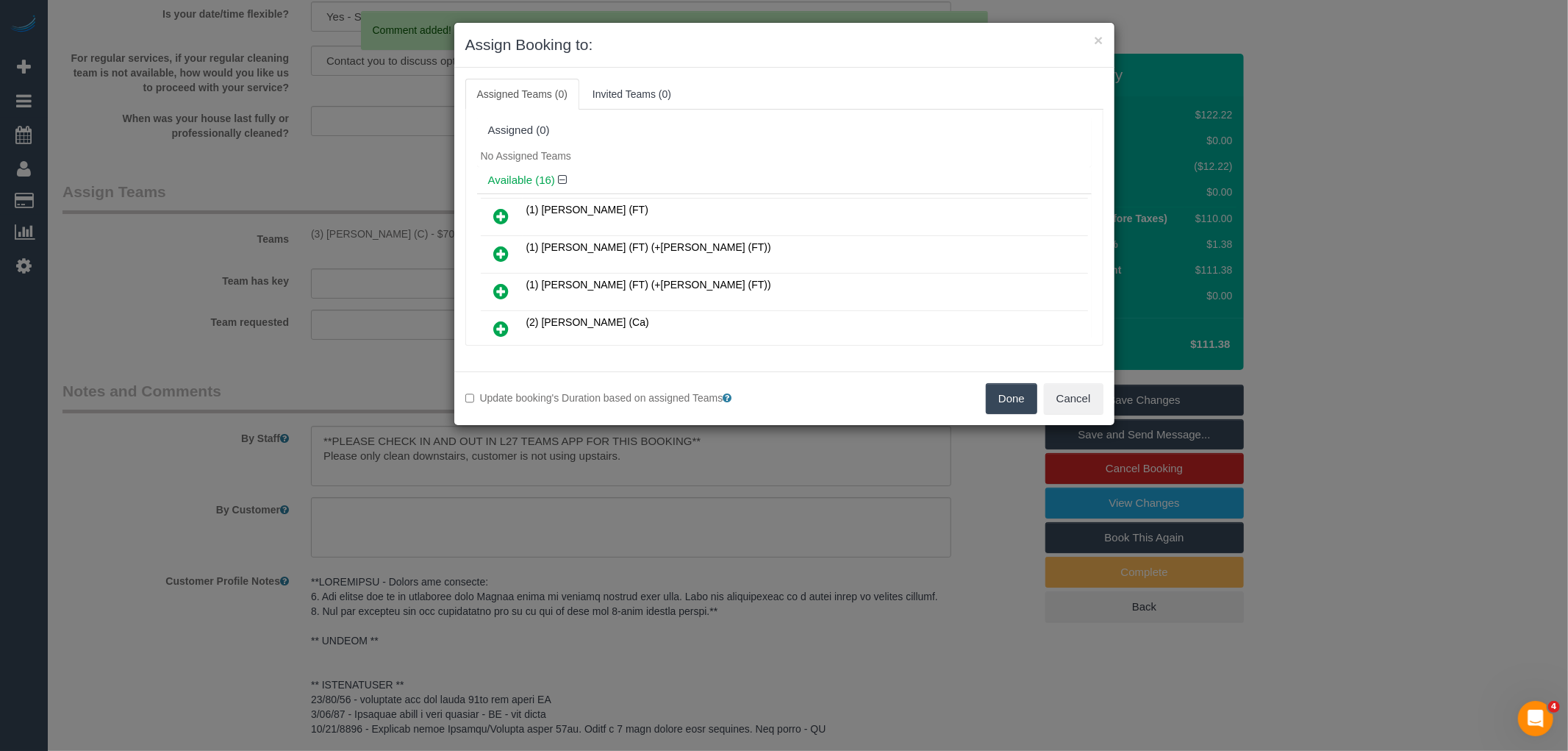
click at [1001, 393] on button "Done" at bounding box center [1011, 398] width 51 height 31
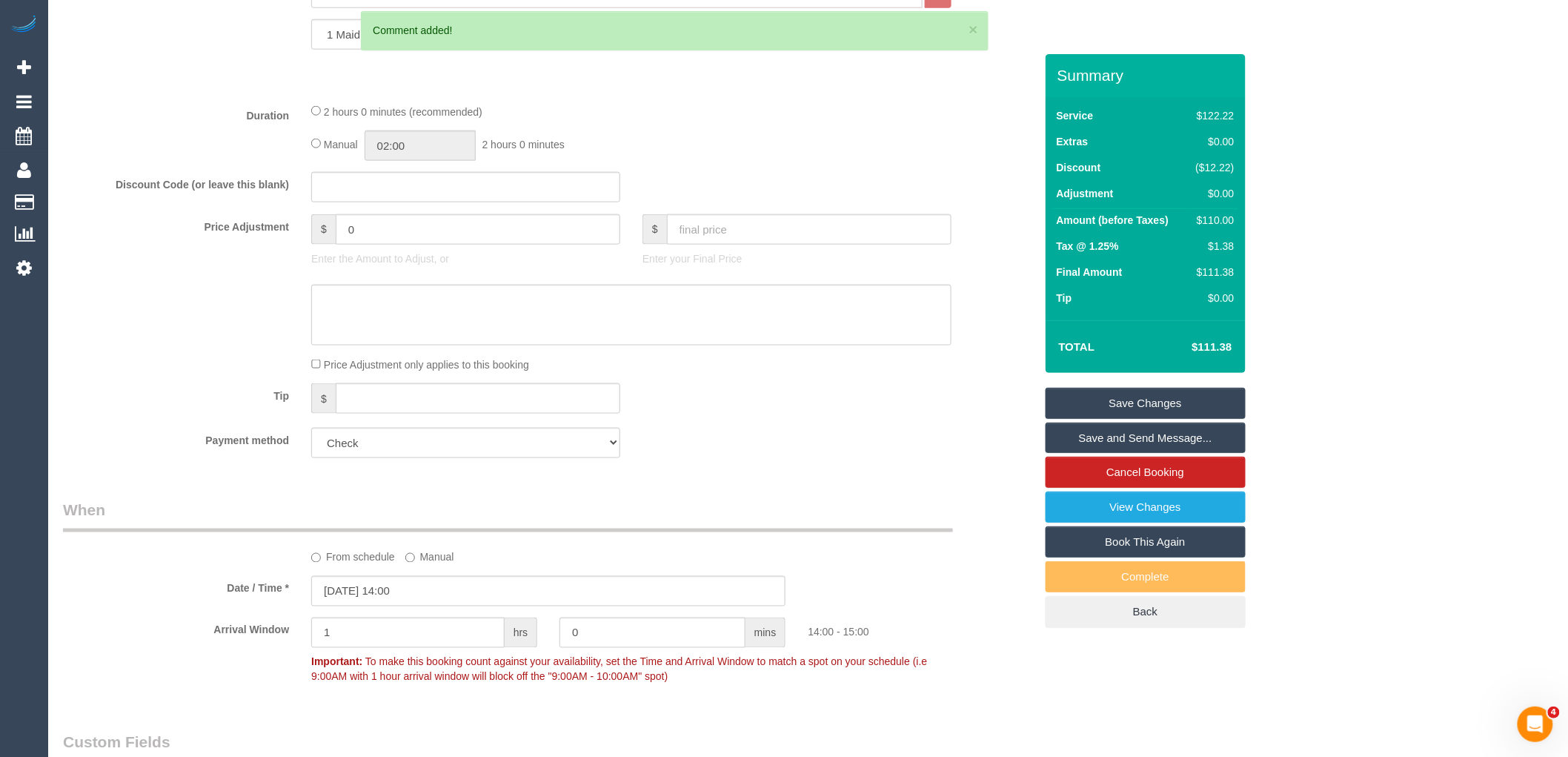
scroll to position [441, 0]
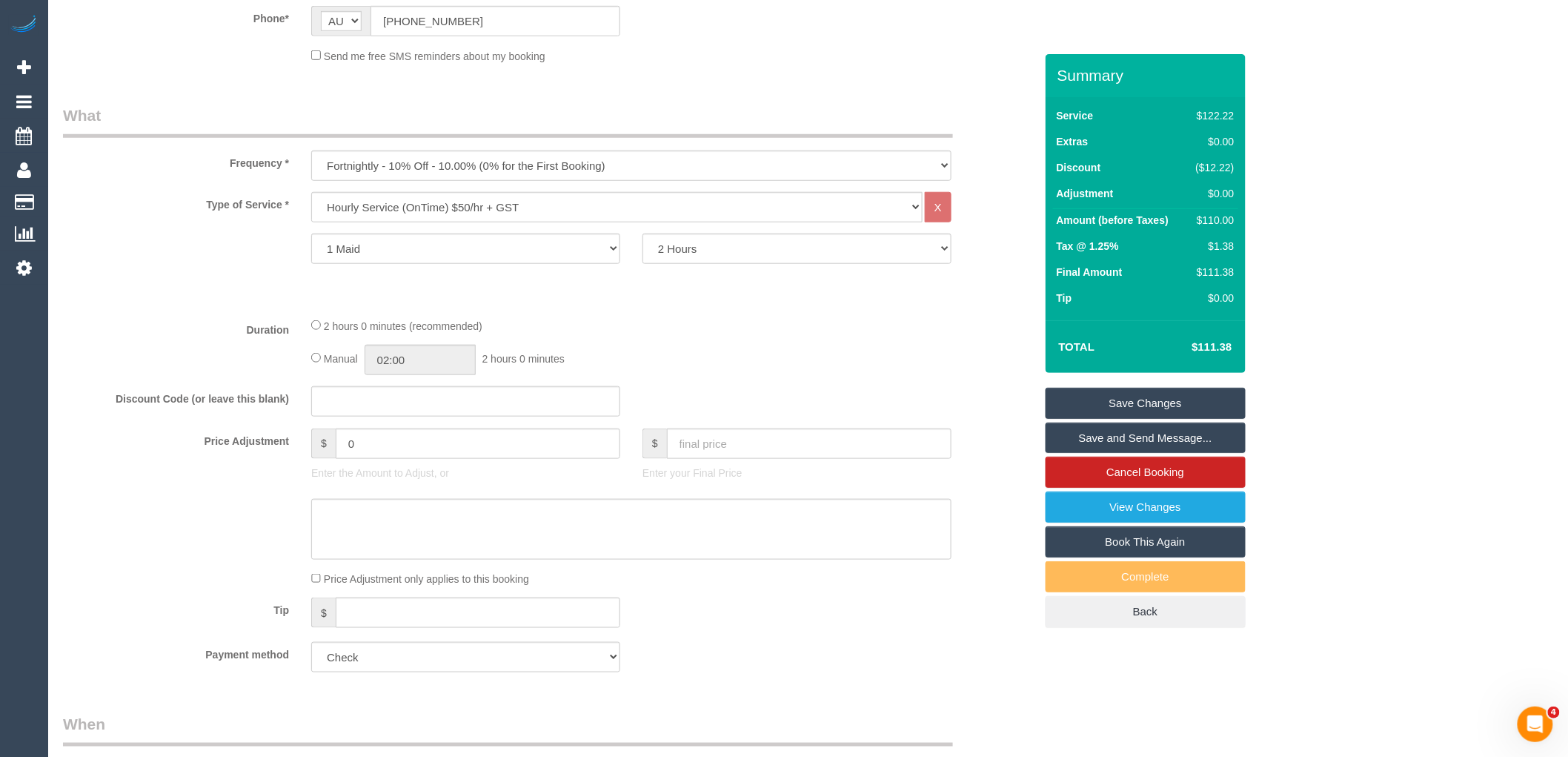
click at [1175, 412] on link "Save Changes" at bounding box center [1145, 403] width 200 height 31
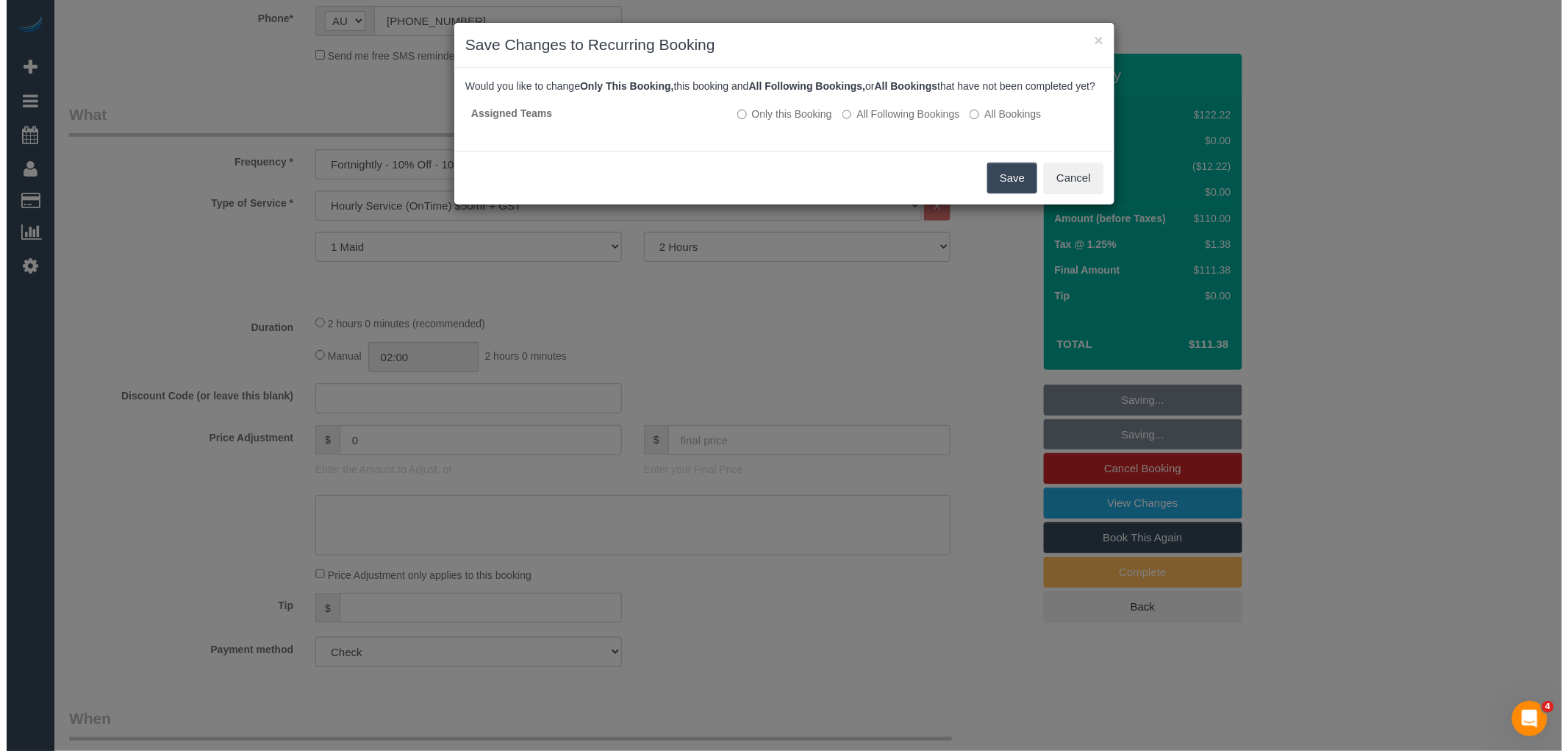
scroll to position [421, 0]
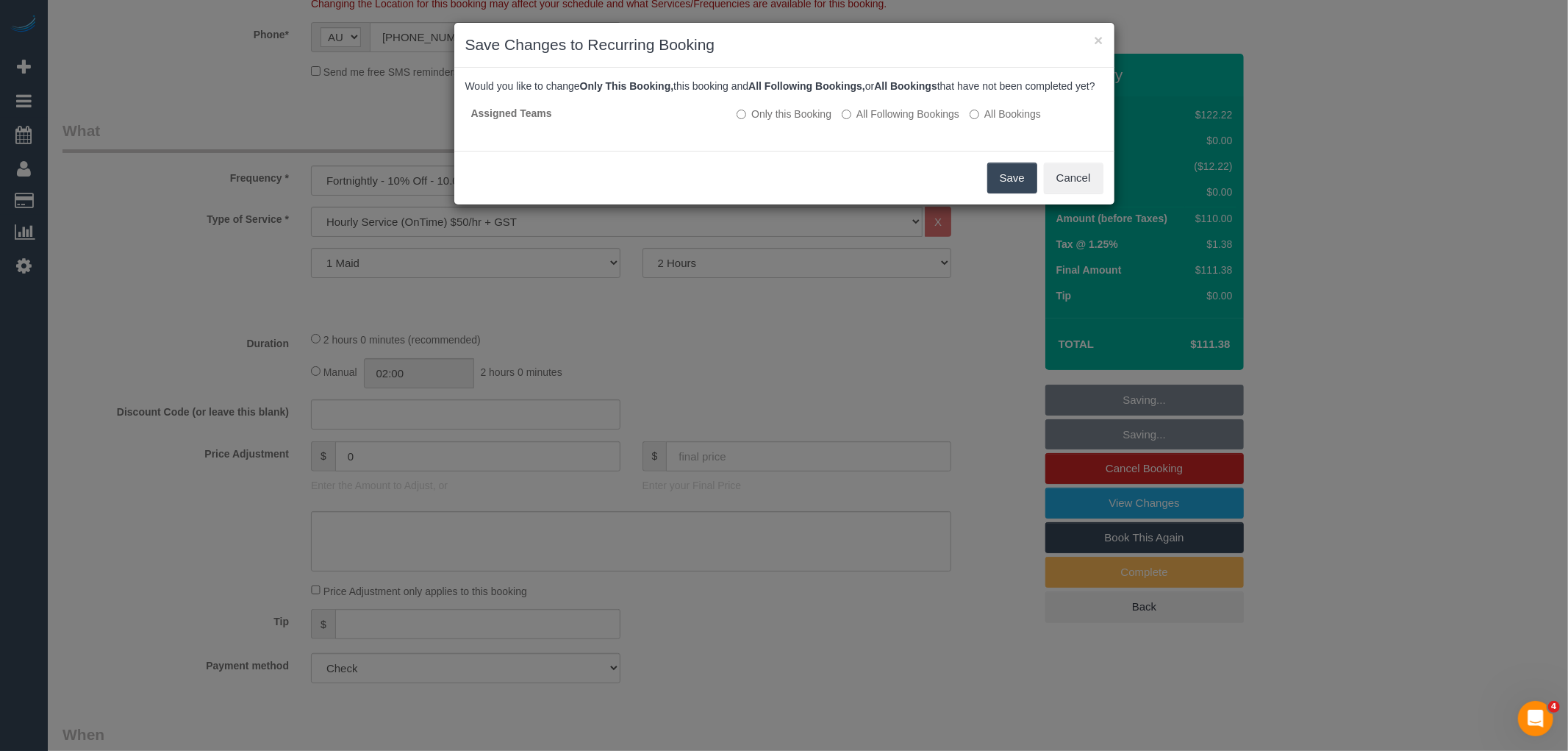
click at [1023, 184] on button "Save" at bounding box center [1012, 178] width 50 height 31
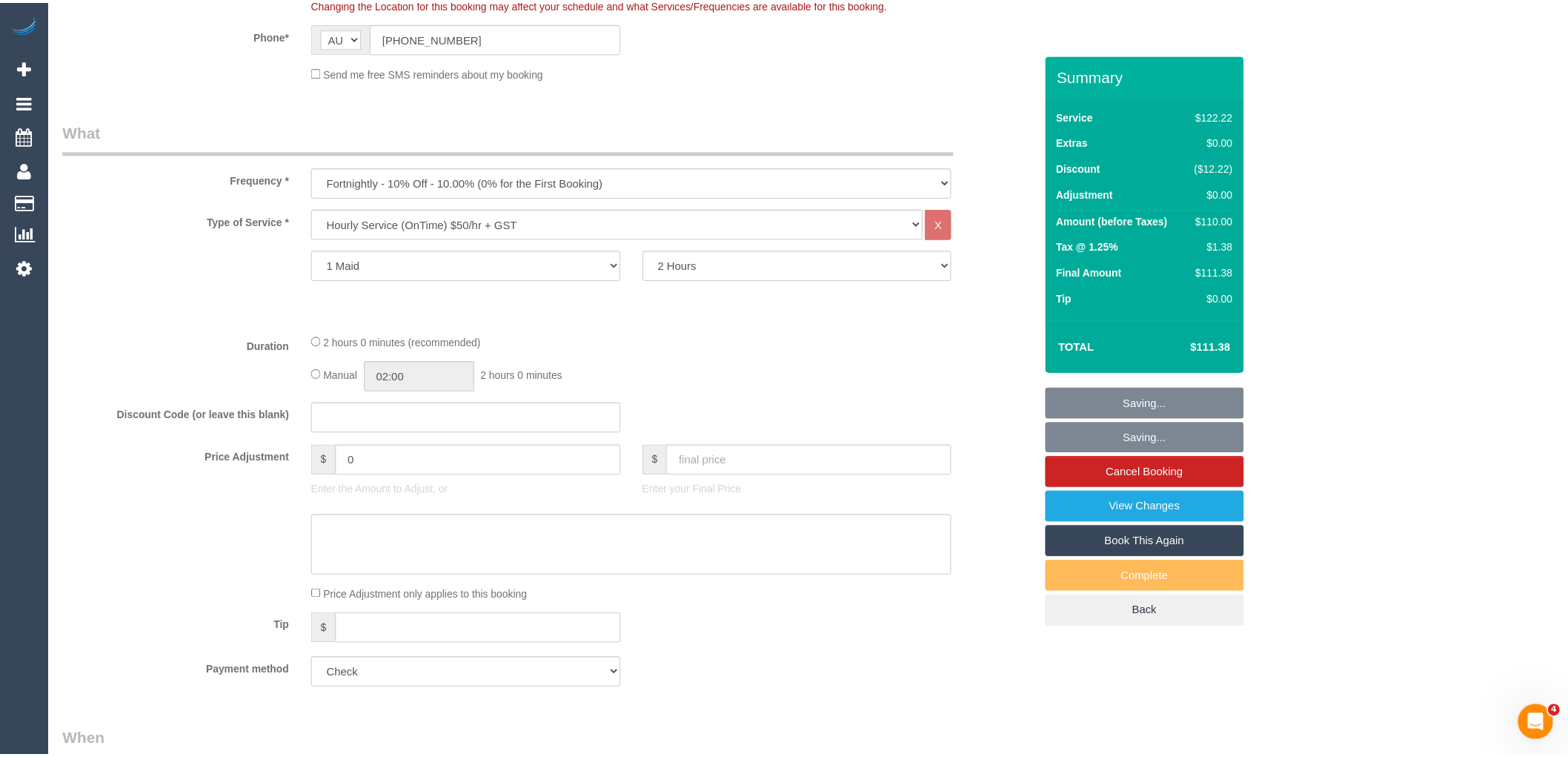
scroll to position [441, 0]
